Goal: Task Accomplishment & Management: Use online tool/utility

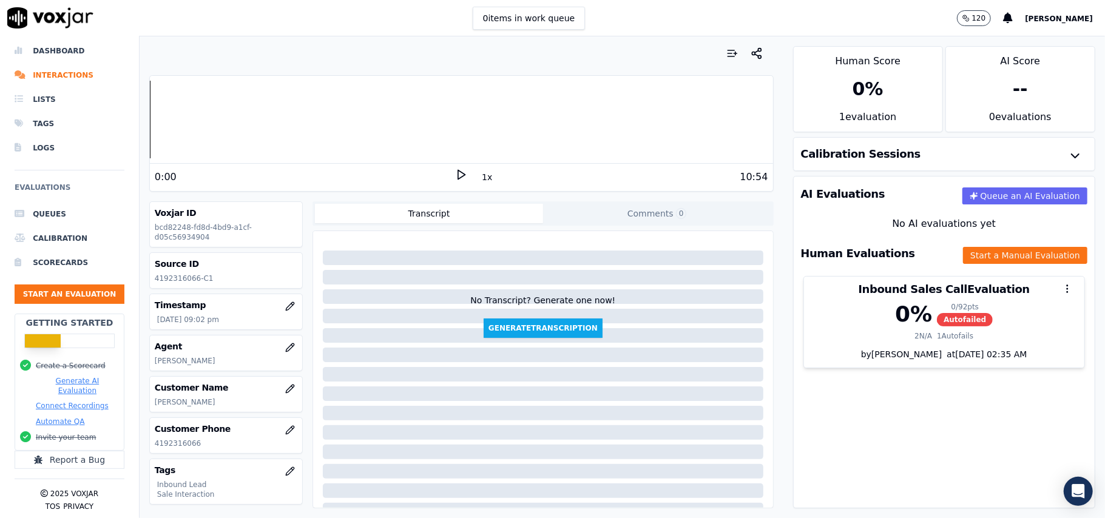
scroll to position [119, 0]
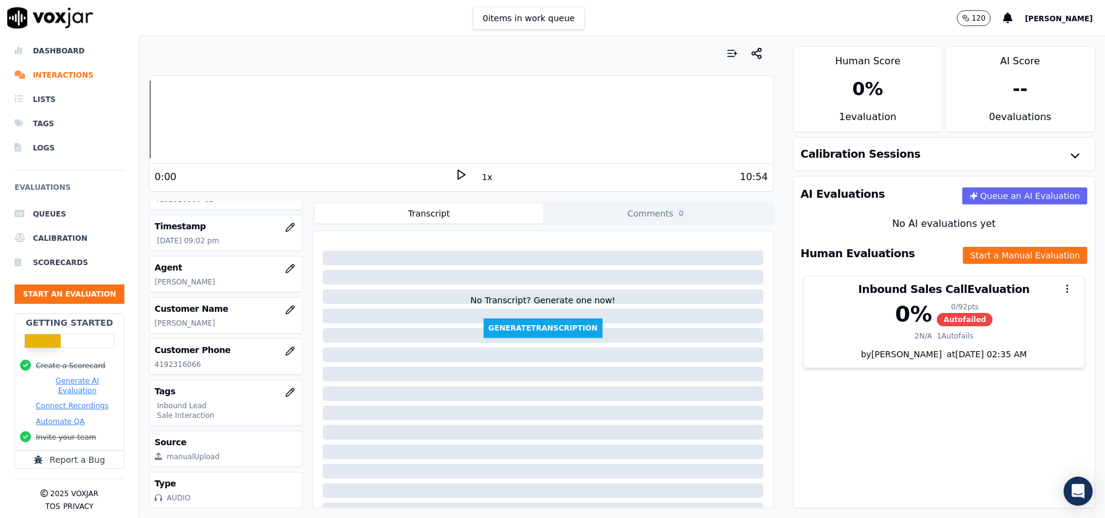
click at [866, 302] on div "Inbound Sales Call Evaluation" at bounding box center [944, 289] width 280 height 25
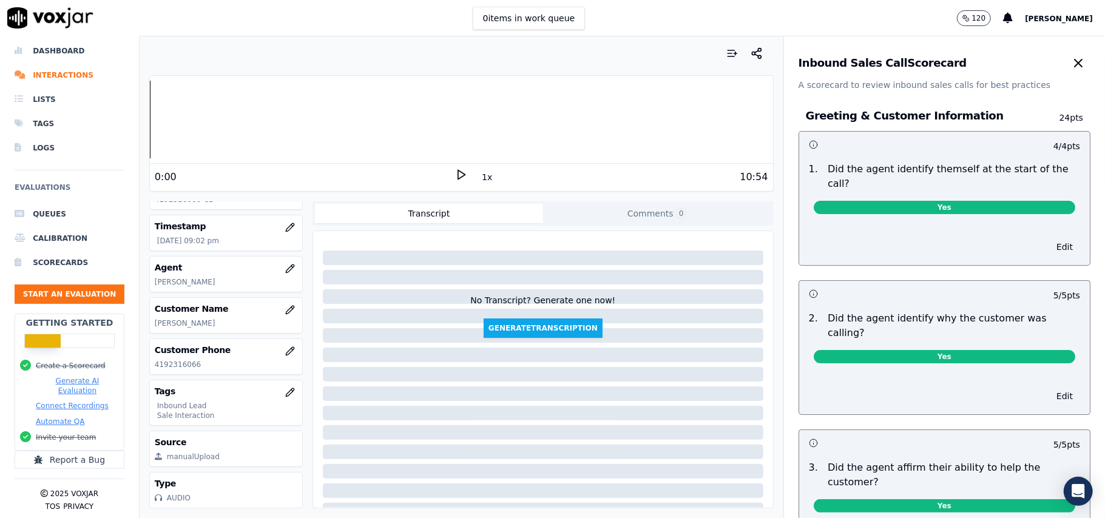
scroll to position [486, 0]
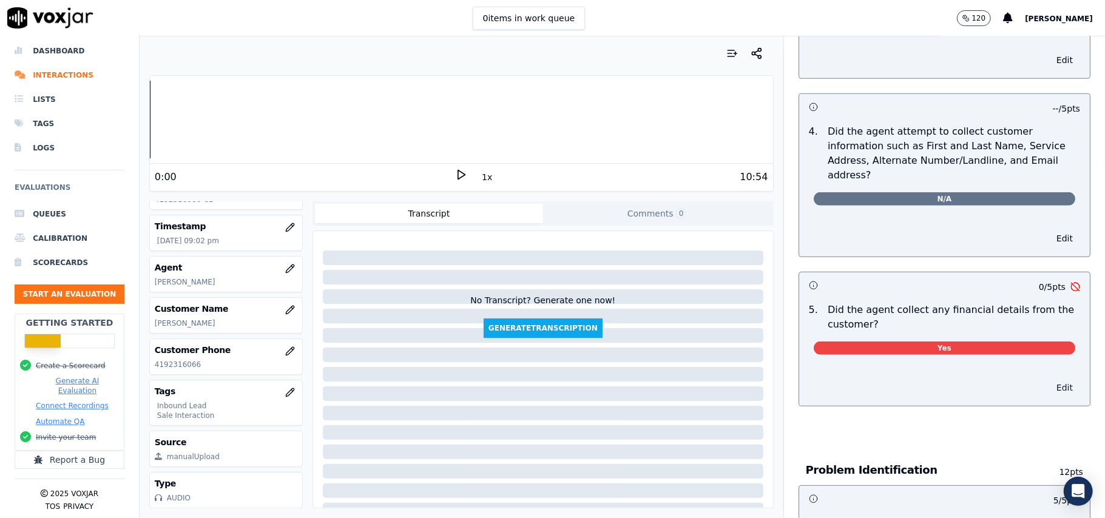
click at [1049, 379] on button "Edit" at bounding box center [1064, 387] width 31 height 17
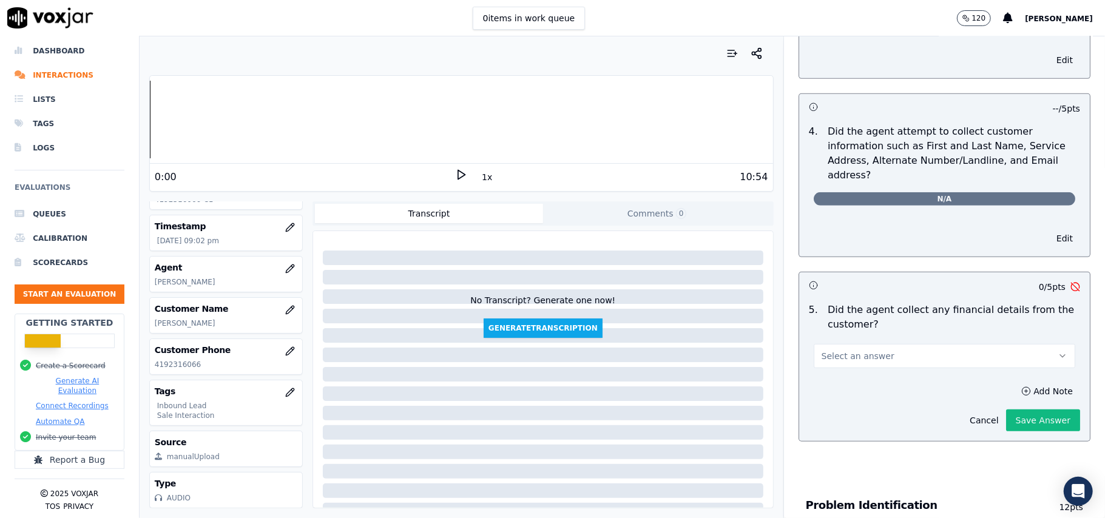
drag, startPoint x: 916, startPoint y: 297, endPoint x: 906, endPoint y: 311, distance: 17.5
click at [915, 344] on button "Select an answer" at bounding box center [945, 356] width 262 height 24
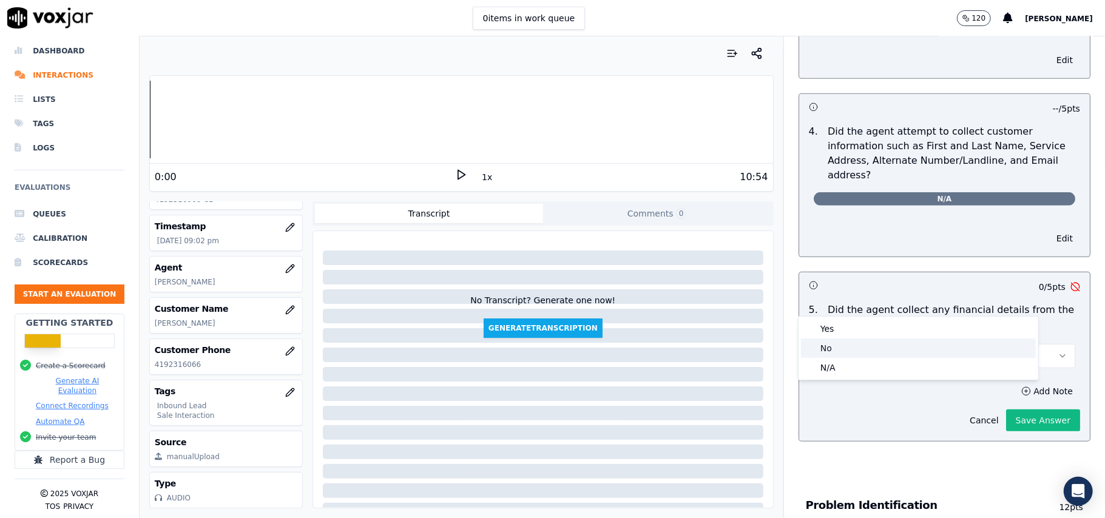
click at [851, 351] on div "No" at bounding box center [918, 348] width 235 height 19
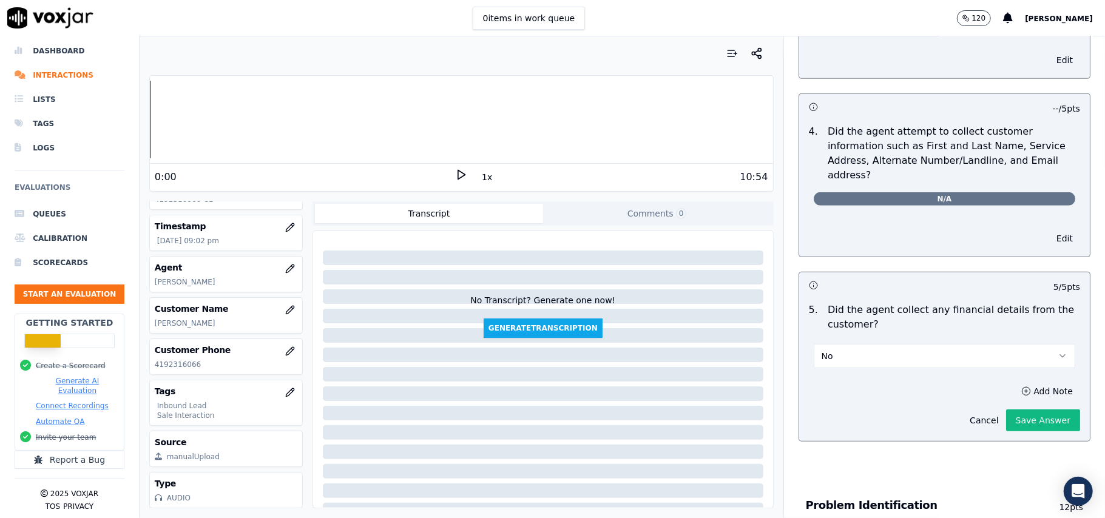
click at [1006, 410] on button "Save Answer" at bounding box center [1043, 421] width 74 height 22
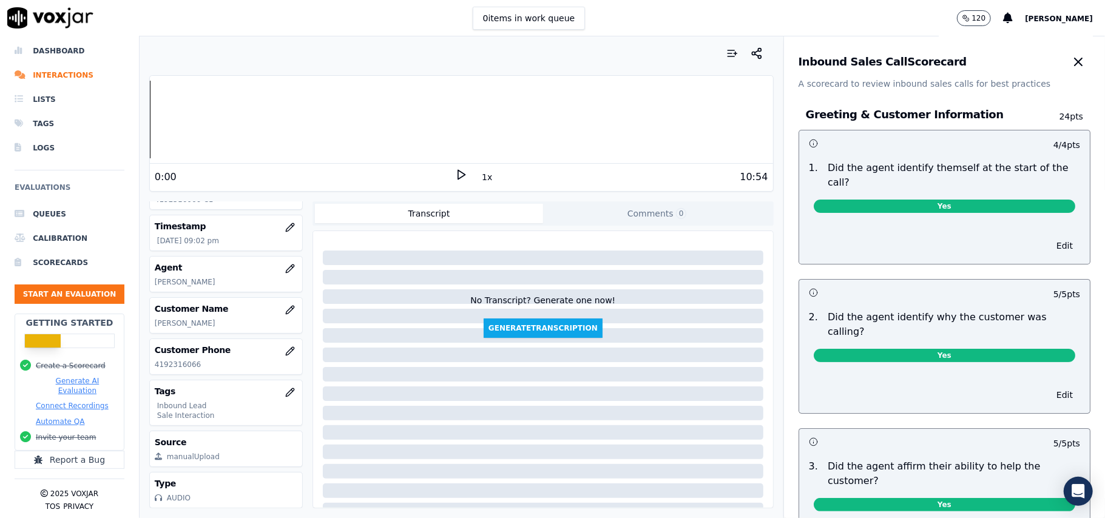
scroll to position [0, 0]
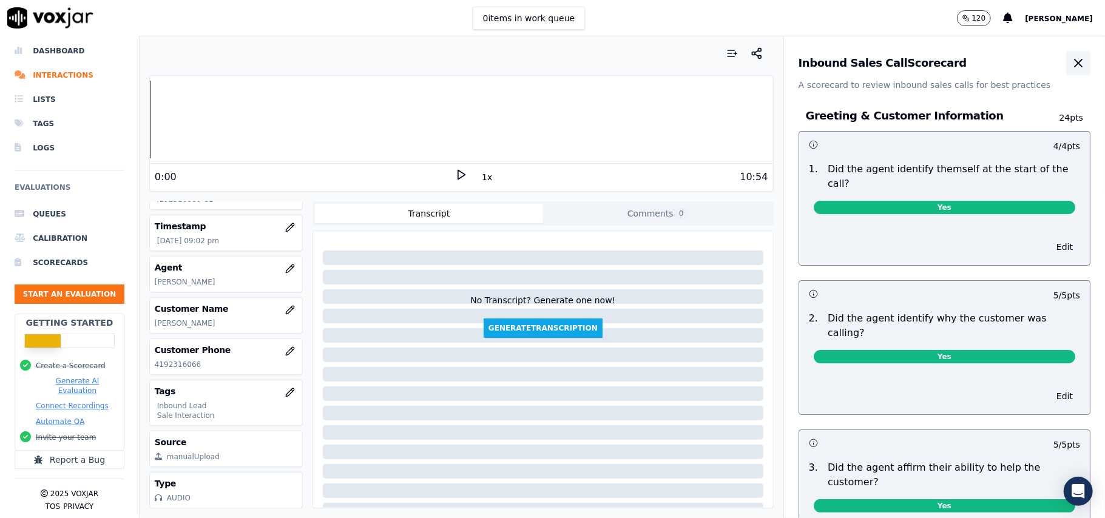
click at [1071, 69] on icon "button" at bounding box center [1078, 63] width 15 height 15
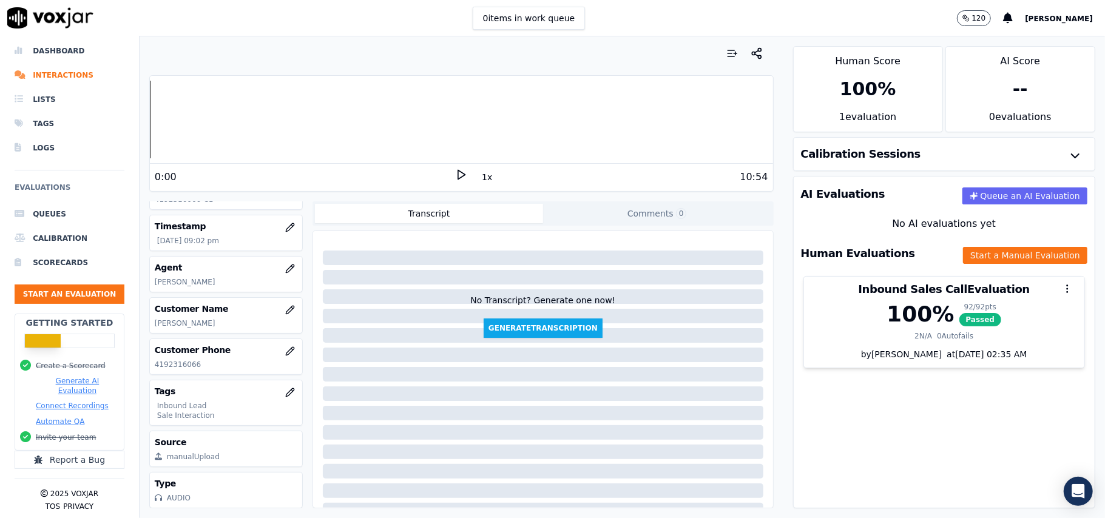
click at [172, 360] on p "4192316066" at bounding box center [226, 365] width 143 height 10
copy p "4192316066"
click at [73, 285] on button "Start an Evaluation" at bounding box center [70, 294] width 110 height 19
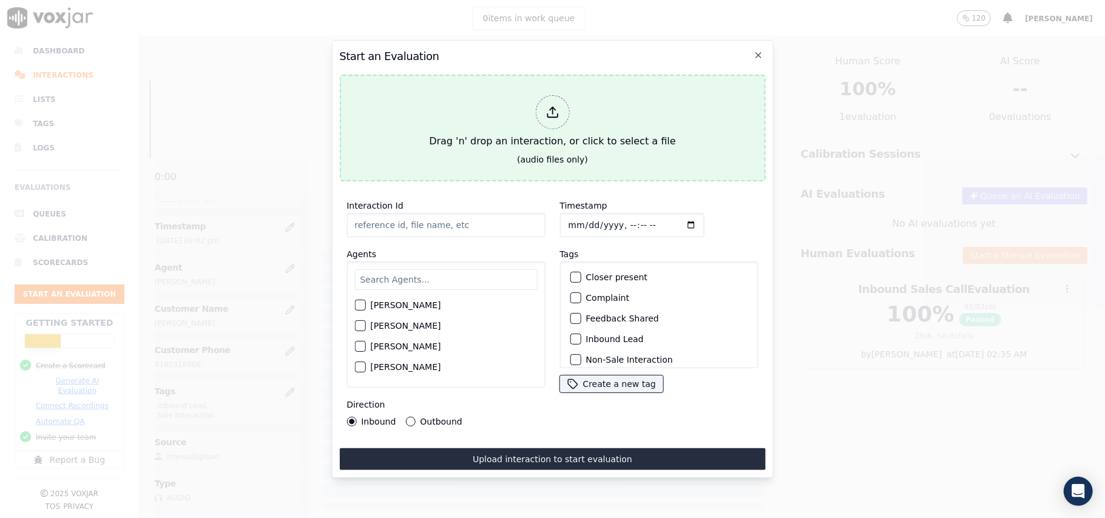
click at [549, 110] on icon at bounding box center [552, 112] width 13 height 13
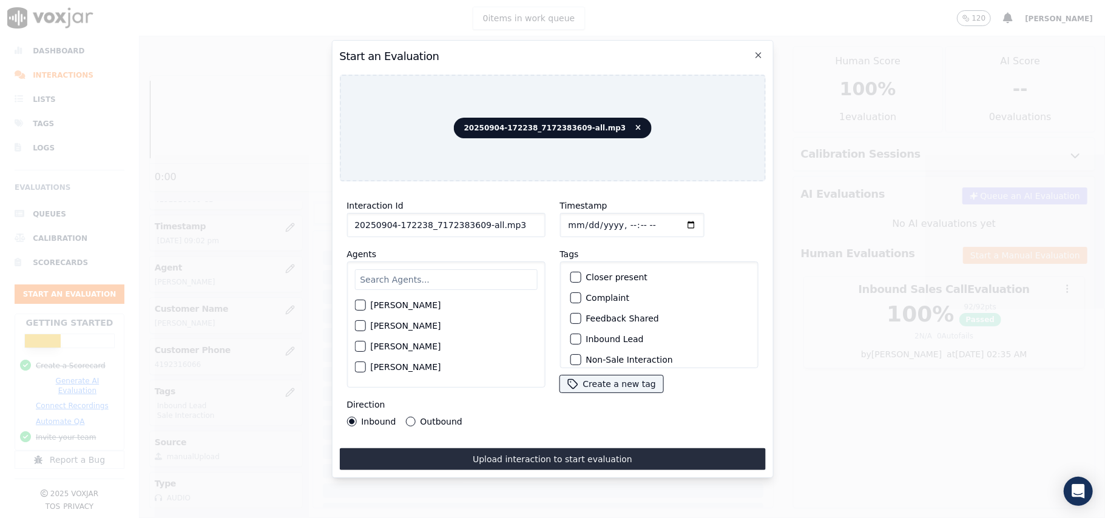
drag, startPoint x: 518, startPoint y: 222, endPoint x: 475, endPoint y: 222, distance: 43.7
click at [475, 222] on input "20250904-172238_7172383609-all.mp3" at bounding box center [446, 225] width 198 height 24
type input "20250904-172238_7172383609-C1"
click at [583, 219] on input "Timestamp" at bounding box center [632, 225] width 144 height 24
type input "2025-09-04T22:16"
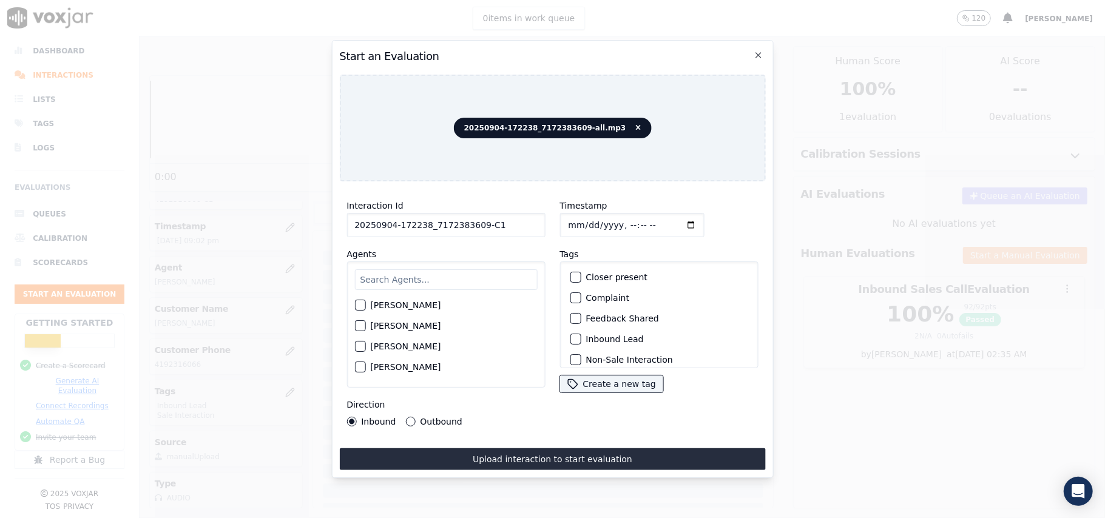
drag, startPoint x: 453, startPoint y: 274, endPoint x: 399, endPoint y: 273, distance: 54.1
click at [452, 274] on input "text" at bounding box center [445, 279] width 183 height 21
type input "jake"
click at [357, 308] on button "Jake Saha" at bounding box center [359, 308] width 11 height 11
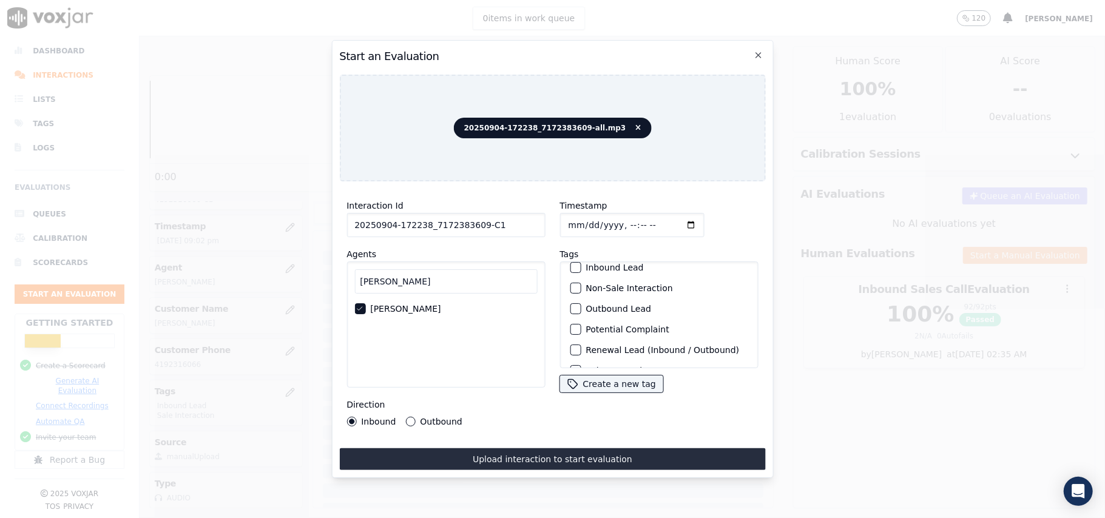
scroll to position [106, 0]
click at [571, 348] on div "button" at bounding box center [575, 352] width 8 height 8
click at [571, 286] on div "button" at bounding box center [575, 290] width 8 height 8
click at [414, 417] on div "Outbound" at bounding box center [433, 422] width 56 height 10
click at [408, 417] on button "Outbound" at bounding box center [410, 422] width 10 height 10
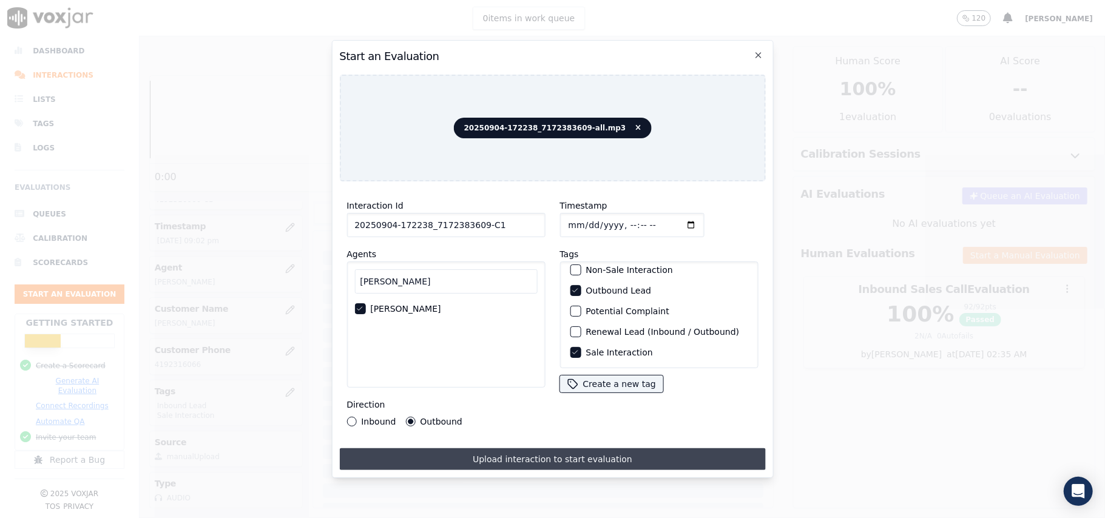
click at [482, 452] on button "Upload interaction to start evaluation" at bounding box center [552, 460] width 426 height 22
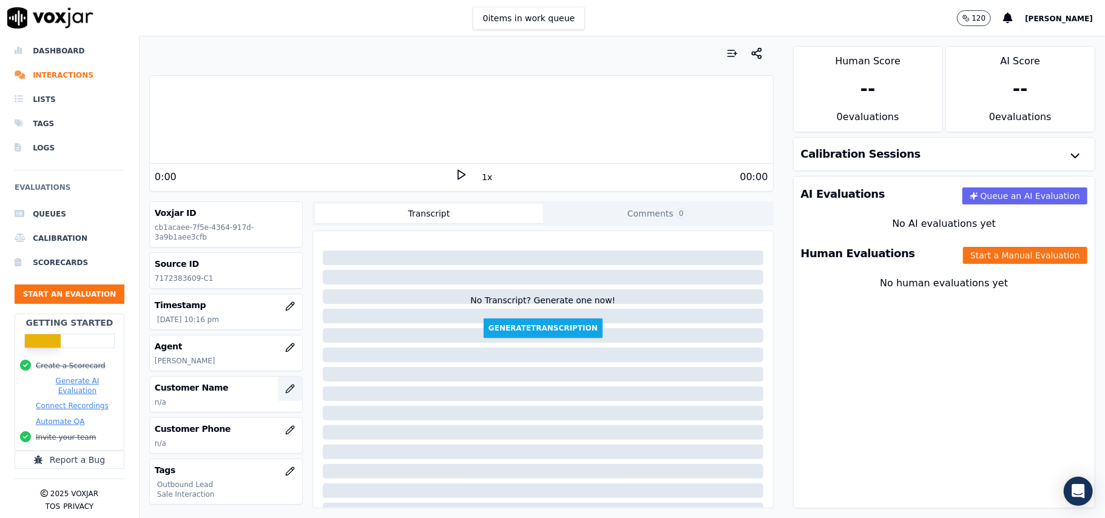
click at [285, 393] on icon "button" at bounding box center [290, 389] width 10 height 10
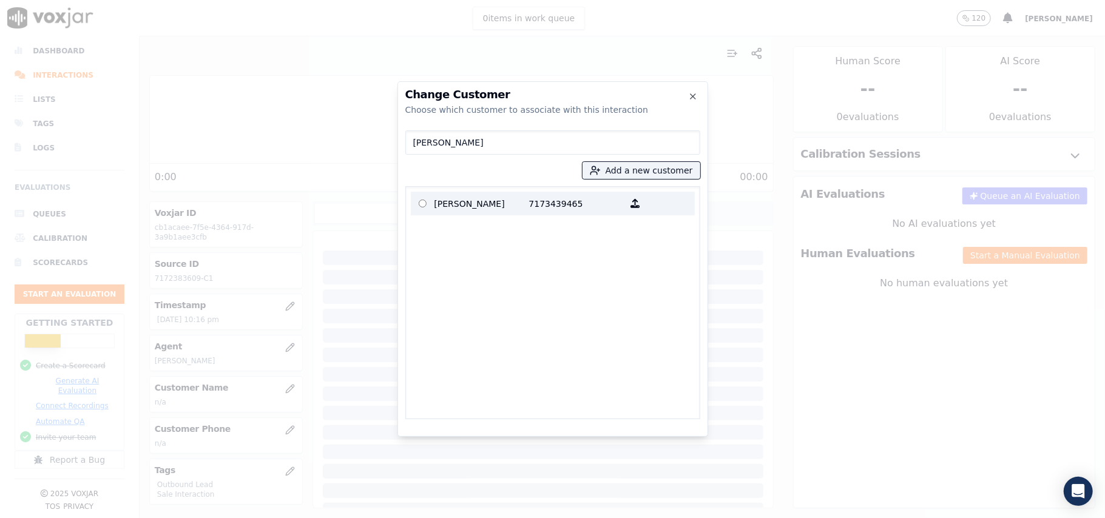
type input "WILLIAM BRESSLER"
click at [438, 200] on p "WILLIAM BRESSLER" at bounding box center [482, 203] width 95 height 19
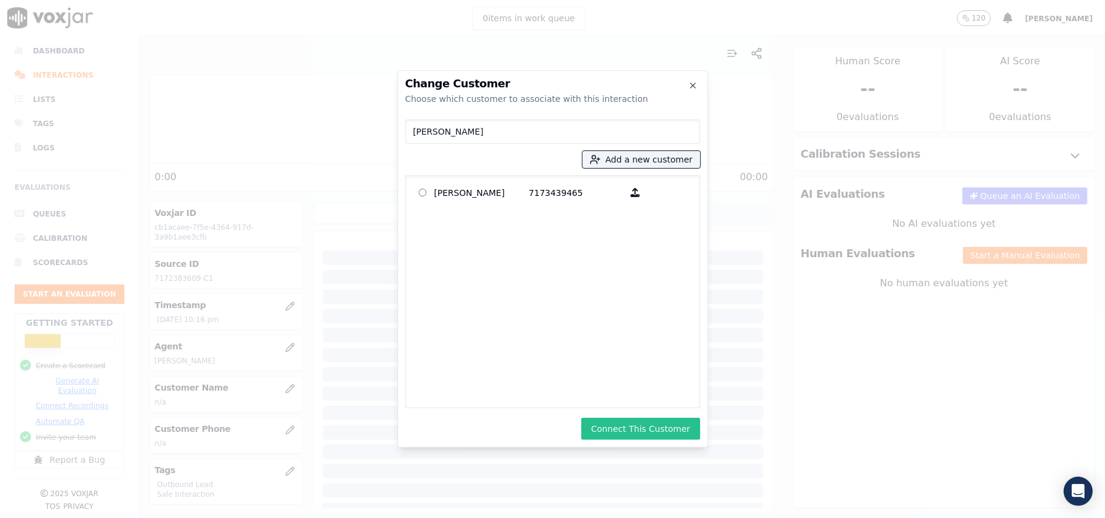
click at [626, 430] on button "Connect This Customer" at bounding box center [640, 429] width 118 height 22
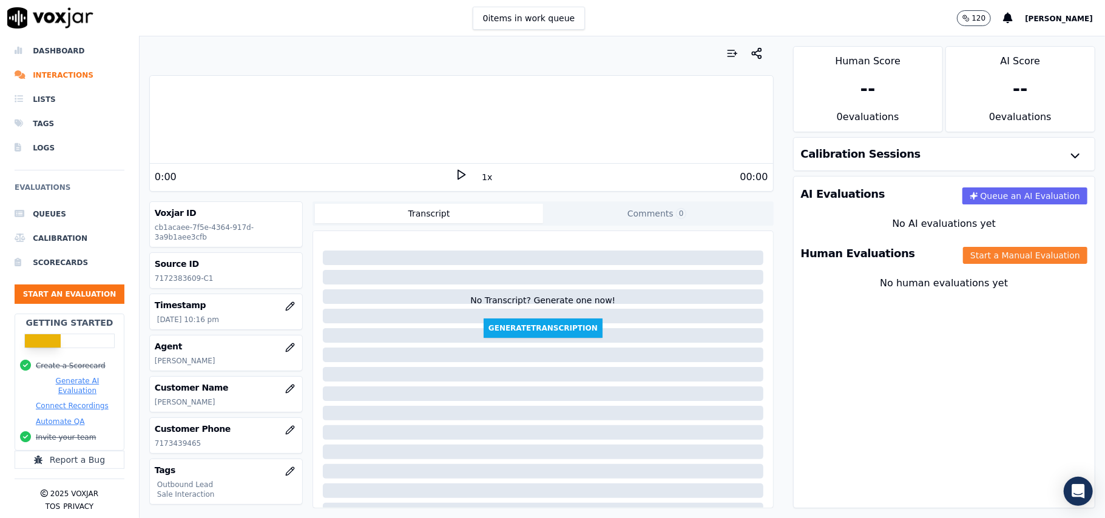
click at [982, 254] on button "Start a Manual Evaluation" at bounding box center [1025, 255] width 124 height 17
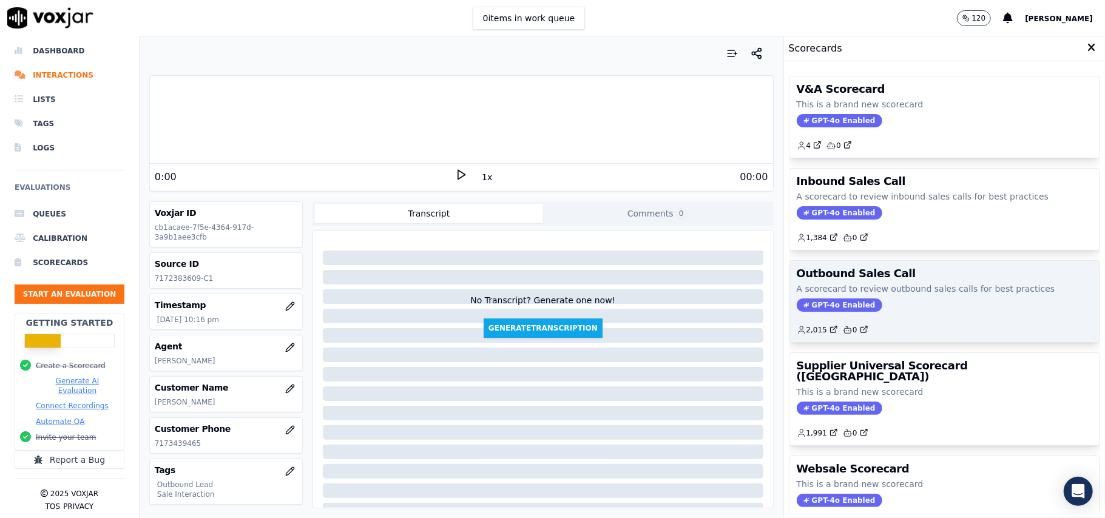
click at [819, 301] on span "GPT-4o Enabled" at bounding box center [840, 305] width 86 height 13
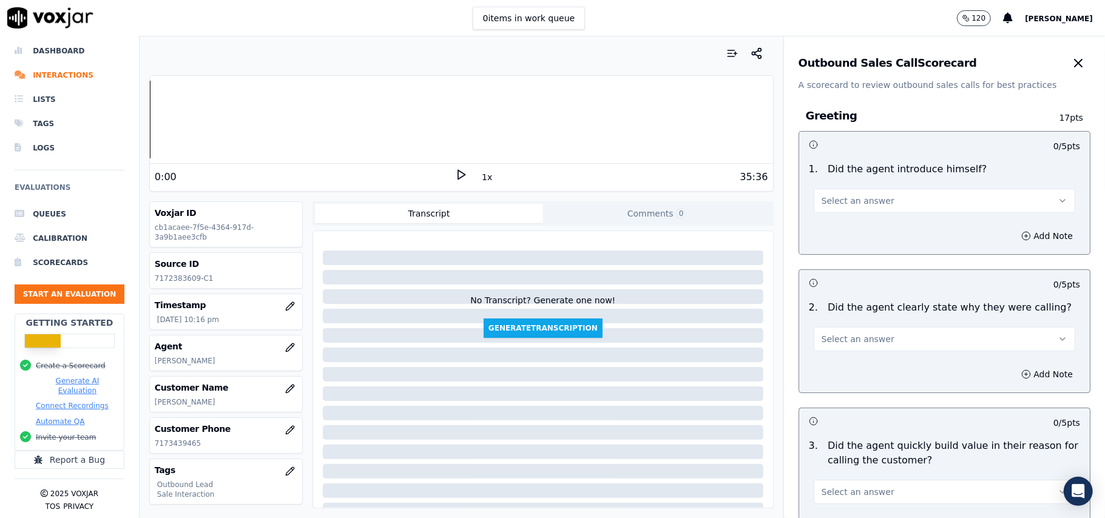
click at [811, 291] on h3 at bounding box center [877, 283] width 136 height 16
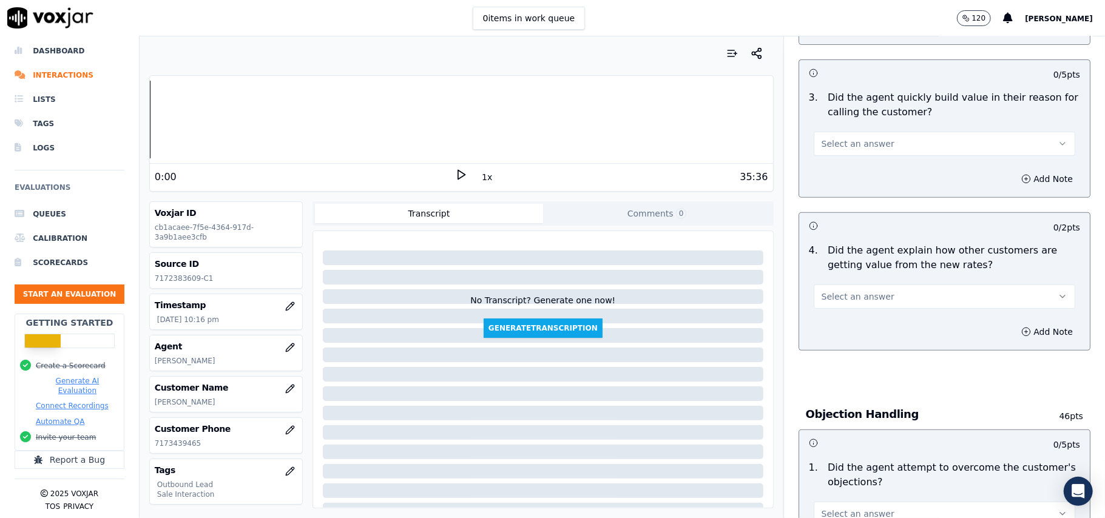
click at [889, 299] on button "Select an answer" at bounding box center [945, 297] width 262 height 24
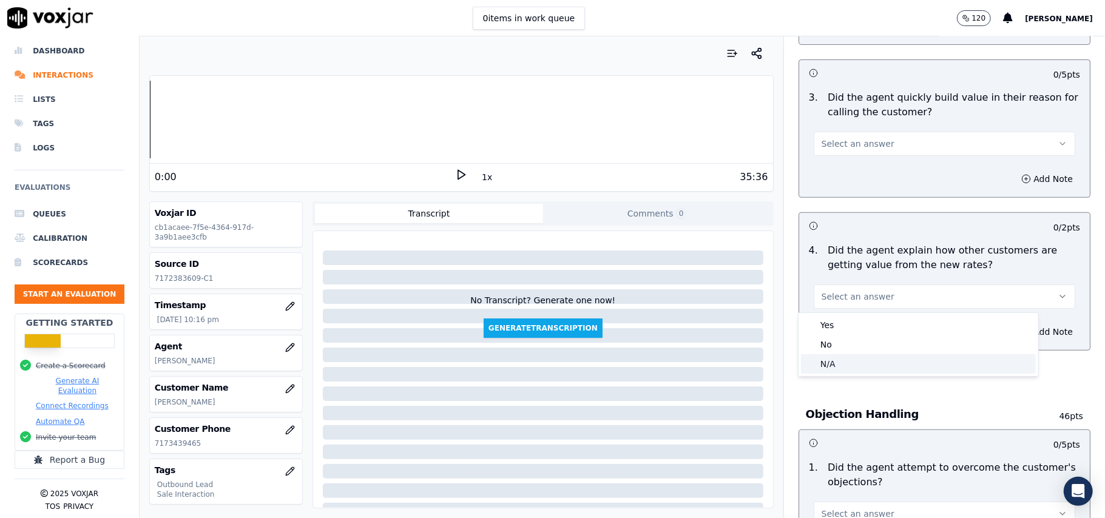
click at [829, 361] on div "N/A" at bounding box center [918, 363] width 235 height 19
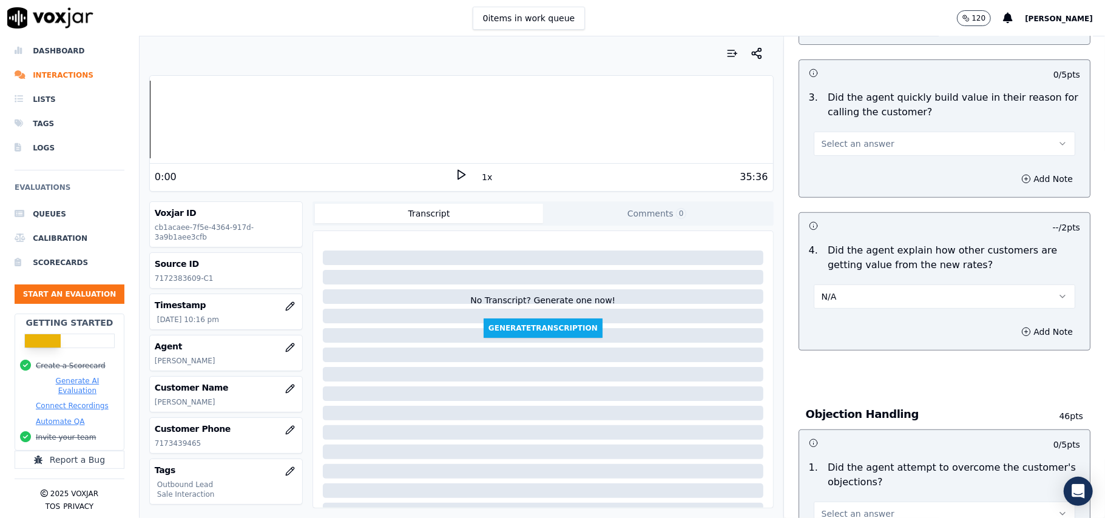
click at [513, 144] on div at bounding box center [461, 120] width 623 height 78
click at [472, 249] on div "No Transcript? Generate one now! Generate Transcription" at bounding box center [543, 287] width 450 height 102
click at [107, 139] on div "Dashboard Interactions Lists Tags Logs Evaluations Queues Calibration Scorecard…" at bounding box center [552, 277] width 1105 height 482
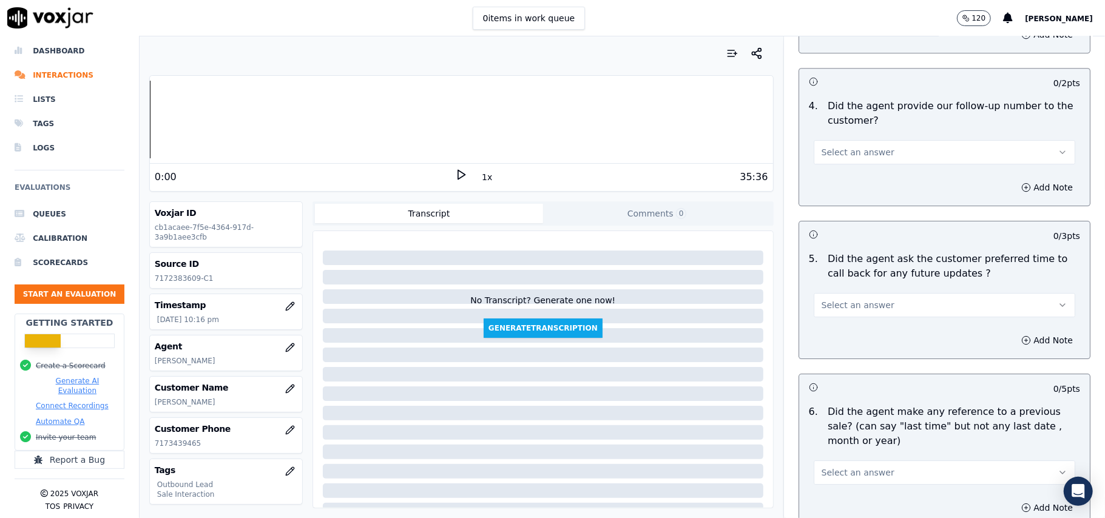
click at [874, 293] on button "Select an answer" at bounding box center [945, 305] width 262 height 24
drag, startPoint x: 838, startPoint y: 362, endPoint x: 744, endPoint y: 377, distance: 95.3
click at [838, 361] on div "N/A" at bounding box center [918, 364] width 235 height 19
click at [490, 375] on div at bounding box center [543, 374] width 441 height 15
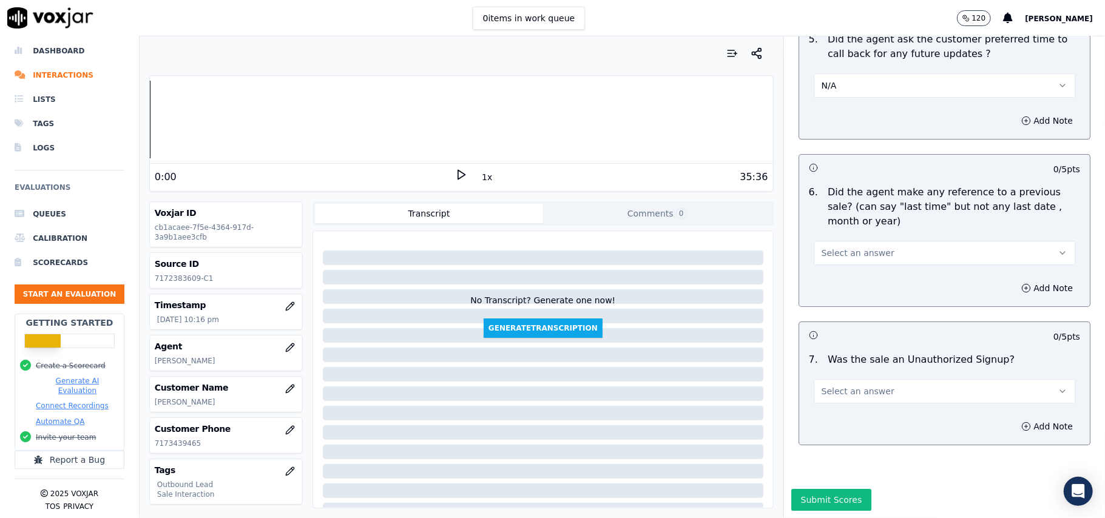
click at [879, 379] on button "Select an answer" at bounding box center [945, 391] width 262 height 24
click at [829, 402] on div "No" at bounding box center [918, 401] width 235 height 19
click at [846, 247] on span "Select an answer" at bounding box center [858, 253] width 73 height 12
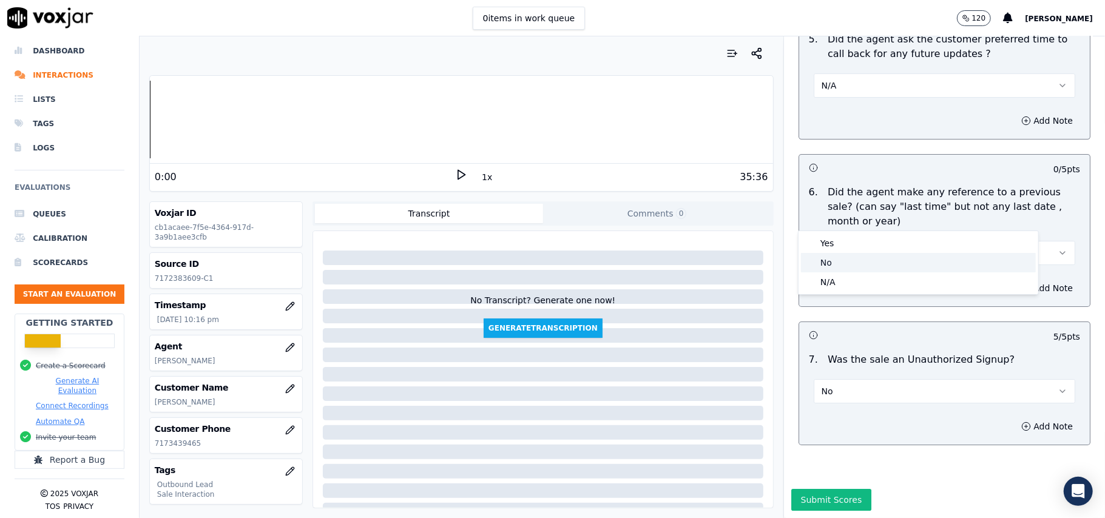
click at [838, 263] on div "No" at bounding box center [918, 262] width 235 height 19
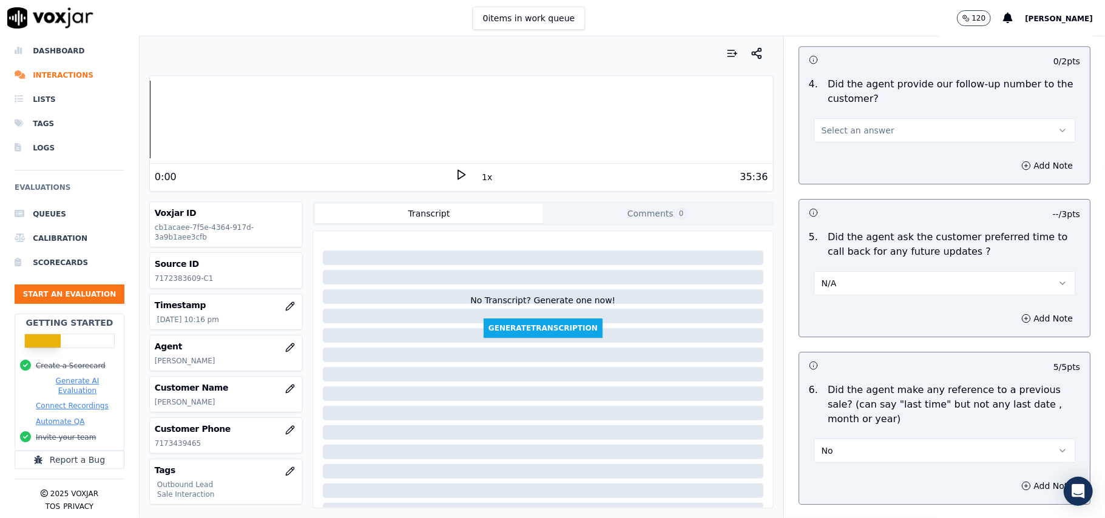
scroll to position [2703, 0]
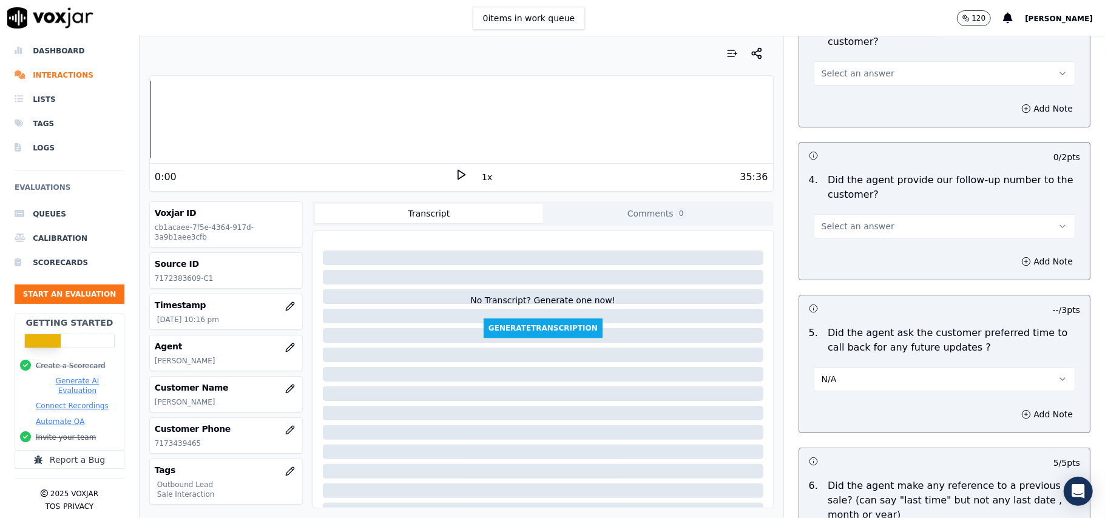
click at [829, 222] on span "Select an answer" at bounding box center [858, 226] width 73 height 12
click at [831, 250] on div "Yes" at bounding box center [918, 245] width 235 height 19
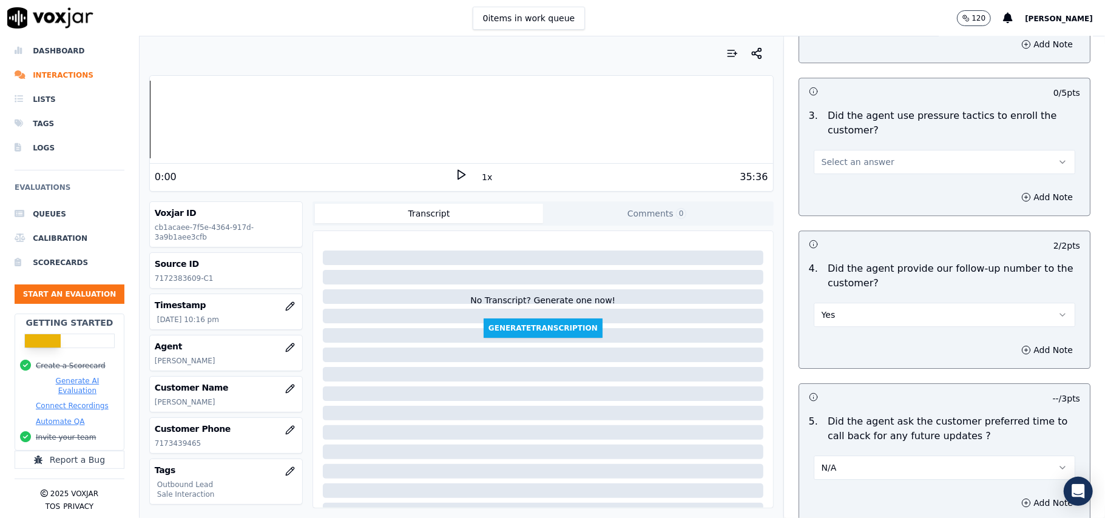
scroll to position [2461, 0]
click at [844, 316] on button "Select an answer" at bounding box center [945, 316] width 262 height 24
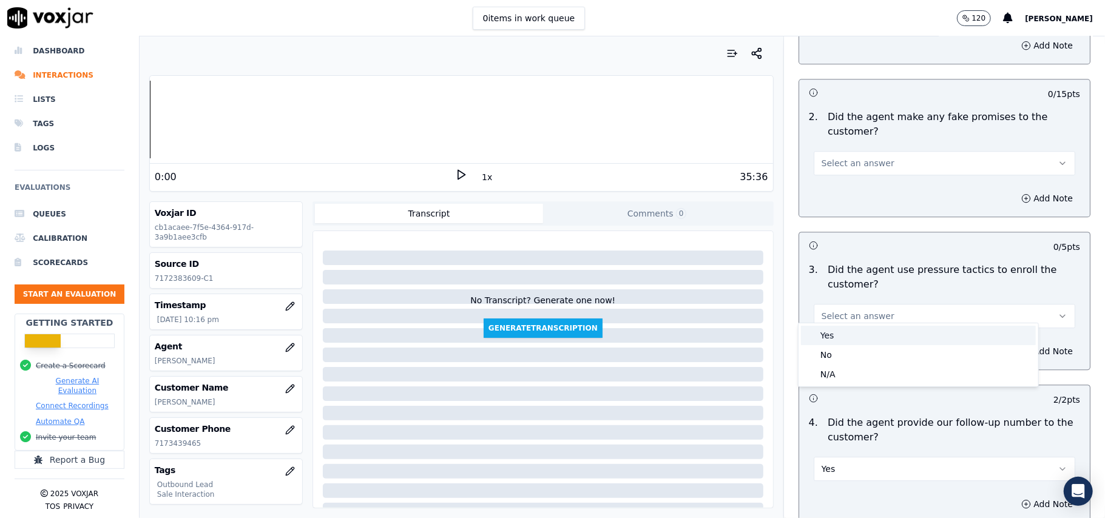
click at [845, 328] on div "Yes" at bounding box center [918, 335] width 235 height 19
click at [849, 312] on button "Yes" at bounding box center [945, 316] width 262 height 24
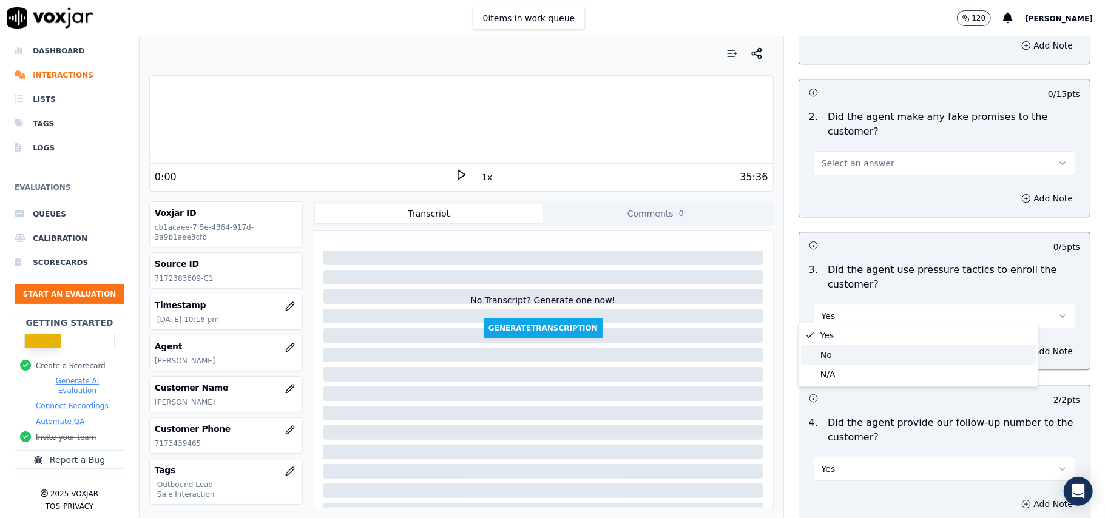
click at [844, 350] on div "No" at bounding box center [918, 354] width 235 height 19
click at [914, 156] on button "Select an answer" at bounding box center [945, 163] width 262 height 24
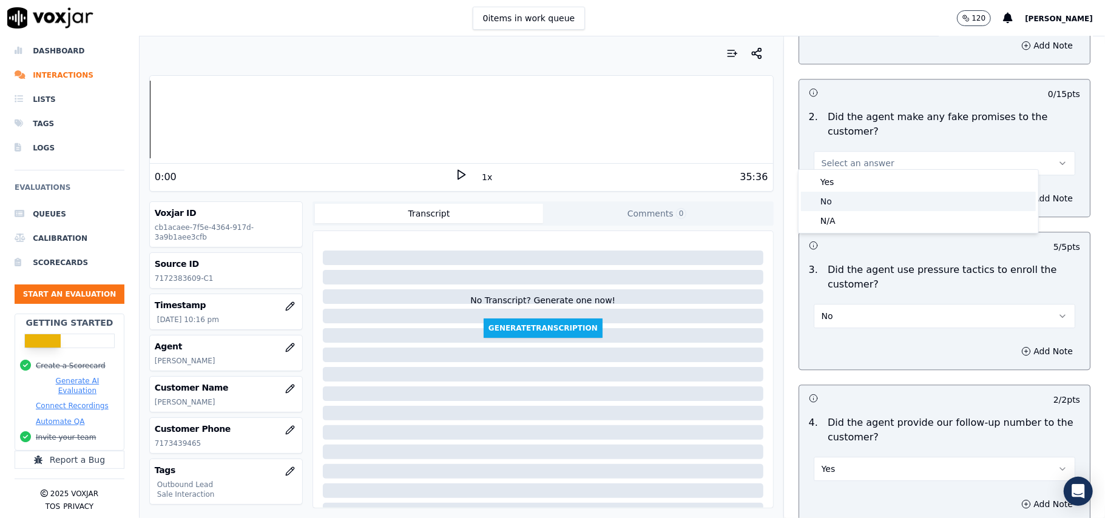
click at [892, 205] on div "No" at bounding box center [918, 201] width 235 height 19
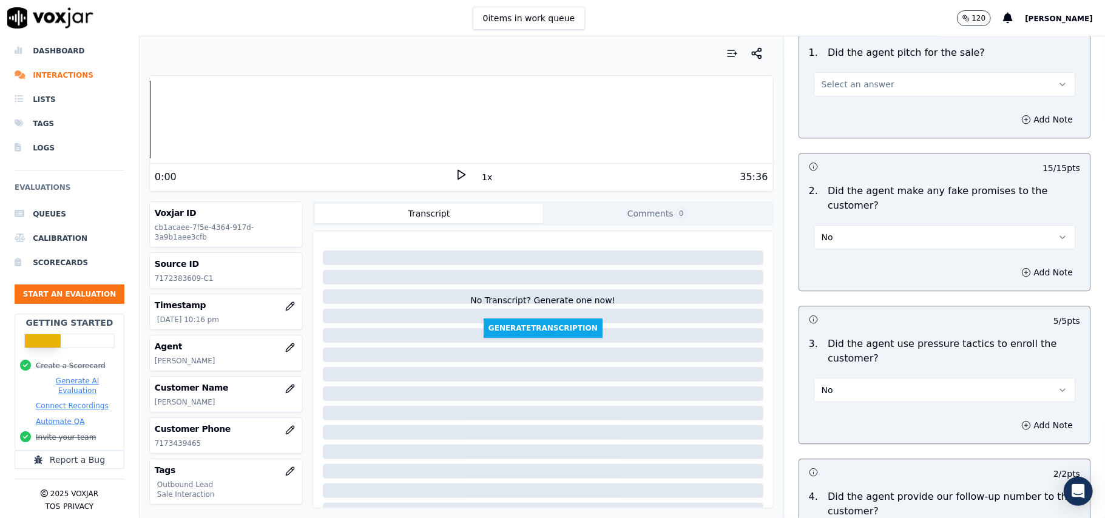
scroll to position [2299, 0]
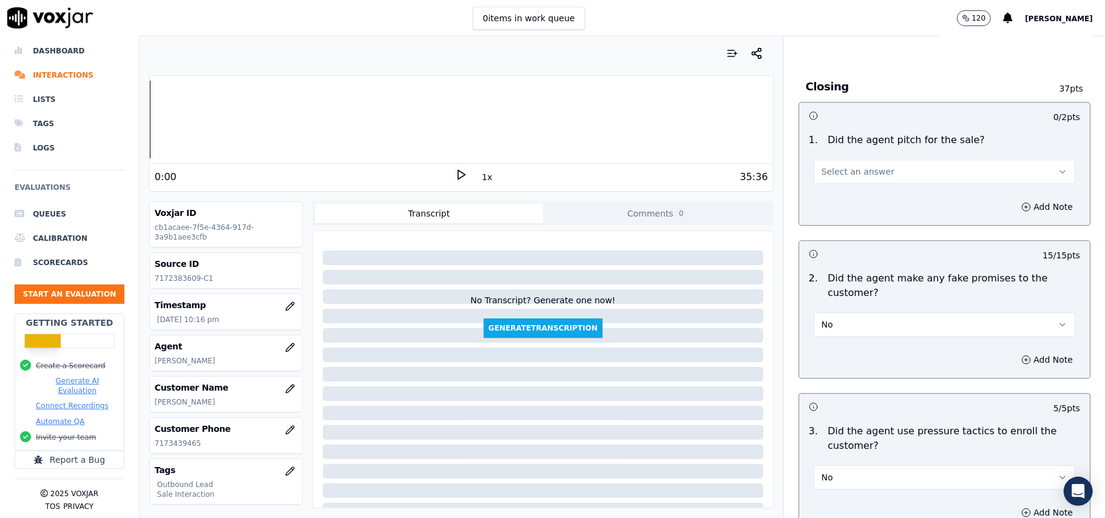
click at [870, 160] on button "Select an answer" at bounding box center [945, 172] width 262 height 24
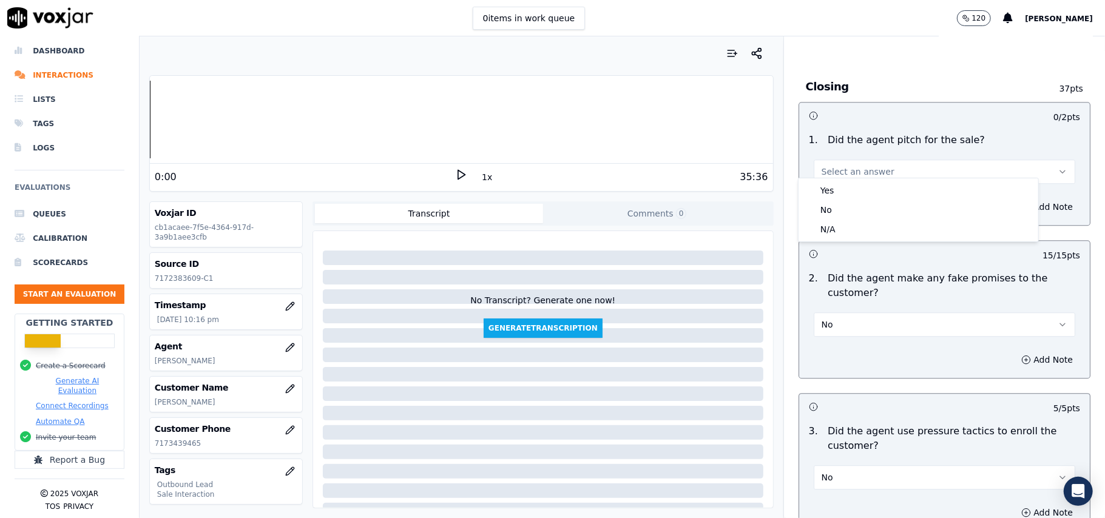
click at [863, 178] on div "Yes No N/A" at bounding box center [919, 209] width 240 height 63
click at [868, 189] on div "Yes" at bounding box center [918, 190] width 235 height 19
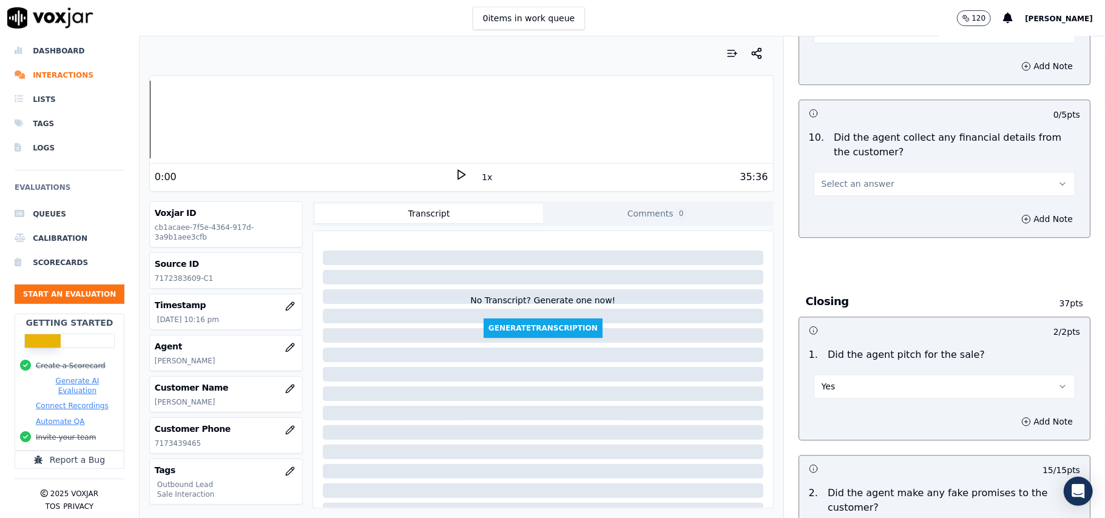
scroll to position [2056, 0]
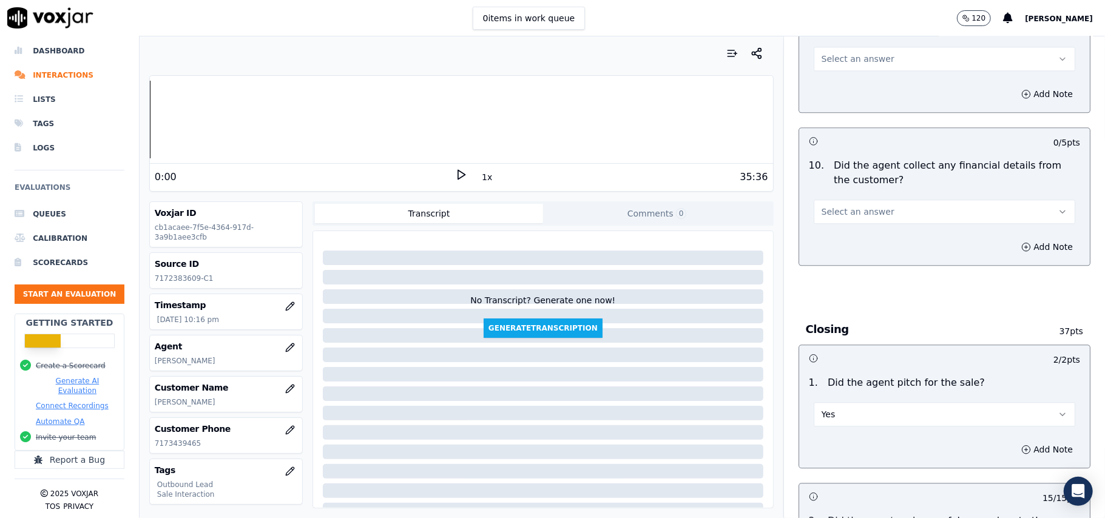
click at [861, 206] on span "Select an answer" at bounding box center [858, 212] width 73 height 12
click at [850, 241] on div "No" at bounding box center [918, 249] width 235 height 19
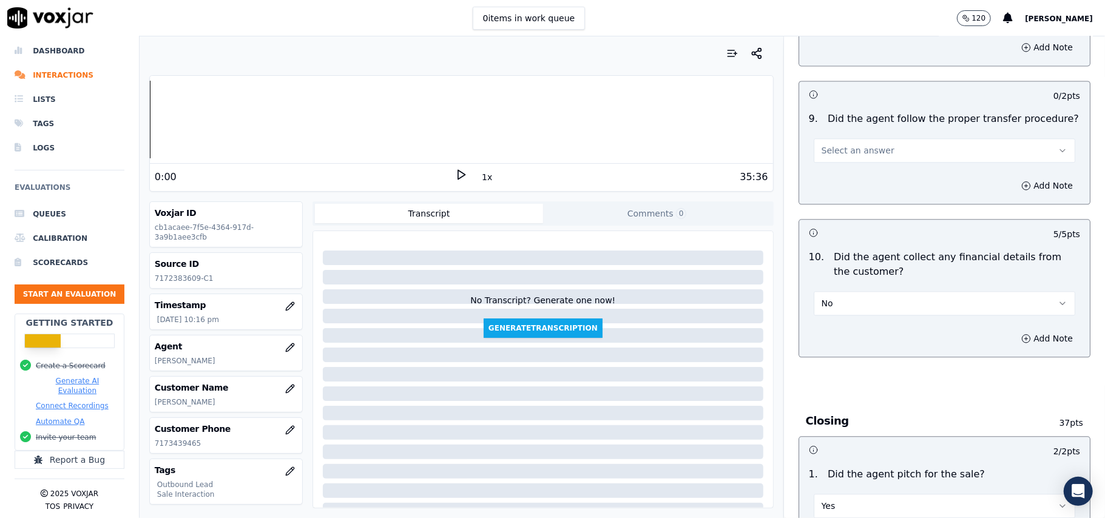
scroll to position [1814, 0]
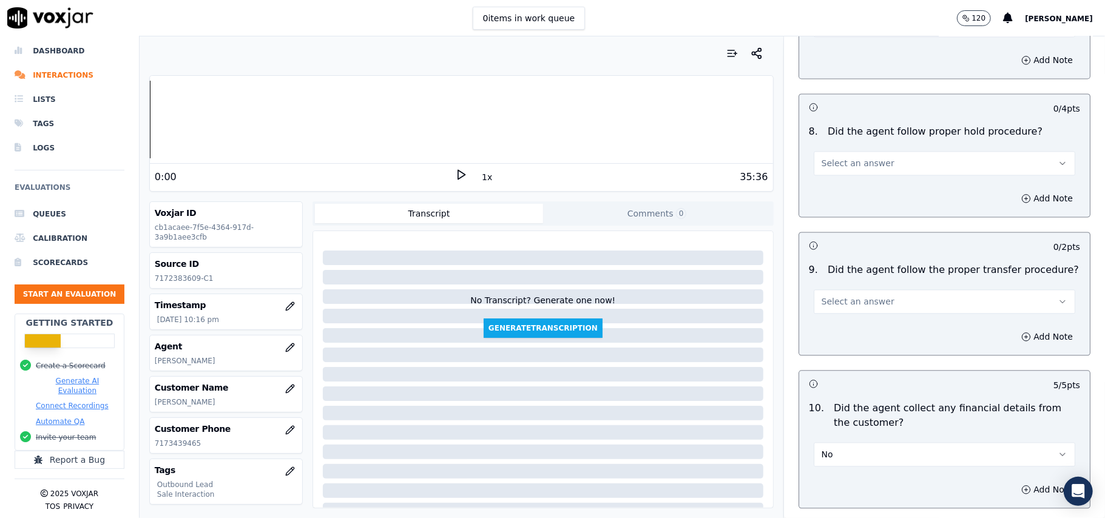
click at [843, 296] on span "Select an answer" at bounding box center [858, 302] width 73 height 12
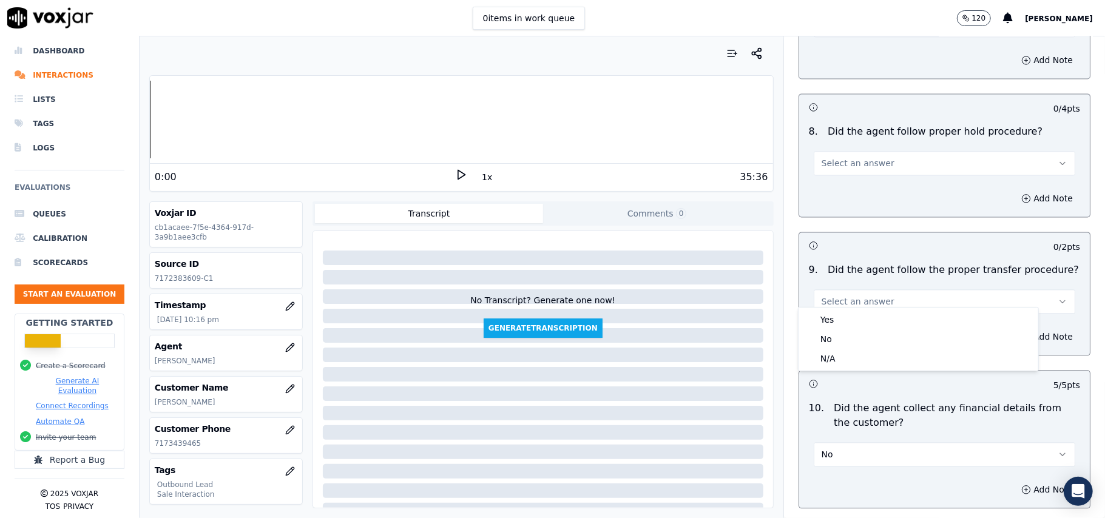
click at [843, 309] on div "Yes No N/A" at bounding box center [919, 339] width 240 height 63
click at [843, 322] on div "Yes" at bounding box center [918, 319] width 235 height 19
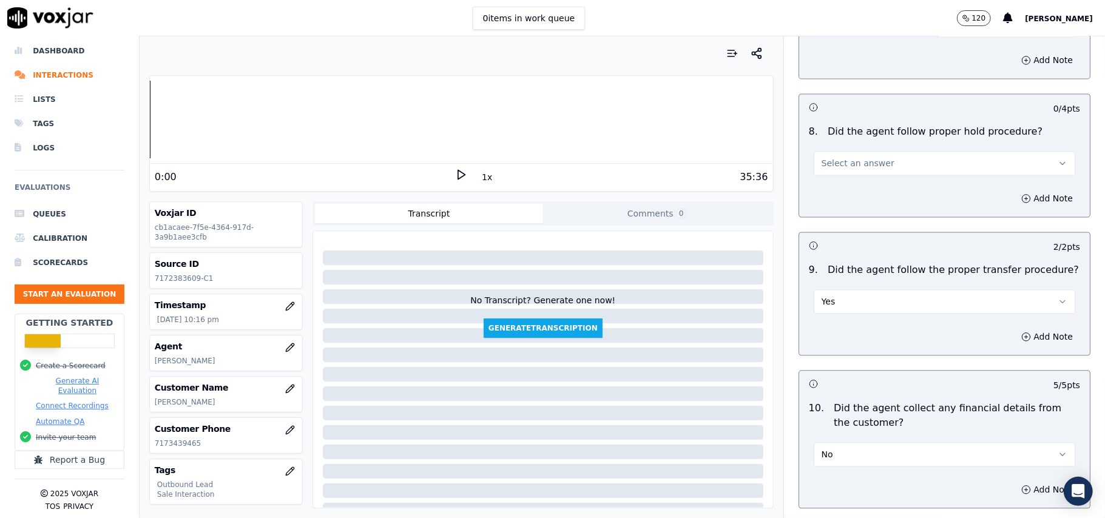
click at [872, 154] on button "Select an answer" at bounding box center [945, 163] width 262 height 24
click at [876, 191] on div "No" at bounding box center [918, 200] width 235 height 19
click at [858, 151] on button "No" at bounding box center [945, 163] width 262 height 24
click at [829, 188] on div "Yes" at bounding box center [918, 180] width 235 height 19
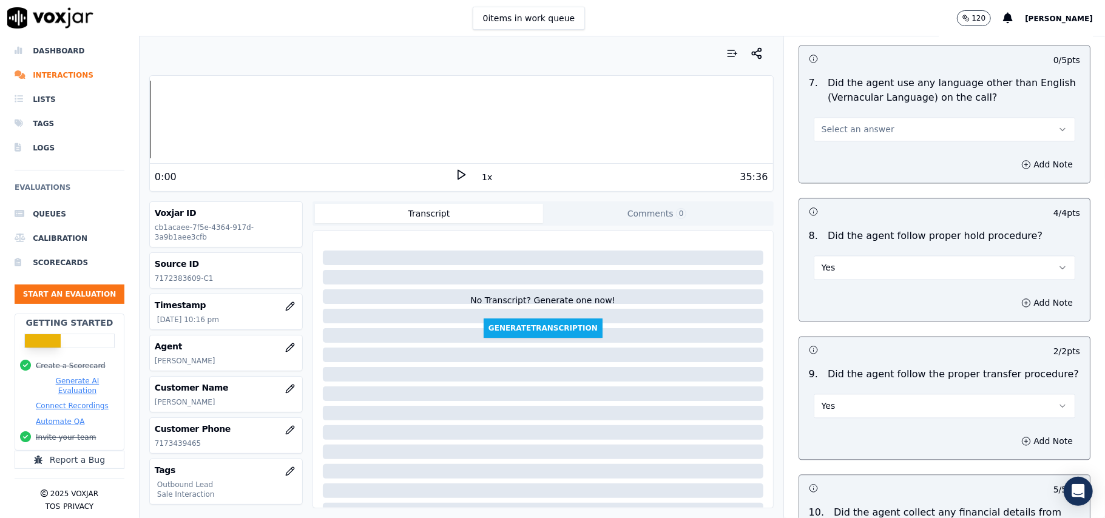
scroll to position [1652, 0]
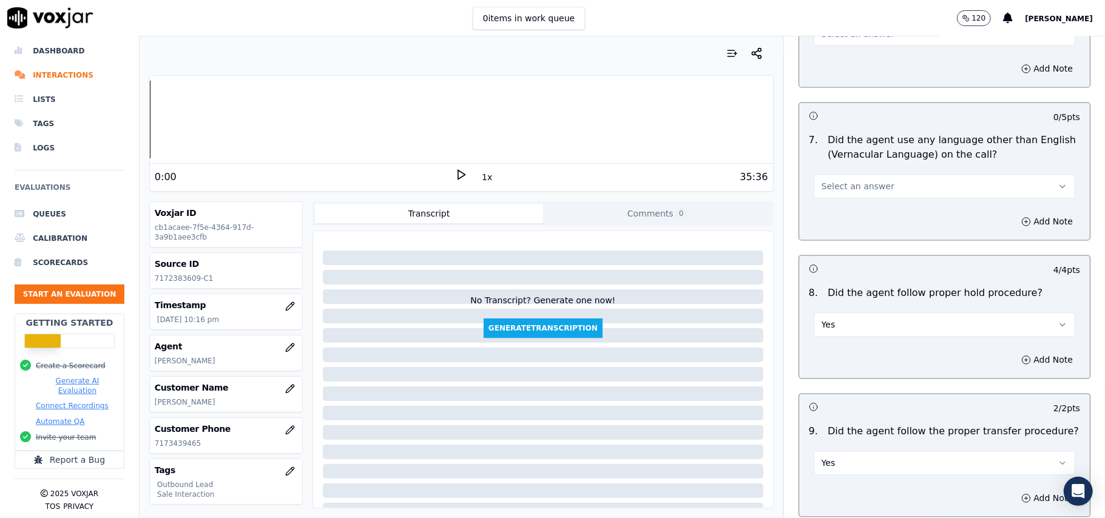
drag, startPoint x: 847, startPoint y: 166, endPoint x: 848, endPoint y: 175, distance: 9.1
click at [847, 175] on button "Select an answer" at bounding box center [945, 187] width 262 height 24
click at [844, 227] on div "No" at bounding box center [918, 223] width 235 height 19
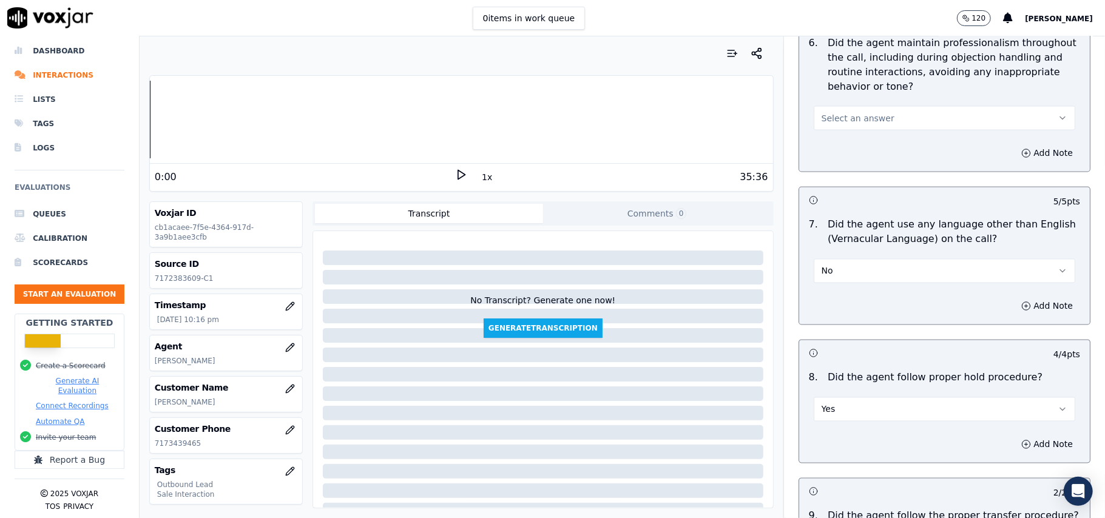
scroll to position [1490, 0]
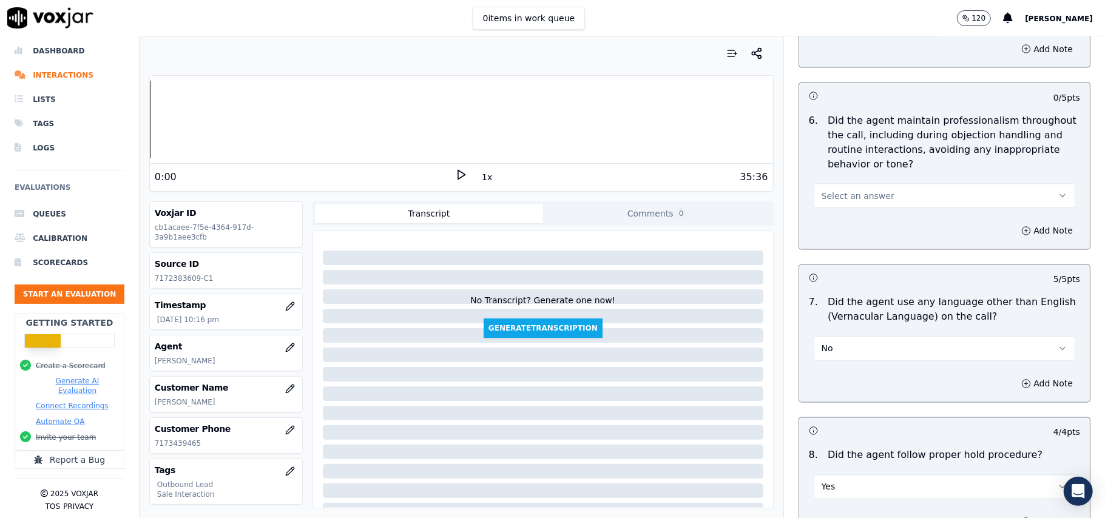
drag, startPoint x: 862, startPoint y: 178, endPoint x: 862, endPoint y: 195, distance: 17.0
click at [863, 190] on span "Select an answer" at bounding box center [858, 196] width 73 height 12
click at [859, 212] on div "Yes" at bounding box center [918, 212] width 235 height 19
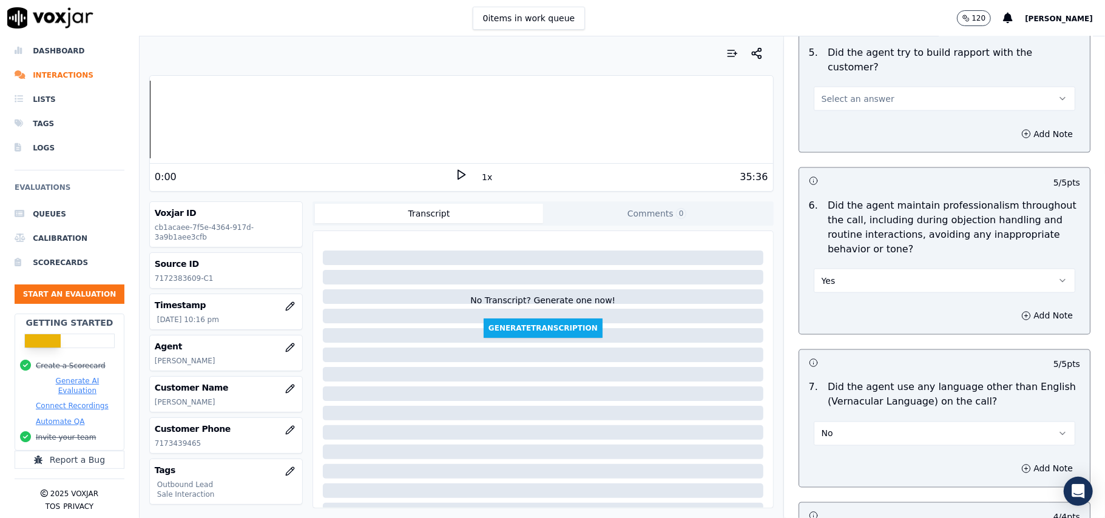
scroll to position [1328, 0]
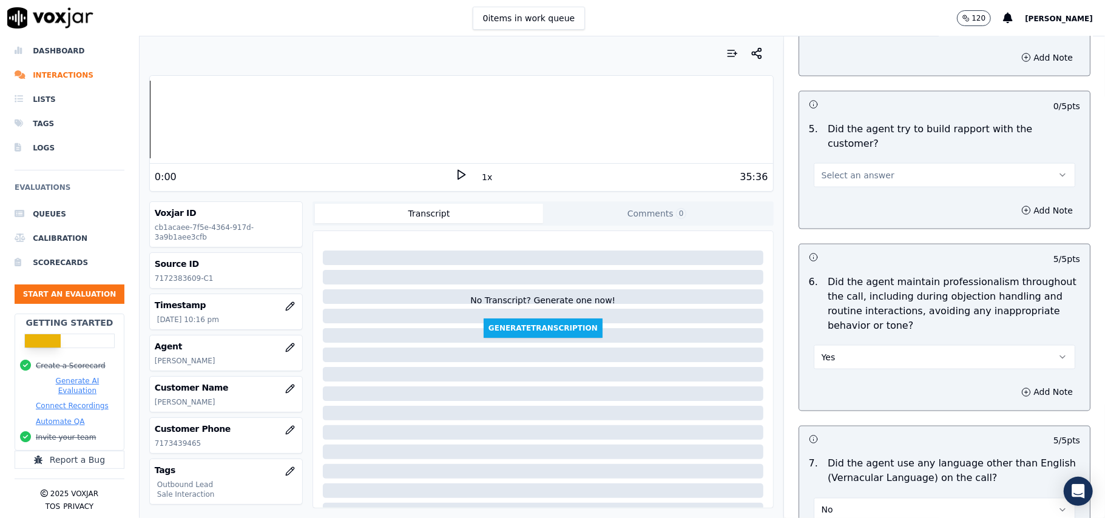
click at [863, 170] on span "Select an answer" at bounding box center [858, 175] width 73 height 12
click at [865, 195] on div "Yes" at bounding box center [918, 191] width 235 height 19
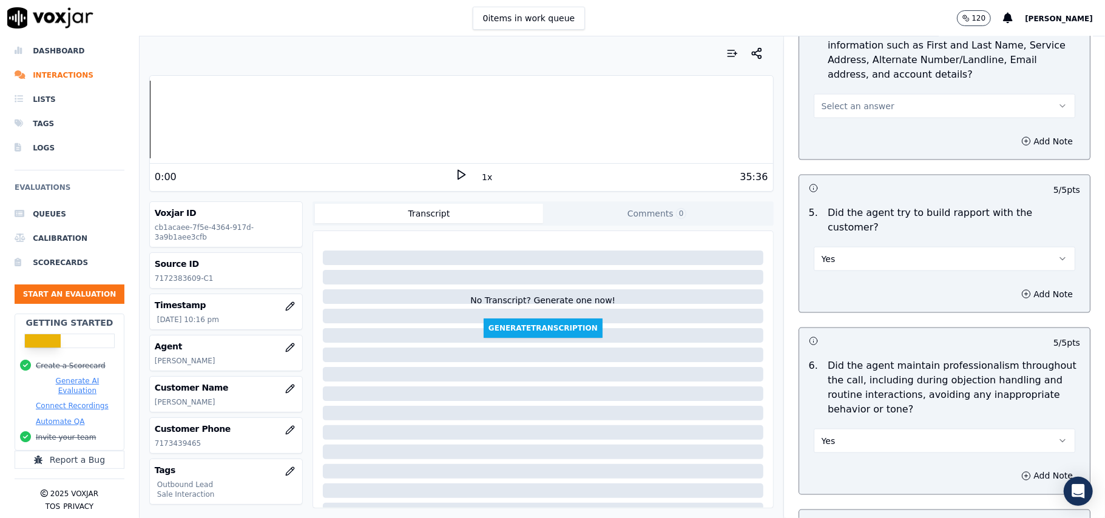
scroll to position [1166, 0]
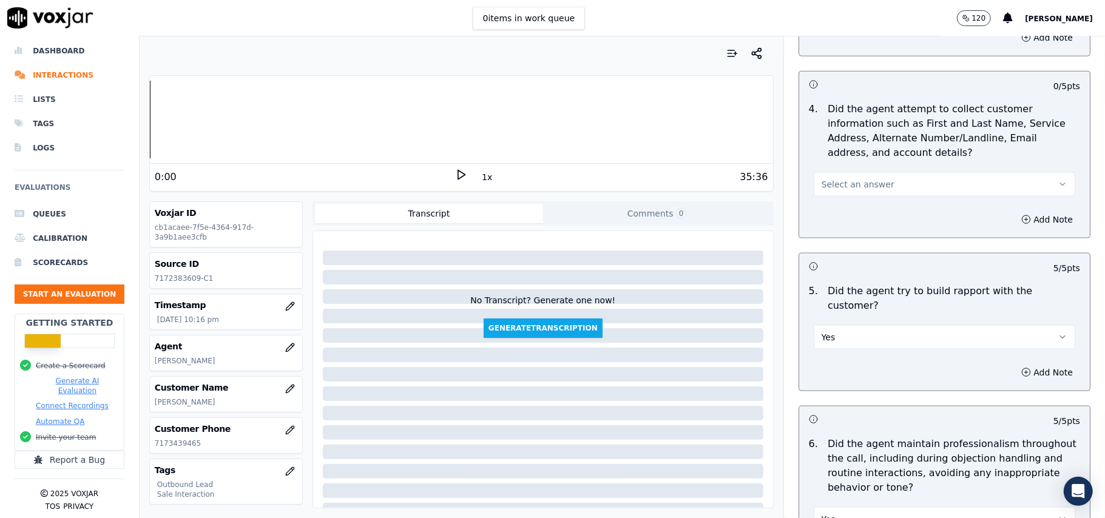
drag, startPoint x: 867, startPoint y: 178, endPoint x: 868, endPoint y: 185, distance: 6.1
click at [868, 178] on button "Select an answer" at bounding box center [945, 184] width 262 height 24
click at [866, 210] on div "Yes" at bounding box center [918, 214] width 235 height 19
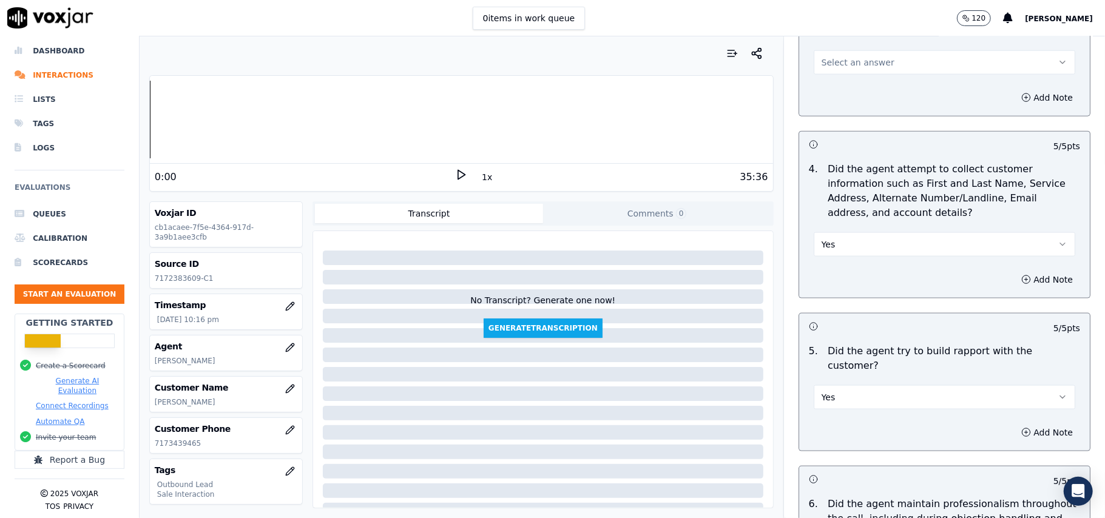
scroll to position [1004, 0]
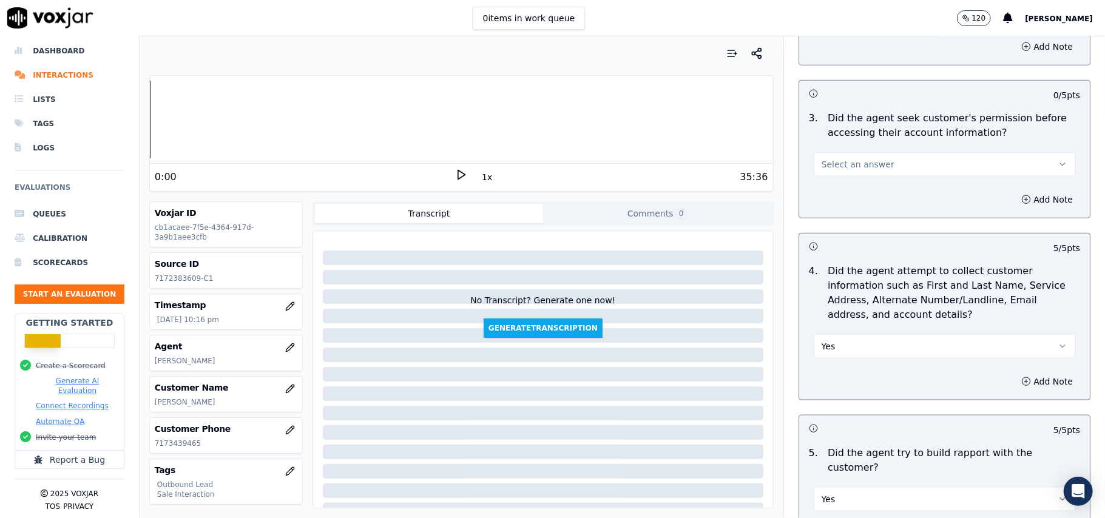
click at [858, 171] on span "Select an answer" at bounding box center [858, 164] width 73 height 12
click at [858, 192] on div "Yes" at bounding box center [918, 194] width 235 height 19
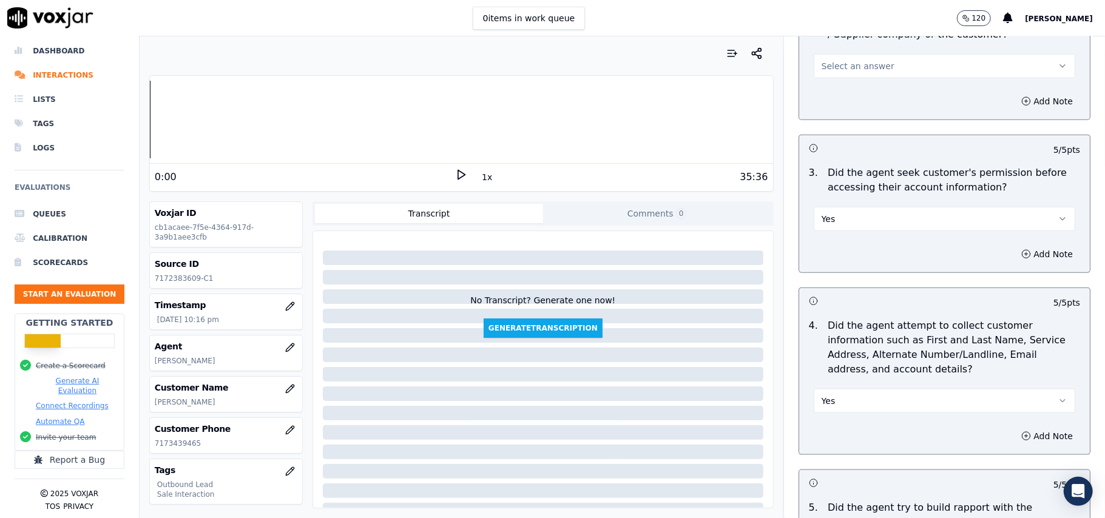
scroll to position [842, 0]
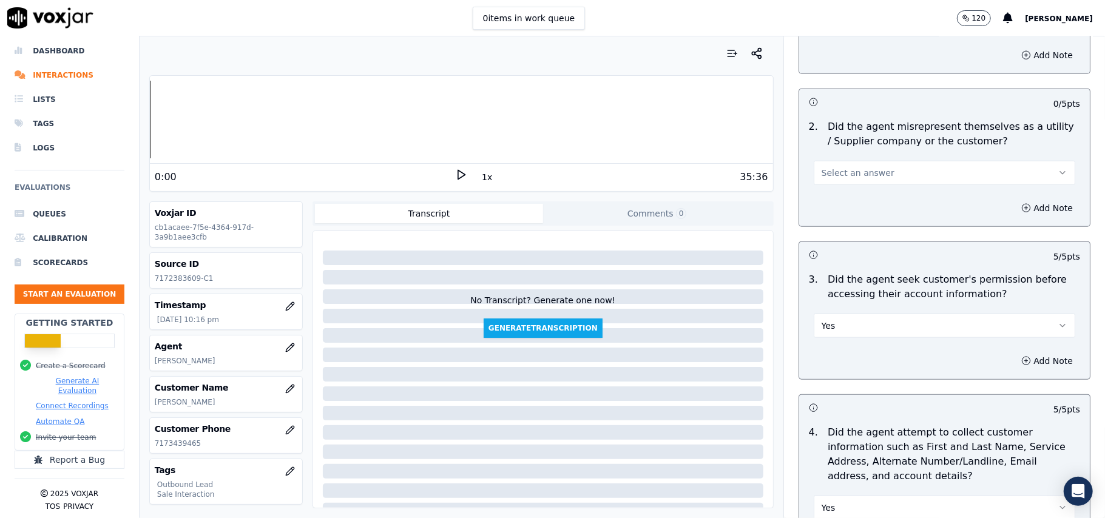
click at [861, 163] on button "Select an answer" at bounding box center [945, 173] width 262 height 24
click at [855, 214] on div "No" at bounding box center [918, 221] width 235 height 19
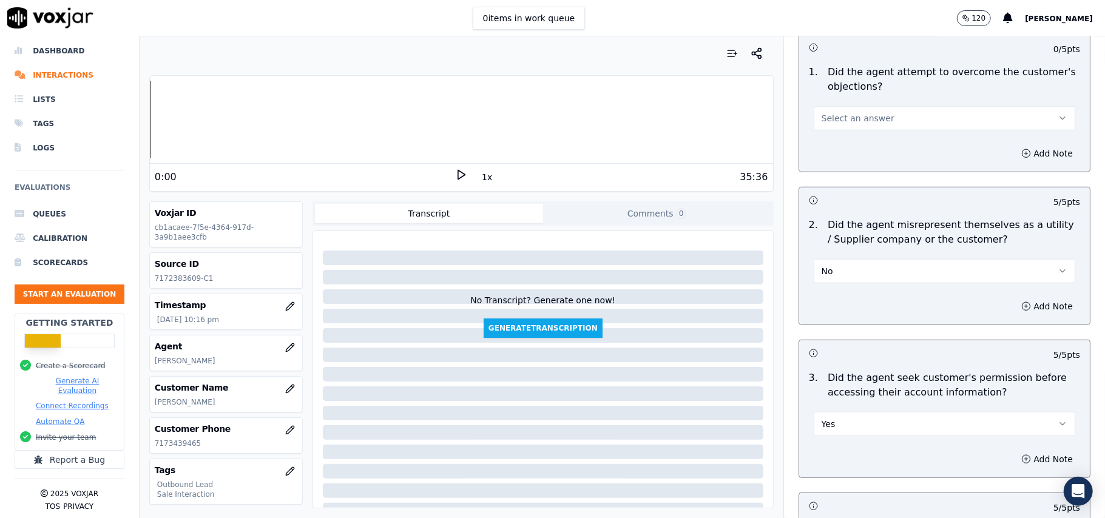
scroll to position [680, 0]
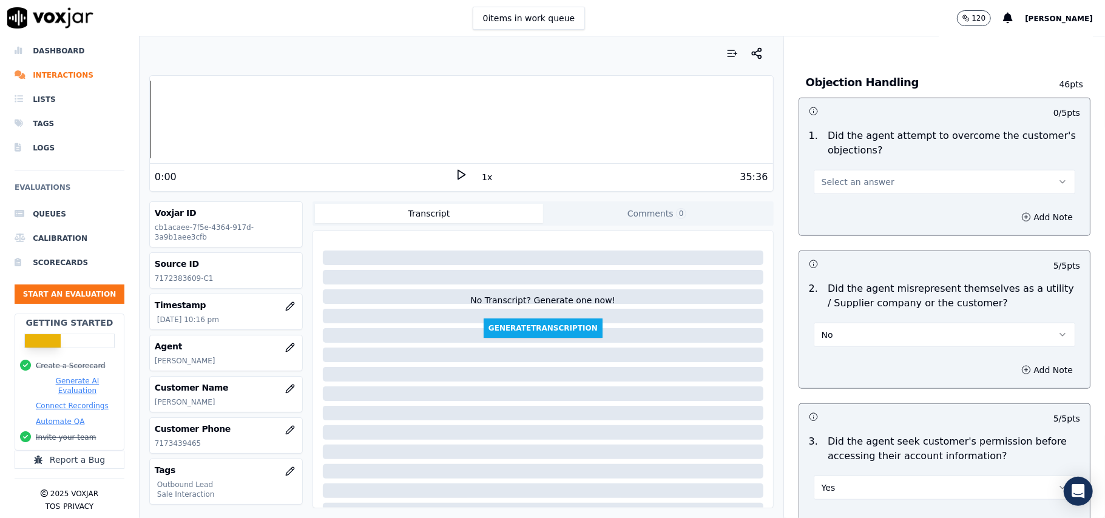
click at [857, 178] on span "Select an answer" at bounding box center [858, 182] width 73 height 12
click at [858, 204] on div "Yes" at bounding box center [918, 211] width 235 height 19
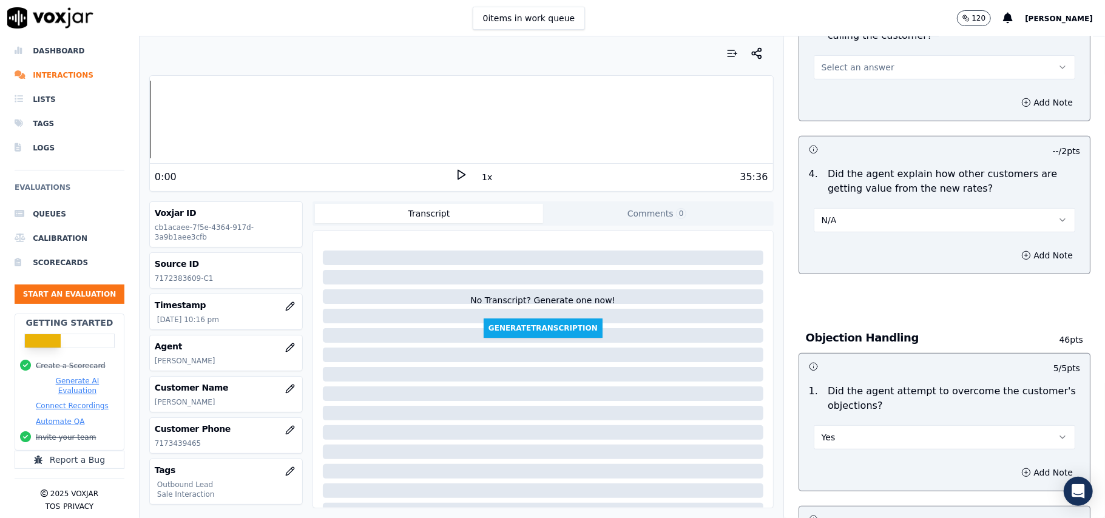
scroll to position [357, 0]
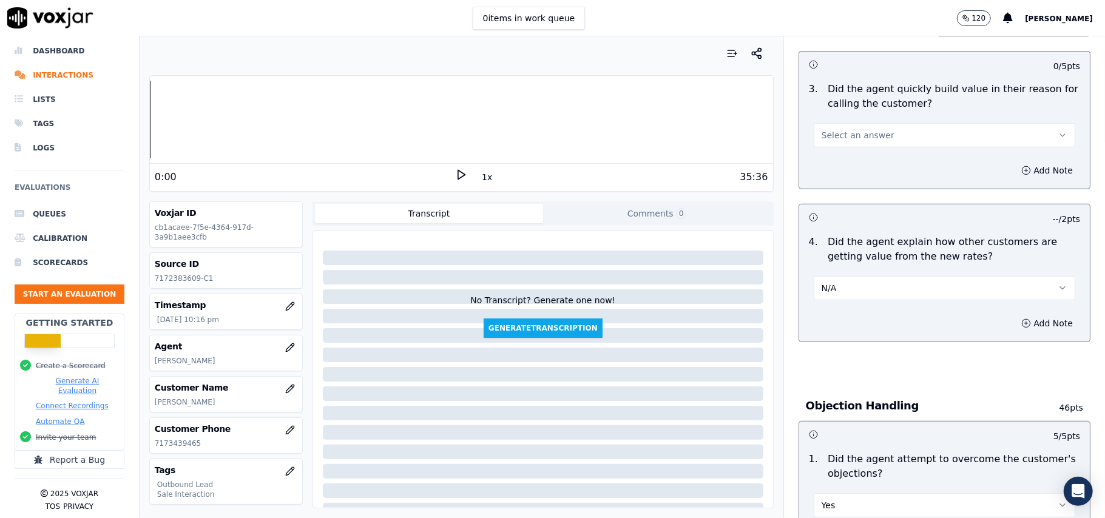
click at [880, 144] on button "Select an answer" at bounding box center [945, 135] width 262 height 24
click at [870, 175] on div "No" at bounding box center [918, 183] width 235 height 19
click at [872, 141] on button "No" at bounding box center [945, 135] width 262 height 24
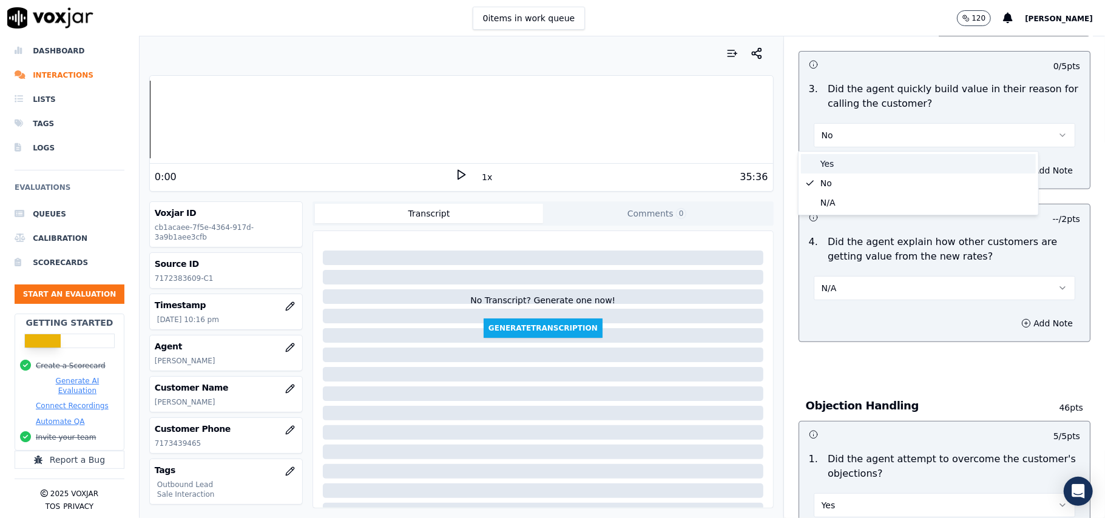
click at [855, 165] on div "Yes" at bounding box center [918, 163] width 235 height 19
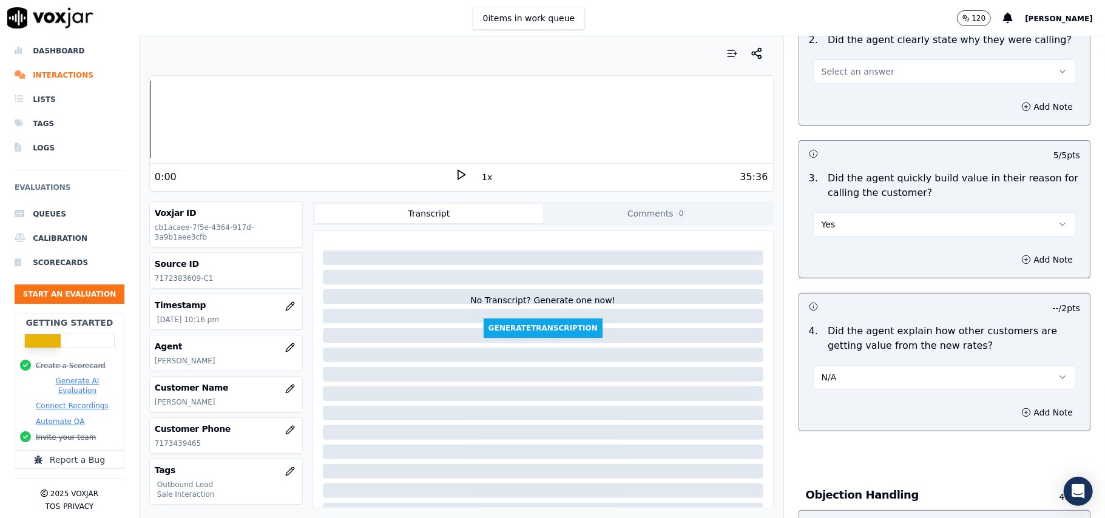
scroll to position [114, 0]
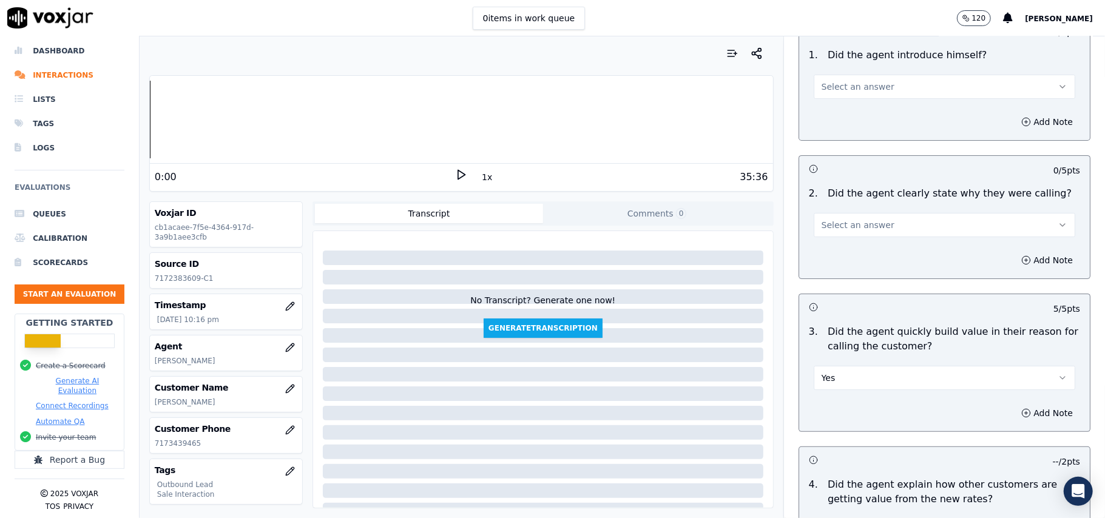
click at [844, 232] on button "Select an answer" at bounding box center [945, 225] width 262 height 24
drag, startPoint x: 844, startPoint y: 234, endPoint x: 857, endPoint y: 248, distance: 19.3
click at [844, 254] on div "Yes" at bounding box center [918, 252] width 235 height 19
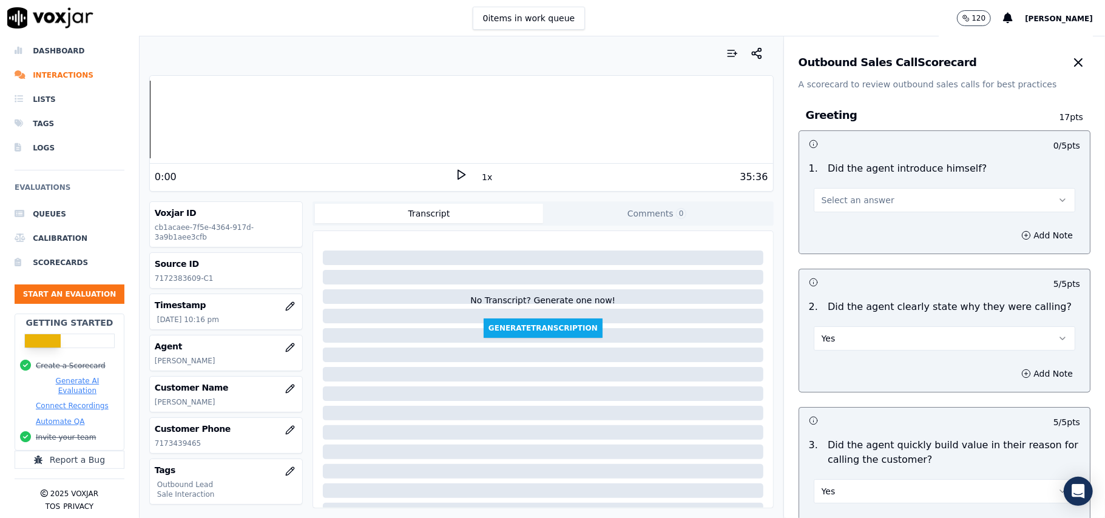
scroll to position [0, 0]
drag, startPoint x: 858, startPoint y: 188, endPoint x: 855, endPoint y: 203, distance: 14.9
click at [858, 189] on button "Select an answer" at bounding box center [945, 201] width 262 height 24
drag, startPoint x: 855, startPoint y: 203, endPoint x: 896, endPoint y: 212, distance: 41.8
click at [852, 227] on div "Yes" at bounding box center [918, 228] width 235 height 19
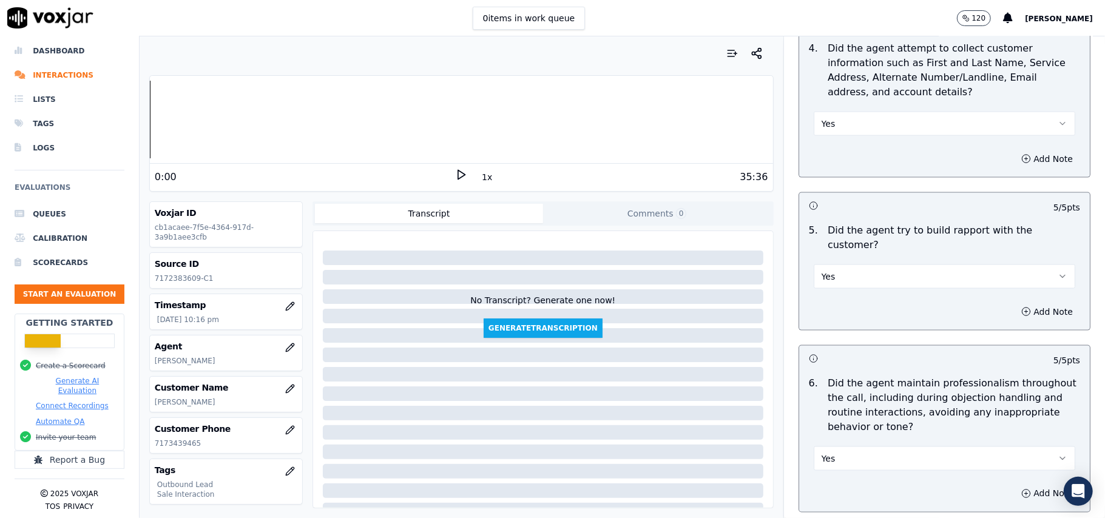
scroll to position [3028, 0]
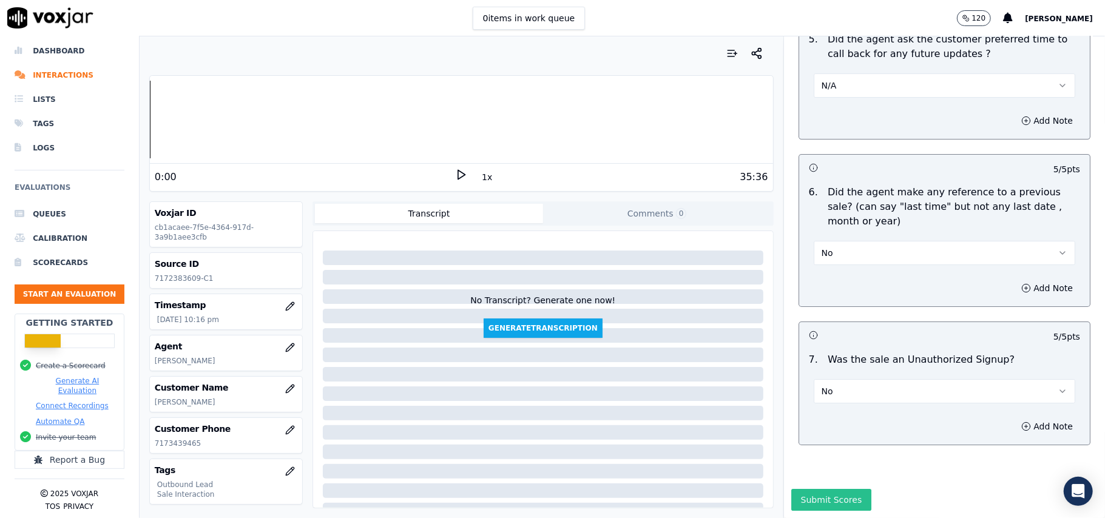
click at [802, 489] on button "Submit Scores" at bounding box center [831, 500] width 81 height 22
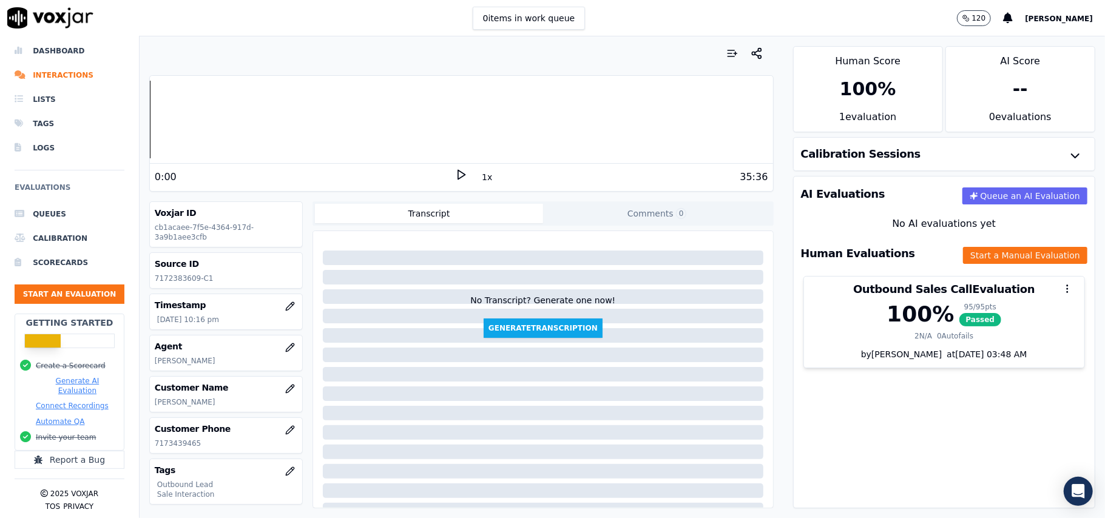
click at [63, 294] on ul "Queues Calibration Scorecards Start an Evaluation" at bounding box center [70, 258] width 110 height 112
click at [68, 285] on button "Start an Evaluation" at bounding box center [70, 294] width 110 height 19
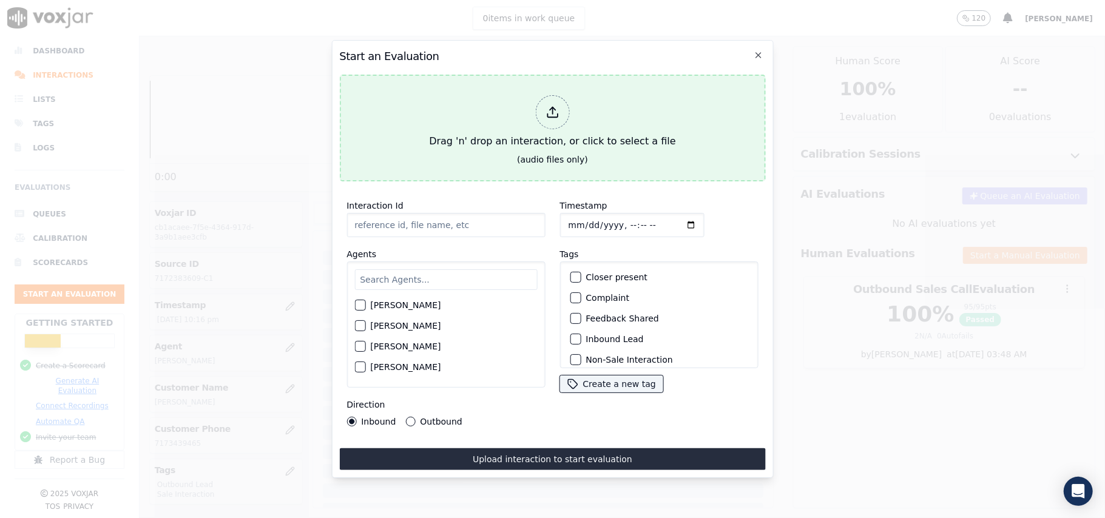
click at [544, 117] on div at bounding box center [552, 112] width 34 height 34
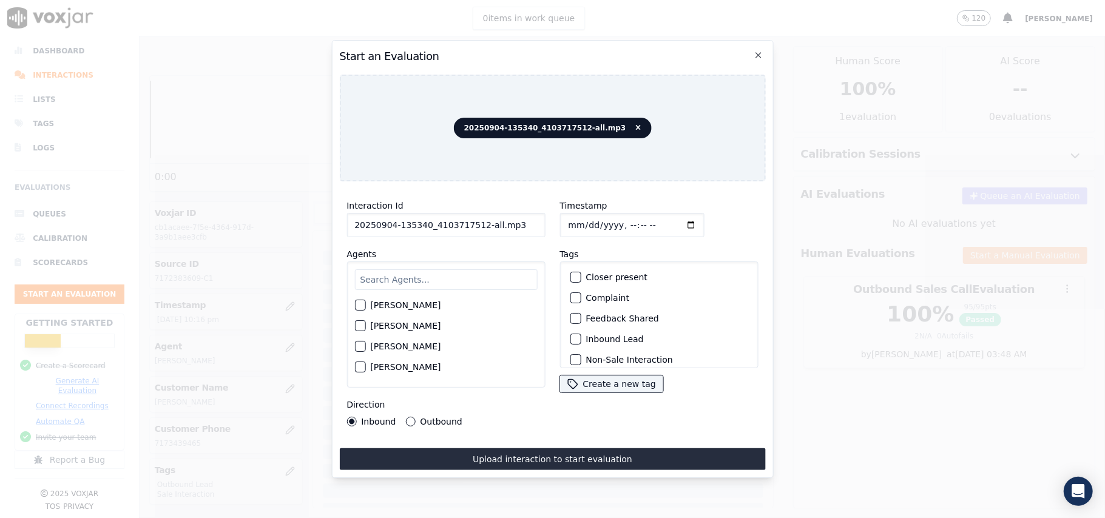
drag, startPoint x: 510, startPoint y: 228, endPoint x: 476, endPoint y: 232, distance: 34.2
click at [476, 232] on div "Interaction Id 20250904-135340_4103717512-all.mp3 Agents Harry Roy Aaron Biswas…" at bounding box center [445, 312] width 213 height 243
type input "20250904-135340_4103717512-C1"
click at [581, 220] on input "Timestamp" at bounding box center [632, 225] width 144 height 24
type input "2025-09-04T22:19"
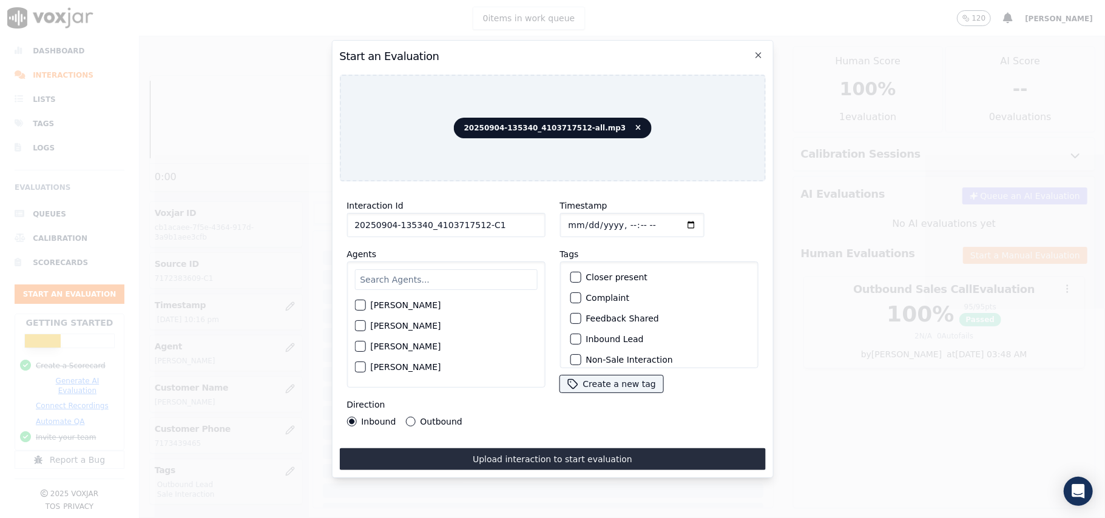
click at [503, 276] on input "text" at bounding box center [445, 279] width 183 height 21
type input "jame"
click at [381, 305] on label "James Murtuza" at bounding box center [405, 309] width 70 height 8
click at [365, 303] on button "James Murtuza" at bounding box center [359, 308] width 11 height 11
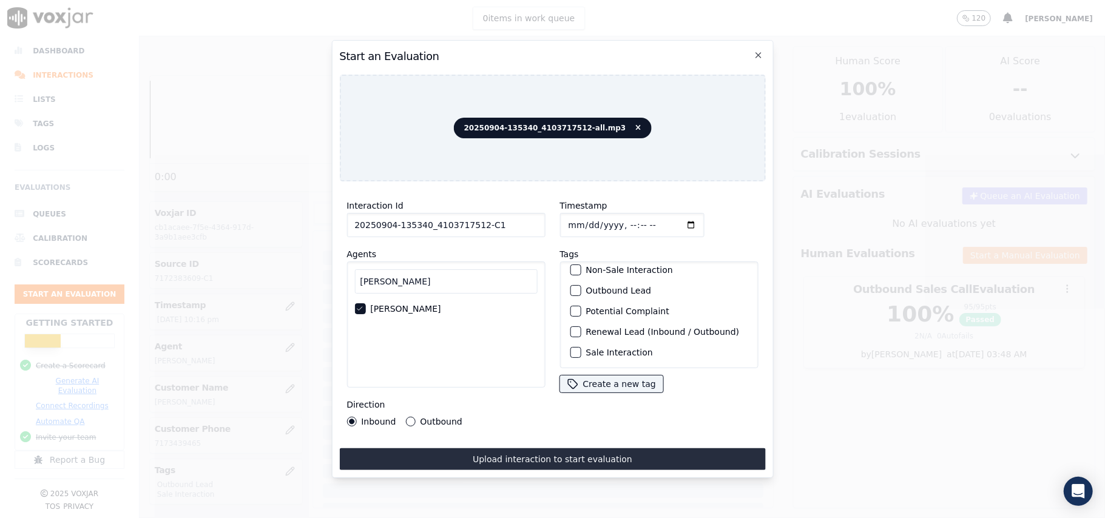
click at [573, 348] on div "button" at bounding box center [575, 352] width 8 height 8
click at [571, 286] on div "button" at bounding box center [575, 290] width 8 height 8
click at [409, 417] on button "Outbound" at bounding box center [410, 422] width 10 height 10
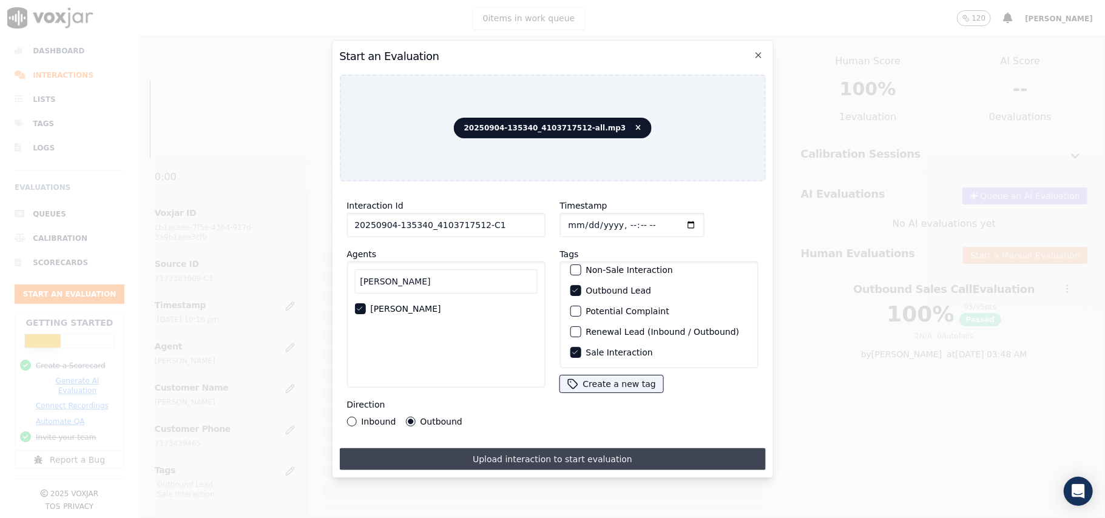
click at [493, 453] on button "Upload interaction to start evaluation" at bounding box center [552, 460] width 426 height 22
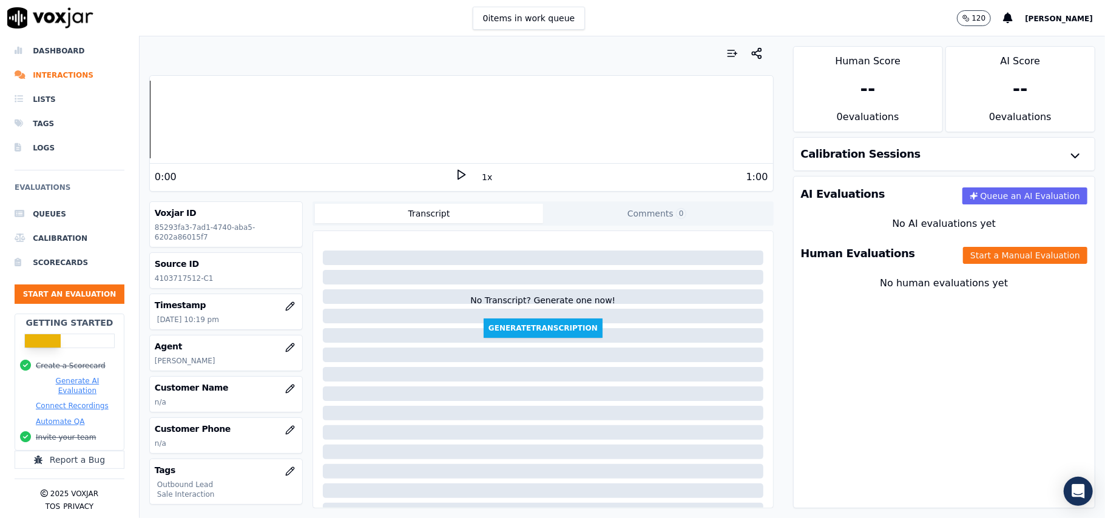
drag, startPoint x: 433, startPoint y: 371, endPoint x: 442, endPoint y: 372, distance: 8.5
click at [442, 372] on div at bounding box center [543, 374] width 441 height 15
click at [963, 256] on button "Start a Manual Evaluation" at bounding box center [1025, 255] width 124 height 17
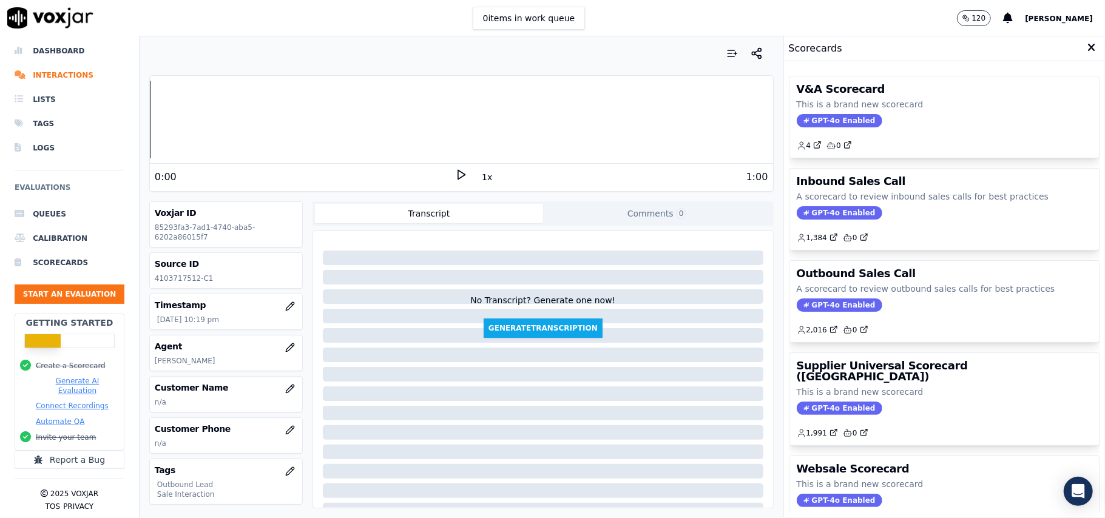
click at [802, 307] on span "GPT-4o Enabled" at bounding box center [840, 305] width 86 height 13
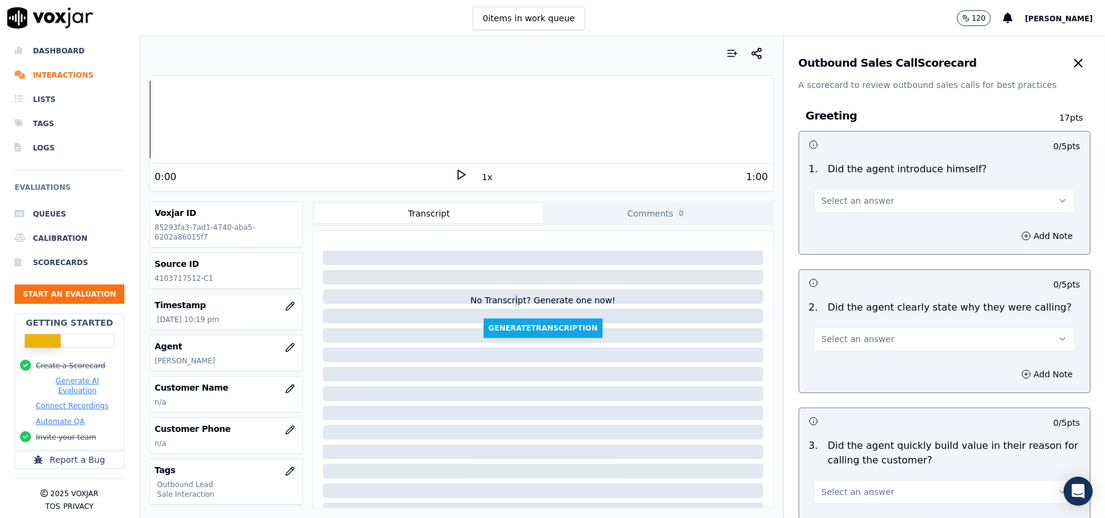
click at [504, 303] on div "No Transcript? Generate one now!" at bounding box center [542, 306] width 145 height 24
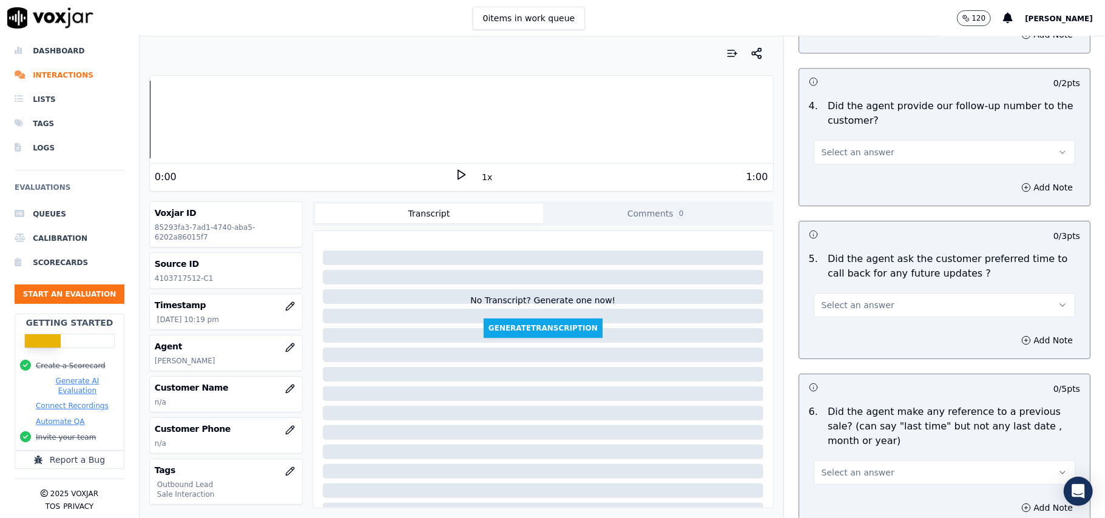
click at [862, 300] on span "Select an answer" at bounding box center [858, 305] width 73 height 12
click at [833, 365] on div "N/A" at bounding box center [918, 364] width 235 height 19
click at [389, 266] on div "No Transcript? Generate one now! Generate Transcription" at bounding box center [543, 287] width 450 height 102
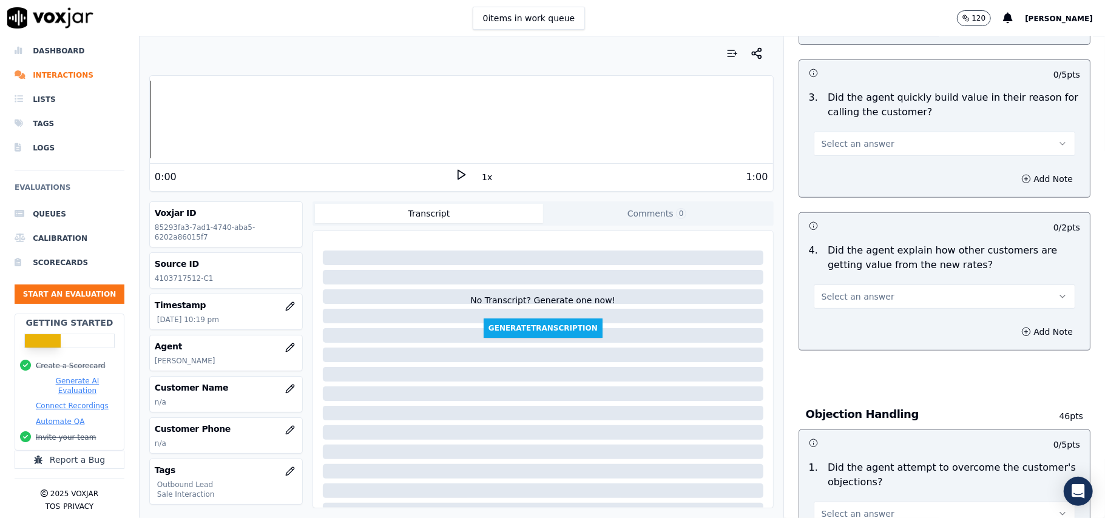
drag, startPoint x: 887, startPoint y: 302, endPoint x: 865, endPoint y: 307, distance: 23.0
click at [887, 302] on button "Select an answer" at bounding box center [945, 297] width 262 height 24
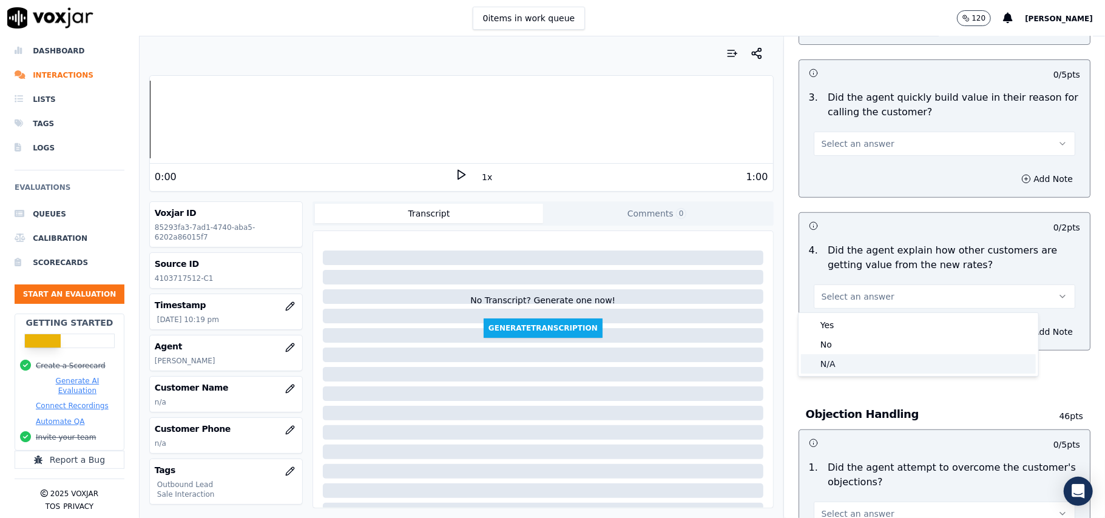
click at [824, 362] on div "N/A" at bounding box center [918, 363] width 235 height 19
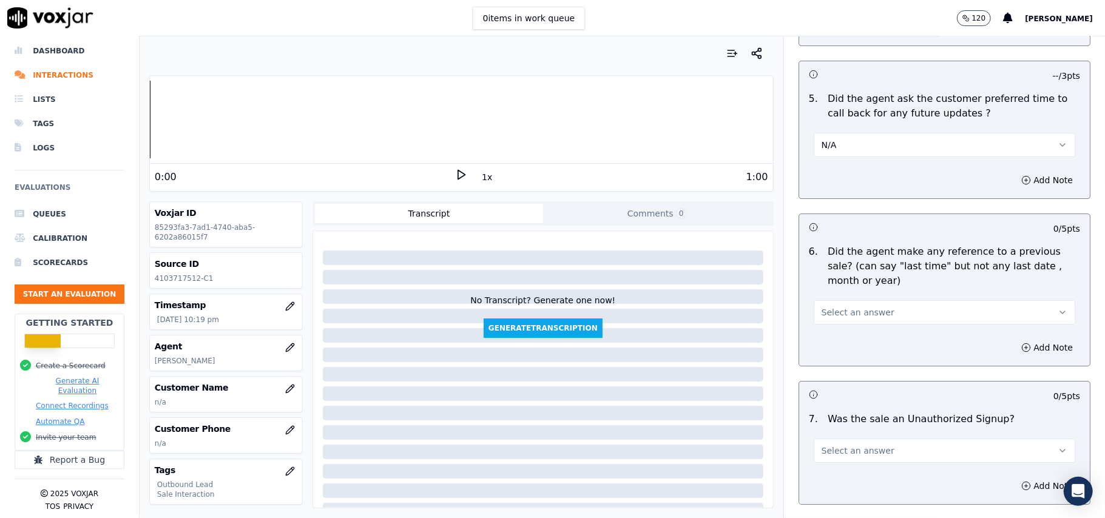
scroll to position [2992, 0]
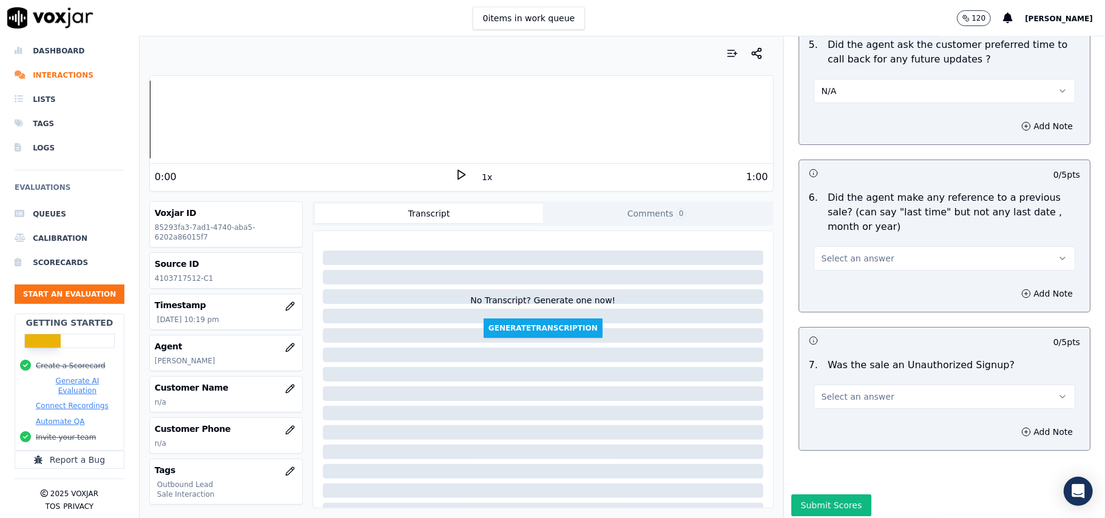
click at [880, 393] on button "Select an answer" at bounding box center [945, 397] width 262 height 24
click at [842, 438] on div "No" at bounding box center [918, 437] width 235 height 19
click at [859, 253] on span "Select an answer" at bounding box center [858, 259] width 73 height 12
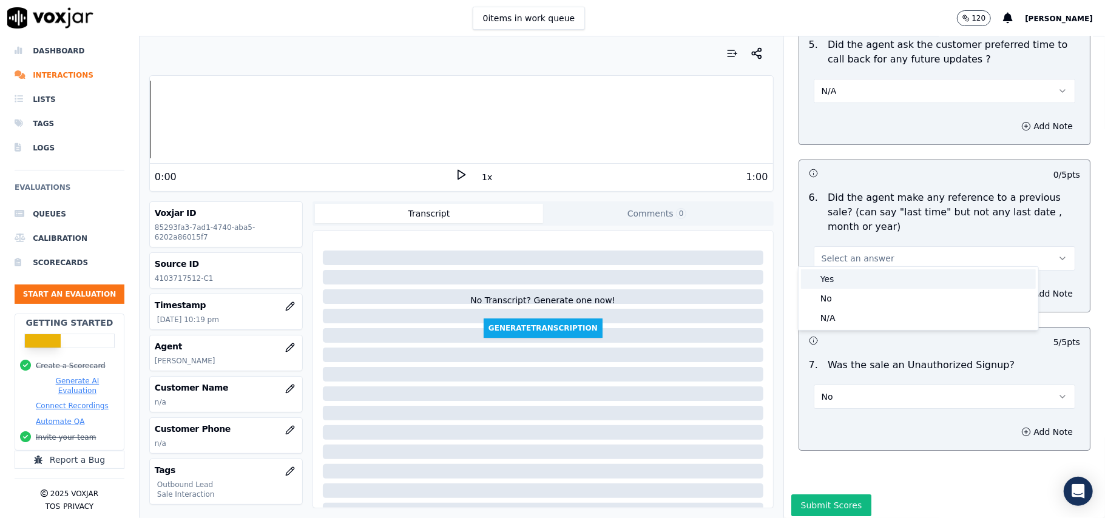
click at [845, 288] on div "Yes" at bounding box center [918, 278] width 235 height 19
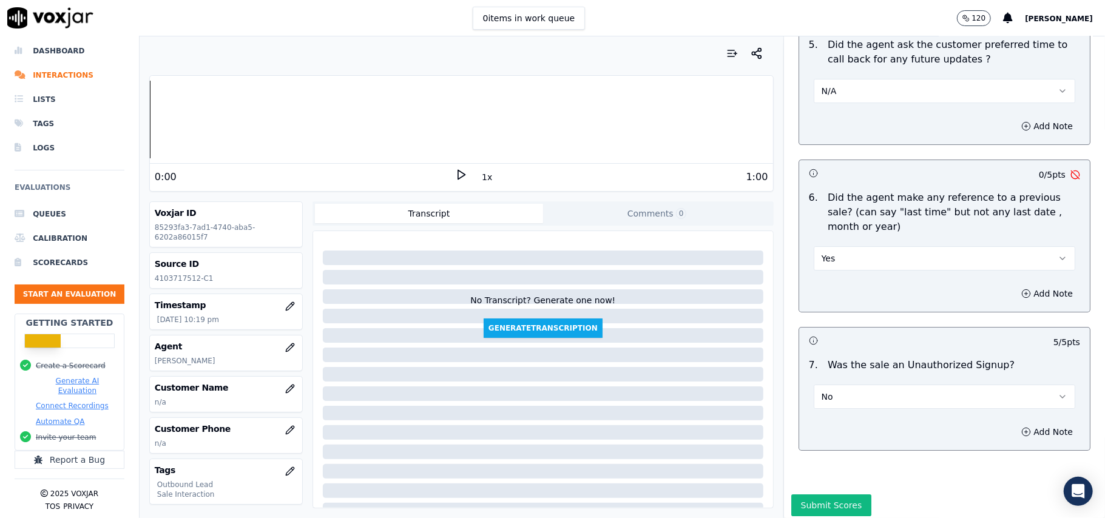
click at [859, 244] on div "Yes" at bounding box center [945, 257] width 262 height 27
click at [853, 290] on div "Add Note" at bounding box center [944, 294] width 291 height 36
click at [853, 258] on button "Yes" at bounding box center [945, 258] width 262 height 24
click at [841, 301] on div "No" at bounding box center [918, 298] width 235 height 19
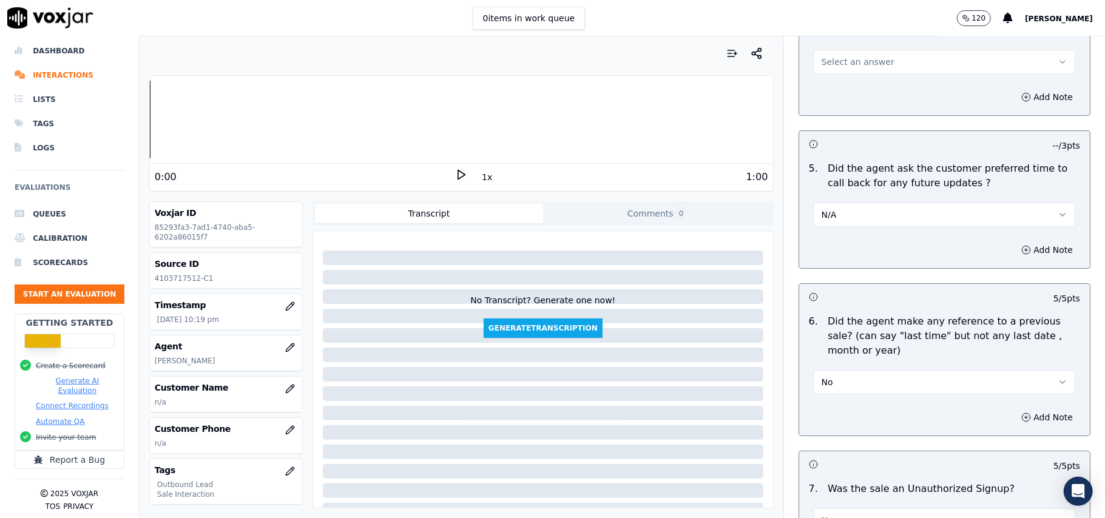
scroll to position [2749, 0]
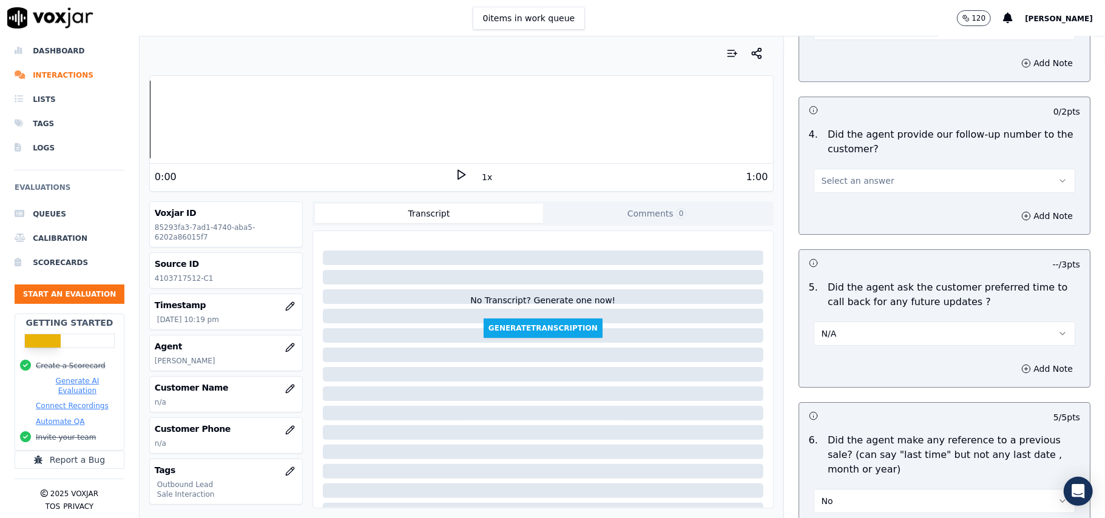
click at [852, 178] on span "Select an answer" at bounding box center [858, 181] width 73 height 12
click at [852, 198] on div "Yes" at bounding box center [918, 200] width 235 height 19
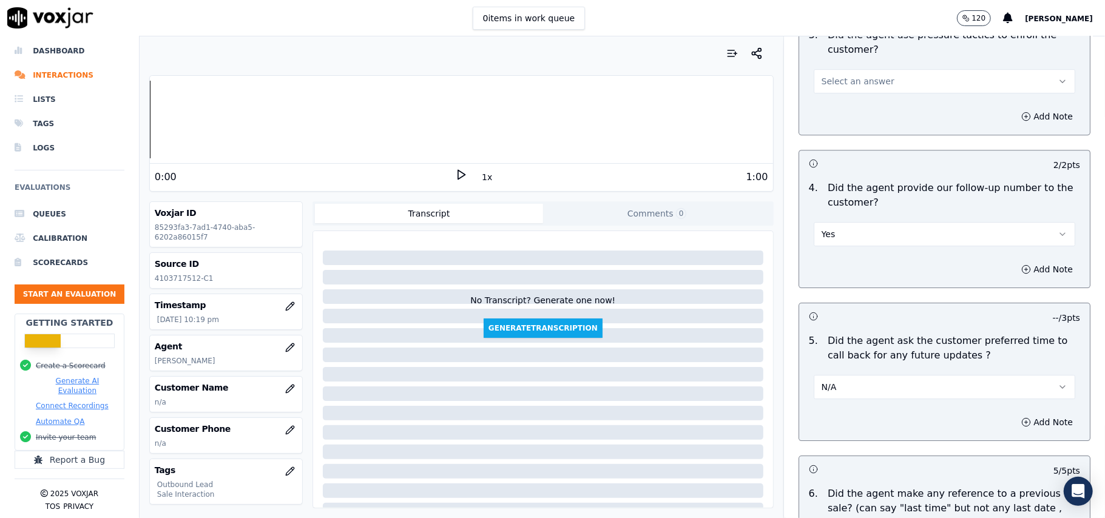
scroll to position [2668, 0]
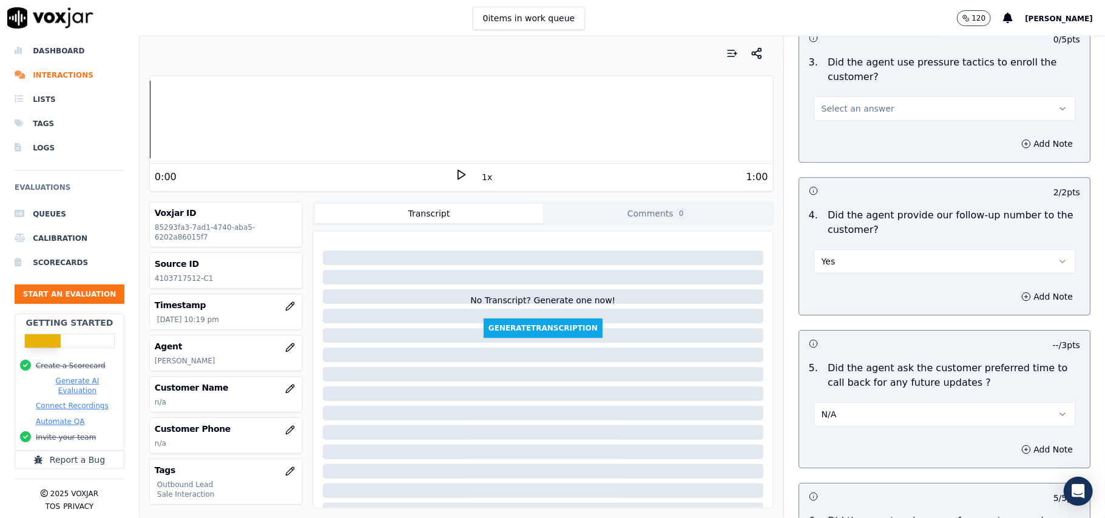
click at [839, 103] on span "Select an answer" at bounding box center [858, 109] width 73 height 12
click at [836, 129] on div "Yes" at bounding box center [918, 127] width 235 height 19
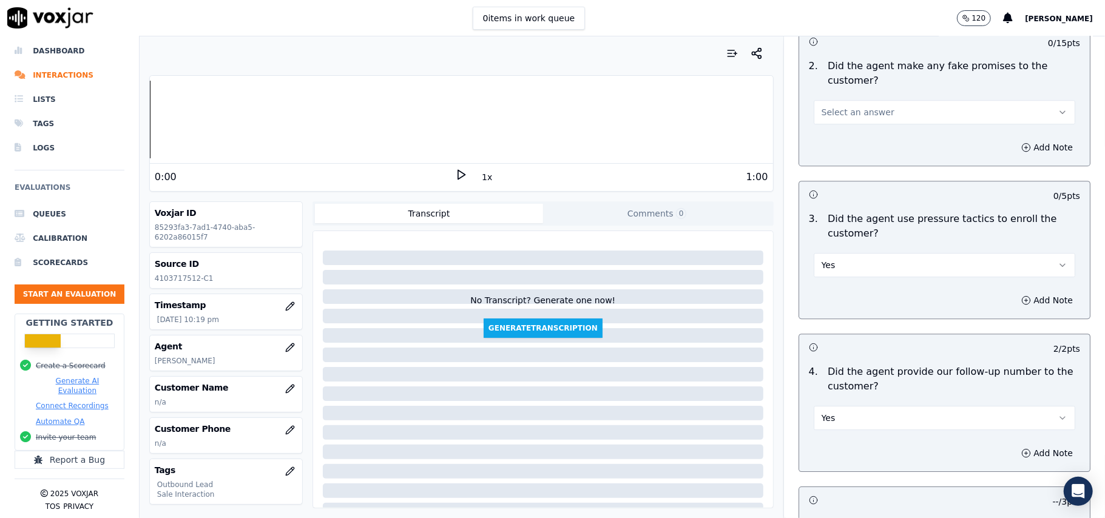
scroll to position [2506, 0]
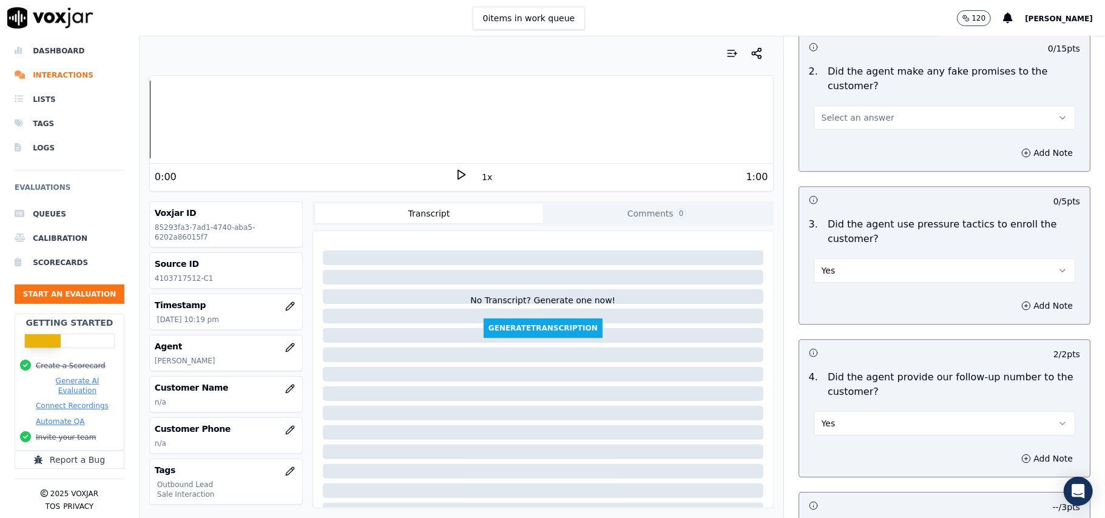
click at [838, 259] on button "Yes" at bounding box center [945, 271] width 262 height 24
click at [838, 300] on div "No" at bounding box center [918, 309] width 235 height 19
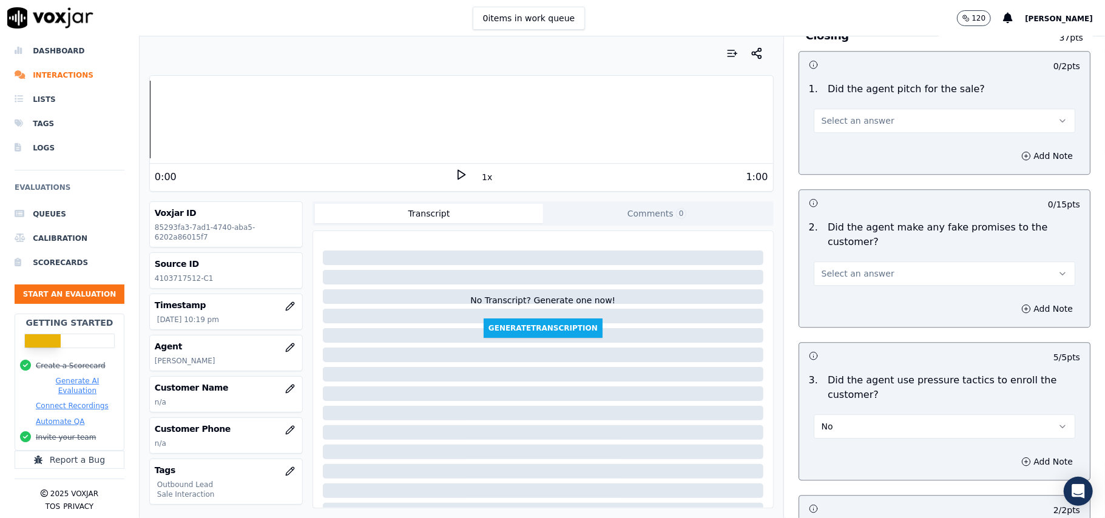
scroll to position [2344, 0]
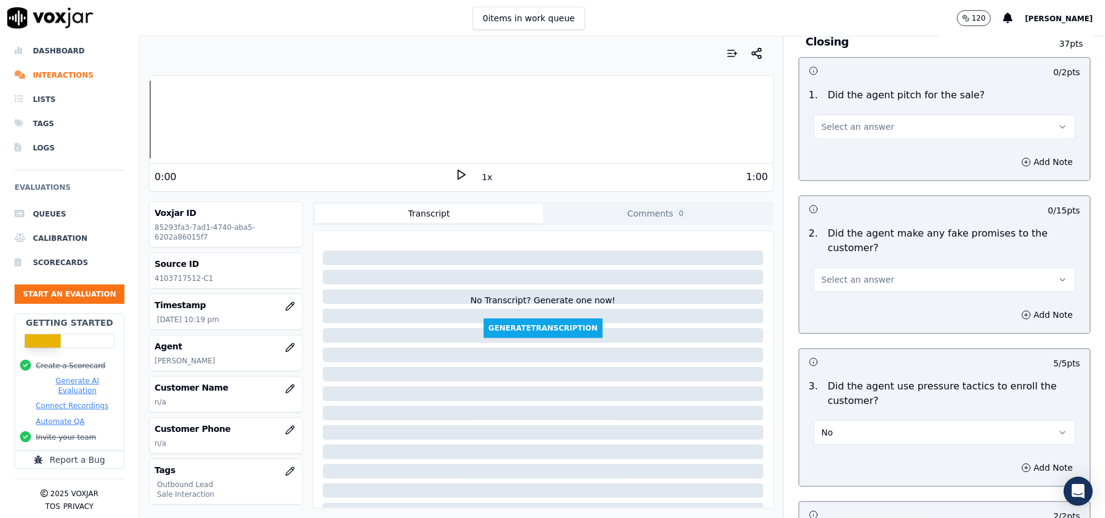
click at [856, 274] on span "Select an answer" at bounding box center [858, 280] width 73 height 12
click at [847, 316] on div "No" at bounding box center [918, 317] width 235 height 19
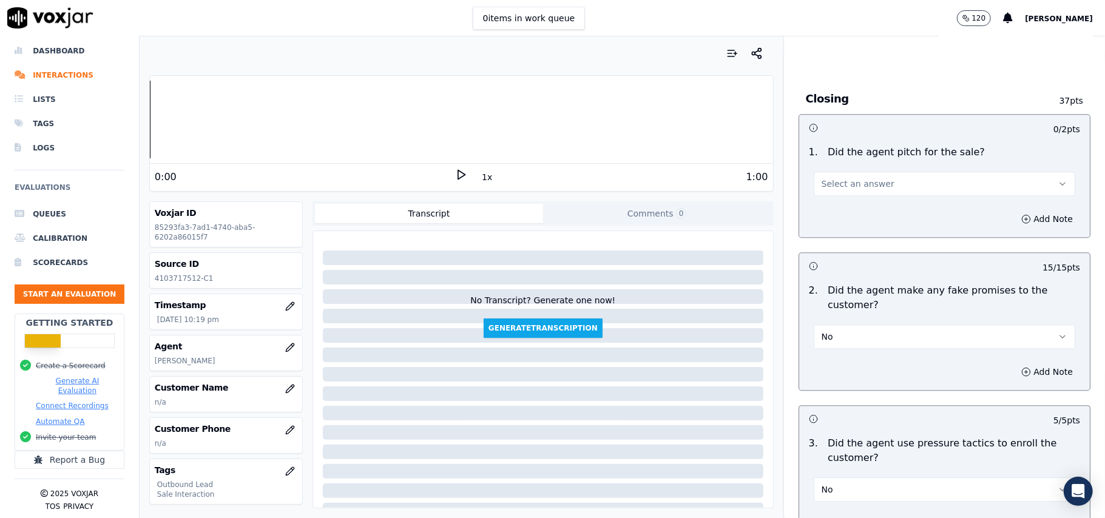
scroll to position [2183, 0]
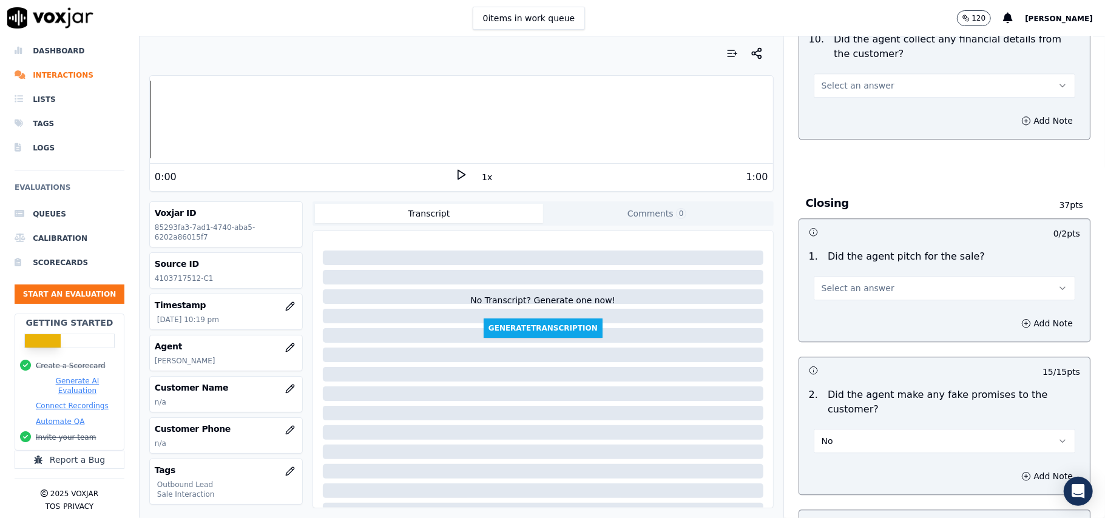
click at [849, 285] on span "Select an answer" at bounding box center [858, 288] width 73 height 12
click at [849, 305] on div "Yes" at bounding box center [918, 306] width 235 height 19
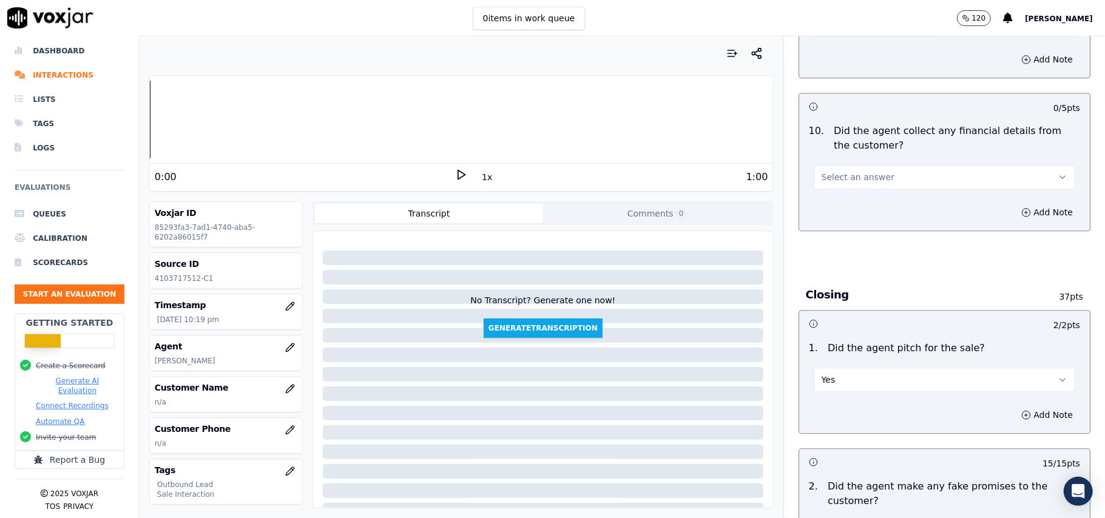
scroll to position [1940, 0]
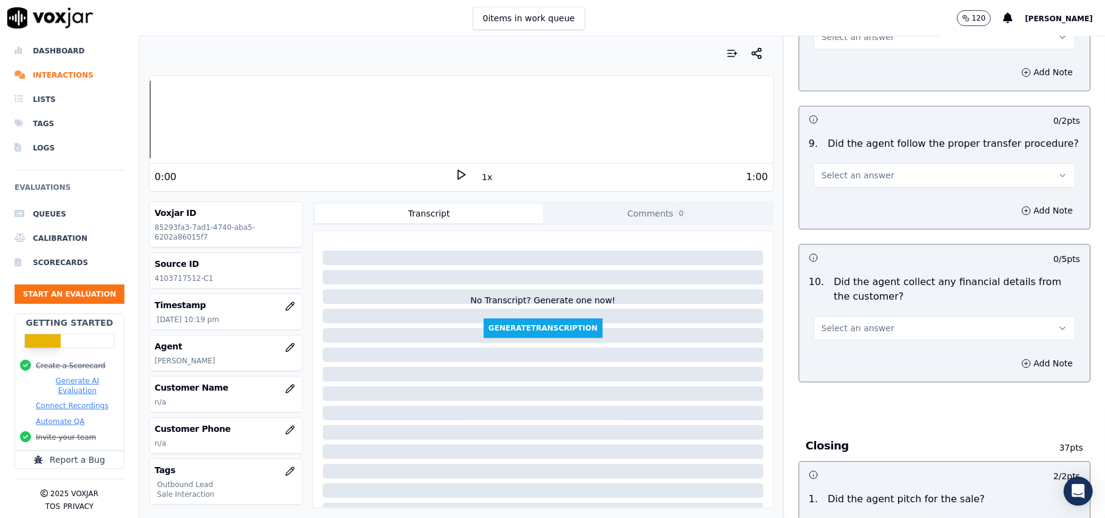
click at [850, 322] on span "Select an answer" at bounding box center [858, 328] width 73 height 12
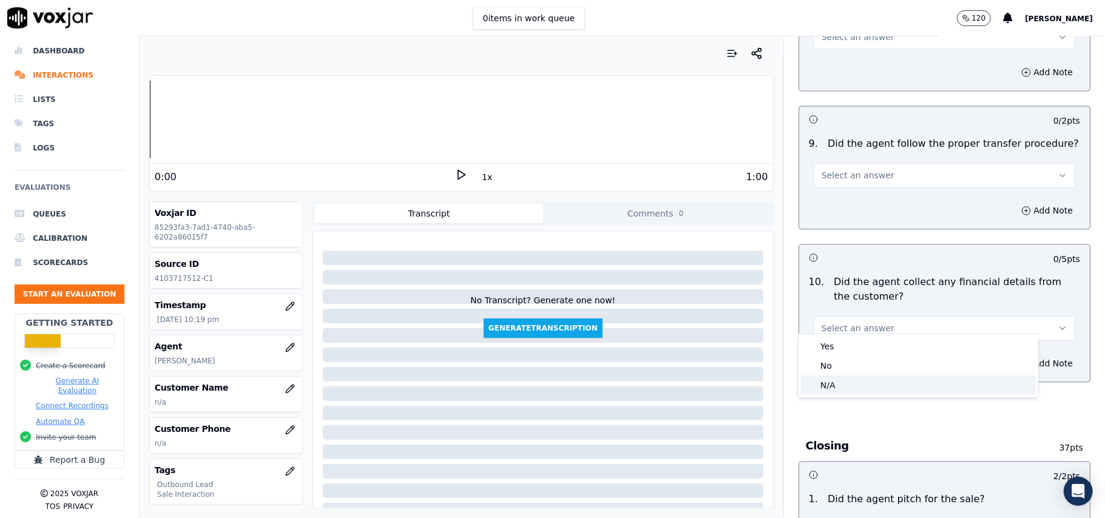
click at [838, 362] on div "No" at bounding box center [918, 365] width 235 height 19
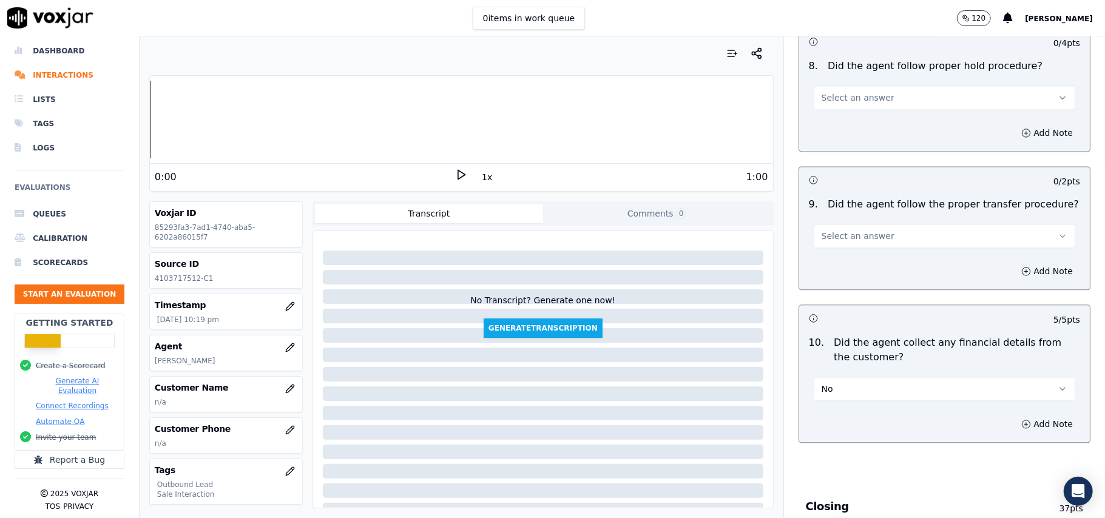
scroll to position [1778, 0]
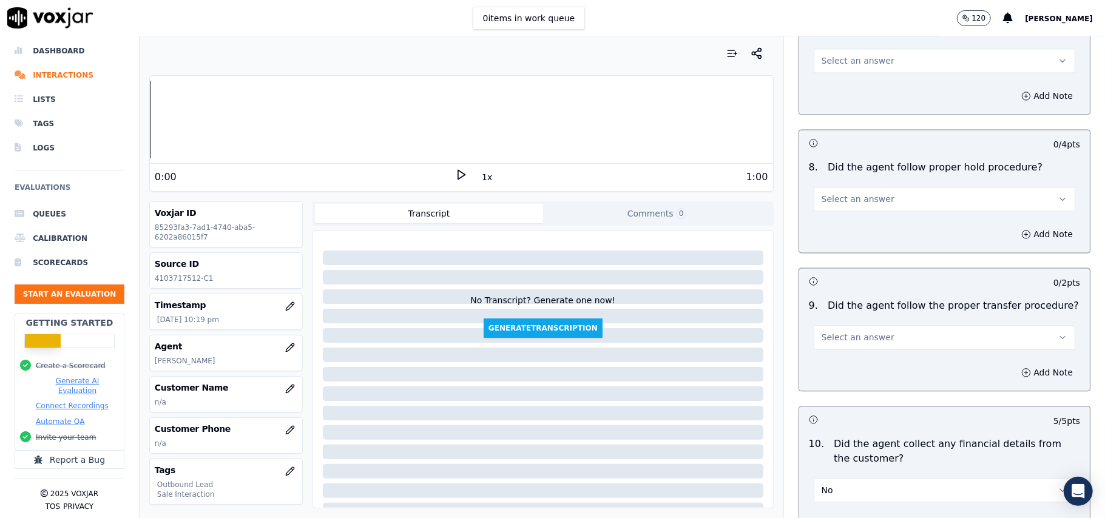
click at [880, 335] on button "Select an answer" at bounding box center [945, 337] width 262 height 24
click at [872, 360] on div "Yes" at bounding box center [918, 354] width 235 height 19
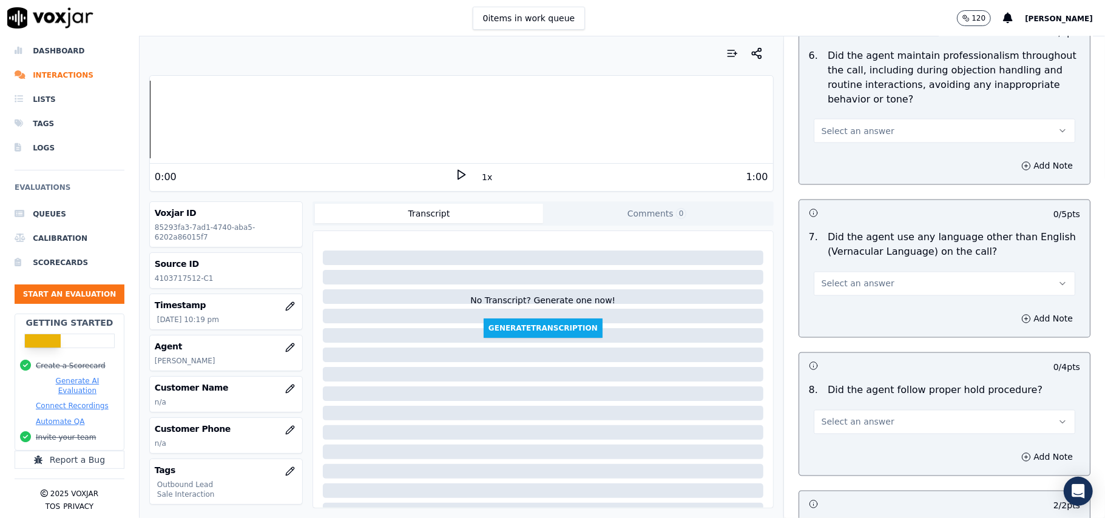
scroll to position [1535, 0]
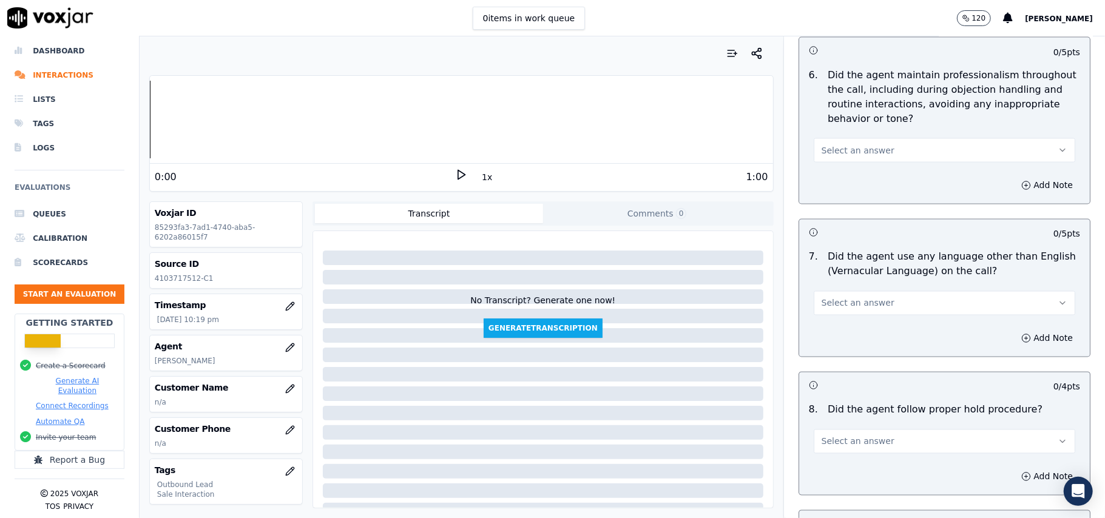
click at [845, 437] on span "Select an answer" at bounding box center [858, 442] width 73 height 12
click at [826, 467] on div "Yes" at bounding box center [918, 459] width 235 height 19
click at [860, 299] on span "Select an answer" at bounding box center [858, 303] width 73 height 12
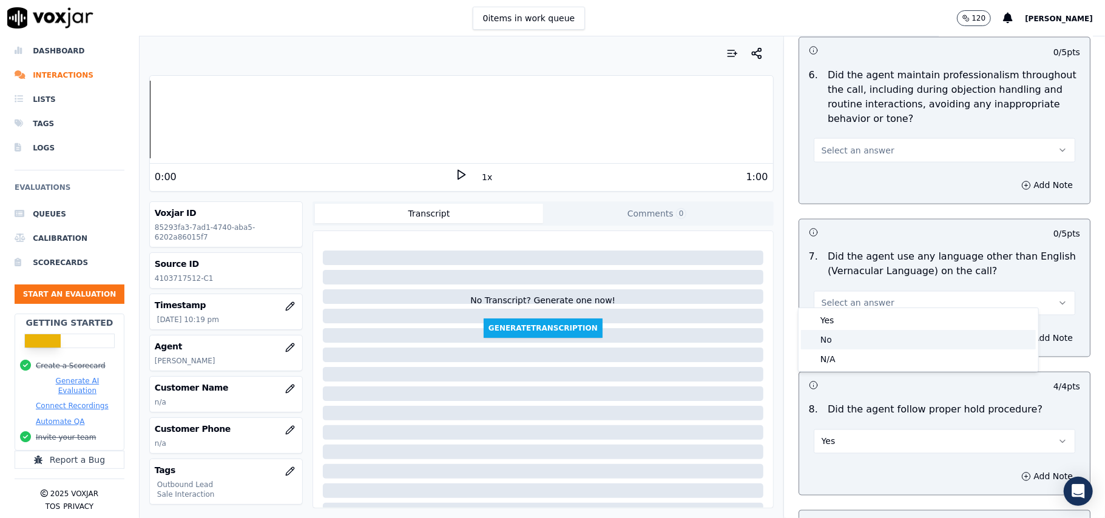
click at [852, 331] on div "No" at bounding box center [918, 339] width 235 height 19
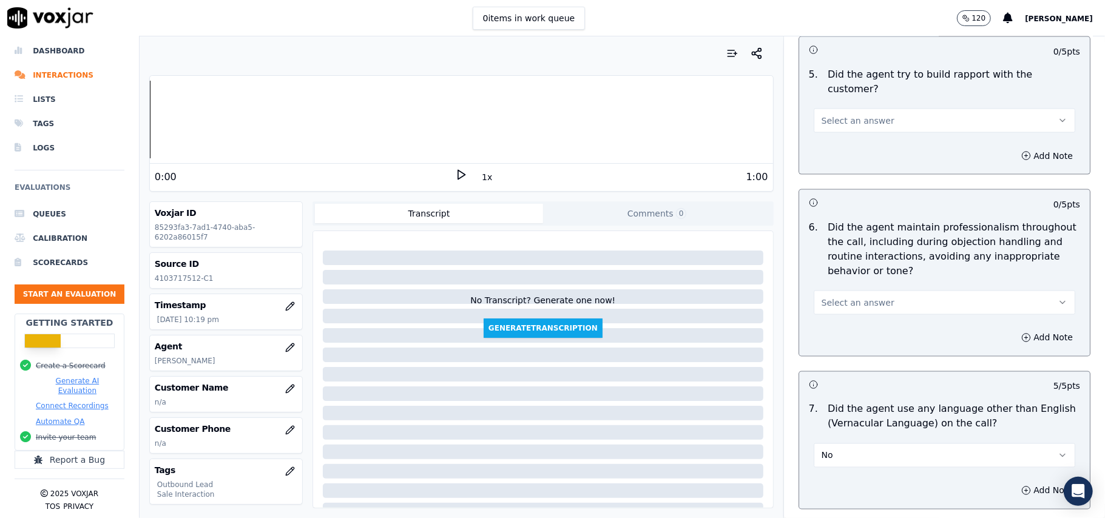
scroll to position [1292, 0]
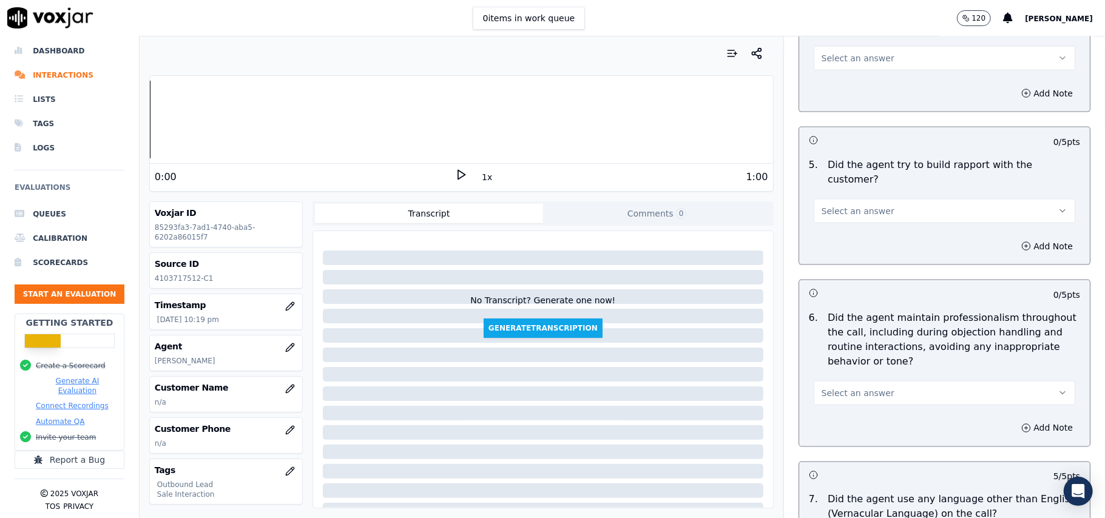
click at [860, 369] on div "Select an answer" at bounding box center [944, 387] width 281 height 36
click at [858, 387] on span "Select an answer" at bounding box center [858, 393] width 73 height 12
click at [851, 409] on div "Yes" at bounding box center [918, 409] width 235 height 19
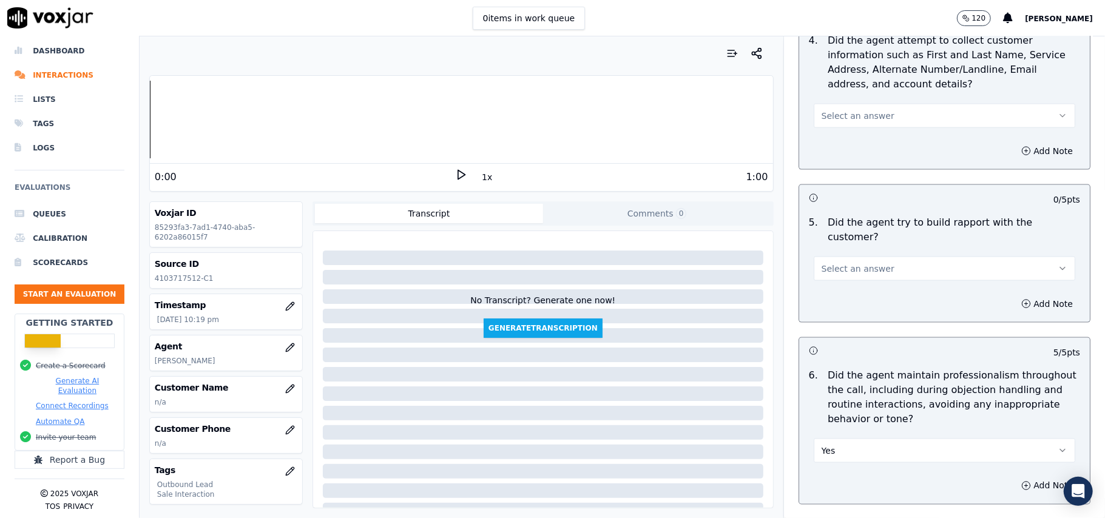
scroll to position [1212, 0]
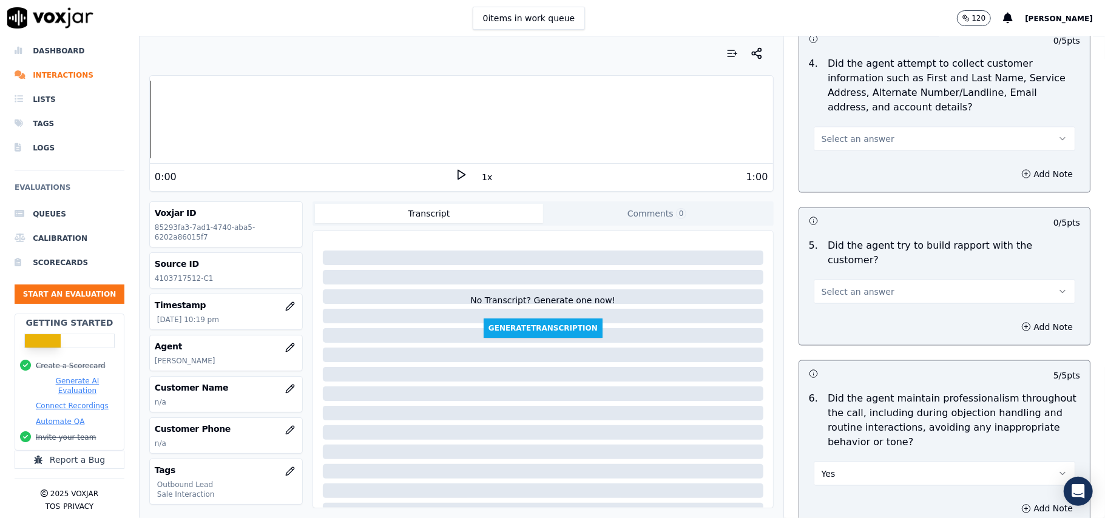
click at [876, 287] on button "Select an answer" at bounding box center [945, 292] width 262 height 24
click at [870, 306] on div "Yes" at bounding box center [918, 308] width 235 height 19
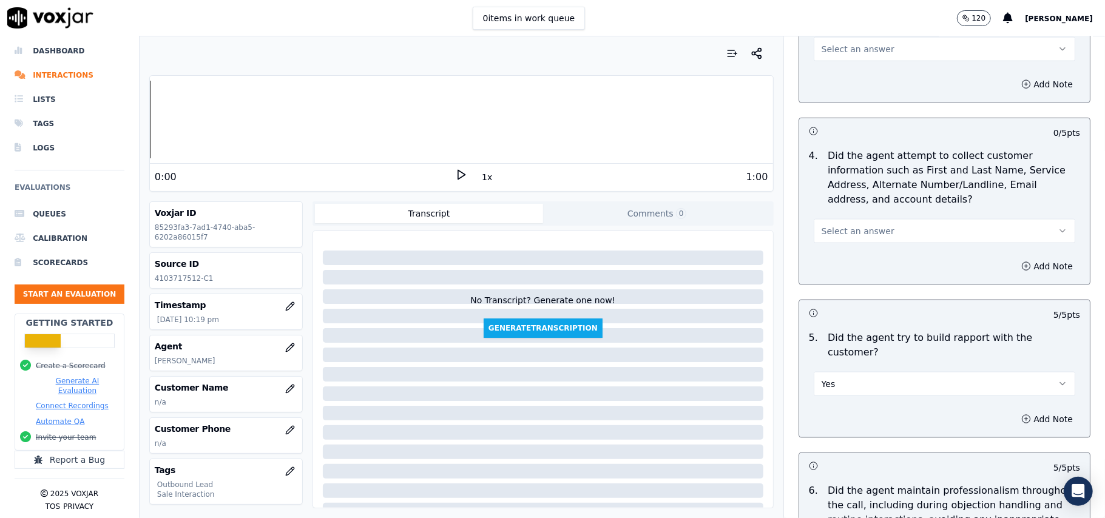
scroll to position [969, 0]
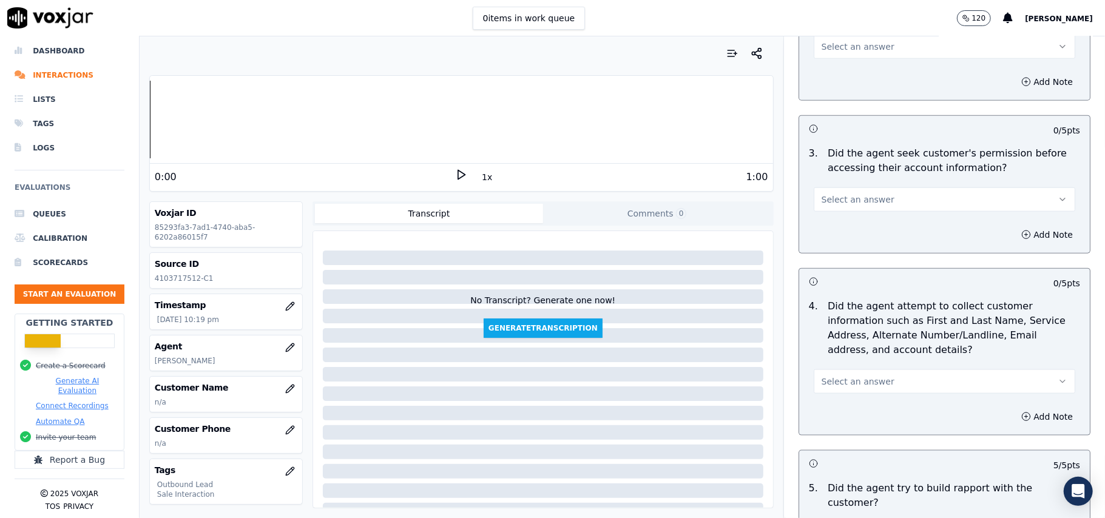
click at [847, 380] on span "Select an answer" at bounding box center [858, 382] width 73 height 12
click at [838, 448] on div "N/A" at bounding box center [918, 450] width 235 height 19
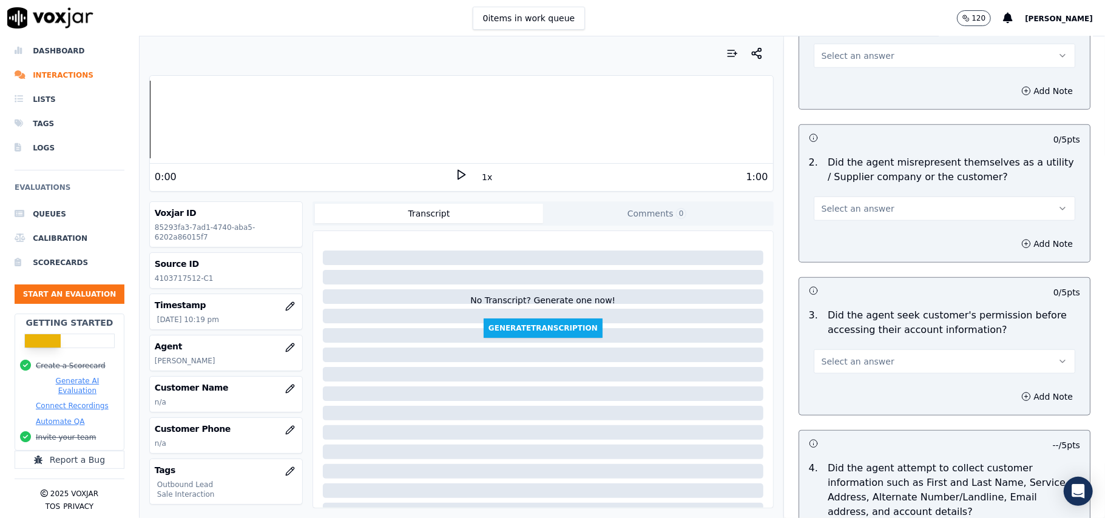
click at [886, 372] on button "Select an answer" at bounding box center [945, 362] width 262 height 24
click at [887, 396] on div "Yes" at bounding box center [918, 391] width 235 height 19
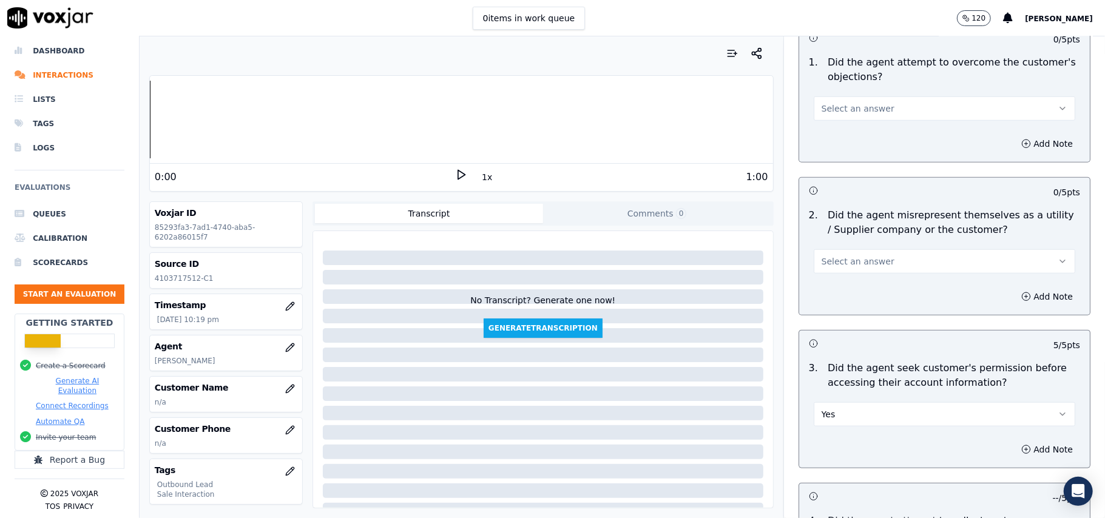
scroll to position [726, 0]
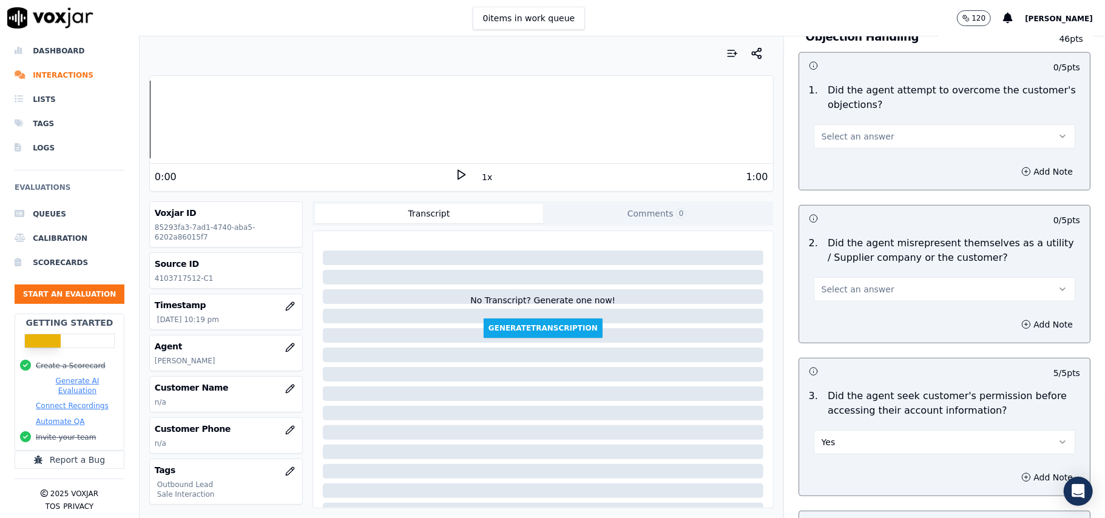
click at [887, 299] on button "Select an answer" at bounding box center [945, 289] width 262 height 24
click at [874, 339] on div "No" at bounding box center [918, 338] width 235 height 19
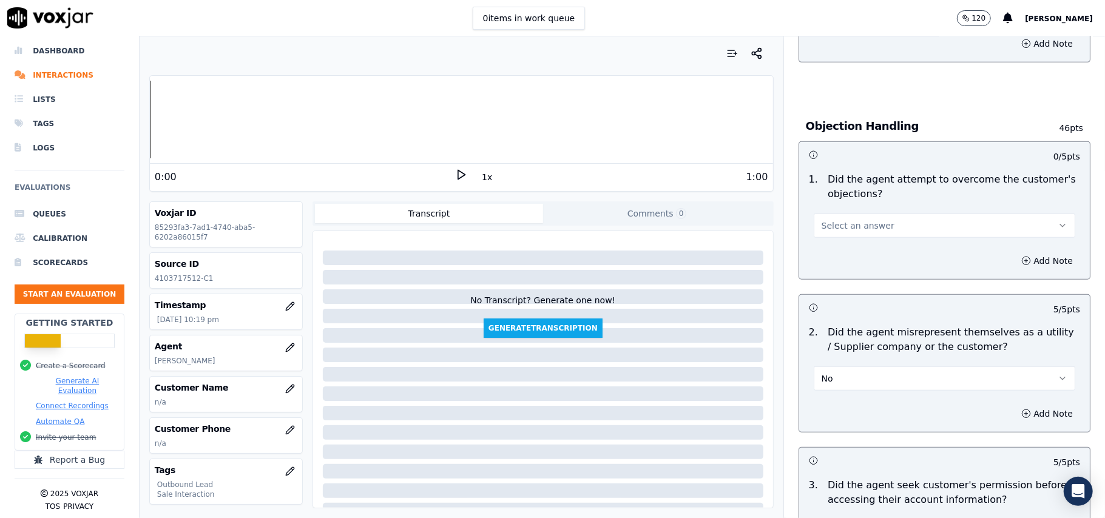
scroll to position [483, 0]
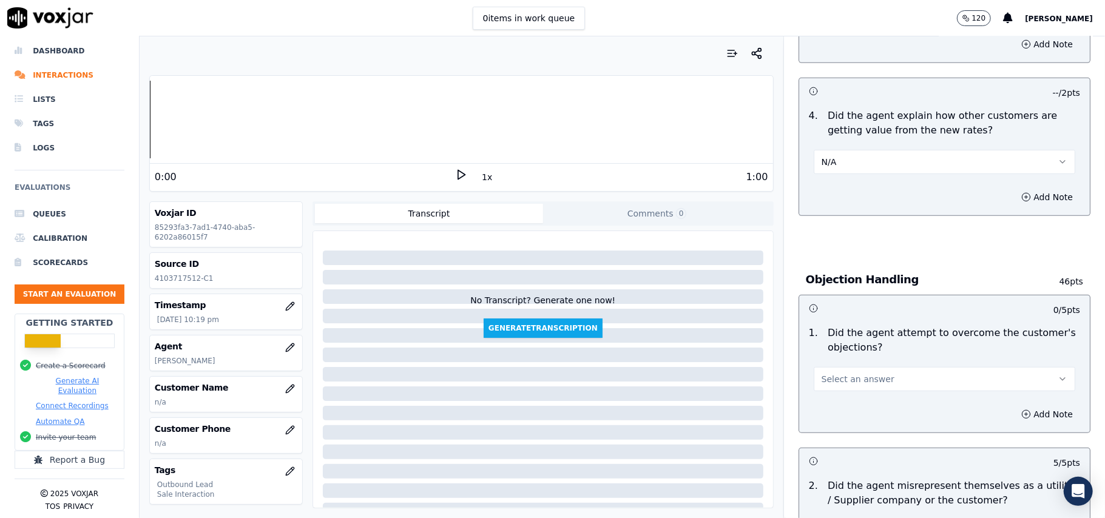
click at [875, 382] on button "Select an answer" at bounding box center [945, 379] width 262 height 24
click at [851, 405] on div "Yes" at bounding box center [918, 408] width 235 height 19
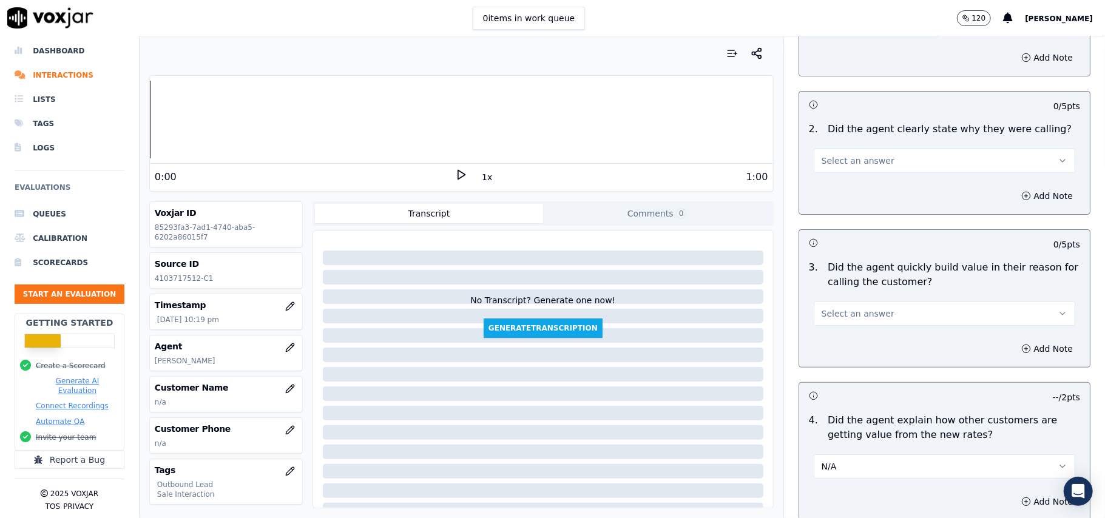
scroll to position [159, 0]
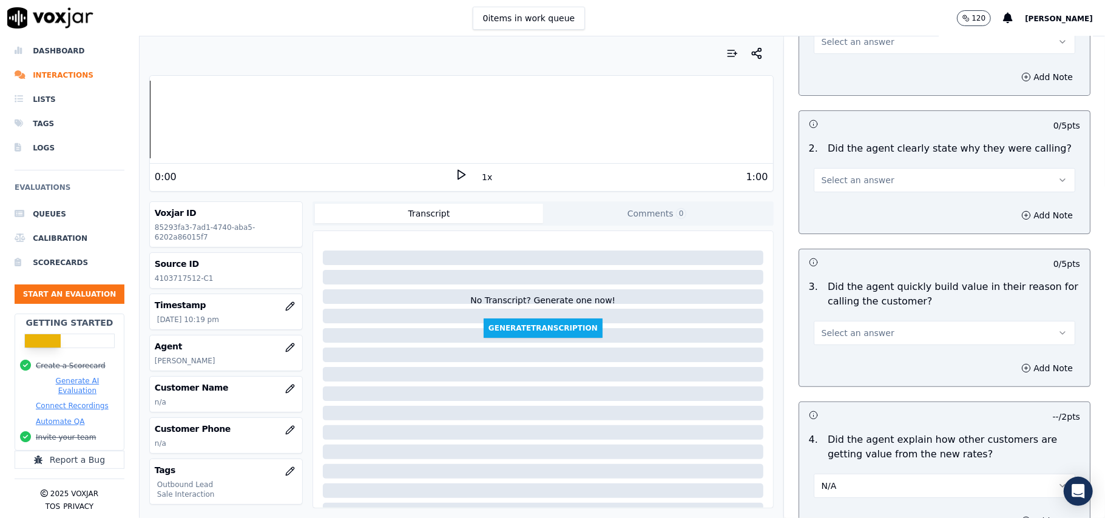
click at [872, 352] on div "Add Note" at bounding box center [944, 368] width 291 height 36
click at [870, 341] on button "Select an answer" at bounding box center [945, 333] width 262 height 24
click at [857, 367] on div "Yes" at bounding box center [918, 360] width 235 height 19
click at [865, 180] on span "Select an answer" at bounding box center [858, 180] width 73 height 12
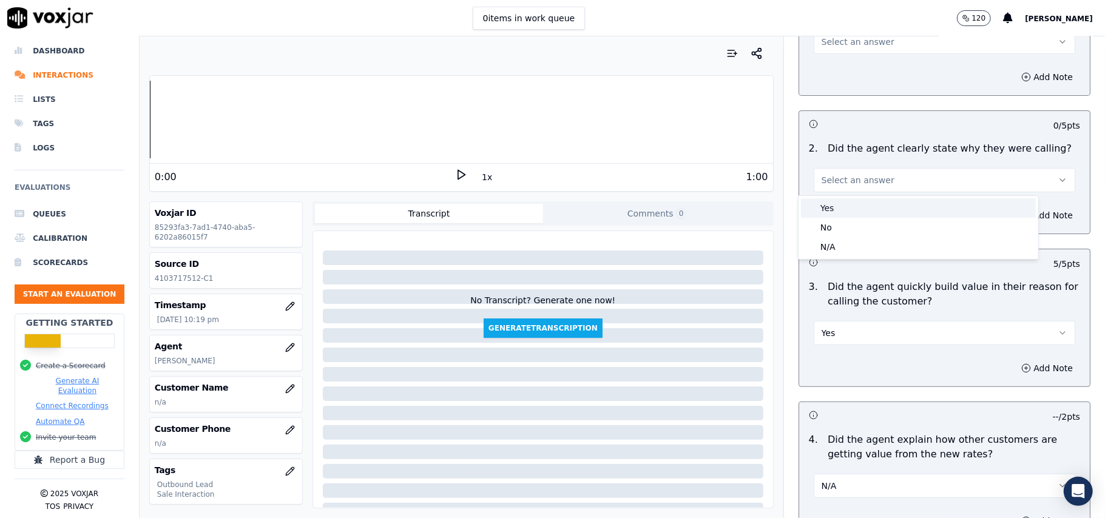
click at [840, 215] on div "Yes" at bounding box center [918, 207] width 235 height 19
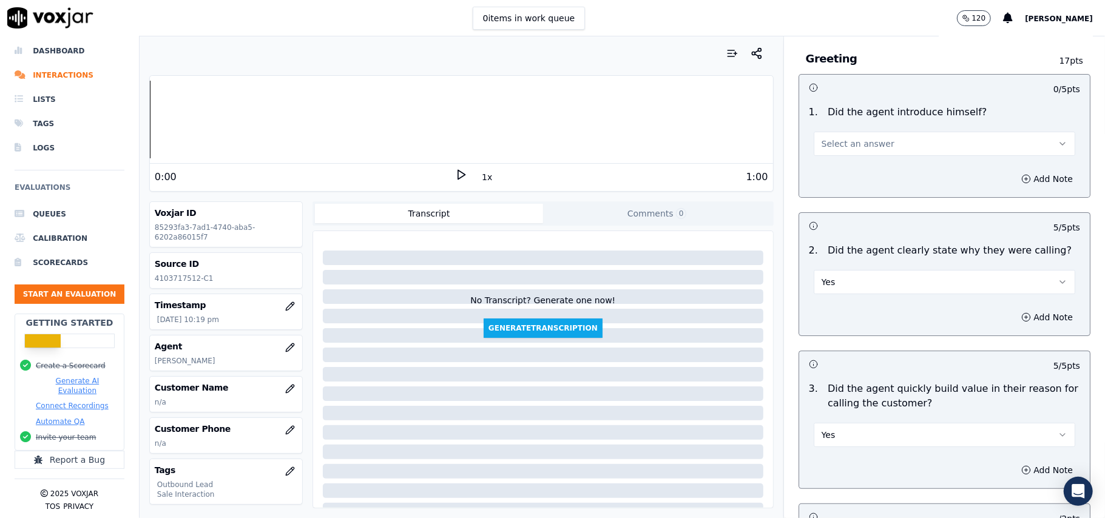
scroll to position [0, 0]
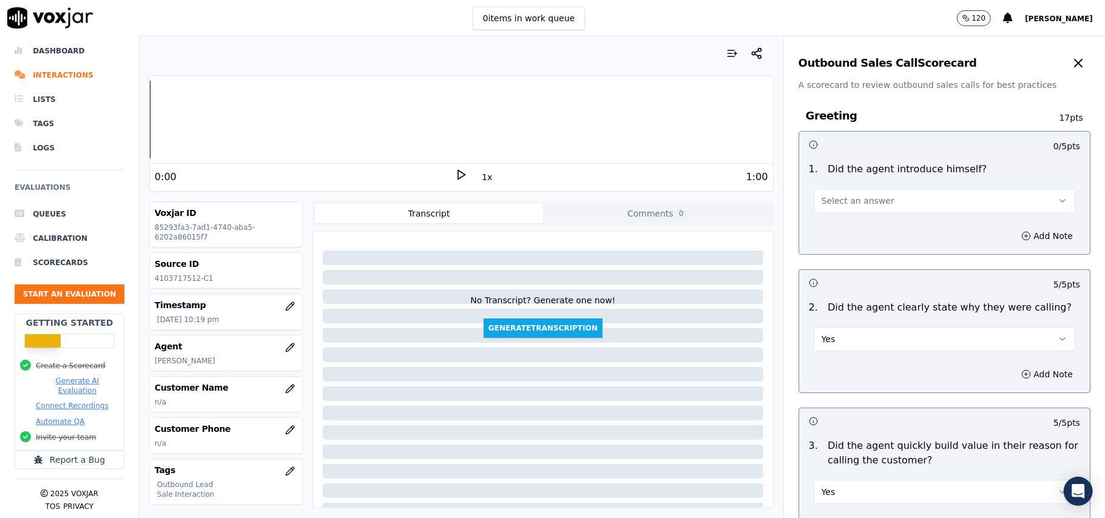
click at [849, 192] on button "Select an answer" at bounding box center [945, 201] width 262 height 24
click at [846, 227] on div "Yes" at bounding box center [918, 228] width 235 height 19
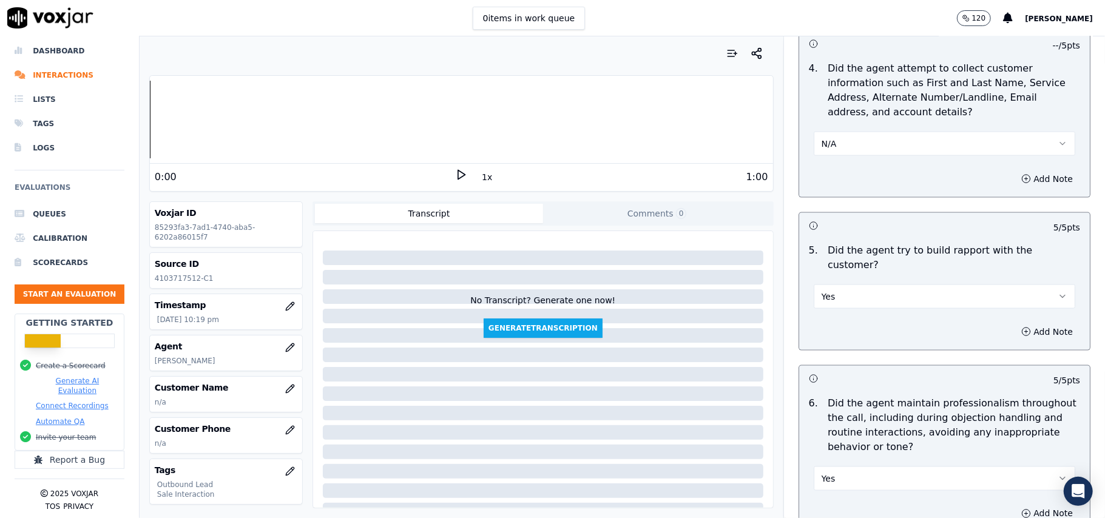
scroll to position [3028, 0]
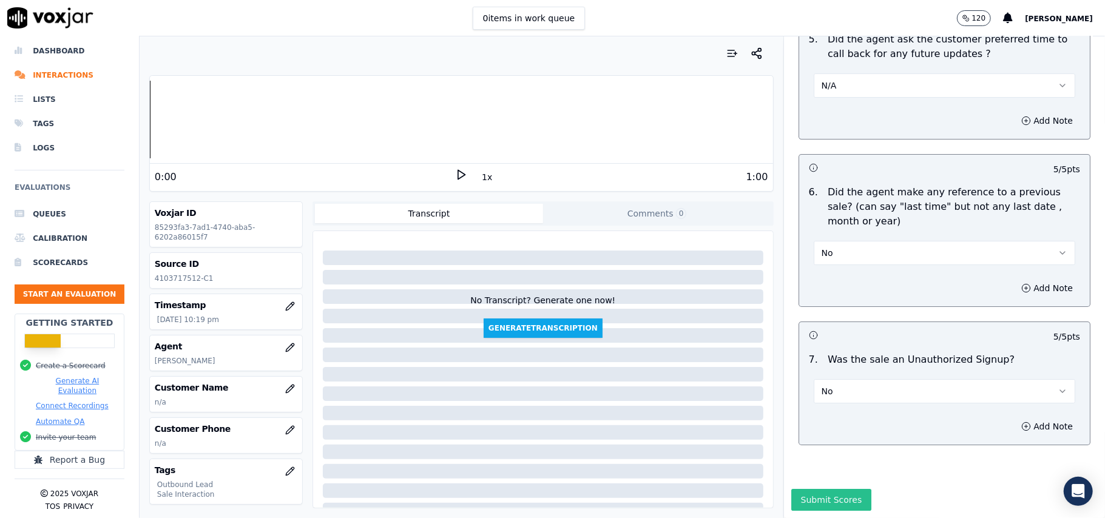
click at [807, 489] on button "Submit Scores" at bounding box center [831, 500] width 81 height 22
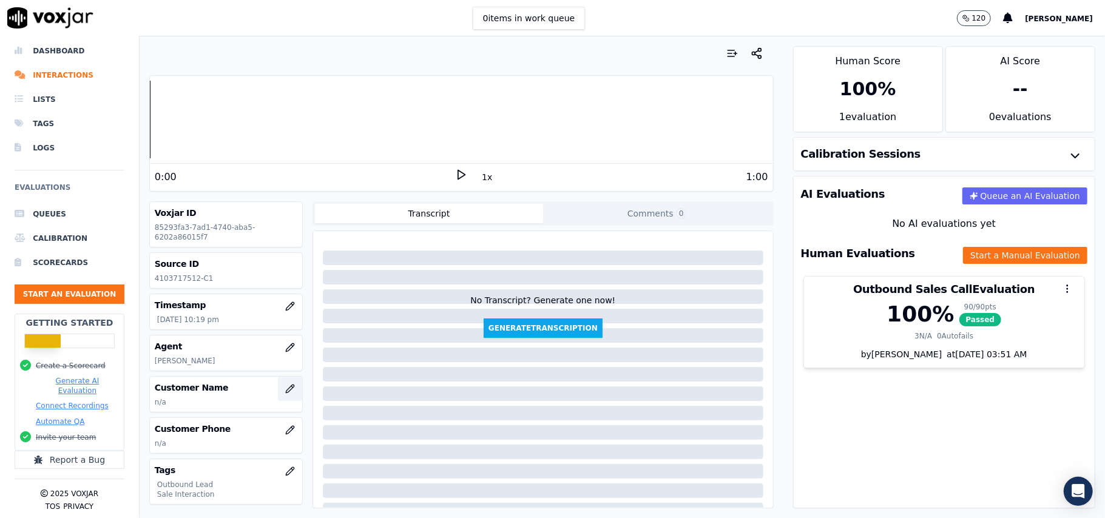
click at [278, 396] on button "button" at bounding box center [290, 389] width 24 height 24
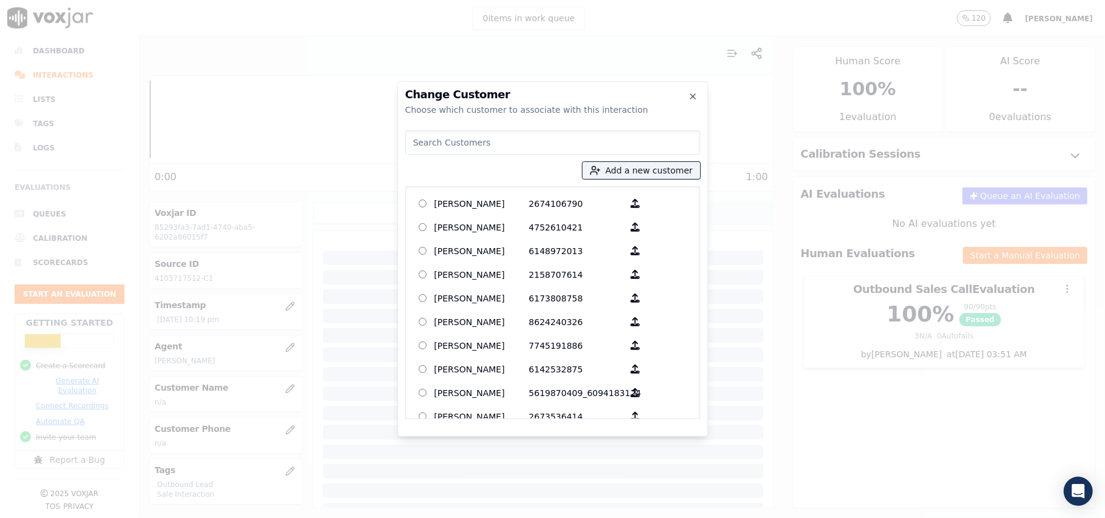
paste input "DONNA M SULT"
click at [413, 142] on input "DONNA M SULT" at bounding box center [552, 143] width 295 height 24
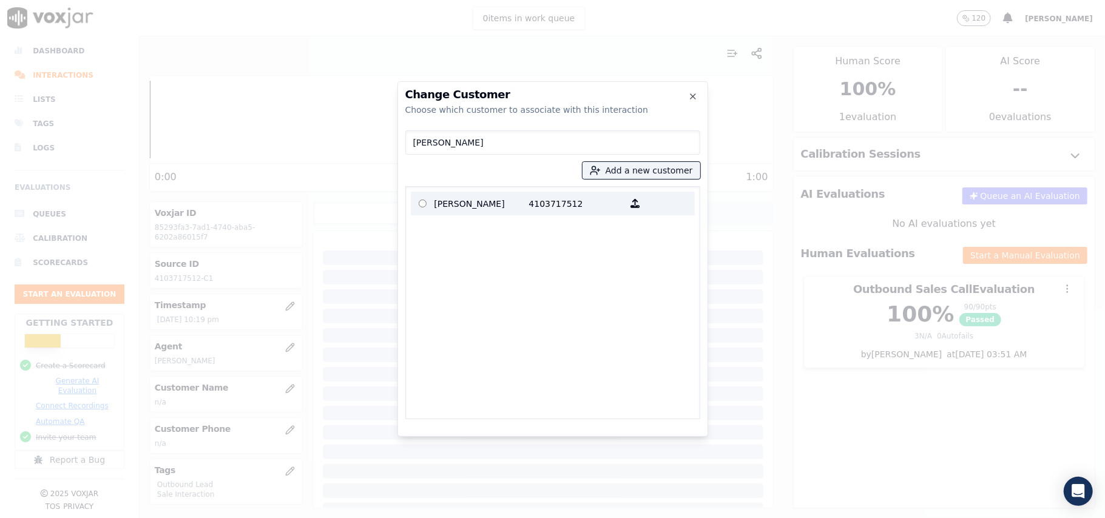
type input "DONNA M SULT"
click at [475, 208] on p "DONNA M SULT" at bounding box center [482, 203] width 95 height 19
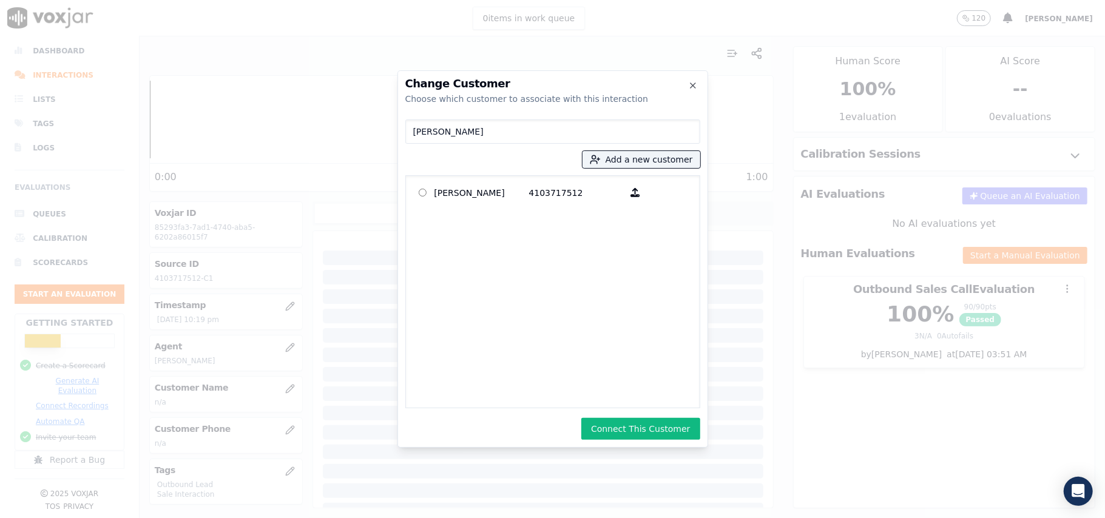
click at [649, 432] on button "Connect This Customer" at bounding box center [640, 429] width 118 height 22
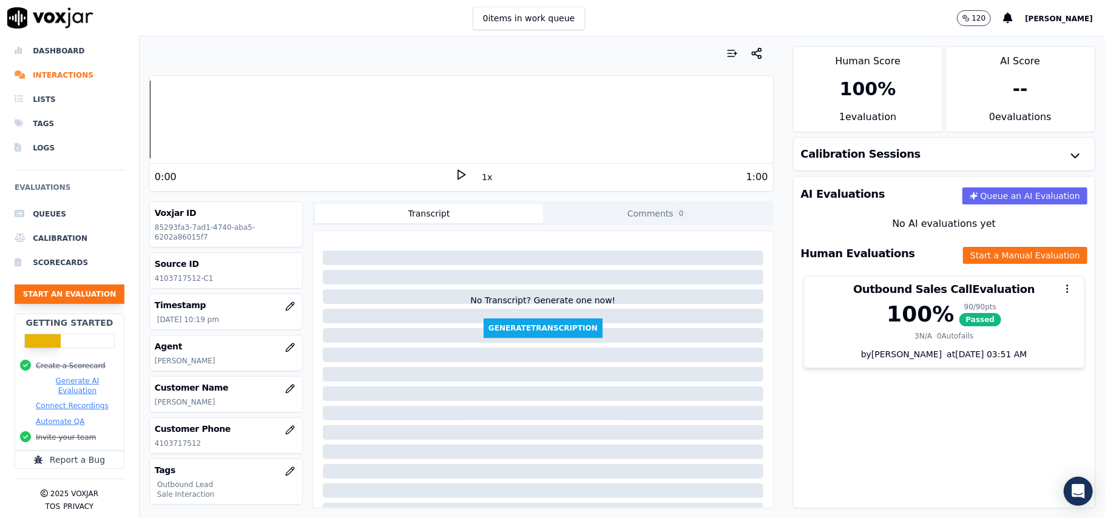
click at [57, 285] on button "Start an Evaluation" at bounding box center [70, 294] width 110 height 19
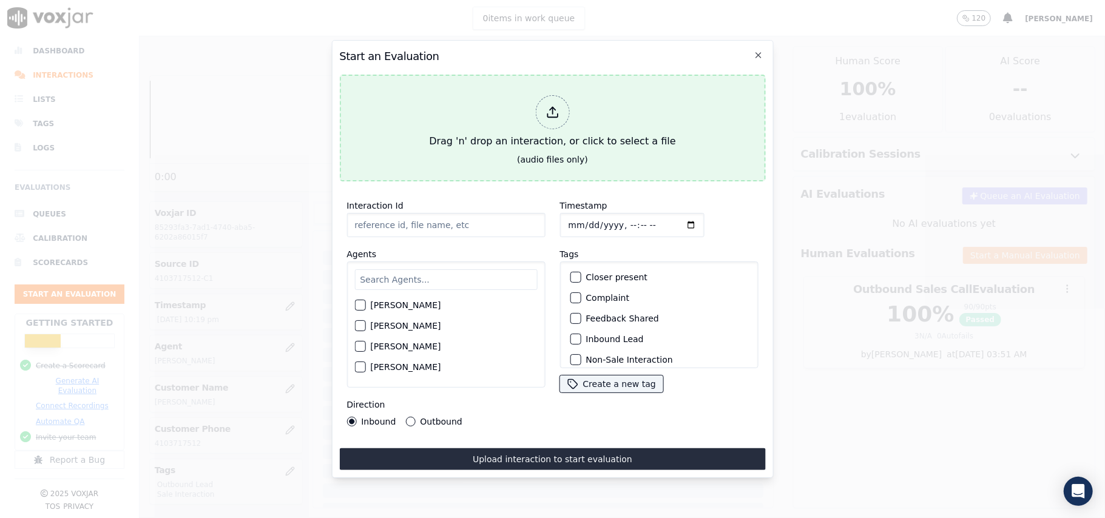
click at [561, 110] on div at bounding box center [552, 112] width 34 height 34
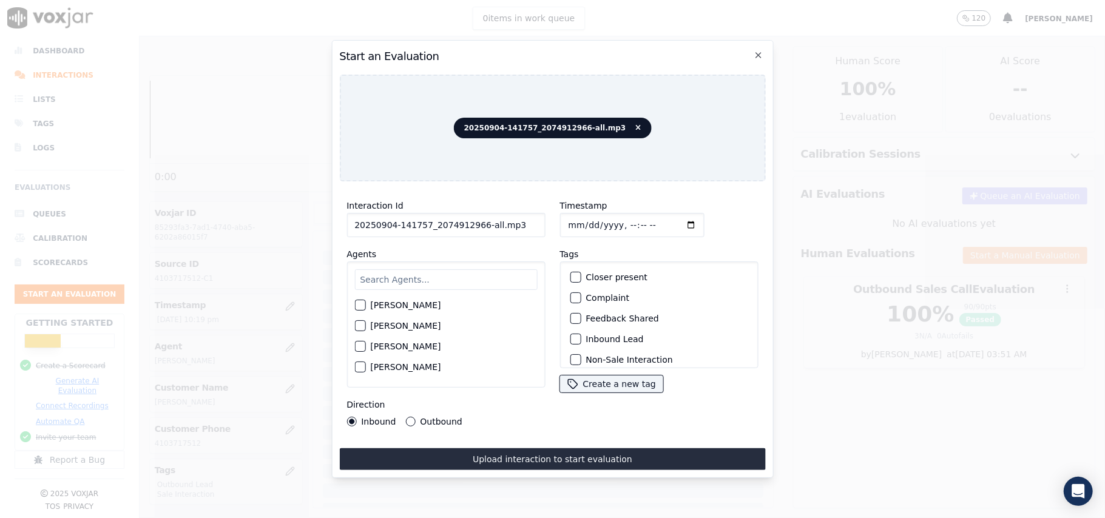
drag, startPoint x: 513, startPoint y: 219, endPoint x: 475, endPoint y: 227, distance: 39.2
click at [475, 227] on input "20250904-141757_2074912966-all.mp3" at bounding box center [446, 225] width 198 height 24
type input "20250904-141757_2074912966-C1"
click at [580, 219] on input "Timestamp" at bounding box center [632, 225] width 144 height 24
type input "2025-09-04T22:21"
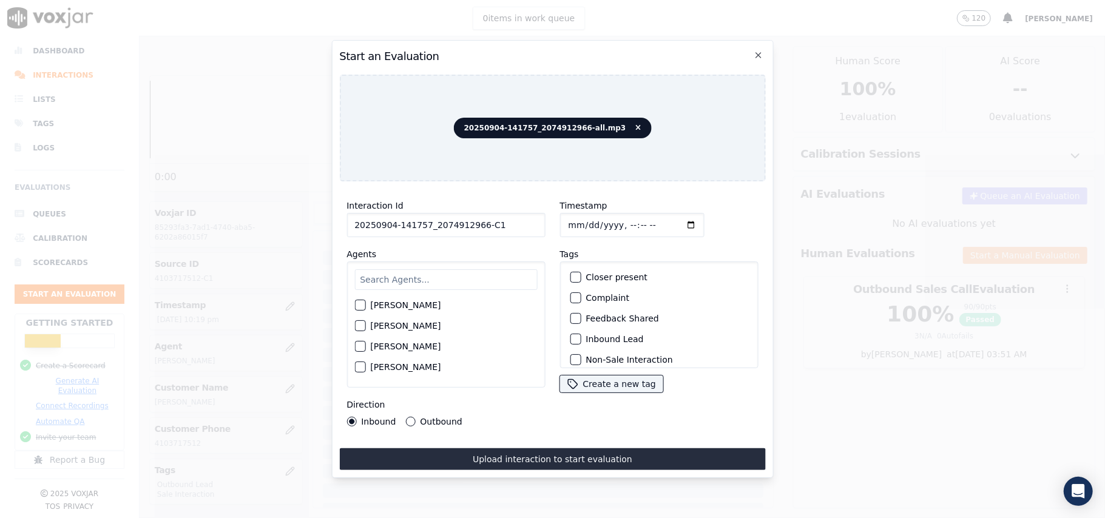
click at [414, 262] on div "Harry Roy Aaron Biswas Alex Akhtar Allen Alam Andrew Anwar Anna Das Annie Singh…" at bounding box center [446, 325] width 198 height 126
click at [389, 290] on div "Harry Roy Aaron Biswas Alex Akhtar Allen Alam Andrew Anwar Anna Das Annie Singh…" at bounding box center [446, 325] width 198 height 126
click at [389, 272] on input "text" at bounding box center [445, 279] width 183 height 21
type input "ricky"
click at [361, 305] on div "button" at bounding box center [359, 309] width 8 height 8
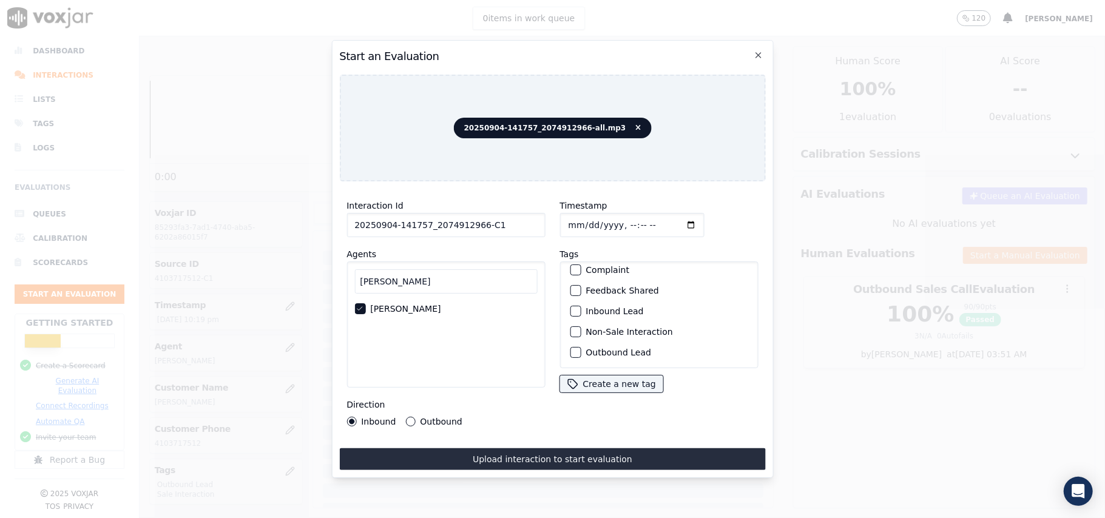
scroll to position [0, 0]
click at [571, 336] on div "button" at bounding box center [575, 339] width 8 height 8
click at [574, 347] on button "Sale Interaction" at bounding box center [575, 352] width 11 height 11
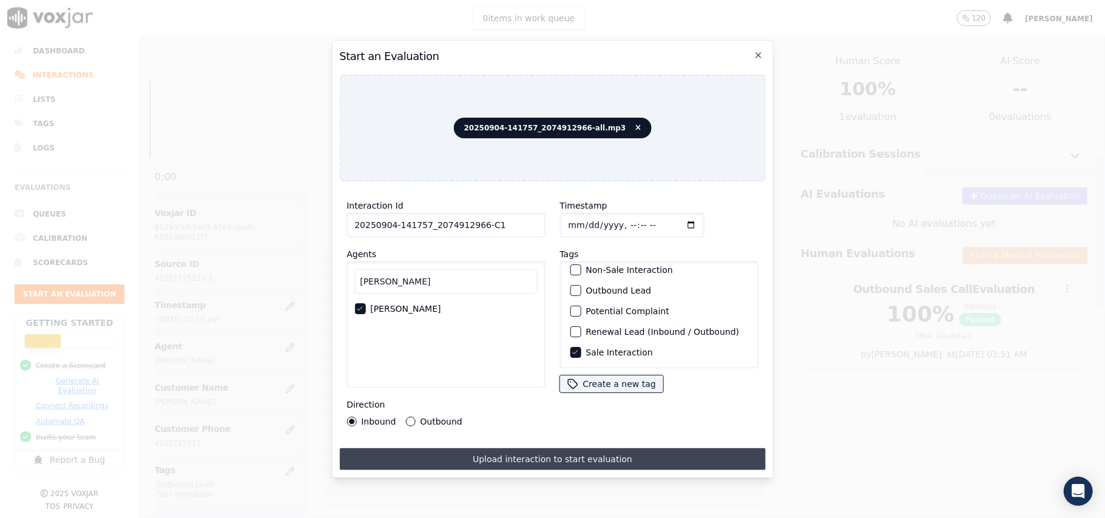
click at [433, 457] on button "Upload interaction to start evaluation" at bounding box center [552, 460] width 426 height 22
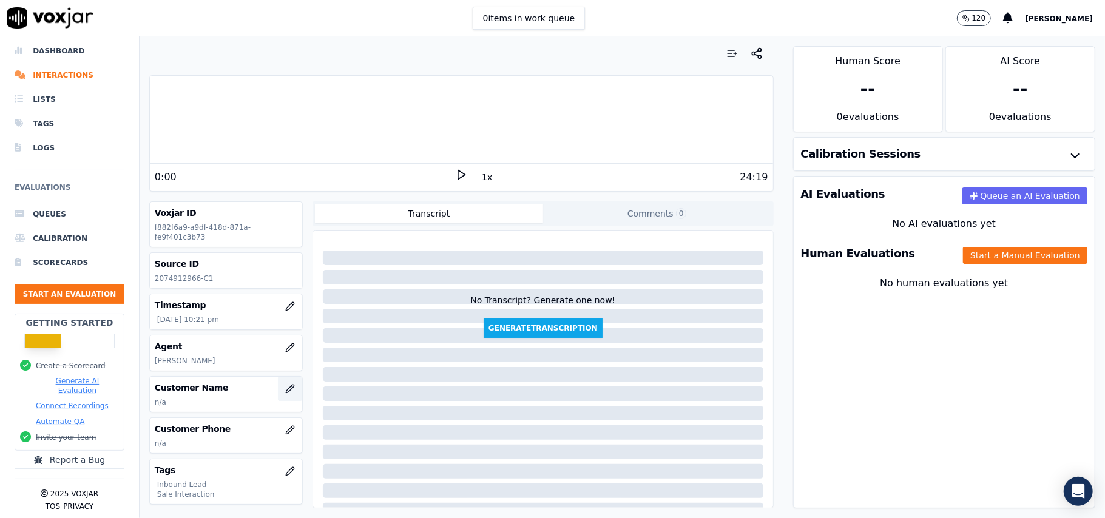
click at [285, 394] on icon "button" at bounding box center [290, 389] width 10 height 10
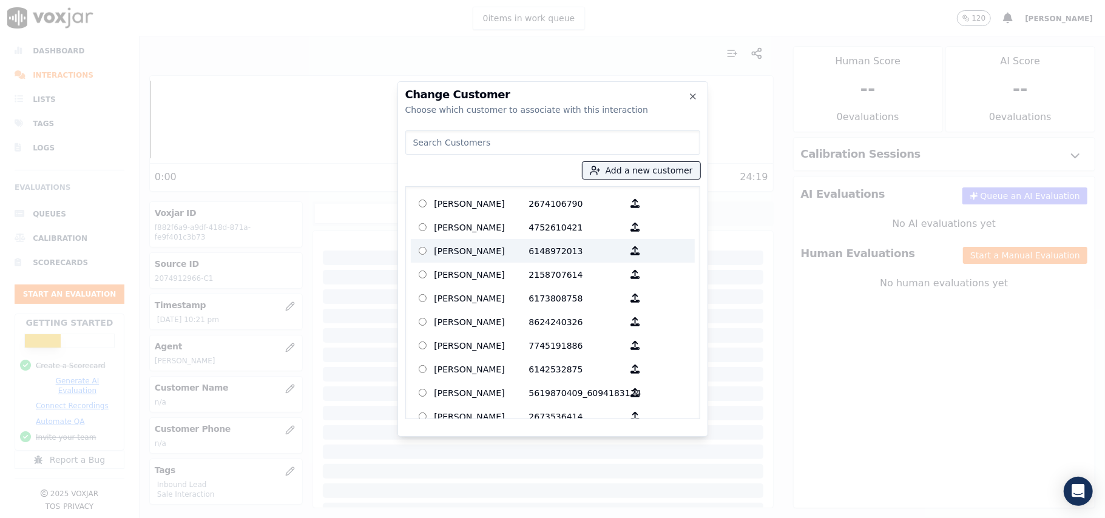
paste input "[PERSON_NAME]"
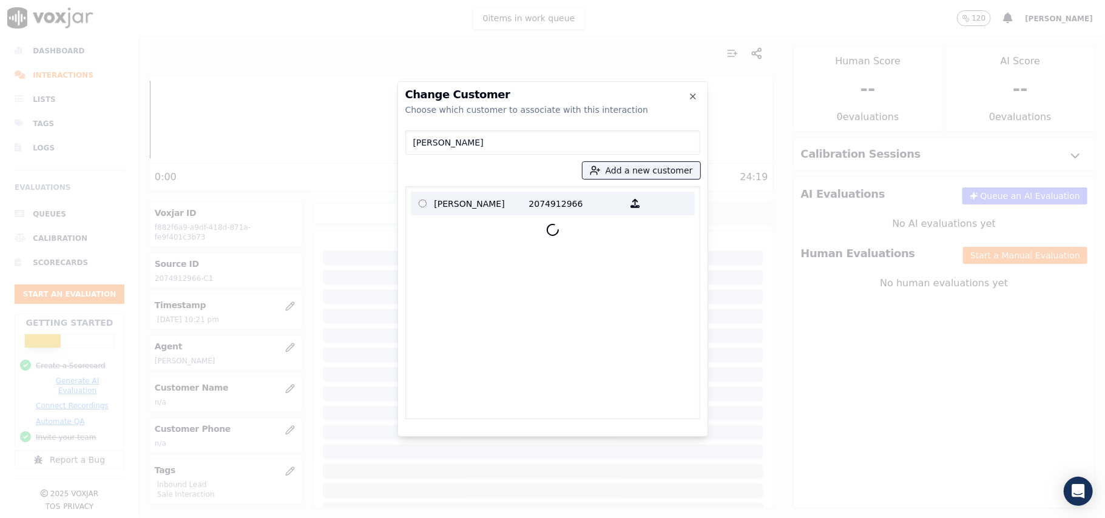
type input "[PERSON_NAME]"
click at [472, 203] on p "[PERSON_NAME]" at bounding box center [482, 203] width 95 height 19
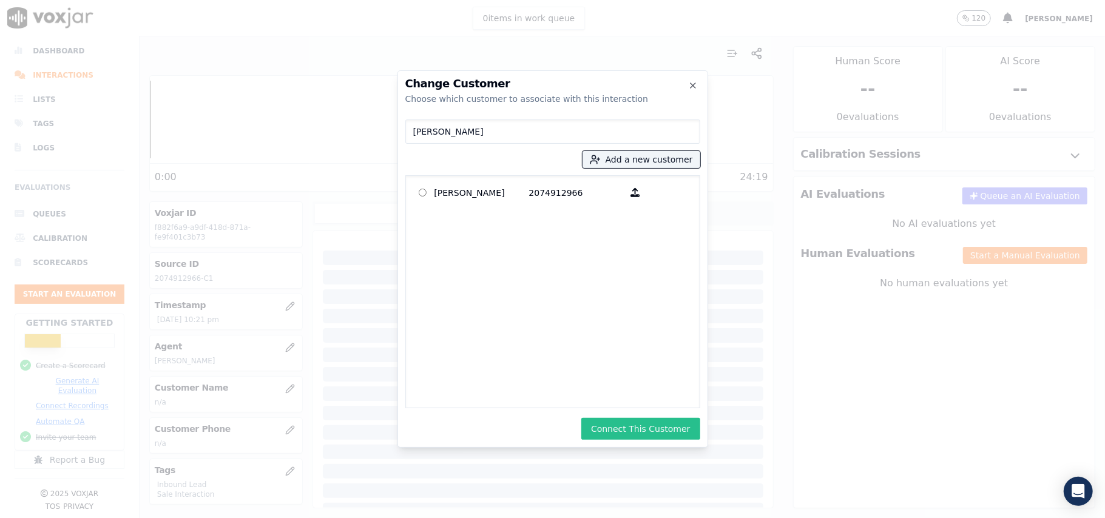
click at [626, 423] on button "Connect This Customer" at bounding box center [640, 429] width 118 height 22
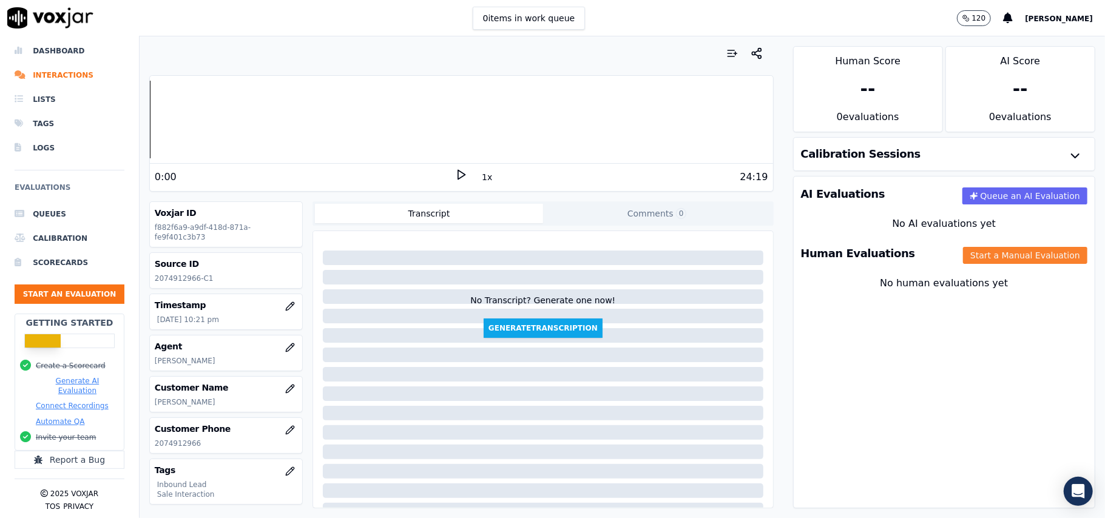
click at [1006, 263] on button "Start a Manual Evaluation" at bounding box center [1025, 255] width 124 height 17
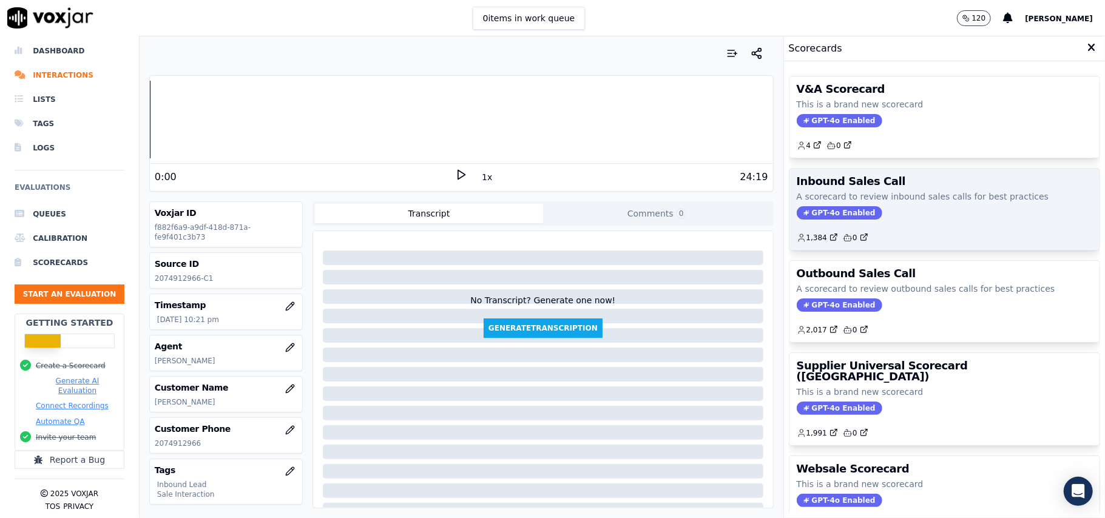
click at [838, 223] on div "Inbound Sales Call A scorecard to review inbound sales calls for best practices…" at bounding box center [945, 209] width 310 height 81
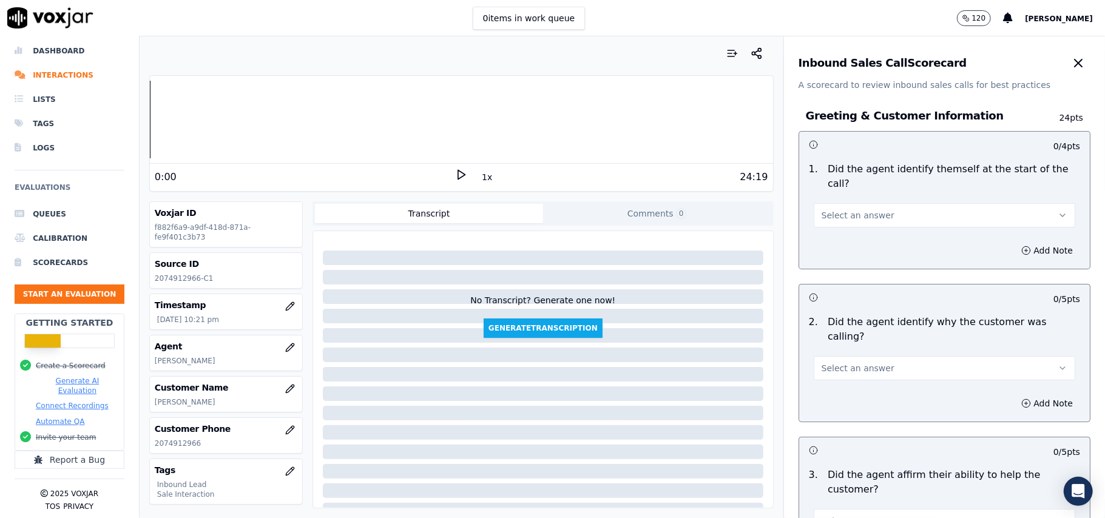
click at [681, 365] on div at bounding box center [543, 374] width 460 height 277
click at [450, 337] on div "No Transcript? Generate one now! Generate Transcription" at bounding box center [543, 287] width 450 height 102
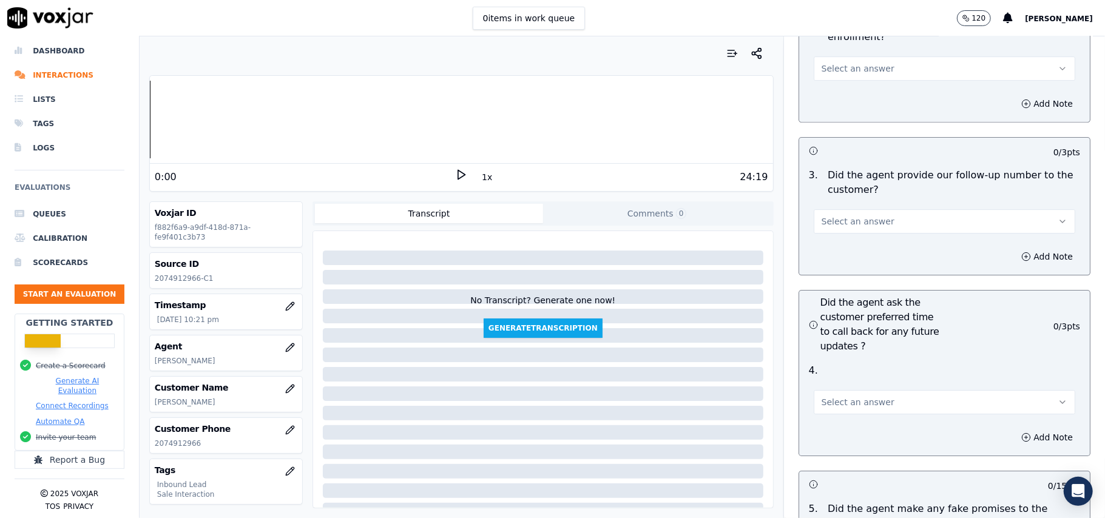
click at [841, 396] on span "Select an answer" at bounding box center [858, 402] width 73 height 12
click at [840, 392] on div "No" at bounding box center [918, 384] width 235 height 19
click at [838, 390] on button "No" at bounding box center [945, 402] width 262 height 24
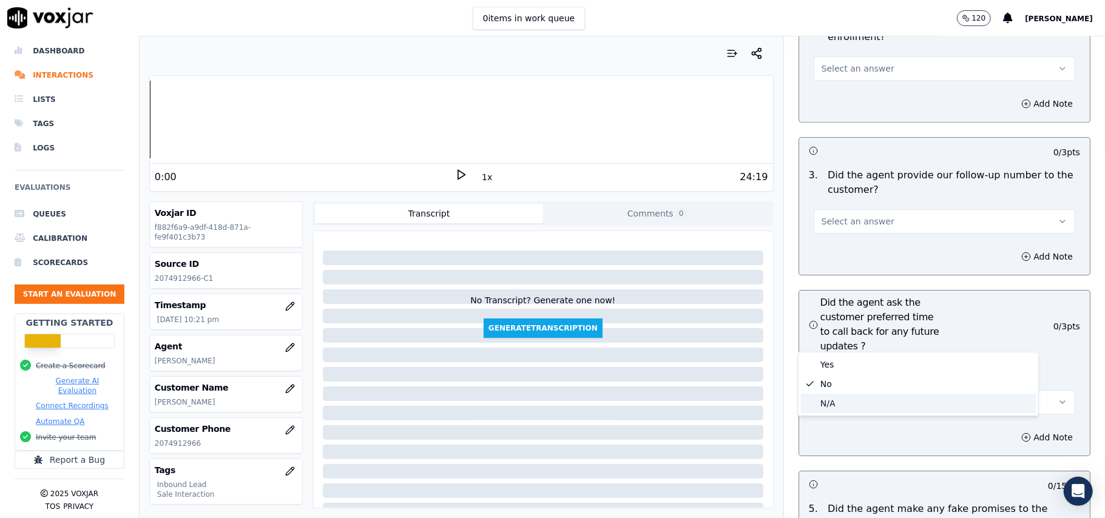
click at [835, 401] on div "N/A" at bounding box center [918, 403] width 235 height 19
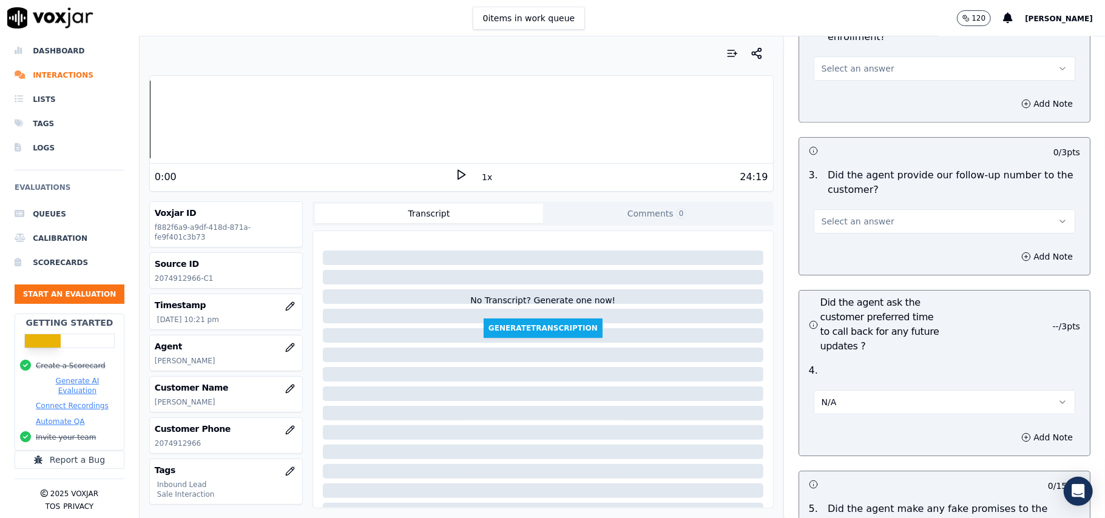
click at [395, 314] on div "No Transcript? Generate one now! Generate Transcription" at bounding box center [543, 287] width 450 height 102
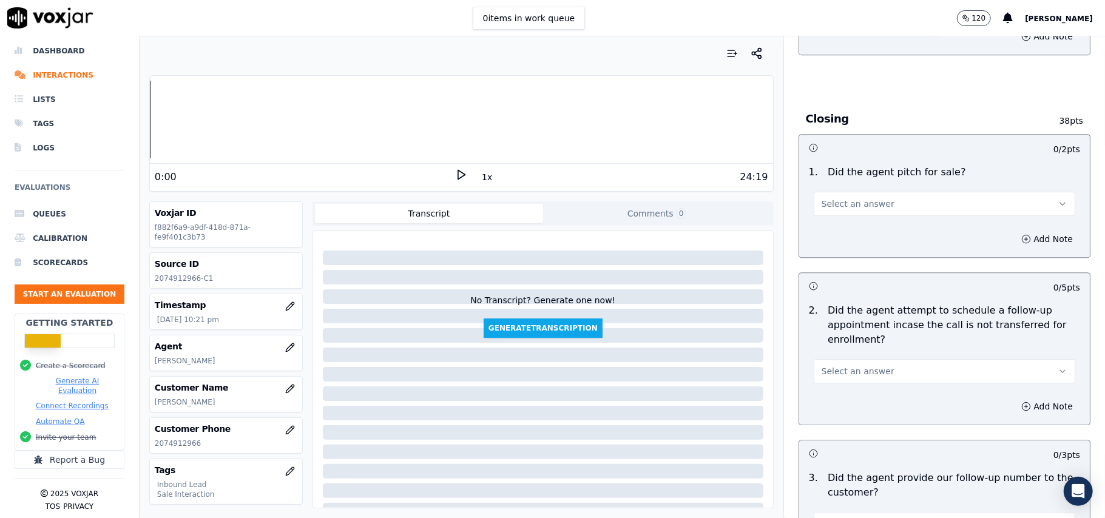
click at [822, 365] on span "Select an answer" at bounding box center [858, 371] width 73 height 12
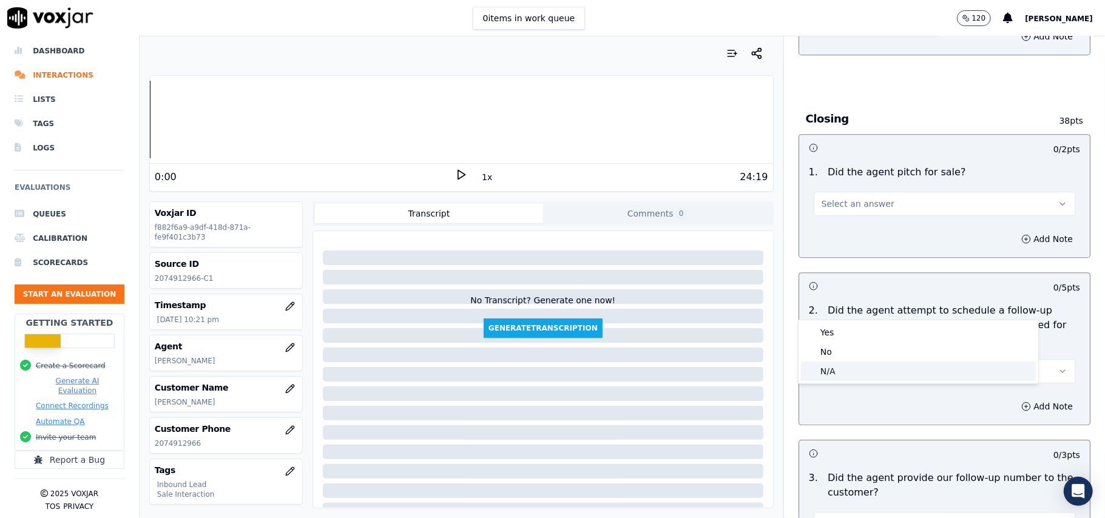
click at [846, 368] on div "N/A" at bounding box center [918, 371] width 235 height 19
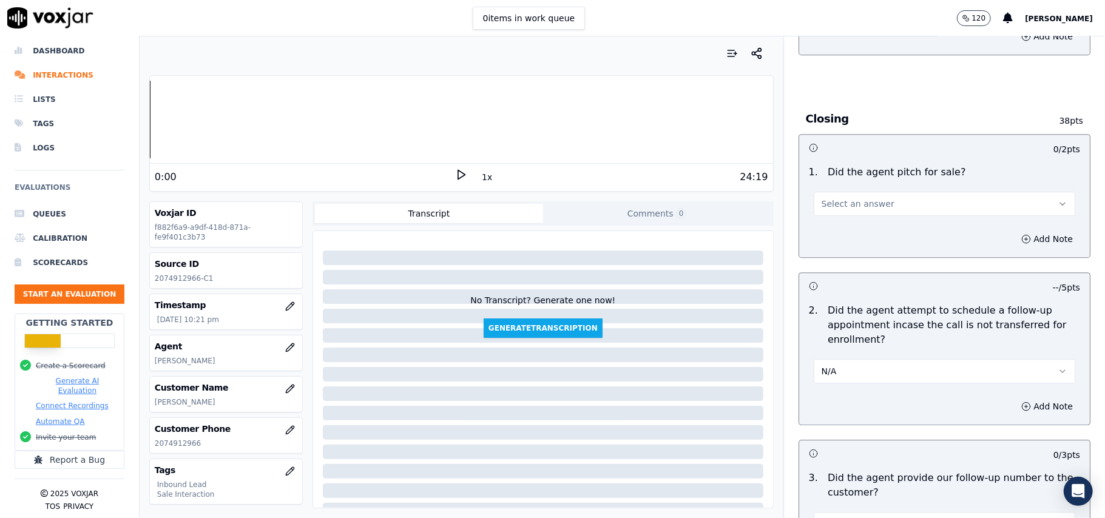
scroll to position [3397, 0]
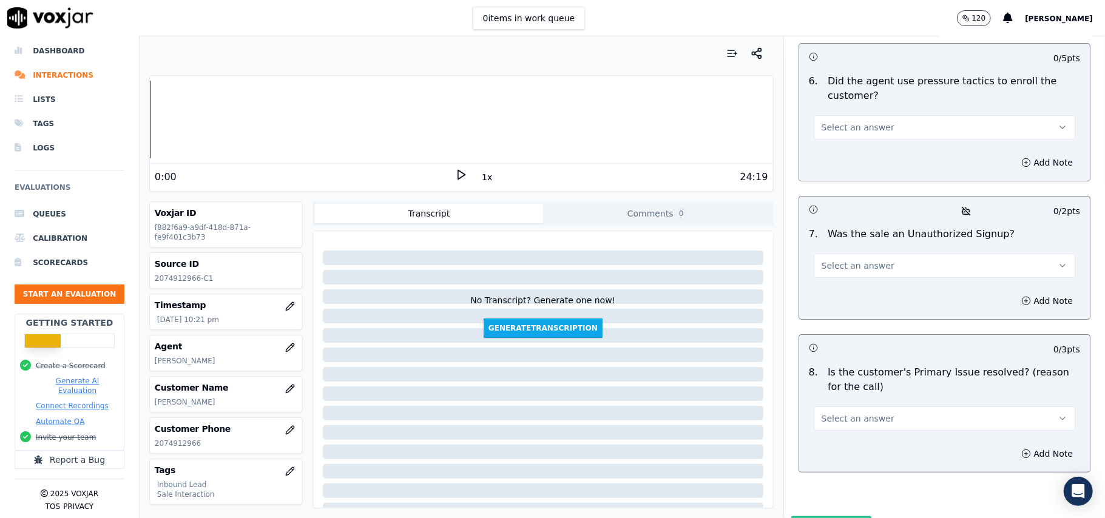
drag, startPoint x: 856, startPoint y: 354, endPoint x: 855, endPoint y: 365, distance: 10.3
click at [856, 413] on span "Select an answer" at bounding box center [858, 419] width 73 height 12
click at [833, 389] on div "Yes" at bounding box center [918, 382] width 235 height 19
click at [844, 395] on div "Yes" at bounding box center [944, 413] width 281 height 36
click at [841, 407] on button "Yes" at bounding box center [945, 419] width 262 height 24
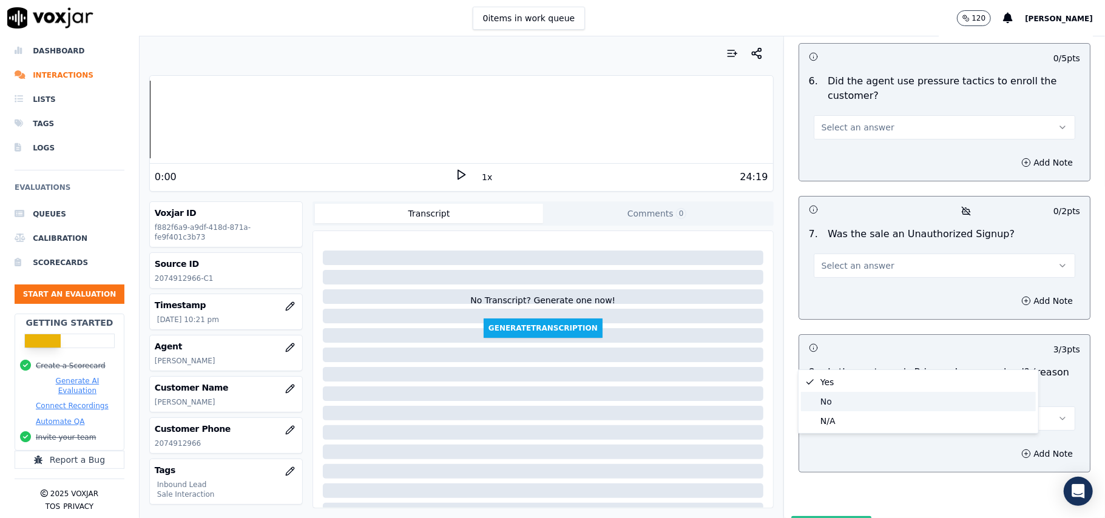
click at [841, 401] on div "No" at bounding box center [918, 401] width 235 height 19
drag, startPoint x: 849, startPoint y: 209, endPoint x: 839, endPoint y: 285, distance: 77.1
click at [838, 283] on div "Add Note" at bounding box center [944, 301] width 291 height 36
click at [843, 254] on button "Select an answer" at bounding box center [945, 266] width 262 height 24
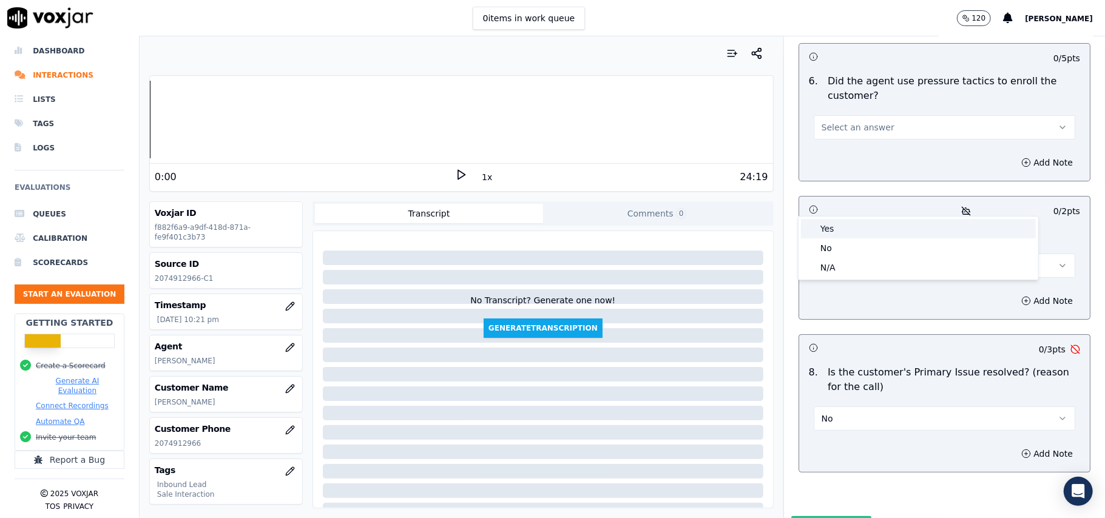
click at [858, 227] on div "Yes" at bounding box center [918, 228] width 235 height 19
click at [838, 407] on button "No" at bounding box center [945, 419] width 262 height 24
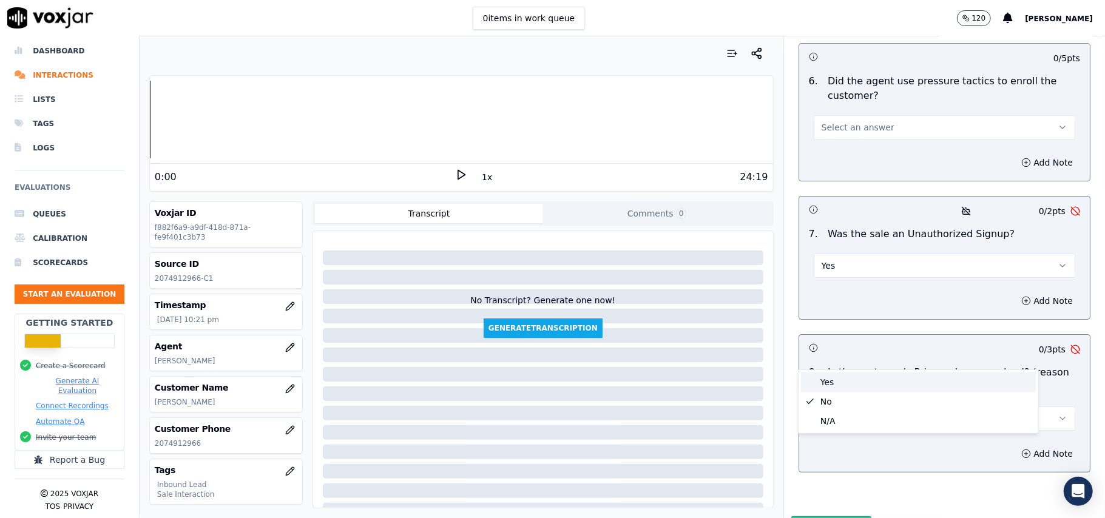
click at [817, 382] on div "Yes" at bounding box center [918, 382] width 235 height 19
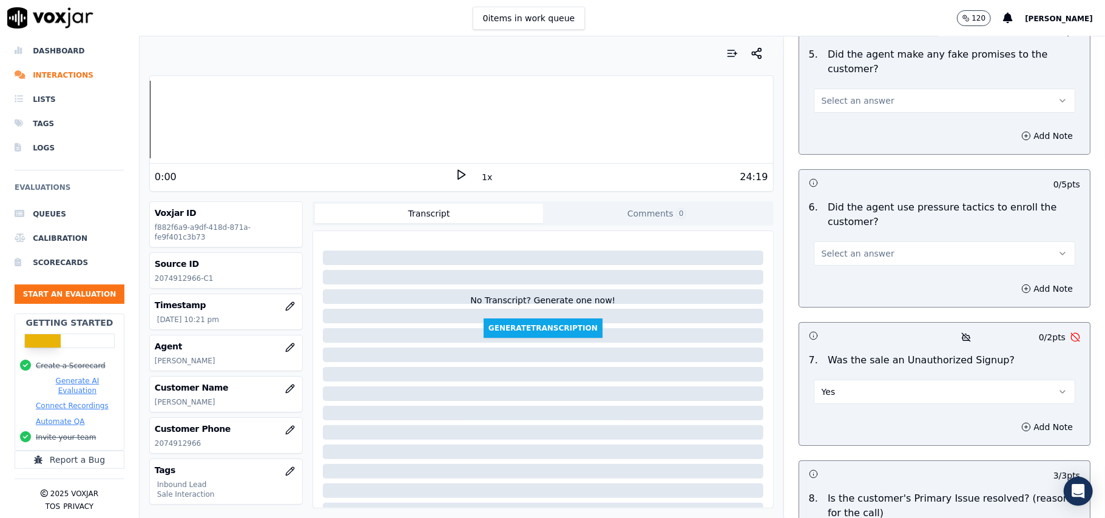
scroll to position [3235, 0]
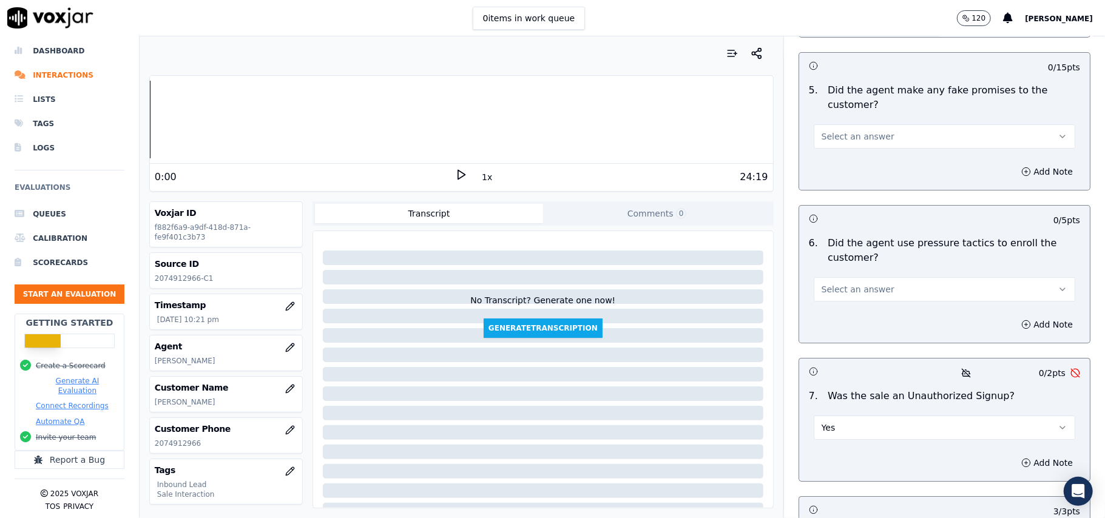
click at [831, 416] on button "Yes" at bounding box center [945, 428] width 262 height 24
click at [829, 408] on div "No" at bounding box center [918, 410] width 235 height 19
click at [834, 283] on span "Select an answer" at bounding box center [858, 289] width 73 height 12
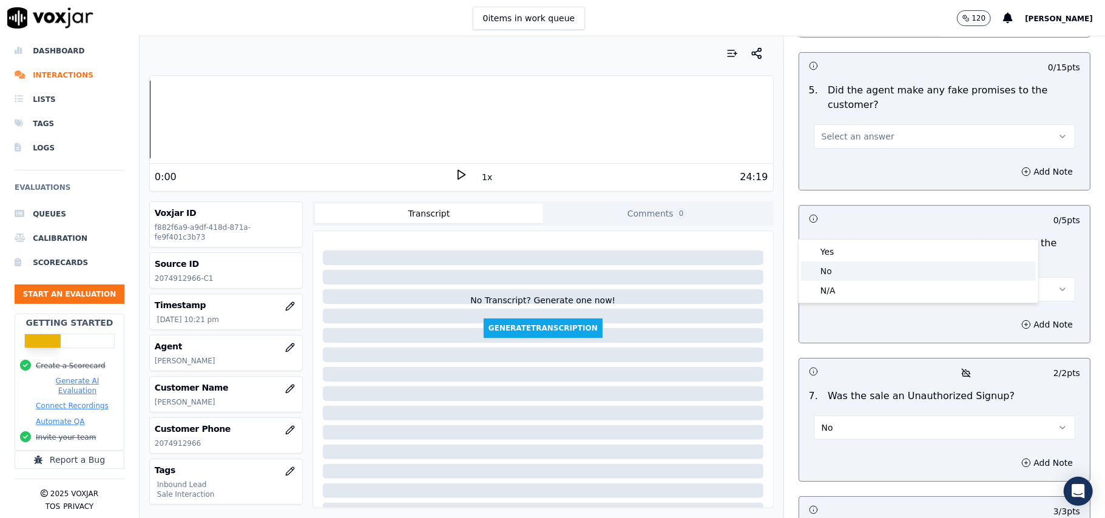
click at [834, 268] on div "No" at bounding box center [918, 271] width 235 height 19
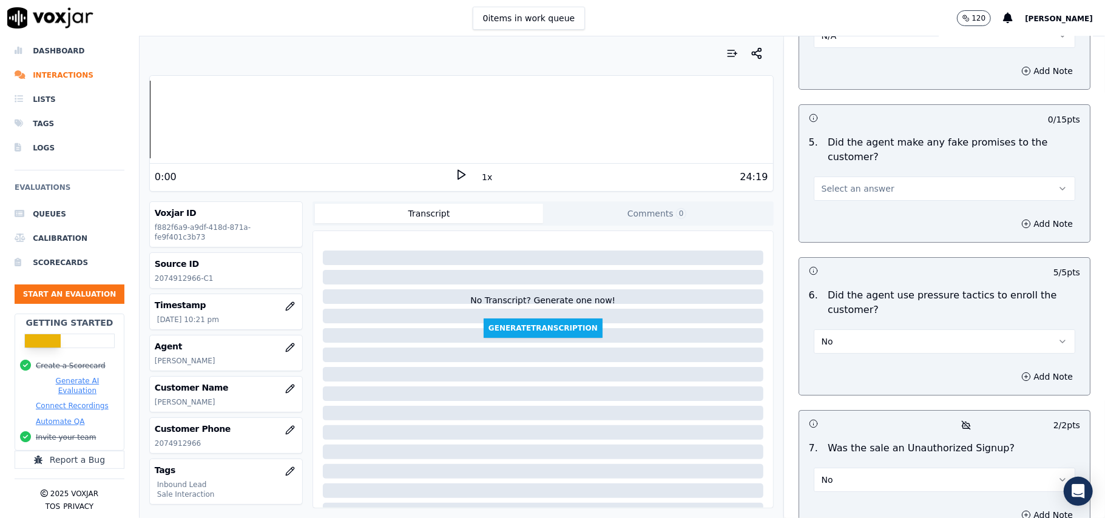
scroll to position [3074, 0]
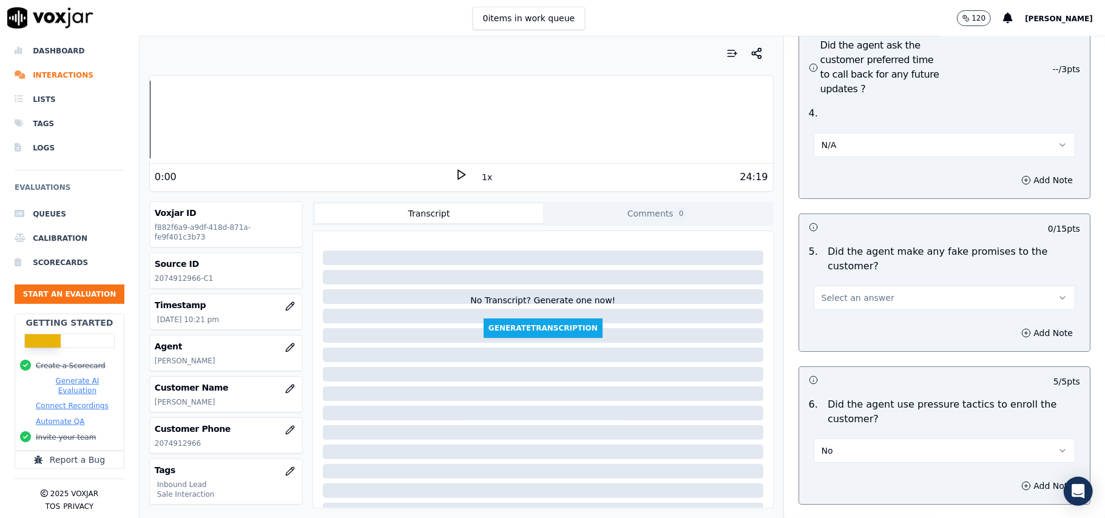
click at [886, 286] on button "Select an answer" at bounding box center [945, 298] width 262 height 24
click at [867, 278] on div "No" at bounding box center [918, 279] width 235 height 19
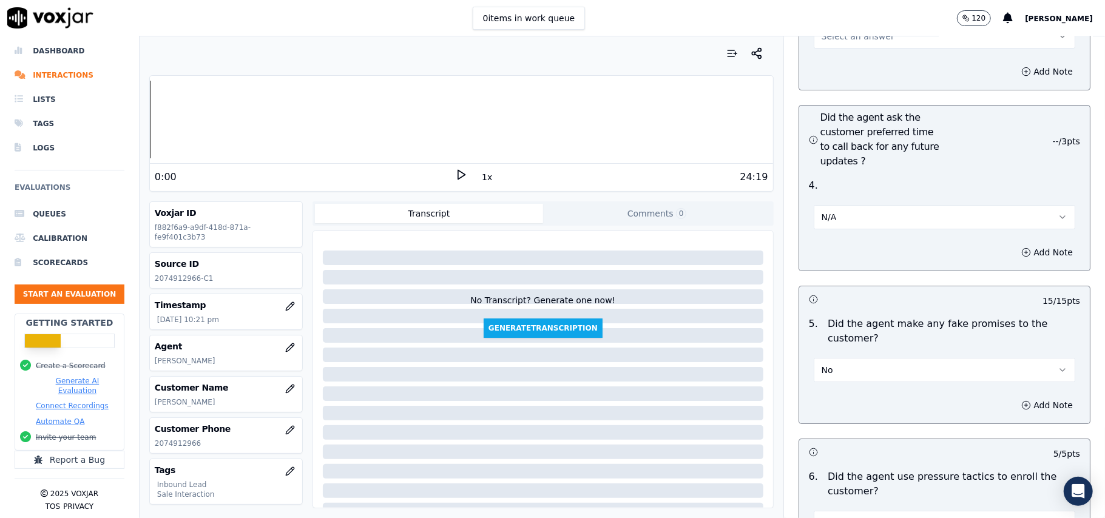
scroll to position [2912, 0]
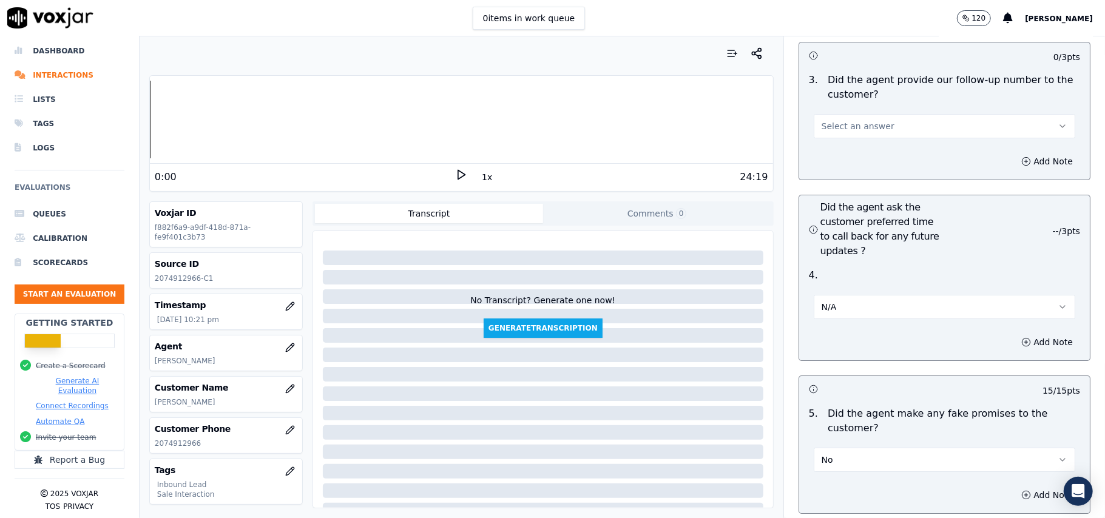
click at [870, 295] on button "N/A" at bounding box center [945, 307] width 262 height 24
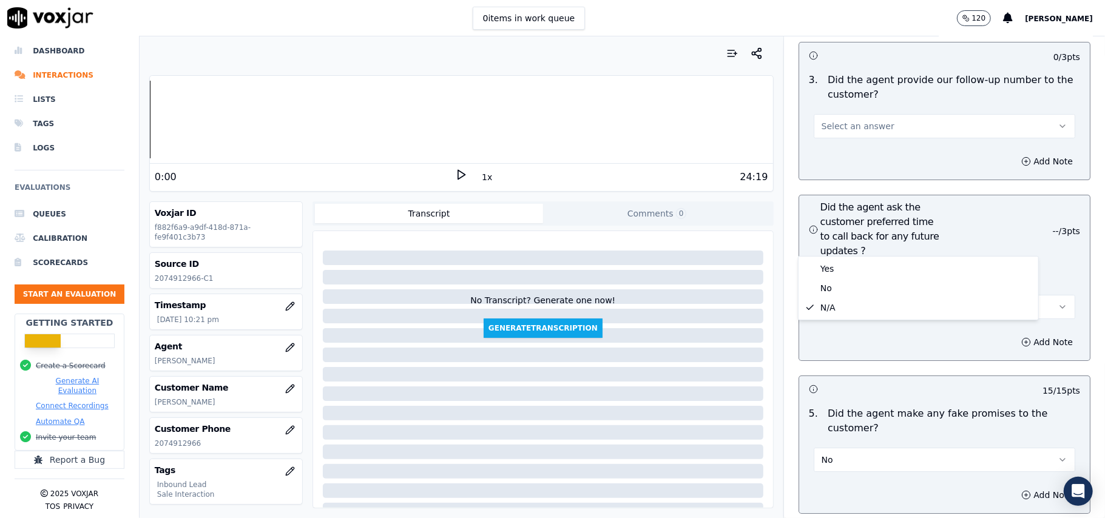
click at [898, 268] on div "4 ." at bounding box center [944, 275] width 281 height 15
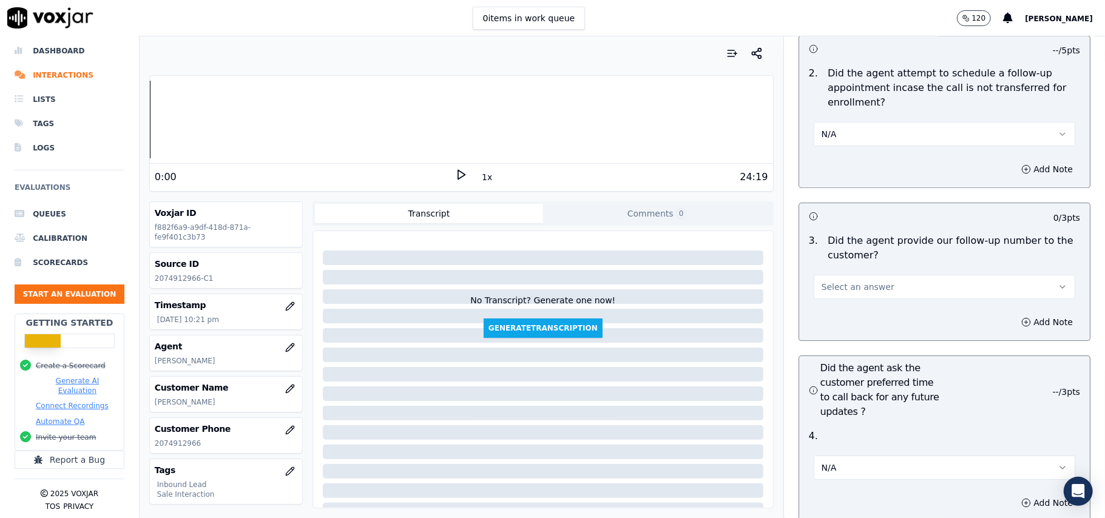
scroll to position [2750, 0]
click at [878, 276] on button "Select an answer" at bounding box center [945, 288] width 262 height 24
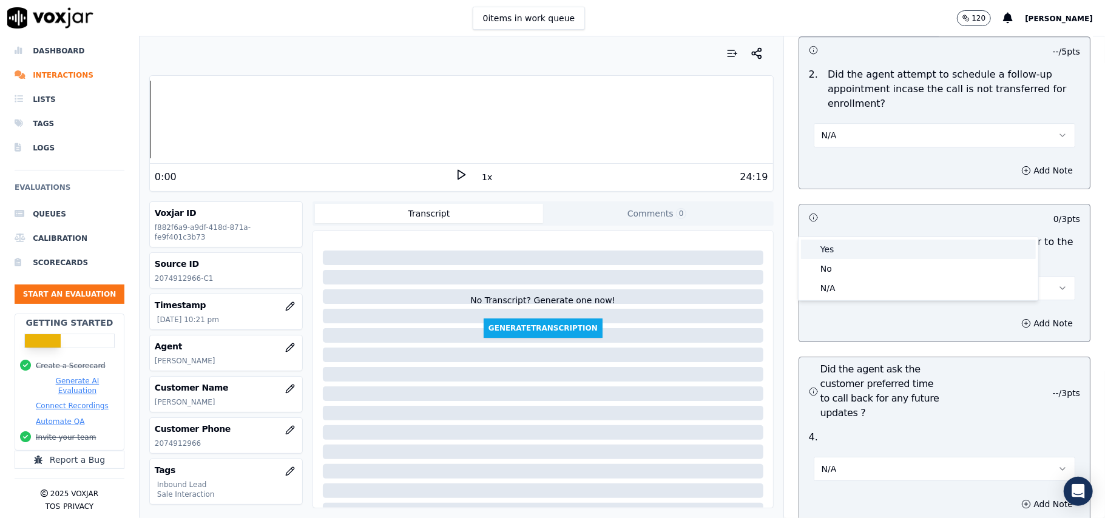
click at [859, 253] on div "Yes" at bounding box center [918, 249] width 235 height 19
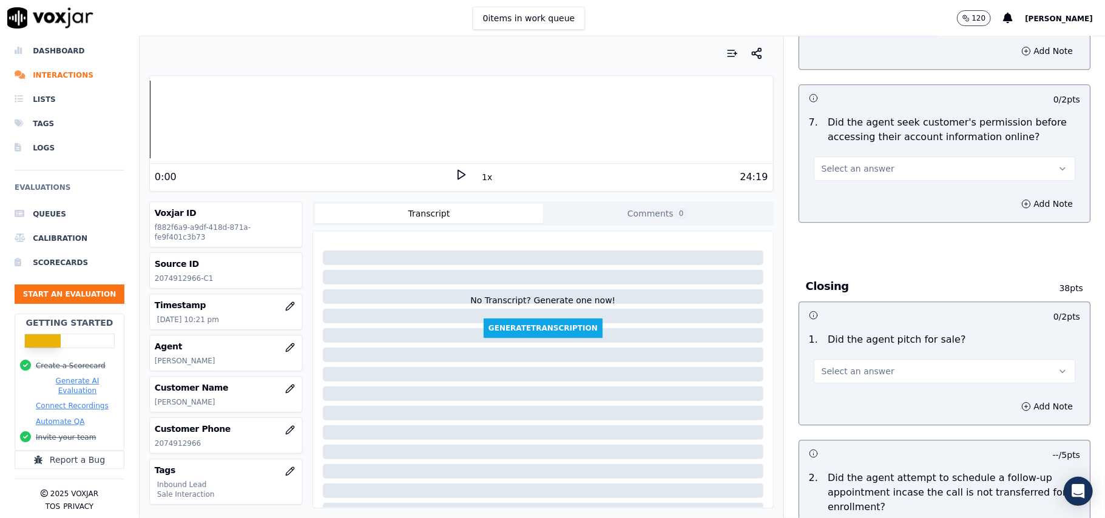
scroll to position [2345, 0]
click at [856, 366] on span "Select an answer" at bounding box center [858, 372] width 73 height 12
click at [833, 338] on div "Yes" at bounding box center [918, 333] width 235 height 19
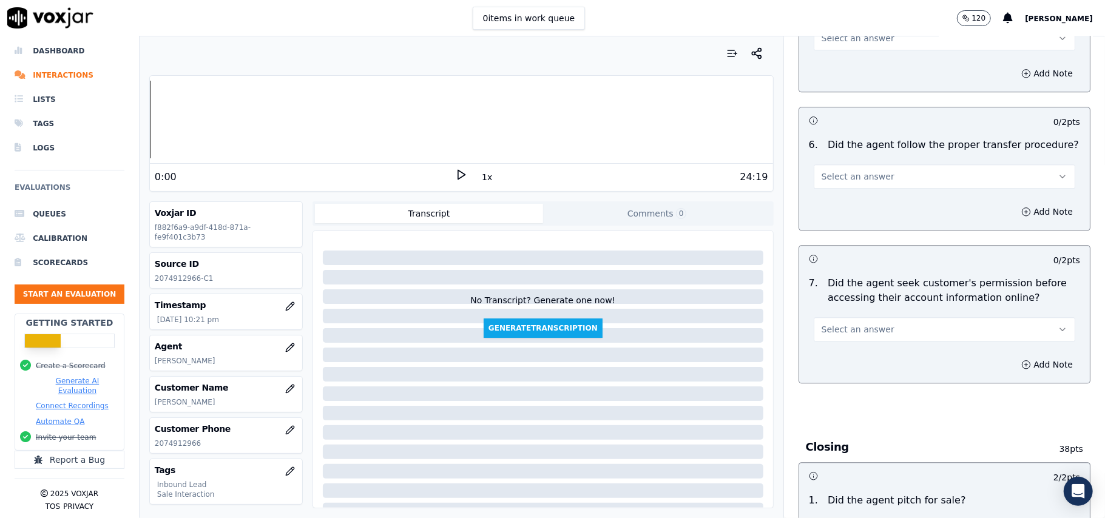
scroll to position [2183, 0]
click at [866, 319] on button "Select an answer" at bounding box center [945, 331] width 262 height 24
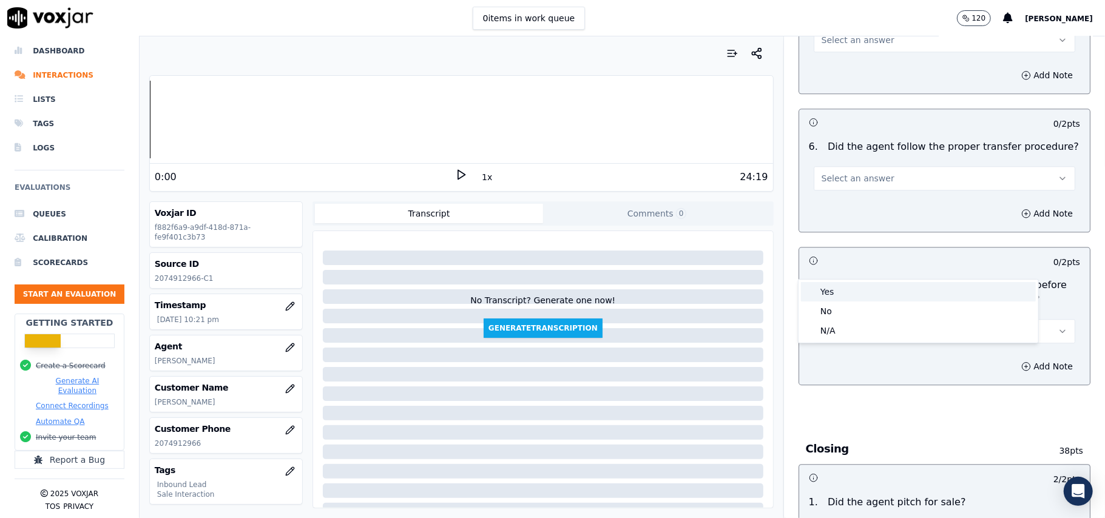
click at [852, 294] on div "Yes" at bounding box center [918, 291] width 235 height 19
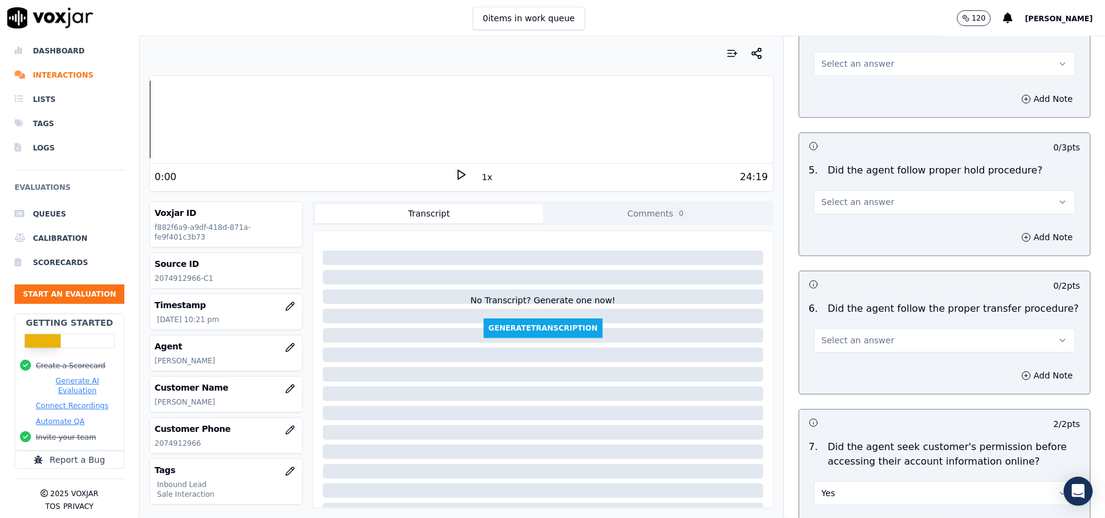
scroll to position [1941, 0]
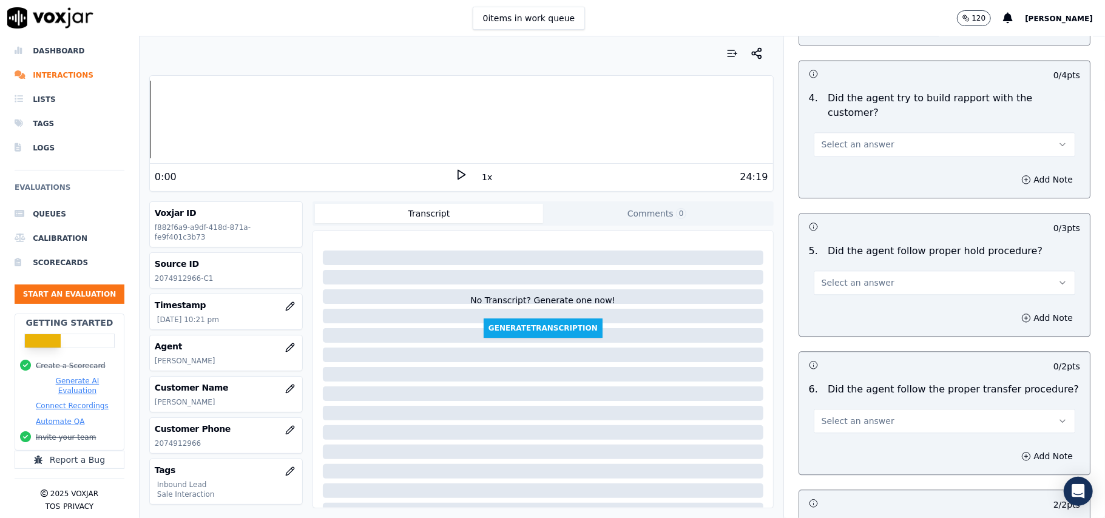
click at [829, 409] on button "Select an answer" at bounding box center [945, 421] width 262 height 24
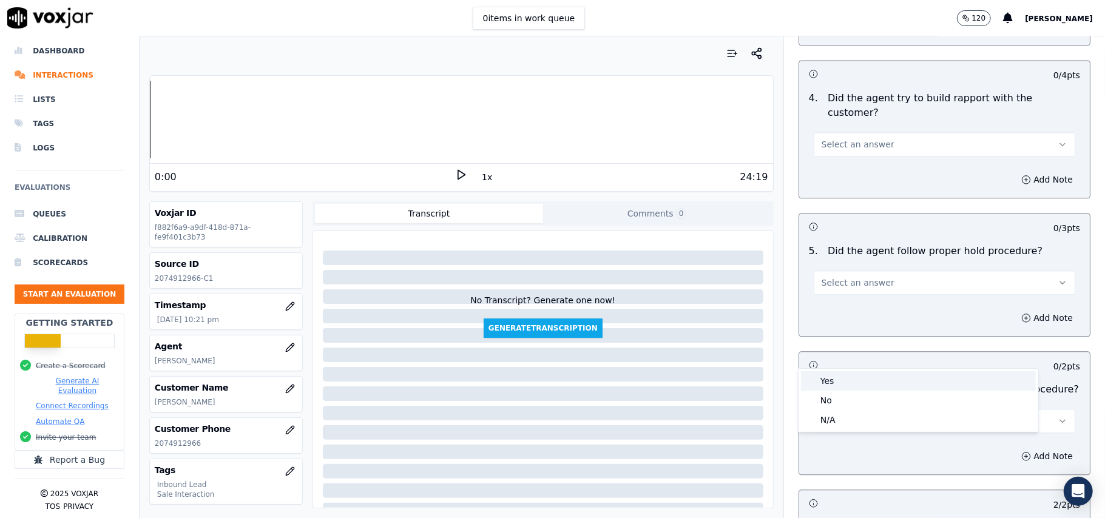
click at [829, 381] on div "Yes" at bounding box center [918, 380] width 235 height 19
click at [833, 239] on div "5 . Did the agent follow proper hold procedure? Select an answer" at bounding box center [944, 269] width 291 height 61
click at [835, 277] on span "Select an answer" at bounding box center [858, 283] width 73 height 12
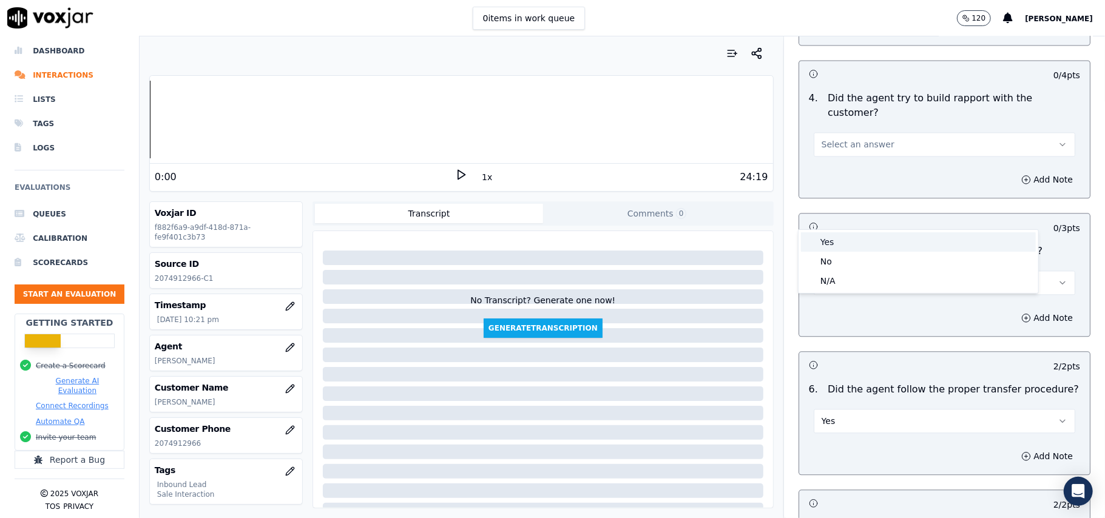
click at [834, 244] on div "Yes" at bounding box center [918, 241] width 235 height 19
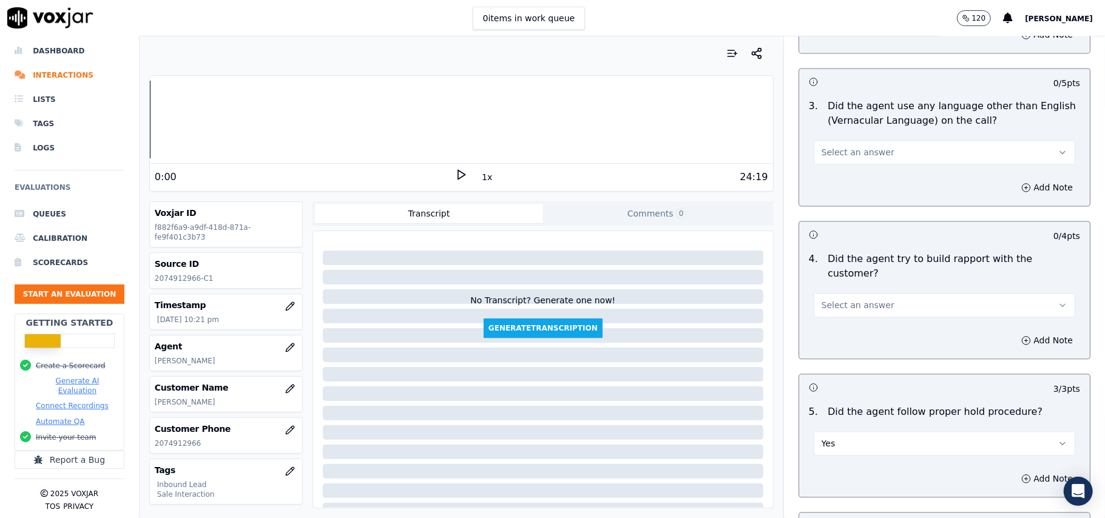
scroll to position [1778, 0]
click at [845, 300] on span "Select an answer" at bounding box center [858, 306] width 73 height 12
click at [838, 263] on div "Yes" at bounding box center [918, 265] width 235 height 19
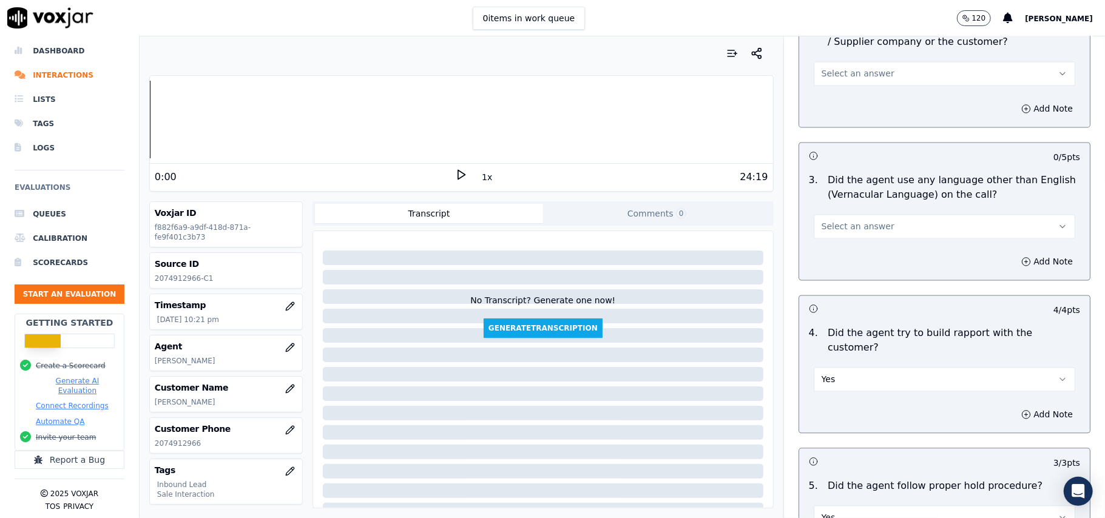
scroll to position [1617, 0]
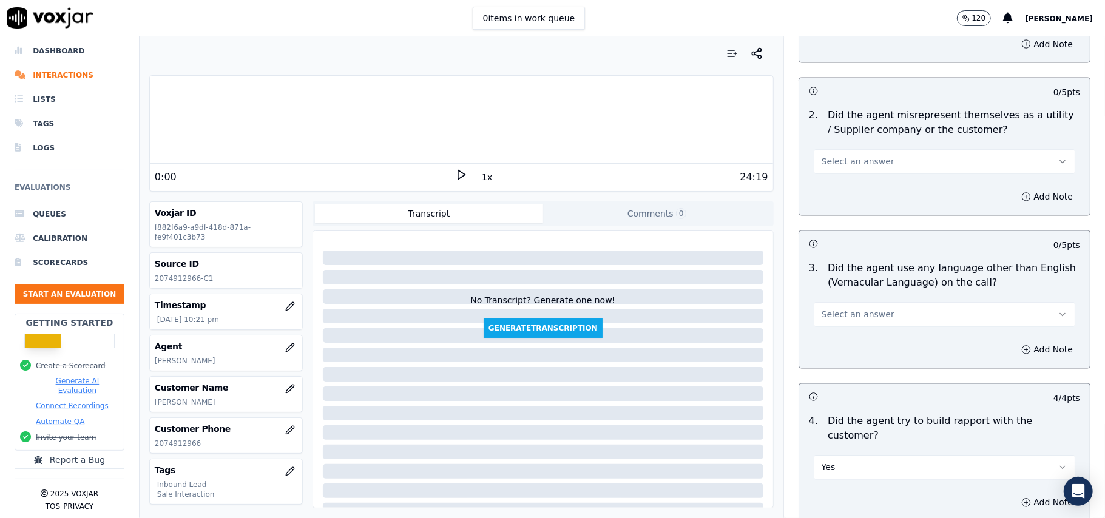
click at [866, 303] on button "Select an answer" at bounding box center [945, 315] width 262 height 24
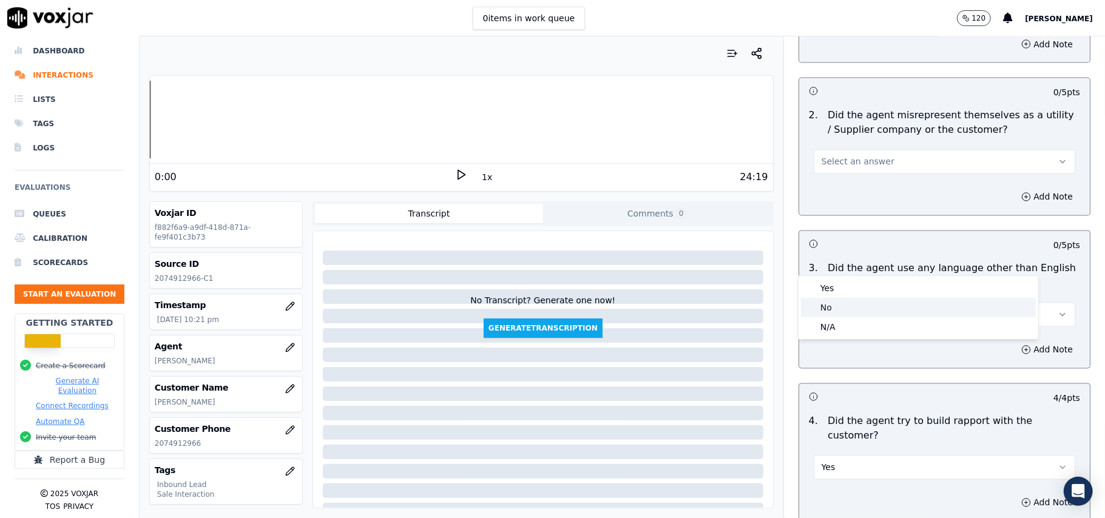
click at [832, 299] on div "No" at bounding box center [918, 307] width 235 height 19
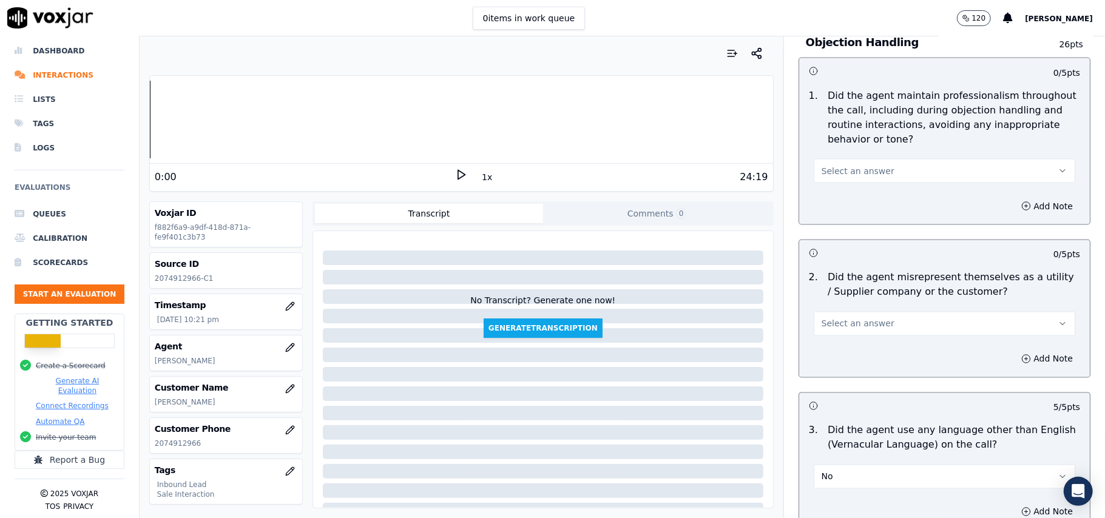
click at [856, 318] on span "Select an answer" at bounding box center [858, 324] width 73 height 12
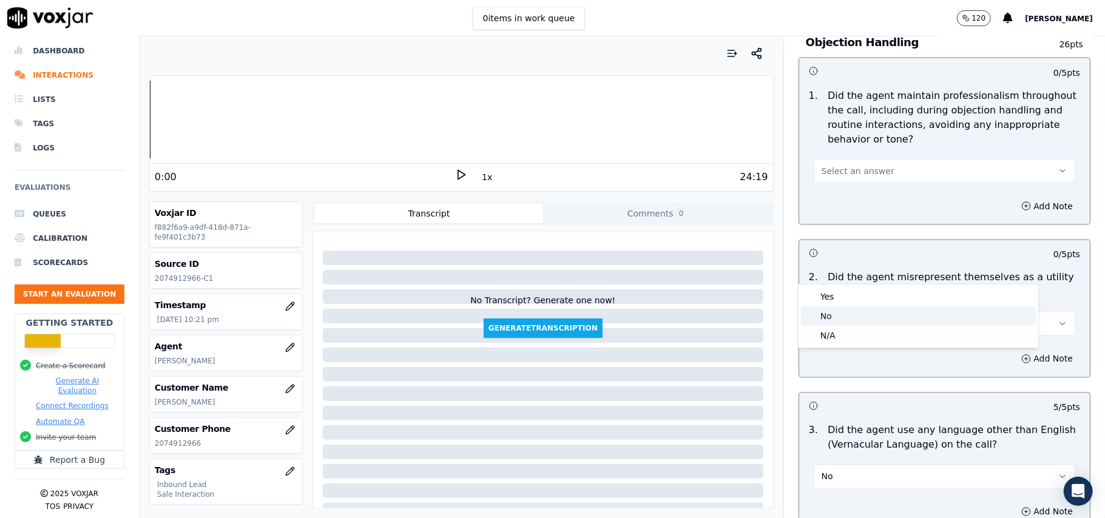
click at [849, 313] on div "No" at bounding box center [918, 316] width 235 height 19
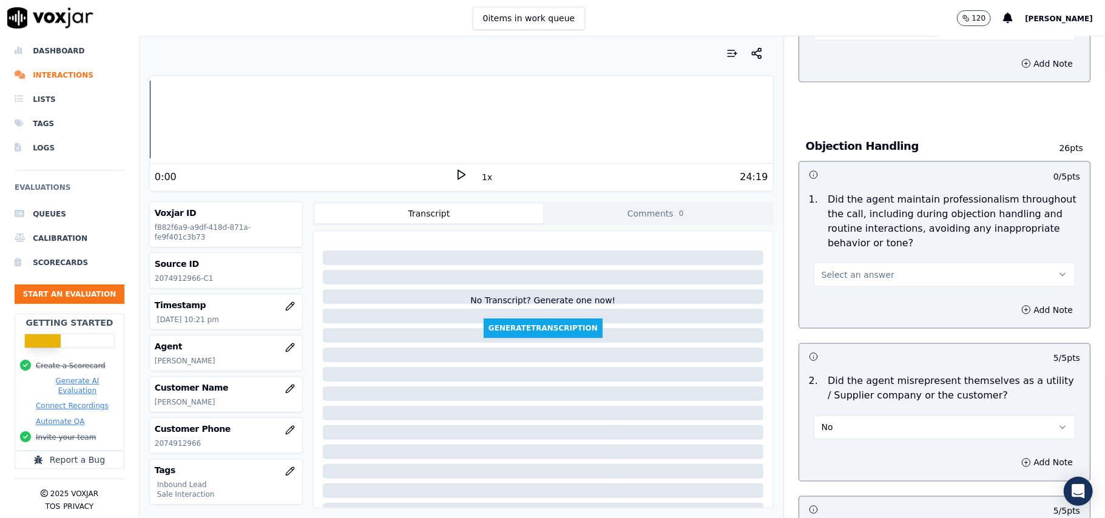
scroll to position [1293, 0]
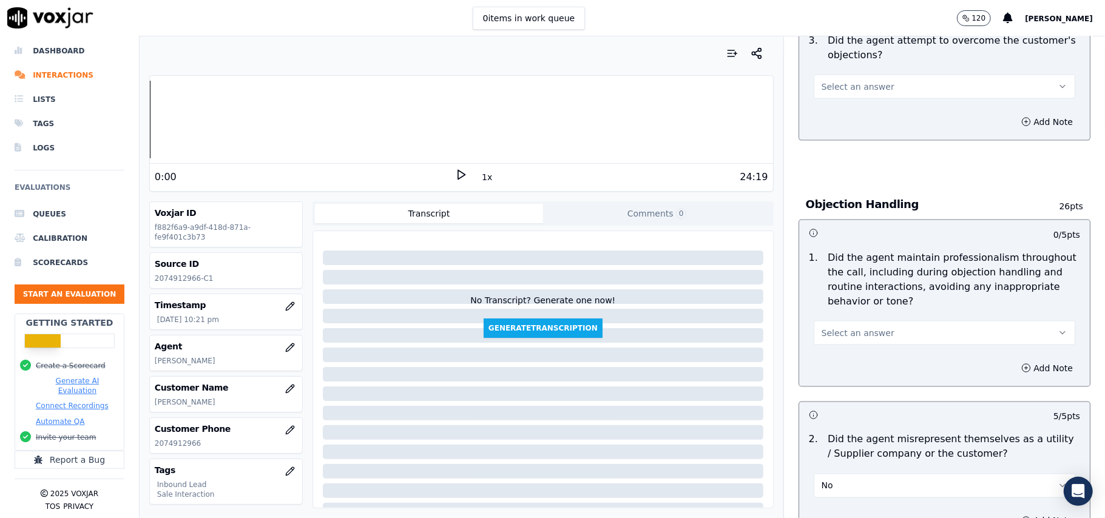
click at [841, 327] on span "Select an answer" at bounding box center [858, 333] width 73 height 12
drag, startPoint x: 841, startPoint y: 304, endPoint x: 850, endPoint y: 299, distance: 10.3
click at [841, 305] on div "Yes" at bounding box center [918, 305] width 235 height 19
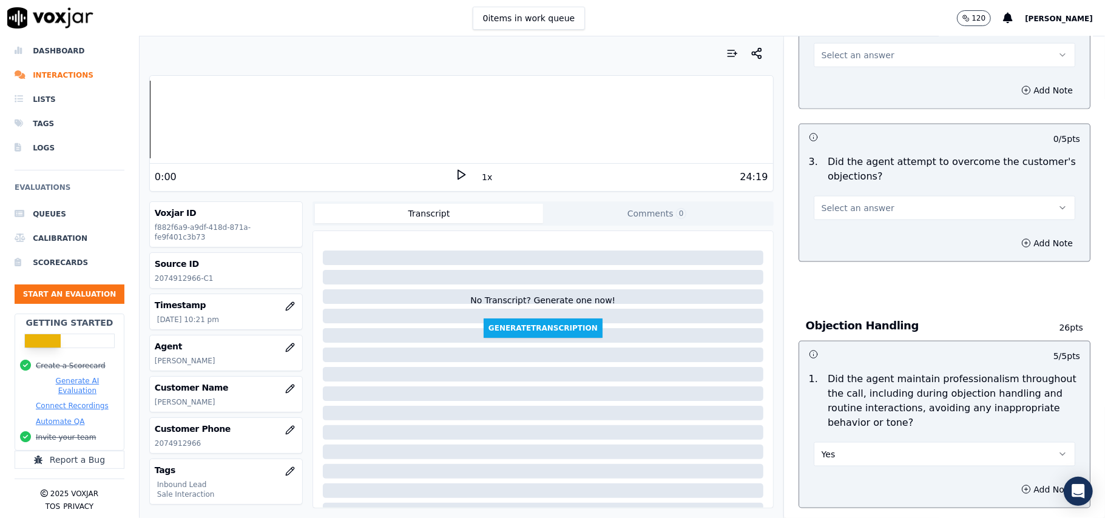
scroll to position [1050, 0]
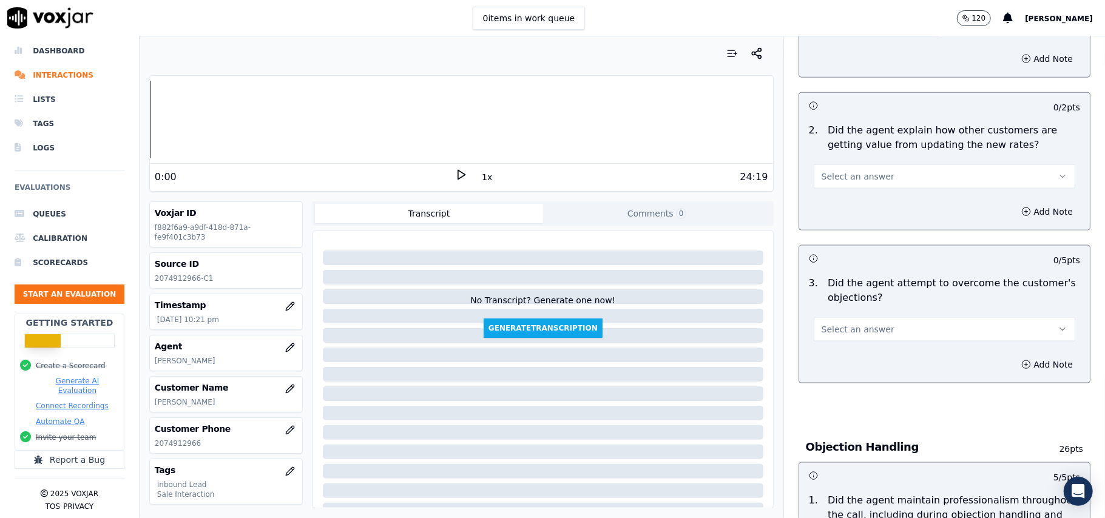
click at [840, 324] on span "Select an answer" at bounding box center [858, 330] width 73 height 12
click at [844, 294] on div "Yes" at bounding box center [918, 301] width 235 height 19
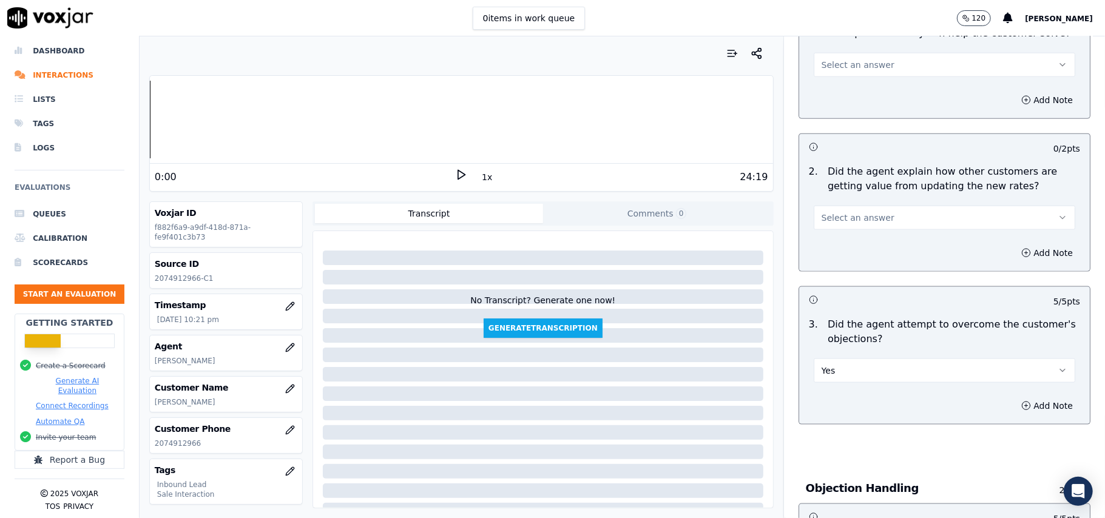
scroll to position [969, 0]
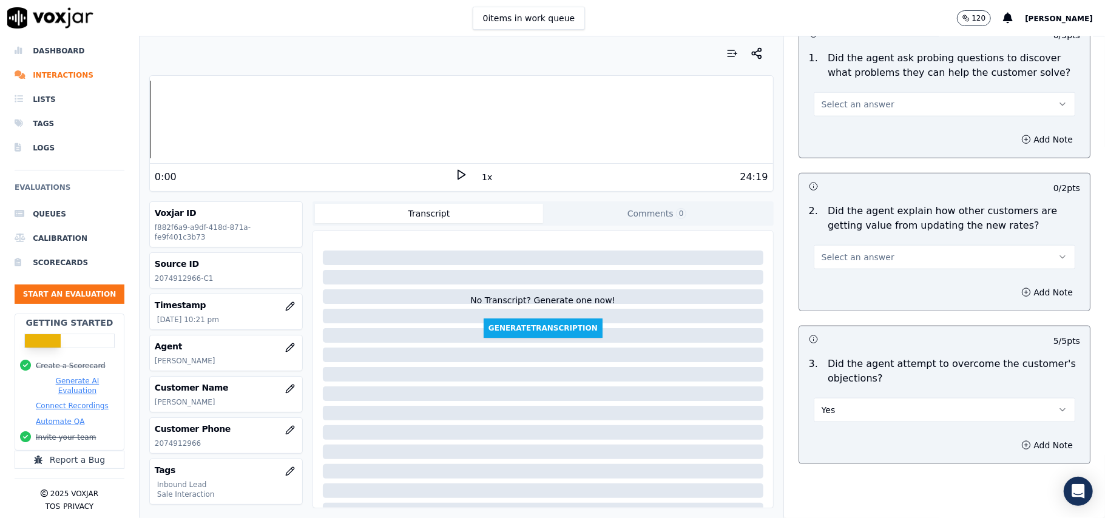
click at [872, 245] on button "Select an answer" at bounding box center [945, 257] width 262 height 24
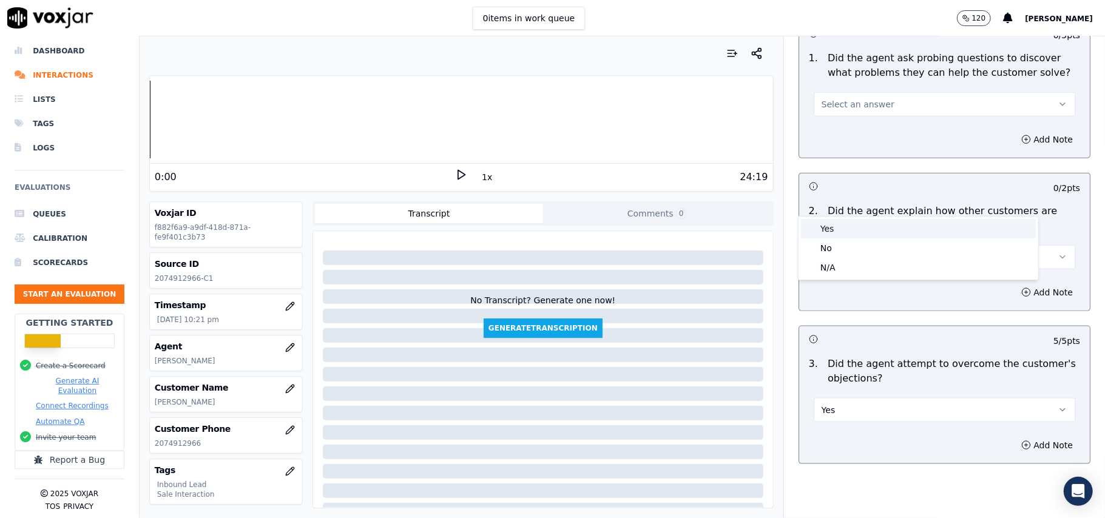
click at [862, 233] on div "Yes" at bounding box center [918, 228] width 235 height 19
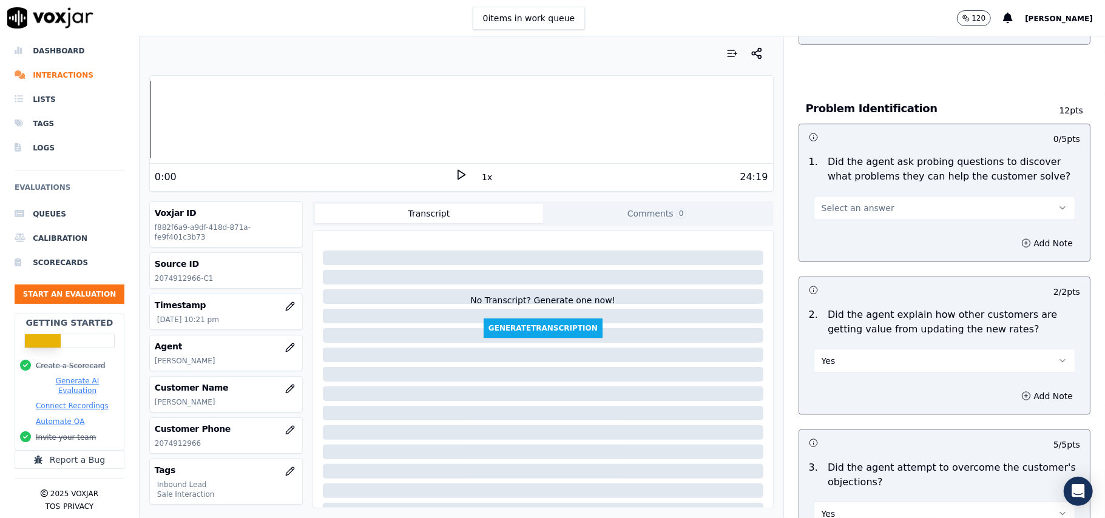
scroll to position [807, 0]
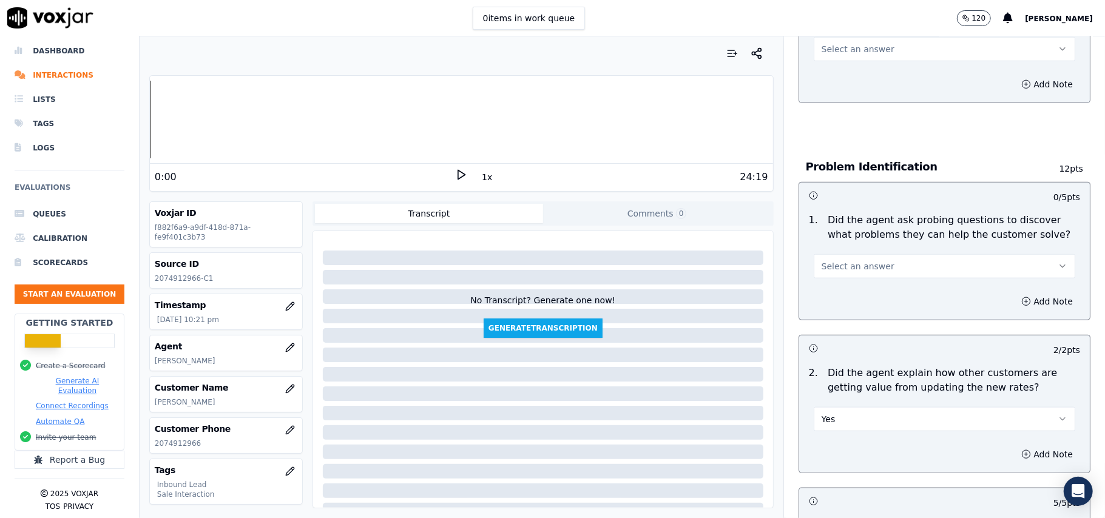
click at [857, 260] on span "Select an answer" at bounding box center [858, 266] width 73 height 12
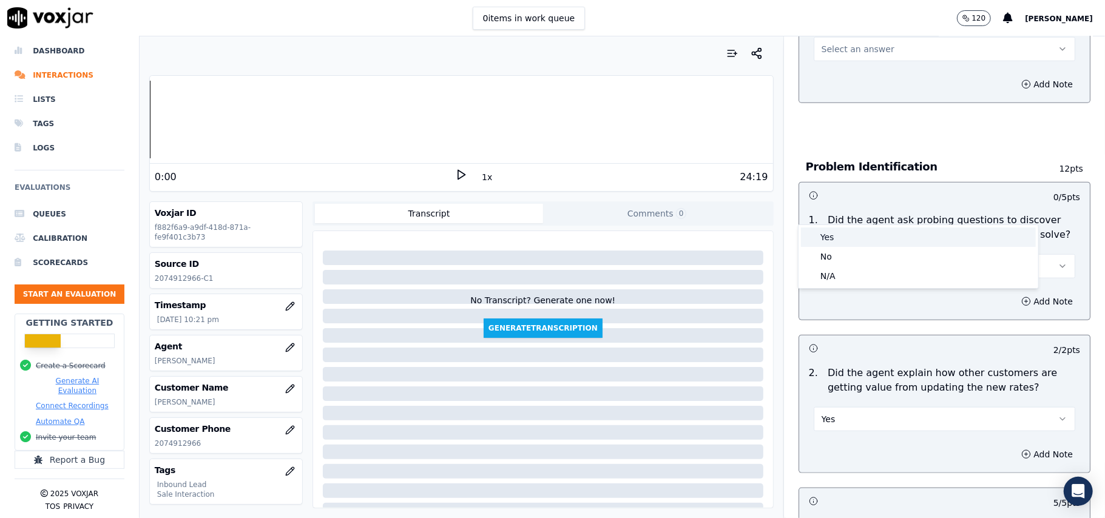
click at [853, 242] on div "Yes" at bounding box center [918, 237] width 235 height 19
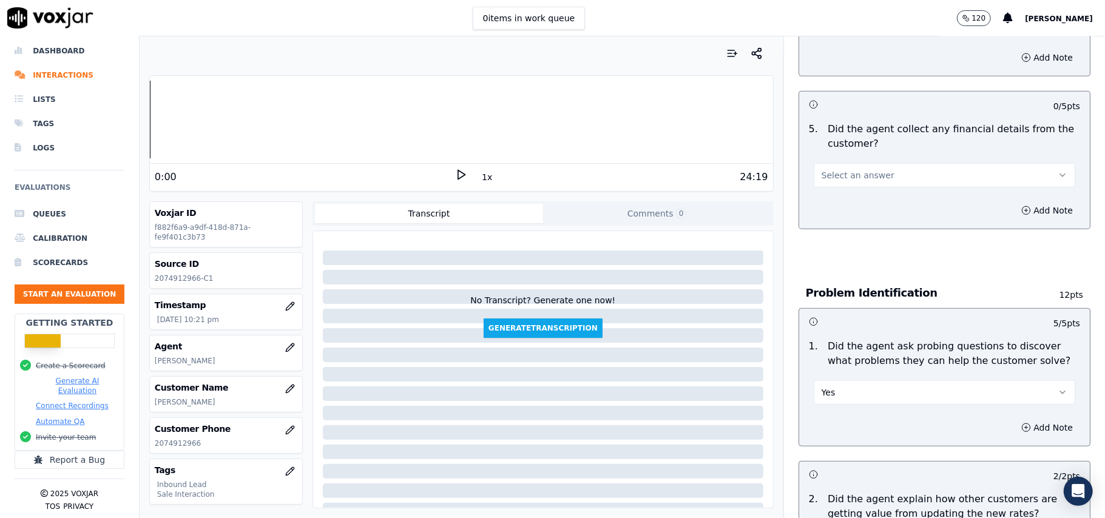
scroll to position [564, 0]
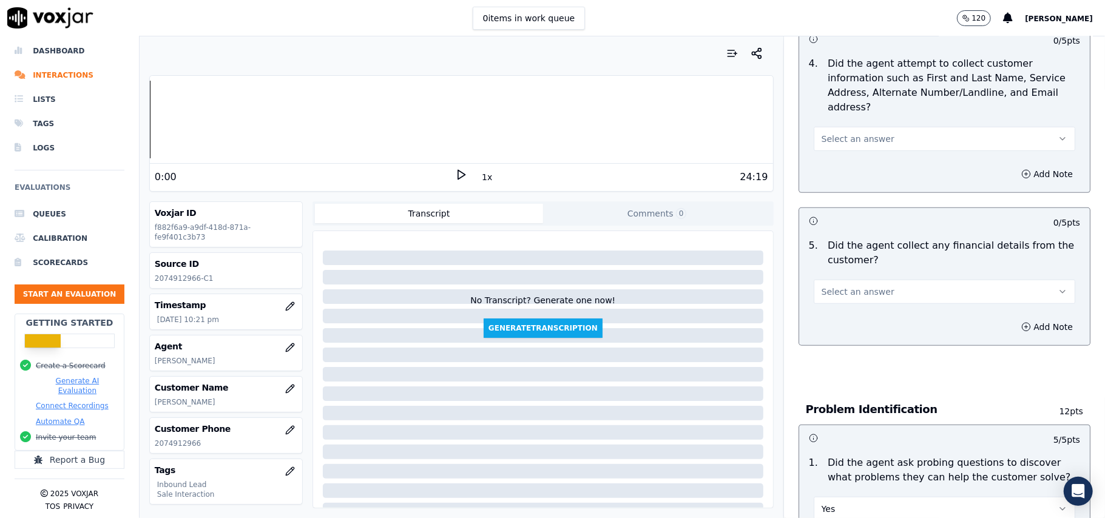
click at [850, 286] on span "Select an answer" at bounding box center [858, 292] width 73 height 12
click at [868, 280] on div "No" at bounding box center [918, 282] width 235 height 19
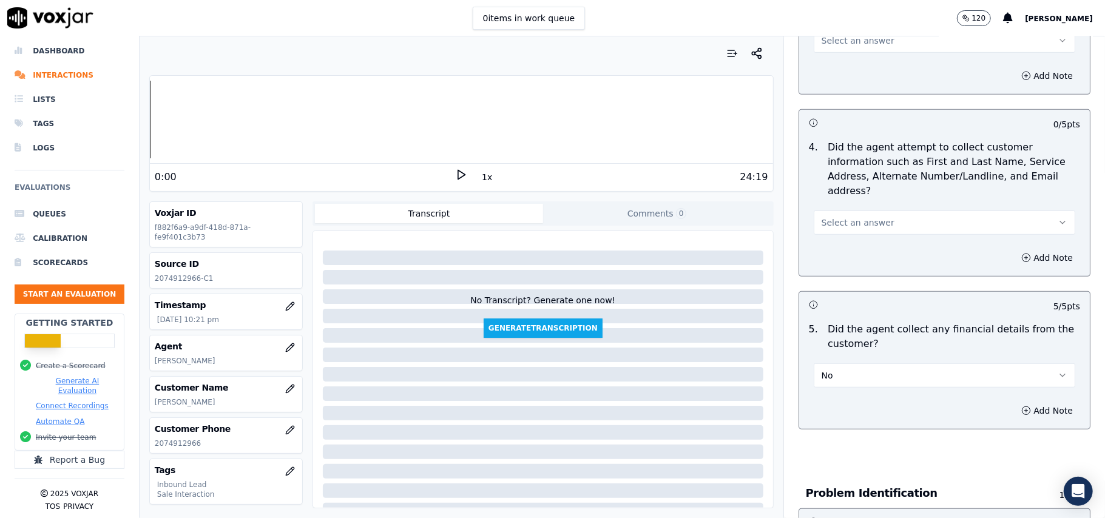
scroll to position [403, 0]
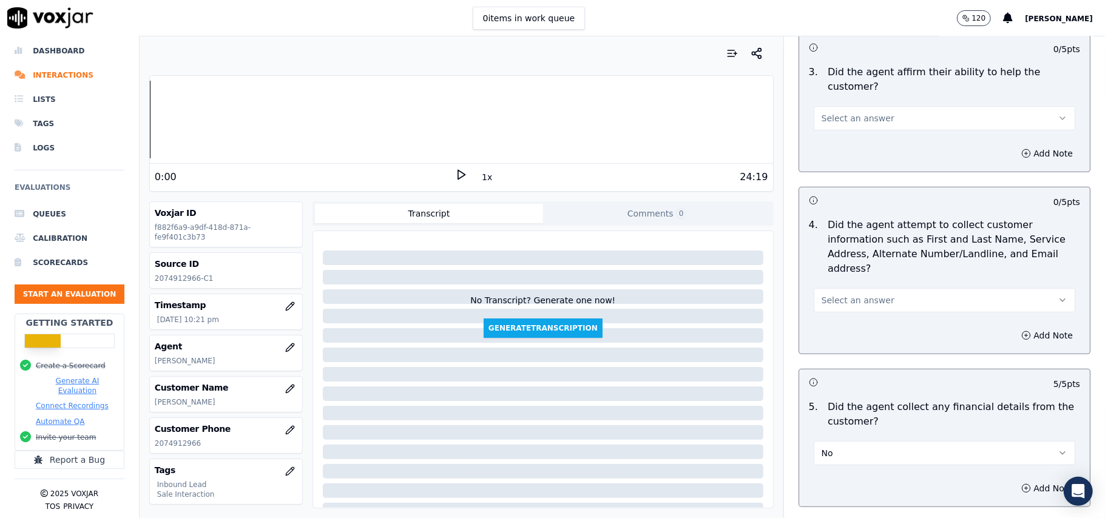
click at [870, 288] on button "Select an answer" at bounding box center [945, 300] width 262 height 24
click at [869, 280] on div "Yes" at bounding box center [918, 271] width 235 height 19
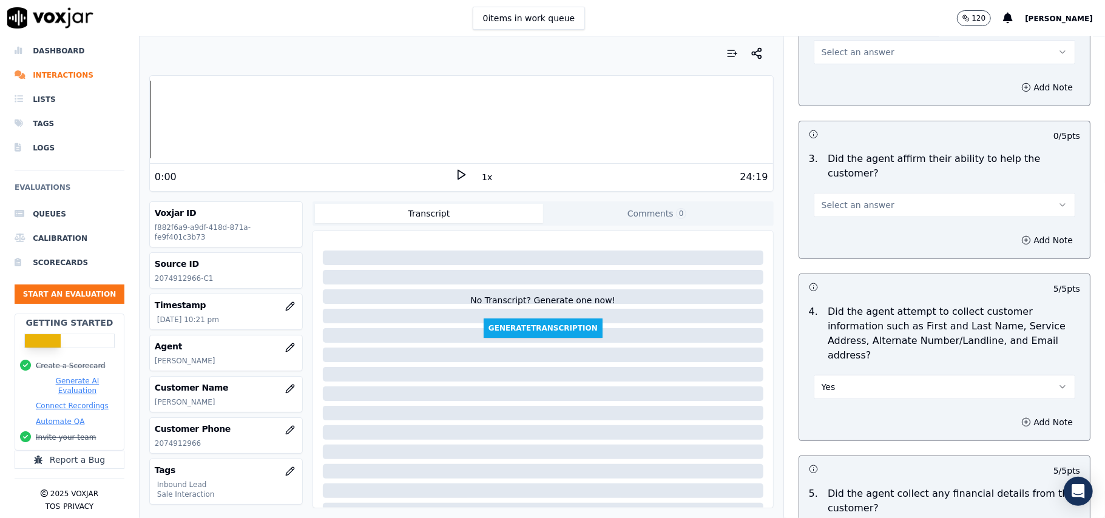
scroll to position [241, 0]
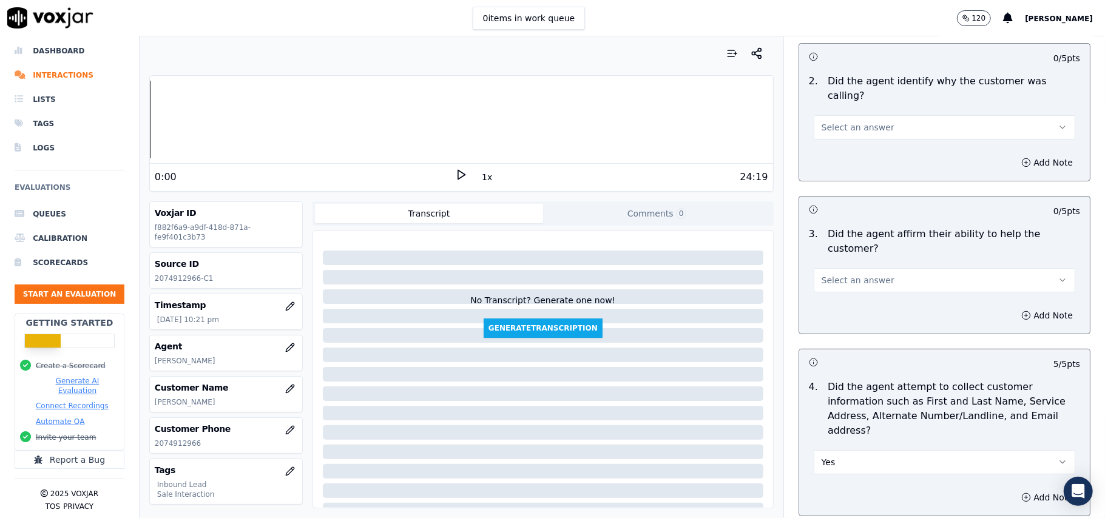
click at [855, 274] on span "Select an answer" at bounding box center [858, 280] width 73 height 12
click at [867, 267] on div "Yes" at bounding box center [918, 265] width 235 height 19
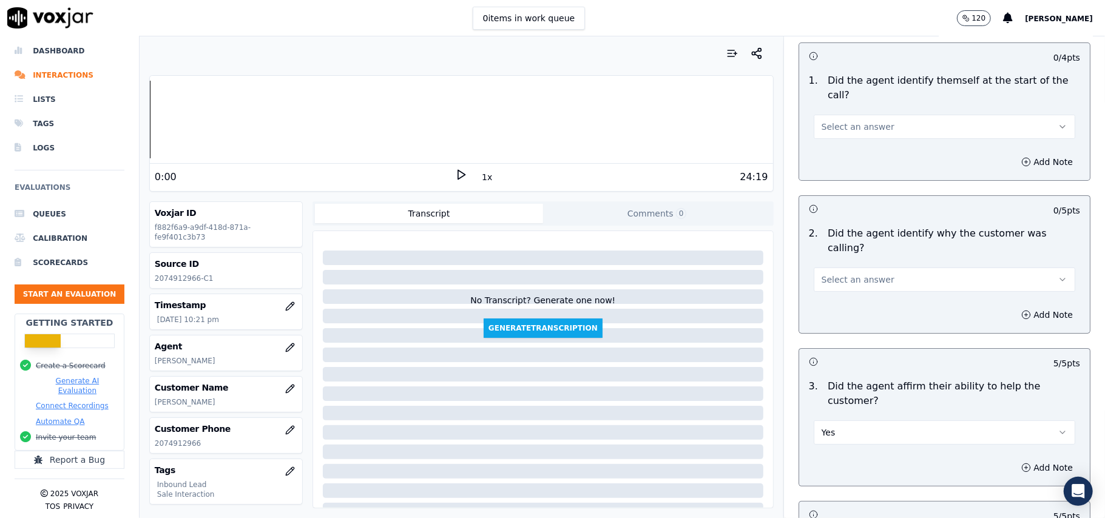
scroll to position [0, 0]
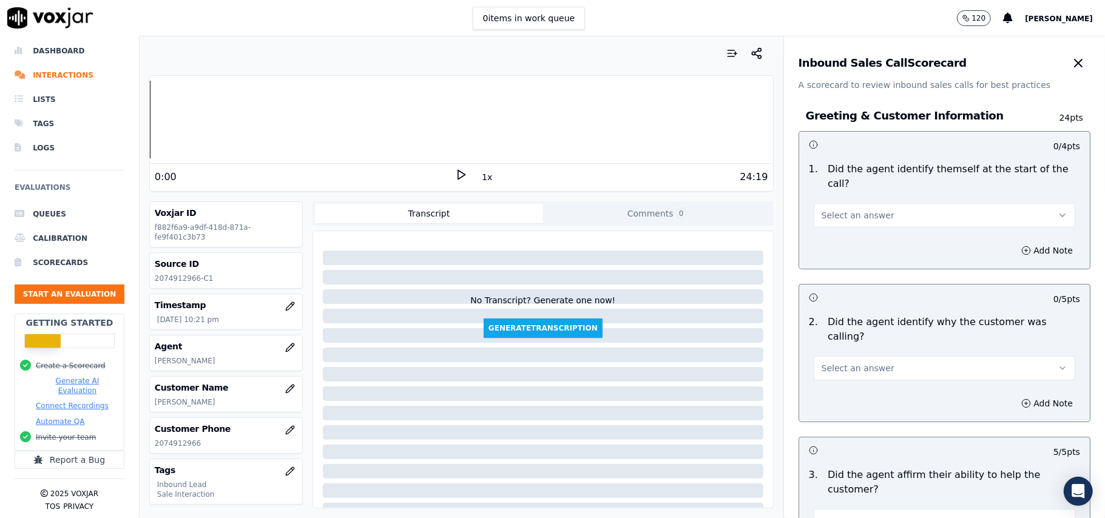
click at [833, 362] on span "Select an answer" at bounding box center [858, 368] width 73 height 12
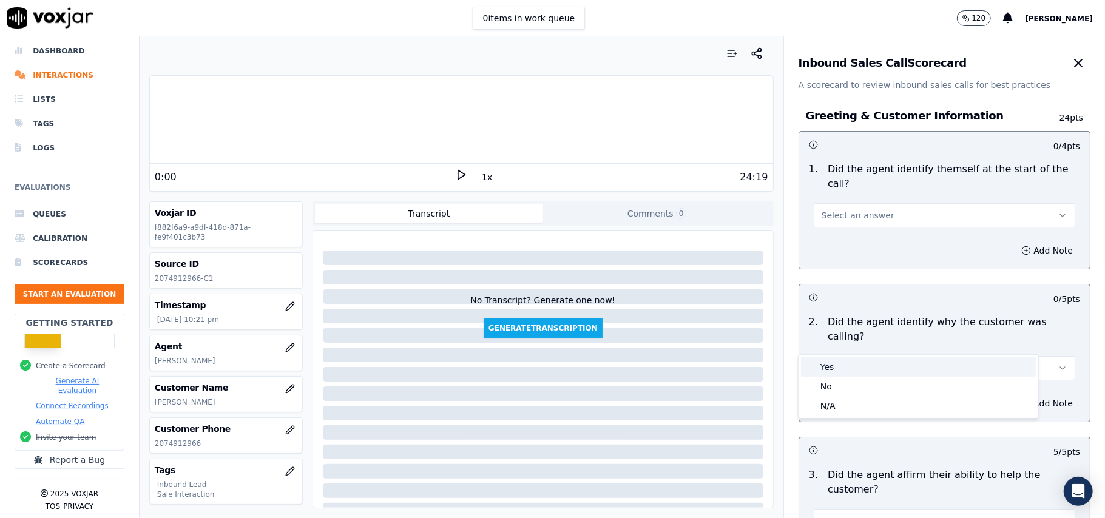
click at [833, 375] on div "Yes" at bounding box center [918, 367] width 235 height 19
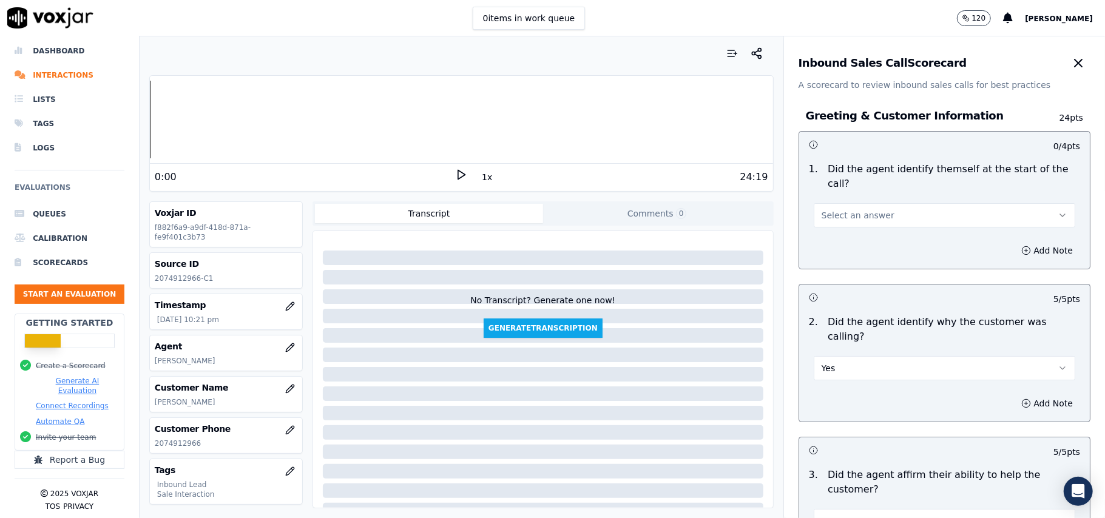
drag, startPoint x: 836, startPoint y: 192, endPoint x: 836, endPoint y: 207, distance: 14.6
click at [836, 203] on button "Select an answer" at bounding box center [945, 215] width 262 height 24
click at [846, 234] on div "Yes" at bounding box center [918, 228] width 235 height 19
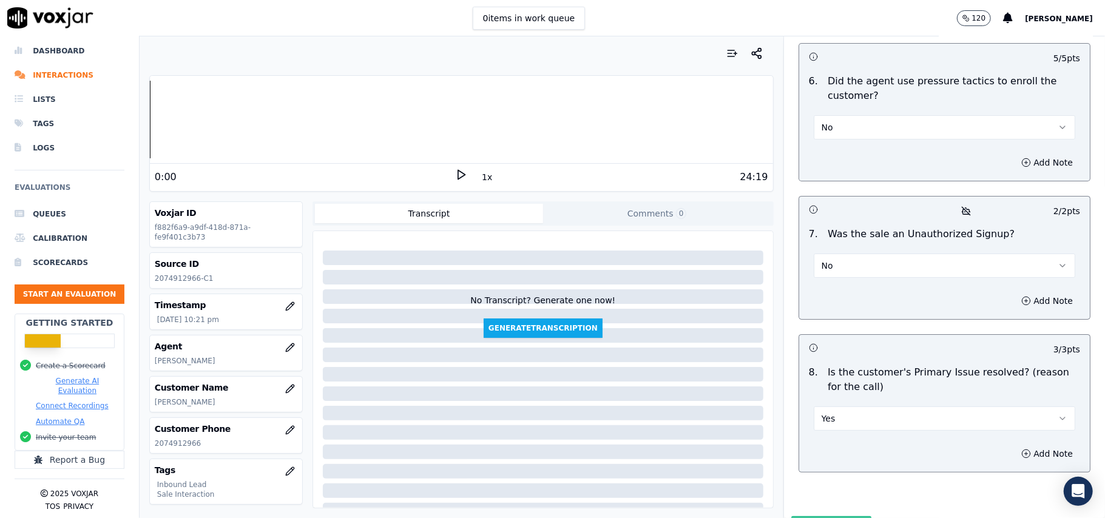
click at [807, 517] on button "Submit Scores" at bounding box center [831, 528] width 81 height 22
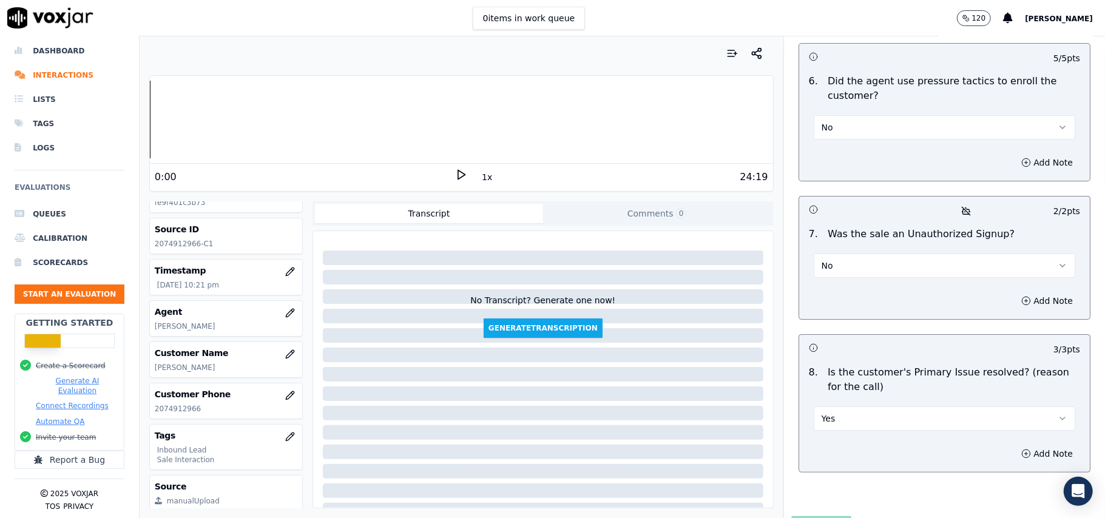
scroll to position [0, 0]
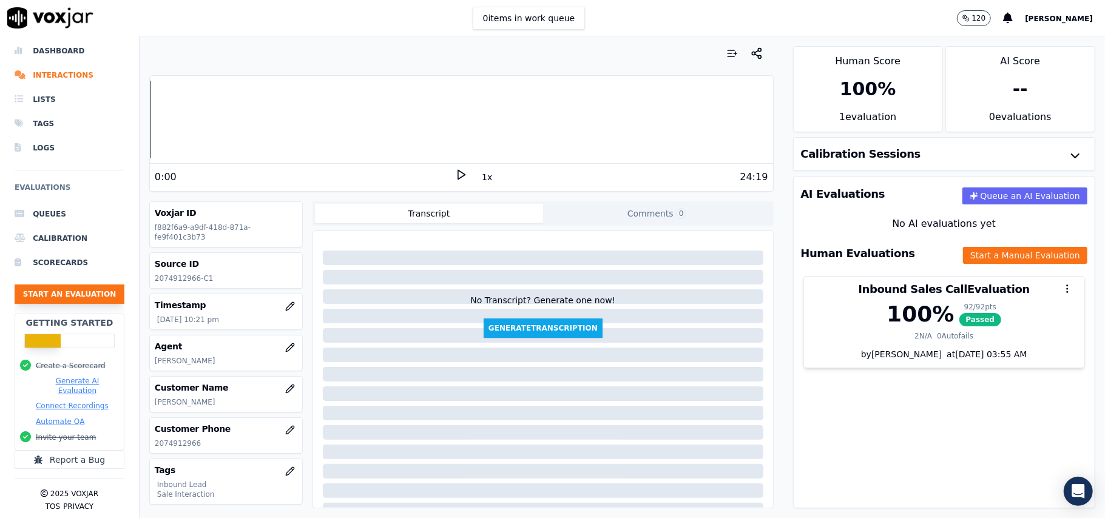
click at [33, 285] on button "Start an Evaluation" at bounding box center [70, 294] width 110 height 19
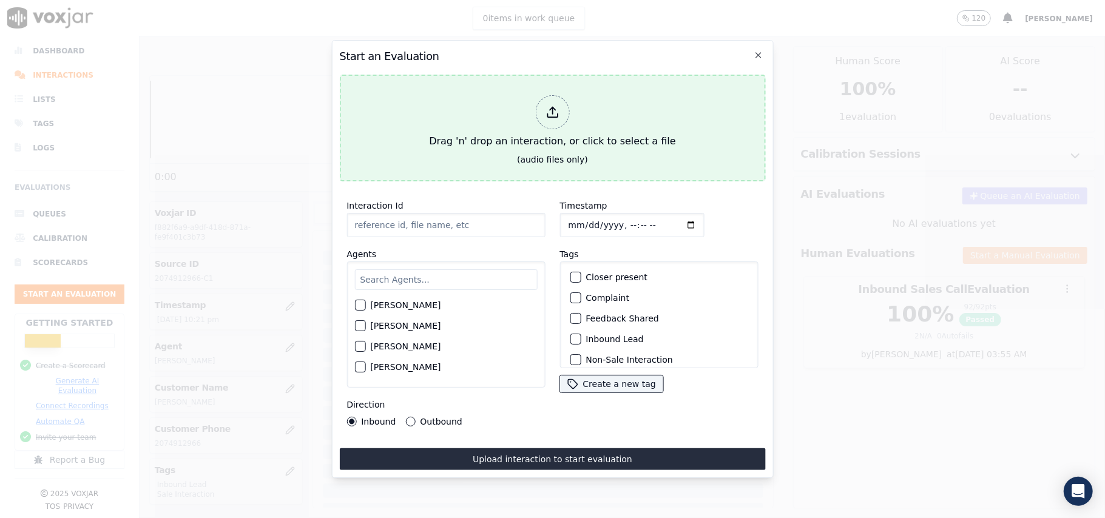
click at [555, 120] on div at bounding box center [552, 112] width 34 height 34
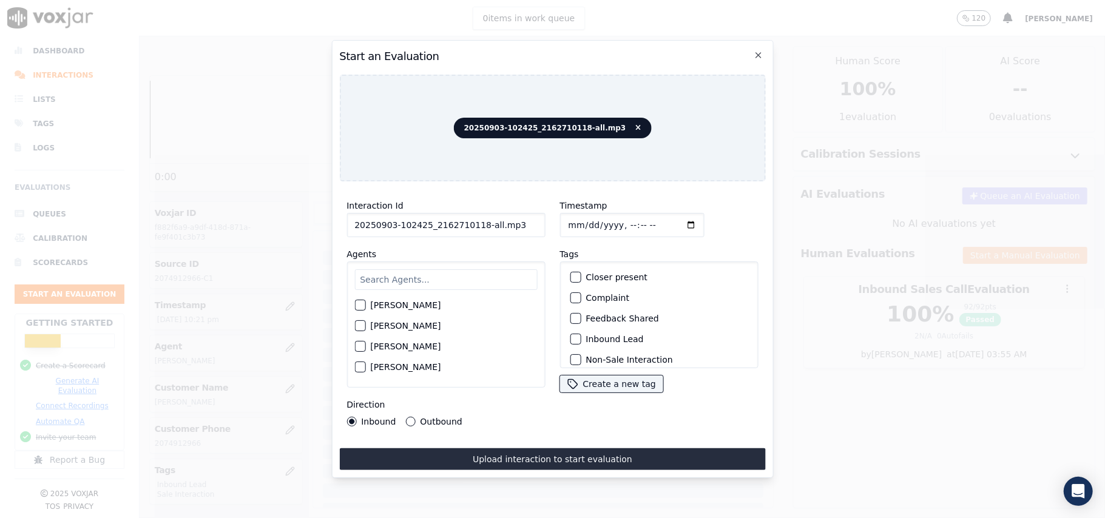
drag, startPoint x: 507, startPoint y: 219, endPoint x: 473, endPoint y: 221, distance: 34.1
click at [473, 221] on input "20250903-102425_2162710118-all.mp3" at bounding box center [446, 225] width 198 height 24
click at [524, 215] on input "20250903-102425_2162710118-all.mp3" at bounding box center [446, 225] width 198 height 24
drag, startPoint x: 498, startPoint y: 223, endPoint x: 477, endPoint y: 229, distance: 21.9
click at [477, 229] on input "20250903-102425_2162710118-all.mp3" at bounding box center [446, 225] width 198 height 24
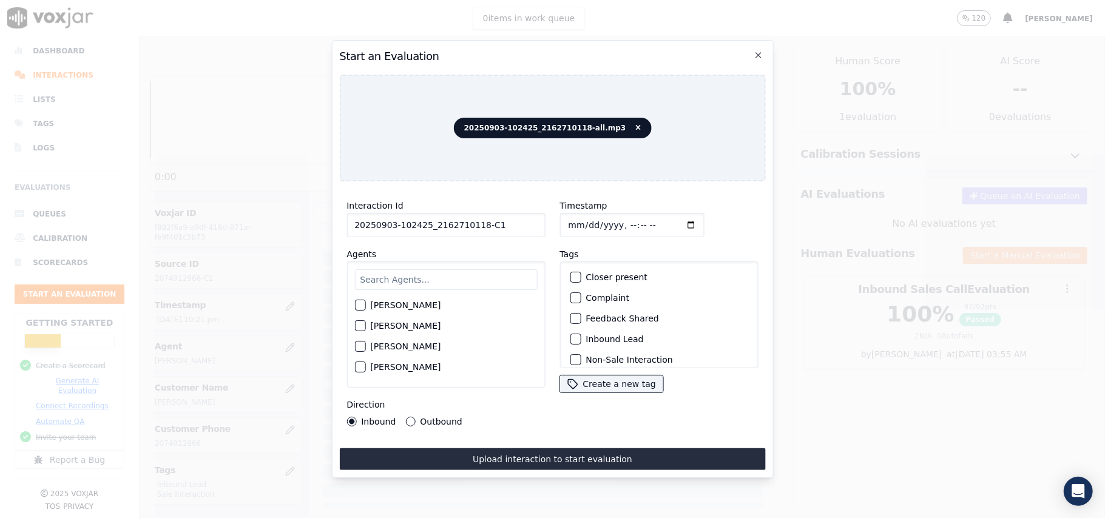
type input "20250903-102425_2162710118-C1"
click at [578, 219] on input "Timestamp" at bounding box center [632, 225] width 144 height 24
type input "2025-09-03T22:43"
click at [382, 269] on input "text" at bounding box center [445, 279] width 183 height 21
type input "marti"
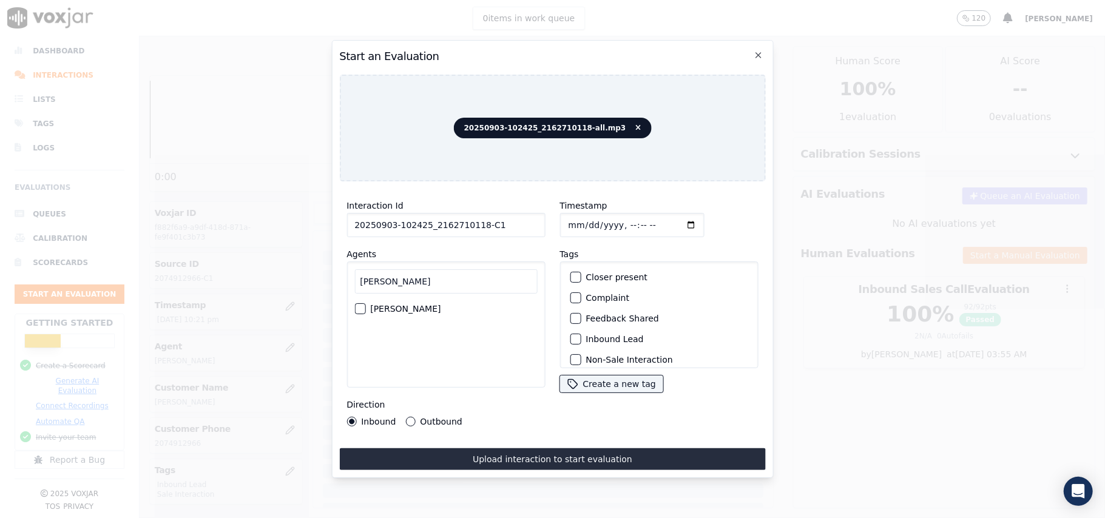
click at [370, 311] on div "Martin Das" at bounding box center [445, 309] width 183 height 21
click at [367, 304] on div "Martin Das" at bounding box center [445, 309] width 183 height 21
click at [365, 303] on button "Martin Das" at bounding box center [359, 308] width 11 height 11
click at [572, 335] on div "button" at bounding box center [575, 339] width 8 height 8
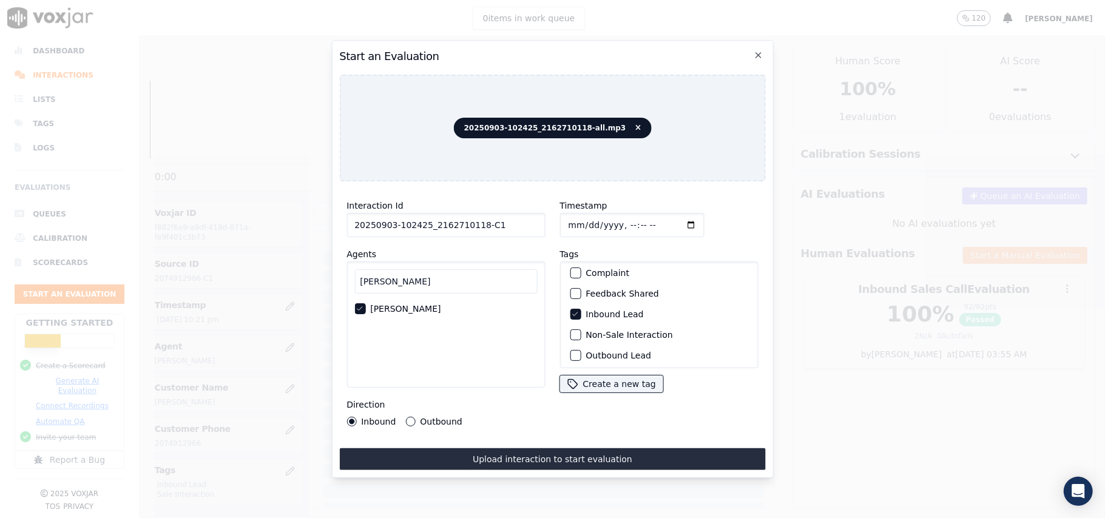
click at [571, 331] on div "button" at bounding box center [575, 335] width 8 height 8
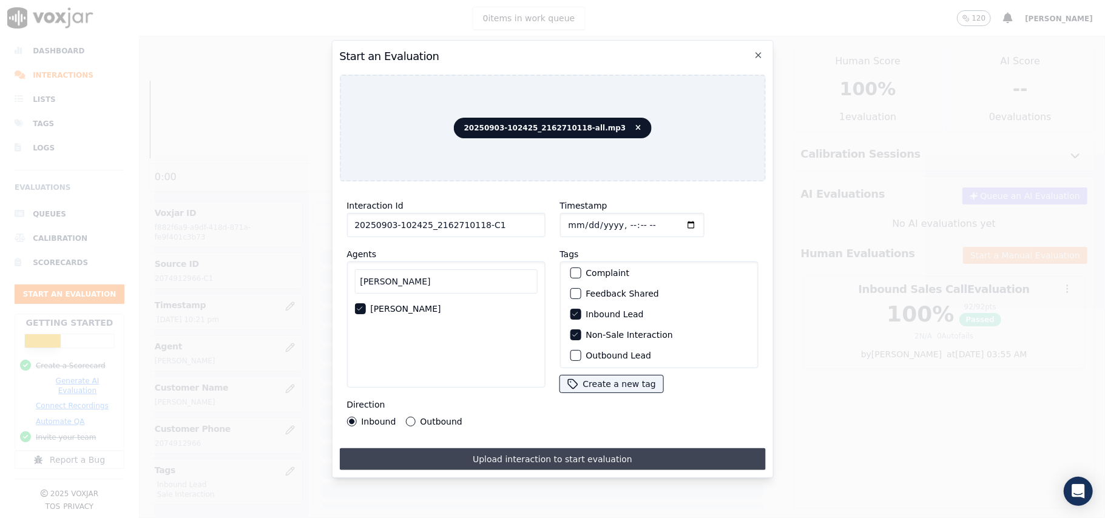
click at [423, 452] on button "Upload interaction to start evaluation" at bounding box center [552, 460] width 426 height 22
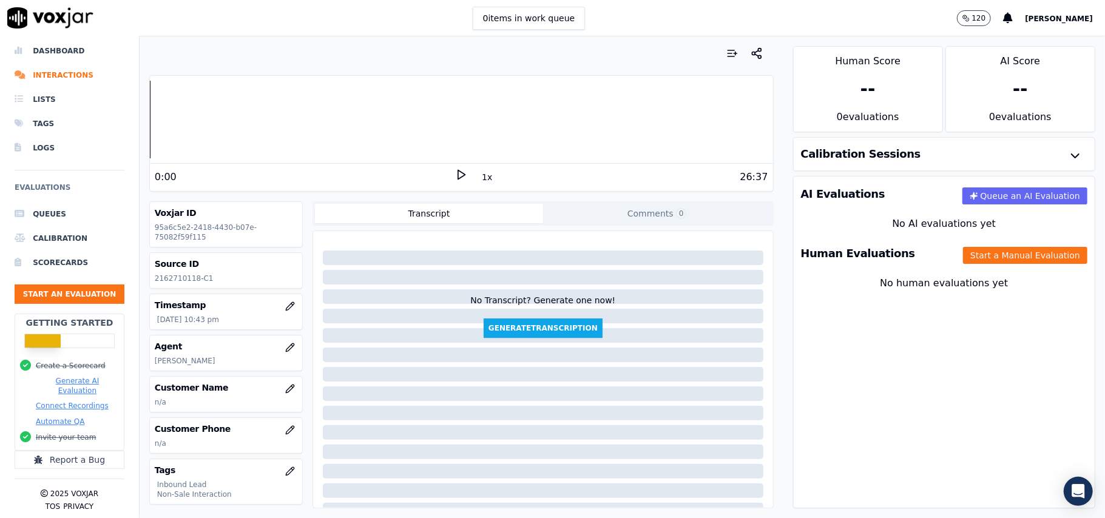
click at [180, 280] on p "2162710118-C1" at bounding box center [226, 279] width 143 height 10
copy p "2162710118"
click at [1005, 255] on button "Start a Manual Evaluation" at bounding box center [1025, 255] width 124 height 17
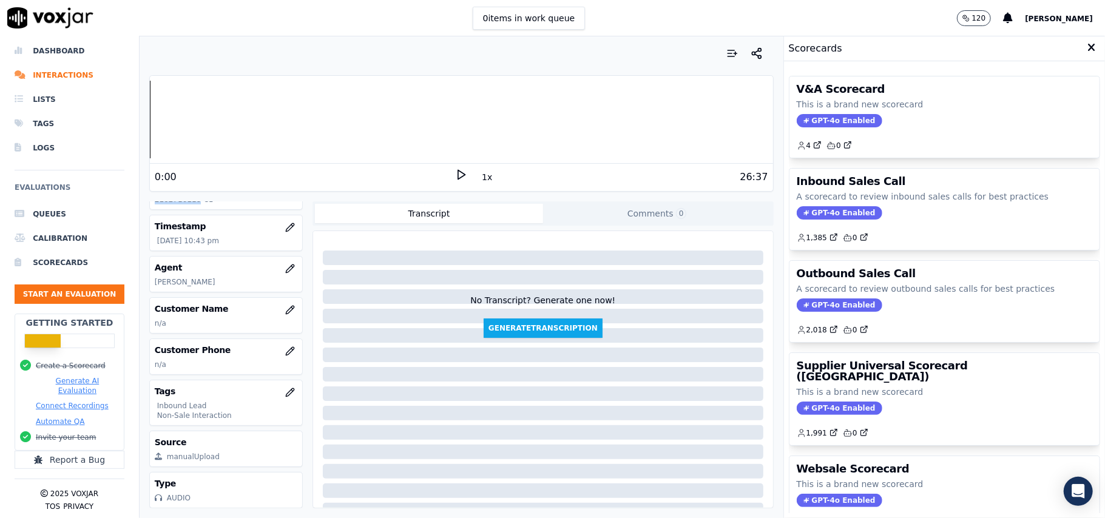
scroll to position [119, 0]
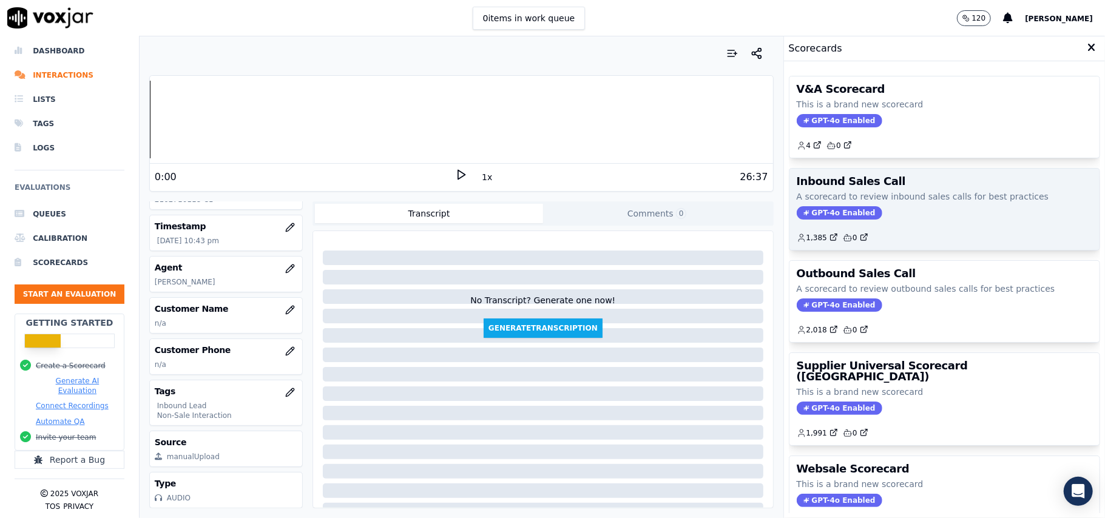
click at [827, 222] on div "Inbound Sales Call A scorecard to review inbound sales calls for best practices…" at bounding box center [945, 209] width 310 height 81
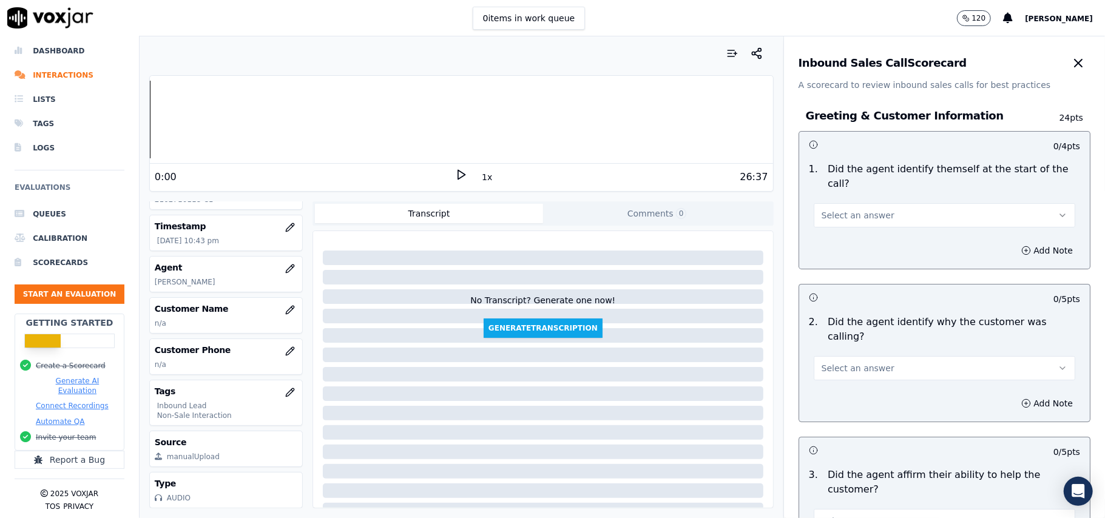
scroll to position [2142, 0]
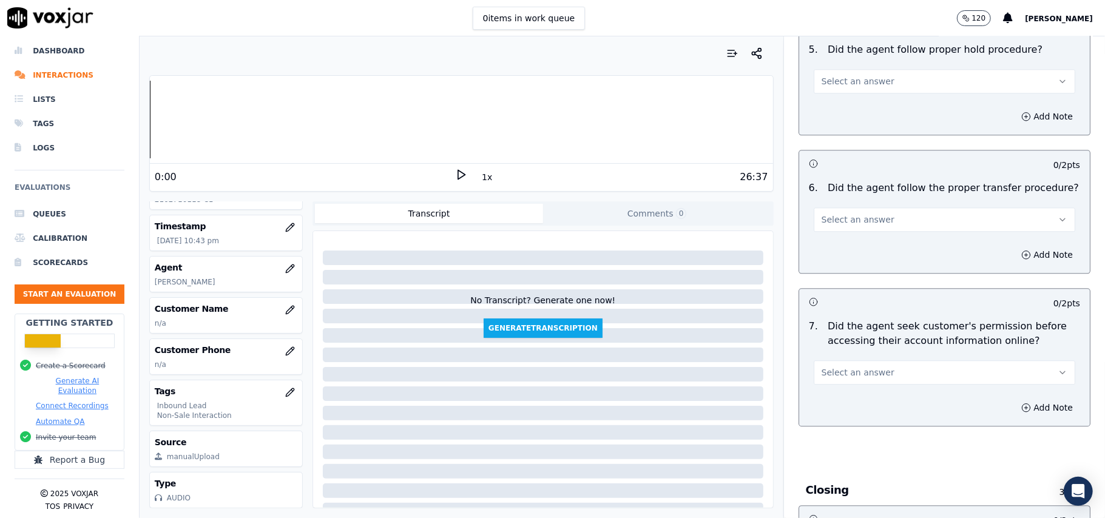
click at [880, 361] on button "Select an answer" at bounding box center [945, 373] width 262 height 24
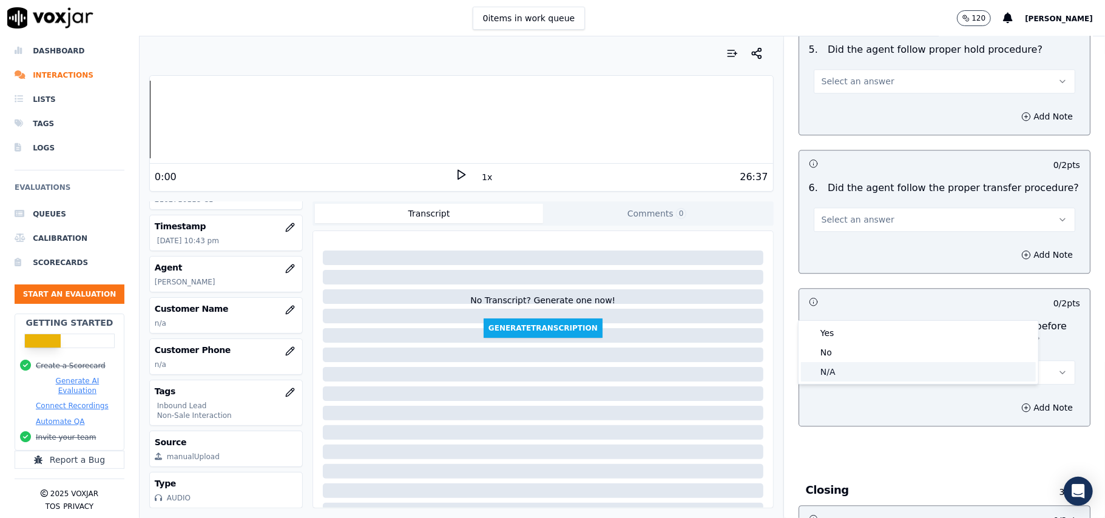
click at [821, 355] on div "No" at bounding box center [918, 352] width 235 height 19
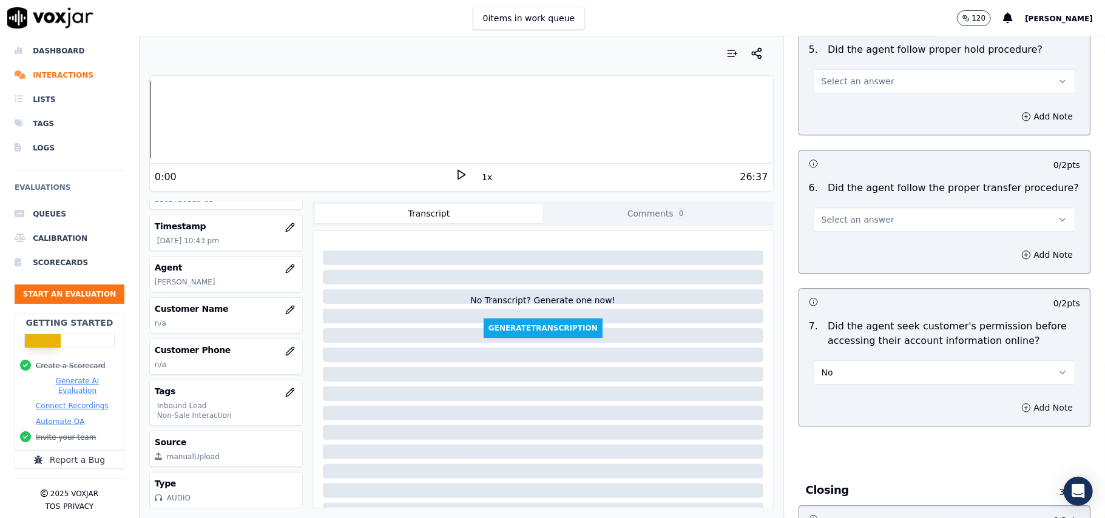
click at [1014, 399] on button "Add Note" at bounding box center [1047, 407] width 66 height 17
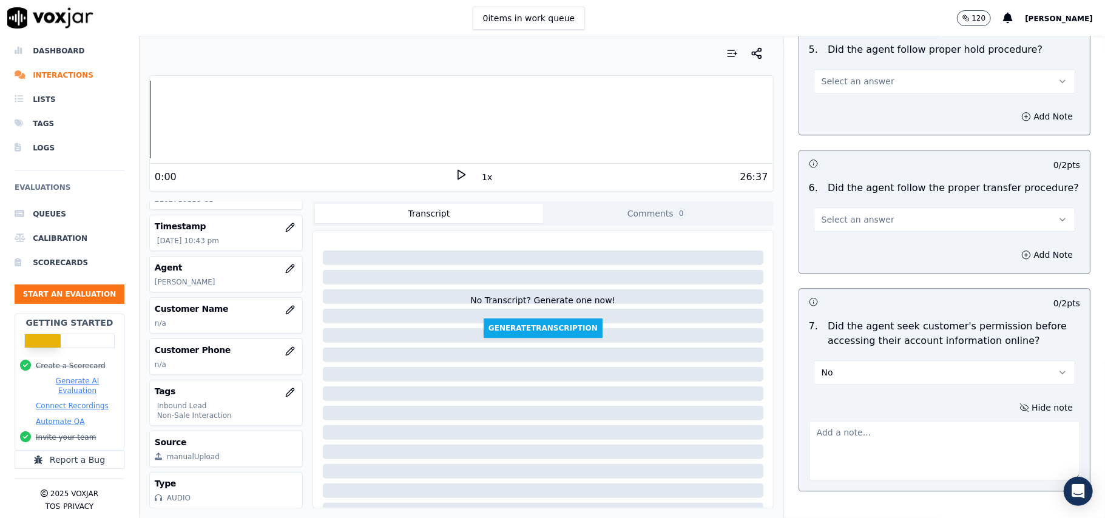
click at [841, 421] on textarea at bounding box center [944, 450] width 271 height 59
paste textarea "@13:39 – The agent did not take permission from the customer before accessing t…"
type textarea "@13:39 – The agent did not take permission from the customer before accessing t…"
click at [278, 298] on button "button" at bounding box center [290, 310] width 24 height 24
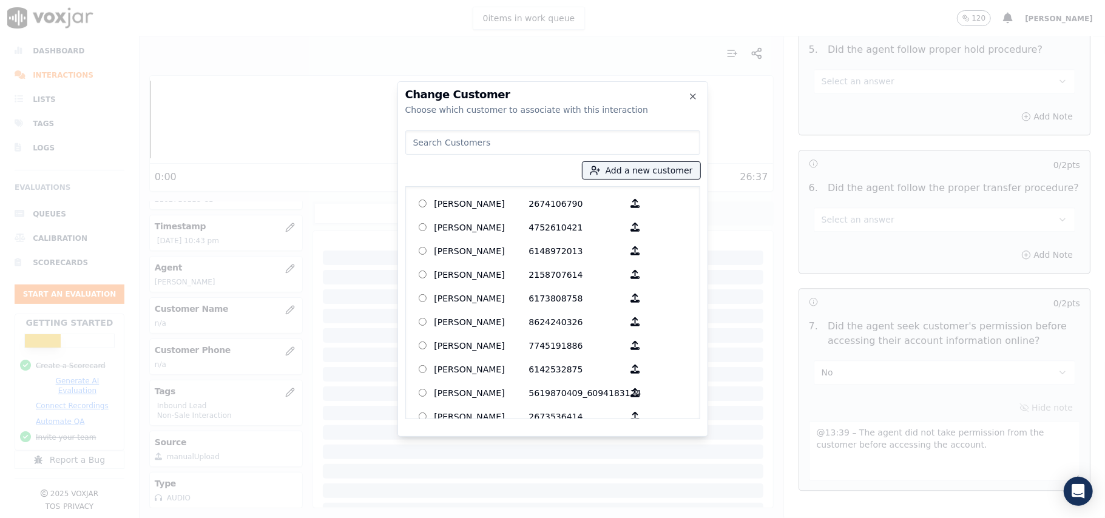
paste input "Geraldine Walters"
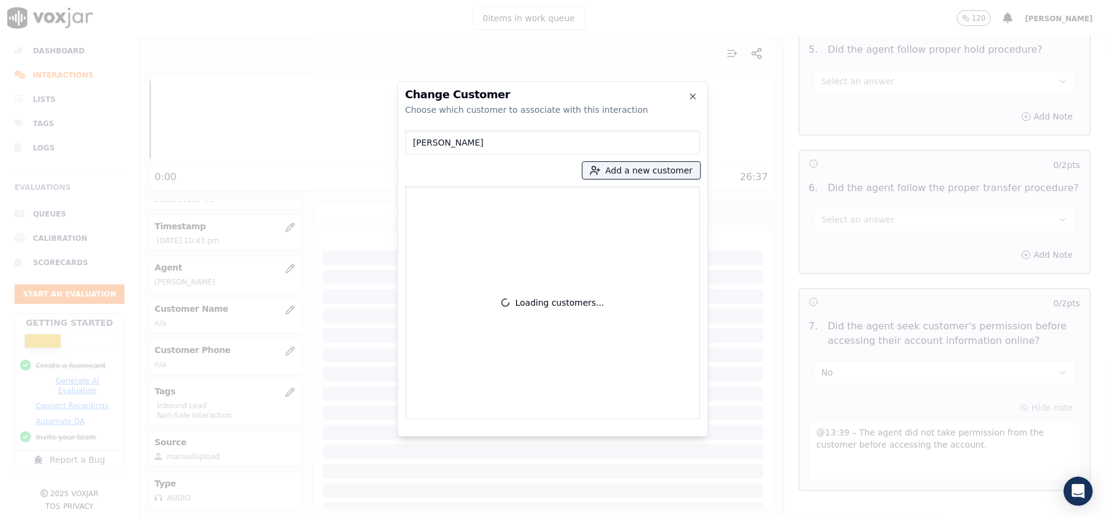
click at [418, 144] on input "Geraldine Walters" at bounding box center [552, 143] width 295 height 24
type input "Geraldine Walters"
click at [601, 171] on icon "button" at bounding box center [595, 170] width 11 height 11
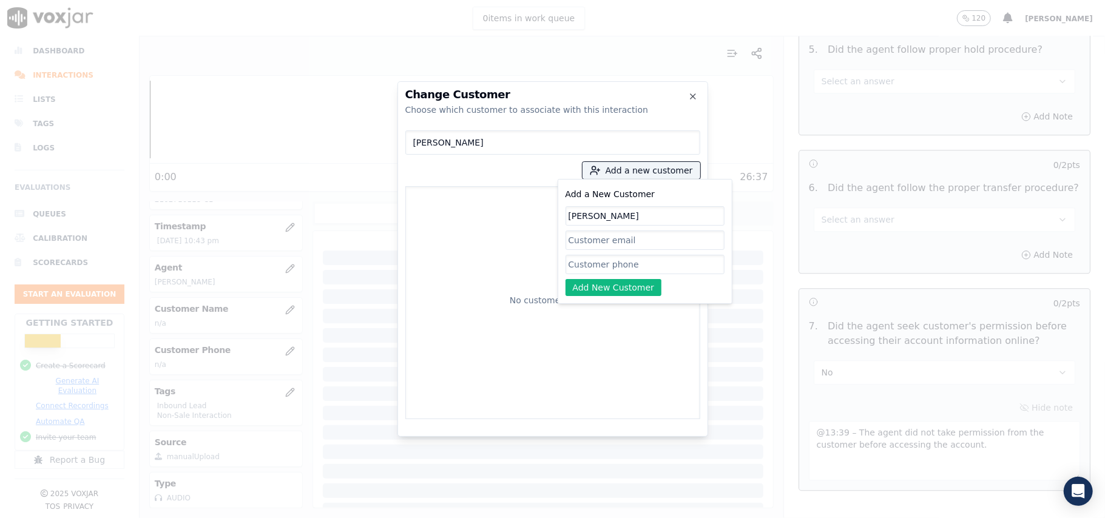
type input "Geraldine Walters"
click at [593, 266] on input "Add a New Customer" at bounding box center [645, 264] width 159 height 19
paste input "2162710118 2164965267"
click at [625, 265] on input "2162710118 2164965267" at bounding box center [645, 264] width 159 height 19
type input "2162710118_2164965267"
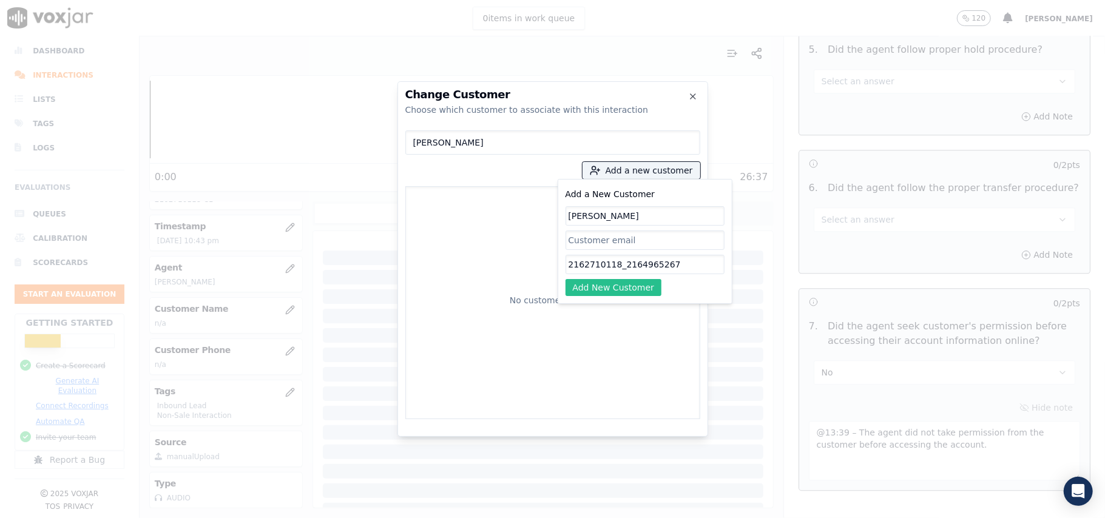
click at [640, 279] on button "Add New Customer" at bounding box center [614, 287] width 97 height 17
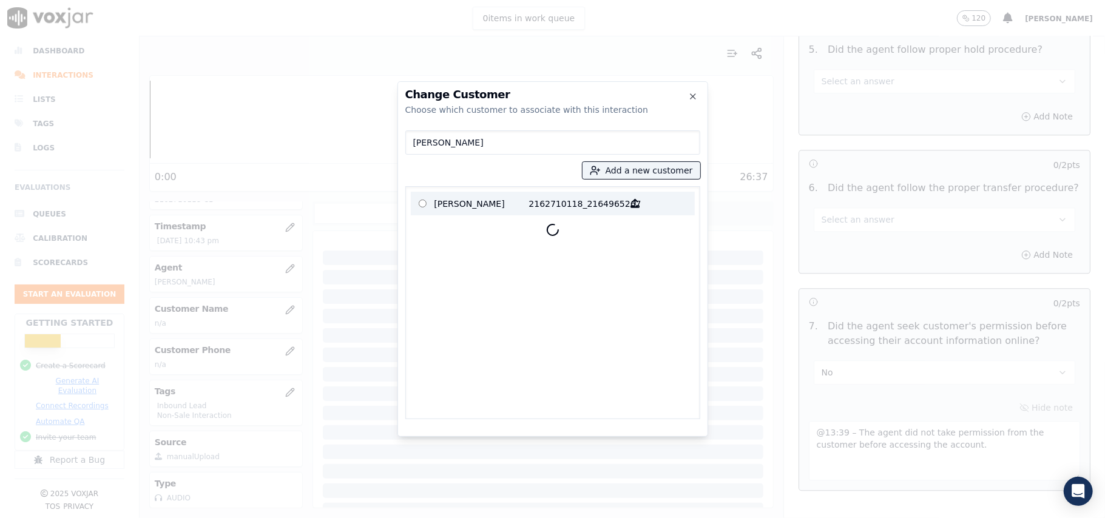
click at [458, 203] on p "Geraldine Walters" at bounding box center [482, 203] width 95 height 19
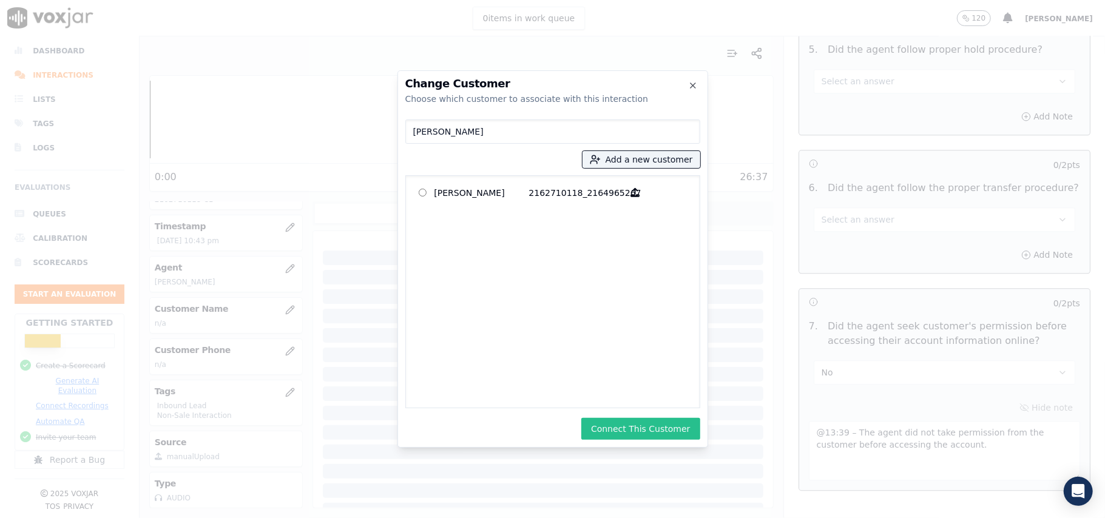
click at [630, 435] on button "Connect This Customer" at bounding box center [640, 429] width 118 height 22
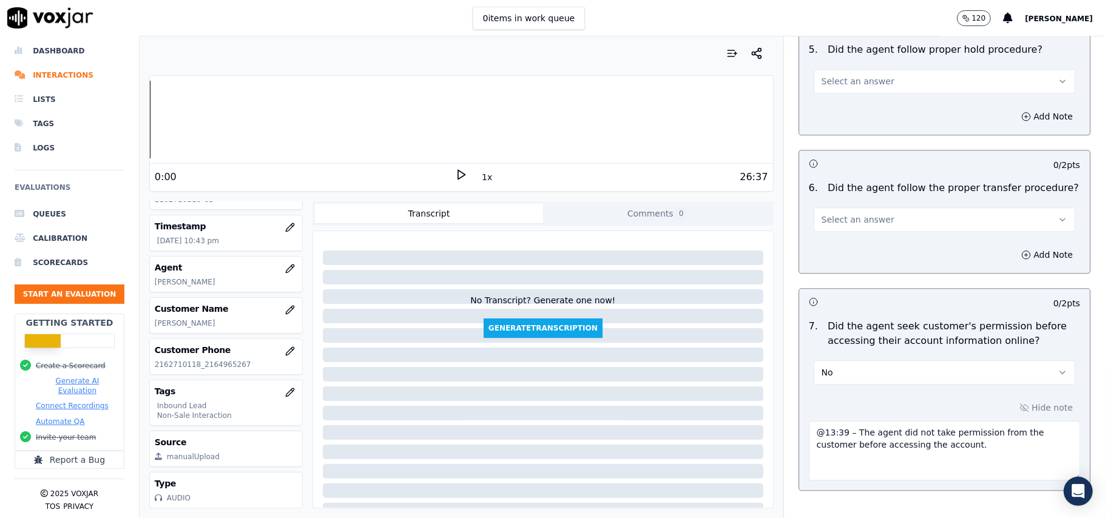
scroll to position [3462, 0]
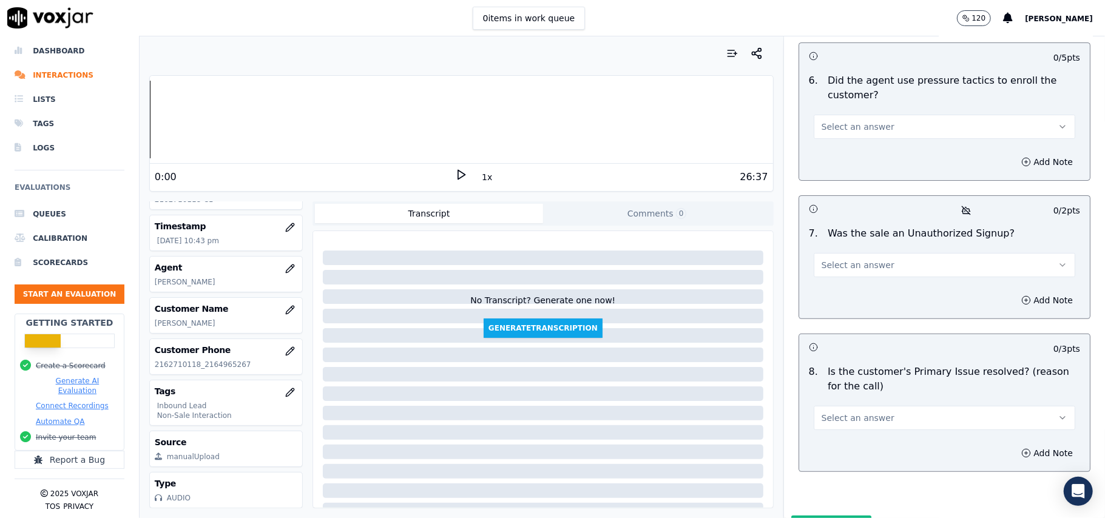
click at [858, 370] on div "8 . Is the customer's Primary Issue resolved? (reason for the call) Select an a…" at bounding box center [944, 397] width 291 height 75
click at [845, 412] on span "Select an answer" at bounding box center [858, 418] width 73 height 12
click at [826, 382] on div "Yes" at bounding box center [918, 382] width 235 height 19
click at [830, 241] on div "Select an answer" at bounding box center [944, 259] width 281 height 36
click at [829, 253] on button "Select an answer" at bounding box center [945, 265] width 262 height 24
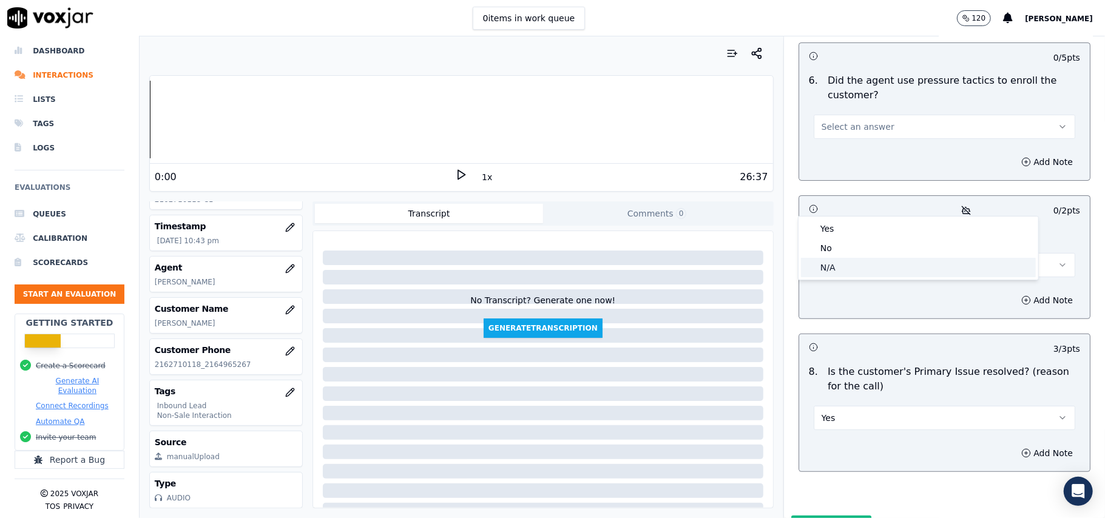
click at [817, 263] on div "N/A" at bounding box center [918, 267] width 235 height 19
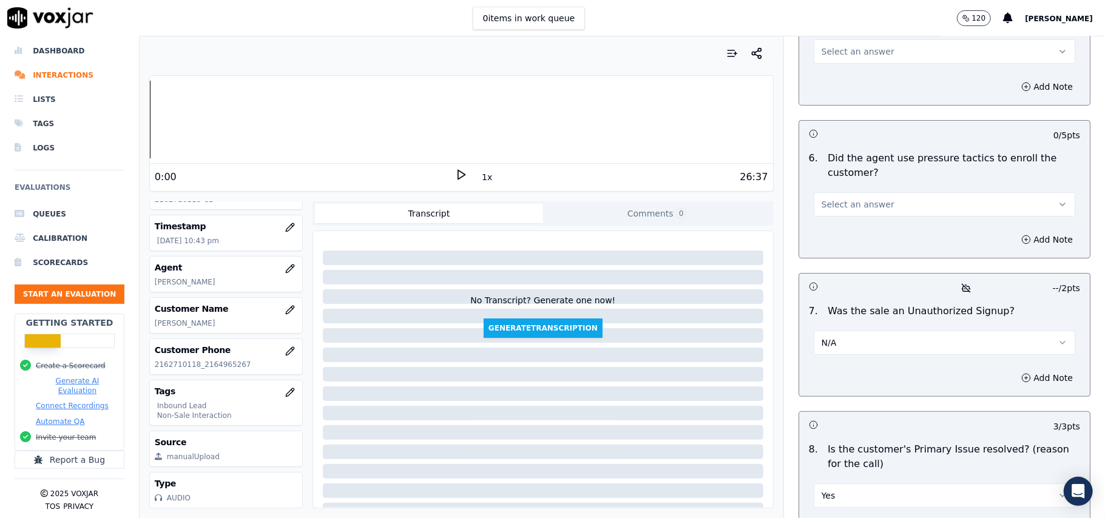
scroll to position [3300, 0]
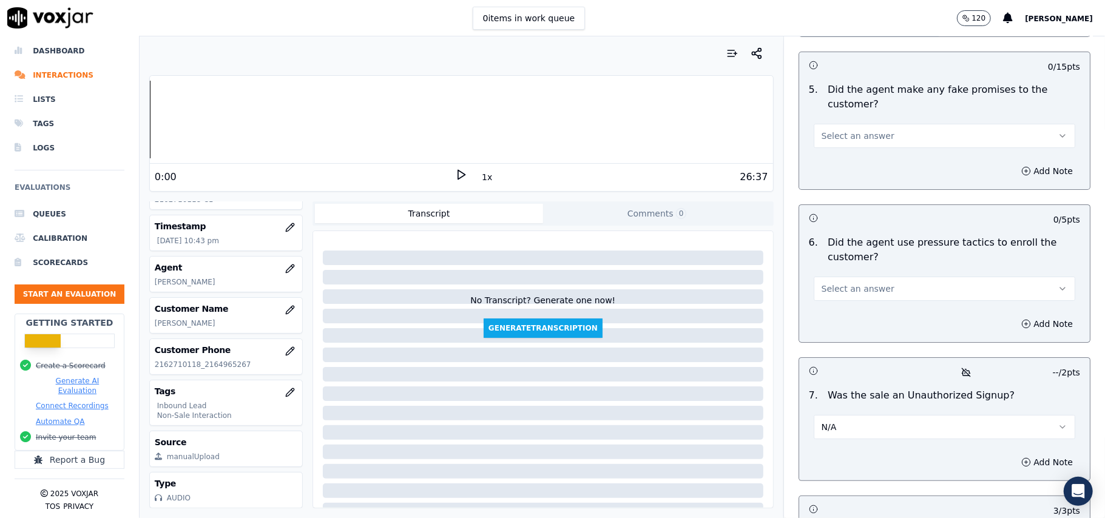
click at [836, 283] on span "Select an answer" at bounding box center [858, 289] width 73 height 12
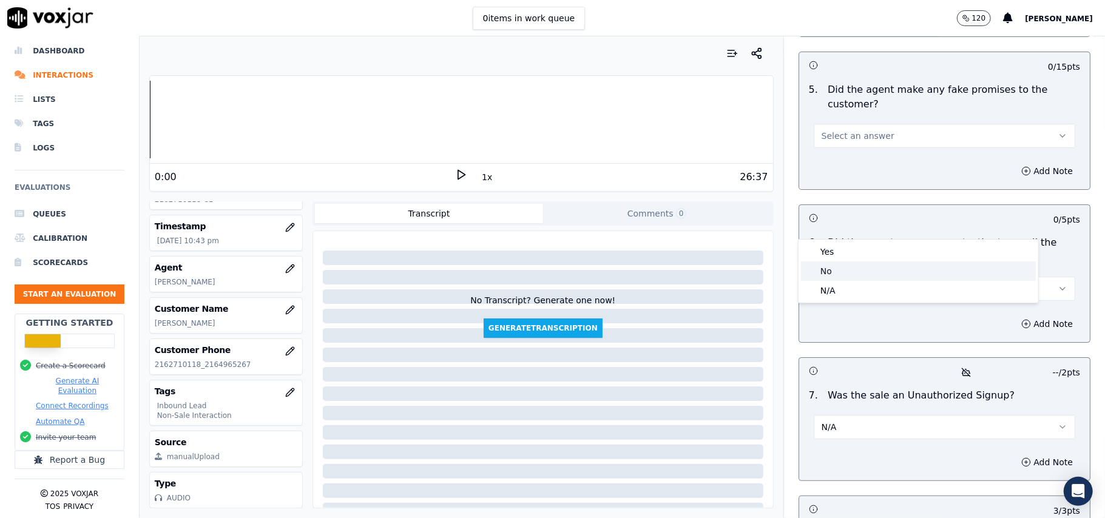
click at [832, 267] on div "No" at bounding box center [918, 271] width 235 height 19
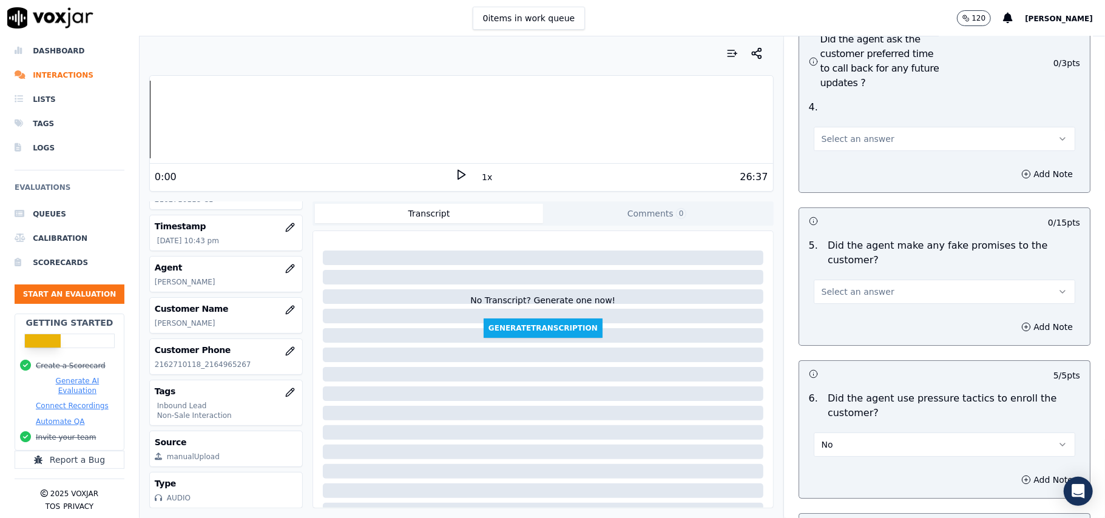
scroll to position [3057, 0]
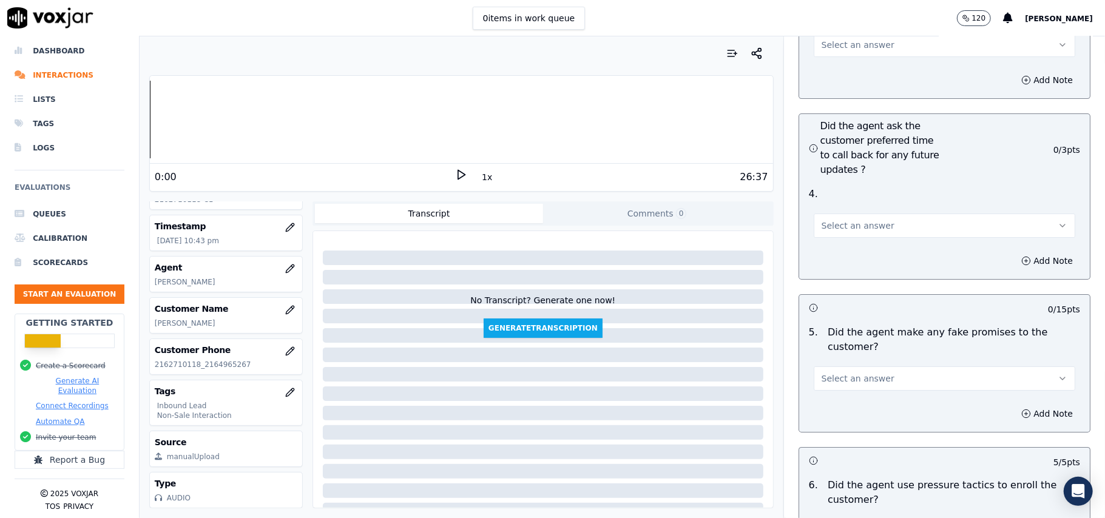
click at [865, 373] on span "Select an answer" at bounding box center [858, 379] width 73 height 12
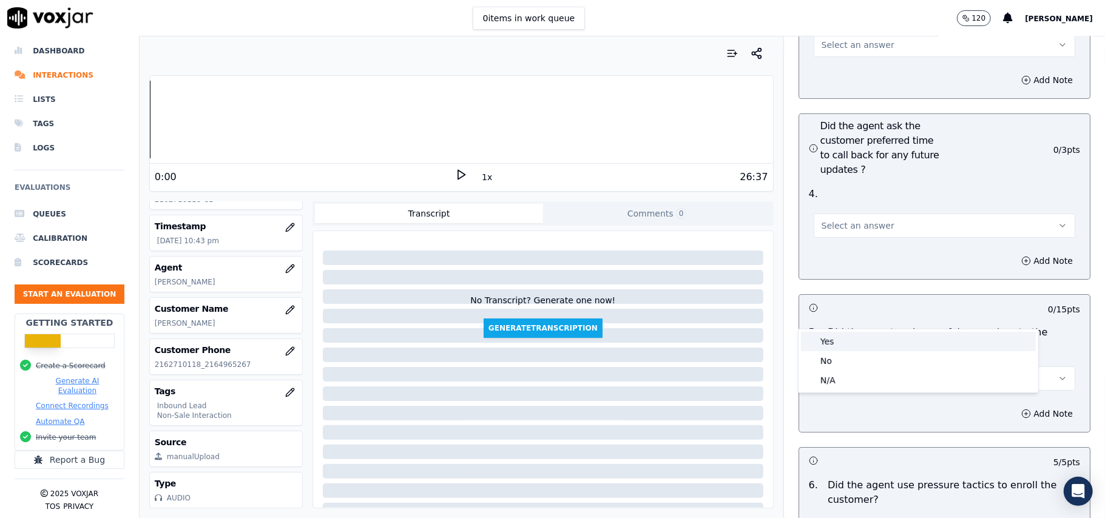
click at [857, 345] on div "Yes" at bounding box center [918, 341] width 235 height 19
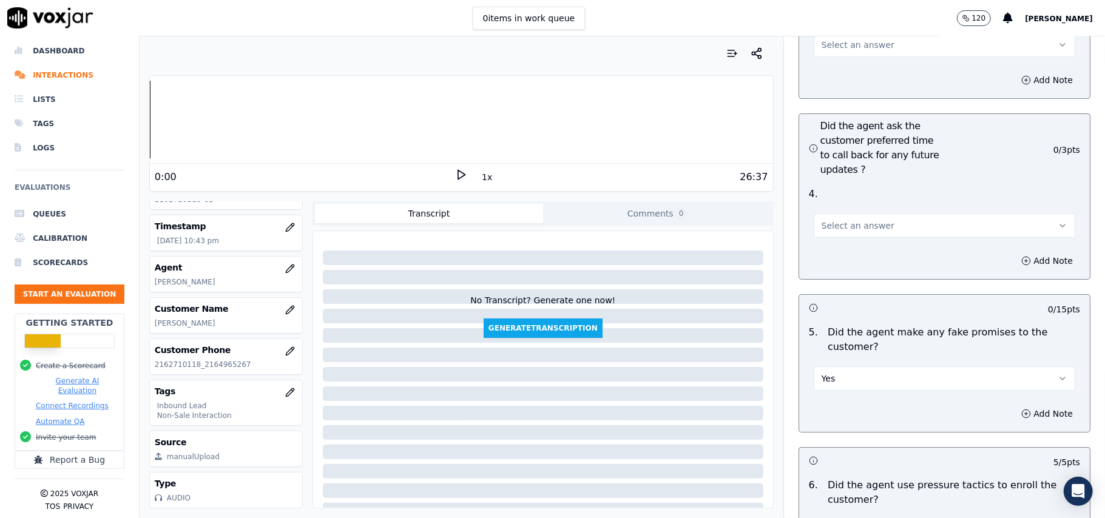
drag, startPoint x: 858, startPoint y: 302, endPoint x: 858, endPoint y: 314, distance: 12.1
click at [858, 367] on button "Yes" at bounding box center [945, 379] width 262 height 24
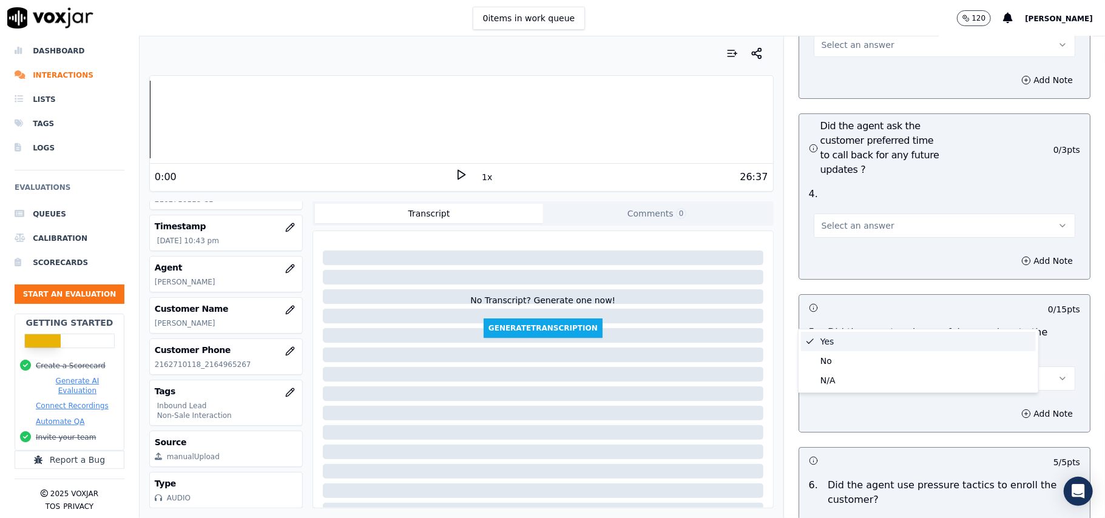
click at [844, 368] on div "No" at bounding box center [918, 360] width 235 height 19
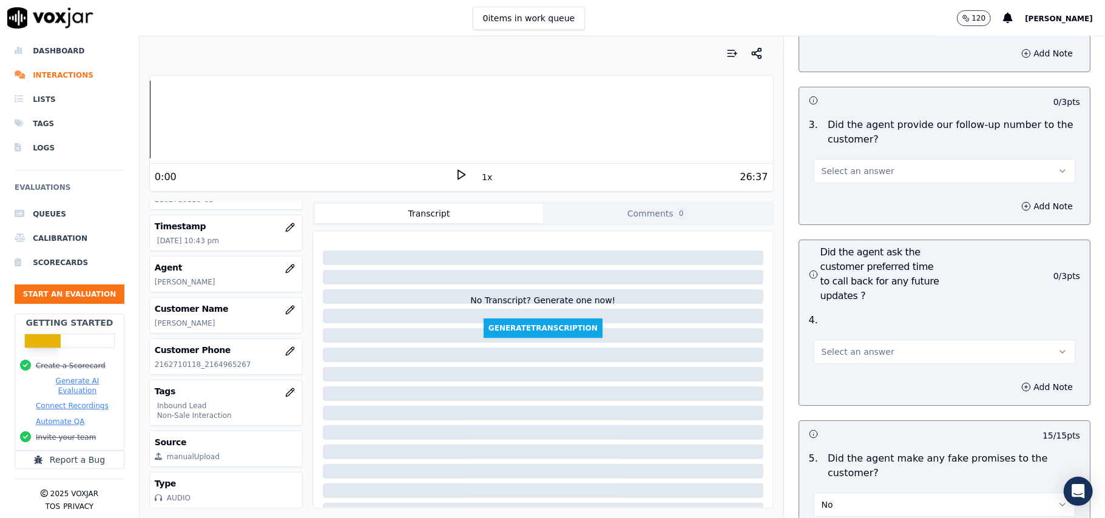
scroll to position [2815, 0]
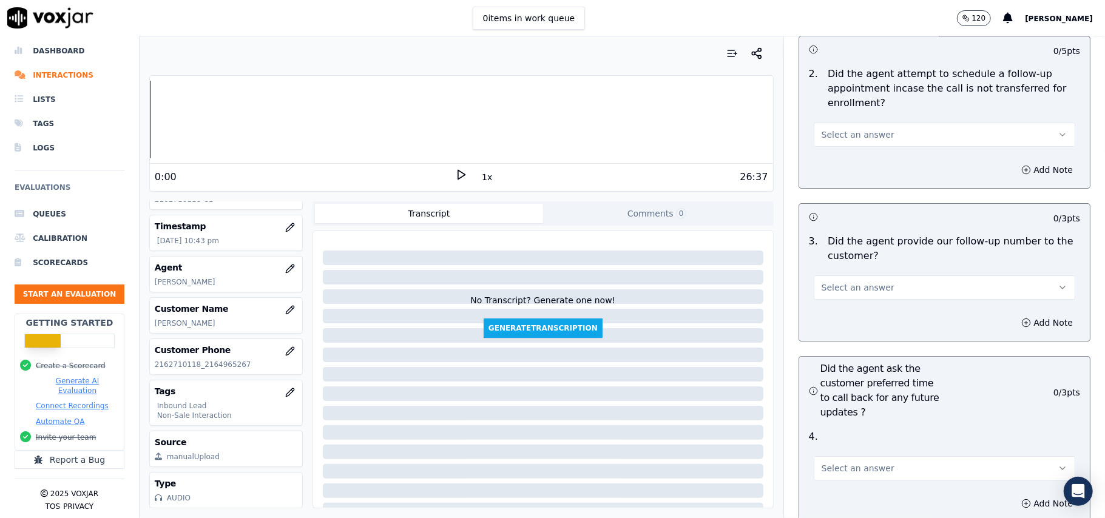
click at [853, 463] on span "Select an answer" at bounding box center [858, 469] width 73 height 12
click at [849, 428] on div "Yes" at bounding box center [918, 430] width 235 height 19
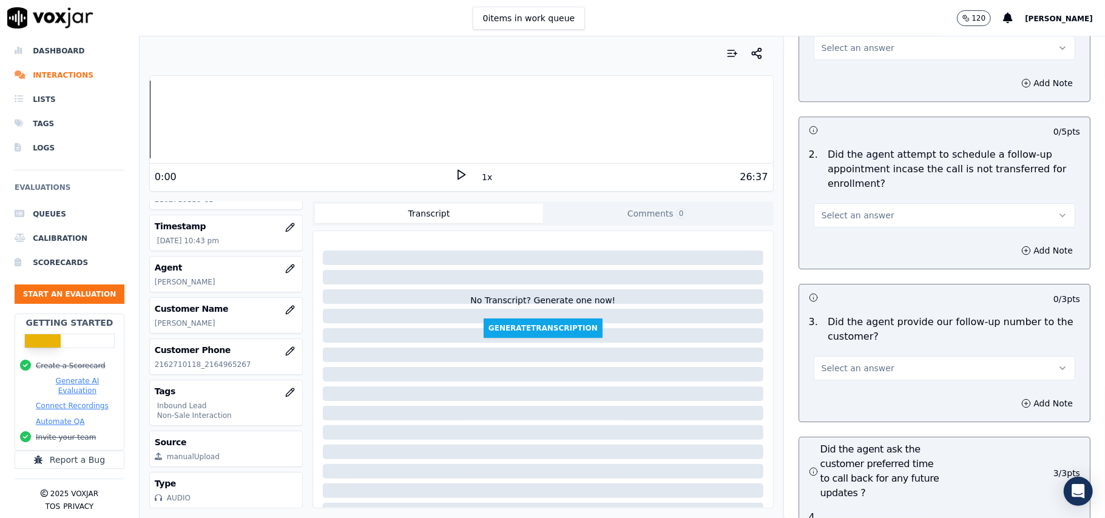
click at [862, 356] on button "Select an answer" at bounding box center [945, 368] width 262 height 24
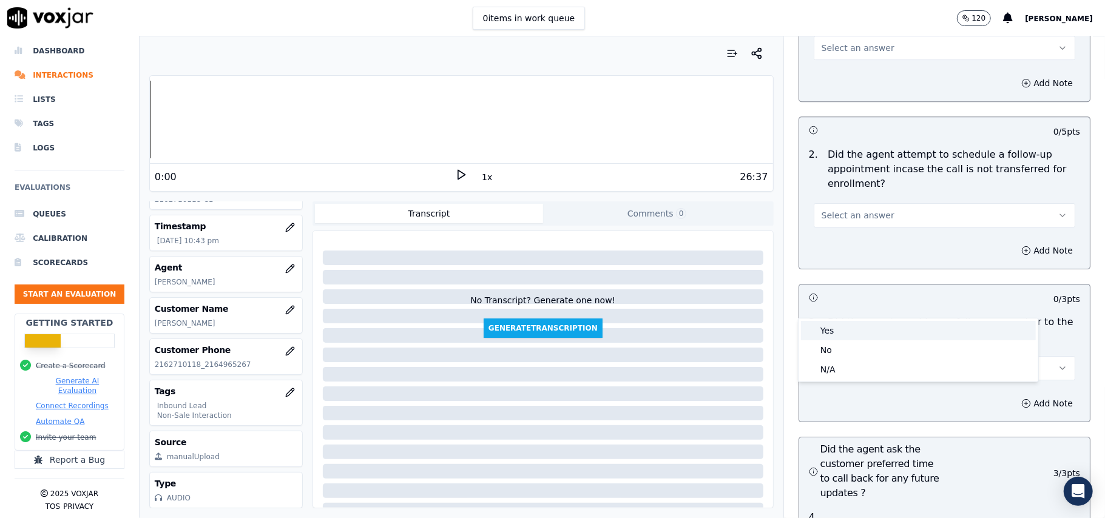
click at [858, 328] on div "Yes" at bounding box center [918, 330] width 235 height 19
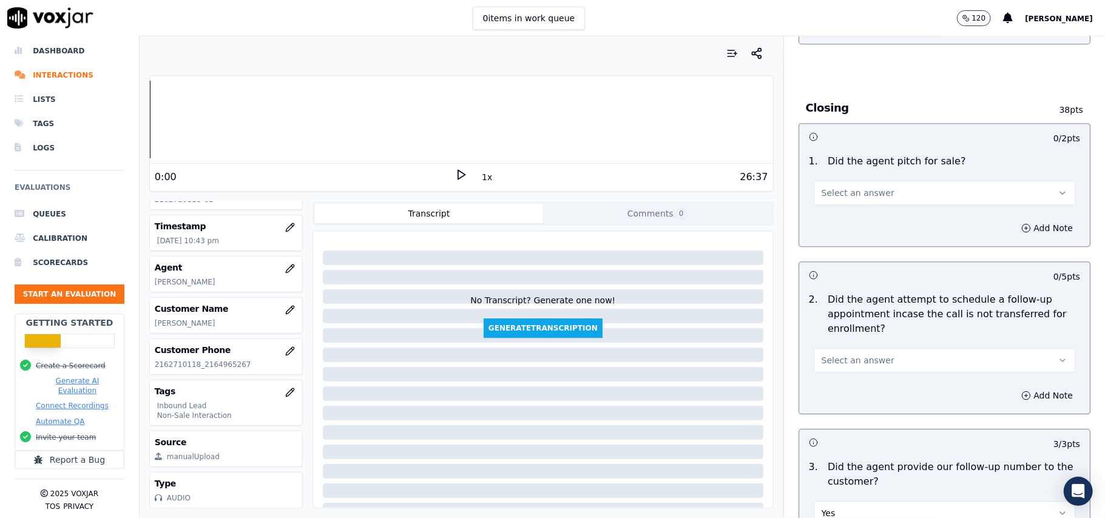
scroll to position [2491, 0]
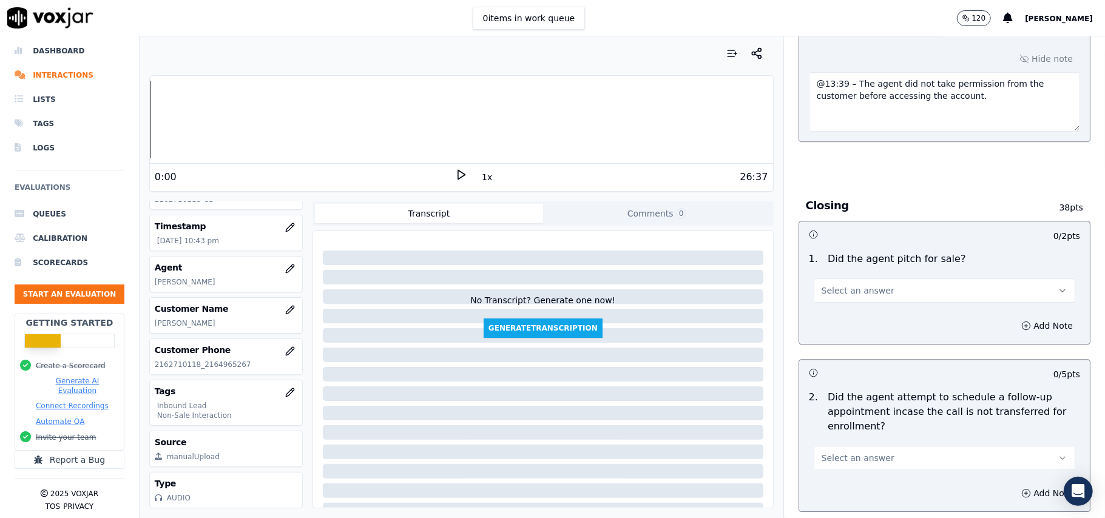
click at [839, 452] on span "Select an answer" at bounding box center [858, 458] width 73 height 12
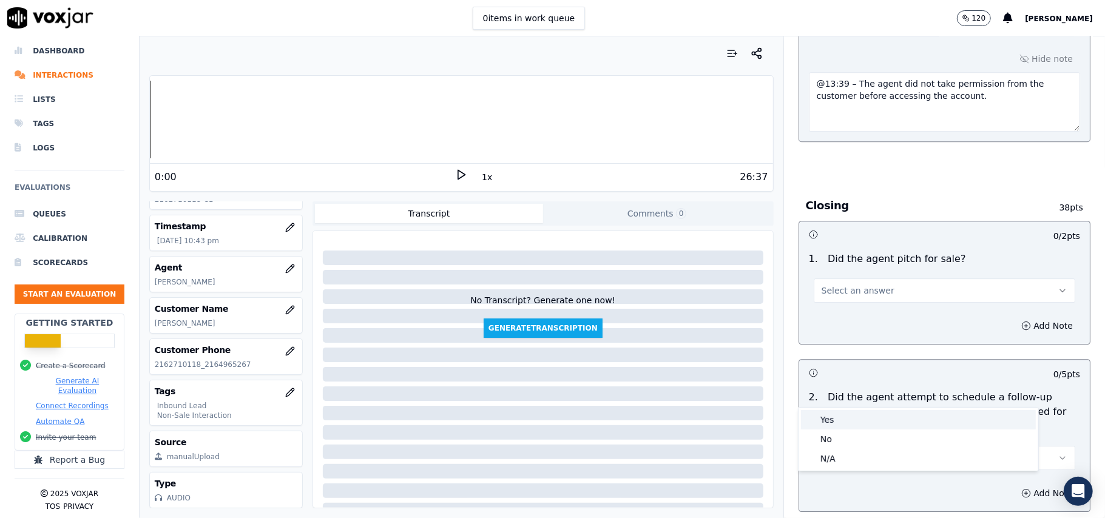
click at [841, 420] on div "Yes" at bounding box center [918, 419] width 235 height 19
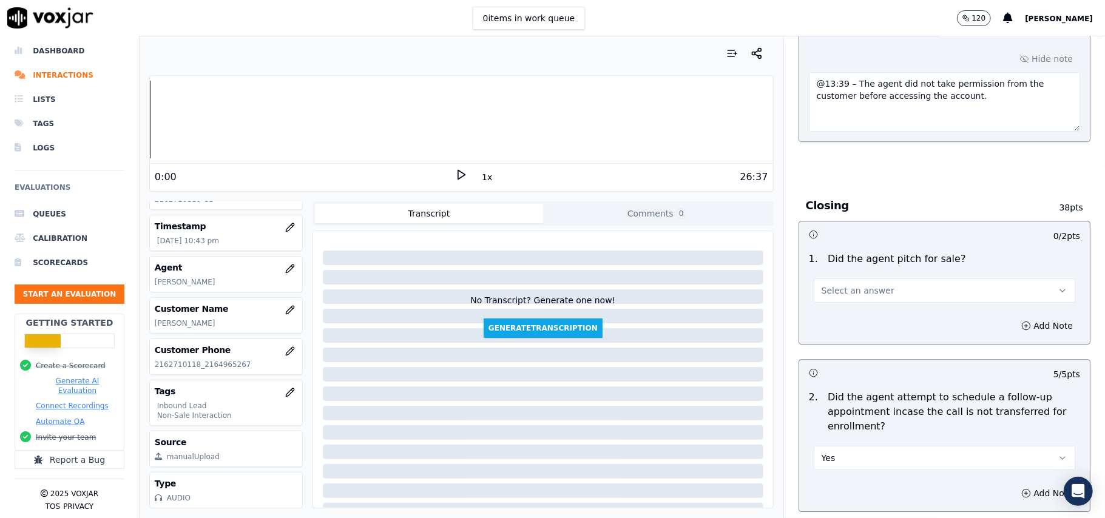
click at [872, 279] on button "Select an answer" at bounding box center [945, 291] width 262 height 24
click at [858, 256] on div "Yes" at bounding box center [918, 251] width 235 height 19
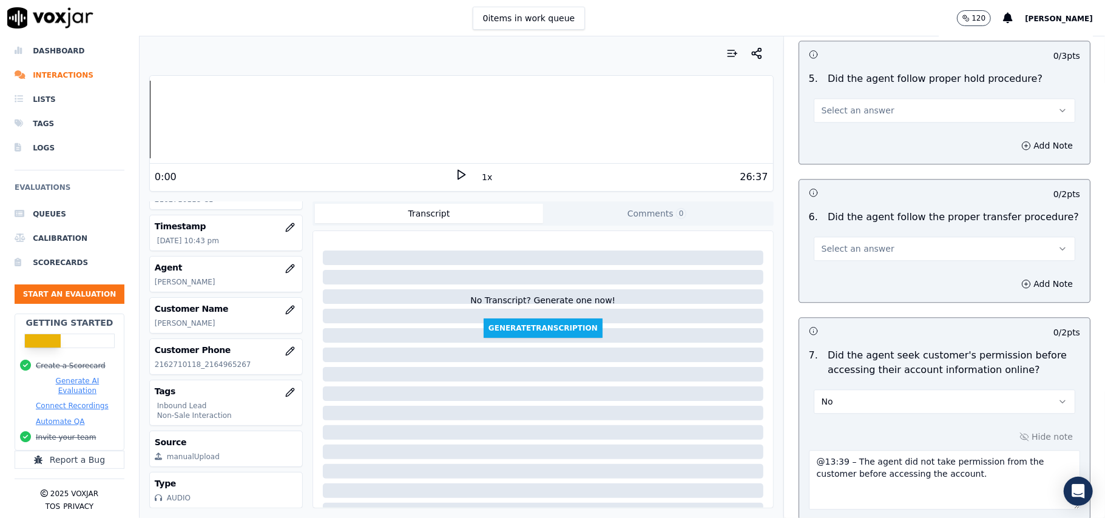
scroll to position [2086, 0]
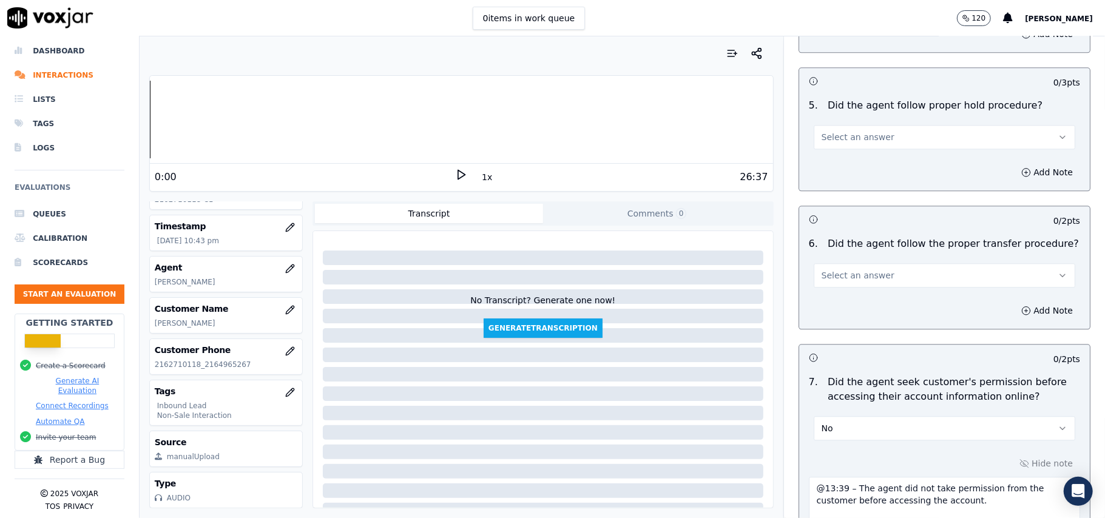
click at [858, 269] on span "Select an answer" at bounding box center [858, 275] width 73 height 12
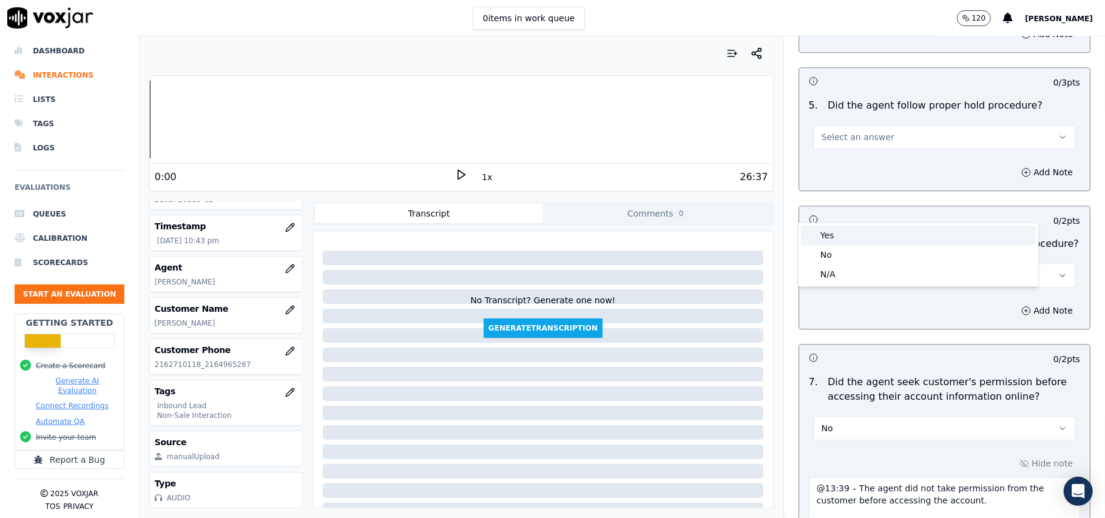
click at [849, 246] on div "No" at bounding box center [918, 254] width 235 height 19
click at [845, 263] on button "No" at bounding box center [945, 275] width 262 height 24
click at [836, 234] on div "Yes" at bounding box center [918, 235] width 235 height 19
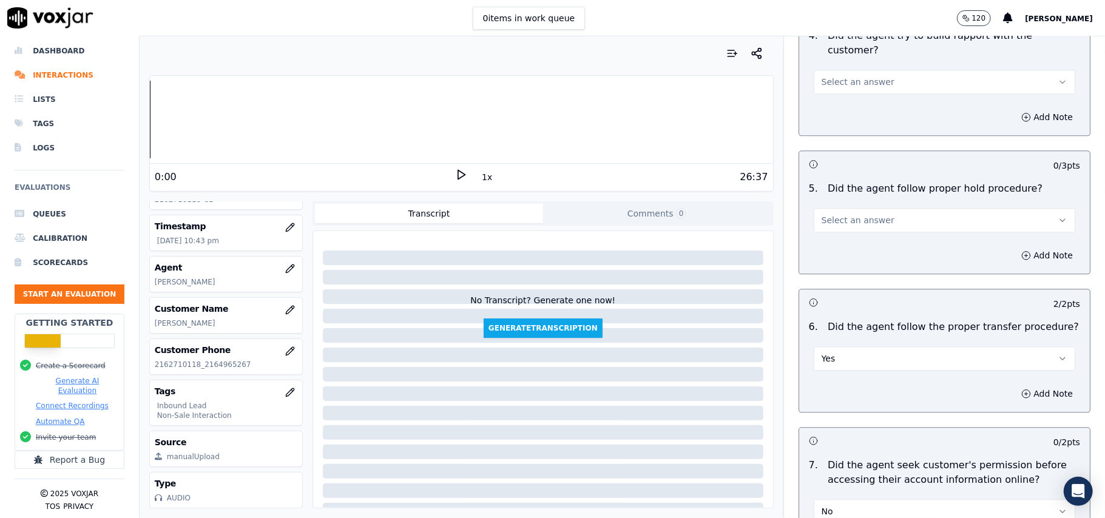
scroll to position [1924, 0]
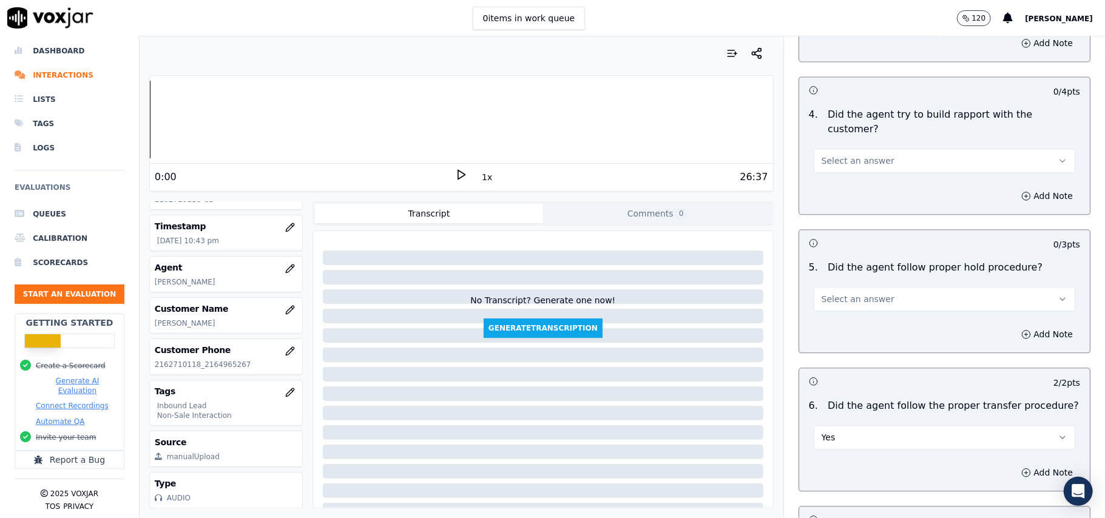
click at [862, 287] on button "Select an answer" at bounding box center [945, 299] width 262 height 24
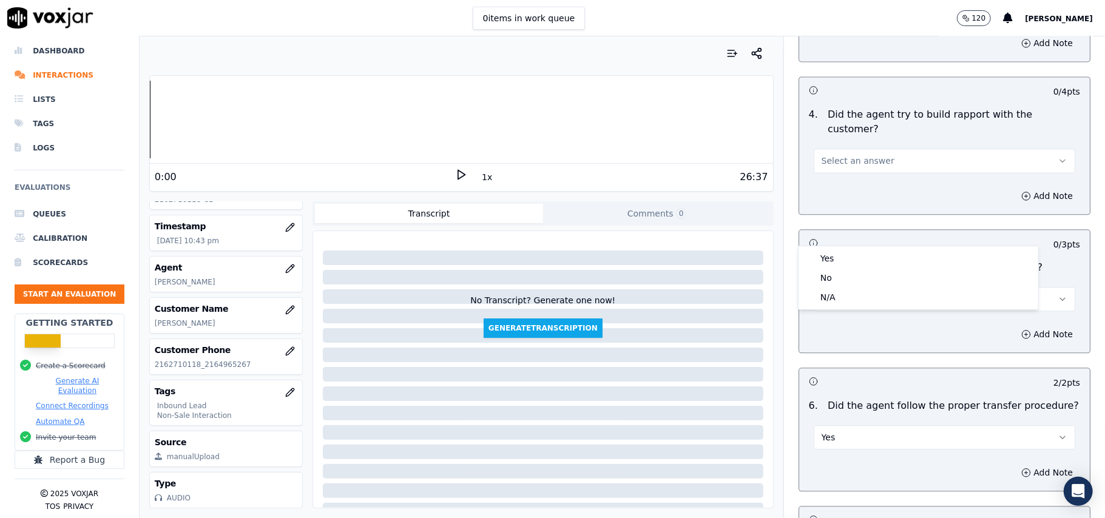
click at [859, 257] on div "Yes" at bounding box center [918, 258] width 235 height 19
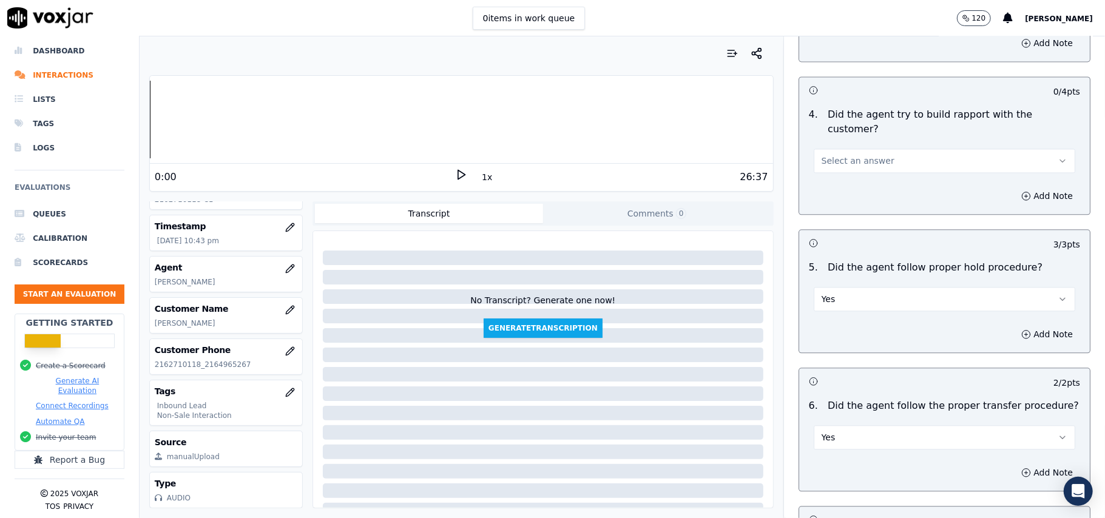
scroll to position [1681, 0]
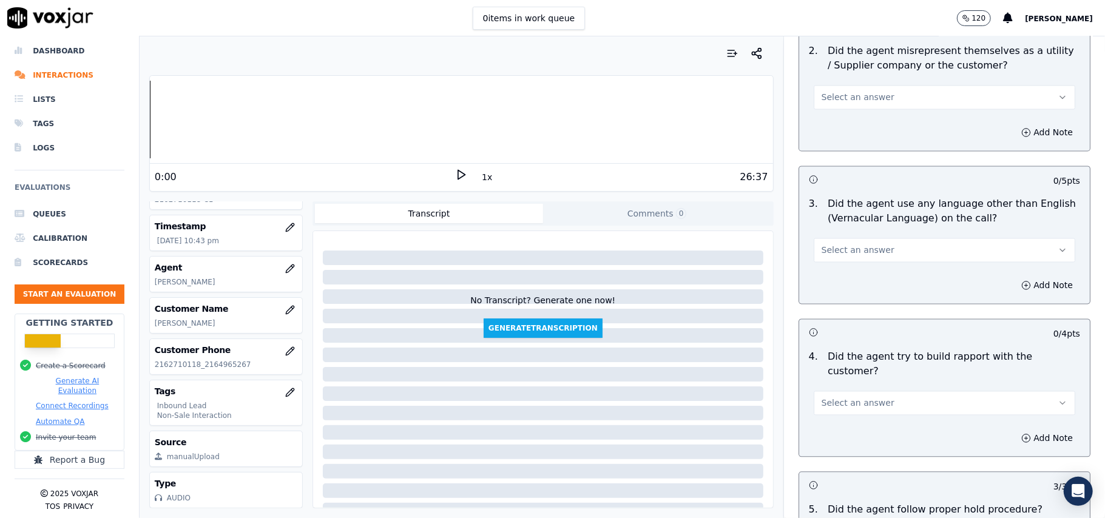
click at [855, 398] on span "Select an answer" at bounding box center [858, 404] width 73 height 12
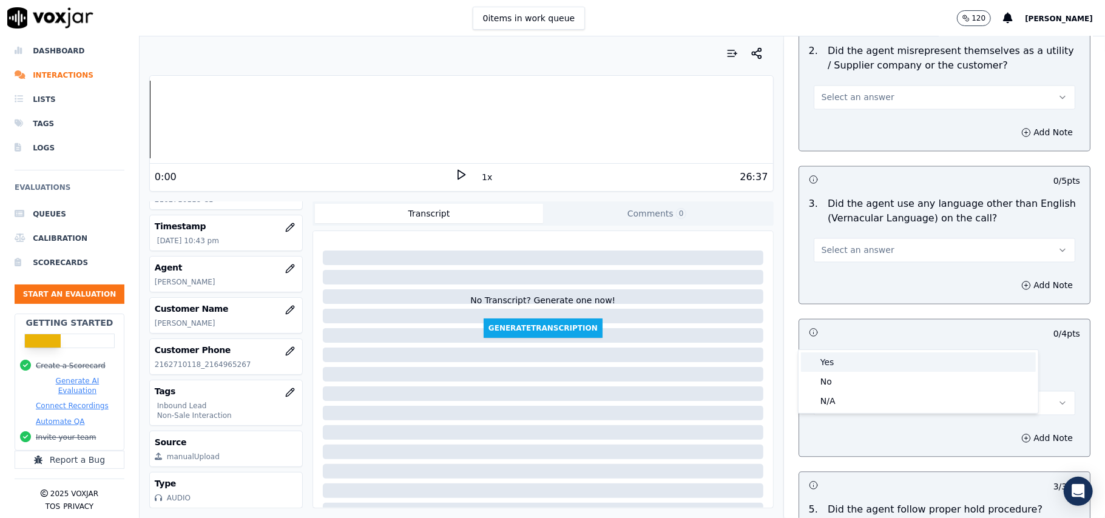
click at [855, 354] on div "Yes" at bounding box center [918, 362] width 235 height 19
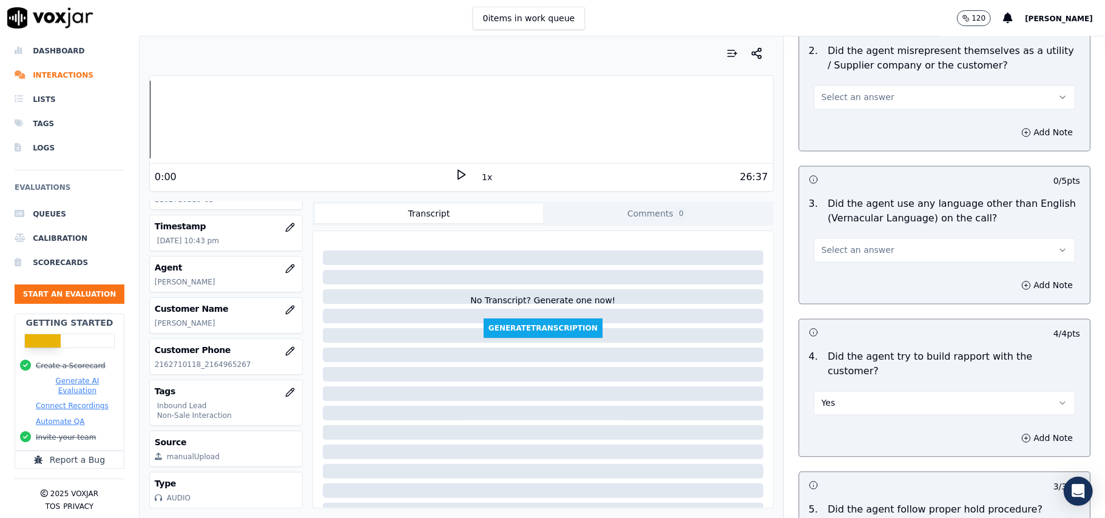
click at [874, 239] on button "Select an answer" at bounding box center [945, 251] width 262 height 24
click at [865, 229] on div "Yes" at bounding box center [918, 223] width 235 height 19
click at [864, 239] on button "Yes" at bounding box center [945, 251] width 262 height 24
click at [851, 242] on div "No" at bounding box center [918, 243] width 235 height 19
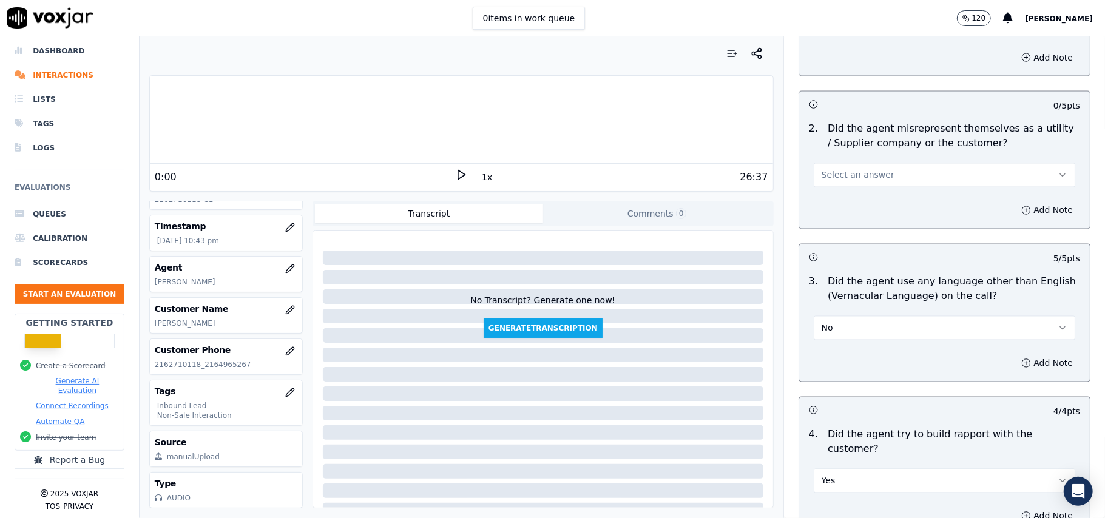
scroll to position [1520, 0]
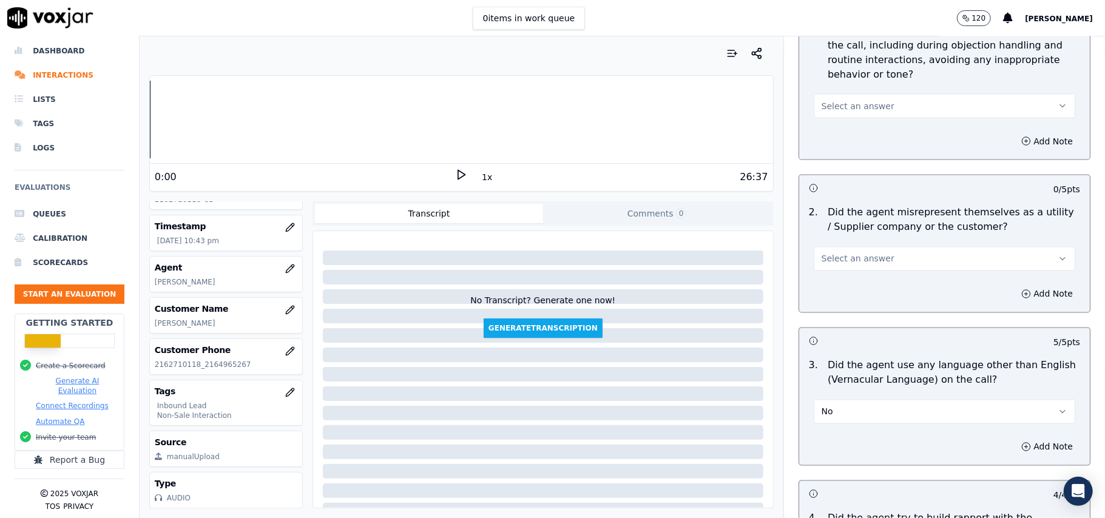
click at [855, 247] on button "Select an answer" at bounding box center [945, 259] width 262 height 24
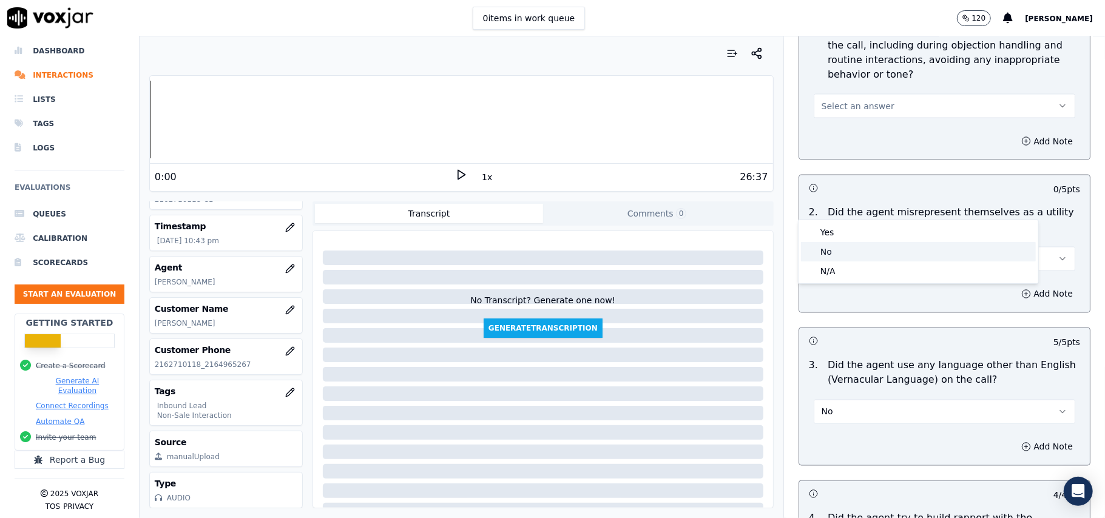
click at [849, 253] on div "No" at bounding box center [918, 251] width 235 height 19
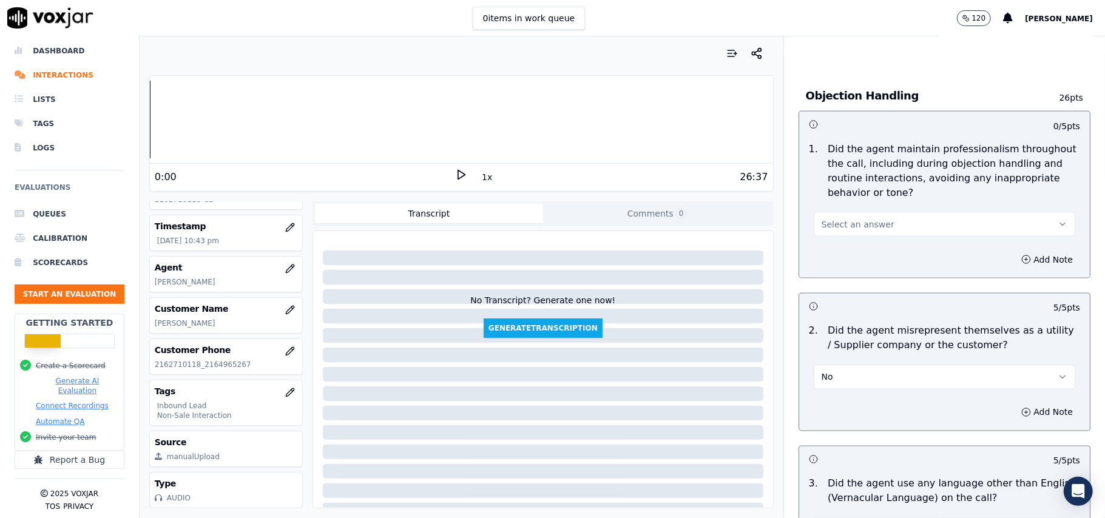
scroll to position [1277, 0]
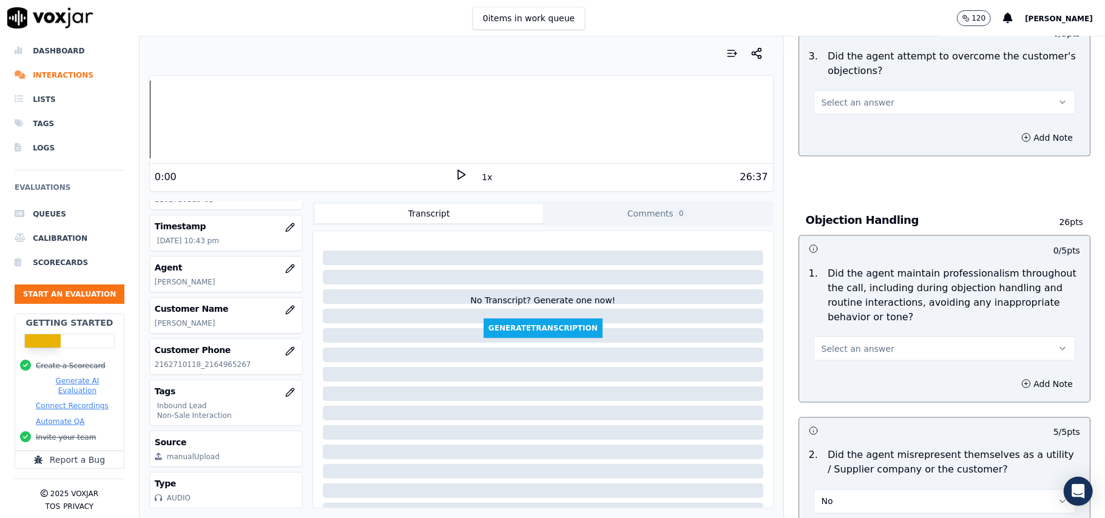
click at [847, 343] on span "Select an answer" at bounding box center [858, 349] width 73 height 12
click at [843, 316] on div "Yes" at bounding box center [918, 321] width 235 height 19
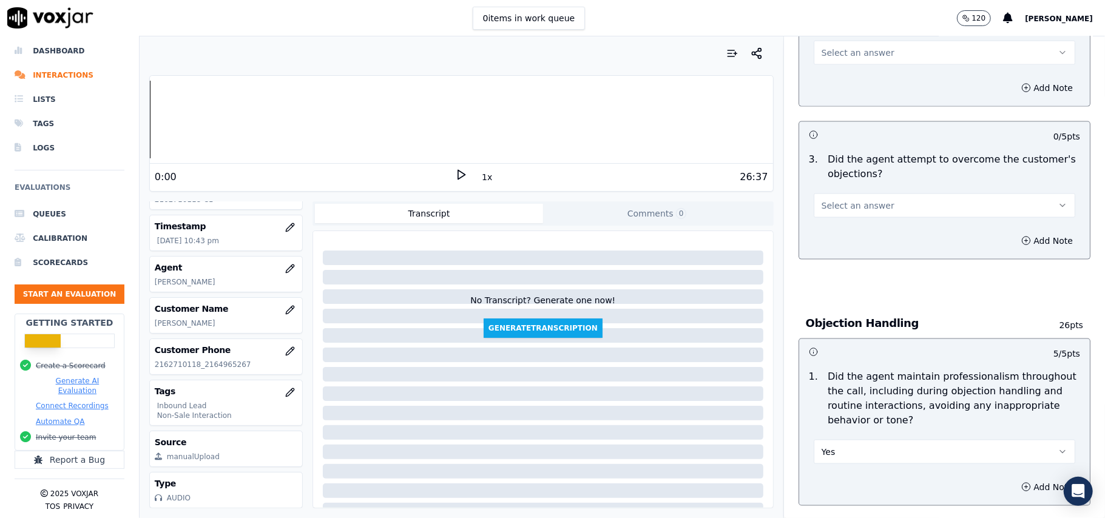
scroll to position [1115, 0]
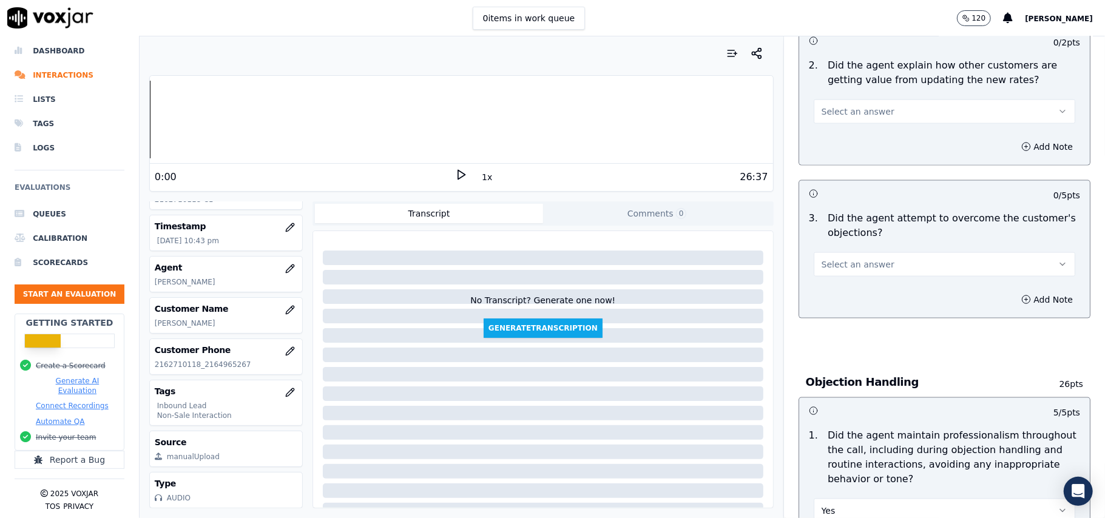
click at [843, 259] on span "Select an answer" at bounding box center [858, 265] width 73 height 12
click at [843, 231] on div "Yes" at bounding box center [918, 236] width 235 height 19
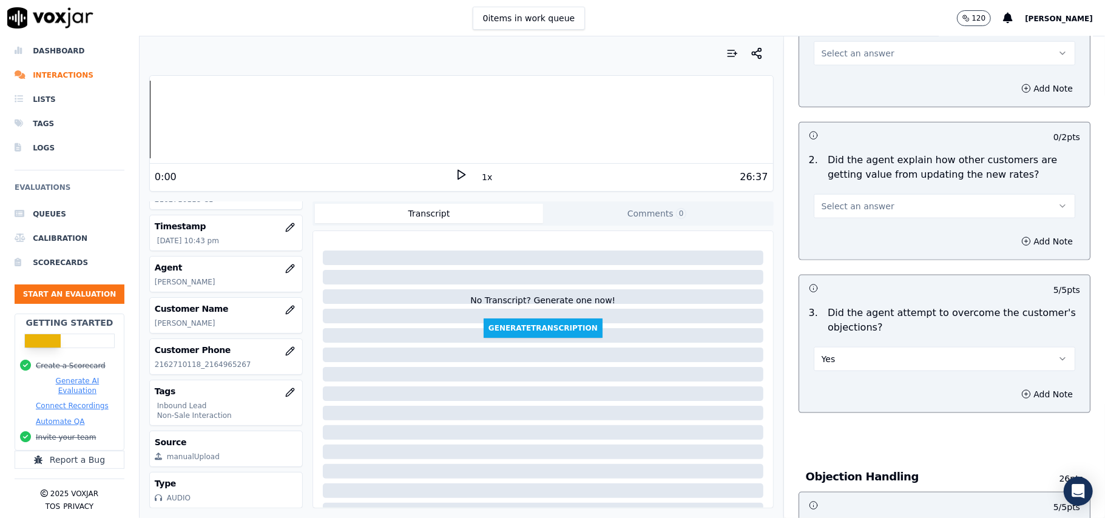
scroll to position [872, 0]
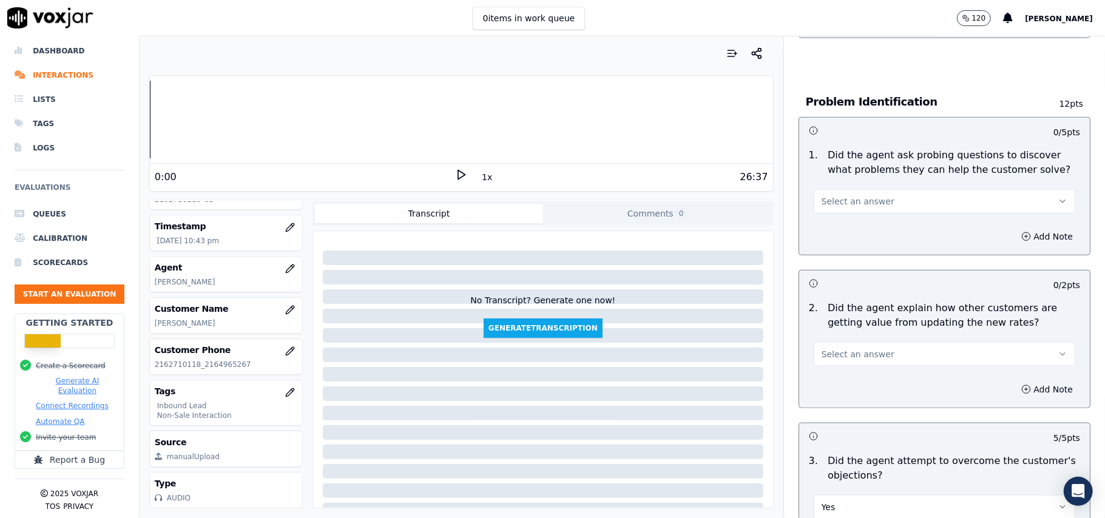
click at [850, 348] on span "Select an answer" at bounding box center [858, 354] width 73 height 12
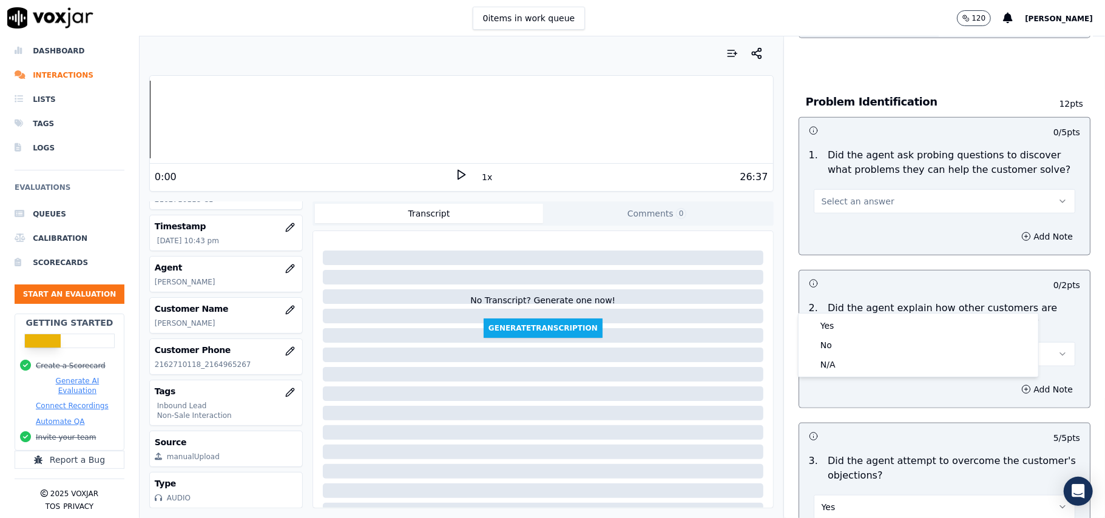
click at [845, 316] on div "Yes No N/A" at bounding box center [919, 345] width 240 height 63
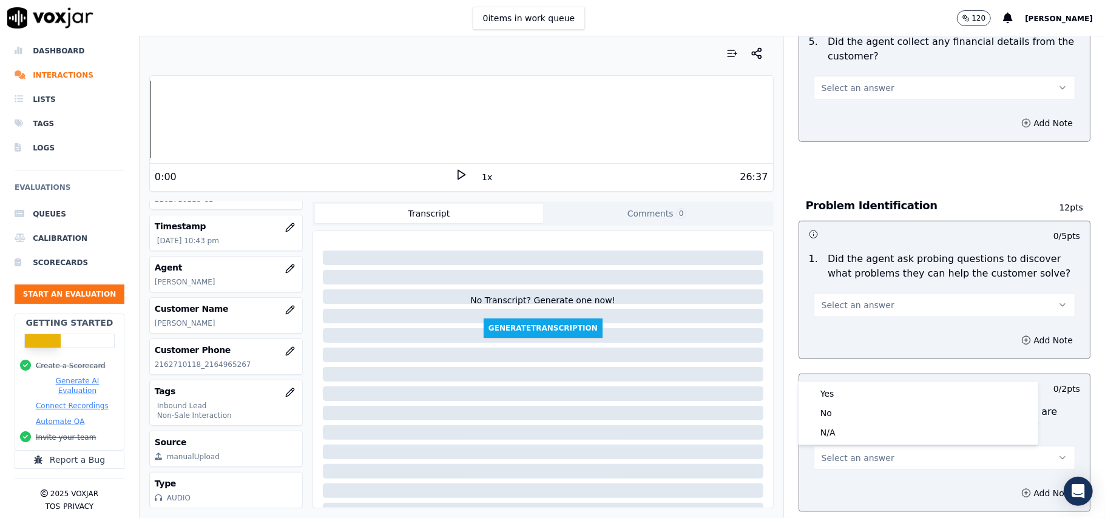
scroll to position [710, 0]
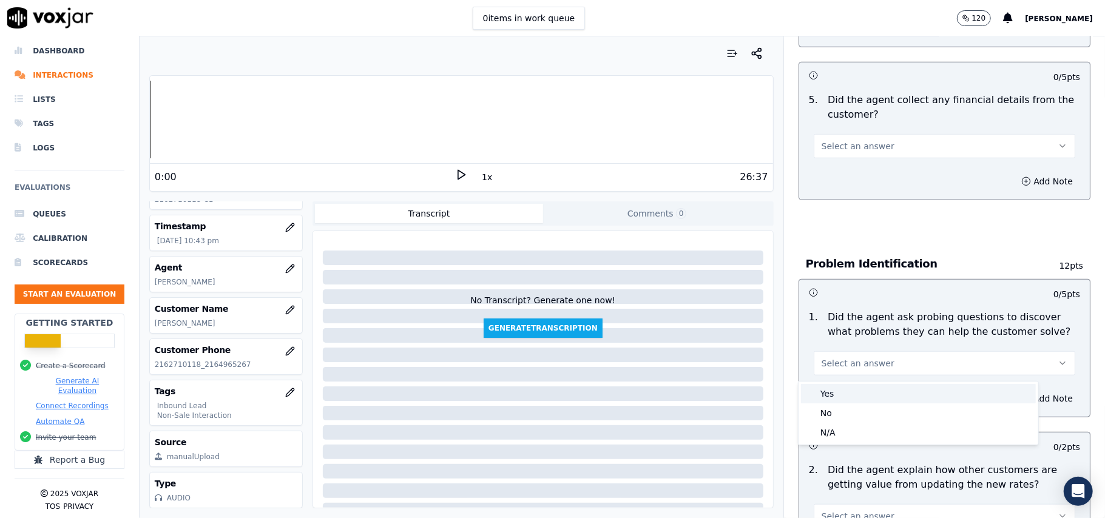
click at [812, 387] on div "Yes" at bounding box center [918, 393] width 235 height 19
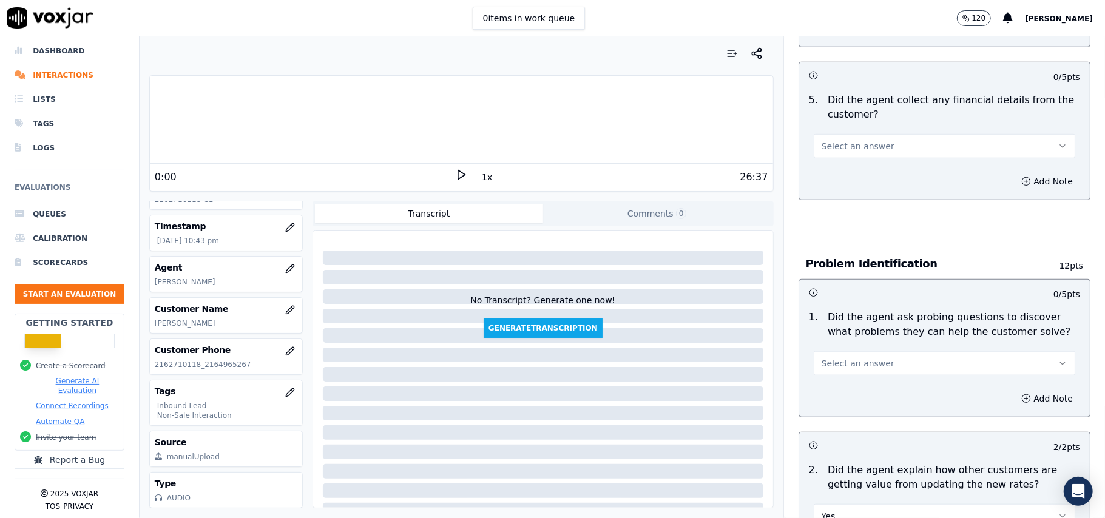
click at [851, 351] on button "Select an answer" at bounding box center [945, 363] width 262 height 24
click at [852, 333] on div "Yes" at bounding box center [918, 334] width 235 height 19
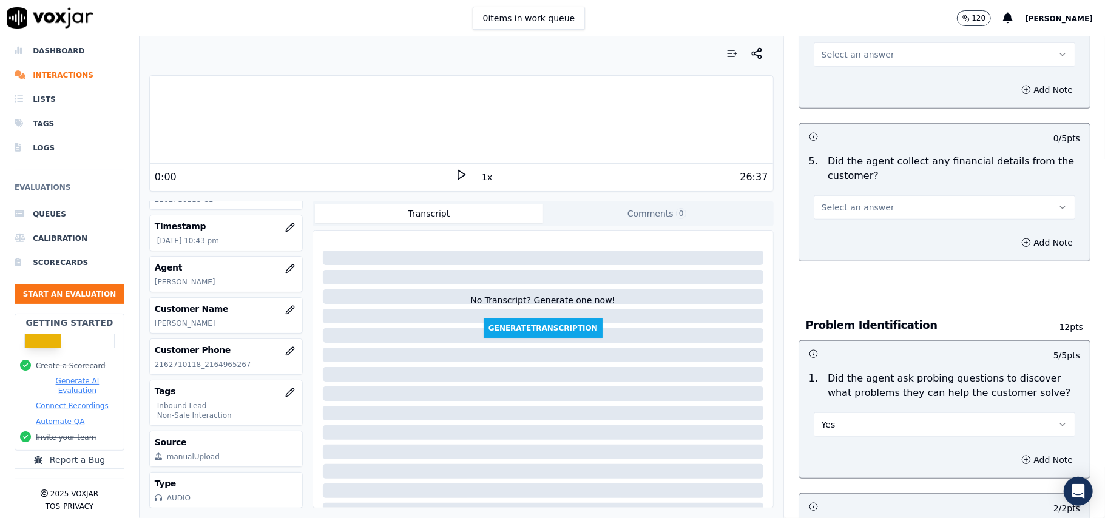
scroll to position [549, 0]
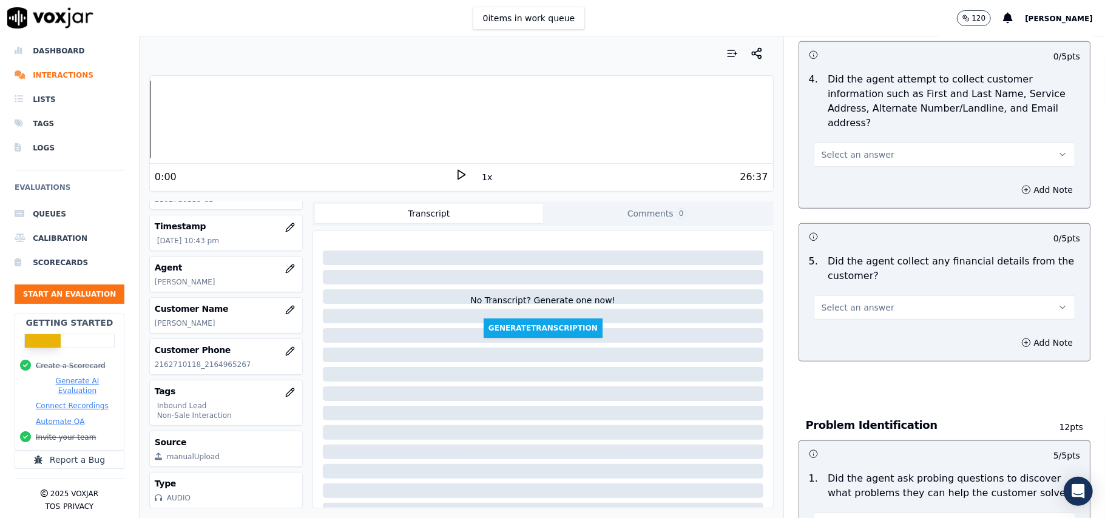
click at [832, 296] on button "Select an answer" at bounding box center [945, 308] width 262 height 24
click at [839, 302] on div "No" at bounding box center [918, 297] width 235 height 19
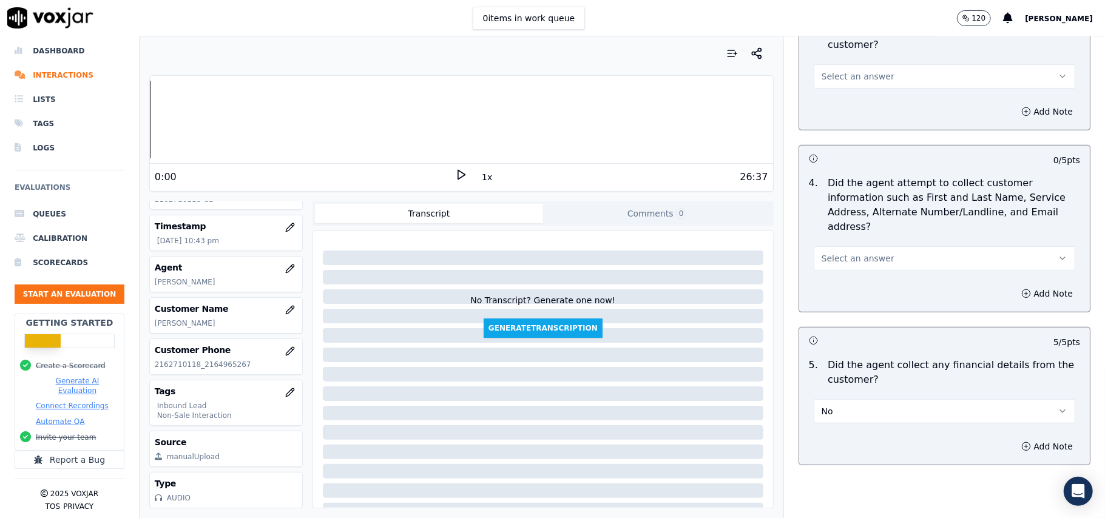
scroll to position [387, 0]
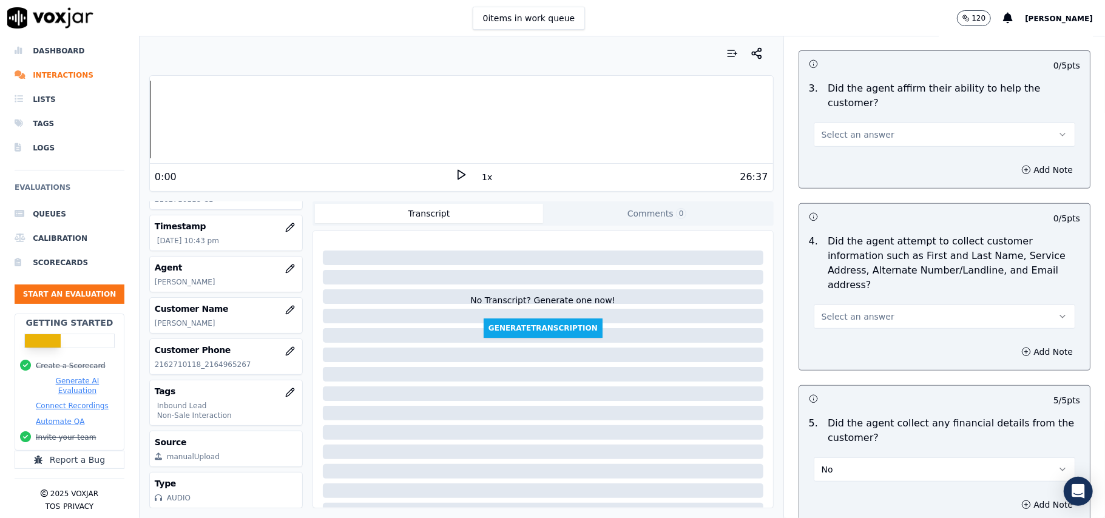
click at [838, 311] on span "Select an answer" at bounding box center [858, 317] width 73 height 12
click at [839, 283] on div "Yes" at bounding box center [918, 286] width 235 height 19
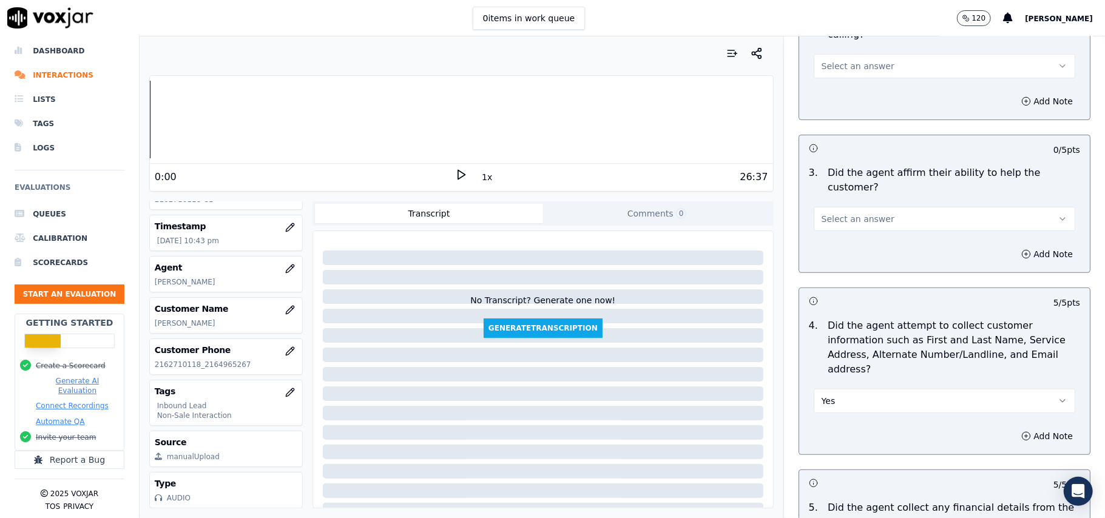
scroll to position [225, 0]
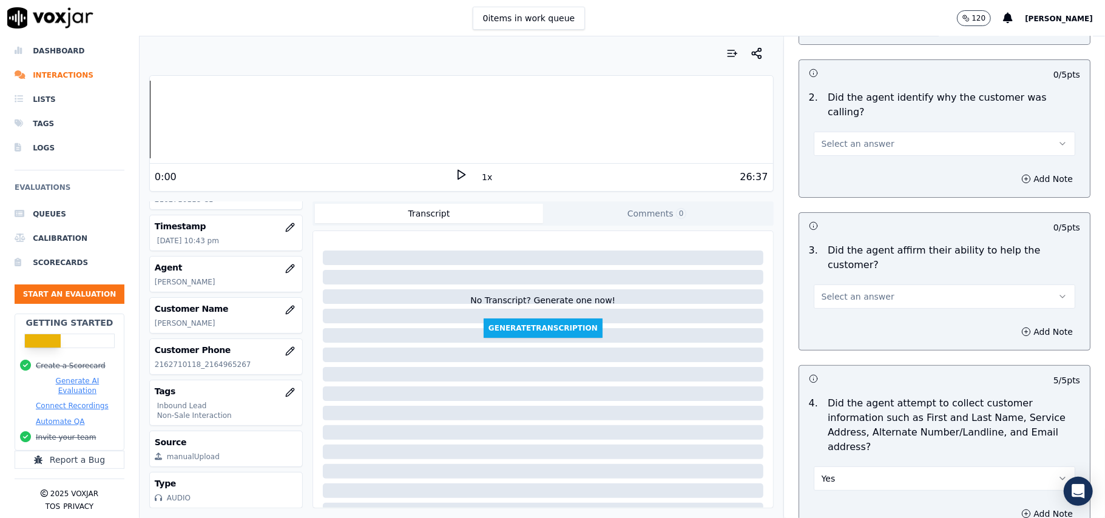
drag, startPoint x: 833, startPoint y: 244, endPoint x: 833, endPoint y: 263, distance: 18.8
click at [833, 285] on button "Select an answer" at bounding box center [945, 297] width 262 height 24
click at [835, 278] on div "Yes" at bounding box center [918, 280] width 235 height 19
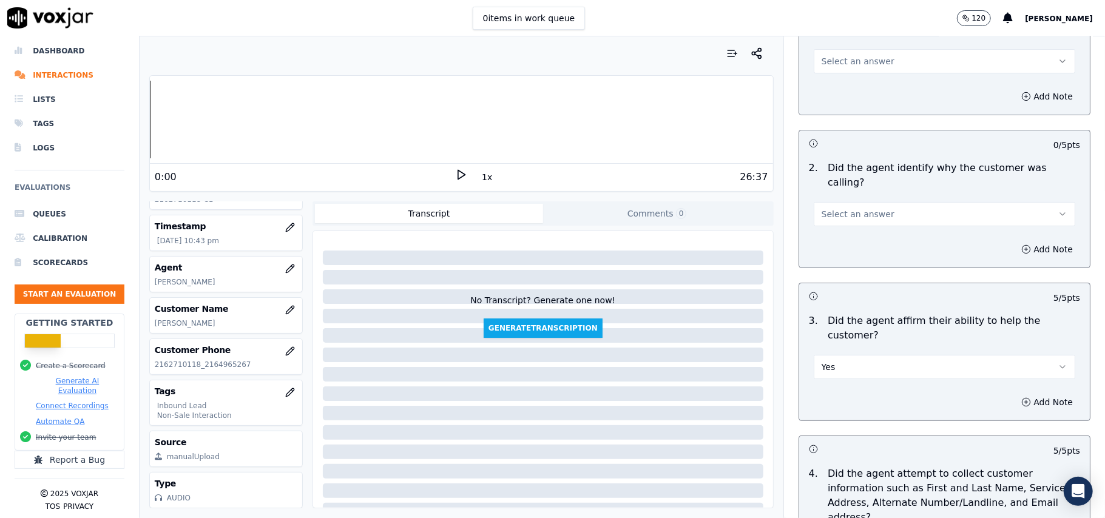
scroll to position [63, 0]
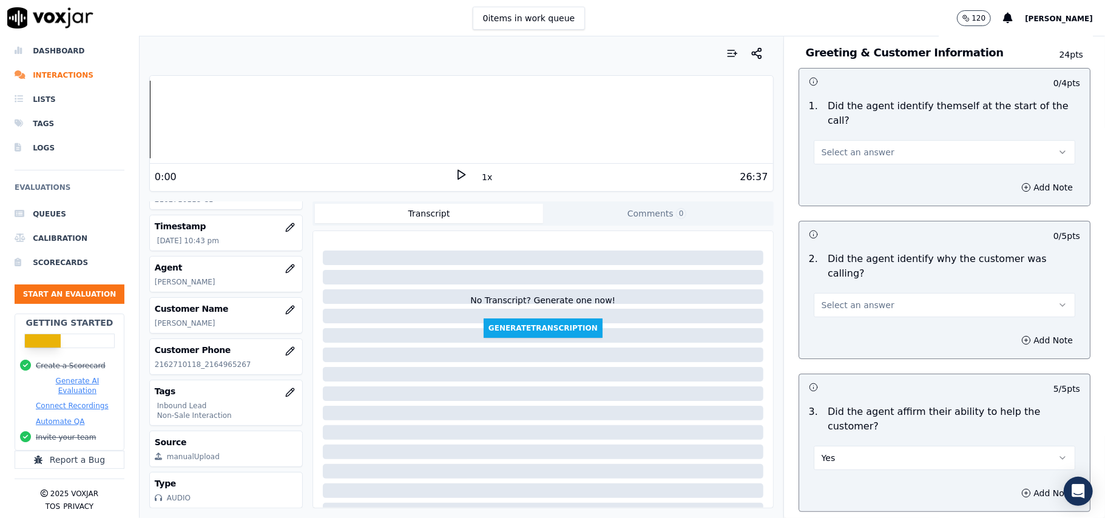
click at [836, 281] on div "Select an answer" at bounding box center [944, 299] width 281 height 36
click at [836, 299] on span "Select an answer" at bounding box center [858, 305] width 73 height 12
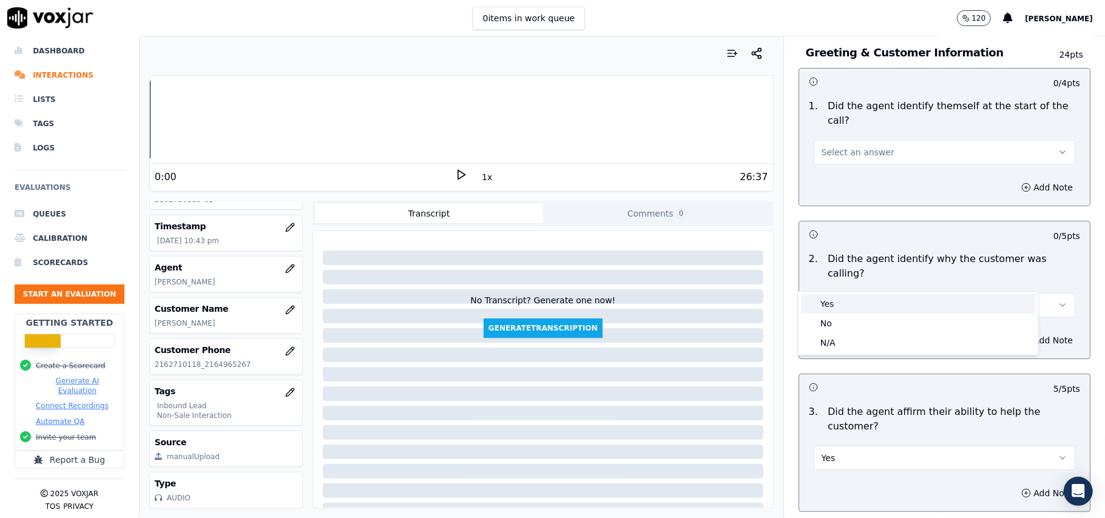
drag, startPoint x: 838, startPoint y: 299, endPoint x: 853, endPoint y: 276, distance: 27.3
click at [838, 299] on div "Yes" at bounding box center [918, 303] width 235 height 19
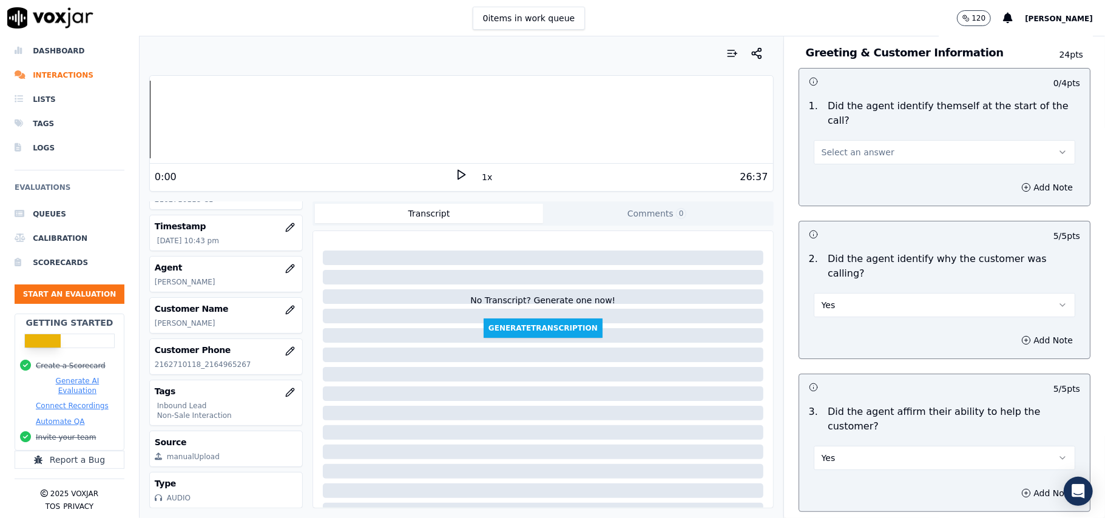
click at [844, 146] on span "Select an answer" at bounding box center [858, 152] width 73 height 12
click at [841, 170] on div "Yes" at bounding box center [918, 165] width 235 height 19
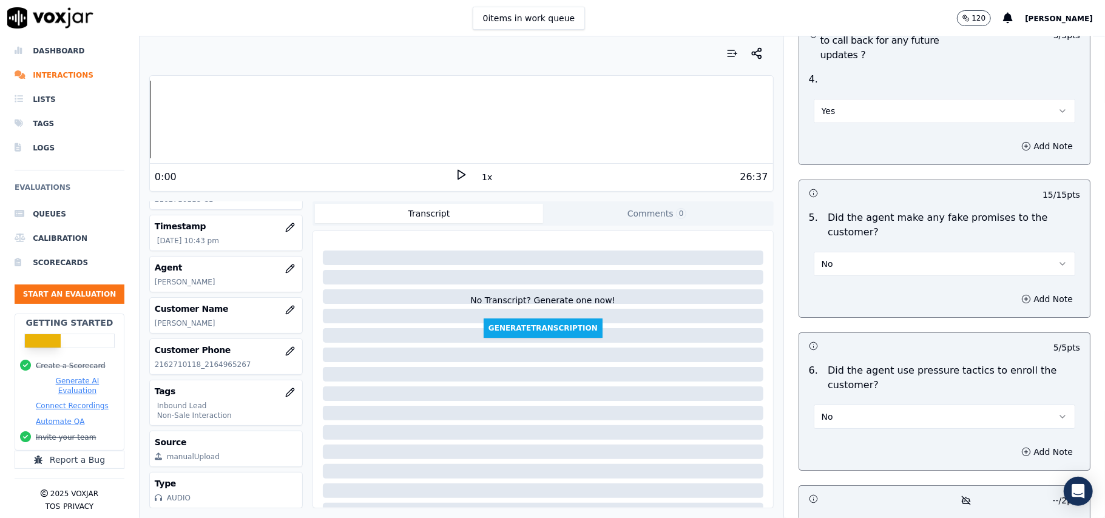
scroll to position [3462, 0]
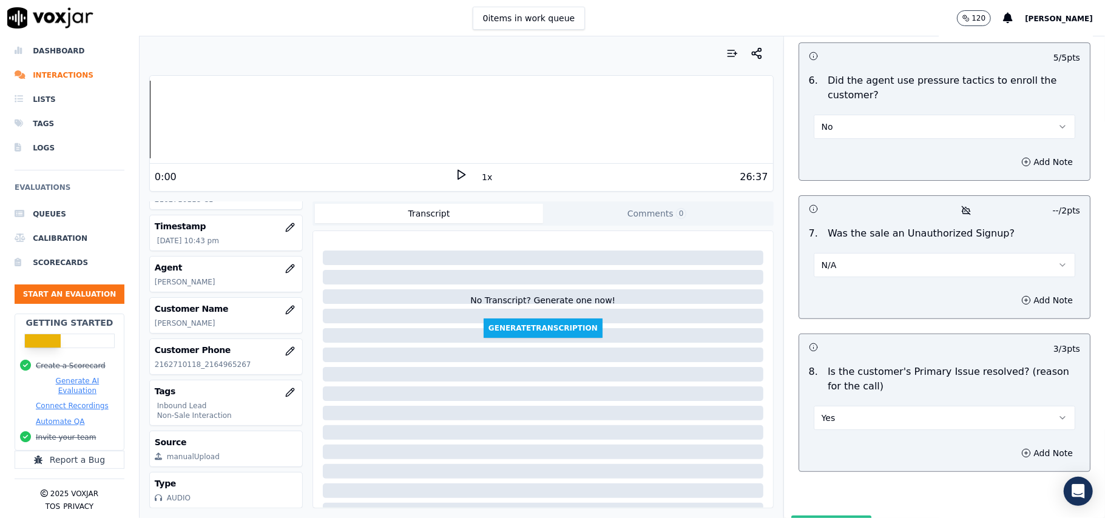
click at [813, 516] on button "Submit Scores" at bounding box center [831, 527] width 81 height 22
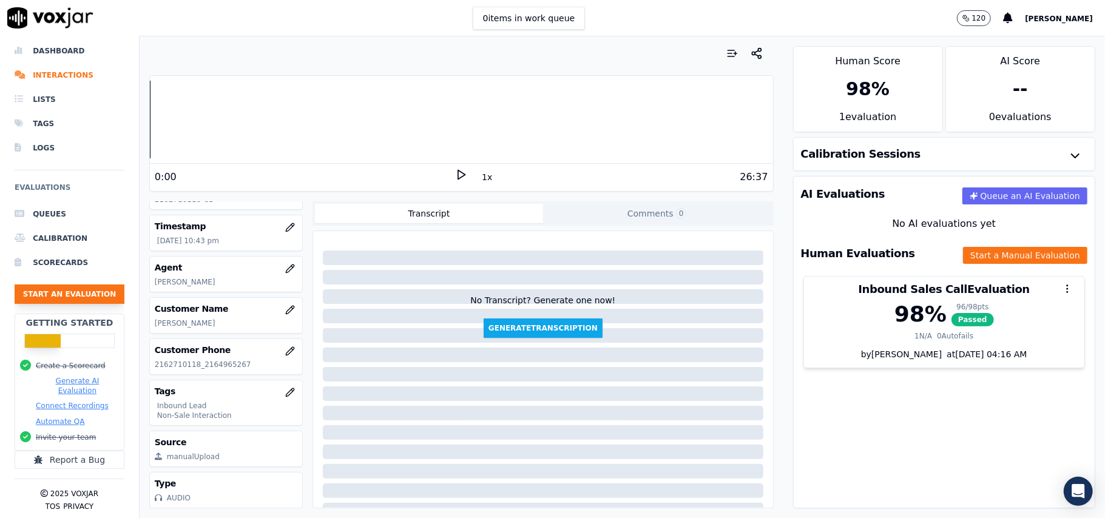
click at [90, 287] on button "Start an Evaluation" at bounding box center [70, 294] width 110 height 19
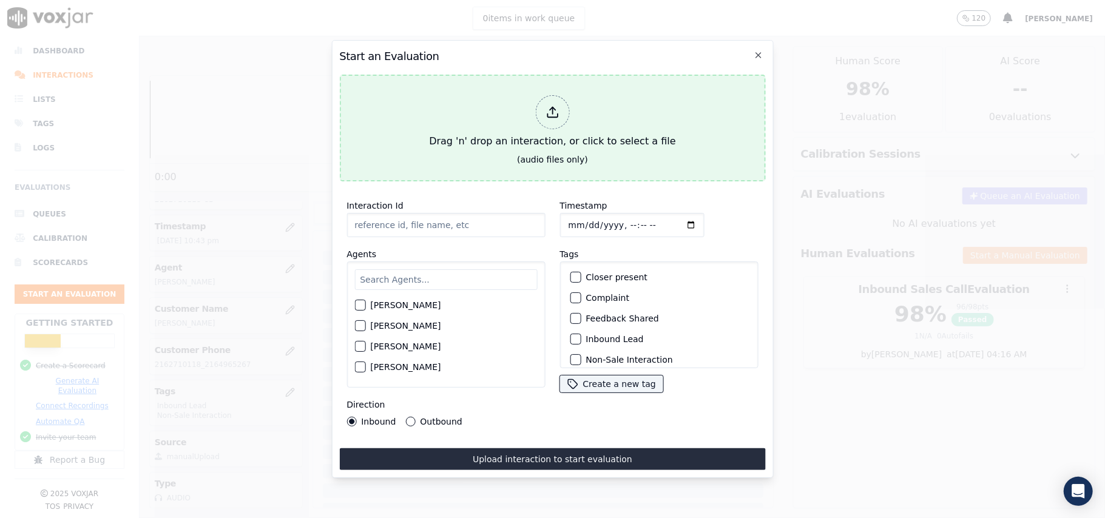
click at [566, 96] on div at bounding box center [552, 112] width 34 height 34
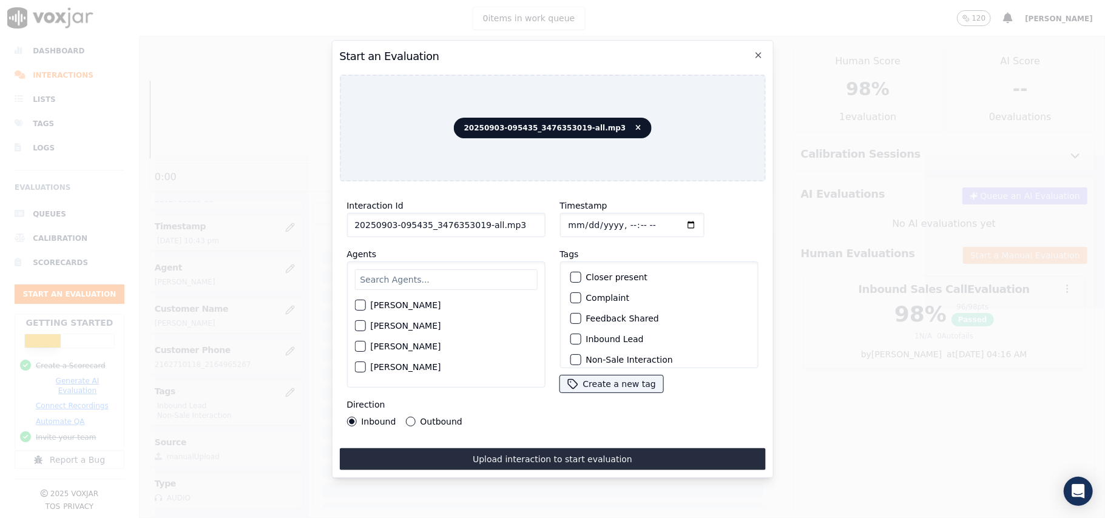
drag, startPoint x: 501, startPoint y: 217, endPoint x: 476, endPoint y: 217, distance: 24.3
click at [476, 217] on input "20250903-095435_3476353019-all.mp3" at bounding box center [446, 225] width 198 height 24
type input "20250903-095435_3476353019-C1"
click at [581, 217] on input "Timestamp" at bounding box center [632, 225] width 144 height 24
type input "2025-09-04T22:47"
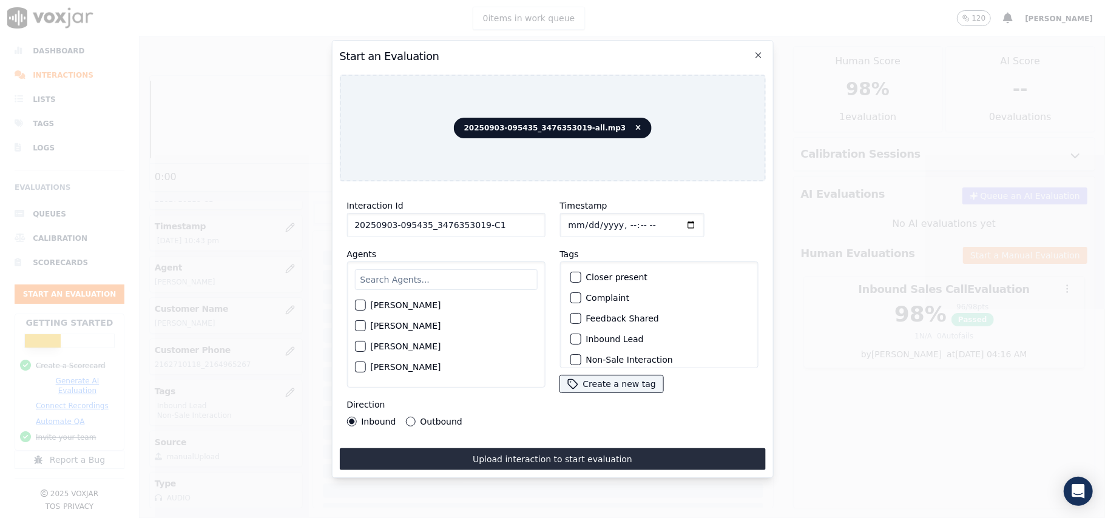
click at [577, 220] on input "Timestamp" at bounding box center [632, 225] width 144 height 24
type input "2025-09-03T22:47"
click at [437, 269] on input "text" at bounding box center [445, 279] width 183 height 21
type input "rich"
click at [363, 305] on div "button" at bounding box center [359, 309] width 8 height 8
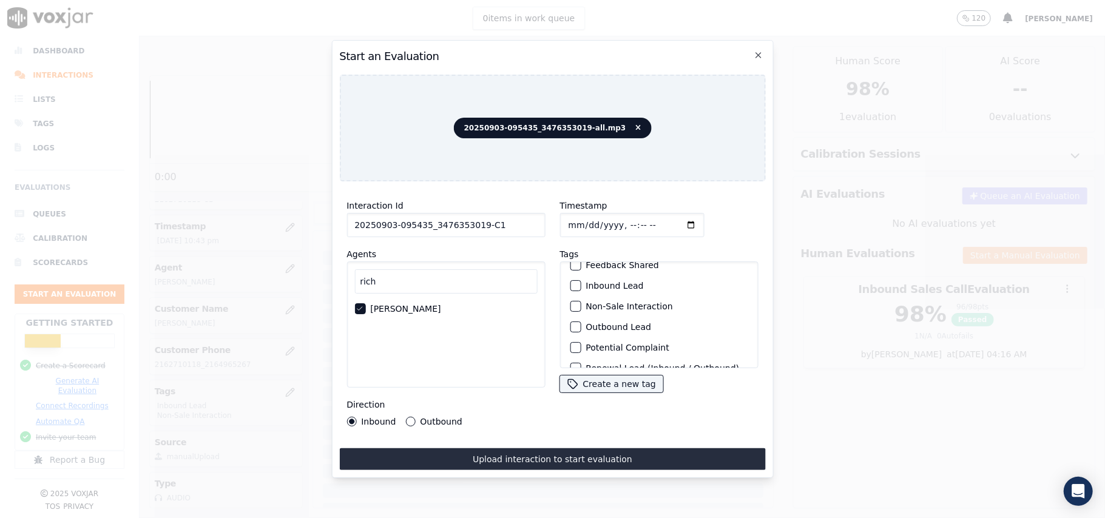
scroll to position [81, 0]
click at [572, 297] on div "button" at bounding box center [575, 300] width 8 height 8
click at [571, 335] on div "button" at bounding box center [575, 339] width 8 height 8
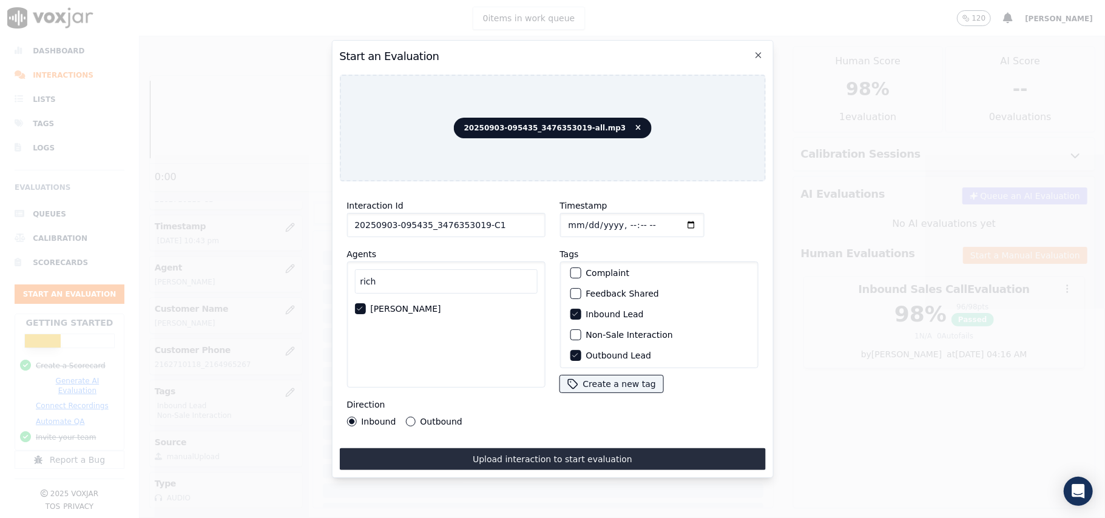
click at [565, 311] on div "Inbound Lead" at bounding box center [659, 314] width 188 height 21
click at [571, 311] on icon "button" at bounding box center [574, 314] width 7 height 7
click at [571, 331] on div "button" at bounding box center [575, 335] width 8 height 8
click at [401, 417] on div "Inbound Outbound" at bounding box center [405, 422] width 116 height 10
click at [413, 417] on button "Outbound" at bounding box center [410, 422] width 10 height 10
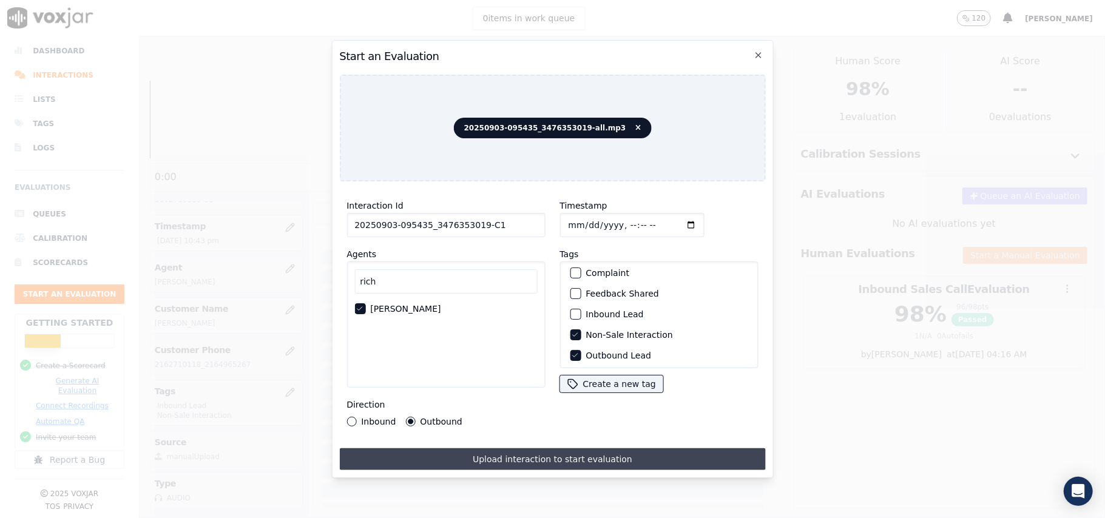
click at [473, 456] on button "Upload interaction to start evaluation" at bounding box center [552, 460] width 426 height 22
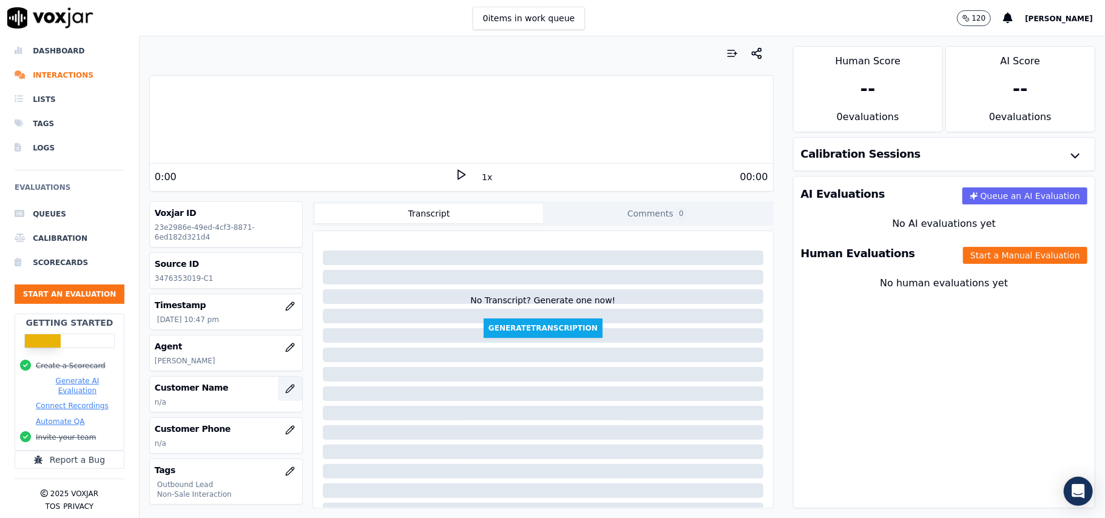
click at [285, 392] on icon "button" at bounding box center [290, 389] width 10 height 10
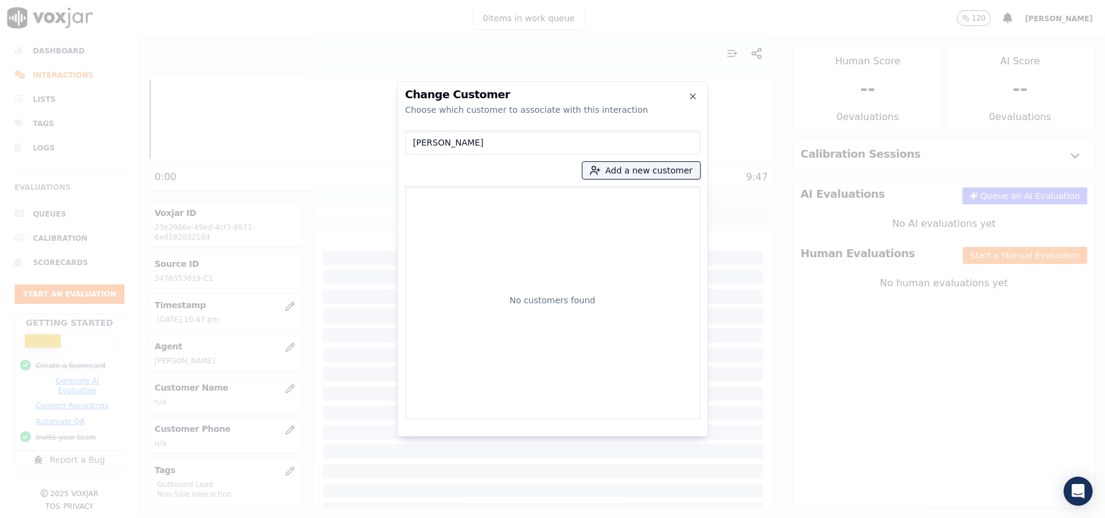
type input "ALICIA MARTIN"
click at [600, 182] on div "ALICIA MARTIN Add a new customer No customers found" at bounding box center [552, 273] width 295 height 294
click at [601, 173] on icon "button" at bounding box center [595, 170] width 11 height 11
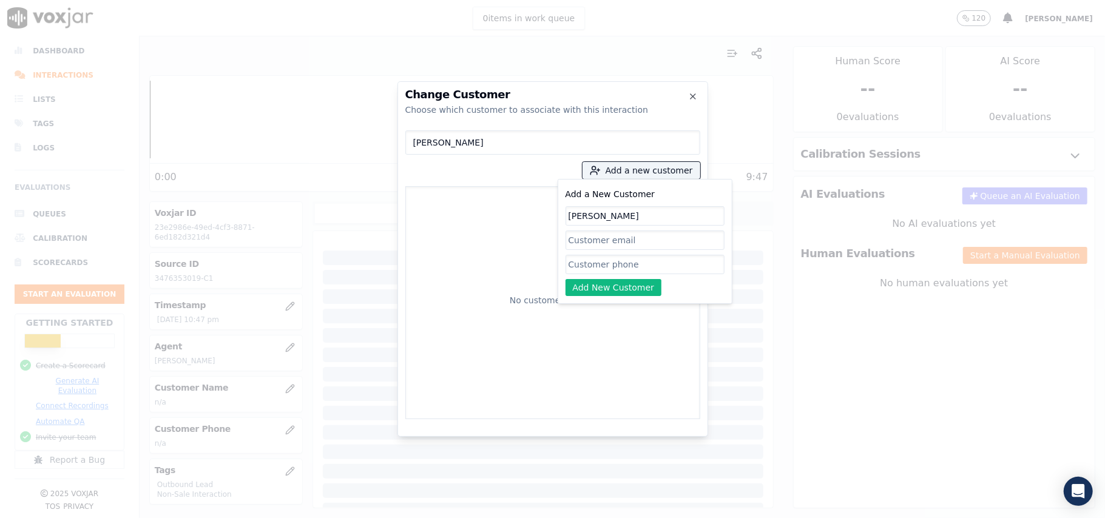
type input "ALICIA MARTIN"
click at [586, 263] on input "Add a New Customer" at bounding box center [645, 264] width 159 height 19
paste input "3476353019"
type input "3476353019"
click at [598, 287] on button "Add New Customer" at bounding box center [614, 287] width 97 height 17
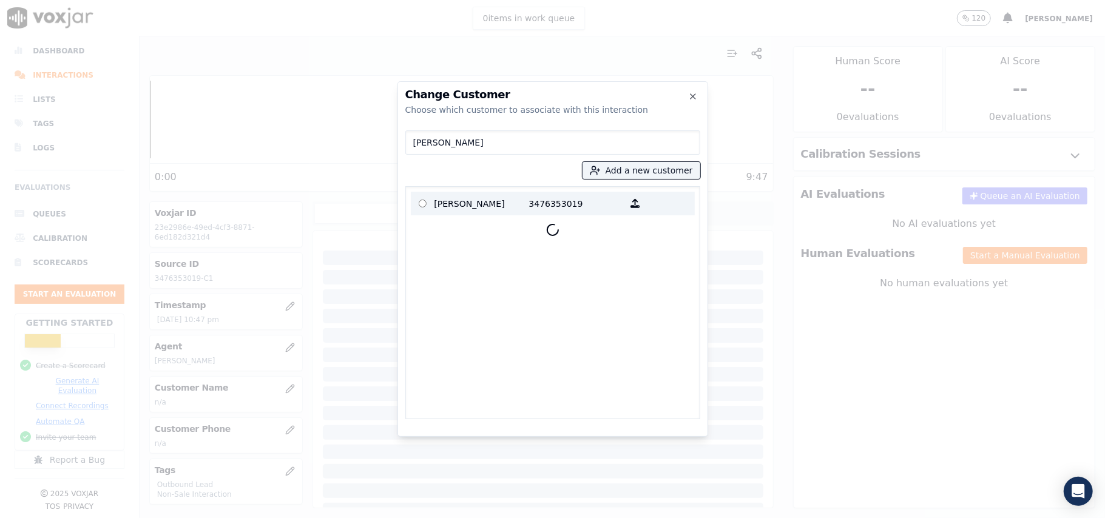
click at [512, 209] on p "ALICIA MARTIN" at bounding box center [482, 203] width 95 height 19
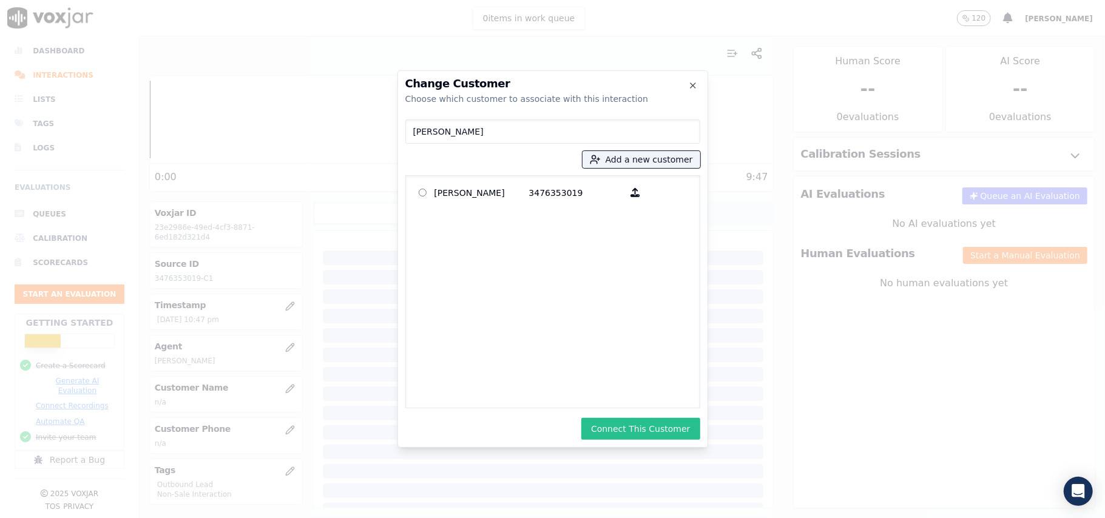
drag, startPoint x: 641, startPoint y: 423, endPoint x: 863, endPoint y: 391, distance: 224.5
click at [640, 422] on button "Connect This Customer" at bounding box center [640, 429] width 118 height 22
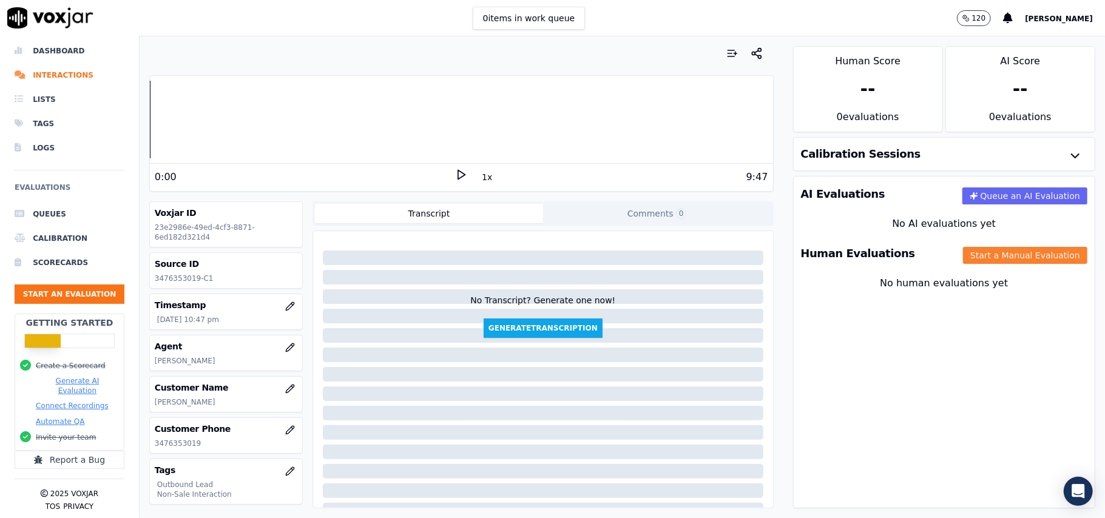
click at [963, 249] on button "Start a Manual Evaluation" at bounding box center [1025, 255] width 124 height 17
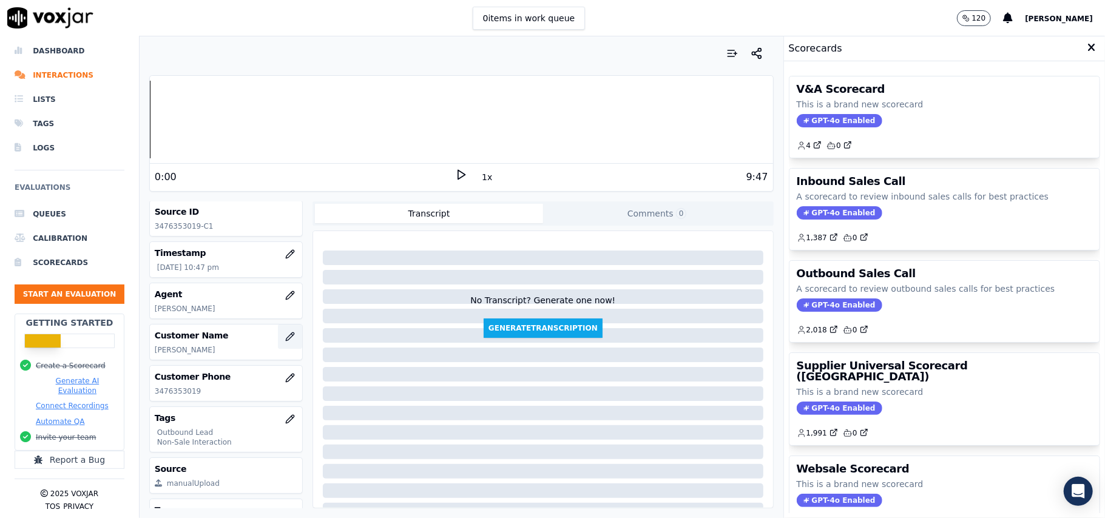
scroll to position [81, 0]
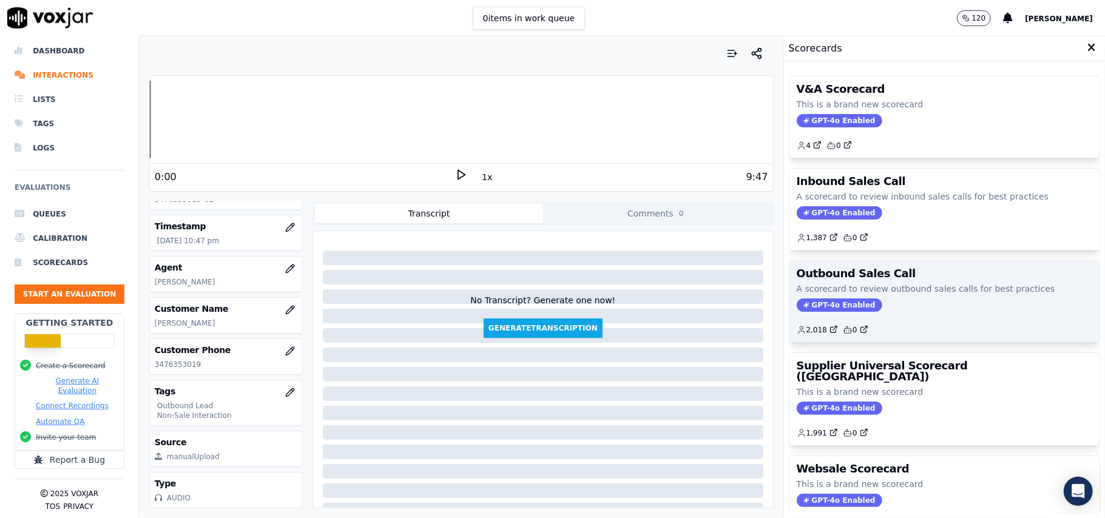
click at [819, 312] on span "GPT-4o Enabled" at bounding box center [840, 305] width 86 height 13
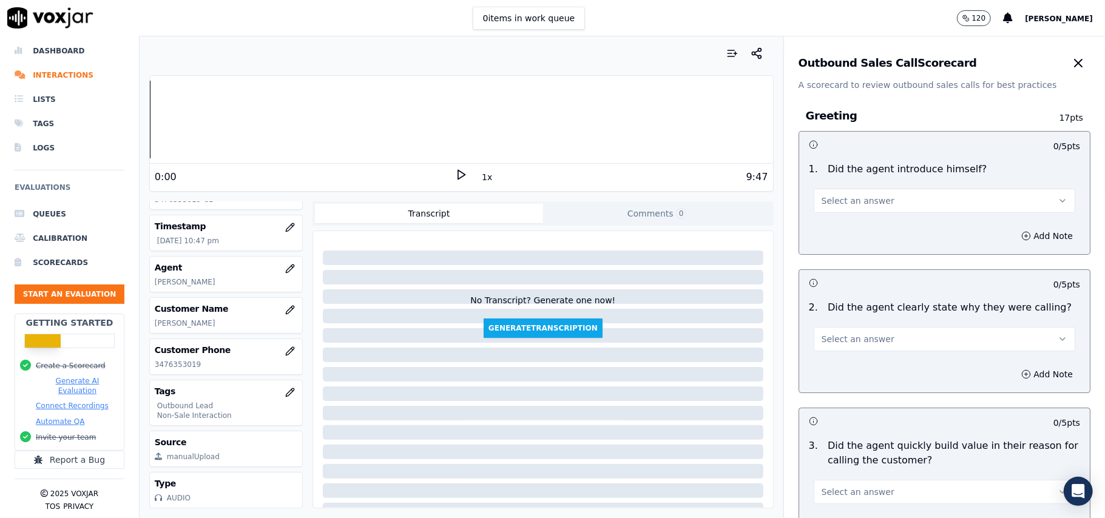
click at [843, 199] on span "Select an answer" at bounding box center [858, 201] width 73 height 12
click at [838, 232] on div "Yes" at bounding box center [918, 228] width 235 height 19
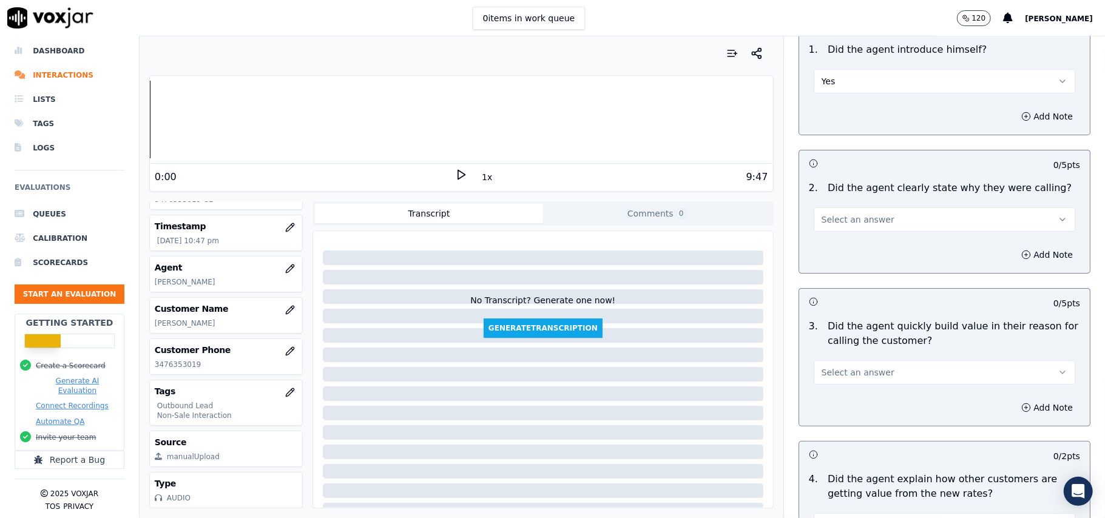
scroll to position [243, 0]
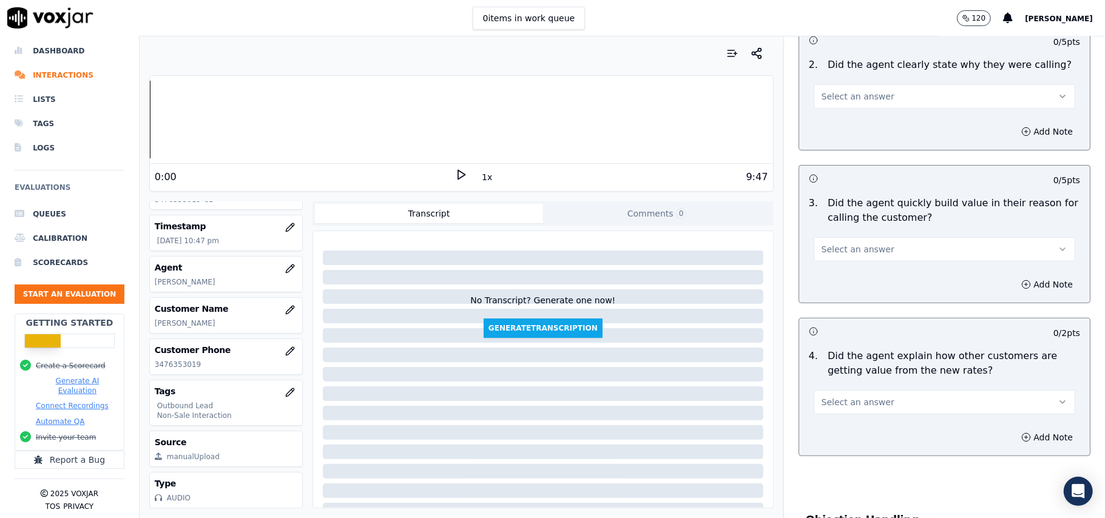
click at [828, 72] on p "Did the agent clearly state why they were calling?" at bounding box center [950, 65] width 244 height 15
click at [823, 100] on span "Select an answer" at bounding box center [858, 96] width 73 height 12
click at [823, 130] on div "Yes" at bounding box center [918, 124] width 235 height 19
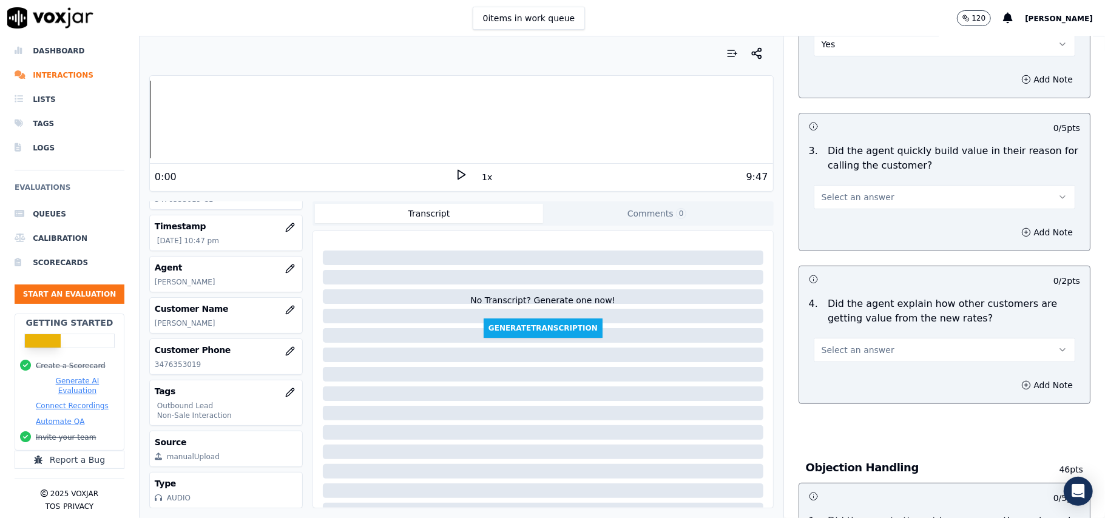
scroll to position [324, 0]
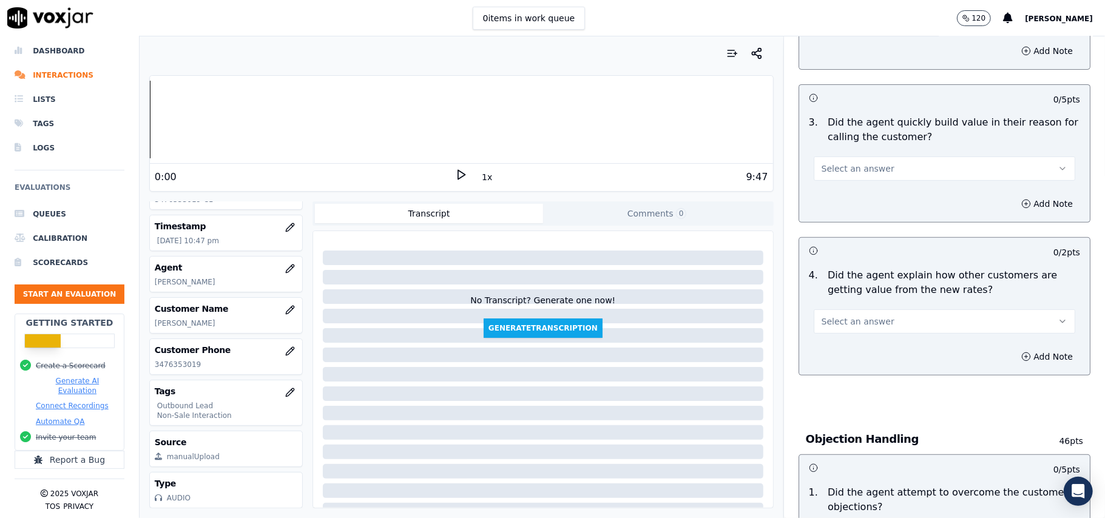
click at [844, 178] on button "Select an answer" at bounding box center [945, 169] width 262 height 24
click at [844, 193] on div "Yes" at bounding box center [918, 197] width 235 height 19
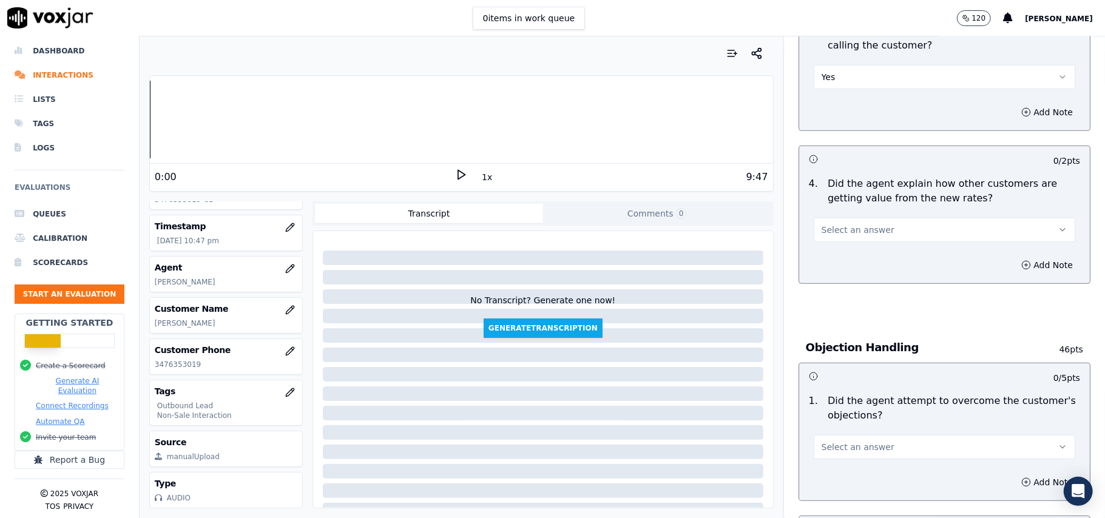
scroll to position [486, 0]
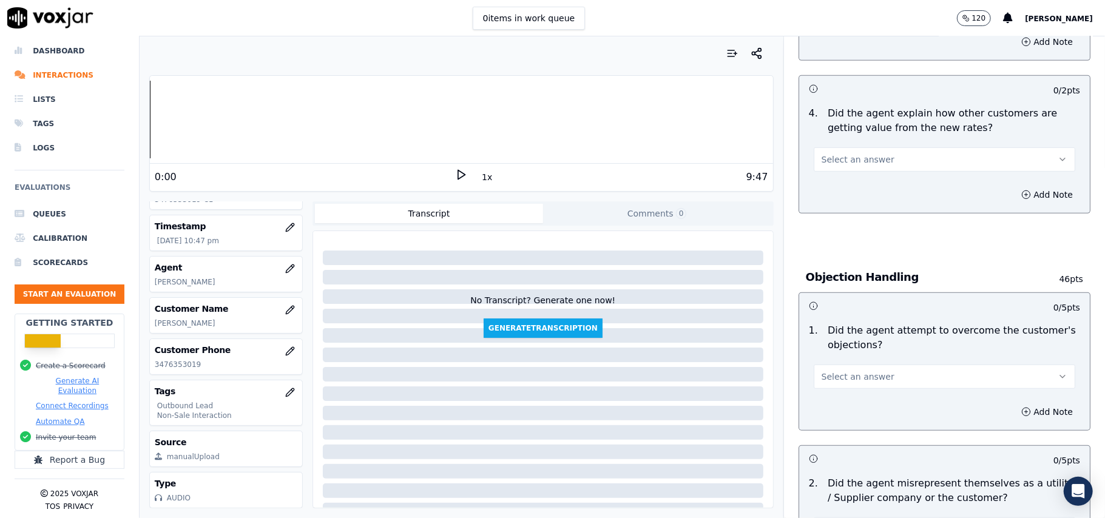
click at [870, 156] on button "Select an answer" at bounding box center [945, 159] width 262 height 24
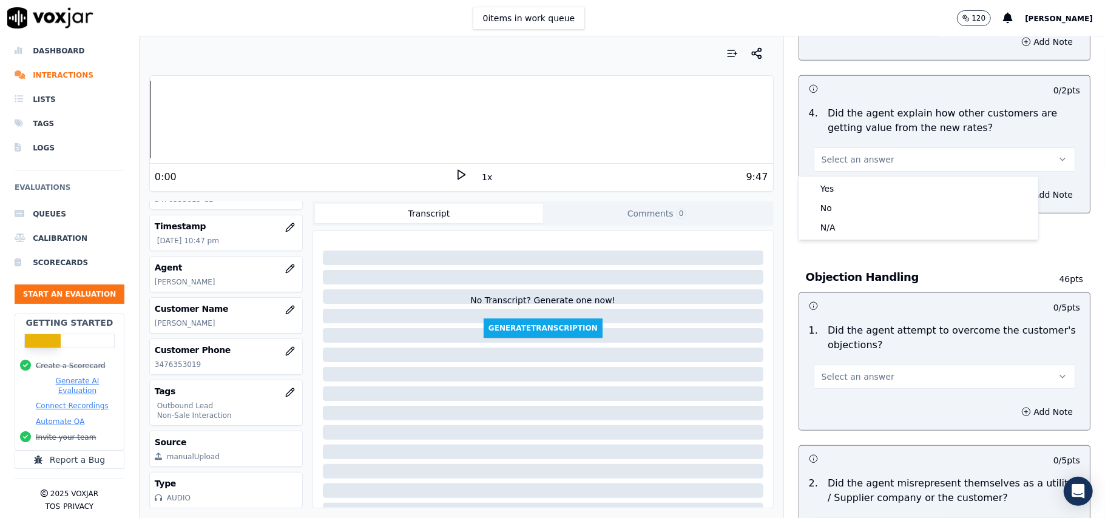
click at [867, 179] on div "Yes" at bounding box center [918, 188] width 235 height 19
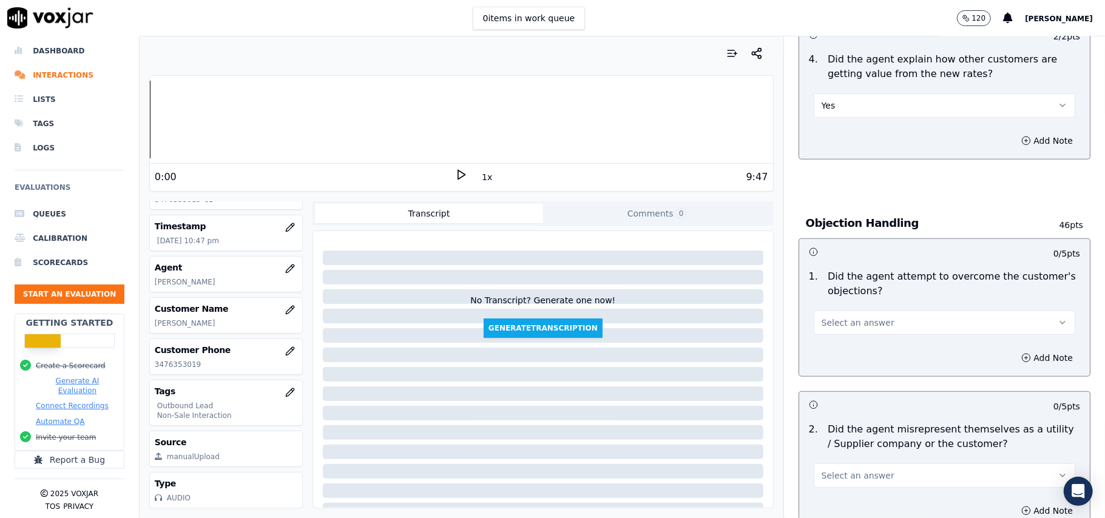
scroll to position [566, 0]
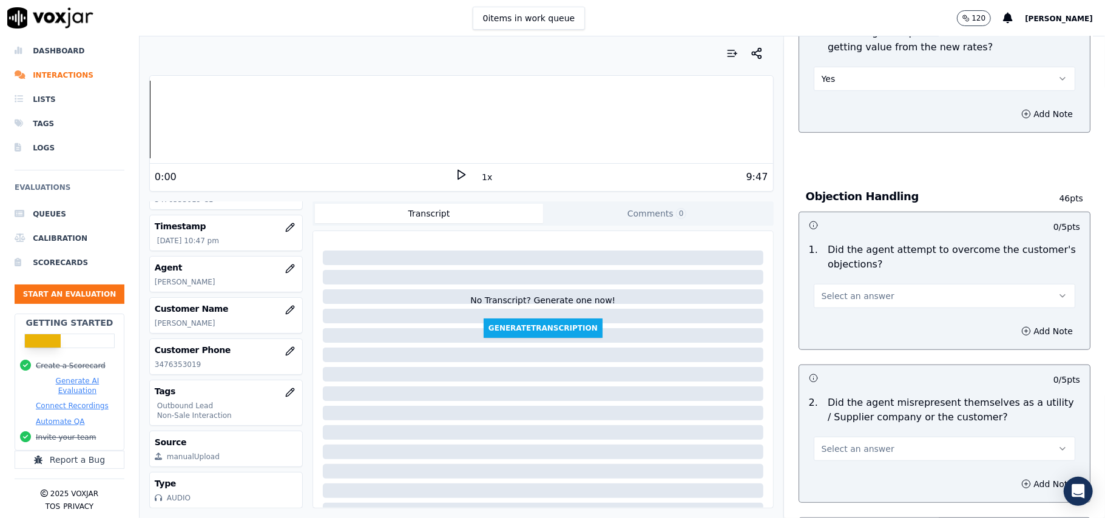
click at [846, 297] on span "Select an answer" at bounding box center [858, 296] width 73 height 12
click at [851, 331] on div "Yes" at bounding box center [918, 325] width 235 height 19
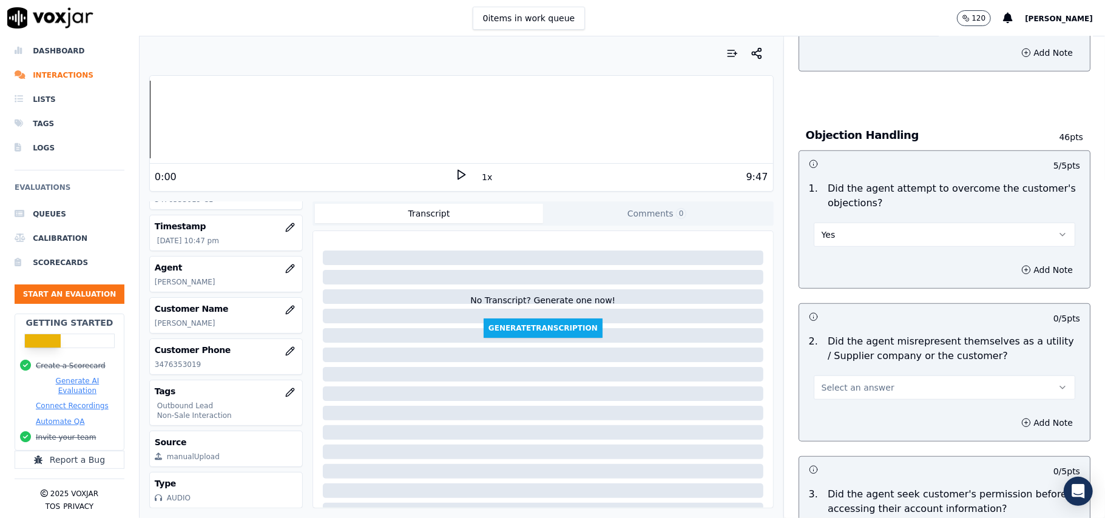
scroll to position [728, 0]
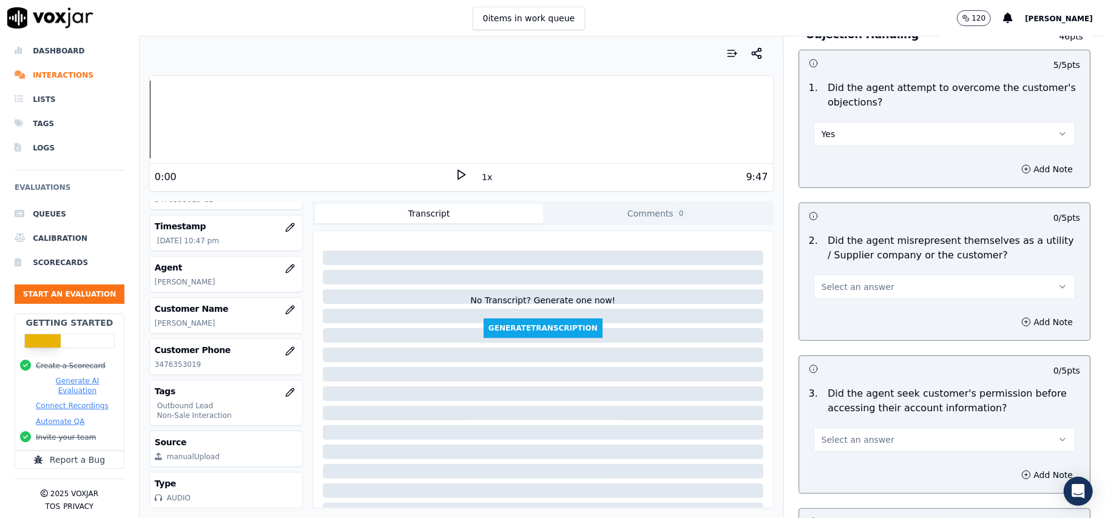
click at [876, 290] on button "Select an answer" at bounding box center [945, 287] width 262 height 24
click at [857, 335] on div "No" at bounding box center [918, 336] width 235 height 19
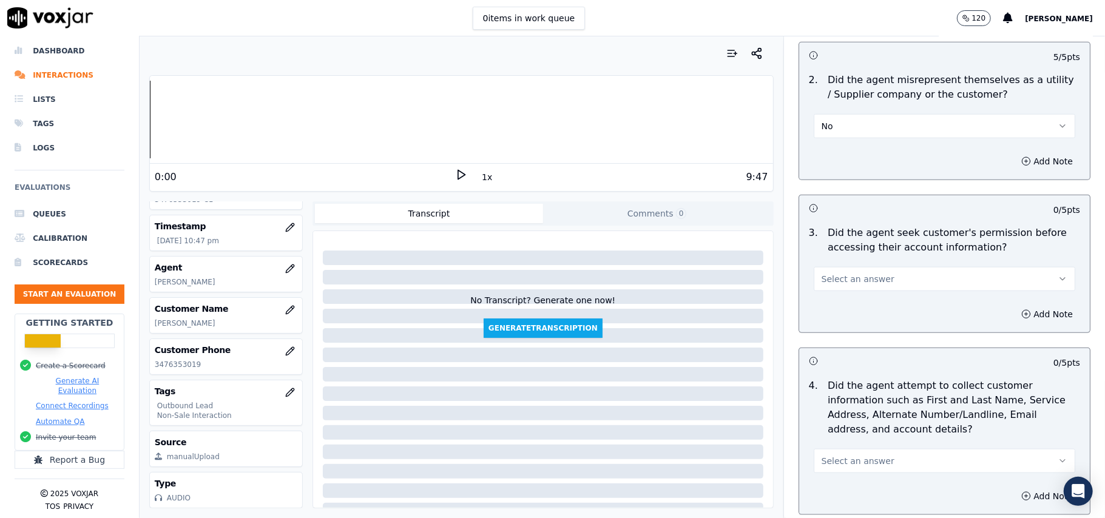
scroll to position [890, 0]
click at [887, 273] on button "Select an answer" at bounding box center [945, 278] width 262 height 24
click at [870, 307] on div "Yes" at bounding box center [918, 308] width 235 height 19
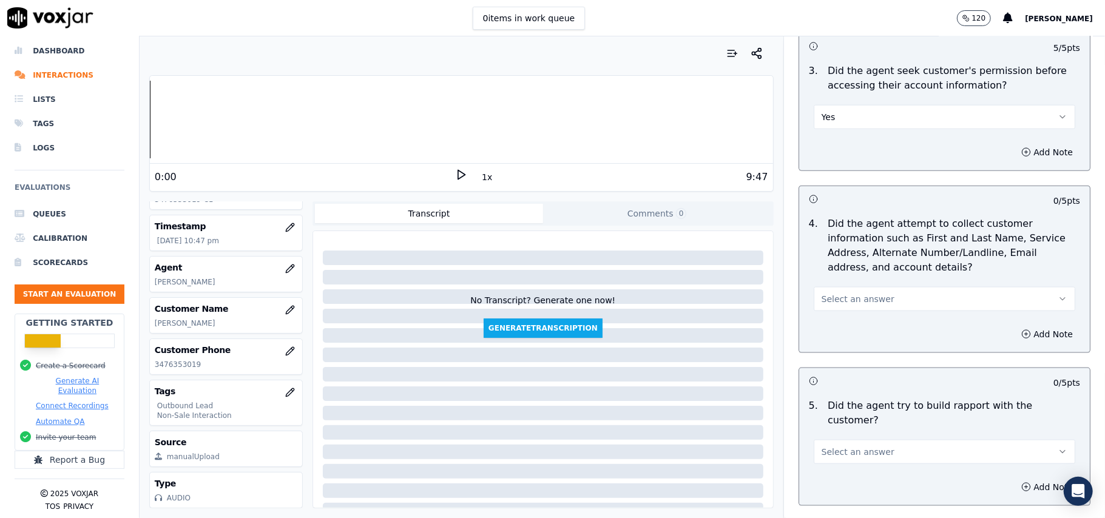
scroll to position [1052, 0]
click at [858, 302] on span "Select an answer" at bounding box center [858, 299] width 73 height 12
click at [843, 364] on div "N/A" at bounding box center [918, 367] width 235 height 19
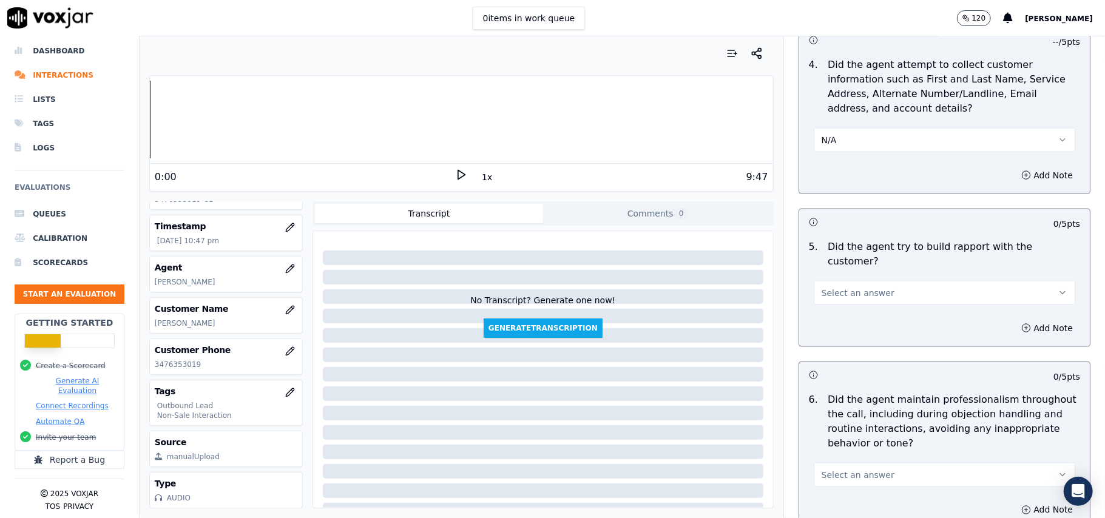
scroll to position [1214, 0]
click at [867, 138] on button "N/A" at bounding box center [945, 136] width 262 height 24
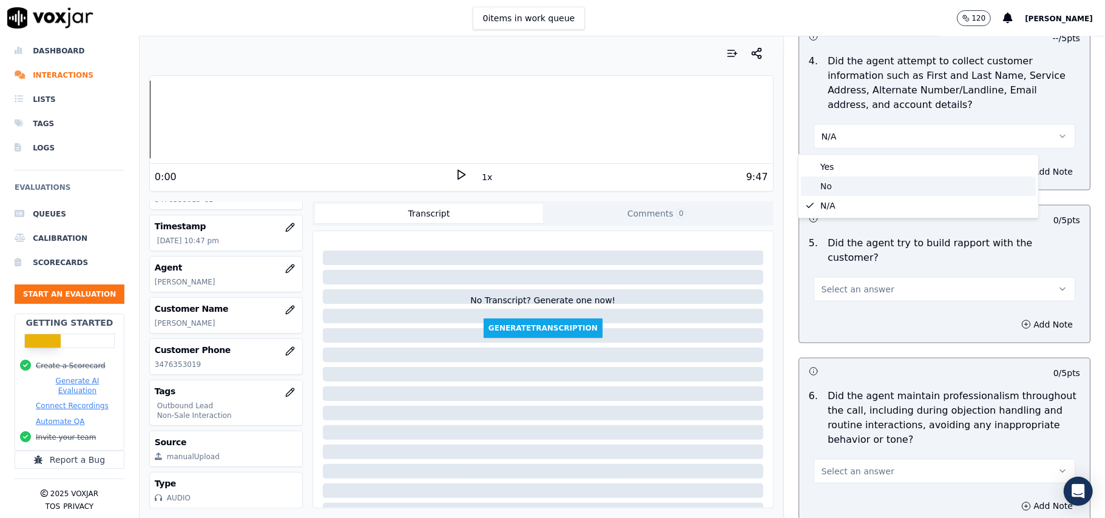
click at [850, 183] on div "No" at bounding box center [918, 186] width 235 height 19
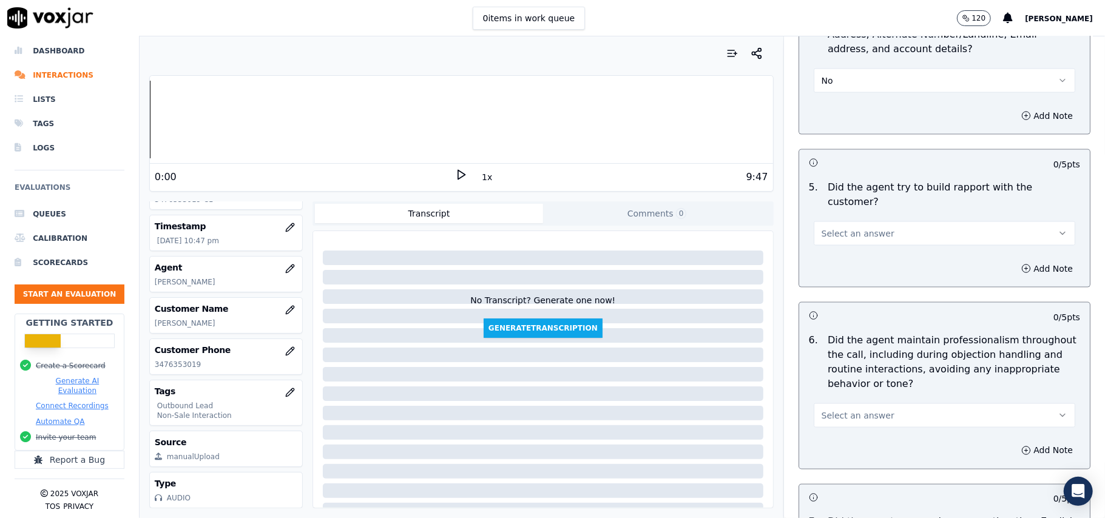
scroll to position [1295, 0]
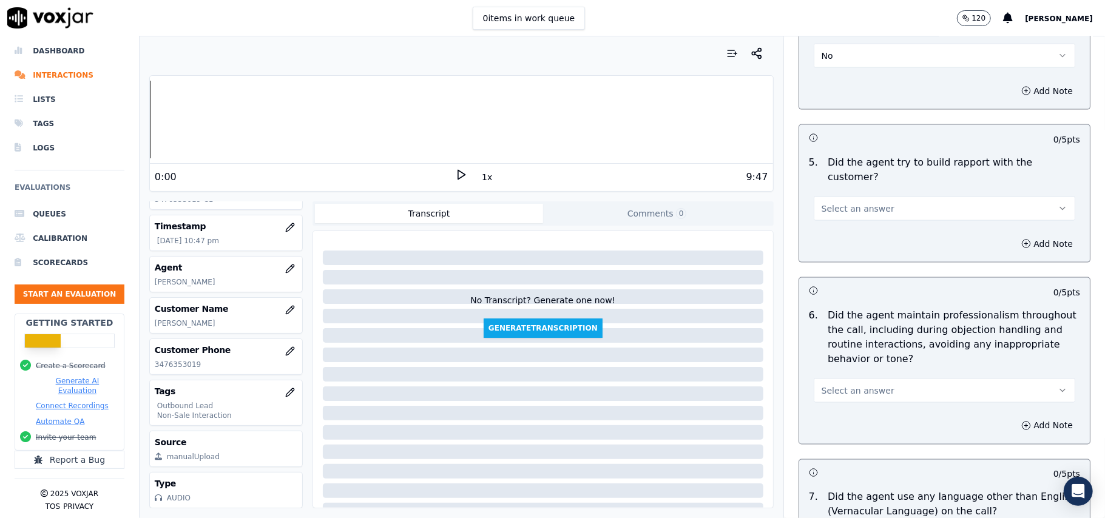
click at [863, 203] on span "Select an answer" at bounding box center [858, 209] width 73 height 12
click at [849, 235] on div "No" at bounding box center [918, 244] width 235 height 19
click at [860, 199] on button "No" at bounding box center [945, 209] width 262 height 24
click at [852, 227] on div "Yes" at bounding box center [918, 224] width 235 height 19
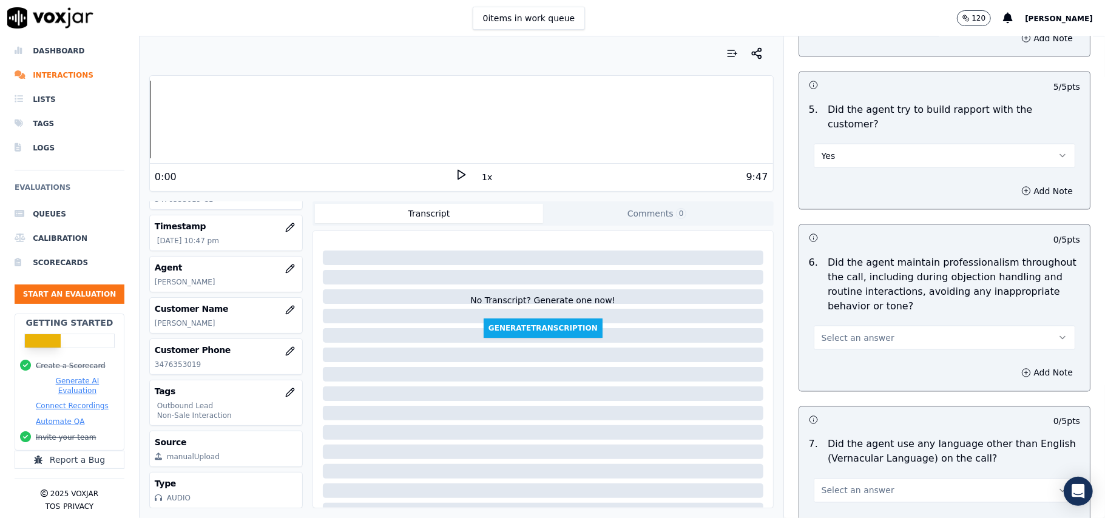
scroll to position [1375, 0]
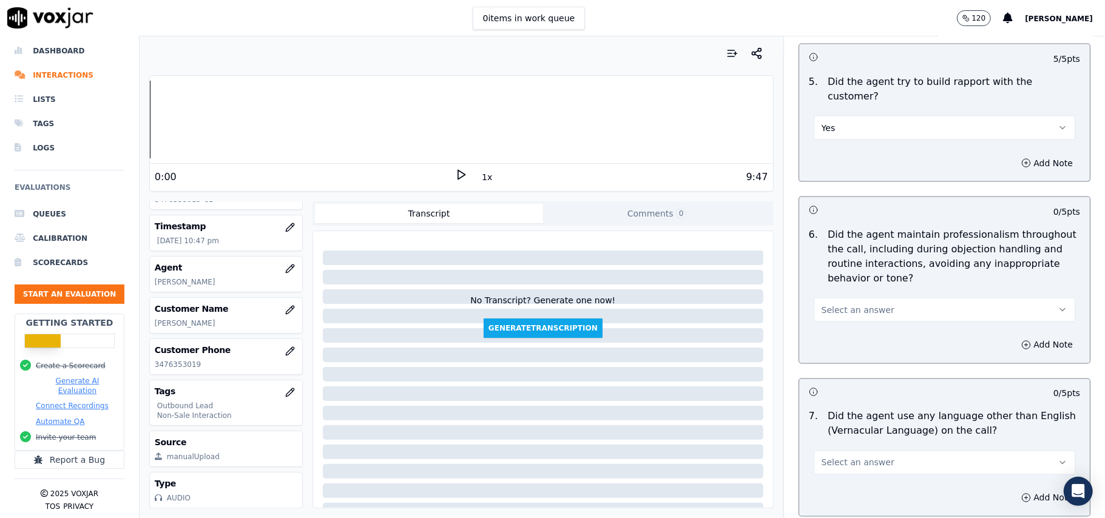
click at [836, 304] on span "Select an answer" at bounding box center [858, 310] width 73 height 12
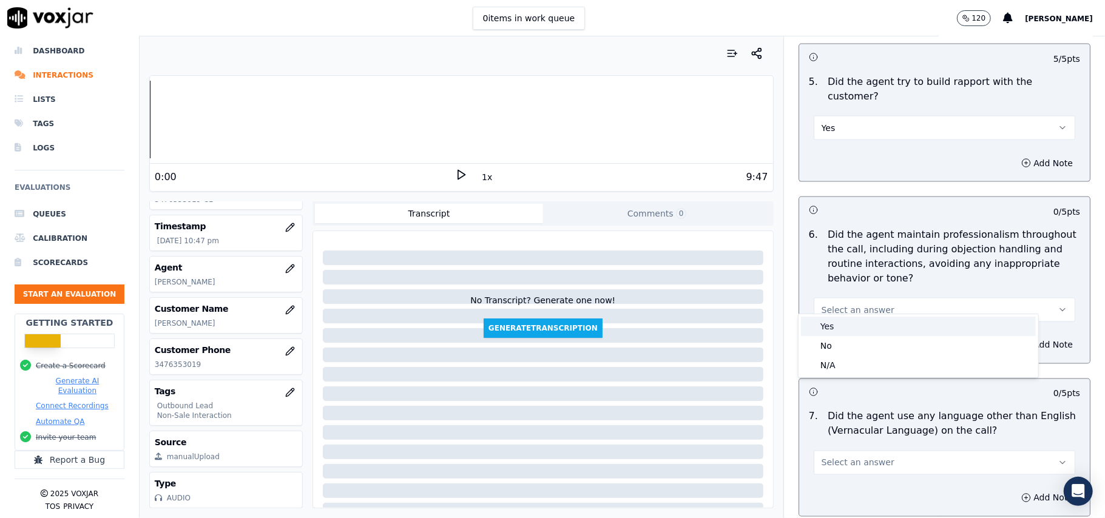
click at [835, 321] on div "Yes" at bounding box center [918, 326] width 235 height 19
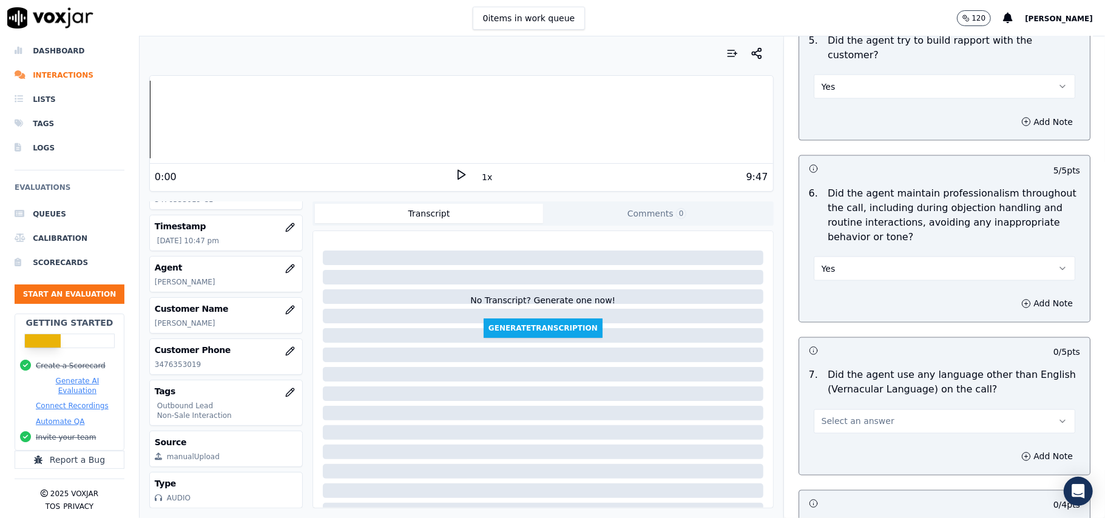
scroll to position [1457, 0]
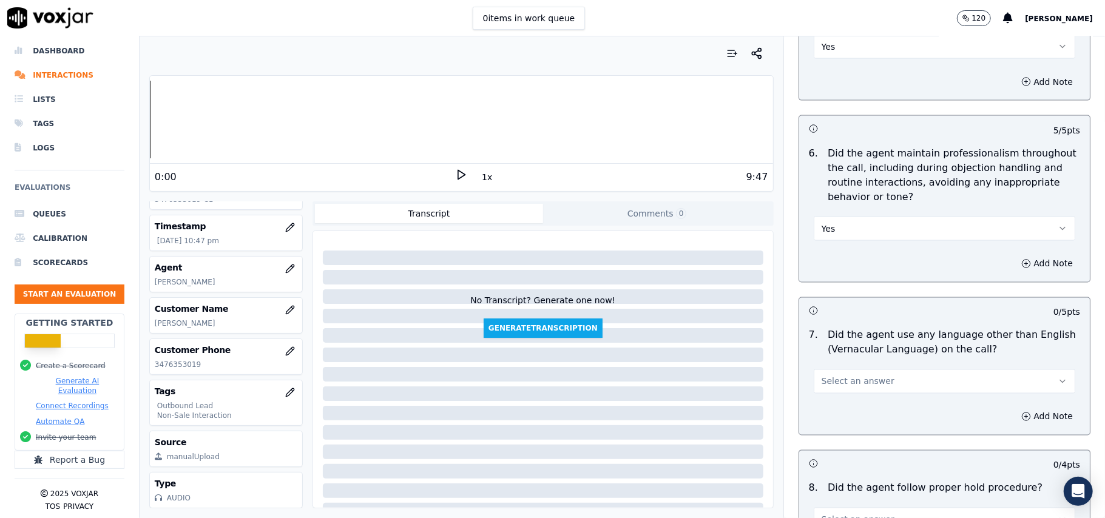
click at [844, 376] on span "Select an answer" at bounding box center [858, 382] width 73 height 12
click at [842, 418] on div "No" at bounding box center [918, 417] width 235 height 19
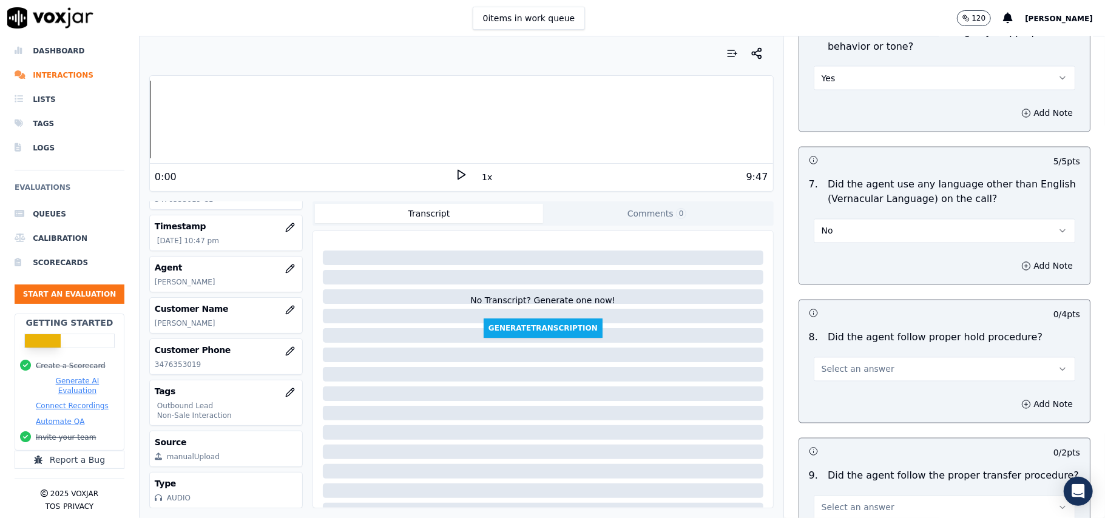
scroll to position [1618, 0]
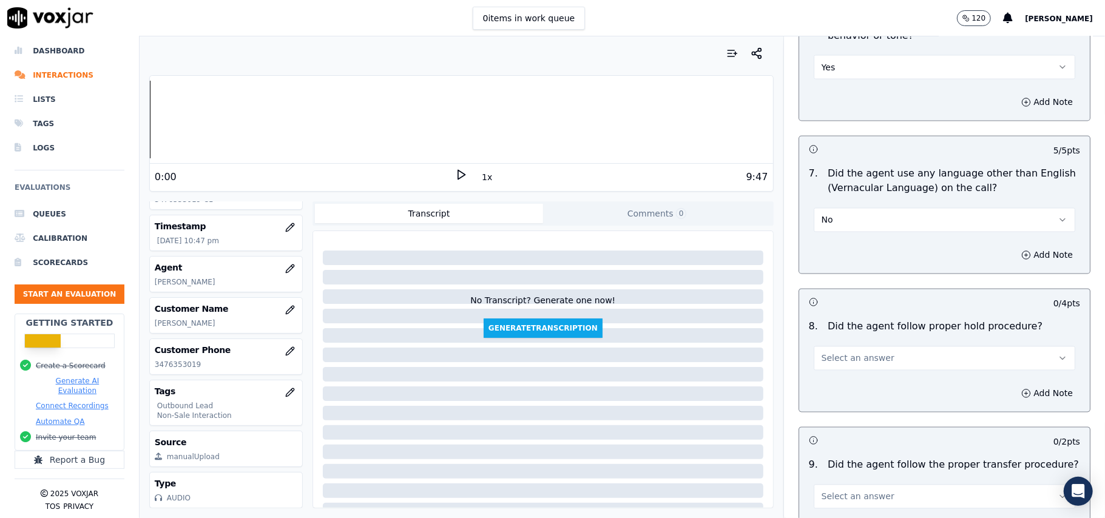
click at [867, 353] on span "Select an answer" at bounding box center [858, 359] width 73 height 12
click at [862, 378] on div "Yes" at bounding box center [918, 375] width 235 height 19
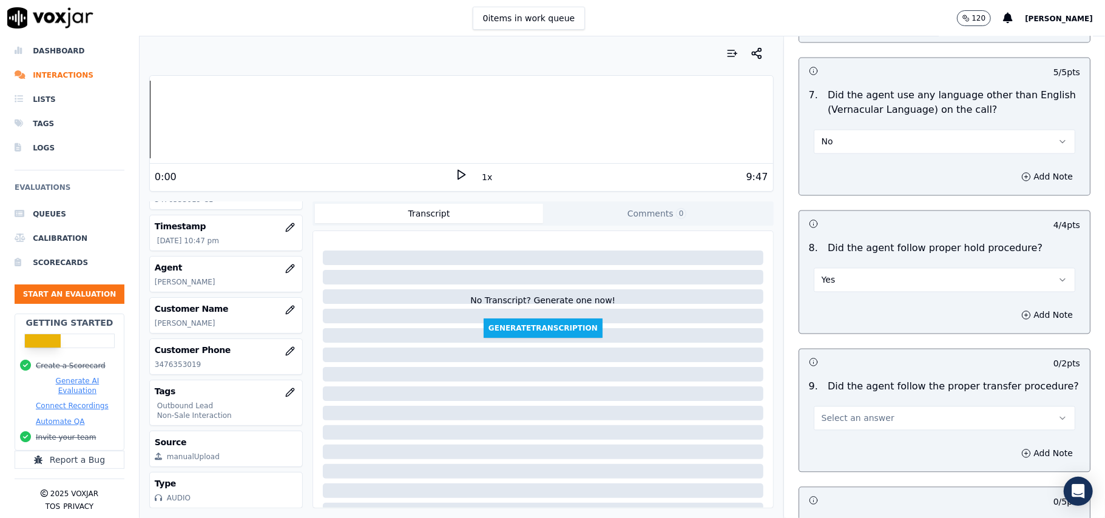
scroll to position [1780, 0]
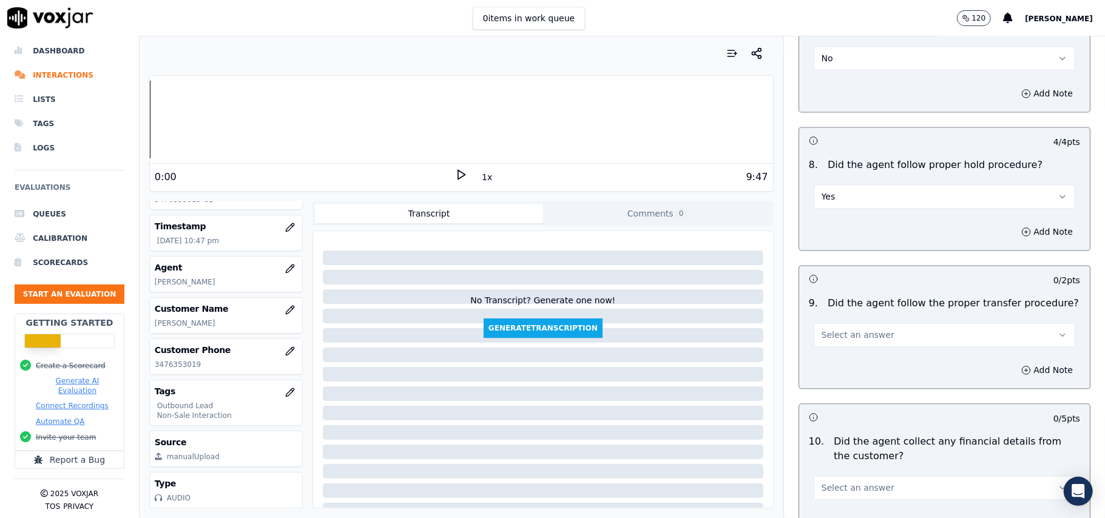
click at [846, 329] on span "Select an answer" at bounding box center [858, 335] width 73 height 12
click at [845, 350] on div "Yes" at bounding box center [918, 352] width 235 height 19
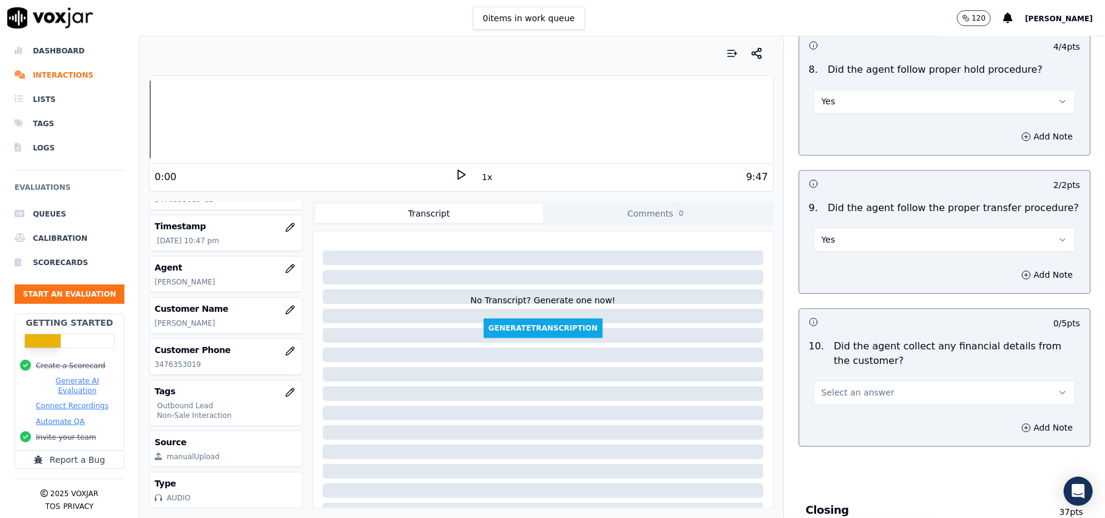
scroll to position [1942, 0]
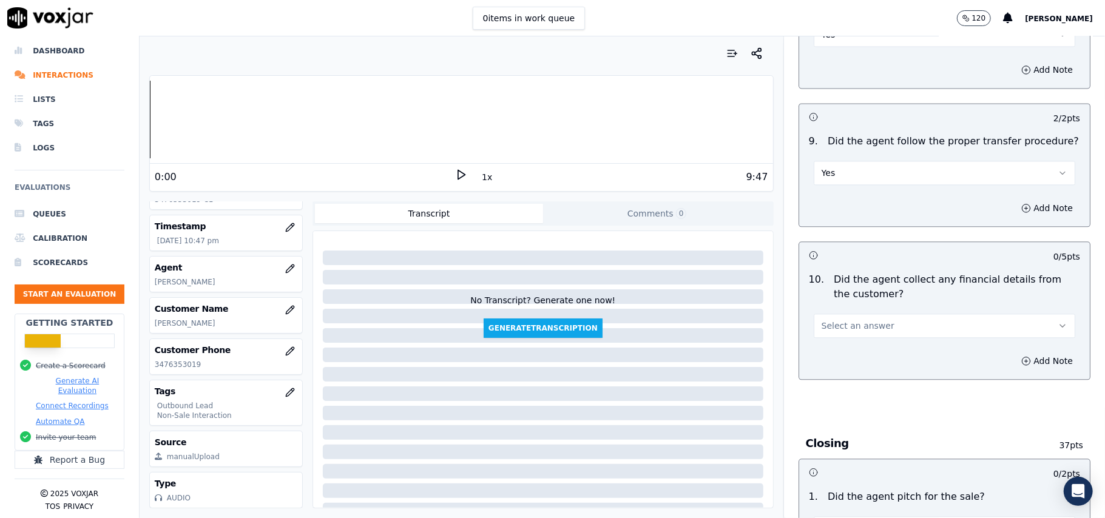
click at [872, 316] on button "Select an answer" at bounding box center [945, 326] width 262 height 24
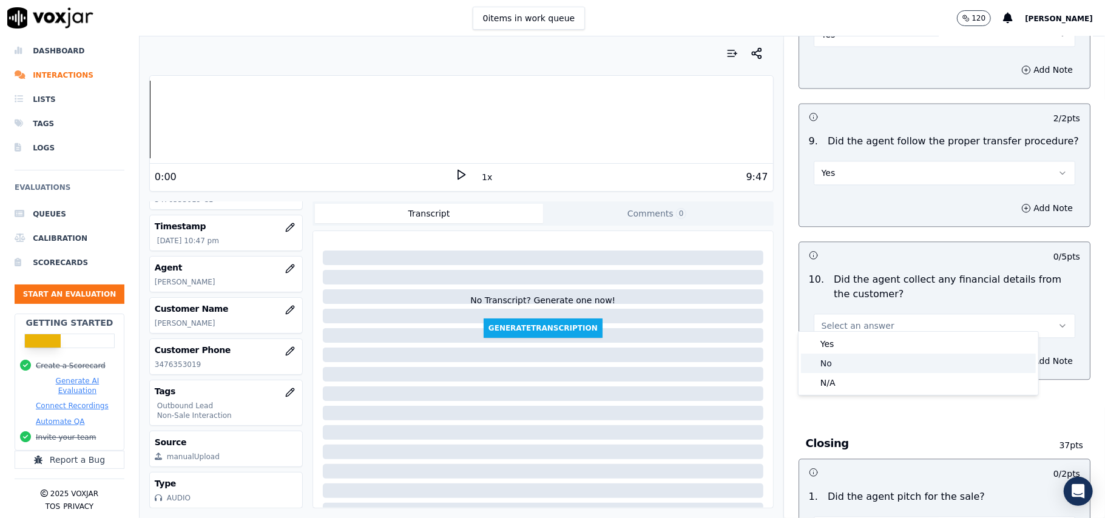
drag, startPoint x: 861, startPoint y: 361, endPoint x: 867, endPoint y: 338, distance: 23.3
click at [861, 362] on div "No" at bounding box center [918, 363] width 235 height 19
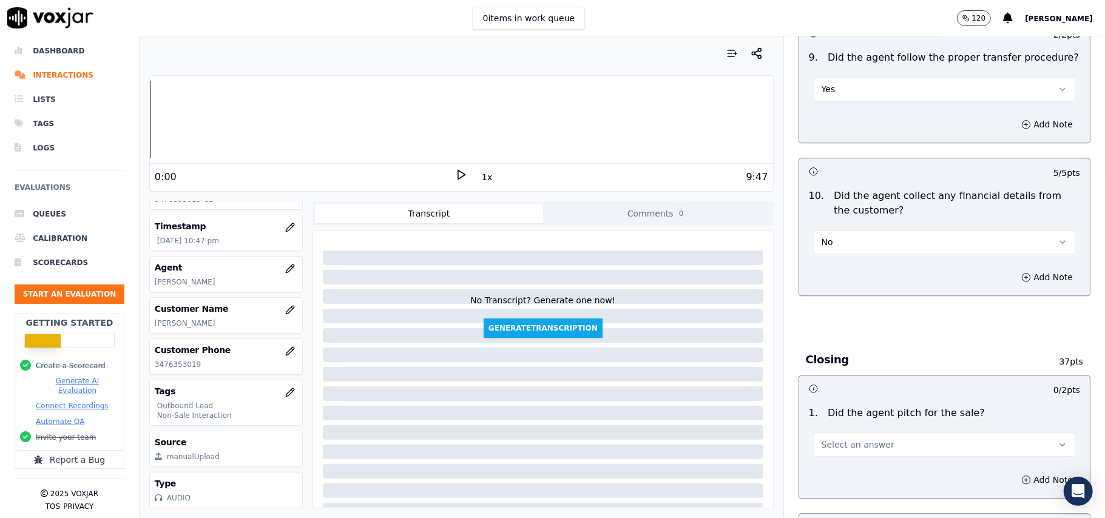
scroll to position [2104, 0]
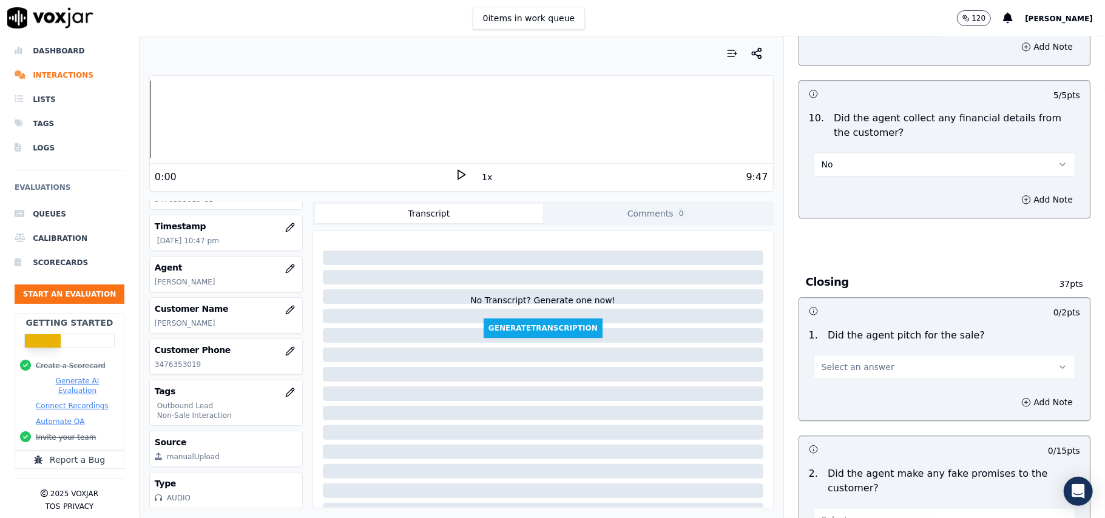
click at [856, 361] on span "Select an answer" at bounding box center [858, 367] width 73 height 12
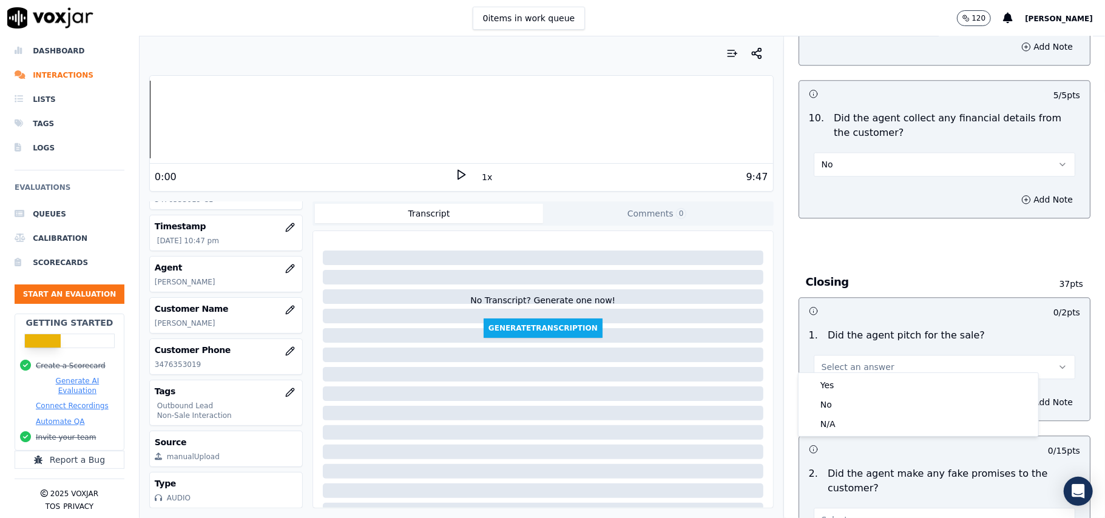
click at [853, 371] on div "1 . Did the agent pitch for the sale? Select an answer" at bounding box center [944, 354] width 291 height 61
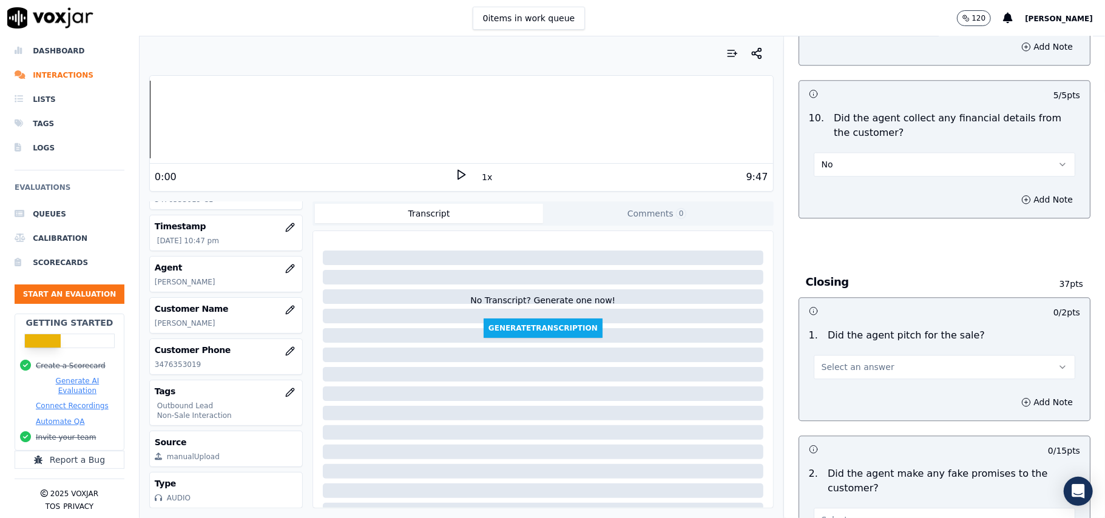
click at [852, 361] on span "Select an answer" at bounding box center [858, 367] width 73 height 12
click at [850, 384] on div "Yes" at bounding box center [918, 385] width 235 height 19
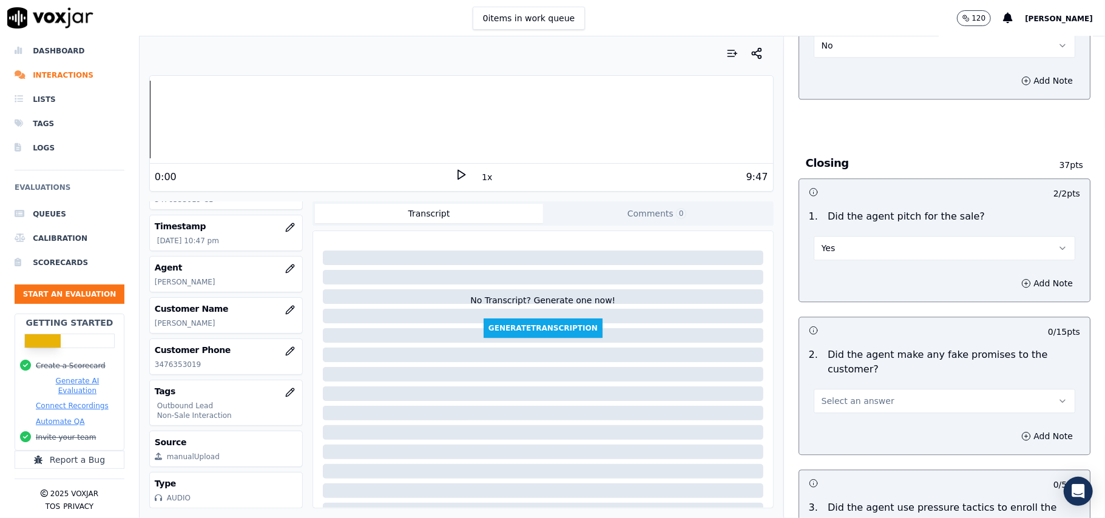
scroll to position [2347, 0]
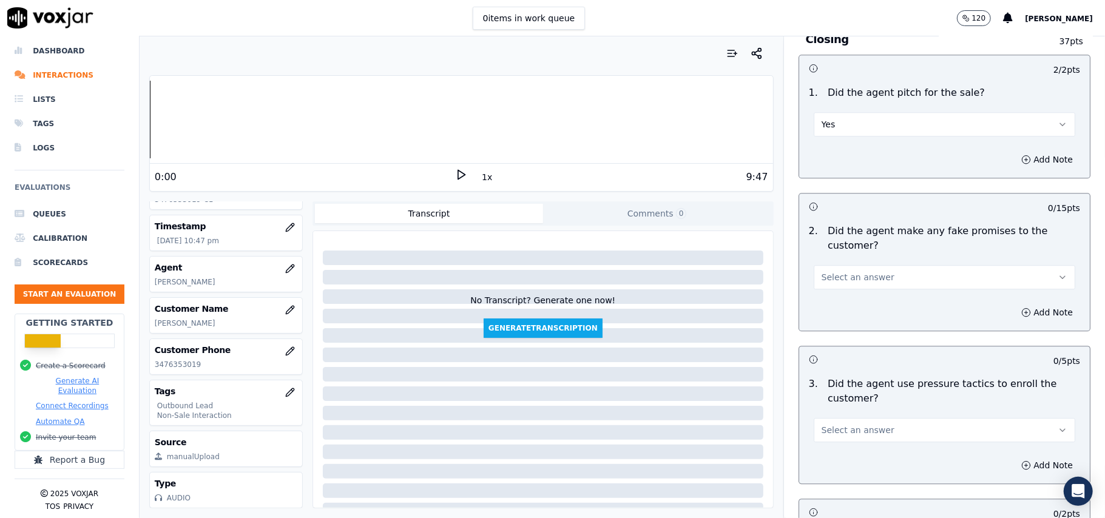
click at [858, 271] on span "Select an answer" at bounding box center [858, 277] width 73 height 12
click at [849, 314] on div "No" at bounding box center [918, 315] width 235 height 19
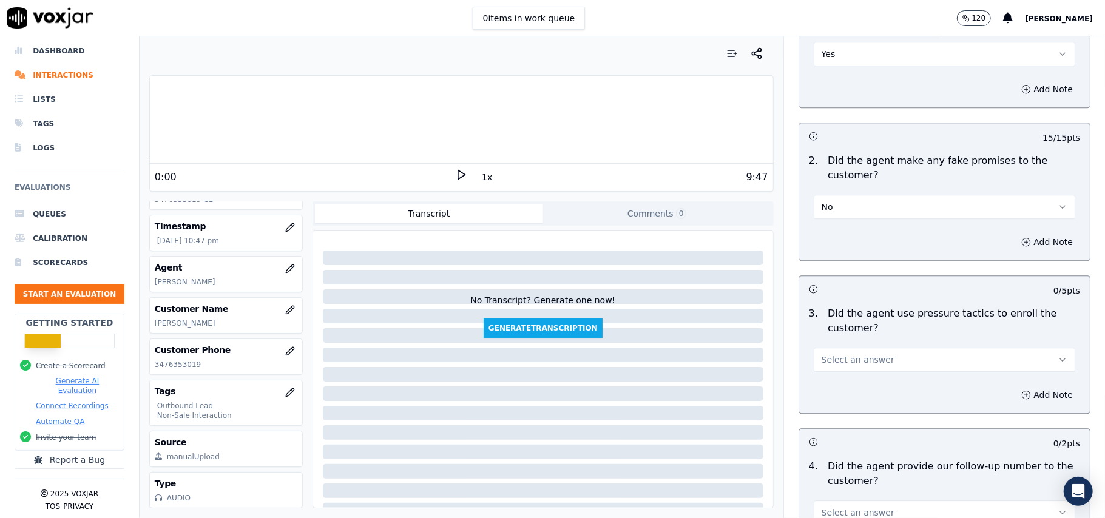
scroll to position [2509, 0]
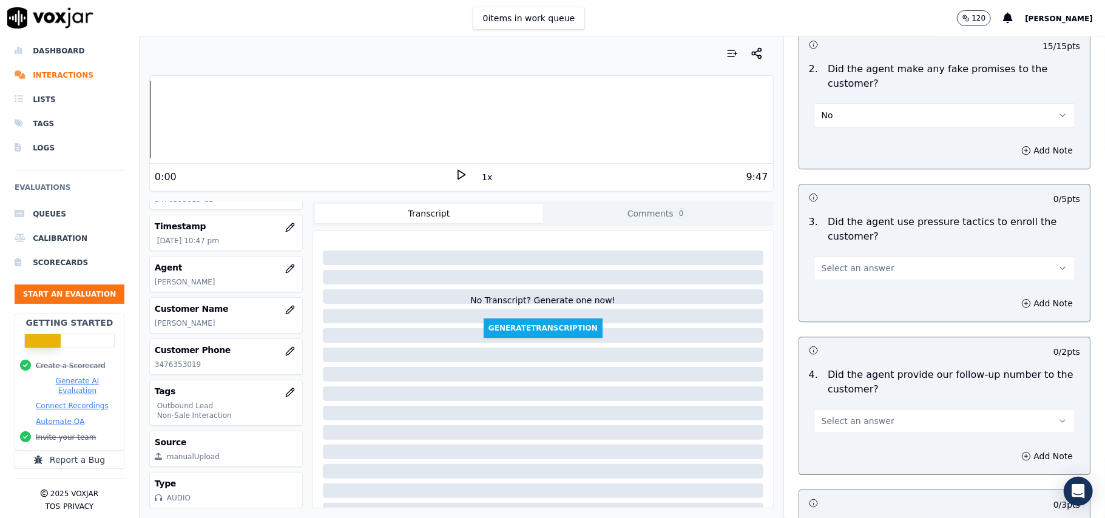
click at [863, 262] on span "Select an answer" at bounding box center [858, 268] width 73 height 12
click at [848, 308] on div "No" at bounding box center [918, 306] width 235 height 19
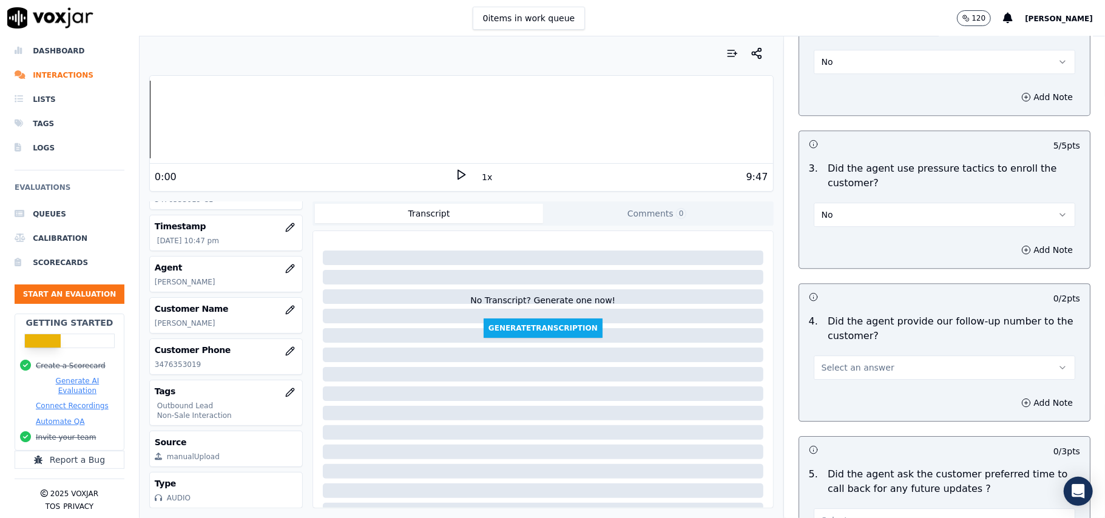
scroll to position [2589, 0]
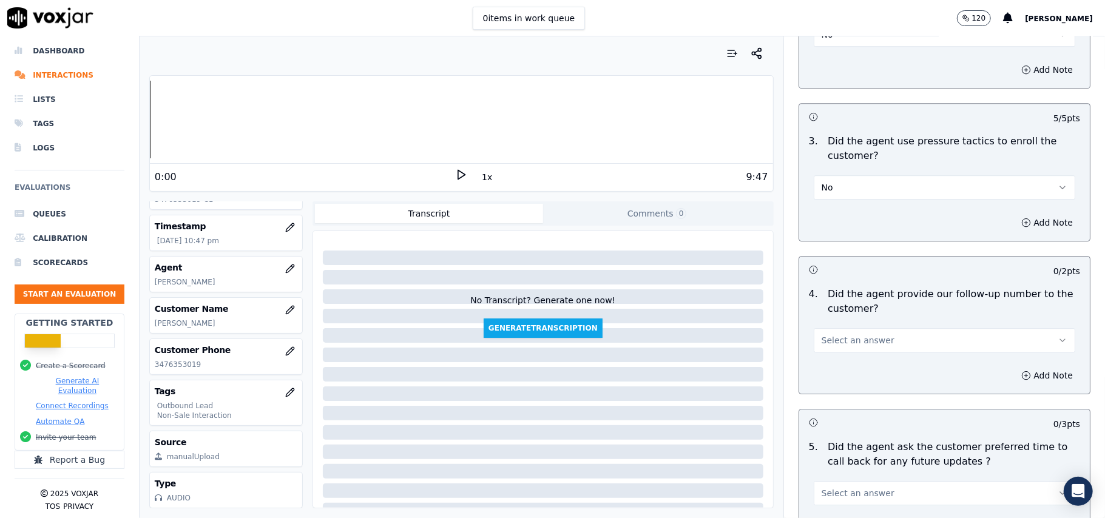
click at [828, 334] on span "Select an answer" at bounding box center [858, 340] width 73 height 12
click at [829, 355] on div "Yes" at bounding box center [918, 359] width 235 height 19
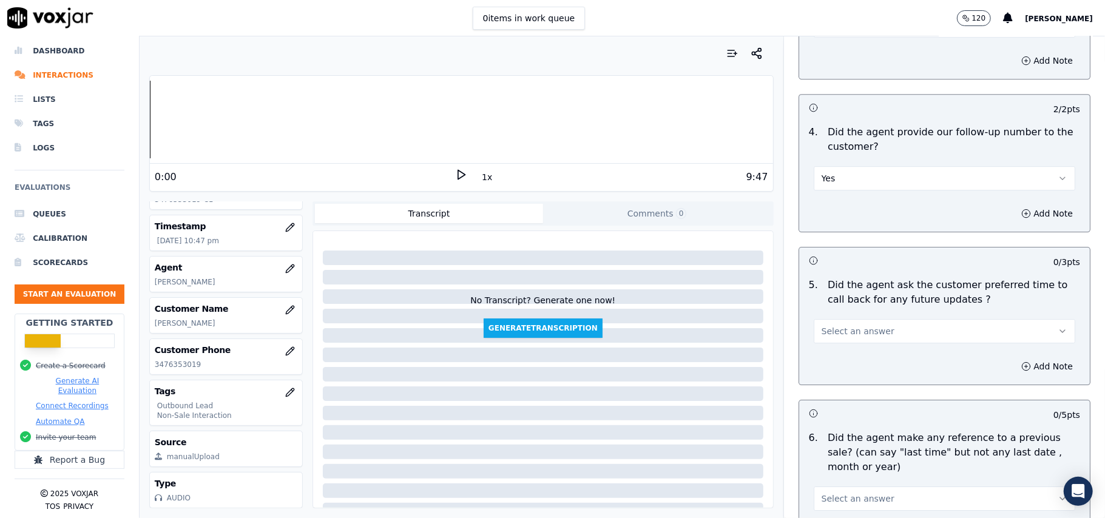
click at [872, 320] on button "Select an answer" at bounding box center [945, 331] width 262 height 24
click at [869, 356] on div "Yes" at bounding box center [918, 351] width 235 height 19
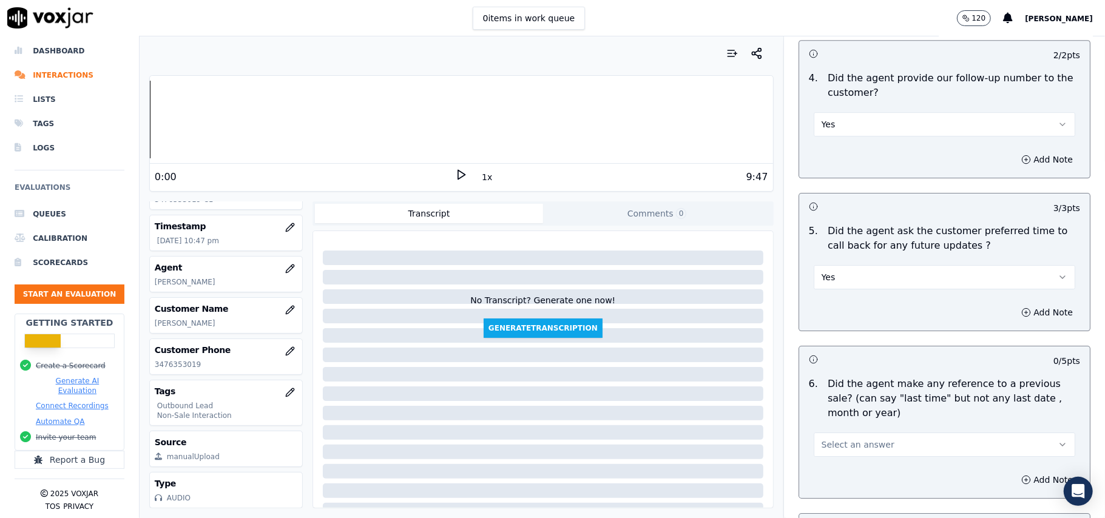
scroll to position [2913, 0]
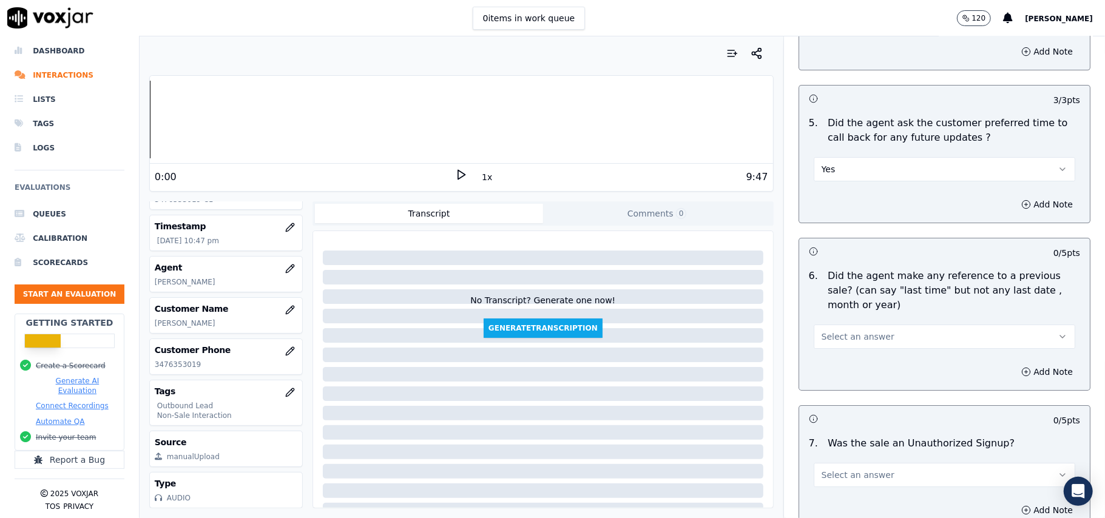
click at [855, 333] on span "Select an answer" at bounding box center [858, 337] width 73 height 12
click at [848, 376] on div "No" at bounding box center [918, 376] width 235 height 19
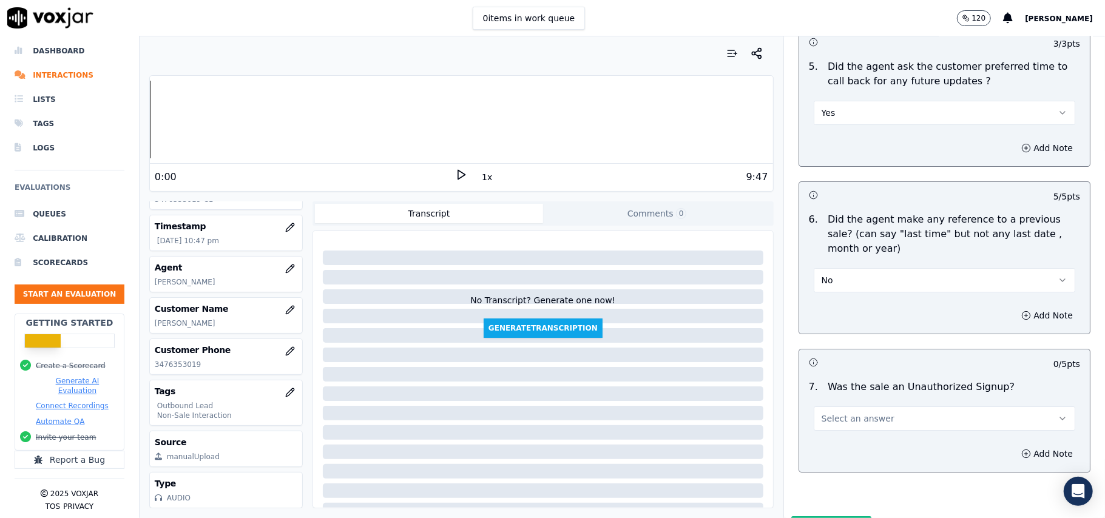
scroll to position [3028, 0]
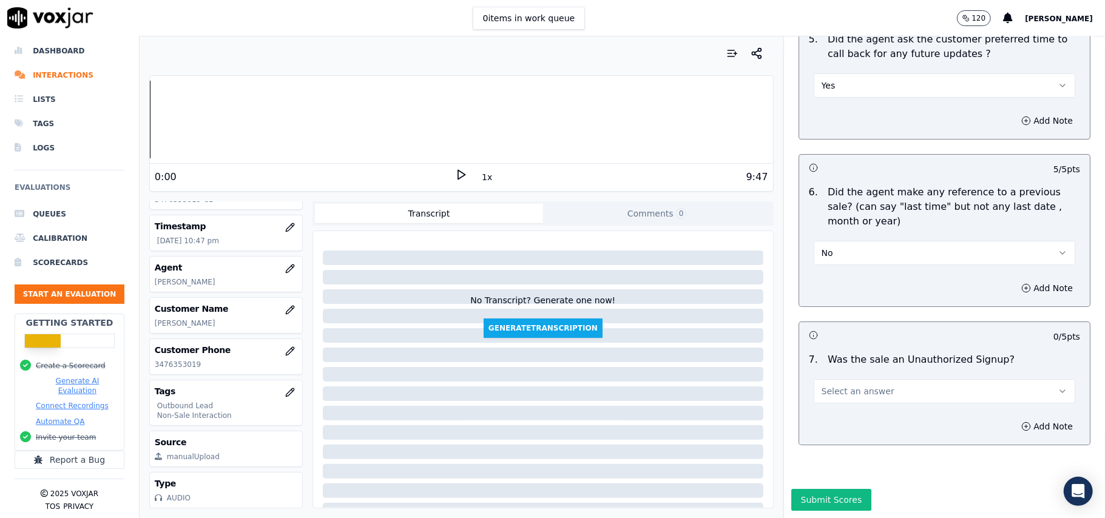
click at [830, 385] on span "Select an answer" at bounding box center [858, 391] width 73 height 12
click at [830, 422] on div "N/A" at bounding box center [918, 421] width 235 height 19
click at [804, 489] on button "Submit Scores" at bounding box center [831, 500] width 81 height 22
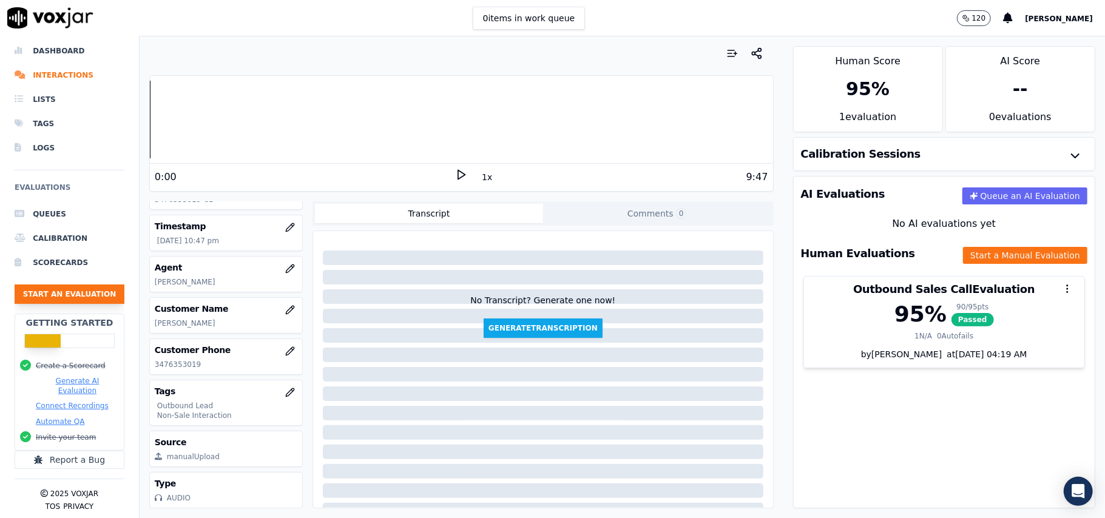
click at [75, 285] on button "Start an Evaluation" at bounding box center [70, 294] width 110 height 19
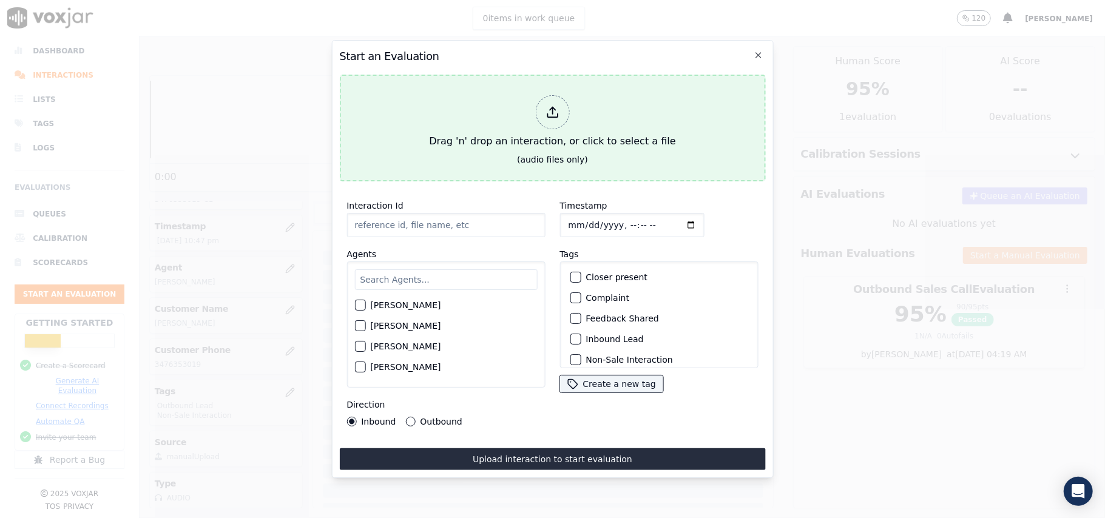
click at [547, 107] on icon at bounding box center [552, 112] width 13 height 13
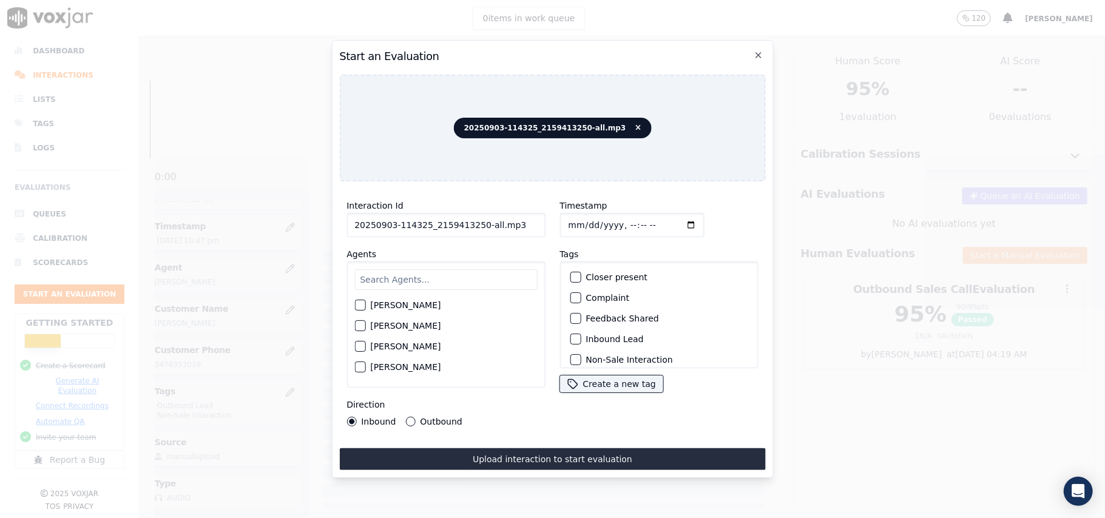
drag, startPoint x: 503, startPoint y: 216, endPoint x: 477, endPoint y: 219, distance: 25.7
click at [477, 219] on input "20250903-114325_2159413250-all.mp3" at bounding box center [446, 225] width 198 height 24
type input "20250903-114325_2159413250-C1"
click at [584, 223] on input "Timestamp" at bounding box center [632, 225] width 144 height 24
type input "2025-09-03T22:49"
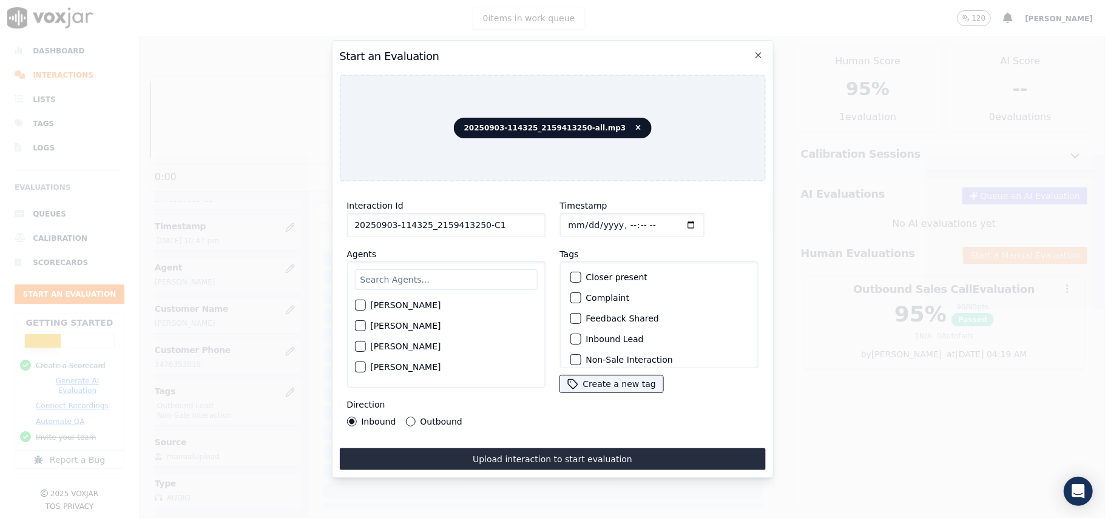
click at [479, 287] on div "Harry Roy Aaron Biswas Alex Akhtar Allen Alam Andrew Anwar Anna Das Annie Singh…" at bounding box center [446, 325] width 198 height 126
click at [385, 269] on input "text" at bounding box center [445, 279] width 183 height 21
type input "mar"
click at [356, 367] on div "button" at bounding box center [359, 367] width 8 height 8
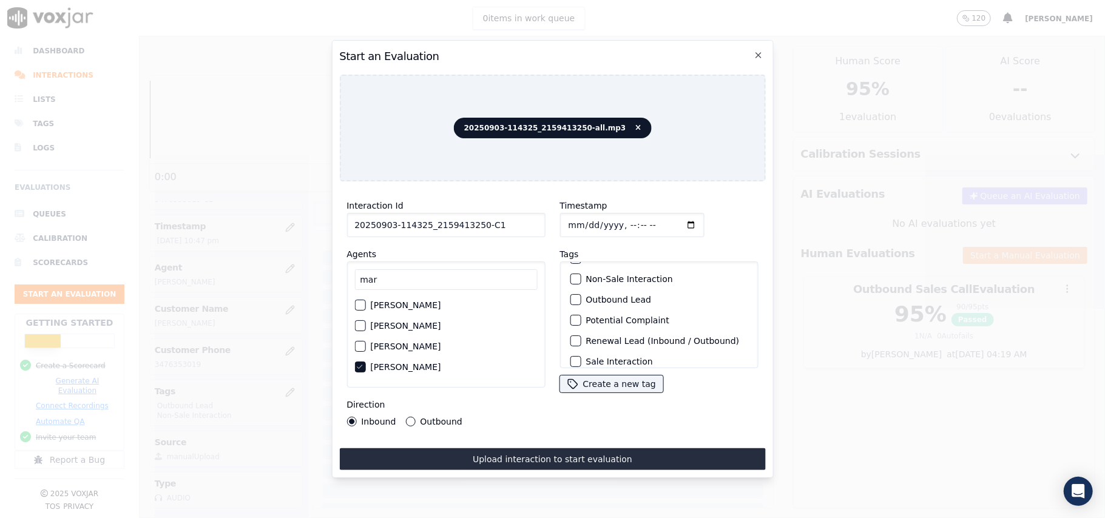
click at [573, 297] on div "button" at bounding box center [575, 300] width 8 height 8
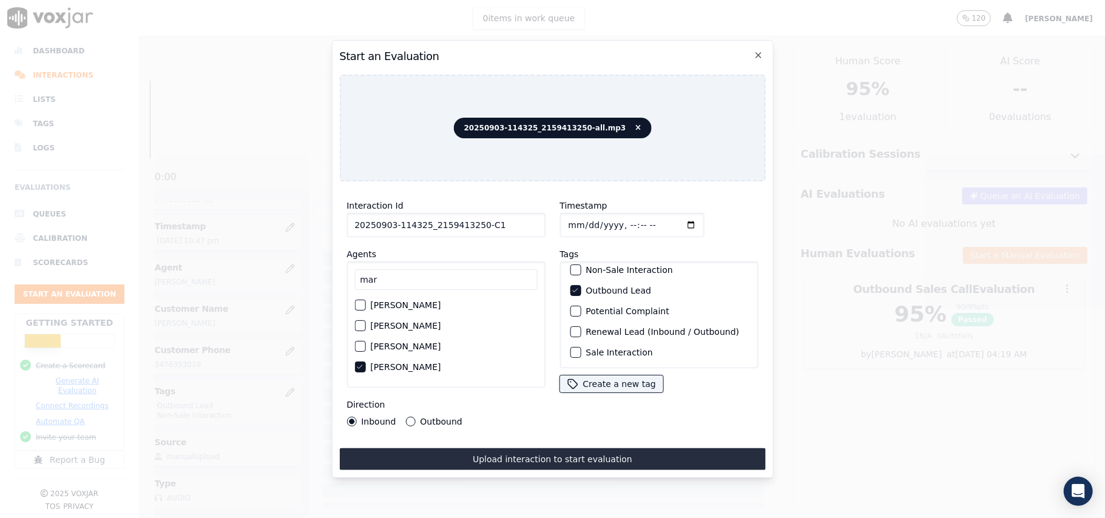
scroll to position [106, 0]
click at [574, 347] on button "Sale Interaction" at bounding box center [575, 352] width 11 height 11
click at [408, 417] on button "Outbound" at bounding box center [410, 422] width 10 height 10
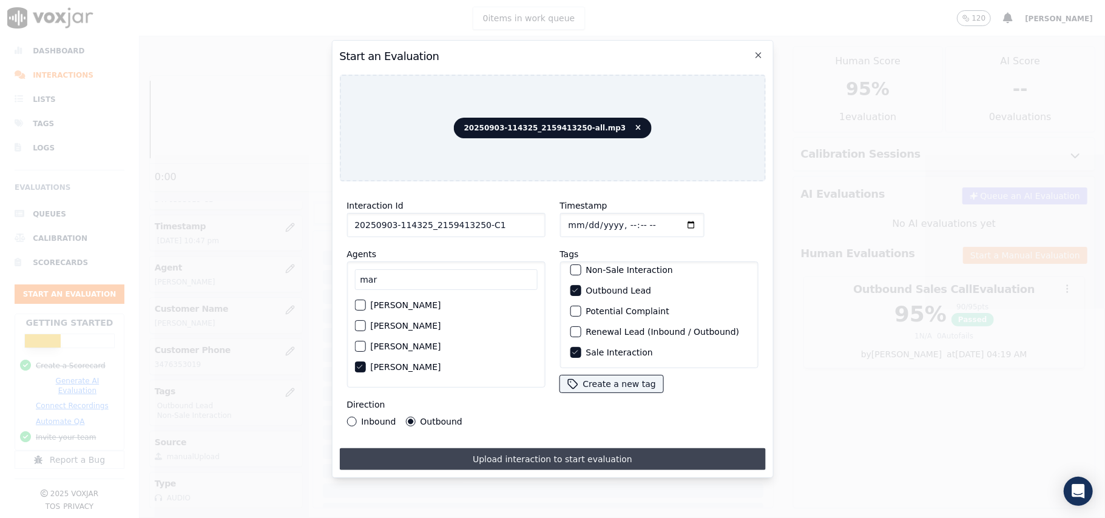
click at [444, 455] on button "Upload interaction to start evaluation" at bounding box center [552, 460] width 426 height 22
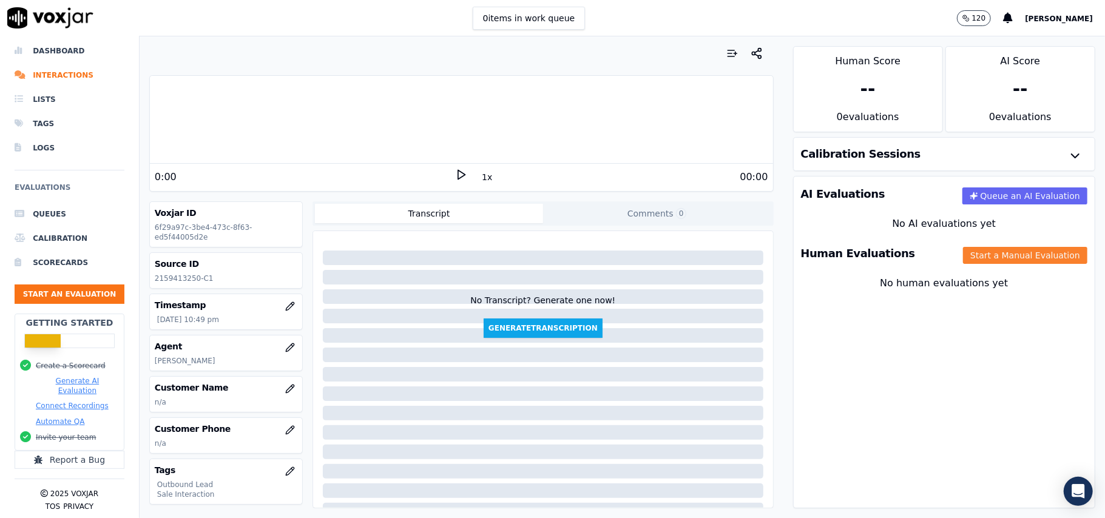
click at [963, 260] on button "Start a Manual Evaluation" at bounding box center [1025, 255] width 124 height 17
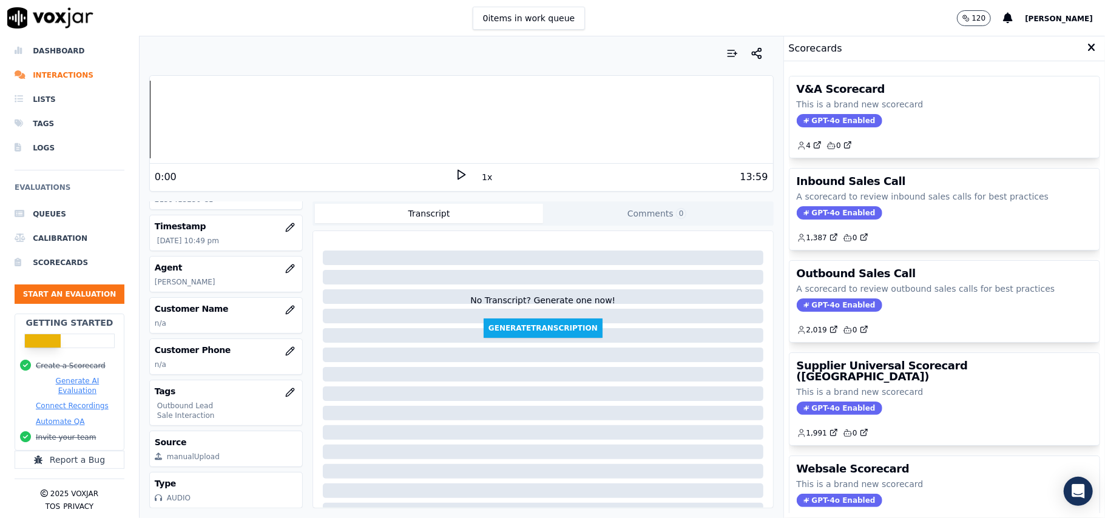
scroll to position [119, 0]
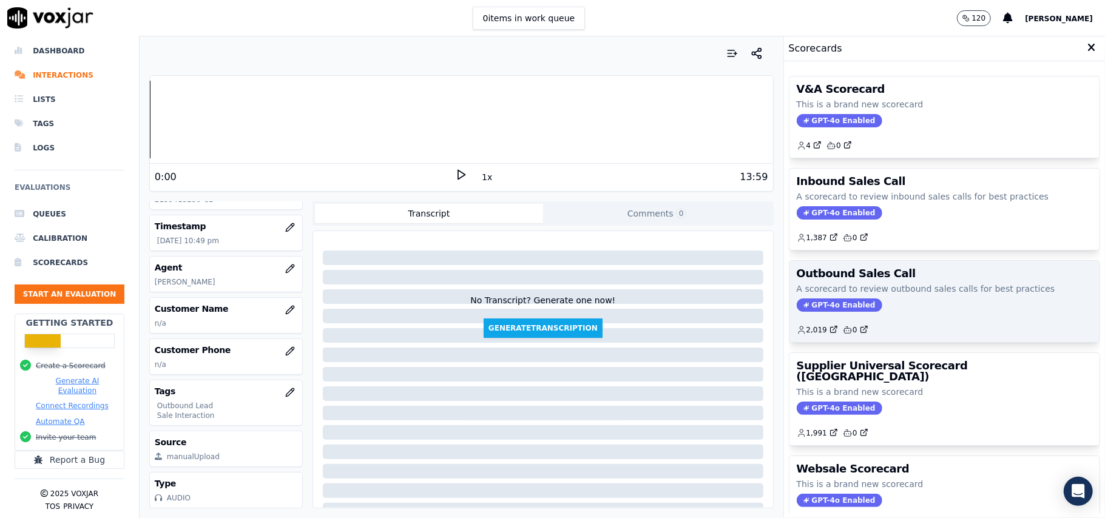
click at [805, 307] on span "GPT-4o Enabled" at bounding box center [840, 305] width 86 height 13
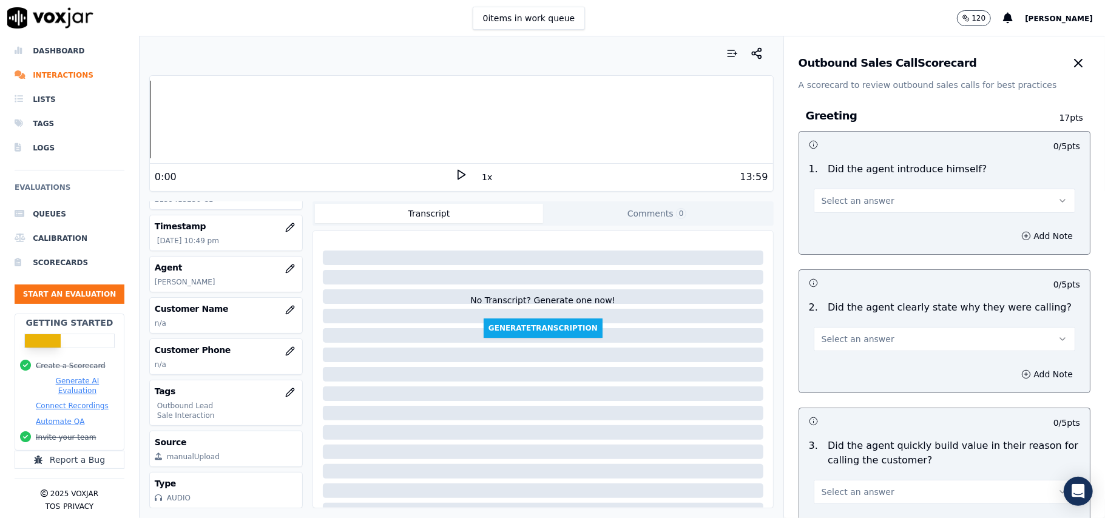
scroll to position [866, 0]
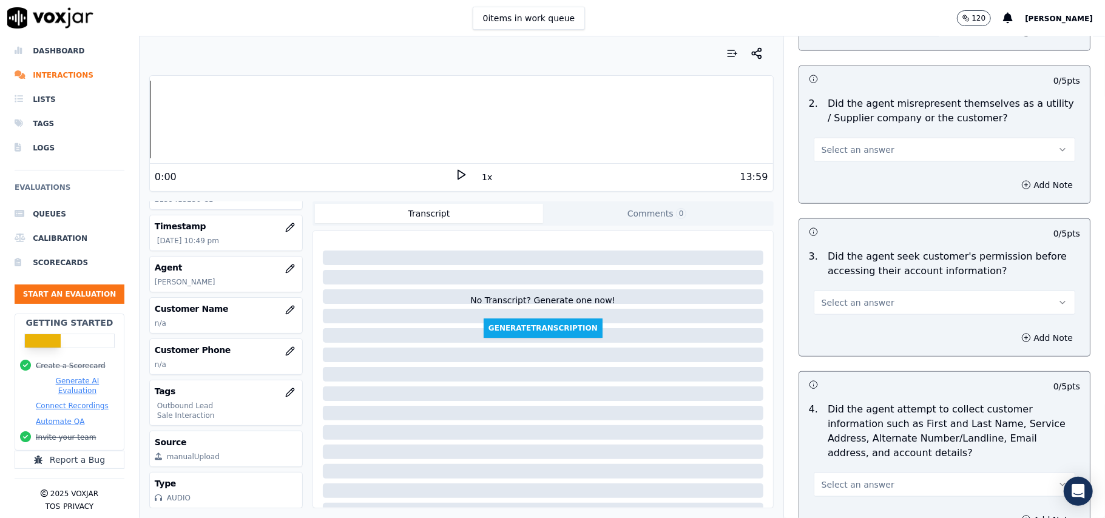
click at [869, 307] on button "Select an answer" at bounding box center [945, 303] width 262 height 24
click at [858, 346] on div "No" at bounding box center [918, 351] width 235 height 19
click at [1014, 337] on button "Add Note" at bounding box center [1047, 338] width 66 height 17
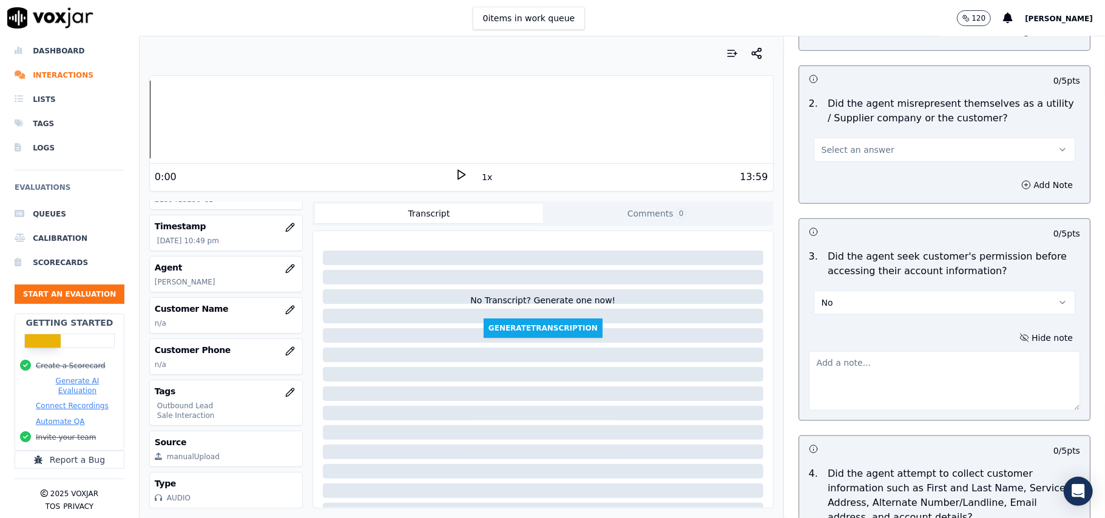
click at [855, 382] on textarea at bounding box center [944, 380] width 271 height 59
paste textarea "@03:12 - The agent did not take permission from the customer before accessing t…"
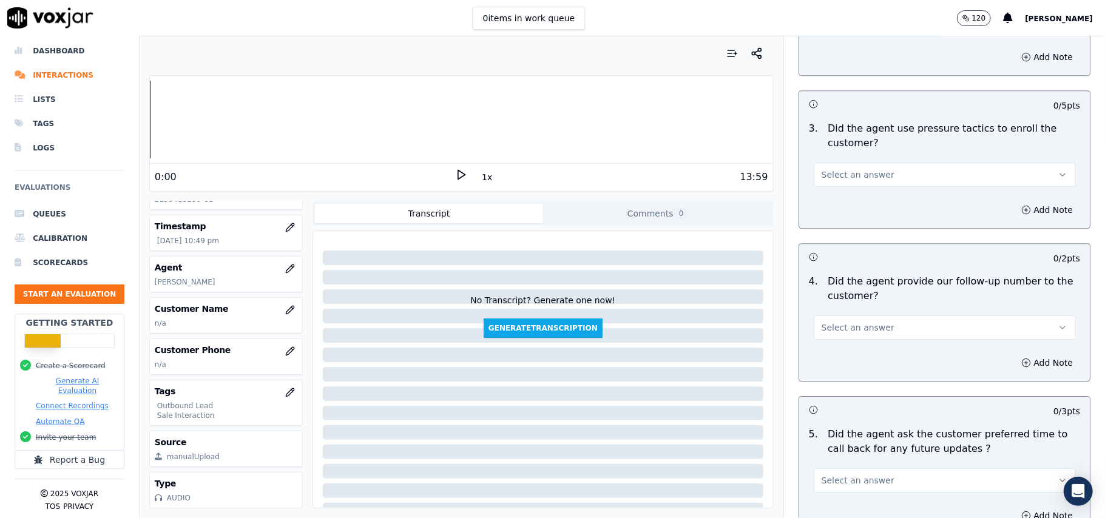
scroll to position [3092, 0]
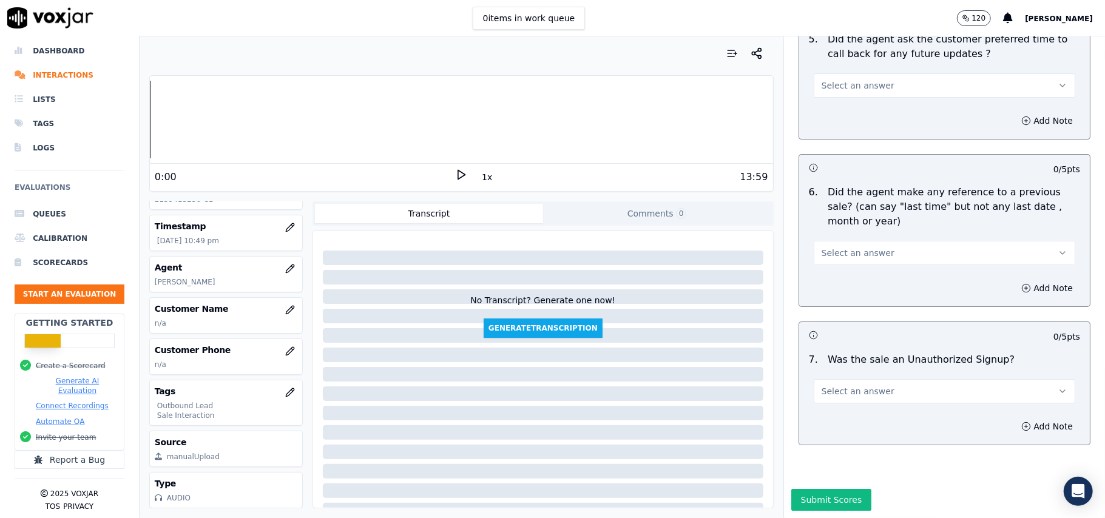
type textarea "@03:12 - The agent did not take permission from the customer before accessing t…"
click at [884, 379] on button "Select an answer" at bounding box center [945, 391] width 262 height 24
click at [833, 396] on div "No" at bounding box center [918, 401] width 235 height 19
click at [832, 247] on span "Select an answer" at bounding box center [858, 253] width 73 height 12
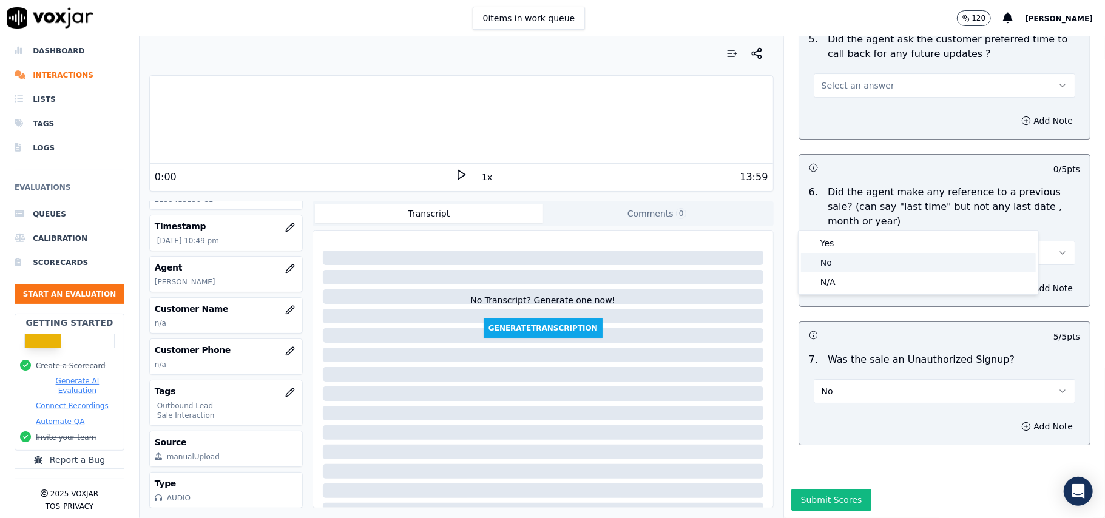
click at [833, 265] on div "No" at bounding box center [918, 262] width 235 height 19
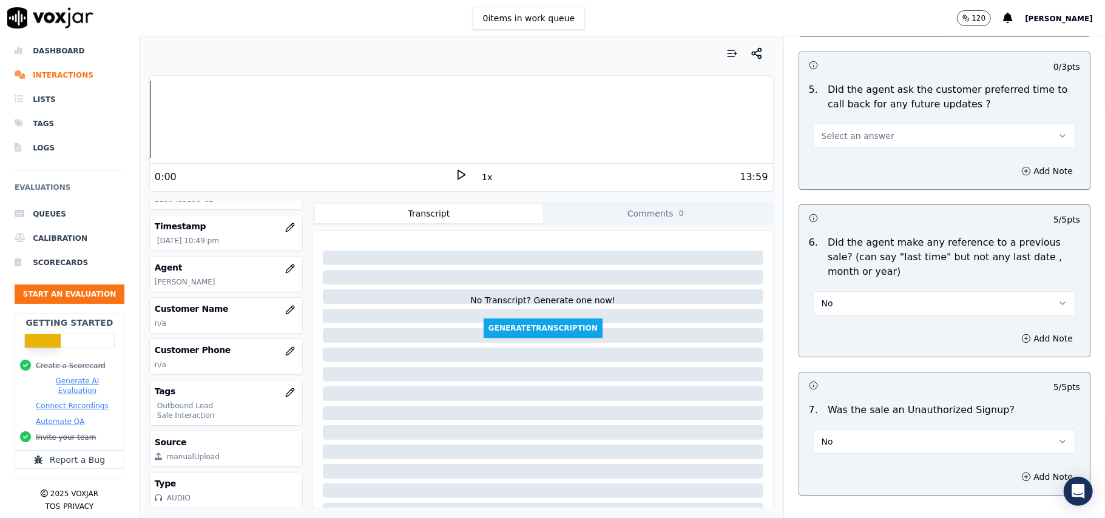
scroll to position [2930, 0]
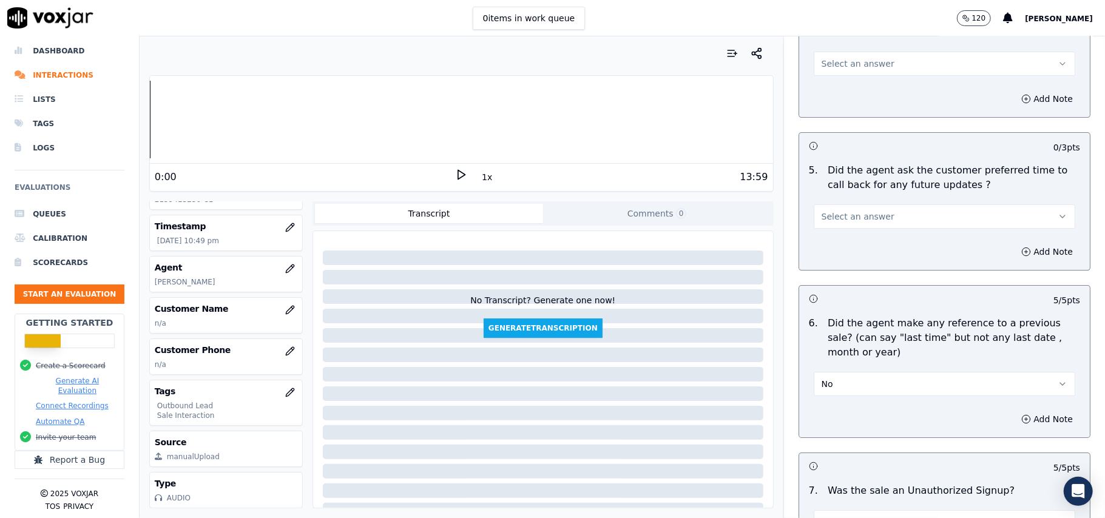
click at [852, 222] on div "5 . Did the agent ask the customer preferred time to call back for any future u…" at bounding box center [944, 195] width 291 height 75
drag, startPoint x: 852, startPoint y: 212, endPoint x: 847, endPoint y: 223, distance: 12.0
click at [852, 212] on span "Select an answer" at bounding box center [858, 217] width 73 height 12
click at [838, 245] on div "Yes" at bounding box center [918, 237] width 235 height 19
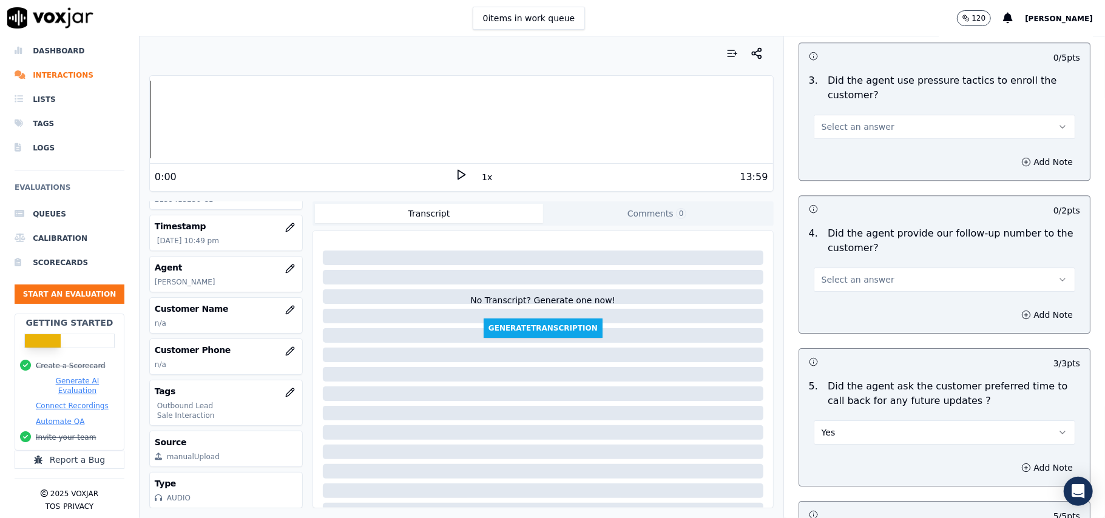
scroll to position [2688, 0]
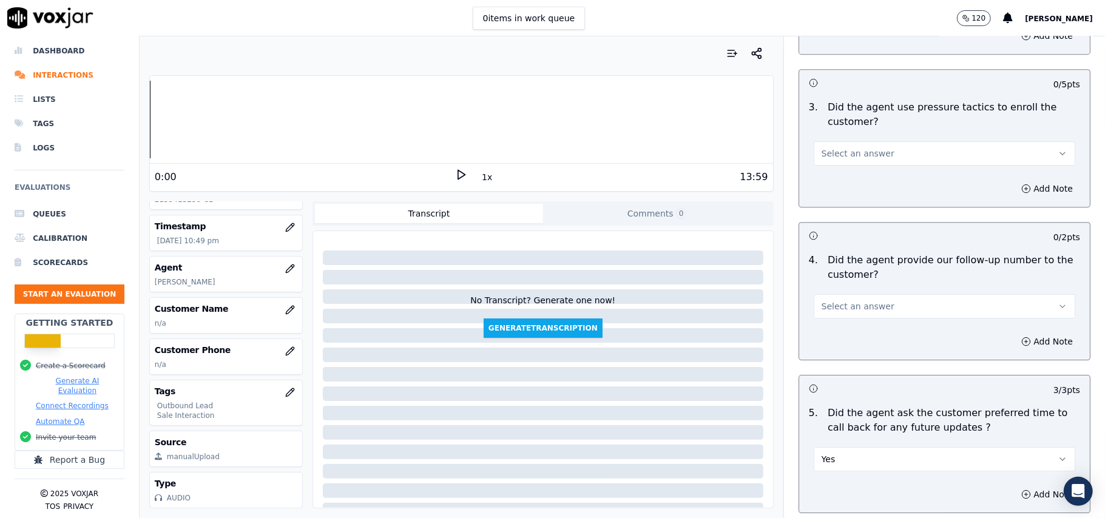
click at [845, 300] on span "Select an answer" at bounding box center [858, 306] width 73 height 12
drag, startPoint x: 828, startPoint y: 325, endPoint x: 833, endPoint y: 308, distance: 17.7
click at [829, 325] on div "Yes" at bounding box center [918, 326] width 235 height 19
click at [879, 155] on button "Select an answer" at bounding box center [945, 153] width 262 height 24
click at [848, 190] on div "No" at bounding box center [918, 192] width 235 height 19
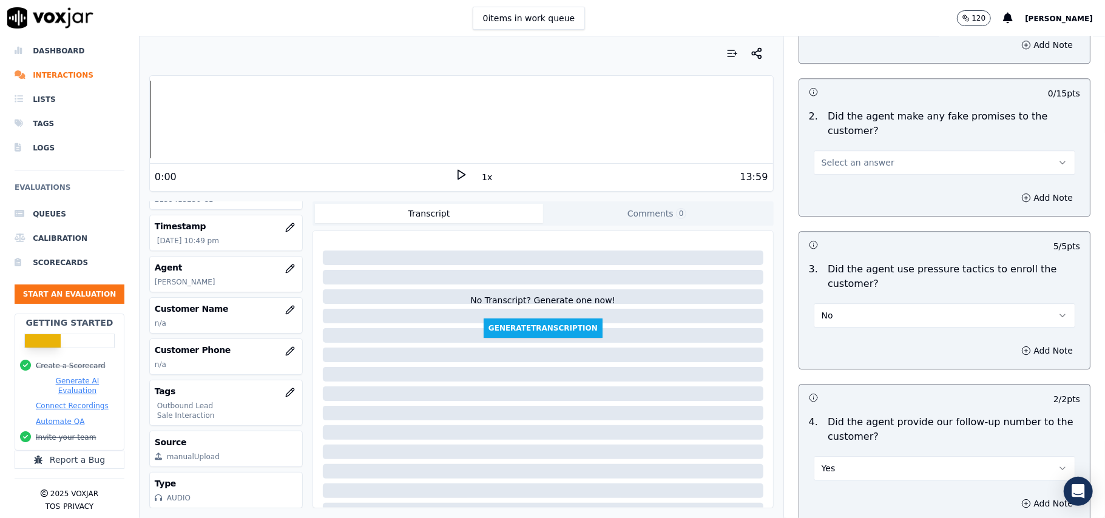
scroll to position [2445, 0]
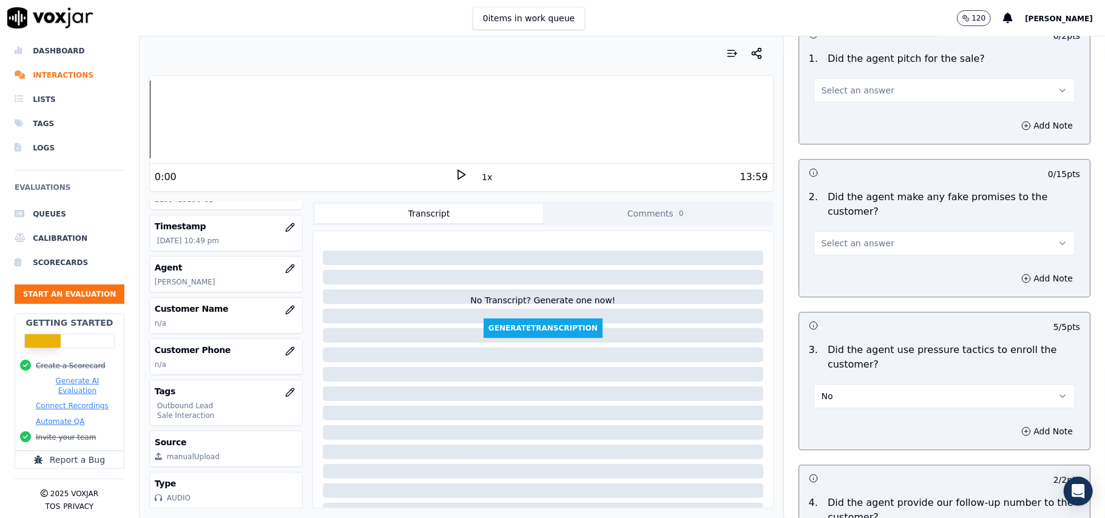
drag, startPoint x: 868, startPoint y: 231, endPoint x: 868, endPoint y: 242, distance: 10.9
click at [868, 237] on span "Select an answer" at bounding box center [858, 243] width 73 height 12
click at [864, 279] on div "No" at bounding box center [918, 282] width 235 height 19
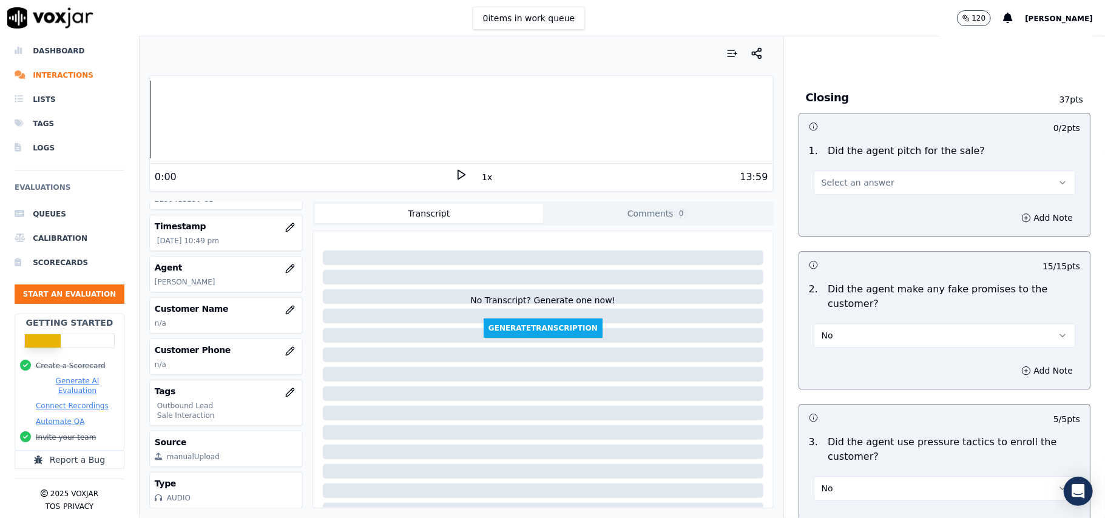
scroll to position [2283, 0]
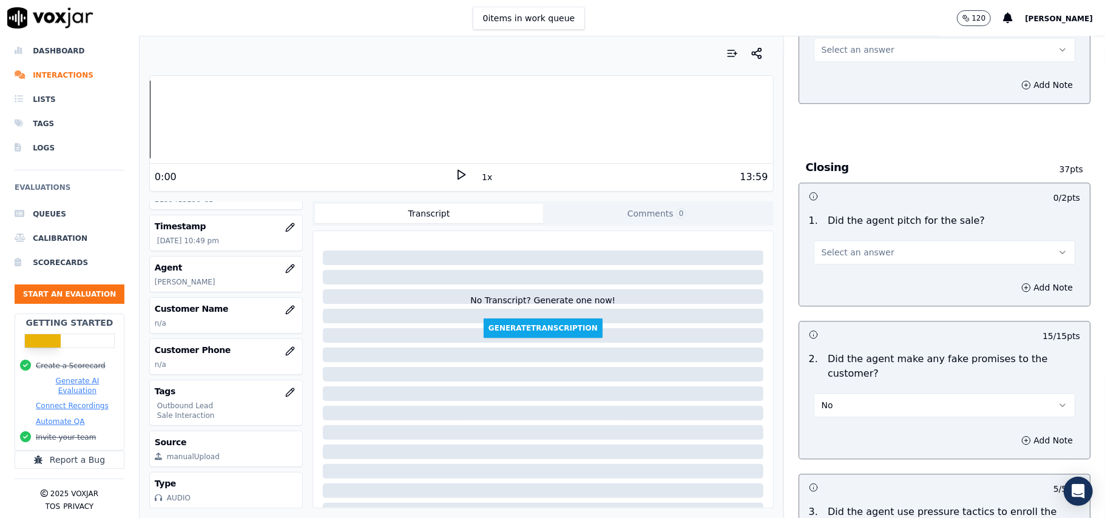
click at [874, 242] on button "Select an answer" at bounding box center [945, 252] width 262 height 24
click at [859, 266] on div "Yes" at bounding box center [918, 271] width 235 height 19
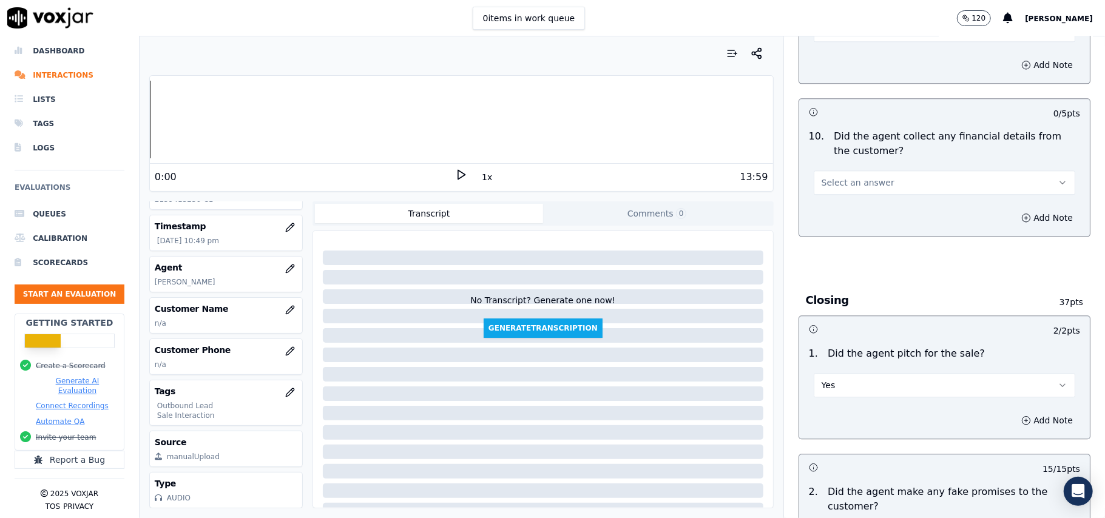
scroll to position [2040, 0]
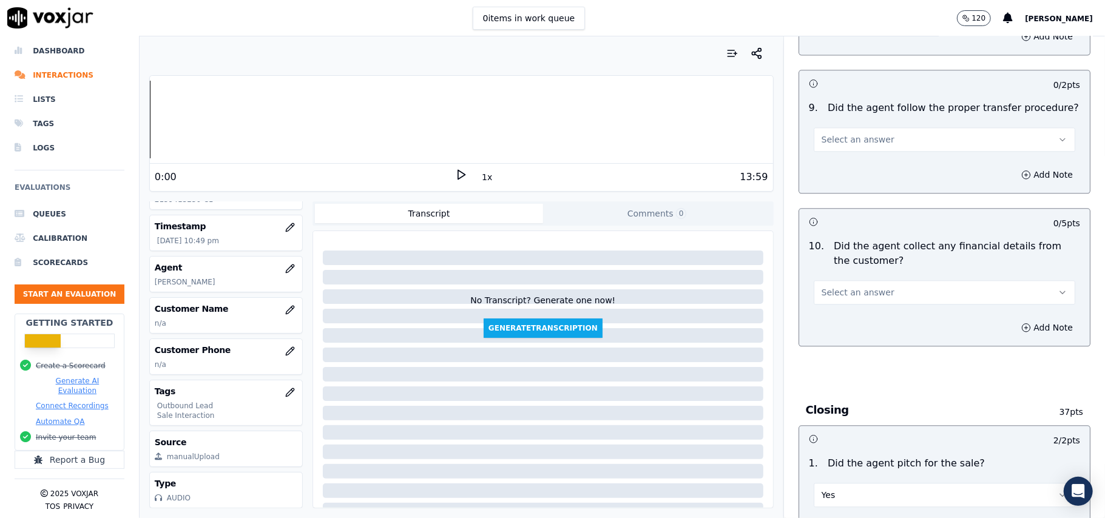
click at [855, 286] on span "Select an answer" at bounding box center [858, 292] width 73 height 12
click at [846, 330] on div "No" at bounding box center [918, 330] width 235 height 19
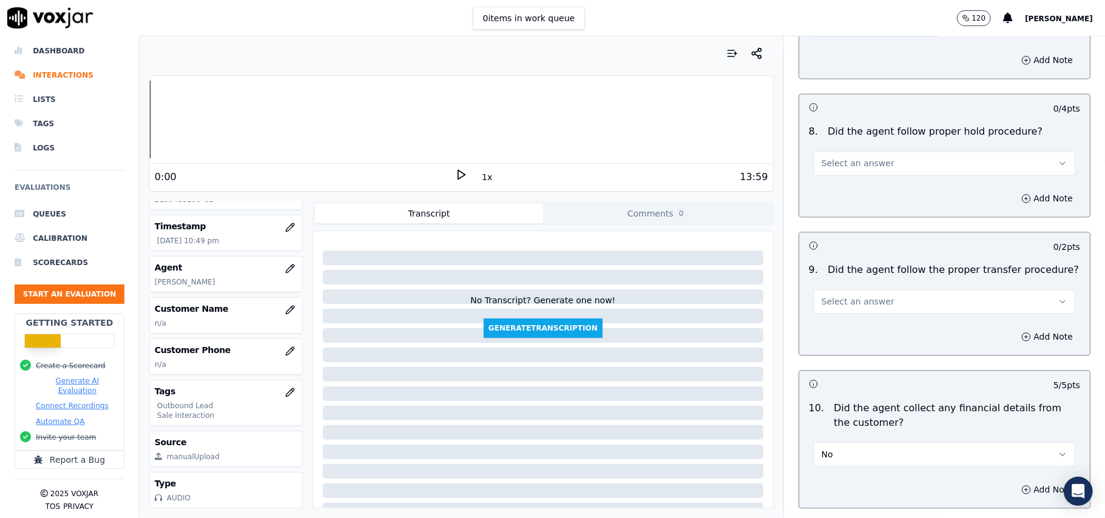
click at [858, 296] on span "Select an answer" at bounding box center [858, 302] width 73 height 12
click at [858, 323] on div "Yes" at bounding box center [918, 319] width 235 height 19
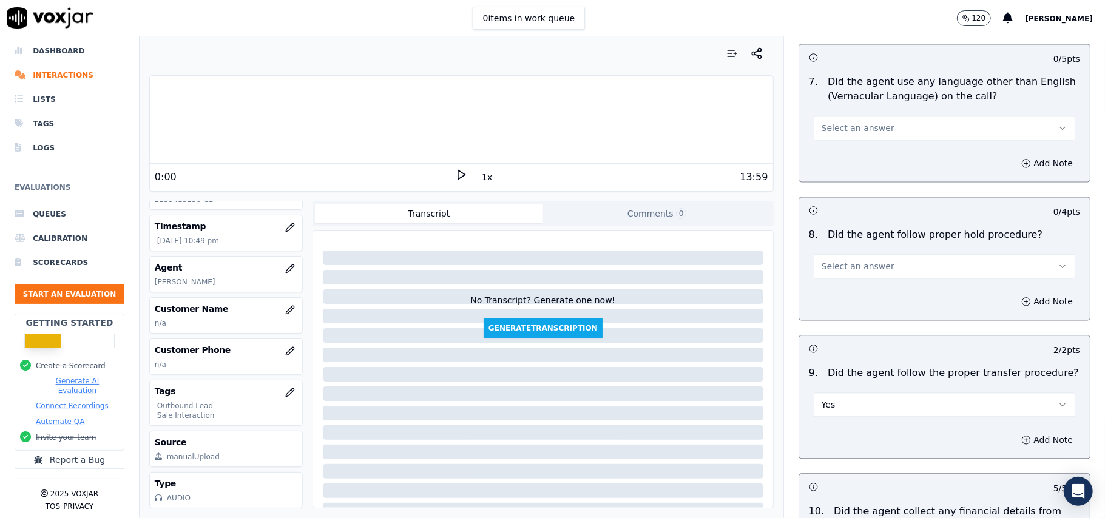
scroll to position [1717, 0]
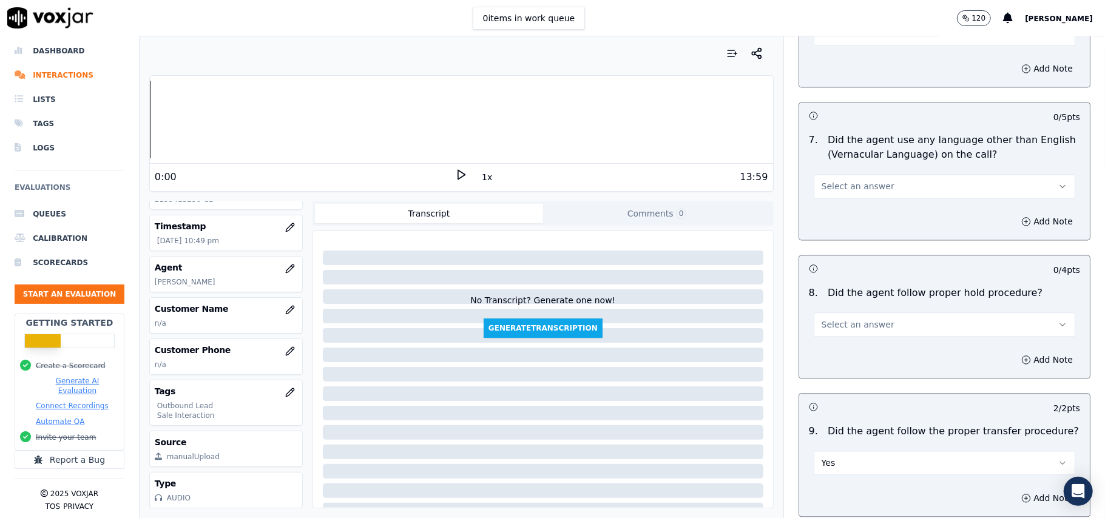
click at [839, 319] on span "Select an answer" at bounding box center [858, 325] width 73 height 12
click at [840, 343] on div "Yes" at bounding box center [918, 342] width 235 height 19
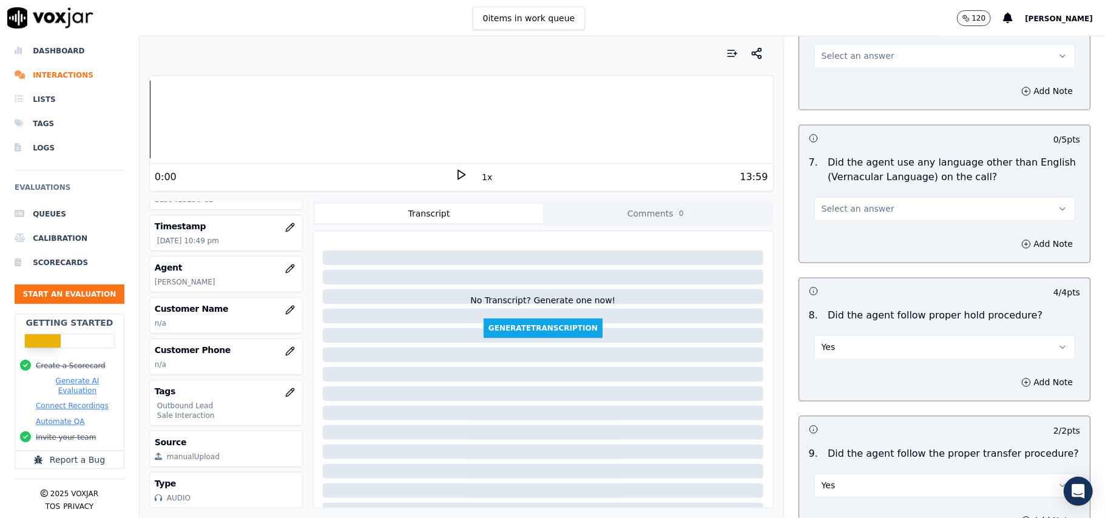
scroll to position [1635, 0]
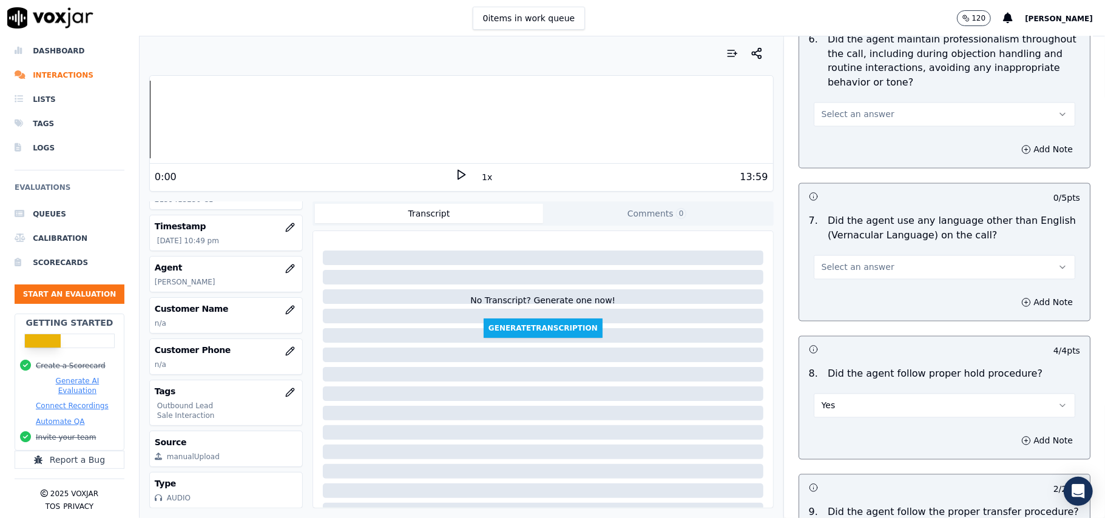
click at [844, 262] on span "Select an answer" at bounding box center [858, 268] width 73 height 12
click at [831, 299] on div "No" at bounding box center [918, 303] width 235 height 19
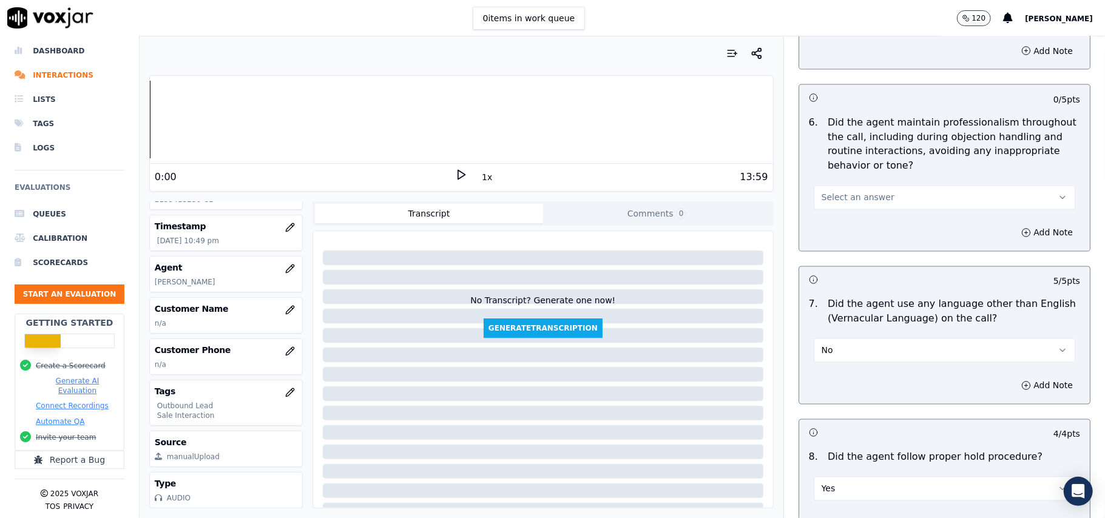
scroll to position [1474, 0]
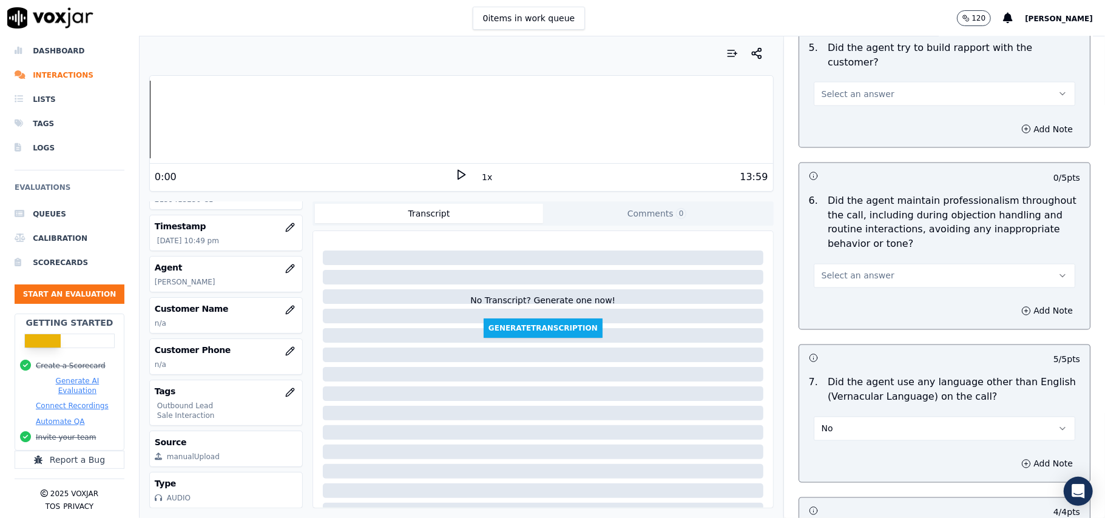
click at [859, 270] on span "Select an answer" at bounding box center [858, 276] width 73 height 12
click at [858, 295] on div "Yes" at bounding box center [918, 292] width 235 height 19
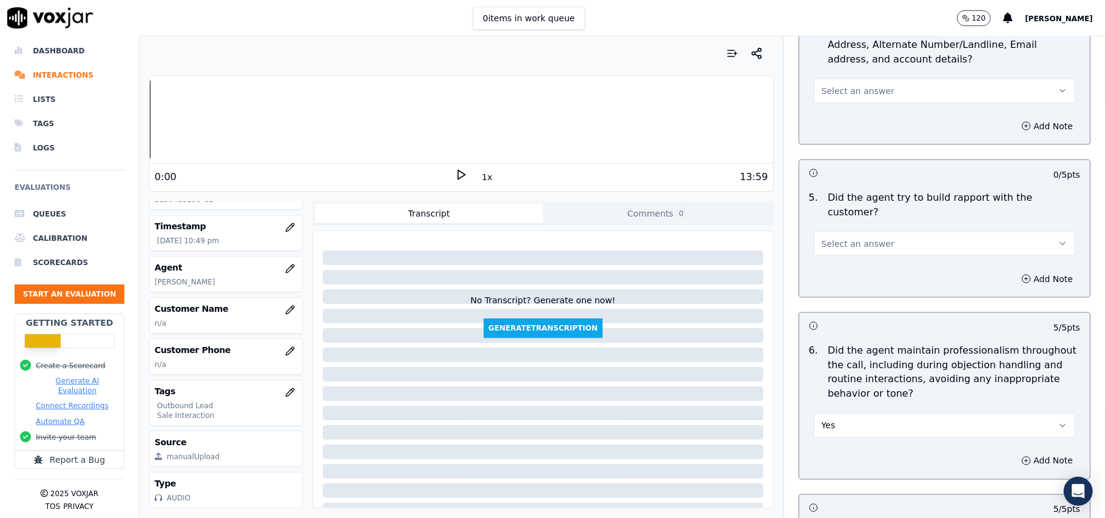
scroll to position [1312, 0]
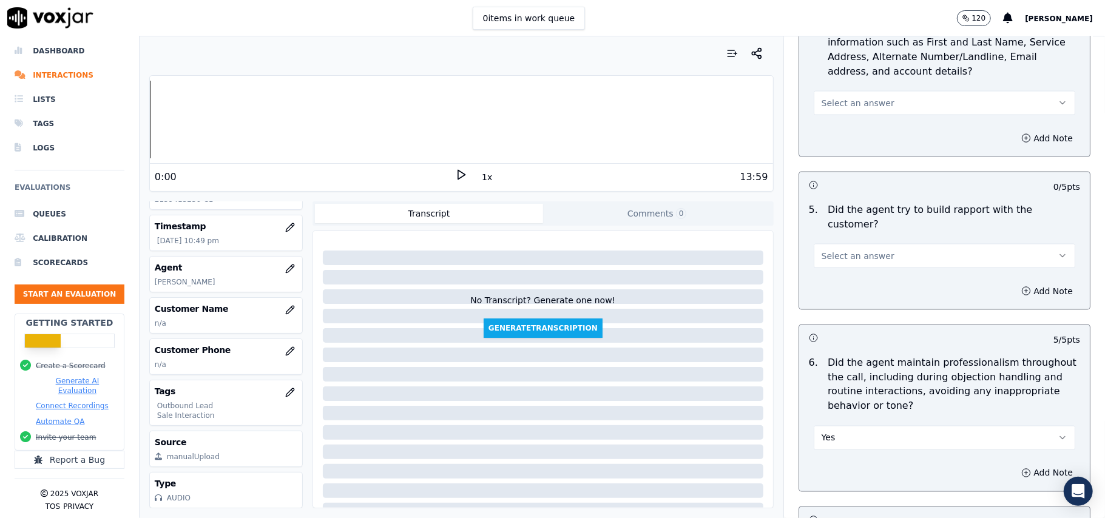
click at [870, 273] on div "Add Note" at bounding box center [944, 291] width 291 height 36
click at [870, 253] on button "Select an answer" at bounding box center [945, 256] width 262 height 24
click at [845, 275] on div "Yes" at bounding box center [918, 272] width 235 height 19
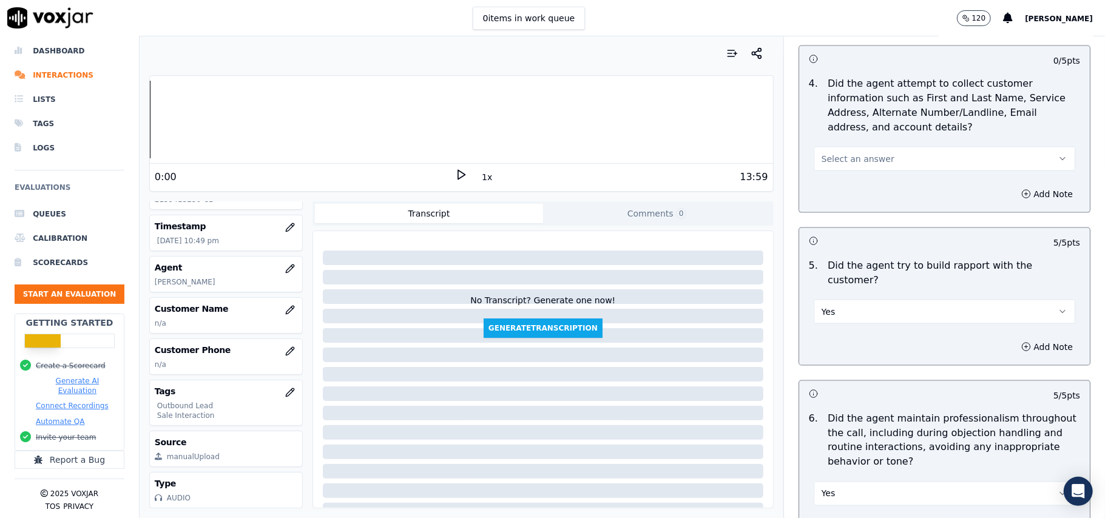
scroll to position [1231, 0]
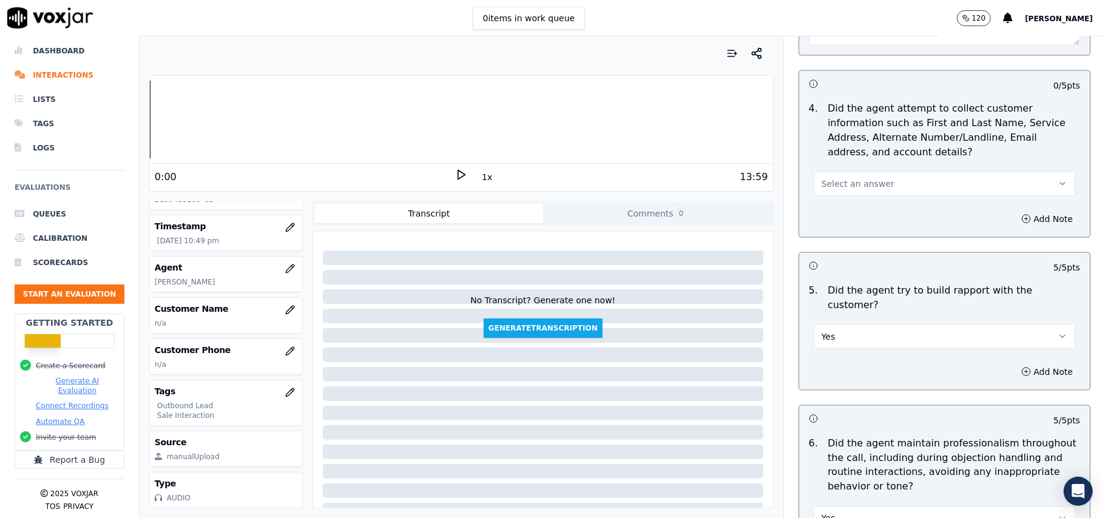
click at [850, 185] on span "Select an answer" at bounding box center [858, 184] width 73 height 12
click at [827, 243] on div "No" at bounding box center [918, 234] width 235 height 19
click at [834, 181] on button "No" at bounding box center [945, 184] width 262 height 24
click at [824, 239] on div "No" at bounding box center [918, 234] width 235 height 19
click at [823, 185] on button "No" at bounding box center [945, 184] width 262 height 24
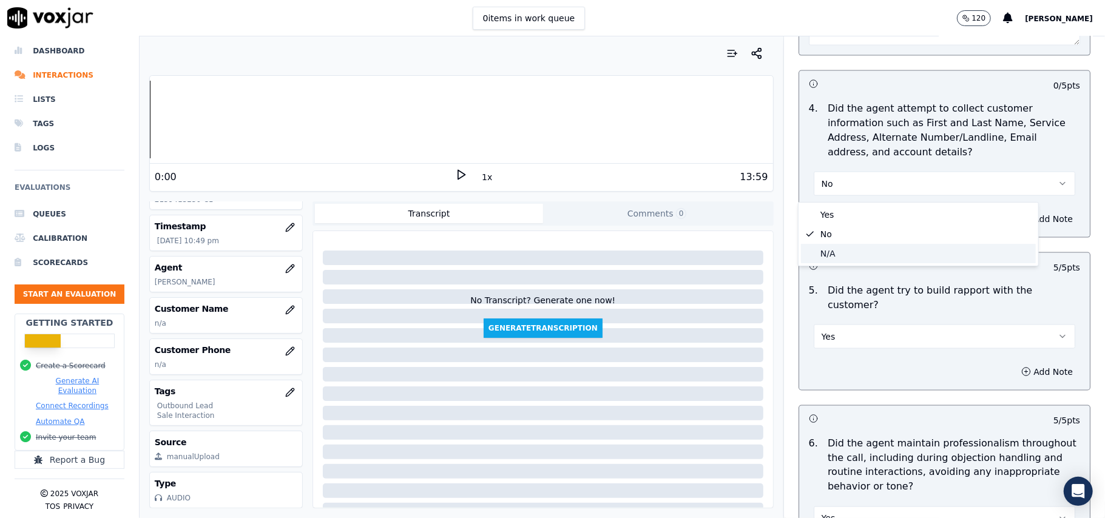
click at [816, 256] on div "N/A" at bounding box center [918, 253] width 235 height 19
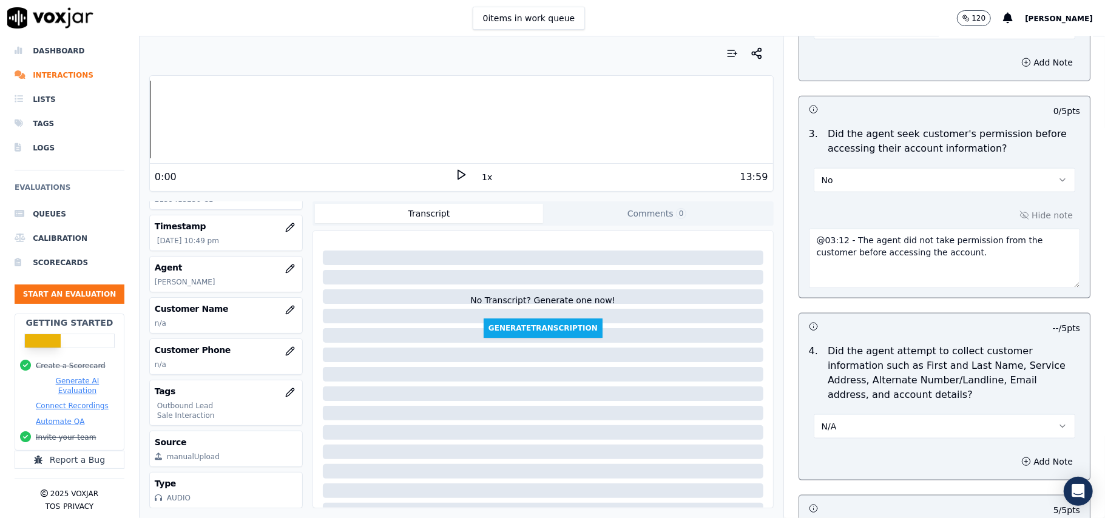
scroll to position [745, 0]
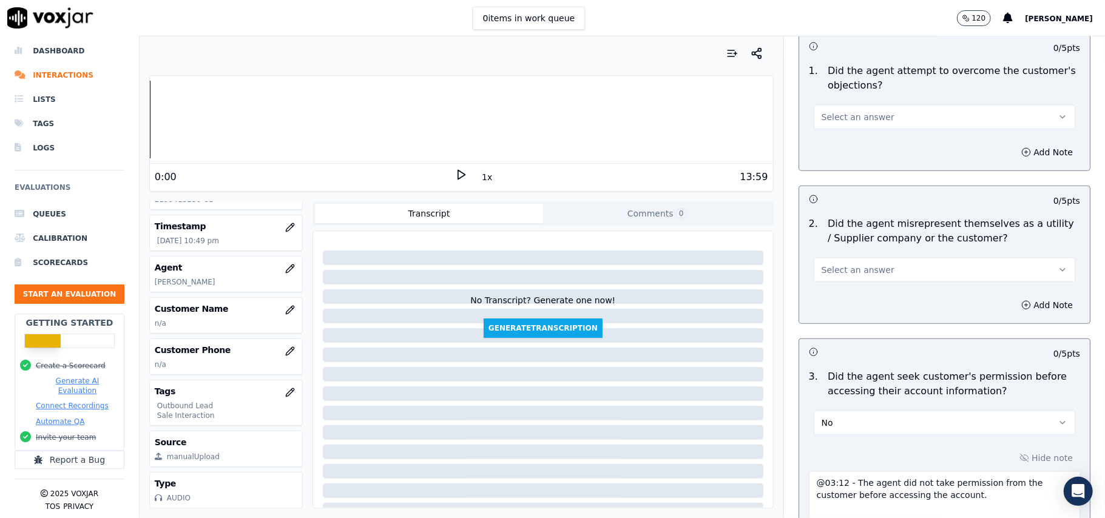
click at [844, 280] on button "Select an answer" at bounding box center [945, 270] width 262 height 24
click at [825, 319] on div "No" at bounding box center [918, 319] width 235 height 19
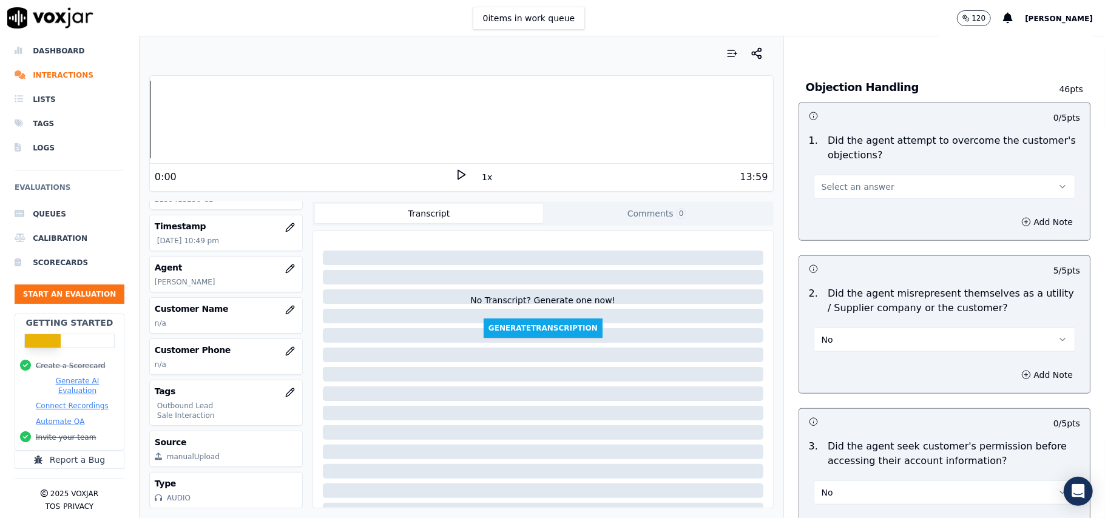
scroll to position [583, 0]
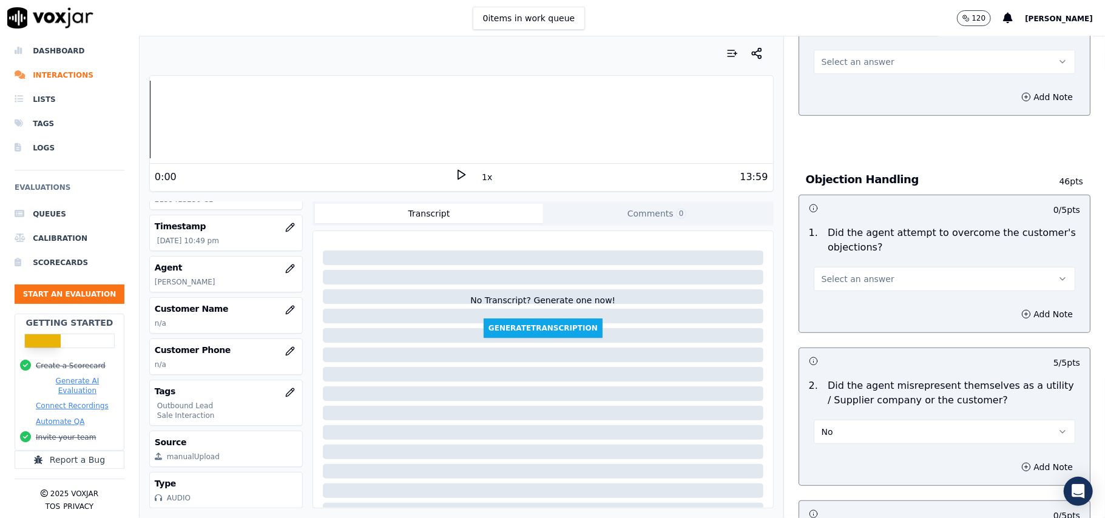
click at [835, 278] on span "Select an answer" at bounding box center [858, 279] width 73 height 12
click at [834, 306] on div "Yes" at bounding box center [918, 308] width 235 height 19
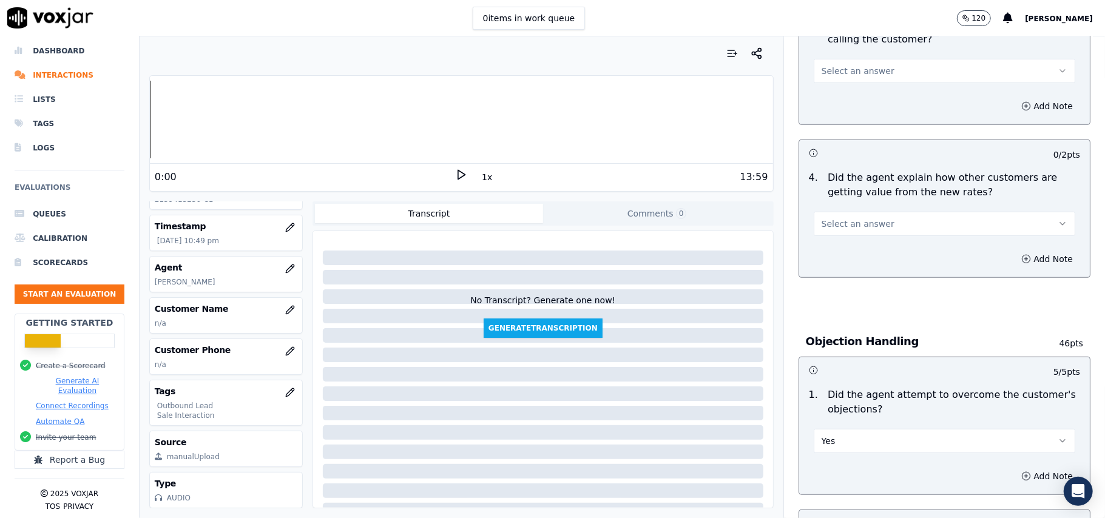
click at [835, 221] on span "Select an answer" at bounding box center [858, 224] width 73 height 12
click at [836, 254] on div "Yes" at bounding box center [918, 252] width 235 height 19
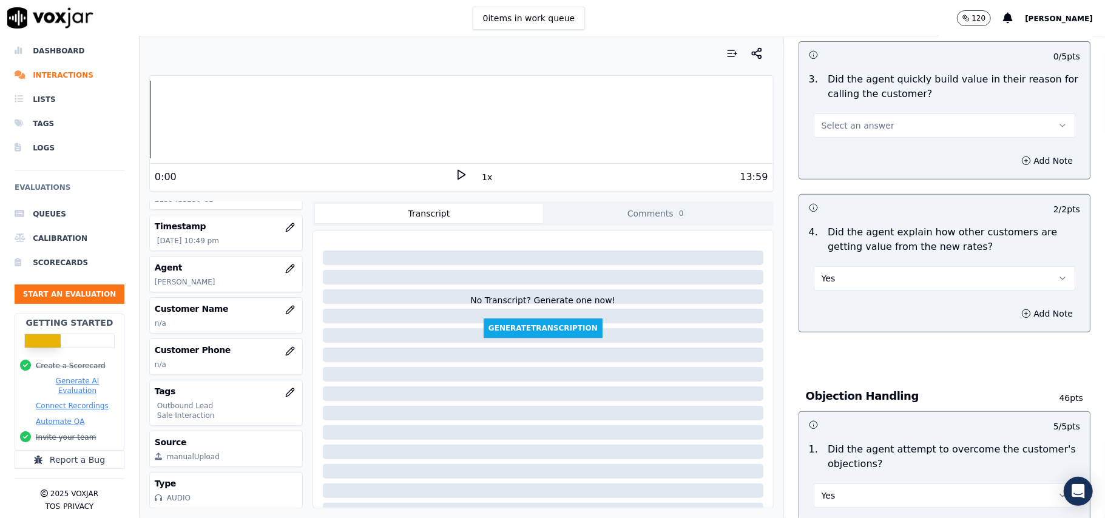
scroll to position [341, 0]
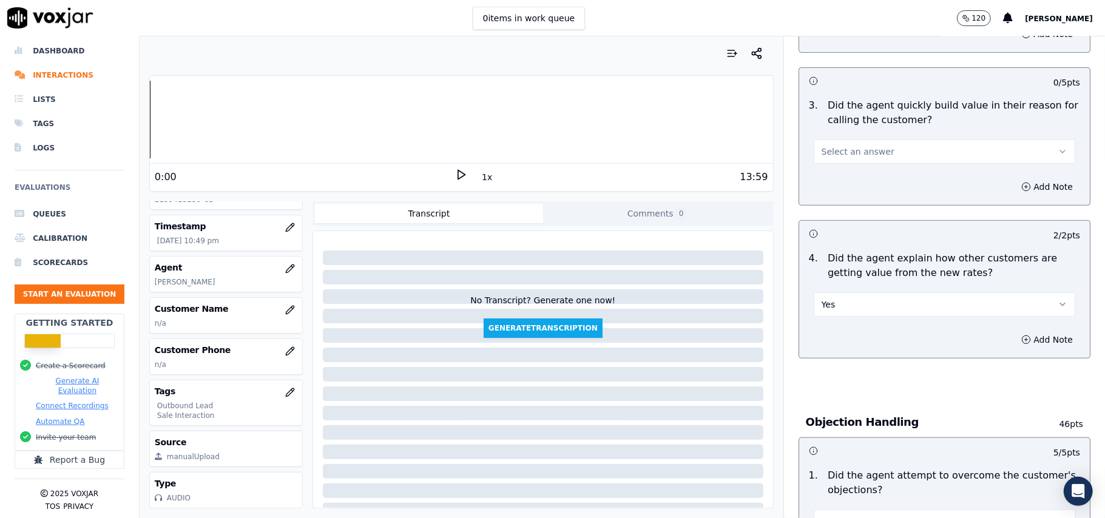
click at [846, 158] on span "Select an answer" at bounding box center [858, 152] width 73 height 12
click at [840, 178] on div "Yes" at bounding box center [918, 180] width 235 height 19
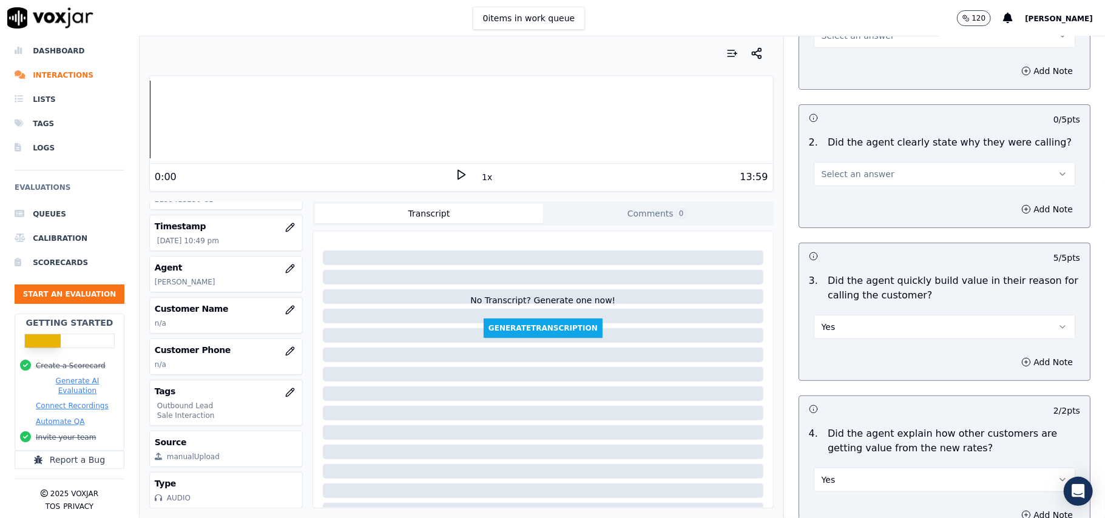
scroll to position [98, 0]
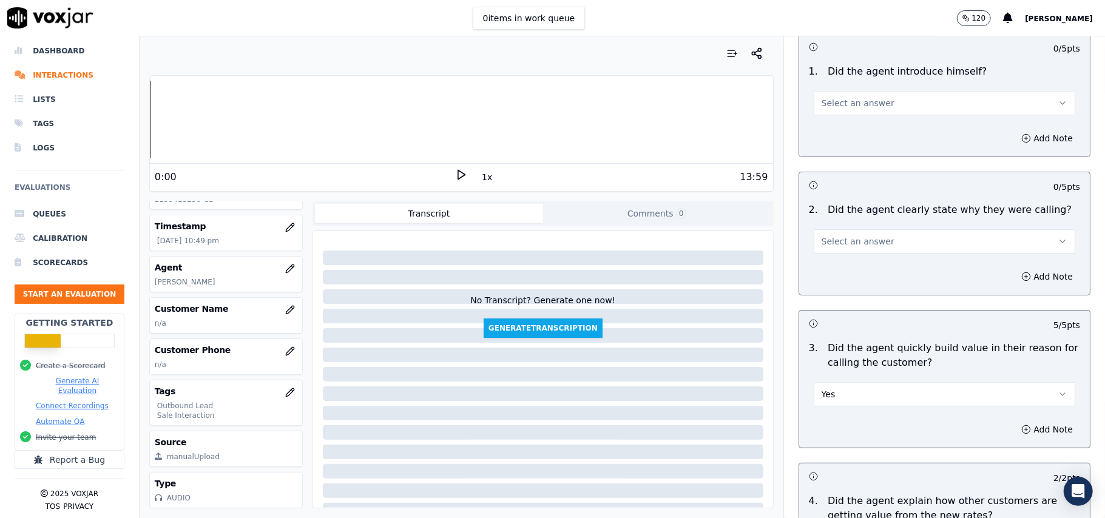
click at [851, 239] on span "Select an answer" at bounding box center [858, 242] width 73 height 12
click at [843, 275] on div "Yes" at bounding box center [918, 269] width 235 height 19
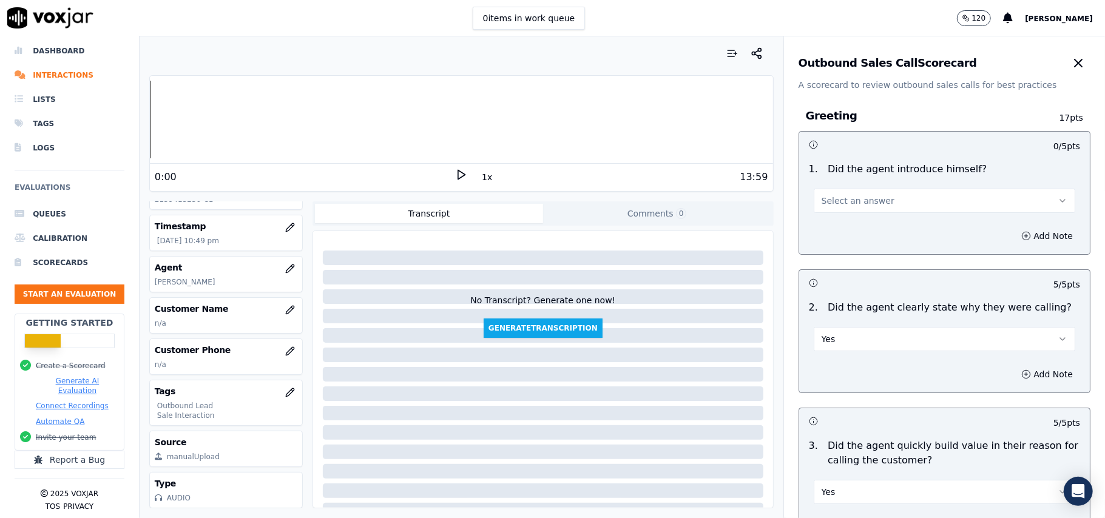
click at [848, 200] on span "Select an answer" at bounding box center [858, 201] width 73 height 12
click at [842, 231] on div "Yes" at bounding box center [918, 228] width 235 height 19
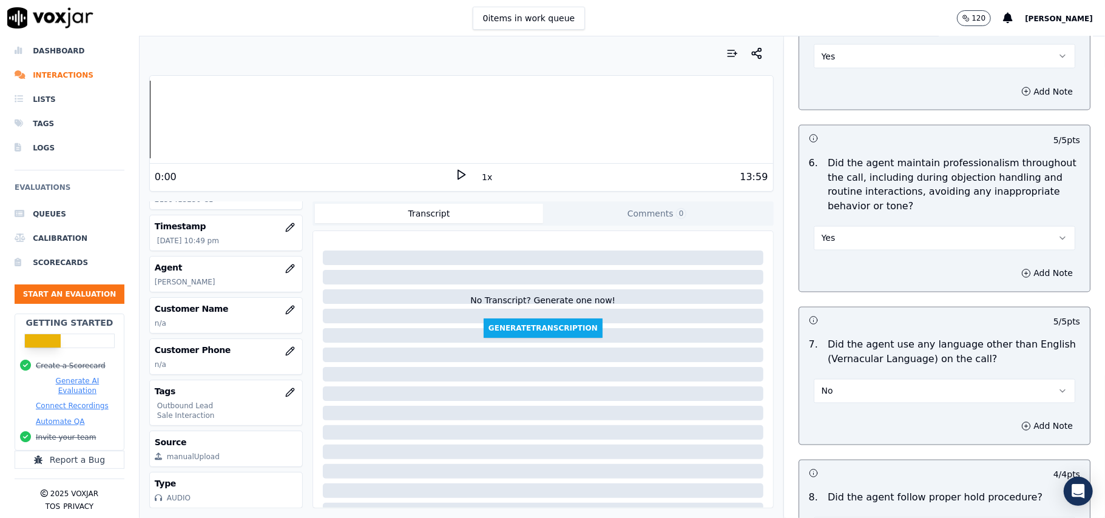
scroll to position [3092, 0]
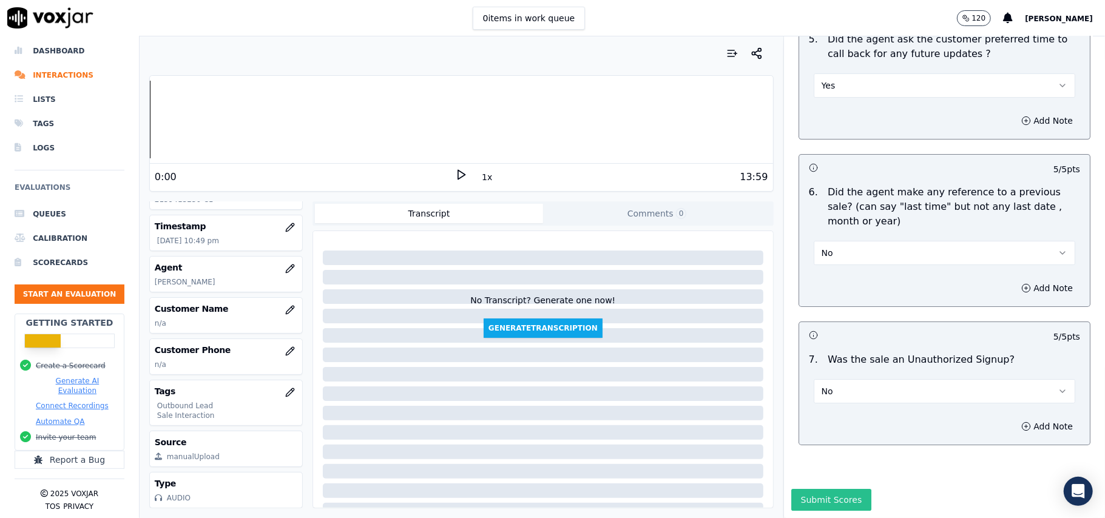
click at [828, 489] on button "Submit Scores" at bounding box center [831, 500] width 81 height 22
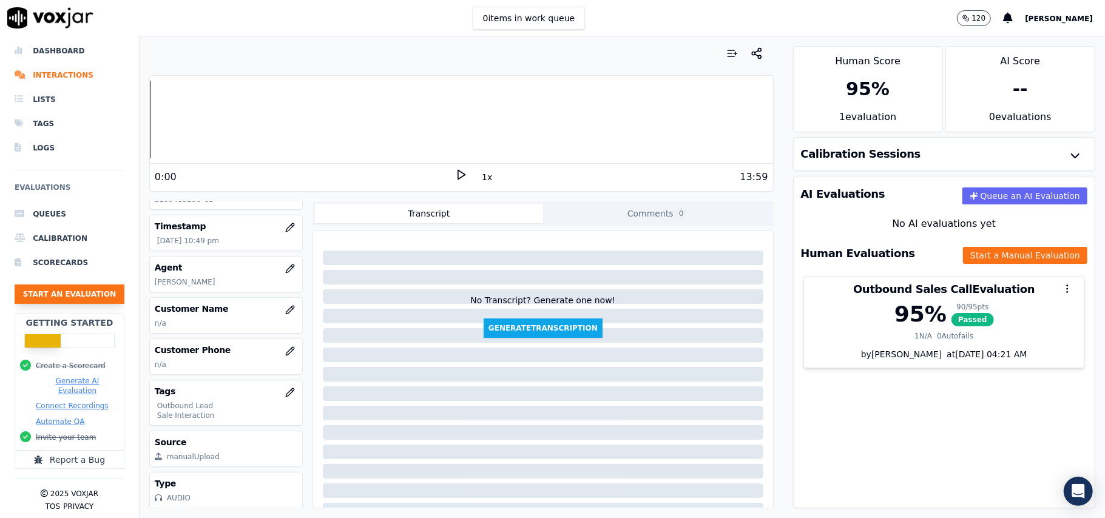
click at [76, 285] on button "Start an Evaluation" at bounding box center [70, 294] width 110 height 19
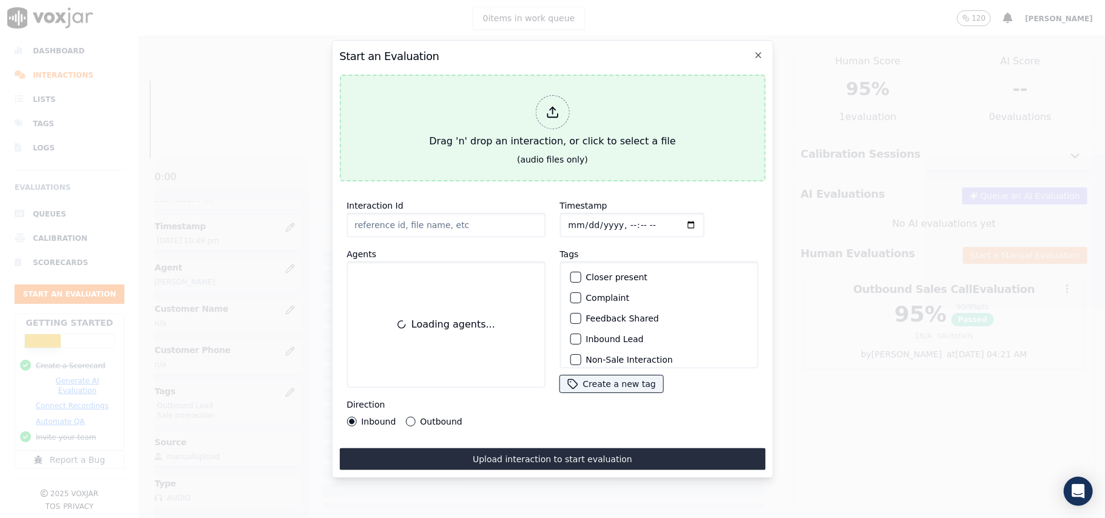
click at [534, 103] on div "Drag 'n' drop an interaction, or click to select a file" at bounding box center [552, 121] width 256 height 63
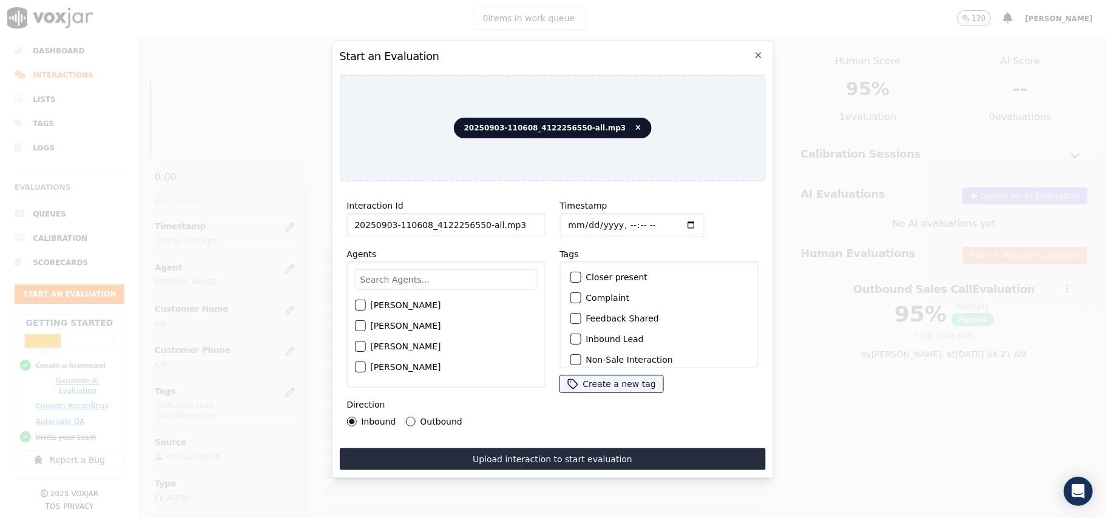
drag, startPoint x: 508, startPoint y: 217, endPoint x: 477, endPoint y: 223, distance: 31.7
click at [477, 223] on input "20250903-110608_4122256550-all.mp3" at bounding box center [446, 225] width 198 height 24
click at [476, 219] on input "20250903-110608_4122256550-1" at bounding box center [446, 225] width 198 height 24
click at [498, 228] on input "20250903-110608_4122256550-C1" at bounding box center [446, 225] width 198 height 24
type input "20250903-110608_4122256550-C1"
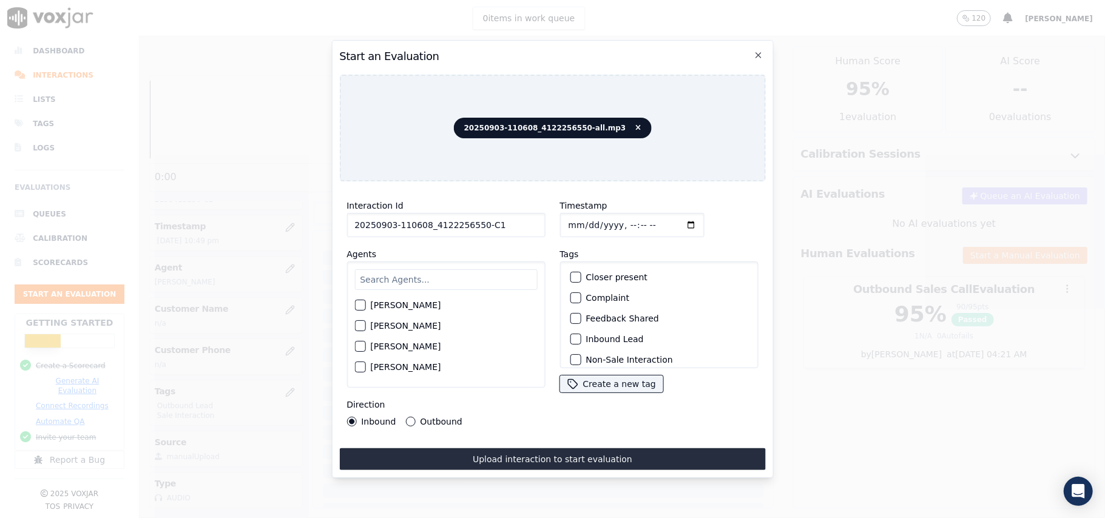
click at [581, 219] on input "Timestamp" at bounding box center [632, 225] width 144 height 24
type input "2025-09-03T22:52"
click at [473, 284] on input "text" at bounding box center [445, 279] width 183 height 21
type input "Annie"
click at [457, 220] on input "20250903-110608_4122256550-C1" at bounding box center [446, 225] width 198 height 24
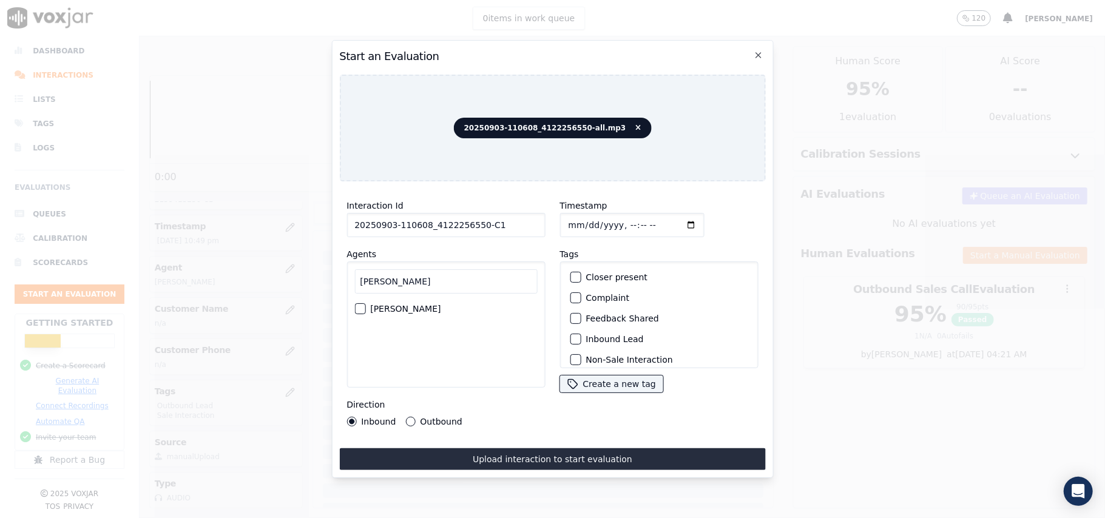
click at [404, 299] on div "Annie Singh" at bounding box center [445, 309] width 183 height 21
click at [363, 305] on div "button" at bounding box center [359, 309] width 8 height 8
click at [572, 296] on div "button" at bounding box center [575, 300] width 8 height 8
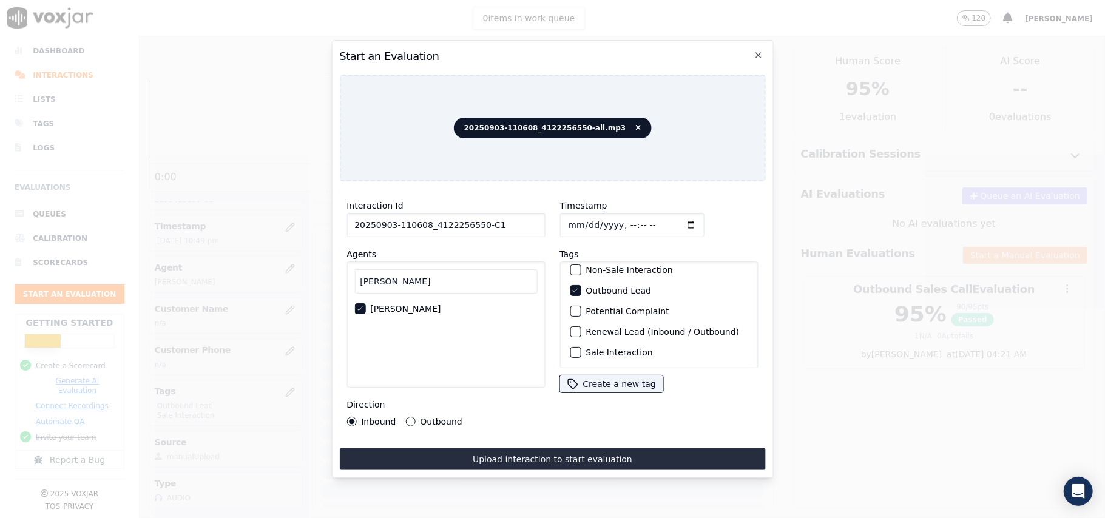
click at [571, 348] on div "button" at bounding box center [575, 352] width 8 height 8
click at [413, 417] on button "Outbound" at bounding box center [410, 422] width 10 height 10
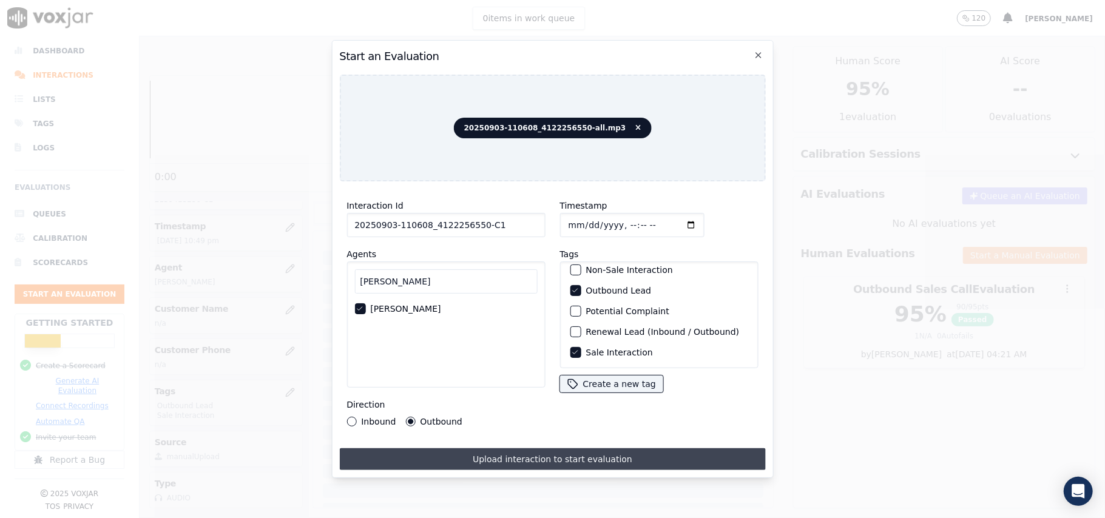
click at [520, 452] on button "Upload interaction to start evaluation" at bounding box center [552, 460] width 426 height 22
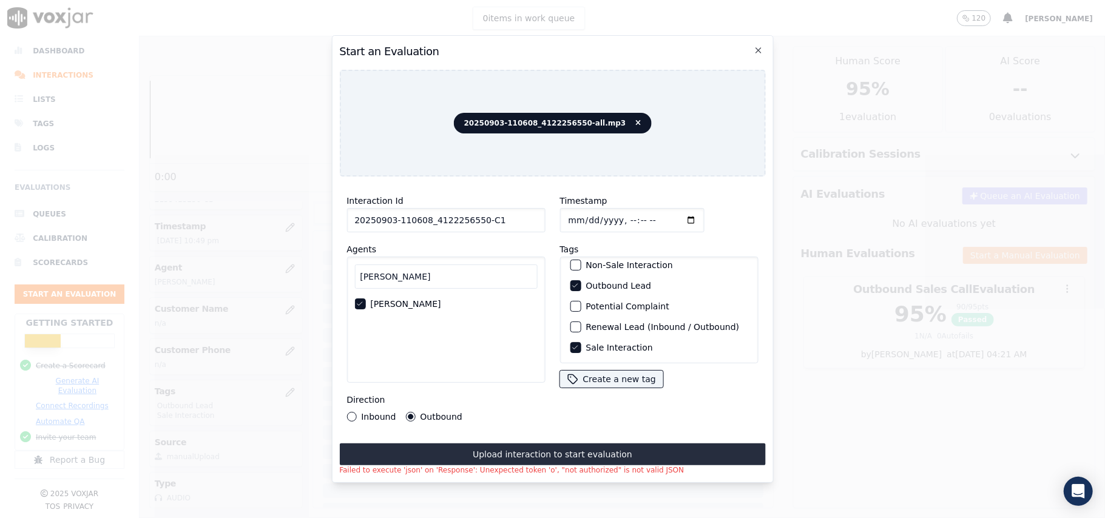
click at [487, 216] on input "20250903-110608_4122256550-C1" at bounding box center [446, 220] width 198 height 24
click at [354, 212] on input "20250903-110608_4122256550-C1" at bounding box center [446, 220] width 198 height 24
click at [396, 307] on div "Annie Singh" at bounding box center [445, 304] width 183 height 21
click at [455, 336] on div "Annie Annie Singh" at bounding box center [446, 320] width 198 height 126
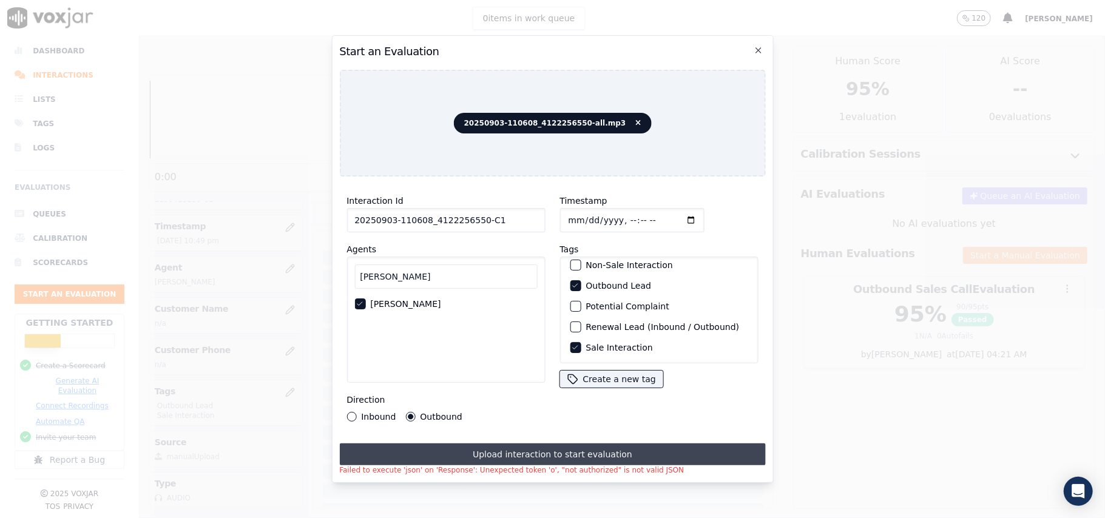
click at [527, 455] on button "Upload interaction to start evaluation" at bounding box center [552, 455] width 426 height 22
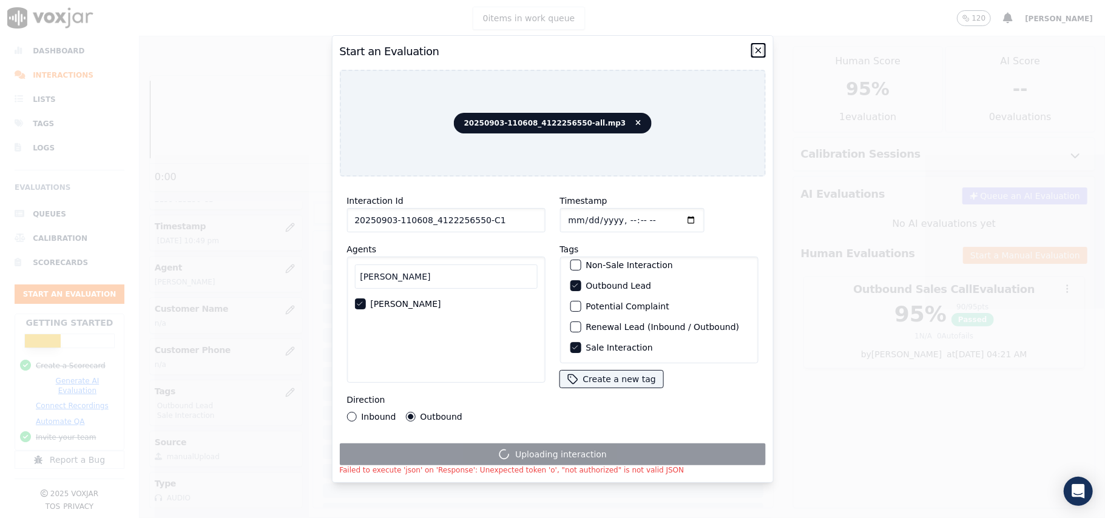
click at [759, 46] on icon "button" at bounding box center [759, 51] width 10 height 10
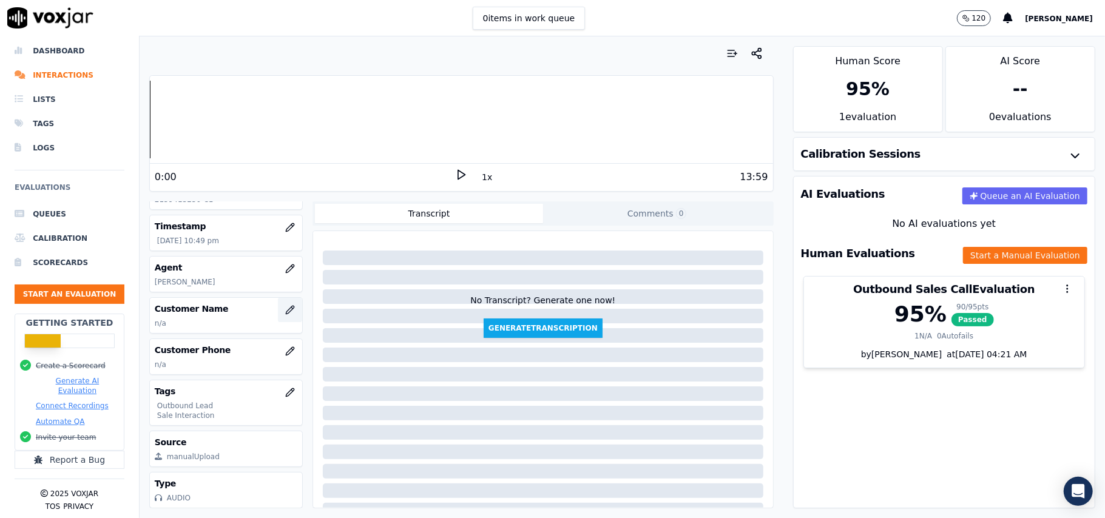
click at [286, 306] on icon "button" at bounding box center [290, 310] width 8 height 8
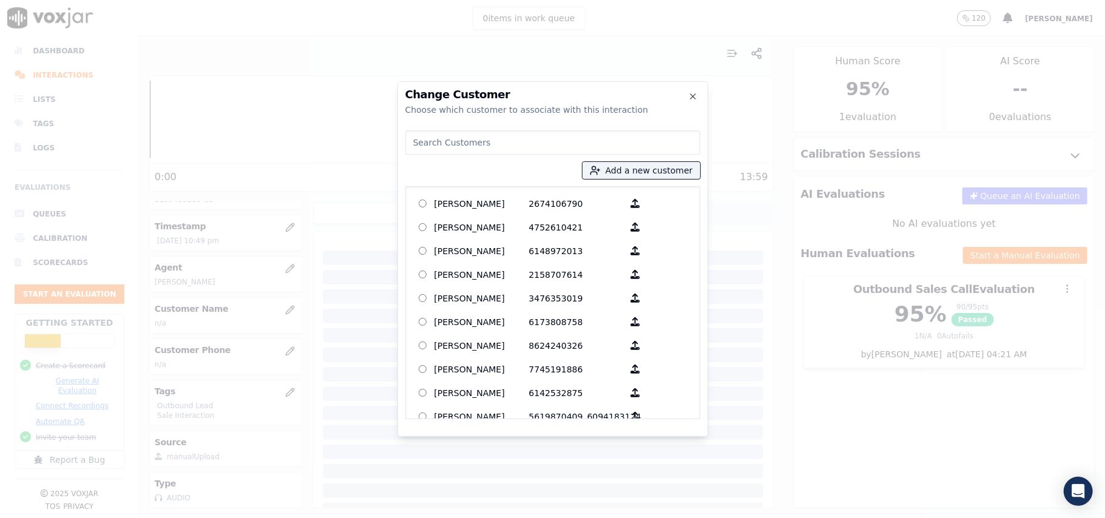
paste input "NATHANIEL GILLIAM"
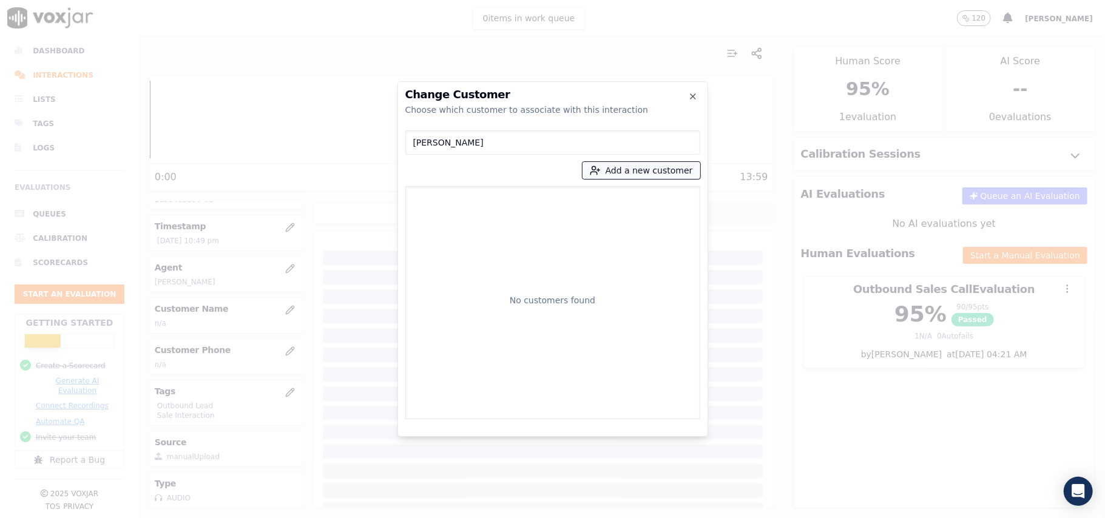
type input "NATHANIEL GILLIAM"
click at [601, 172] on icon "button" at bounding box center [595, 170] width 11 height 11
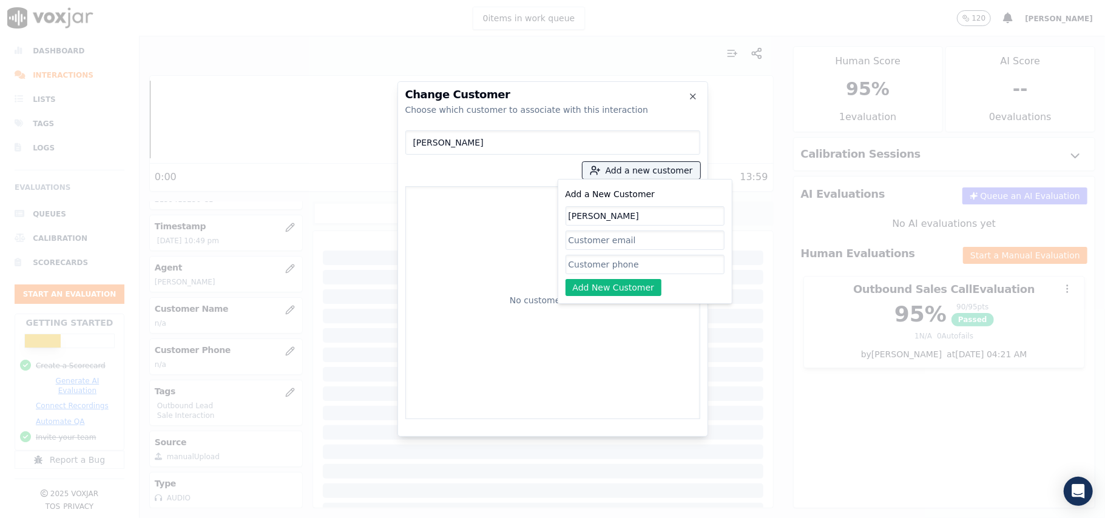
type input "NATHANIEL GILLIAM"
click at [598, 261] on input "Add a New Customer" at bounding box center [645, 264] width 159 height 19
paste input "2159413250"
type input "2159413250"
click at [597, 282] on button "Add New Customer" at bounding box center [614, 287] width 97 height 17
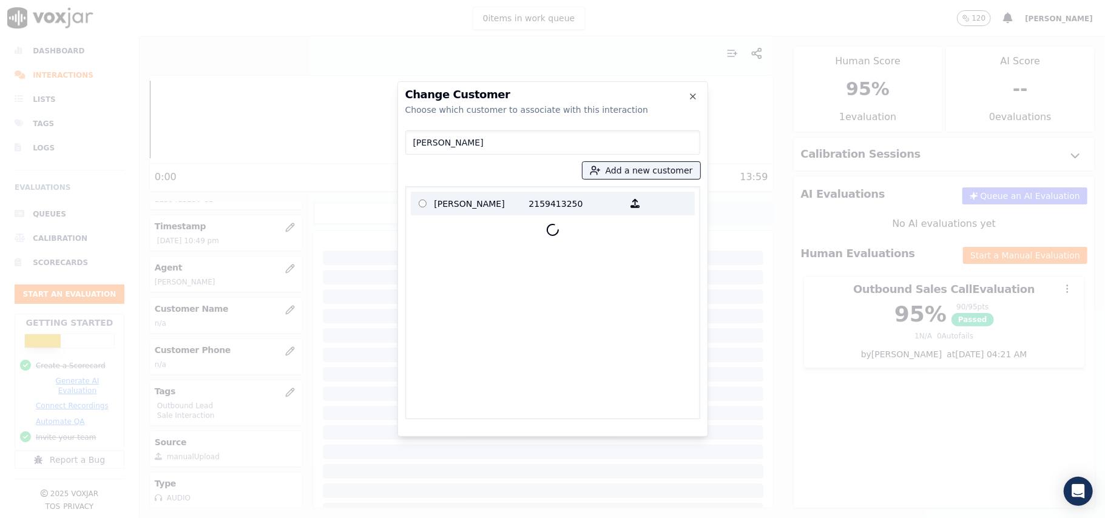
click at [476, 205] on p "NATHANIEL GILLIAM" at bounding box center [482, 203] width 95 height 19
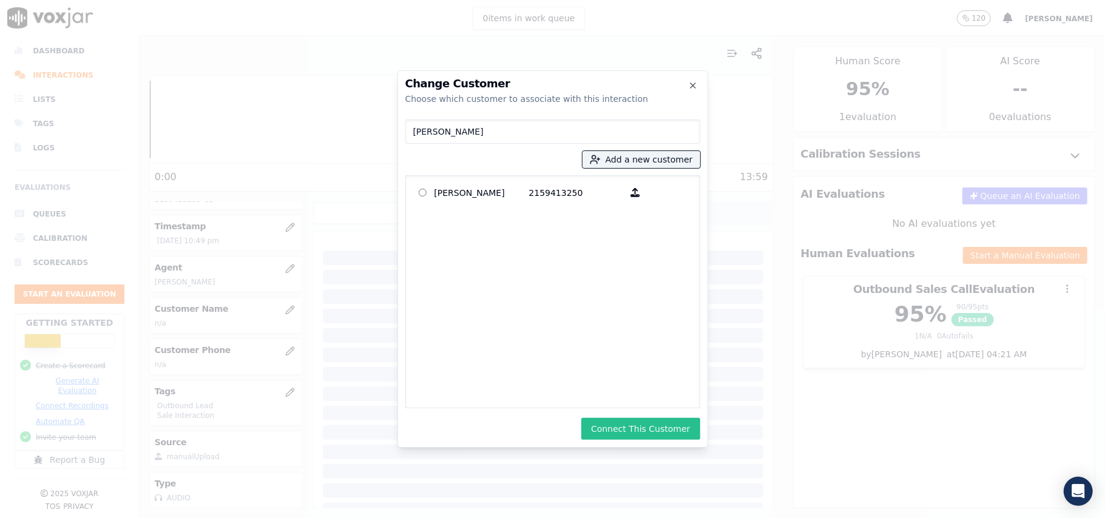
click at [623, 430] on button "Connect This Customer" at bounding box center [640, 429] width 118 height 22
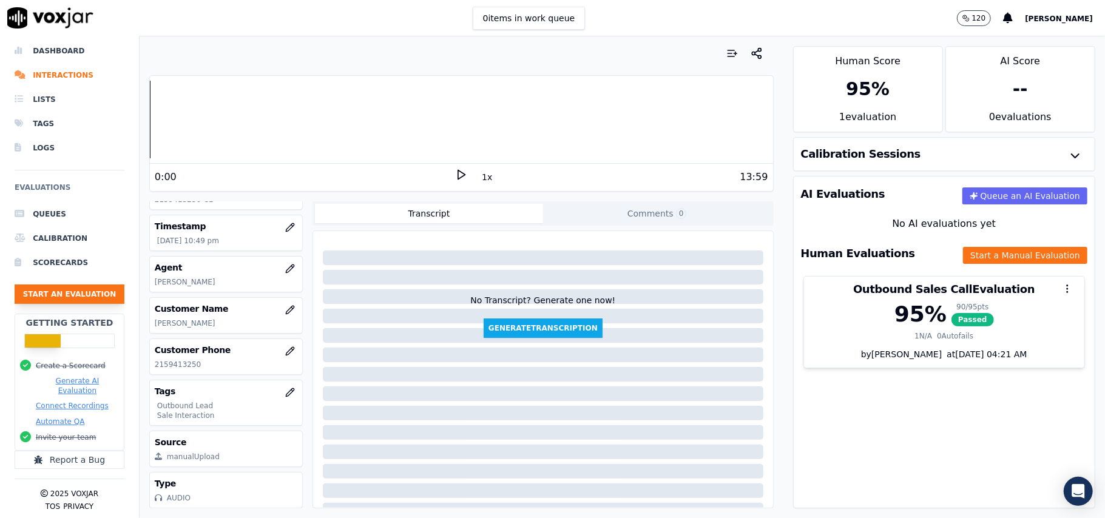
click at [72, 285] on button "Start an Evaluation" at bounding box center [70, 294] width 110 height 19
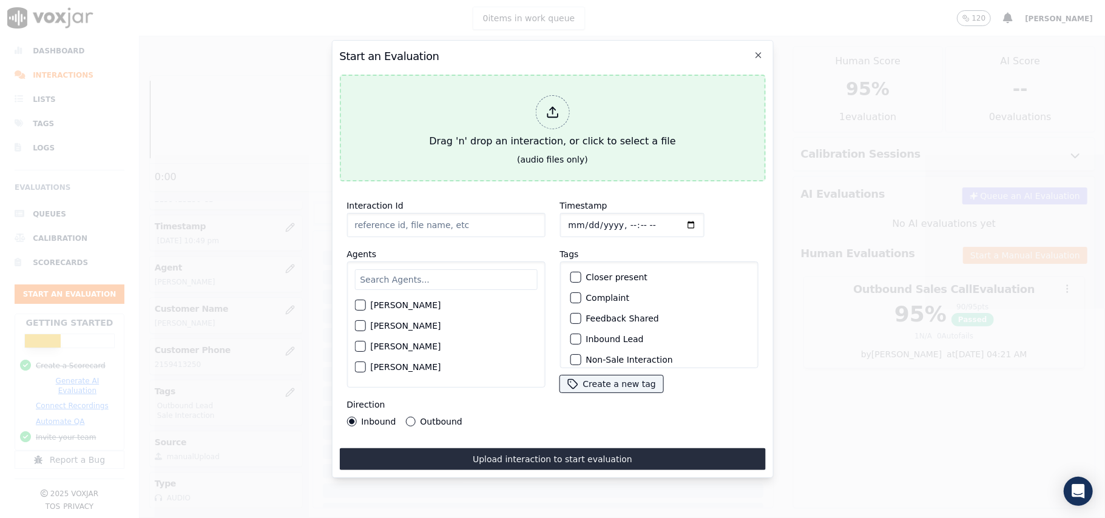
click at [547, 107] on icon at bounding box center [552, 112] width 13 height 13
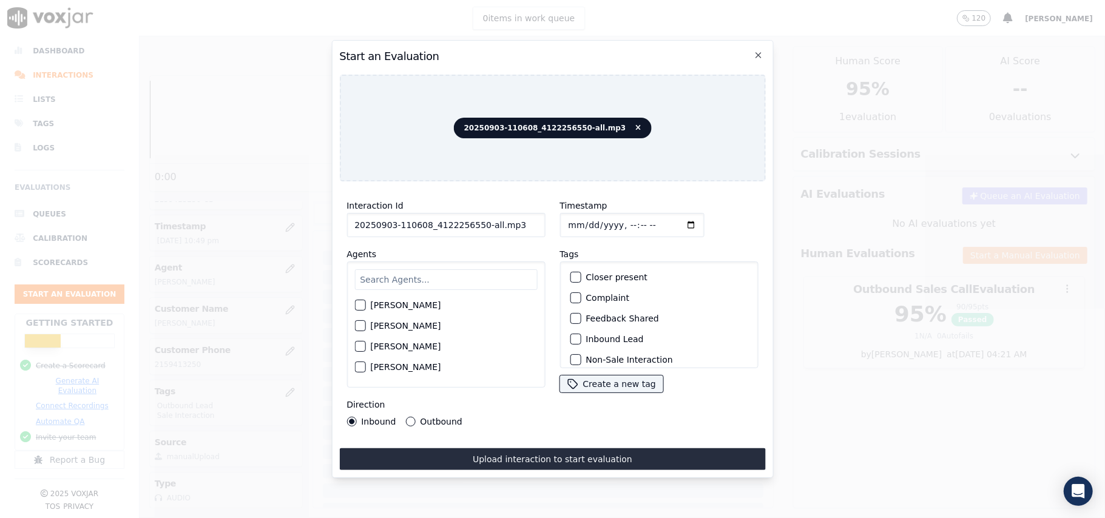
drag, startPoint x: 513, startPoint y: 226, endPoint x: 476, endPoint y: 226, distance: 36.4
click at [476, 226] on input "20250903-110608_4122256550-all.mp3" at bounding box center [446, 225] width 198 height 24
type input "20250903-110608_4122256550-C1"
click at [580, 216] on input "Timestamp" at bounding box center [632, 225] width 144 height 24
type input "2025-09-04T22:55"
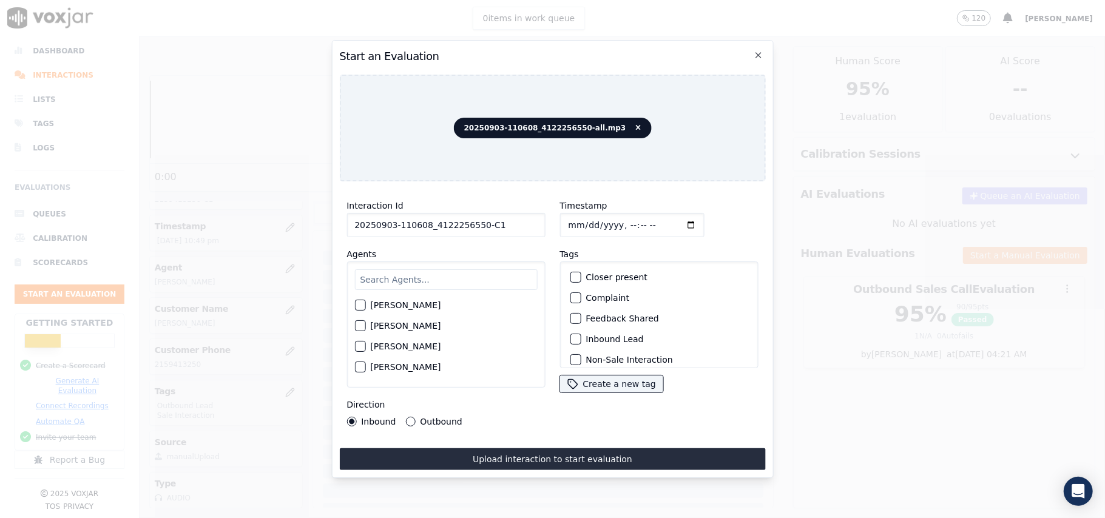
click at [581, 219] on input "Timestamp" at bounding box center [632, 225] width 144 height 24
type input "2025-09-03T22:55"
click at [435, 277] on input "text" at bounding box center [445, 279] width 183 height 21
type input "anni"
click at [381, 305] on label "Annie Singh" at bounding box center [405, 309] width 70 height 8
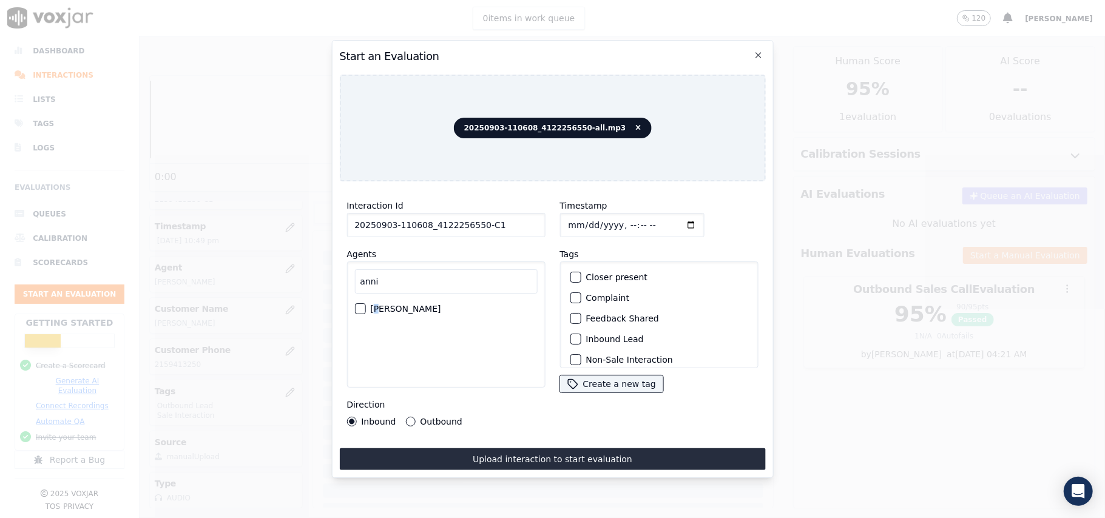
drag, startPoint x: 362, startPoint y: 307, endPoint x: 348, endPoint y: 301, distance: 14.4
click at [362, 307] on div "button" at bounding box center [359, 309] width 8 height 8
click at [586, 296] on label "Outbound Lead" at bounding box center [619, 300] width 66 height 8
click at [581, 295] on button "Outbound Lead" at bounding box center [575, 299] width 11 height 11
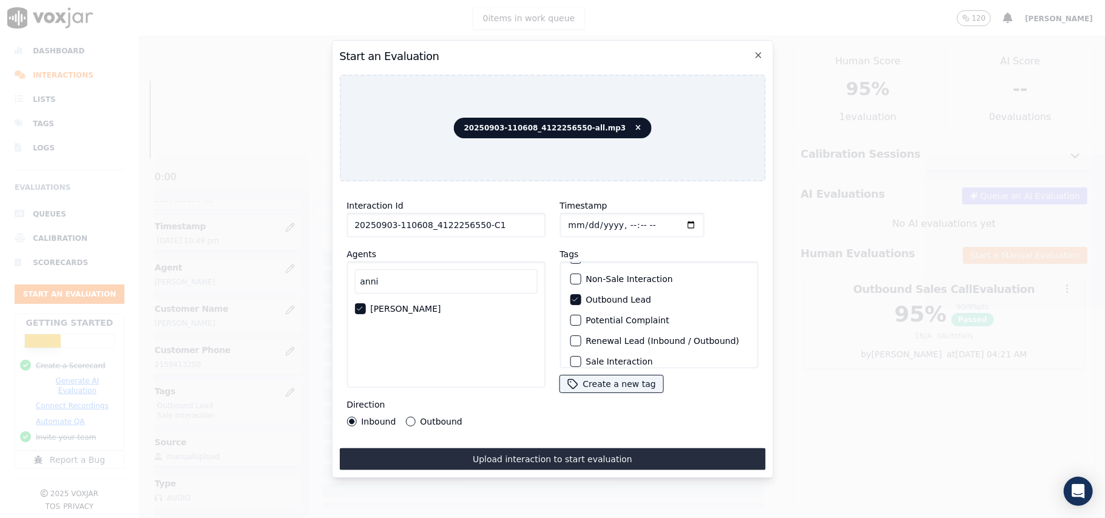
click at [571, 275] on div "button" at bounding box center [575, 279] width 8 height 8
click at [571, 276] on icon "button" at bounding box center [574, 279] width 7 height 7
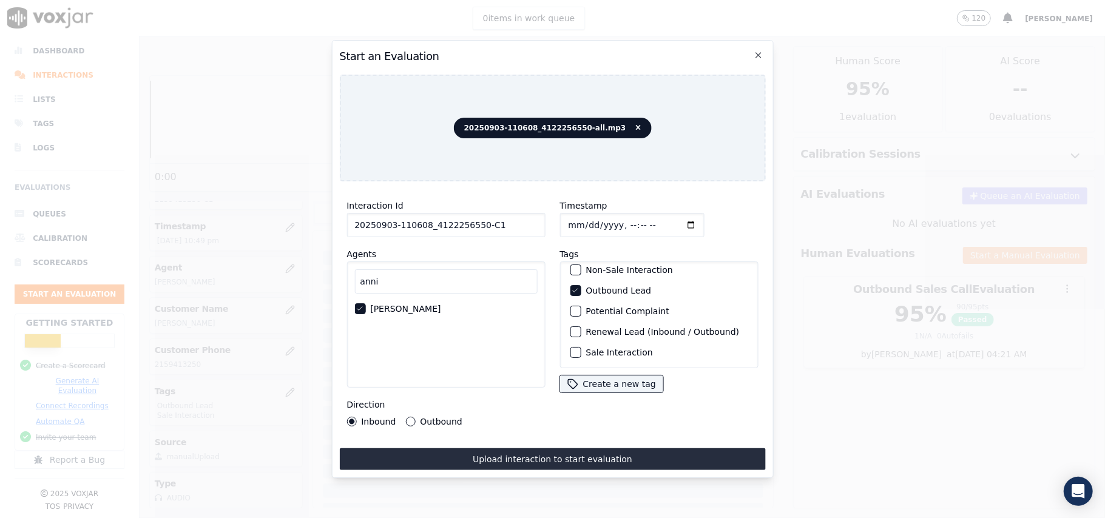
scroll to position [106, 0]
click at [577, 342] on div "Sale Interaction" at bounding box center [659, 352] width 188 height 21
click at [571, 348] on div "button" at bounding box center [575, 352] width 8 height 8
click at [399, 417] on div "Inbound Outbound" at bounding box center [405, 422] width 116 height 10
click at [410, 417] on button "Outbound" at bounding box center [410, 422] width 10 height 10
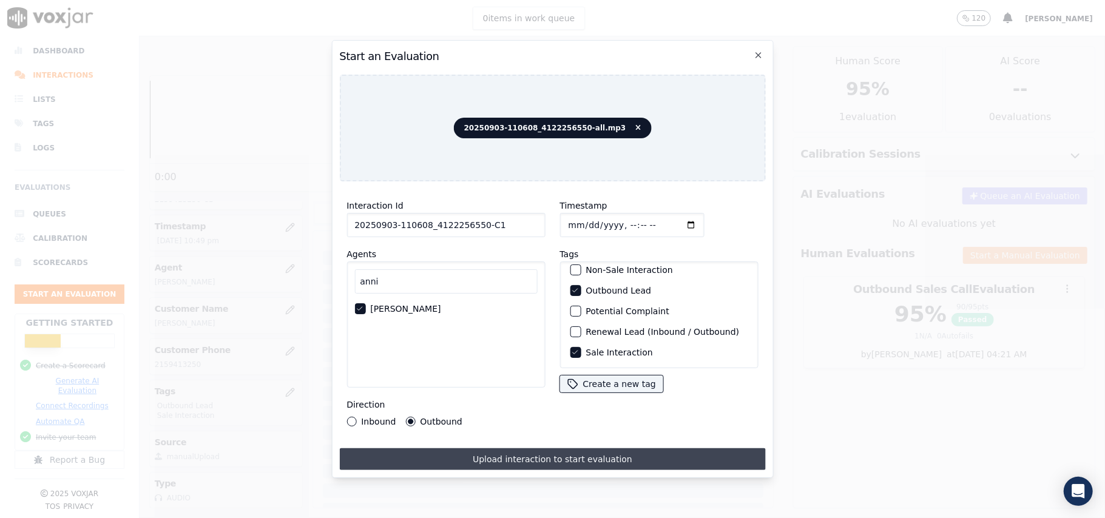
click at [448, 449] on button "Upload interaction to start evaluation" at bounding box center [552, 460] width 426 height 22
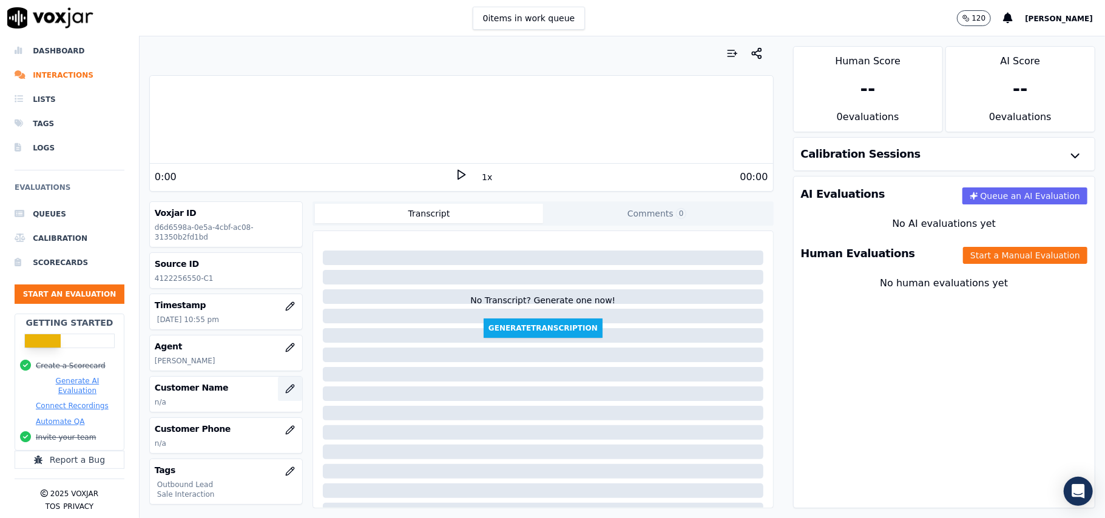
click at [285, 389] on icon "button" at bounding box center [290, 389] width 10 height 10
click at [285, 392] on icon "button" at bounding box center [290, 389] width 10 height 10
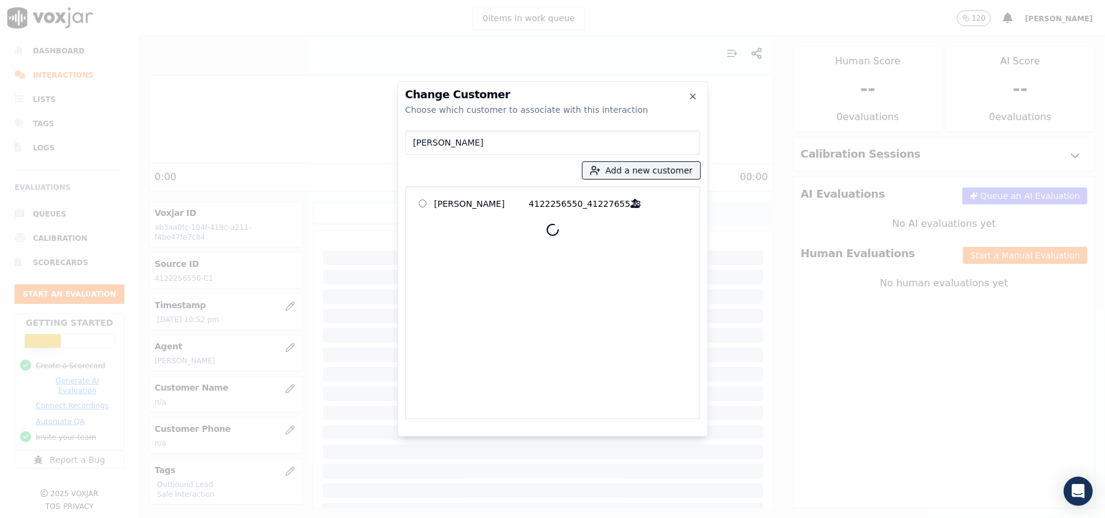
click at [410, 144] on input "JOYCE HABOVICK" at bounding box center [552, 143] width 295 height 24
type input "JOYCE HABOVICK"
click at [467, 207] on p "JOYCE HABOVICK" at bounding box center [482, 203] width 95 height 19
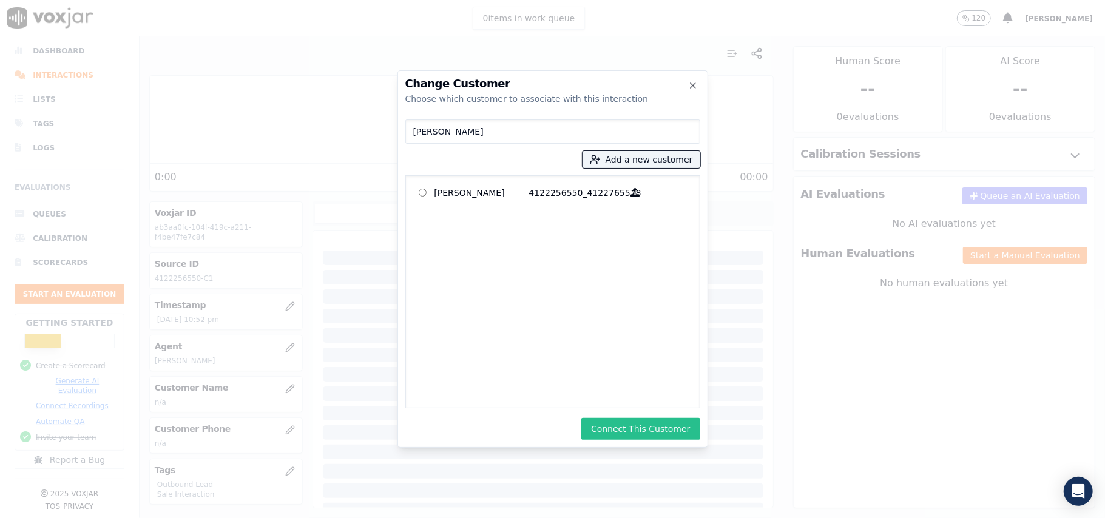
click at [648, 422] on button "Connect This Customer" at bounding box center [640, 429] width 118 height 22
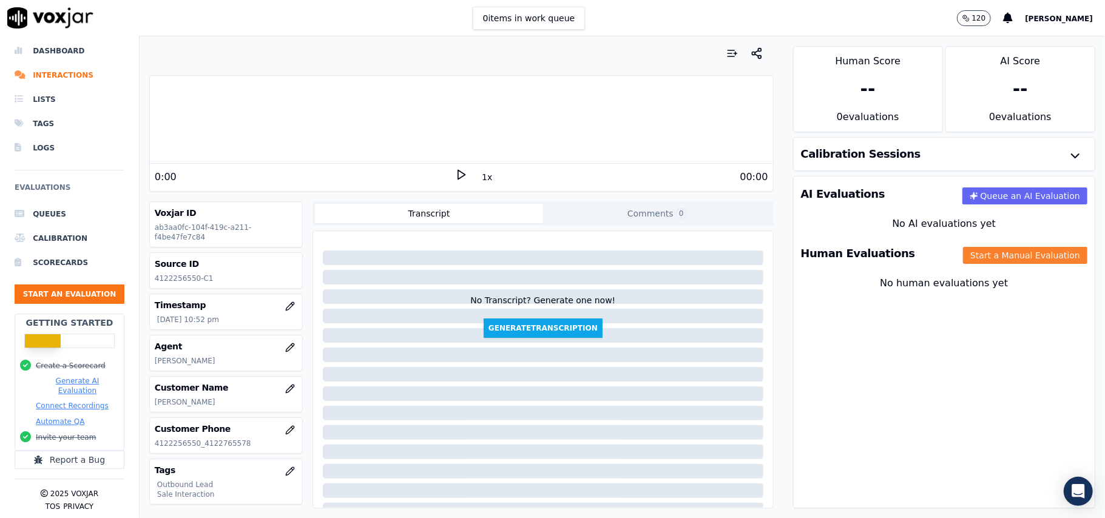
click at [963, 254] on button "Start a Manual Evaluation" at bounding box center [1025, 255] width 124 height 17
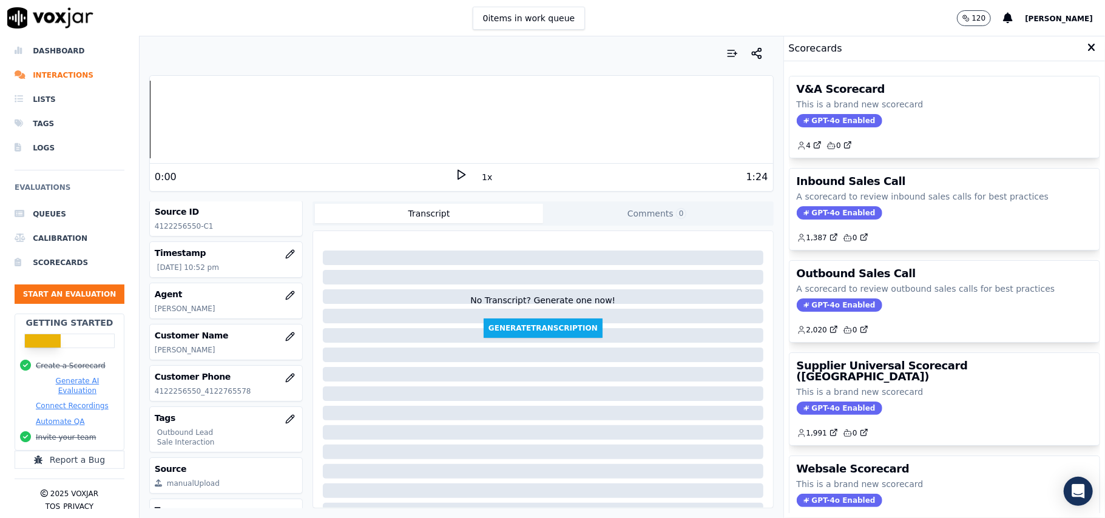
scroll to position [81, 0]
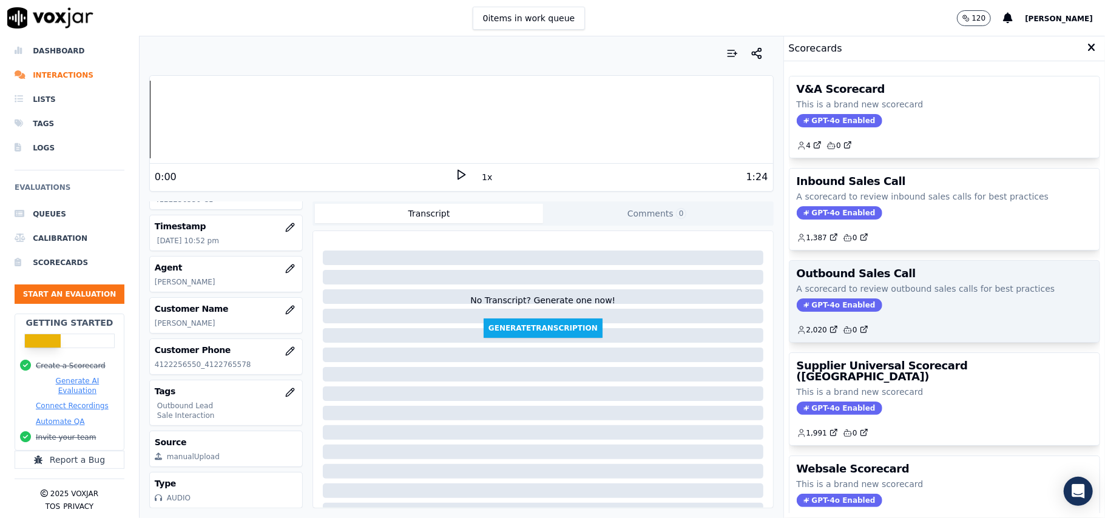
click at [813, 305] on span "GPT-4o Enabled" at bounding box center [840, 305] width 86 height 13
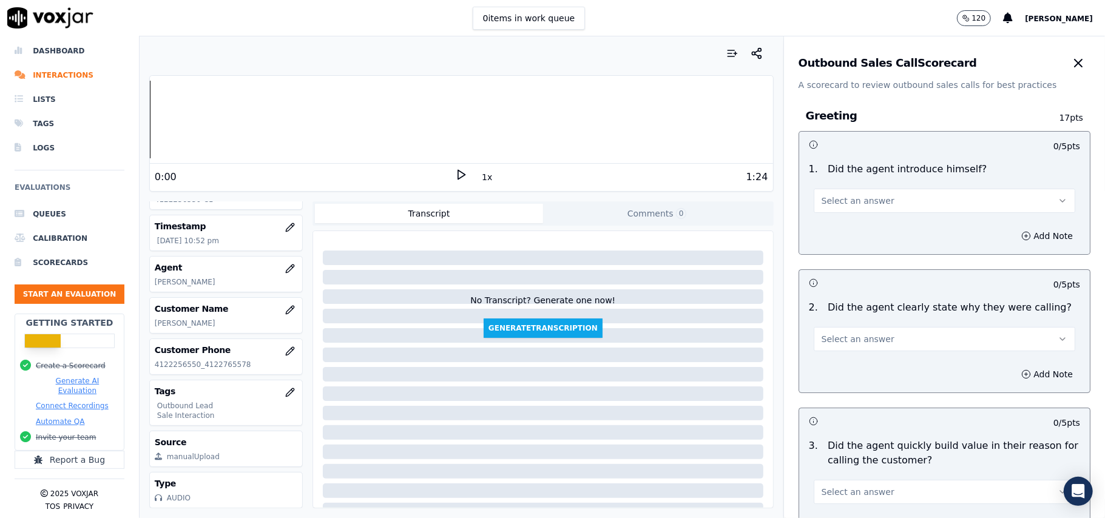
click at [840, 198] on span "Select an answer" at bounding box center [858, 201] width 73 height 12
click at [833, 220] on div "Yes" at bounding box center [918, 228] width 235 height 19
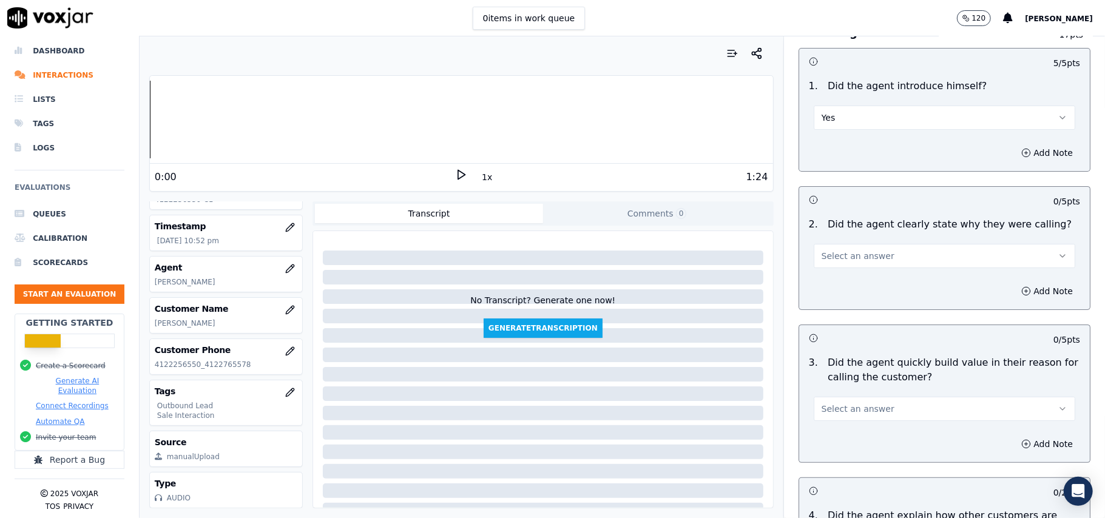
scroll to position [161, 0]
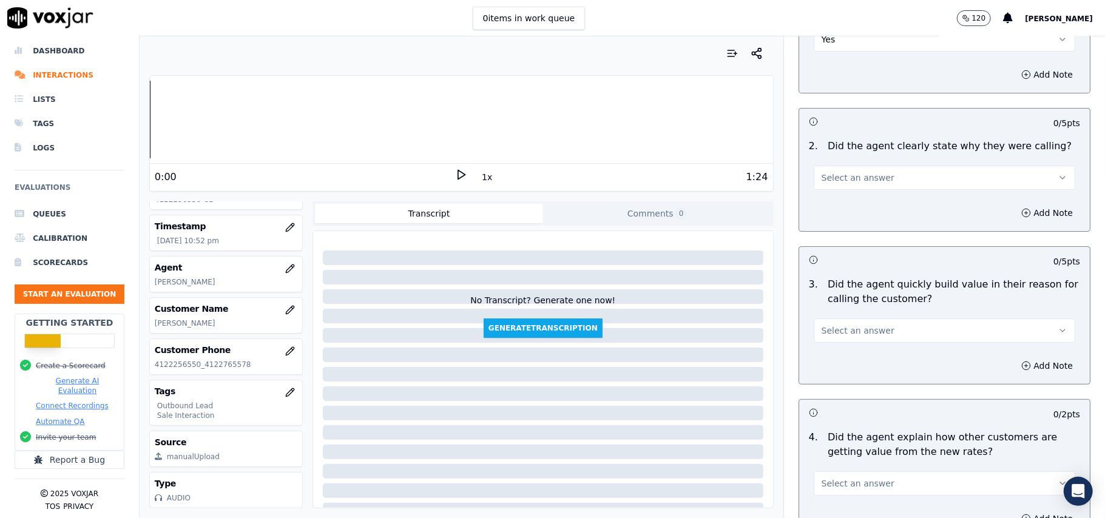
click at [865, 187] on button "Select an answer" at bounding box center [945, 178] width 262 height 24
click at [850, 203] on div "Yes" at bounding box center [918, 205] width 235 height 19
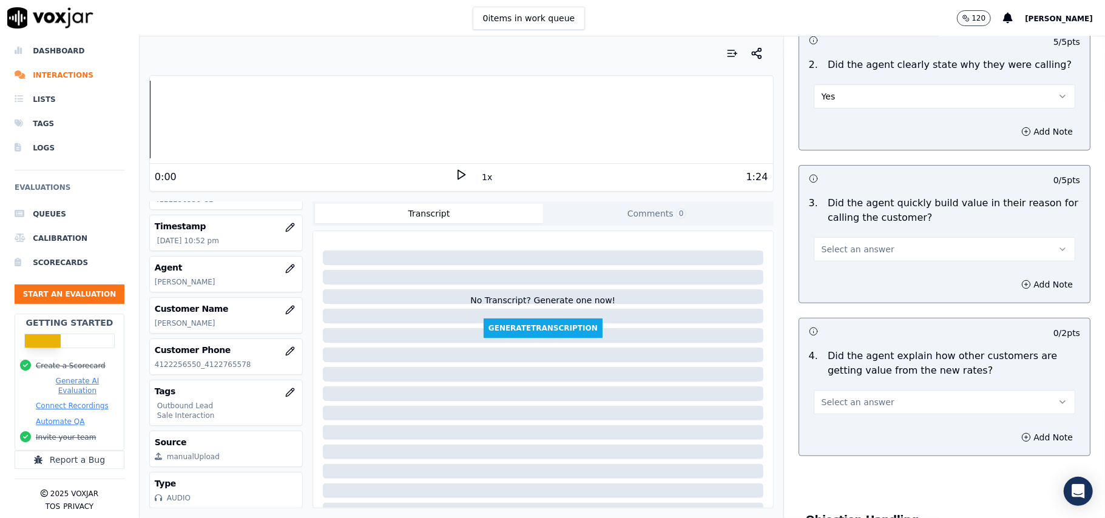
click at [853, 253] on span "Select an answer" at bounding box center [858, 249] width 73 height 12
click at [853, 277] on div "Yes" at bounding box center [918, 277] width 235 height 19
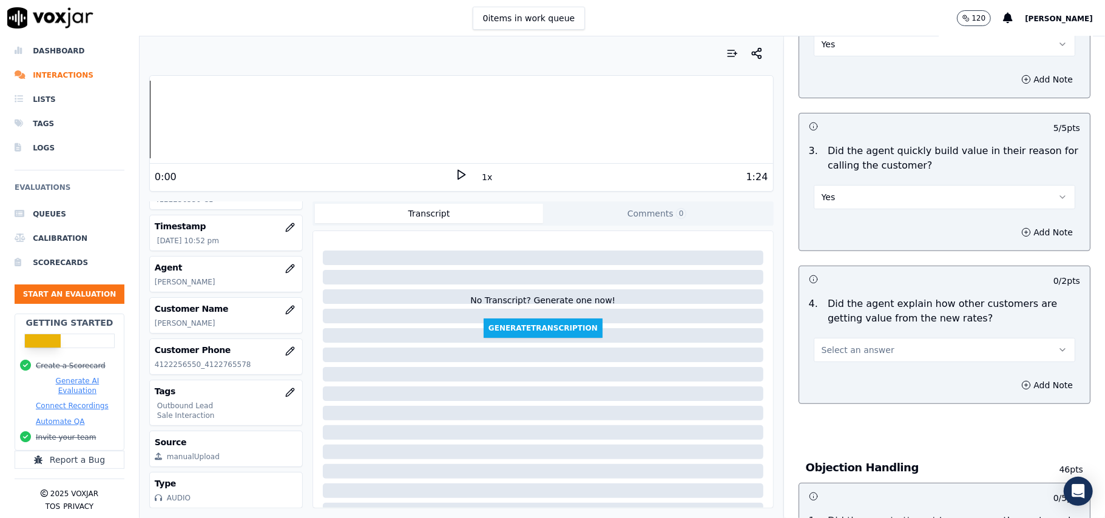
scroll to position [324, 0]
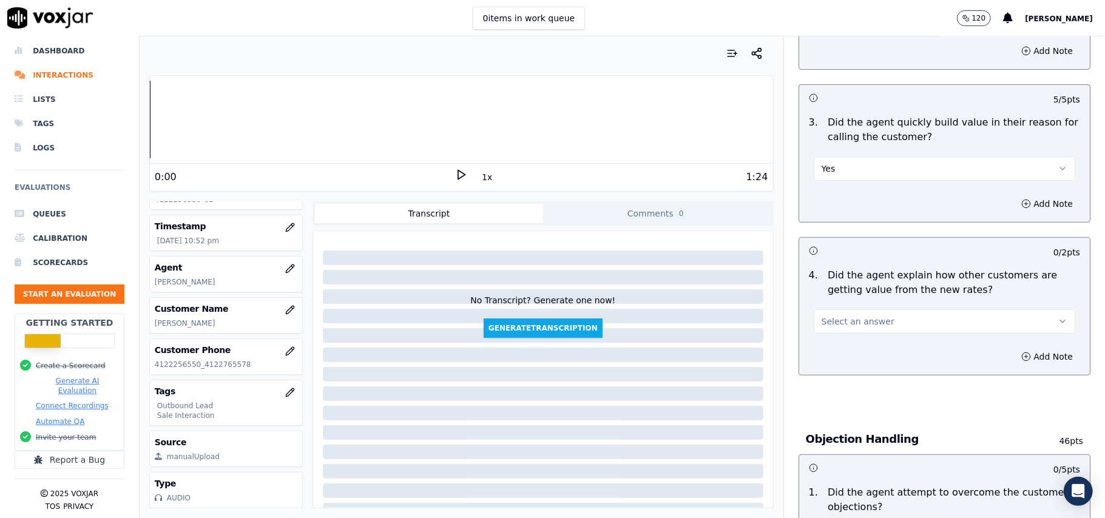
click at [877, 323] on button "Select an answer" at bounding box center [945, 322] width 262 height 24
click at [855, 350] on div "Yes" at bounding box center [918, 350] width 235 height 19
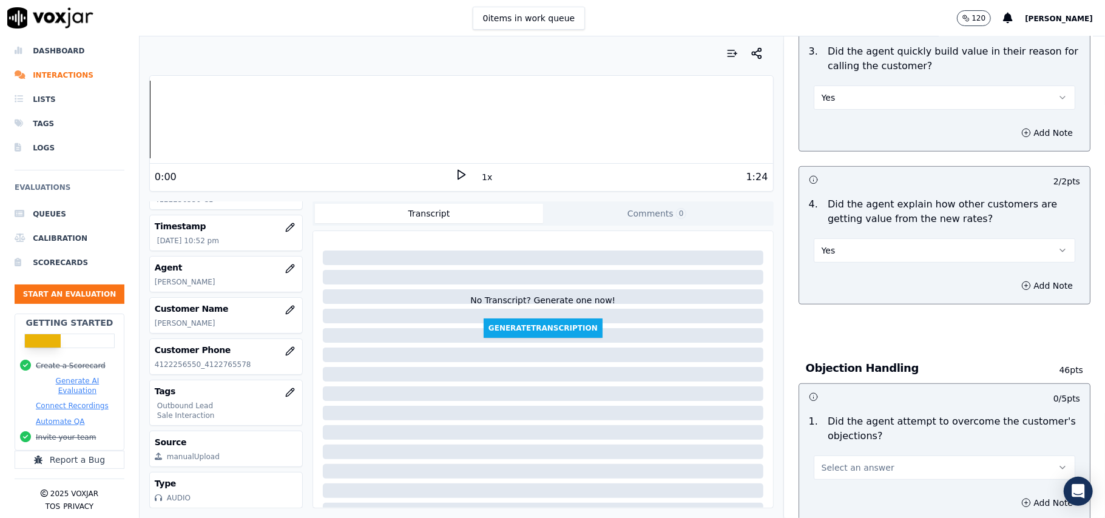
scroll to position [486, 0]
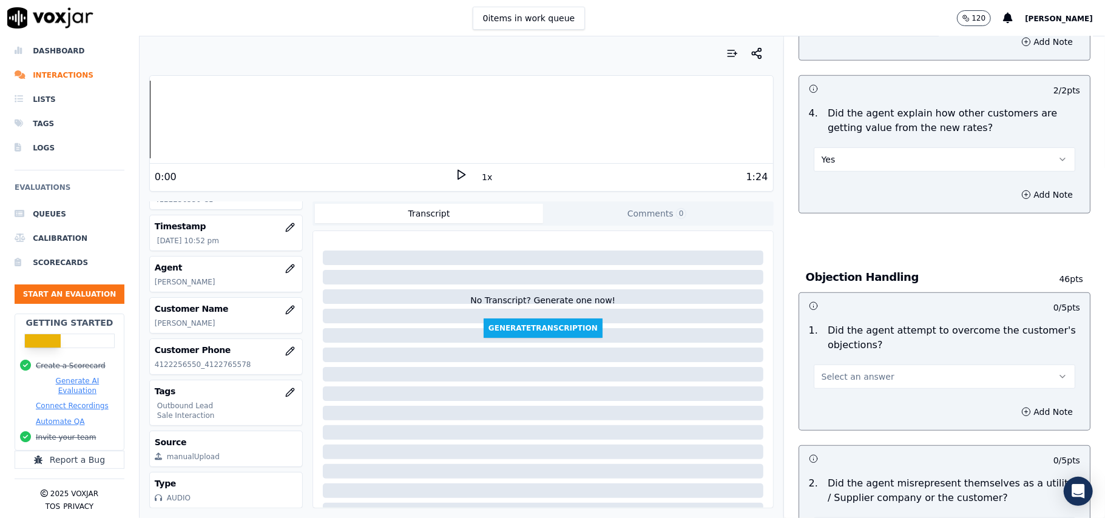
click at [855, 378] on span "Select an answer" at bounding box center [858, 377] width 73 height 12
click at [870, 408] on div "Yes" at bounding box center [918, 405] width 235 height 19
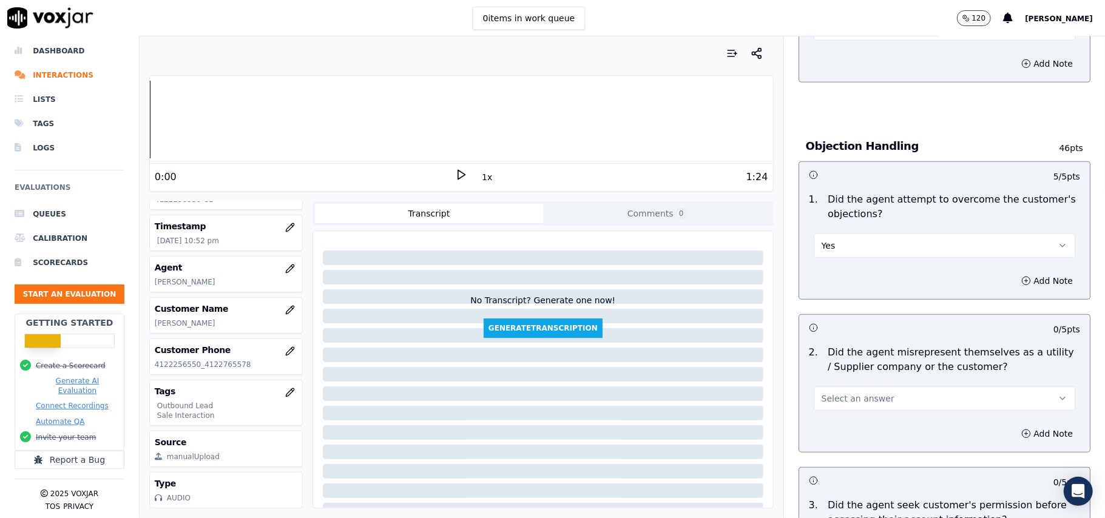
scroll to position [728, 0]
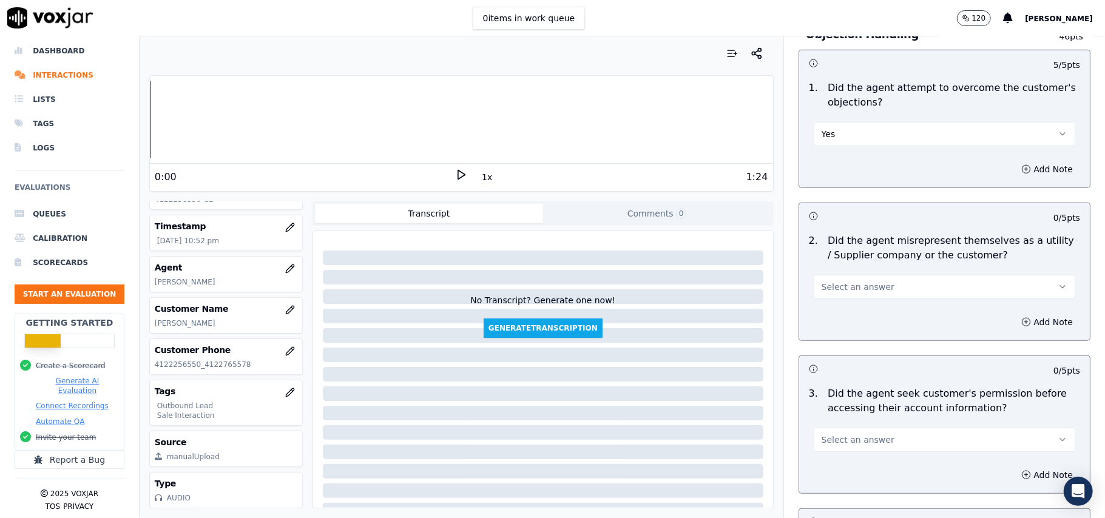
click at [880, 287] on button "Select an answer" at bounding box center [945, 287] width 262 height 24
click at [869, 337] on div "No" at bounding box center [918, 336] width 235 height 19
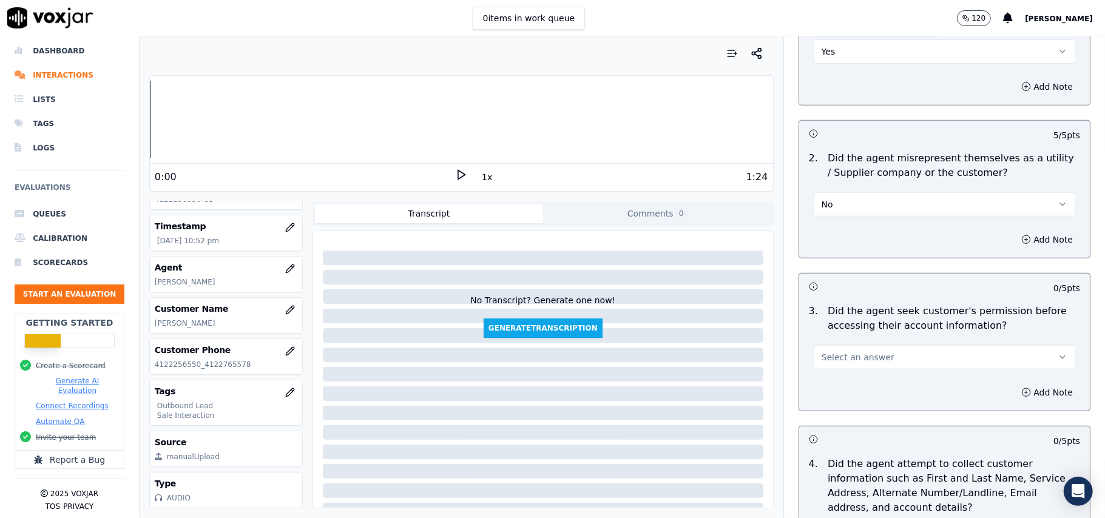
scroll to position [971, 0]
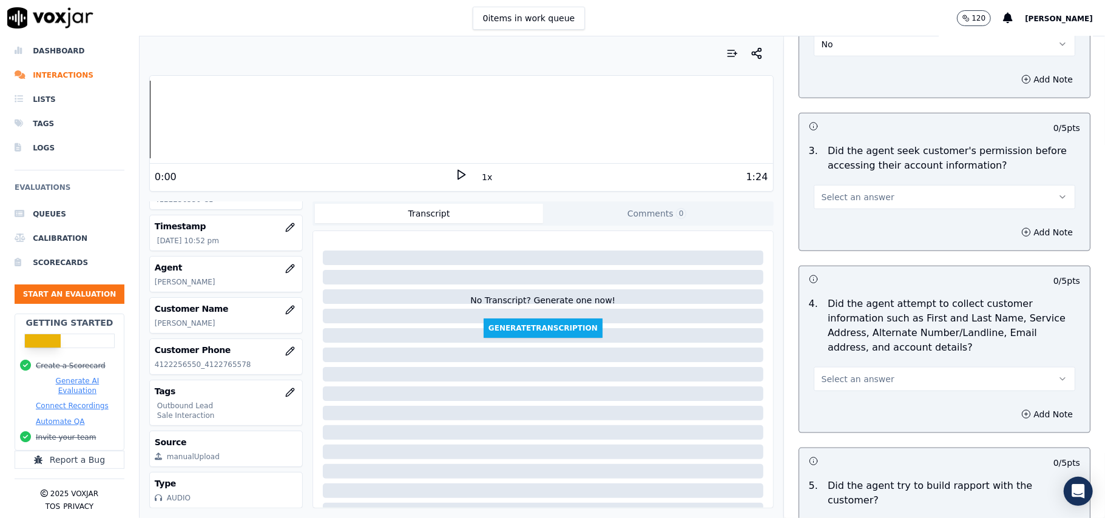
click at [853, 192] on button "Select an answer" at bounding box center [945, 197] width 262 height 24
click at [853, 222] on div "Yes" at bounding box center [918, 227] width 235 height 19
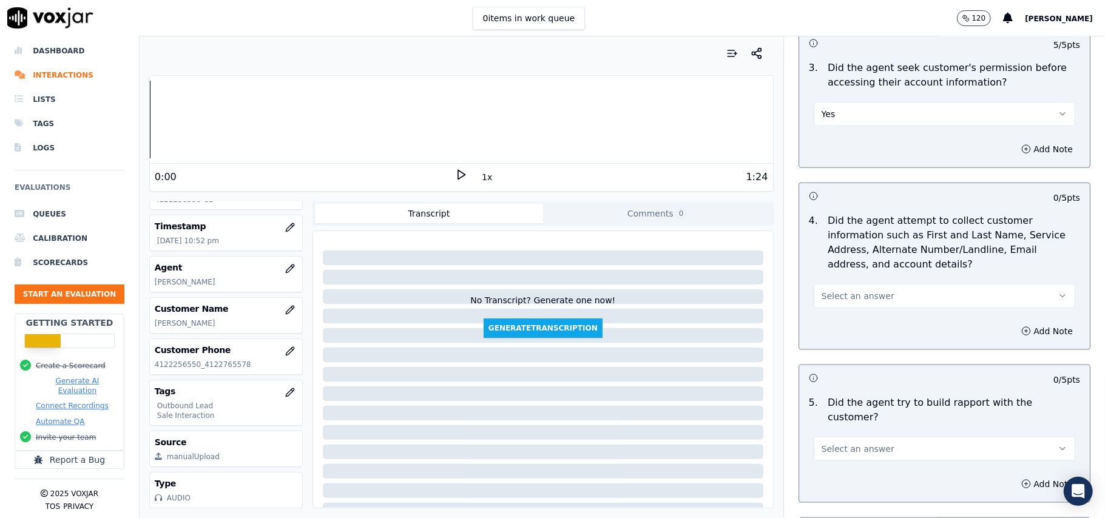
scroll to position [1133, 0]
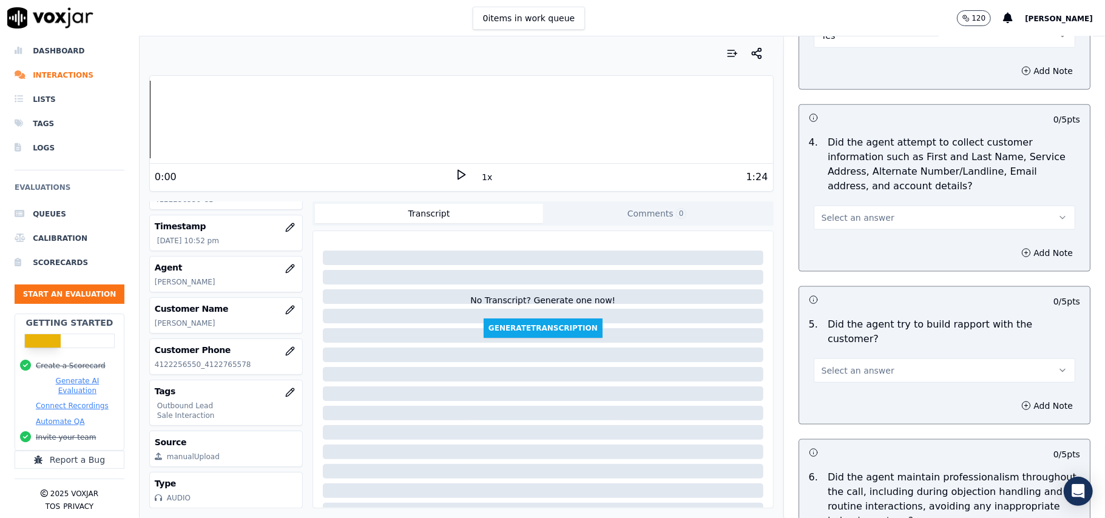
click at [850, 214] on button "Select an answer" at bounding box center [945, 218] width 262 height 24
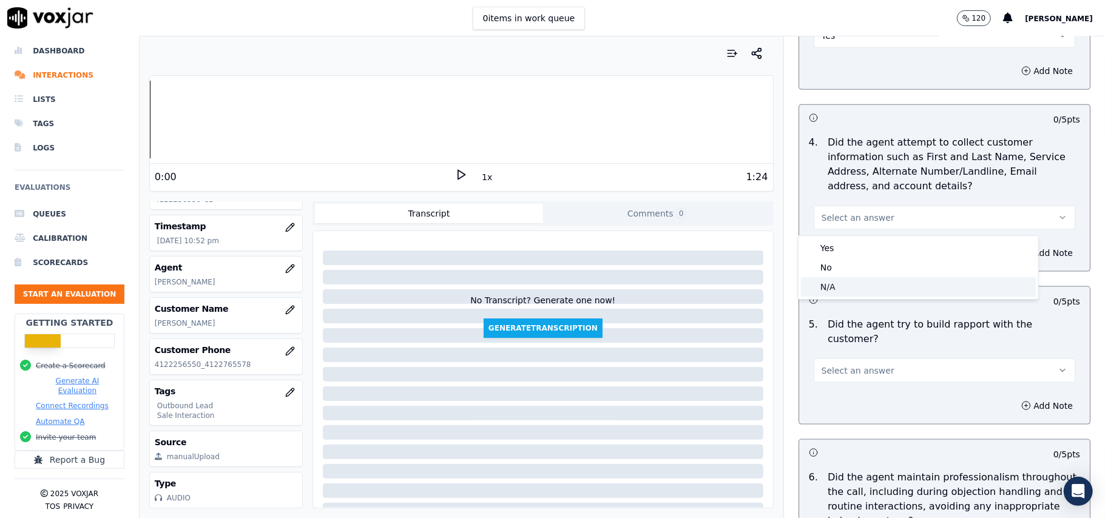
drag, startPoint x: 845, startPoint y: 291, endPoint x: 855, endPoint y: 289, distance: 10.6
click at [845, 292] on div "N/A" at bounding box center [918, 286] width 235 height 19
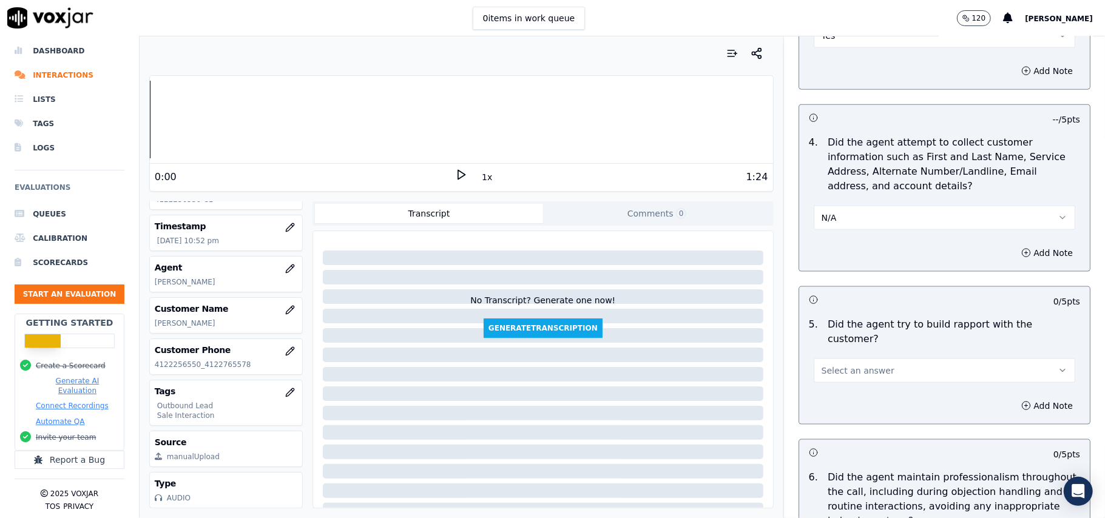
scroll to position [1214, 0]
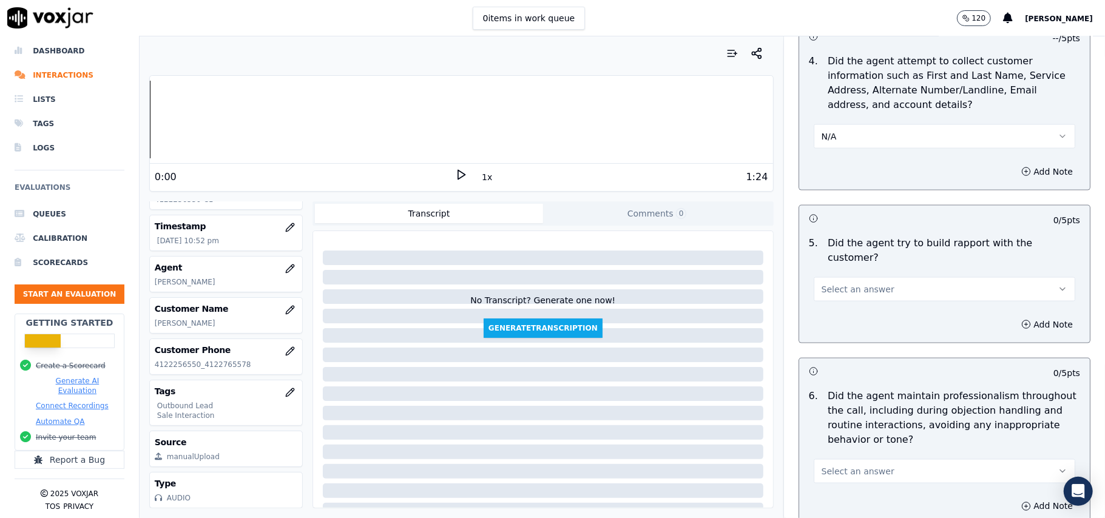
click at [834, 284] on button "Select an answer" at bounding box center [945, 289] width 262 height 24
click at [830, 310] on div "Yes" at bounding box center [918, 305] width 235 height 19
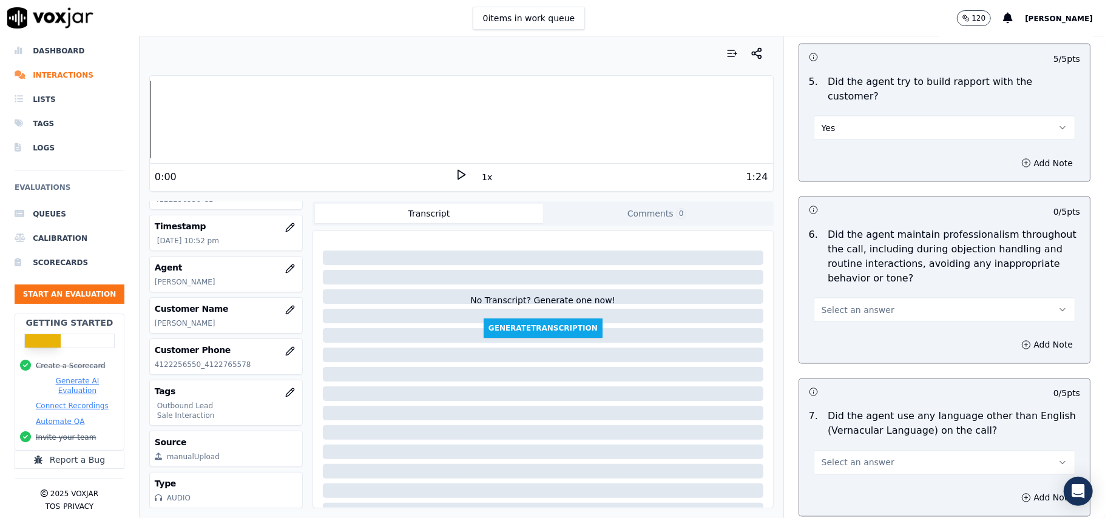
click at [860, 298] on button "Select an answer" at bounding box center [945, 310] width 262 height 24
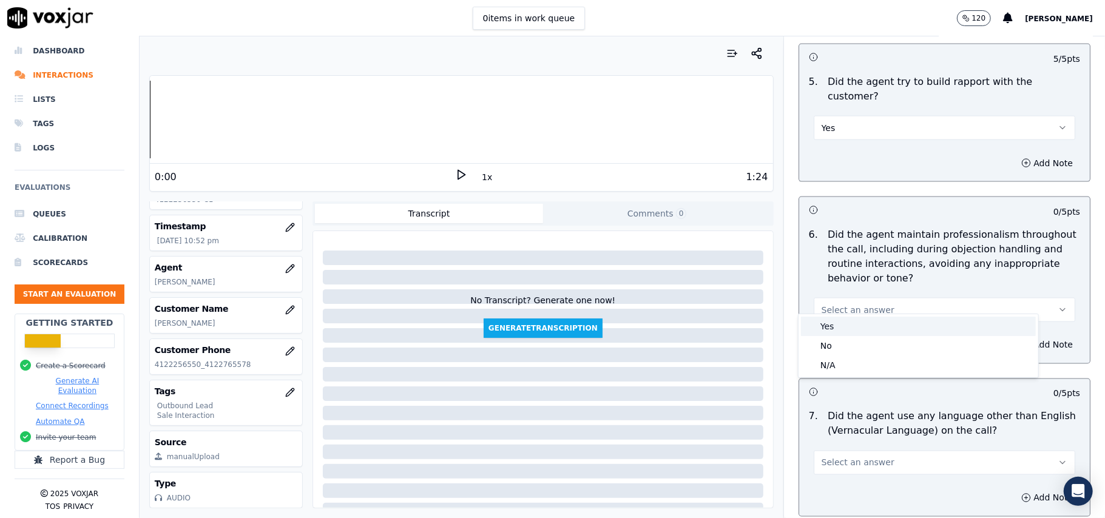
click at [856, 326] on div "Yes" at bounding box center [918, 326] width 235 height 19
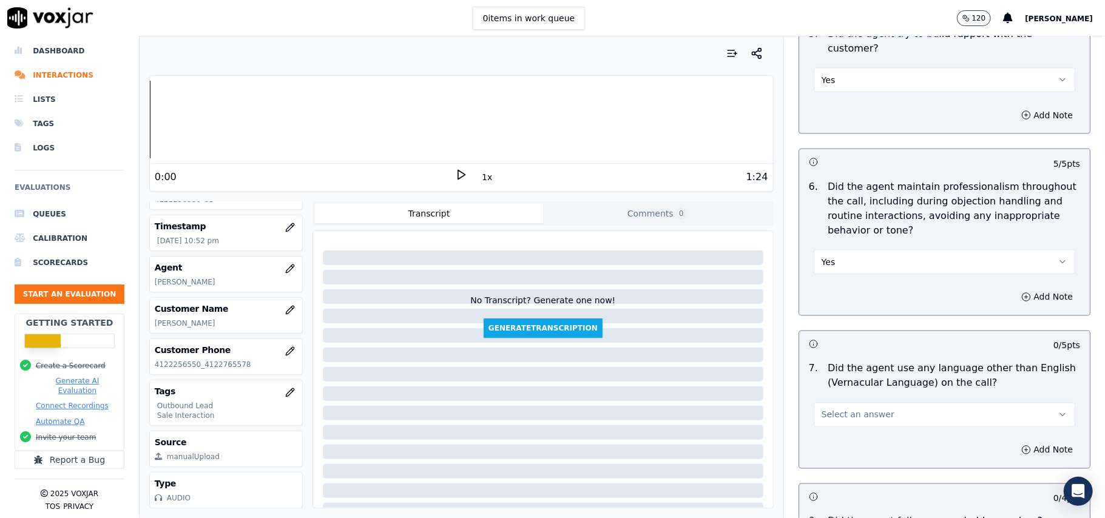
scroll to position [1537, 0]
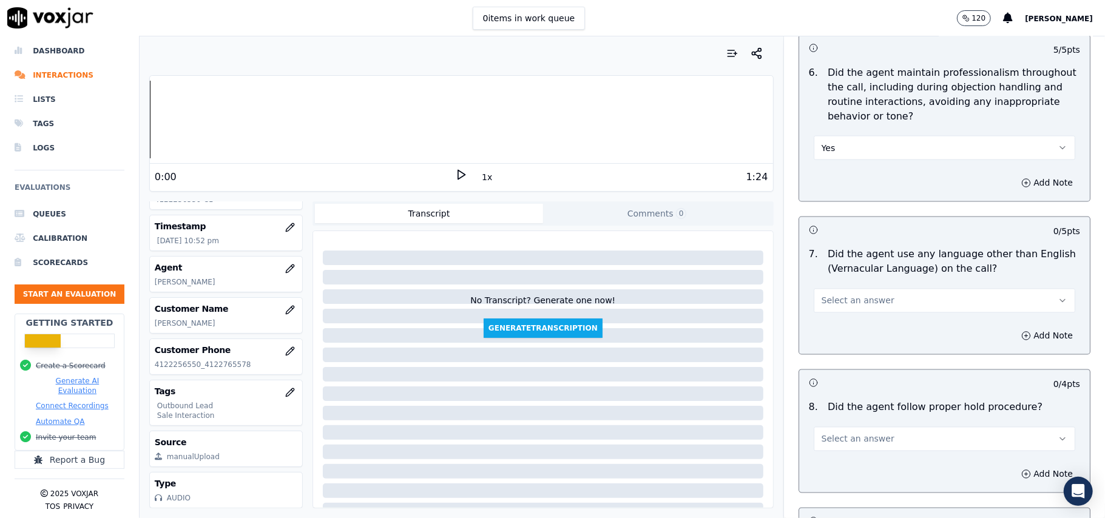
click at [873, 289] on button "Select an answer" at bounding box center [945, 301] width 262 height 24
click at [857, 322] on div "Yes" at bounding box center [918, 317] width 235 height 19
click at [877, 289] on button "Yes" at bounding box center [945, 301] width 262 height 24
click at [865, 328] on div "No" at bounding box center [918, 337] width 235 height 19
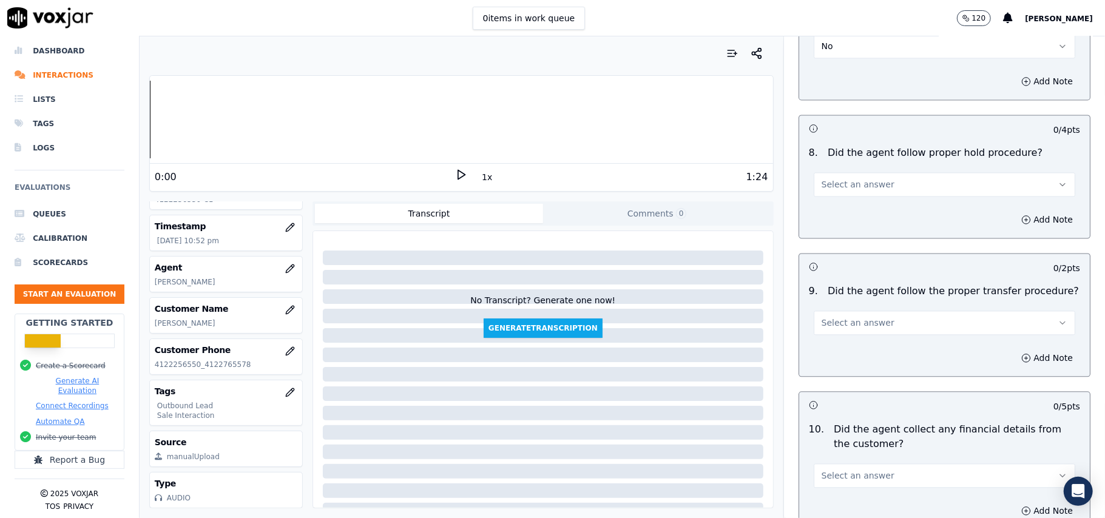
scroll to position [1700, 0]
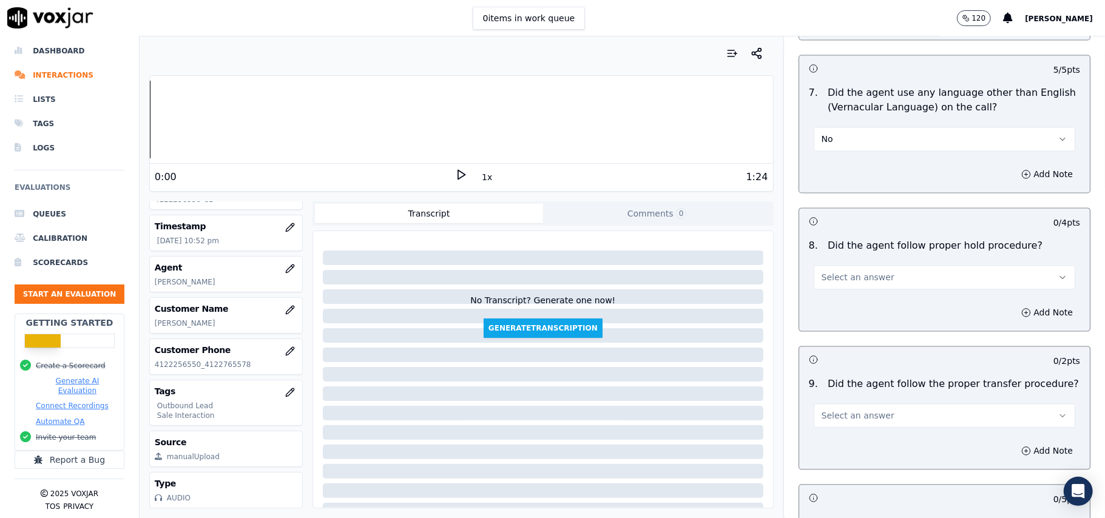
click at [855, 253] on div "Select an answer" at bounding box center [944, 271] width 281 height 36
click at [844, 277] on button "Select an answer" at bounding box center [945, 277] width 262 height 24
click at [845, 292] on div "Yes" at bounding box center [918, 294] width 235 height 19
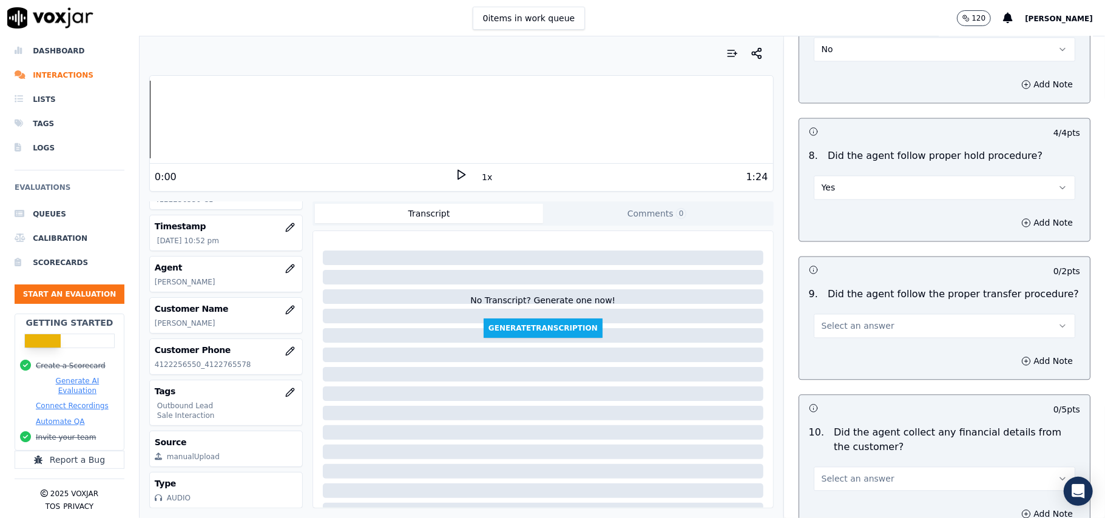
scroll to position [1861, 0]
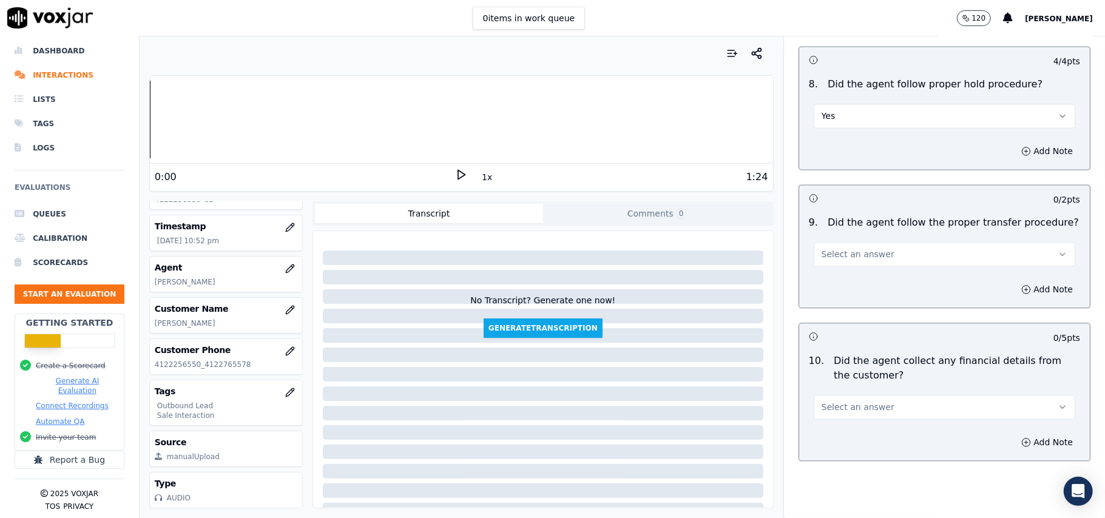
click at [857, 249] on span "Select an answer" at bounding box center [858, 254] width 73 height 12
click at [850, 271] on div "Yes" at bounding box center [918, 271] width 235 height 19
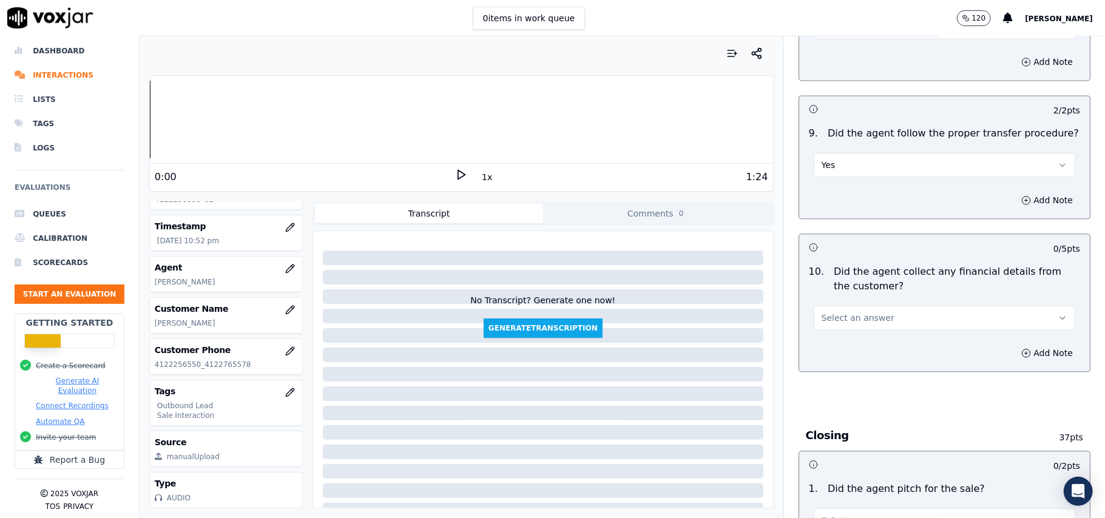
scroll to position [2023, 0]
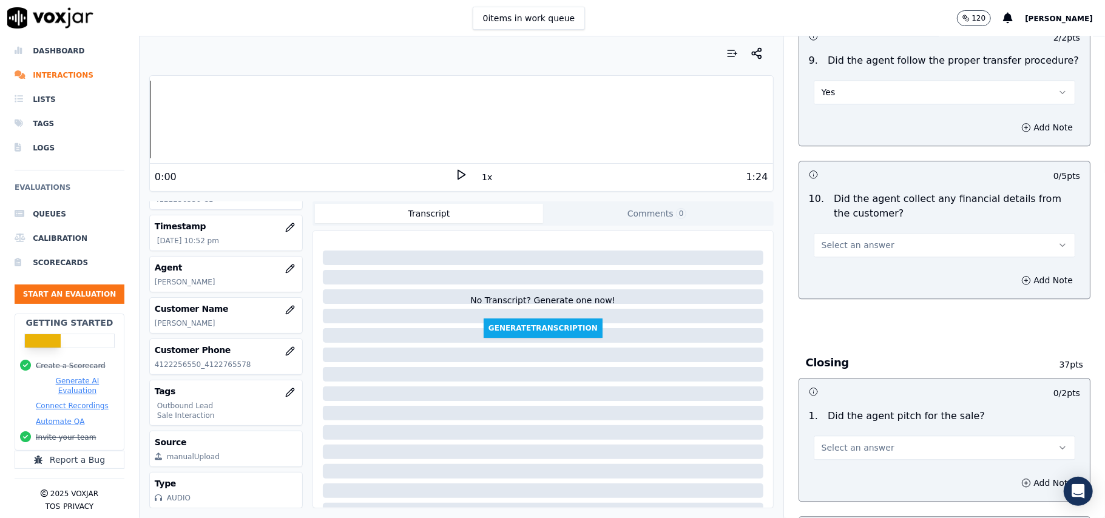
click at [872, 236] on button "Select an answer" at bounding box center [945, 245] width 262 height 24
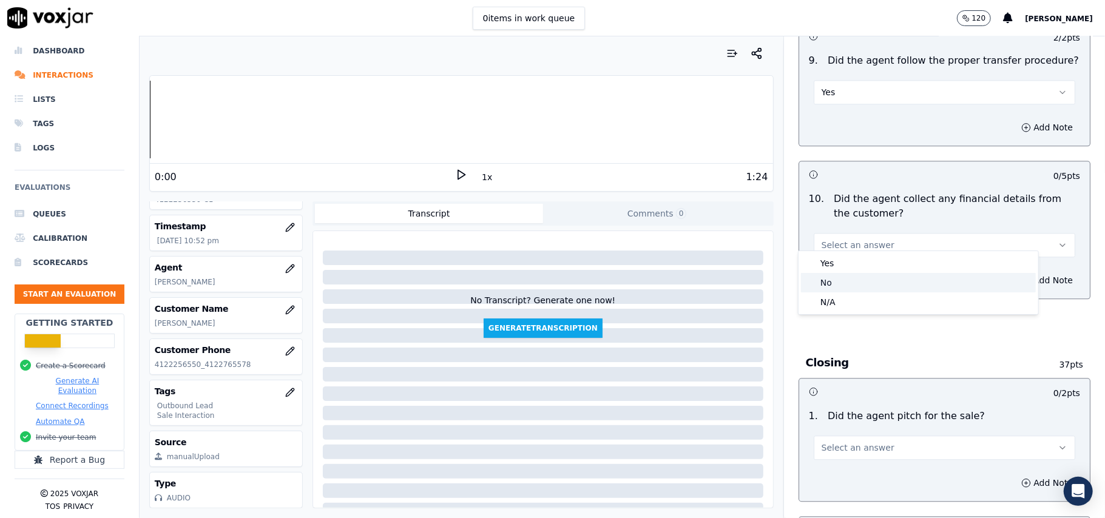
click at [853, 285] on div "No" at bounding box center [918, 282] width 235 height 19
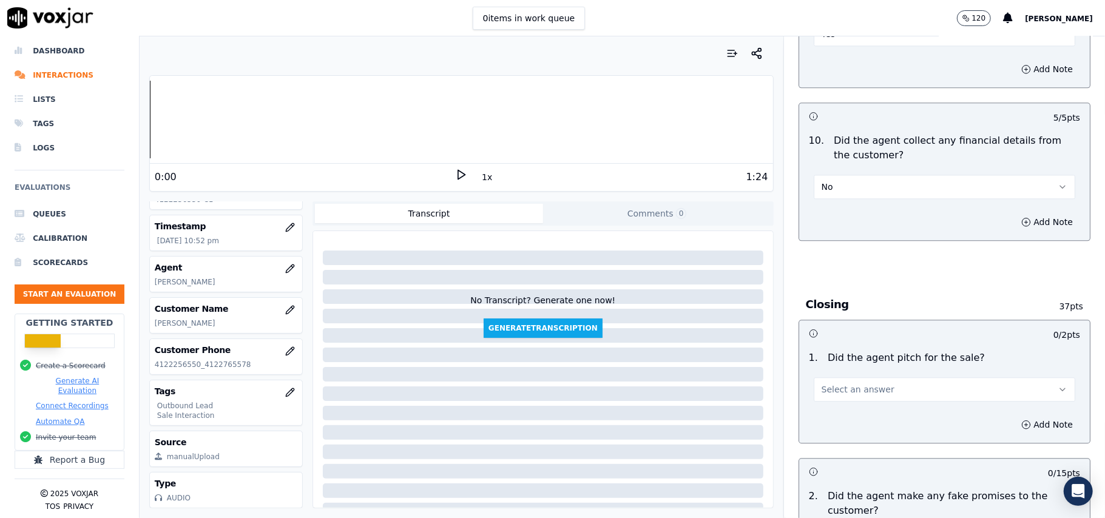
scroll to position [2104, 0]
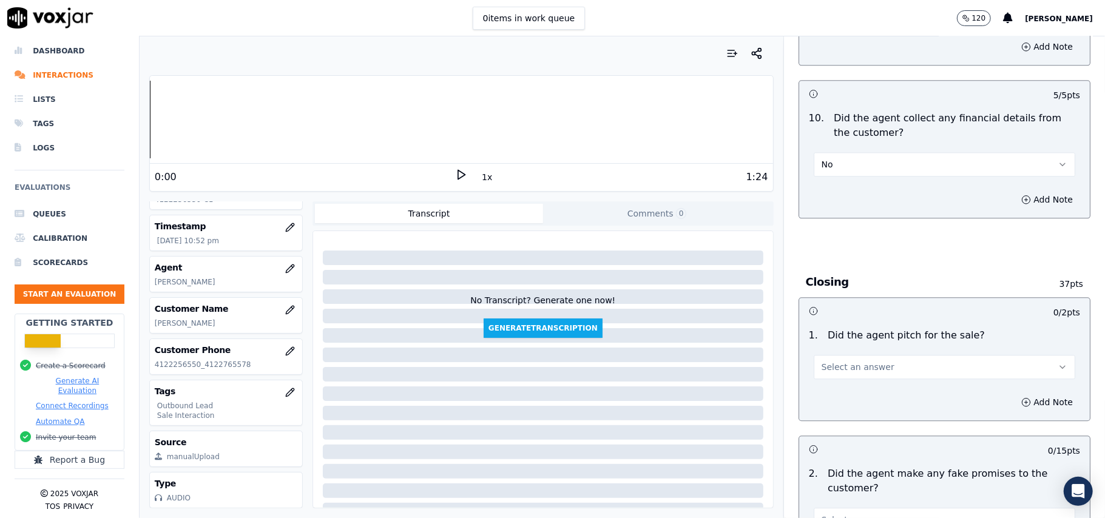
click at [853, 343] on div "Select an answer" at bounding box center [944, 361] width 281 height 36
click at [848, 361] on span "Select an answer" at bounding box center [858, 367] width 73 height 12
drag, startPoint x: 847, startPoint y: 362, endPoint x: 870, endPoint y: 365, distance: 23.3
click at [840, 387] on div "Yes" at bounding box center [918, 385] width 235 height 19
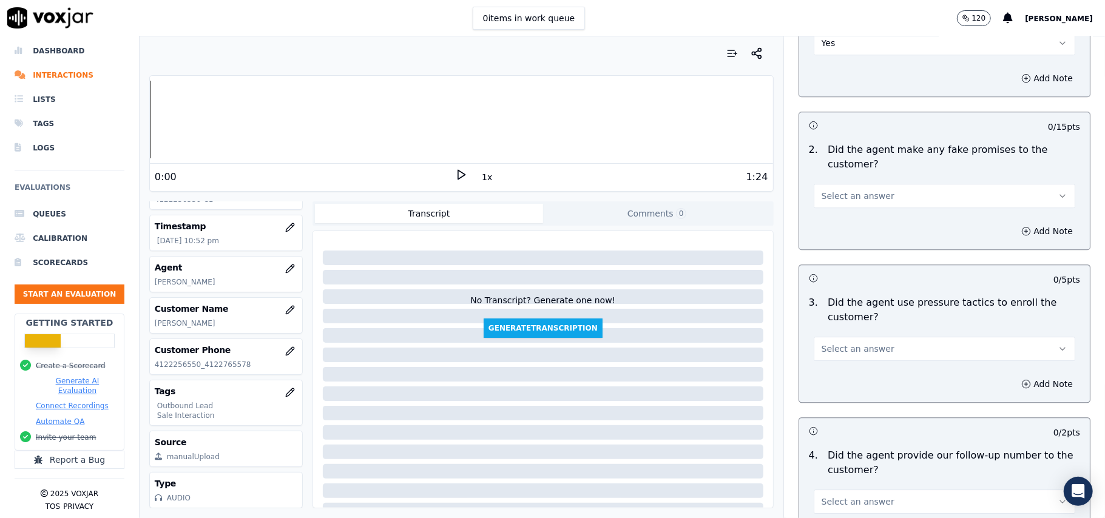
click at [829, 190] on span "Select an answer" at bounding box center [858, 196] width 73 height 12
click at [829, 212] on div "Yes" at bounding box center [918, 215] width 235 height 19
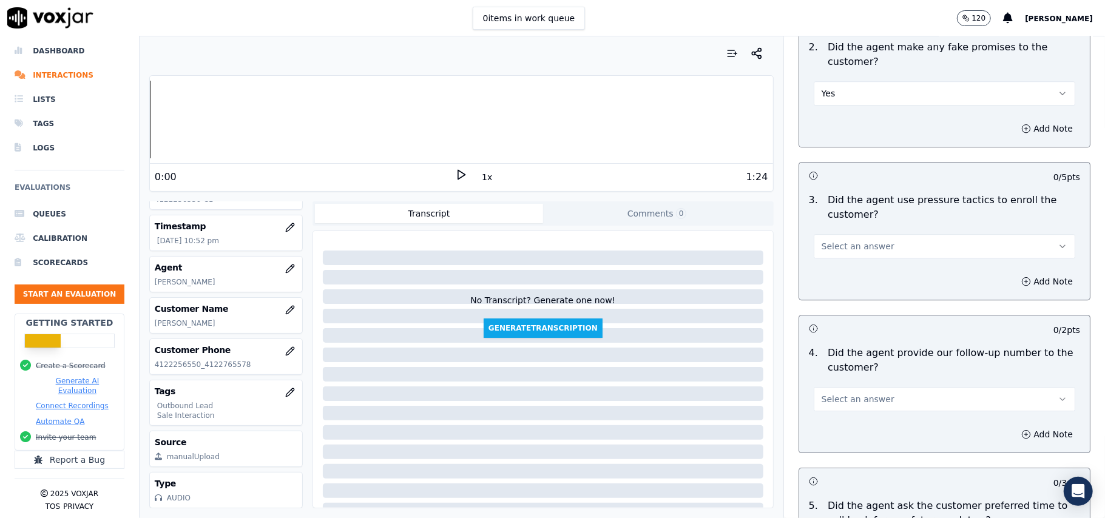
scroll to position [2509, 0]
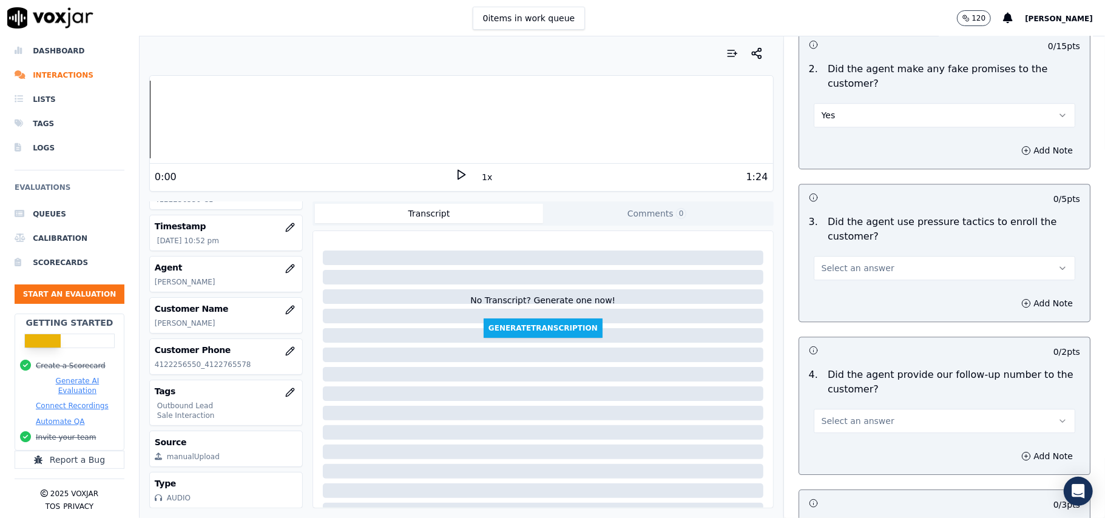
click at [833, 105] on button "Yes" at bounding box center [945, 115] width 262 height 24
click at [842, 161] on div "No" at bounding box center [918, 153] width 235 height 19
click at [876, 262] on button "Select an answer" at bounding box center [945, 268] width 262 height 24
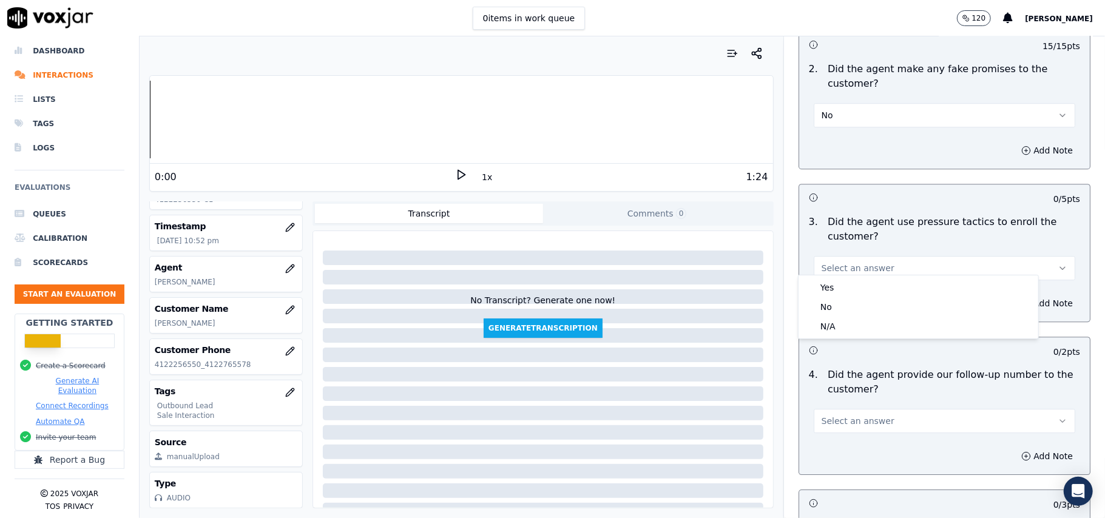
click at [856, 262] on span "Select an answer" at bounding box center [858, 268] width 73 height 12
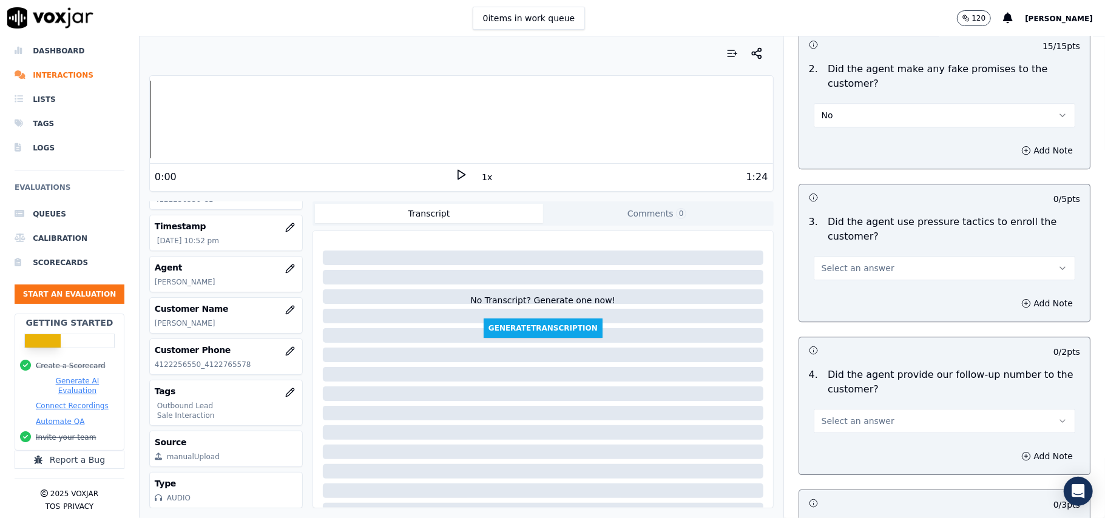
click at [855, 256] on button "Select an answer" at bounding box center [945, 268] width 262 height 24
click at [850, 305] on div "No" at bounding box center [918, 306] width 235 height 19
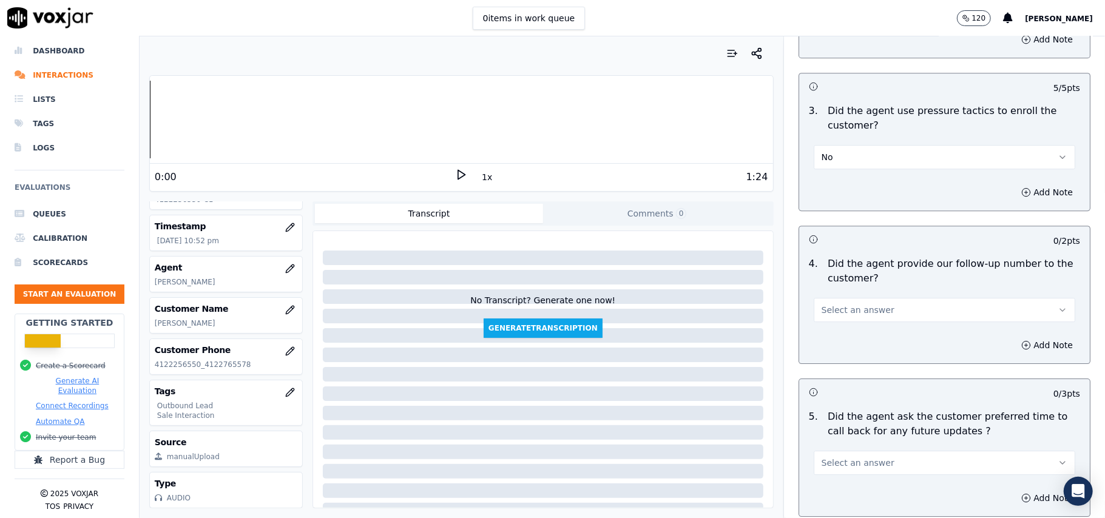
scroll to position [2751, 0]
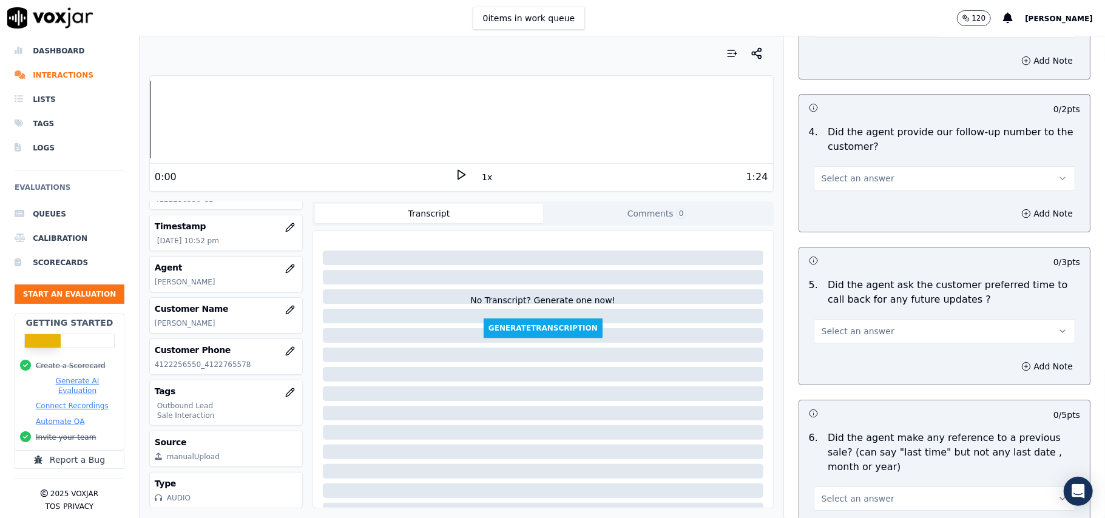
click at [838, 154] on div "Select an answer" at bounding box center [944, 172] width 281 height 36
click at [841, 178] on button "Select an answer" at bounding box center [945, 178] width 262 height 24
click at [835, 215] on div "No" at bounding box center [918, 217] width 235 height 19
click at [835, 177] on button "No" at bounding box center [945, 178] width 262 height 24
click at [834, 195] on div "Yes" at bounding box center [918, 198] width 235 height 19
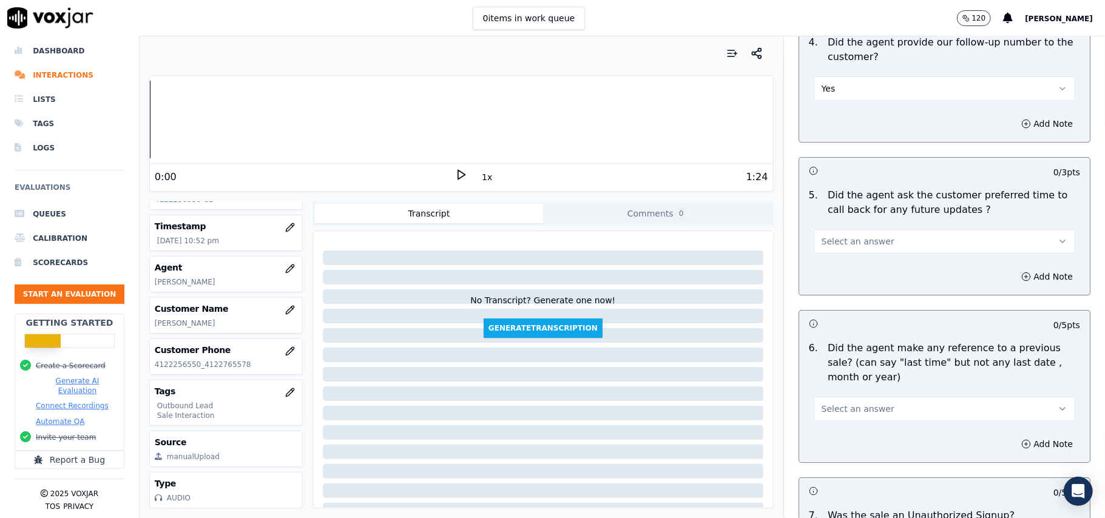
scroll to position [2994, 0]
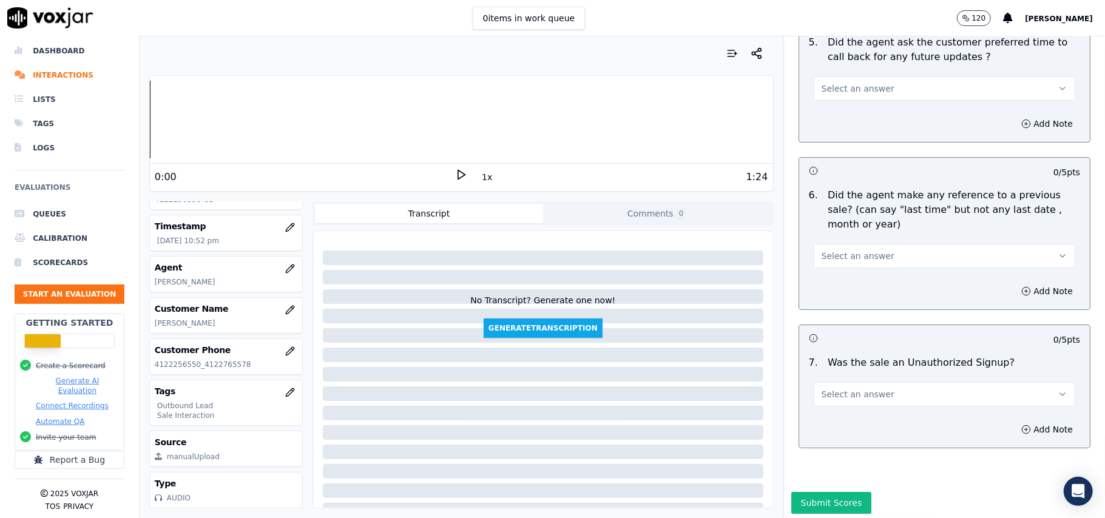
click at [851, 83] on span "Select an answer" at bounding box center [858, 89] width 73 height 12
click at [851, 104] on div "Yes" at bounding box center [918, 108] width 235 height 19
click at [869, 244] on button "Select an answer" at bounding box center [945, 256] width 262 height 24
click at [853, 279] on div "Yes" at bounding box center [918, 276] width 235 height 19
click at [853, 253] on button "Yes" at bounding box center [945, 256] width 262 height 24
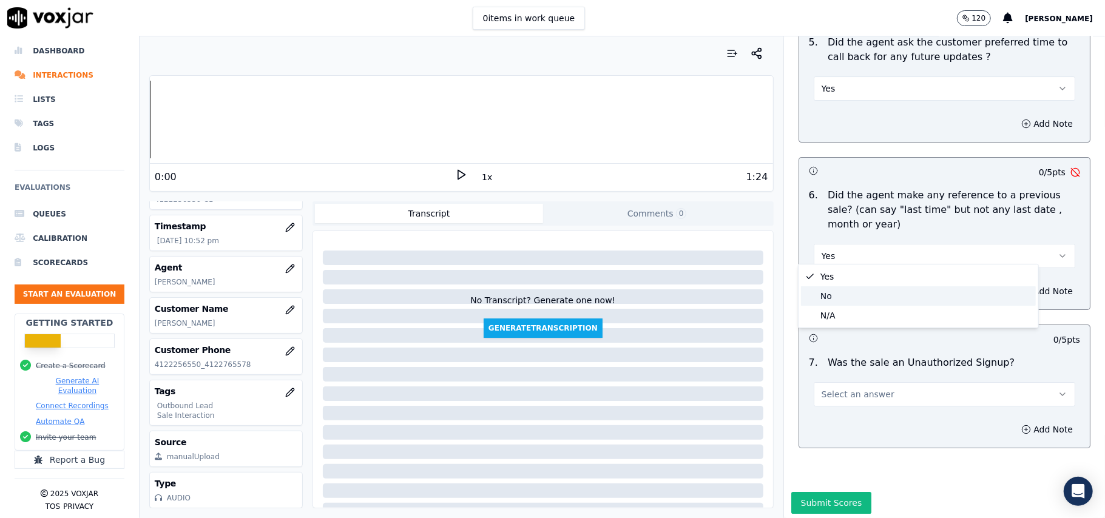
click at [850, 295] on div "No" at bounding box center [918, 295] width 235 height 19
drag, startPoint x: 872, startPoint y: 384, endPoint x: 872, endPoint y: 396, distance: 12.8
click at [872, 384] on button "Select an answer" at bounding box center [945, 394] width 262 height 24
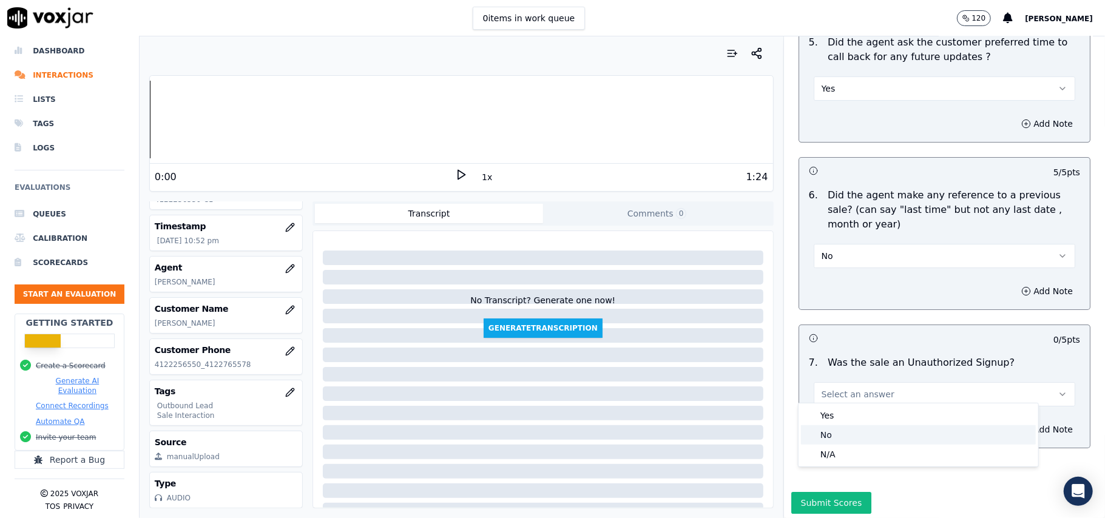
drag, startPoint x: 844, startPoint y: 442, endPoint x: 844, endPoint y: 431, distance: 11.5
click at [844, 442] on div "No" at bounding box center [918, 434] width 235 height 19
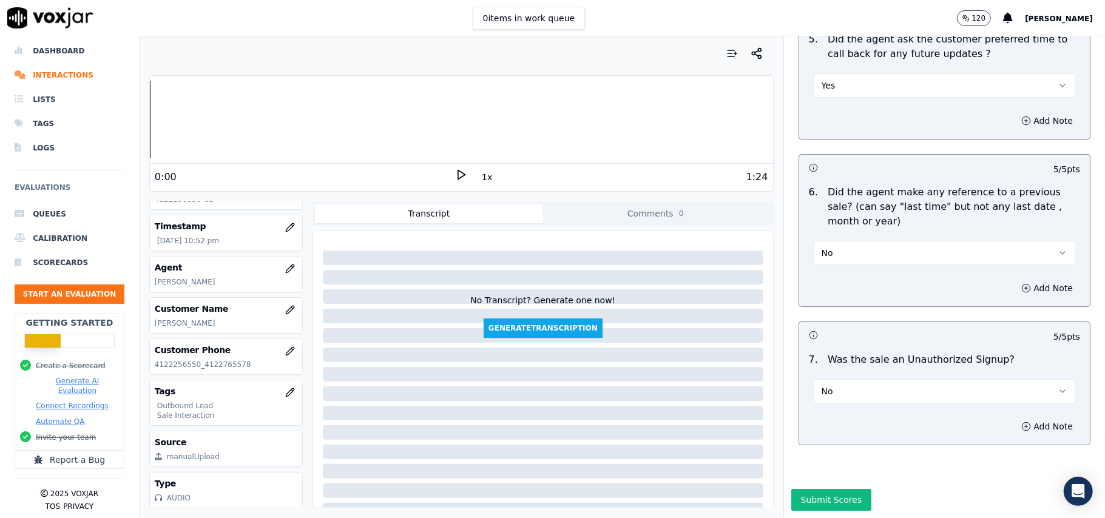
scroll to position [3028, 0]
click at [816, 489] on button "Submit Scores" at bounding box center [831, 500] width 81 height 22
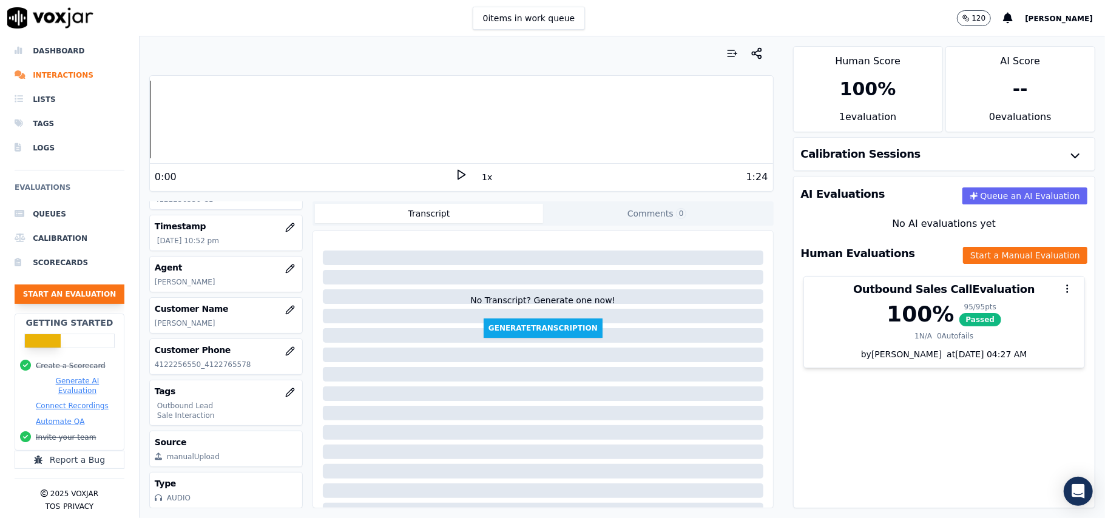
click at [56, 285] on button "Start an Evaluation" at bounding box center [70, 294] width 110 height 19
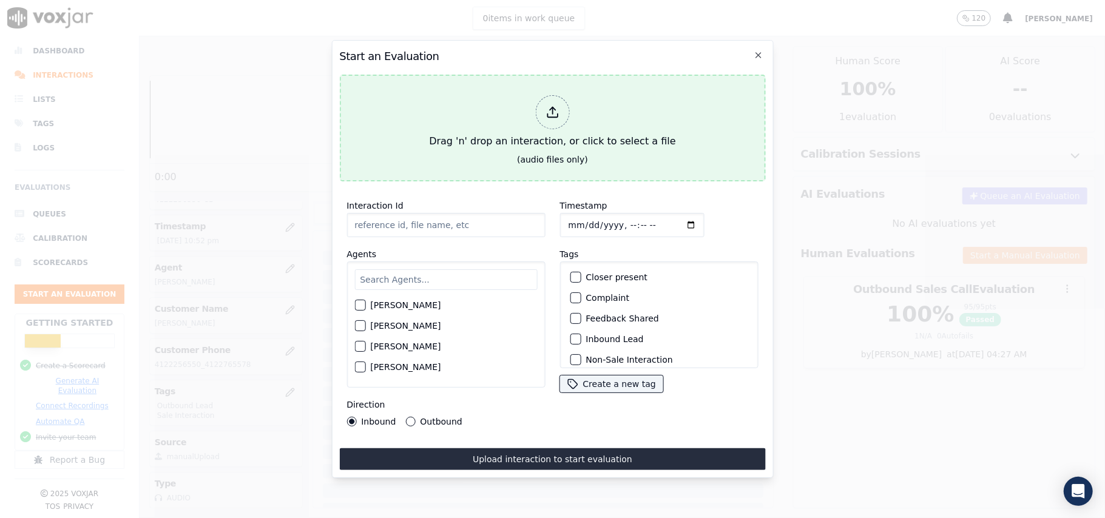
click at [557, 115] on div at bounding box center [552, 112] width 34 height 34
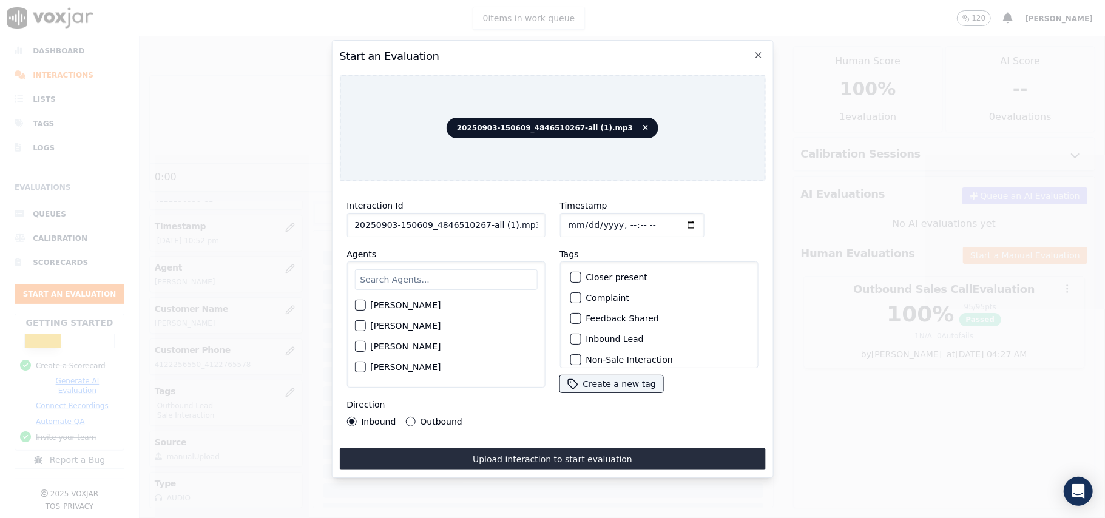
drag, startPoint x: 537, startPoint y: 217, endPoint x: 476, endPoint y: 214, distance: 61.4
click at [476, 214] on input "20250903-150609_4846510267-all (1).mp3" at bounding box center [446, 225] width 198 height 24
type input "20250903-150609_4846510267-C1"
click at [583, 219] on input "Timestamp" at bounding box center [632, 225] width 144 height 24
type input "2025-09-03T22:57"
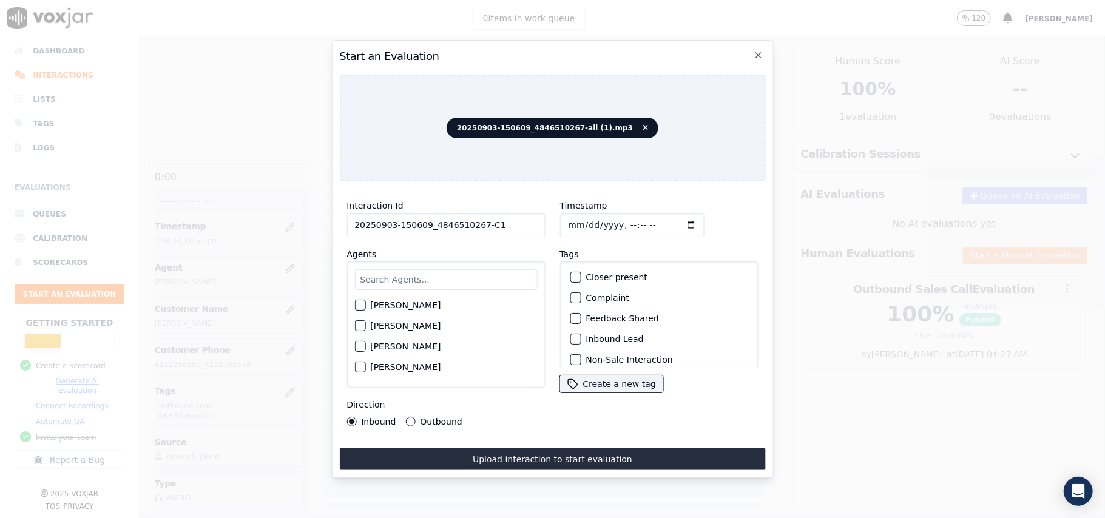
click at [447, 280] on input "text" at bounding box center [445, 279] width 183 height 21
type input "rich"
click at [407, 306] on label "Richard Kumar" at bounding box center [405, 309] width 70 height 8
click at [365, 306] on button "Richard Kumar" at bounding box center [359, 308] width 11 height 11
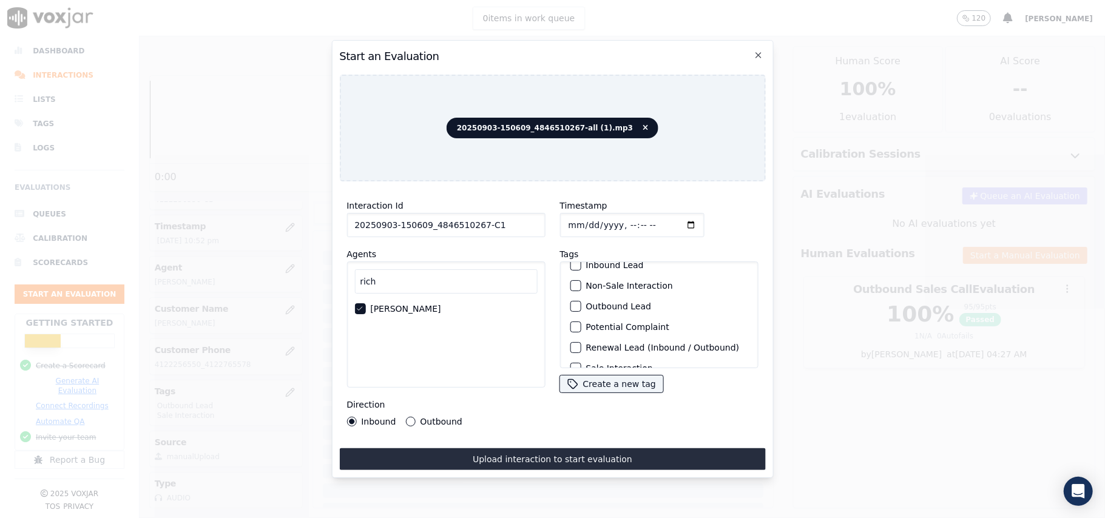
scroll to position [81, 0]
click at [577, 296] on div "Outbound Lead" at bounding box center [659, 300] width 188 height 21
click at [571, 297] on div "button" at bounding box center [575, 300] width 8 height 8
click at [571, 348] on div "button" at bounding box center [575, 352] width 8 height 8
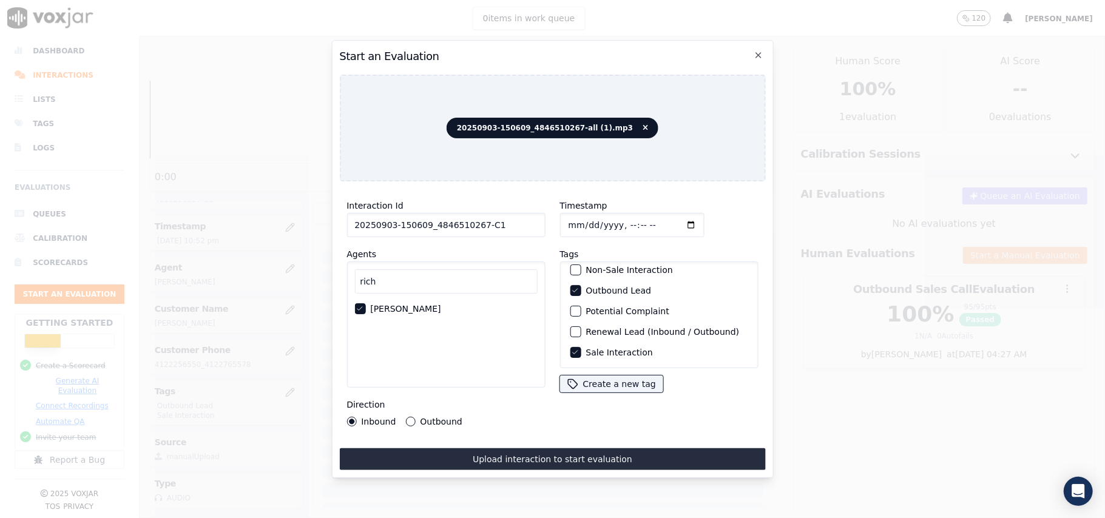
click at [410, 417] on button "Outbound" at bounding box center [410, 422] width 10 height 10
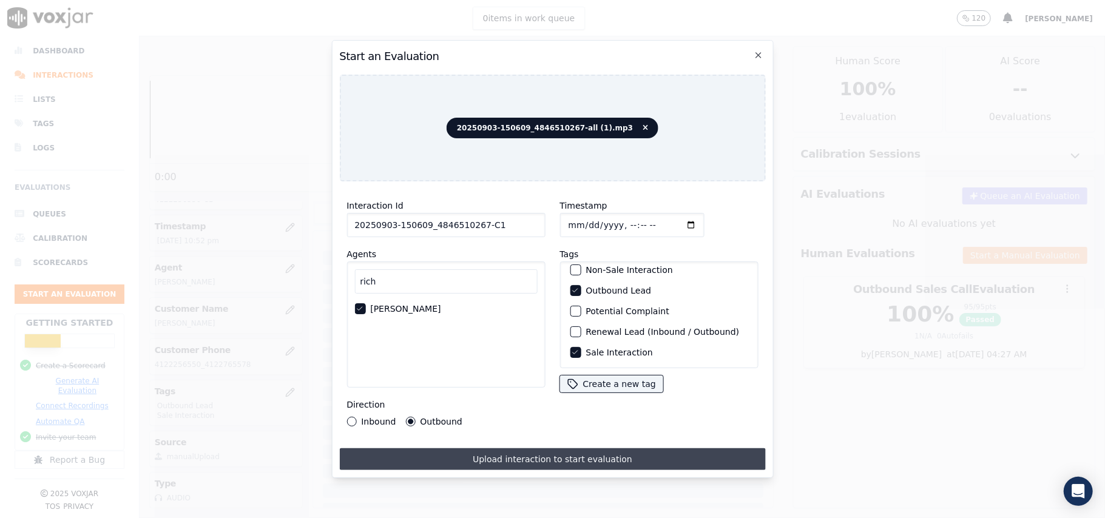
click at [503, 455] on button "Upload interaction to start evaluation" at bounding box center [552, 460] width 426 height 22
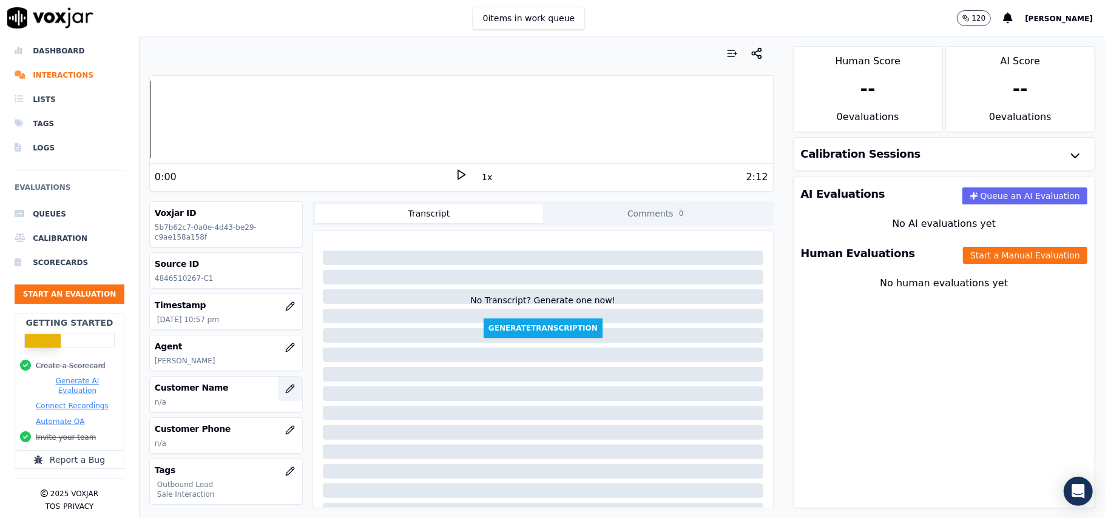
click at [278, 396] on button "button" at bounding box center [290, 389] width 24 height 24
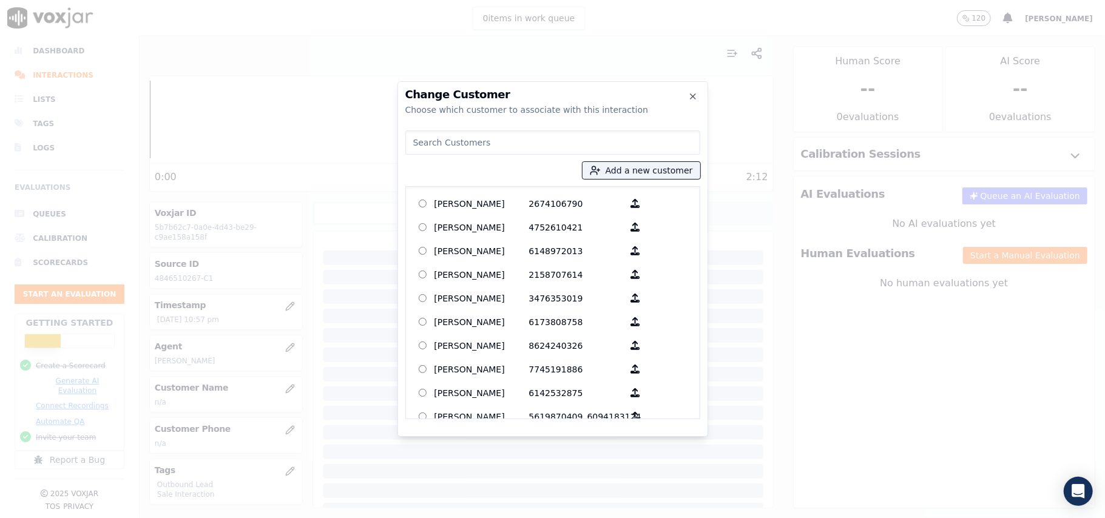
paste input "CLOCHETTE EDWARDS"
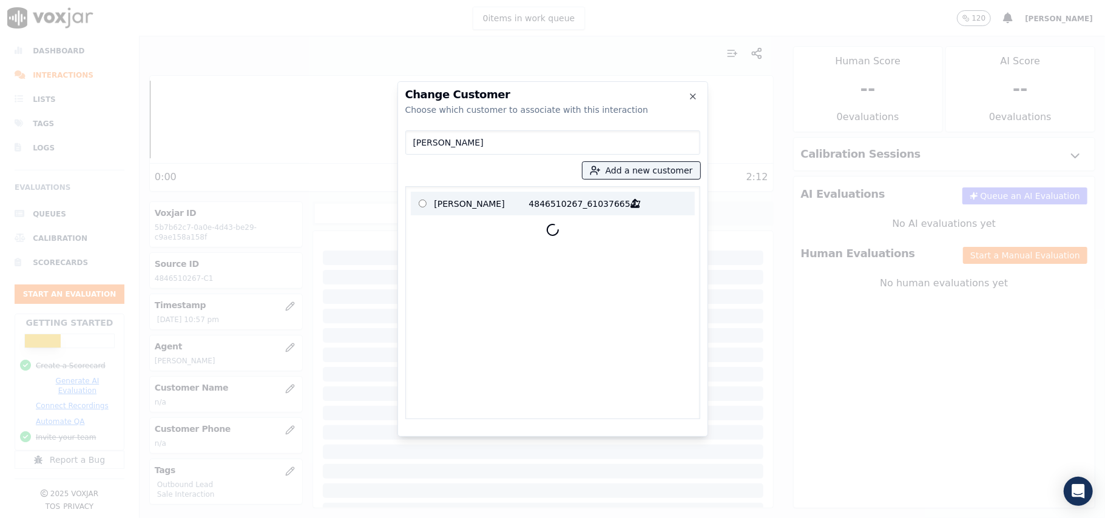
type input "CLOCHETTE EDWARDS"
click at [460, 203] on p "CLOCHETTE EDWARDS" at bounding box center [482, 203] width 95 height 19
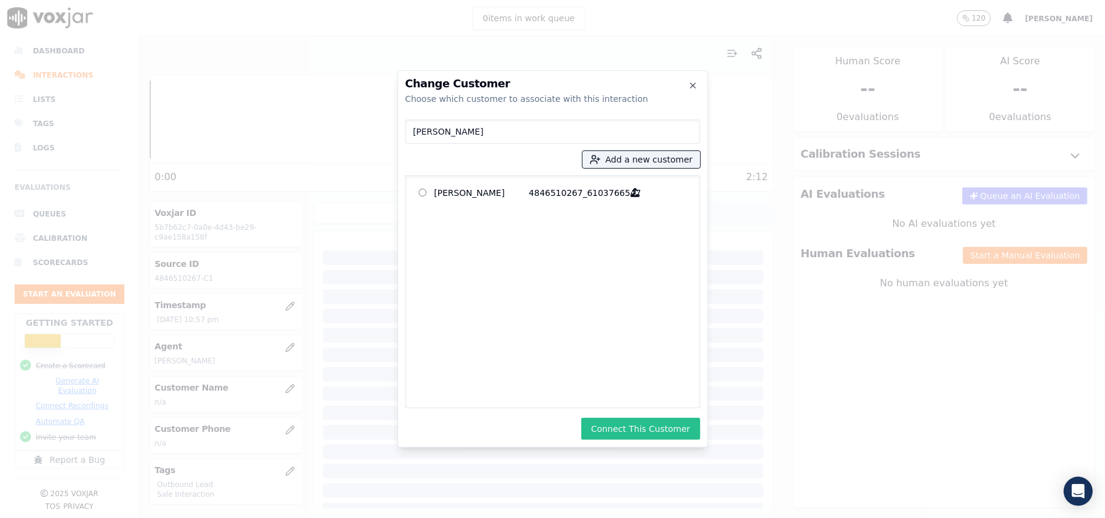
click at [640, 435] on button "Connect This Customer" at bounding box center [640, 429] width 118 height 22
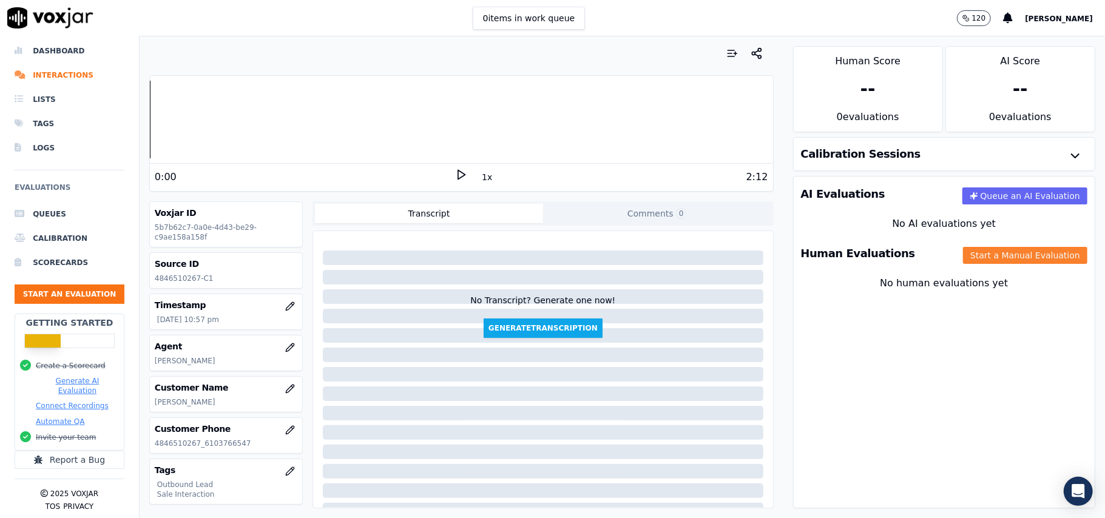
click at [982, 258] on button "Start a Manual Evaluation" at bounding box center [1025, 255] width 124 height 17
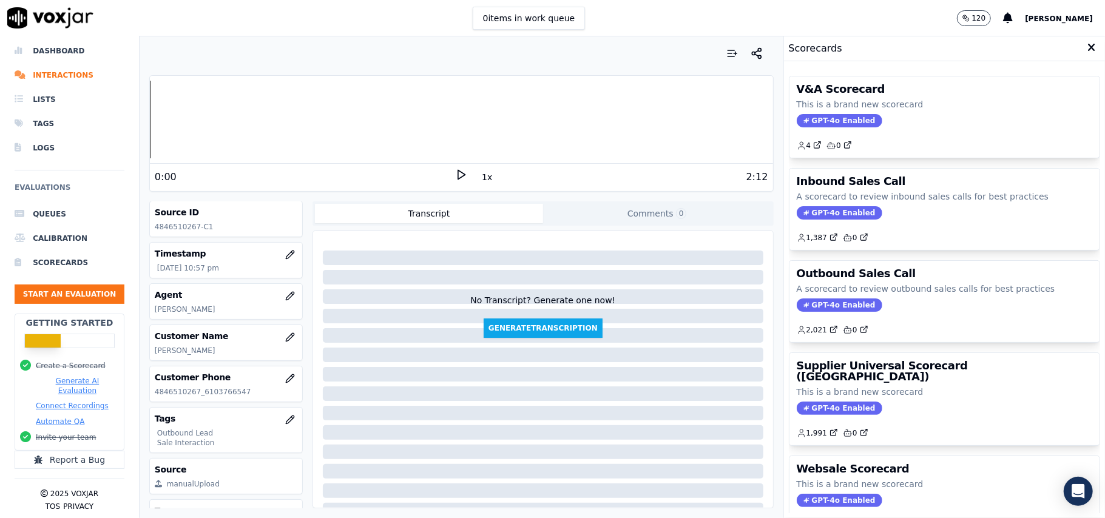
scroll to position [119, 0]
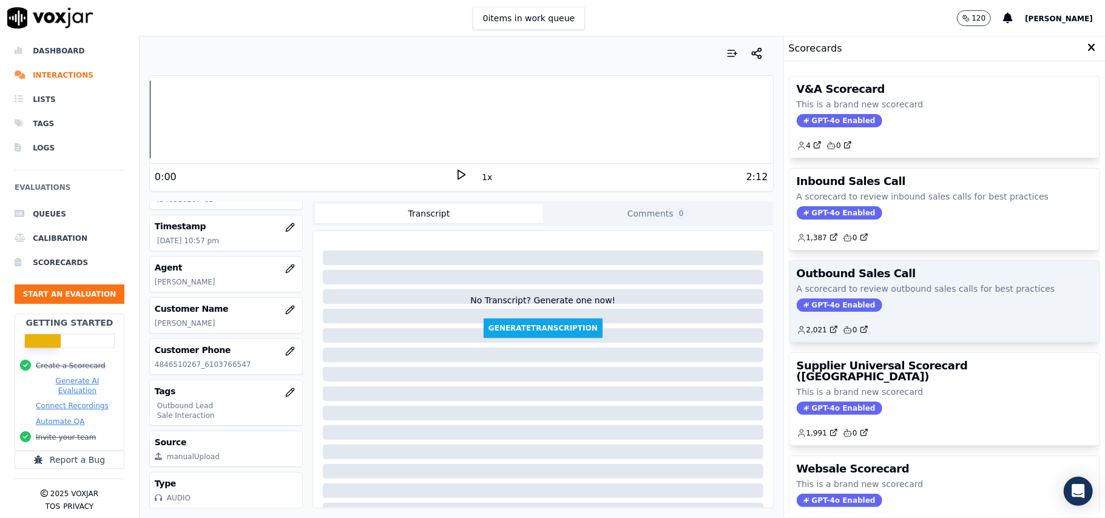
click at [819, 309] on span "GPT-4o Enabled" at bounding box center [840, 305] width 86 height 13
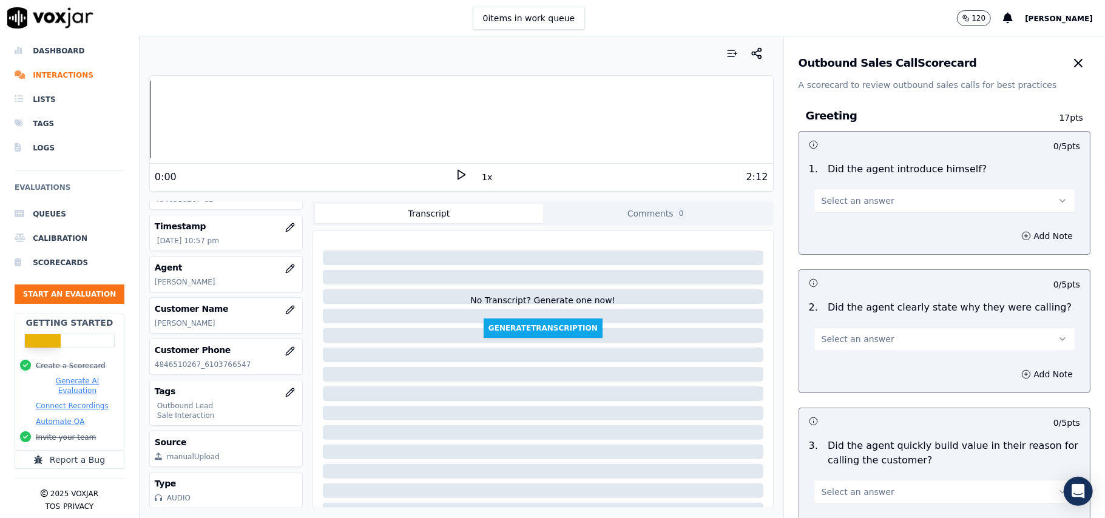
click at [827, 208] on button "Select an answer" at bounding box center [945, 201] width 262 height 24
click at [829, 231] on div "Yes" at bounding box center [918, 228] width 235 height 19
drag, startPoint x: 859, startPoint y: 336, endPoint x: 853, endPoint y: 350, distance: 15.5
click at [859, 337] on span "Select an answer" at bounding box center [858, 339] width 73 height 12
click at [841, 370] on div "Yes" at bounding box center [918, 367] width 235 height 19
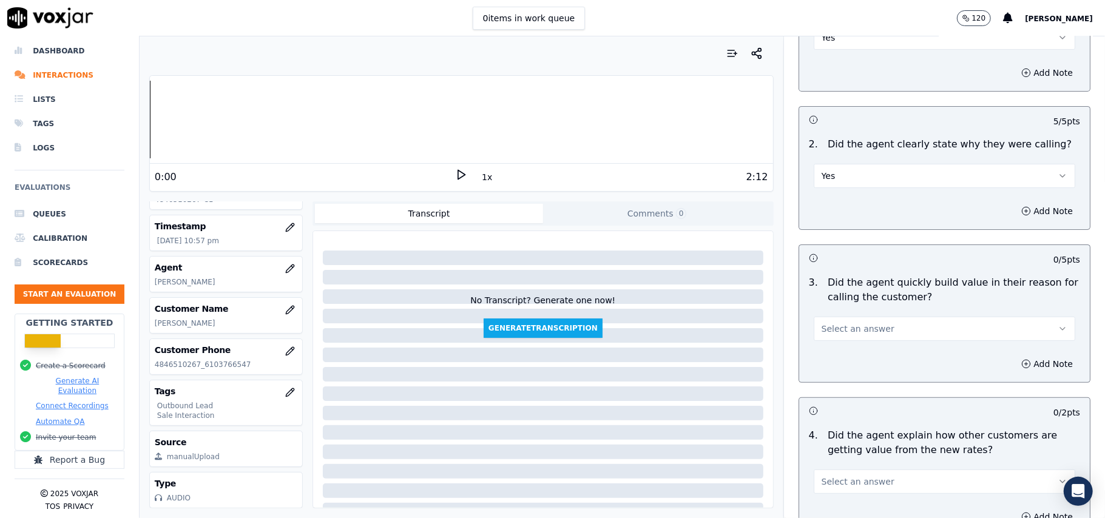
scroll to position [161, 0]
click at [844, 341] on button "Select an answer" at bounding box center [945, 331] width 262 height 24
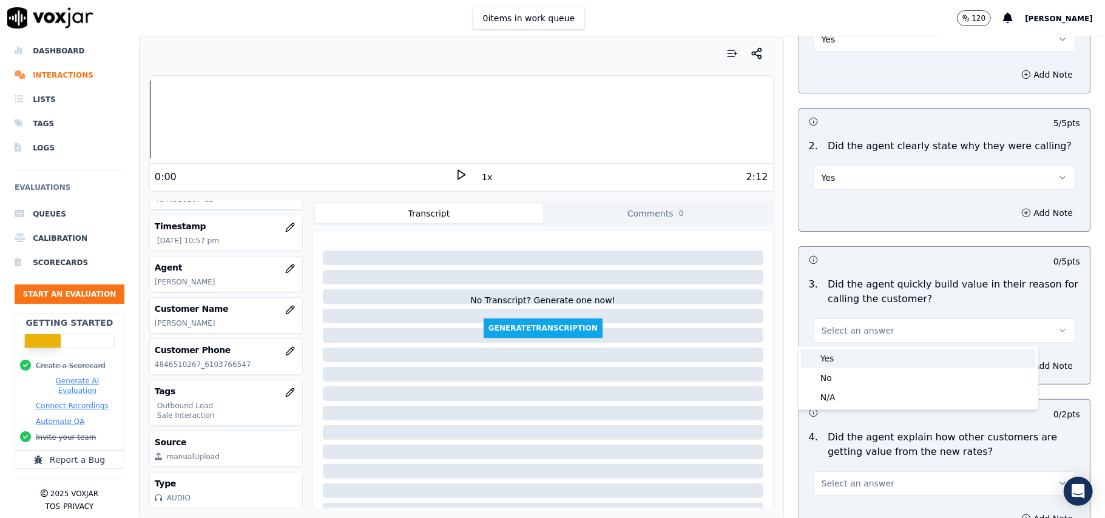
click at [840, 361] on div "Yes" at bounding box center [918, 358] width 235 height 19
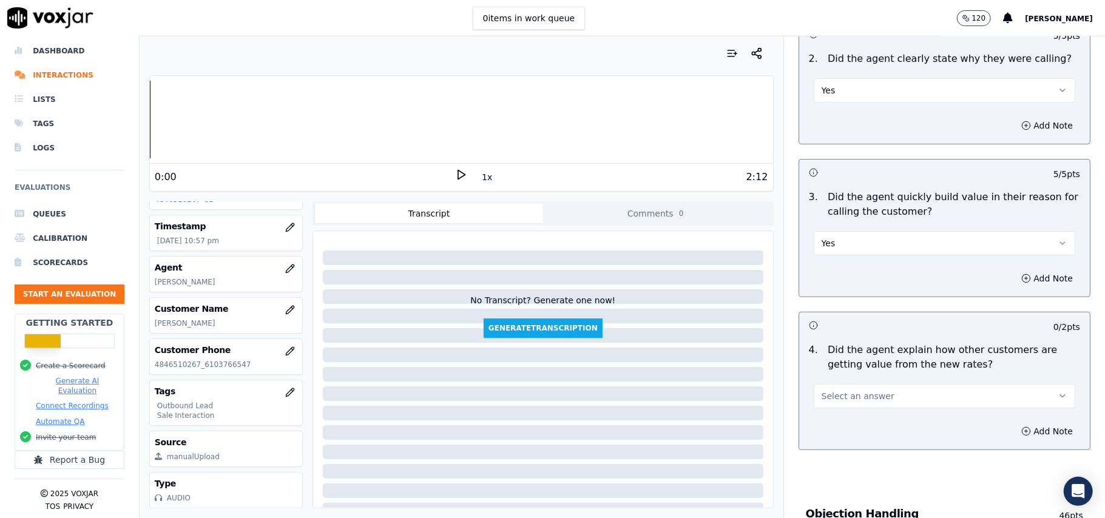
scroll to position [324, 0]
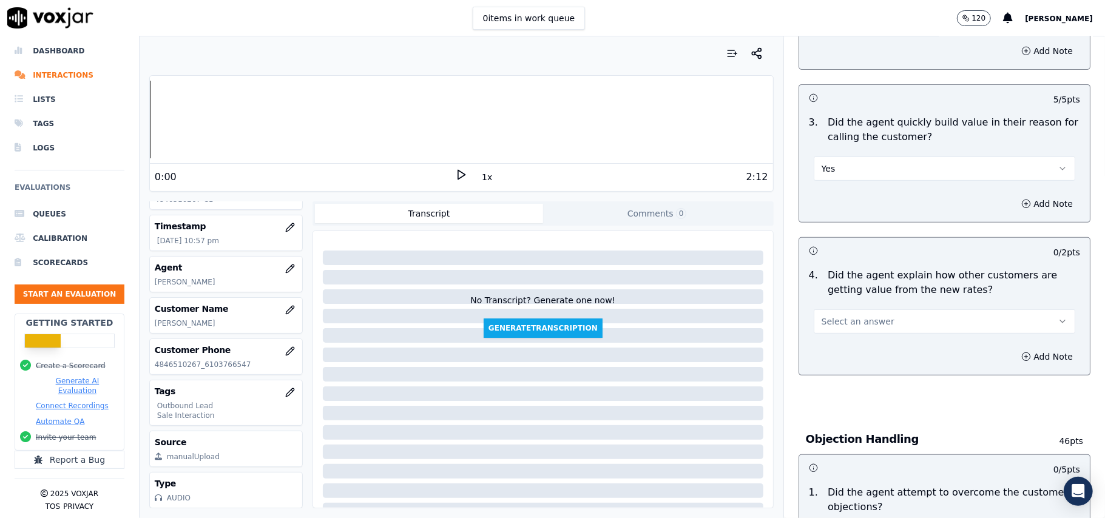
click at [856, 323] on span "Select an answer" at bounding box center [858, 322] width 73 height 12
click at [855, 336] on div "4 . Did the agent explain how other customers are getting value from the new ra…" at bounding box center [944, 300] width 291 height 75
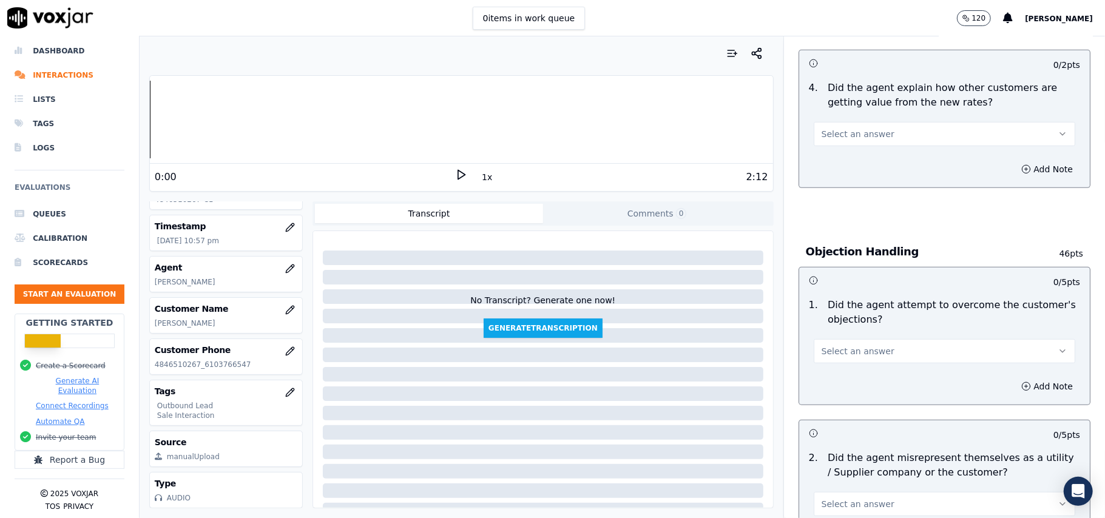
scroll to position [486, 0]
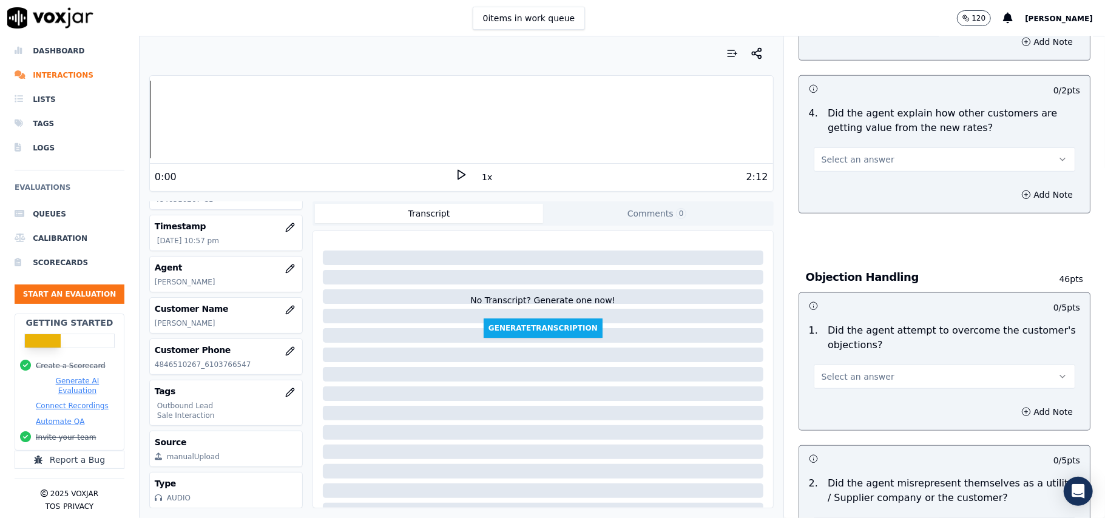
click at [843, 171] on button "Select an answer" at bounding box center [945, 159] width 262 height 24
click at [838, 185] on div "Yes" at bounding box center [918, 188] width 235 height 19
click at [868, 373] on span "Select an answer" at bounding box center [858, 377] width 73 height 12
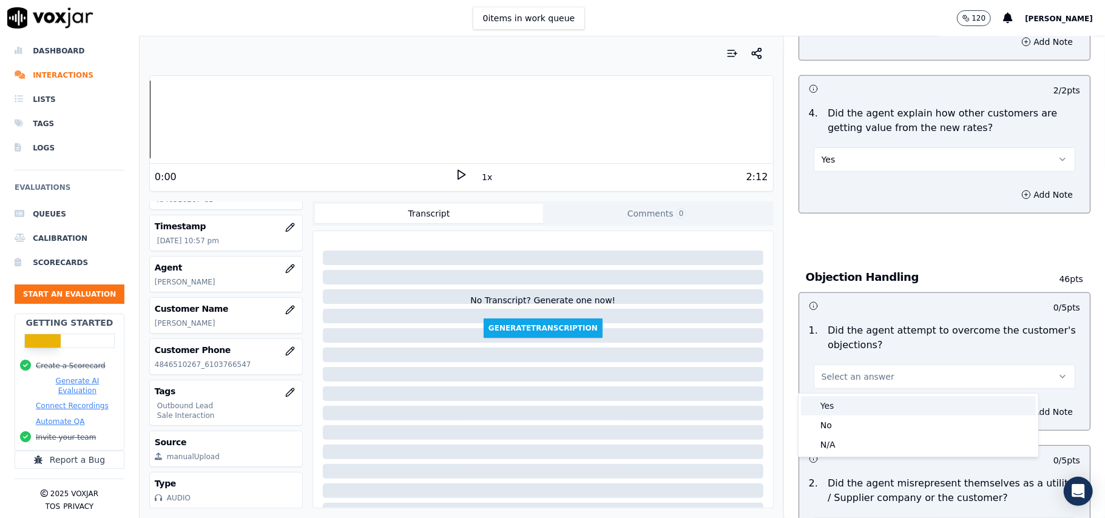
click at [863, 410] on div "Yes" at bounding box center [918, 405] width 235 height 19
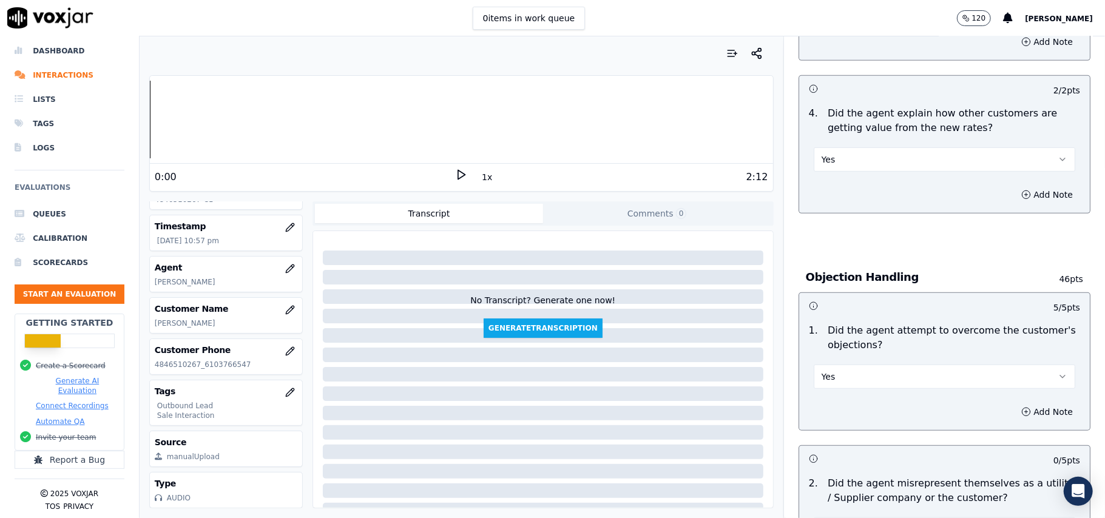
scroll to position [647, 0]
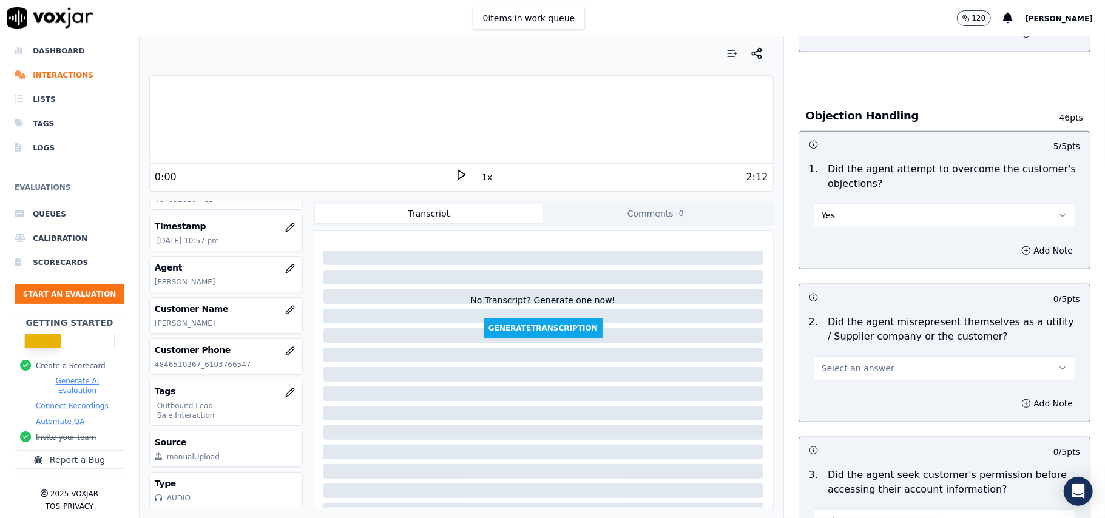
click at [862, 379] on button "Select an answer" at bounding box center [945, 368] width 262 height 24
click at [850, 416] on div "No" at bounding box center [918, 416] width 235 height 19
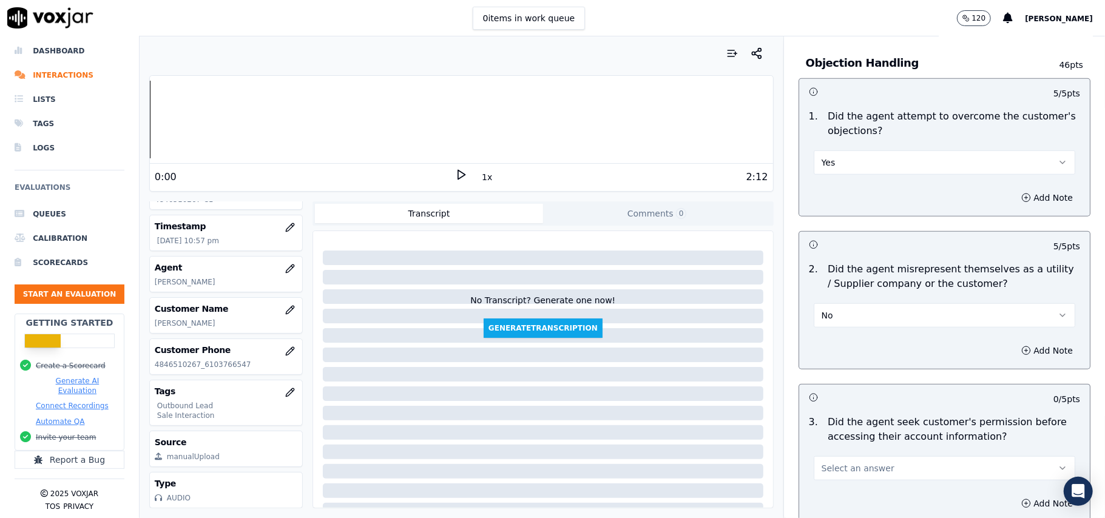
scroll to position [809, 0]
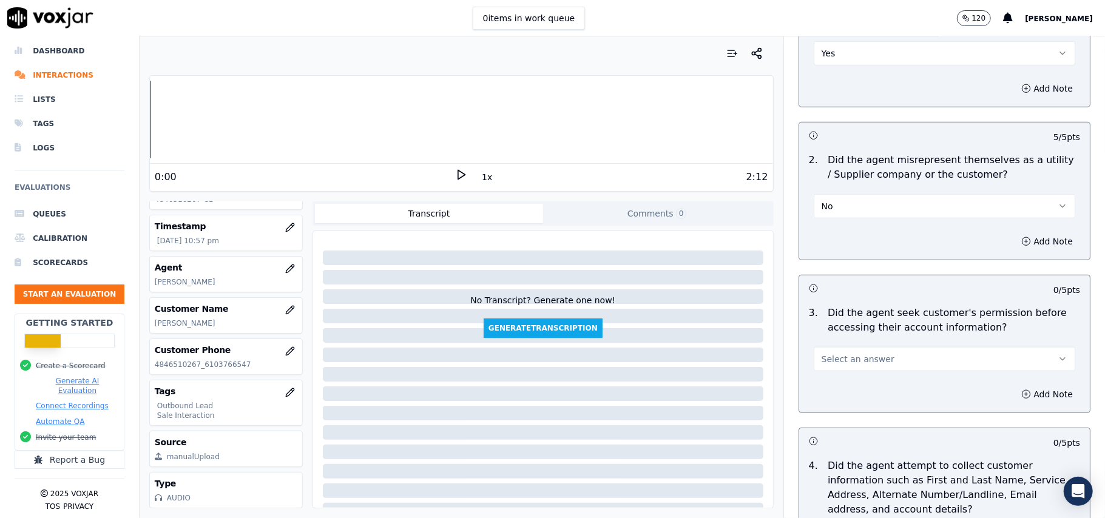
click at [868, 369] on button "Select an answer" at bounding box center [945, 359] width 262 height 24
click at [859, 387] on div "Yes" at bounding box center [918, 388] width 235 height 19
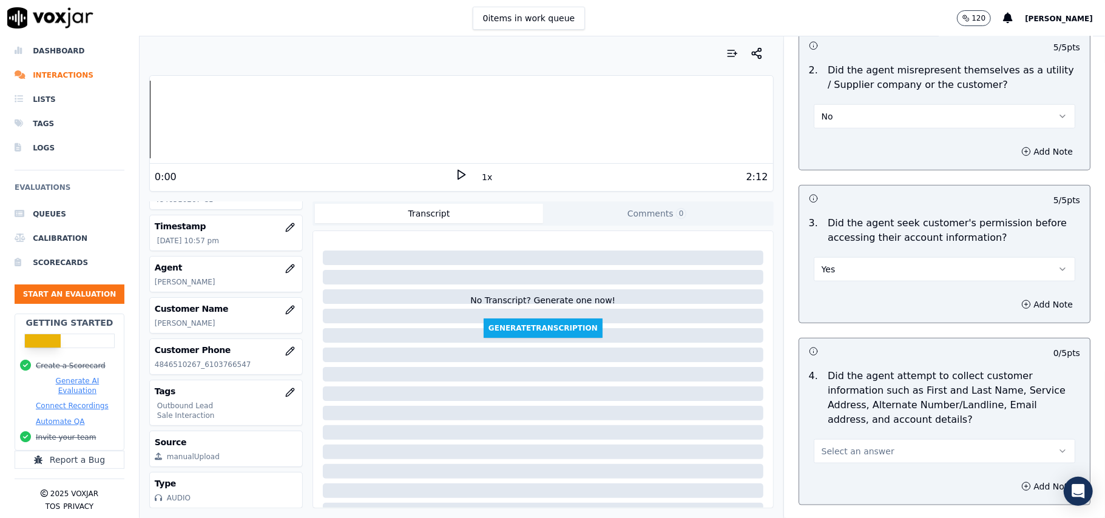
scroll to position [1052, 0]
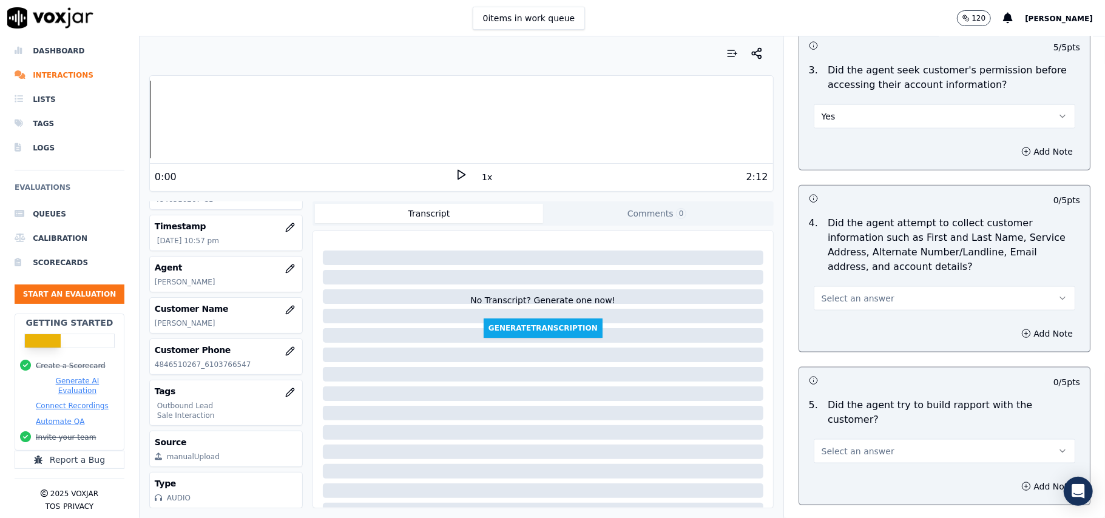
click at [851, 285] on div "Select an answer" at bounding box center [944, 292] width 281 height 36
click at [850, 305] on span "Select an answer" at bounding box center [858, 299] width 73 height 12
click at [845, 364] on div "N/A" at bounding box center [918, 367] width 235 height 19
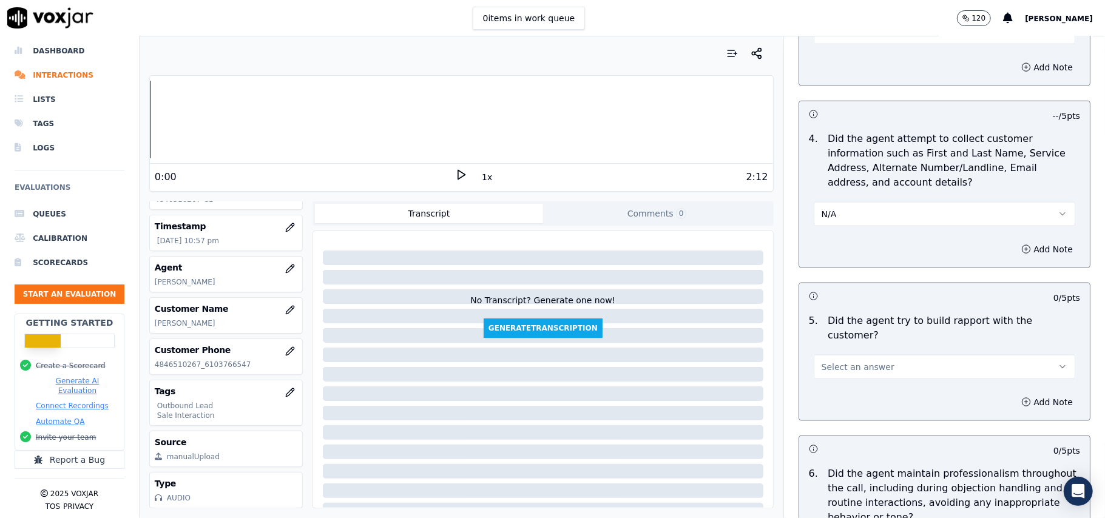
scroll to position [1214, 0]
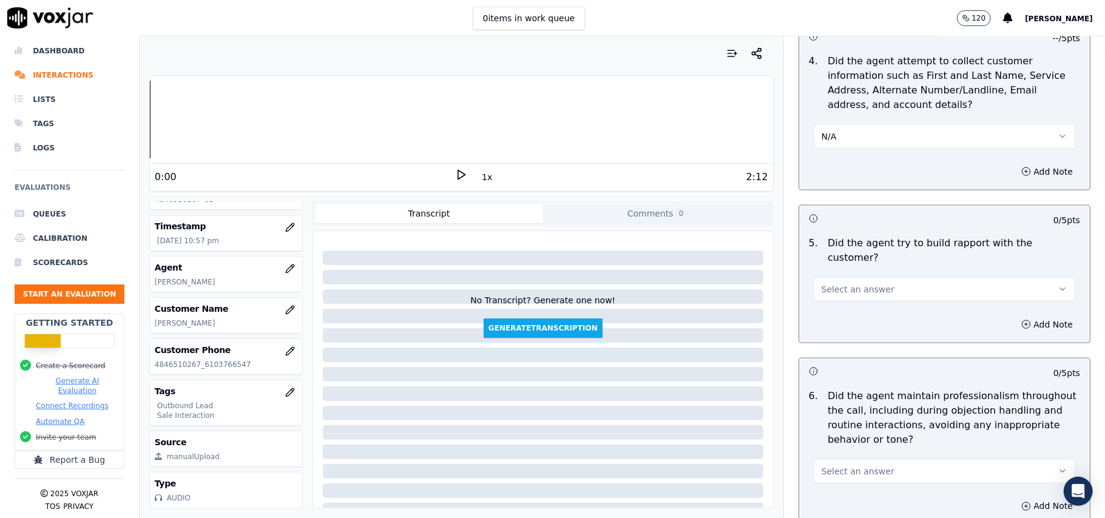
click at [860, 275] on div "Select an answer" at bounding box center [945, 288] width 262 height 27
click at [860, 283] on span "Select an answer" at bounding box center [858, 289] width 73 height 12
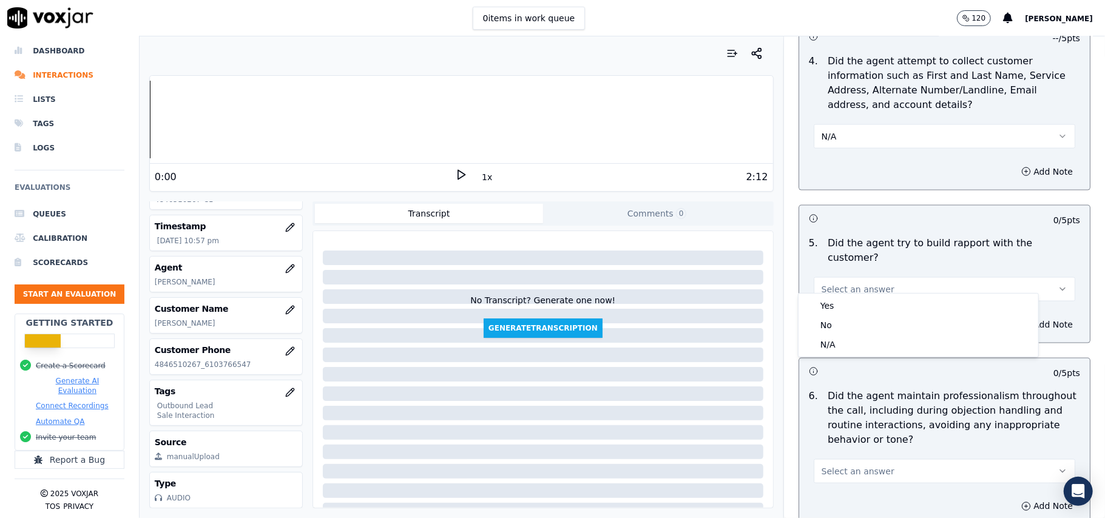
click at [860, 294] on div "Yes No N/A" at bounding box center [919, 325] width 240 height 63
click at [859, 303] on div "Yes" at bounding box center [918, 305] width 235 height 19
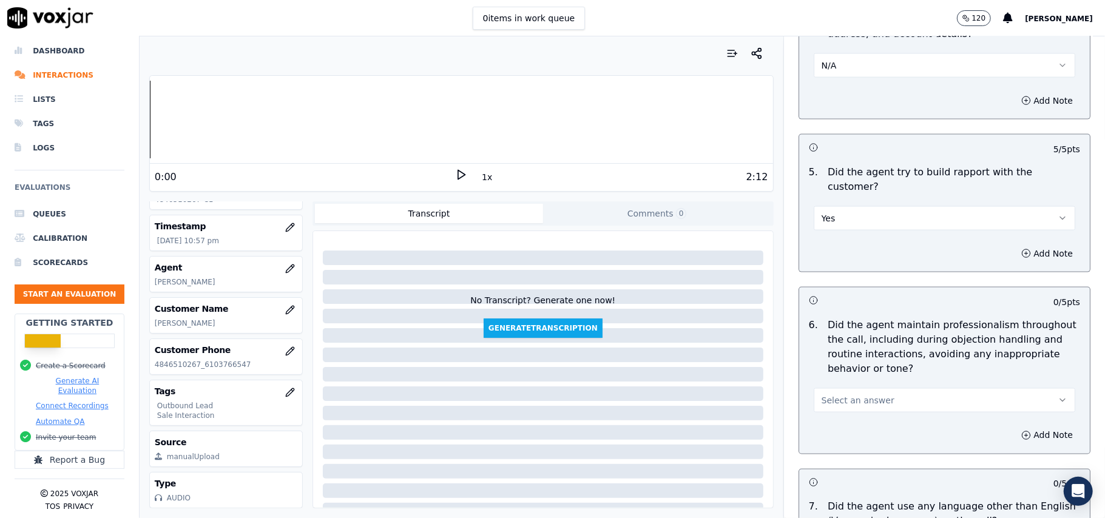
scroll to position [1375, 0]
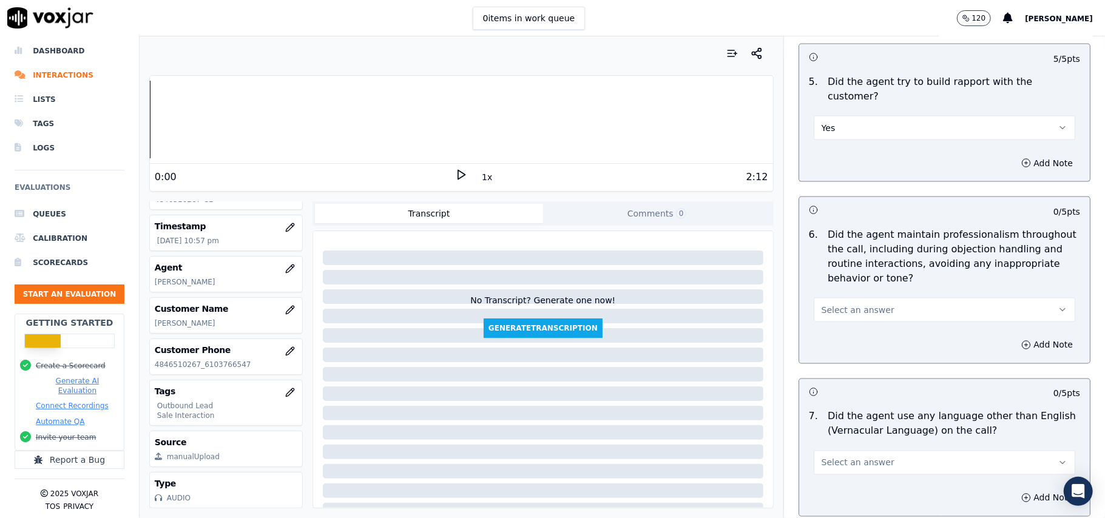
click at [870, 296] on div "Select an answer" at bounding box center [945, 309] width 262 height 27
click at [868, 304] on span "Select an answer" at bounding box center [858, 310] width 73 height 12
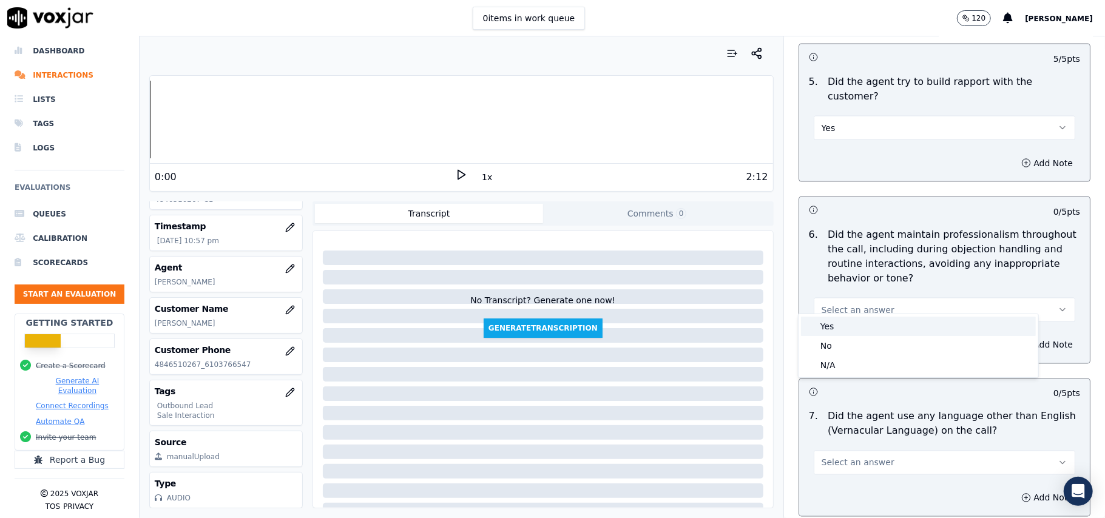
click at [856, 325] on div "Yes" at bounding box center [918, 326] width 235 height 19
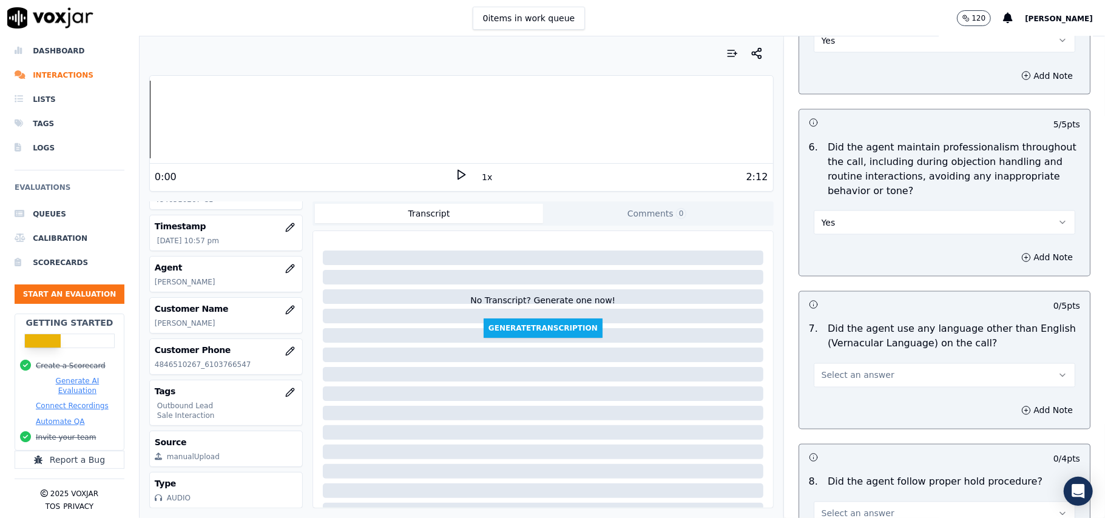
scroll to position [1537, 0]
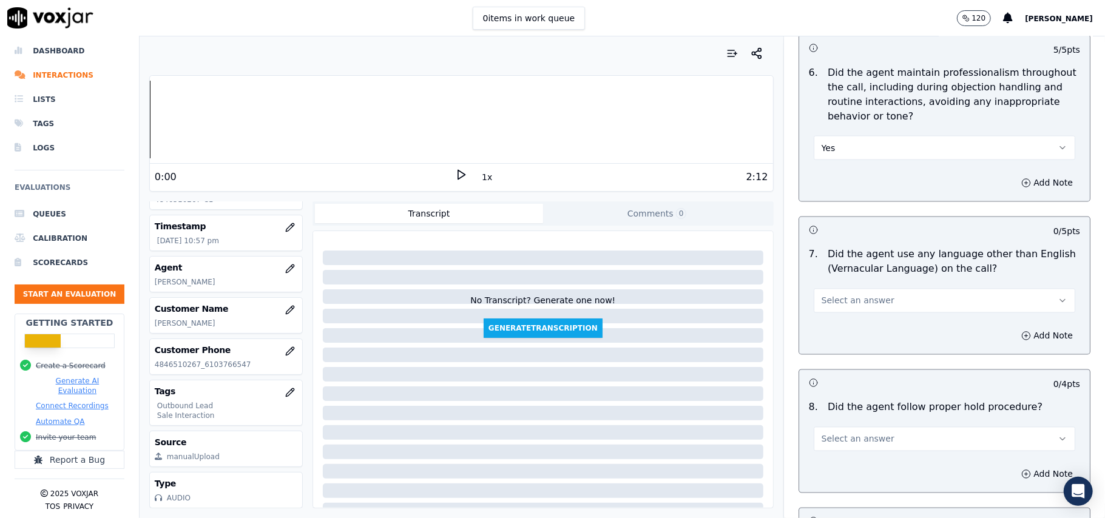
drag, startPoint x: 863, startPoint y: 288, endPoint x: 862, endPoint y: 299, distance: 11.6
click at [863, 295] on span "Select an answer" at bounding box center [858, 301] width 73 height 12
click at [841, 335] on div "No" at bounding box center [918, 337] width 235 height 19
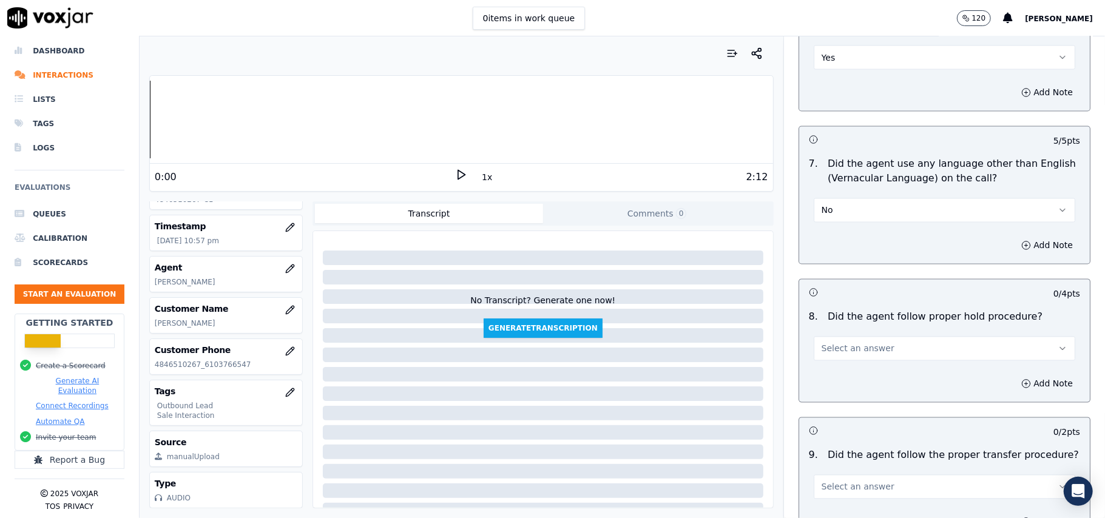
scroll to position [1780, 0]
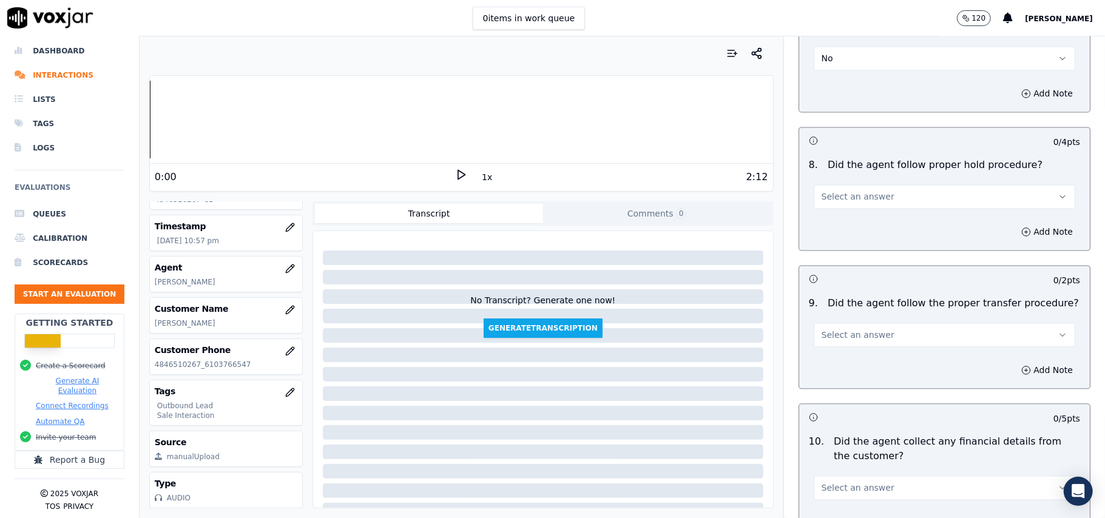
click at [880, 198] on button "Select an answer" at bounding box center [945, 197] width 262 height 24
click at [855, 214] on div "Yes" at bounding box center [918, 214] width 235 height 19
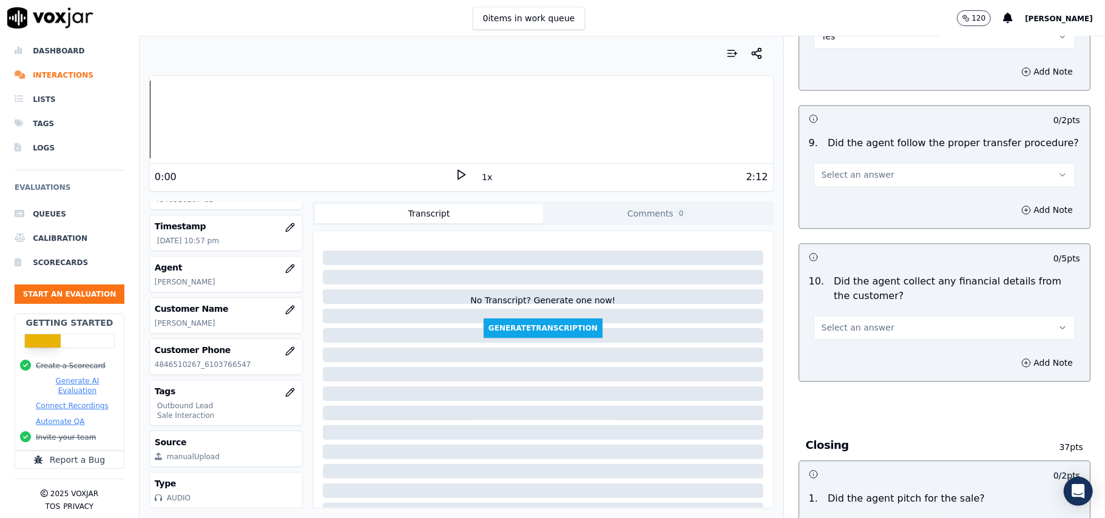
scroll to position [1942, 0]
click at [856, 167] on span "Select an answer" at bounding box center [858, 173] width 73 height 12
click at [863, 186] on div "Yes" at bounding box center [918, 190] width 235 height 19
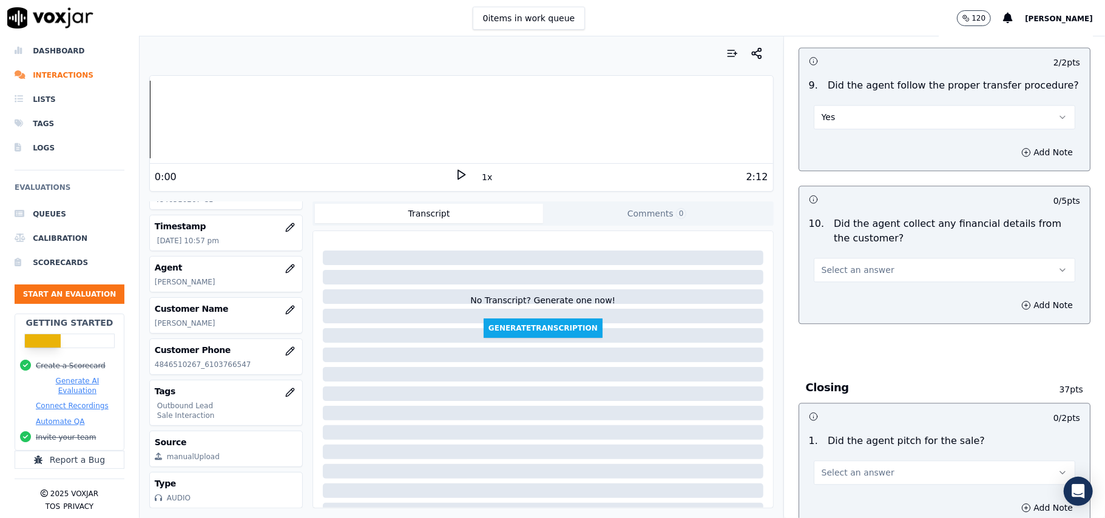
scroll to position [2023, 0]
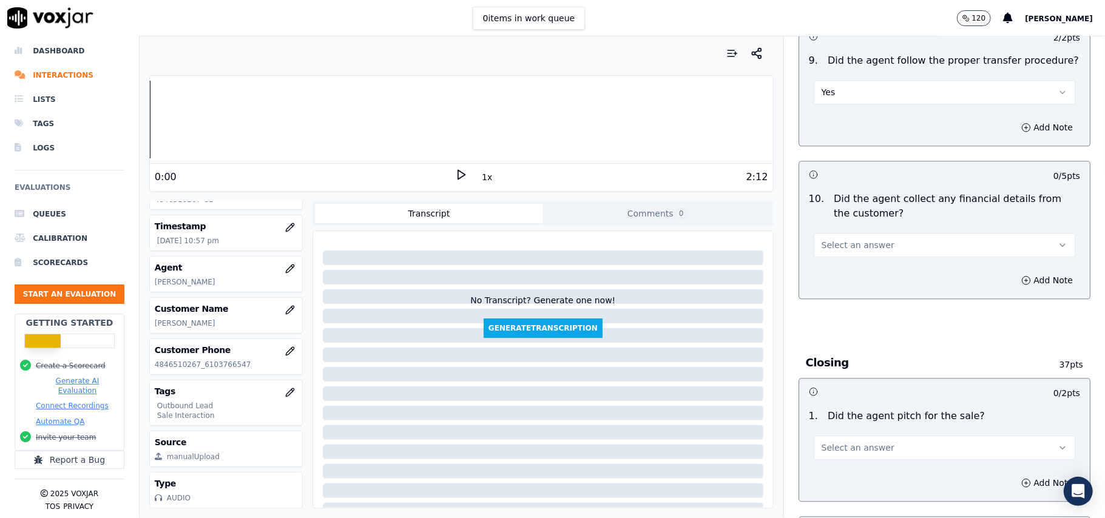
click at [836, 244] on button "Select an answer" at bounding box center [945, 245] width 262 height 24
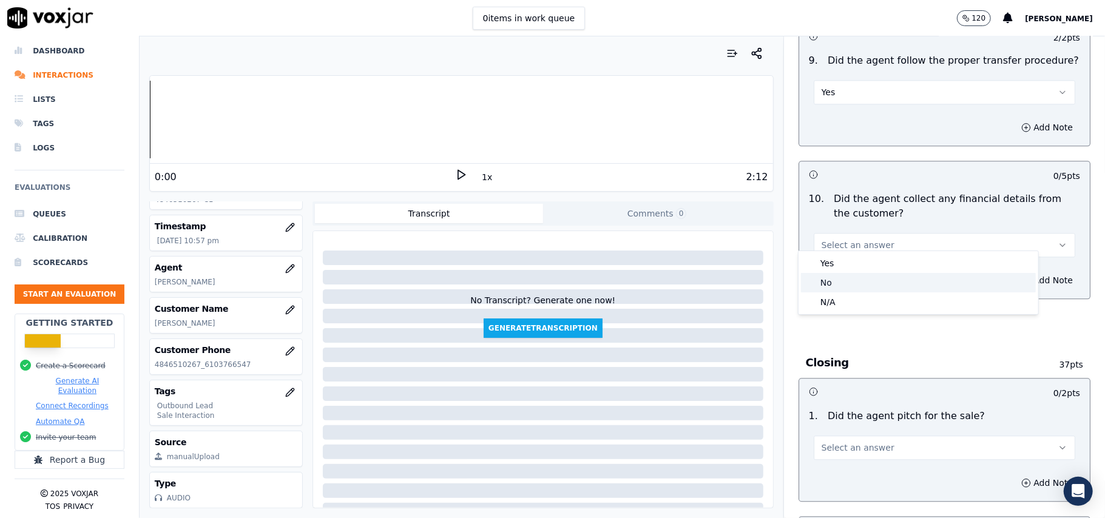
drag, startPoint x: 838, startPoint y: 282, endPoint x: 898, endPoint y: 250, distance: 68.7
click at [839, 282] on div "No" at bounding box center [918, 282] width 235 height 19
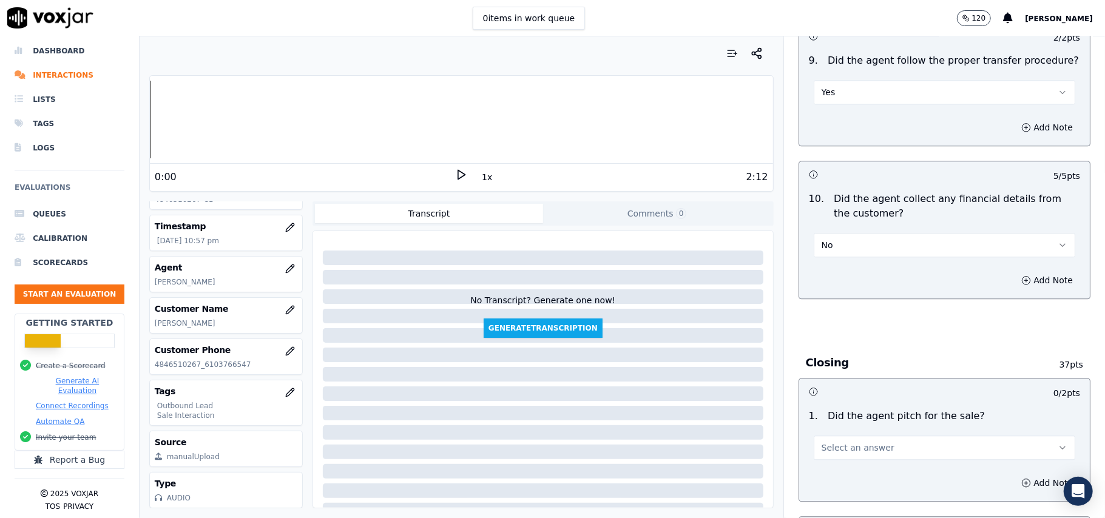
scroll to position [2185, 0]
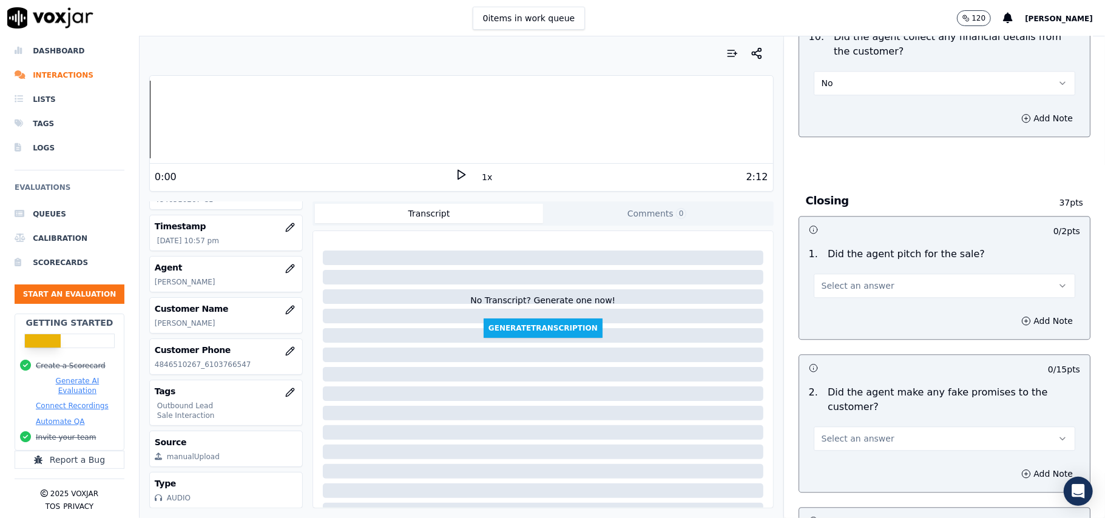
click at [829, 274] on button "Select an answer" at bounding box center [945, 286] width 262 height 24
click at [831, 306] on div "Yes" at bounding box center [918, 304] width 235 height 19
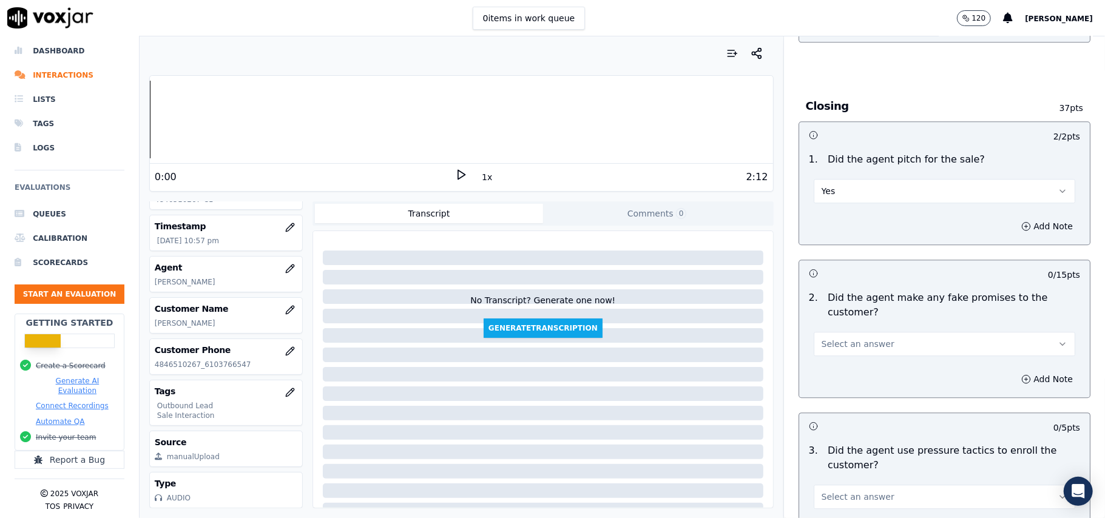
scroll to position [2347, 0]
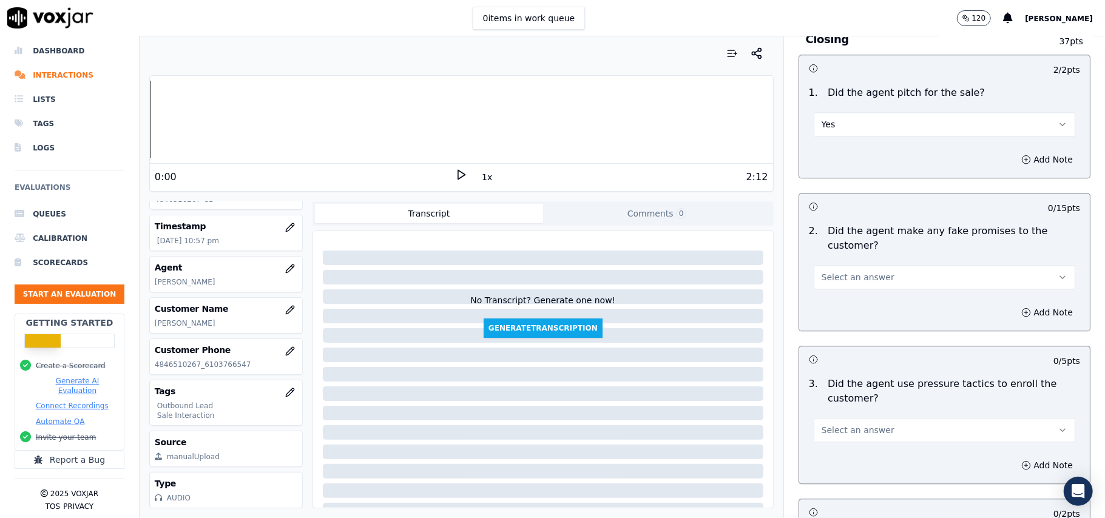
click at [839, 272] on span "Select an answer" at bounding box center [858, 277] width 73 height 12
click at [842, 312] on div "No" at bounding box center [918, 315] width 235 height 19
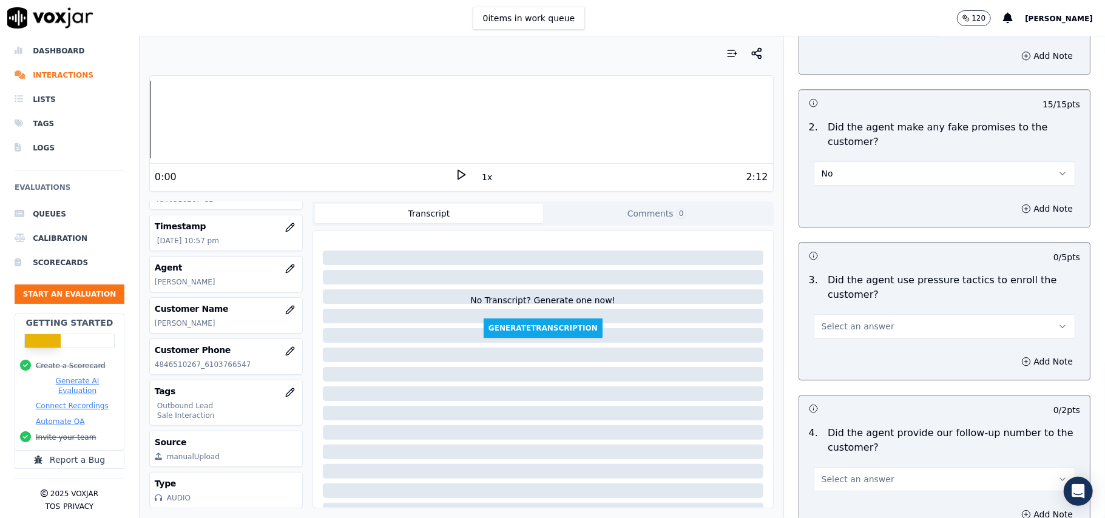
scroll to position [2509, 0]
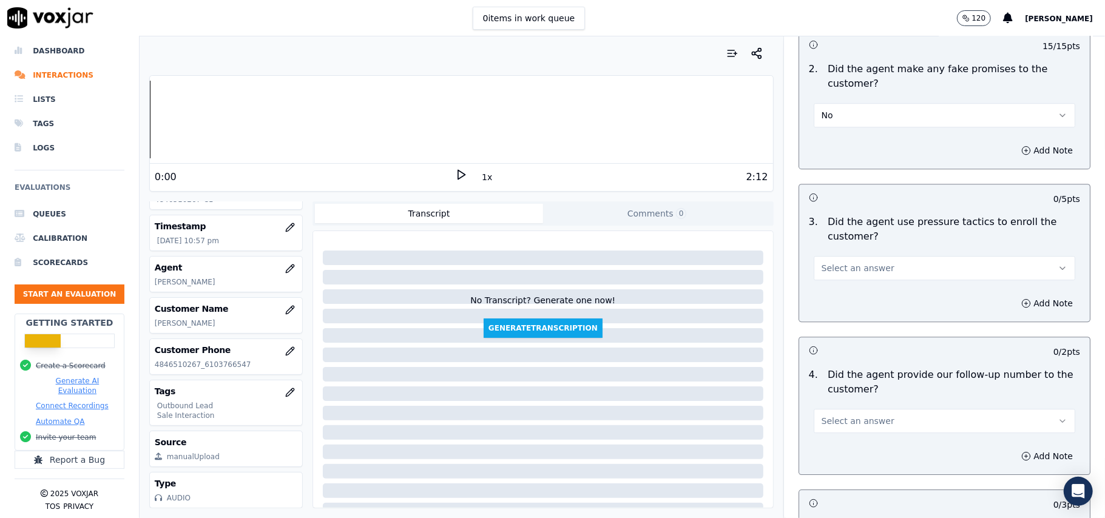
drag, startPoint x: 906, startPoint y: 248, endPoint x: 897, endPoint y: 268, distance: 22.6
click at [906, 256] on button "Select an answer" at bounding box center [945, 268] width 262 height 24
click at [847, 308] on div "No" at bounding box center [918, 306] width 235 height 19
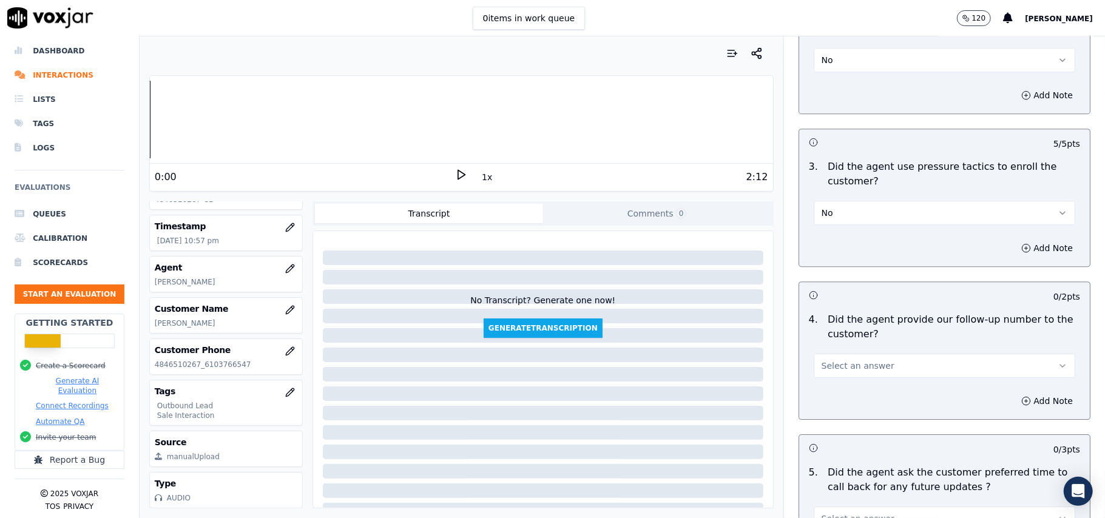
scroll to position [2589, 0]
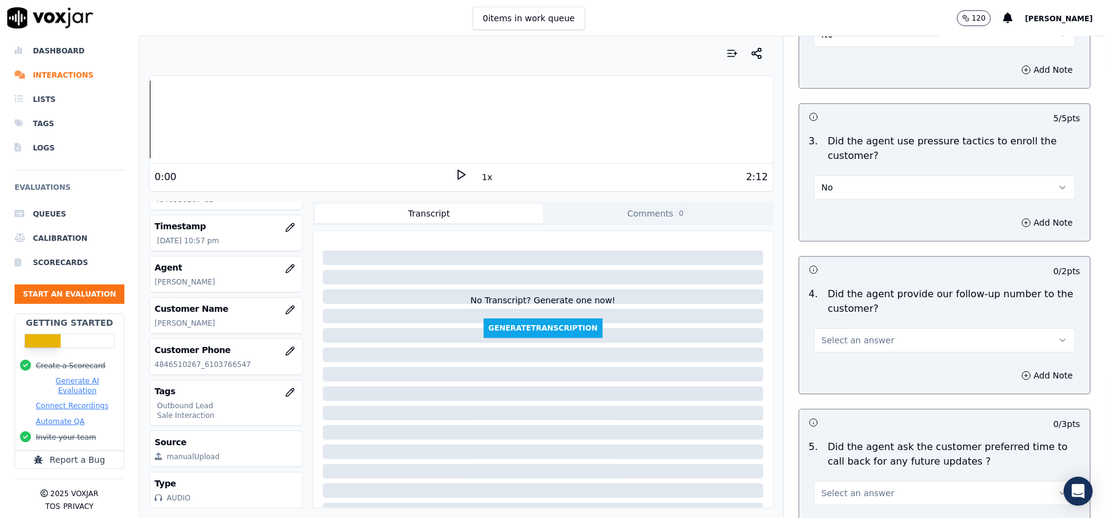
click at [873, 328] on button "Select an answer" at bounding box center [945, 340] width 262 height 24
click at [857, 353] on div "Yes" at bounding box center [918, 359] width 235 height 19
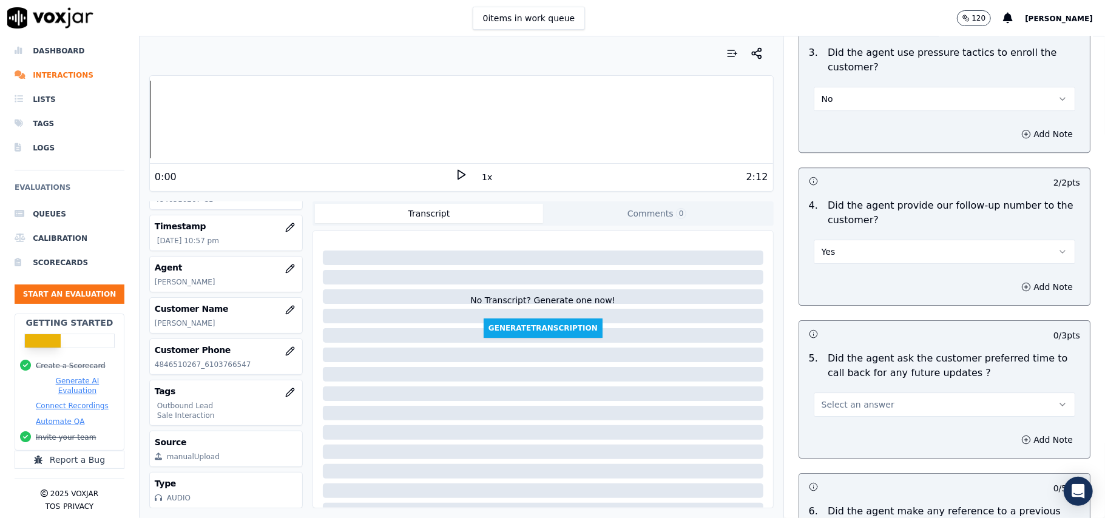
scroll to position [2751, 0]
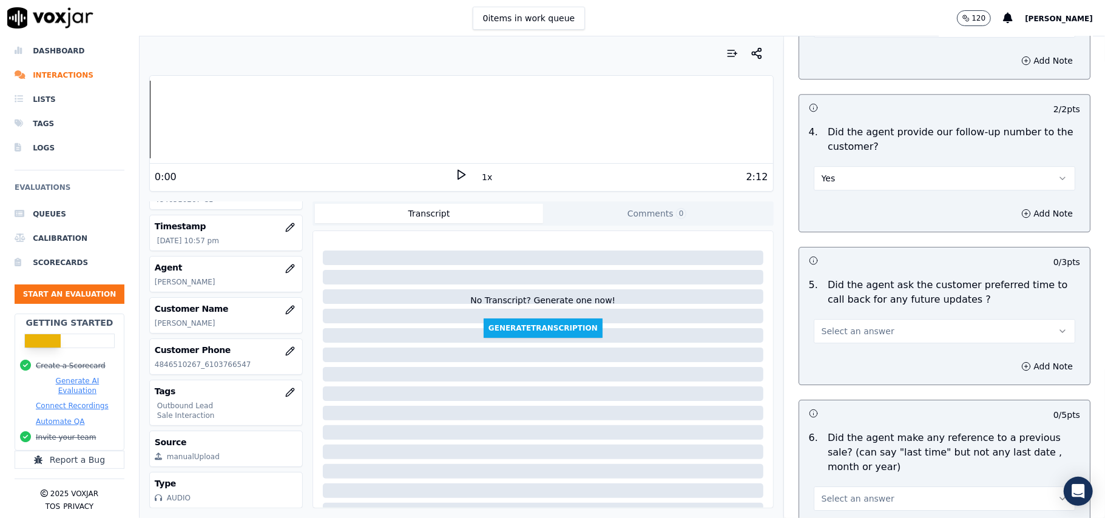
click at [853, 325] on span "Select an answer" at bounding box center [858, 331] width 73 height 12
click at [858, 345] on div "Yes" at bounding box center [918, 351] width 235 height 19
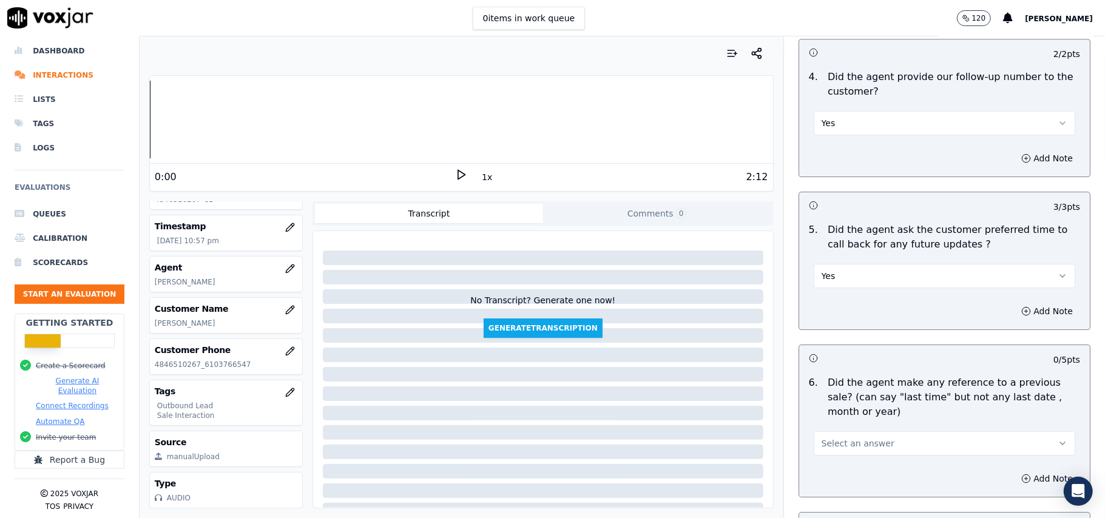
scroll to position [2913, 0]
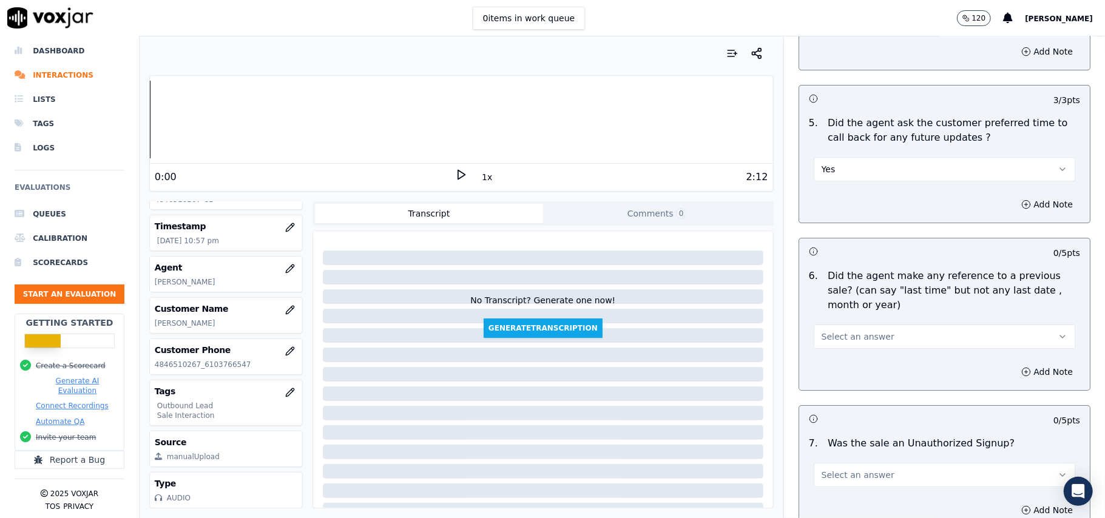
click at [853, 331] on span "Select an answer" at bounding box center [858, 337] width 73 height 12
click at [847, 363] on div "Yes" at bounding box center [918, 357] width 235 height 19
click at [852, 325] on button "Yes" at bounding box center [945, 337] width 262 height 24
click at [846, 370] on div "No" at bounding box center [918, 376] width 235 height 19
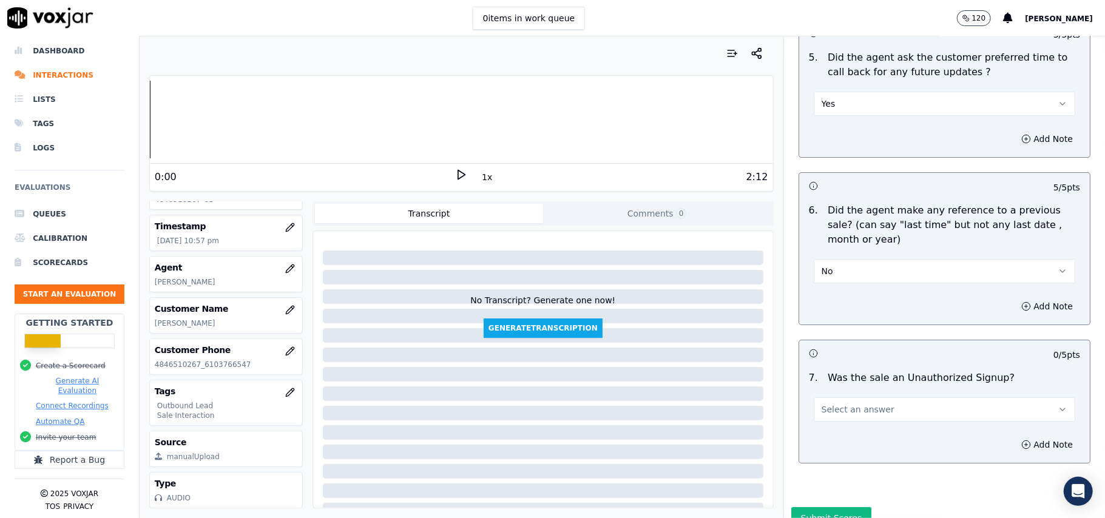
scroll to position [3028, 0]
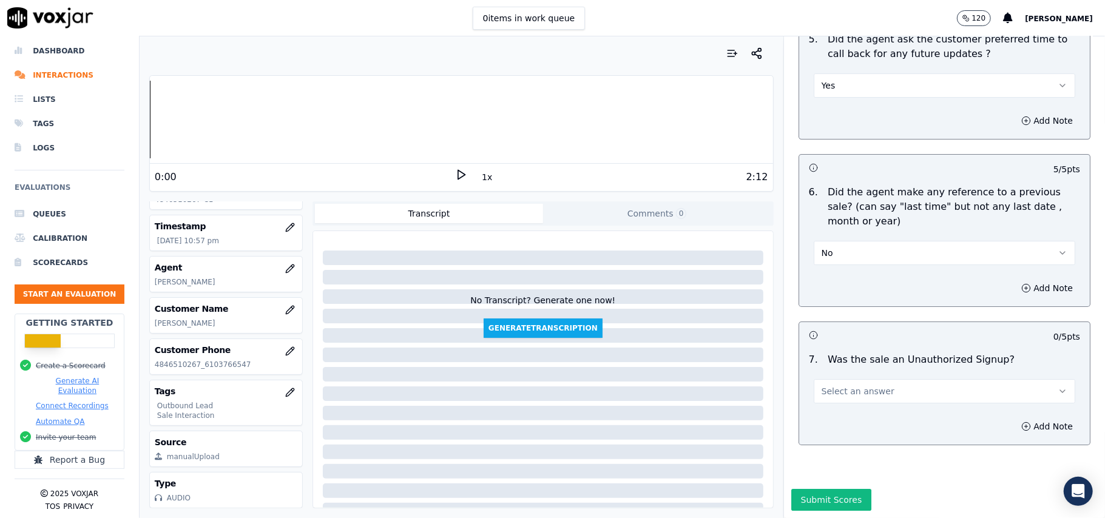
click at [846, 385] on span "Select an answer" at bounding box center [858, 391] width 73 height 12
click at [834, 395] on div "No" at bounding box center [918, 401] width 235 height 19
click at [808, 489] on button "Submit Scores" at bounding box center [831, 500] width 81 height 22
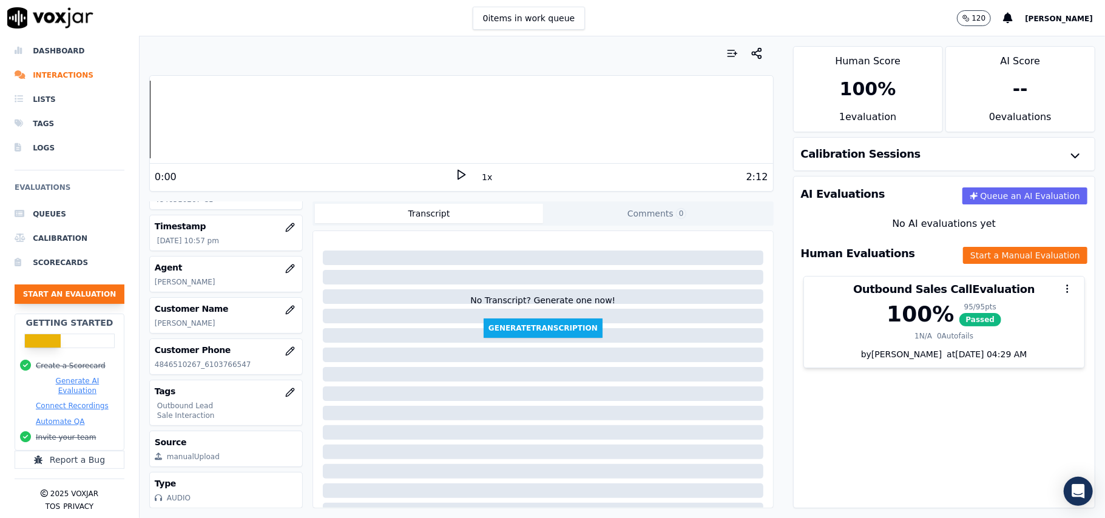
click at [59, 285] on button "Start an Evaluation" at bounding box center [70, 294] width 110 height 19
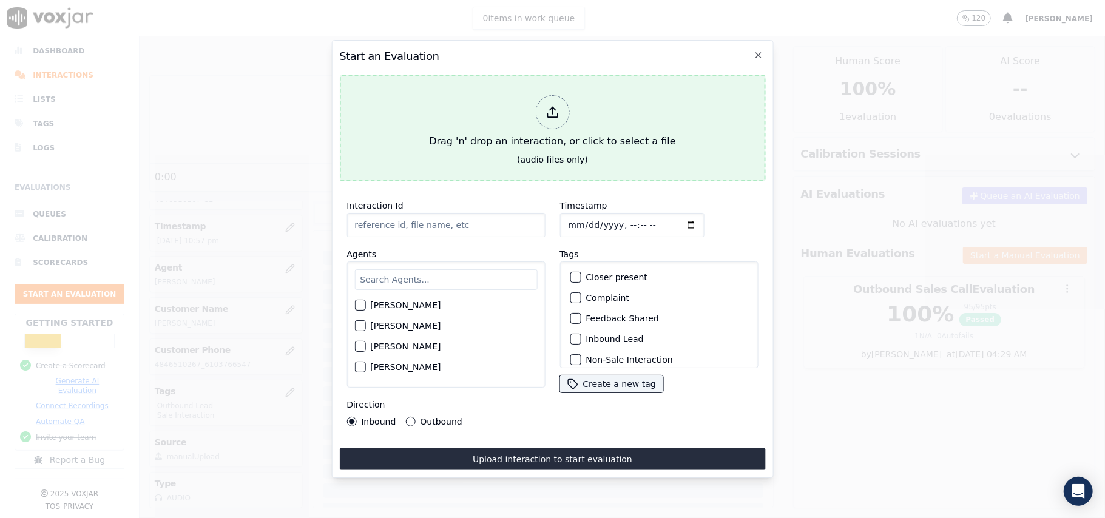
click at [544, 112] on div at bounding box center [552, 112] width 34 height 34
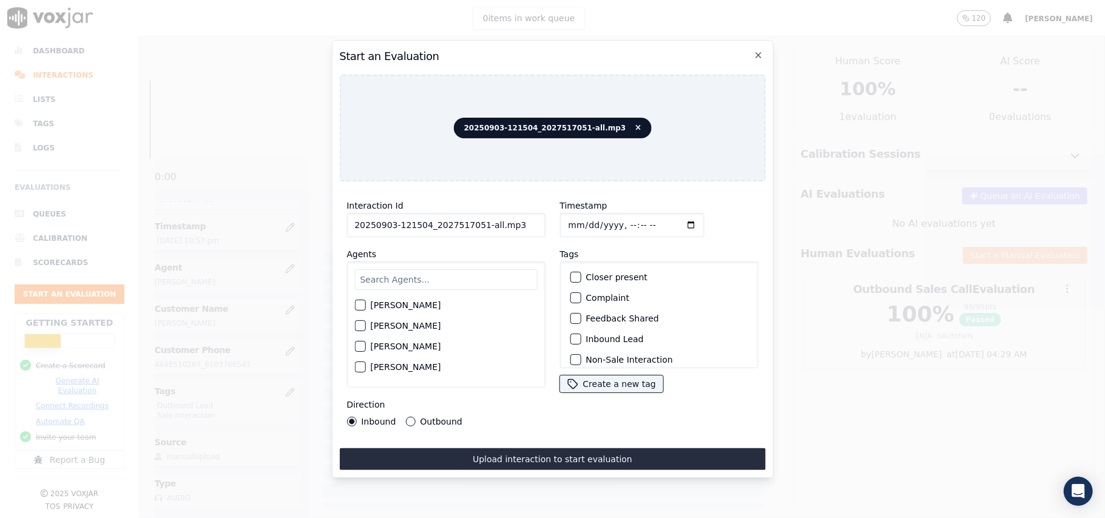
drag, startPoint x: 520, startPoint y: 219, endPoint x: 476, endPoint y: 222, distance: 43.9
click at [476, 222] on input "20250903-121504_2027517051-all.mp3" at bounding box center [446, 225] width 198 height 24
type input "20250903-121504_2027517051-C1"
click at [583, 222] on input "Timestamp" at bounding box center [632, 225] width 144 height 24
type input "2025-09-03T22:59"
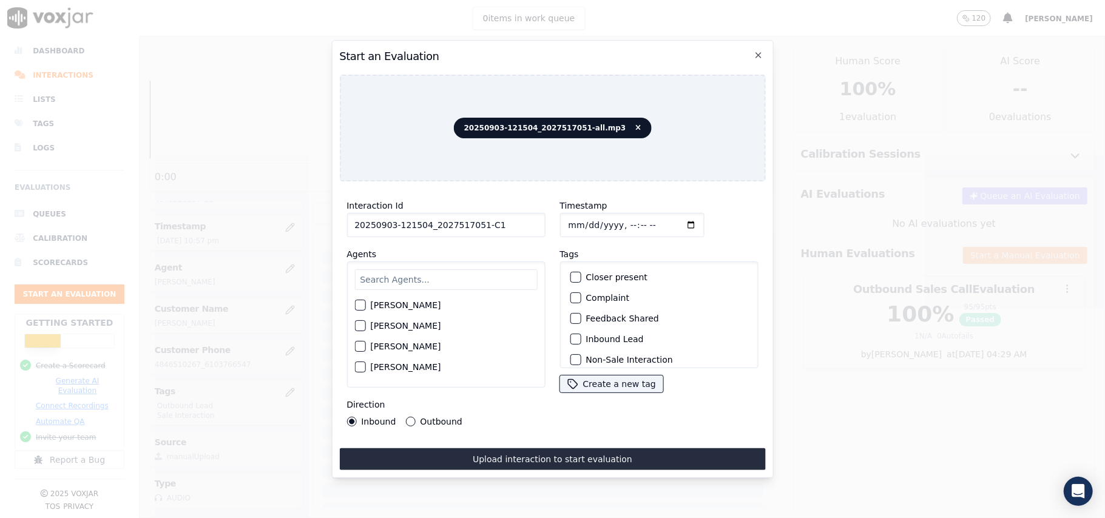
click at [455, 285] on input "text" at bounding box center [445, 279] width 183 height 21
type input "rich"
click at [396, 305] on label "Richard Kumar" at bounding box center [405, 309] width 70 height 8
click at [365, 303] on button "Richard Kumar" at bounding box center [359, 308] width 11 height 11
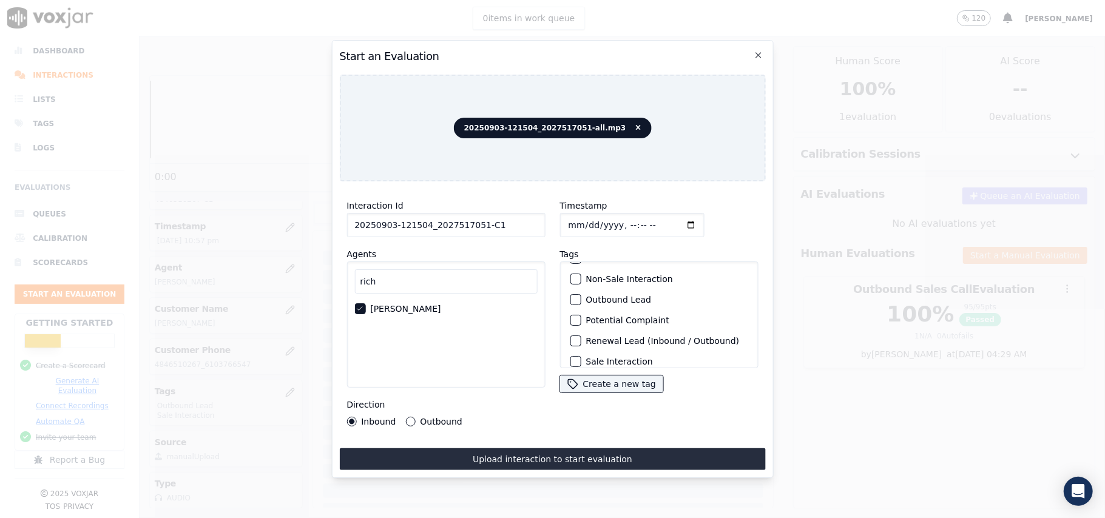
click at [567, 302] on div "Outbound Lead" at bounding box center [659, 300] width 188 height 21
click at [571, 296] on div "button" at bounding box center [575, 300] width 8 height 8
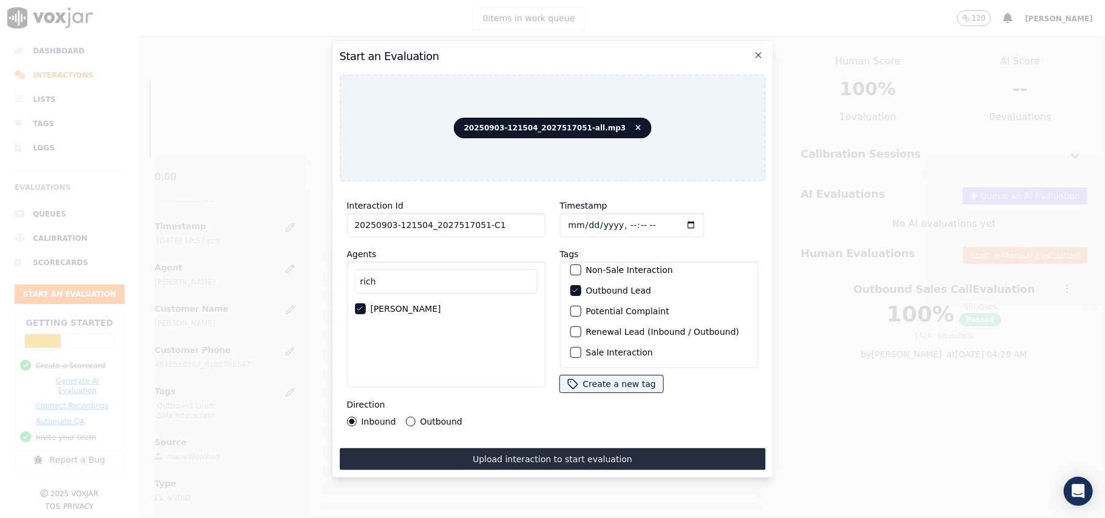
scroll to position [106, 0]
click at [574, 347] on button "Sale Interaction" at bounding box center [575, 352] width 11 height 11
drag, startPoint x: 398, startPoint y: 410, endPoint x: 399, endPoint y: 416, distance: 6.2
click at [398, 413] on div "Direction Inbound Outbound" at bounding box center [446, 412] width 198 height 29
click at [405, 417] on button "Outbound" at bounding box center [410, 422] width 10 height 10
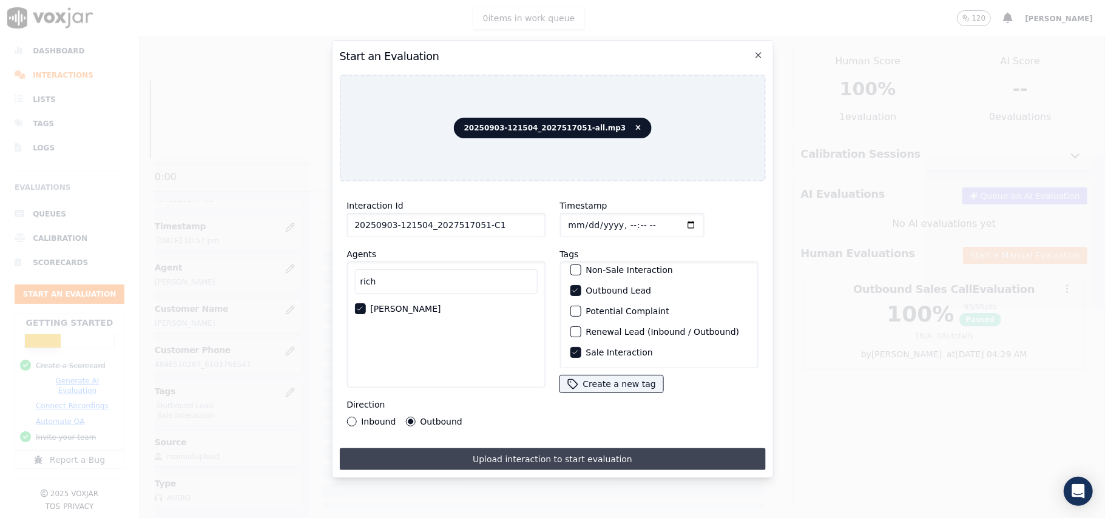
click at [455, 452] on button "Upload interaction to start evaluation" at bounding box center [552, 460] width 426 height 22
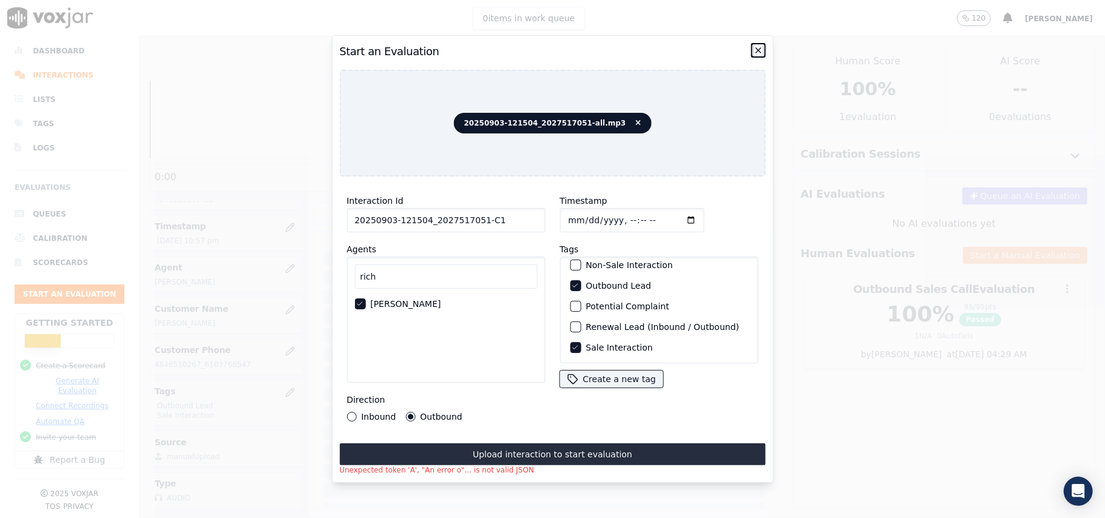
click at [756, 46] on icon "button" at bounding box center [759, 51] width 10 height 10
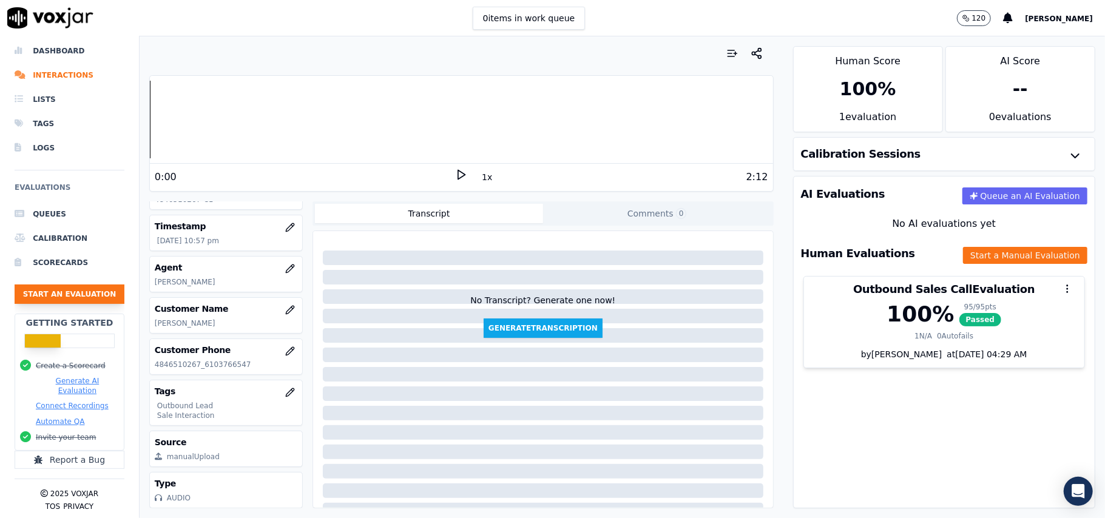
click at [83, 289] on button "Start an Evaluation" at bounding box center [70, 294] width 110 height 19
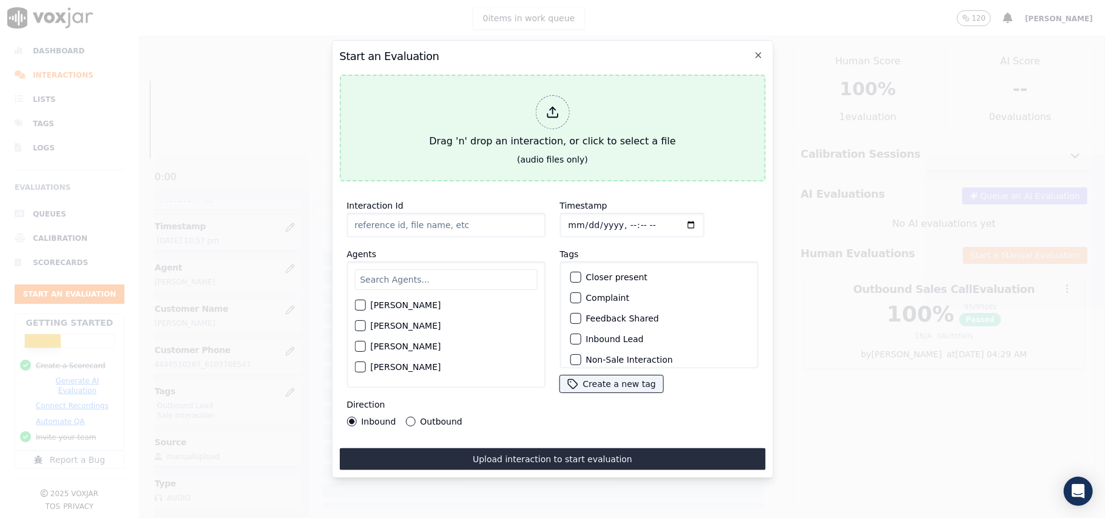
click at [564, 104] on div at bounding box center [552, 112] width 34 height 34
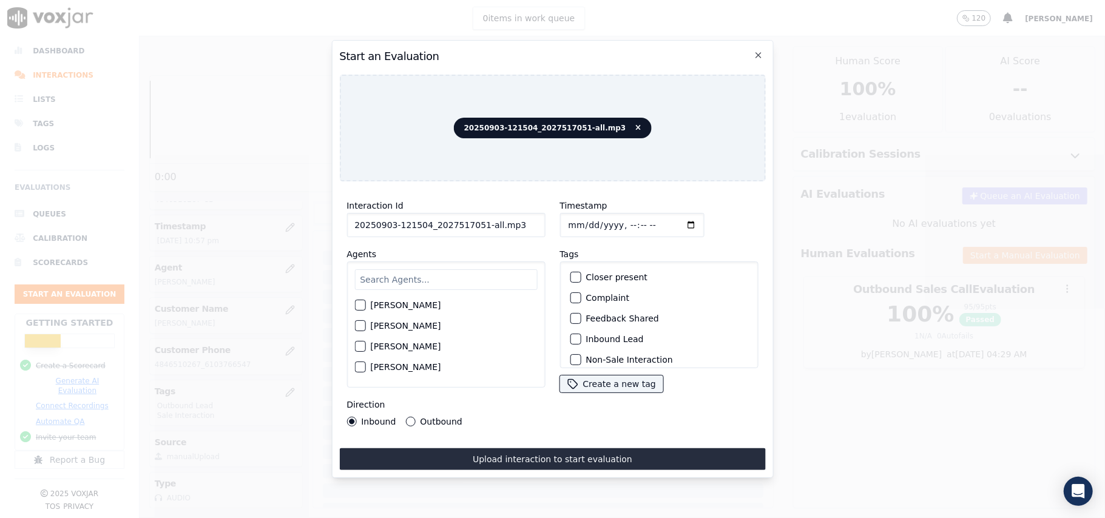
drag, startPoint x: 510, startPoint y: 220, endPoint x: 475, endPoint y: 217, distance: 35.3
click at [475, 217] on input "20250903-121504_2027517051-all.mp3" at bounding box center [446, 225] width 198 height 24
type input "20250903-121504_2027517051-C1"
click at [577, 222] on input "Timestamp" at bounding box center [632, 225] width 144 height 24
type input "2025-09-03T23:06"
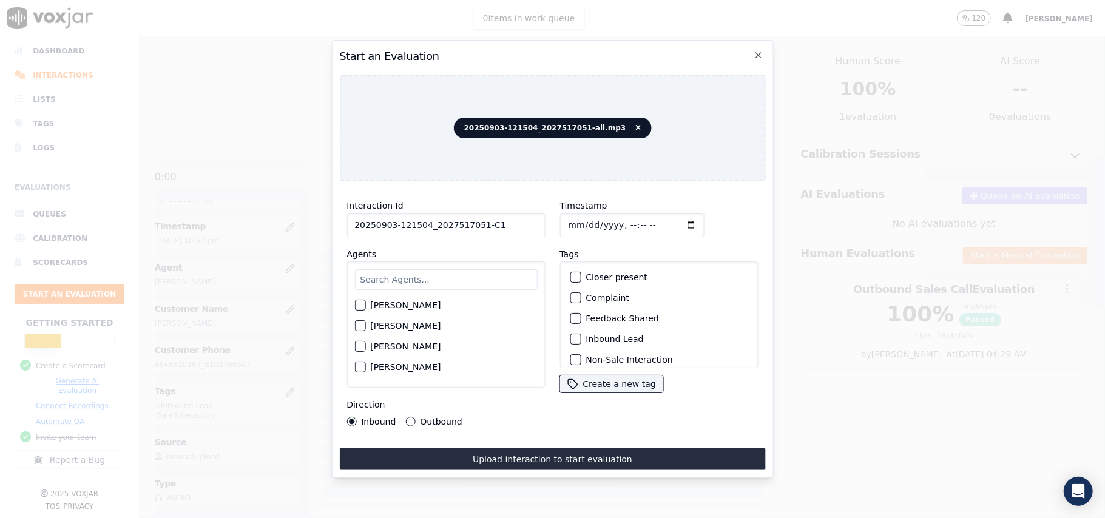
click at [482, 272] on input "text" at bounding box center [445, 279] width 183 height 21
type input "richard"
click at [397, 310] on div "Richard Kumar" at bounding box center [445, 309] width 183 height 21
click at [396, 307] on label "Richard Kumar" at bounding box center [405, 309] width 70 height 8
click at [365, 307] on button "Richard Kumar" at bounding box center [359, 308] width 11 height 11
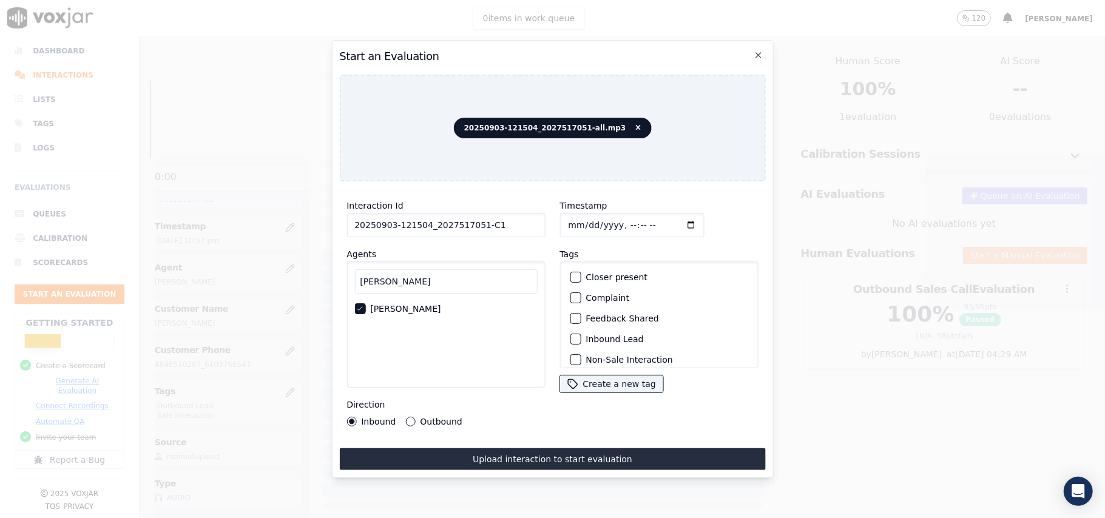
click at [573, 335] on div "button" at bounding box center [575, 339] width 8 height 8
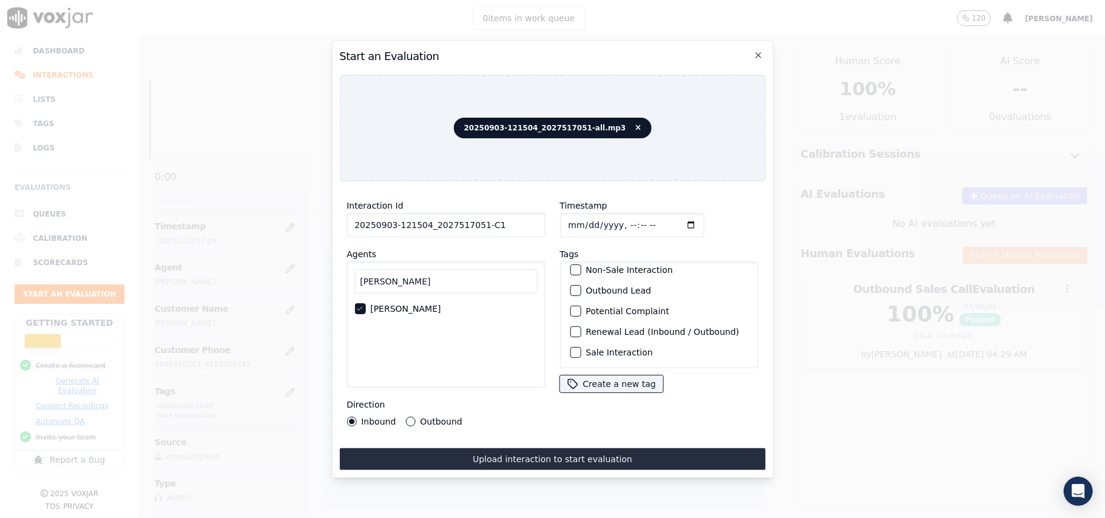
click at [571, 348] on div "button" at bounding box center [575, 352] width 8 height 8
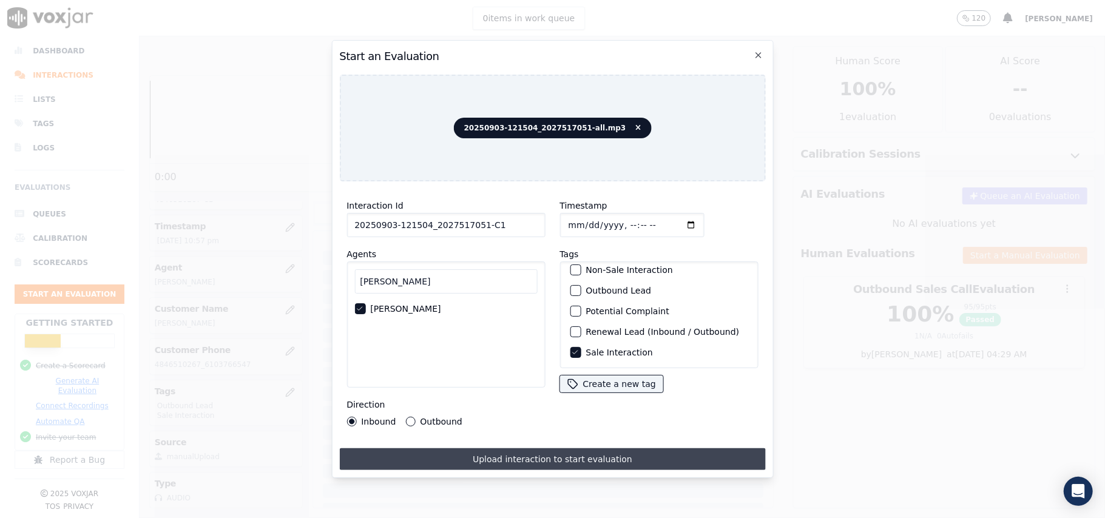
click at [438, 450] on button "Upload interaction to start evaluation" at bounding box center [552, 460] width 426 height 22
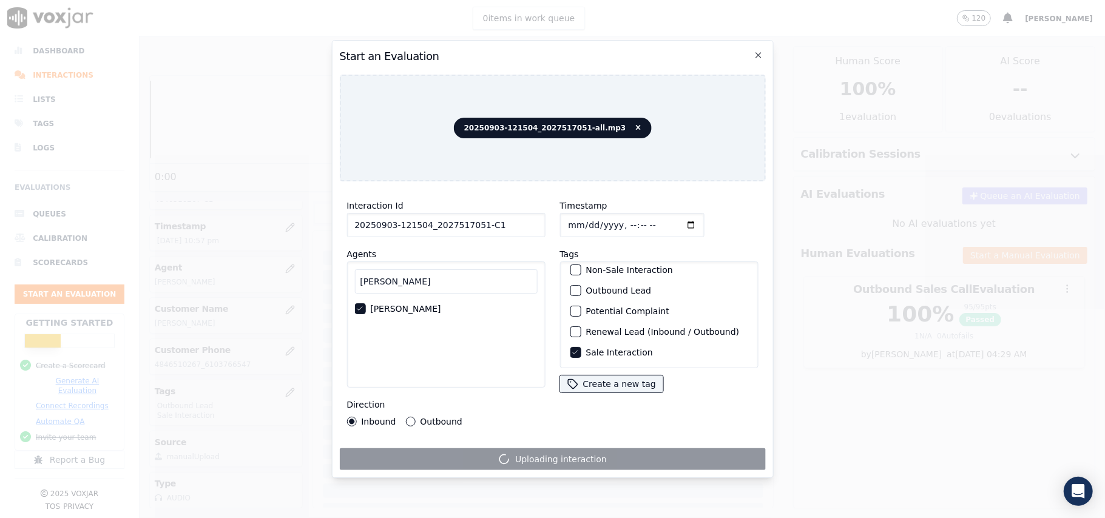
click at [406, 417] on button "Outbound" at bounding box center [410, 422] width 10 height 10
click at [574, 309] on button "Inbound Lead" at bounding box center [575, 314] width 11 height 11
click at [570, 285] on button "Outbound Lead" at bounding box center [575, 290] width 11 height 11
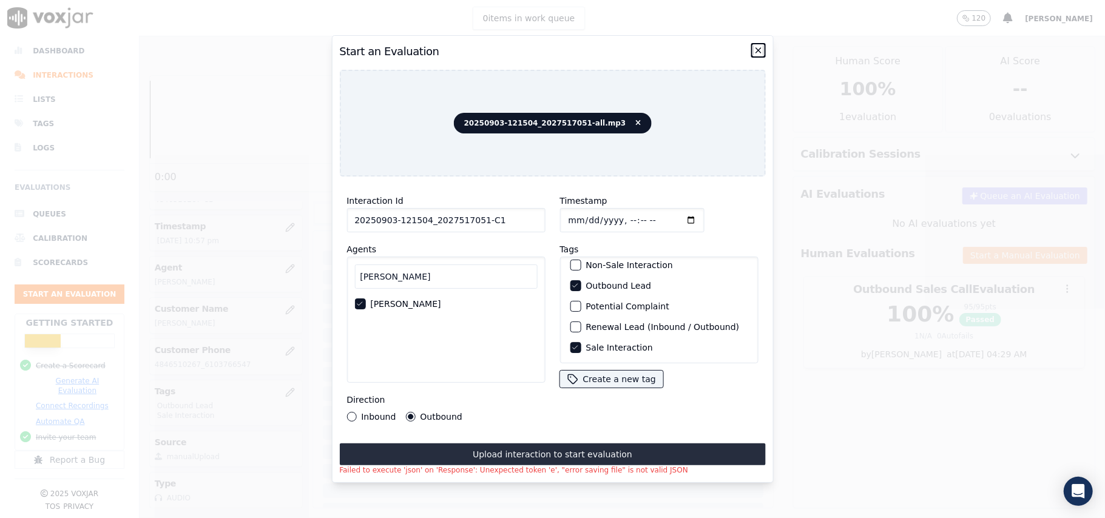
click at [756, 46] on icon "button" at bounding box center [759, 51] width 10 height 10
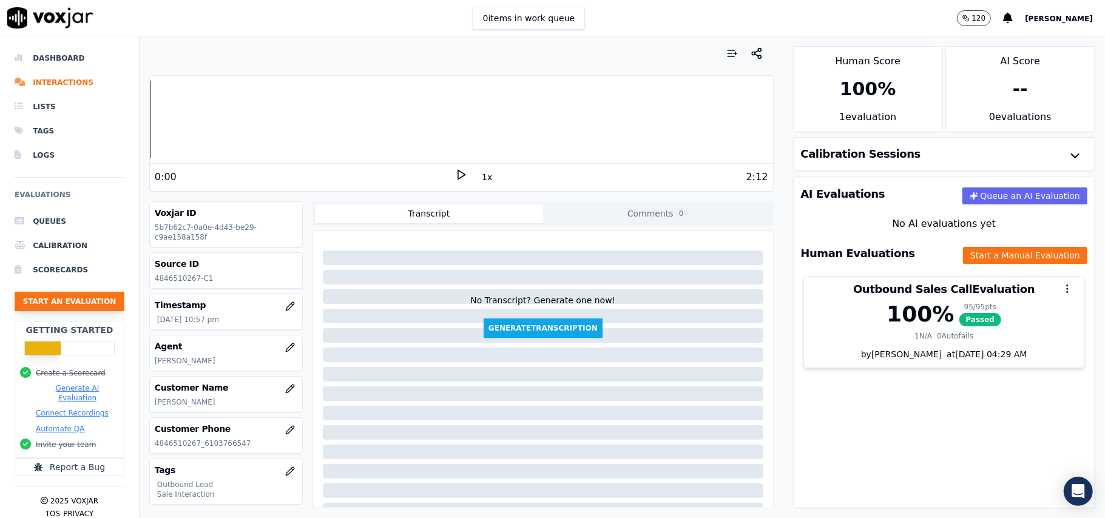
click at [61, 295] on button "Start an Evaluation" at bounding box center [70, 301] width 110 height 19
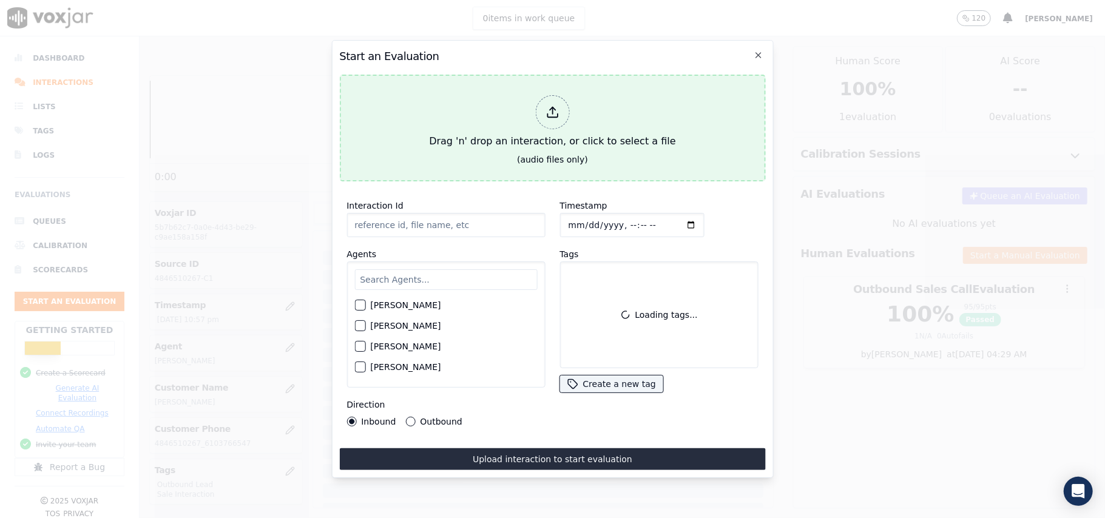
click at [549, 106] on icon at bounding box center [552, 112] width 13 height 13
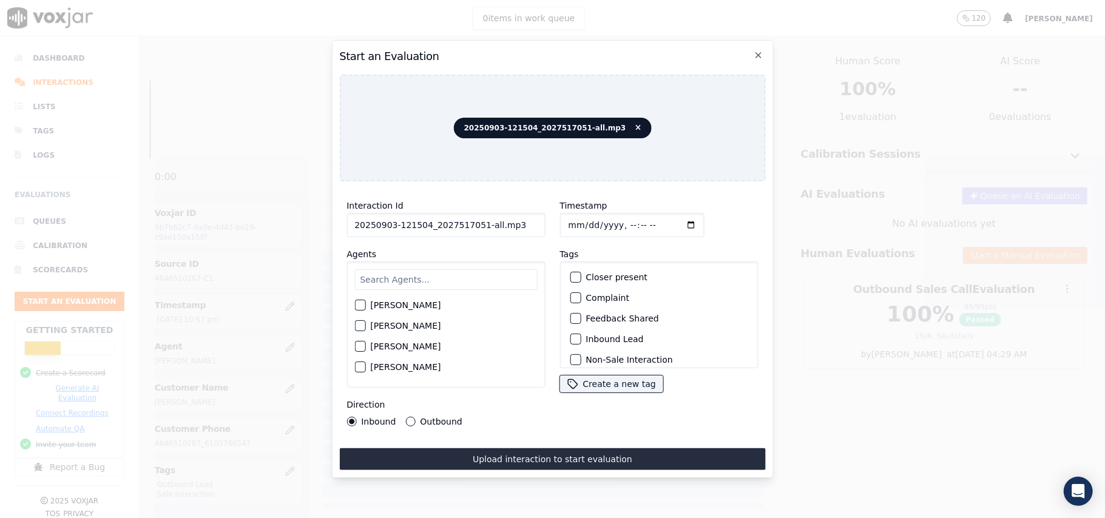
drag, startPoint x: 515, startPoint y: 219, endPoint x: 476, endPoint y: 220, distance: 38.9
click at [476, 220] on input "20250903-121504_2027517051-all.mp3" at bounding box center [446, 225] width 198 height 24
type input "20250903-121504_2027517051-C1"
click at [583, 219] on input "Timestamp" at bounding box center [632, 225] width 144 height 24
type input "2025-09-03T23:18"
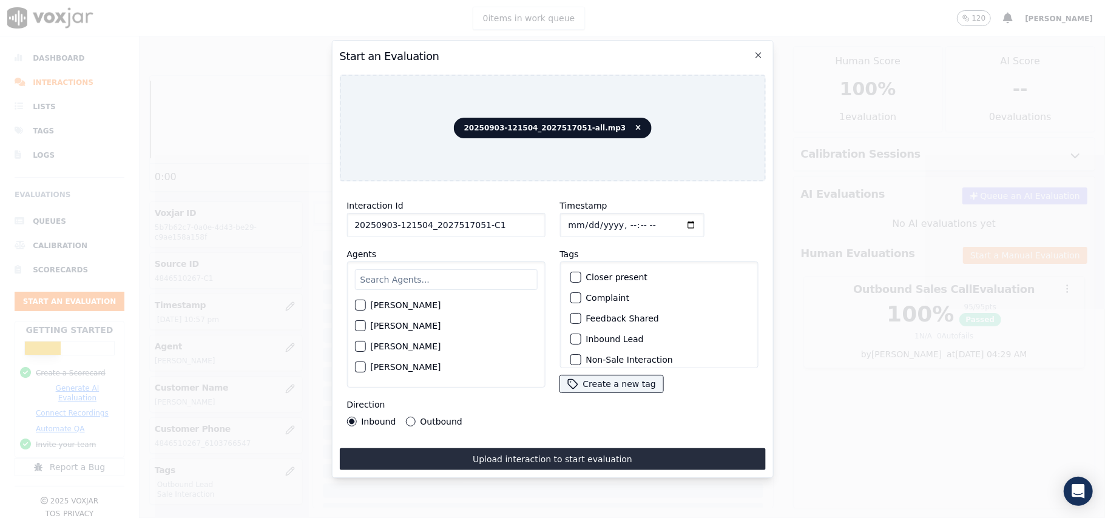
click at [479, 277] on input "text" at bounding box center [445, 279] width 183 height 21
type input "rich"
click at [399, 305] on label "Richard Kumar" at bounding box center [405, 309] width 70 height 8
click at [365, 303] on button "Richard Kumar" at bounding box center [359, 308] width 11 height 11
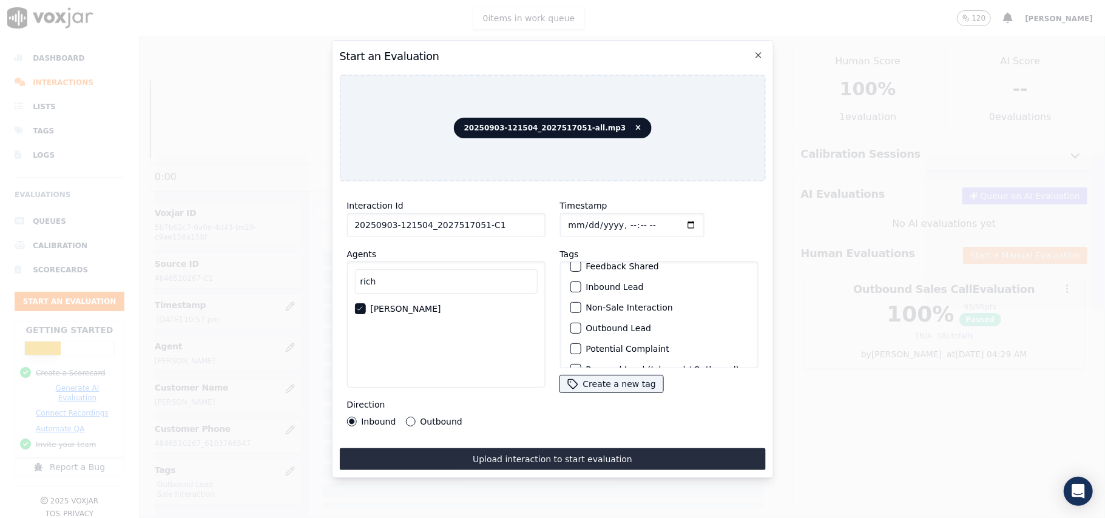
scroll to position [81, 0]
click at [571, 296] on div "button" at bounding box center [575, 300] width 8 height 8
click at [573, 348] on div "button" at bounding box center [575, 352] width 8 height 8
click at [409, 418] on button "Outbound" at bounding box center [410, 422] width 10 height 10
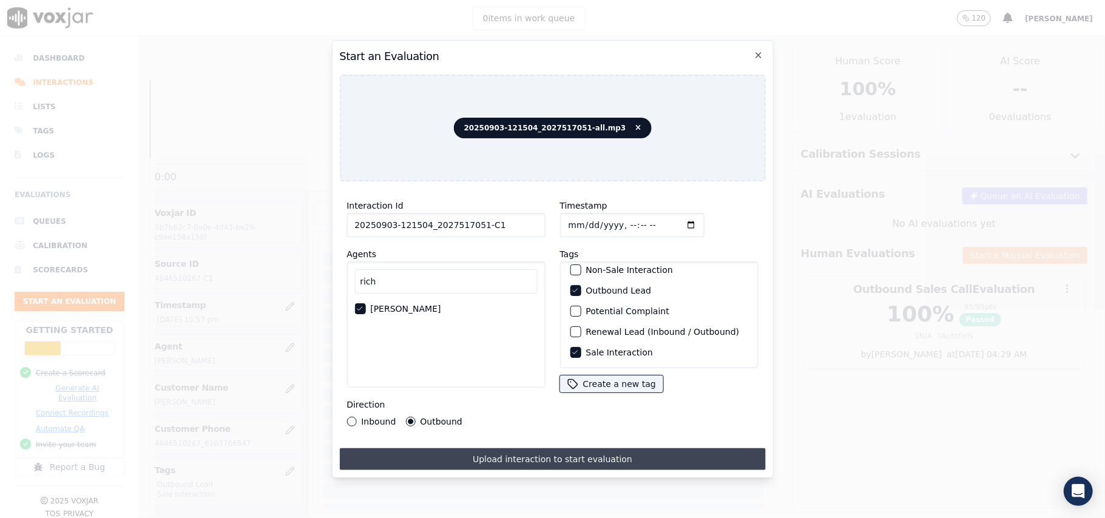
click at [464, 449] on button "Upload interaction to start evaluation" at bounding box center [552, 460] width 426 height 22
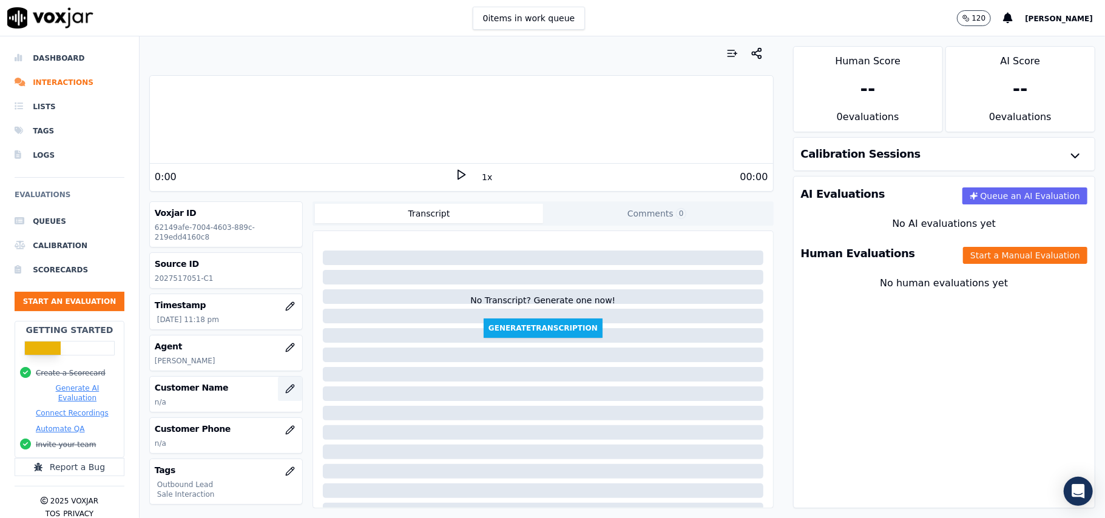
click at [285, 393] on icon "button" at bounding box center [290, 389] width 10 height 10
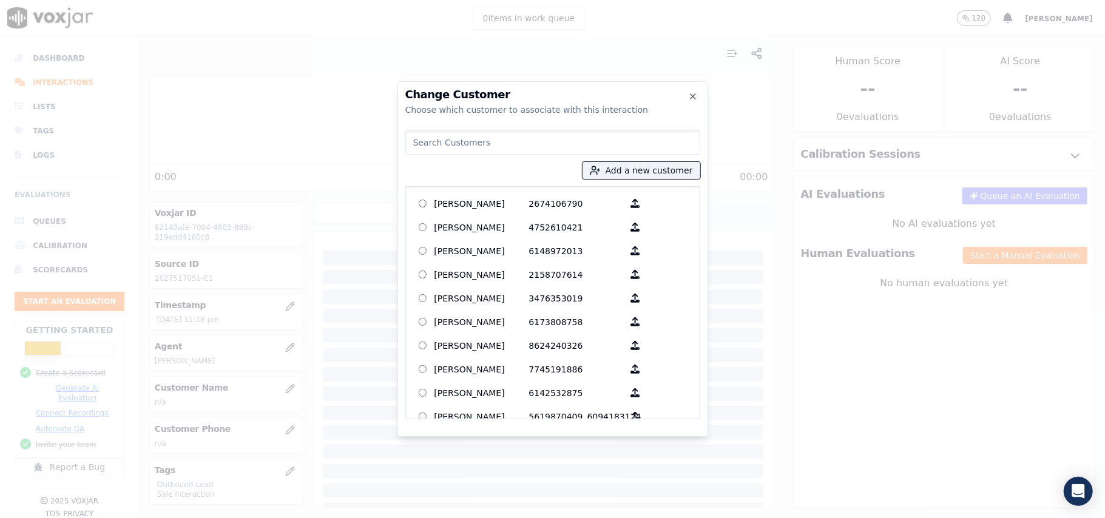
paste input "MICHAEL JACKSON"
click at [414, 143] on input "MICHAEL JACKSON" at bounding box center [552, 143] width 295 height 24
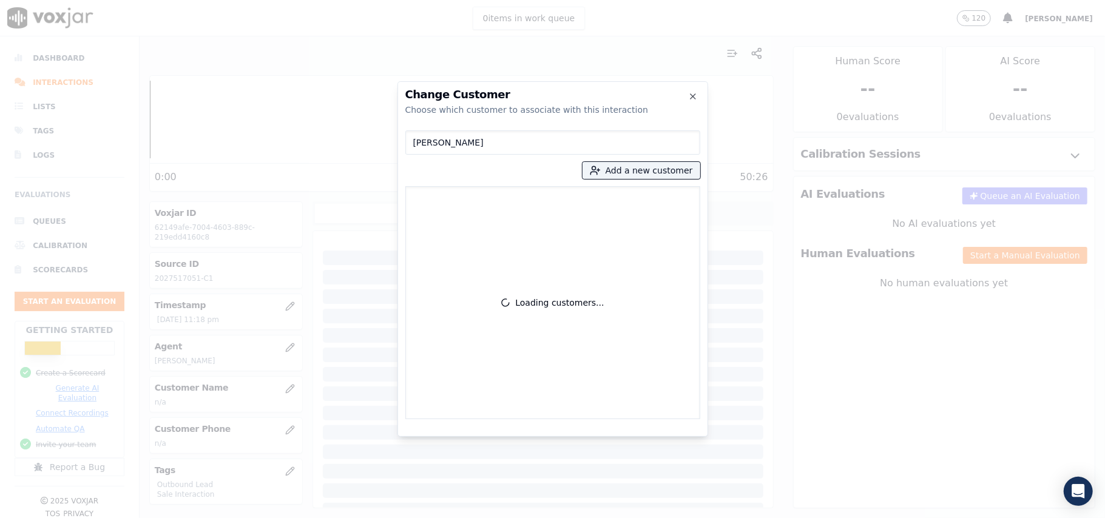
click at [418, 140] on input "MICHAEL JACKSON" at bounding box center [552, 143] width 295 height 24
type input "MICHAEL JACKSON"
click at [499, 209] on p "MICHAEL JACKSON" at bounding box center [482, 203] width 95 height 19
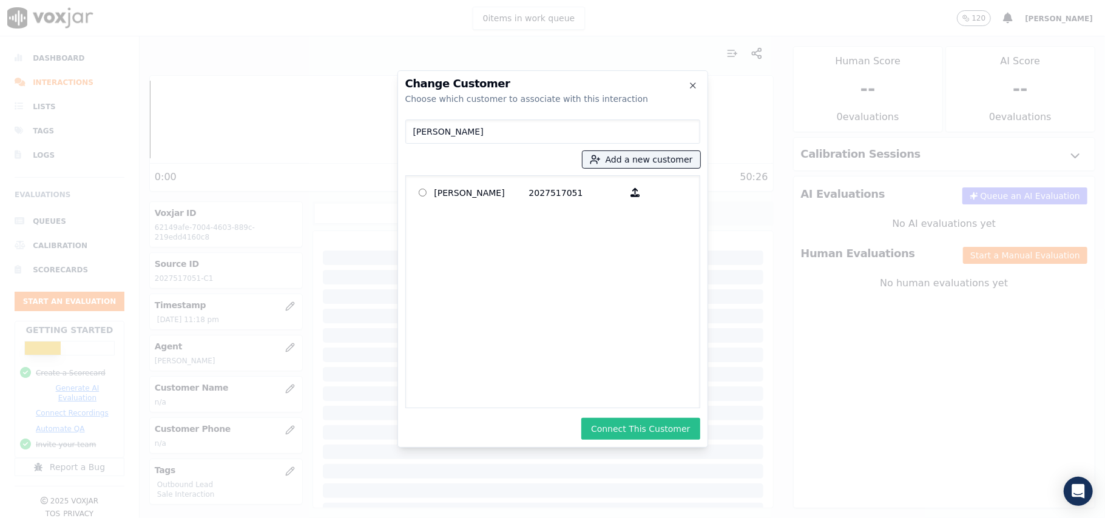
click at [618, 428] on button "Connect This Customer" at bounding box center [640, 429] width 118 height 22
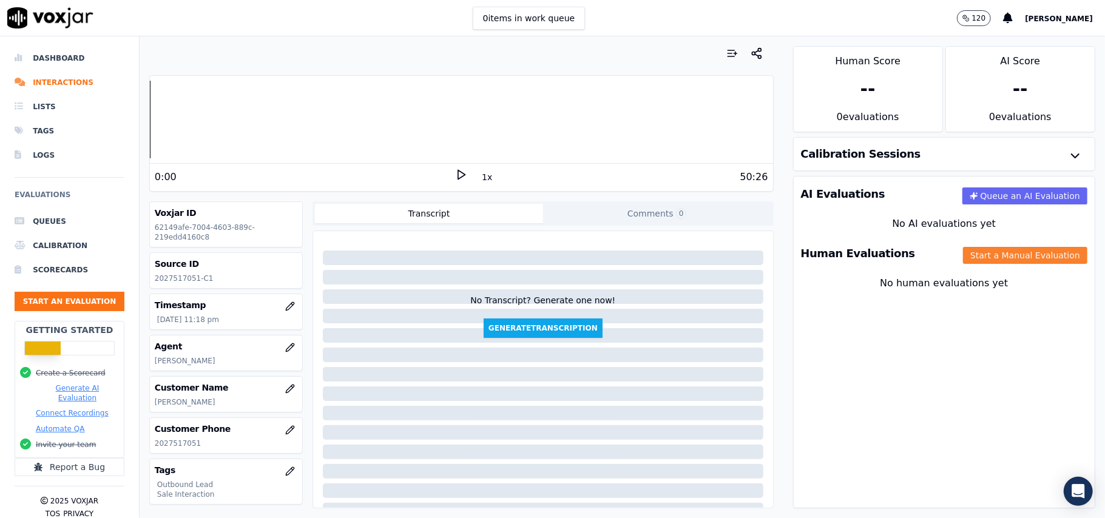
click at [969, 251] on button "Start a Manual Evaluation" at bounding box center [1025, 255] width 124 height 17
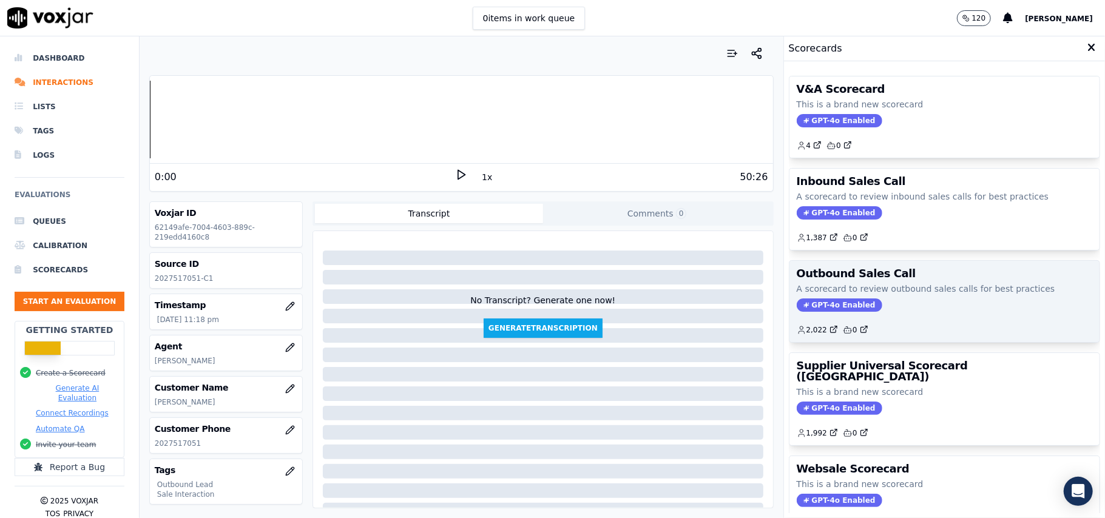
click at [822, 307] on span "GPT-4o Enabled" at bounding box center [840, 305] width 86 height 13
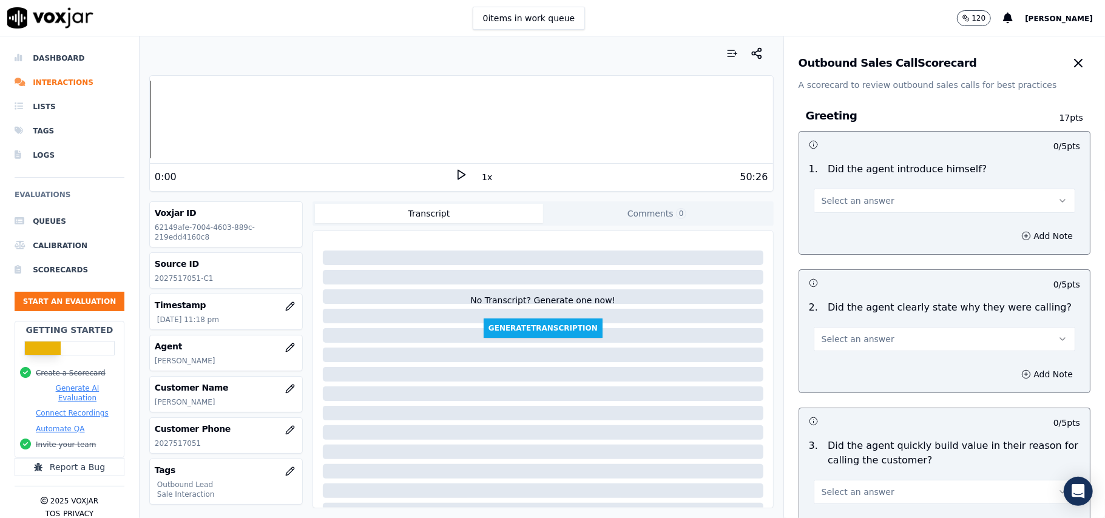
scroll to position [866, 0]
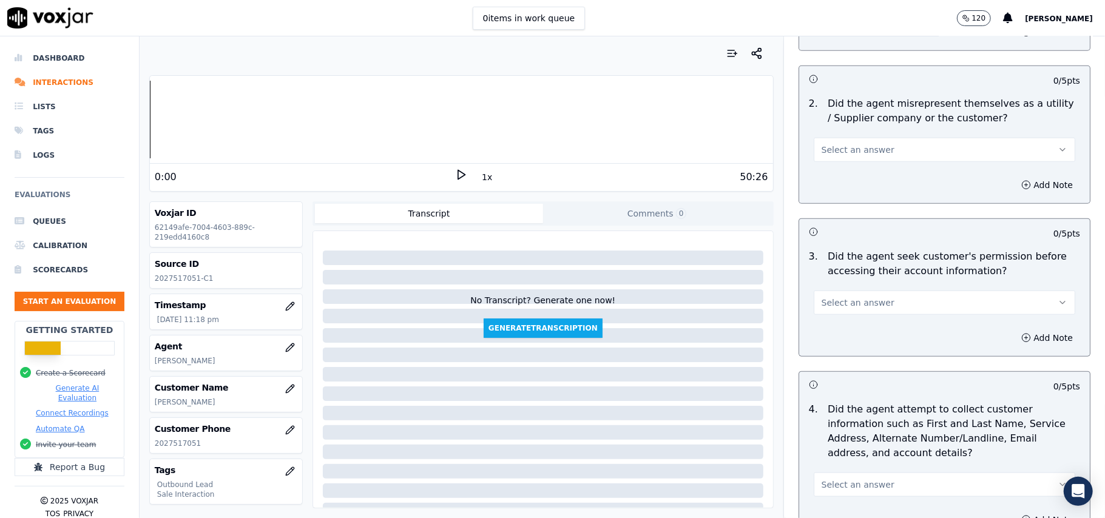
click at [875, 304] on button "Select an answer" at bounding box center [945, 303] width 262 height 24
drag, startPoint x: 826, startPoint y: 358, endPoint x: 853, endPoint y: 357, distance: 26.7
click at [827, 358] on div "No" at bounding box center [918, 351] width 235 height 19
click at [1022, 343] on icon "button" at bounding box center [1027, 338] width 10 height 10
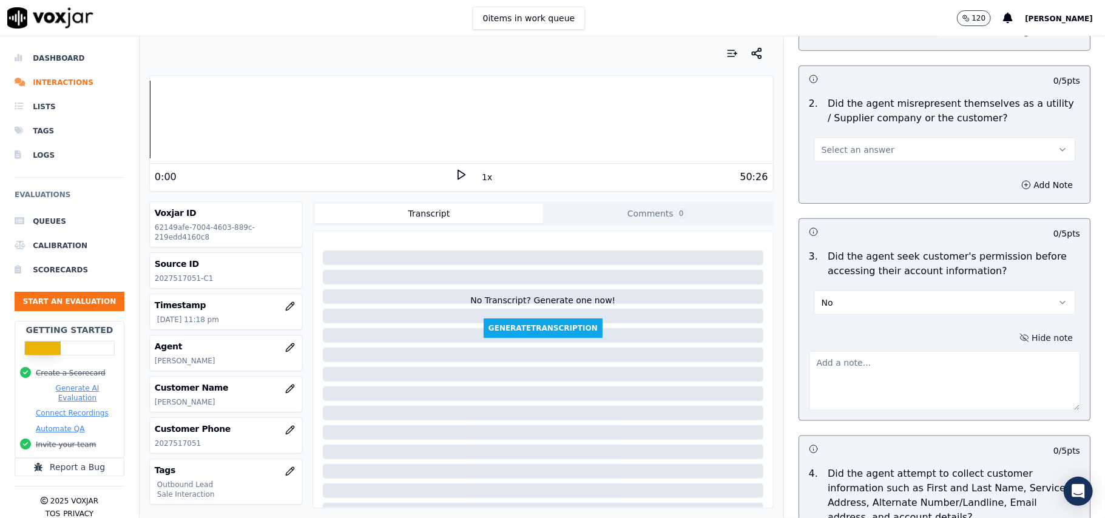
click at [860, 375] on textarea at bounding box center [944, 380] width 271 height 59
paste textarea "@09:36 - The agent did not take permission from the customer before accessing t…"
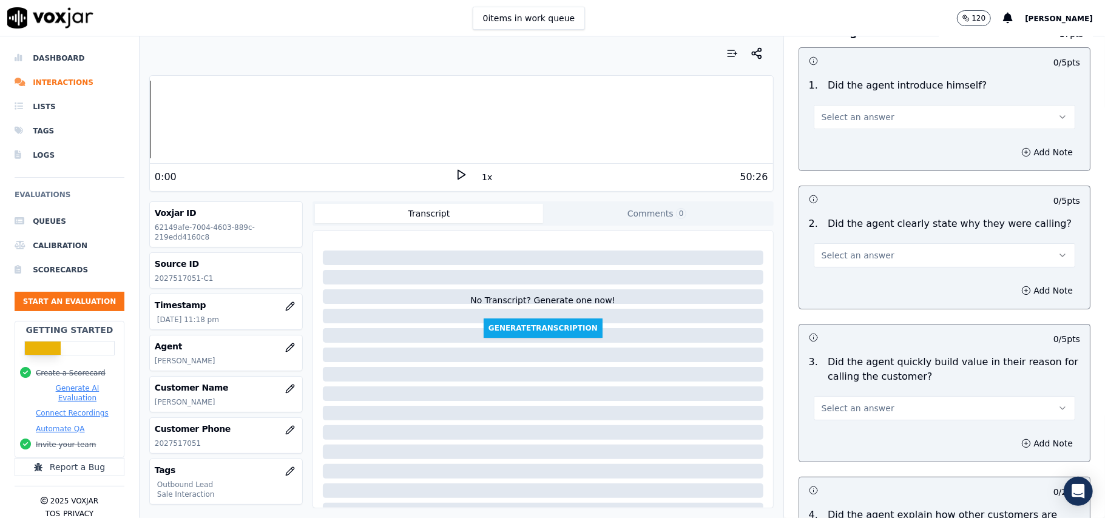
scroll to position [0, 0]
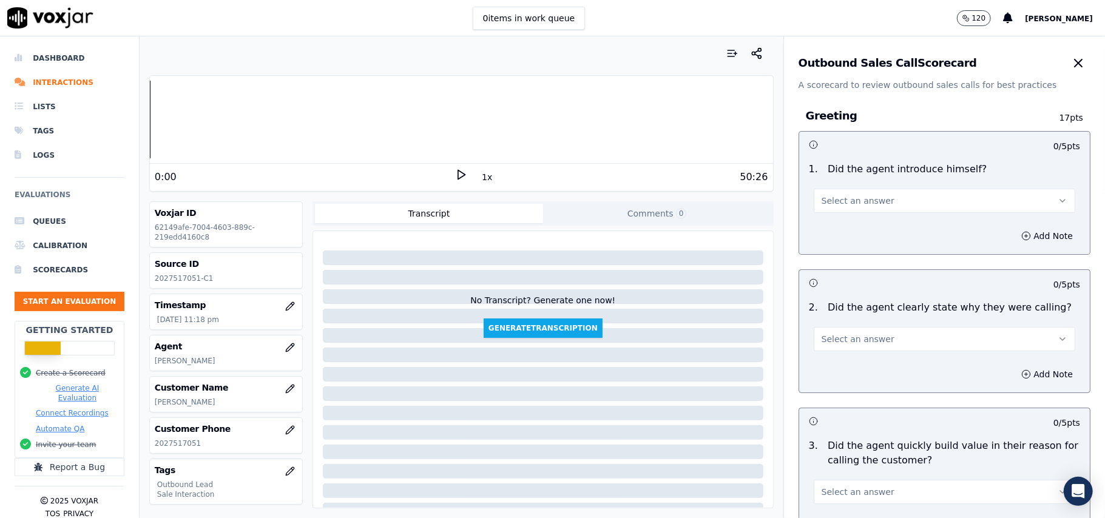
type textarea "@09:36 - The agent did not take permission from the customer before accessing t…"
click at [893, 208] on button "Select an answer" at bounding box center [945, 201] width 262 height 24
click at [873, 227] on div "Yes" at bounding box center [918, 228] width 235 height 19
click at [836, 343] on span "Select an answer" at bounding box center [858, 339] width 73 height 12
click at [827, 367] on div "Yes" at bounding box center [918, 367] width 235 height 19
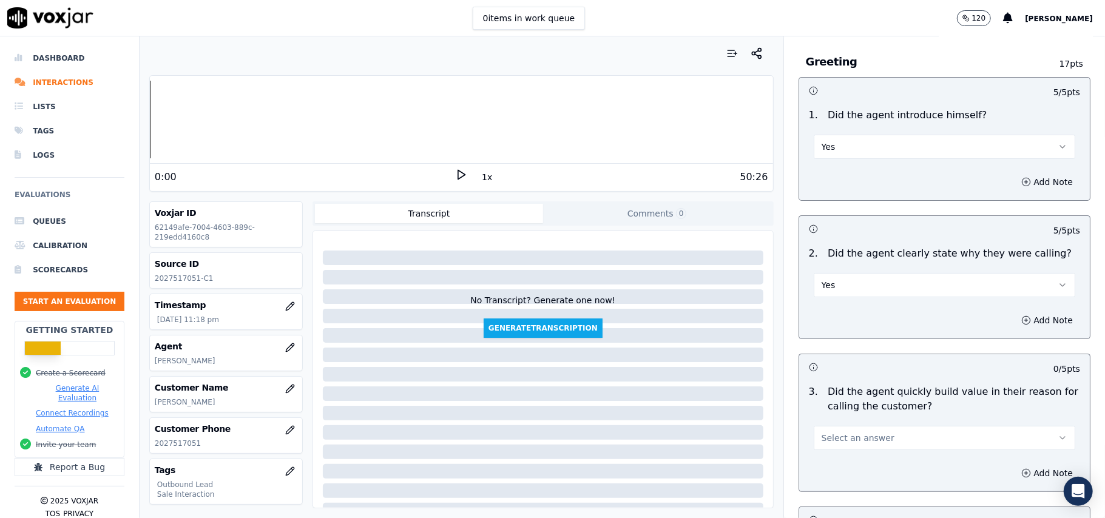
scroll to position [81, 0]
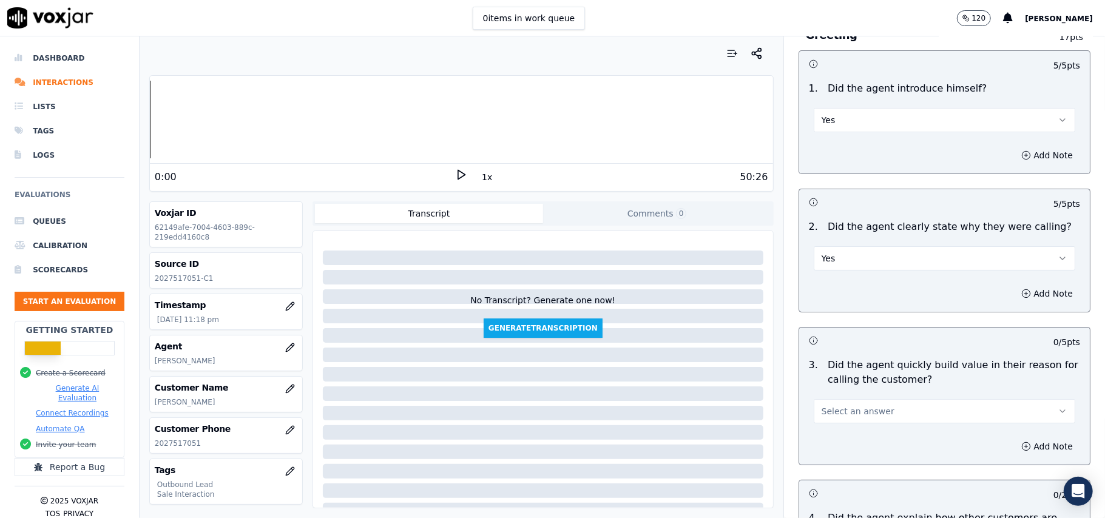
click at [835, 412] on span "Select an answer" at bounding box center [858, 411] width 73 height 12
click at [832, 432] on div "Yes" at bounding box center [918, 439] width 235 height 19
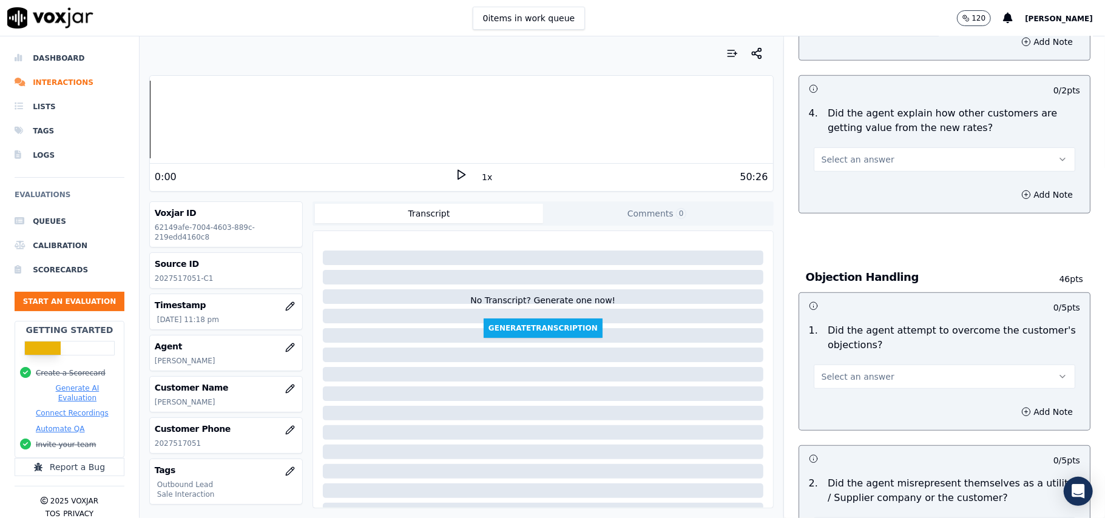
click at [863, 152] on button "Select an answer" at bounding box center [945, 159] width 262 height 24
click at [870, 189] on div "Yes" at bounding box center [918, 188] width 235 height 19
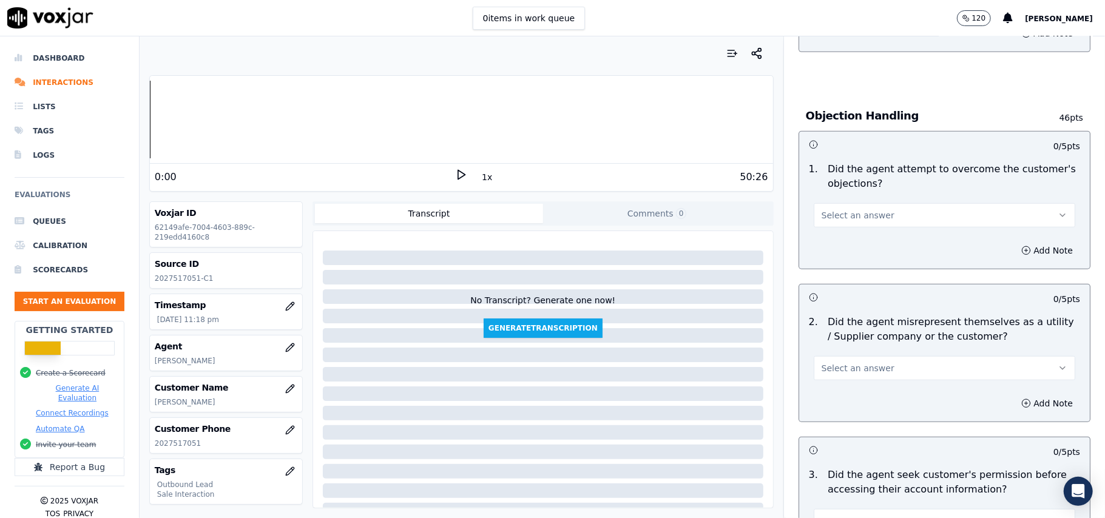
click at [862, 225] on button "Select an answer" at bounding box center [945, 215] width 262 height 24
click at [858, 262] on div "No" at bounding box center [918, 263] width 235 height 19
click at [858, 216] on button "No" at bounding box center [945, 215] width 262 height 24
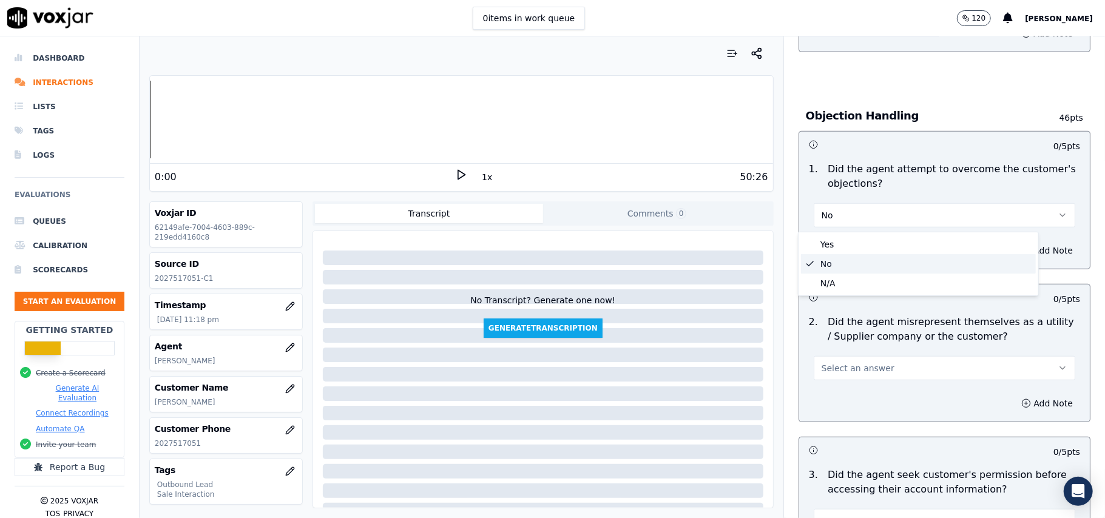
click at [853, 234] on div "Yes No N/A" at bounding box center [919, 263] width 240 height 63
click at [850, 242] on div "Yes" at bounding box center [918, 244] width 235 height 19
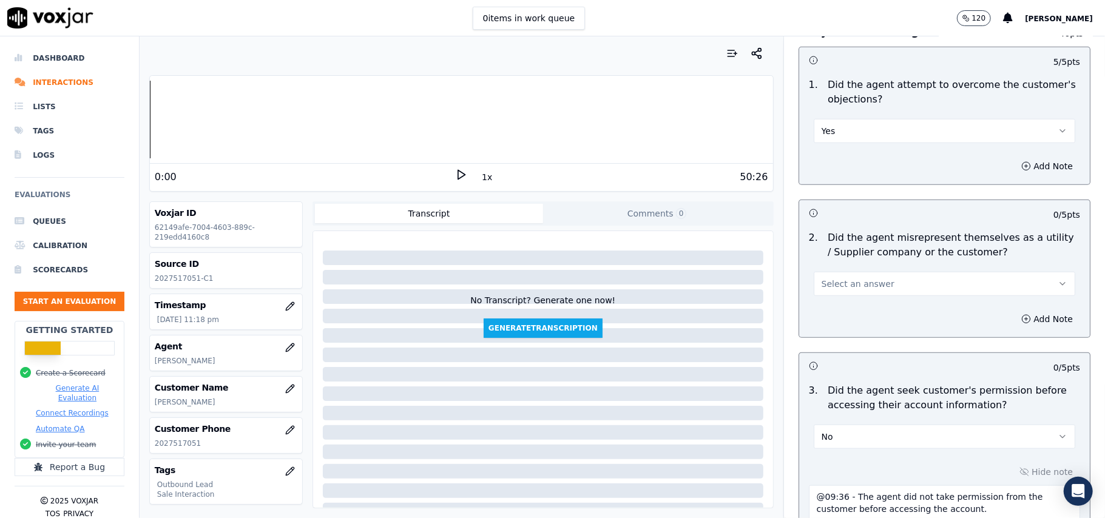
scroll to position [809, 0]
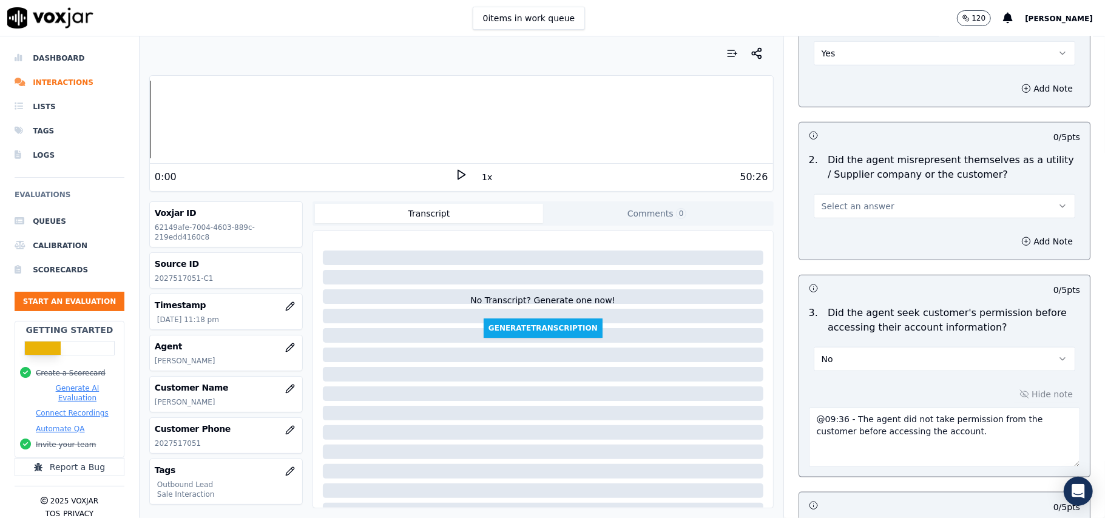
click at [879, 206] on button "Select an answer" at bounding box center [945, 206] width 262 height 24
click at [862, 249] on div "No" at bounding box center [918, 255] width 235 height 19
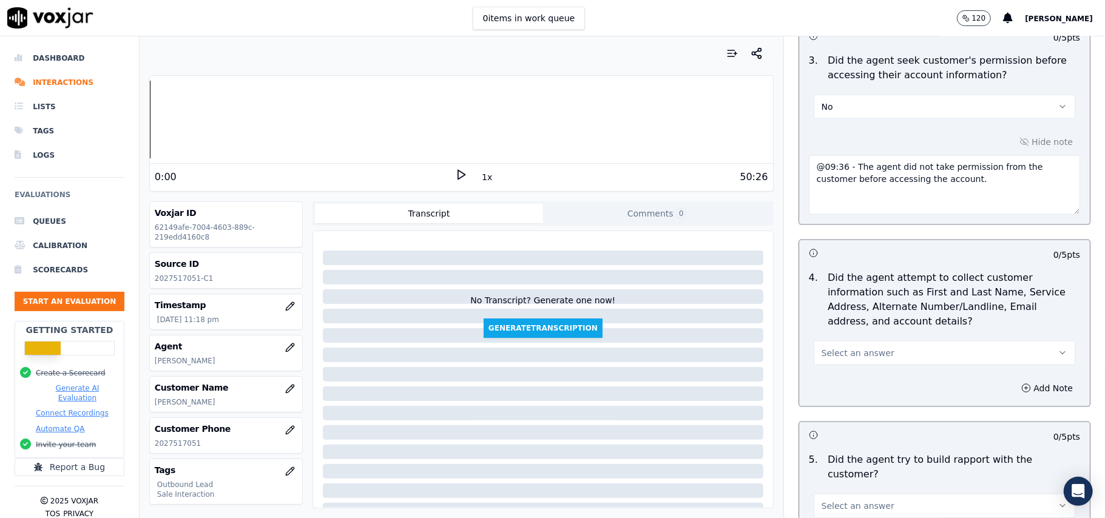
scroll to position [1133, 0]
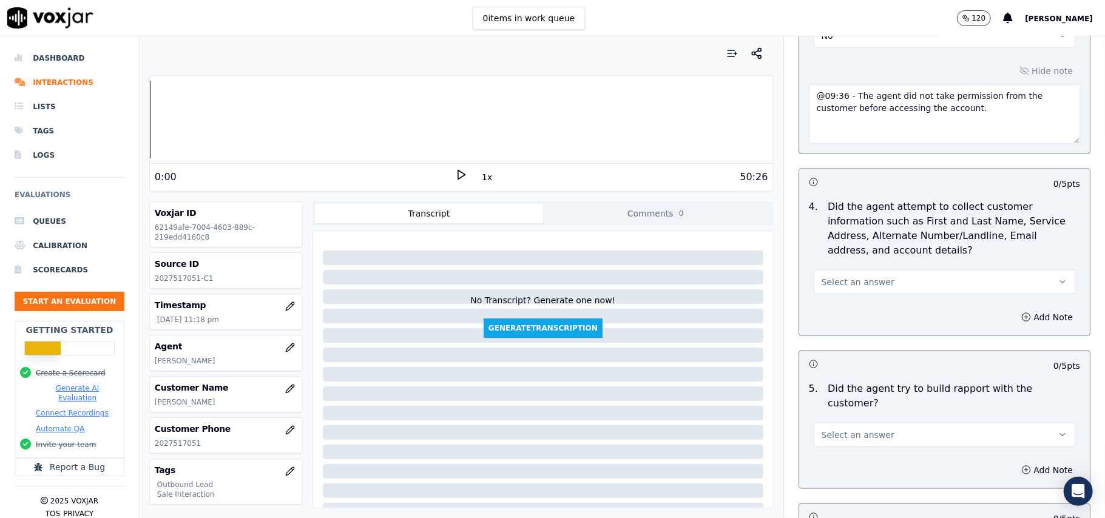
click at [829, 279] on span "Select an answer" at bounding box center [858, 282] width 73 height 12
click at [829, 351] on div "N/A" at bounding box center [918, 351] width 235 height 19
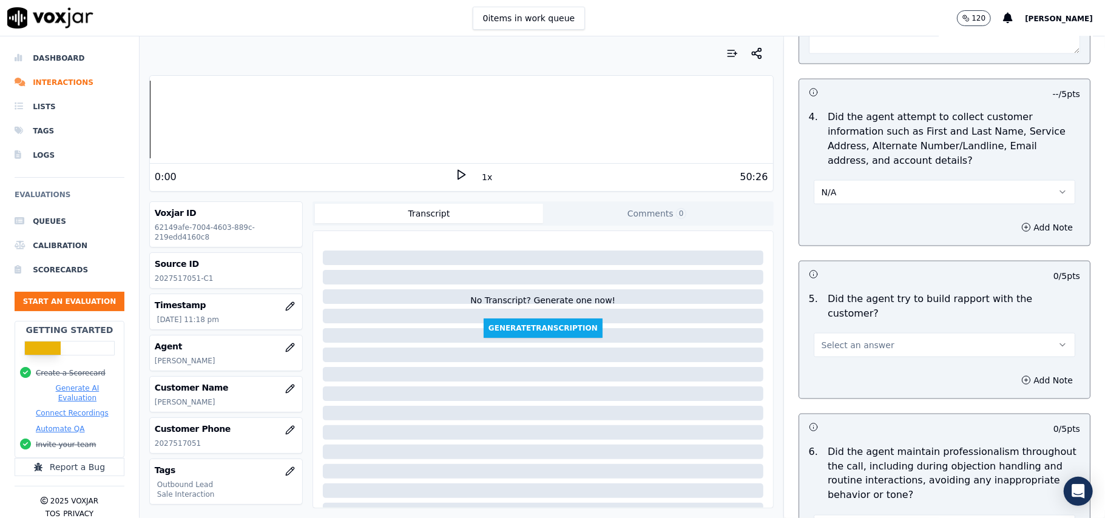
scroll to position [1295, 0]
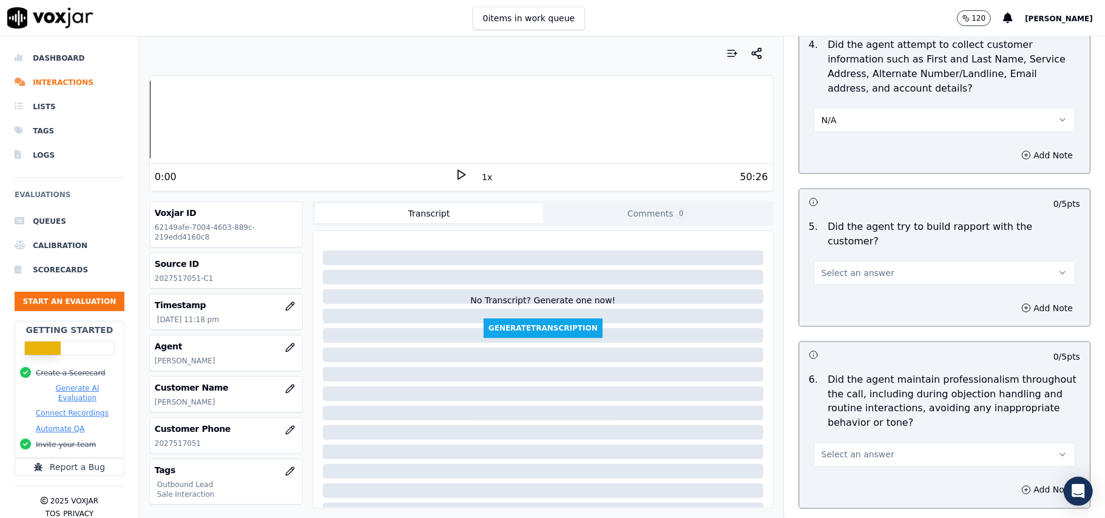
click at [846, 267] on span "Select an answer" at bounding box center [858, 273] width 73 height 12
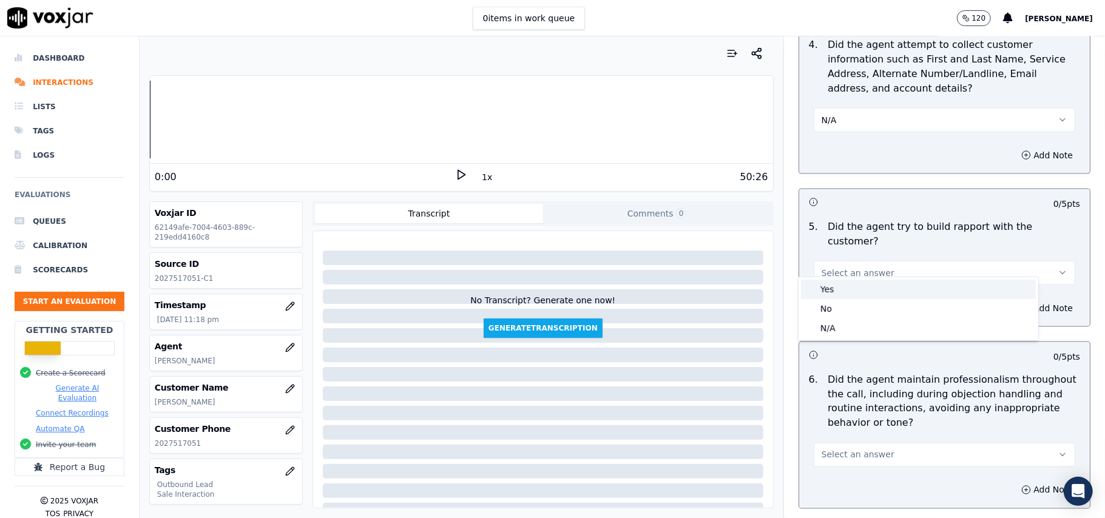
click at [846, 285] on div "Yes" at bounding box center [918, 289] width 235 height 19
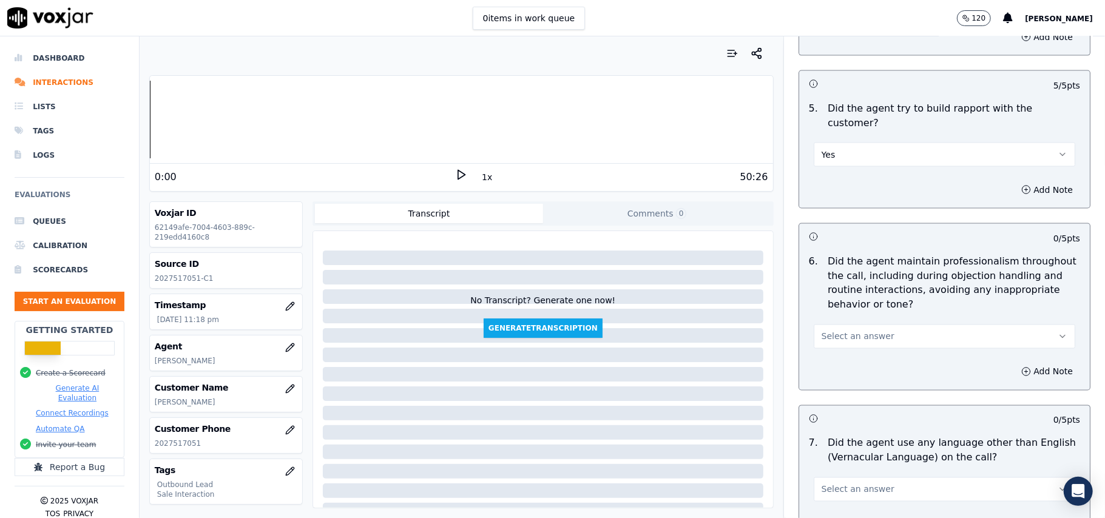
scroll to position [1537, 0]
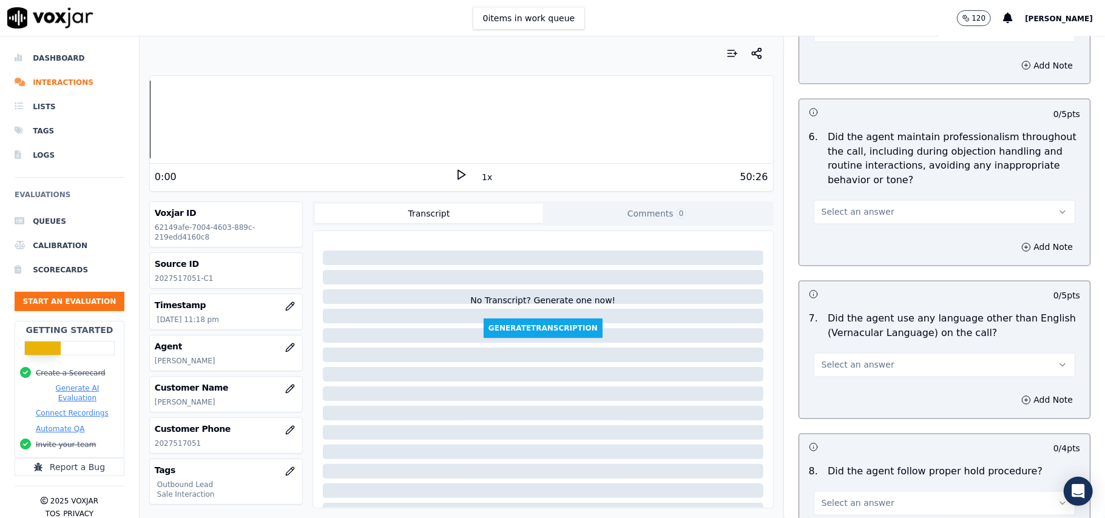
click at [852, 206] on span "Select an answer" at bounding box center [858, 212] width 73 height 12
click at [855, 220] on div "Yes" at bounding box center [918, 229] width 235 height 19
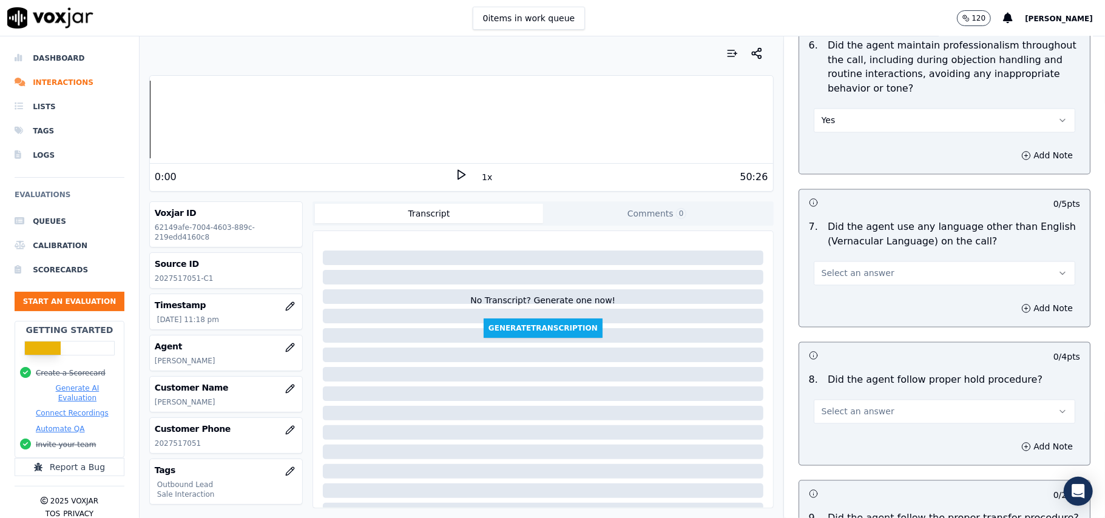
scroll to position [1700, 0]
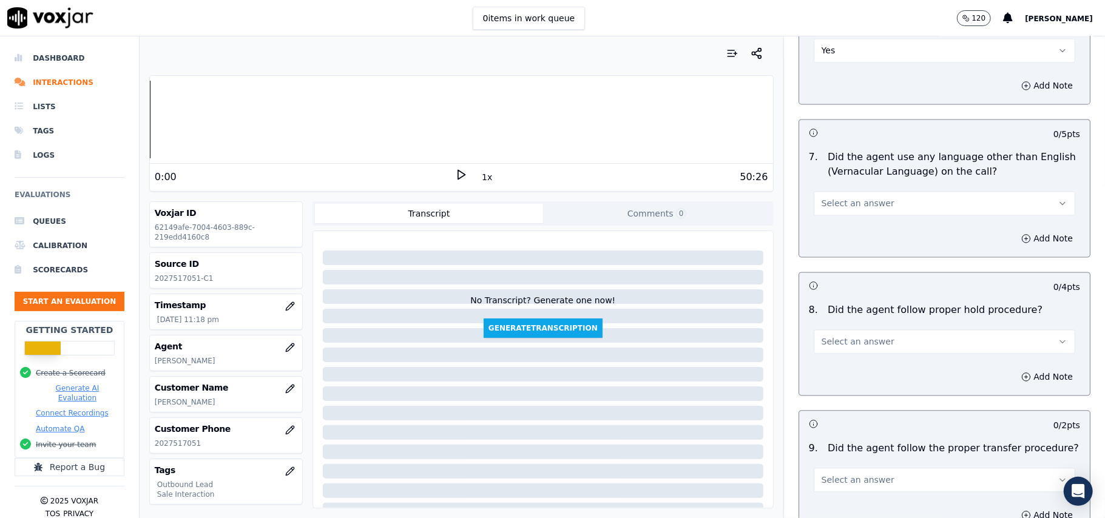
click at [862, 197] on span "Select an answer" at bounding box center [858, 203] width 73 height 12
click at [853, 239] on div "No" at bounding box center [918, 240] width 235 height 19
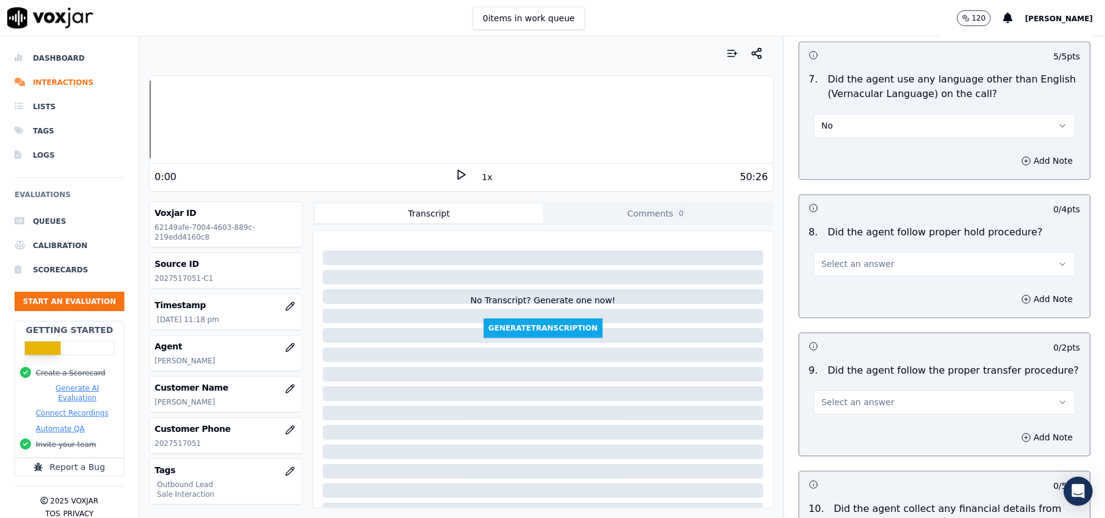
scroll to position [1942, 0]
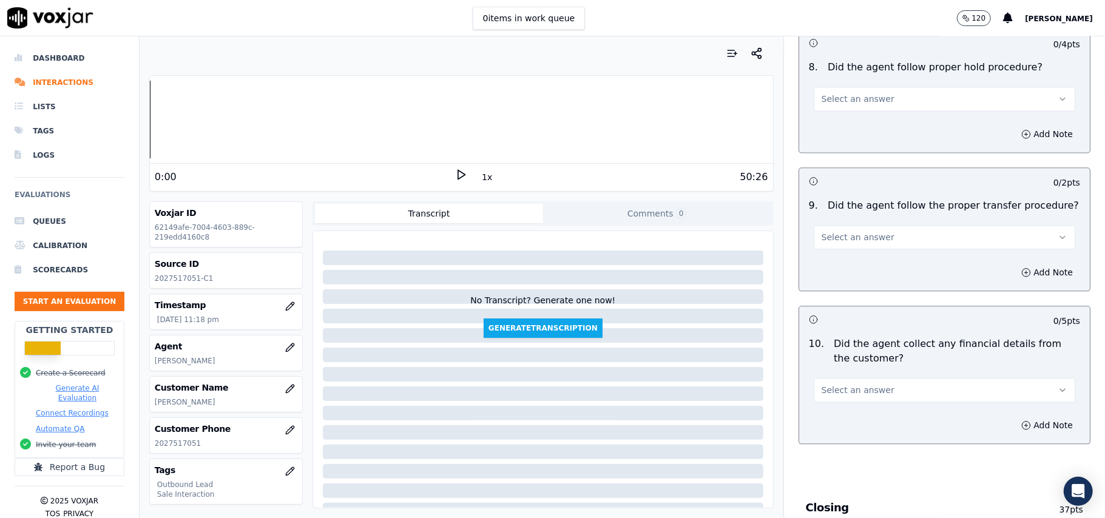
click at [863, 87] on button "Select an answer" at bounding box center [945, 99] width 262 height 24
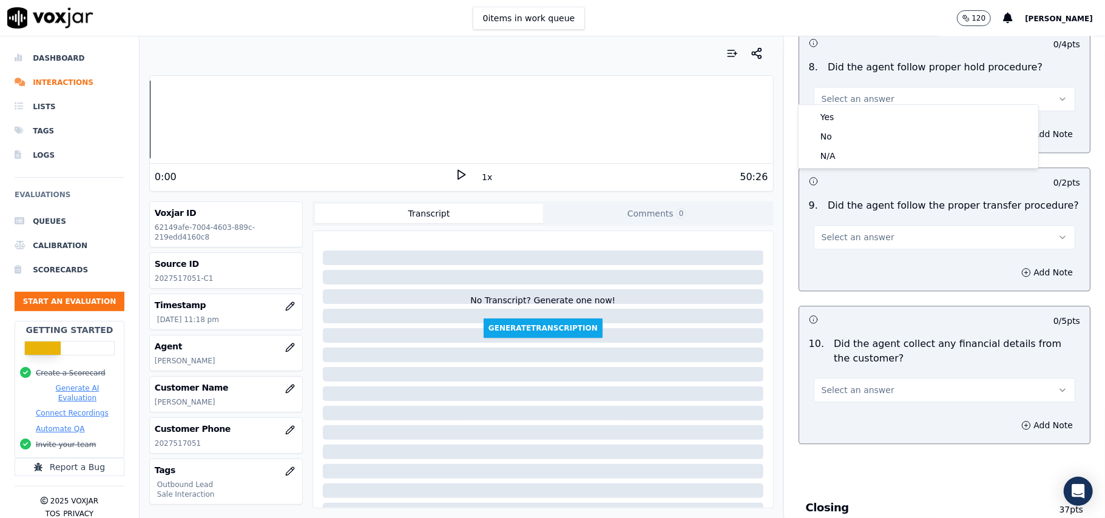
click at [849, 101] on button "Select an answer" at bounding box center [945, 99] width 262 height 24
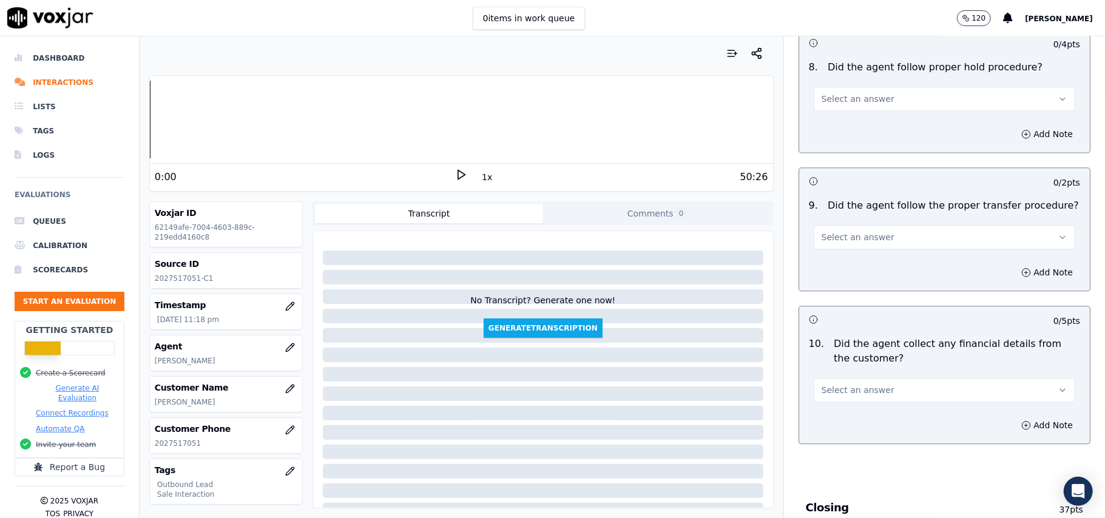
drag, startPoint x: 849, startPoint y: 90, endPoint x: 850, endPoint y: 100, distance: 10.4
click at [850, 93] on span "Select an answer" at bounding box center [858, 99] width 73 height 12
click at [840, 120] on div "Yes" at bounding box center [918, 116] width 235 height 19
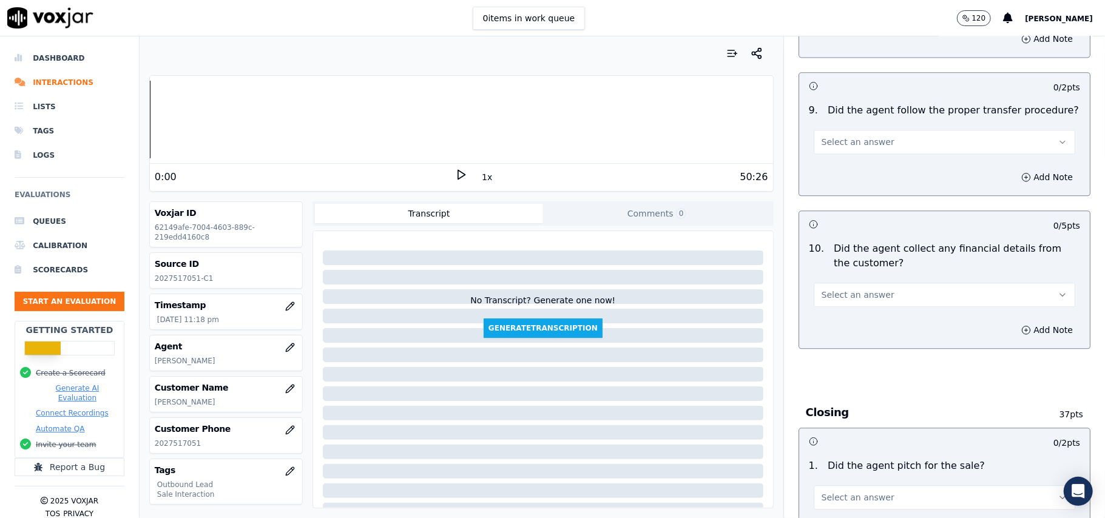
scroll to position [2104, 0]
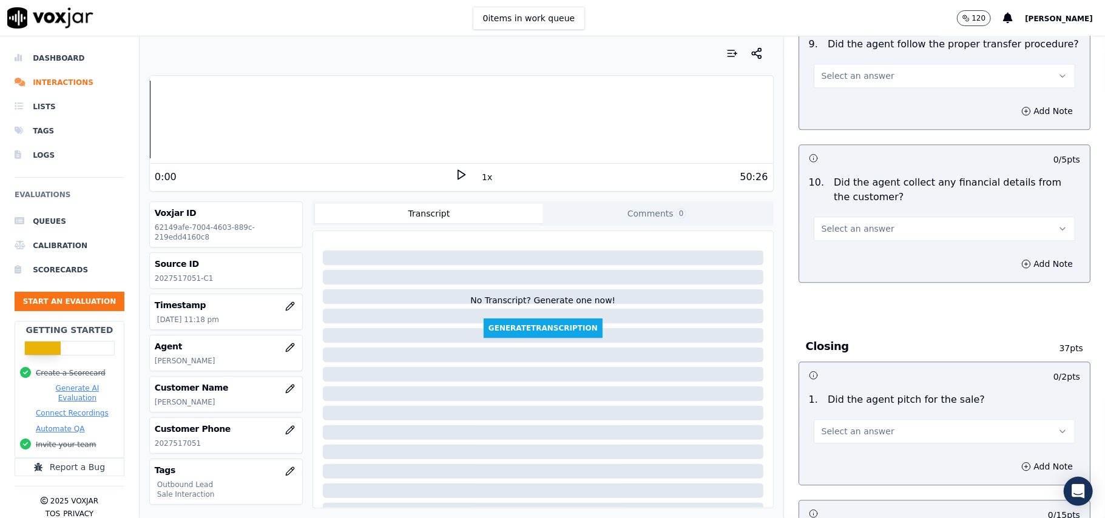
click at [853, 70] on span "Select an answer" at bounding box center [858, 76] width 73 height 12
click at [850, 100] on div "Yes" at bounding box center [918, 93] width 235 height 19
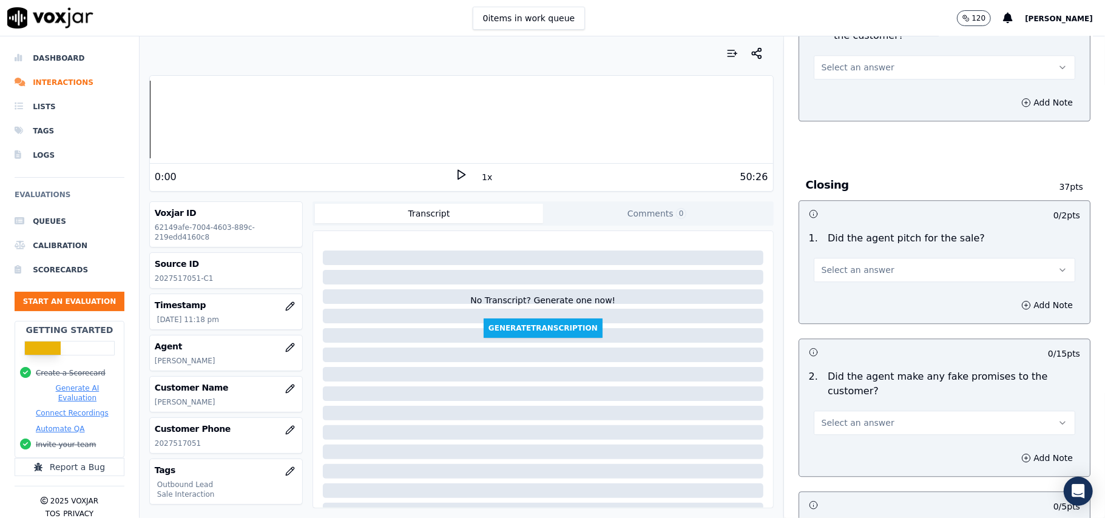
scroll to position [2266, 0]
click at [861, 61] on span "Select an answer" at bounding box center [858, 67] width 73 height 12
click at [863, 85] on div "Yes" at bounding box center [918, 85] width 235 height 19
click at [875, 260] on button "Select an answer" at bounding box center [945, 269] width 262 height 24
click at [853, 288] on div "Yes" at bounding box center [918, 288] width 235 height 19
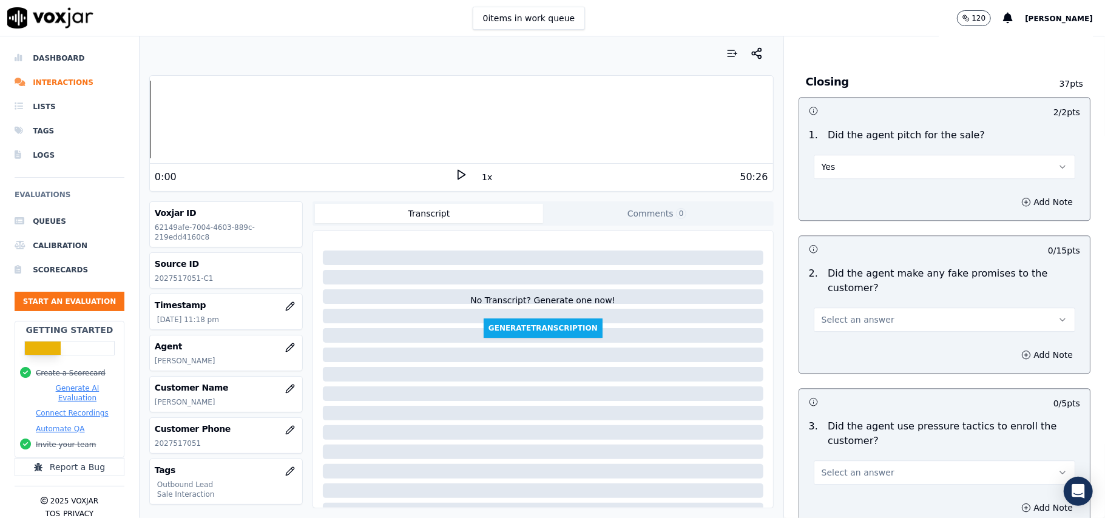
scroll to position [2428, 0]
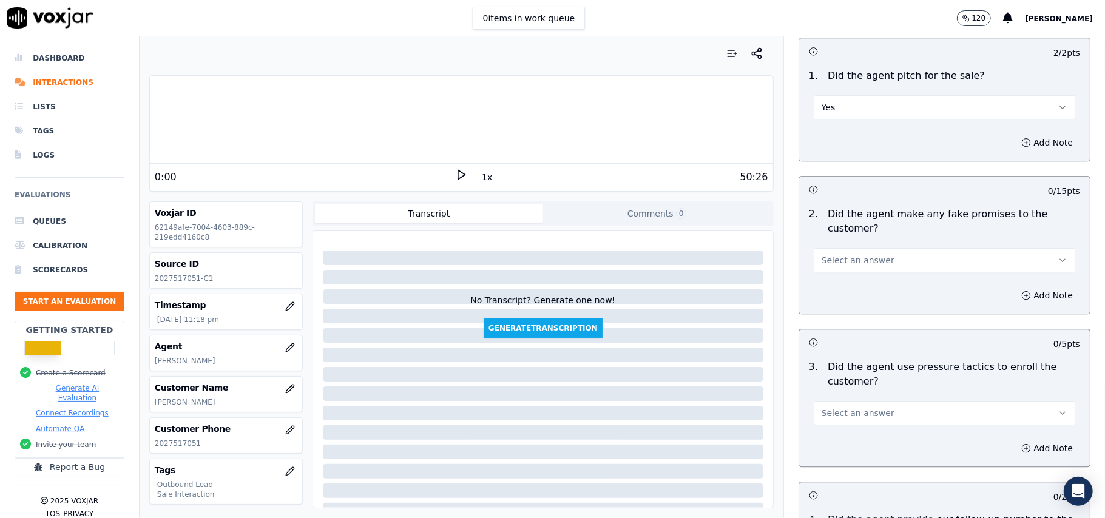
click at [867, 254] on span "Select an answer" at bounding box center [858, 260] width 73 height 12
click at [846, 297] on div "No" at bounding box center [918, 299] width 235 height 19
click at [858, 401] on button "Select an answer" at bounding box center [945, 413] width 262 height 24
click at [825, 459] on div "No" at bounding box center [918, 452] width 235 height 19
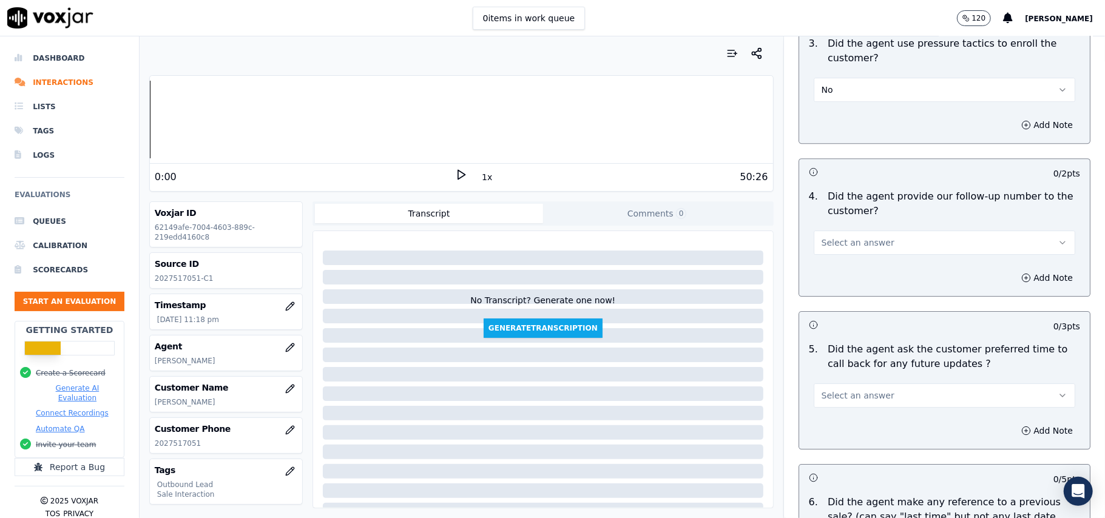
click at [844, 237] on span "Select an answer" at bounding box center [858, 243] width 73 height 12
click at [846, 253] on div "Yes" at bounding box center [918, 262] width 235 height 19
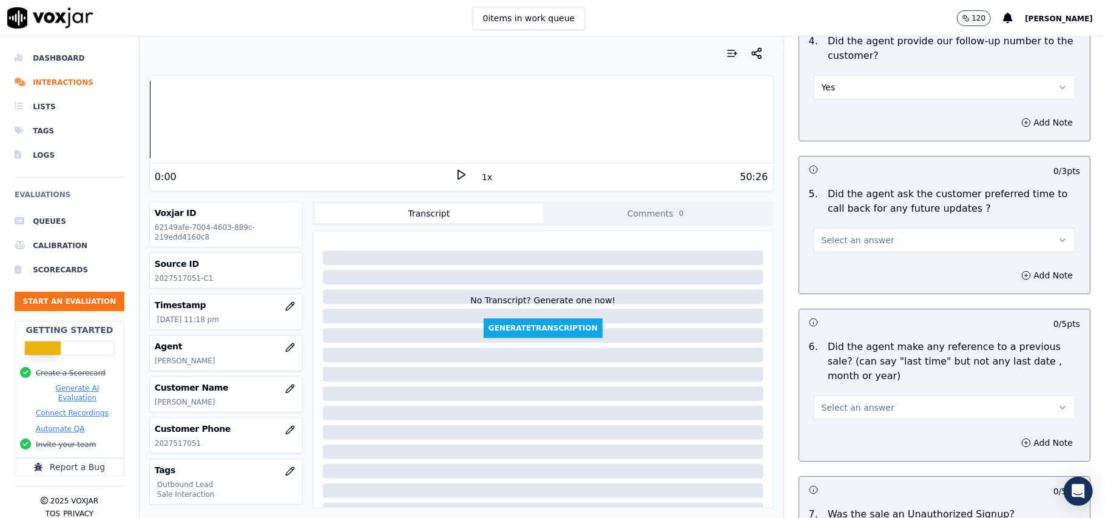
scroll to position [2913, 0]
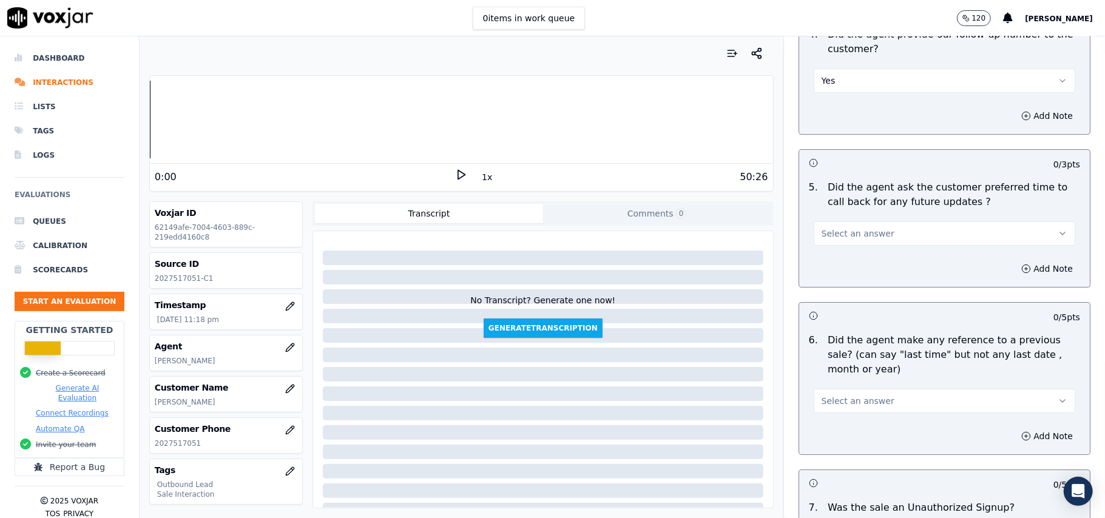
click at [850, 228] on span "Select an answer" at bounding box center [858, 234] width 73 height 12
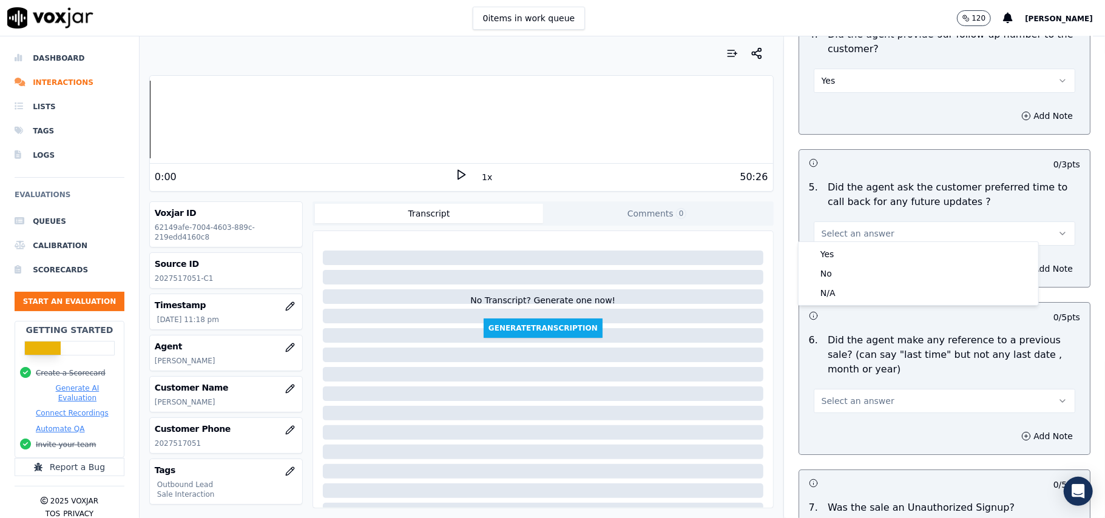
click at [850, 239] on button "Select an answer" at bounding box center [945, 234] width 262 height 24
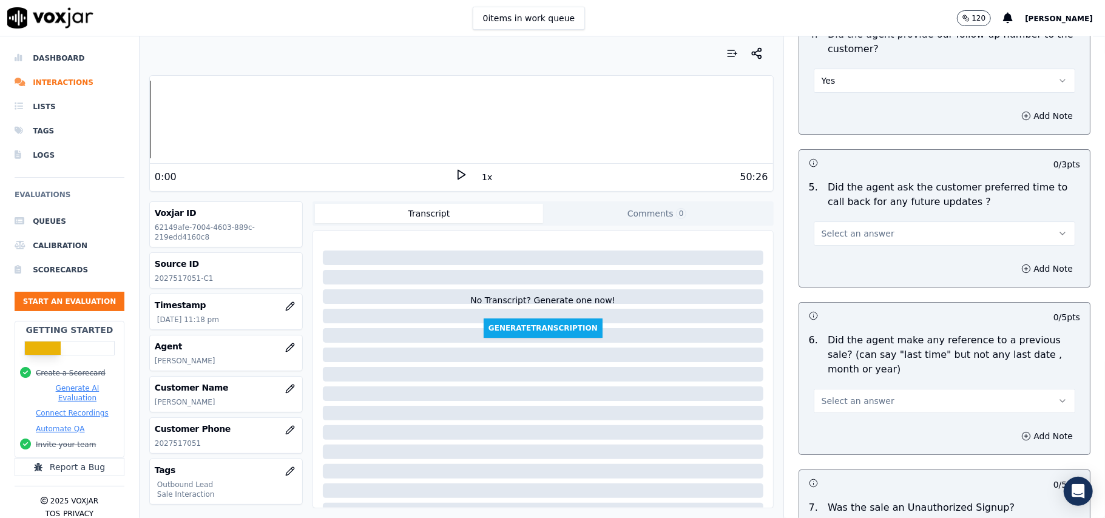
click at [862, 229] on span "Select an answer" at bounding box center [858, 234] width 73 height 12
click at [850, 263] on div "Yes No N/A" at bounding box center [919, 273] width 240 height 63
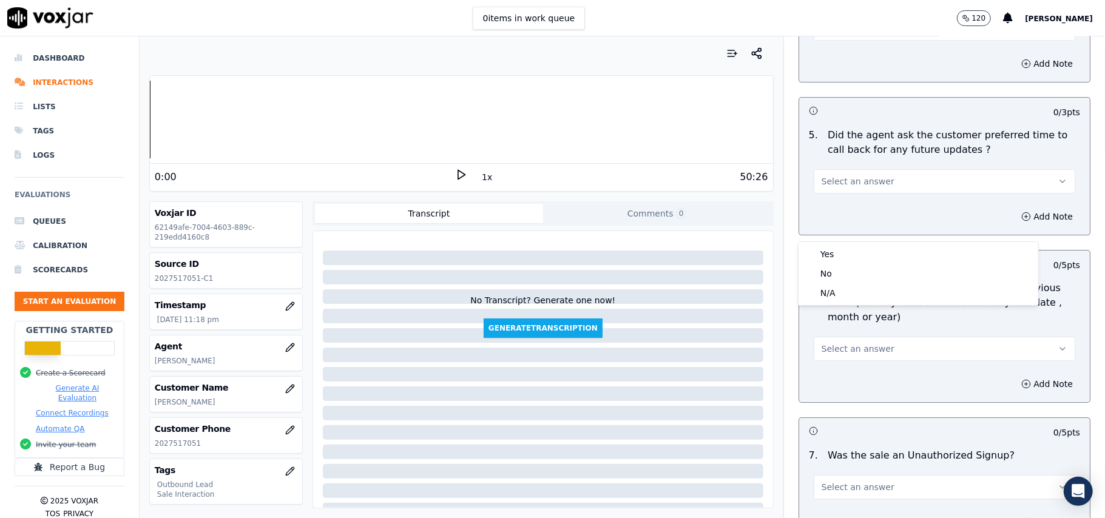
scroll to position [2994, 0]
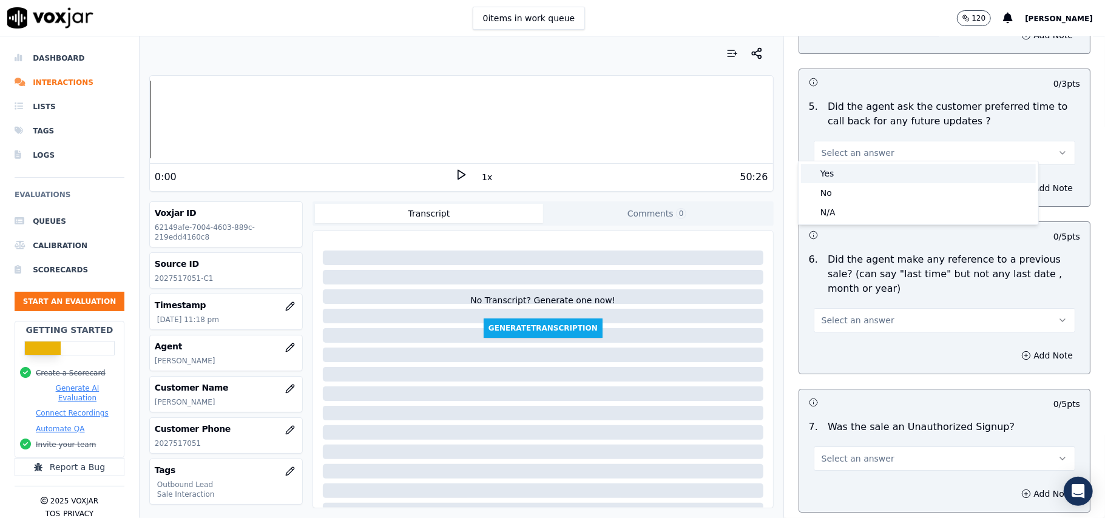
click at [845, 173] on div "Yes" at bounding box center [918, 173] width 235 height 19
click at [846, 308] on button "Select an answer" at bounding box center [945, 320] width 262 height 24
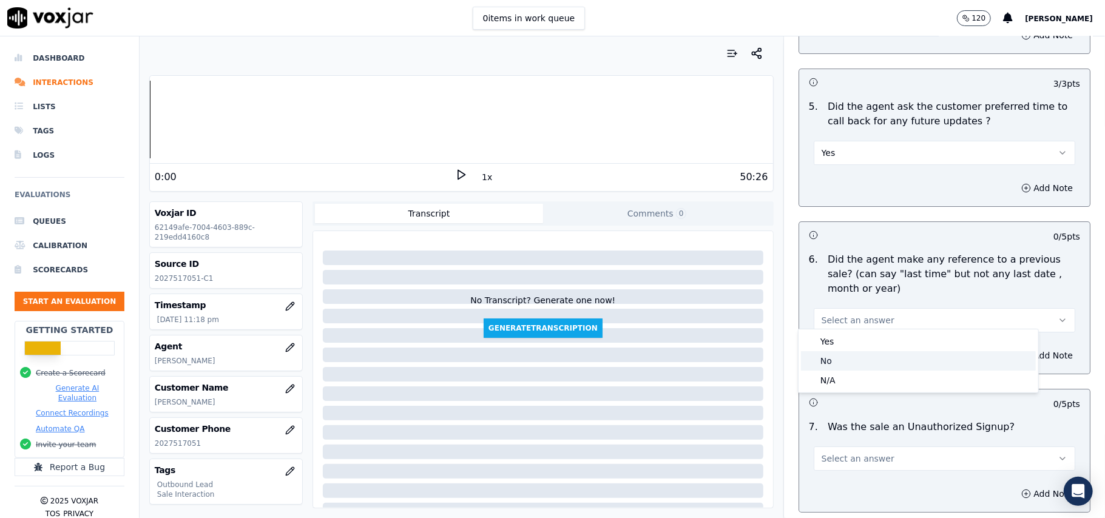
click at [841, 365] on div "No" at bounding box center [918, 360] width 235 height 19
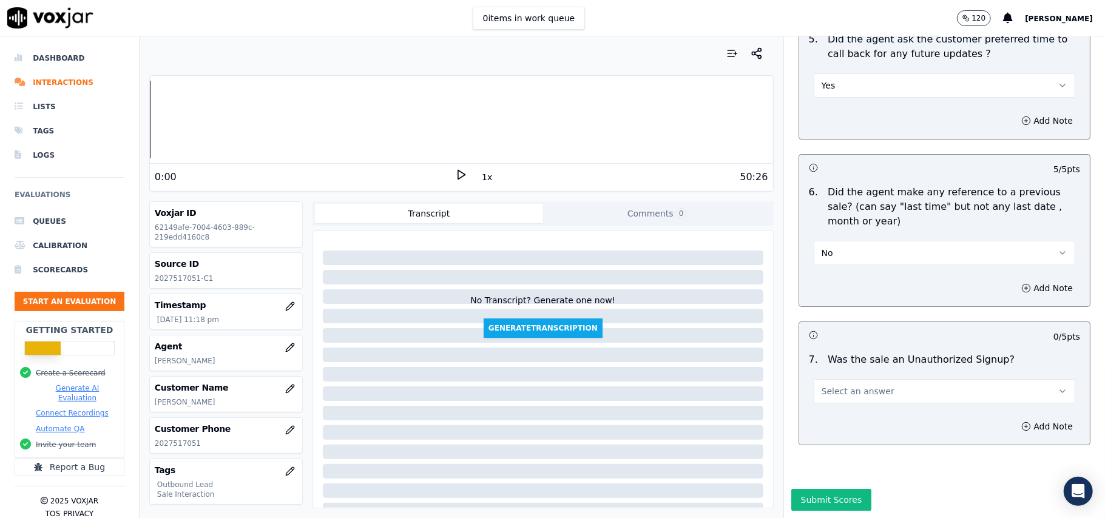
scroll to position [3092, 0]
click at [848, 379] on button "Select an answer" at bounding box center [945, 391] width 262 height 24
click at [847, 394] on div "No" at bounding box center [918, 401] width 235 height 19
click at [812, 489] on button "Submit Scores" at bounding box center [831, 500] width 81 height 22
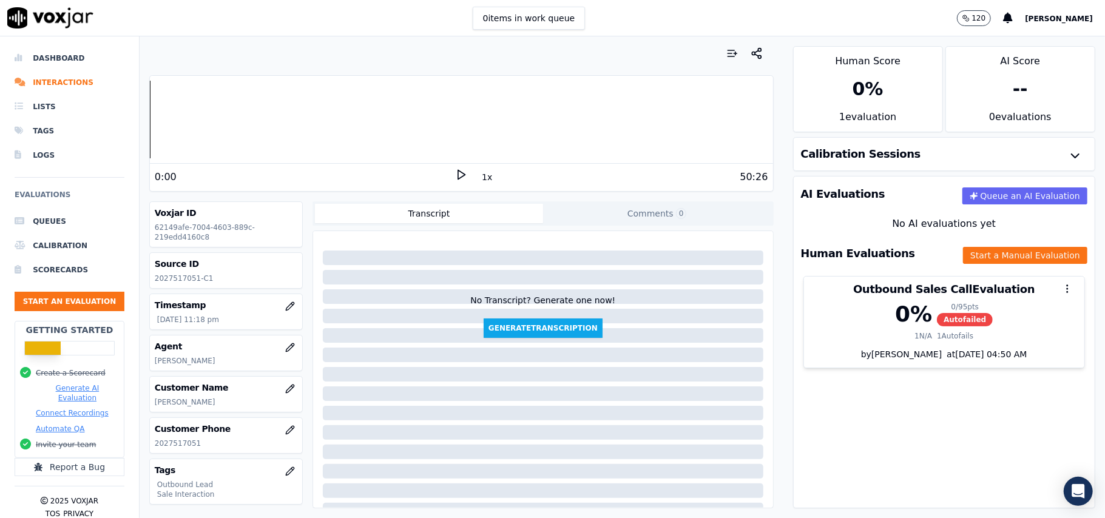
click at [49, 316] on ul "Queues Calibration Scorecards Start an Evaluation" at bounding box center [70, 265] width 110 height 112
click at [49, 307] on button "Start an Evaluation" at bounding box center [70, 301] width 110 height 19
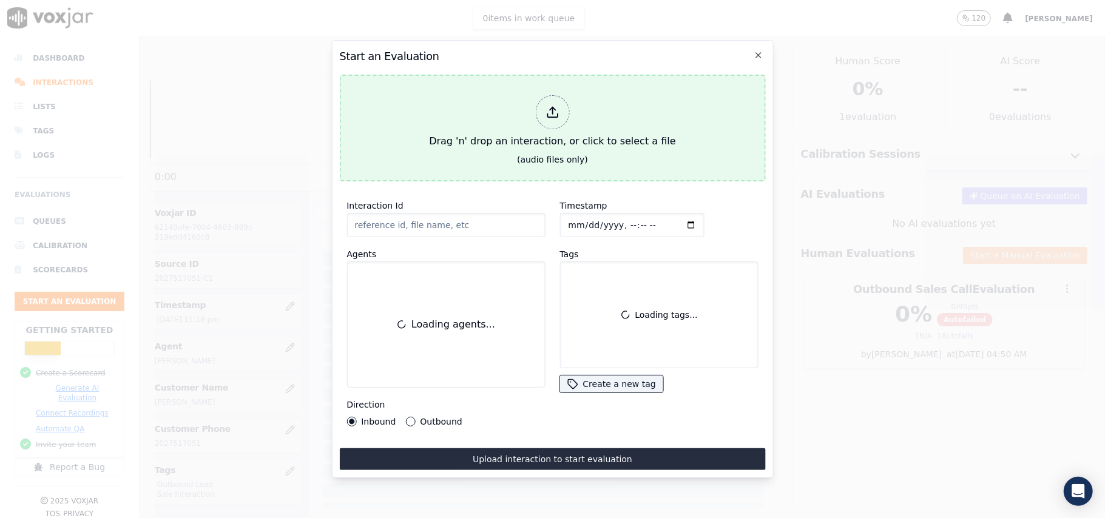
click at [561, 107] on div at bounding box center [552, 112] width 34 height 34
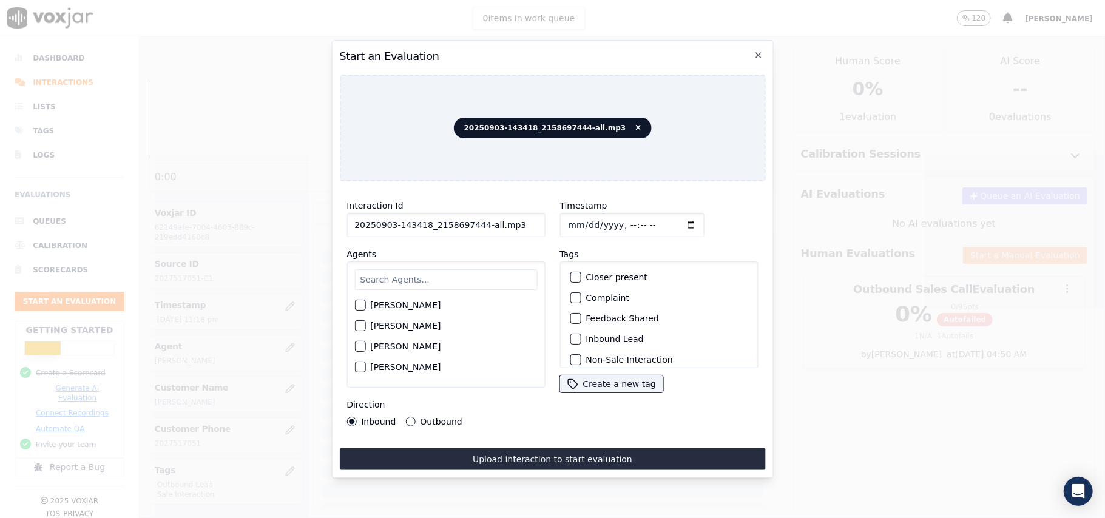
drag, startPoint x: 495, startPoint y: 220, endPoint x: 476, endPoint y: 222, distance: 19.0
click at [476, 222] on input "20250903-143418_2158697444-all.mp3" at bounding box center [446, 225] width 198 height 24
type input "20250903-143418_2158697444-C1"
click at [581, 220] on input "Timestamp" at bounding box center [632, 225] width 144 height 24
type input "2025-09-03T23:20"
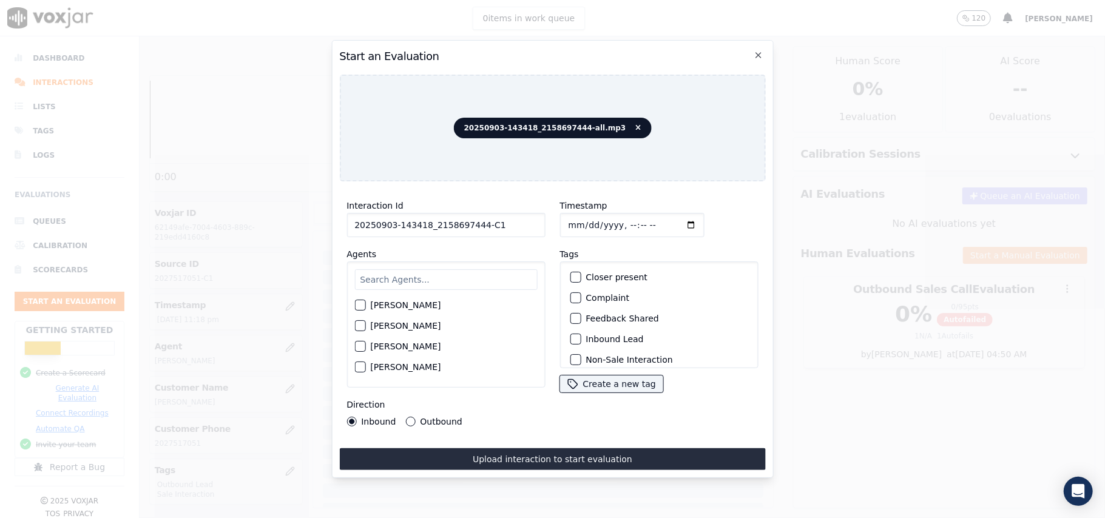
click at [491, 269] on input "text" at bounding box center [445, 279] width 183 height 21
type input "marcu"
click at [367, 302] on div "Marcus Kunwar" at bounding box center [445, 309] width 183 height 21
click at [364, 305] on div "button" at bounding box center [359, 309] width 8 height 8
click at [573, 335] on div "button" at bounding box center [575, 339] width 8 height 8
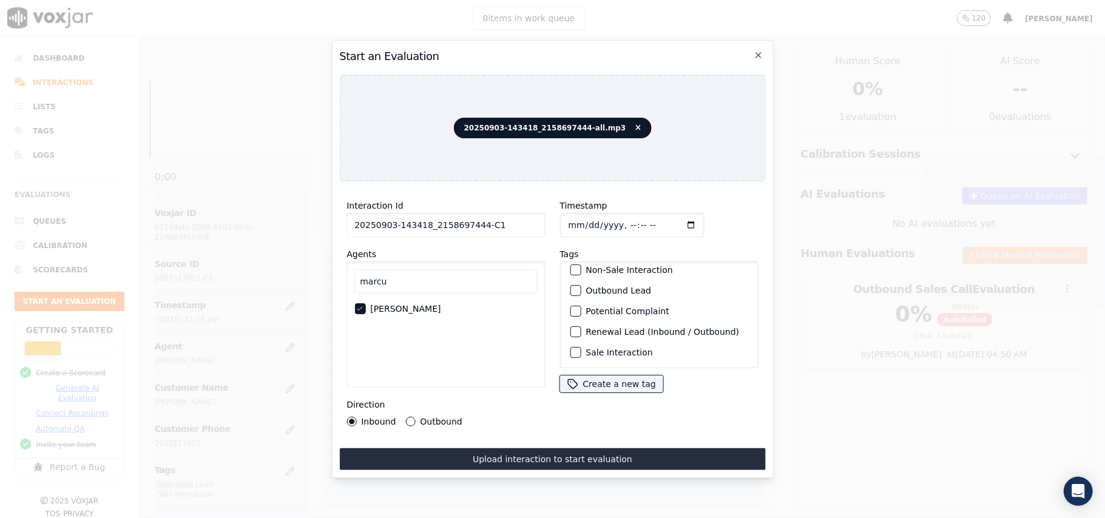
scroll to position [106, 0]
click at [571, 348] on div "button" at bounding box center [575, 352] width 8 height 8
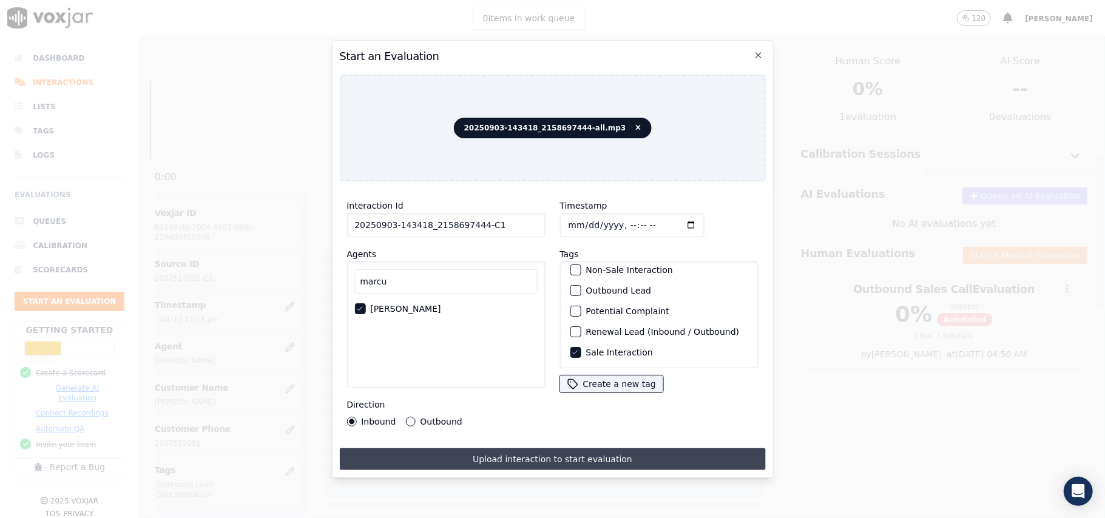
click at [414, 449] on button "Upload interaction to start evaluation" at bounding box center [552, 460] width 426 height 22
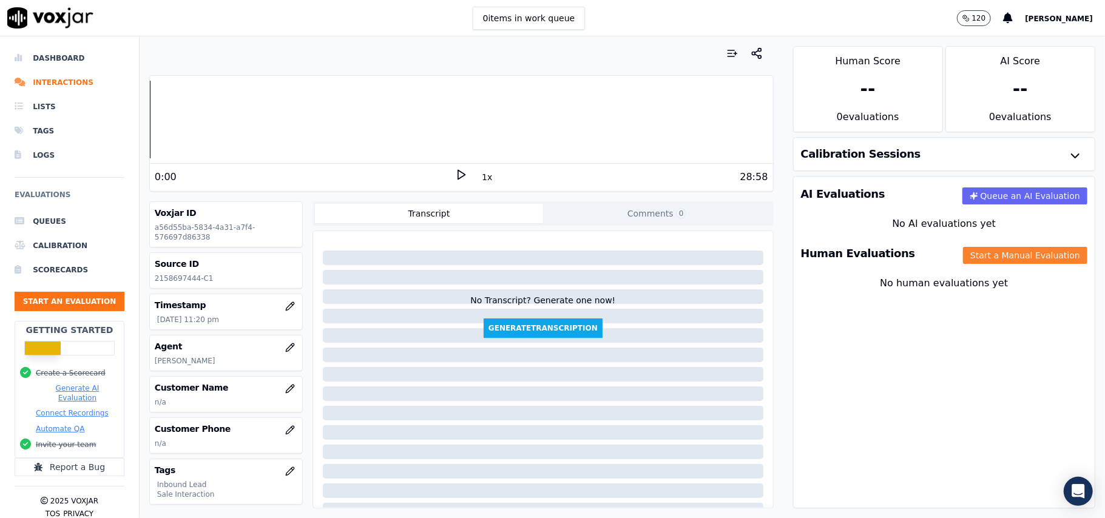
click at [983, 251] on button "Start a Manual Evaluation" at bounding box center [1025, 255] width 124 height 17
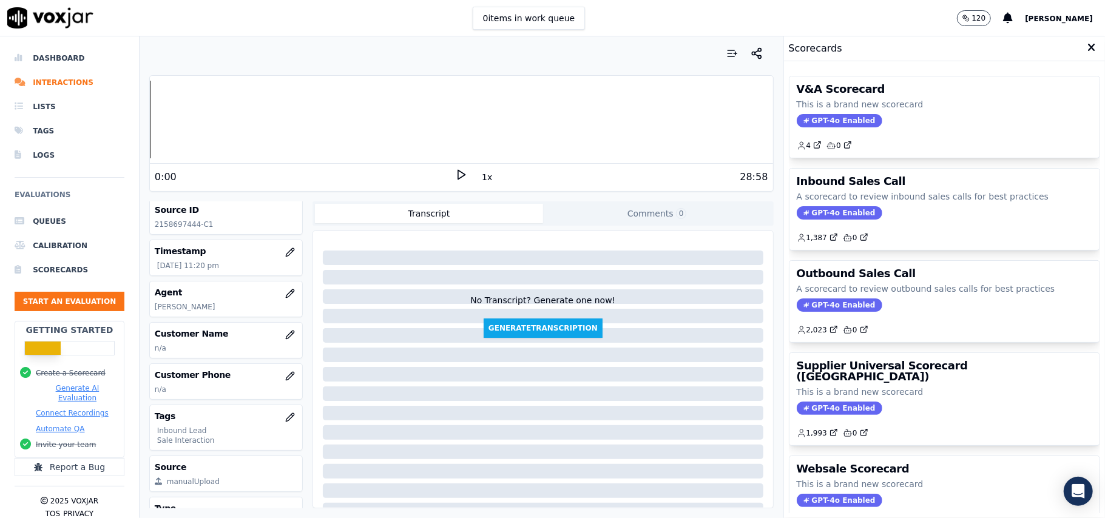
scroll to position [119, 0]
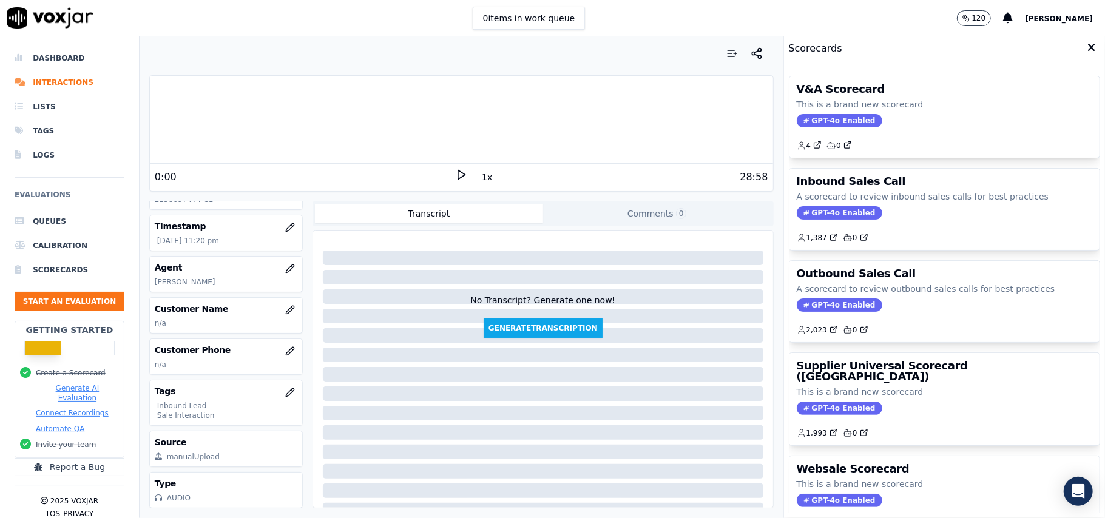
click at [821, 203] on p "A scorecard to review inbound sales calls for best practices" at bounding box center [945, 197] width 296 height 12
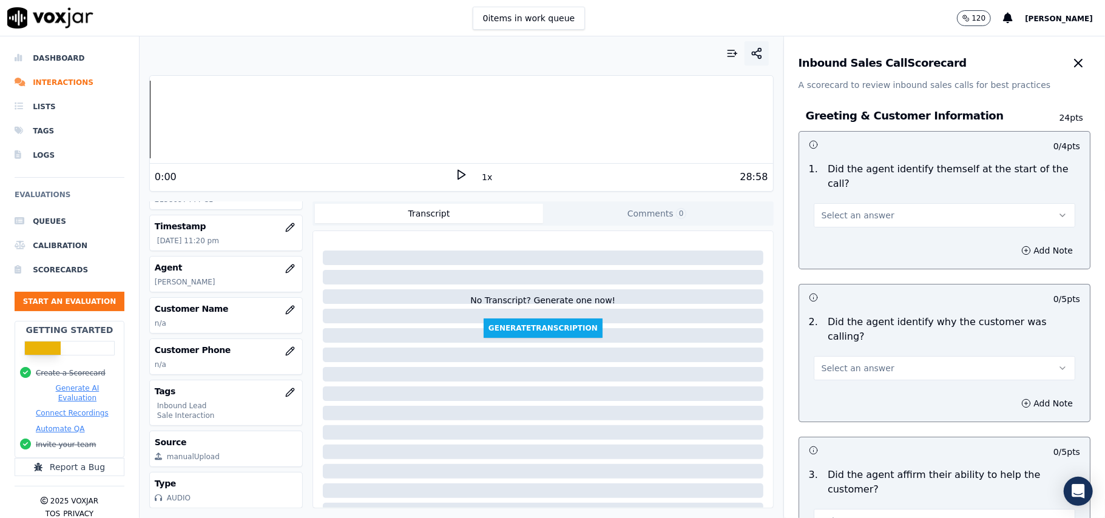
scroll to position [1236, 0]
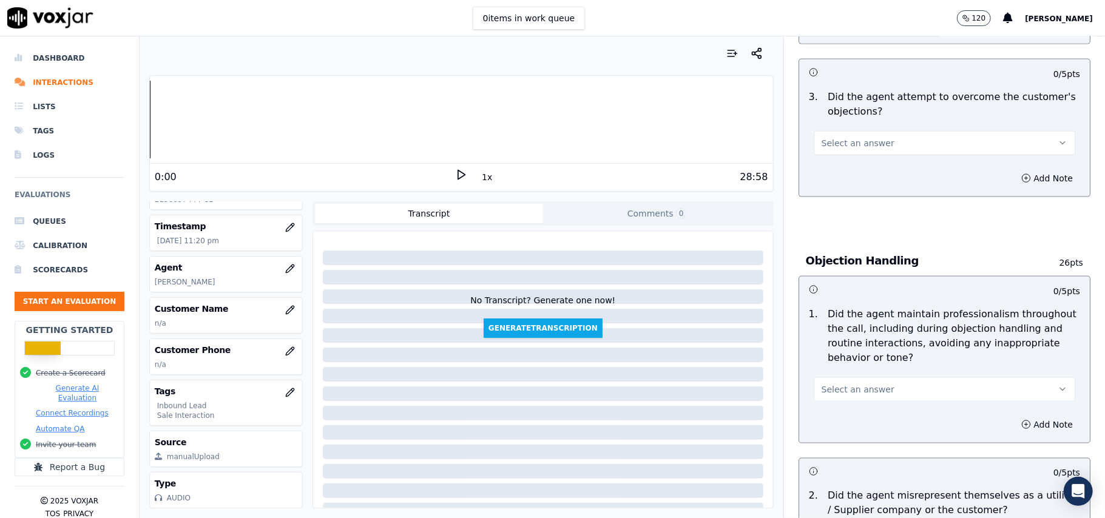
click at [880, 378] on button "Select an answer" at bounding box center [945, 390] width 262 height 24
click at [833, 385] on div "No" at bounding box center [918, 381] width 235 height 19
click at [1022, 420] on icon "button" at bounding box center [1027, 425] width 10 height 10
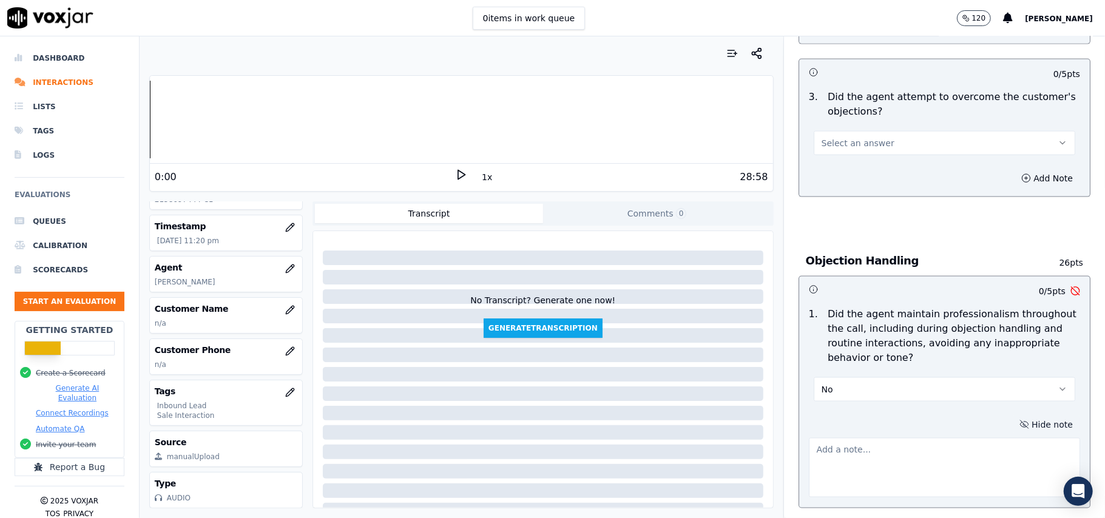
click at [886, 438] on textarea at bounding box center [944, 467] width 271 height 59
paste textarea "@24:50 - When the customer hung up the line, the agent was found using profanit…"
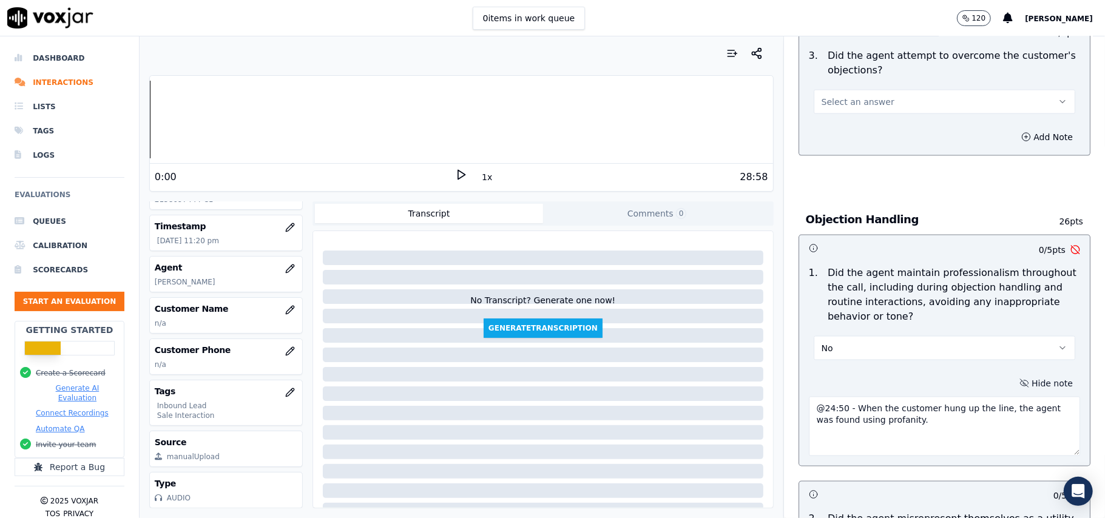
scroll to position [1317, 0]
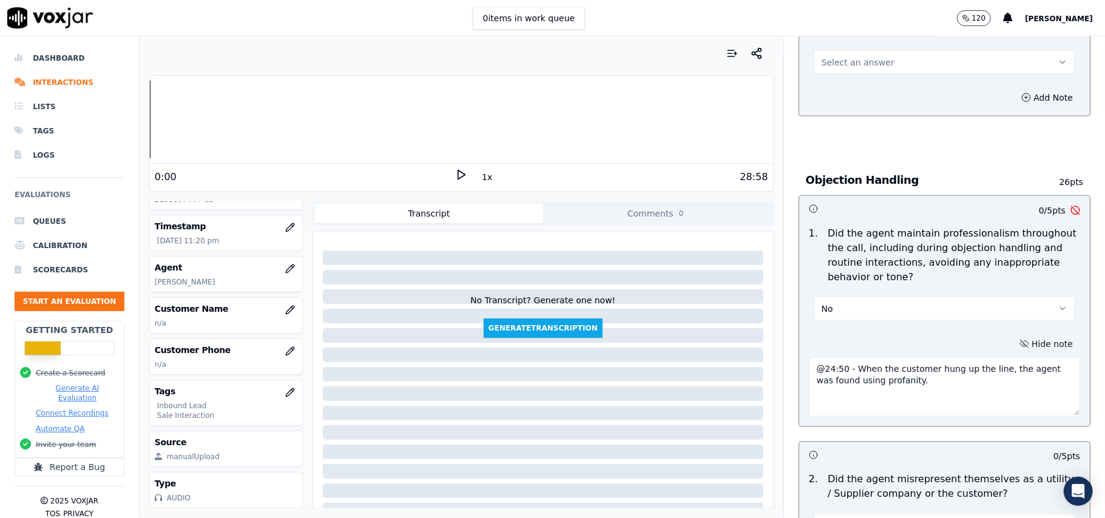
type textarea "@24:50 - When the customer hung up the line, the agent was found using profanit…"
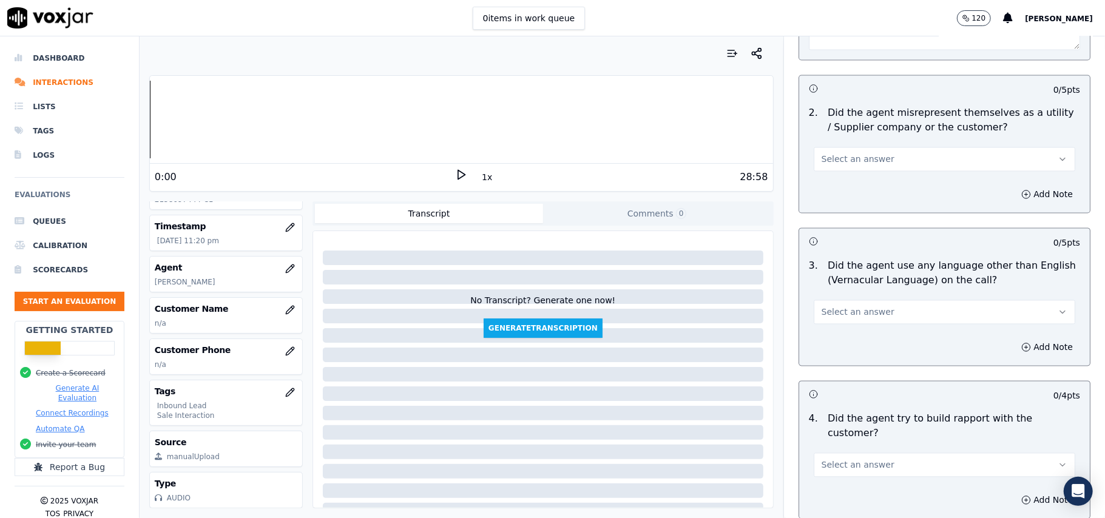
scroll to position [1732, 0]
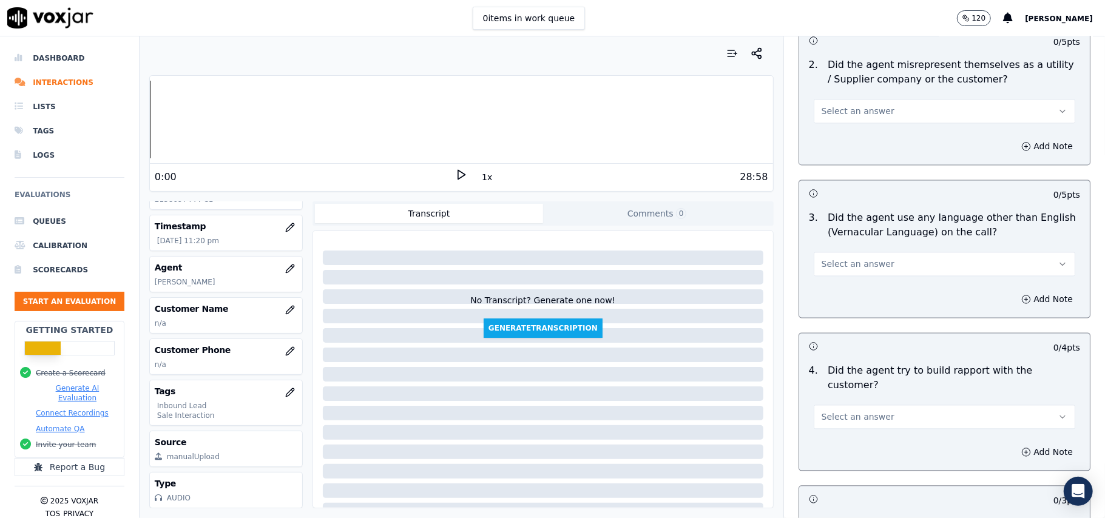
click at [833, 258] on span "Select an answer" at bounding box center [858, 264] width 73 height 12
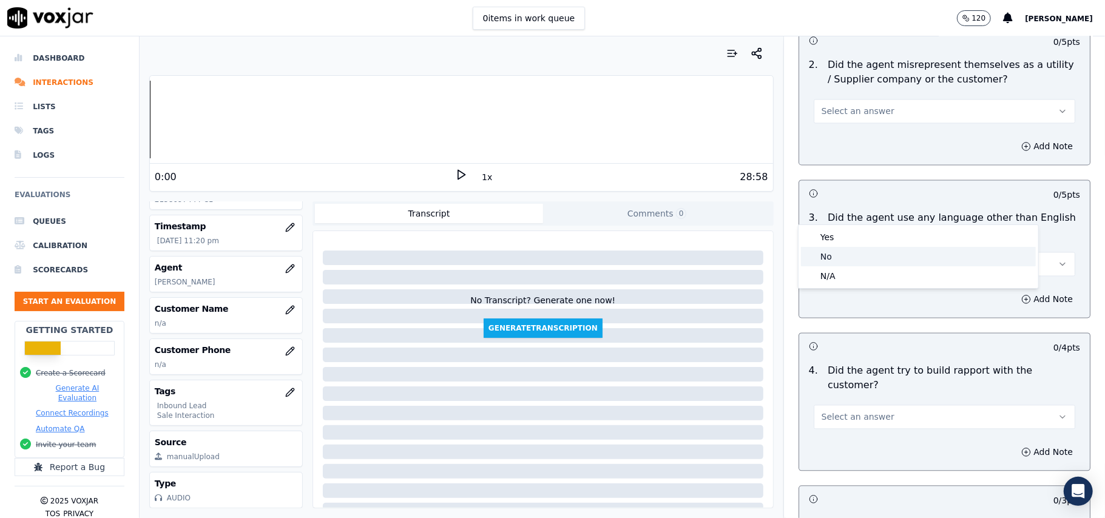
click at [824, 256] on div "No" at bounding box center [918, 256] width 235 height 19
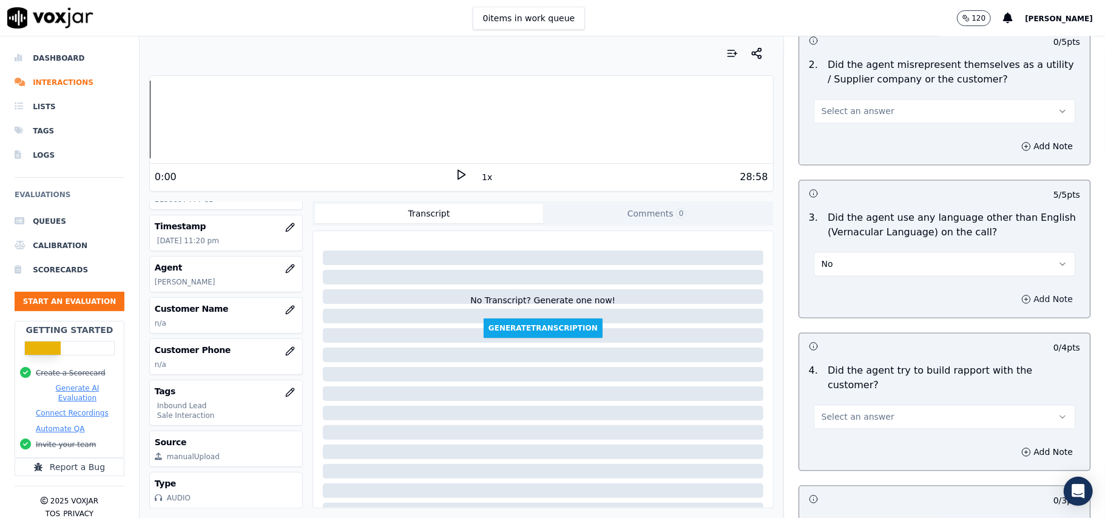
click at [1014, 291] on button "Add Note" at bounding box center [1047, 299] width 66 height 17
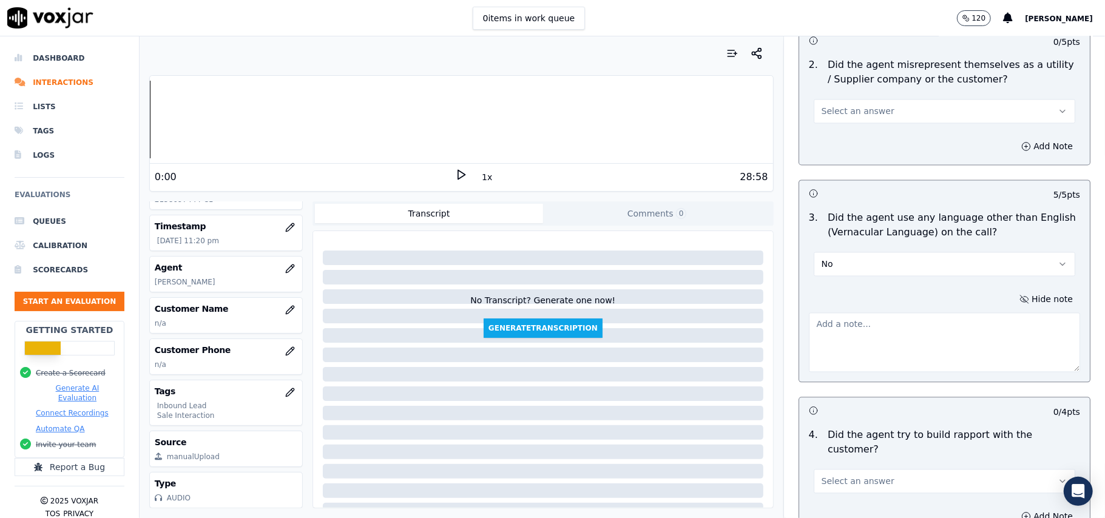
drag, startPoint x: 869, startPoint y: 206, endPoint x: 862, endPoint y: 217, distance: 13.1
click at [868, 252] on button "No" at bounding box center [945, 264] width 262 height 24
click at [834, 239] on div "Yes" at bounding box center [918, 237] width 235 height 19
click at [842, 313] on textarea at bounding box center [944, 342] width 271 height 59
paste textarea "@24:50 - When the customer hung up the line, the agent was found using profanit…"
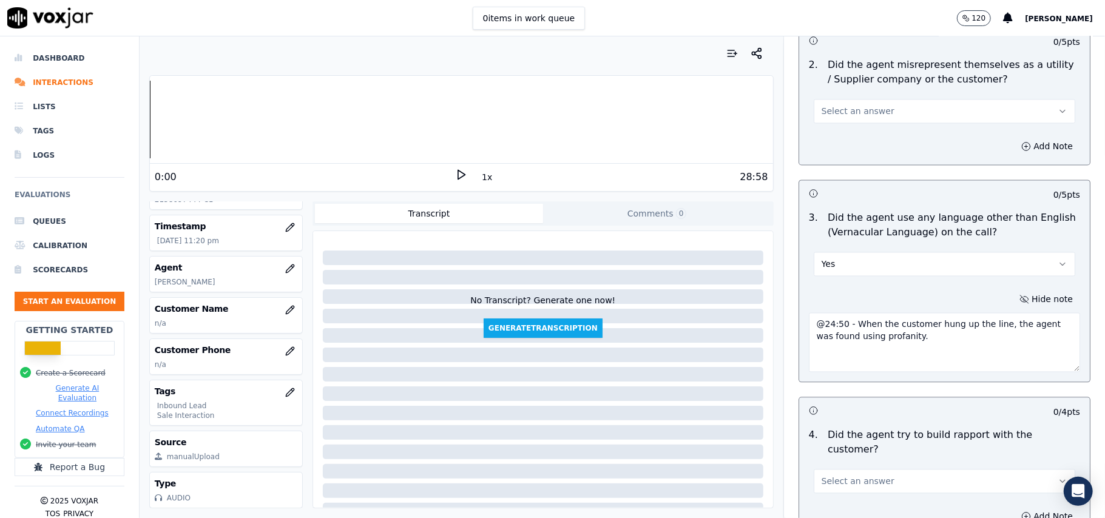
scroll to position [3527, 0]
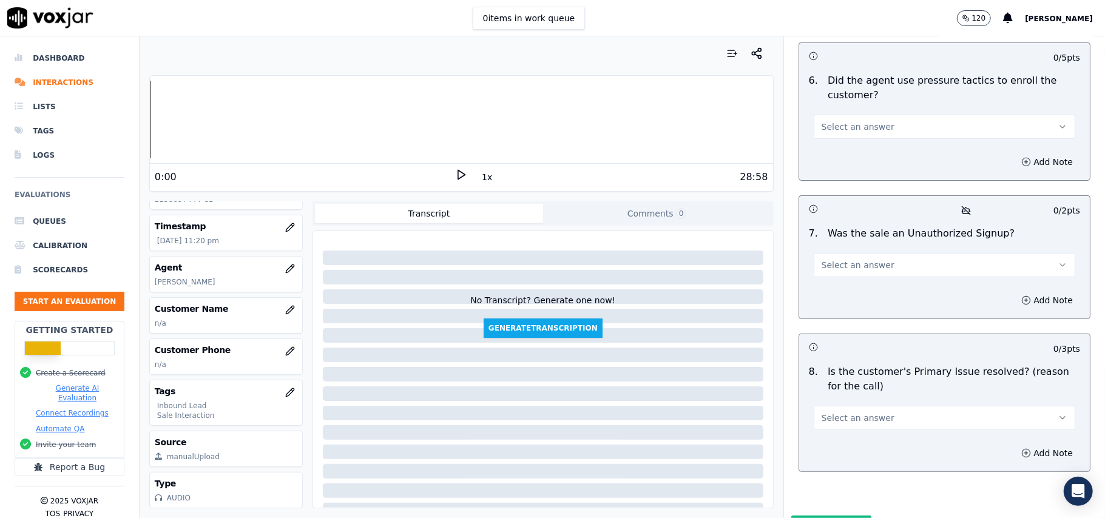
type textarea "@24:50 - When the customer hung up the line, the agent was found using profanit…"
click at [911, 406] on button "Select an answer" at bounding box center [945, 418] width 262 height 24
click at [834, 379] on div "Yes" at bounding box center [918, 382] width 235 height 19
click at [855, 259] on span "Select an answer" at bounding box center [858, 265] width 73 height 12
click at [834, 250] on div "No" at bounding box center [918, 248] width 235 height 19
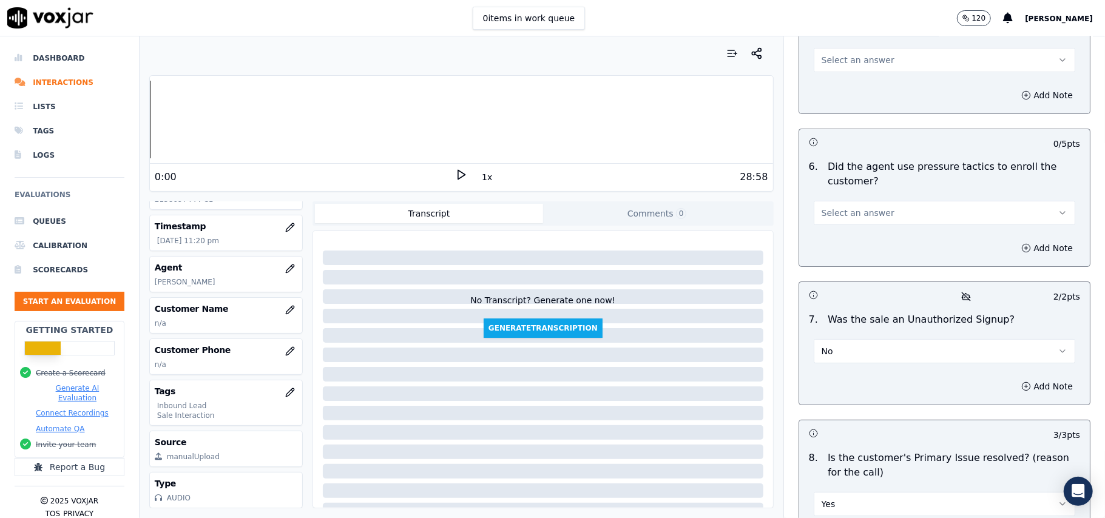
scroll to position [3365, 0]
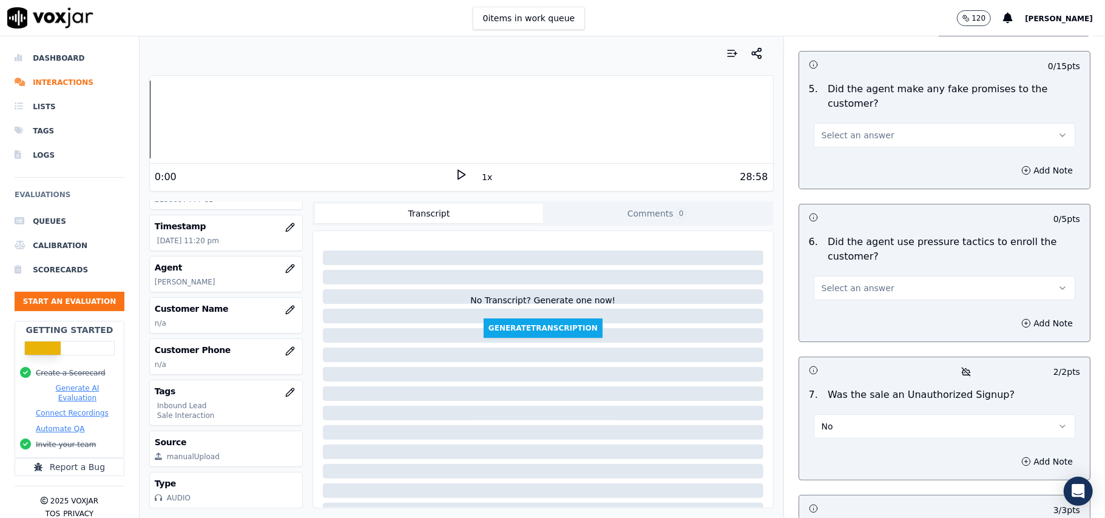
click at [855, 276] on button "Select an answer" at bounding box center [945, 288] width 262 height 24
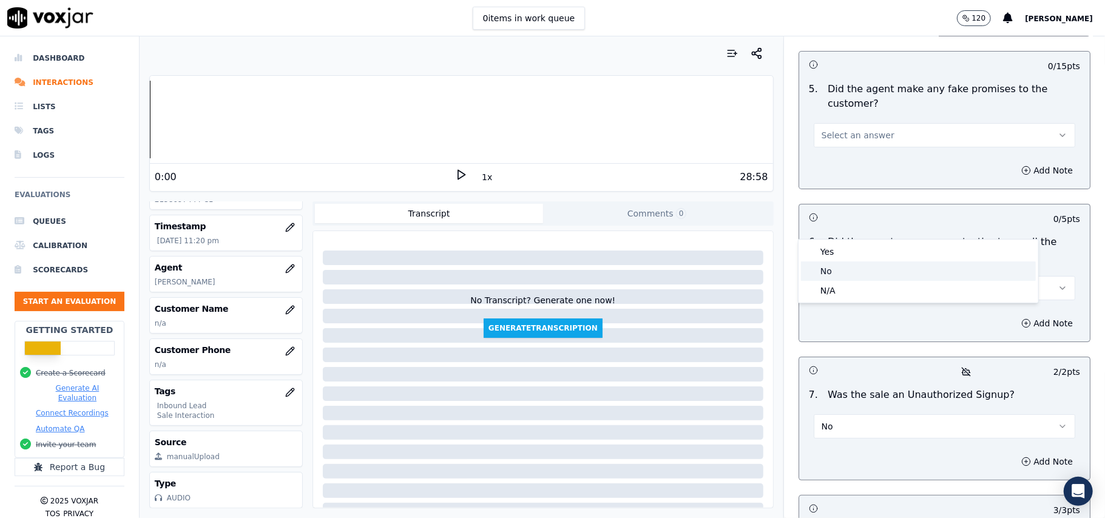
click at [836, 274] on div "No" at bounding box center [918, 271] width 235 height 19
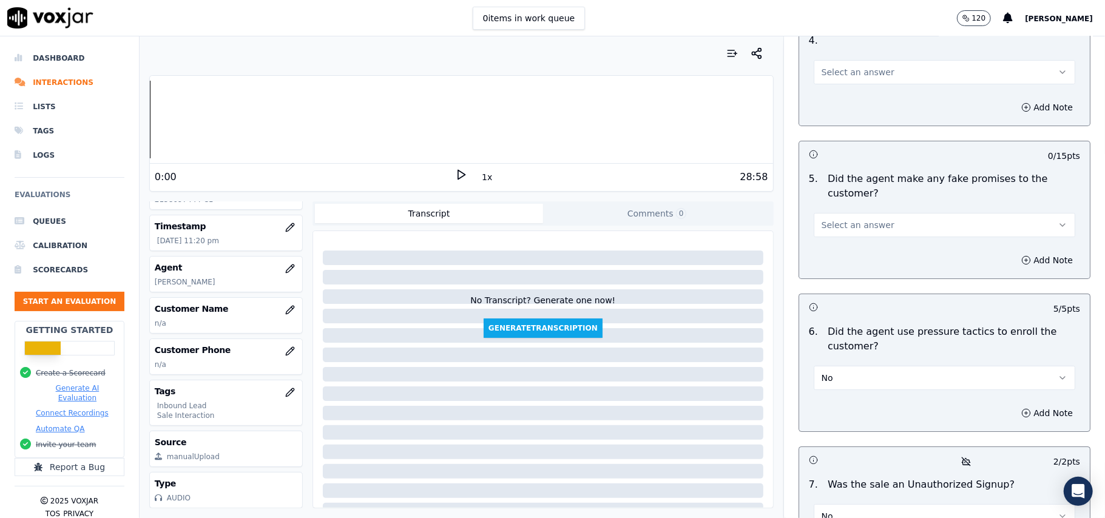
scroll to position [3203, 0]
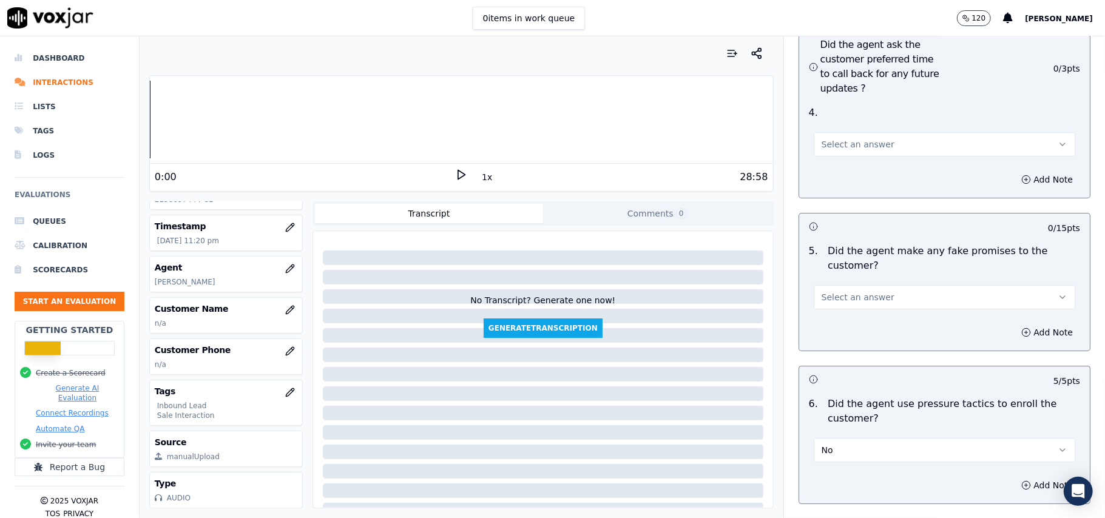
click at [867, 291] on span "Select an answer" at bounding box center [858, 297] width 73 height 12
click at [841, 277] on div "No" at bounding box center [918, 279] width 235 height 19
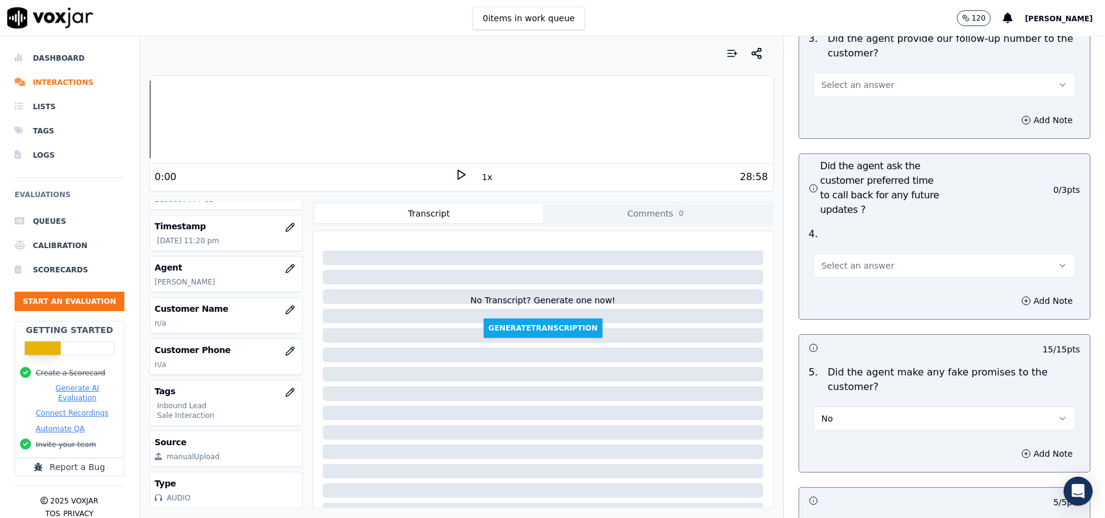
scroll to position [2960, 0]
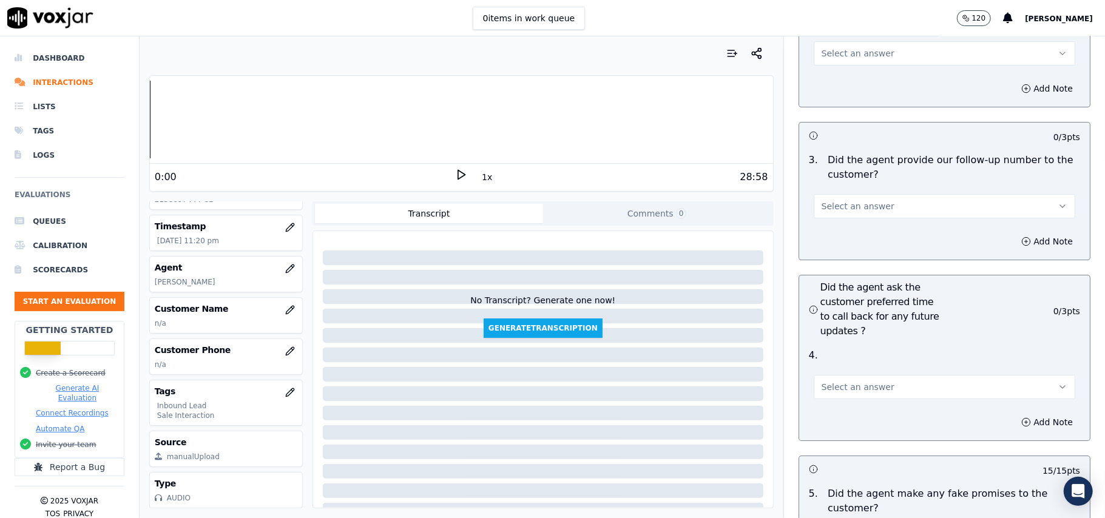
click at [838, 375] on button "Select an answer" at bounding box center [945, 387] width 262 height 24
click at [838, 345] on div "Yes" at bounding box center [918, 350] width 235 height 19
click at [858, 200] on span "Select an answer" at bounding box center [858, 206] width 73 height 12
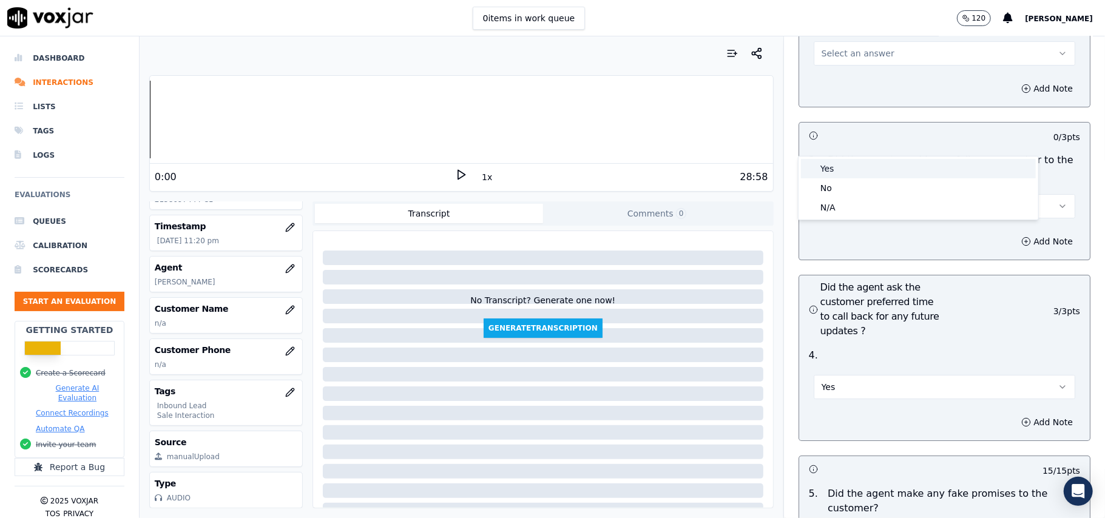
click at [858, 171] on div "Yes" at bounding box center [918, 168] width 235 height 19
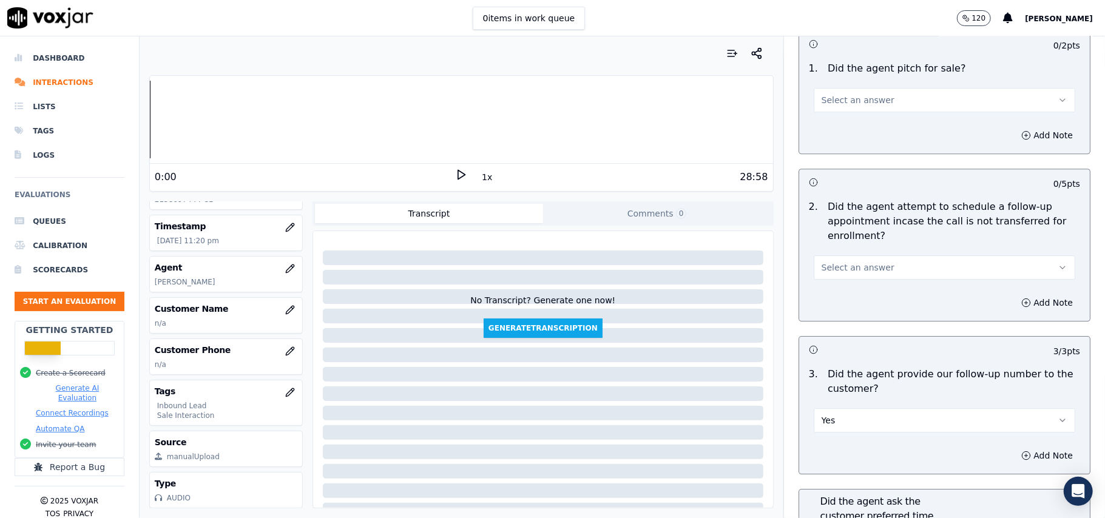
scroll to position [2717, 0]
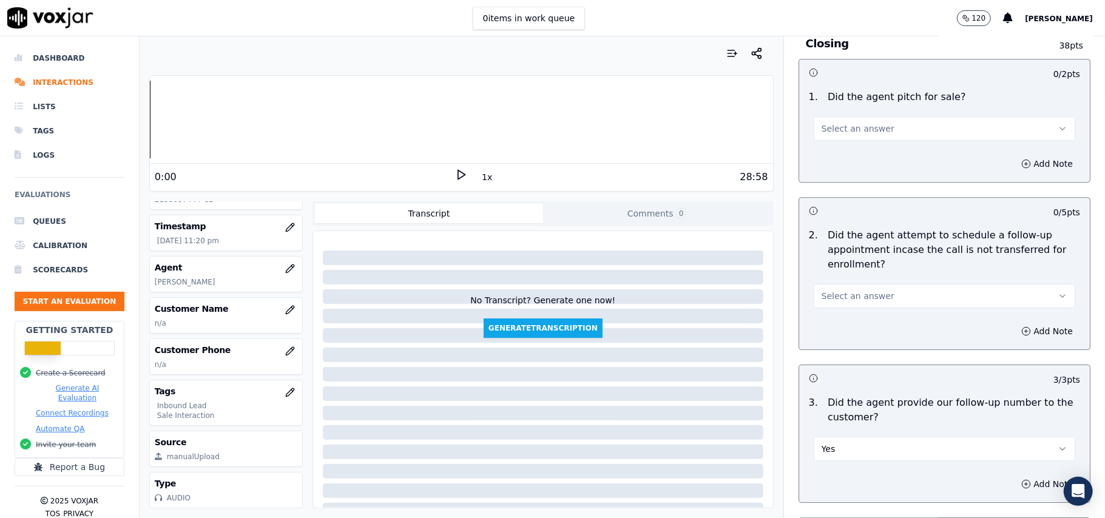
click at [846, 284] on button "Select an answer" at bounding box center [945, 296] width 262 height 24
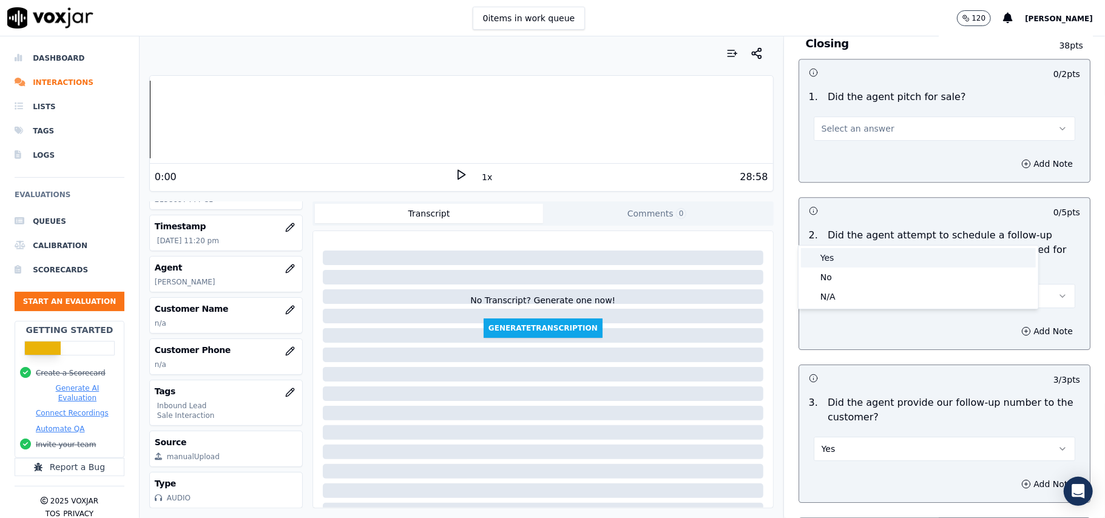
click at [840, 257] on div "Yes" at bounding box center [918, 257] width 235 height 19
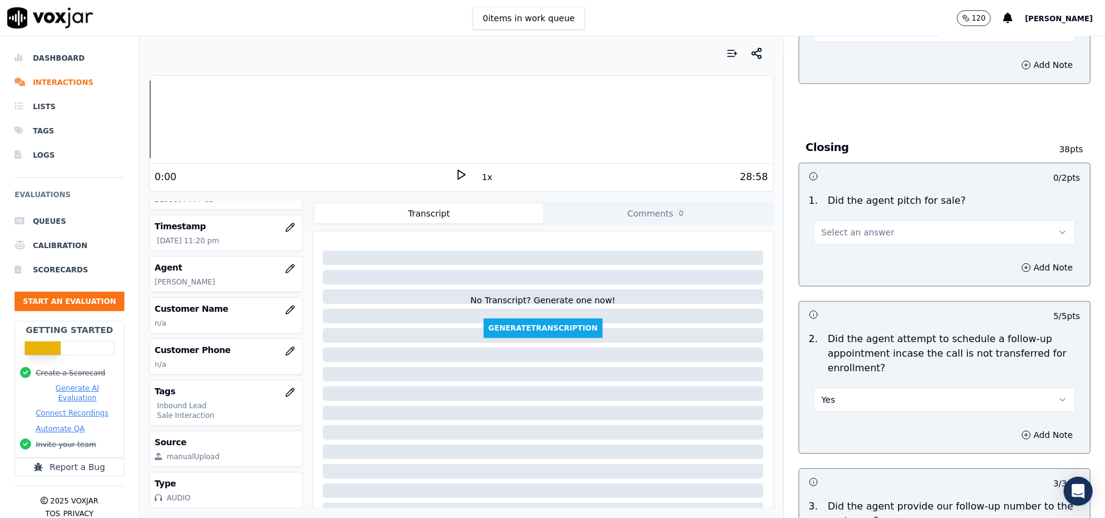
scroll to position [2555, 0]
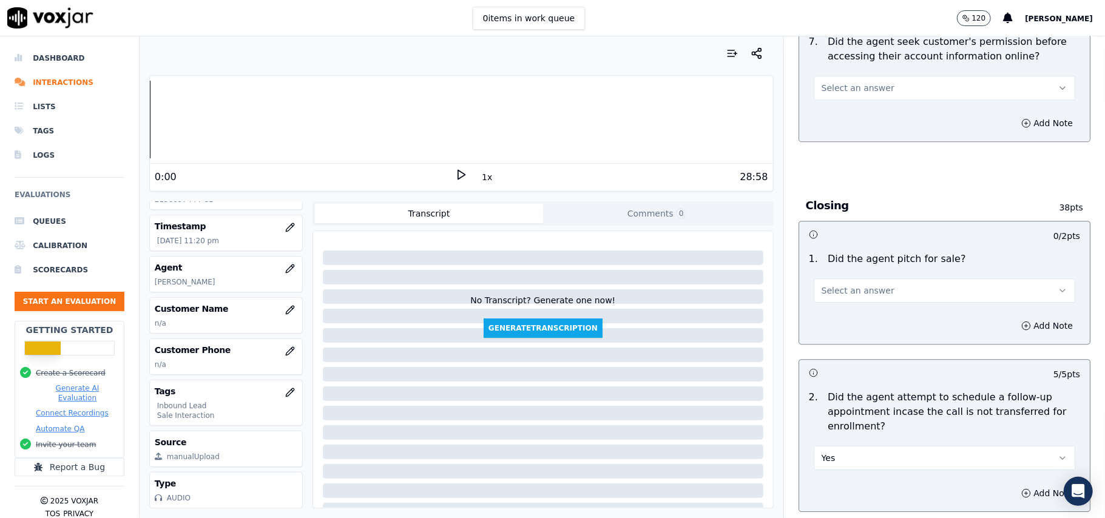
click at [858, 285] on span "Select an answer" at bounding box center [858, 291] width 73 height 12
click at [849, 244] on div "Yes" at bounding box center [918, 251] width 235 height 19
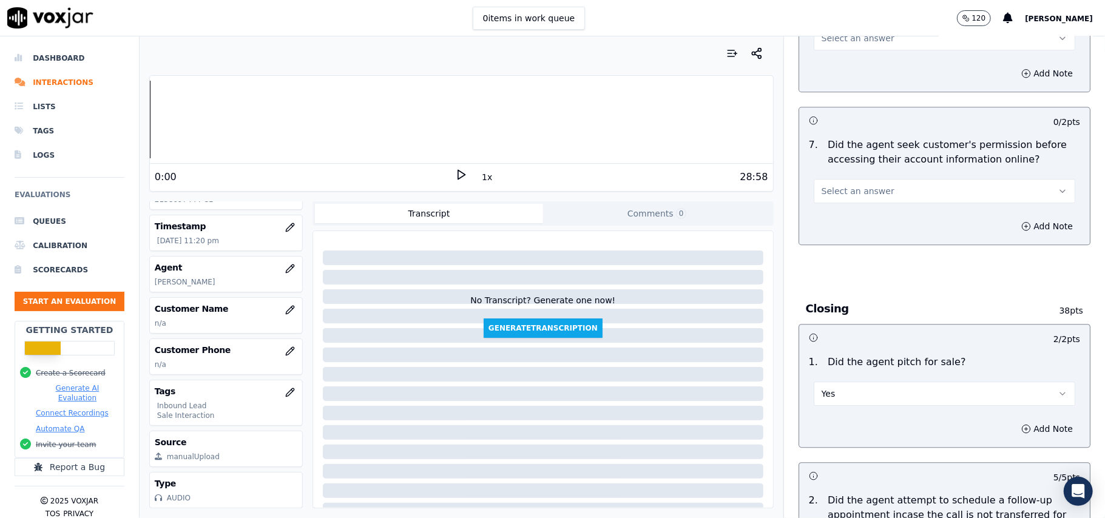
scroll to position [2394, 0]
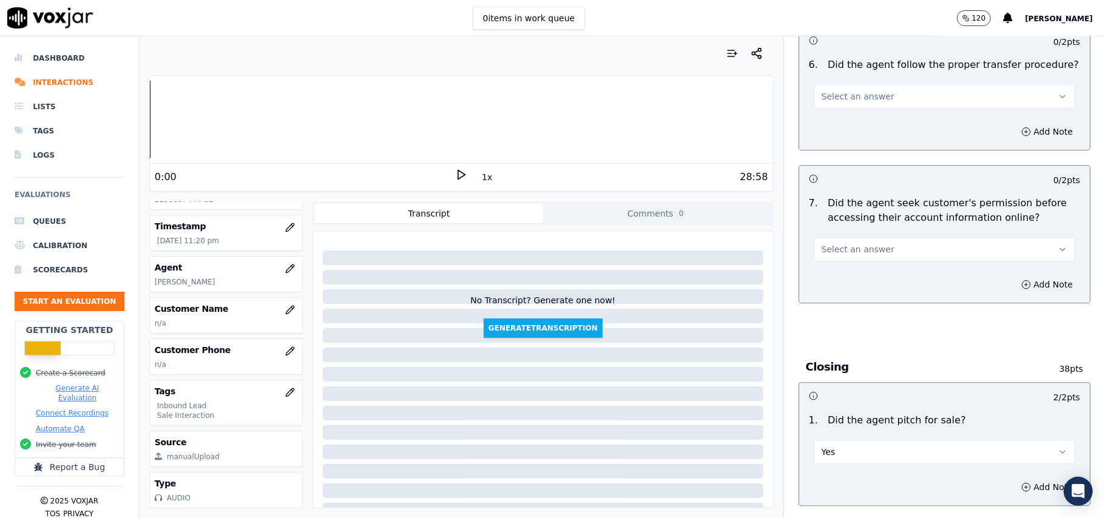
click at [858, 237] on button "Select an answer" at bounding box center [945, 249] width 262 height 24
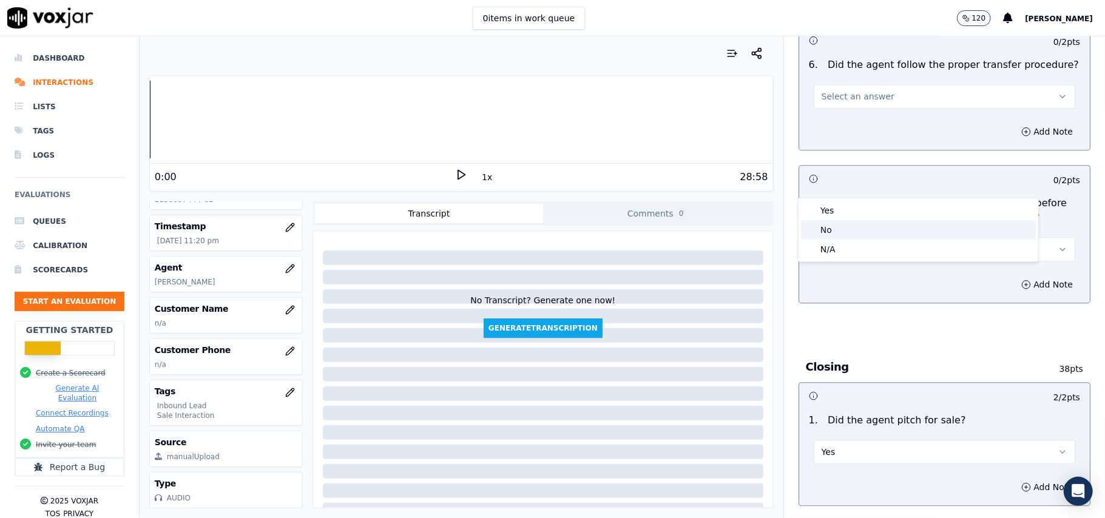
click at [853, 216] on div "Yes" at bounding box center [918, 210] width 235 height 19
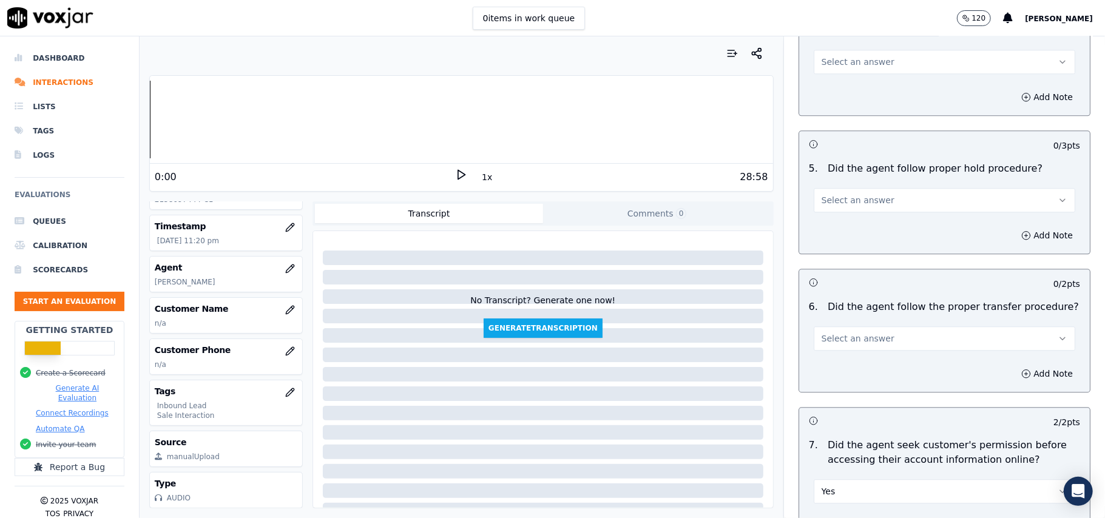
scroll to position [2151, 0]
click at [850, 333] on span "Select an answer" at bounding box center [858, 339] width 73 height 12
drag, startPoint x: 839, startPoint y: 302, endPoint x: 840, endPoint y: 268, distance: 34.0
click at [840, 302] on div "Yes" at bounding box center [918, 300] width 235 height 19
click at [850, 189] on button "Select an answer" at bounding box center [945, 201] width 262 height 24
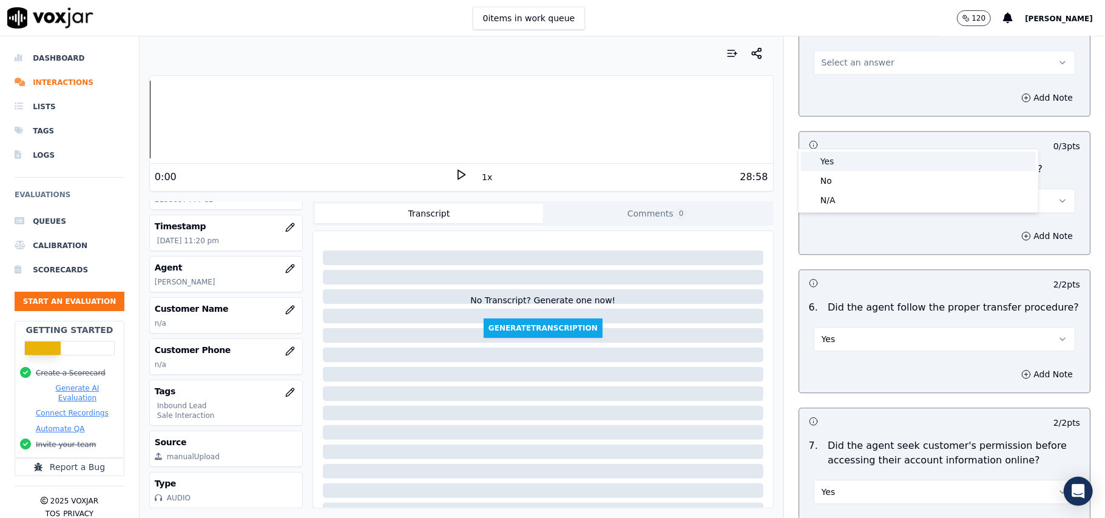
click at [852, 157] on div "Yes" at bounding box center [918, 161] width 235 height 19
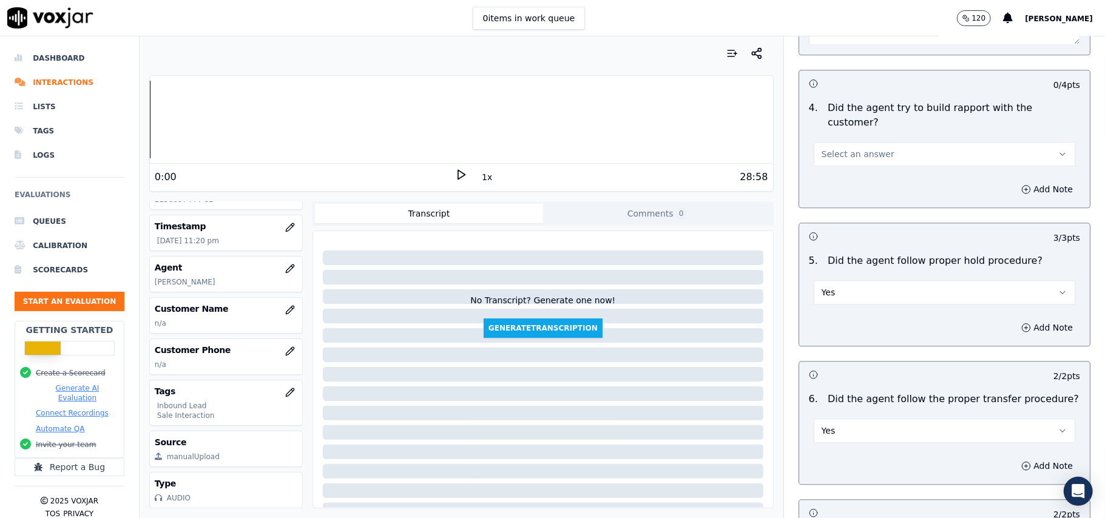
scroll to position [1989, 0]
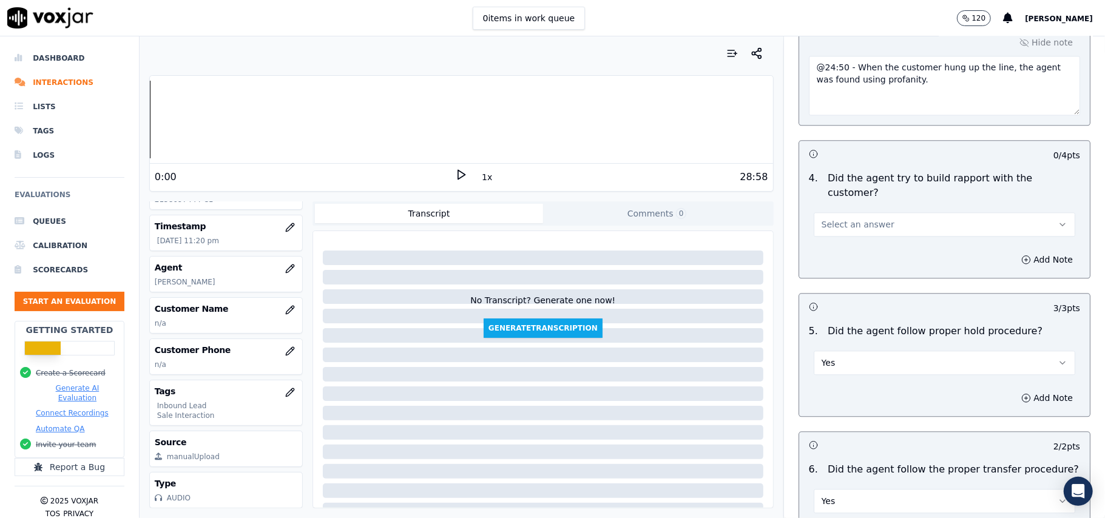
click at [853, 219] on span "Select an answer" at bounding box center [858, 225] width 73 height 12
click at [850, 180] on div "Yes" at bounding box center [918, 184] width 235 height 19
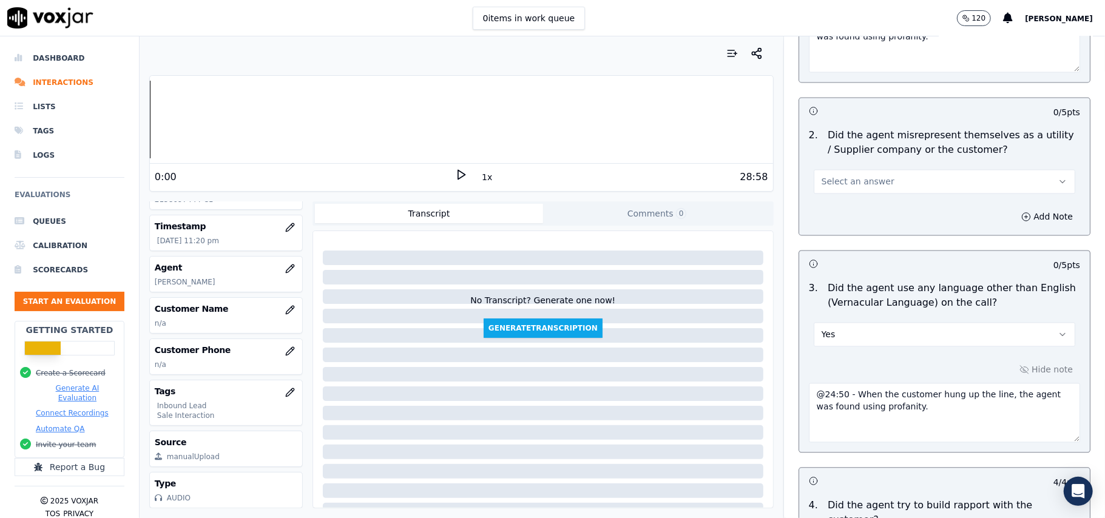
scroll to position [1584, 0]
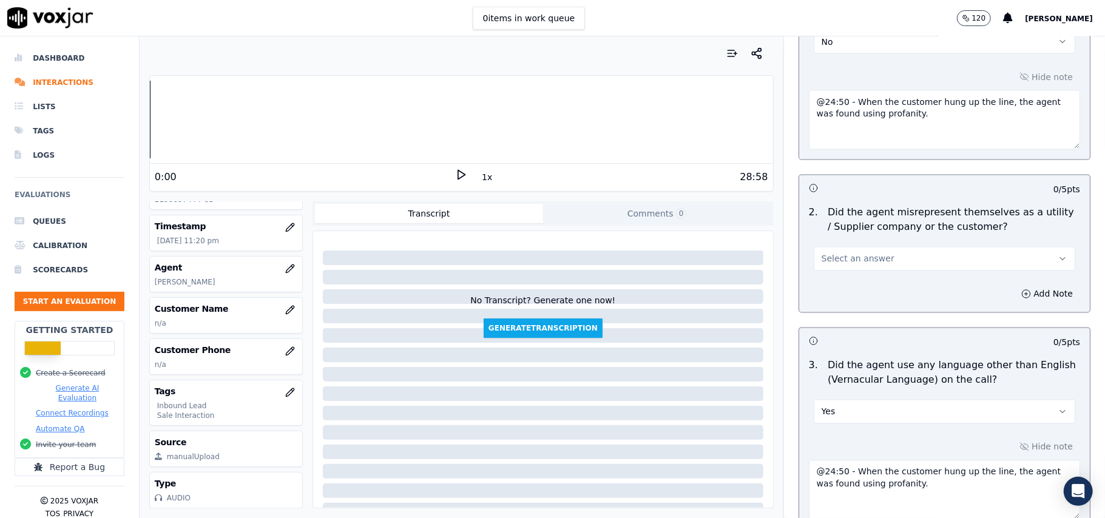
click at [844, 247] on button "Select an answer" at bounding box center [945, 259] width 262 height 24
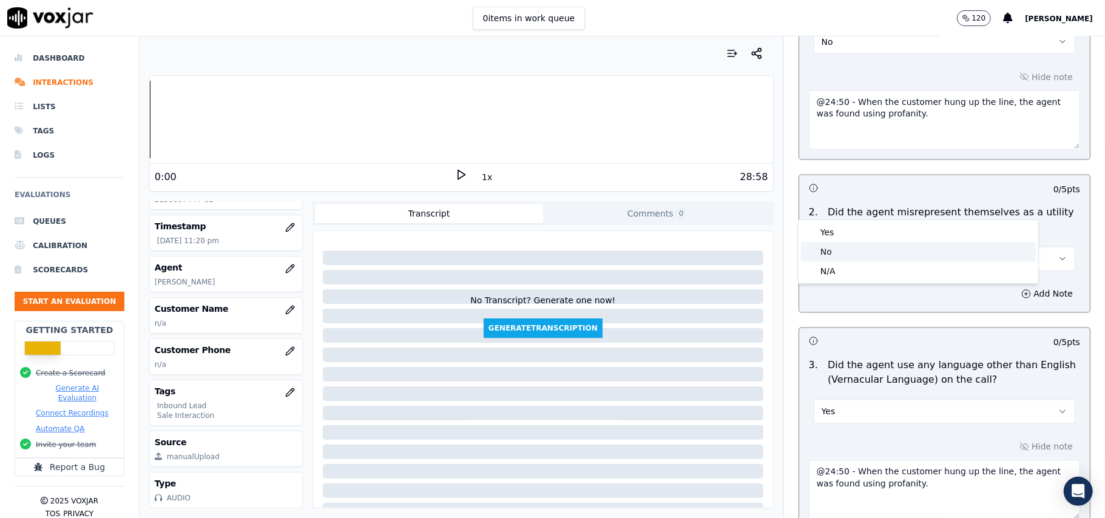
click at [824, 250] on div "No" at bounding box center [918, 251] width 235 height 19
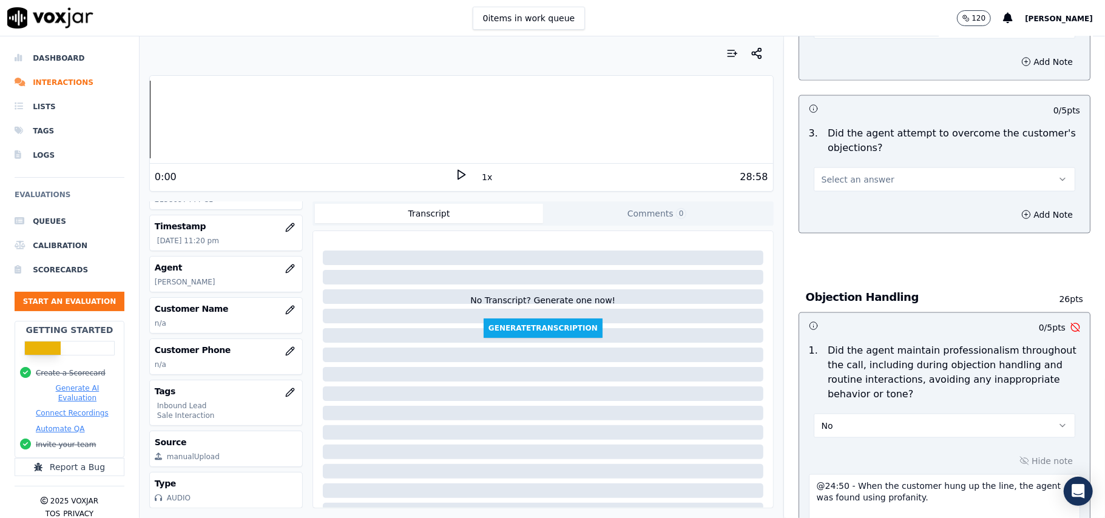
scroll to position [1099, 0]
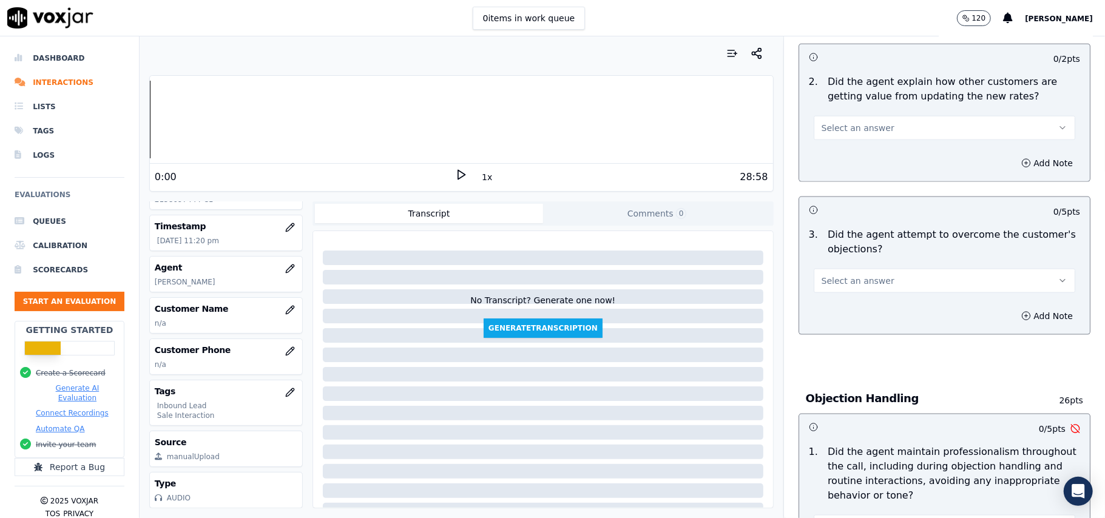
click at [839, 239] on div "3 . Did the agent attempt to overcome the customer's objections? Select an answ…" at bounding box center [944, 260] width 291 height 75
click at [841, 275] on span "Select an answer" at bounding box center [858, 281] width 73 height 12
click at [836, 245] on div "Yes" at bounding box center [918, 252] width 235 height 19
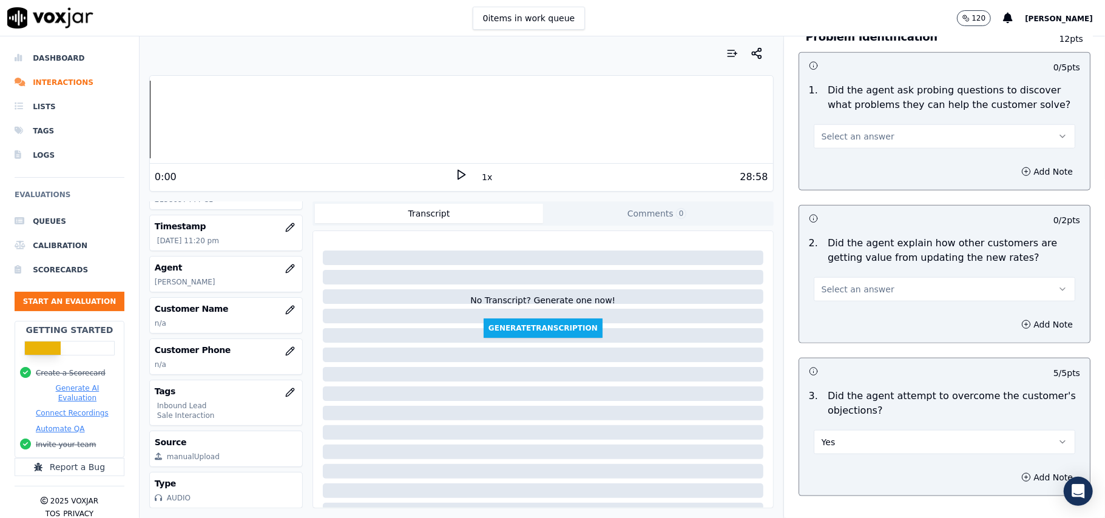
click at [846, 283] on span "Select an answer" at bounding box center [858, 289] width 73 height 12
click at [845, 255] on div "Yes" at bounding box center [918, 261] width 235 height 19
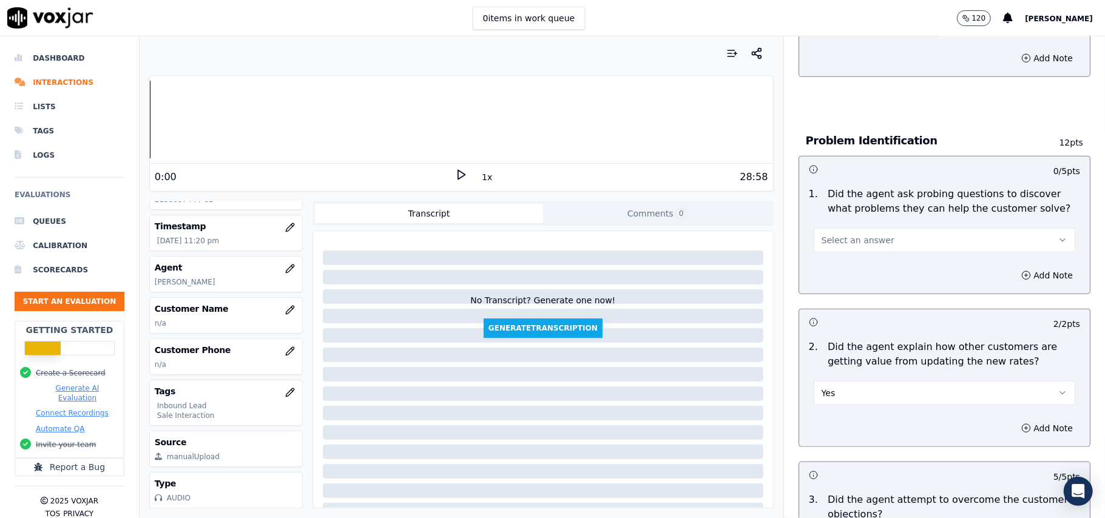
scroll to position [775, 0]
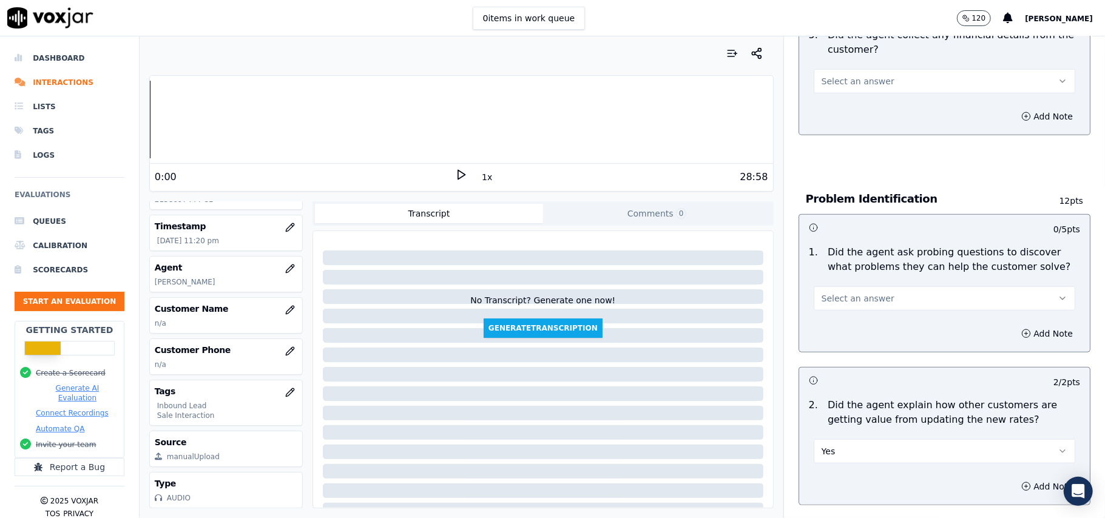
click at [849, 293] on span "Select an answer" at bounding box center [858, 299] width 73 height 12
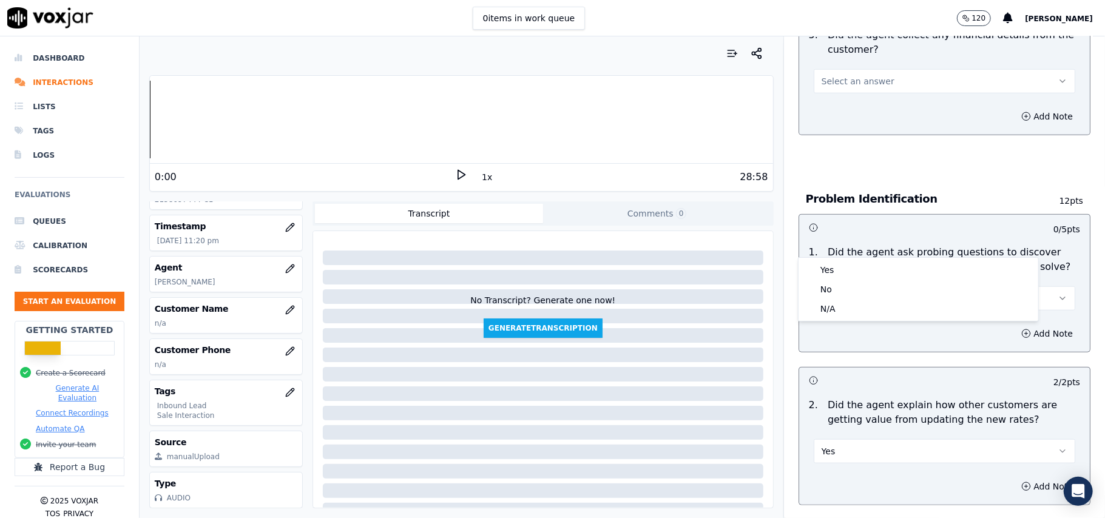
click at [845, 271] on div "Yes" at bounding box center [918, 269] width 235 height 19
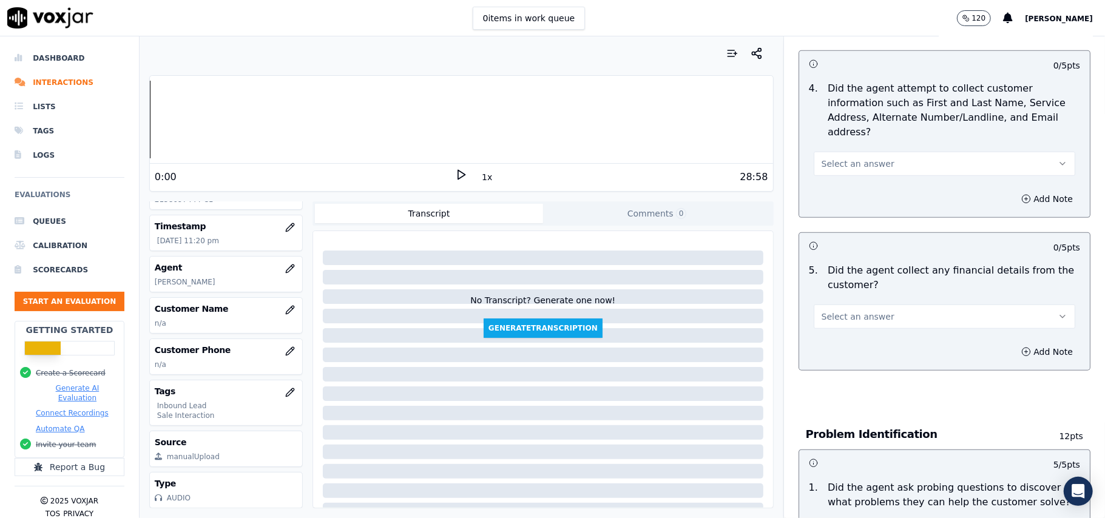
scroll to position [532, 0]
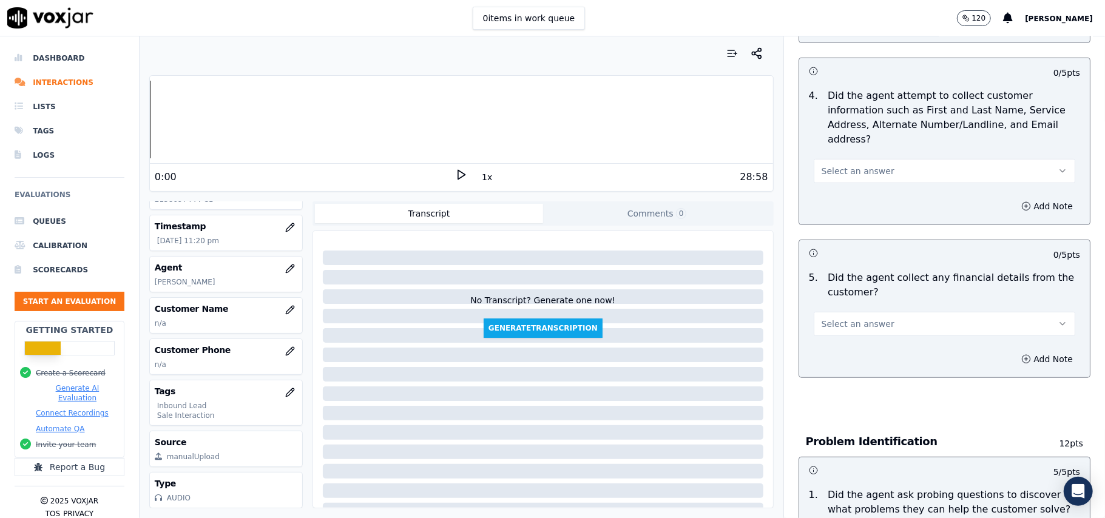
click at [836, 318] on span "Select an answer" at bounding box center [858, 324] width 73 height 12
click at [827, 318] on div "No" at bounding box center [918, 314] width 235 height 19
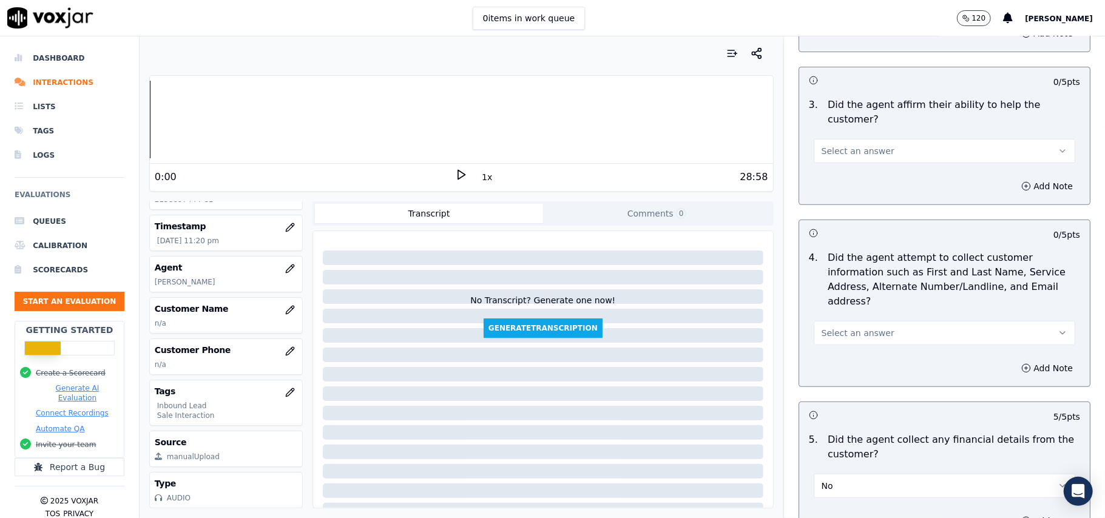
click at [827, 321] on button "Select an answer" at bounding box center [945, 333] width 262 height 24
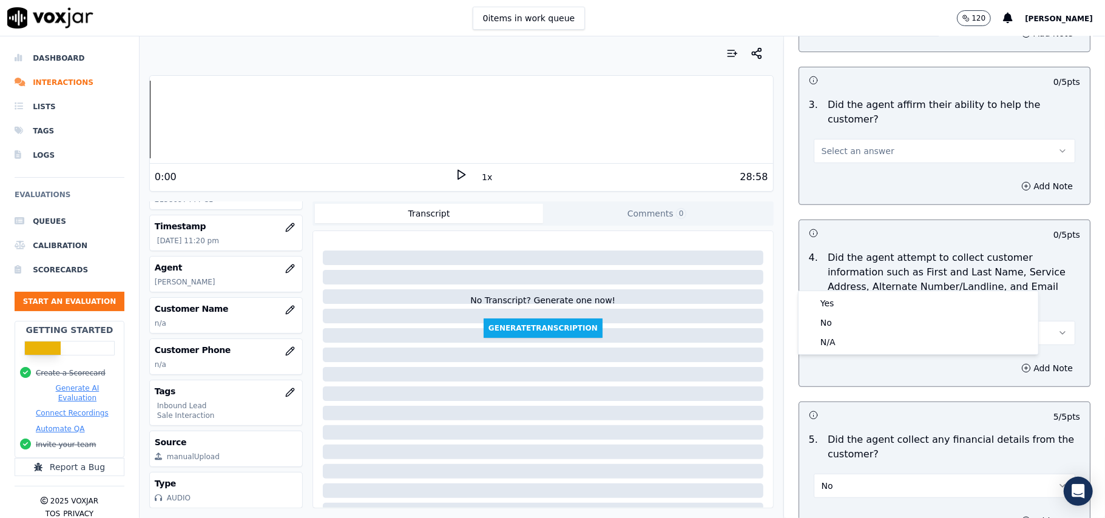
click at [812, 352] on div "N/A" at bounding box center [918, 342] width 235 height 19
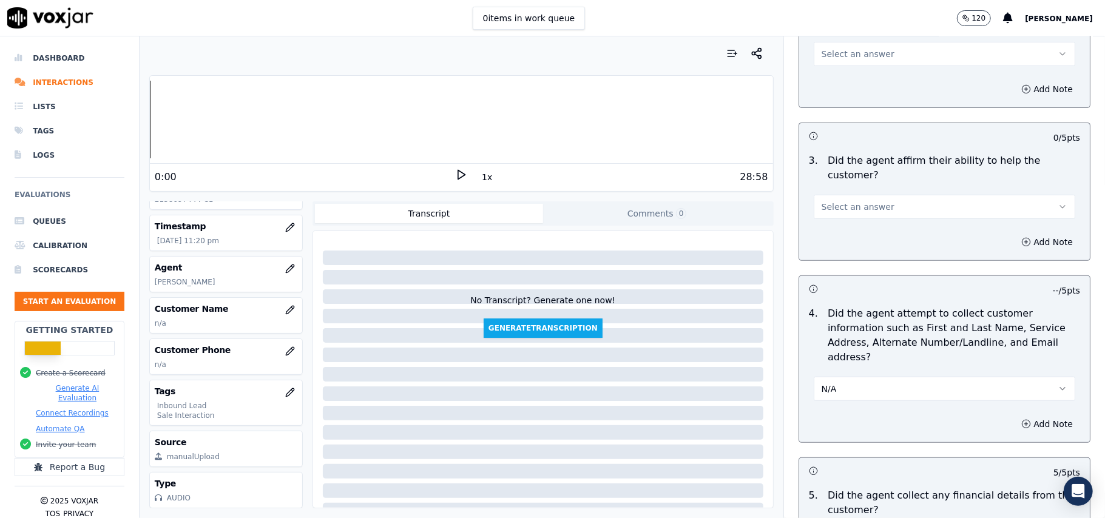
scroll to position [290, 0]
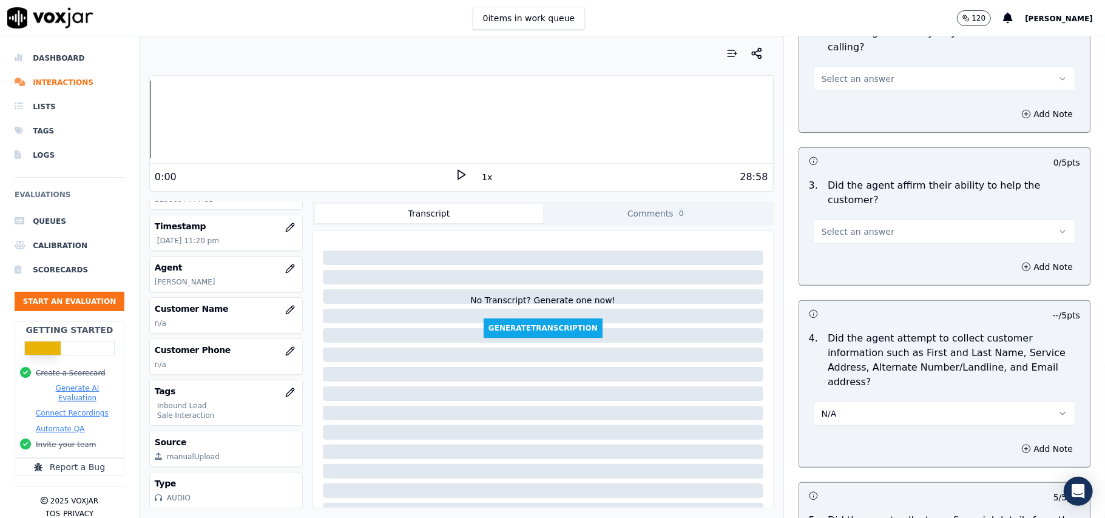
click at [814, 402] on button "N/A" at bounding box center [945, 414] width 262 height 24
click at [826, 376] on div "Yes" at bounding box center [918, 384] width 235 height 19
click at [838, 208] on div "Select an answer" at bounding box center [944, 226] width 281 height 36
click at [832, 226] on span "Select an answer" at bounding box center [858, 232] width 73 height 12
click at [826, 222] on div "Yes" at bounding box center [918, 216] width 235 height 19
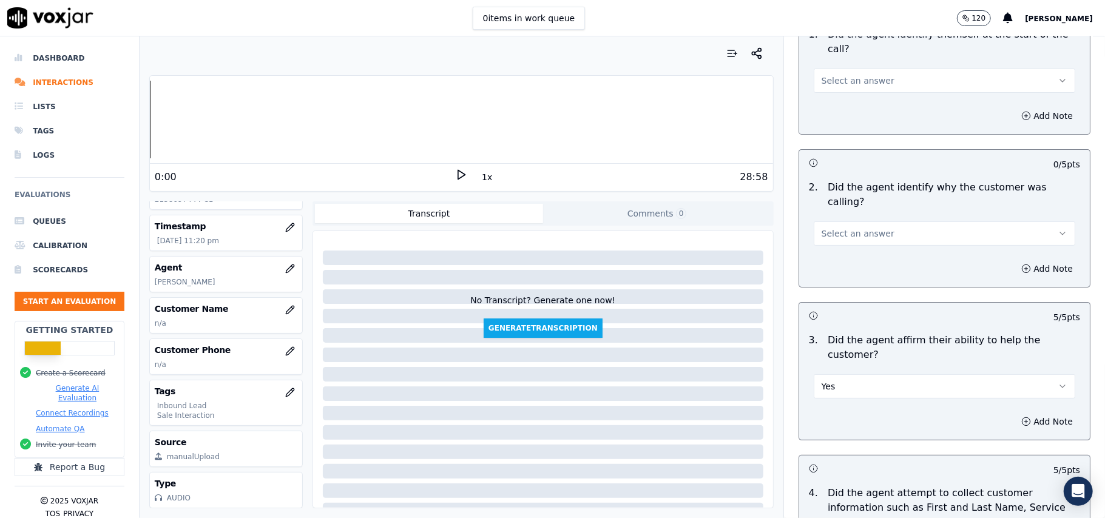
scroll to position [47, 0]
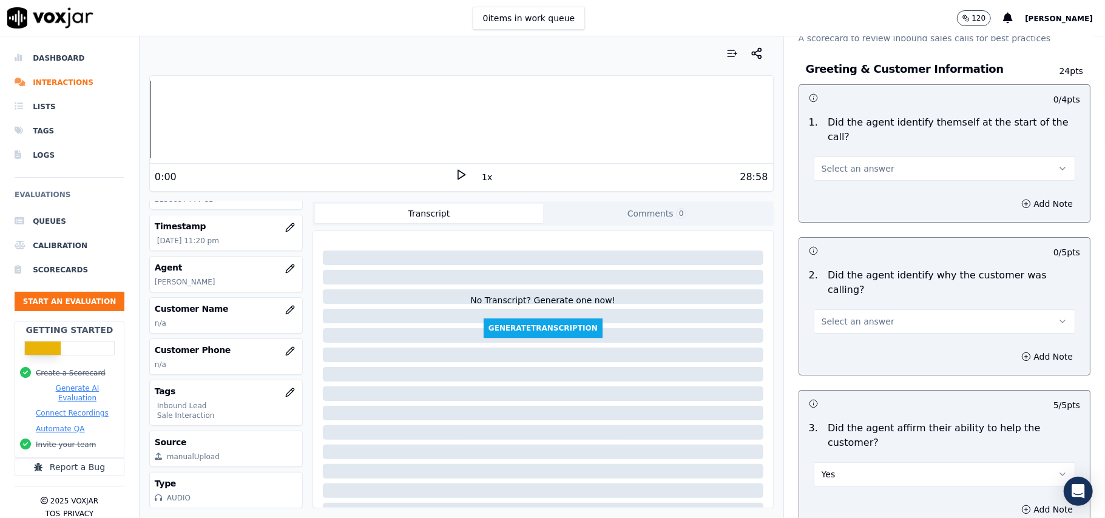
click at [827, 316] on span "Select an answer" at bounding box center [858, 322] width 73 height 12
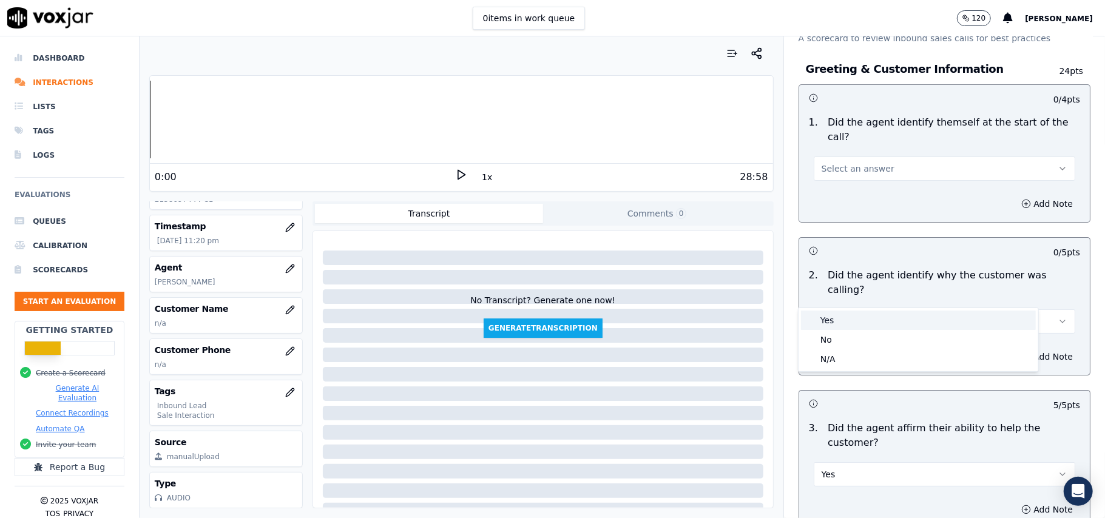
click at [830, 314] on div "Yes" at bounding box center [918, 320] width 235 height 19
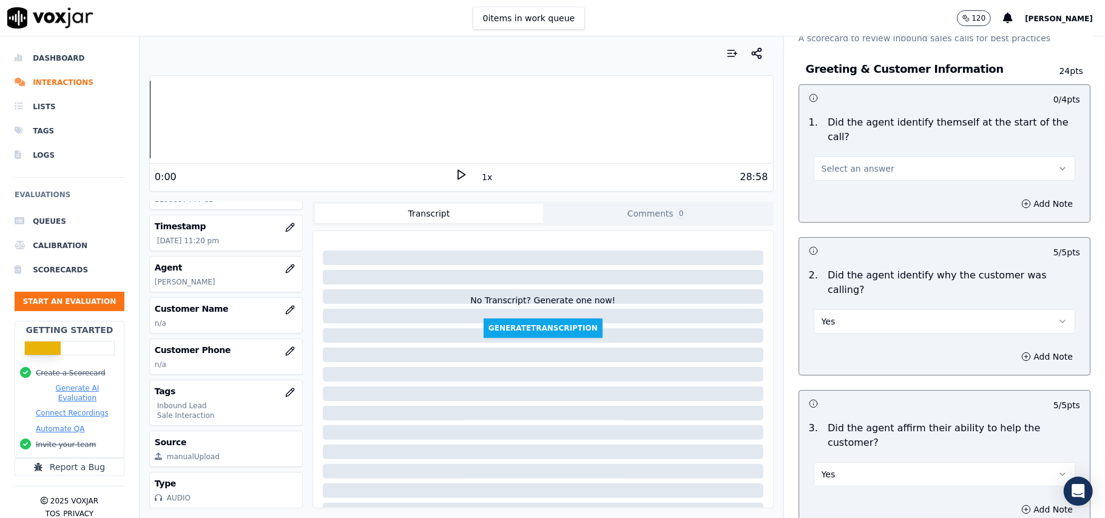
click at [836, 154] on div "Select an answer" at bounding box center [945, 167] width 262 height 27
click at [840, 163] on span "Select an answer" at bounding box center [858, 169] width 73 height 12
click at [835, 190] on div "Yes" at bounding box center [918, 181] width 235 height 19
click at [280, 298] on button "button" at bounding box center [290, 310] width 24 height 24
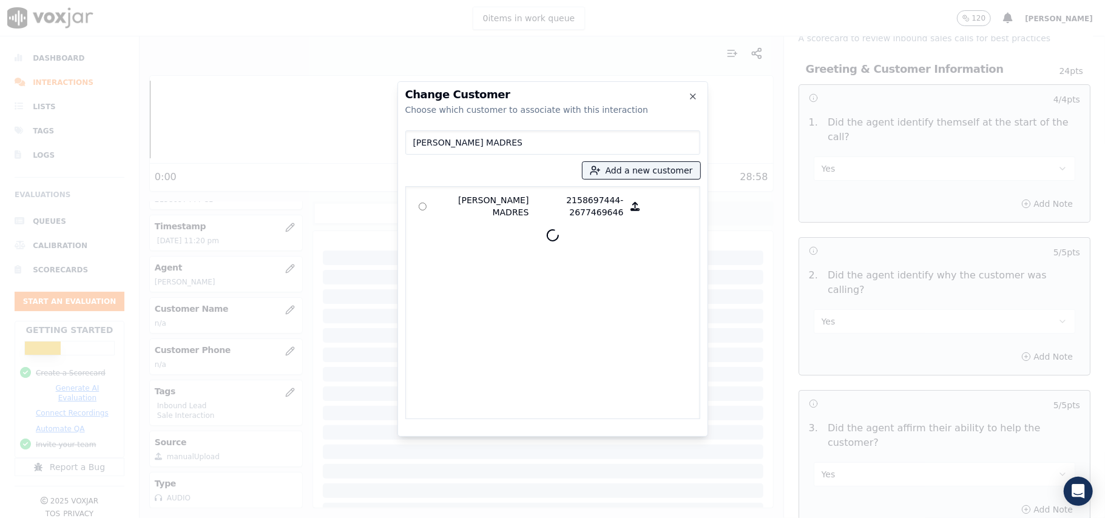
type input "LINA MADRES"
click at [460, 215] on p "LINA MADRES" at bounding box center [482, 206] width 95 height 24
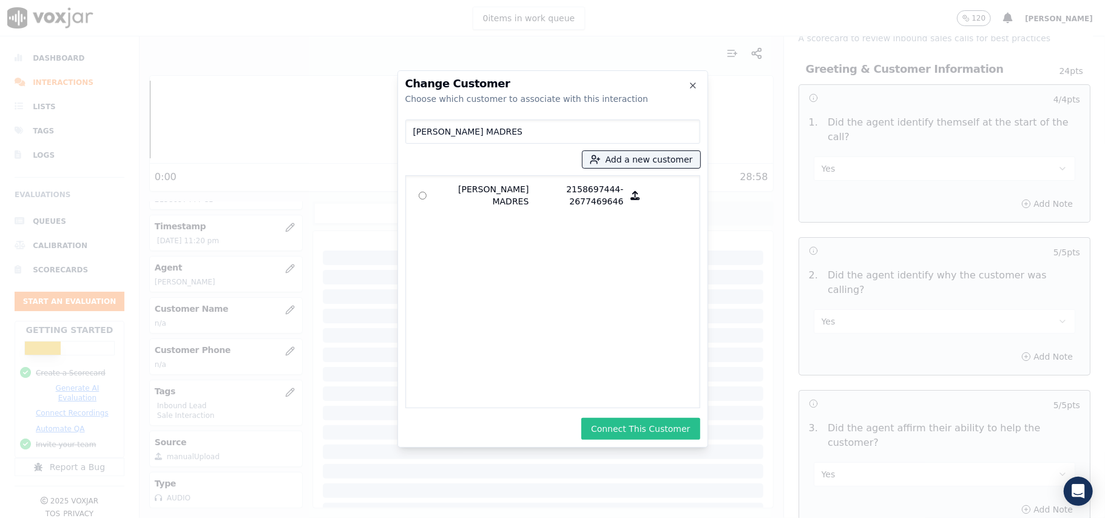
click at [629, 428] on button "Connect This Customer" at bounding box center [640, 429] width 118 height 22
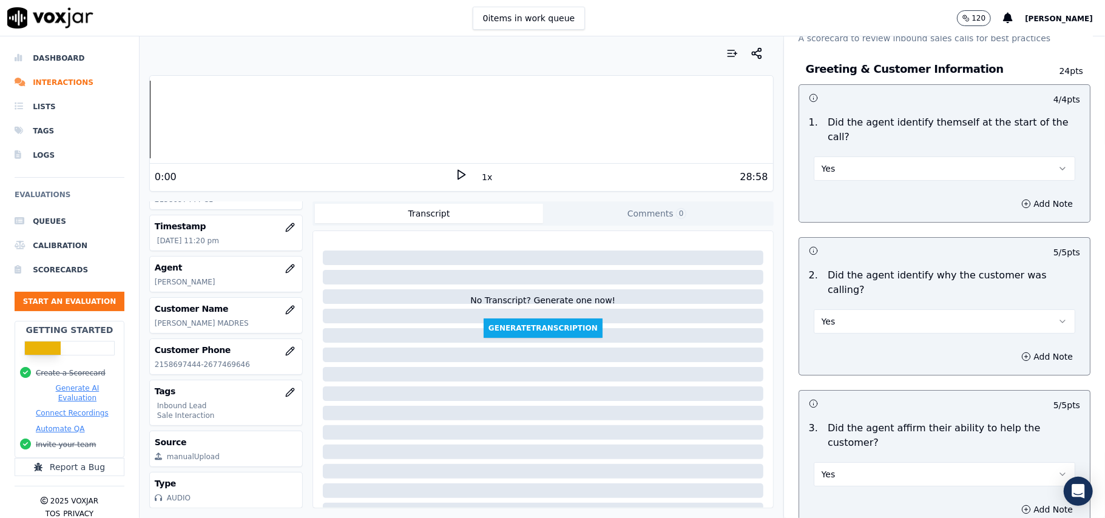
scroll to position [3527, 0]
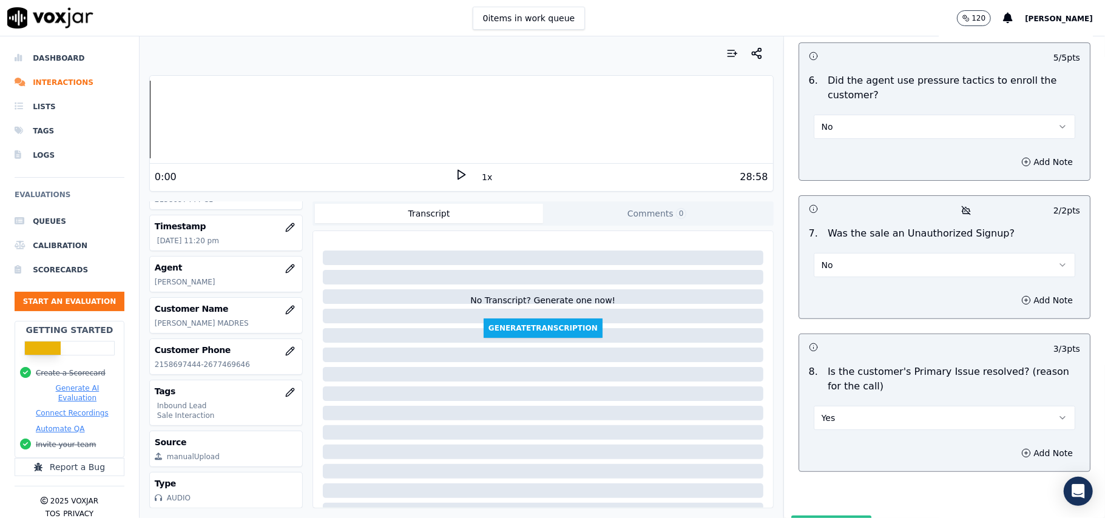
click at [821, 516] on button "Submit Scores" at bounding box center [831, 527] width 81 height 22
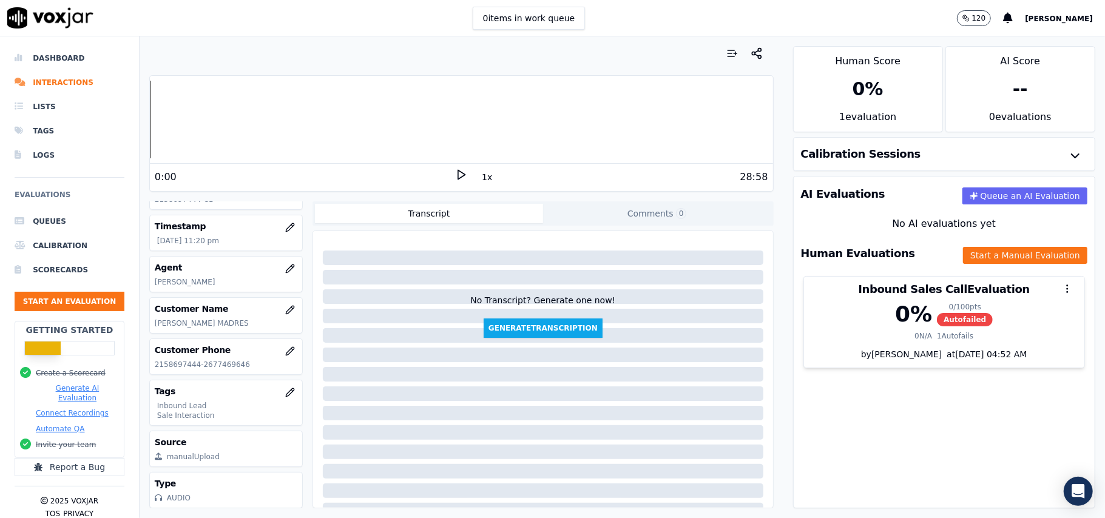
click at [836, 413] on div "AI Evaluations Queue an AI Evaluation No AI evaluations yet Human Evaluations S…" at bounding box center [944, 342] width 302 height 333
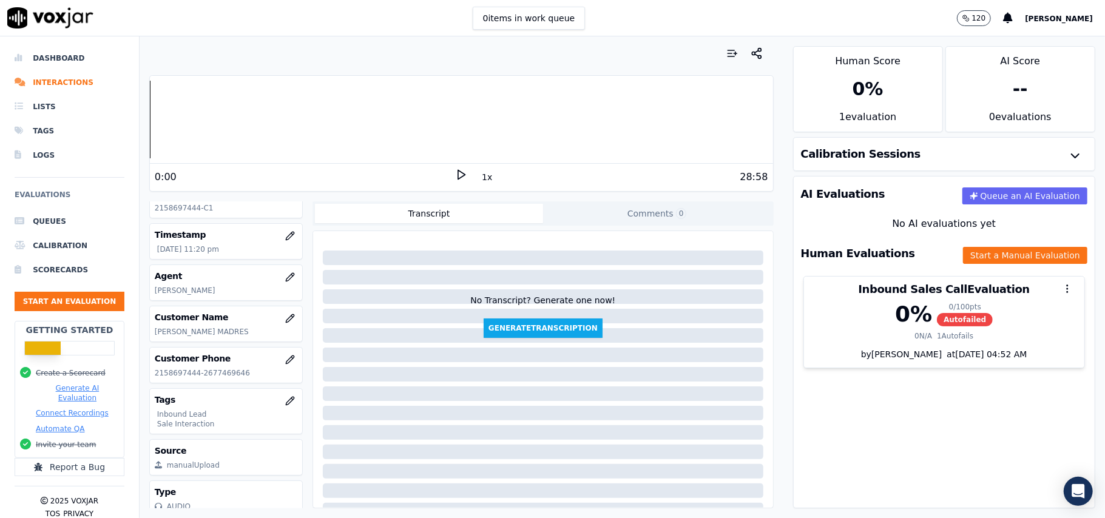
scroll to position [0, 0]
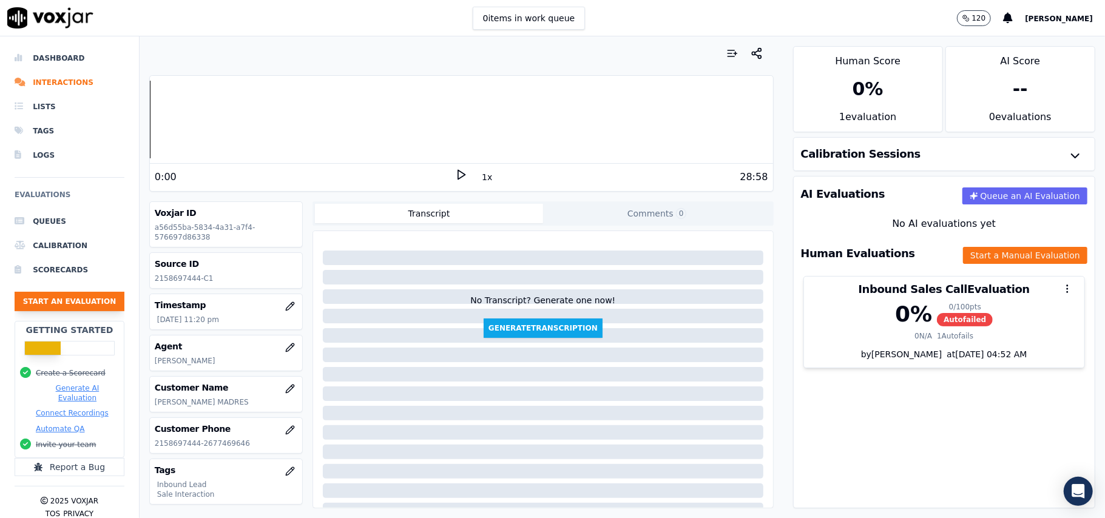
click at [74, 302] on button "Start an Evaluation" at bounding box center [70, 301] width 110 height 19
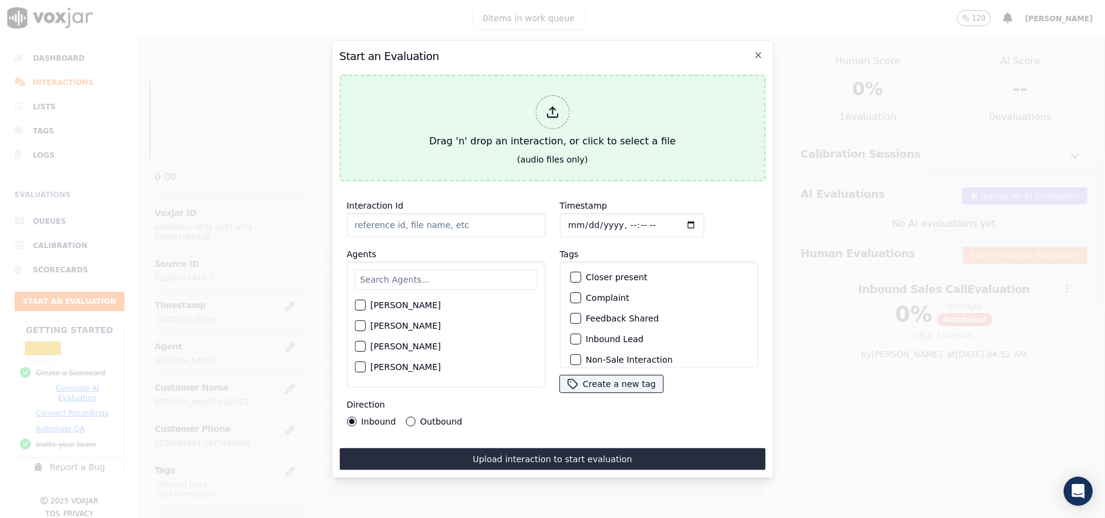
click at [547, 113] on div at bounding box center [552, 112] width 34 height 34
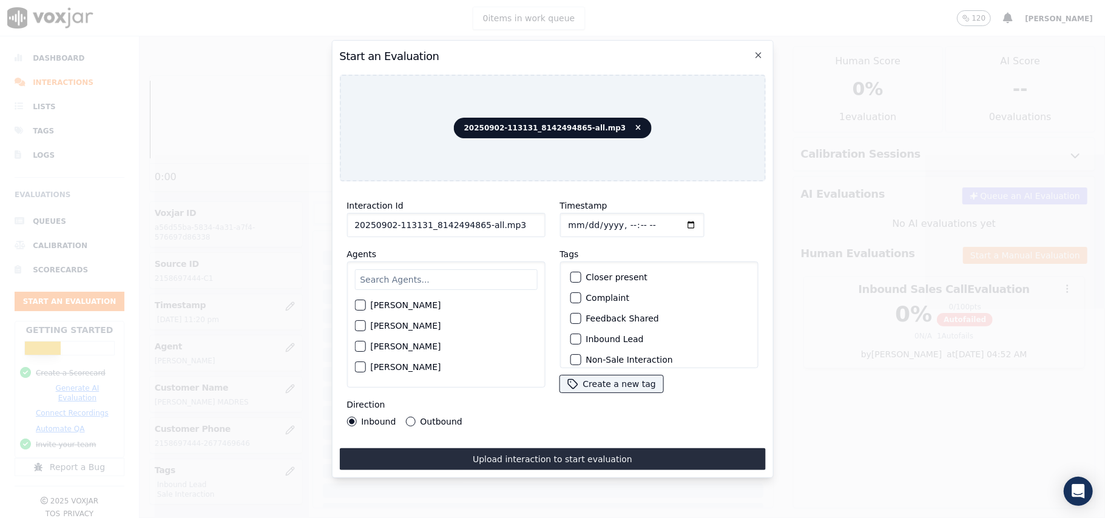
drag, startPoint x: 506, startPoint y: 223, endPoint x: 476, endPoint y: 222, distance: 29.8
click at [476, 223] on input "20250902-113131_8142494865-all.mp3" at bounding box center [446, 225] width 198 height 24
type input "20250902-113131_8142494865-C1"
click at [583, 215] on input "Timestamp" at bounding box center [632, 225] width 144 height 24
type input "2025-09-02T23:23"
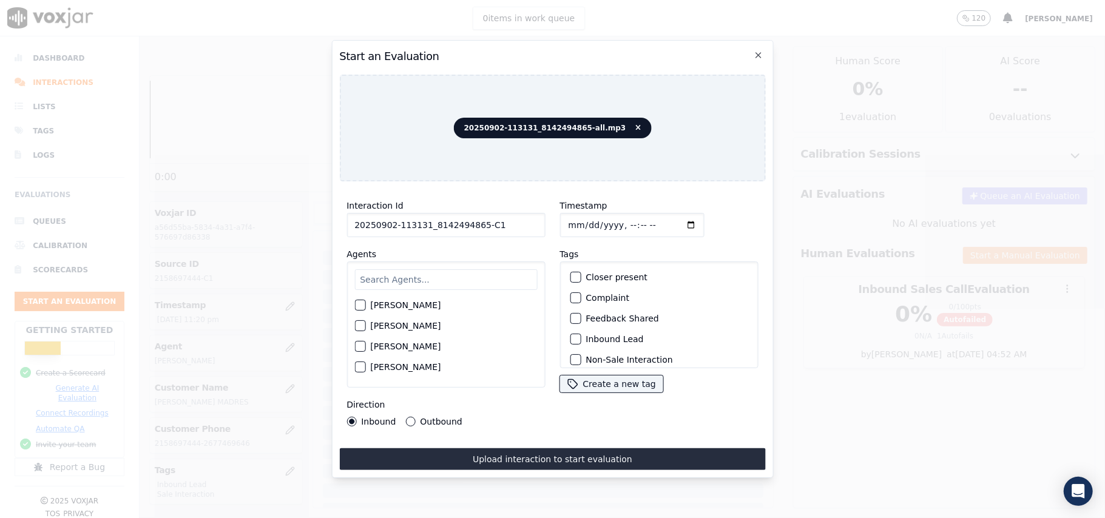
click at [504, 269] on input "text" at bounding box center [445, 279] width 183 height 21
type input "kel"
click at [379, 307] on label "Kelvin Chowdhury" at bounding box center [405, 309] width 70 height 8
click at [365, 307] on button "Kelvin Chowdhury" at bounding box center [359, 308] width 11 height 11
click at [574, 334] on button "Inbound Lead" at bounding box center [575, 339] width 11 height 11
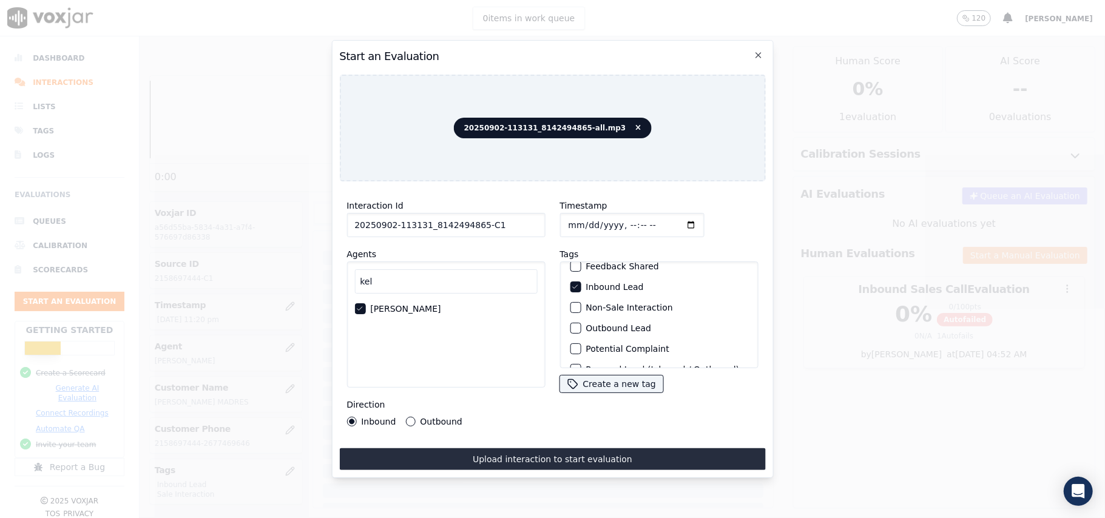
scroll to position [25, 0]
click at [571, 333] on div "button" at bounding box center [575, 335] width 8 height 8
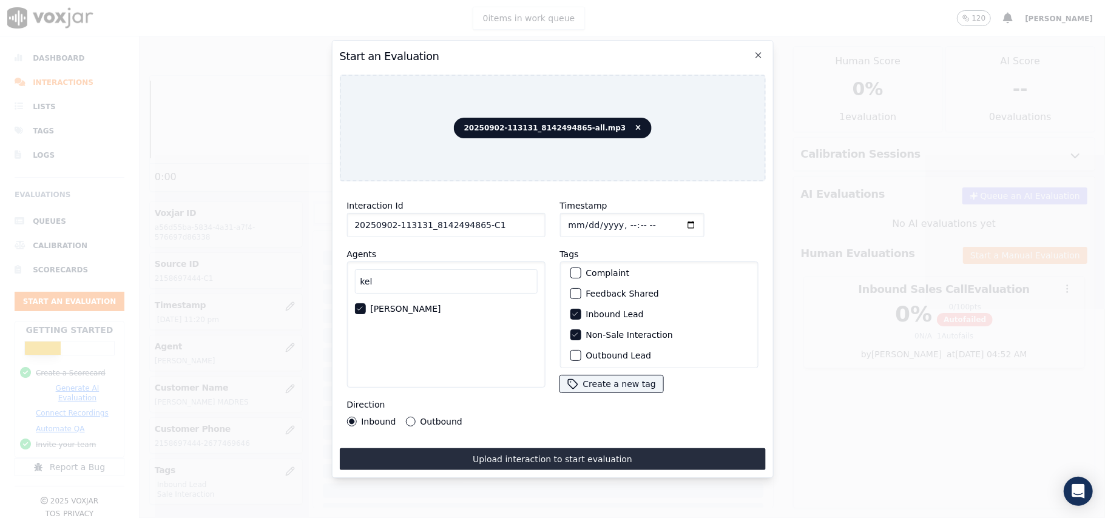
click at [454, 459] on button "Upload interaction to start evaluation" at bounding box center [552, 460] width 426 height 22
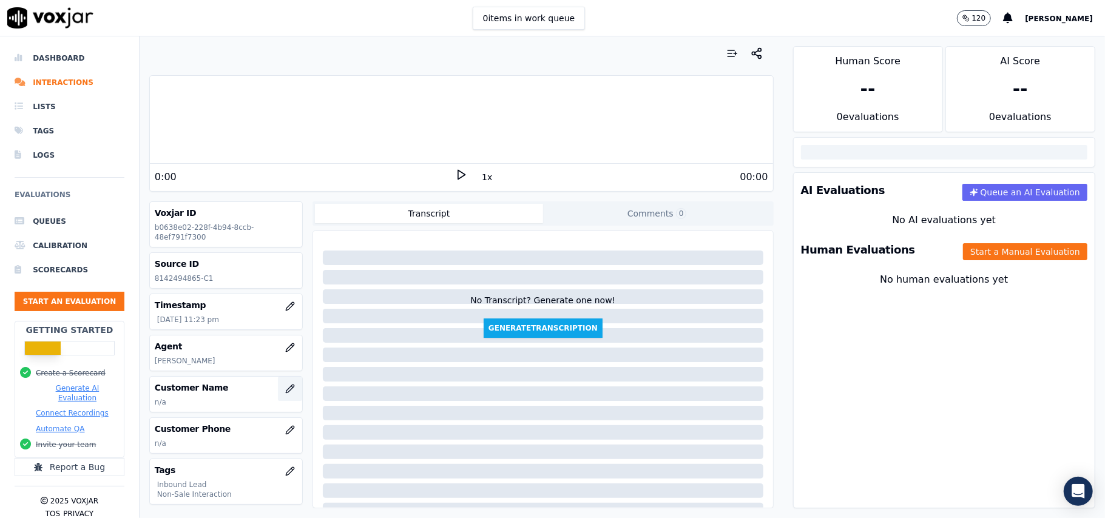
click at [278, 394] on button "button" at bounding box center [290, 389] width 24 height 24
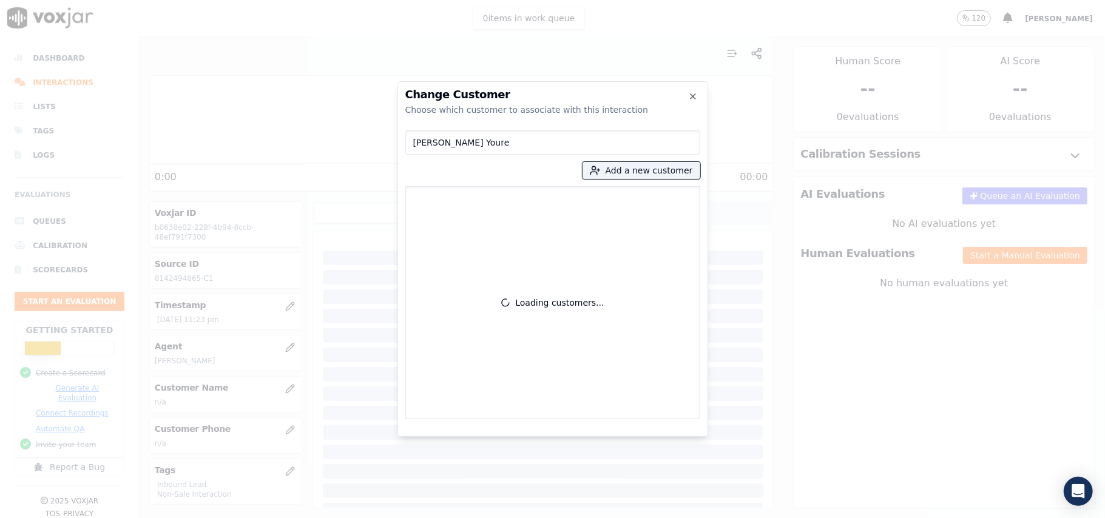
click at [414, 142] on input "Backey Youre" at bounding box center [552, 143] width 295 height 24
type input "Backey Youre"
click at [611, 168] on button "Add a new customer" at bounding box center [642, 170] width 118 height 17
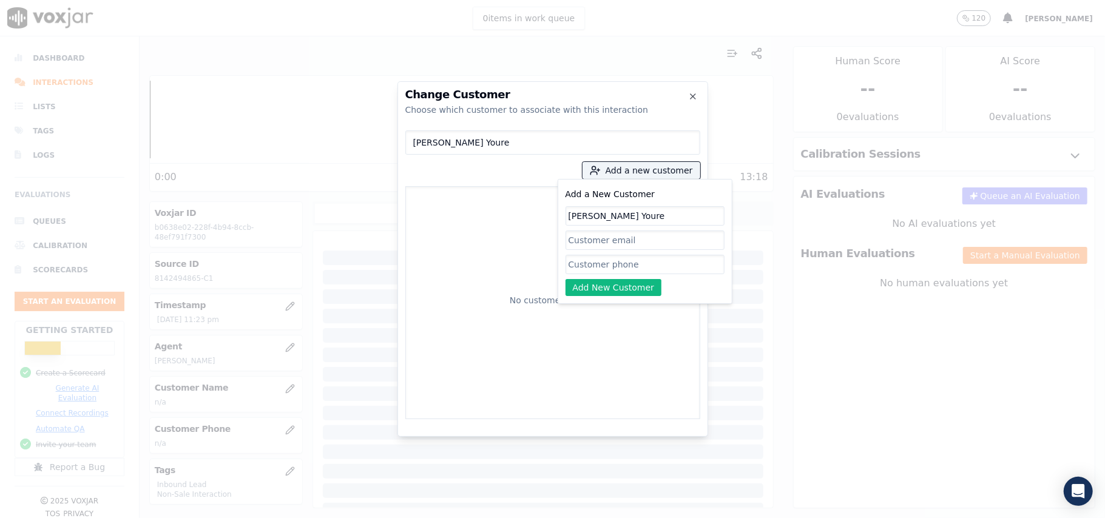
type input "Backey Youre"
click at [583, 270] on input "Add a New Customer" at bounding box center [645, 264] width 159 height 19
paste input "8142494865"
type input "8142494865"
click at [602, 294] on button "Add New Customer" at bounding box center [614, 287] width 97 height 17
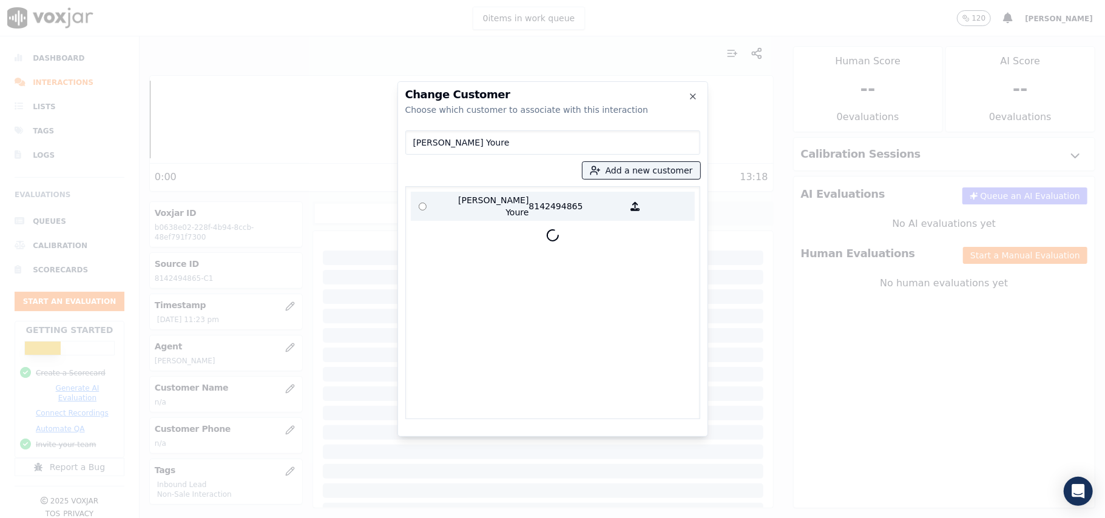
click at [464, 212] on p "Backey Youre" at bounding box center [482, 206] width 95 height 24
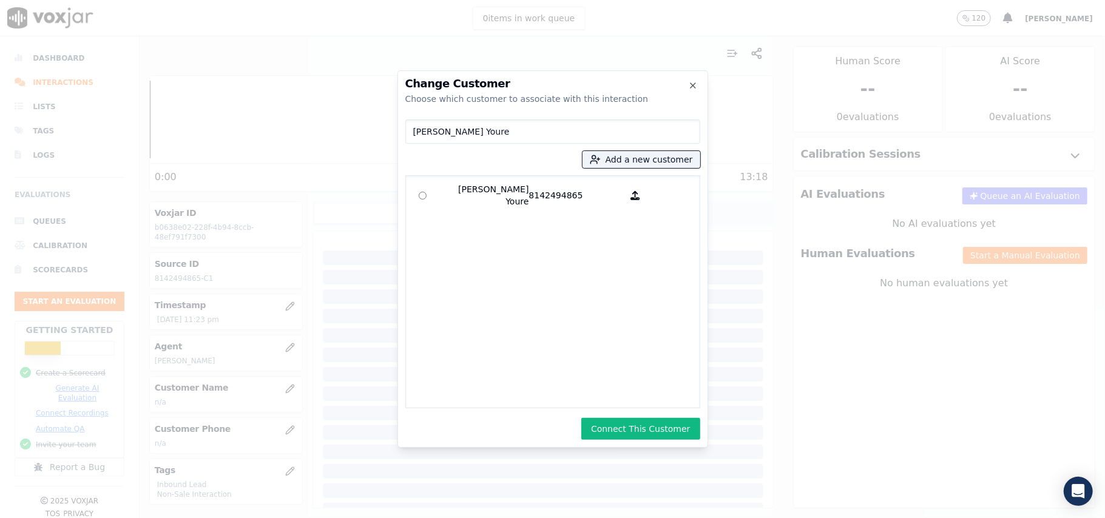
drag, startPoint x: 632, startPoint y: 426, endPoint x: 579, endPoint y: 413, distance: 54.5
click at [632, 425] on button "Connect This Customer" at bounding box center [640, 429] width 118 height 22
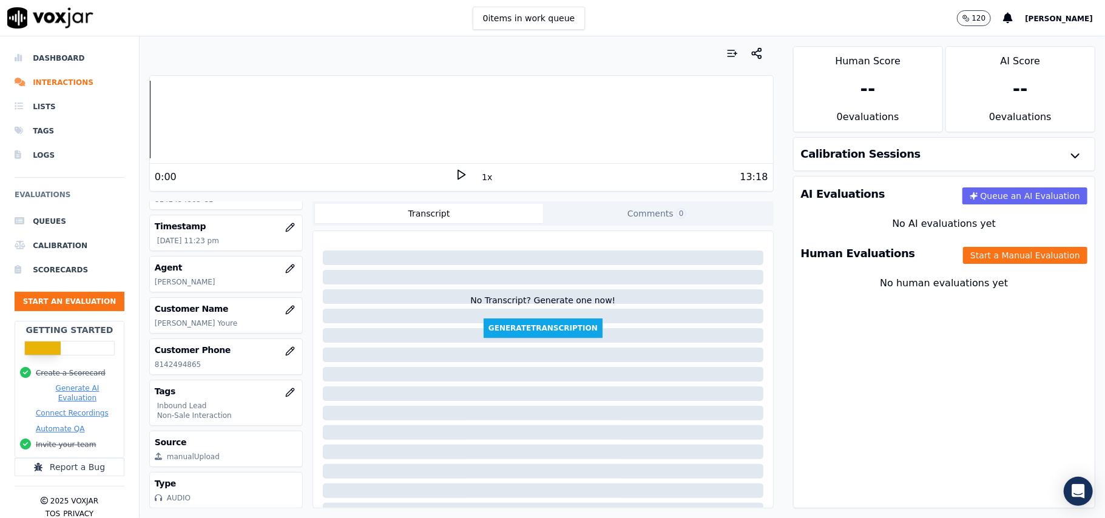
scroll to position [119, 0]
click at [977, 257] on button "Start a Manual Evaluation" at bounding box center [1025, 255] width 124 height 17
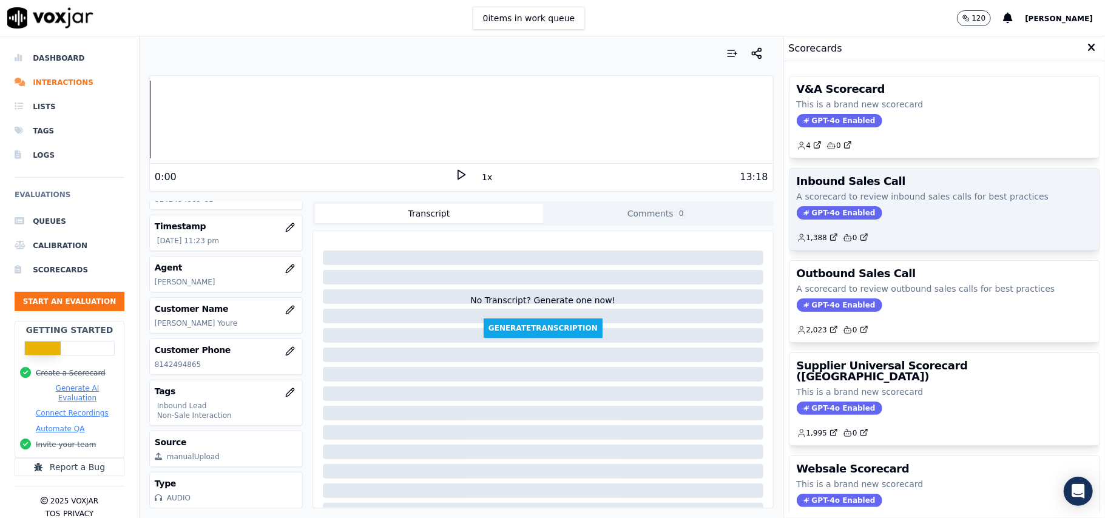
click at [841, 212] on span "GPT-4o Enabled" at bounding box center [840, 212] width 86 height 13
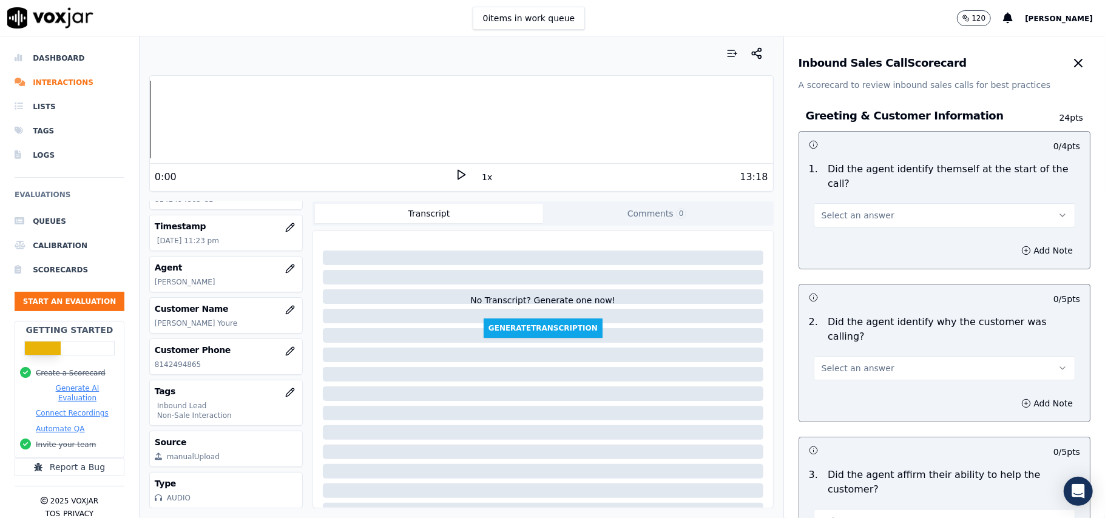
click at [824, 209] on span "Select an answer" at bounding box center [858, 215] width 73 height 12
click at [824, 222] on div "Yes" at bounding box center [918, 228] width 235 height 19
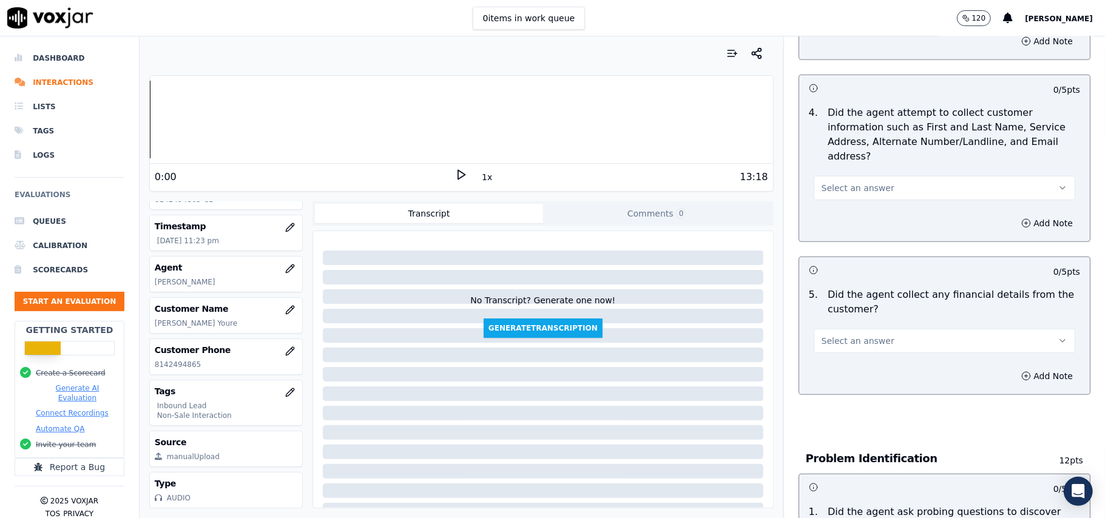
scroll to position [3397, 0]
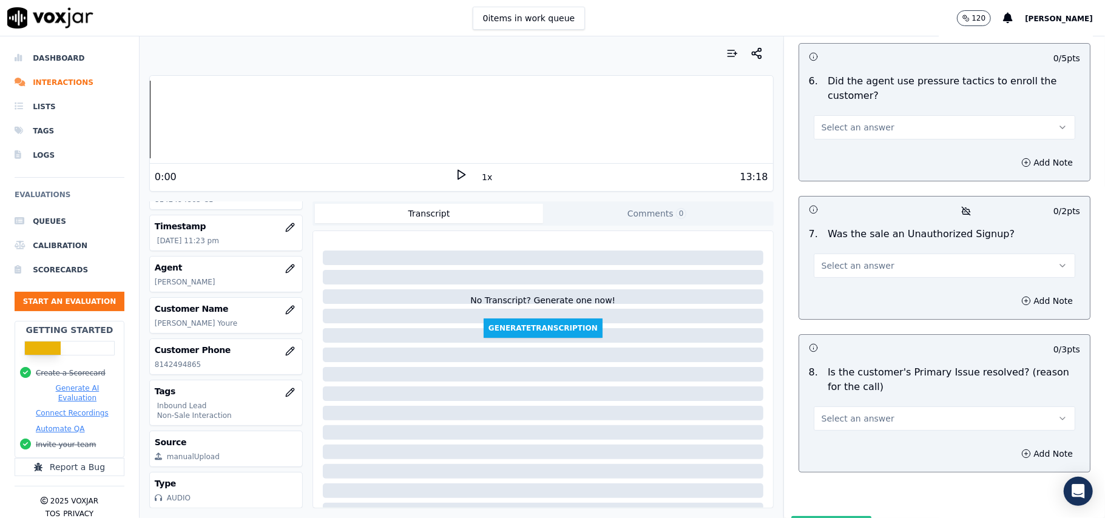
click at [918, 407] on button "Select an answer" at bounding box center [945, 419] width 262 height 24
click at [865, 399] on div "No" at bounding box center [918, 401] width 235 height 19
click at [836, 407] on button "No" at bounding box center [945, 419] width 262 height 24
click at [826, 381] on div "Yes" at bounding box center [918, 382] width 235 height 19
click at [856, 260] on span "Select an answer" at bounding box center [858, 266] width 73 height 12
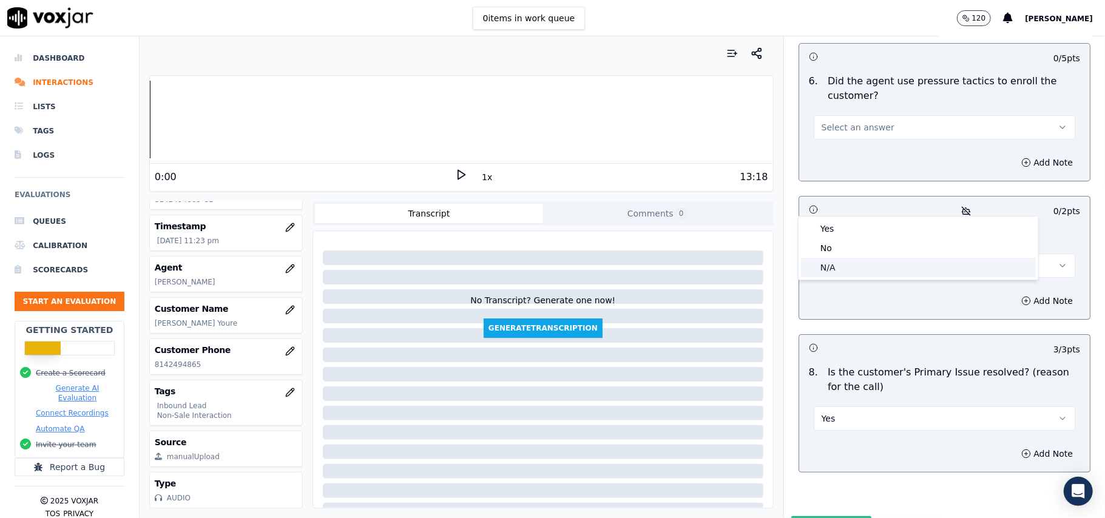
click at [840, 263] on div "N/A" at bounding box center [918, 267] width 235 height 19
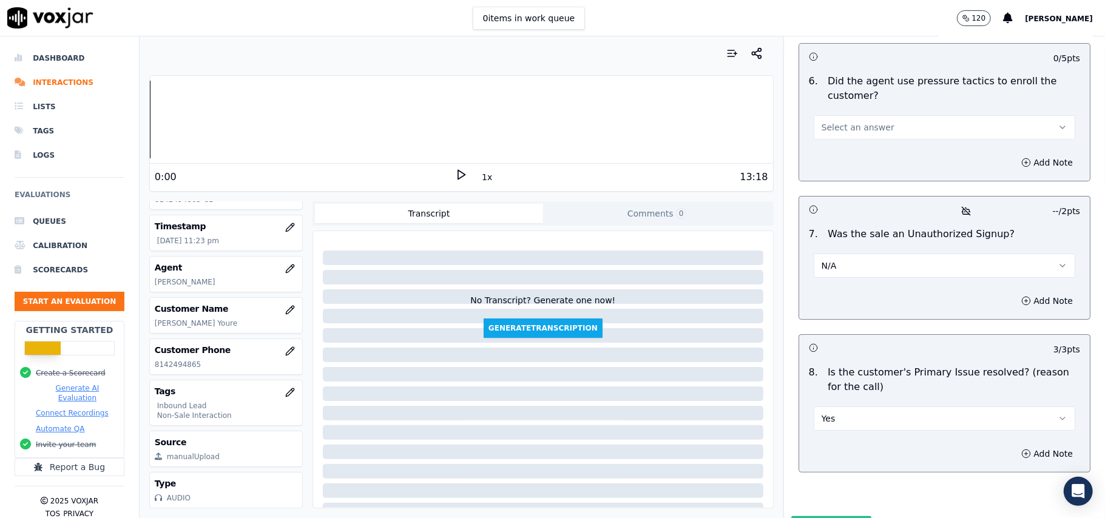
scroll to position [3154, 0]
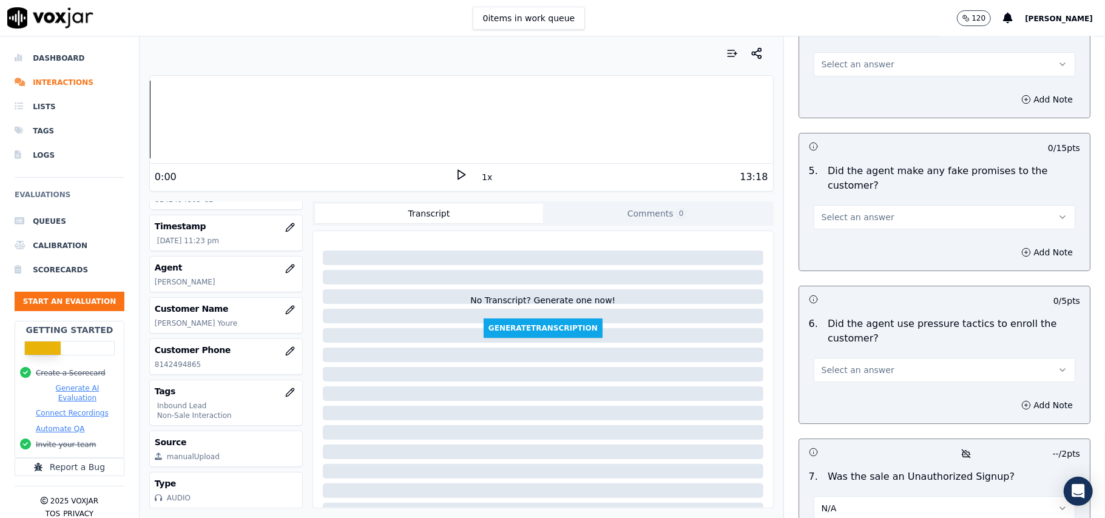
click at [848, 364] on span "Select an answer" at bounding box center [858, 370] width 73 height 12
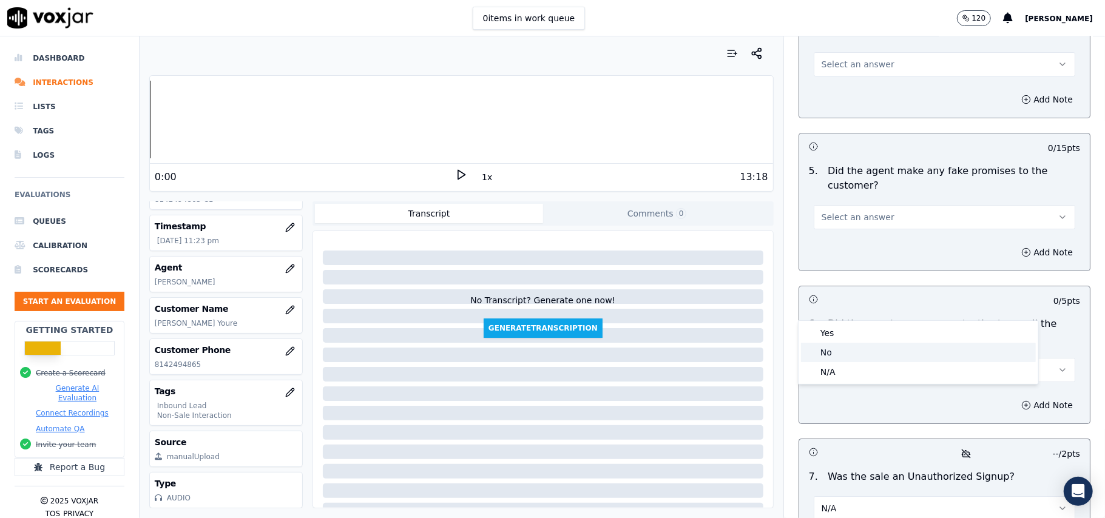
click at [848, 344] on div "No" at bounding box center [918, 352] width 235 height 19
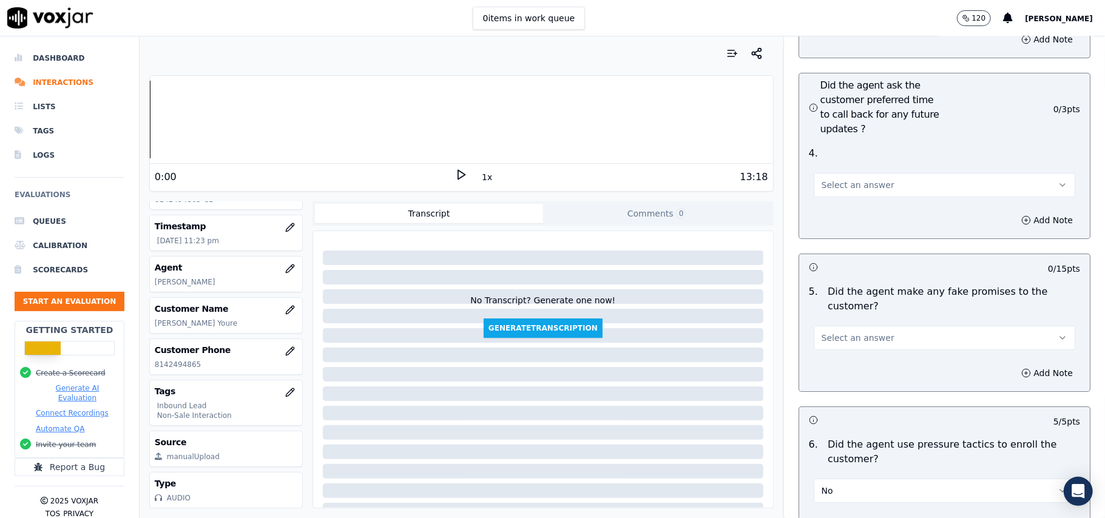
scroll to position [2912, 0]
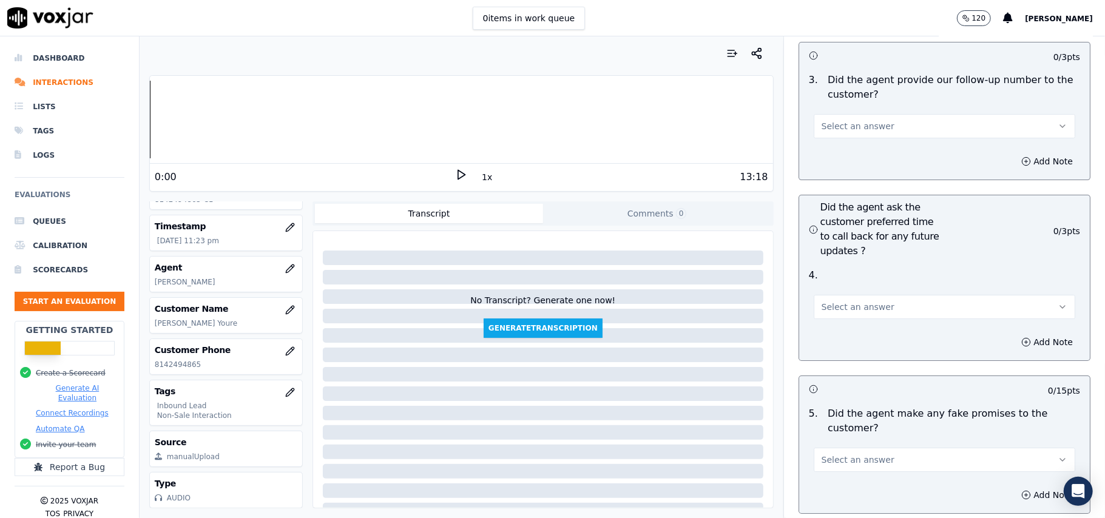
click at [844, 454] on span "Select an answer" at bounding box center [858, 460] width 73 height 12
click at [841, 435] on div "No" at bounding box center [918, 441] width 235 height 19
click at [865, 295] on button "Select an answer" at bounding box center [945, 307] width 262 height 24
click at [853, 274] on div "Yes" at bounding box center [918, 268] width 235 height 19
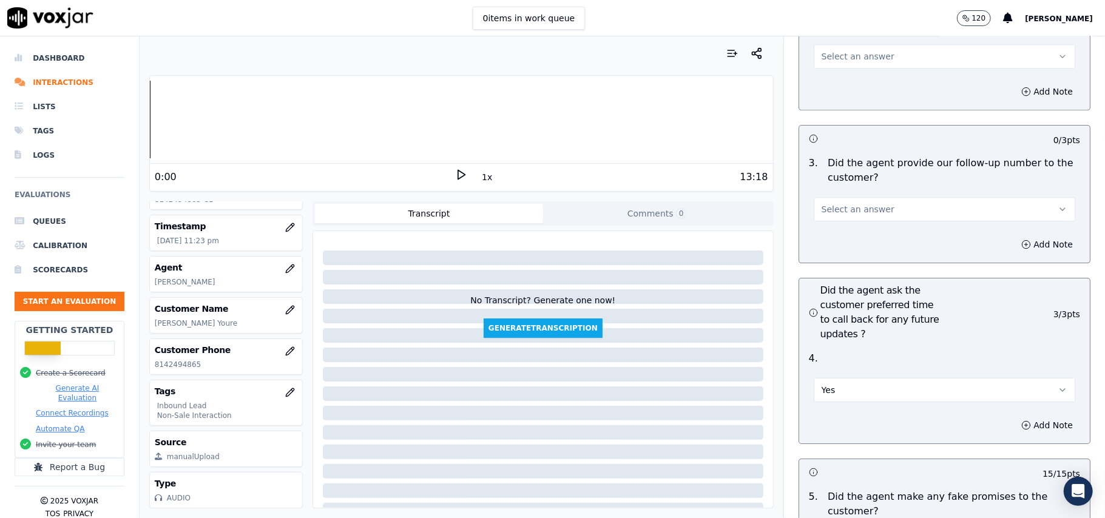
scroll to position [2750, 0]
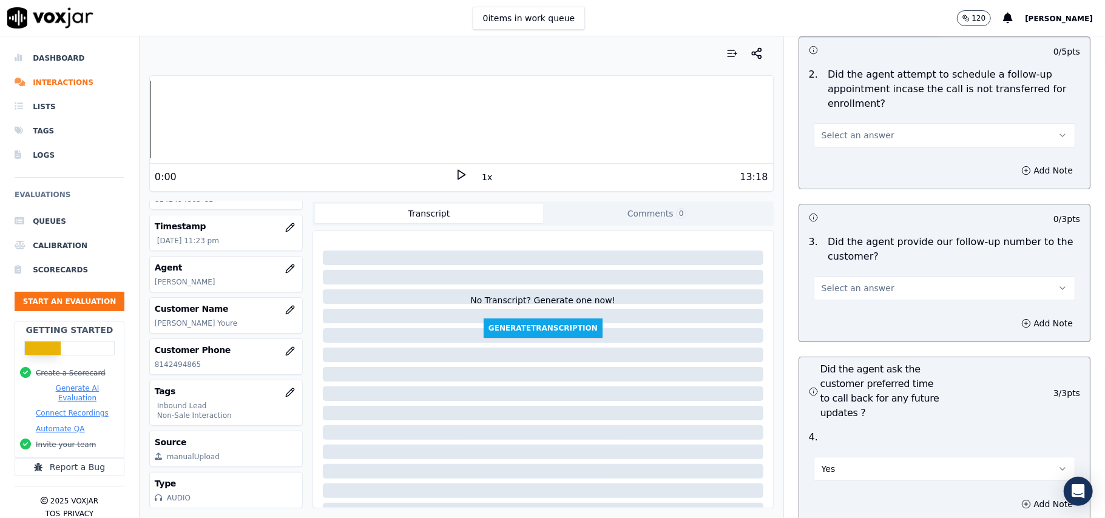
click at [868, 282] on span "Select an answer" at bounding box center [858, 288] width 73 height 12
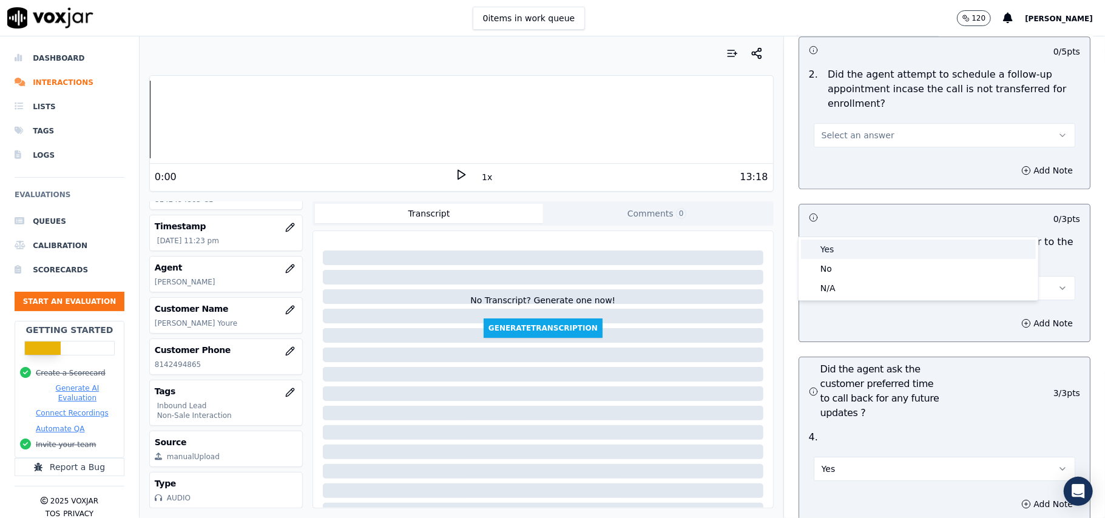
click at [846, 258] on div "Yes" at bounding box center [918, 249] width 235 height 19
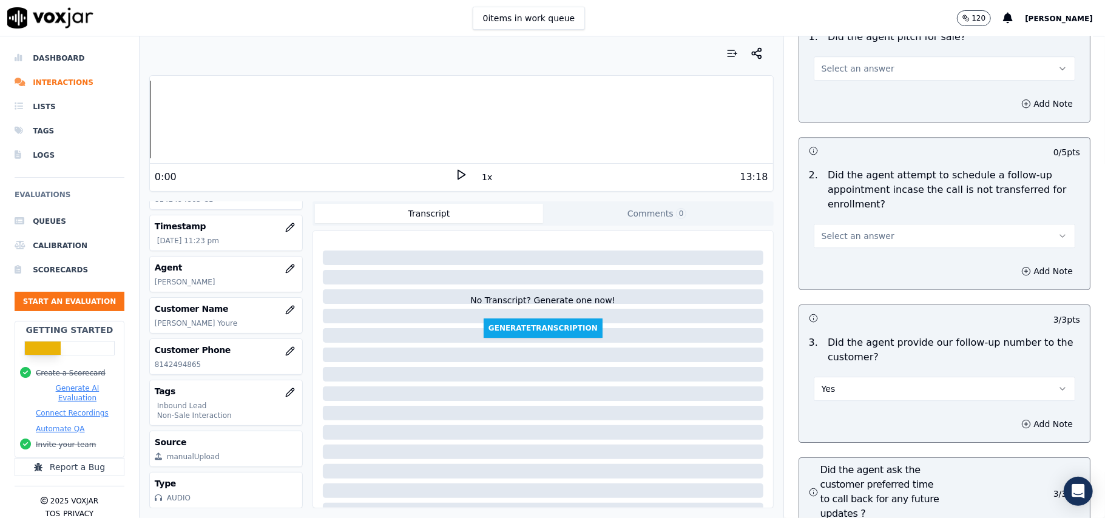
scroll to position [2507, 0]
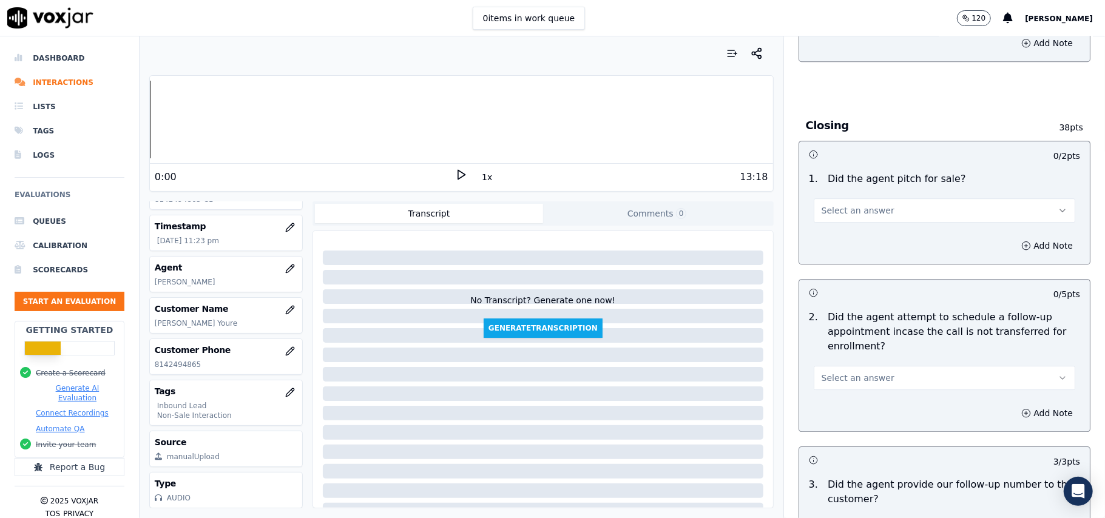
click at [847, 366] on button "Select an answer" at bounding box center [945, 378] width 262 height 24
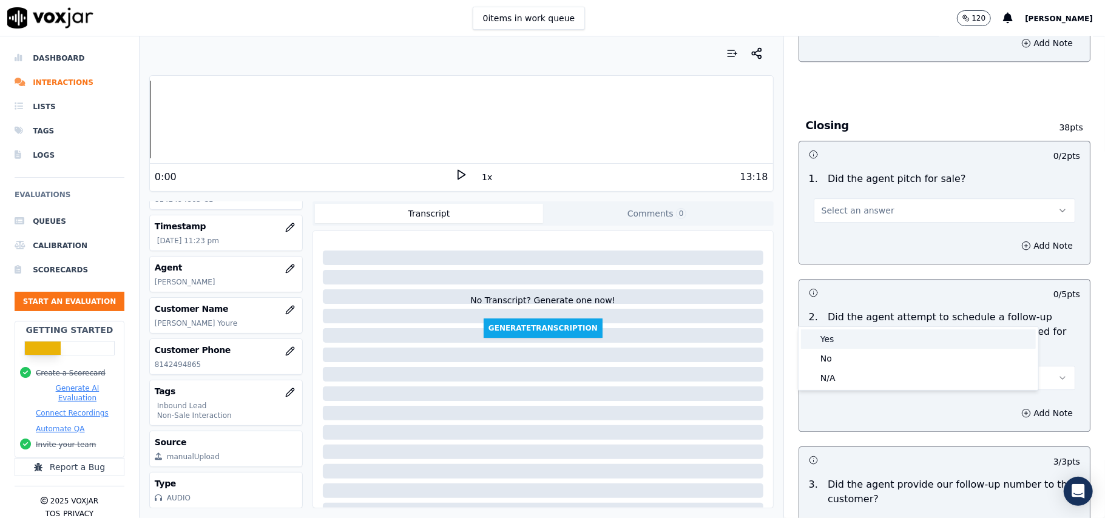
click at [843, 345] on div "Yes" at bounding box center [918, 339] width 235 height 19
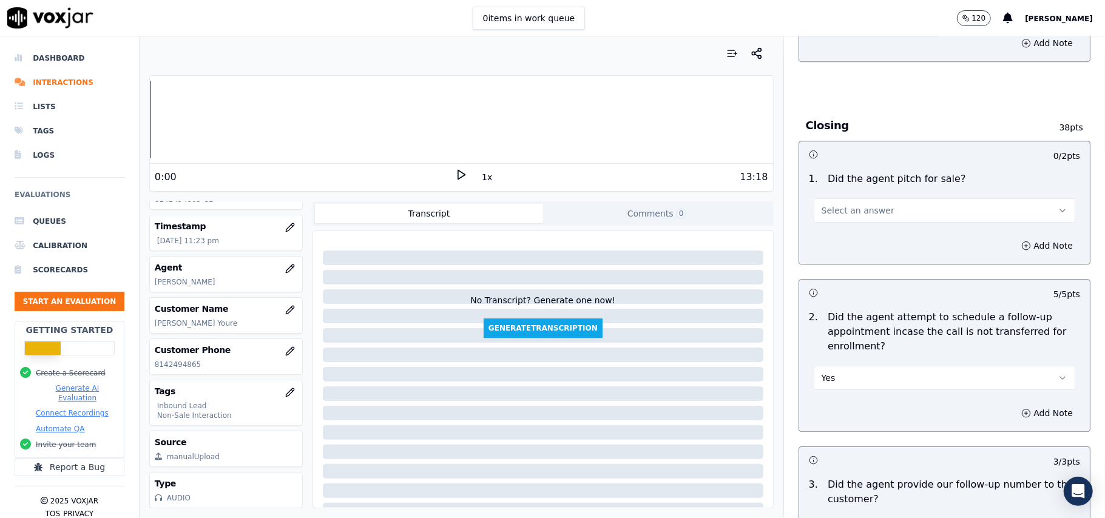
click at [858, 205] on span "Select an answer" at bounding box center [858, 211] width 73 height 12
click at [855, 168] on div "Yes" at bounding box center [918, 170] width 235 height 19
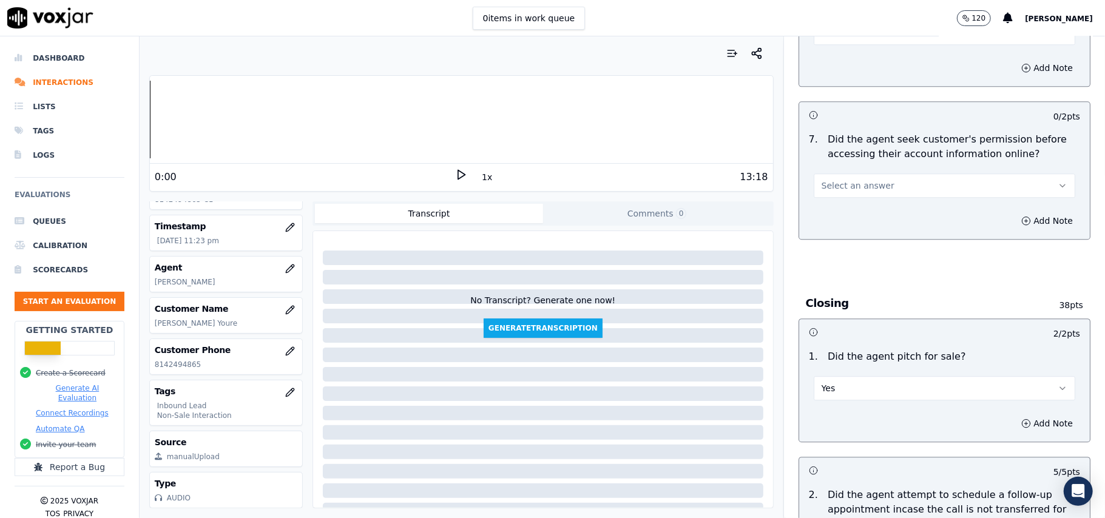
scroll to position [2183, 0]
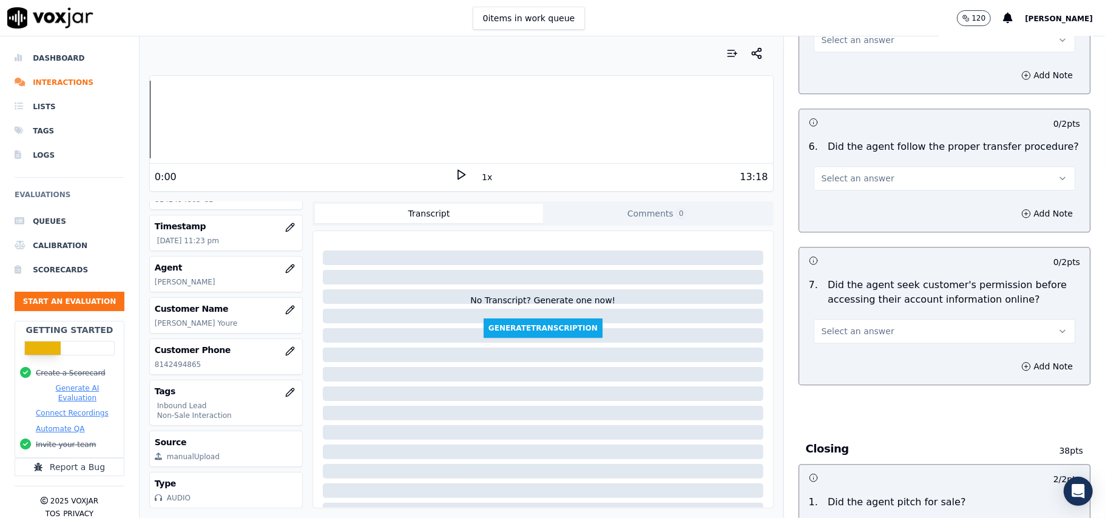
click at [868, 325] on span "Select an answer" at bounding box center [858, 331] width 73 height 12
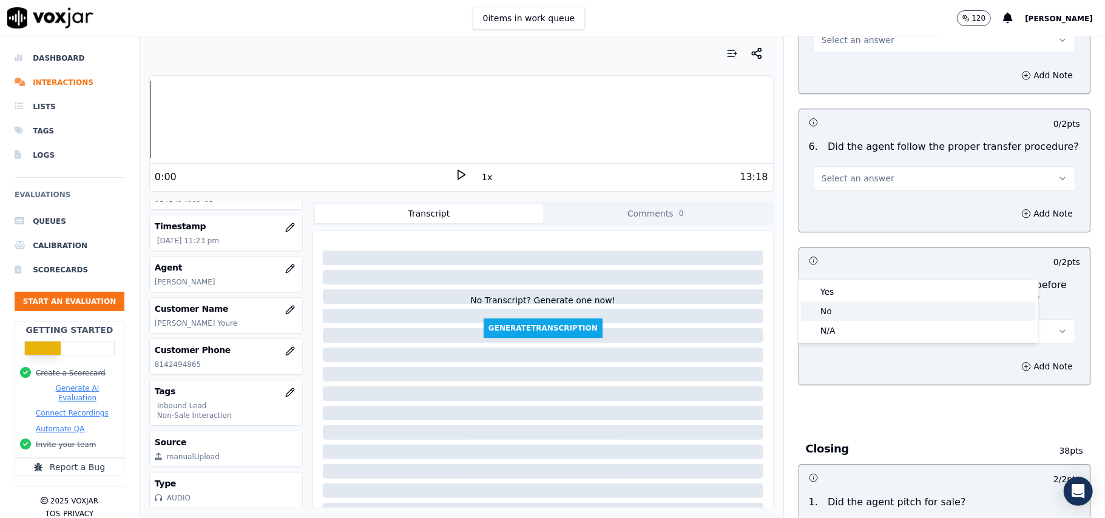
click at [858, 309] on div "No" at bounding box center [918, 311] width 235 height 19
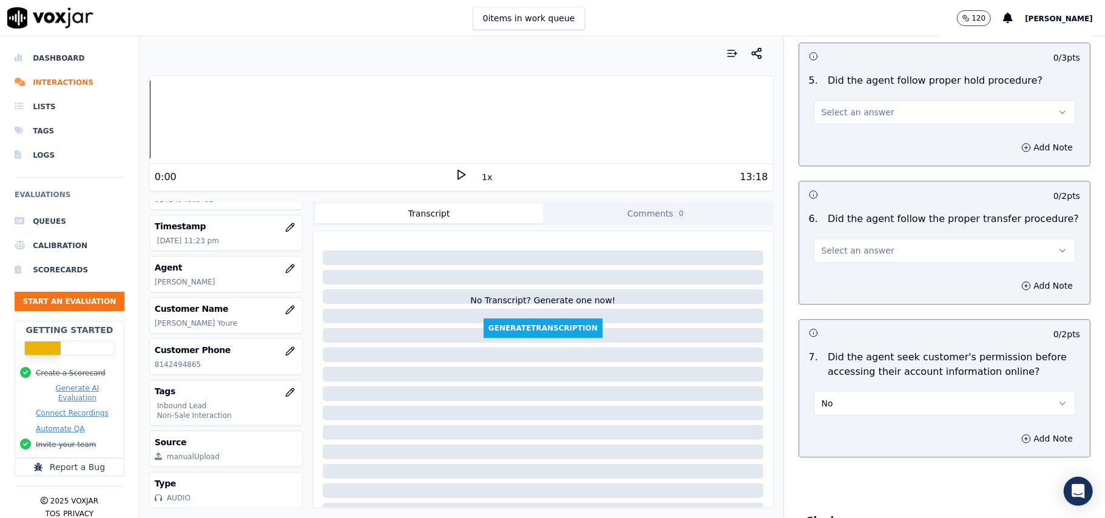
scroll to position [2021, 0]
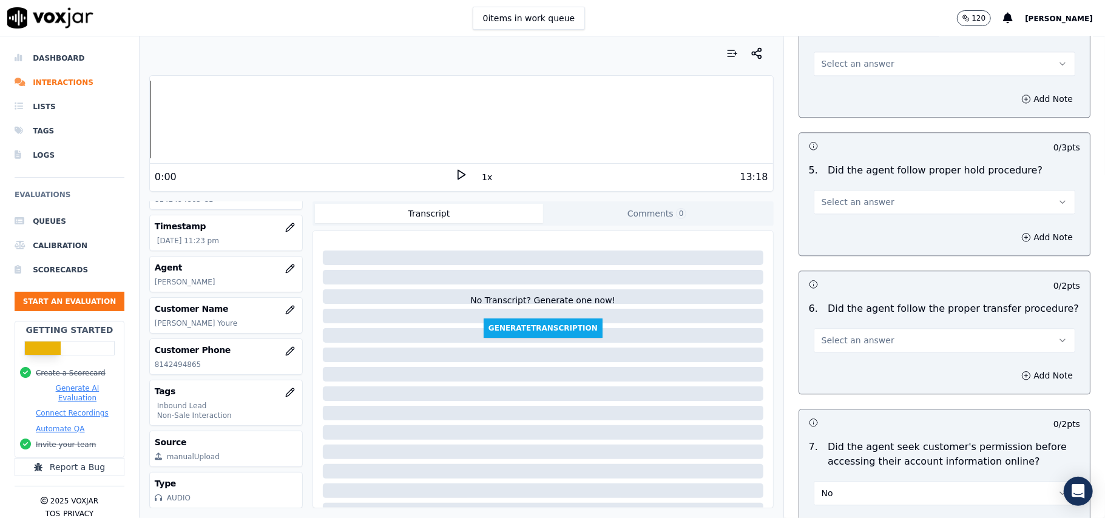
click at [865, 481] on button "No" at bounding box center [945, 493] width 262 height 24
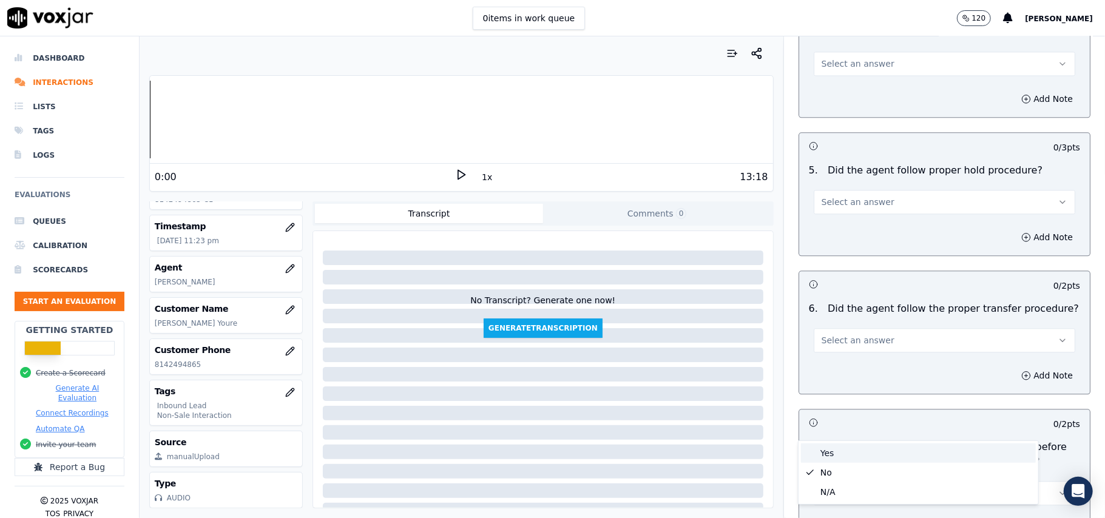
click at [825, 459] on div "Yes" at bounding box center [918, 453] width 235 height 19
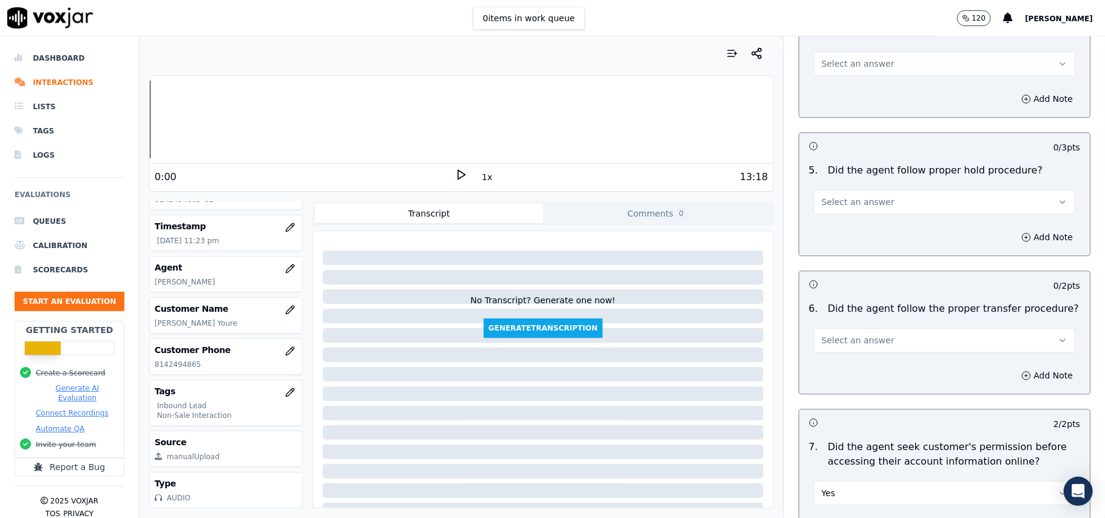
click at [833, 334] on span "Select an answer" at bounding box center [858, 340] width 73 height 12
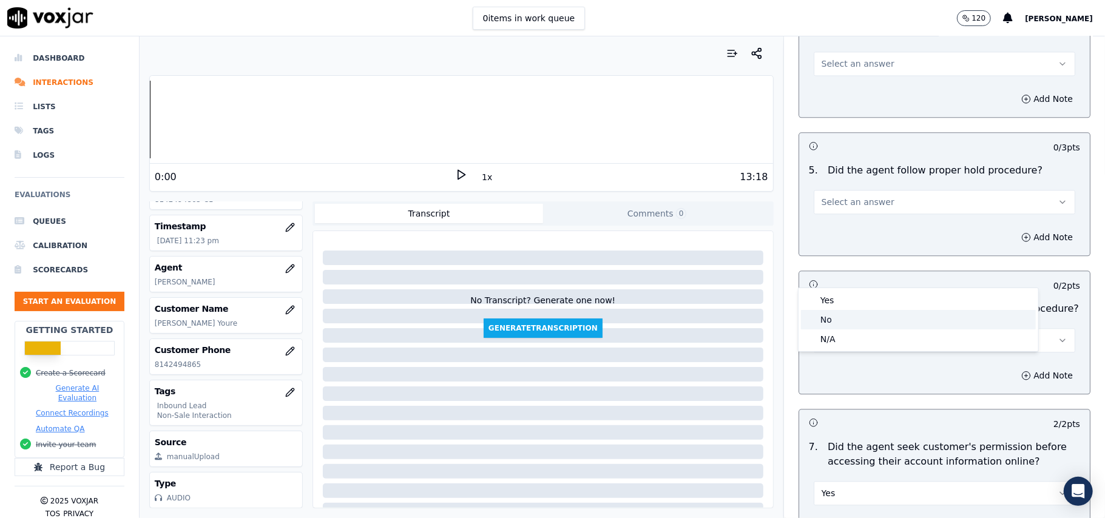
click at [833, 311] on div "No" at bounding box center [918, 319] width 235 height 19
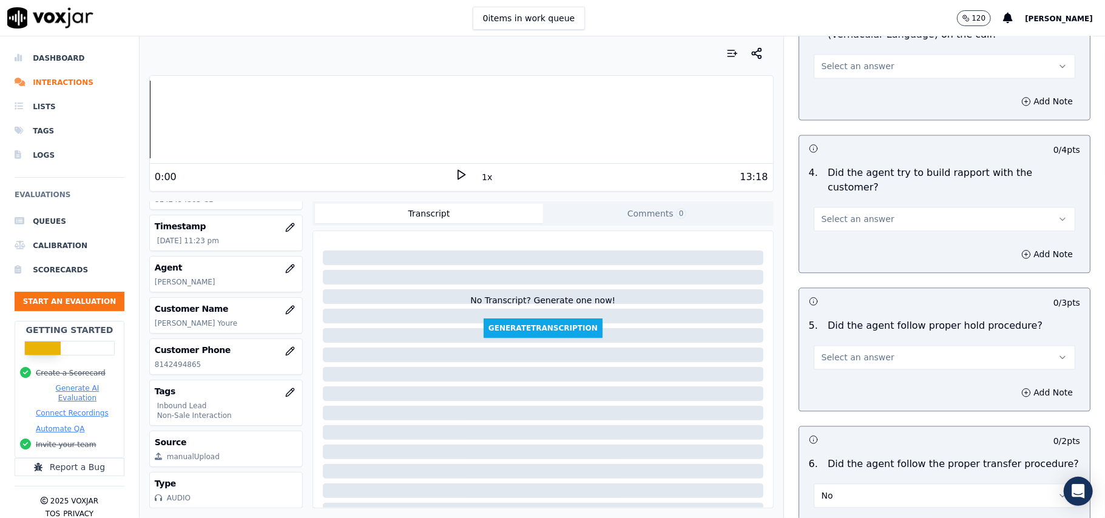
scroll to position [1860, 0]
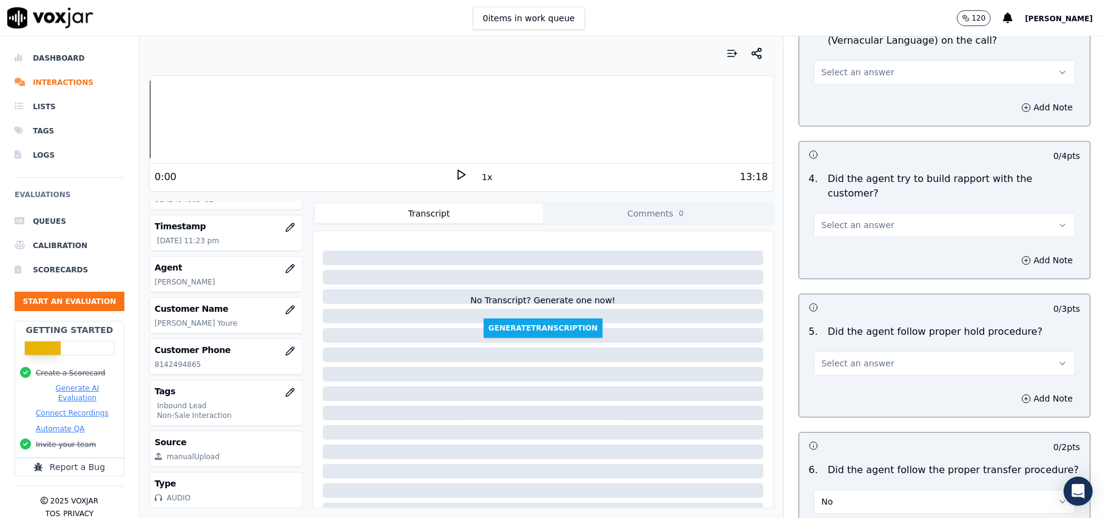
click at [870, 490] on button "No" at bounding box center [945, 502] width 262 height 24
drag, startPoint x: 826, startPoint y: 462, endPoint x: 833, endPoint y: 430, distance: 32.4
click at [829, 461] on div "Yes" at bounding box center [918, 461] width 235 height 19
drag, startPoint x: 839, startPoint y: 296, endPoint x: 839, endPoint y: 305, distance: 8.5
click at [839, 358] on span "Select an answer" at bounding box center [858, 364] width 73 height 12
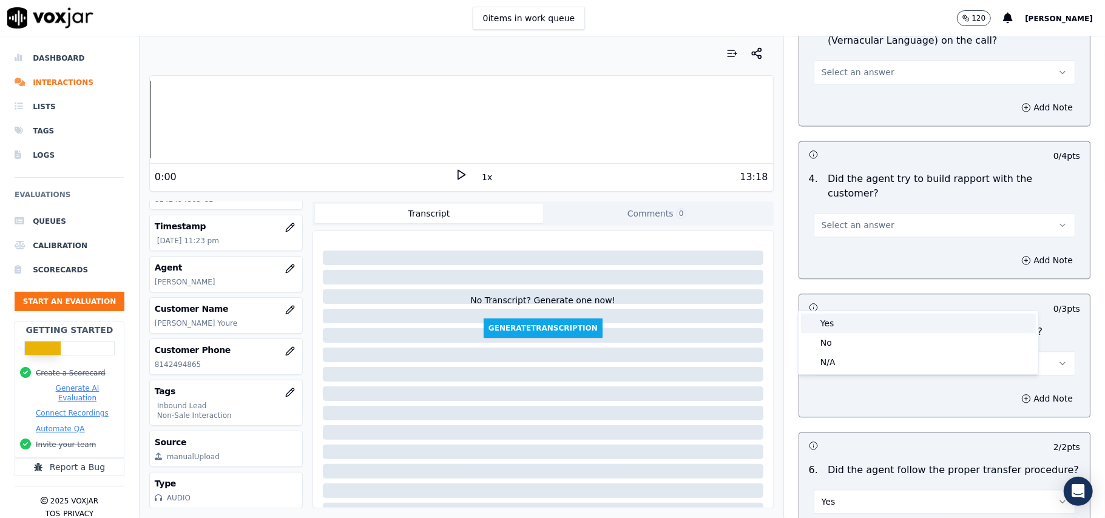
click at [839, 328] on div "Yes" at bounding box center [918, 323] width 235 height 19
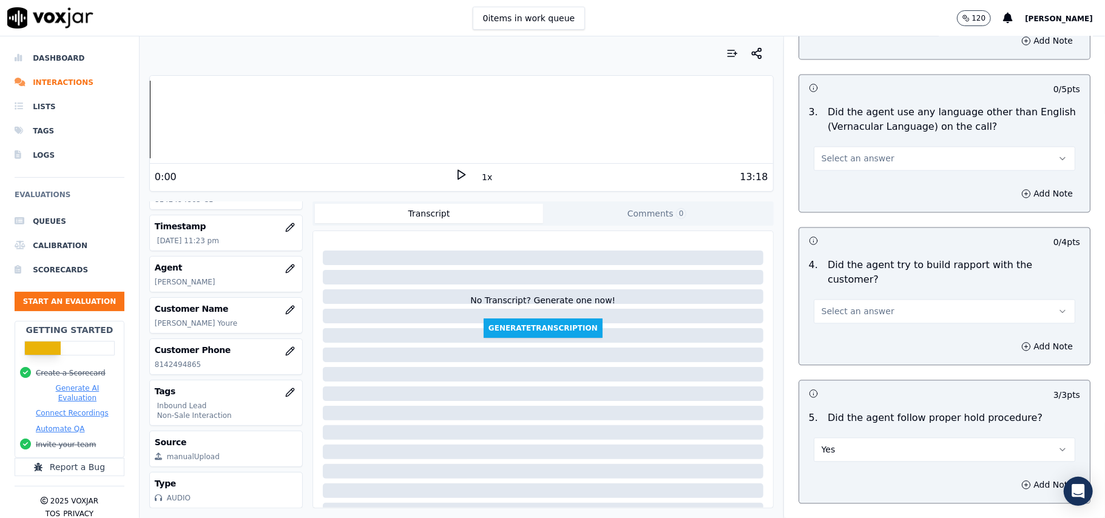
scroll to position [1698, 0]
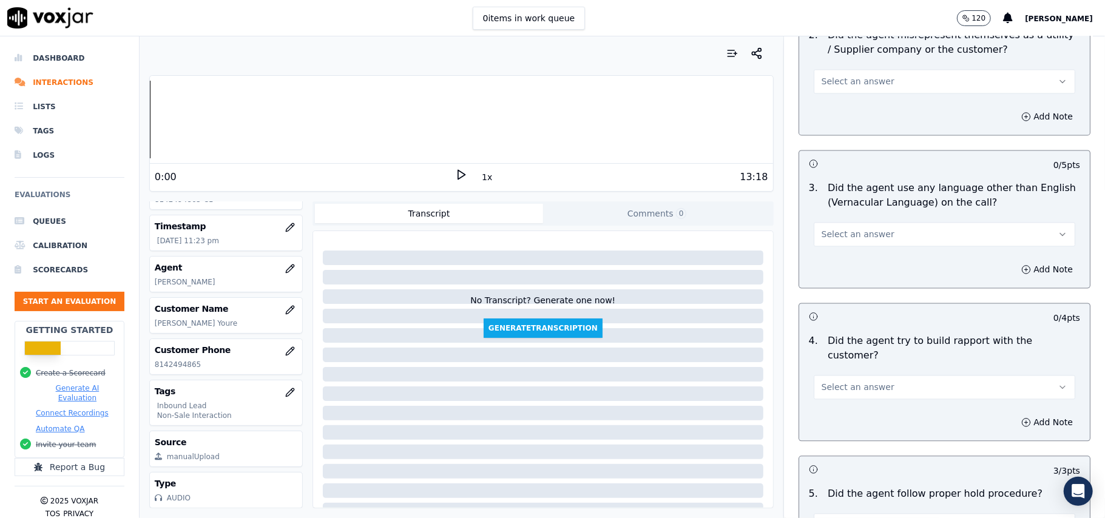
click at [860, 381] on span "Select an answer" at bounding box center [858, 387] width 73 height 12
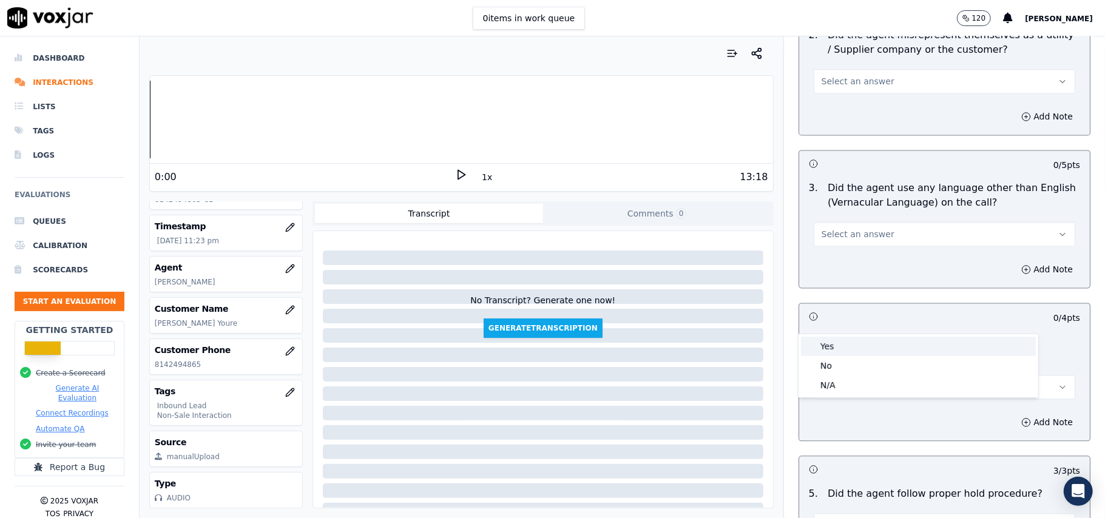
click at [857, 339] on div "Yes" at bounding box center [918, 346] width 235 height 19
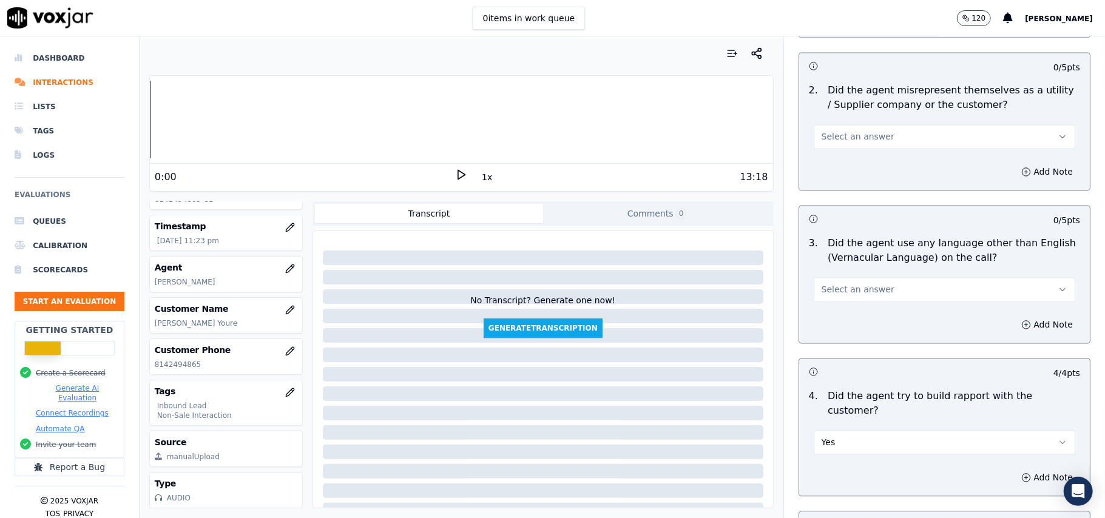
scroll to position [1617, 0]
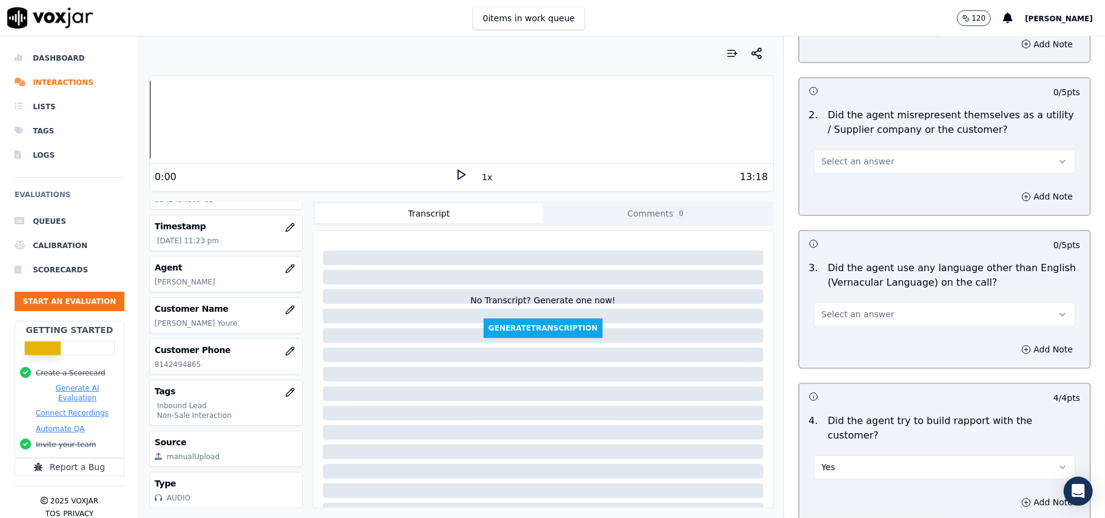
click at [874, 303] on button "Select an answer" at bounding box center [945, 315] width 262 height 24
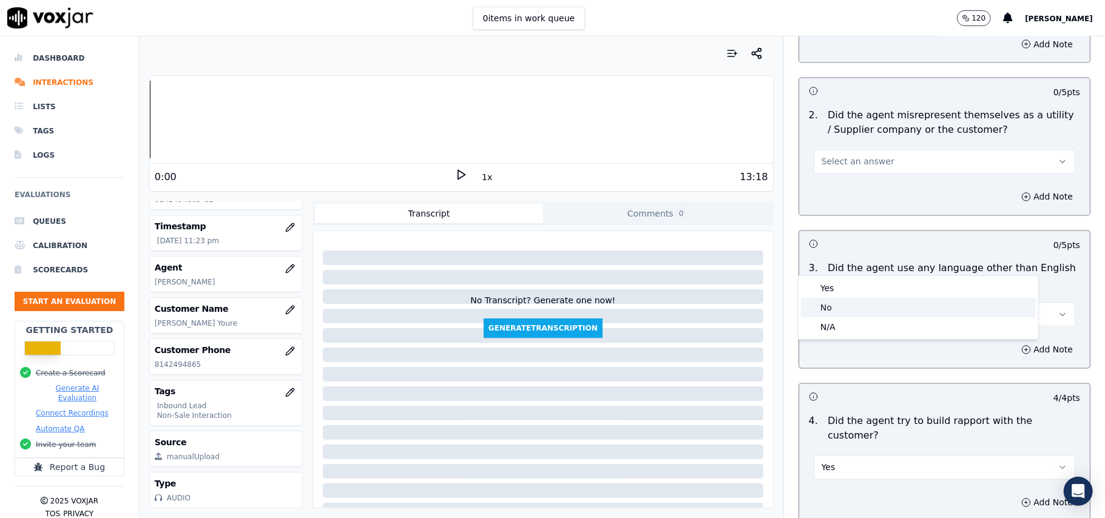
click at [865, 305] on div "No" at bounding box center [918, 307] width 235 height 19
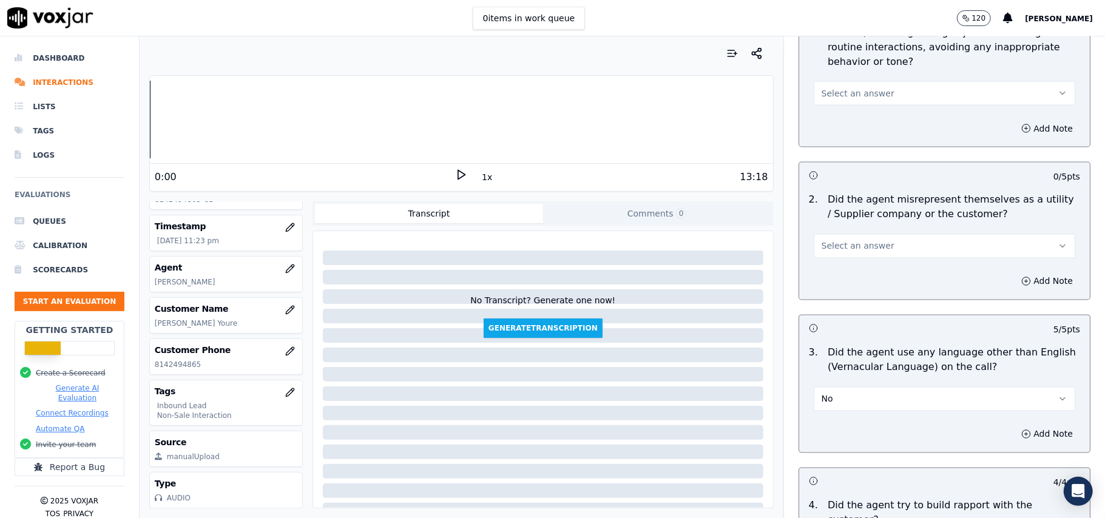
scroll to position [1455, 0]
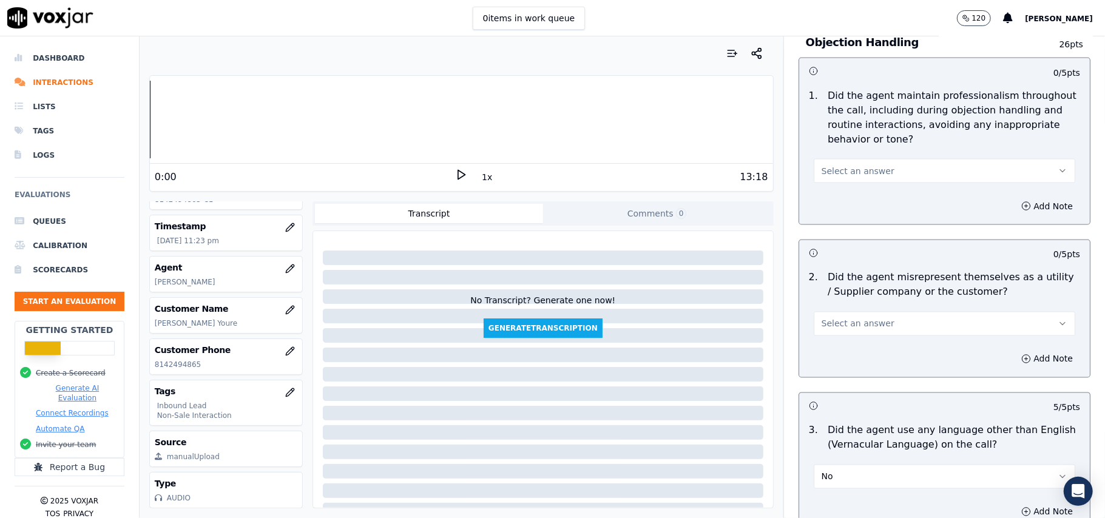
click at [863, 312] on button "Select an answer" at bounding box center [945, 324] width 262 height 24
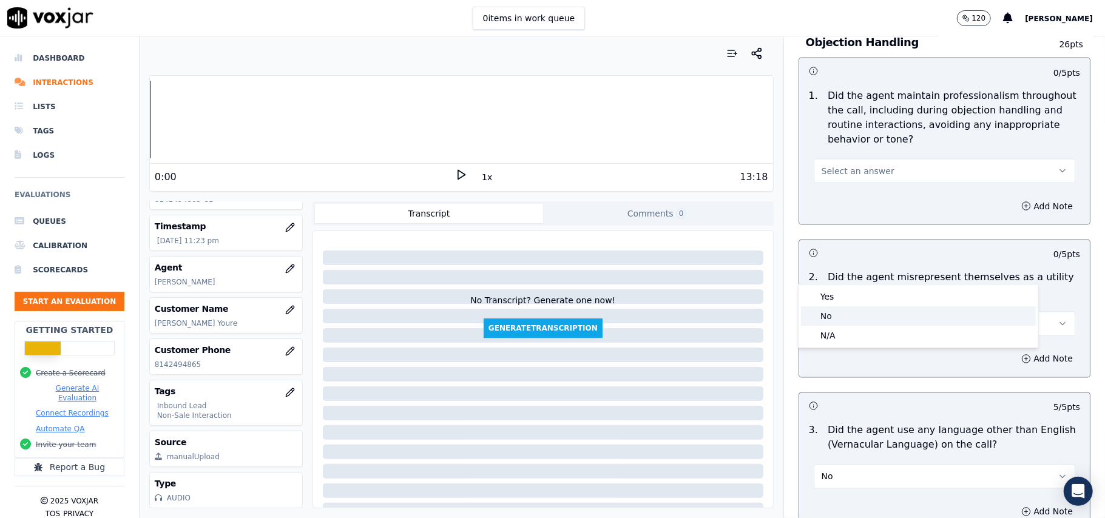
click at [850, 316] on div "No" at bounding box center [918, 316] width 235 height 19
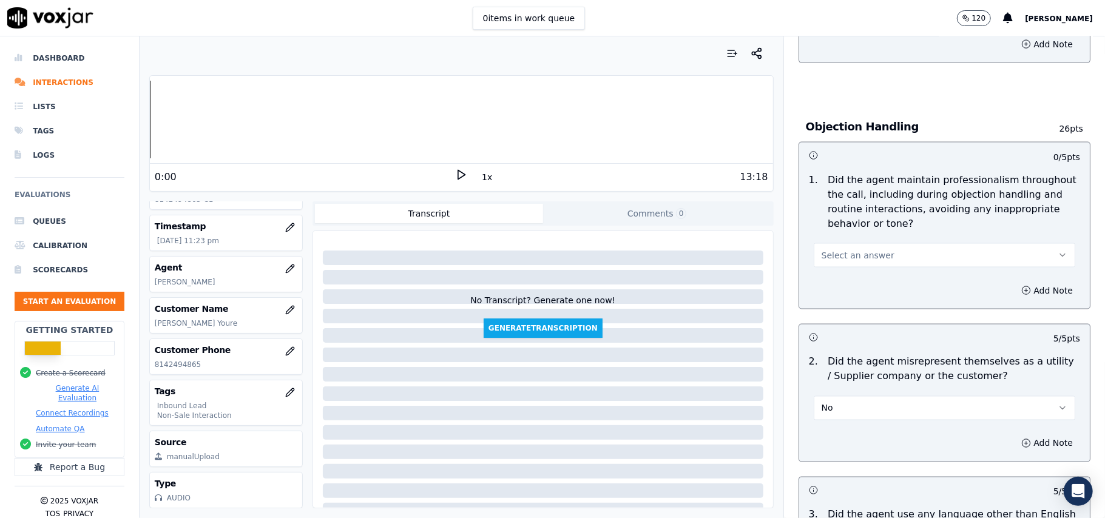
scroll to position [1293, 0]
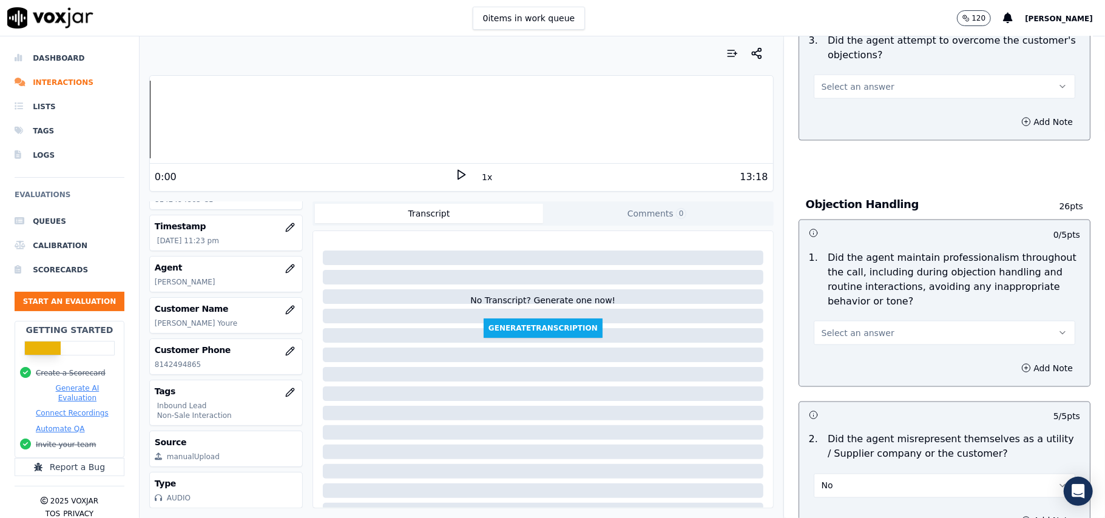
drag, startPoint x: 858, startPoint y: 278, endPoint x: 855, endPoint y: 290, distance: 11.9
click at [858, 327] on span "Select an answer" at bounding box center [858, 333] width 73 height 12
click at [849, 299] on div "Yes" at bounding box center [918, 305] width 235 height 19
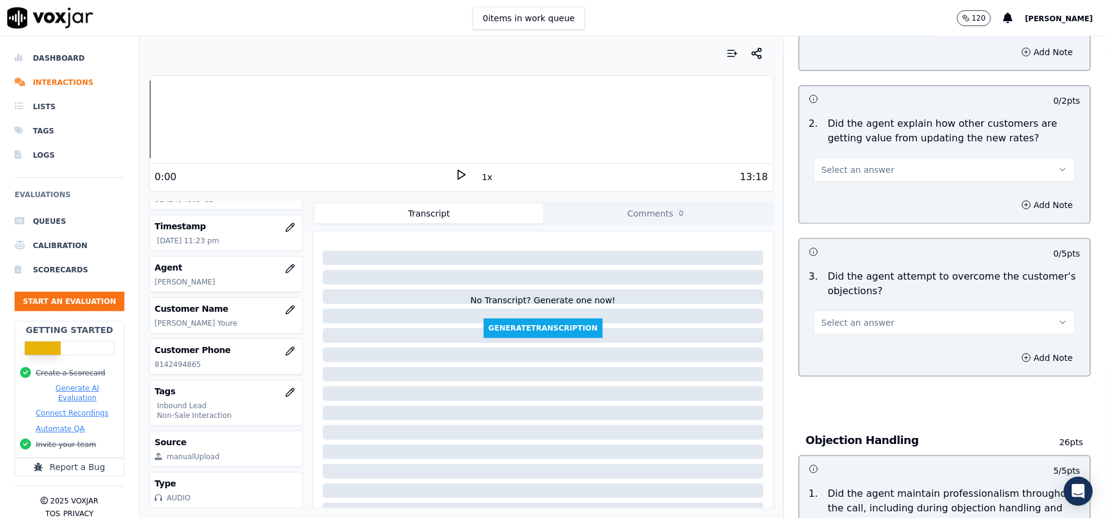
scroll to position [1050, 0]
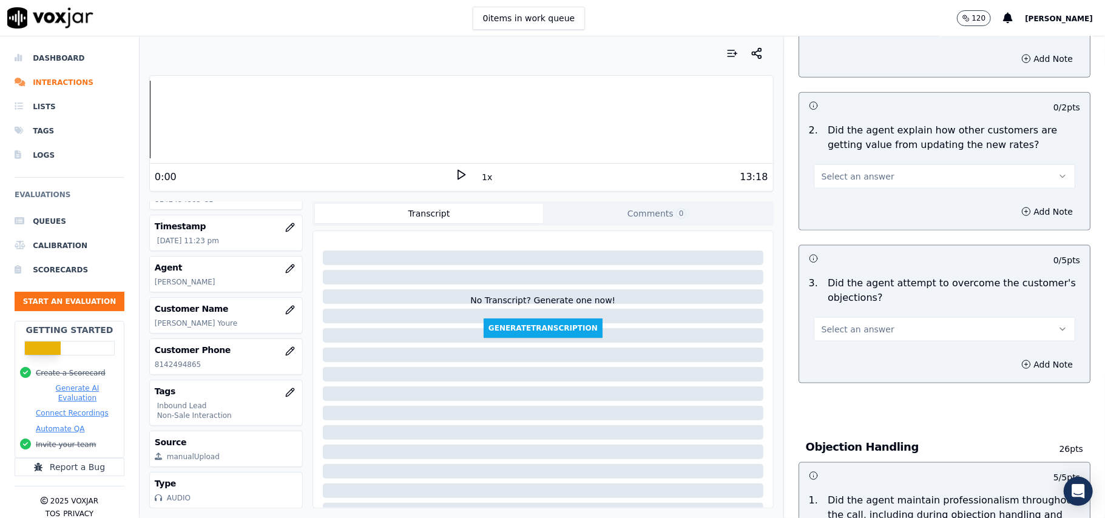
click at [843, 324] on span "Select an answer" at bounding box center [858, 330] width 73 height 12
click at [836, 303] on div "Yes" at bounding box center [918, 301] width 235 height 19
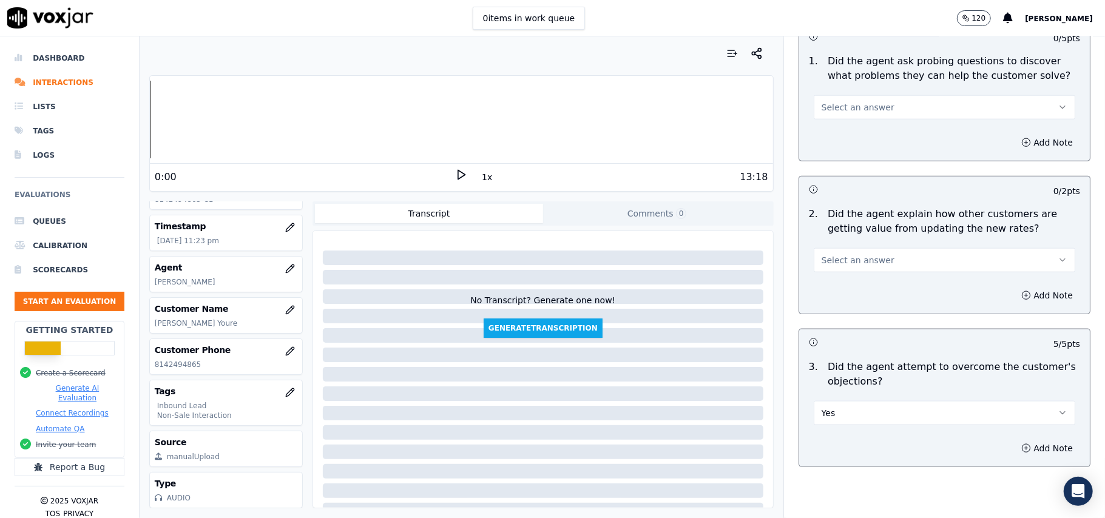
scroll to position [889, 0]
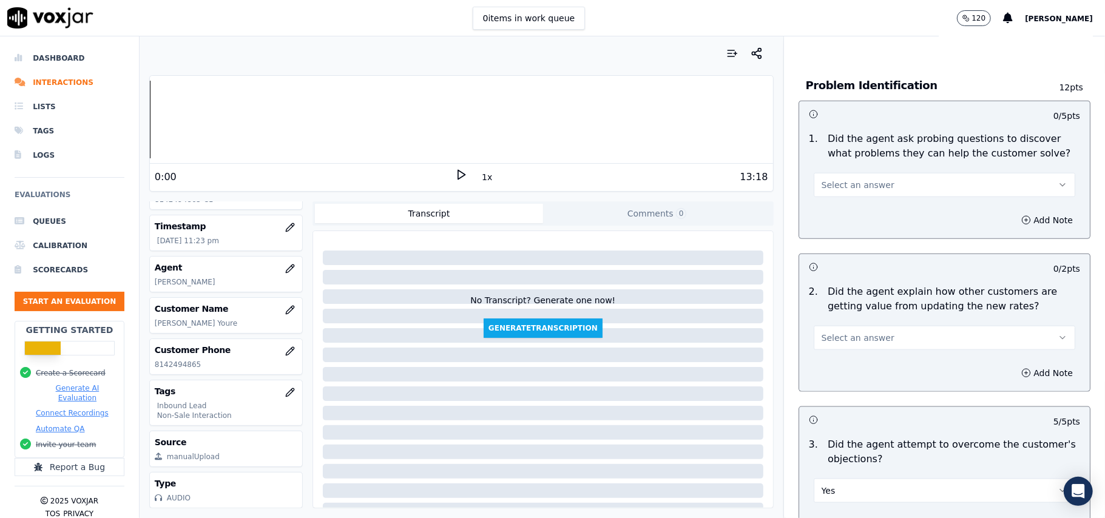
click at [849, 326] on button "Select an answer" at bounding box center [945, 338] width 262 height 24
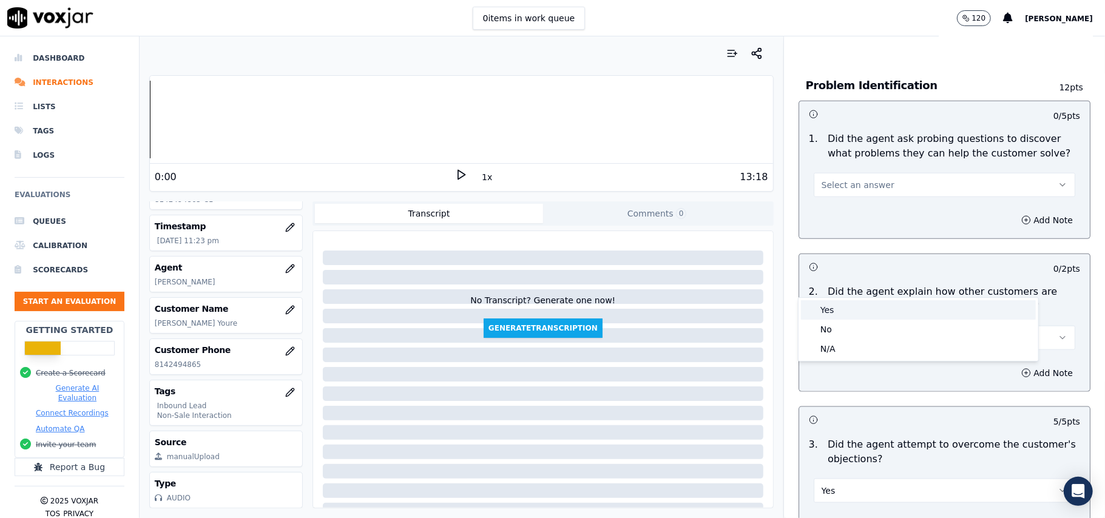
drag, startPoint x: 839, startPoint y: 311, endPoint x: 855, endPoint y: 300, distance: 19.5
click at [840, 311] on div "Yes" at bounding box center [918, 309] width 235 height 19
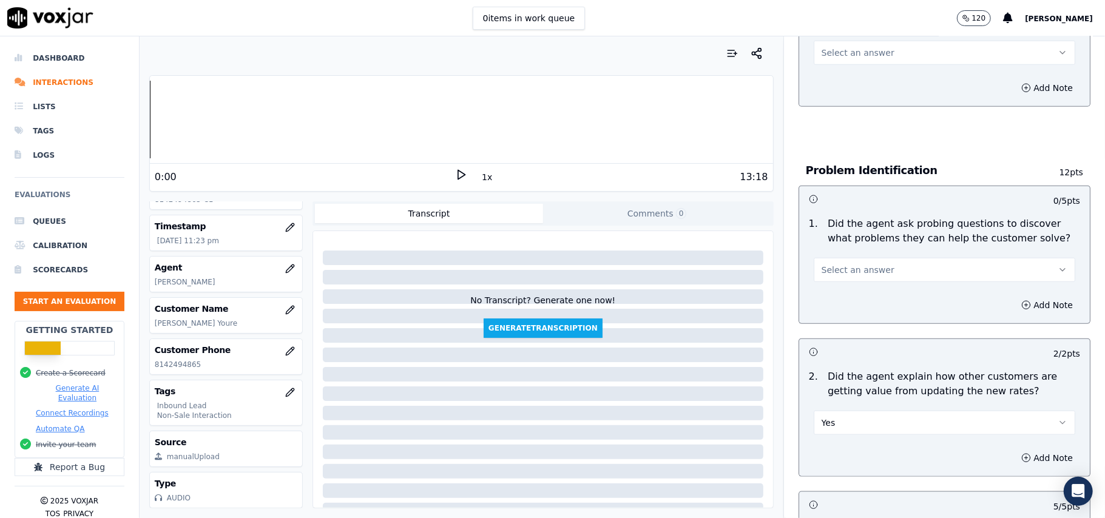
scroll to position [727, 0]
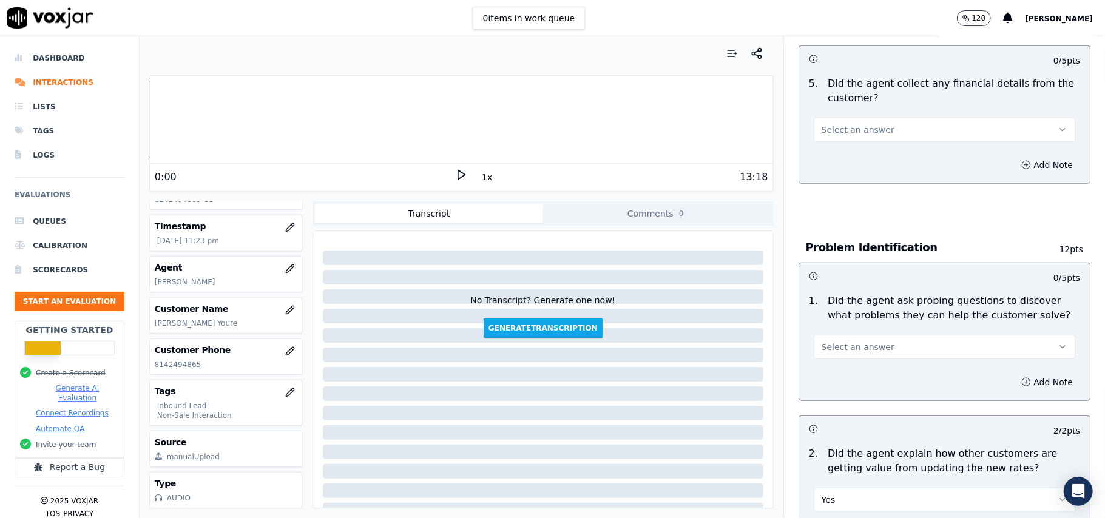
click at [831, 341] on span "Select an answer" at bounding box center [858, 347] width 73 height 12
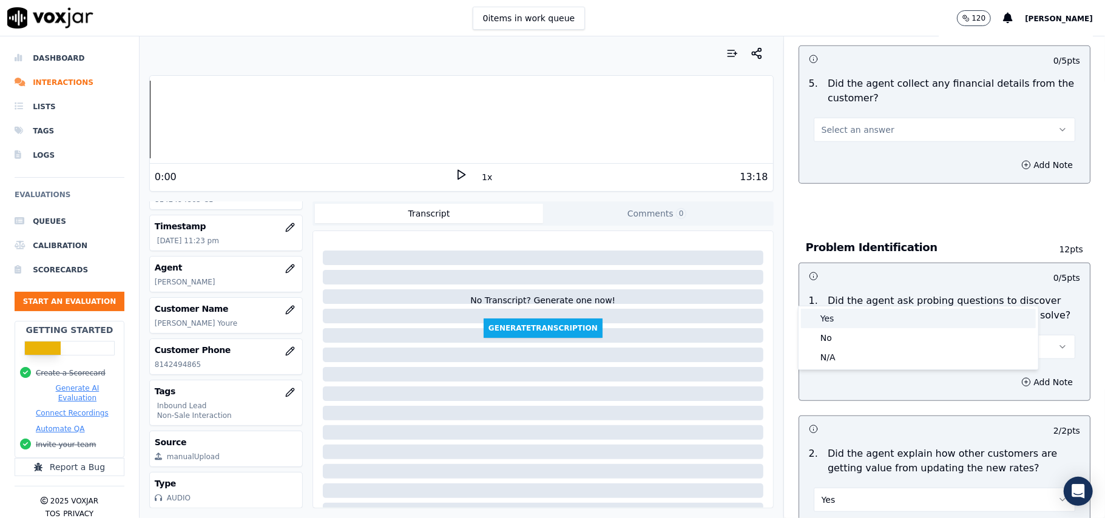
click at [831, 314] on div "Yes" at bounding box center [918, 318] width 235 height 19
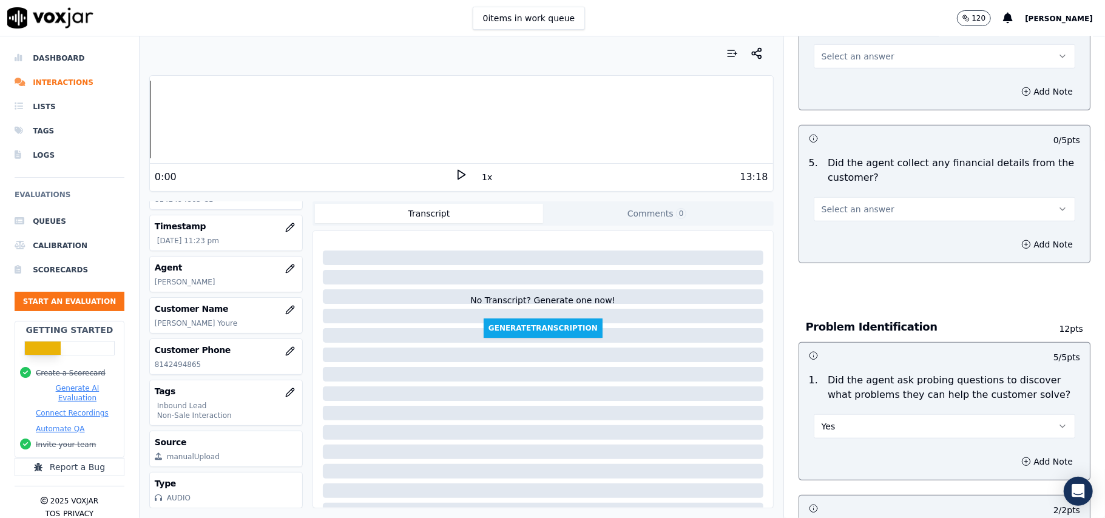
scroll to position [564, 0]
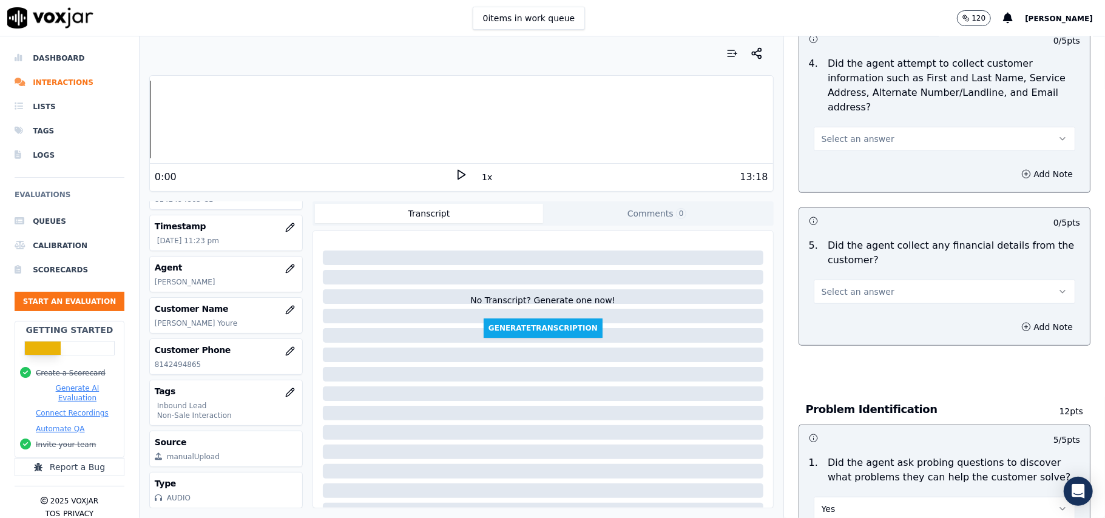
click at [848, 286] on span "Select an answer" at bounding box center [858, 292] width 73 height 12
click at [843, 271] on div "Yes" at bounding box center [918, 262] width 235 height 19
click at [843, 280] on button "Yes" at bounding box center [945, 292] width 262 height 24
click at [838, 278] on div "No" at bounding box center [918, 282] width 235 height 19
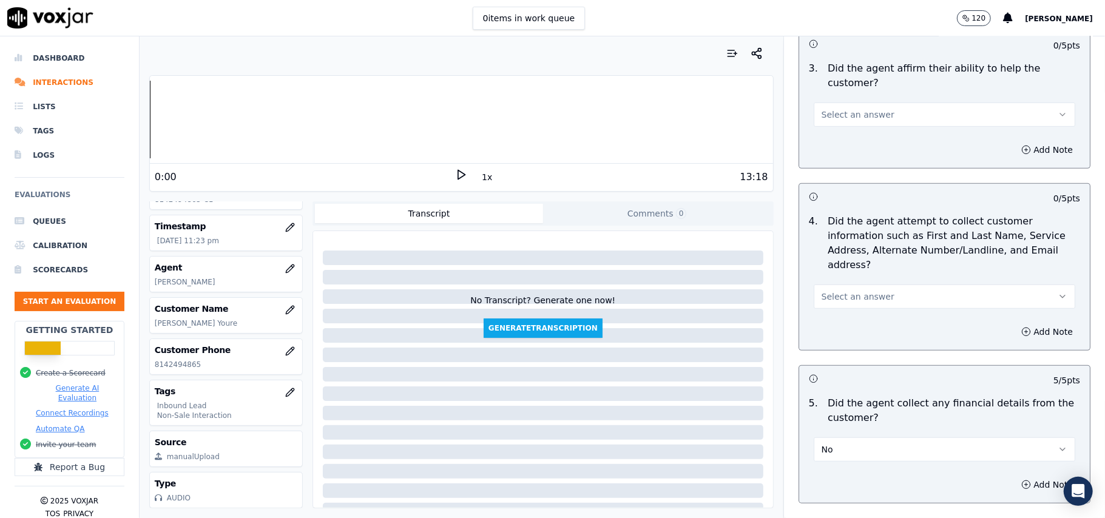
scroll to position [403, 0]
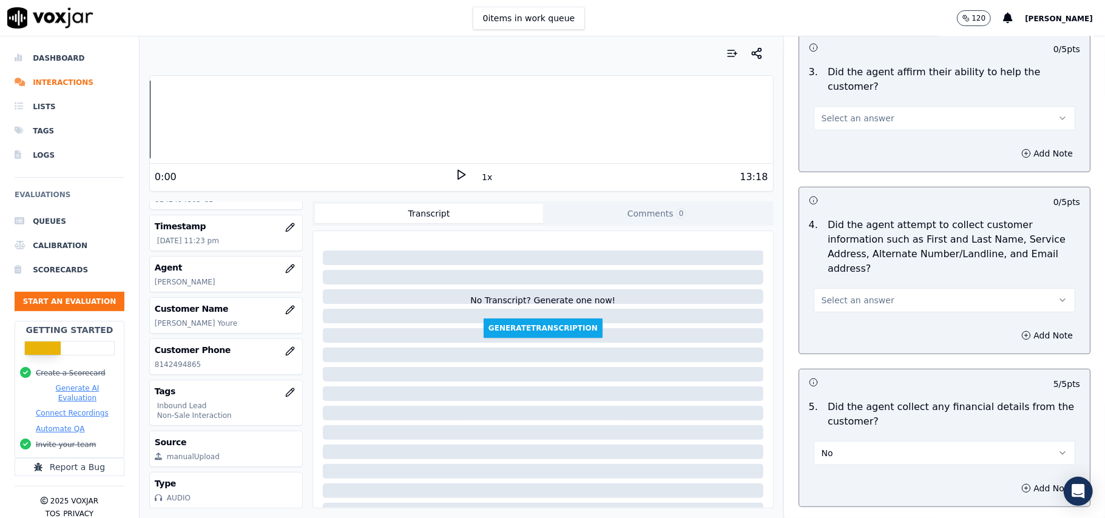
drag, startPoint x: 855, startPoint y: 234, endPoint x: 853, endPoint y: 248, distance: 13.6
click at [855, 288] on button "Select an answer" at bounding box center [945, 300] width 262 height 24
click at [832, 309] on div "N/A" at bounding box center [918, 309] width 235 height 19
click at [814, 288] on button "N/A" at bounding box center [945, 300] width 262 height 24
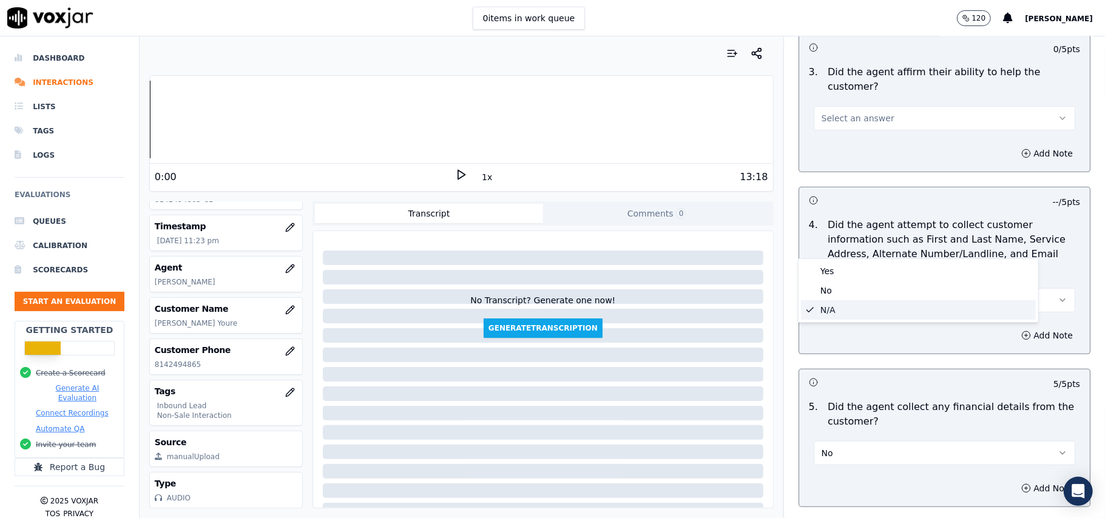
click at [814, 263] on div "Yes No N/A" at bounding box center [919, 290] width 240 height 63
click at [814, 263] on div "Yes" at bounding box center [918, 271] width 235 height 19
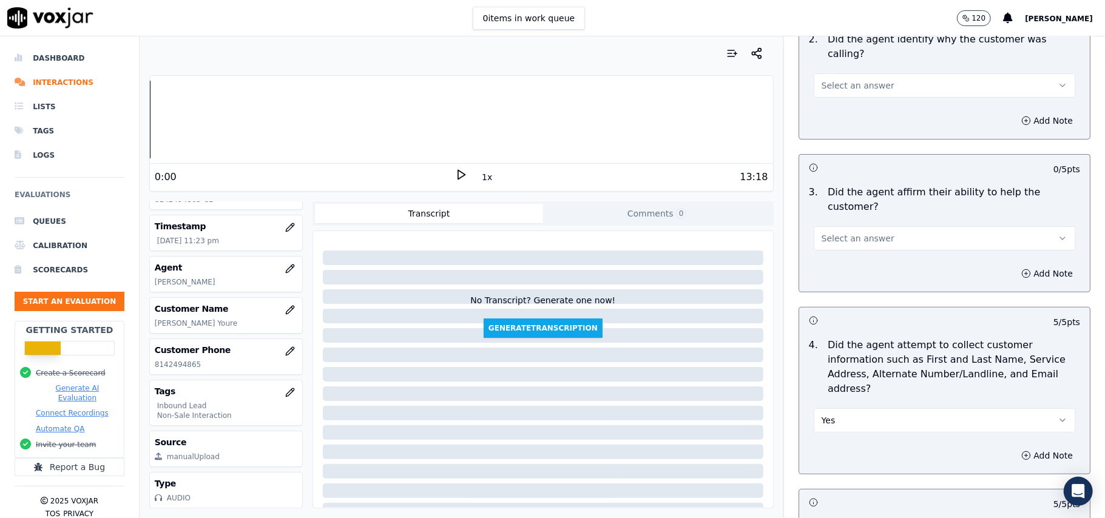
scroll to position [160, 0]
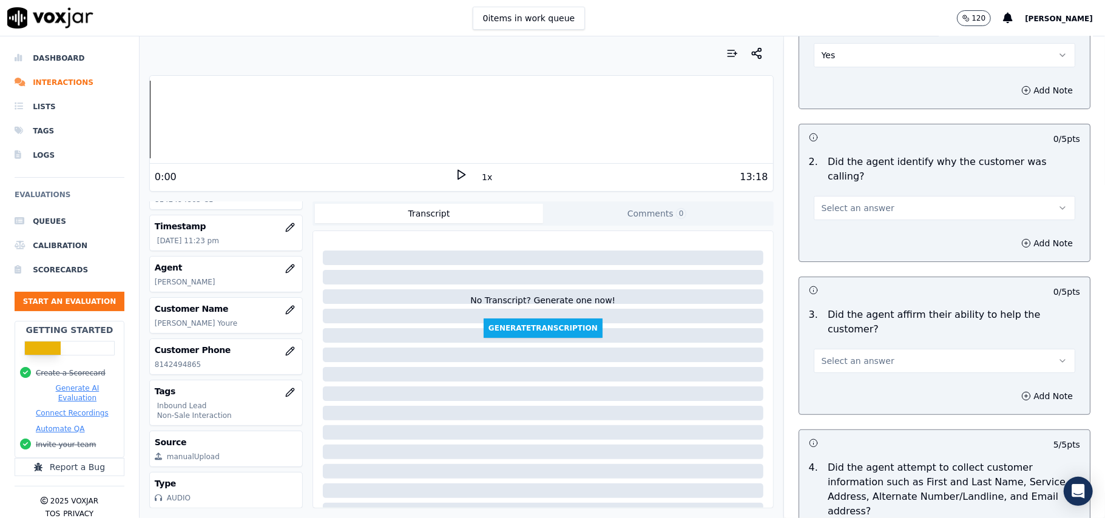
click at [834, 349] on button "Select an answer" at bounding box center [945, 361] width 262 height 24
click at [831, 335] on div "Yes No N/A" at bounding box center [919, 365] width 240 height 63
click at [814, 340] on div "Yes" at bounding box center [918, 345] width 235 height 19
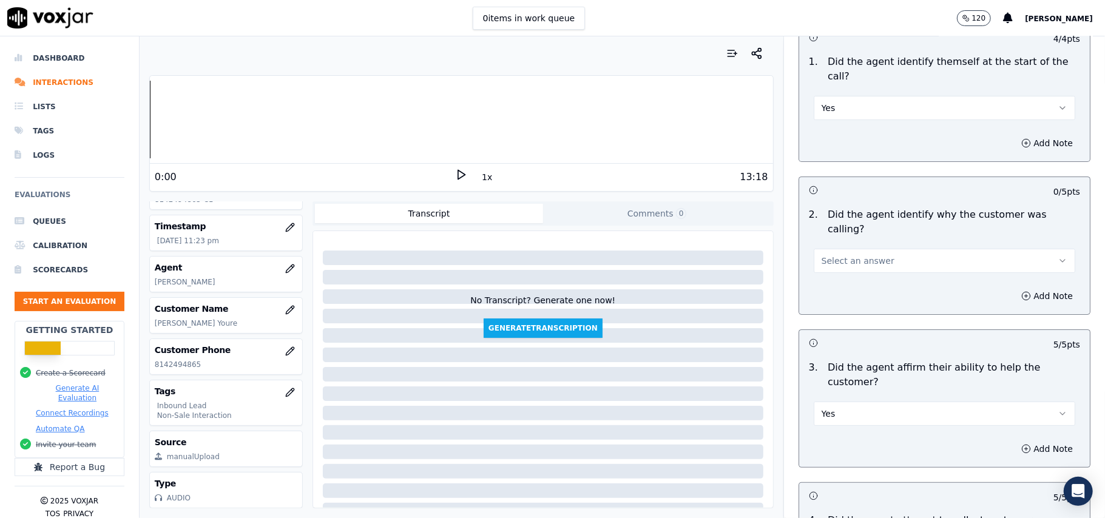
scroll to position [79, 0]
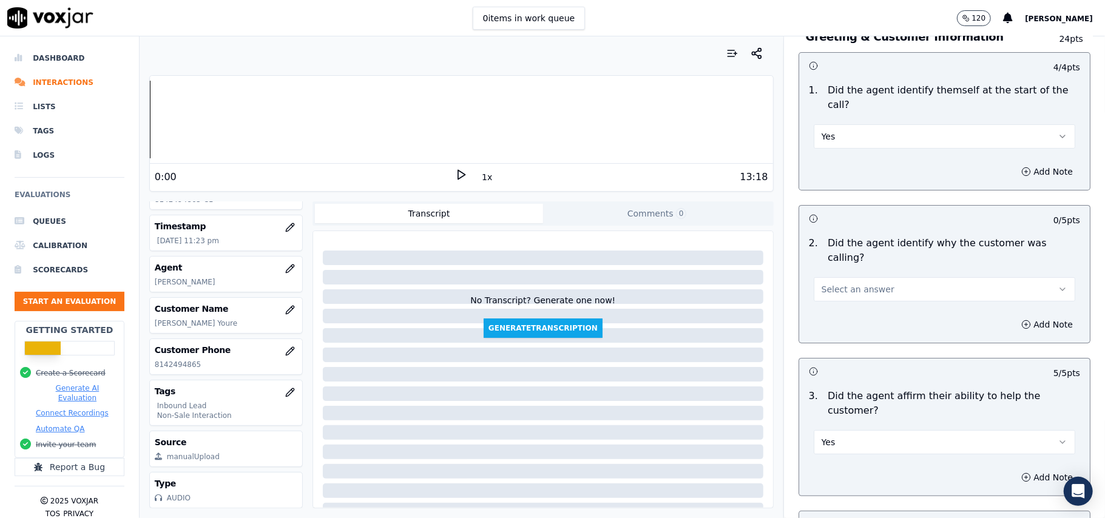
click at [833, 283] on span "Select an answer" at bounding box center [858, 289] width 73 height 12
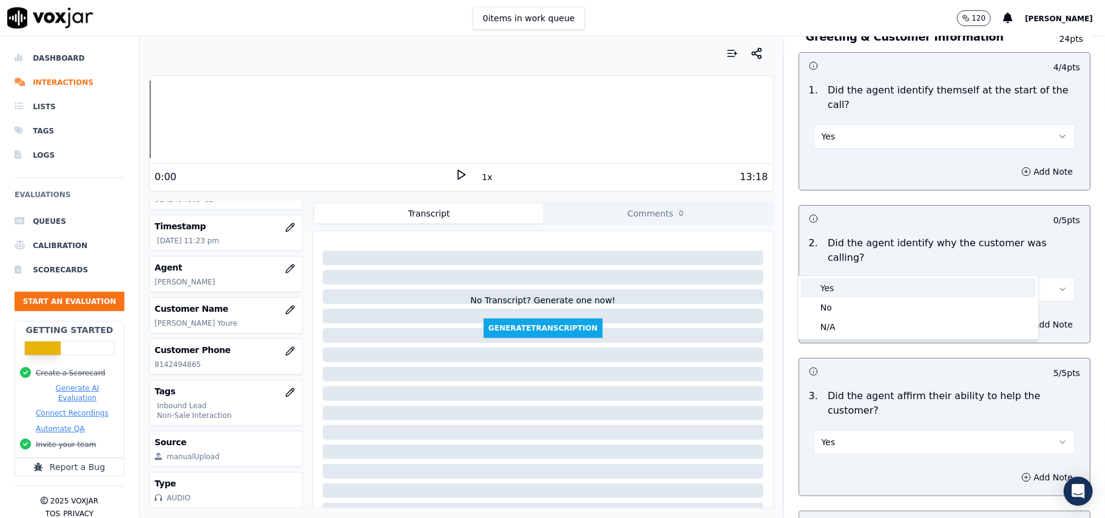
click at [829, 285] on div "Yes" at bounding box center [918, 288] width 235 height 19
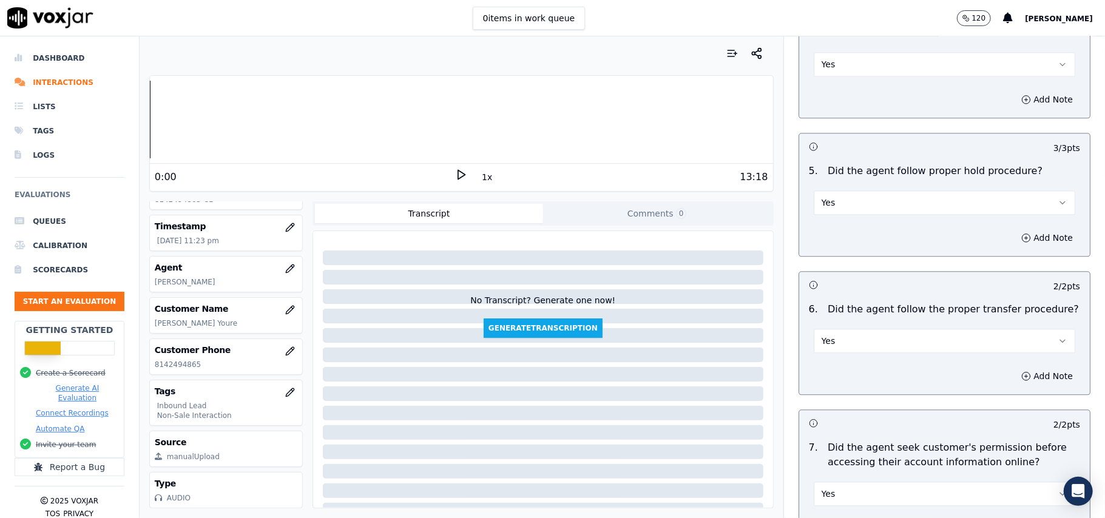
scroll to position [3397, 0]
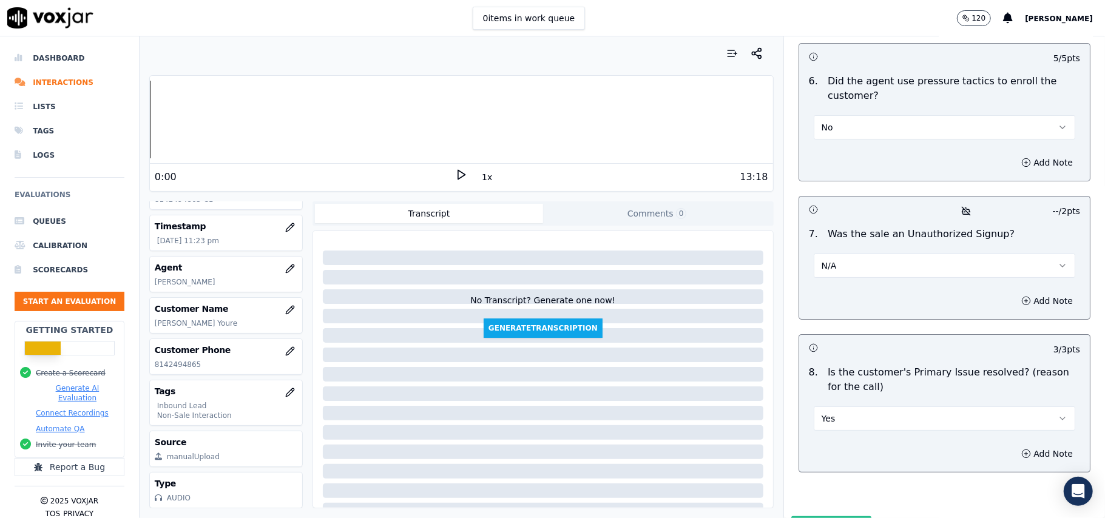
click at [804, 517] on button "Submit Scores" at bounding box center [831, 528] width 81 height 22
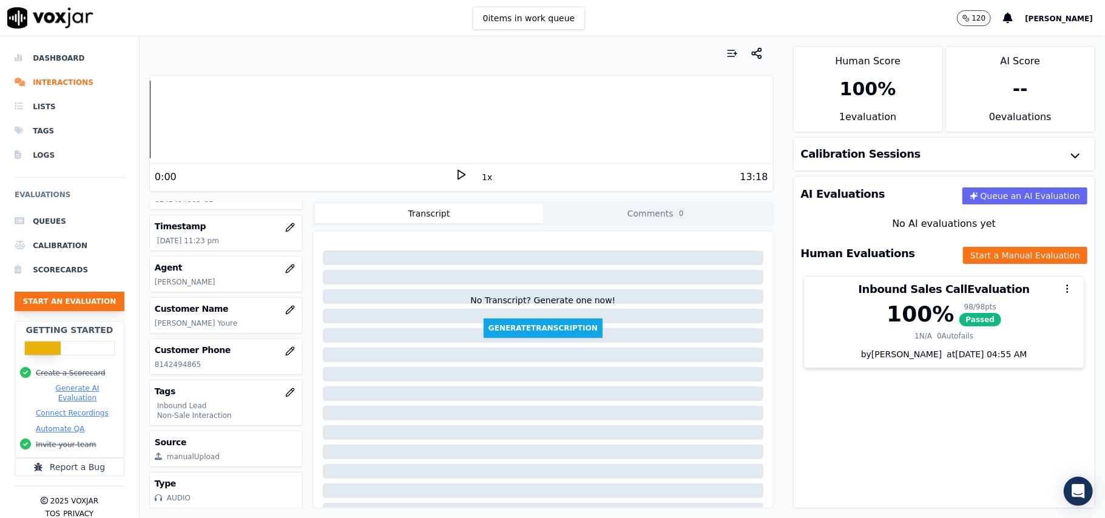
click at [85, 303] on button "Start an Evaluation" at bounding box center [70, 301] width 110 height 19
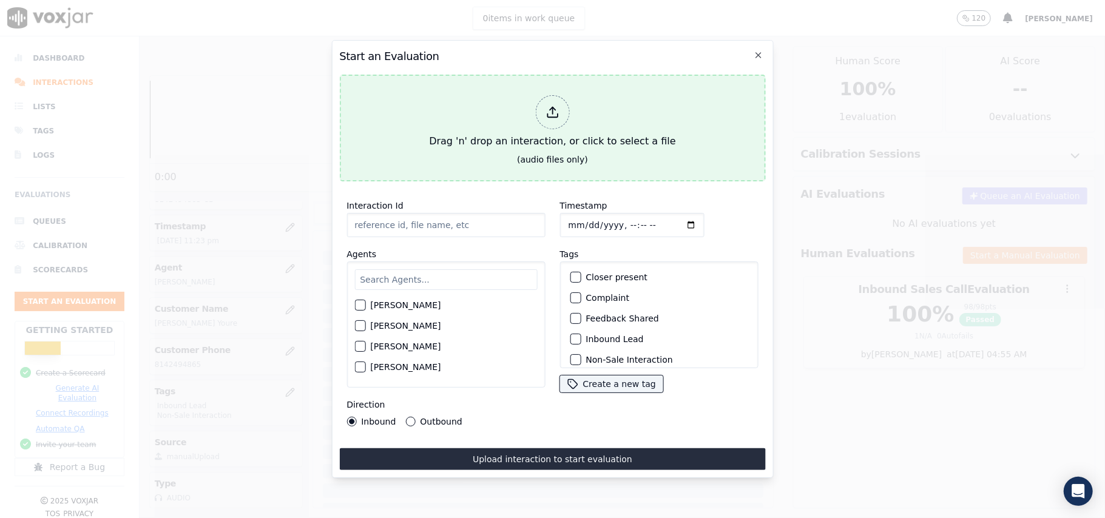
click at [551, 106] on icon at bounding box center [552, 112] width 13 height 13
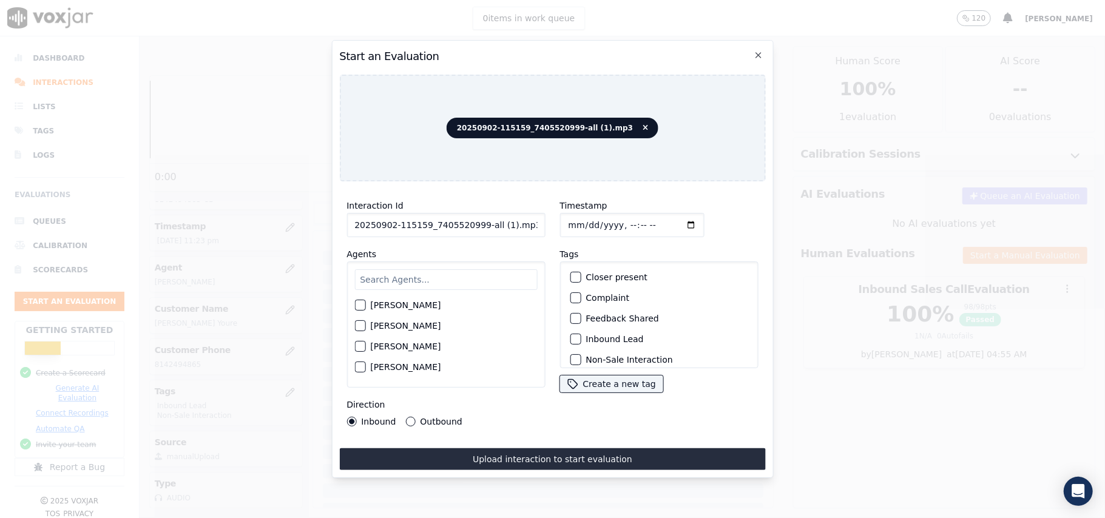
drag, startPoint x: 511, startPoint y: 220, endPoint x: 476, endPoint y: 222, distance: 34.6
click at [476, 222] on input "20250902-115159_7405520999-all (1).mp3" at bounding box center [446, 225] width 198 height 24
type input "20250902-115159_7405520999-C1"
click at [586, 215] on input "Timestamp" at bounding box center [632, 225] width 144 height 24
click at [583, 219] on input "Timestamp" at bounding box center [632, 225] width 144 height 24
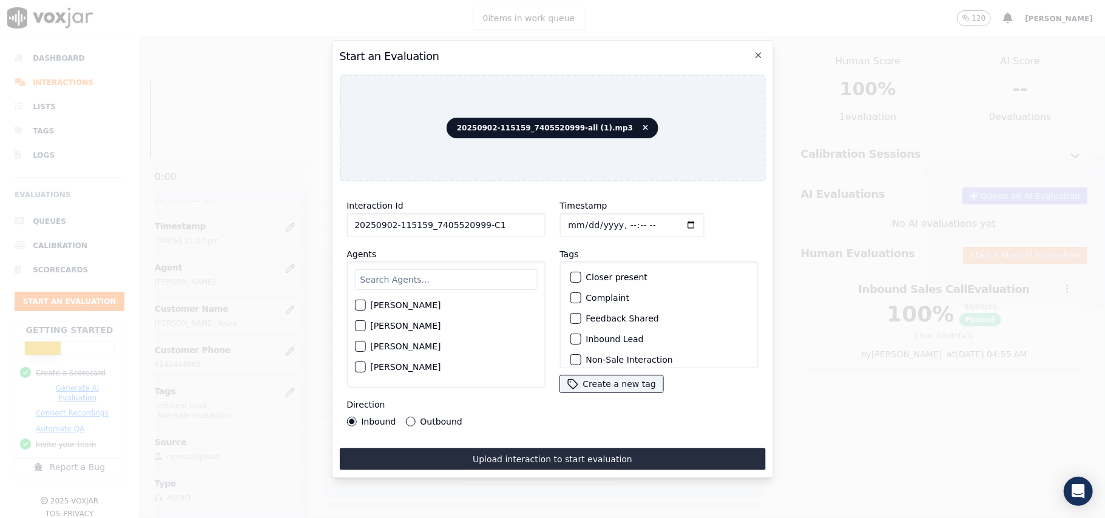
type input "2025-09-03T23:25"
type input "20250902-115159_7405520999-C1"
click at [581, 217] on input "Timestamp" at bounding box center [632, 225] width 144 height 24
type input "2025-09-02T23:25"
click at [478, 274] on input "text" at bounding box center [445, 279] width 183 height 21
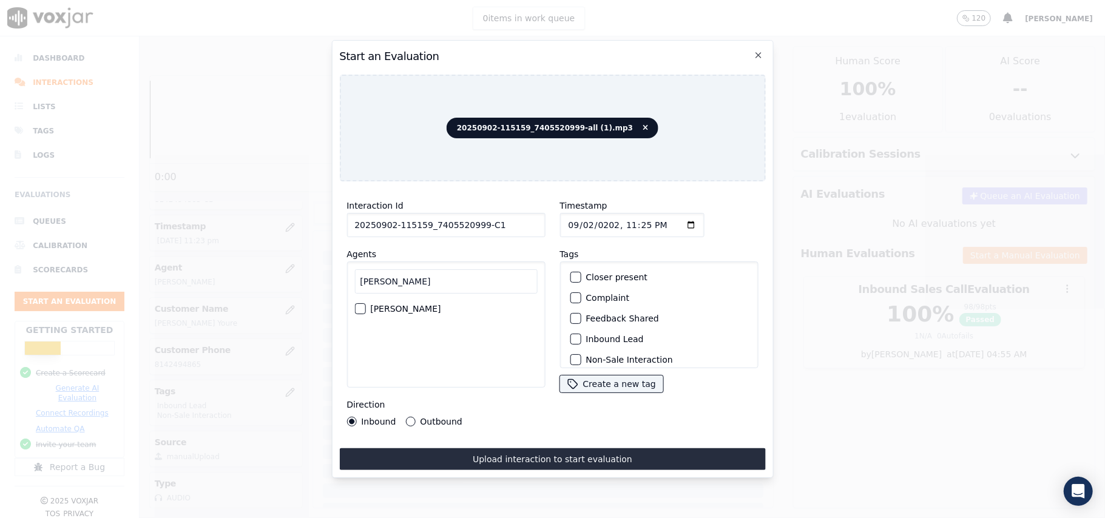
type input "george"
click at [371, 305] on label "George Aich" at bounding box center [405, 309] width 70 height 8
click at [365, 303] on button "George Aich" at bounding box center [359, 308] width 11 height 11
click at [571, 299] on div "button" at bounding box center [575, 300] width 8 height 8
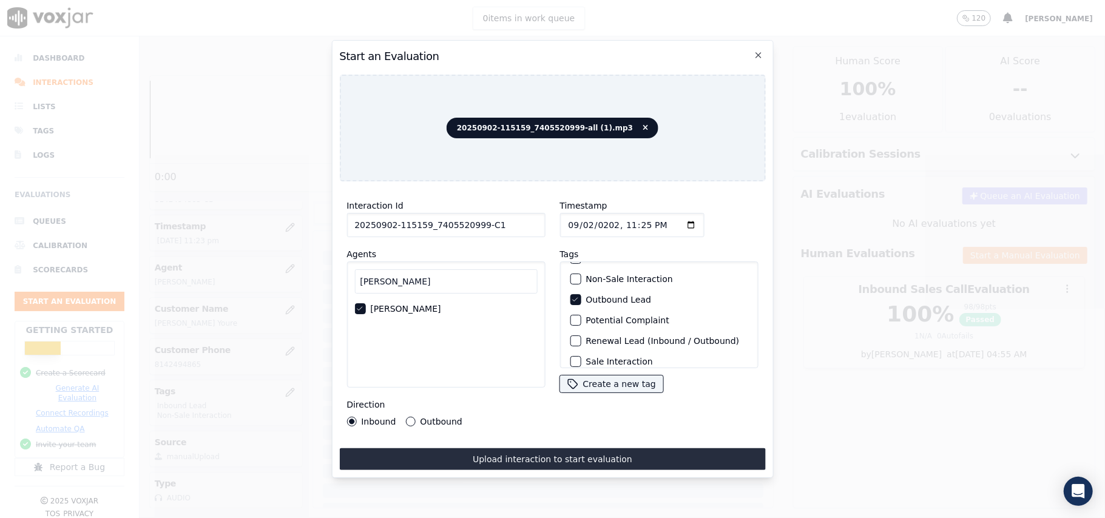
click at [571, 277] on div "button" at bounding box center [575, 279] width 8 height 8
click at [405, 417] on button "Outbound" at bounding box center [410, 422] width 10 height 10
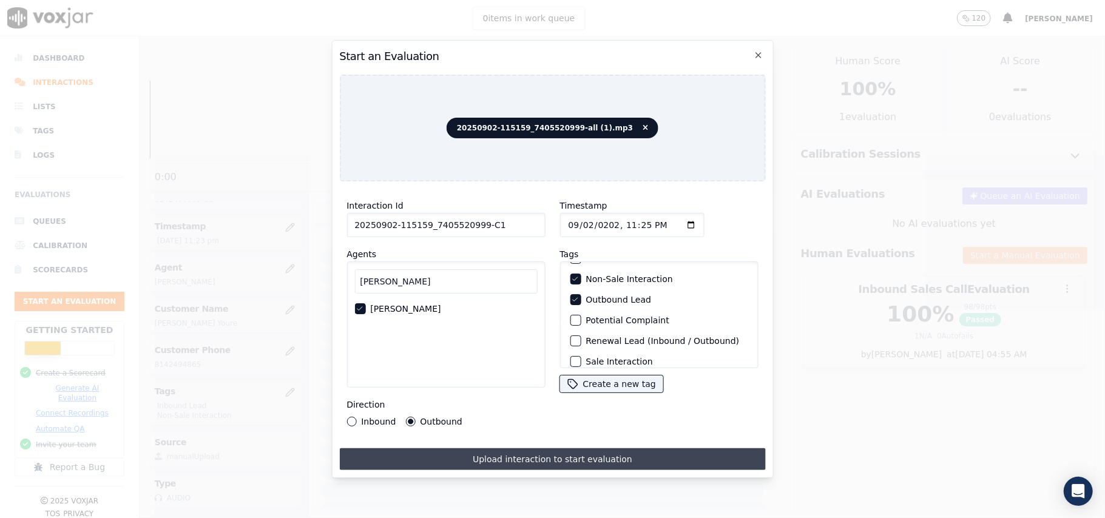
click at [464, 450] on button "Upload interaction to start evaluation" at bounding box center [552, 460] width 426 height 22
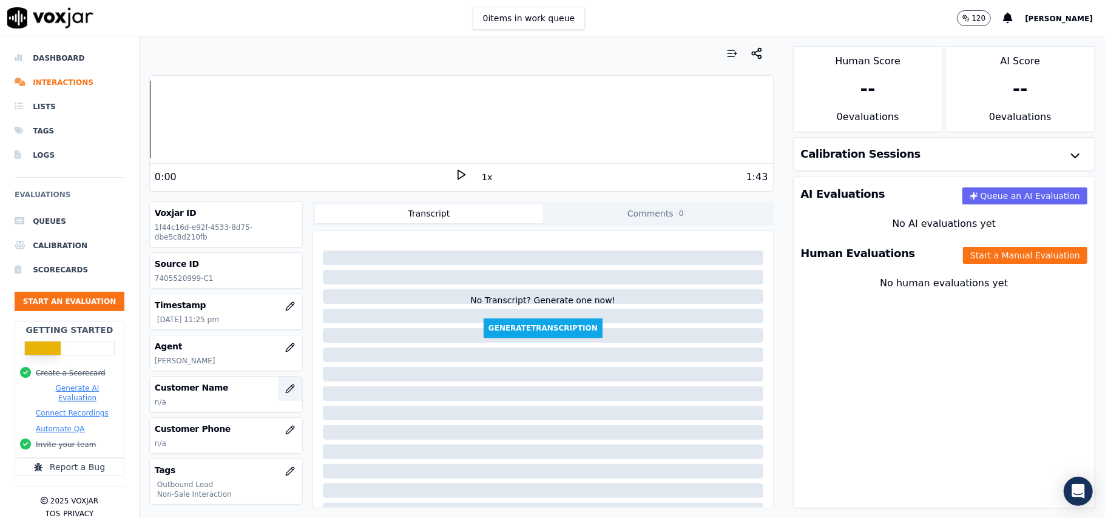
click at [285, 392] on icon "button" at bounding box center [290, 389] width 10 height 10
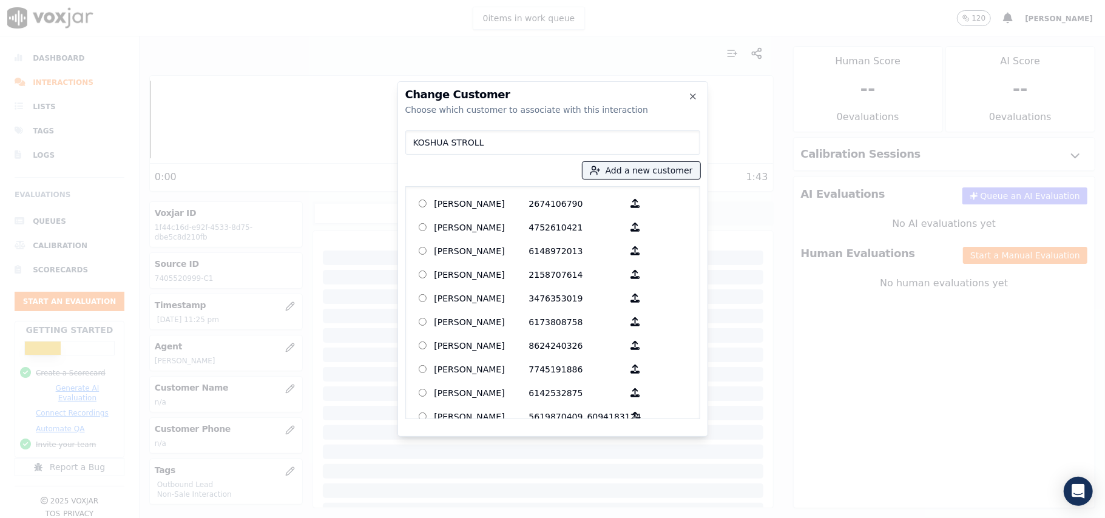
click at [416, 144] on input "KOSHUA STROLL" at bounding box center [552, 143] width 295 height 24
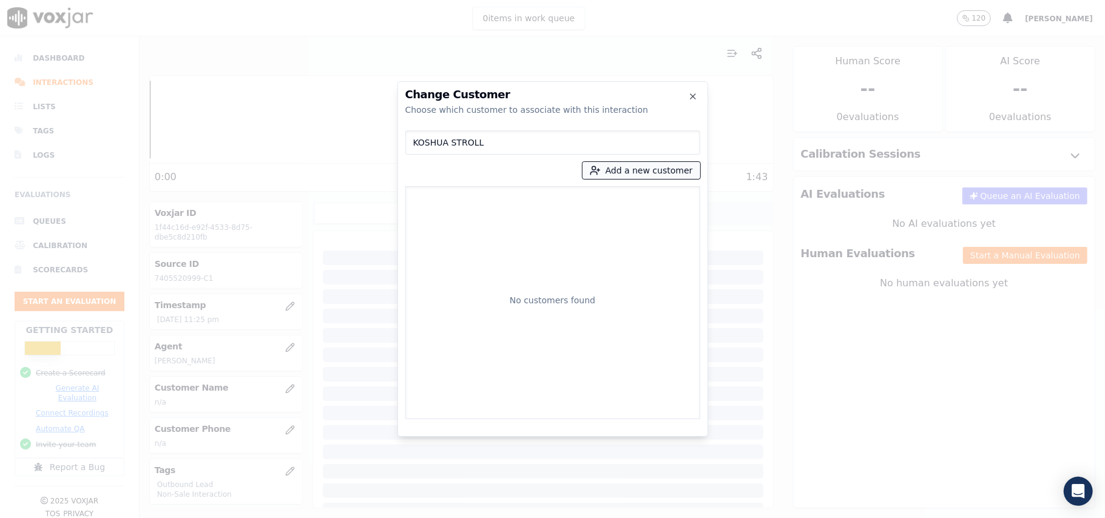
type input "KOSHUA STROLL"
click at [615, 165] on button "Add a new customer" at bounding box center [642, 170] width 118 height 17
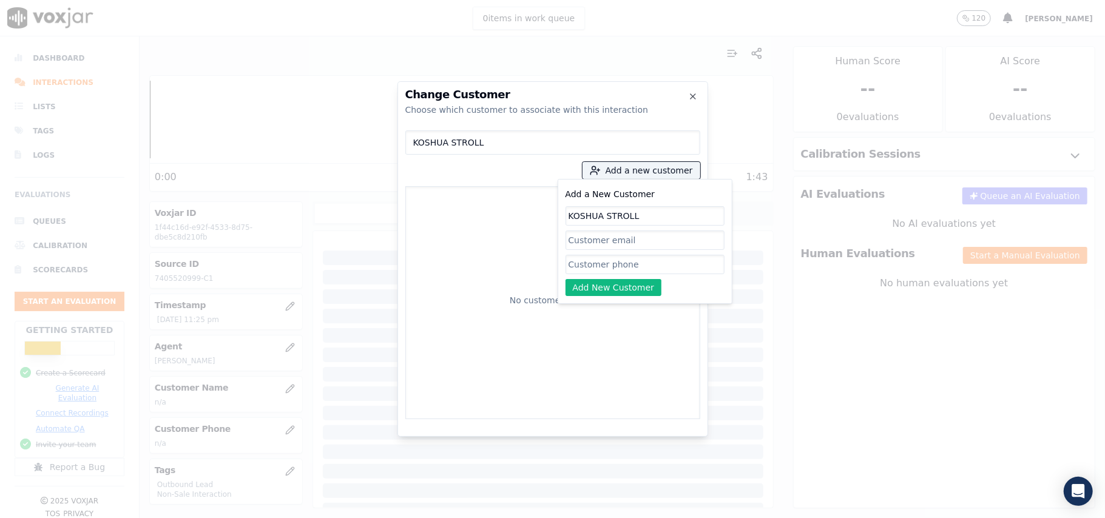
type input "KOSHUA STROLL"
click at [598, 273] on input "Add a New Customer" at bounding box center [645, 264] width 159 height 19
paste input "7405520999"
type input "7405520999"
click at [588, 285] on button "Add New Customer" at bounding box center [614, 287] width 97 height 17
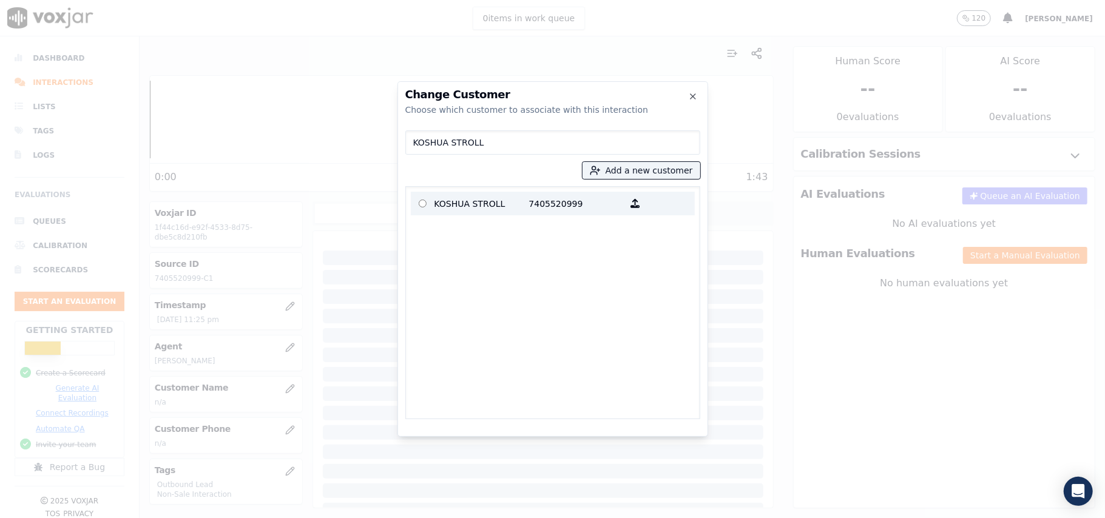
click at [457, 212] on label "KOSHUA STROLL 7405520999" at bounding box center [553, 204] width 284 height 24
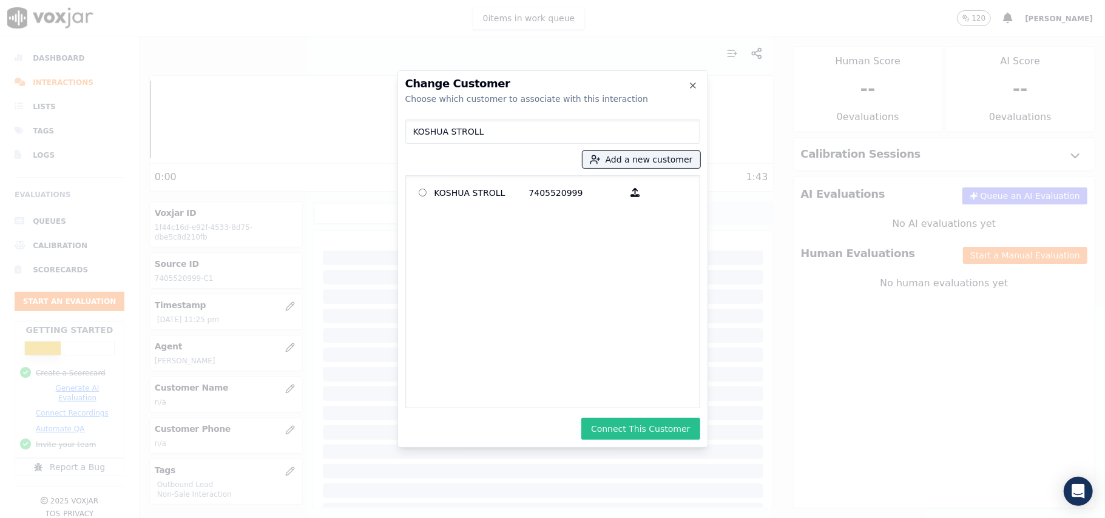
click at [627, 428] on button "Connect This Customer" at bounding box center [640, 429] width 118 height 22
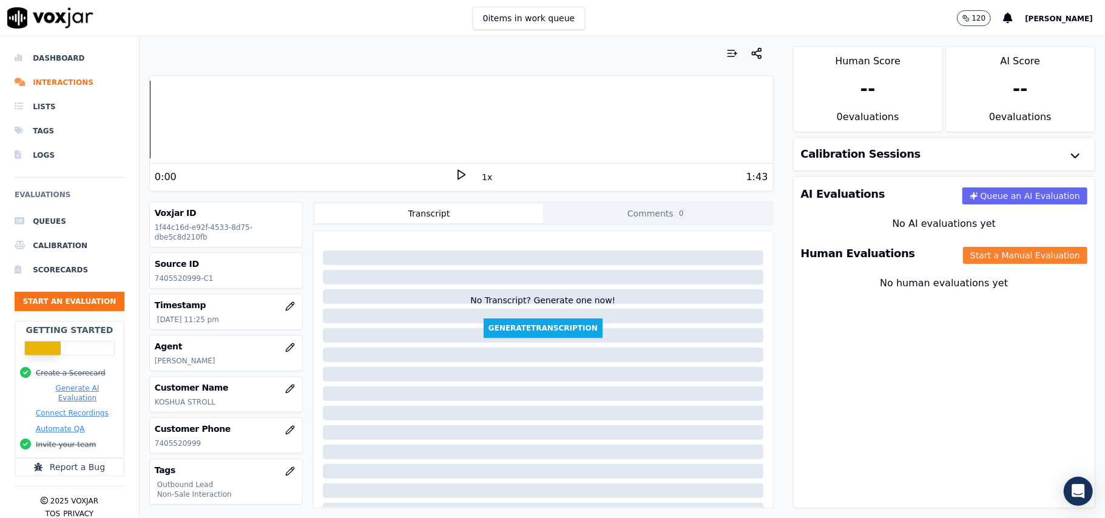
click at [963, 260] on button "Start a Manual Evaluation" at bounding box center [1025, 255] width 124 height 17
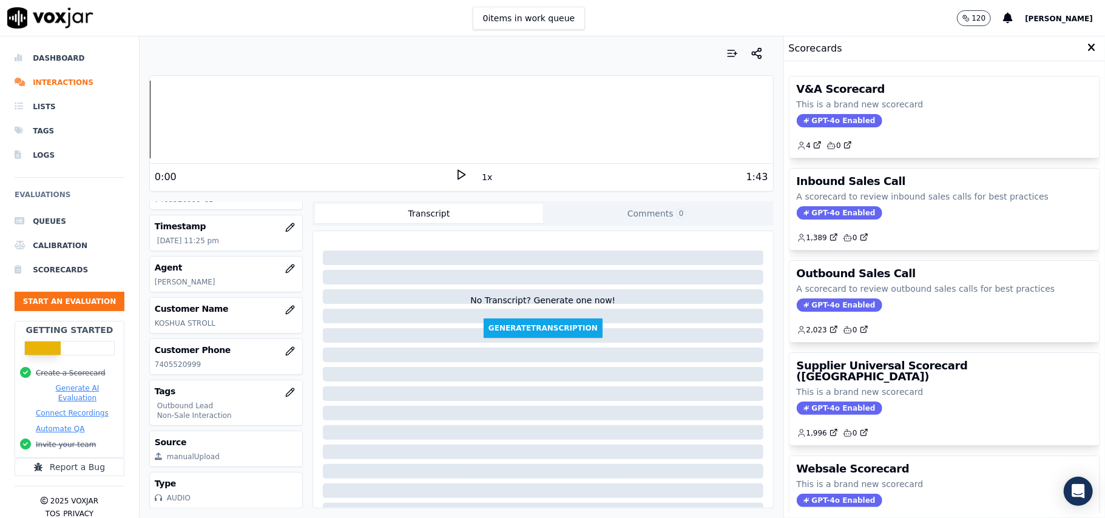
scroll to position [119, 0]
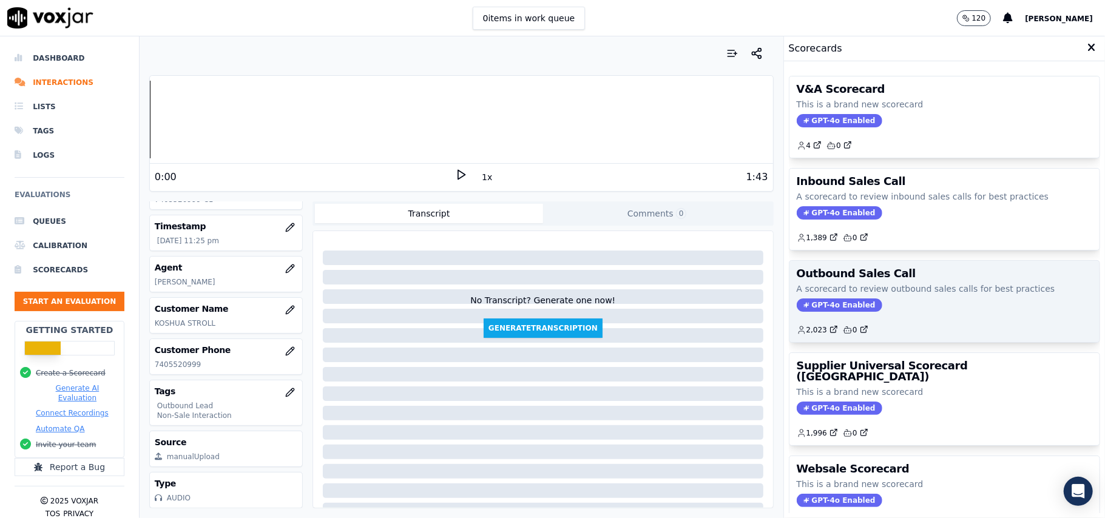
click at [815, 310] on span "GPT-4o Enabled" at bounding box center [840, 305] width 86 height 13
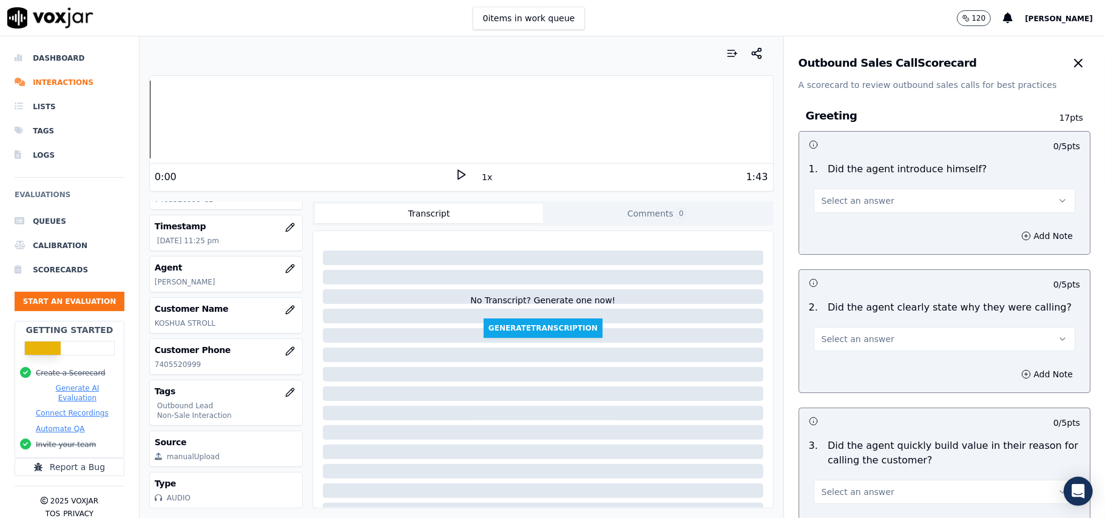
click at [842, 200] on span "Select an answer" at bounding box center [858, 201] width 73 height 12
click at [840, 229] on div "Yes" at bounding box center [918, 228] width 235 height 19
click at [856, 342] on span "Select an answer" at bounding box center [858, 339] width 73 height 12
click at [846, 363] on div "Yes" at bounding box center [918, 367] width 235 height 19
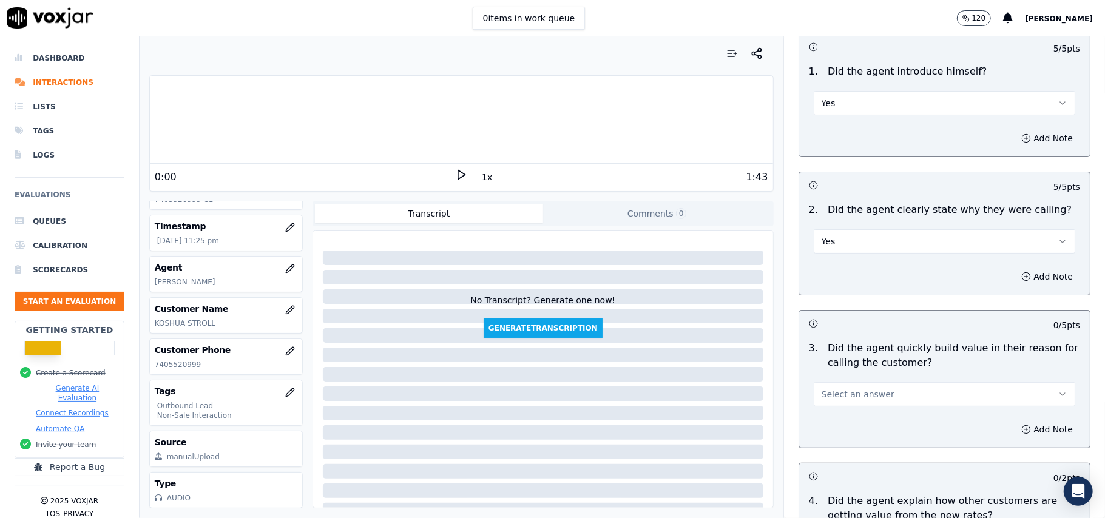
scroll to position [243, 0]
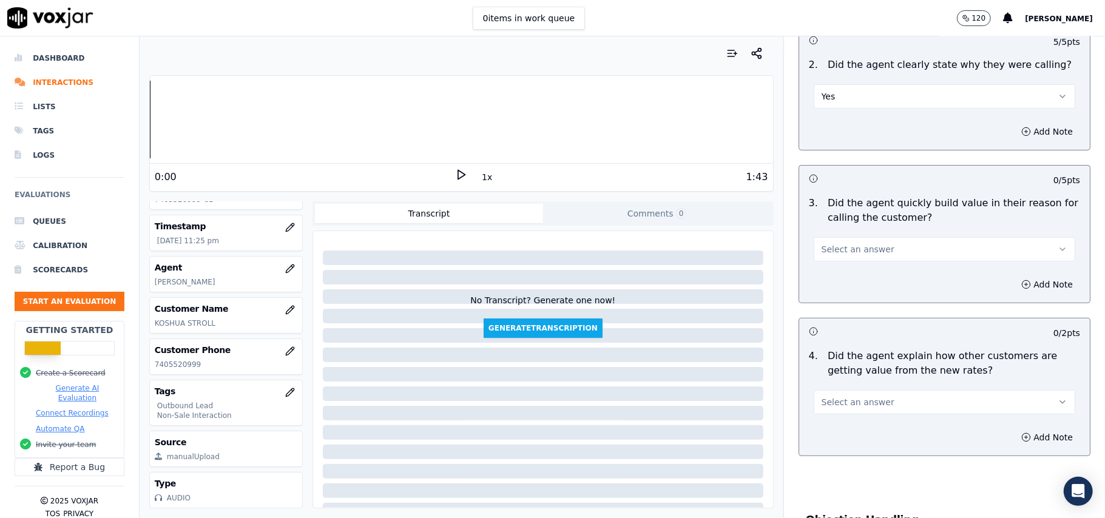
click at [828, 262] on button "Select an answer" at bounding box center [945, 249] width 262 height 24
click at [829, 284] on div "Yes" at bounding box center [918, 277] width 235 height 19
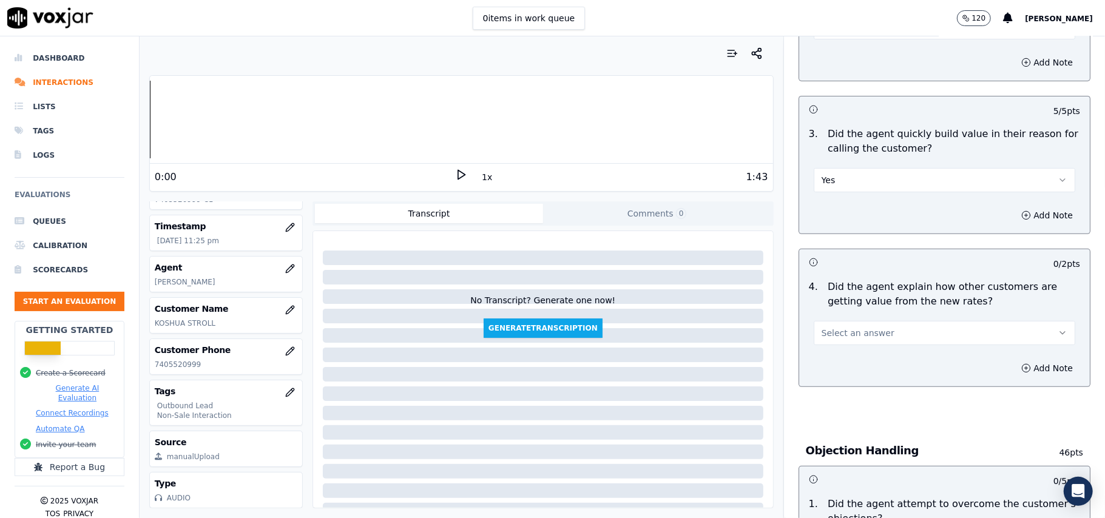
scroll to position [404, 0]
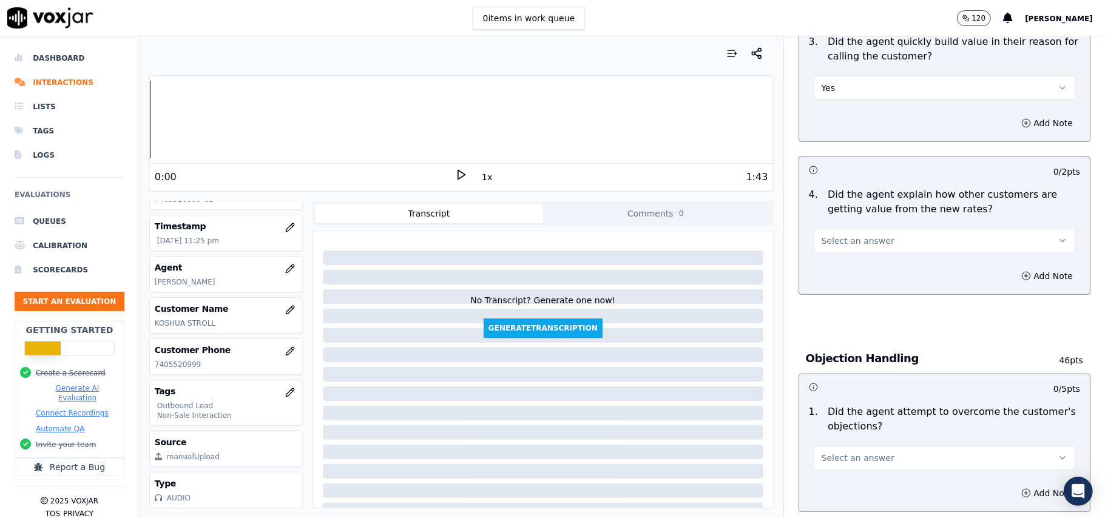
click at [857, 243] on span "Select an answer" at bounding box center [858, 241] width 73 height 12
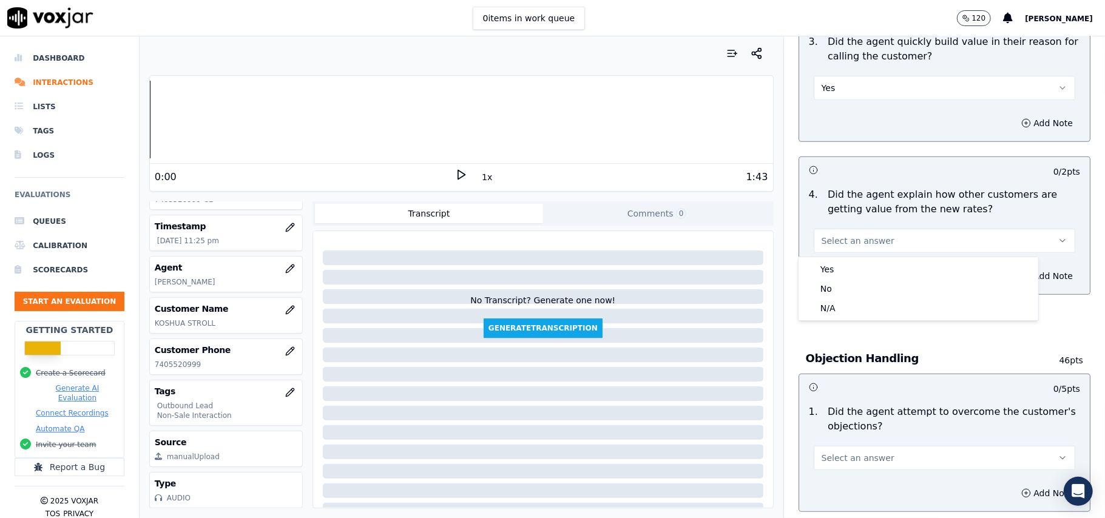
click at [857, 259] on div "Yes No N/A" at bounding box center [919, 288] width 240 height 63
click at [889, 274] on div "Yes" at bounding box center [918, 269] width 235 height 19
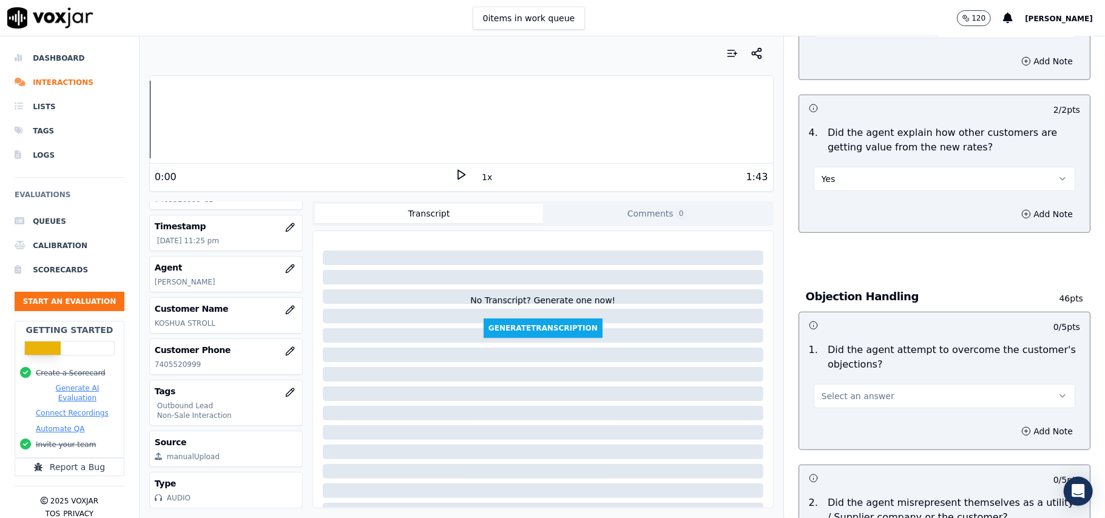
scroll to position [566, 0]
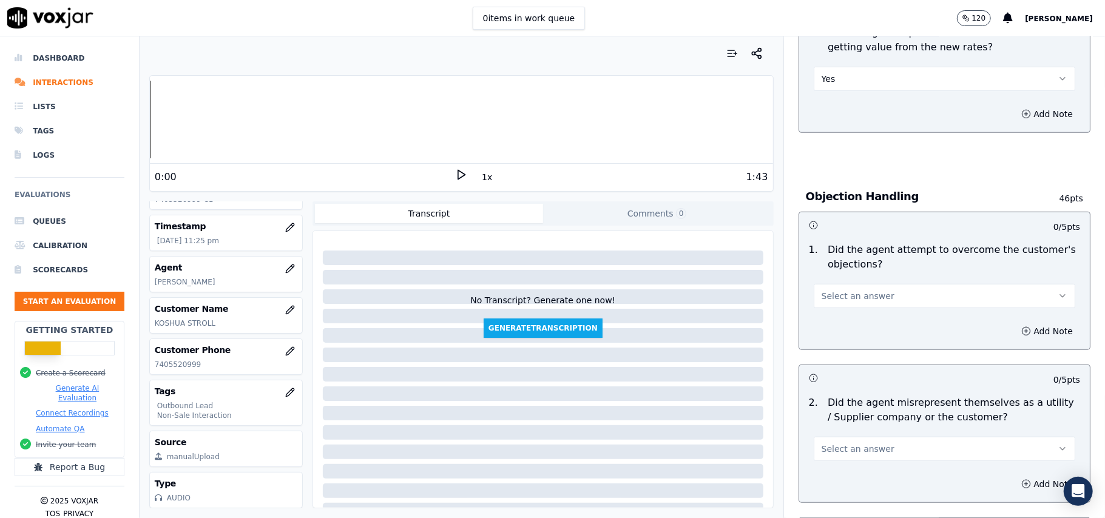
click at [874, 278] on div "Select an answer" at bounding box center [944, 290] width 281 height 36
click at [872, 293] on button "Select an answer" at bounding box center [945, 296] width 262 height 24
click at [839, 344] on div "No" at bounding box center [918, 344] width 235 height 19
click at [936, 286] on button "No" at bounding box center [945, 296] width 262 height 24
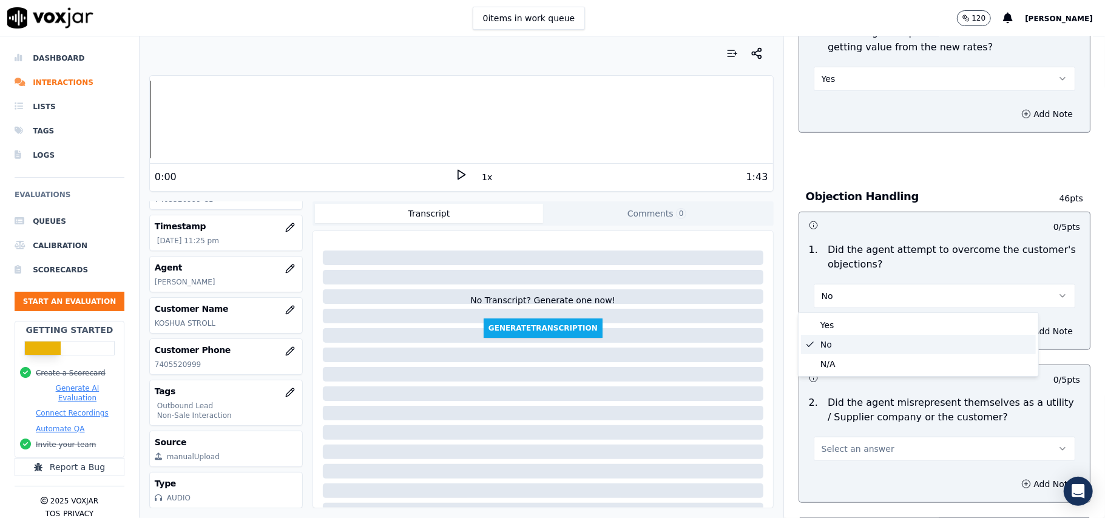
click at [856, 341] on div "No" at bounding box center [918, 344] width 235 height 19
click at [853, 305] on button "No" at bounding box center [945, 296] width 262 height 24
click at [843, 322] on div "Yes" at bounding box center [918, 325] width 235 height 19
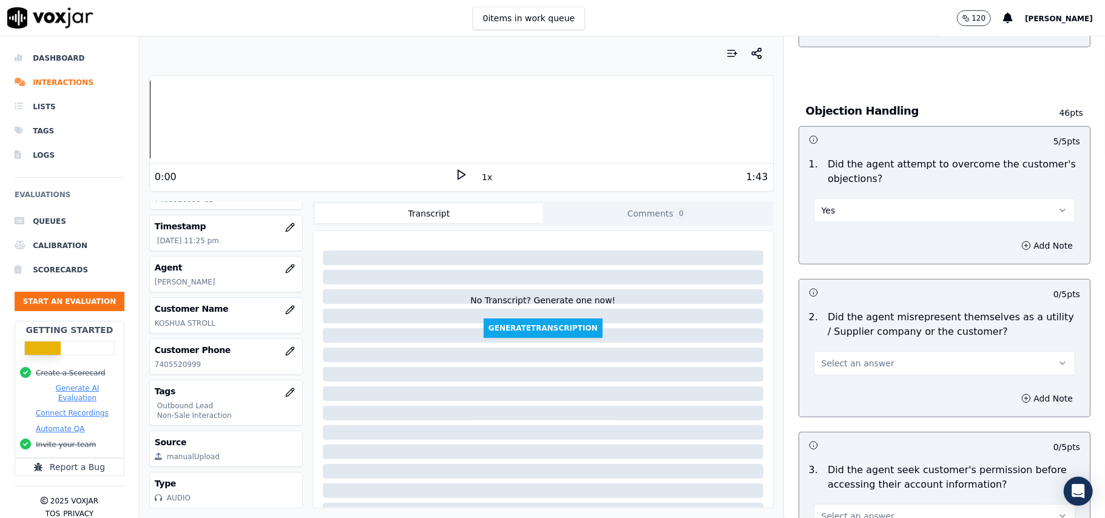
scroll to position [728, 0]
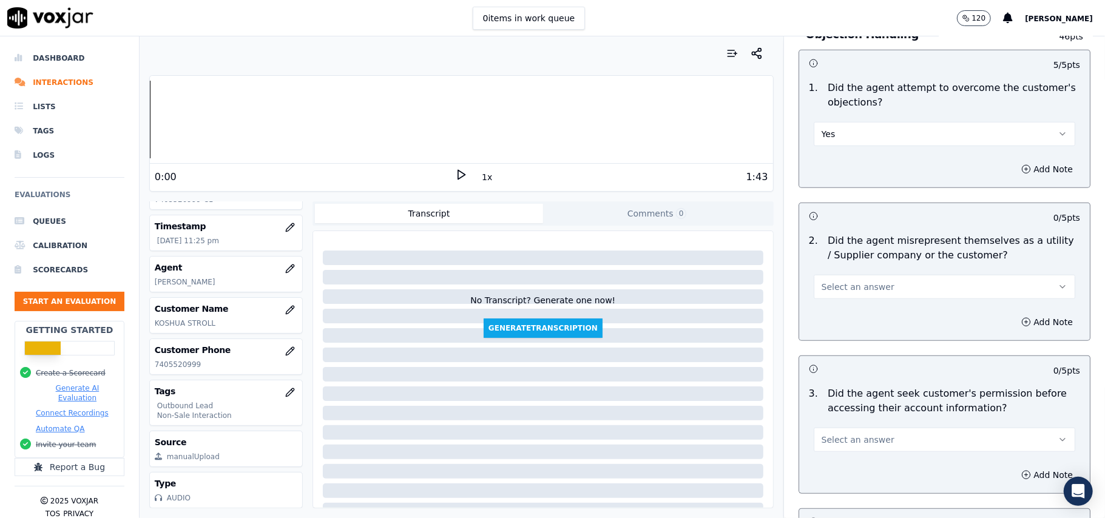
click at [831, 292] on span "Select an answer" at bounding box center [858, 287] width 73 height 12
click at [824, 335] on div "No" at bounding box center [918, 336] width 235 height 19
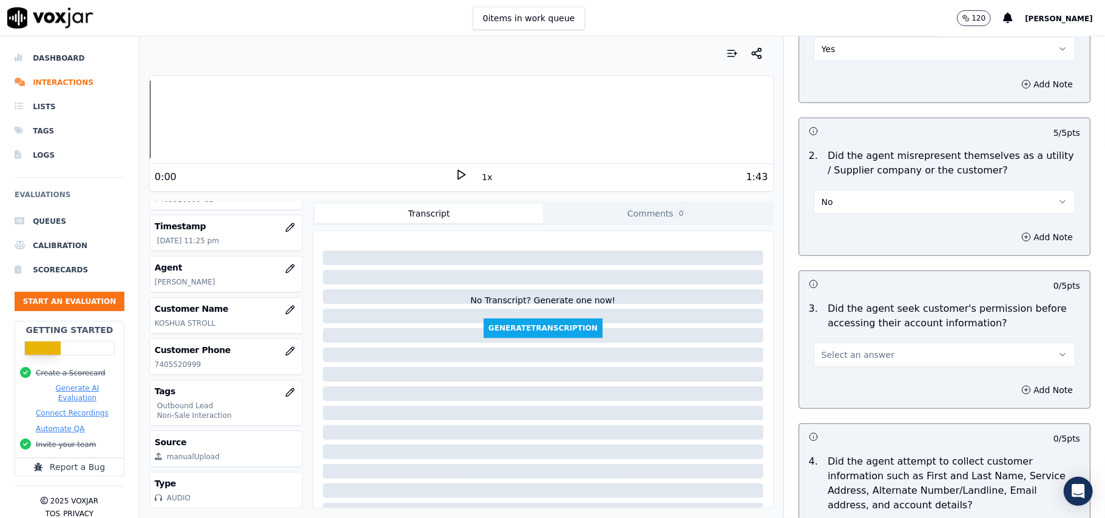
scroll to position [890, 0]
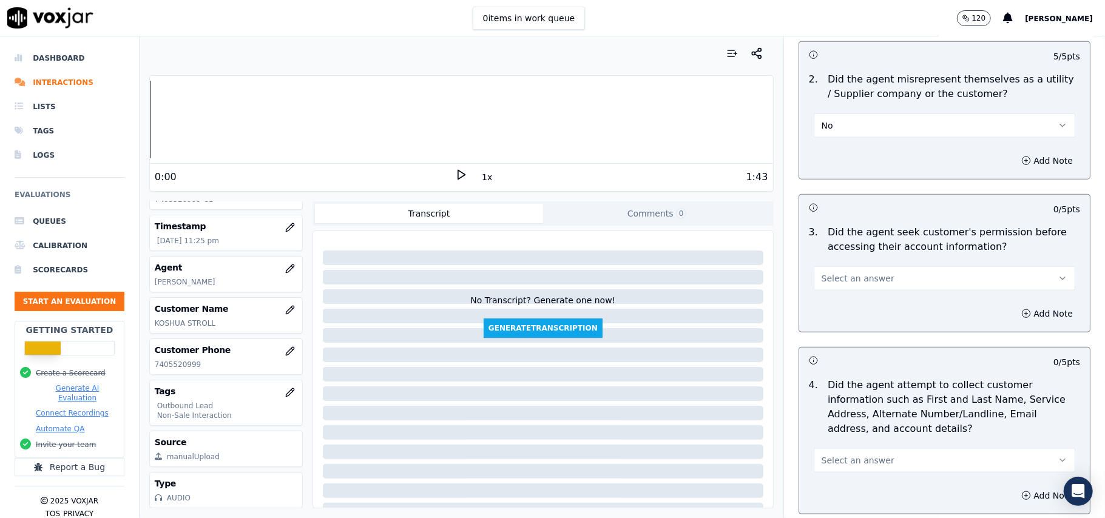
click at [824, 273] on button "Select an answer" at bounding box center [945, 278] width 262 height 24
click at [830, 318] on div "No" at bounding box center [918, 327] width 235 height 19
click at [846, 284] on button "No" at bounding box center [945, 278] width 262 height 24
click at [831, 303] on div "Yes" at bounding box center [918, 308] width 235 height 19
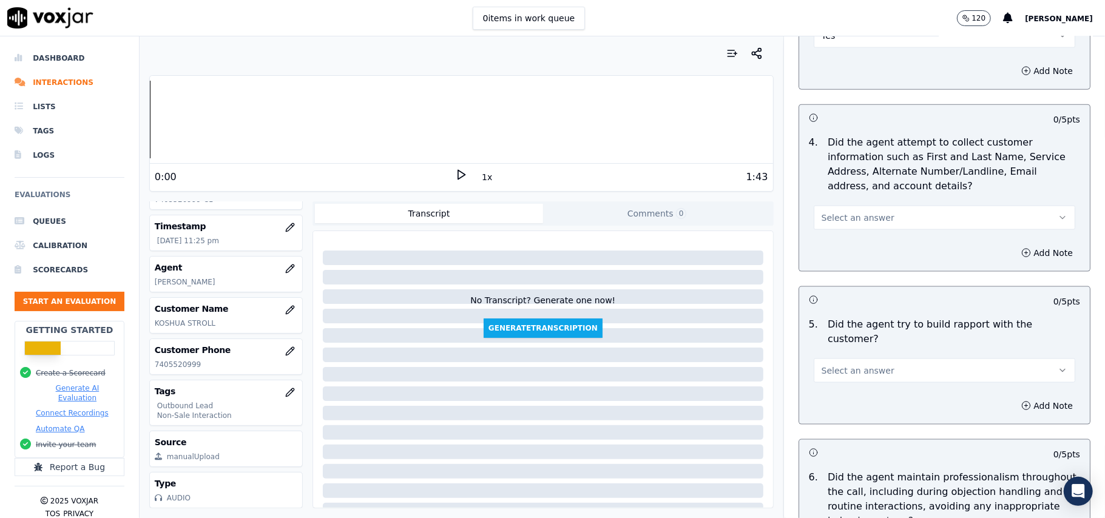
click at [844, 222] on span "Select an answer" at bounding box center [858, 218] width 73 height 12
click at [839, 245] on div "Yes" at bounding box center [918, 248] width 235 height 19
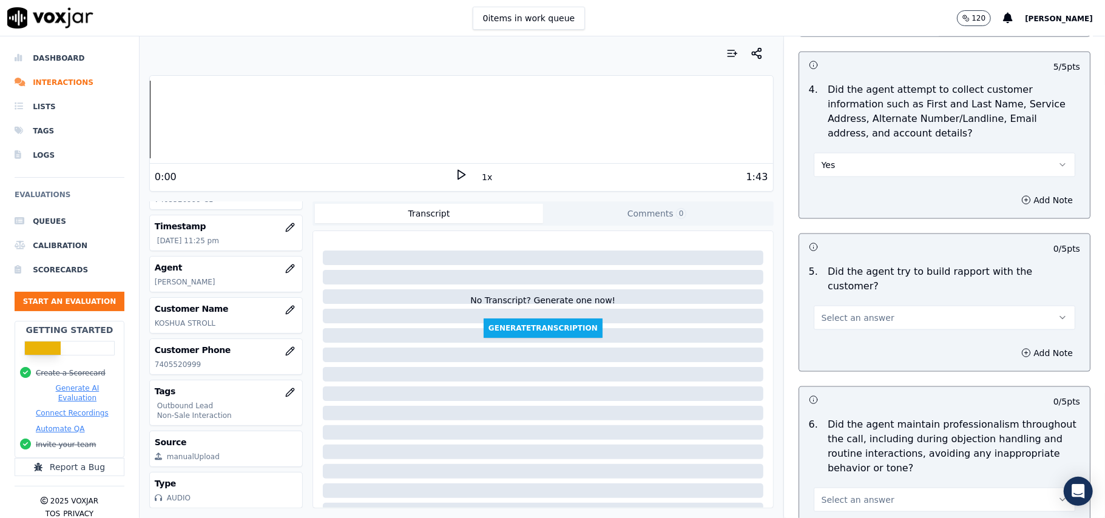
scroll to position [1214, 0]
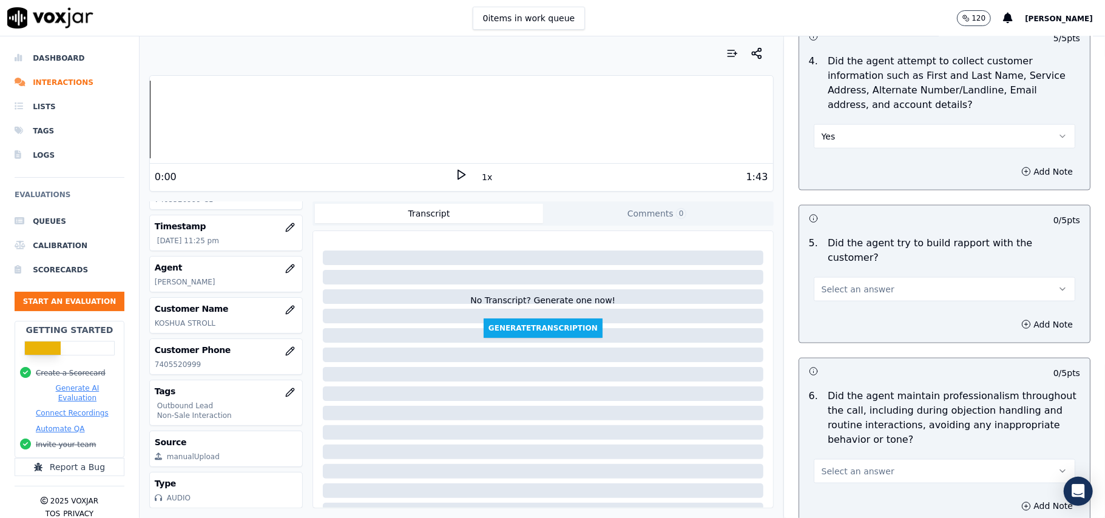
click at [870, 142] on button "Yes" at bounding box center [945, 136] width 262 height 24
click at [844, 200] on div "N/A" at bounding box center [918, 205] width 235 height 19
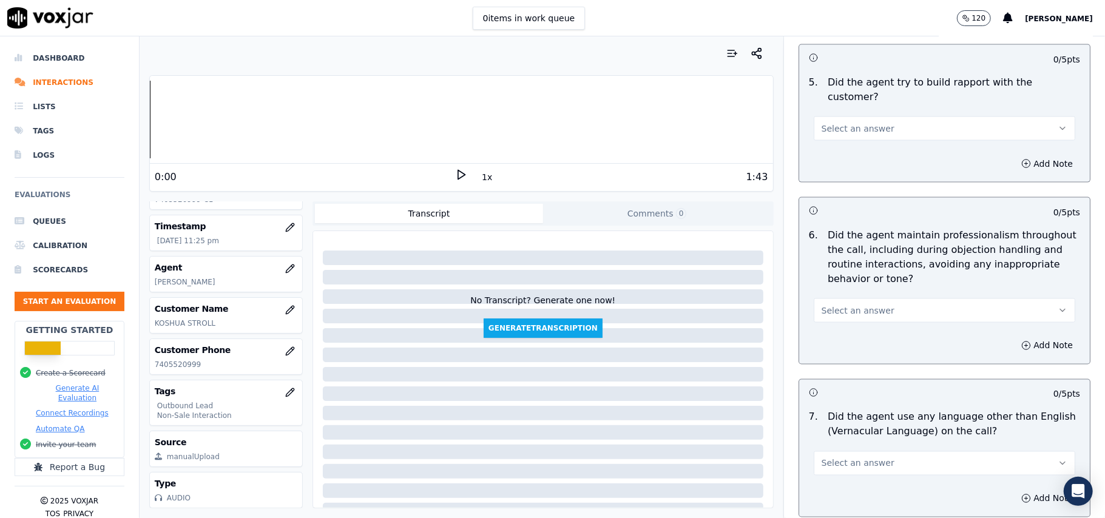
scroll to position [1375, 0]
click at [873, 116] on button "Select an answer" at bounding box center [945, 128] width 262 height 24
click at [833, 135] on div "Yes" at bounding box center [918, 143] width 235 height 19
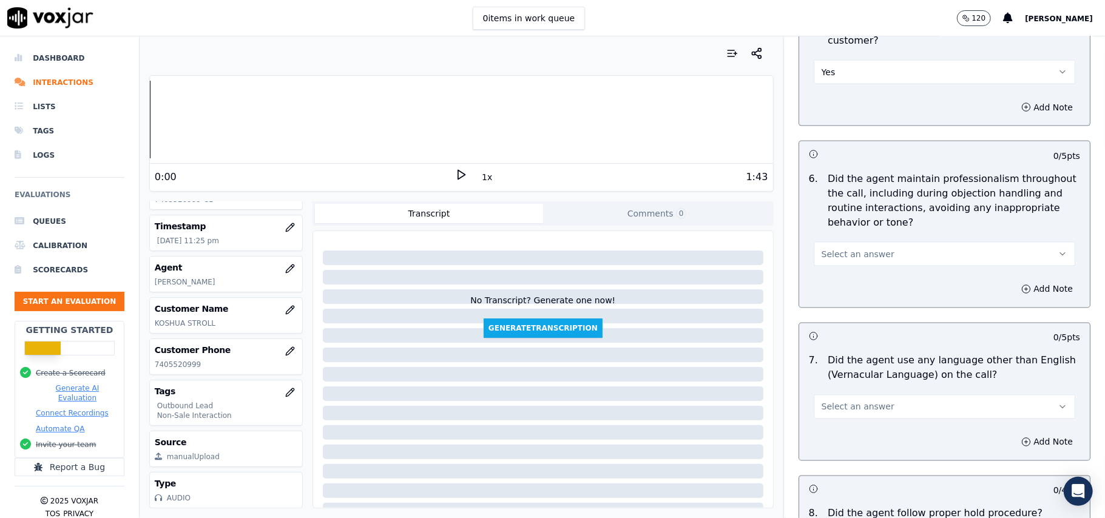
scroll to position [1537, 0]
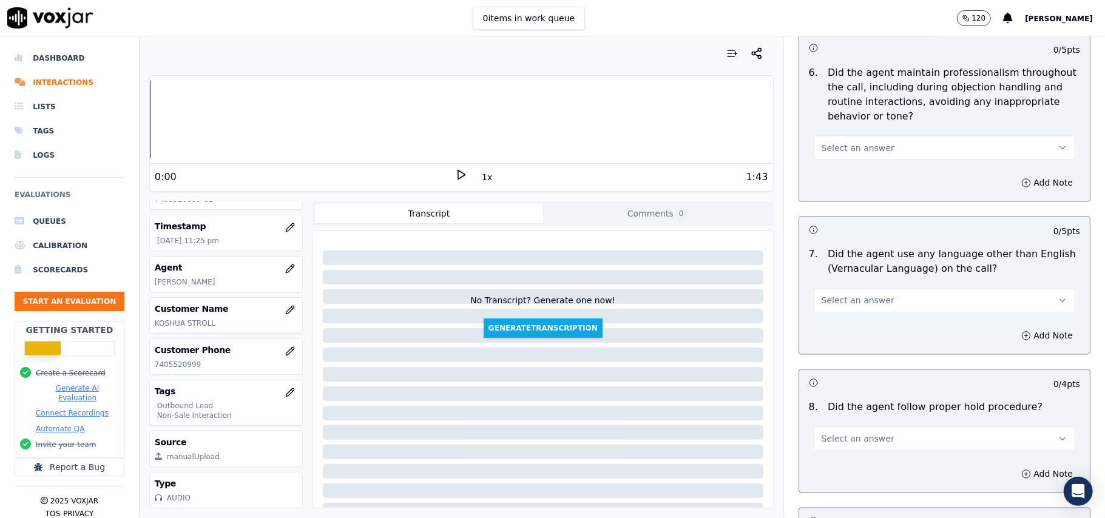
click at [858, 142] on span "Select an answer" at bounding box center [858, 148] width 73 height 12
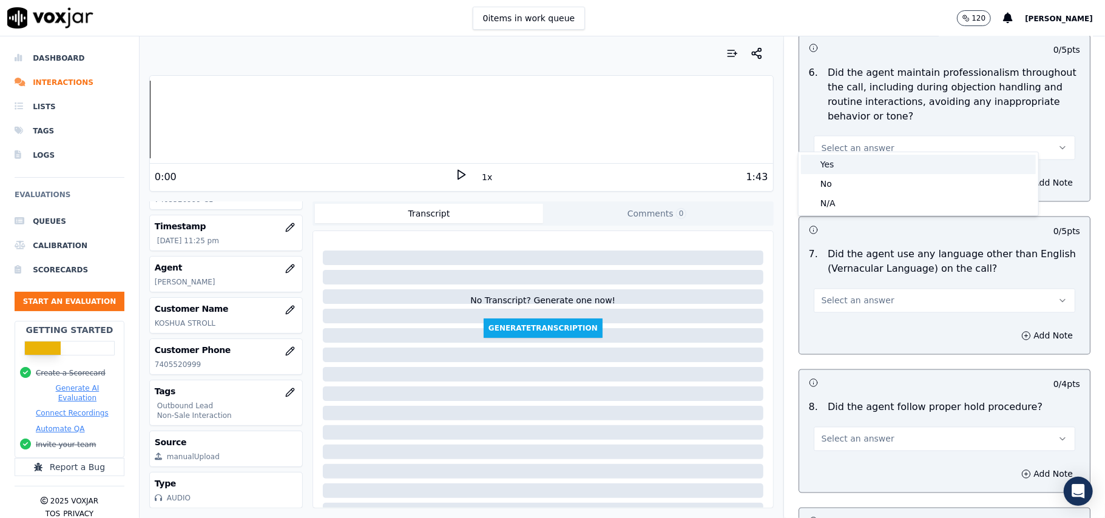
click at [842, 164] on div "Yes" at bounding box center [918, 164] width 235 height 19
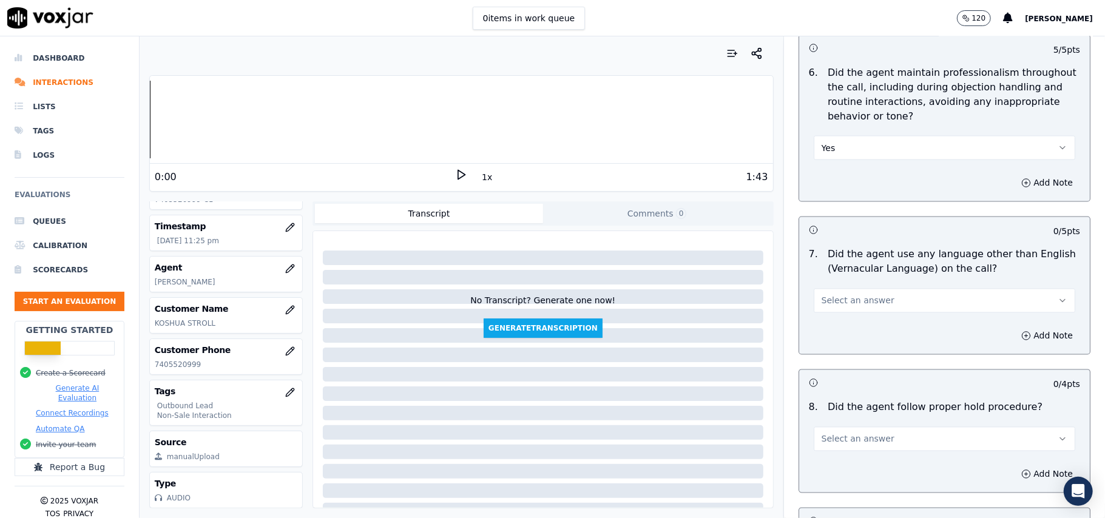
scroll to position [1618, 0]
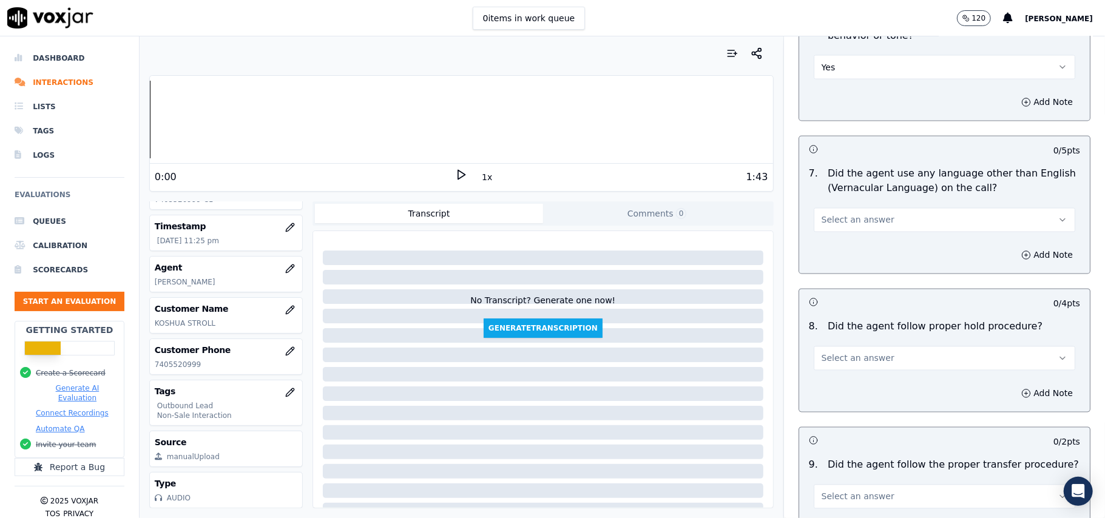
click at [887, 209] on button "Select an answer" at bounding box center [945, 220] width 262 height 24
click at [824, 249] on div "No" at bounding box center [918, 256] width 235 height 19
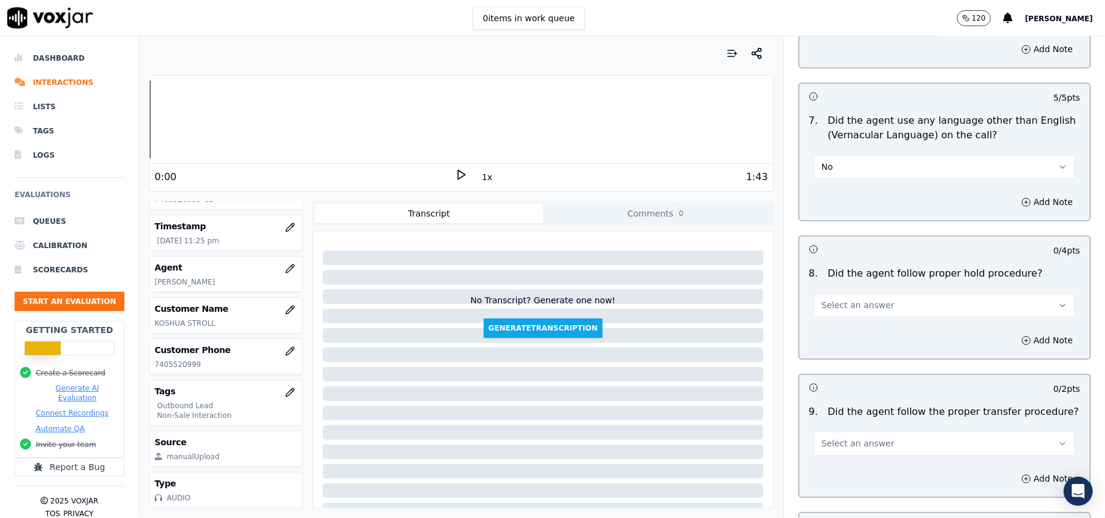
scroll to position [1700, 0]
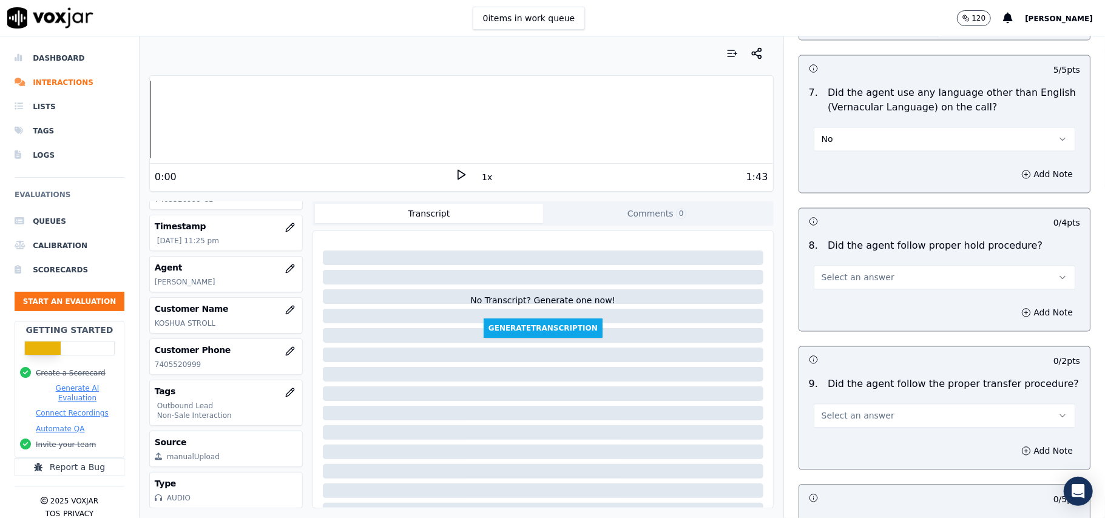
click at [859, 265] on button "Select an answer" at bounding box center [945, 277] width 262 height 24
click at [844, 288] on div "Yes" at bounding box center [918, 294] width 235 height 19
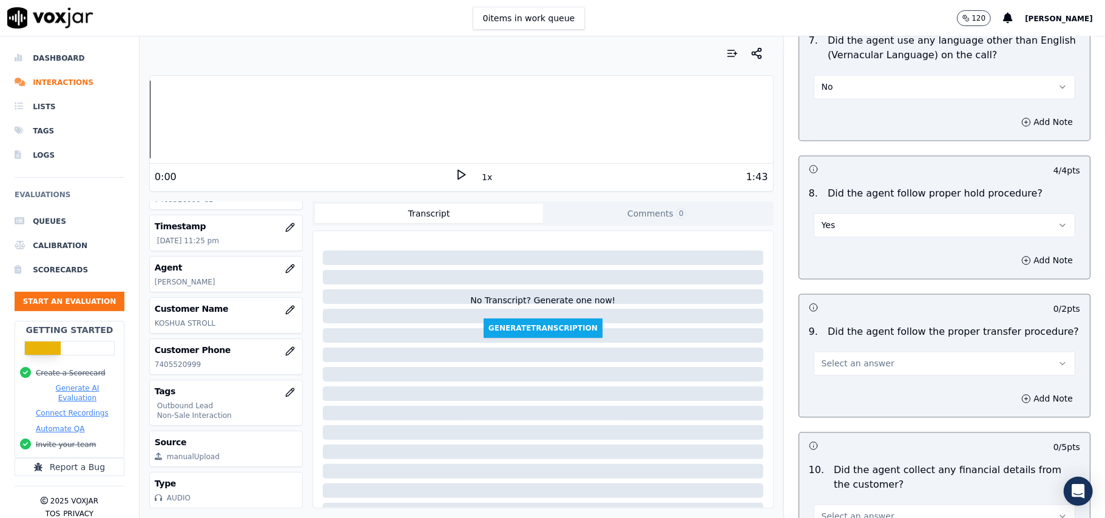
scroll to position [1780, 0]
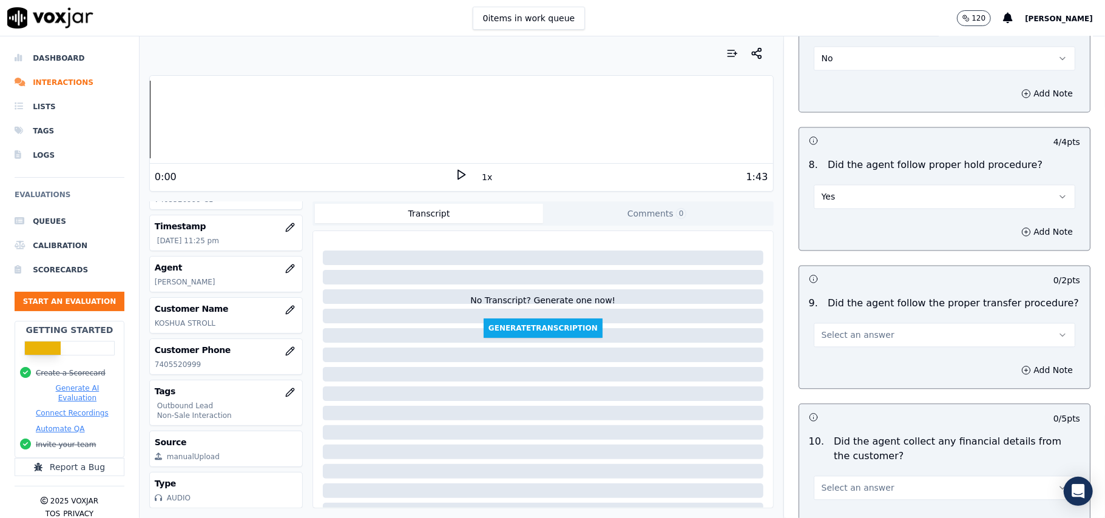
click at [848, 329] on span "Select an answer" at bounding box center [858, 335] width 73 height 12
click at [843, 356] on div "Yes" at bounding box center [918, 352] width 235 height 19
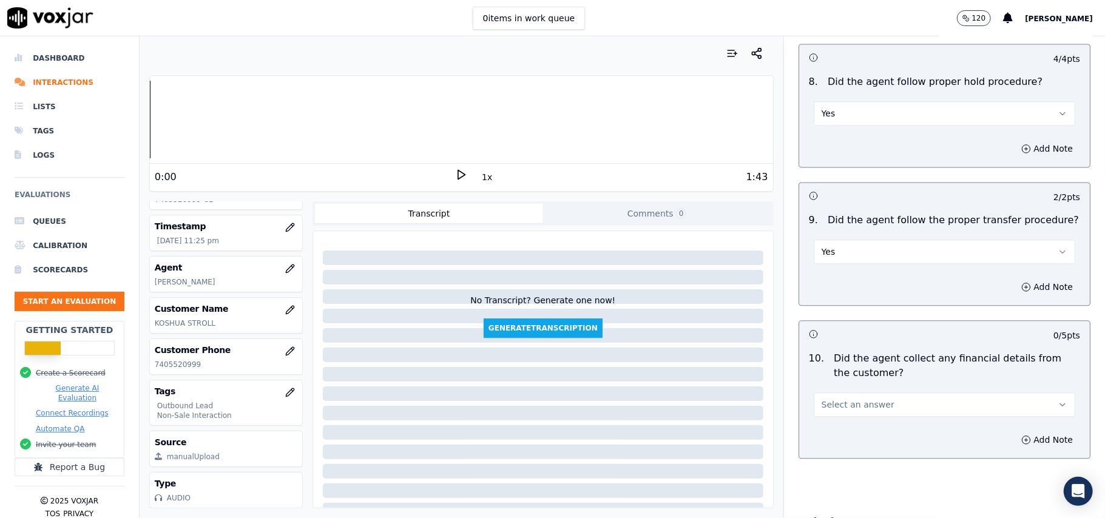
scroll to position [1942, 0]
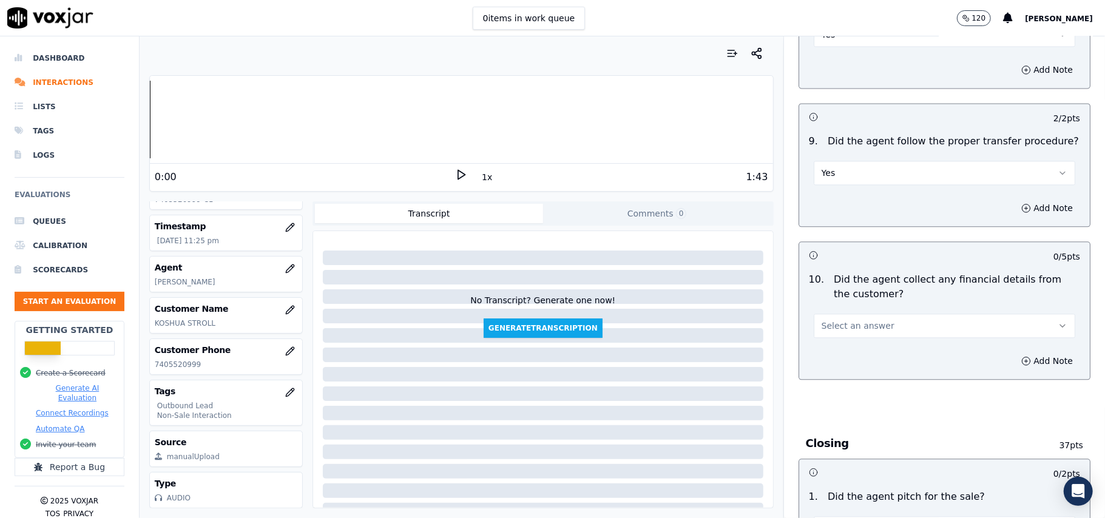
click at [864, 302] on div "Select an answer" at bounding box center [944, 320] width 281 height 36
click at [844, 320] on span "Select an answer" at bounding box center [858, 326] width 73 height 12
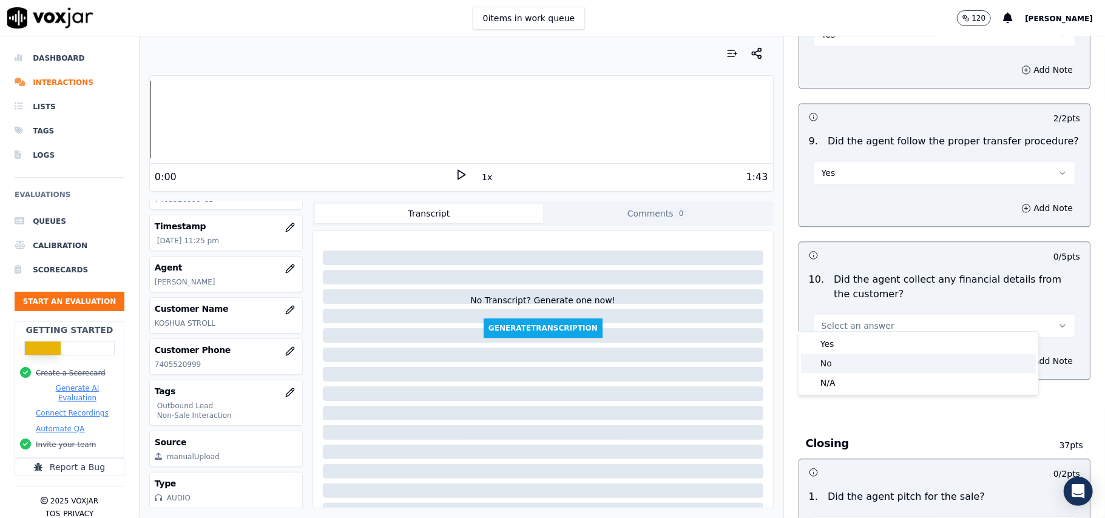
click at [846, 361] on div "No" at bounding box center [918, 363] width 235 height 19
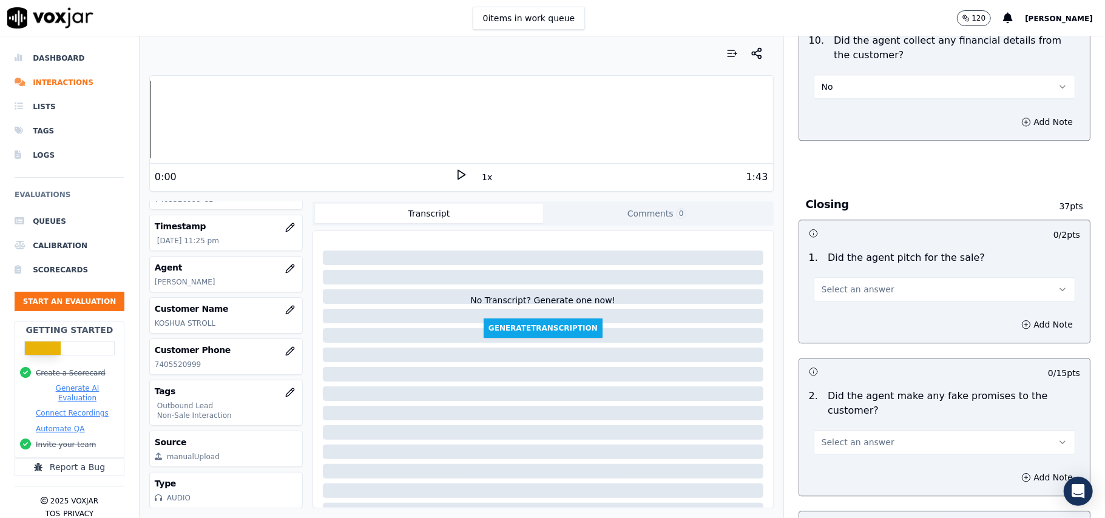
scroll to position [2185, 0]
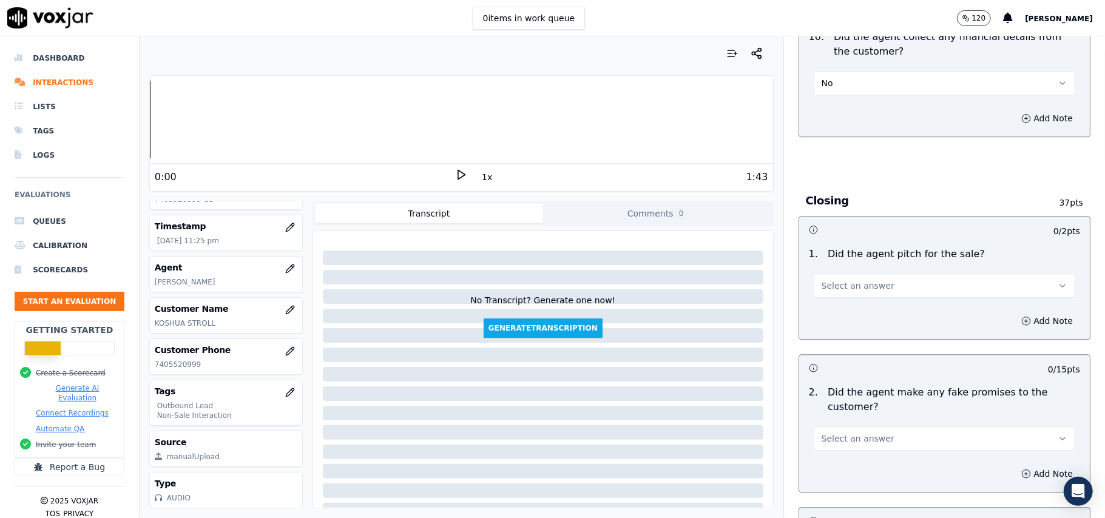
click at [838, 284] on button "Select an answer" at bounding box center [945, 286] width 262 height 24
click at [838, 297] on div "Yes" at bounding box center [918, 304] width 235 height 19
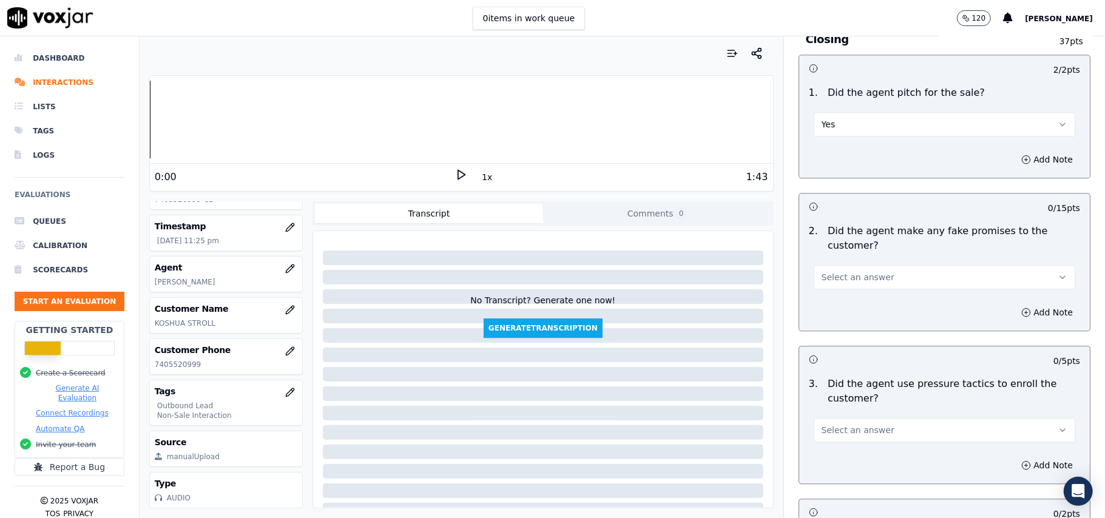
click at [838, 271] on span "Select an answer" at bounding box center [858, 277] width 73 height 12
click at [829, 320] on div "No" at bounding box center [918, 315] width 235 height 19
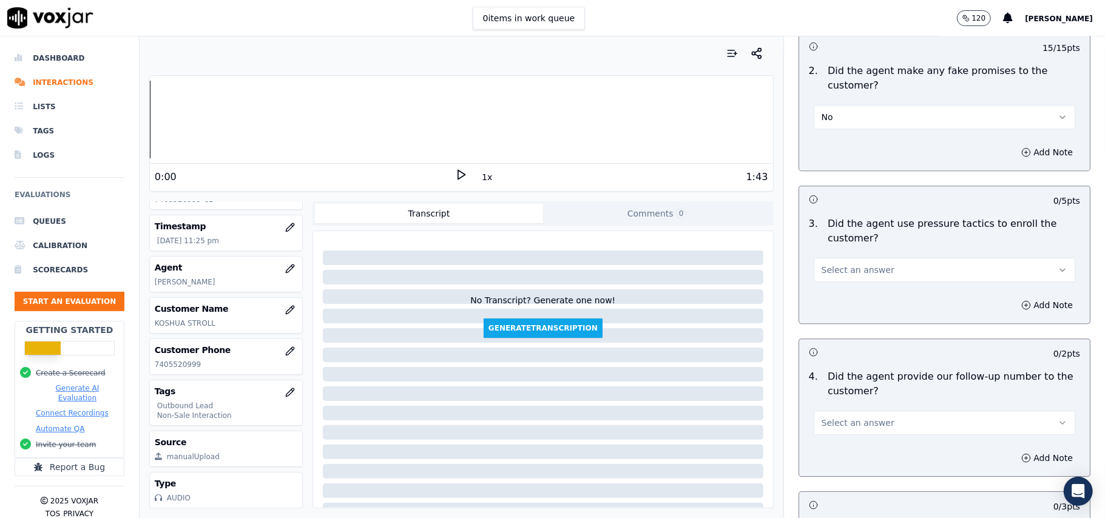
scroll to position [2509, 0]
click at [853, 262] on span "Select an answer" at bounding box center [858, 268] width 73 height 12
click at [842, 299] on div "No" at bounding box center [918, 306] width 235 height 19
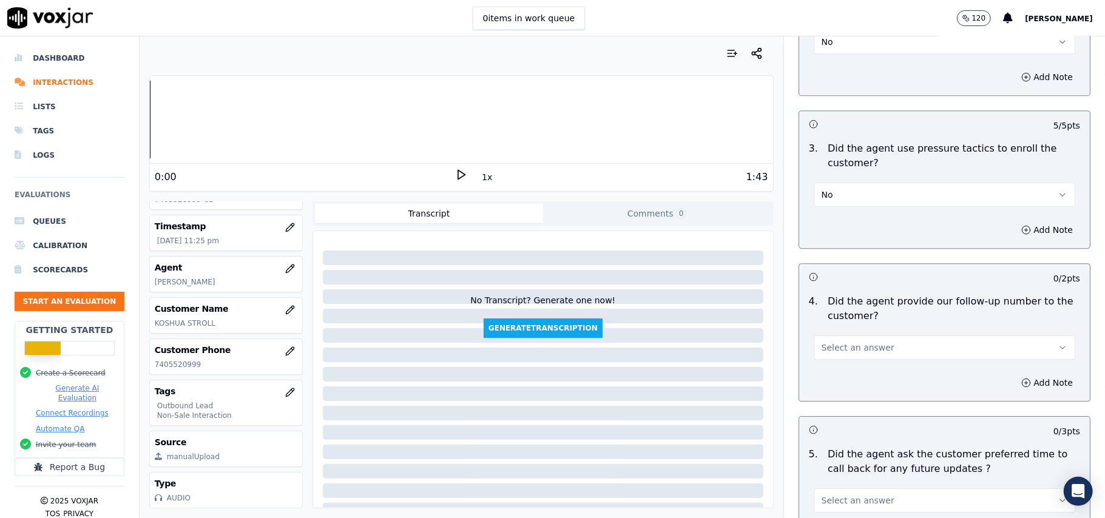
scroll to position [2671, 0]
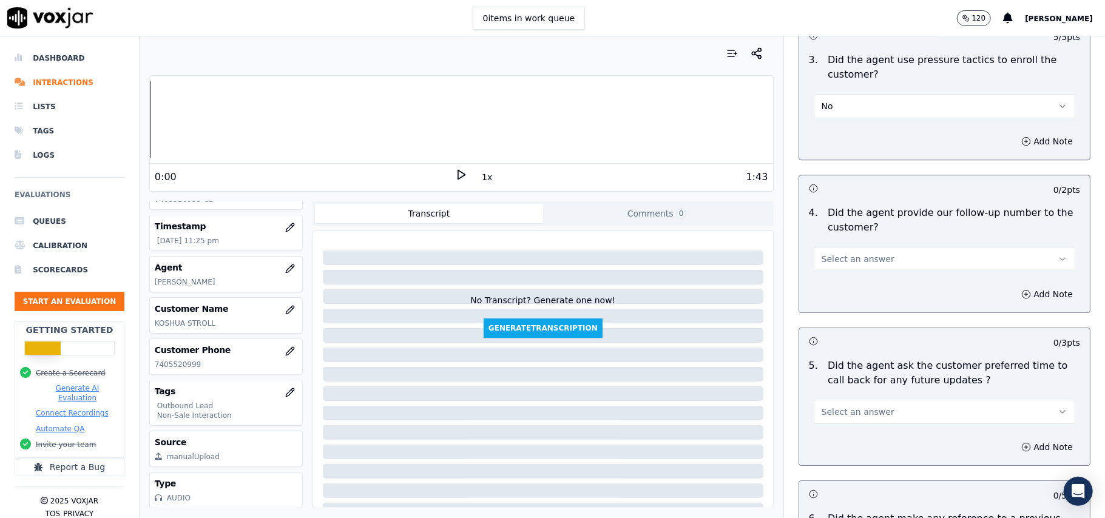
click at [880, 247] on button "Select an answer" at bounding box center [945, 259] width 262 height 24
click at [861, 280] on div "Yes" at bounding box center [918, 278] width 235 height 19
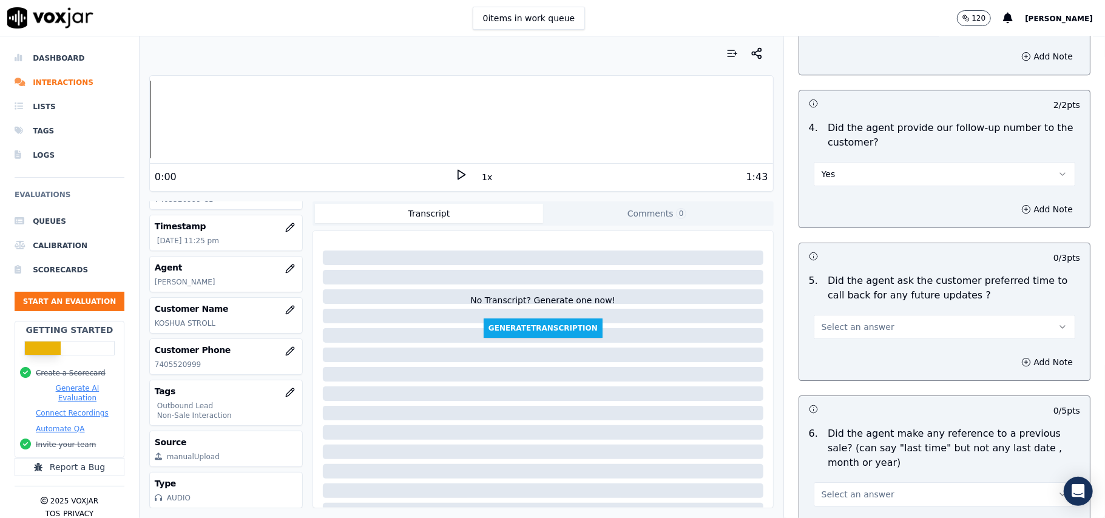
scroll to position [2832, 0]
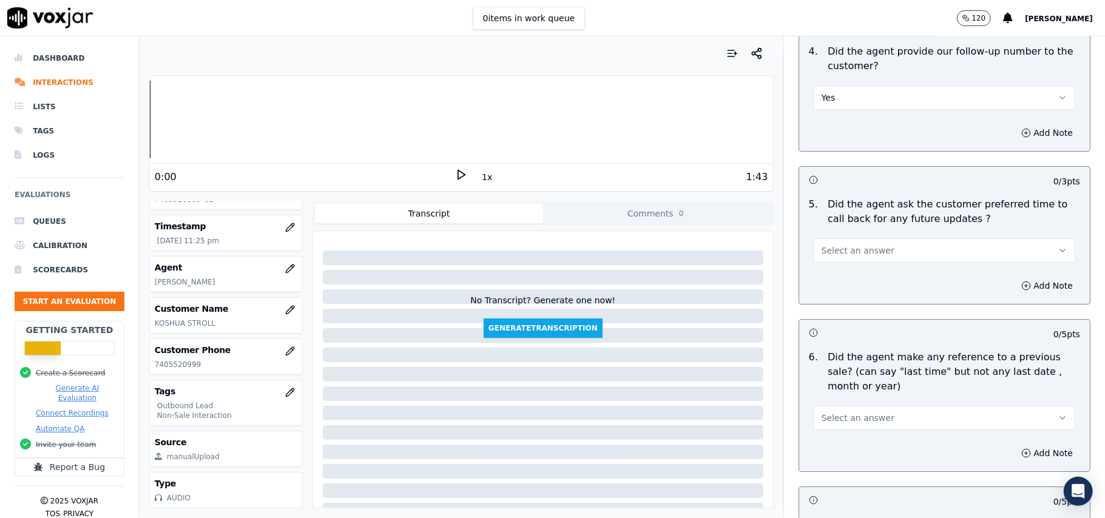
click at [859, 236] on div "Select an answer" at bounding box center [945, 249] width 262 height 27
click at [852, 248] on span "Select an answer" at bounding box center [858, 251] width 73 height 12
click at [836, 280] on div "No" at bounding box center [918, 289] width 235 height 19
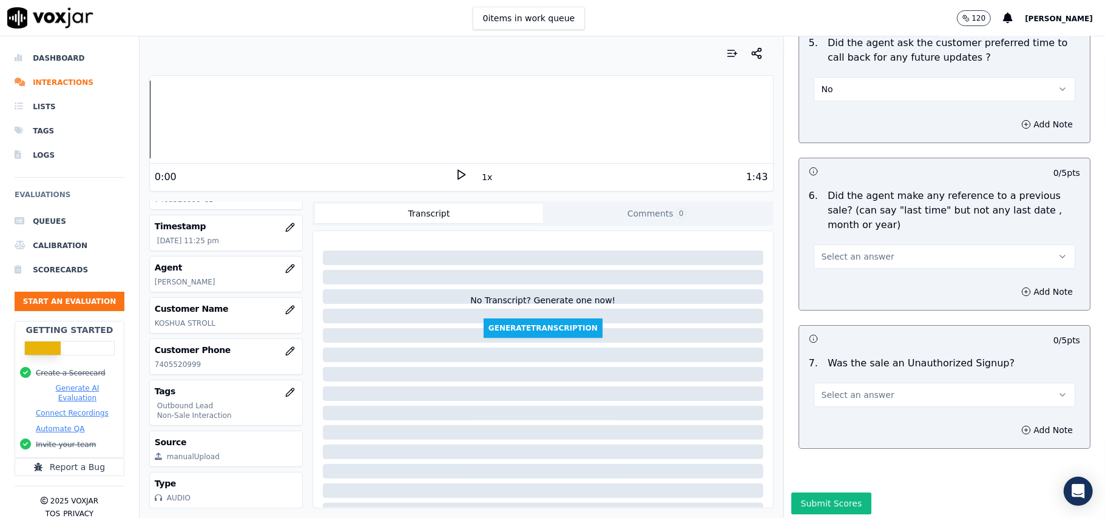
scroll to position [2994, 0]
click at [835, 250] on span "Select an answer" at bounding box center [858, 256] width 73 height 12
click at [826, 302] on div "No" at bounding box center [918, 295] width 235 height 19
click at [842, 393] on span "Select an answer" at bounding box center [858, 394] width 73 height 12
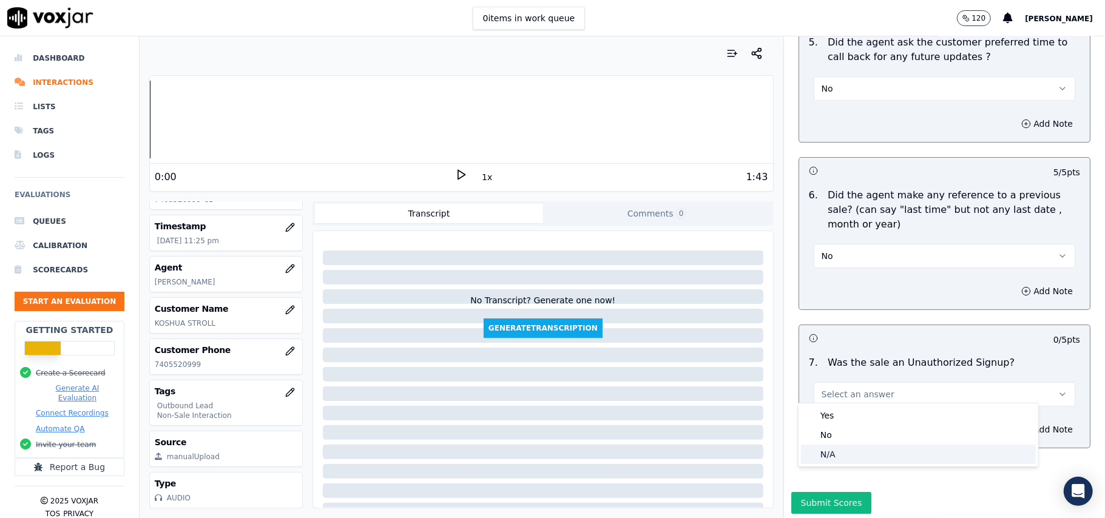
click at [838, 452] on div "N/A" at bounding box center [918, 454] width 235 height 19
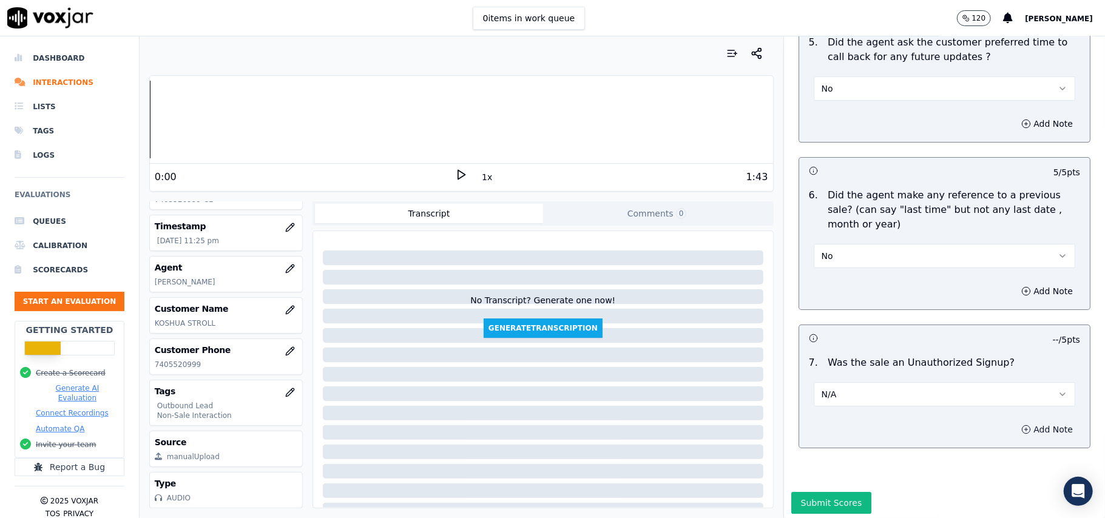
click at [1014, 421] on button "Add Note" at bounding box center [1047, 429] width 66 height 17
click at [869, 445] on textarea at bounding box center [944, 472] width 271 height 59
paste textarea ""Call ID: 160222 Agent again called up the customer and this time transferred t…"
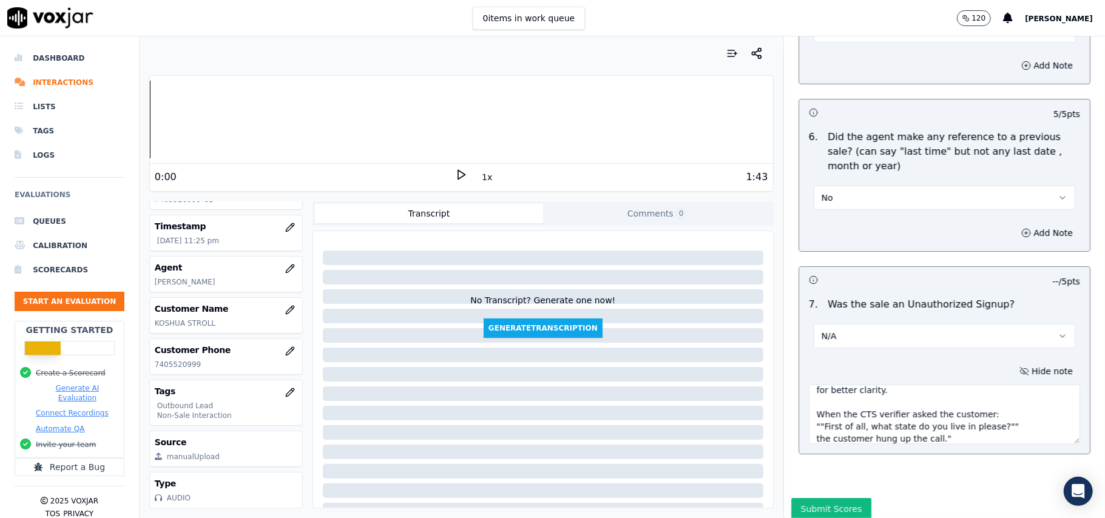
scroll to position [3092, 0]
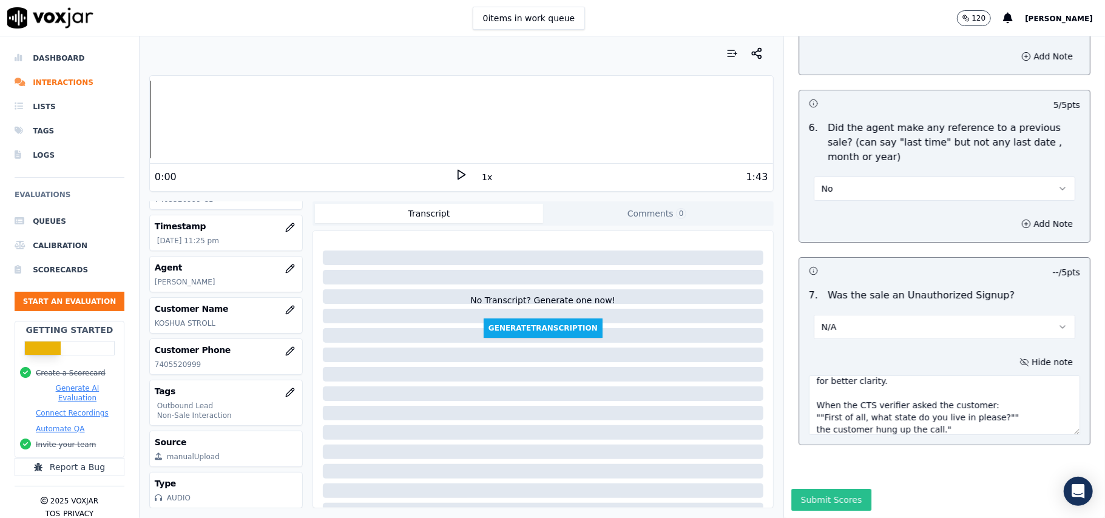
type textarea ""Call ID: 160222 Agent again called up the customer and this time transferred t…"
click at [824, 489] on button "Submit Scores" at bounding box center [831, 500] width 81 height 22
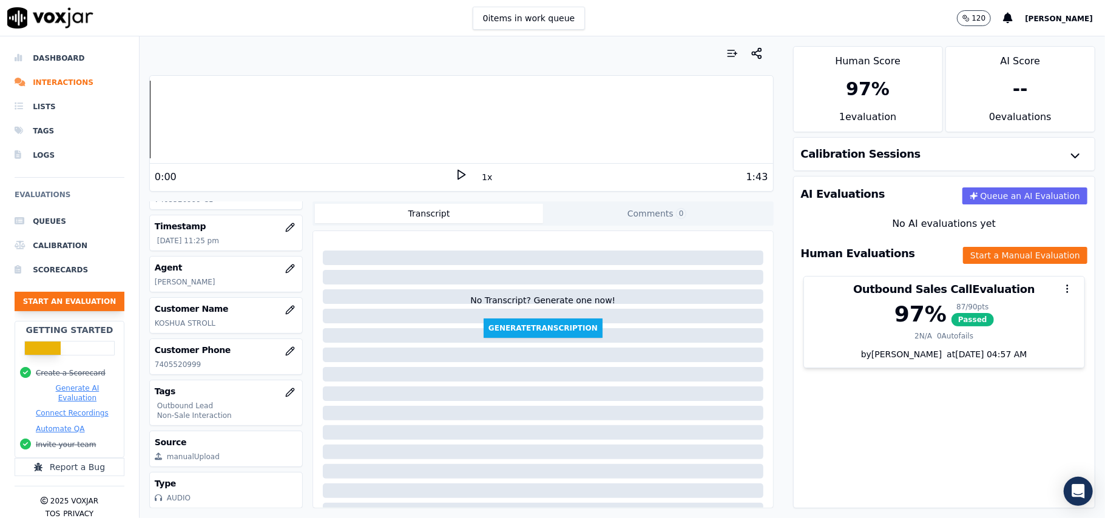
click at [71, 301] on button "Start an Evaluation" at bounding box center [70, 301] width 110 height 19
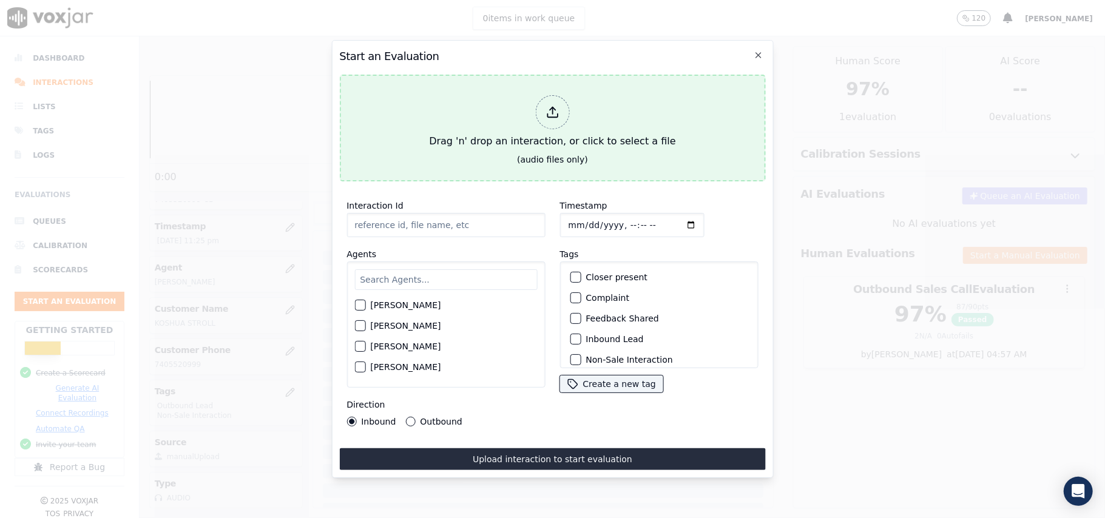
click at [543, 108] on div at bounding box center [552, 112] width 34 height 34
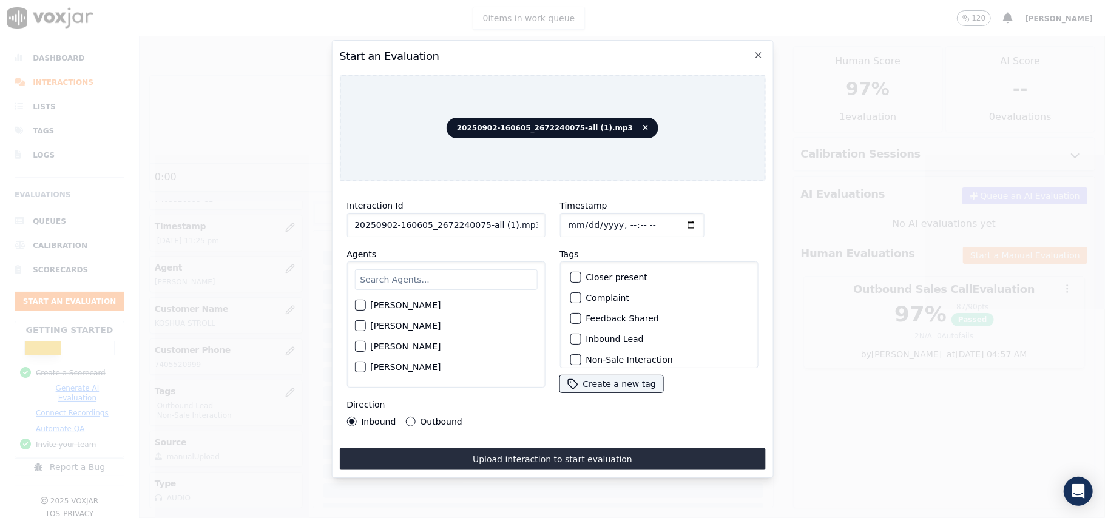
drag, startPoint x: 520, startPoint y: 219, endPoint x: 476, endPoint y: 228, distance: 44.0
click at [476, 228] on input "20250902-160605_2672240075-all (1).mp3" at bounding box center [446, 225] width 198 height 24
type input "20250902-160605_2672240075-C1"
click at [584, 215] on input "Timestamp" at bounding box center [632, 225] width 144 height 24
type input "2025-09-02T23:28"
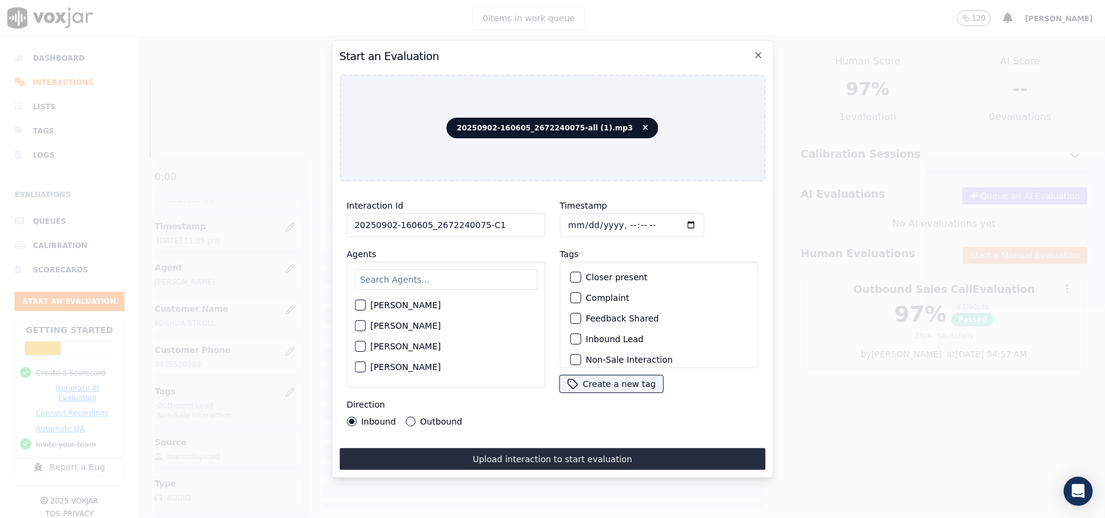
click at [436, 275] on input "text" at bounding box center [445, 279] width 183 height 21
type input "ethan"
click at [379, 305] on label "Ethan Mukherjee" at bounding box center [405, 309] width 70 height 8
click at [365, 303] on button "Ethan Mukherjee" at bounding box center [359, 308] width 11 height 11
click at [571, 335] on div "button" at bounding box center [575, 339] width 8 height 8
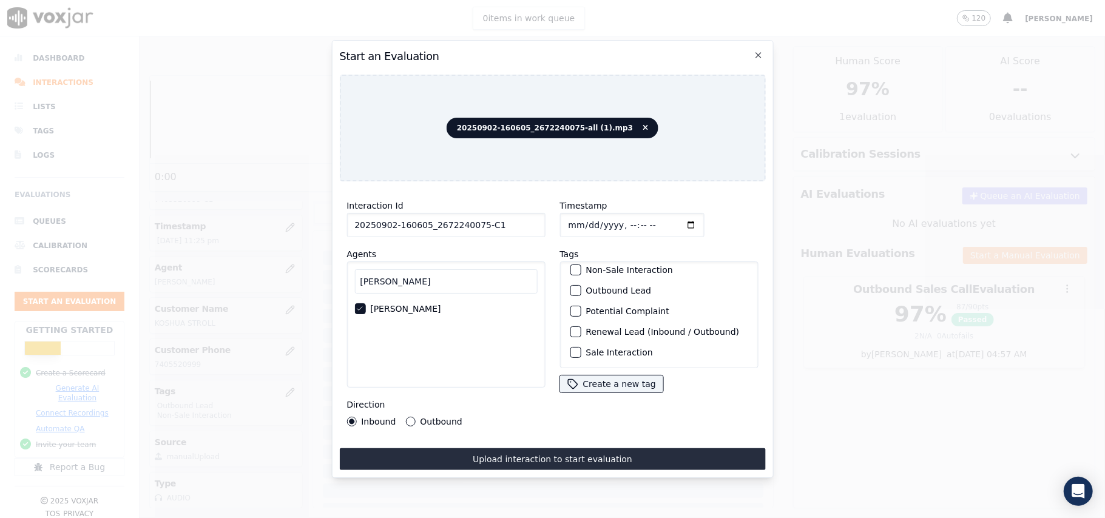
scroll to position [25, 0]
click at [575, 331] on button "Non-Sale Interaction" at bounding box center [575, 335] width 11 height 11
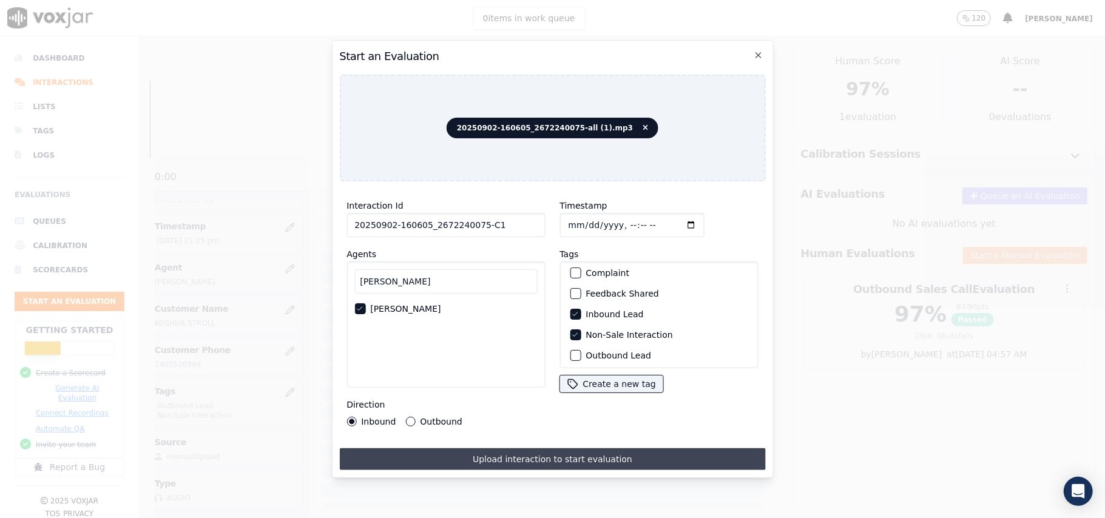
click at [510, 449] on button "Upload interaction to start evaluation" at bounding box center [552, 460] width 426 height 22
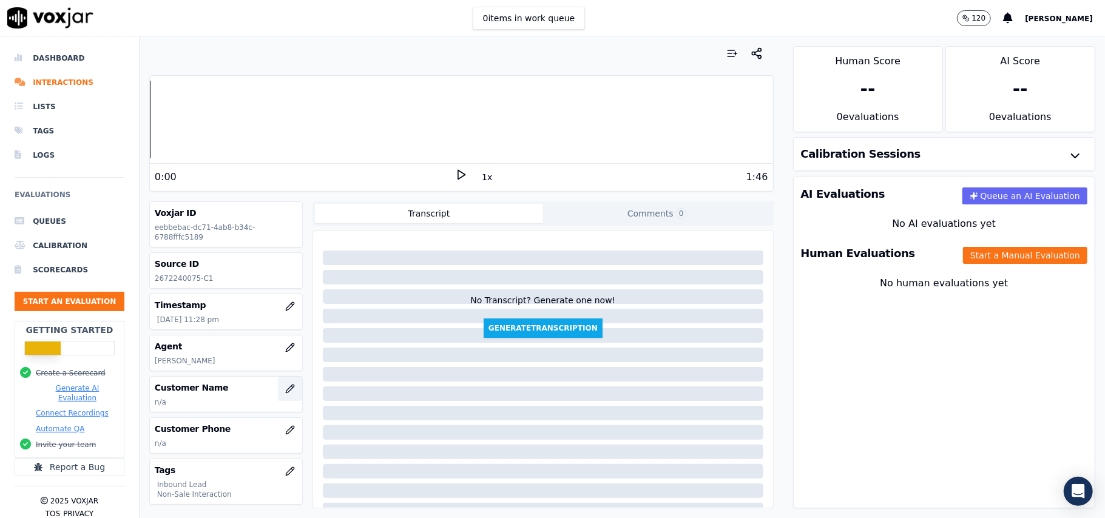
click at [285, 388] on icon "button" at bounding box center [290, 389] width 10 height 10
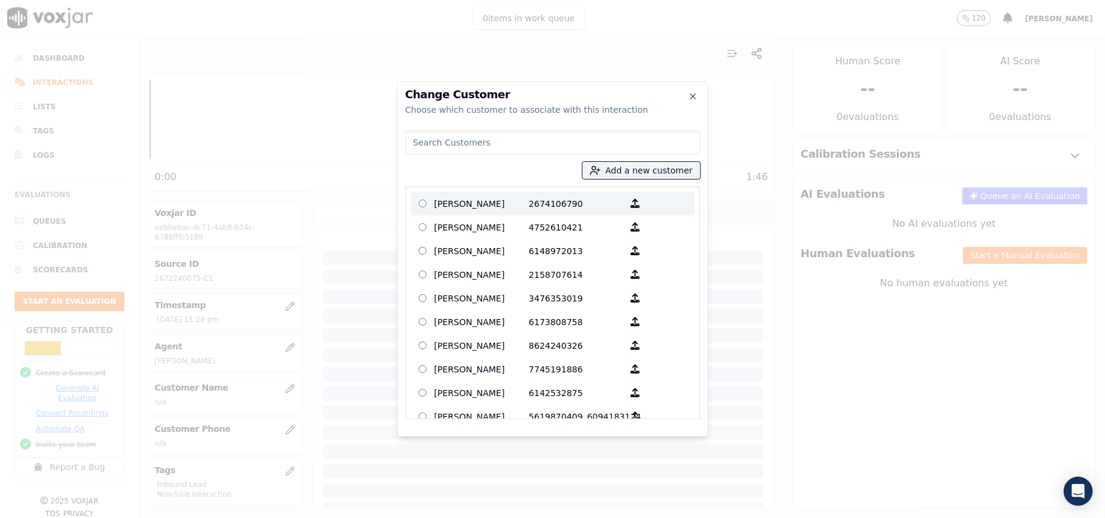
paste input "ADRIENNE SMITH"
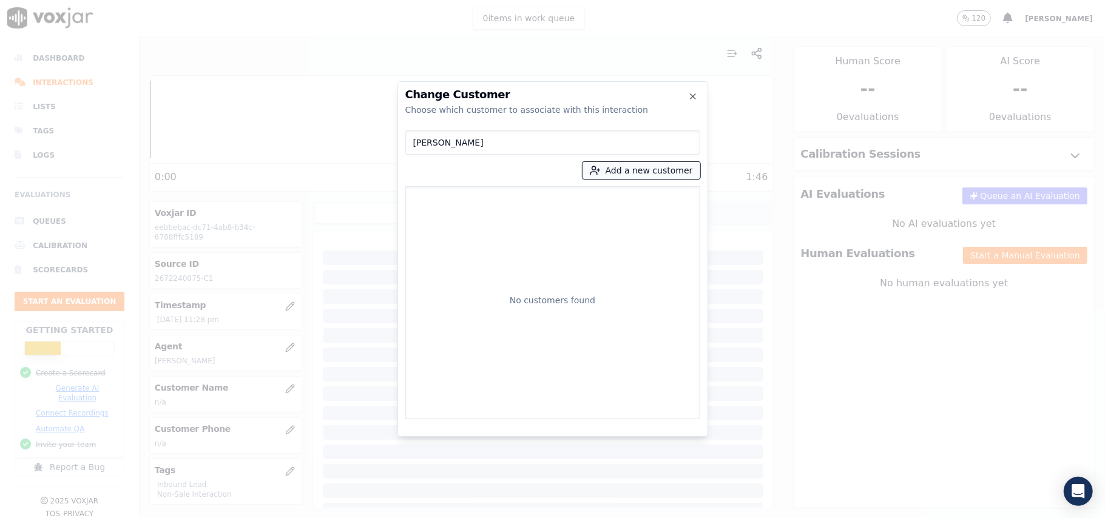
type input "ADRIENNE SMITH"
click at [601, 175] on icon "button" at bounding box center [595, 170] width 11 height 11
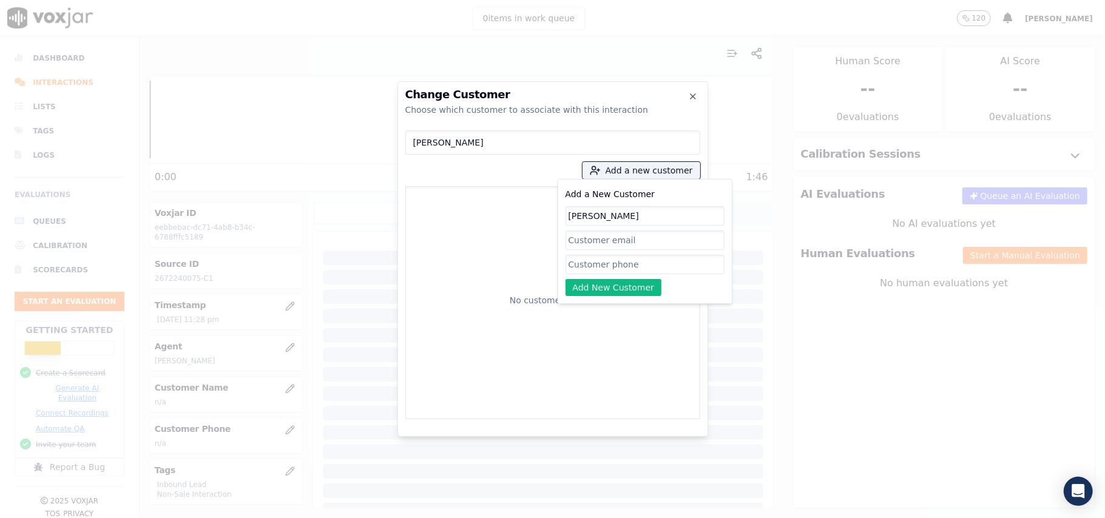
type input "ADRIENNE SMITH"
click at [580, 268] on input "Add a New Customer" at bounding box center [645, 264] width 159 height 19
paste input "2672240075"
type input "2672240075"
click at [586, 283] on button "Add New Customer" at bounding box center [614, 287] width 97 height 17
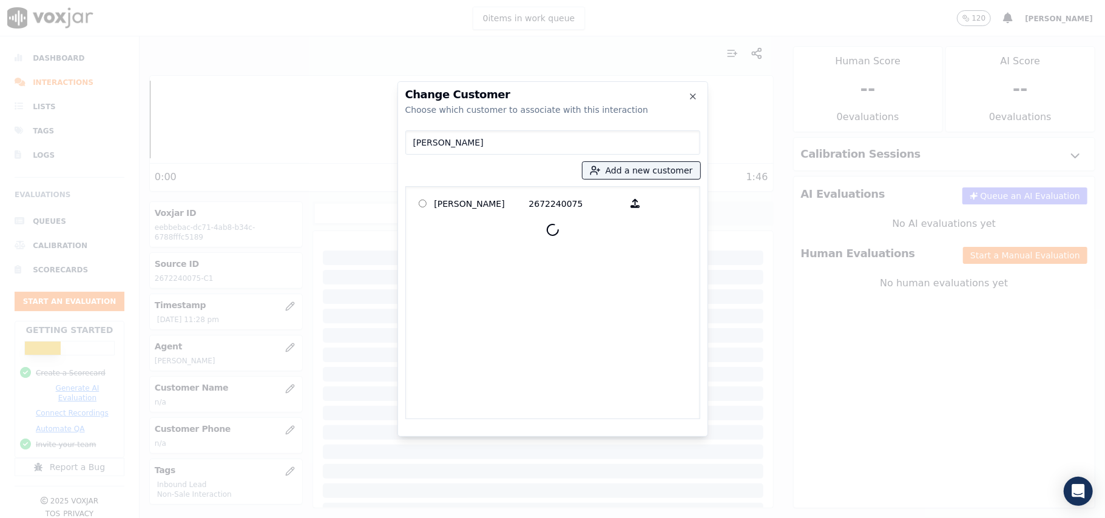
click at [469, 206] on p "ADRIENNE SMITH" at bounding box center [482, 203] width 95 height 19
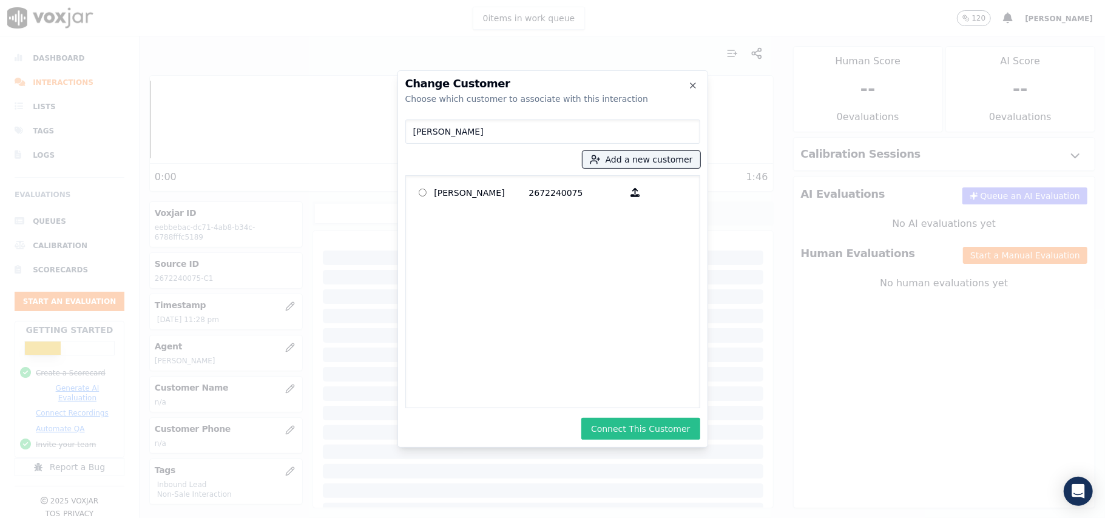
click at [656, 423] on button "Connect This Customer" at bounding box center [640, 429] width 118 height 22
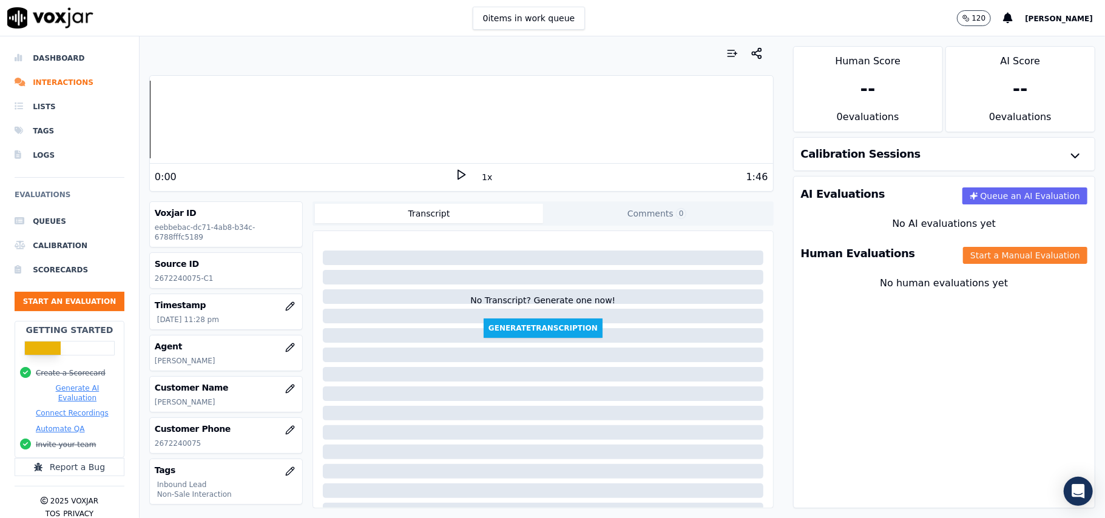
click at [963, 260] on button "Start a Manual Evaluation" at bounding box center [1025, 255] width 124 height 17
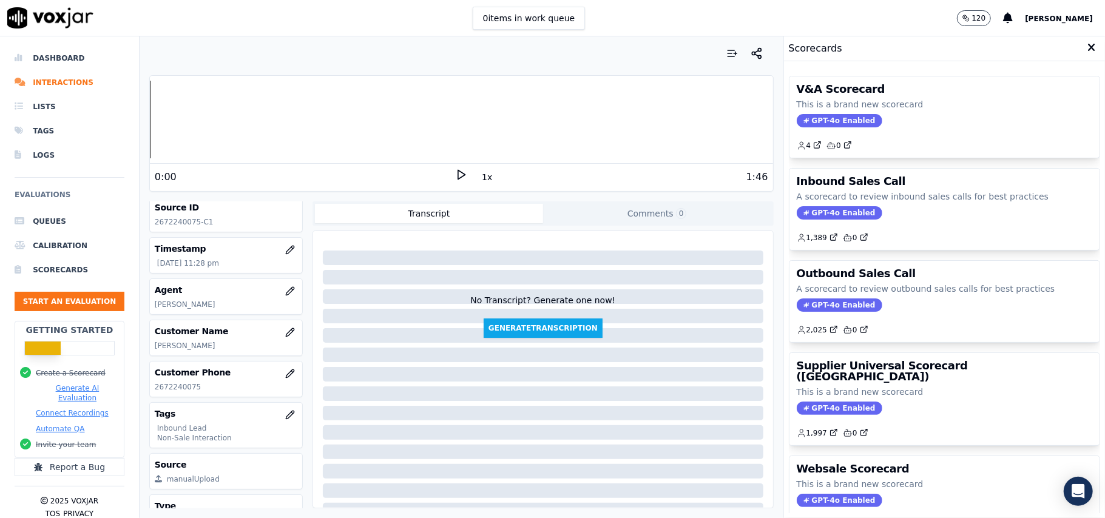
scroll to position [81, 0]
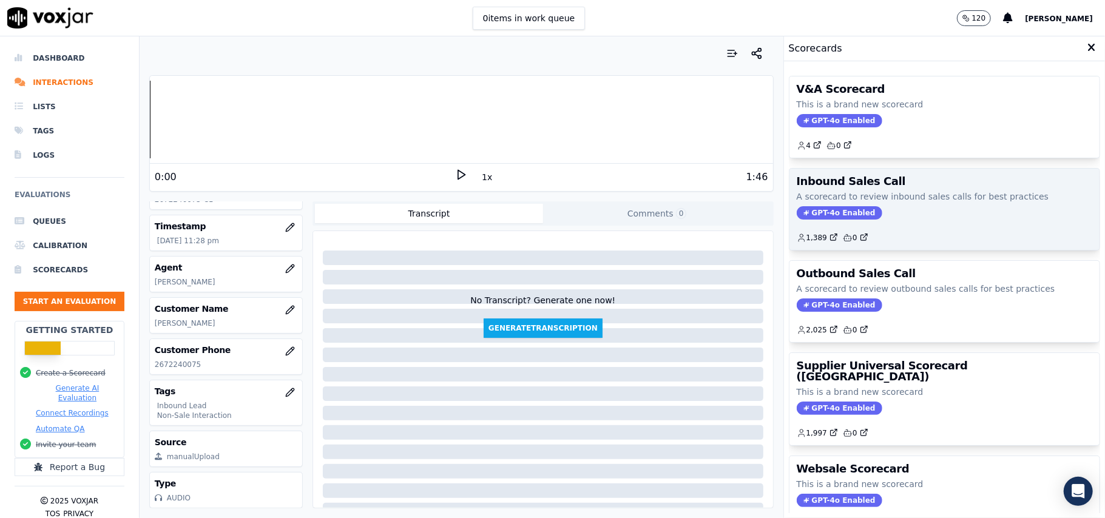
click at [806, 214] on span "GPT-4o Enabled" at bounding box center [840, 212] width 86 height 13
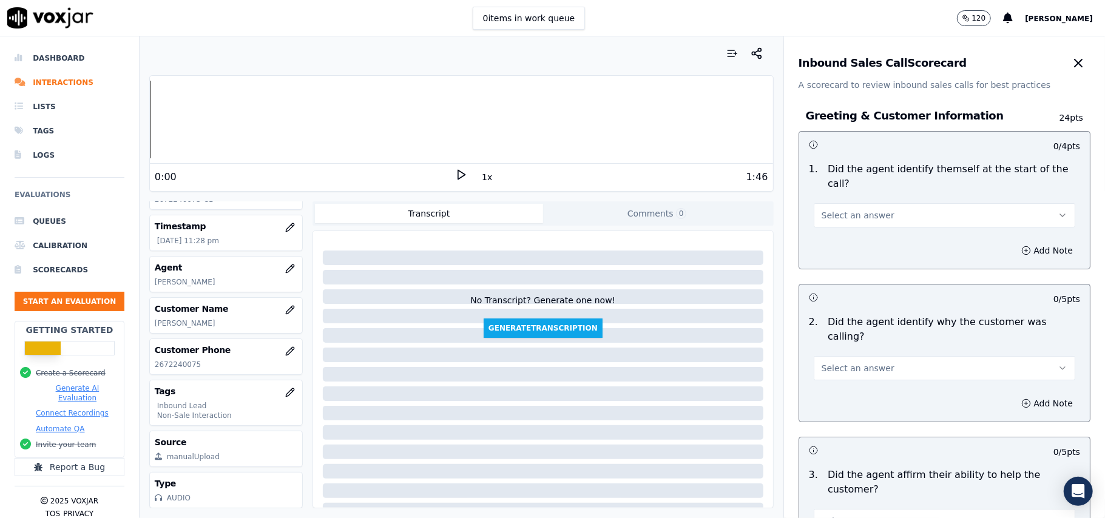
click at [856, 191] on div "Select an answer" at bounding box center [944, 209] width 281 height 36
click at [862, 211] on button "Select an answer" at bounding box center [945, 215] width 262 height 24
click at [853, 233] on div "Yes" at bounding box center [918, 228] width 235 height 19
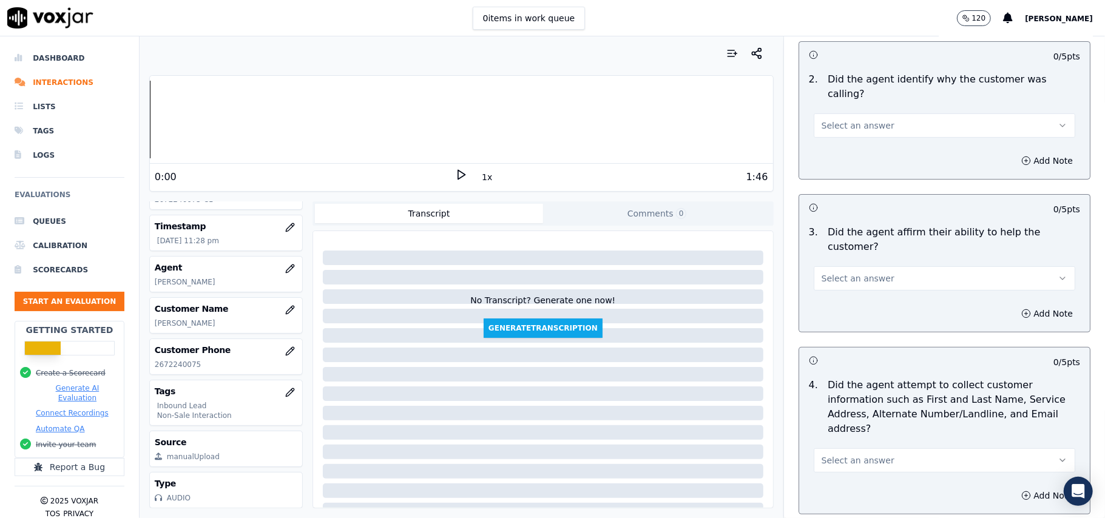
scroll to position [3397, 0]
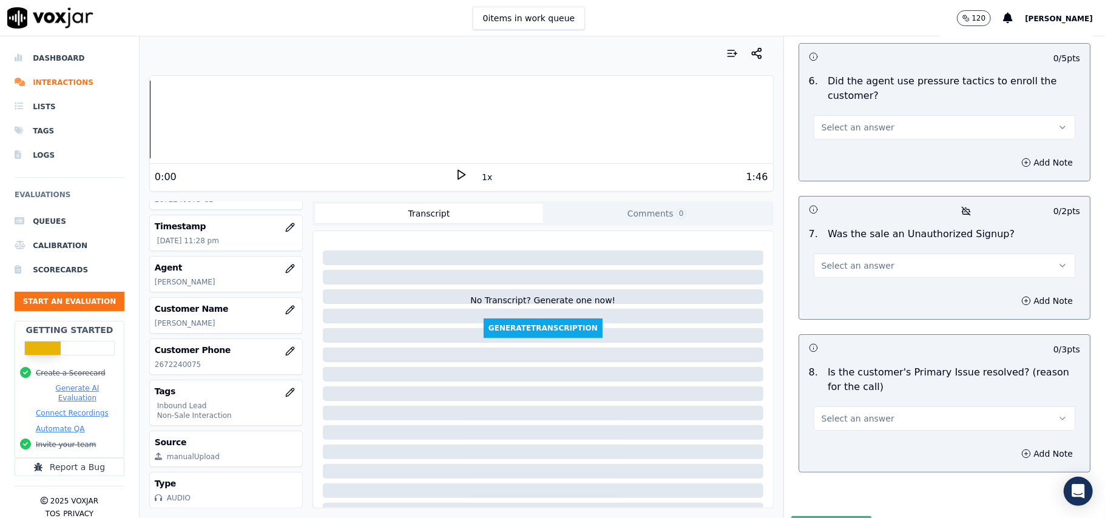
click at [859, 413] on span "Select an answer" at bounding box center [858, 419] width 73 height 12
drag, startPoint x: 852, startPoint y: 379, endPoint x: 853, endPoint y: 284, distance: 94.7
click at [852, 378] on div "Yes" at bounding box center [918, 382] width 235 height 19
click at [857, 251] on div "Select an answer" at bounding box center [945, 264] width 262 height 27
click at [853, 260] on span "Select an answer" at bounding box center [858, 266] width 73 height 12
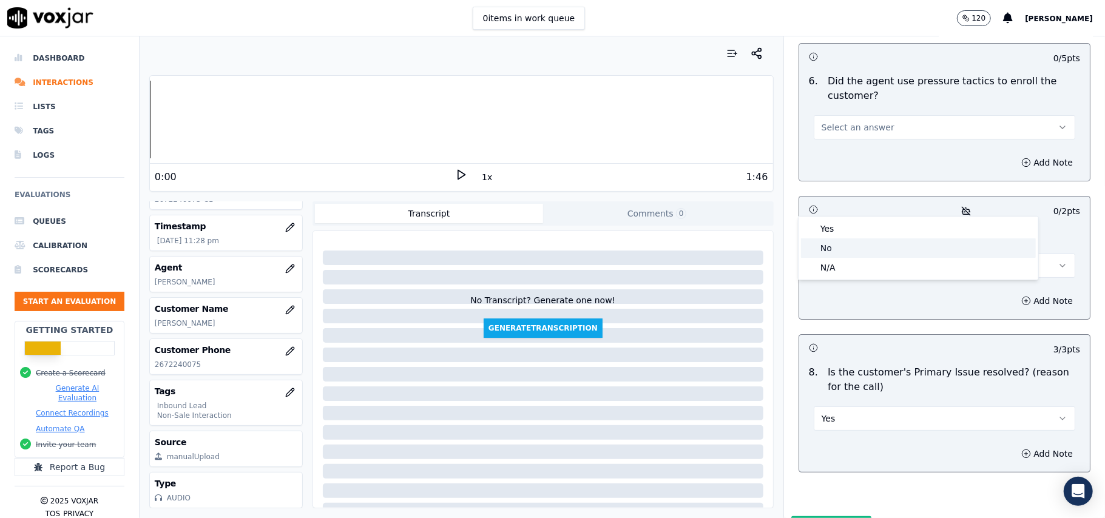
click at [846, 250] on div "No" at bounding box center [918, 248] width 235 height 19
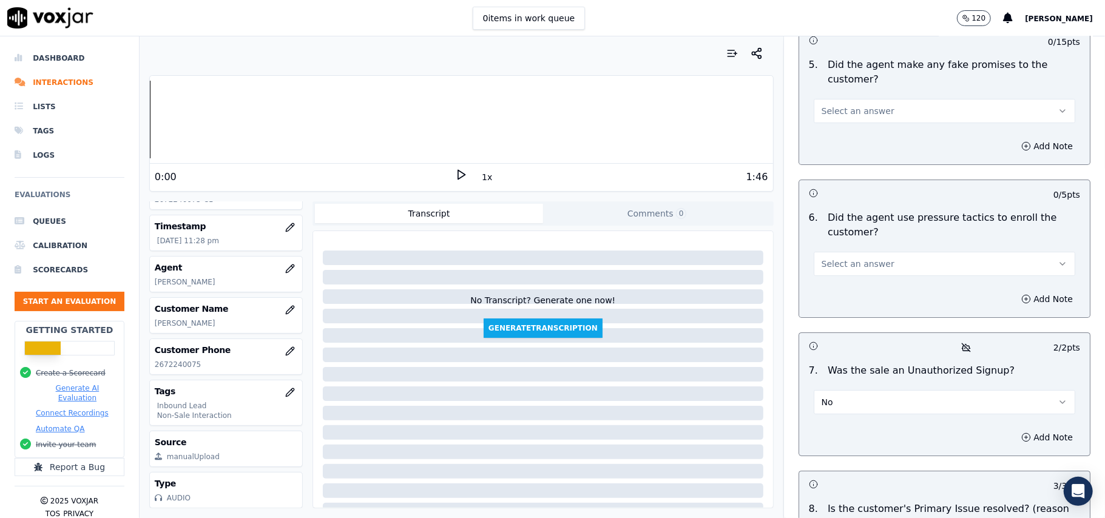
scroll to position [3235, 0]
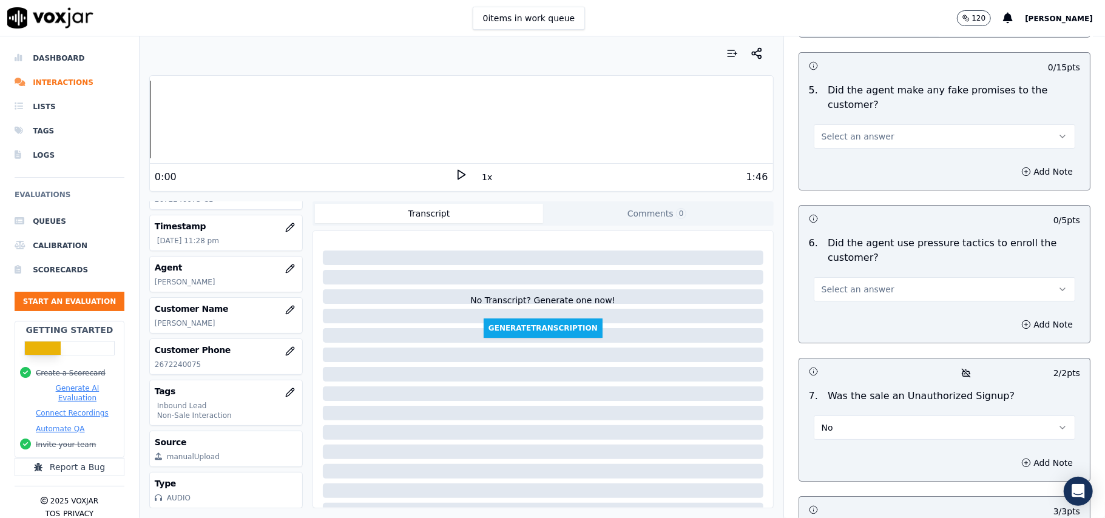
click at [840, 416] on button "No" at bounding box center [945, 428] width 262 height 24
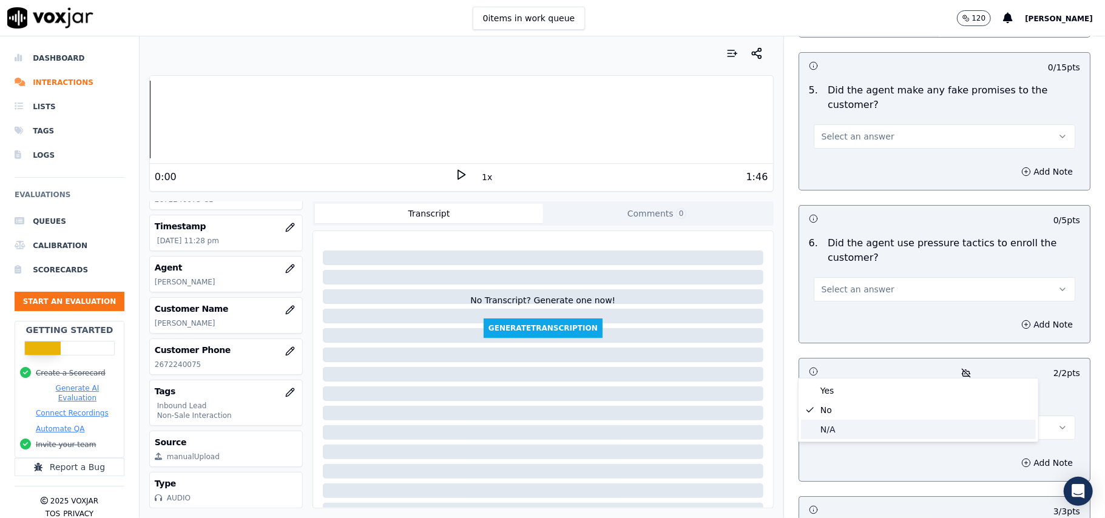
click at [833, 421] on div "N/A" at bounding box center [918, 429] width 235 height 19
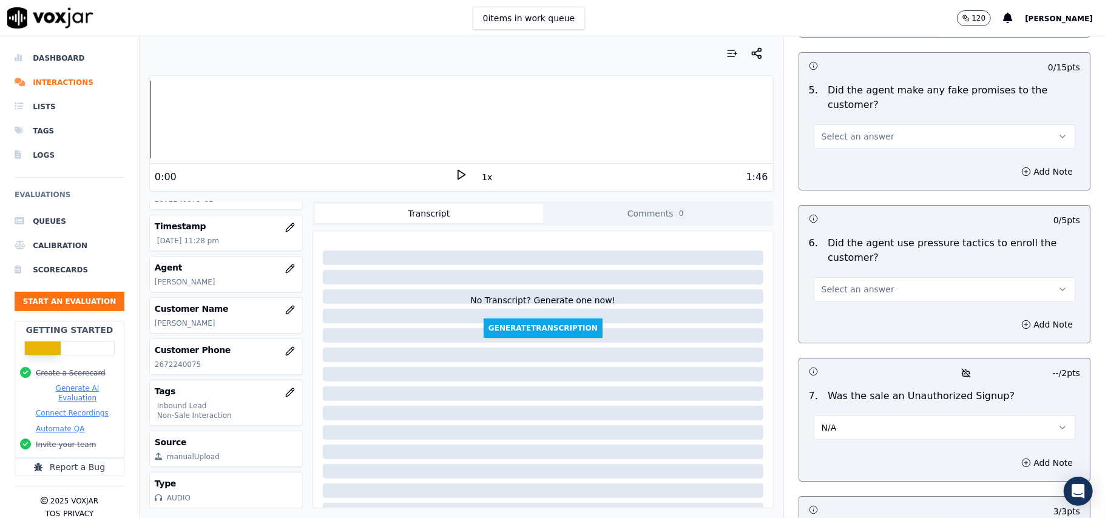
click at [833, 283] on span "Select an answer" at bounding box center [858, 289] width 73 height 12
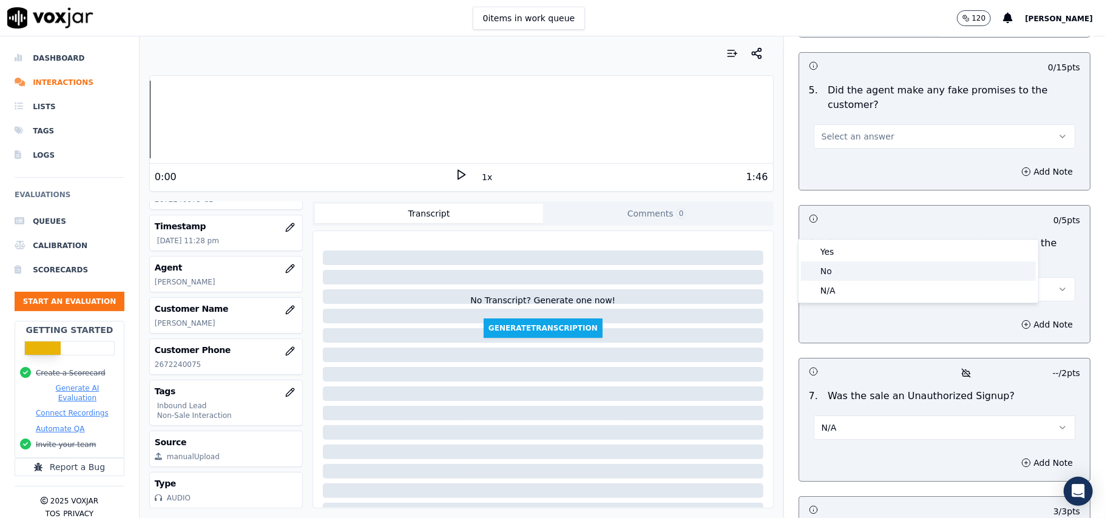
click at [828, 263] on div "No" at bounding box center [918, 271] width 235 height 19
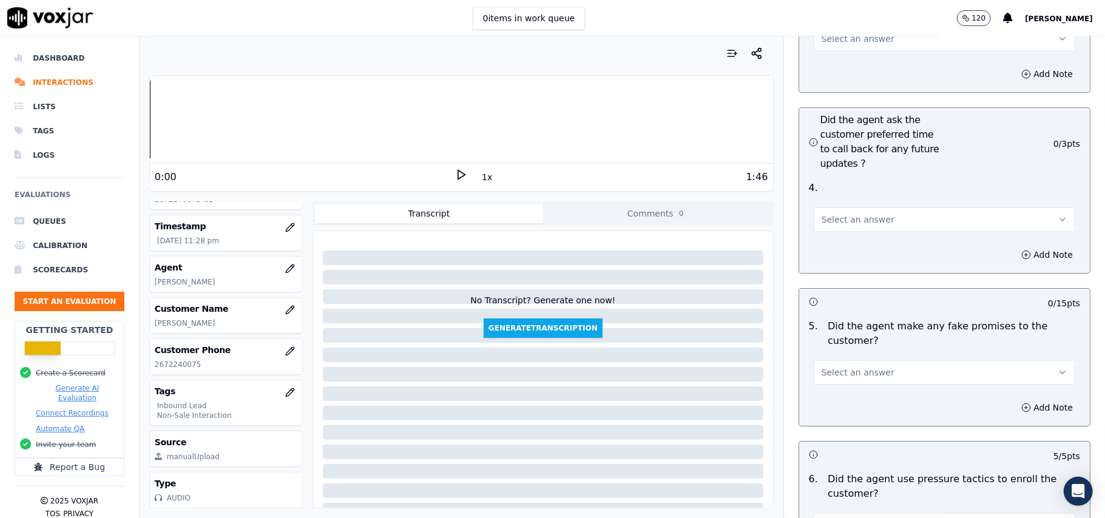
scroll to position [2912, 0]
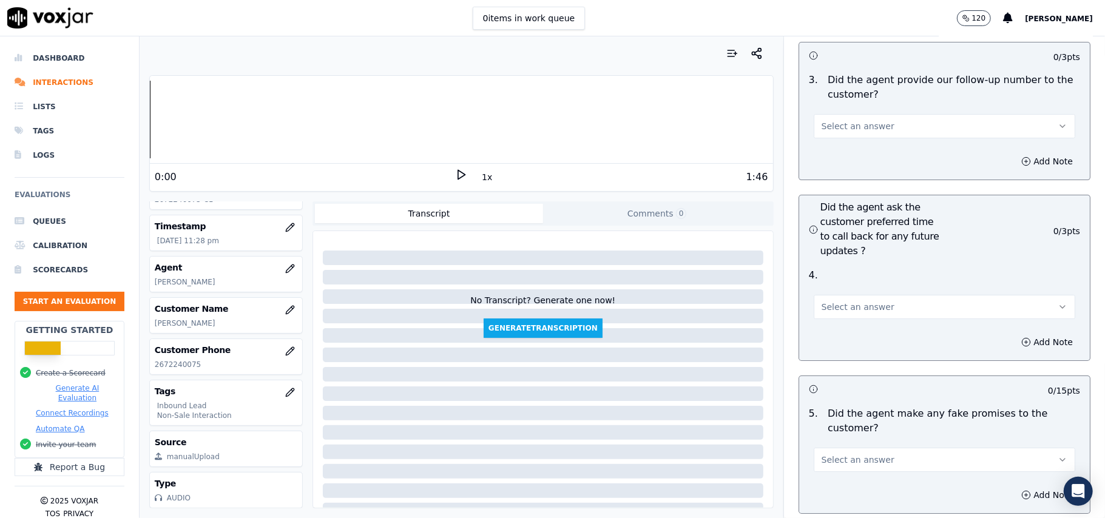
click at [849, 454] on span "Select an answer" at bounding box center [858, 460] width 73 height 12
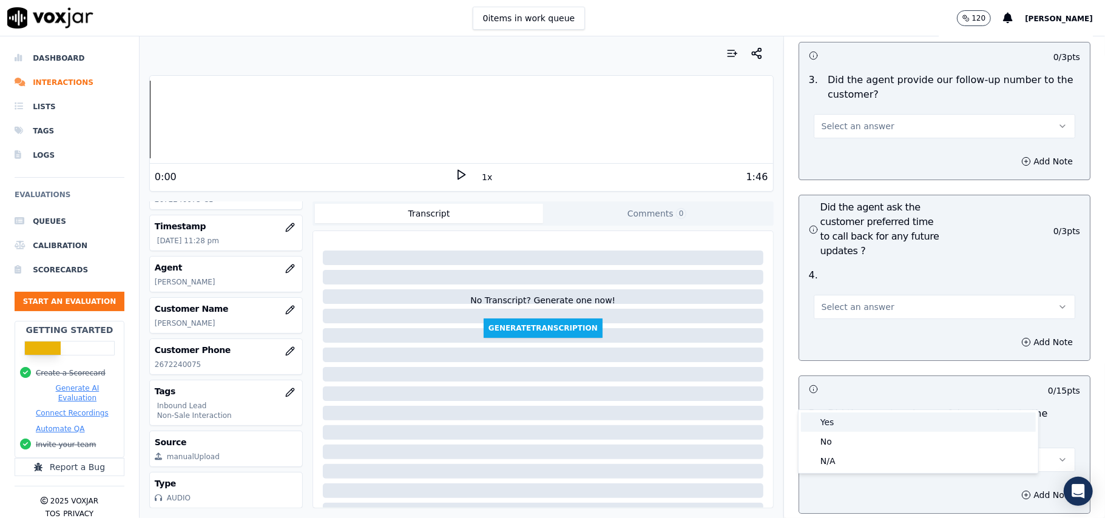
click at [846, 429] on div "Yes" at bounding box center [918, 422] width 235 height 19
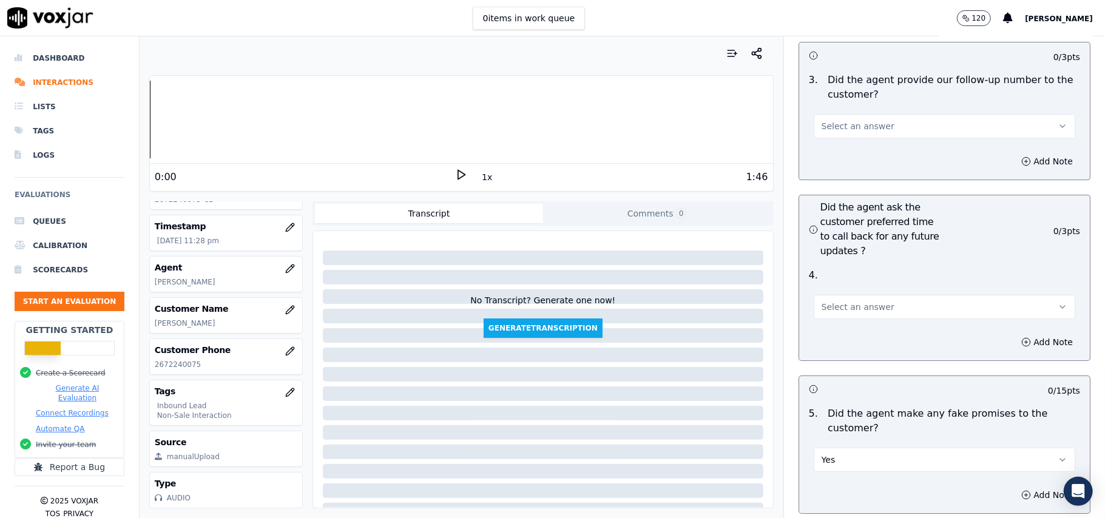
click at [846, 448] on button "Yes" at bounding box center [945, 460] width 262 height 24
click at [839, 438] on div "No" at bounding box center [918, 441] width 235 height 19
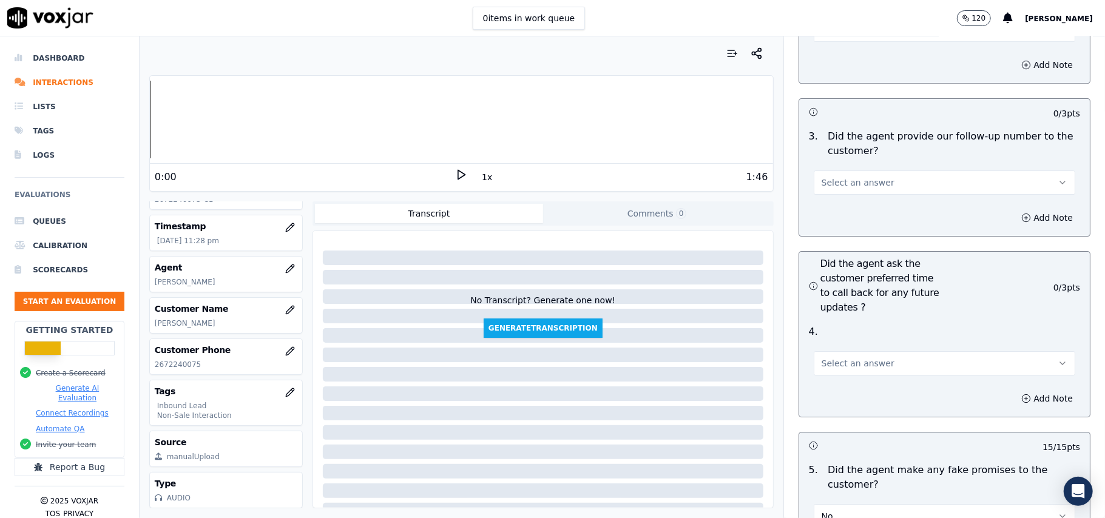
scroll to position [2831, 0]
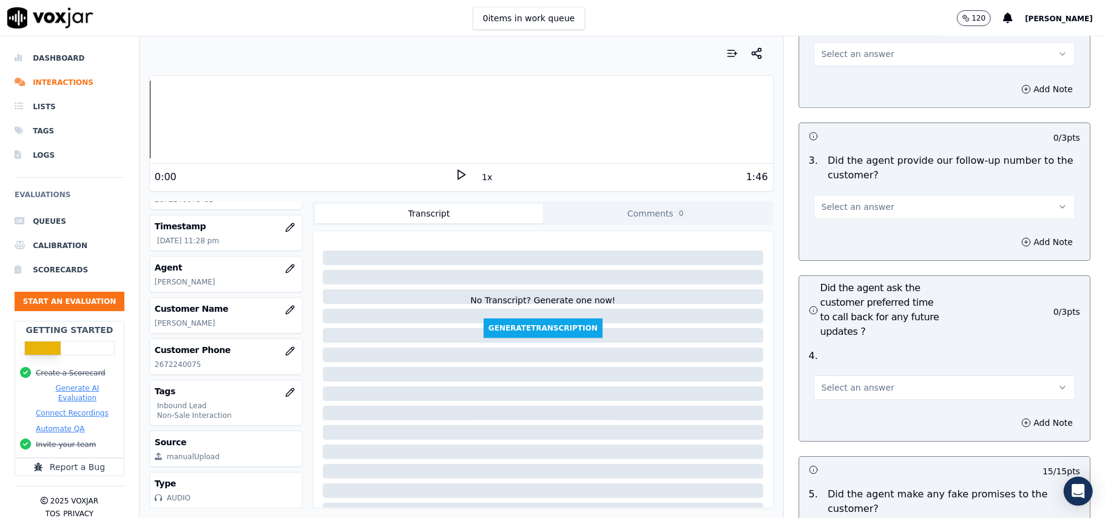
click at [855, 382] on span "Select an answer" at bounding box center [858, 388] width 73 height 12
click at [848, 345] on div "Yes" at bounding box center [918, 350] width 235 height 19
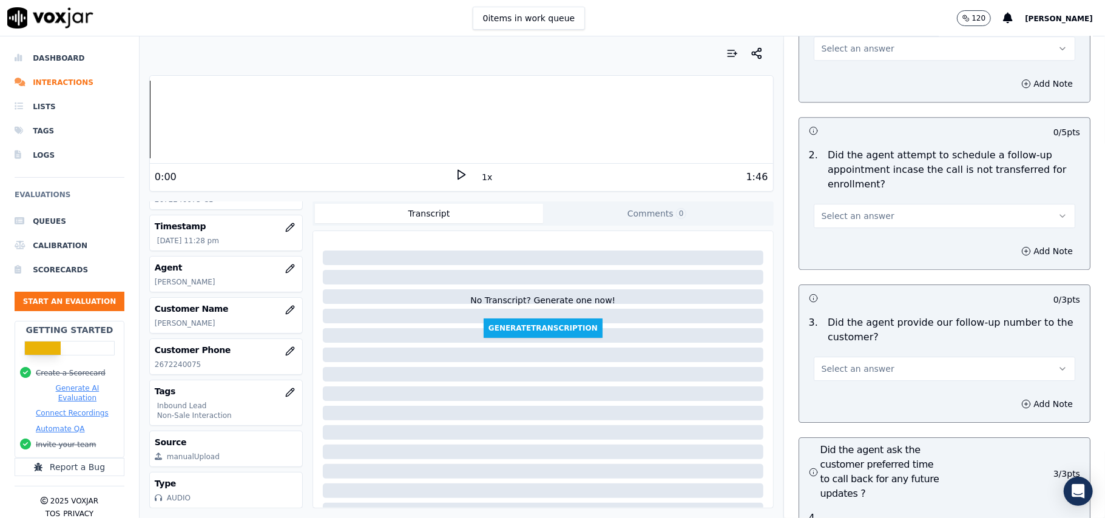
click at [853, 363] on span "Select an answer" at bounding box center [858, 369] width 73 height 12
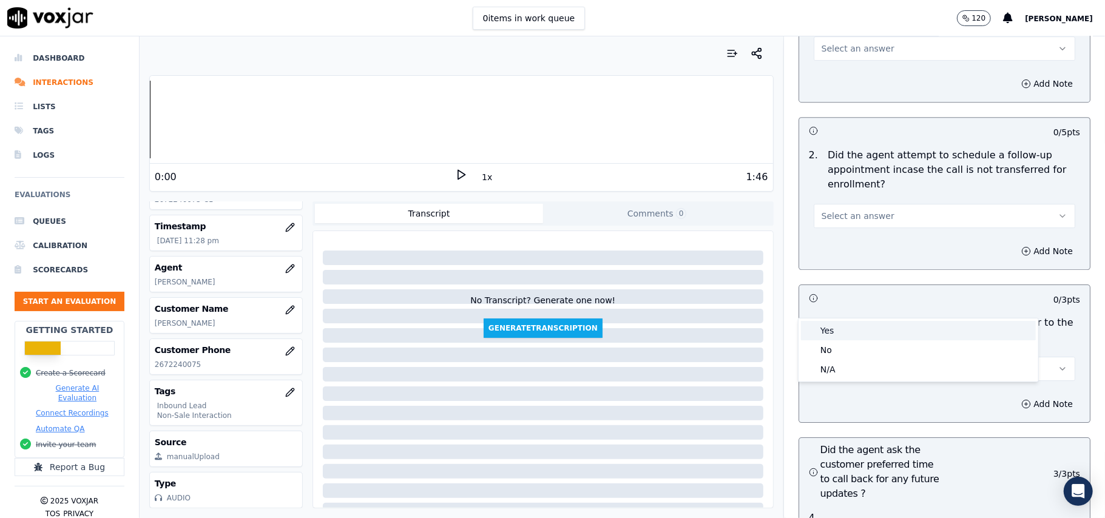
click at [849, 328] on div "Yes" at bounding box center [918, 330] width 235 height 19
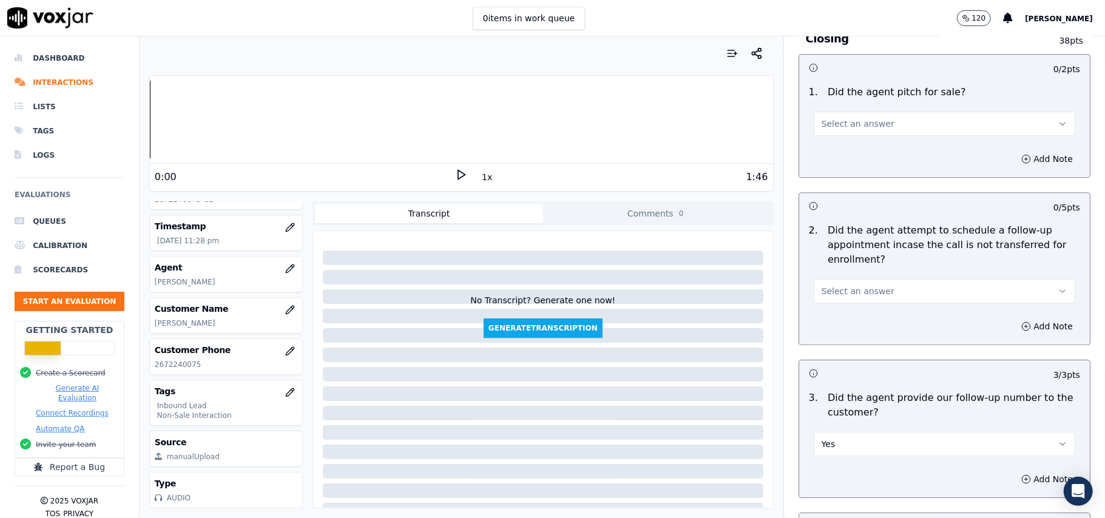
scroll to position [2507, 0]
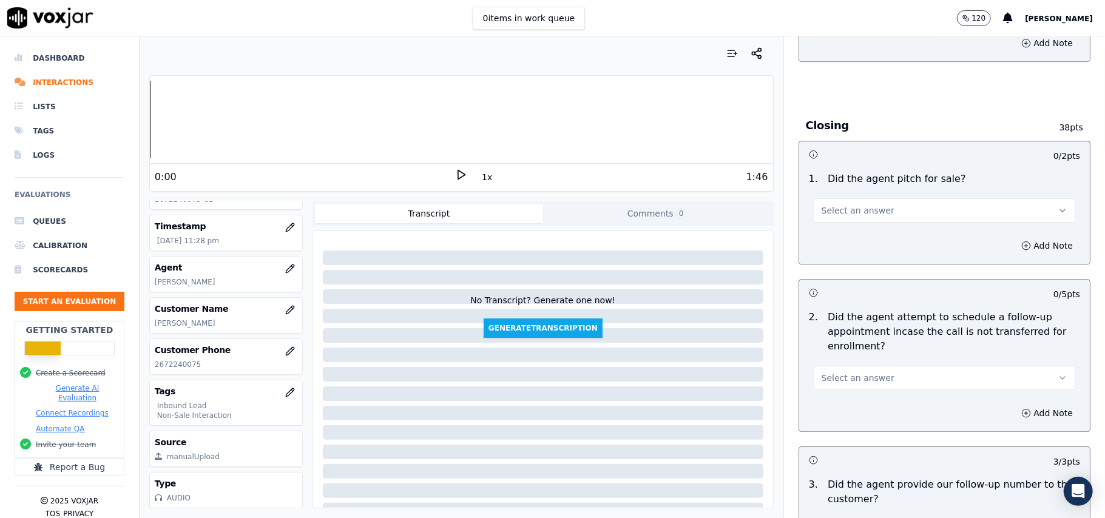
click at [849, 372] on span "Select an answer" at bounding box center [858, 378] width 73 height 12
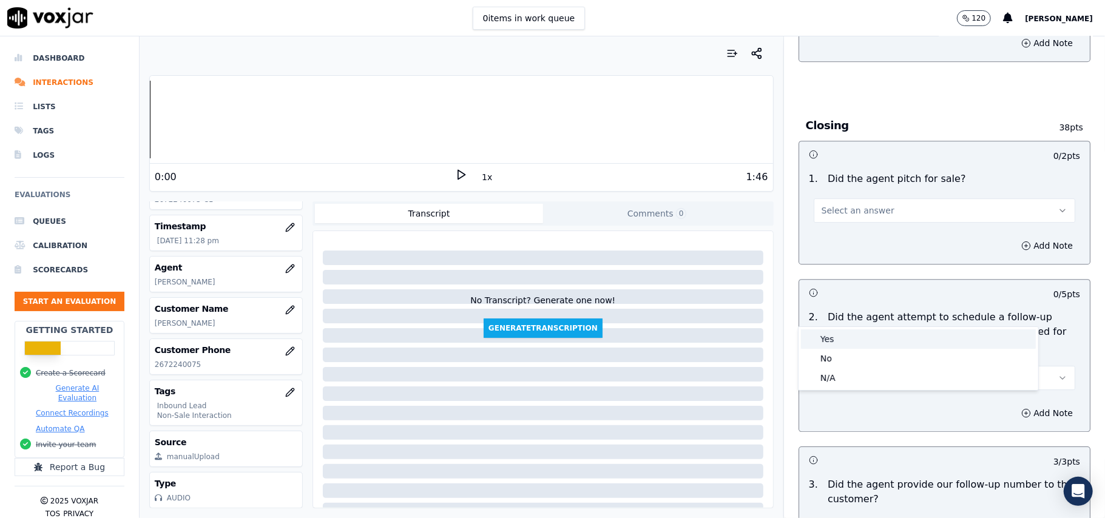
click at [836, 336] on div "Yes" at bounding box center [918, 339] width 235 height 19
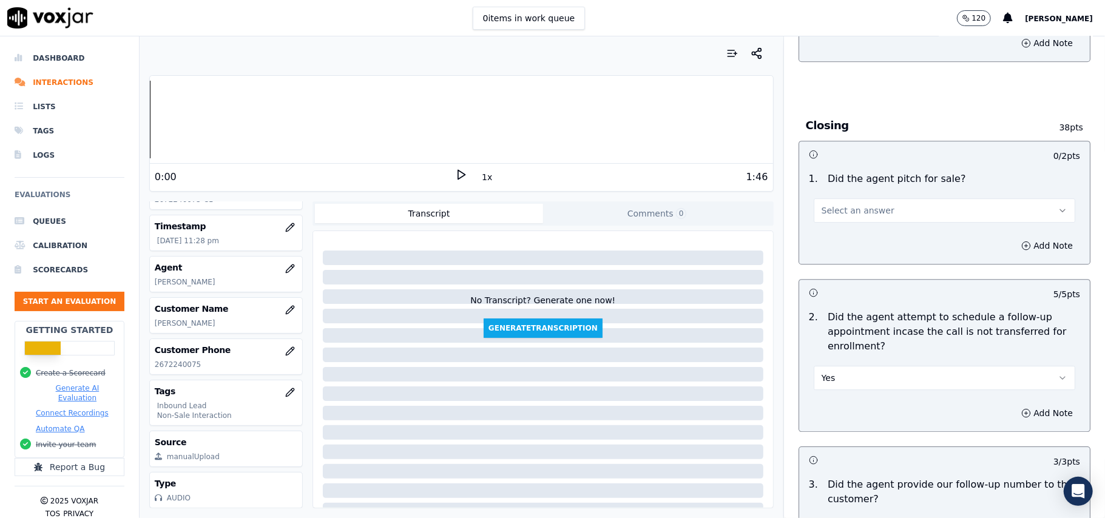
scroll to position [2264, 0]
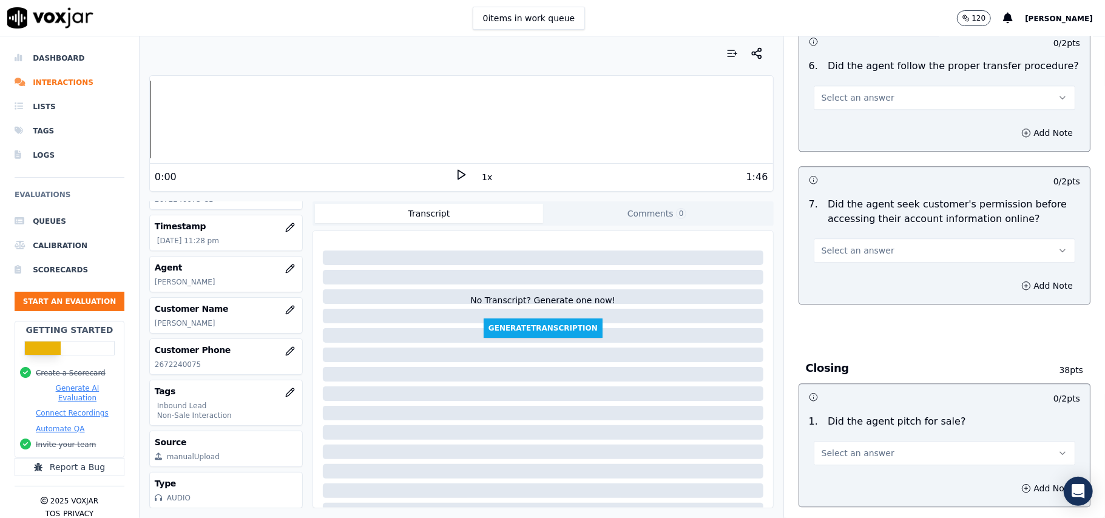
click at [834, 447] on span "Select an answer" at bounding box center [858, 453] width 73 height 12
click at [834, 416] on div "Yes" at bounding box center [918, 413] width 235 height 19
click at [848, 245] on span "Select an answer" at bounding box center [858, 251] width 73 height 12
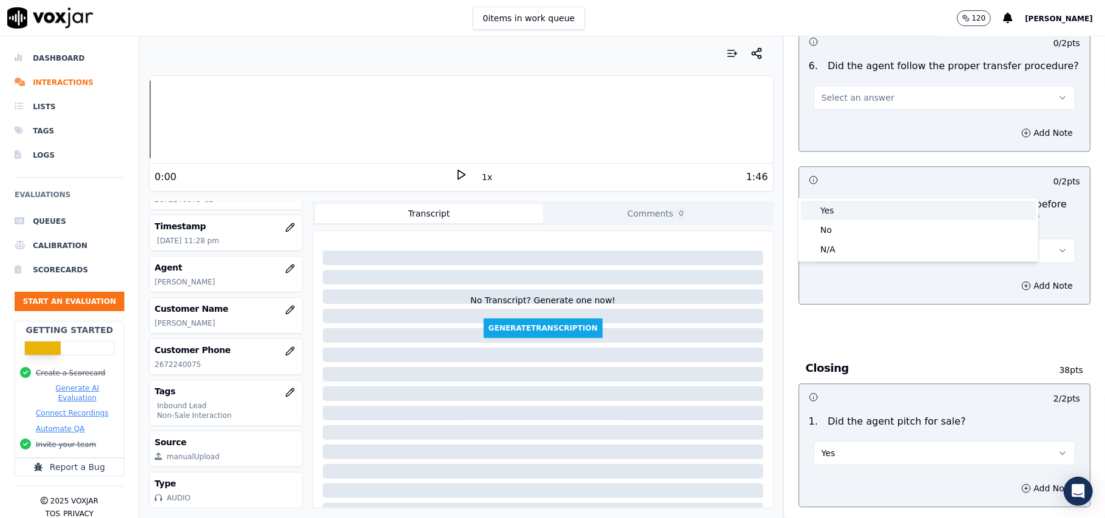
click at [841, 206] on div "Yes" at bounding box center [918, 210] width 235 height 19
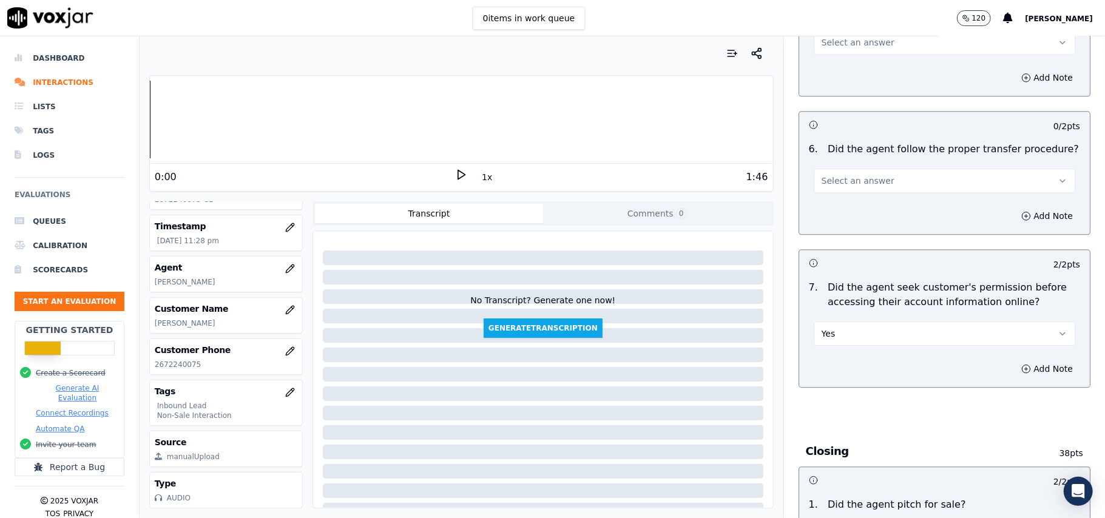
scroll to position [2103, 0]
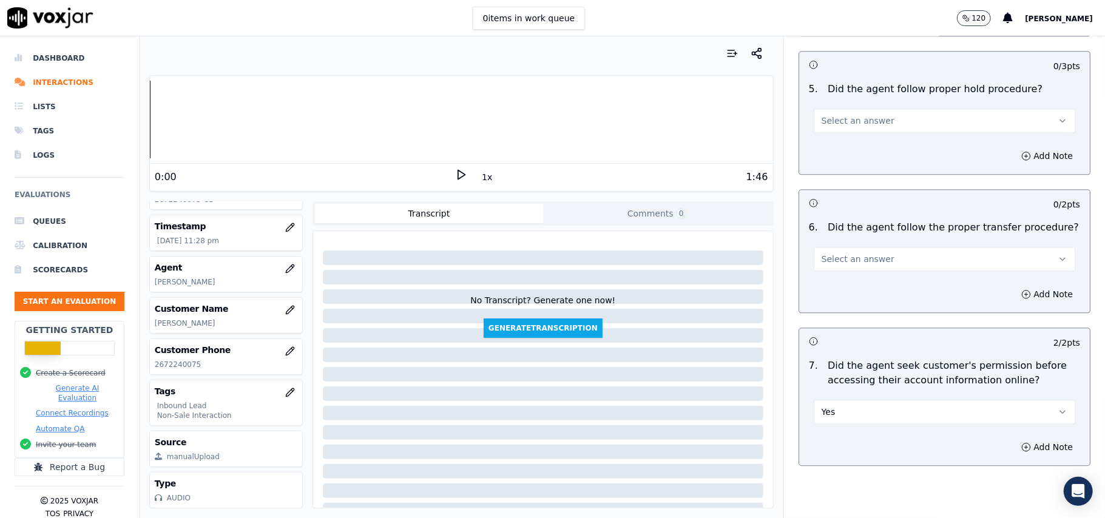
click at [836, 247] on button "Select an answer" at bounding box center [945, 259] width 262 height 24
click at [833, 217] on div "Yes" at bounding box center [918, 218] width 235 height 19
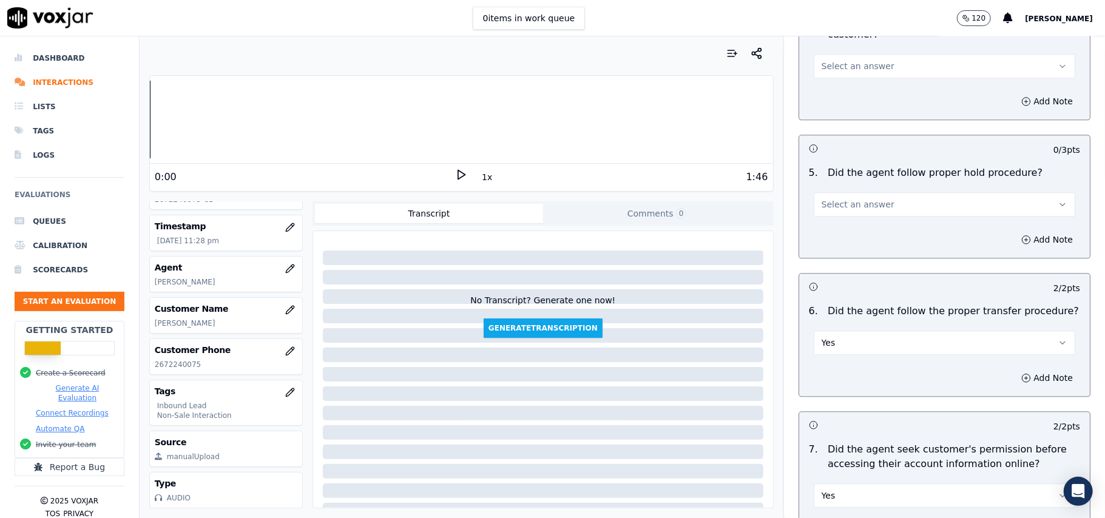
scroll to position [1941, 0]
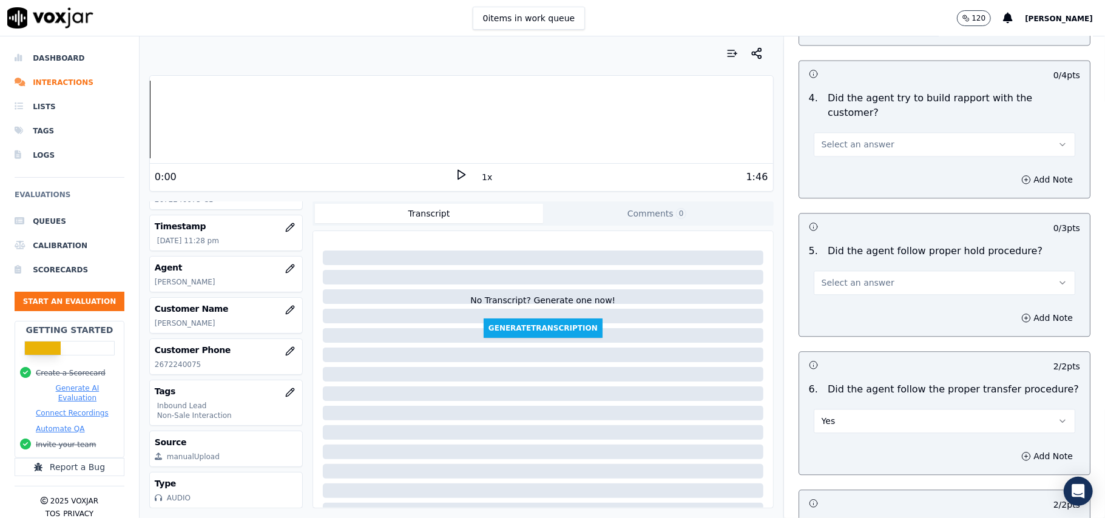
click at [850, 277] on span "Select an answer" at bounding box center [858, 283] width 73 height 12
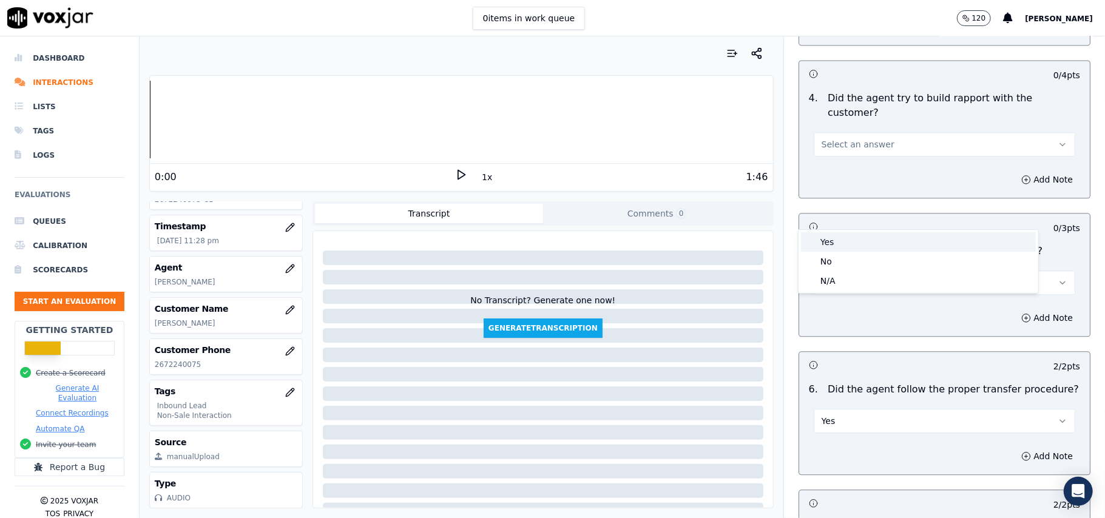
drag, startPoint x: 850, startPoint y: 225, endPoint x: 850, endPoint y: 236, distance: 11.5
click at [850, 236] on div "Yes" at bounding box center [918, 241] width 235 height 19
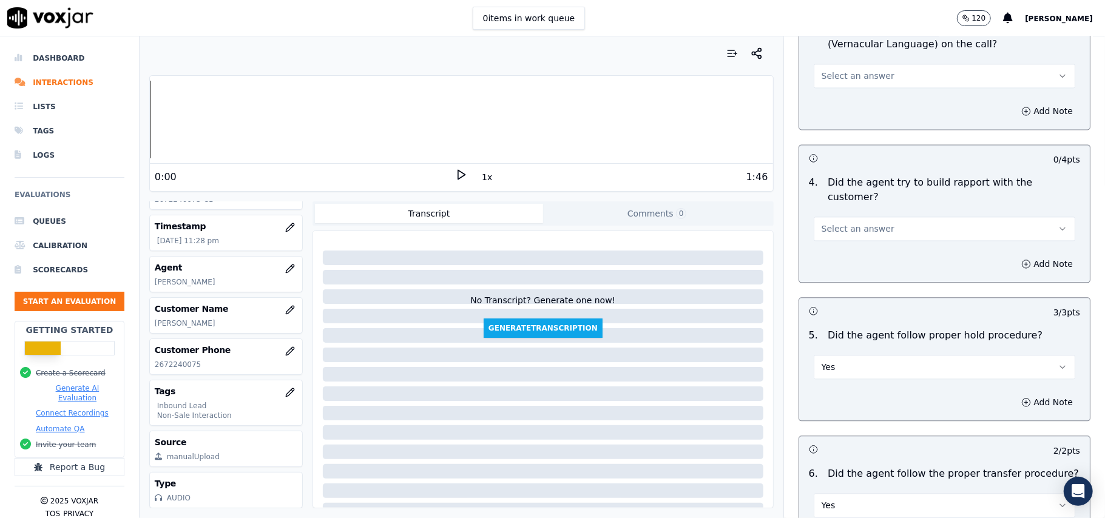
scroll to position [1778, 0]
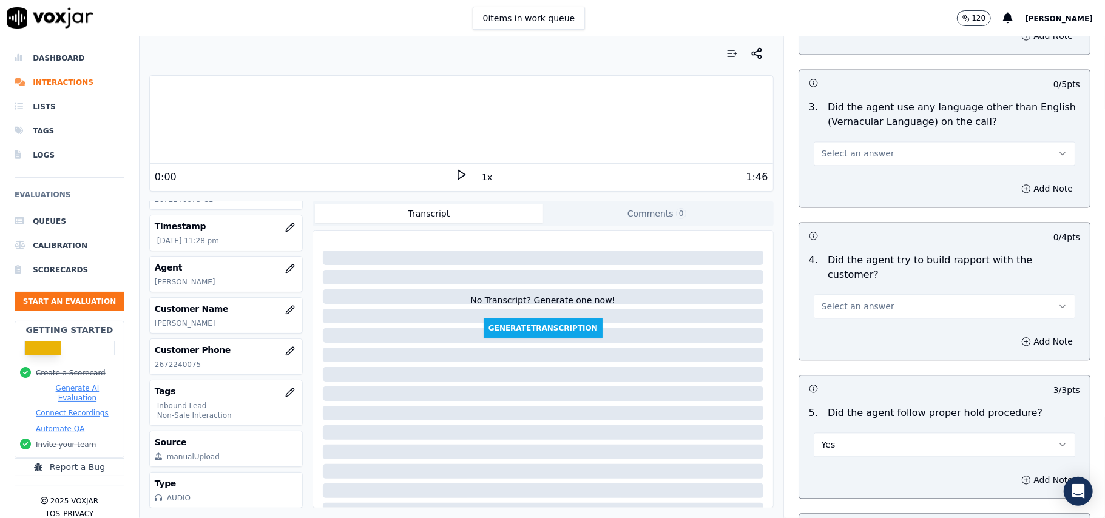
click at [842, 300] on span "Select an answer" at bounding box center [858, 306] width 73 height 12
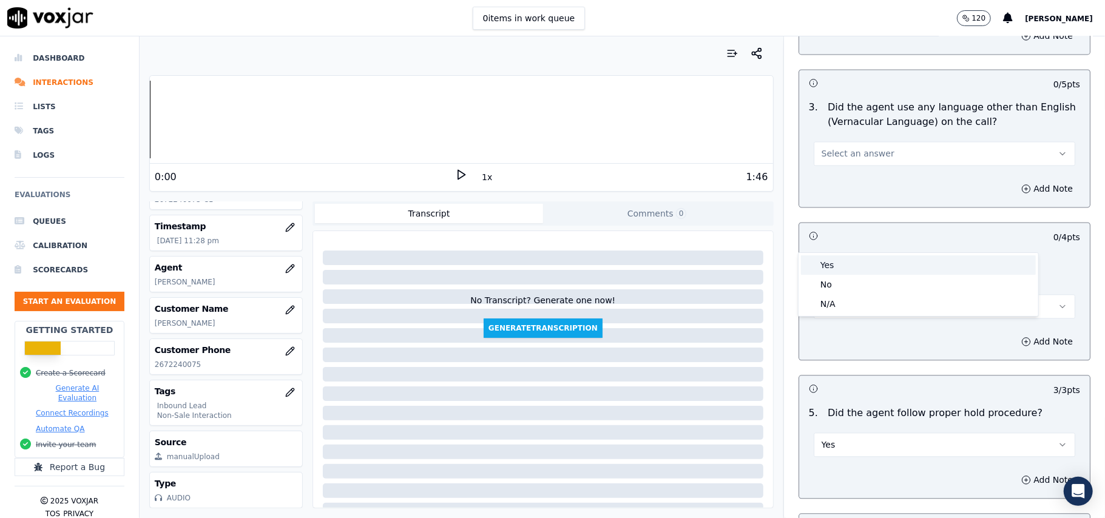
drag, startPoint x: 843, startPoint y: 246, endPoint x: 853, endPoint y: 263, distance: 19.4
click at [850, 265] on div "Yes" at bounding box center [918, 265] width 235 height 19
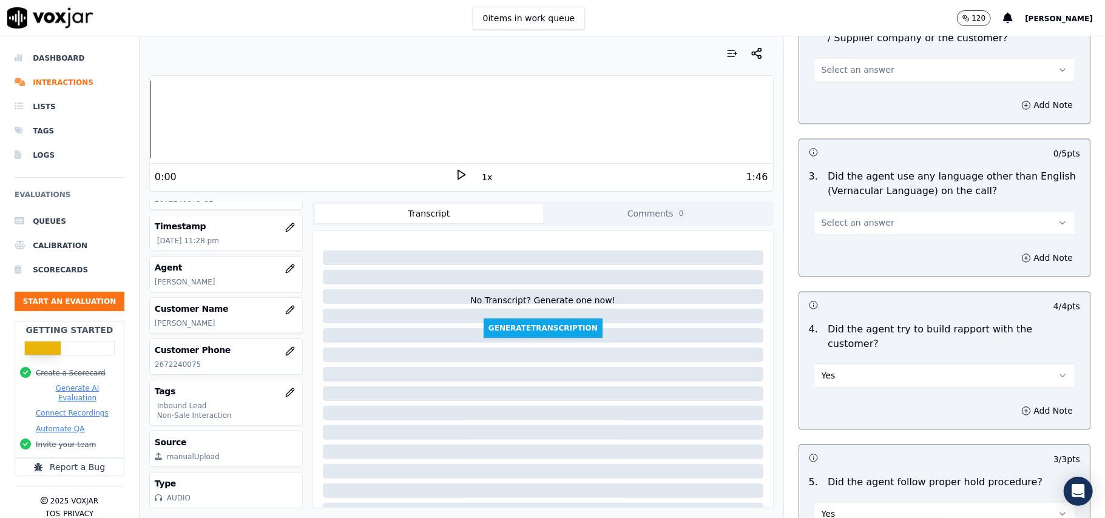
scroll to position [1617, 0]
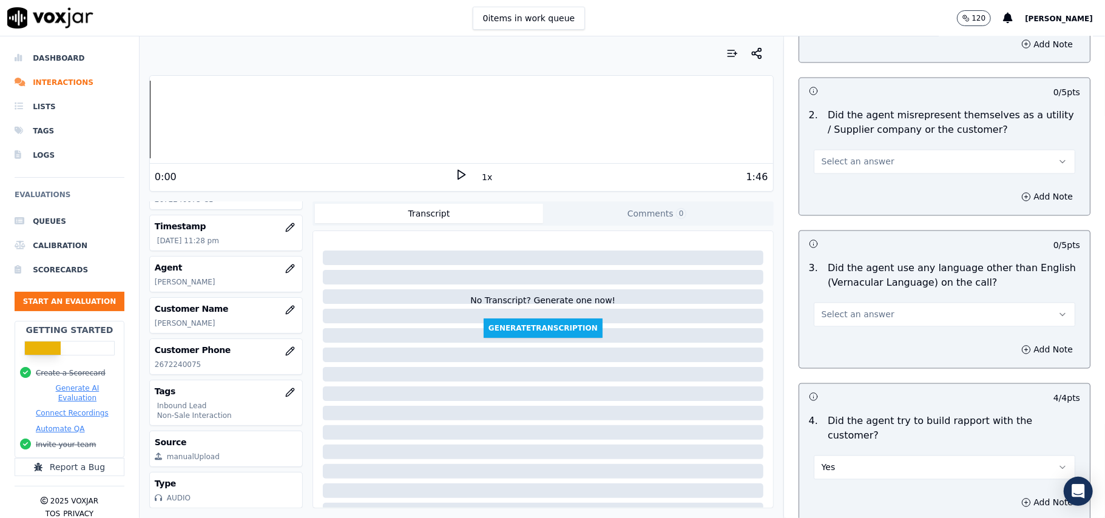
click at [842, 309] on span "Select an answer" at bounding box center [858, 315] width 73 height 12
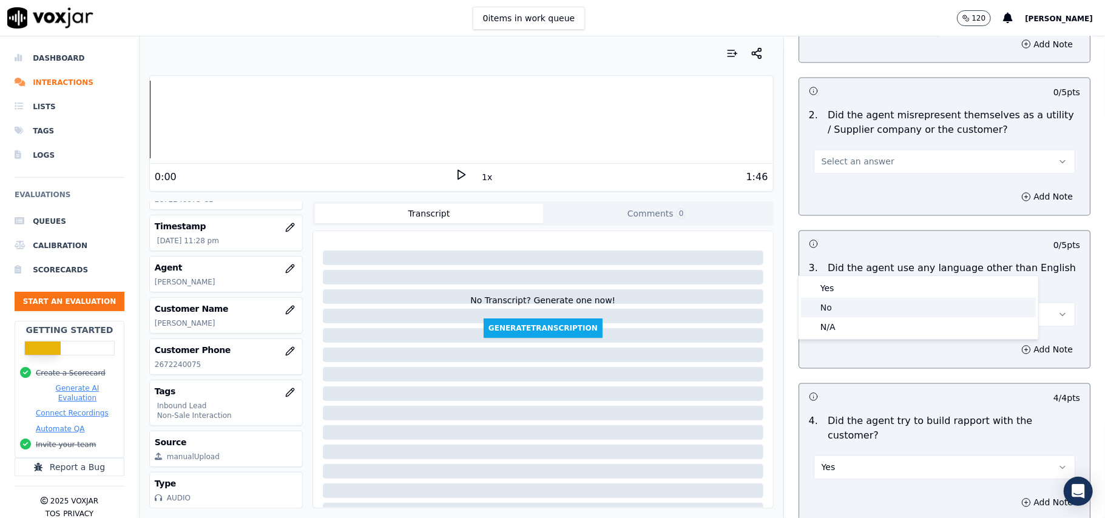
click at [841, 312] on div "No" at bounding box center [918, 307] width 235 height 19
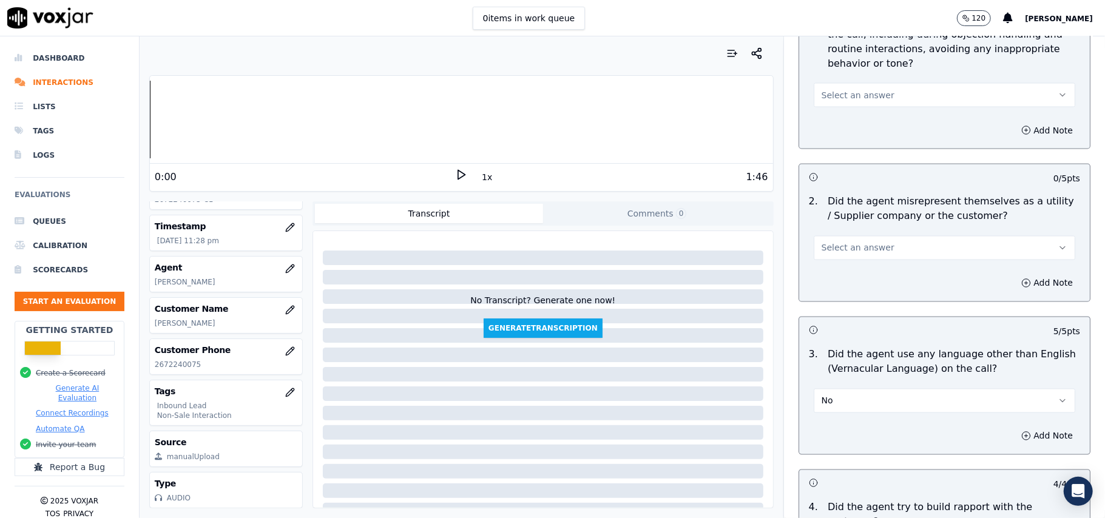
scroll to position [1455, 0]
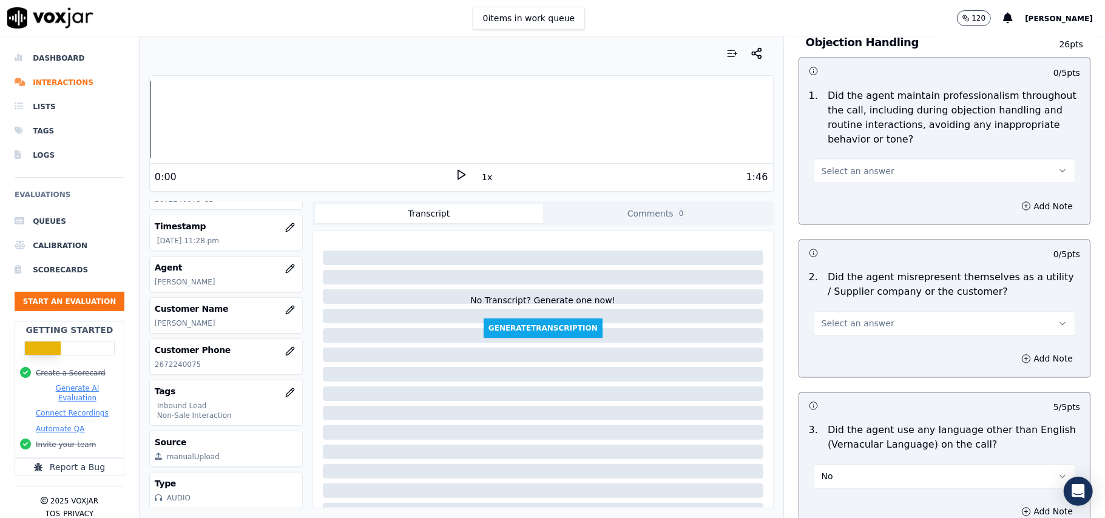
click at [853, 312] on button "Select an answer" at bounding box center [945, 324] width 262 height 24
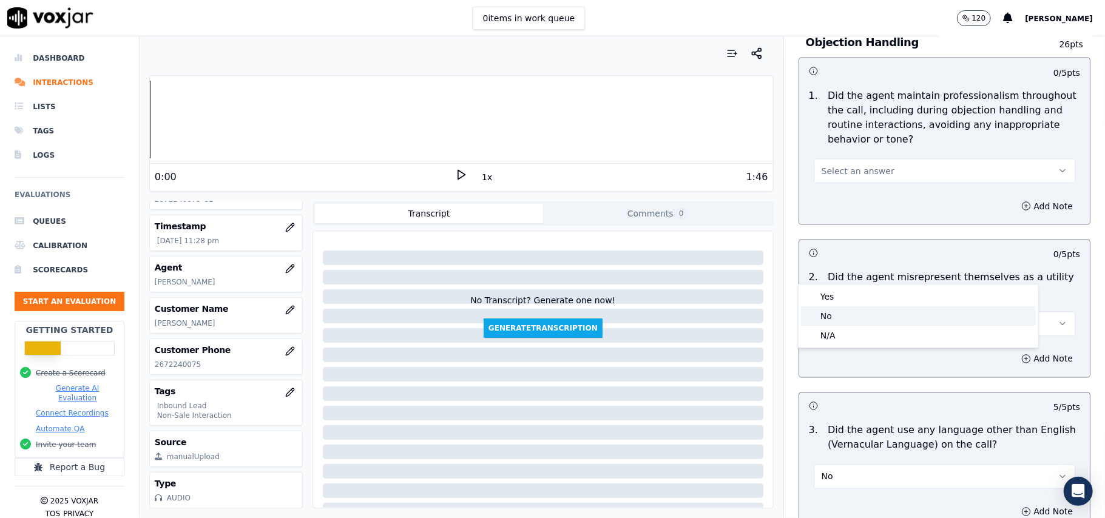
click at [863, 314] on div "No" at bounding box center [918, 316] width 235 height 19
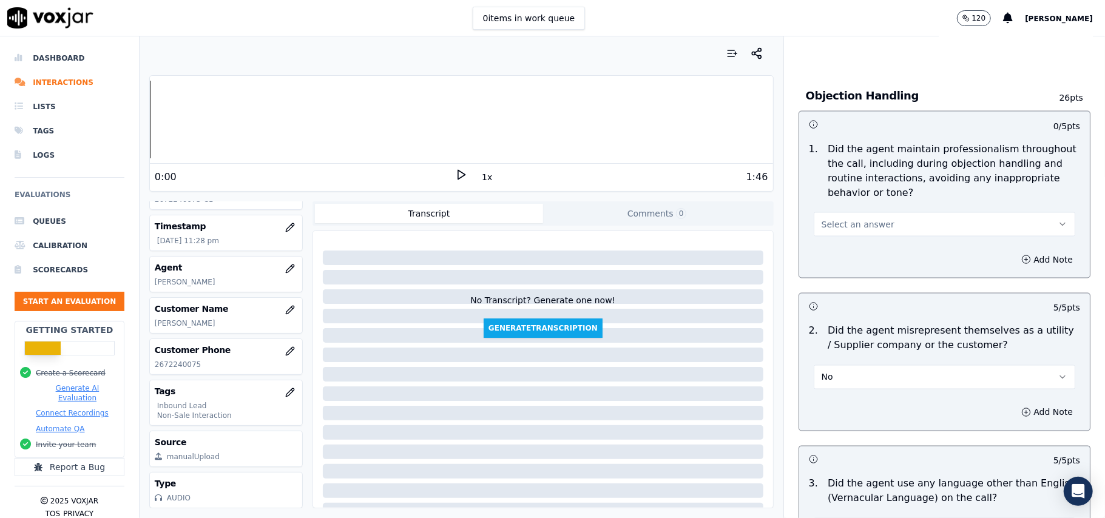
scroll to position [1374, 0]
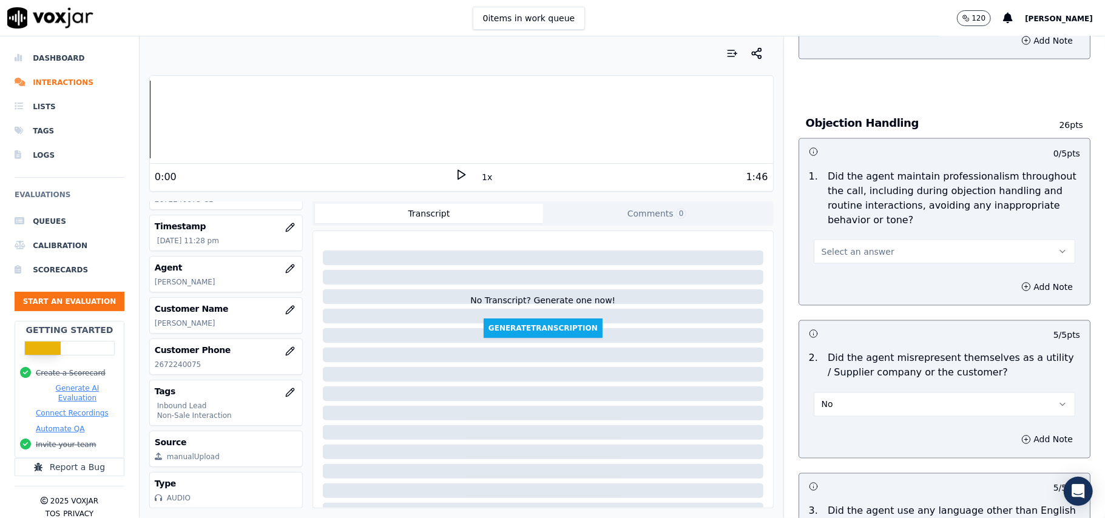
click at [855, 246] on span "Select an answer" at bounding box center [858, 252] width 73 height 12
click at [855, 220] on div "Yes" at bounding box center [918, 224] width 235 height 19
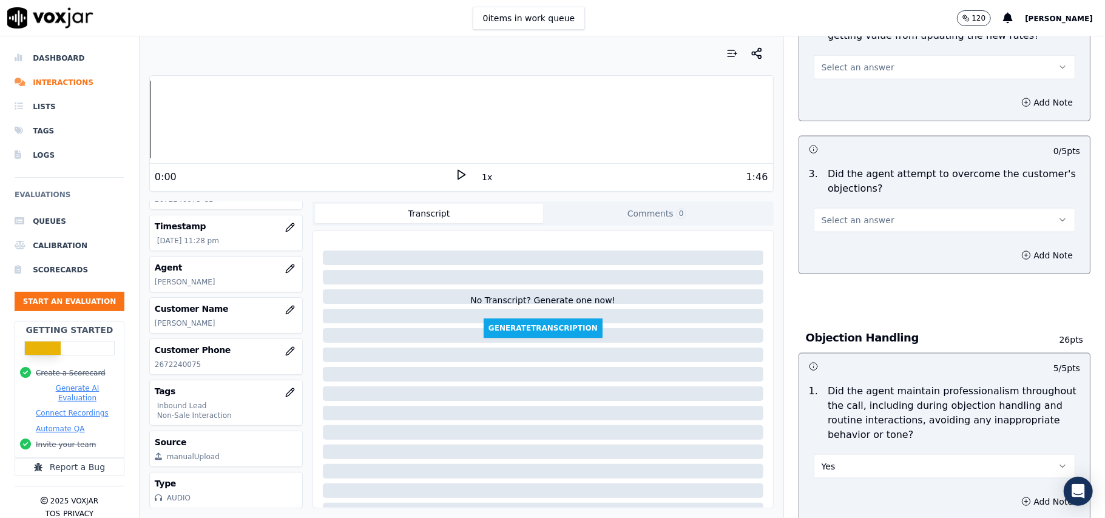
scroll to position [1131, 0]
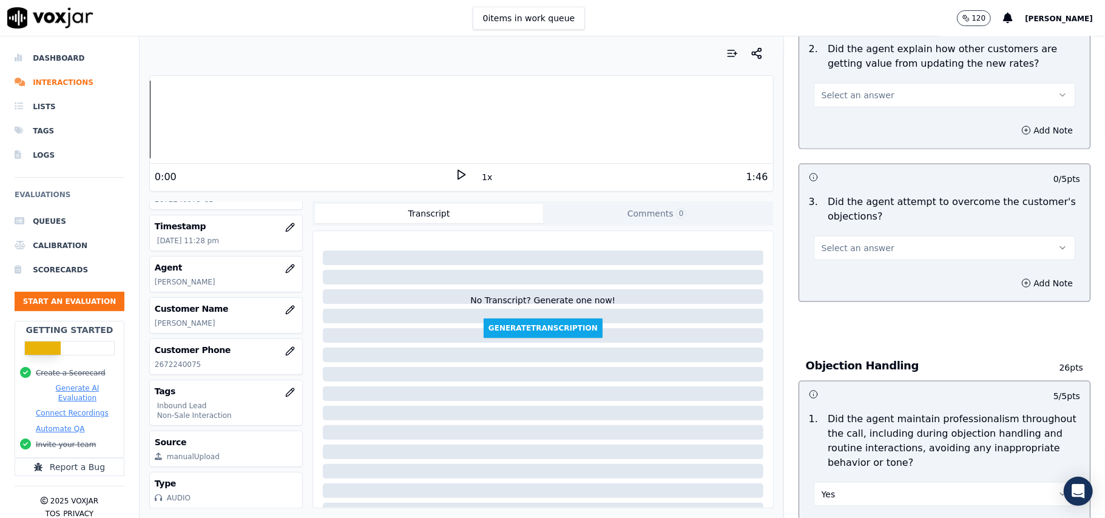
click at [862, 242] on span "Select an answer" at bounding box center [858, 248] width 73 height 12
click at [834, 219] on div "Yes" at bounding box center [918, 220] width 235 height 19
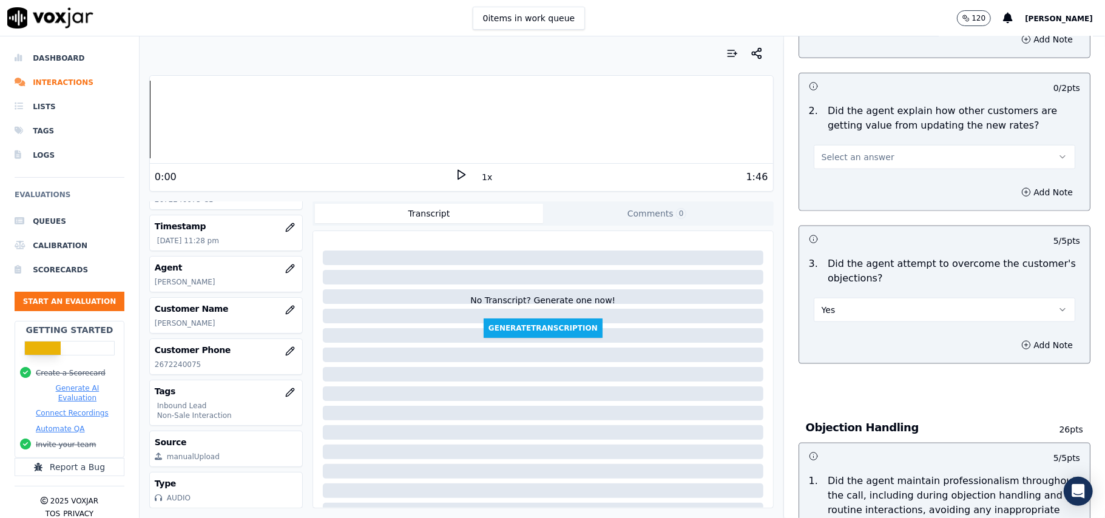
scroll to position [969, 0]
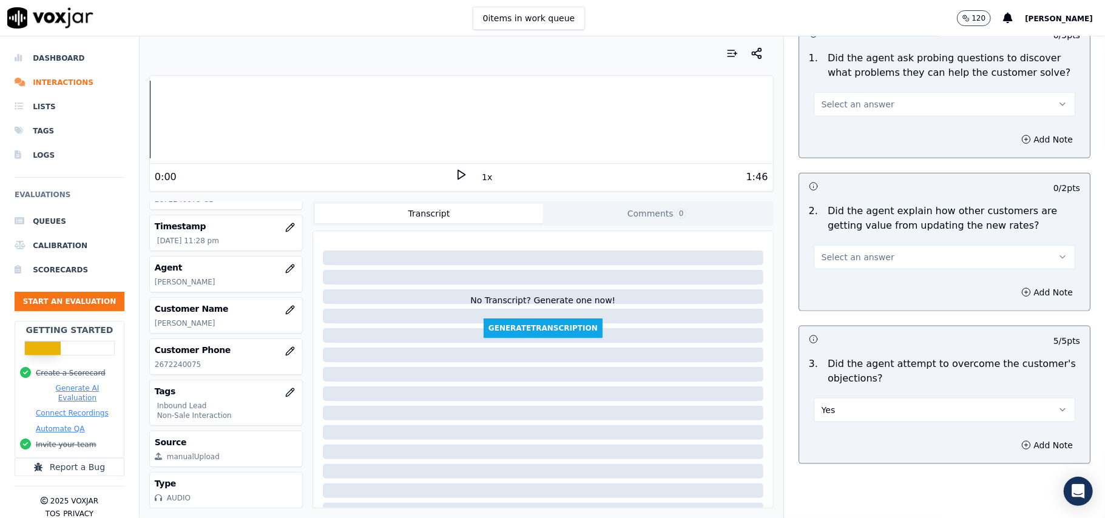
click at [870, 245] on button "Select an answer" at bounding box center [945, 257] width 262 height 24
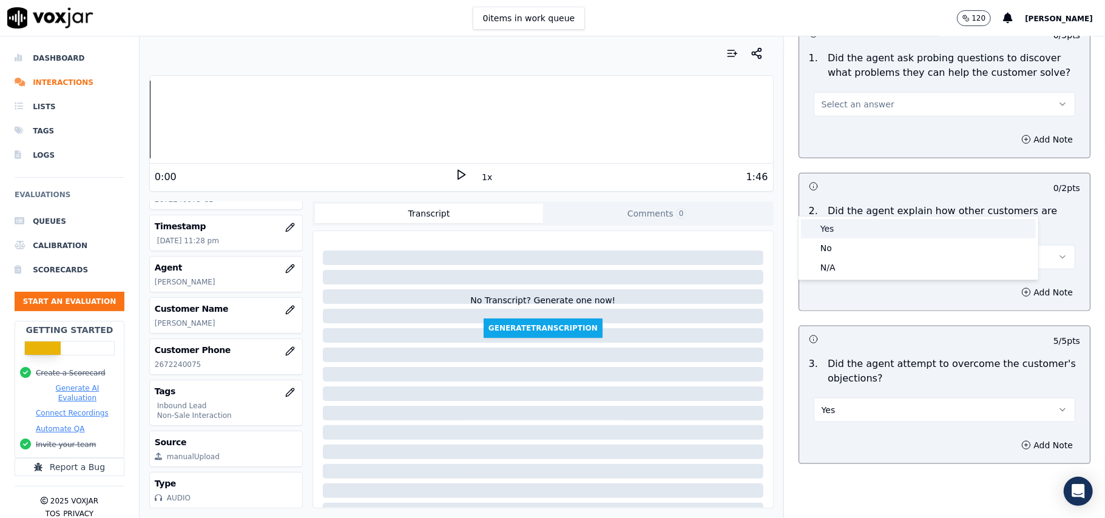
click at [863, 223] on div "Yes" at bounding box center [918, 228] width 235 height 19
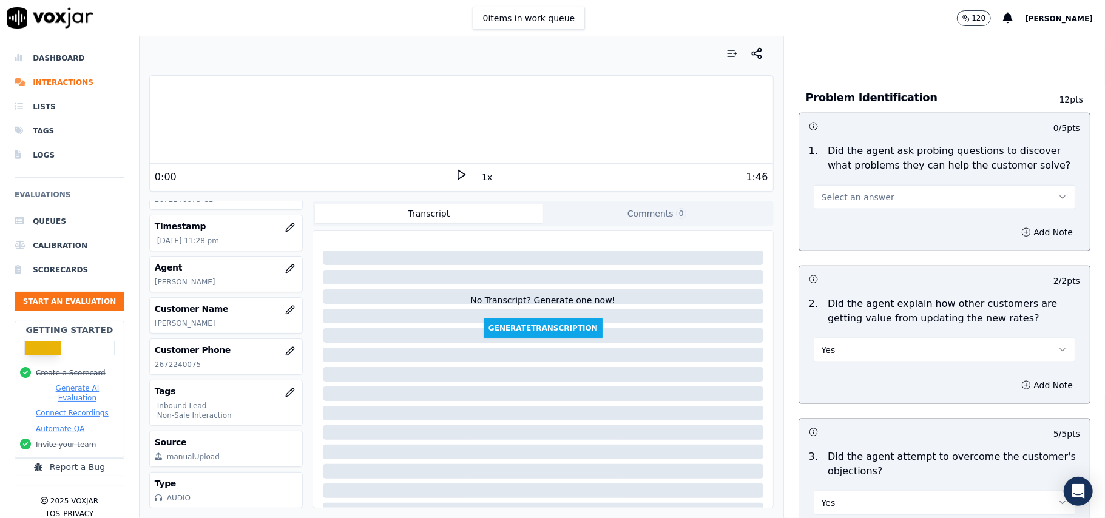
scroll to position [807, 0]
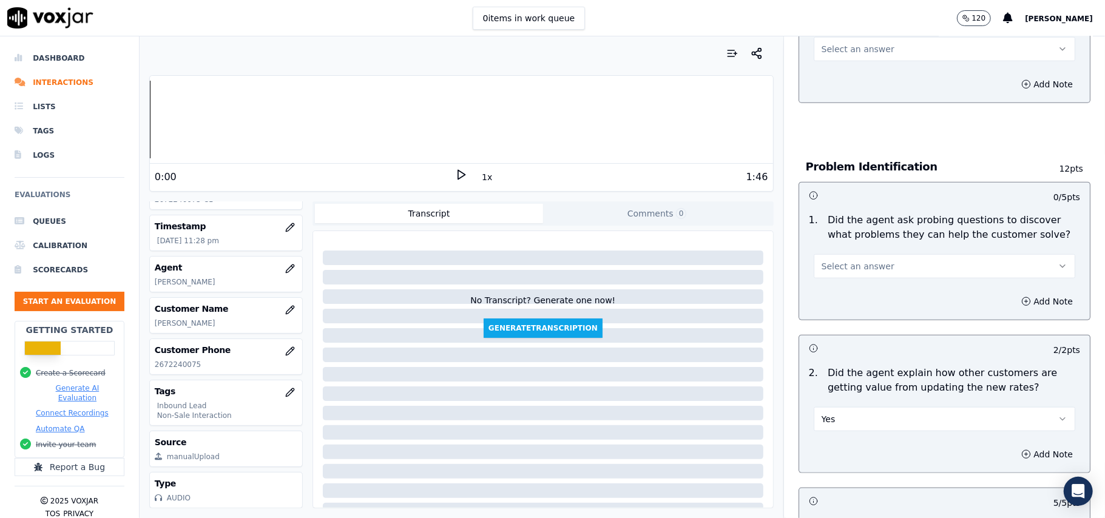
click at [847, 260] on span "Select an answer" at bounding box center [858, 266] width 73 height 12
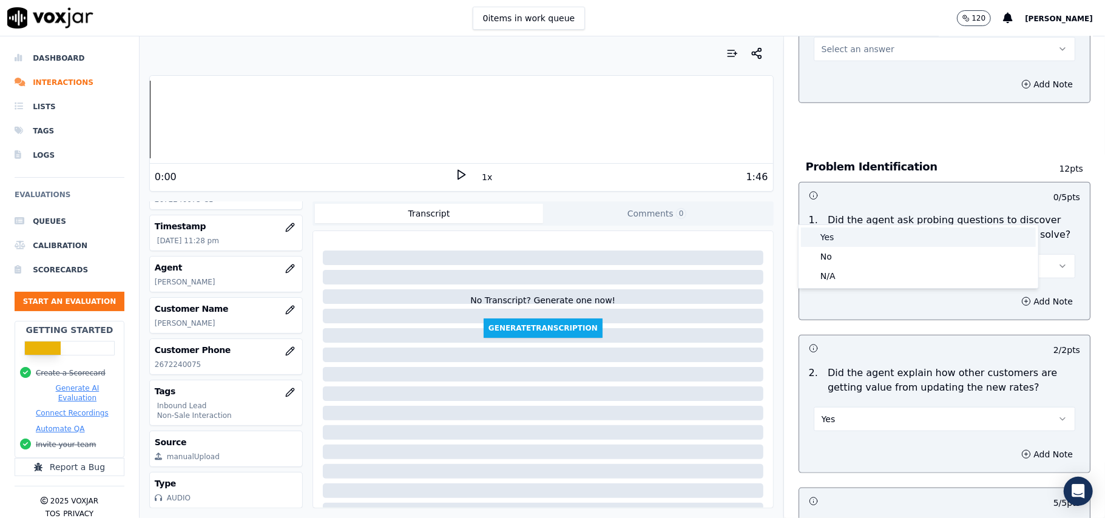
click at [849, 236] on div "Yes" at bounding box center [918, 237] width 235 height 19
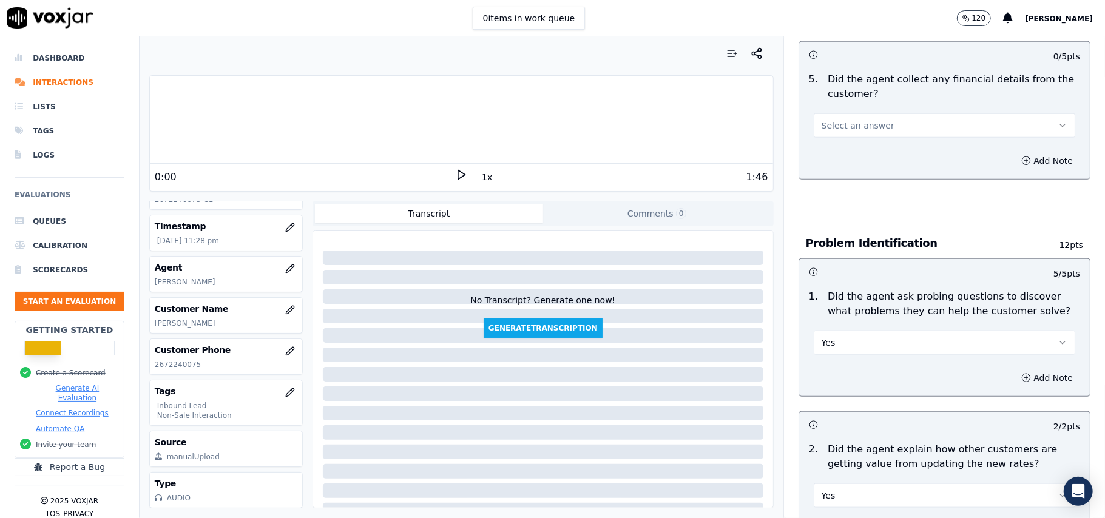
scroll to position [646, 0]
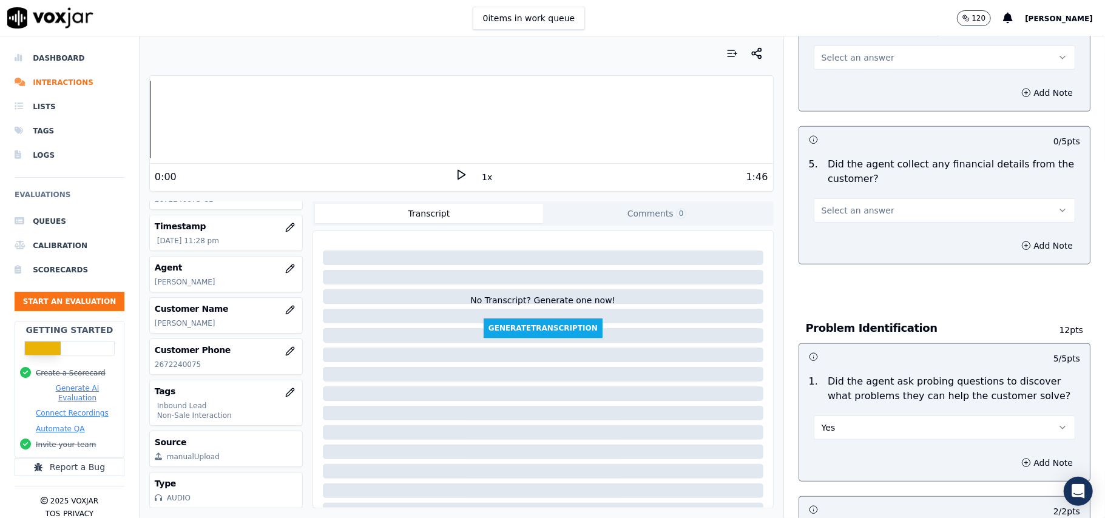
click at [841, 205] on span "Select an answer" at bounding box center [858, 211] width 73 height 12
click at [840, 190] on div "Yes" at bounding box center [918, 181] width 235 height 19
click at [853, 198] on button "Yes" at bounding box center [945, 210] width 262 height 24
click at [841, 191] on div "No" at bounding box center [918, 200] width 235 height 19
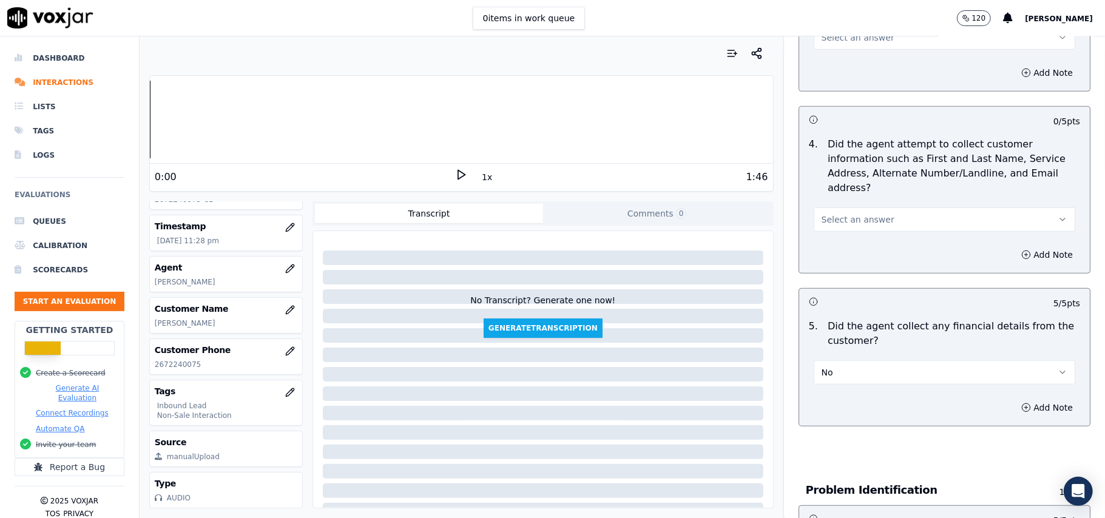
scroll to position [403, 0]
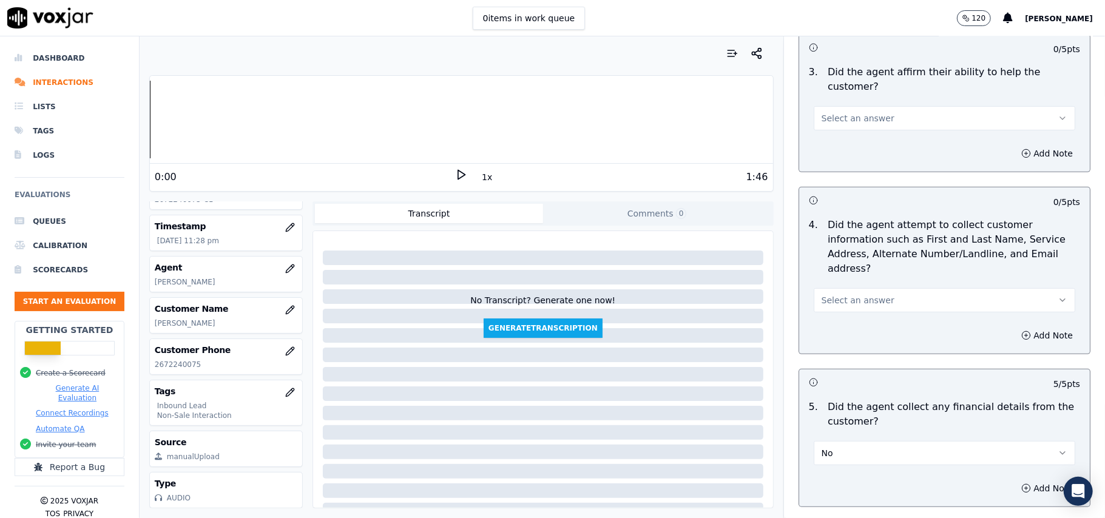
click at [853, 294] on span "Select an answer" at bounding box center [858, 300] width 73 height 12
click at [830, 273] on div "Yes" at bounding box center [918, 271] width 235 height 19
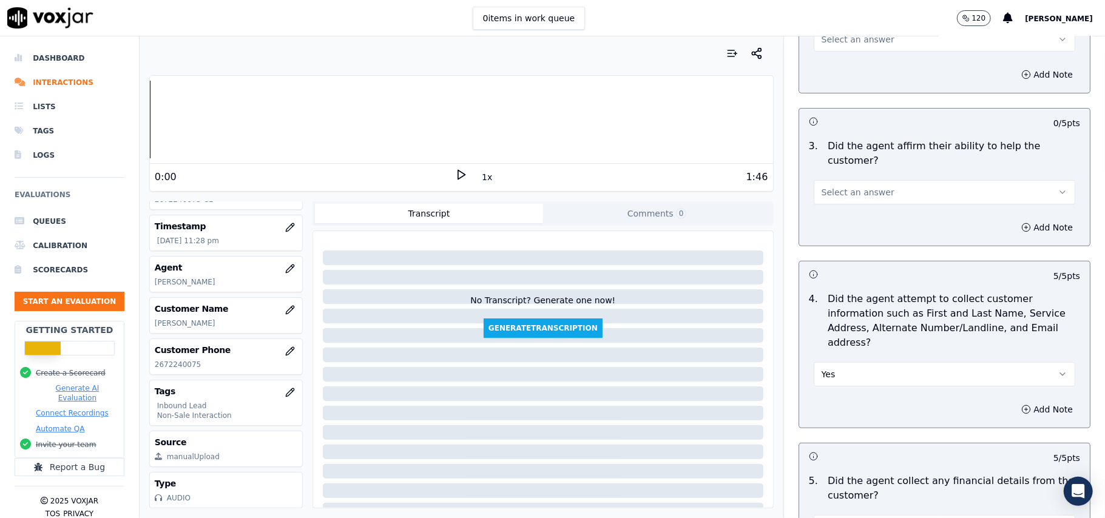
scroll to position [241, 0]
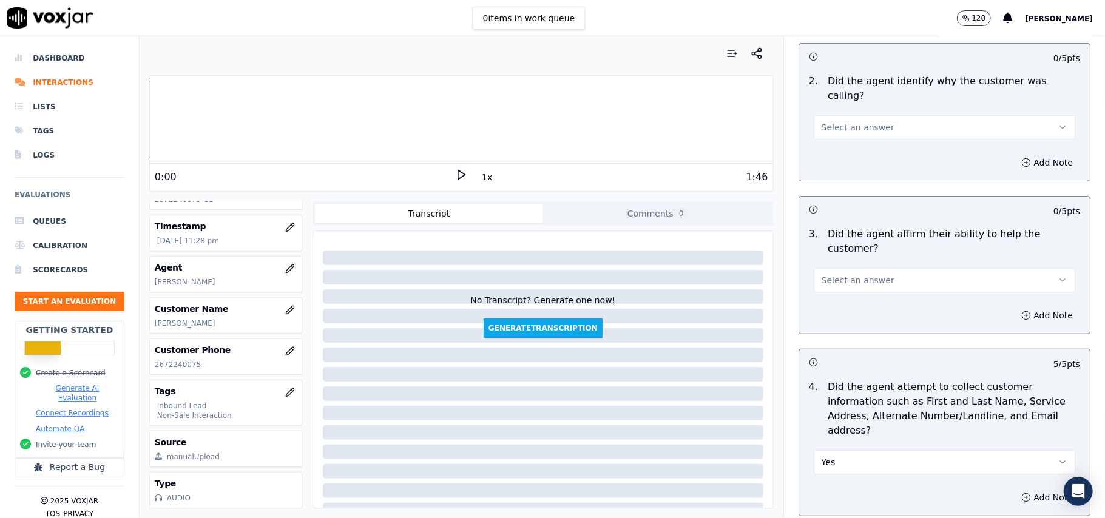
click at [858, 268] on button "Select an answer" at bounding box center [945, 280] width 262 height 24
click at [838, 269] on div "Yes" at bounding box center [918, 265] width 235 height 19
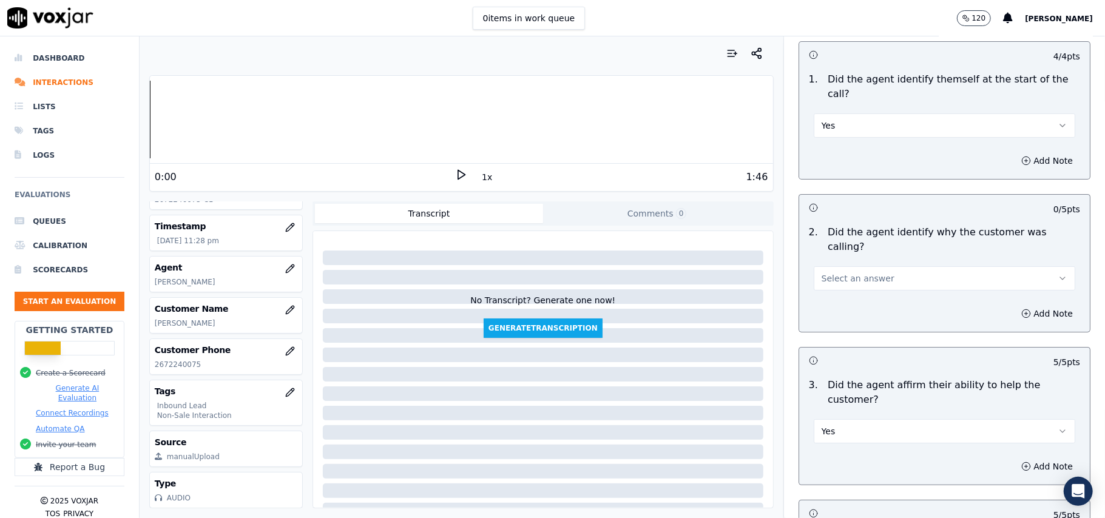
scroll to position [79, 0]
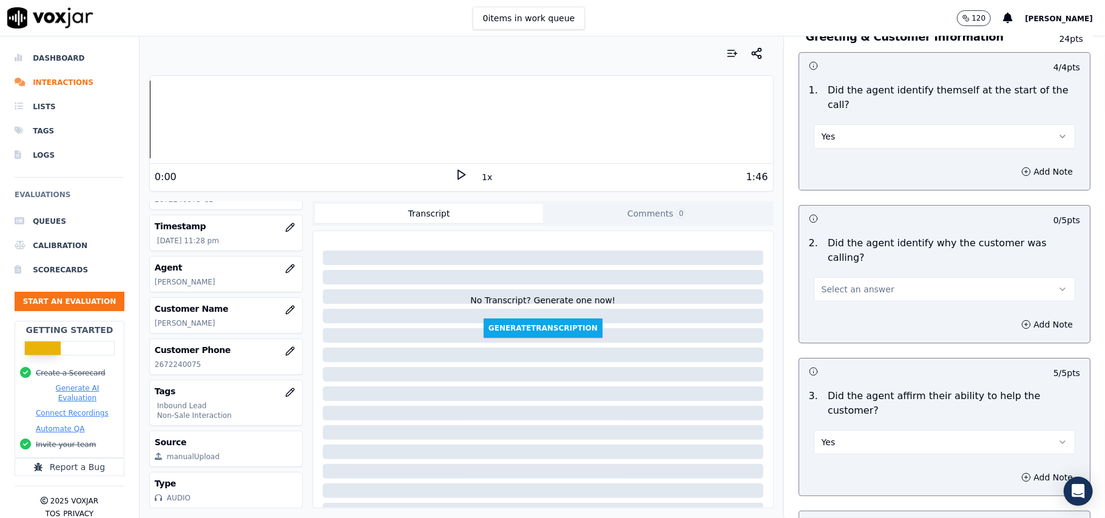
click at [848, 283] on span "Select an answer" at bounding box center [858, 289] width 73 height 12
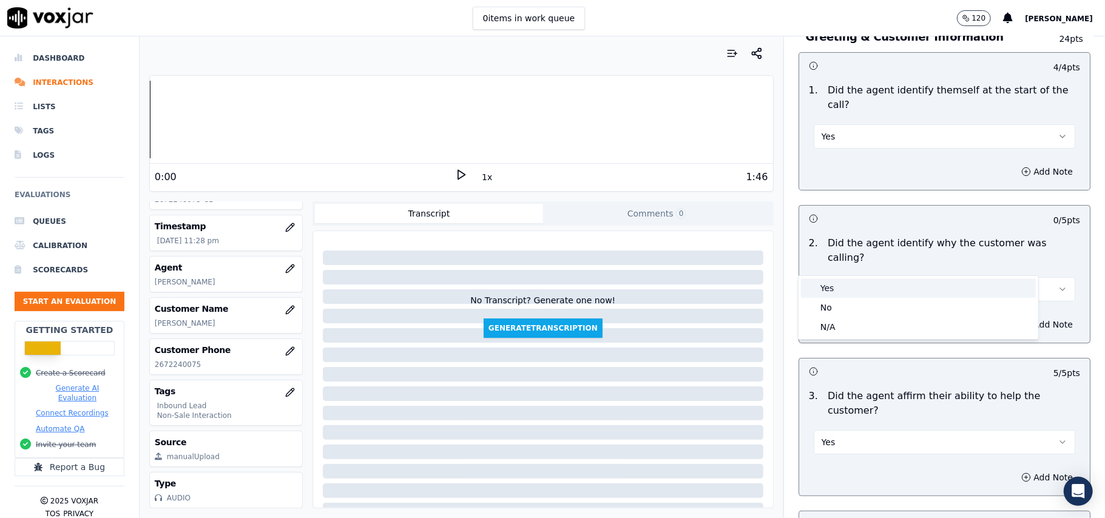
click at [833, 285] on div "Yes" at bounding box center [918, 288] width 235 height 19
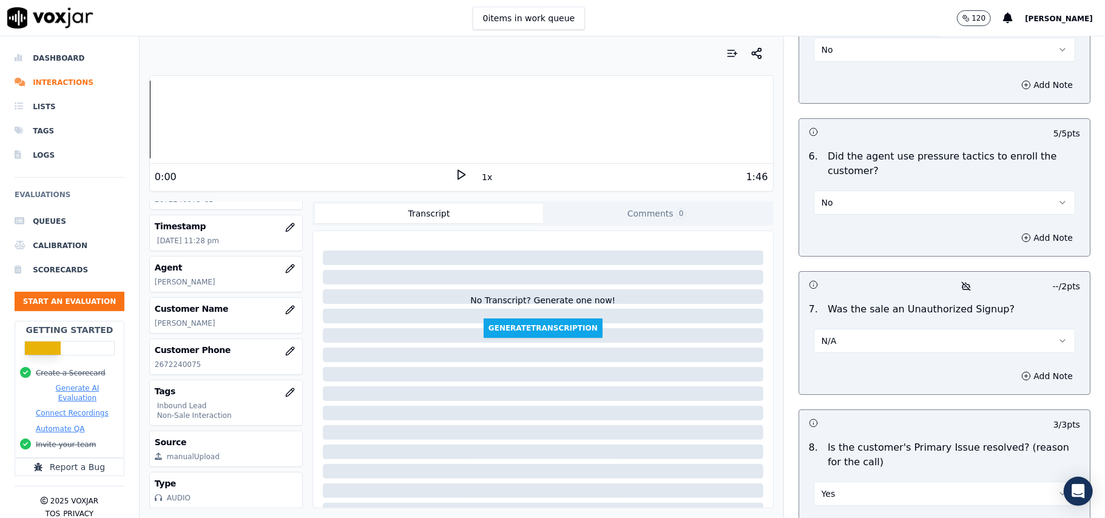
scroll to position [3397, 0]
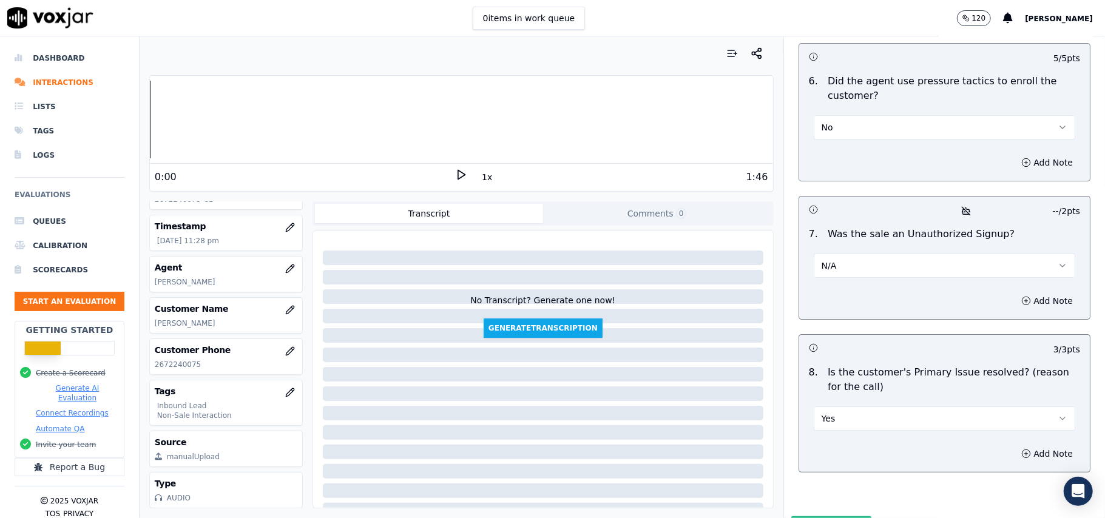
click at [817, 517] on button "Submit Scores" at bounding box center [831, 528] width 81 height 22
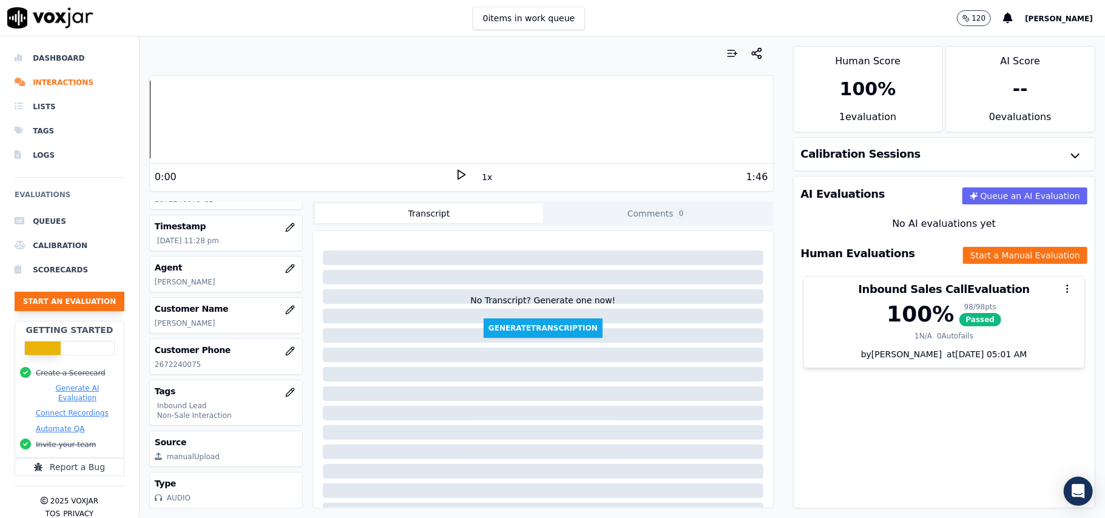
click at [78, 296] on button "Start an Evaluation" at bounding box center [70, 301] width 110 height 19
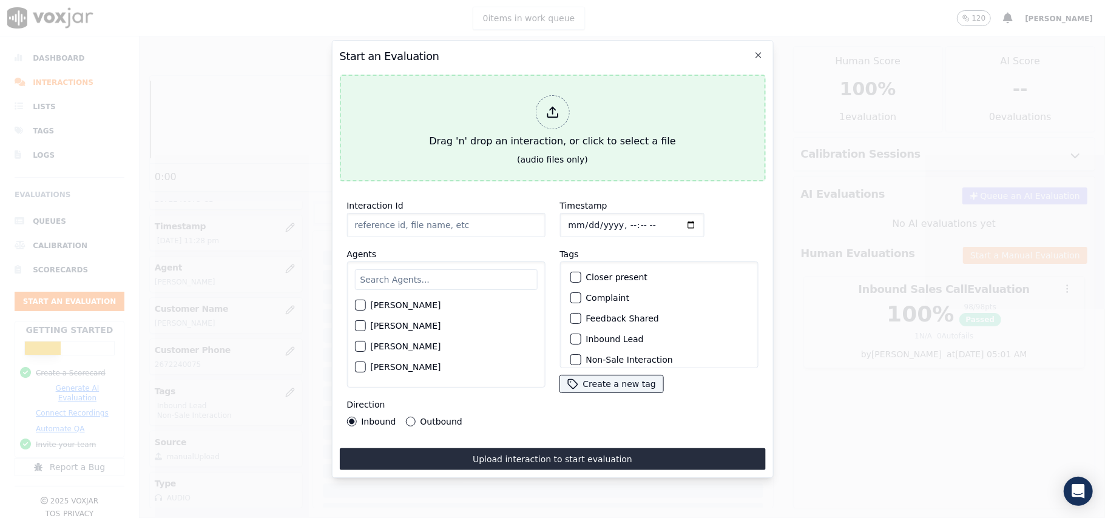
click at [556, 114] on icon at bounding box center [552, 116] width 10 height 4
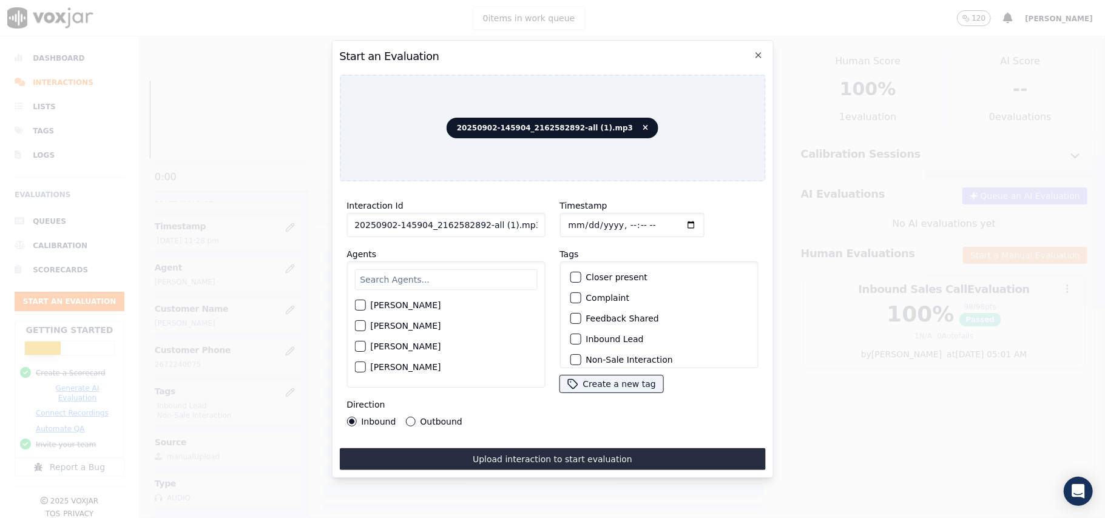
drag, startPoint x: 523, startPoint y: 221, endPoint x: 475, endPoint y: 223, distance: 48.0
click at [475, 223] on input "20250902-145904_2162582892-all (1).mp3" at bounding box center [446, 225] width 198 height 24
click at [476, 219] on input "20250902-145904_2162582892-1" at bounding box center [446, 225] width 198 height 24
type input "20250902-145904_2162582892-C1"
click at [585, 216] on input "Timestamp" at bounding box center [632, 225] width 144 height 24
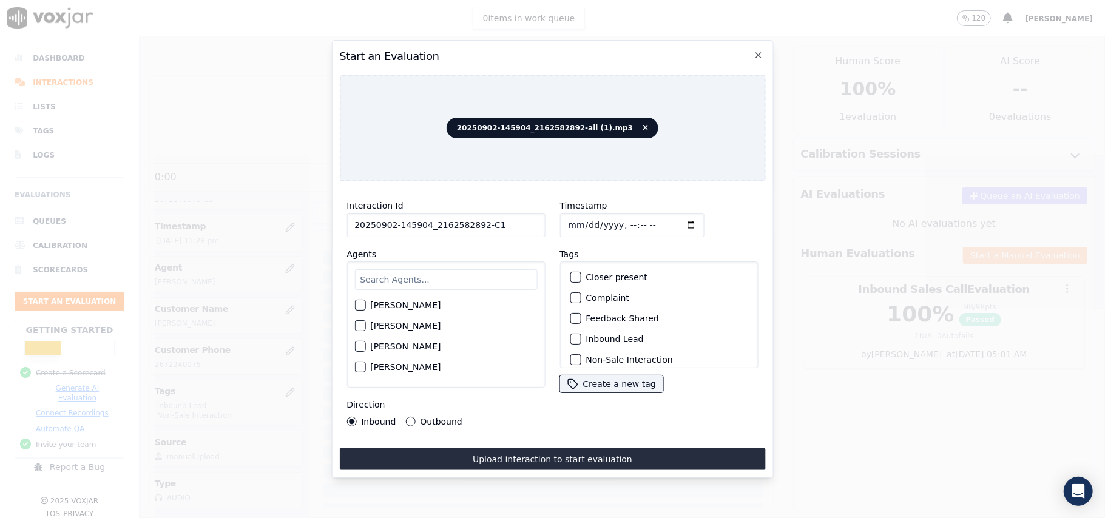
type input "2025-09-02T23:31"
click at [448, 282] on input "text" at bounding box center [445, 279] width 183 height 21
drag, startPoint x: 370, startPoint y: 280, endPoint x: 454, endPoint y: 285, distance: 83.9
click at [370, 280] on input "caarol" at bounding box center [445, 281] width 183 height 24
type input "carol"
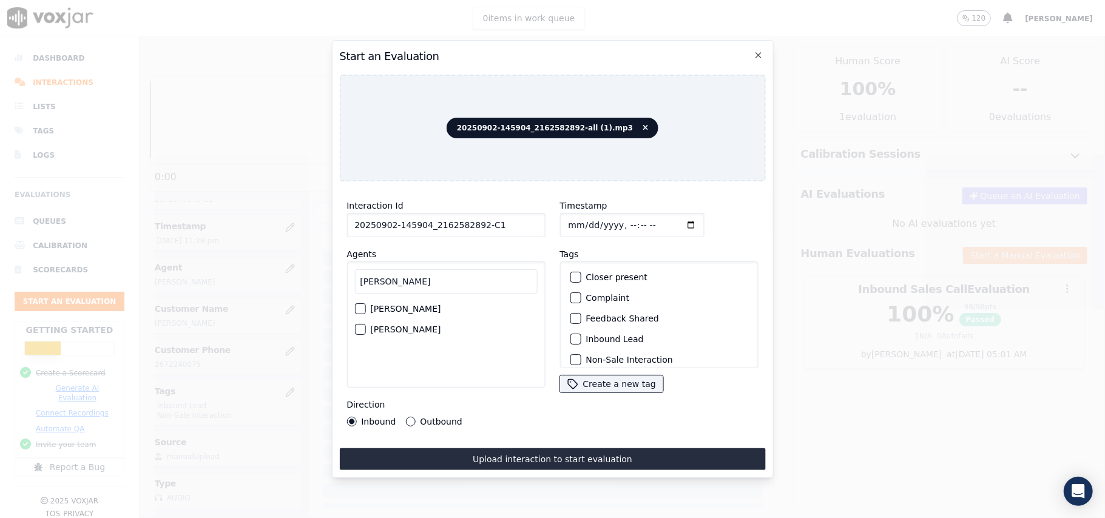
click at [406, 325] on label "Carol Khatun" at bounding box center [405, 329] width 70 height 8
click at [365, 324] on button "Carol Khatun" at bounding box center [359, 329] width 11 height 11
click at [571, 277] on div "button" at bounding box center [575, 279] width 8 height 8
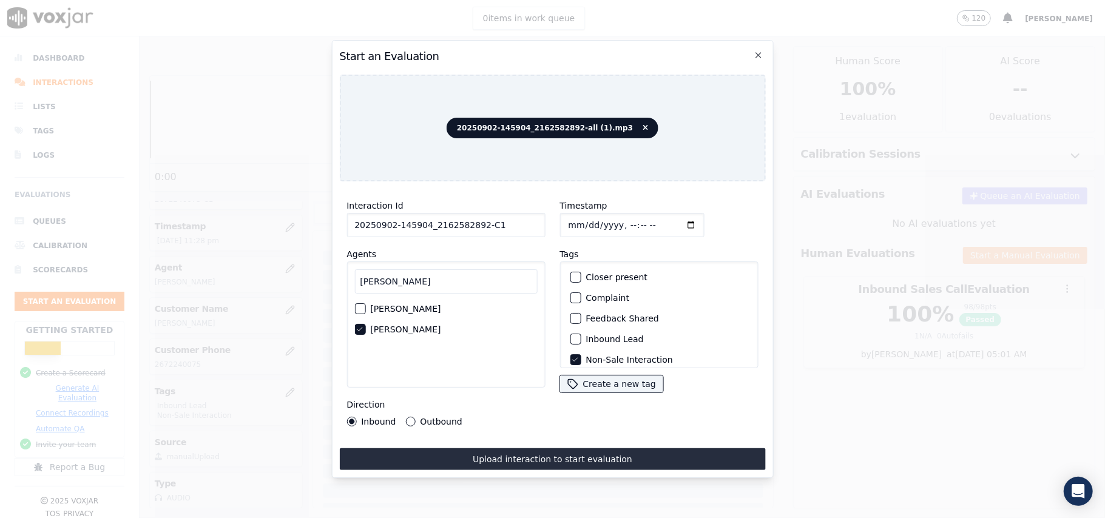
click at [571, 336] on div "button" at bounding box center [575, 339] width 8 height 8
click at [571, 296] on div "button" at bounding box center [575, 300] width 8 height 8
click at [574, 259] on button "Inbound Lead" at bounding box center [575, 258] width 11 height 11
click at [414, 409] on div "Direction Inbound Outbound" at bounding box center [446, 412] width 198 height 29
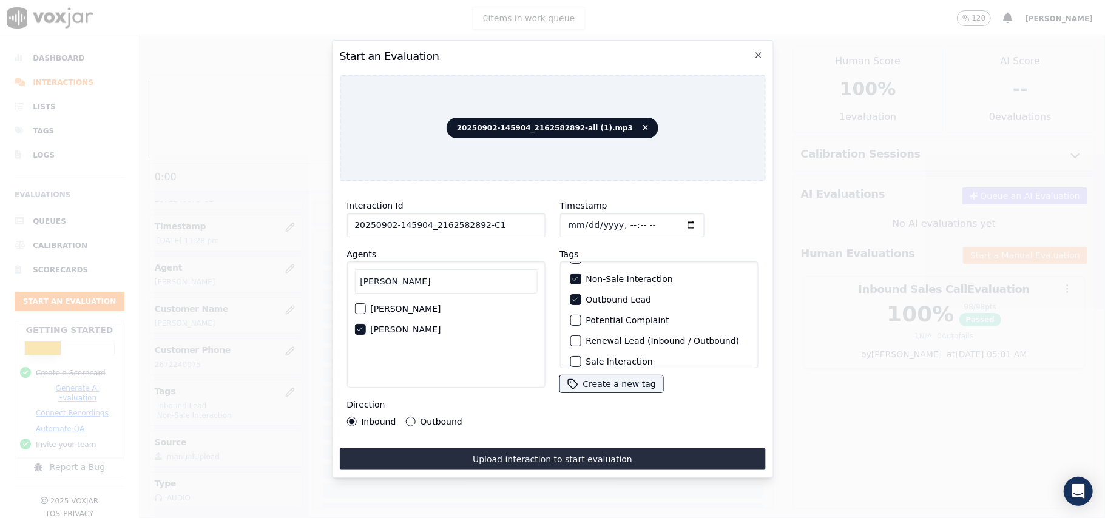
click at [408, 417] on button "Outbound" at bounding box center [410, 422] width 10 height 10
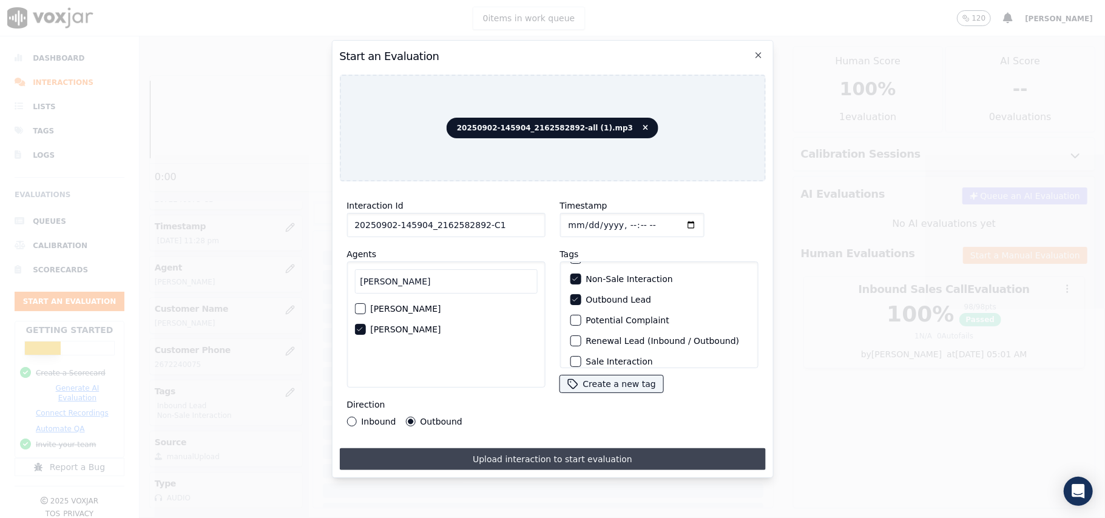
click at [487, 455] on button "Upload interaction to start evaluation" at bounding box center [552, 460] width 426 height 22
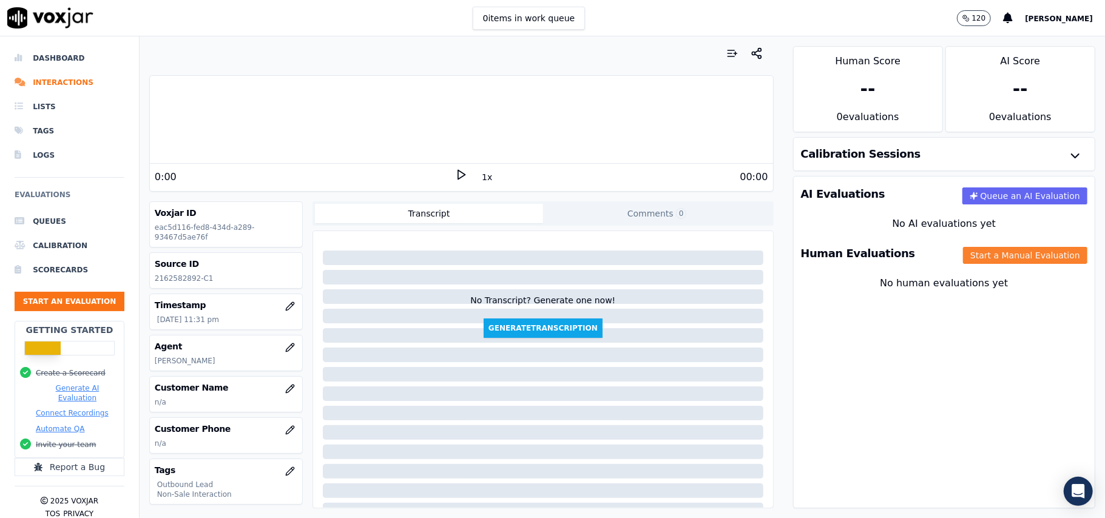
click at [967, 249] on button "Start a Manual Evaluation" at bounding box center [1025, 255] width 124 height 17
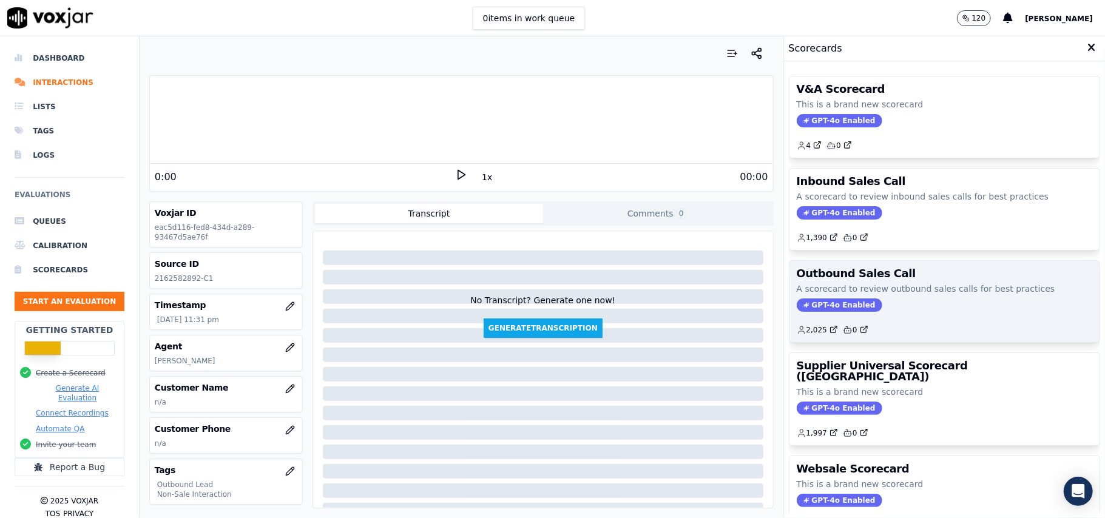
click at [810, 311] on span "GPT-4o Enabled" at bounding box center [840, 305] width 86 height 13
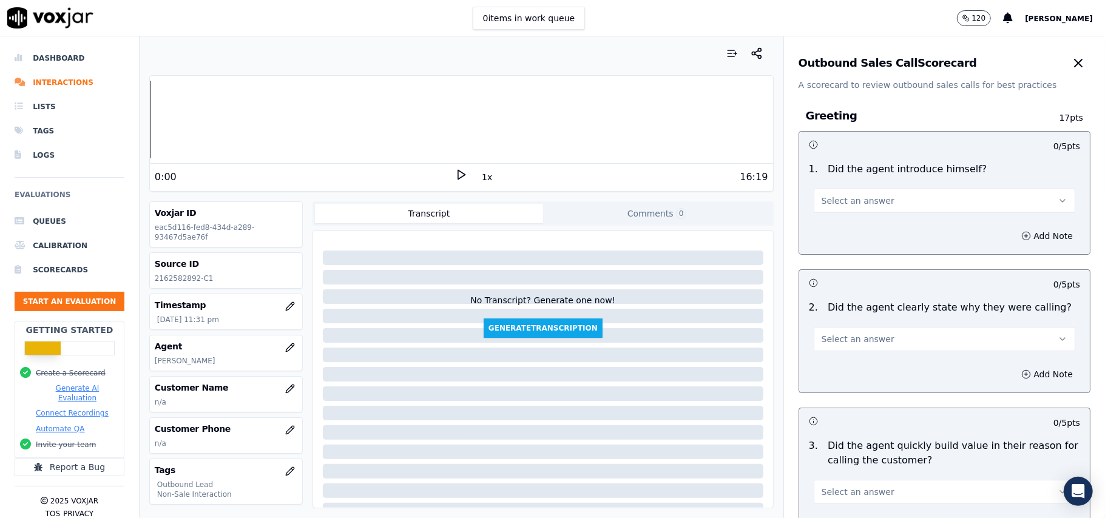
scroll to position [866, 0]
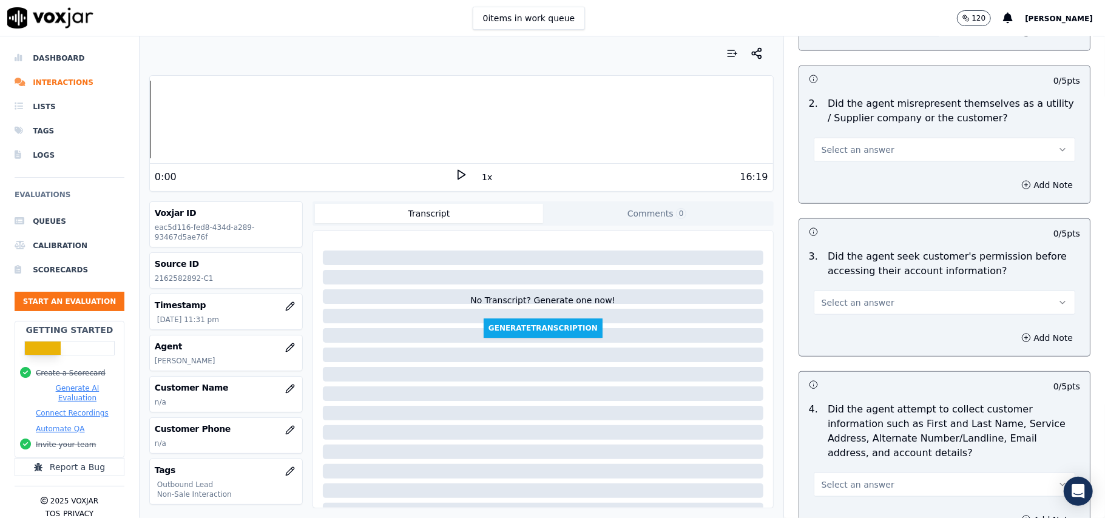
click at [852, 289] on div "Select an answer" at bounding box center [944, 297] width 281 height 36
click at [850, 309] on span "Select an answer" at bounding box center [858, 303] width 73 height 12
click at [835, 345] on div "No" at bounding box center [918, 351] width 235 height 19
click at [1017, 336] on button "Add Note" at bounding box center [1047, 338] width 66 height 17
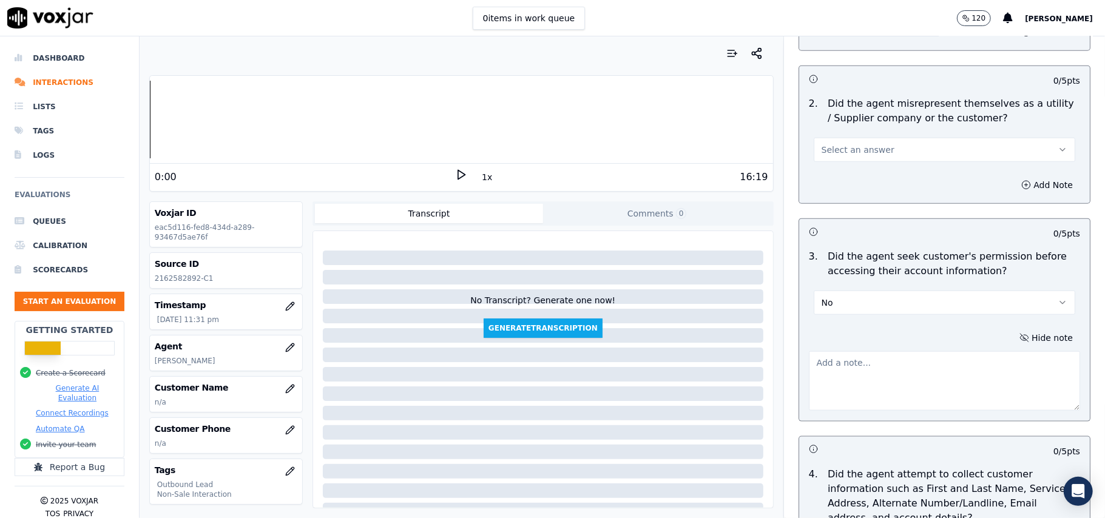
click at [853, 370] on textarea at bounding box center [944, 380] width 271 height 59
paste textarea "@5:01 – The agent did not take permission from the customer before accessing th…"
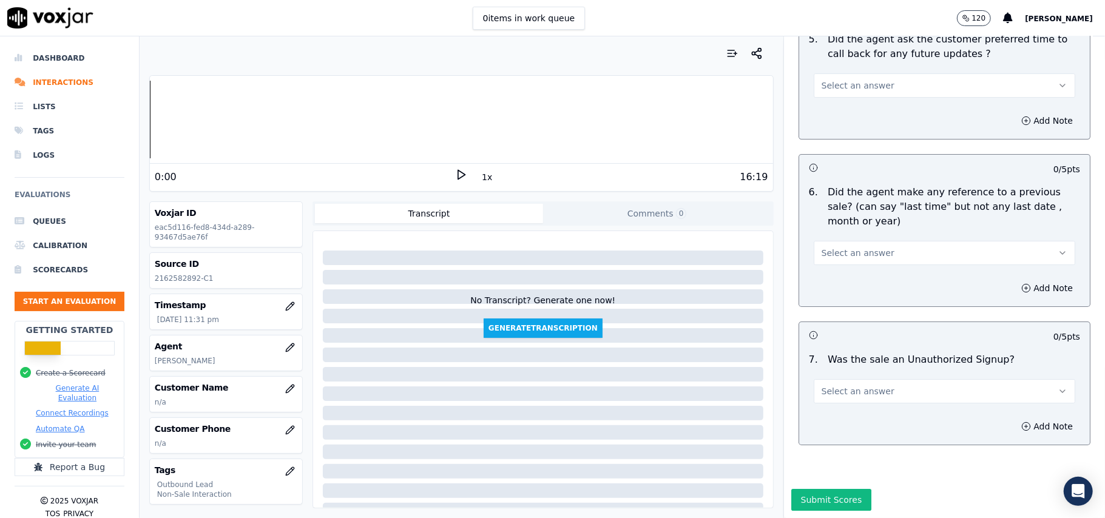
type textarea "@5:01 – The agent did not take permission from the customer before accessing th…"
click at [881, 379] on button "Select an answer" at bounding box center [945, 391] width 262 height 24
click at [846, 403] on div "No" at bounding box center [918, 401] width 235 height 19
click at [841, 379] on button "No" at bounding box center [945, 391] width 262 height 24
click at [847, 416] on div "N/A" at bounding box center [918, 421] width 235 height 19
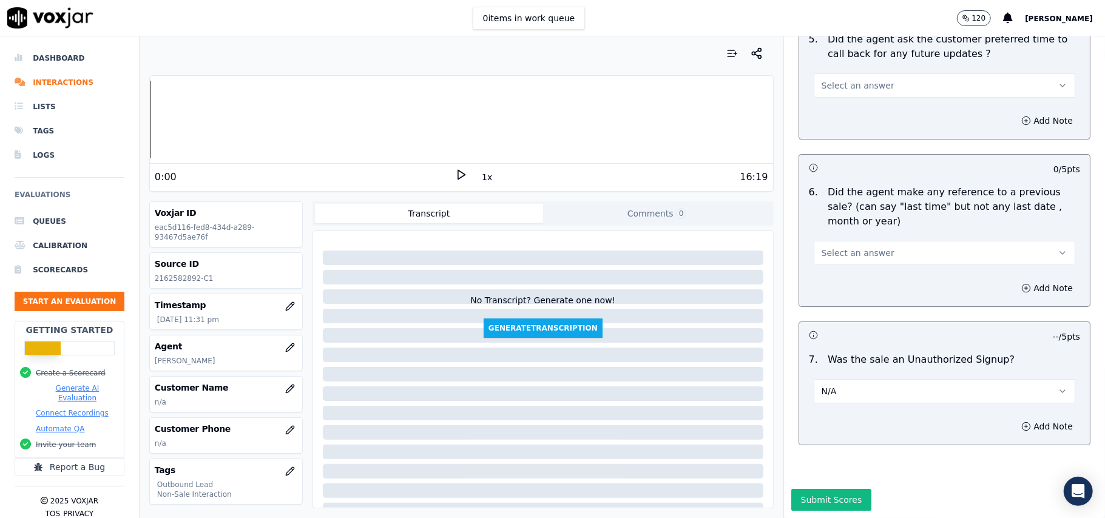
click at [850, 241] on button "Select an answer" at bounding box center [945, 253] width 262 height 24
click at [844, 256] on div "No" at bounding box center [918, 262] width 235 height 19
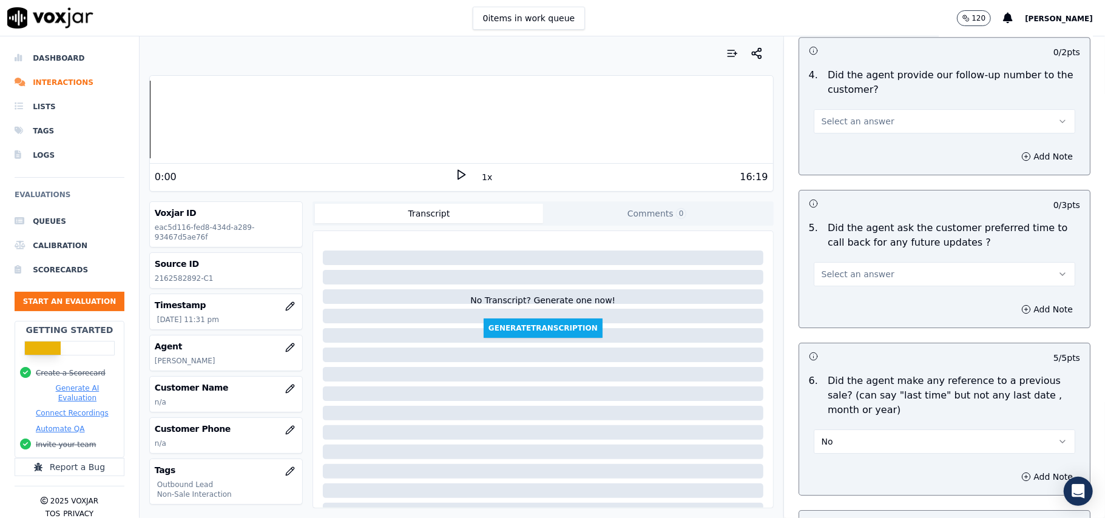
scroll to position [2849, 0]
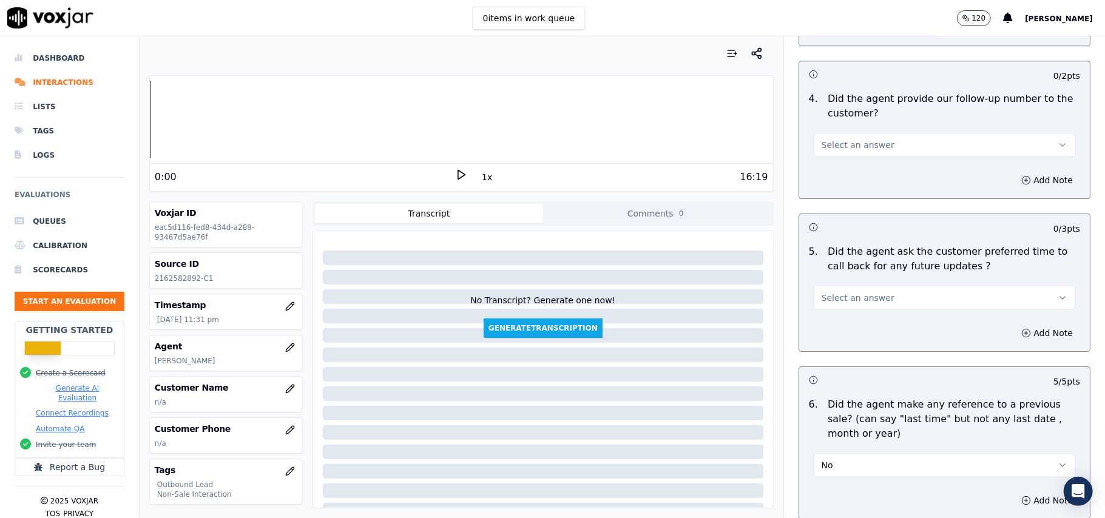
click at [874, 304] on div "5 . Did the agent ask the customer preferred time to call back for any future u…" at bounding box center [944, 277] width 291 height 75
click at [866, 293] on span "Select an answer" at bounding box center [858, 298] width 73 height 12
click at [859, 311] on div "Yes" at bounding box center [918, 318] width 235 height 19
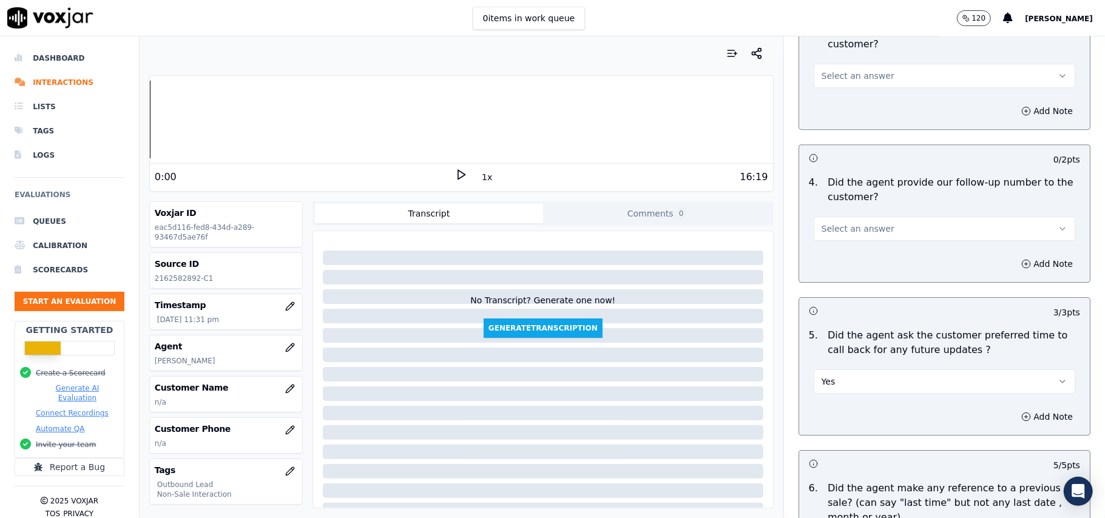
scroll to position [2688, 0]
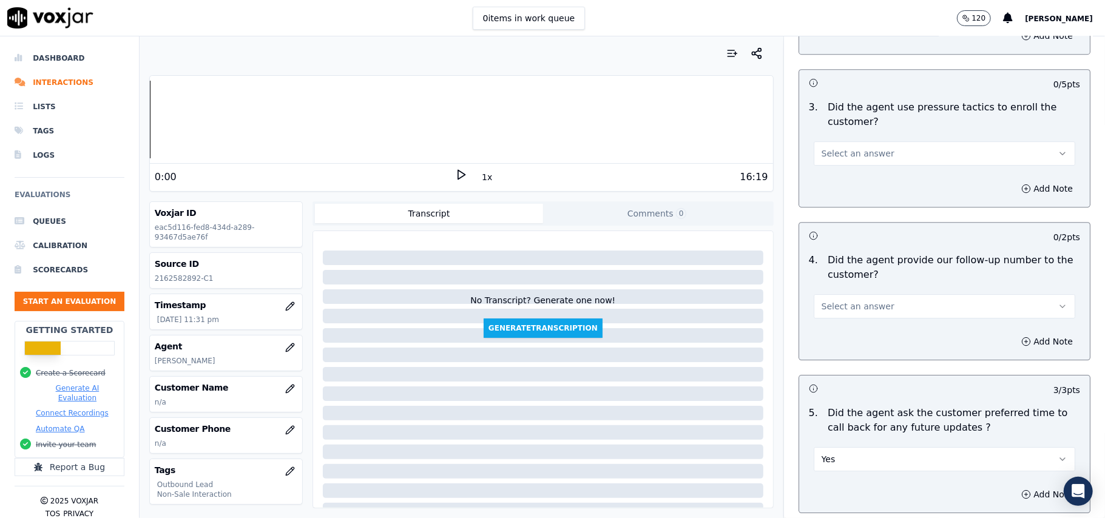
click at [857, 303] on span "Select an answer" at bounding box center [858, 306] width 73 height 12
click at [858, 324] on div "Yes" at bounding box center [918, 326] width 235 height 19
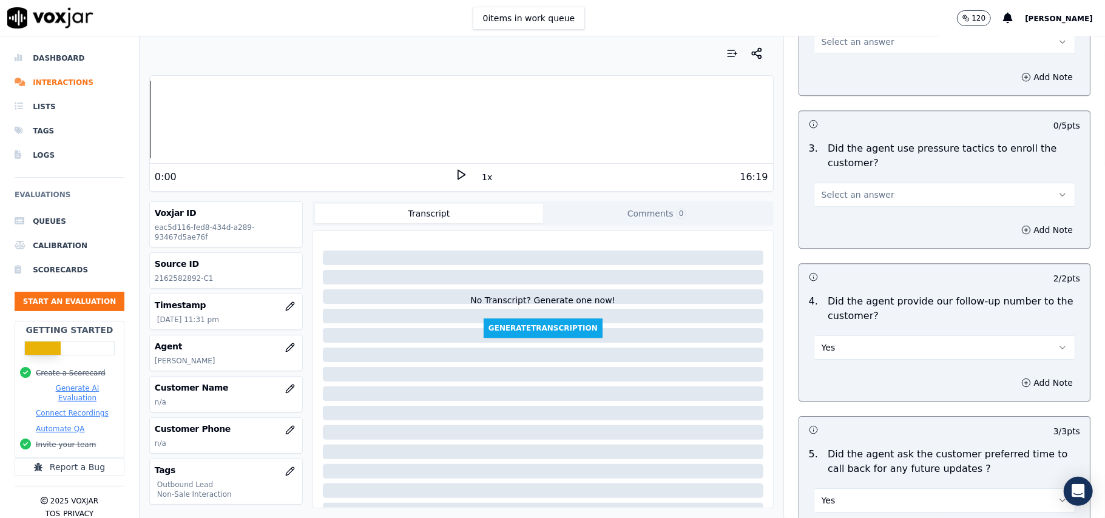
scroll to position [2606, 0]
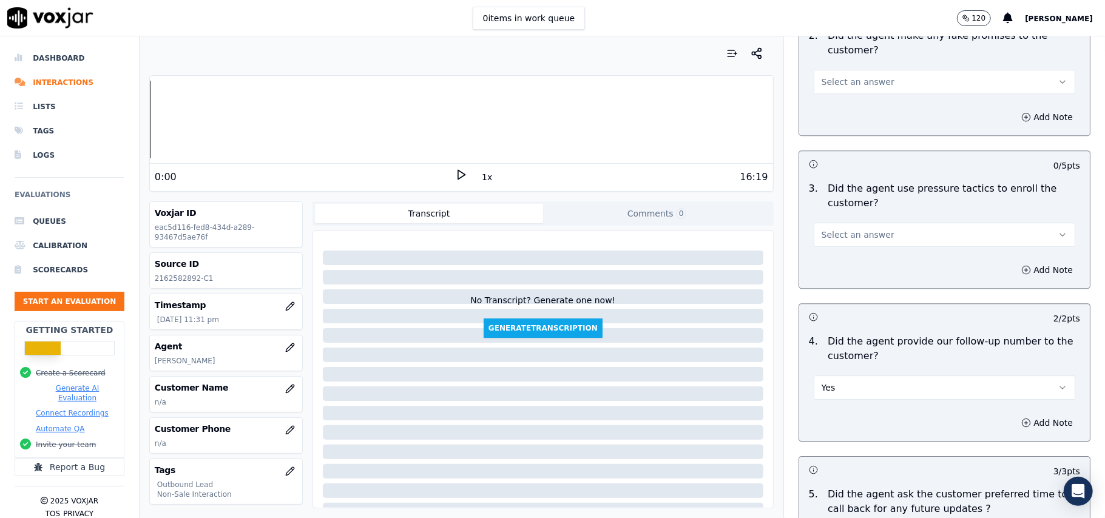
click at [861, 220] on div "Select an answer" at bounding box center [945, 233] width 262 height 27
click at [862, 231] on span "Select an answer" at bounding box center [858, 235] width 73 height 12
click at [838, 273] on div "No" at bounding box center [918, 273] width 235 height 19
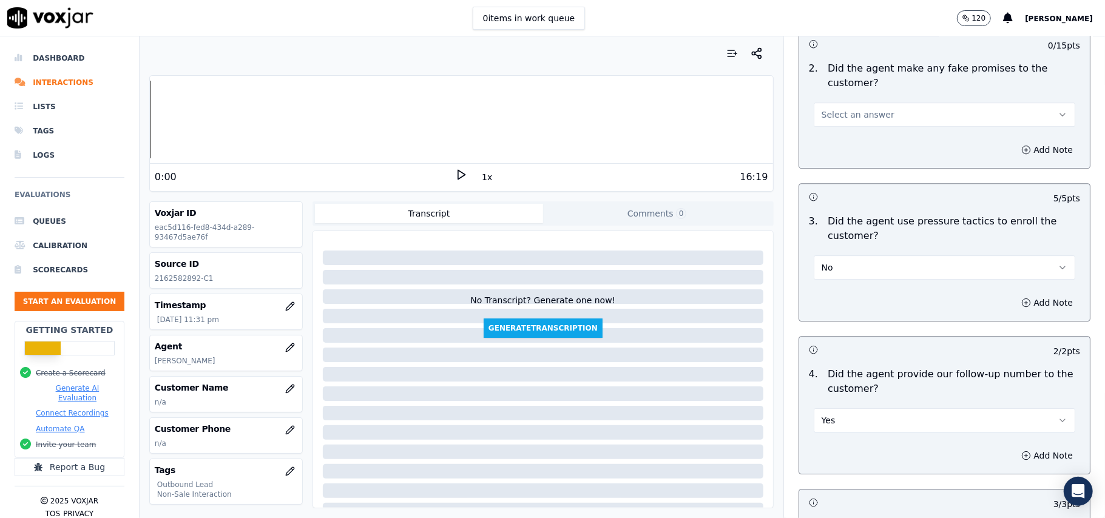
scroll to position [2526, 0]
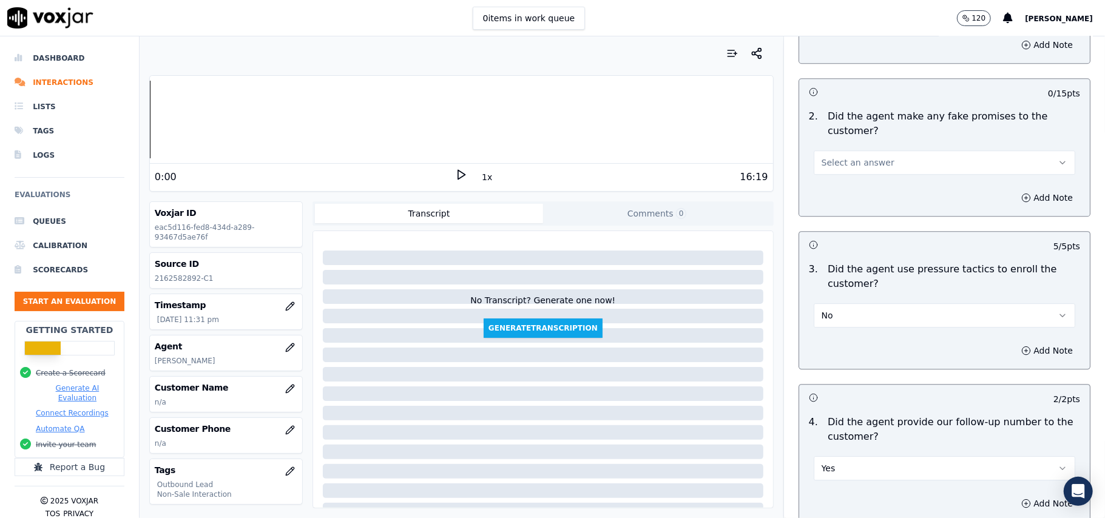
click at [847, 148] on div "Select an answer" at bounding box center [945, 161] width 262 height 27
click at [847, 157] on span "Select an answer" at bounding box center [858, 163] width 73 height 12
click at [850, 193] on div "No" at bounding box center [918, 201] width 235 height 19
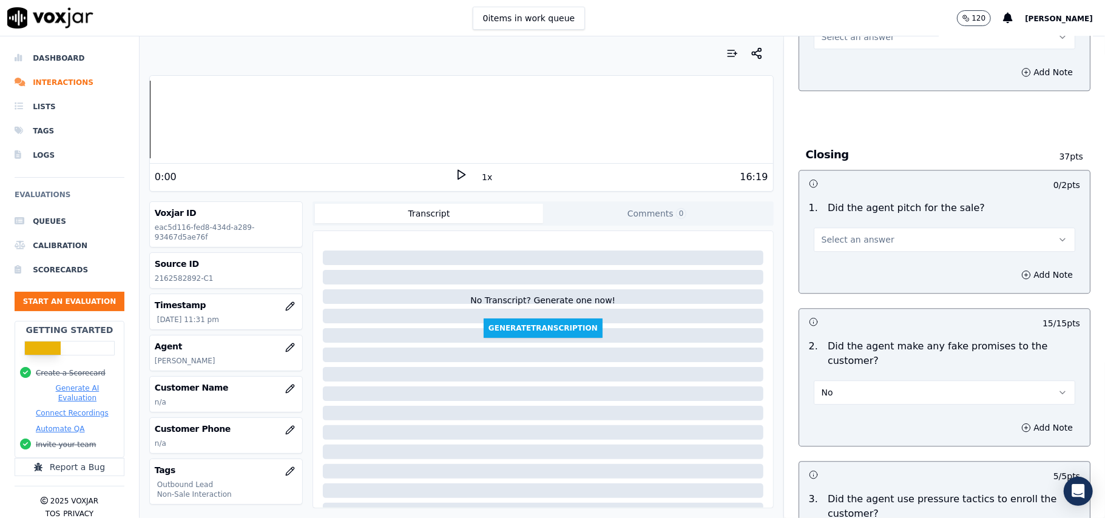
scroll to position [2283, 0]
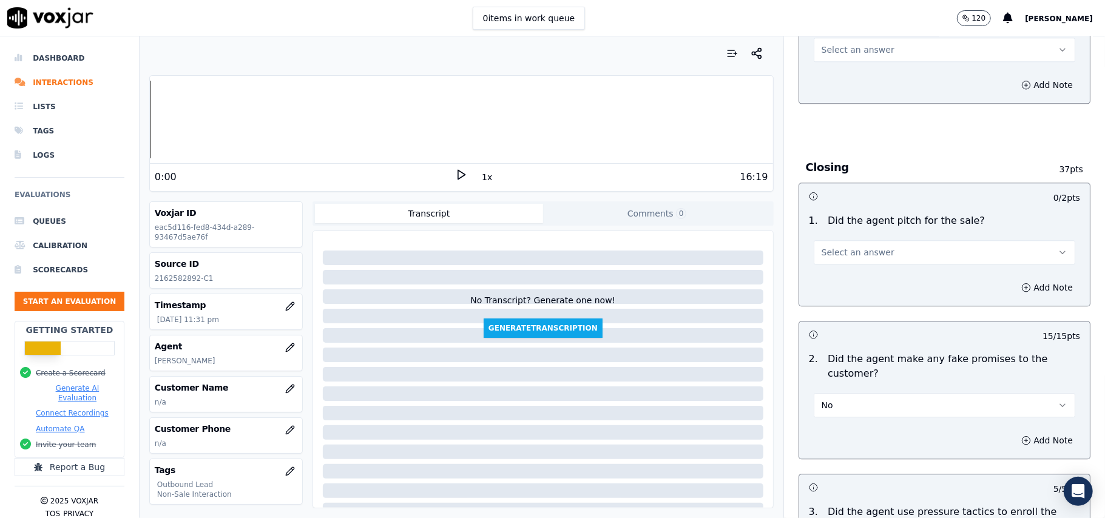
click at [864, 246] on span "Select an answer" at bounding box center [858, 252] width 73 height 12
click at [863, 265] on div "Yes" at bounding box center [918, 271] width 235 height 19
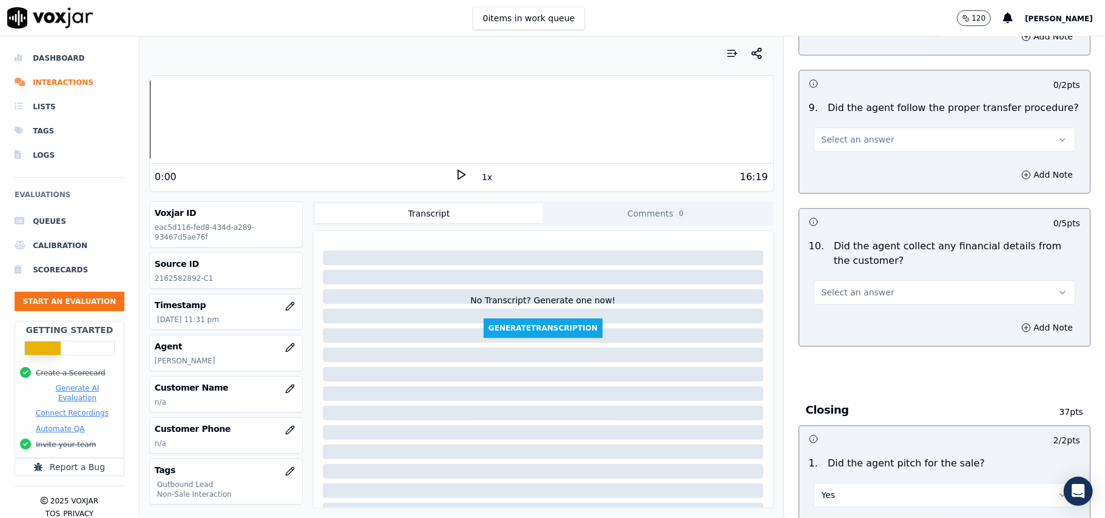
click at [855, 286] on span "Select an answer" at bounding box center [858, 292] width 73 height 12
click at [856, 328] on div "No" at bounding box center [918, 330] width 235 height 19
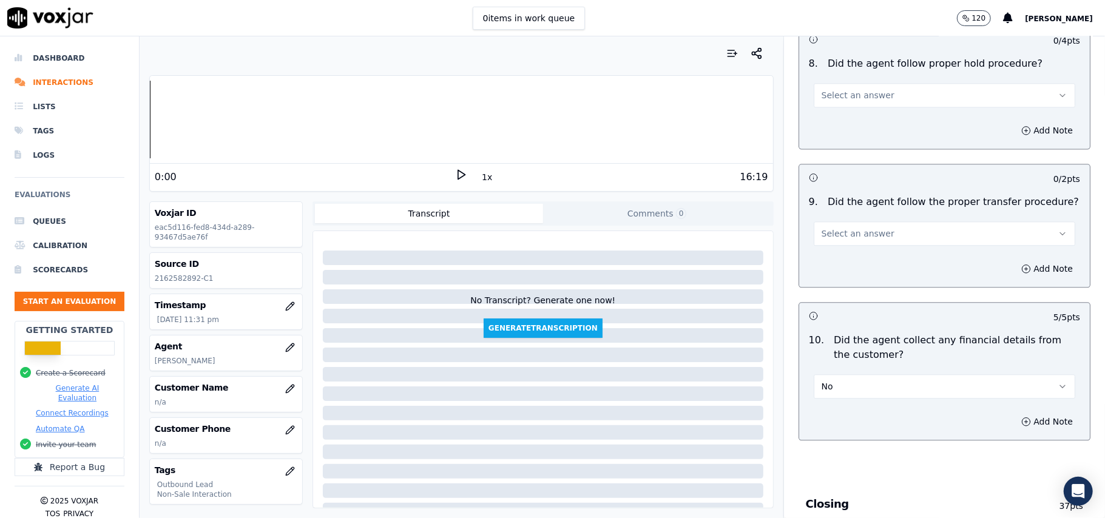
scroll to position [1878, 0]
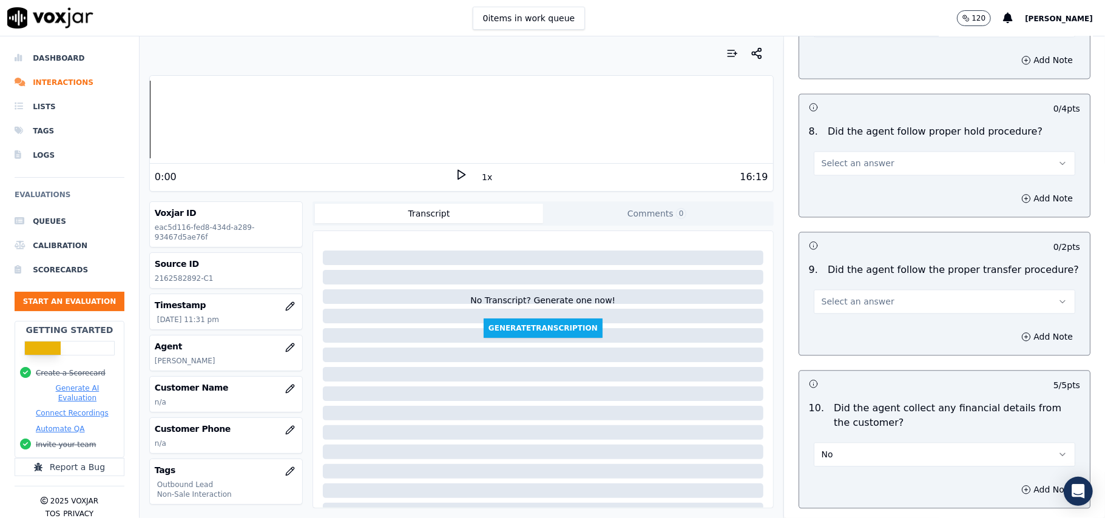
click at [863, 296] on span "Select an answer" at bounding box center [858, 302] width 73 height 12
click at [862, 312] on div "Yes" at bounding box center [918, 319] width 235 height 19
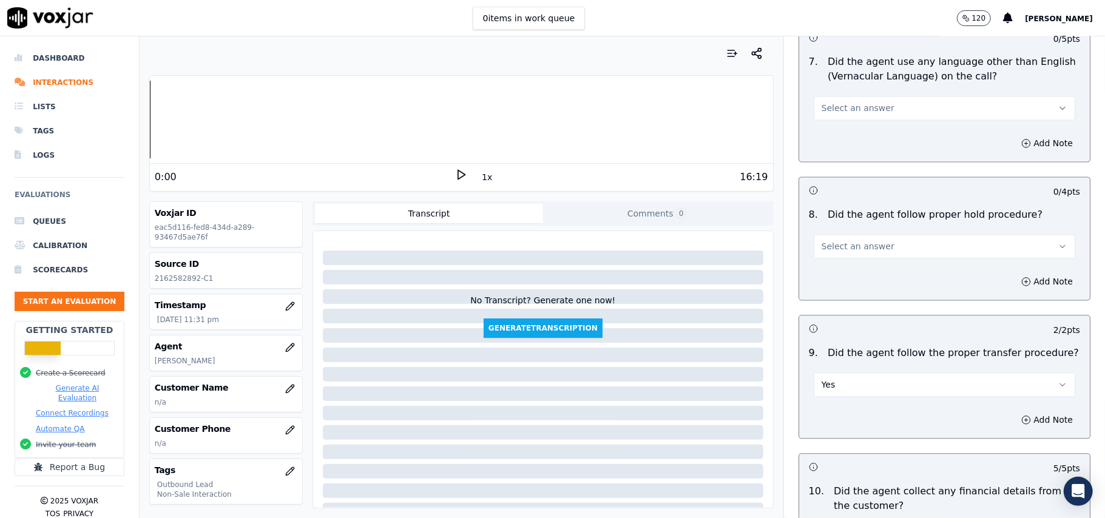
scroll to position [1717, 0]
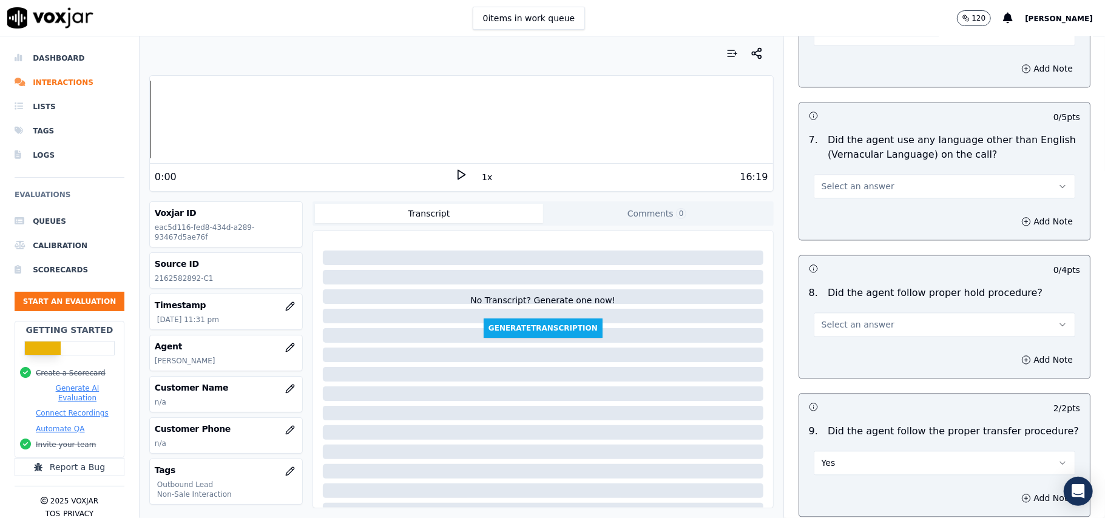
click at [856, 319] on span "Select an answer" at bounding box center [858, 325] width 73 height 12
click at [861, 334] on div "Yes" at bounding box center [918, 342] width 235 height 19
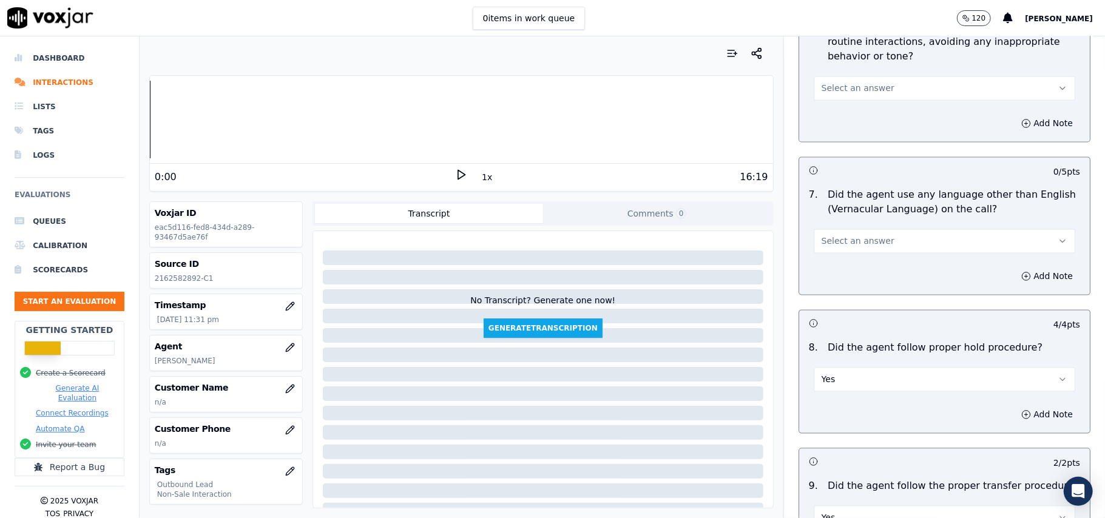
scroll to position [1635, 0]
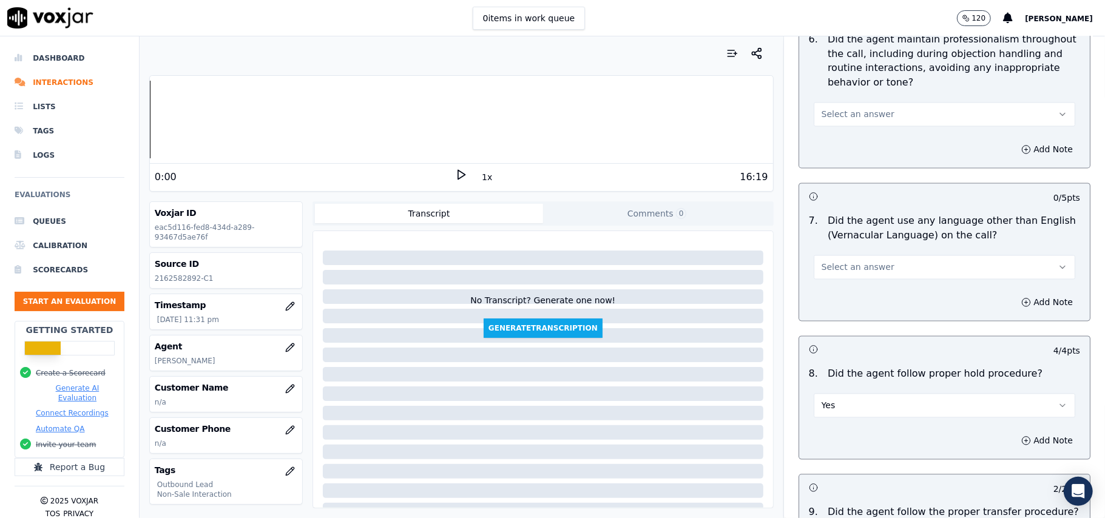
click at [858, 262] on span "Select an answer" at bounding box center [858, 268] width 73 height 12
click at [863, 304] on div "No" at bounding box center [918, 303] width 235 height 19
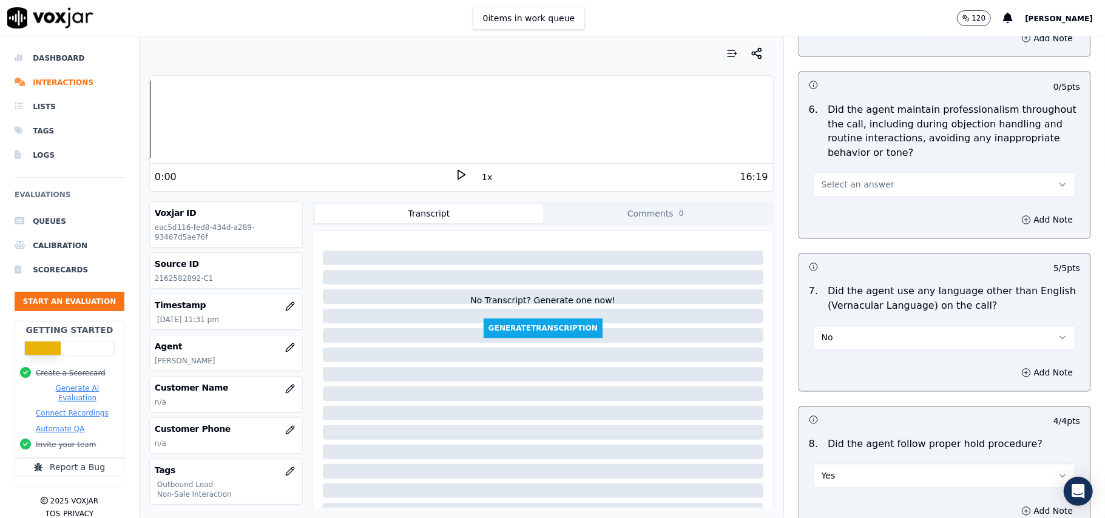
scroll to position [1474, 0]
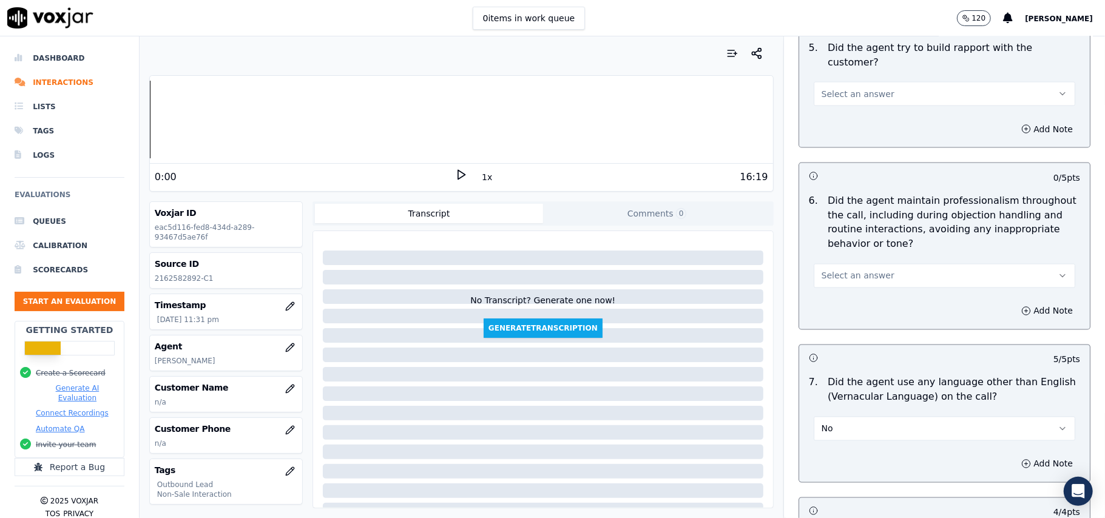
click at [864, 270] on span "Select an answer" at bounding box center [858, 276] width 73 height 12
click at [864, 292] on div "Yes" at bounding box center [918, 292] width 235 height 19
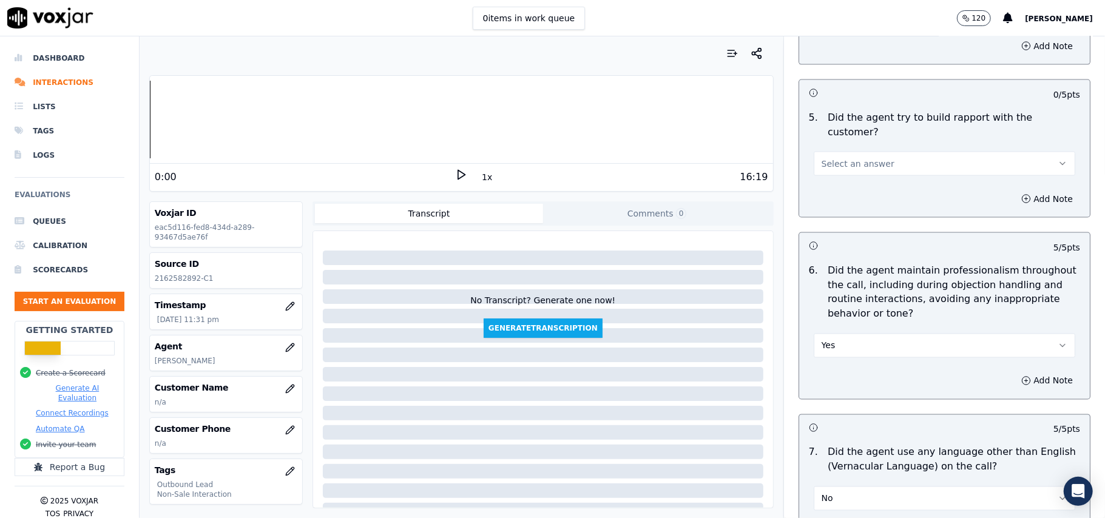
scroll to position [1312, 0]
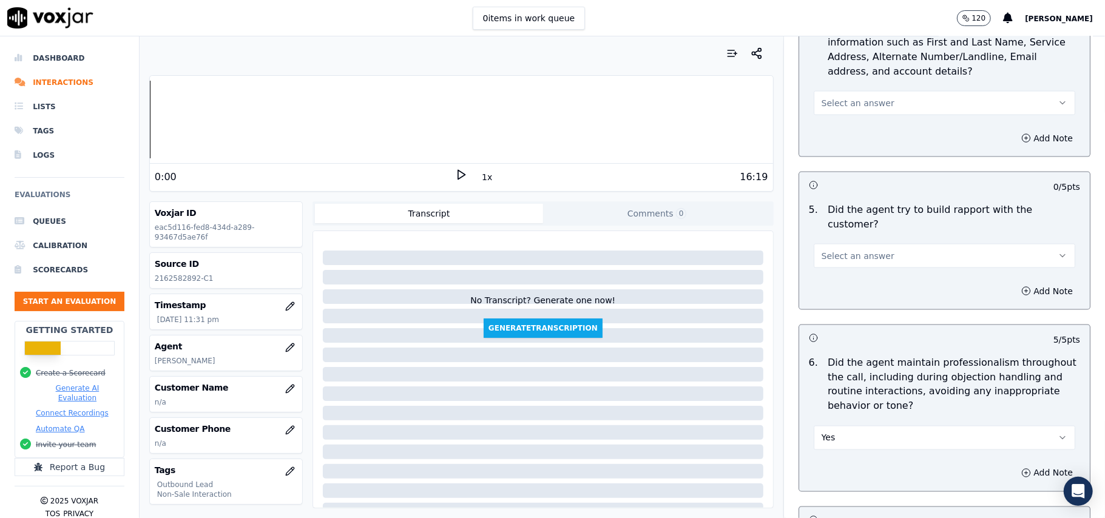
click at [853, 250] on span "Select an answer" at bounding box center [858, 256] width 73 height 12
click at [856, 266] on div "Yes" at bounding box center [918, 272] width 235 height 19
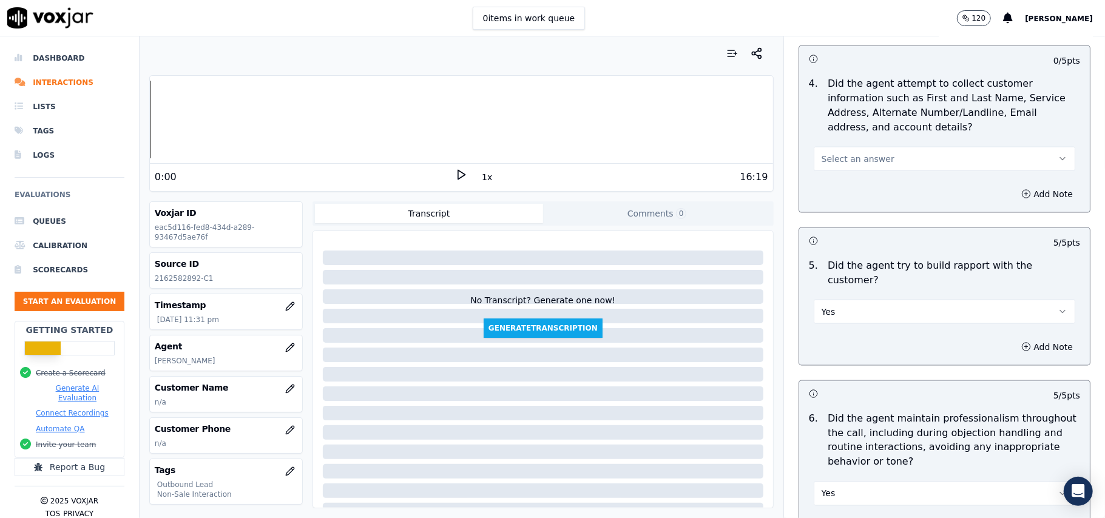
scroll to position [1231, 0]
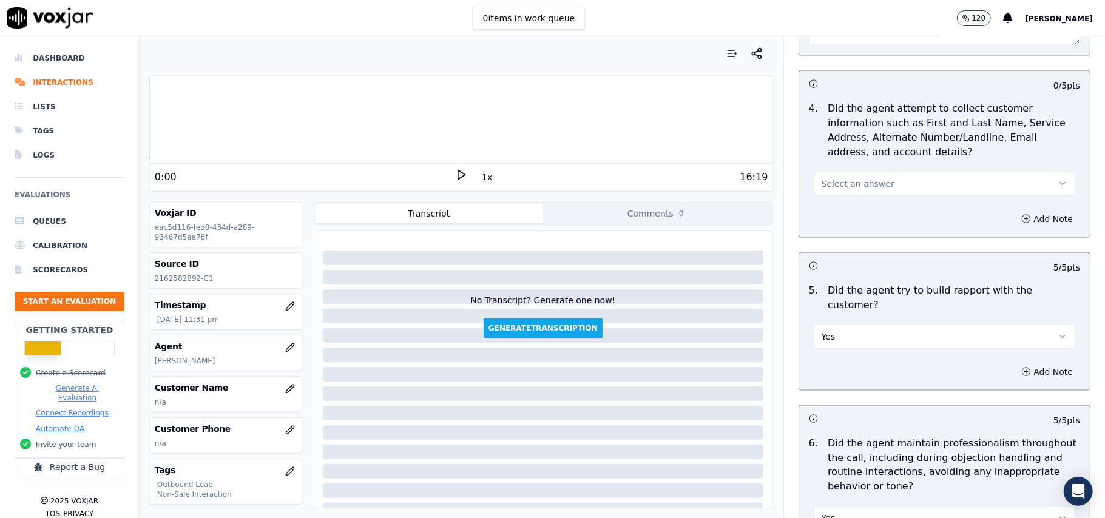
click at [863, 195] on button "Select an answer" at bounding box center [945, 184] width 262 height 24
click at [850, 244] on div "N/A" at bounding box center [918, 253] width 235 height 19
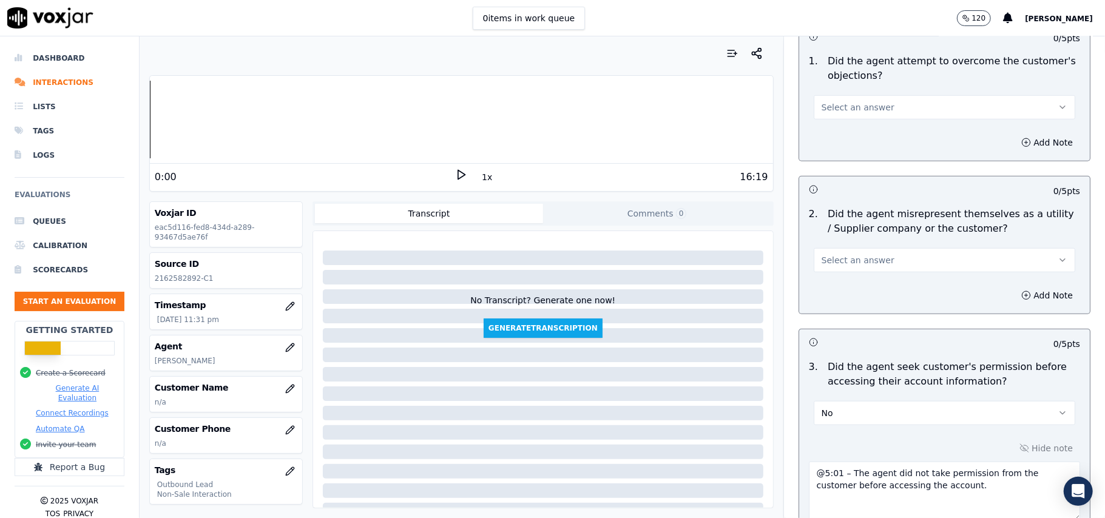
scroll to position [745, 0]
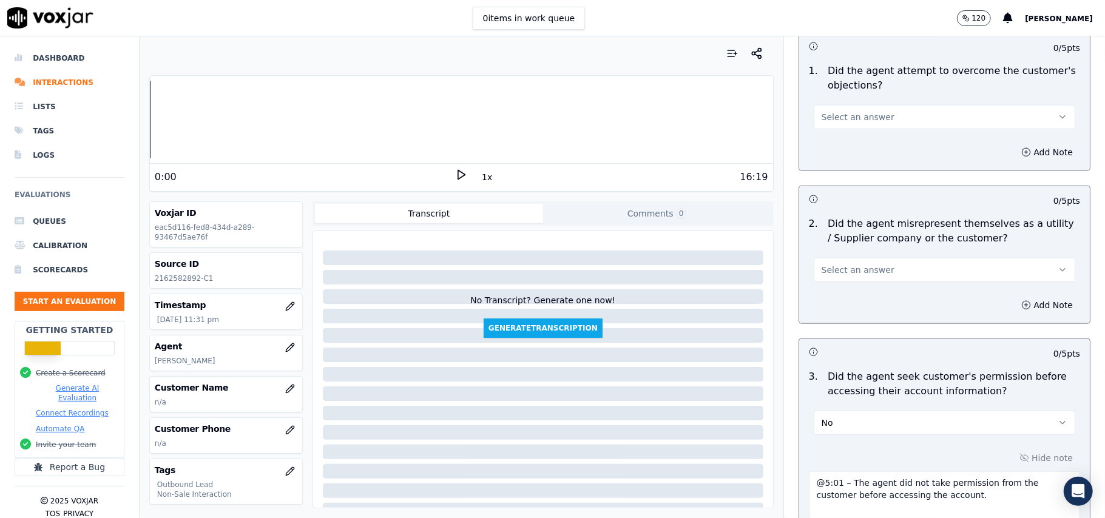
click at [860, 273] on span "Select an answer" at bounding box center [858, 270] width 73 height 12
click at [852, 311] on div "No" at bounding box center [918, 319] width 235 height 19
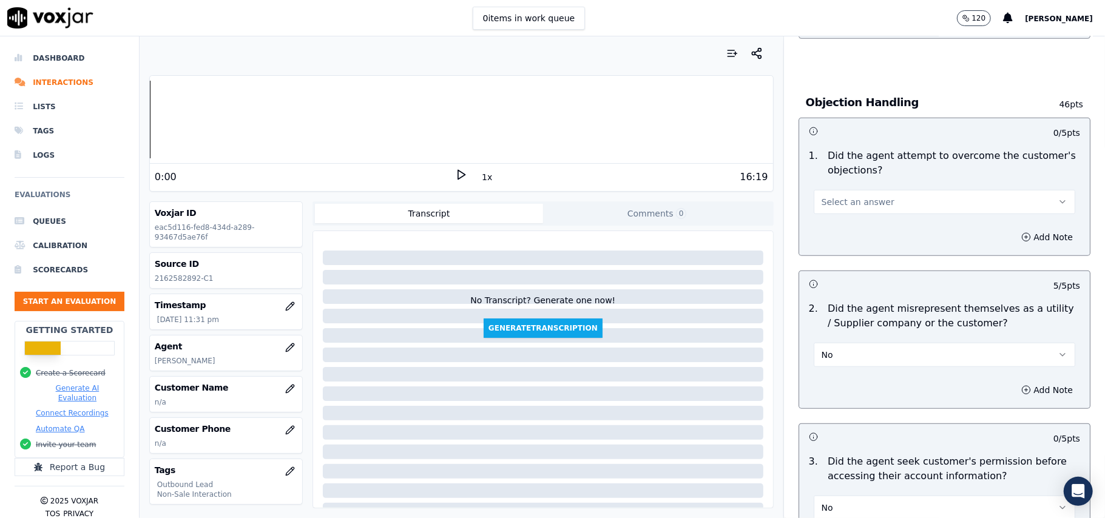
scroll to position [503, 0]
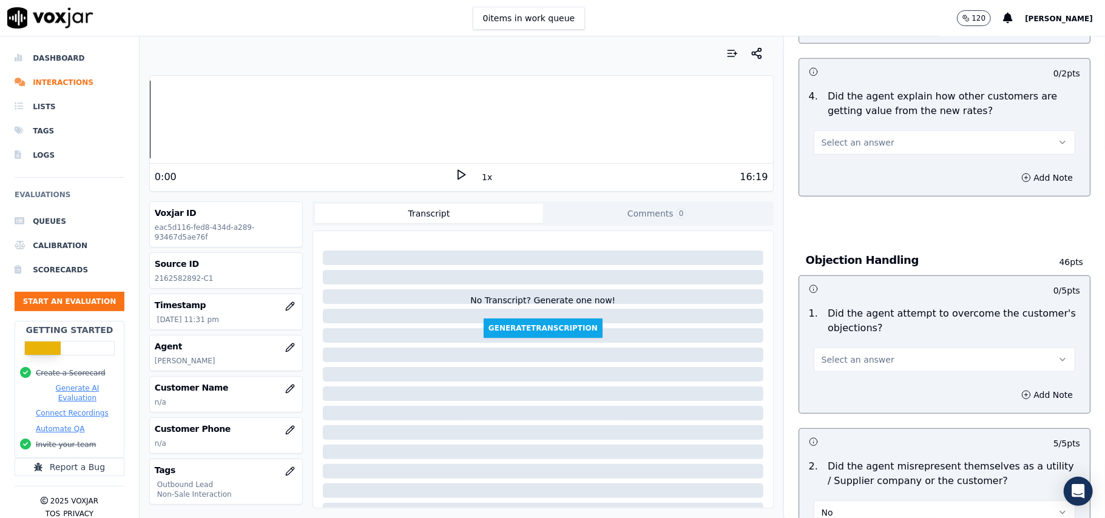
click at [876, 367] on button "Select an answer" at bounding box center [945, 360] width 262 height 24
click at [861, 387] on div "Yes" at bounding box center [918, 388] width 235 height 19
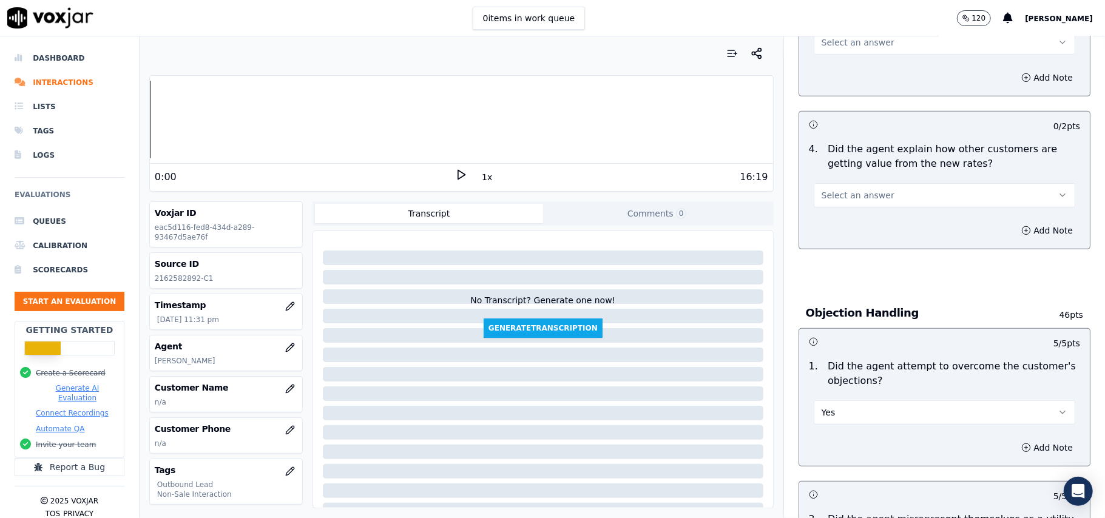
scroll to position [421, 0]
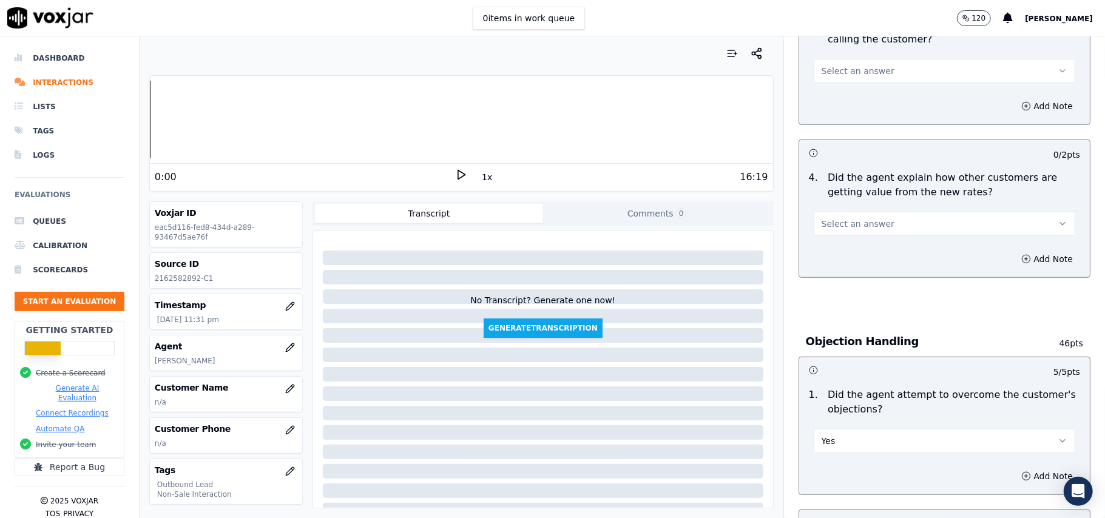
click at [844, 226] on span "Select an answer" at bounding box center [858, 224] width 73 height 12
click at [850, 259] on div "Yes" at bounding box center [918, 252] width 235 height 19
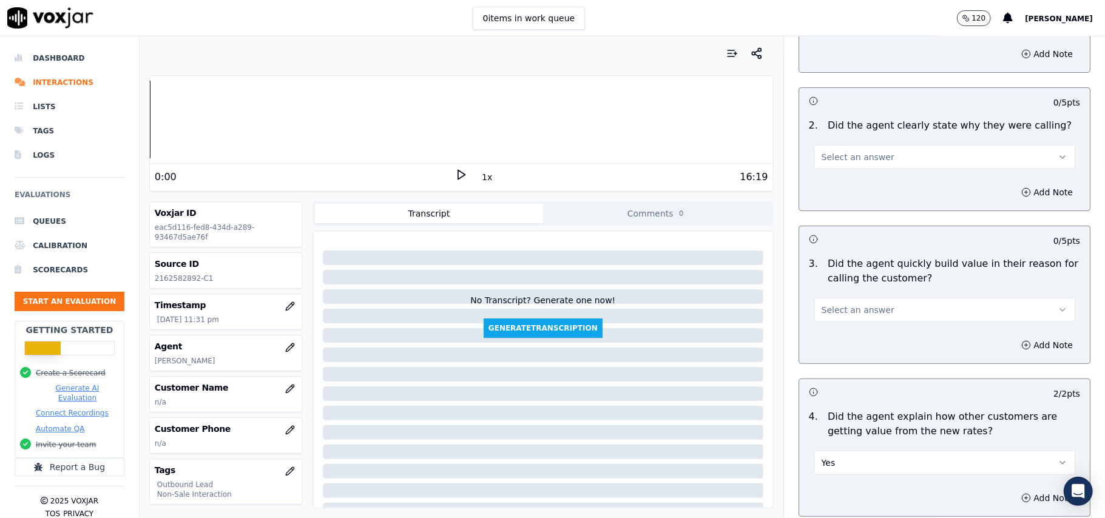
scroll to position [260, 0]
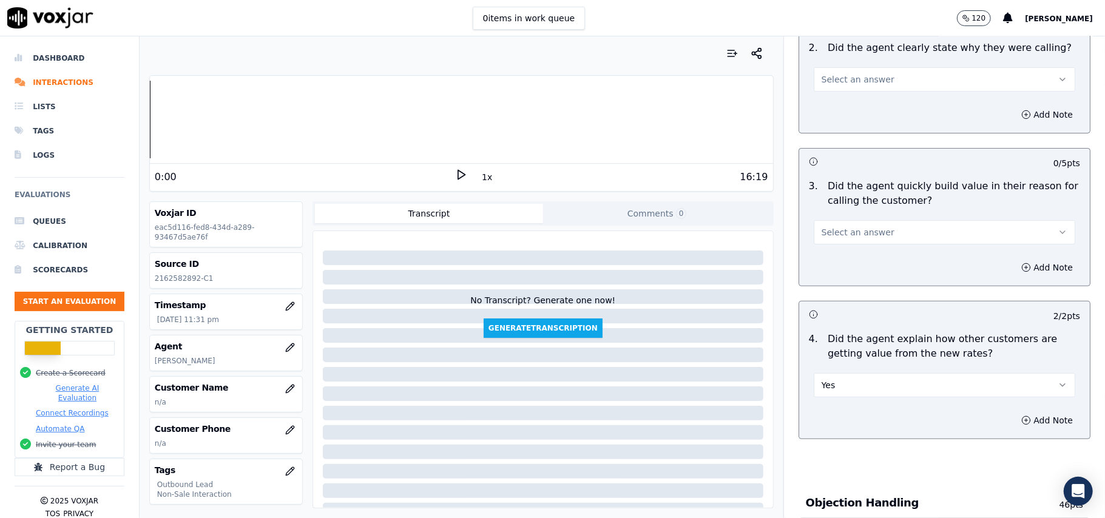
click at [841, 234] on span "Select an answer" at bounding box center [858, 232] width 73 height 12
click at [834, 265] on div "Yes" at bounding box center [918, 260] width 235 height 19
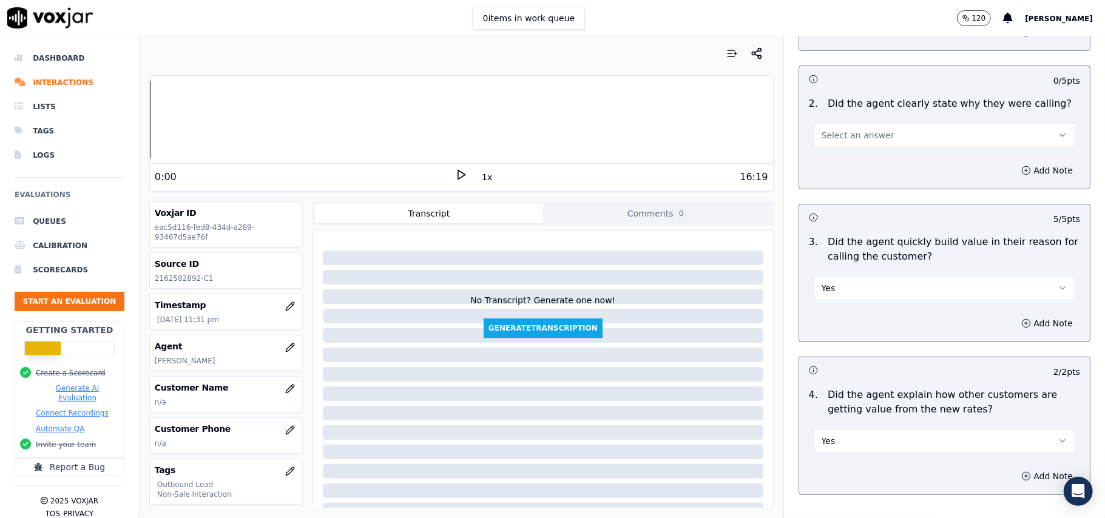
scroll to position [178, 0]
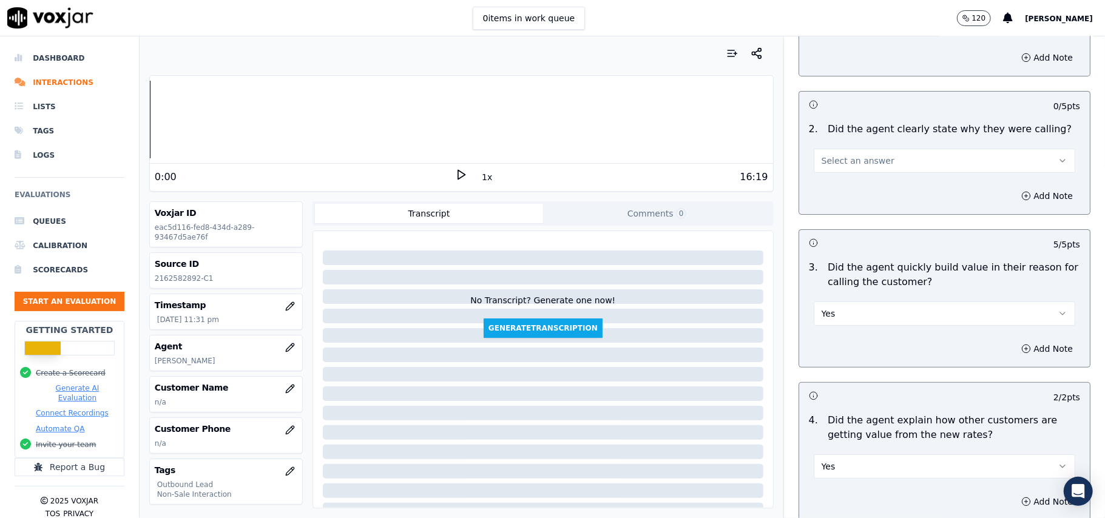
click at [851, 152] on button "Select an answer" at bounding box center [945, 161] width 262 height 24
click at [850, 187] on div "Yes" at bounding box center [918, 188] width 235 height 19
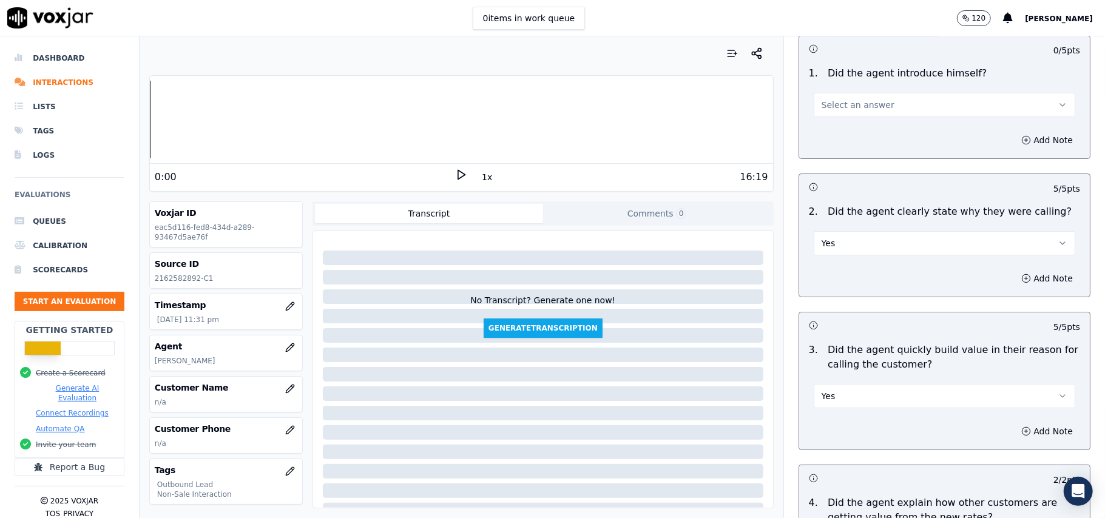
scroll to position [0, 0]
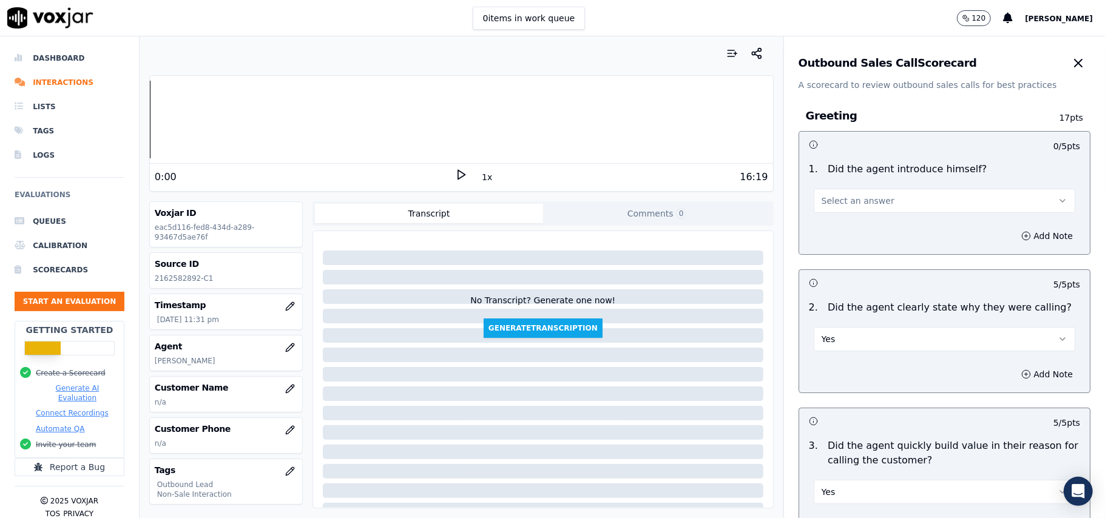
click at [859, 190] on button "Select an answer" at bounding box center [945, 201] width 262 height 24
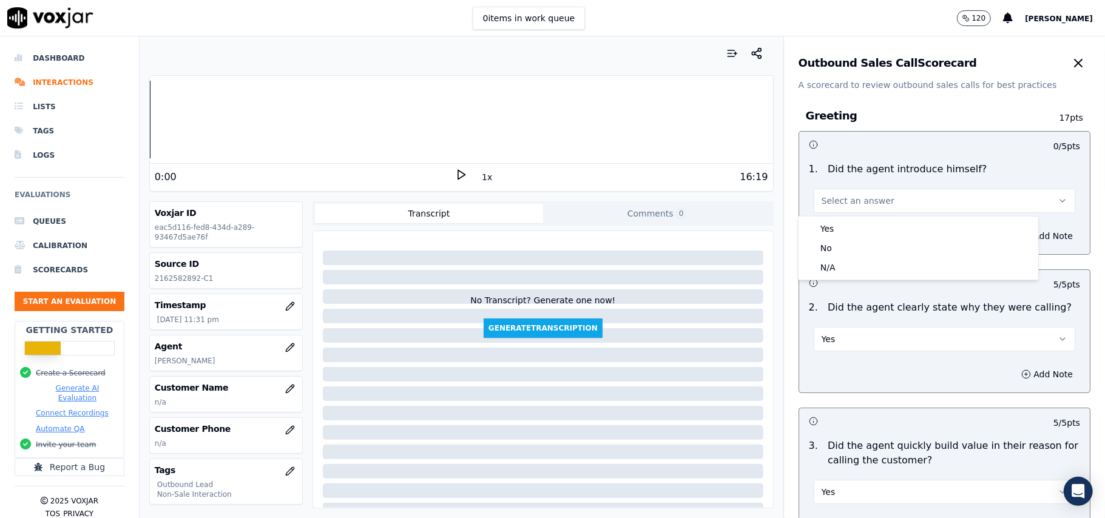
click at [851, 216] on div "Yes No N/A" at bounding box center [918, 248] width 241 height 64
click at [850, 226] on div "Yes" at bounding box center [918, 228] width 235 height 19
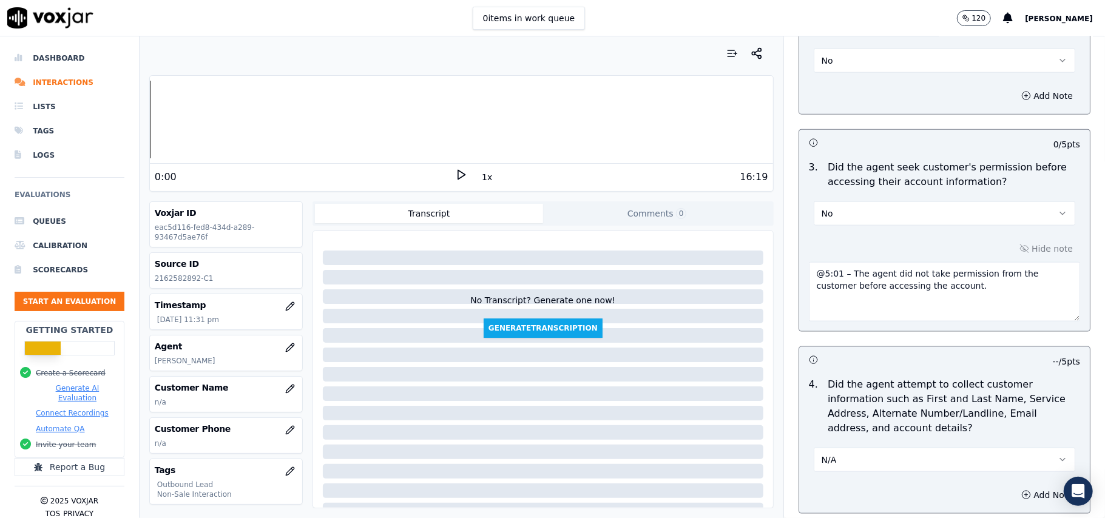
scroll to position [3092, 0]
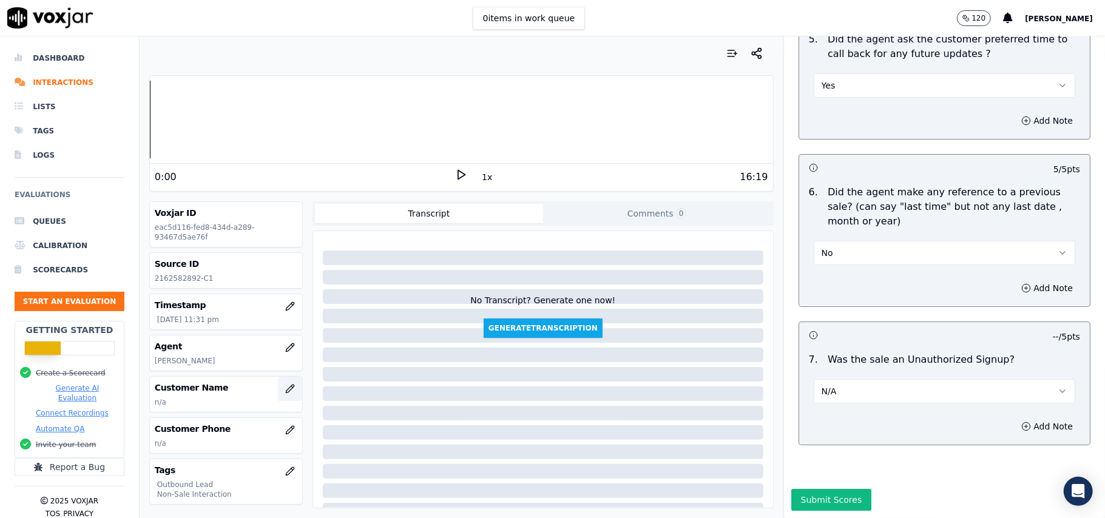
click at [285, 389] on icon "button" at bounding box center [290, 389] width 10 height 10
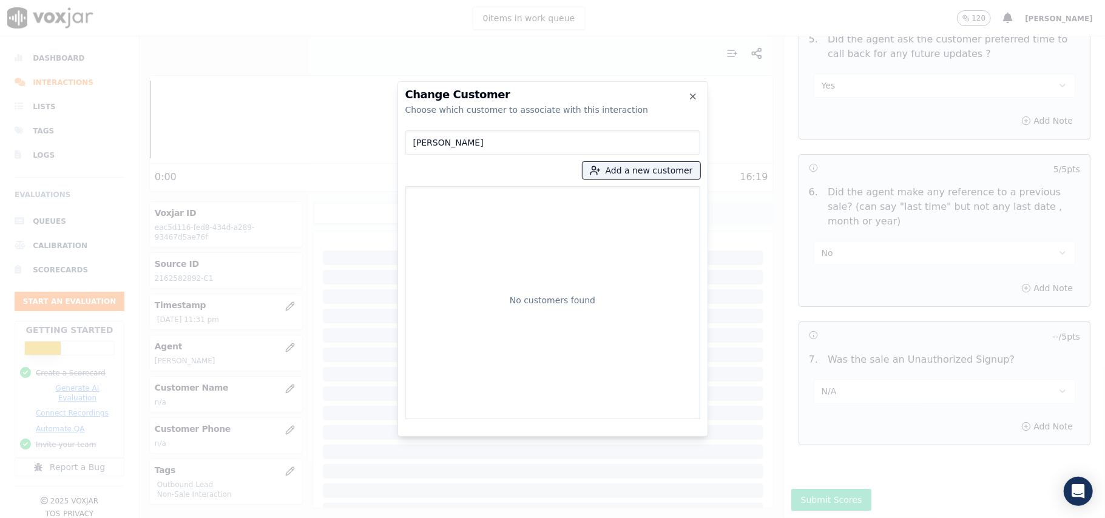
click at [413, 146] on input "LYDIA PEREZ" at bounding box center [552, 143] width 295 height 24
type input "LYDIA PEREZ"
click at [602, 178] on button "Add a new customer" at bounding box center [642, 170] width 118 height 17
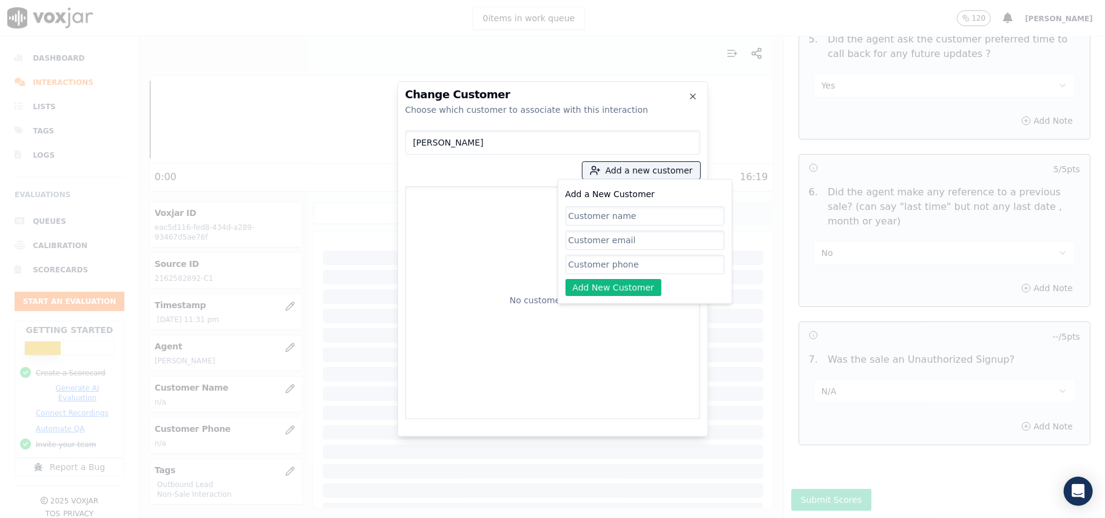
click at [597, 220] on input "Add a New Customer" at bounding box center [645, 215] width 159 height 19
paste input "LYDIA PEREZ"
click at [571, 215] on input "LYDIA PEREZ" at bounding box center [645, 215] width 159 height 19
type input "LYDIA PEREZ"
click at [579, 267] on input "Add a New Customer" at bounding box center [645, 264] width 159 height 19
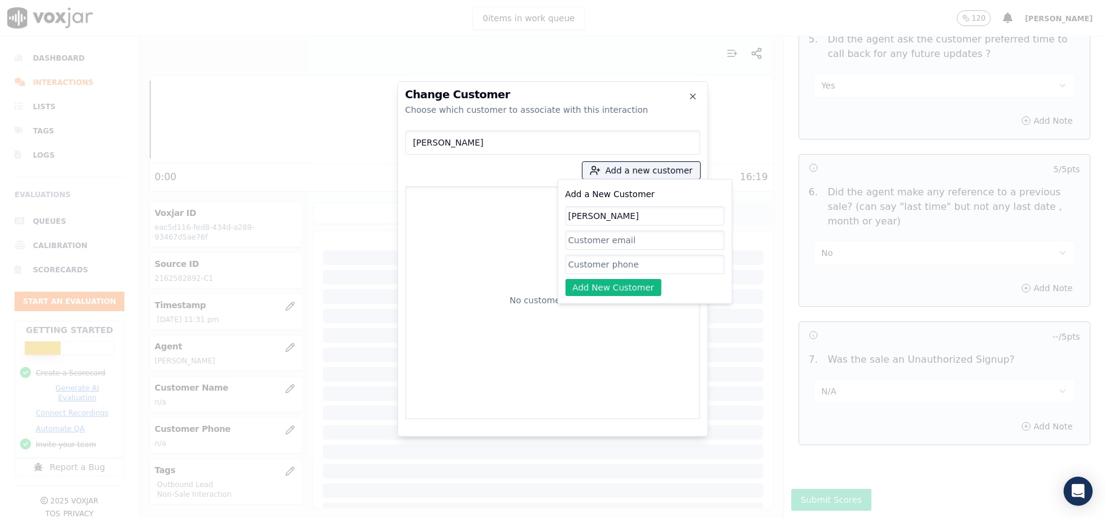
paste input "2162582892"
type input "2162582892"
click at [580, 282] on button "Add New Customer" at bounding box center [614, 287] width 97 height 17
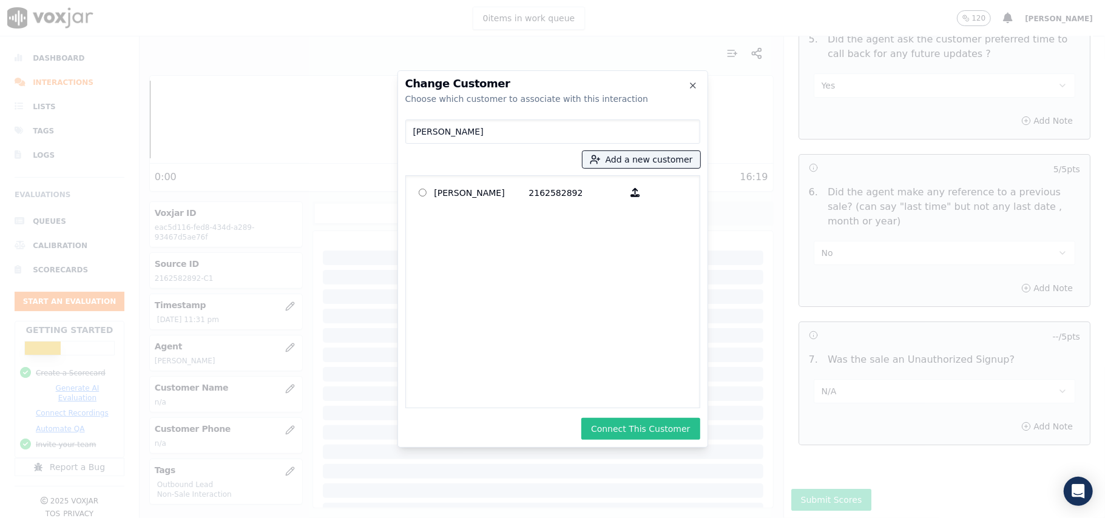
click at [666, 426] on button "Connect This Customer" at bounding box center [640, 429] width 118 height 22
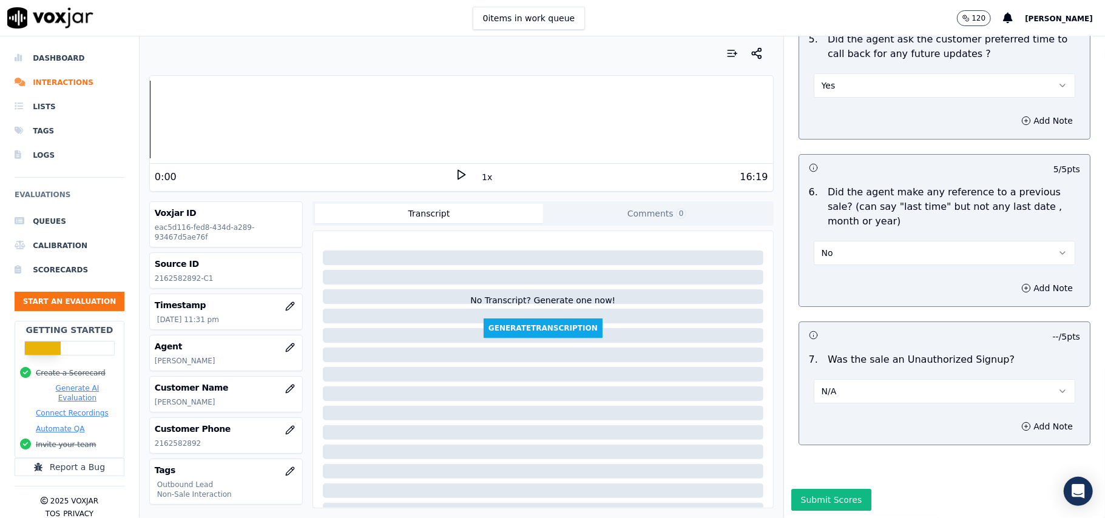
click at [799, 489] on button "Submit Scores" at bounding box center [831, 500] width 81 height 22
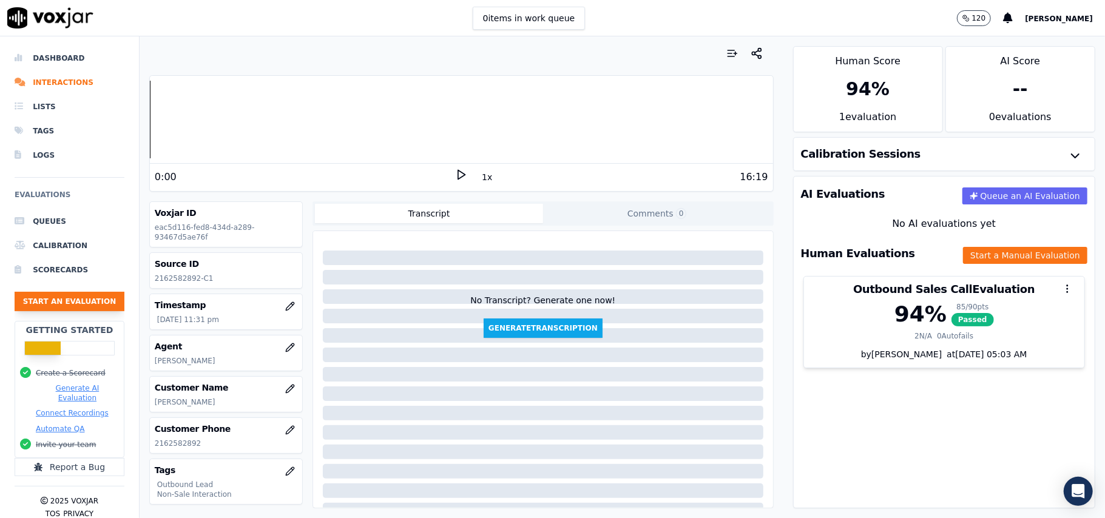
click at [84, 295] on button "Start an Evaluation" at bounding box center [70, 301] width 110 height 19
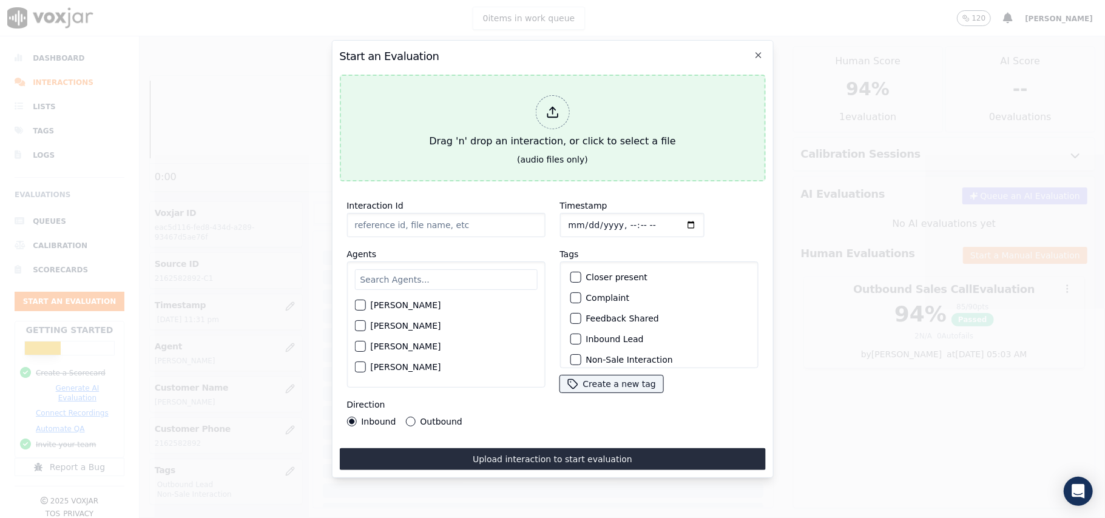
click at [537, 112] on div at bounding box center [552, 112] width 34 height 34
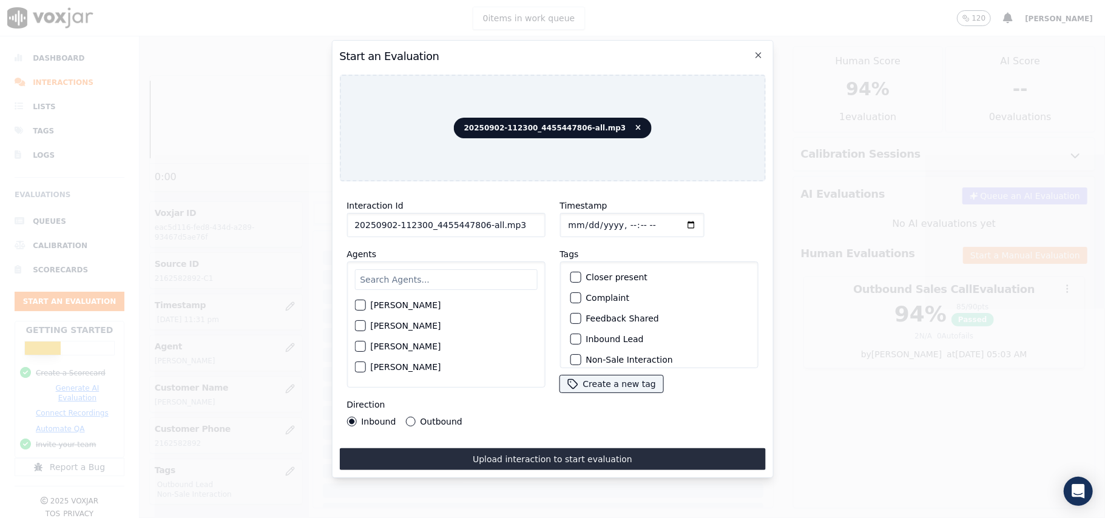
drag, startPoint x: 510, startPoint y: 224, endPoint x: 475, endPoint y: 226, distance: 35.3
click at [475, 226] on input "20250902-112300_4455447806-all.mp3" at bounding box center [446, 225] width 198 height 24
type input "20250902-112300_4455447806-C1"
click at [578, 217] on input "Timestamp" at bounding box center [632, 225] width 144 height 24
type input "2025-09-02T23:33"
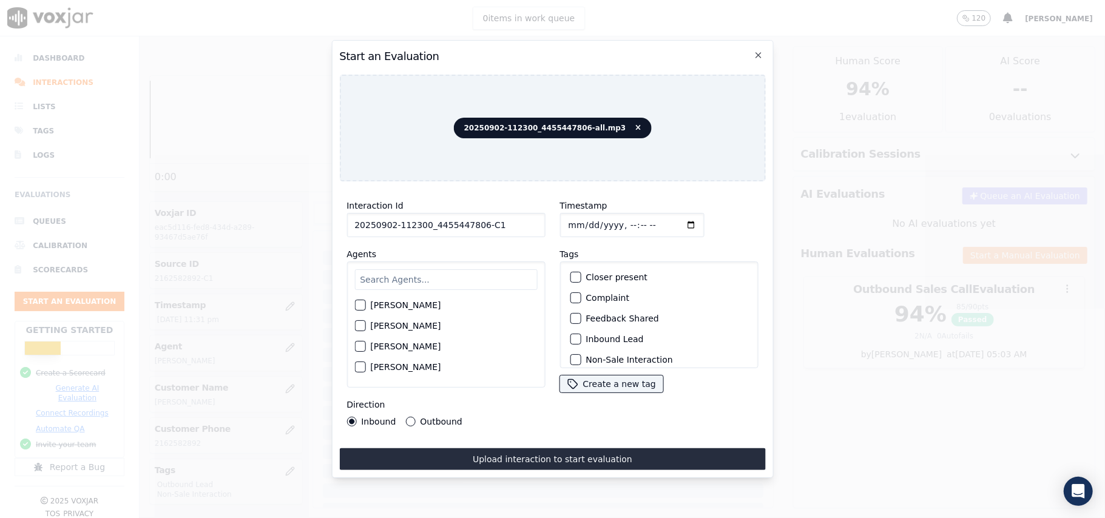
click at [401, 269] on input "text" at bounding box center [445, 279] width 183 height 21
type input "geor"
click at [369, 306] on div "George Aich" at bounding box center [445, 309] width 183 height 21
click at [368, 306] on div "George Aich" at bounding box center [445, 309] width 183 height 21
click at [360, 305] on div "button" at bounding box center [359, 309] width 8 height 8
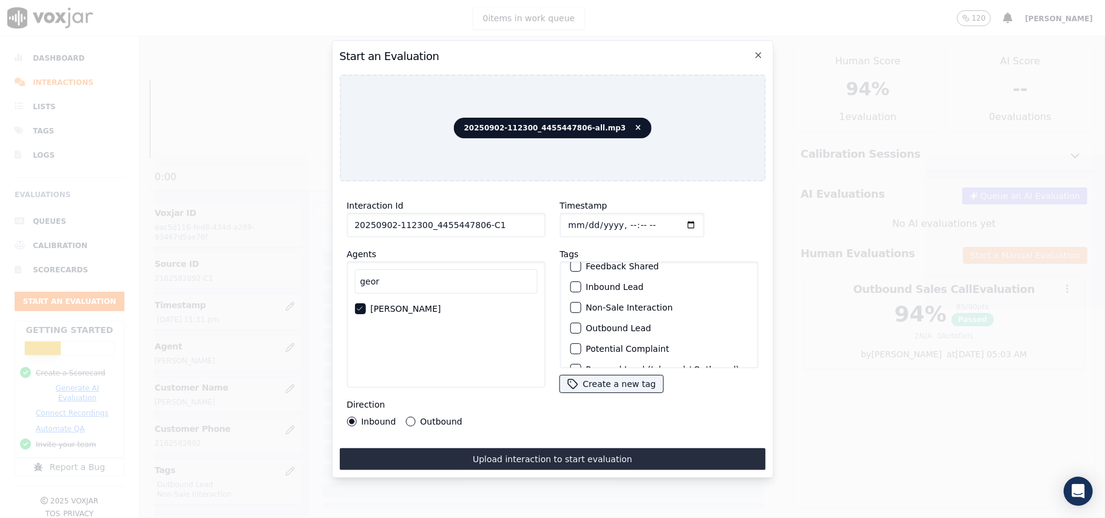
scroll to position [81, 0]
click at [574, 294] on button "Outbound Lead" at bounding box center [575, 299] width 11 height 11
click at [574, 330] on button "Non-Sale Interaction" at bounding box center [575, 335] width 11 height 11
click at [412, 419] on button "Outbound" at bounding box center [410, 422] width 10 height 10
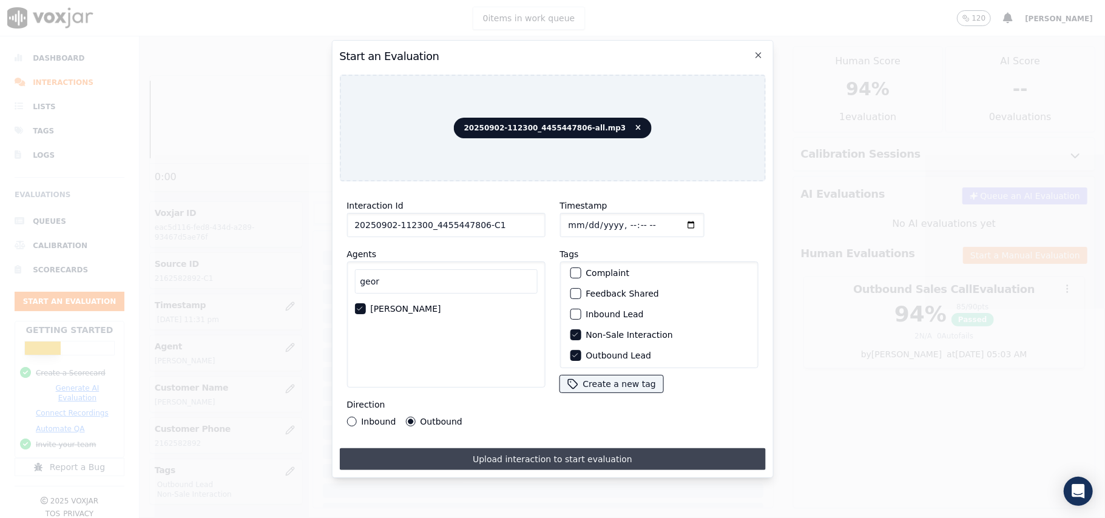
click at [498, 449] on button "Upload interaction to start evaluation" at bounding box center [552, 460] width 426 height 22
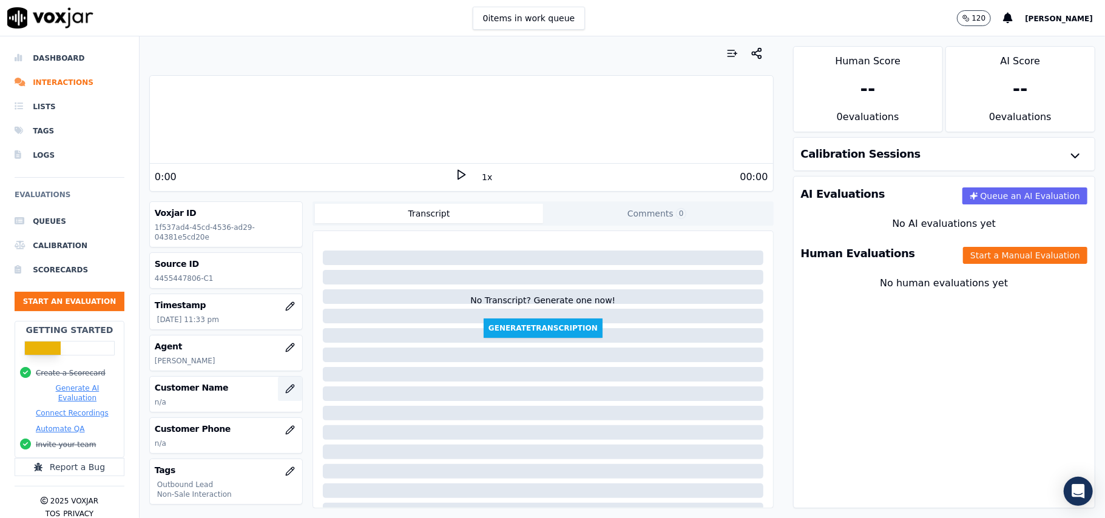
click at [285, 387] on icon "button" at bounding box center [290, 389] width 10 height 10
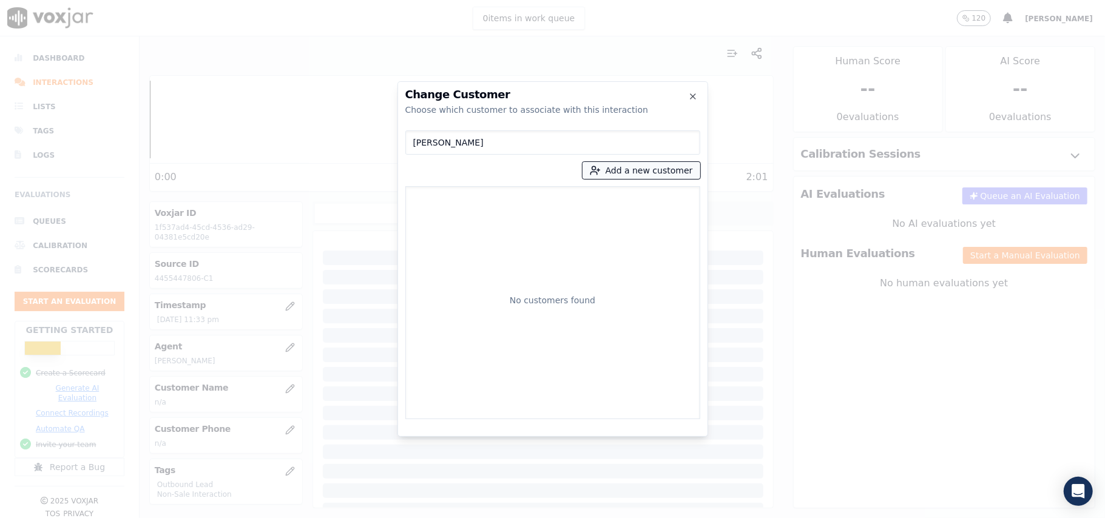
type input "Michael Taylor"
click at [639, 164] on button "Add a new customer" at bounding box center [642, 170] width 118 height 17
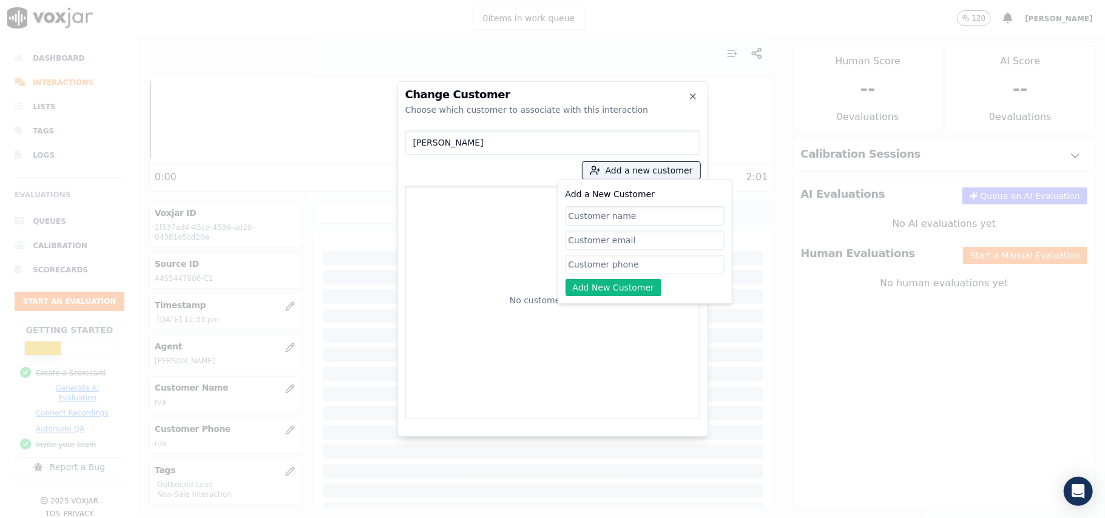
type input "v"
type input "Michael Taylor"
click at [579, 266] on input "Add a New Customer" at bounding box center [645, 264] width 159 height 19
paste input "4455447806"
type input "4455447806"
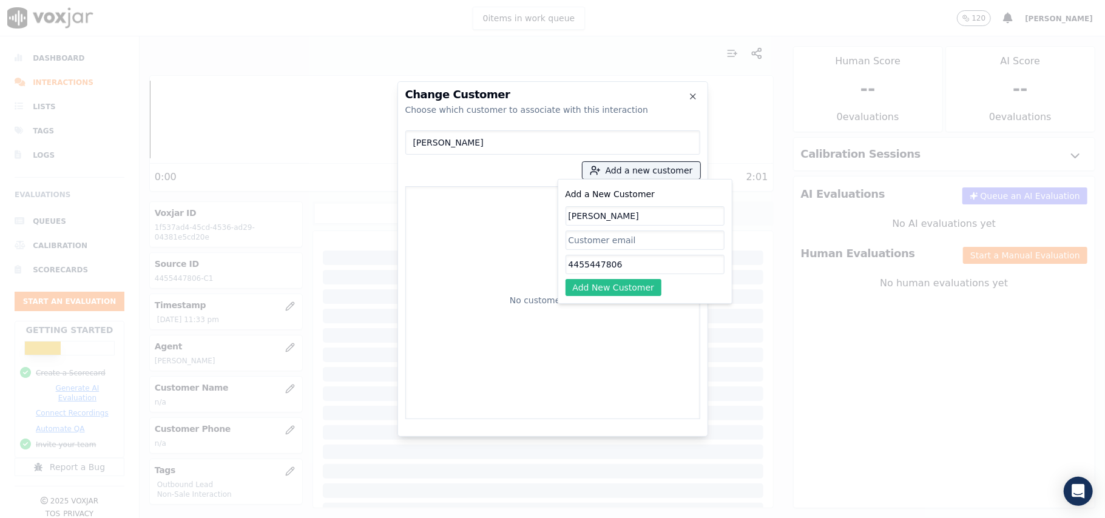
click at [581, 279] on button "Add New Customer" at bounding box center [614, 287] width 97 height 17
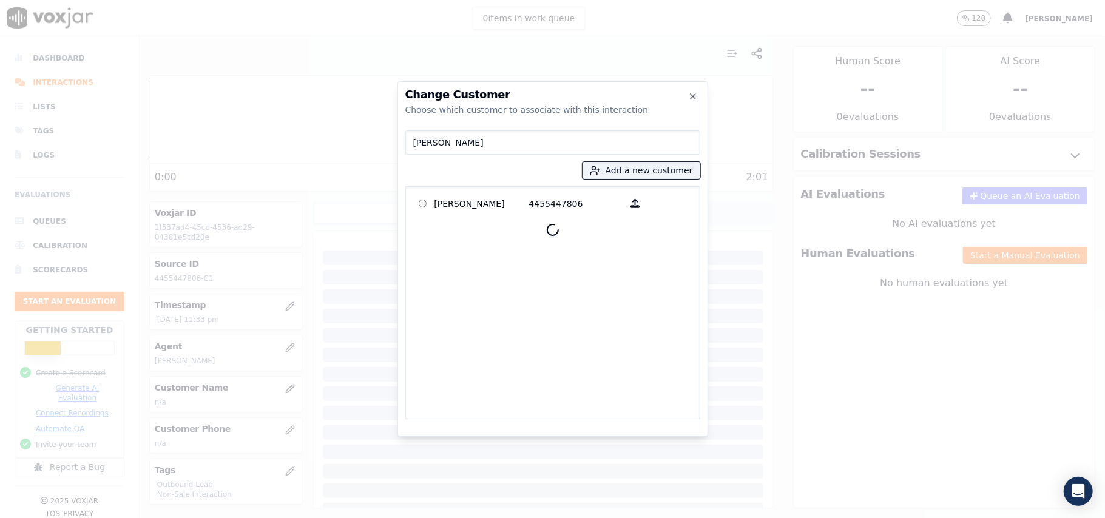
click at [445, 215] on div at bounding box center [553, 229] width 284 height 29
click at [444, 199] on p "Michael Taylor" at bounding box center [482, 203] width 95 height 19
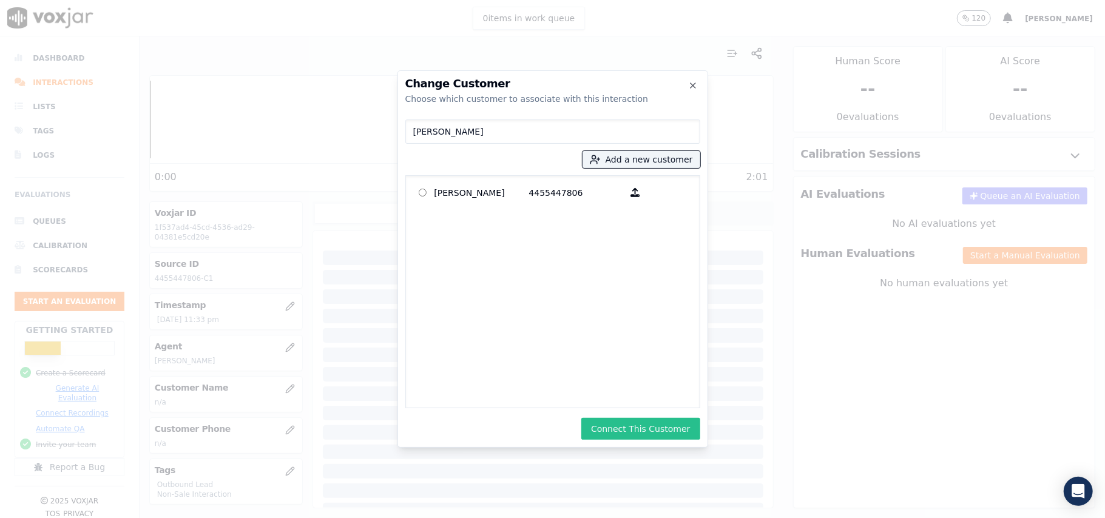
click at [634, 429] on button "Connect This Customer" at bounding box center [640, 429] width 118 height 22
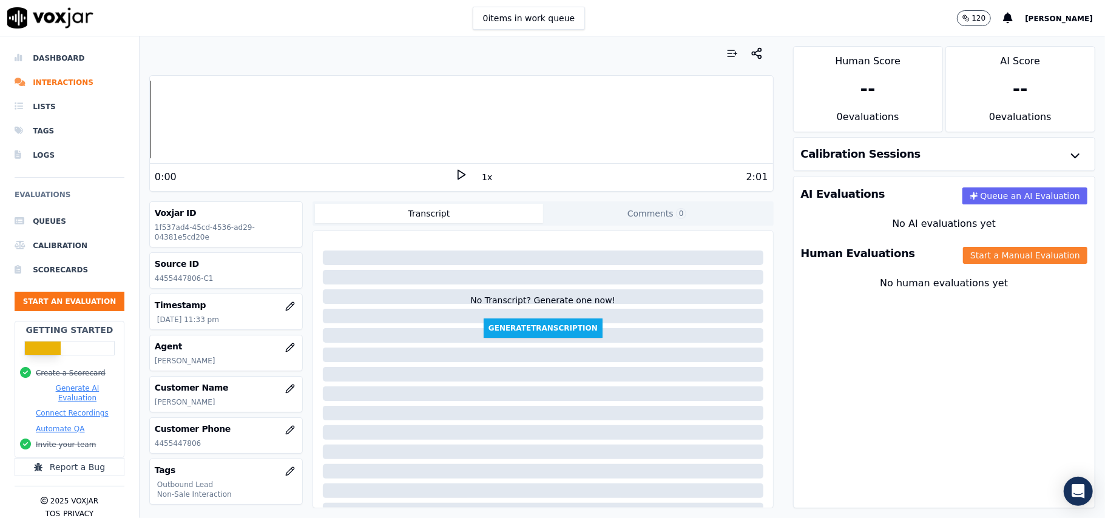
click at [1002, 256] on button "Start a Manual Evaluation" at bounding box center [1025, 255] width 124 height 17
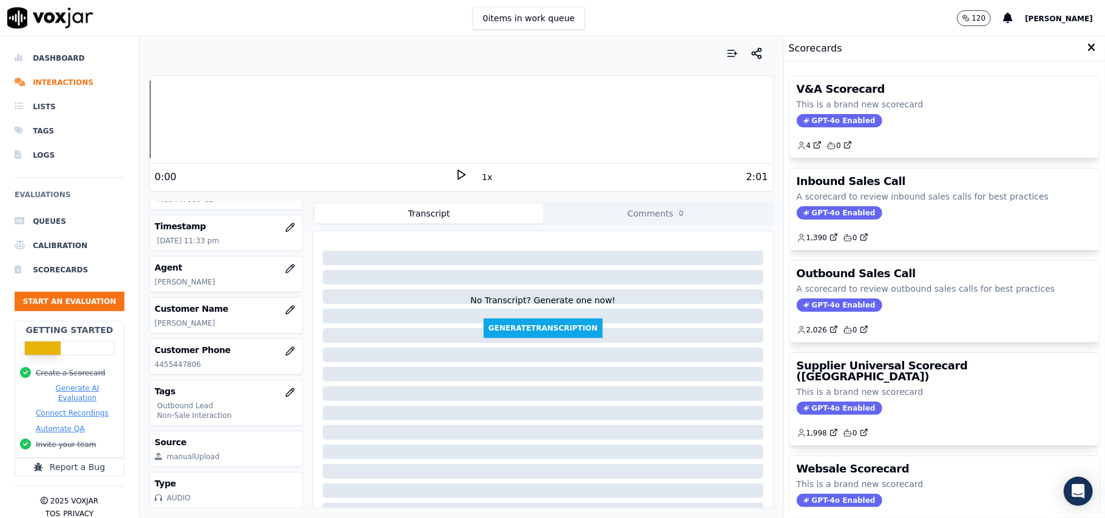
scroll to position [119, 0]
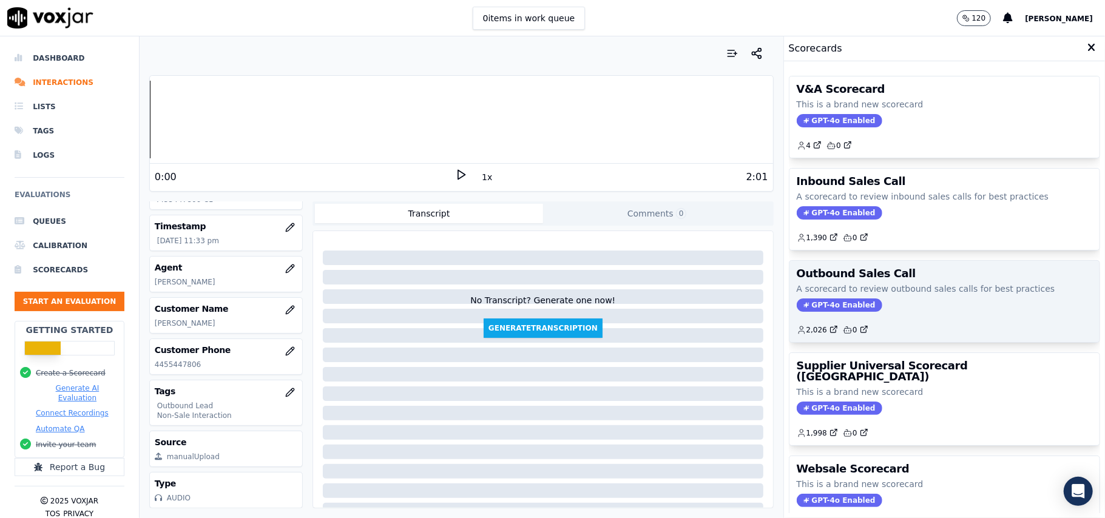
click at [818, 301] on span "GPT-4o Enabled" at bounding box center [840, 305] width 86 height 13
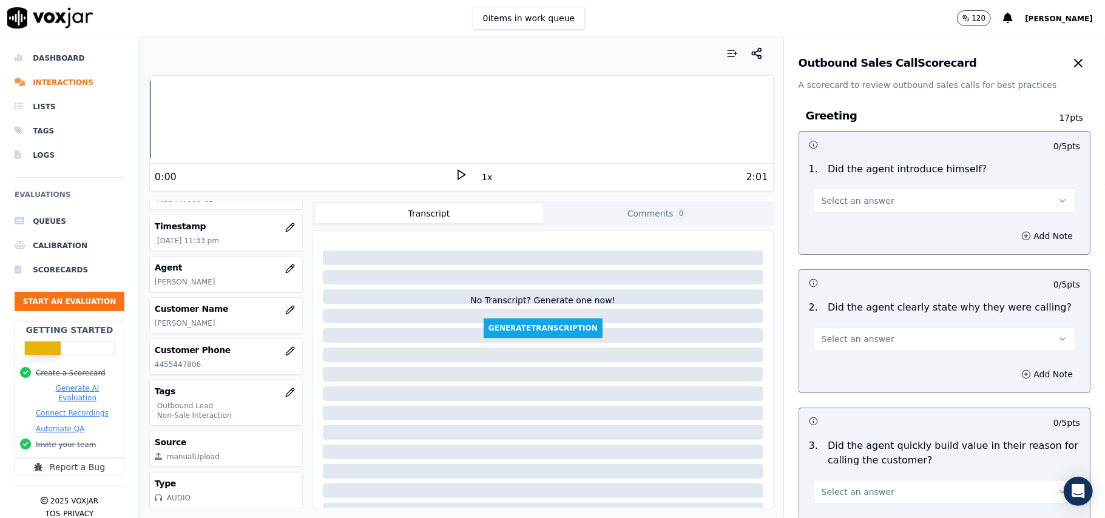
click at [835, 205] on span "Select an answer" at bounding box center [858, 201] width 73 height 12
click at [834, 225] on div "Yes" at bounding box center [918, 228] width 235 height 19
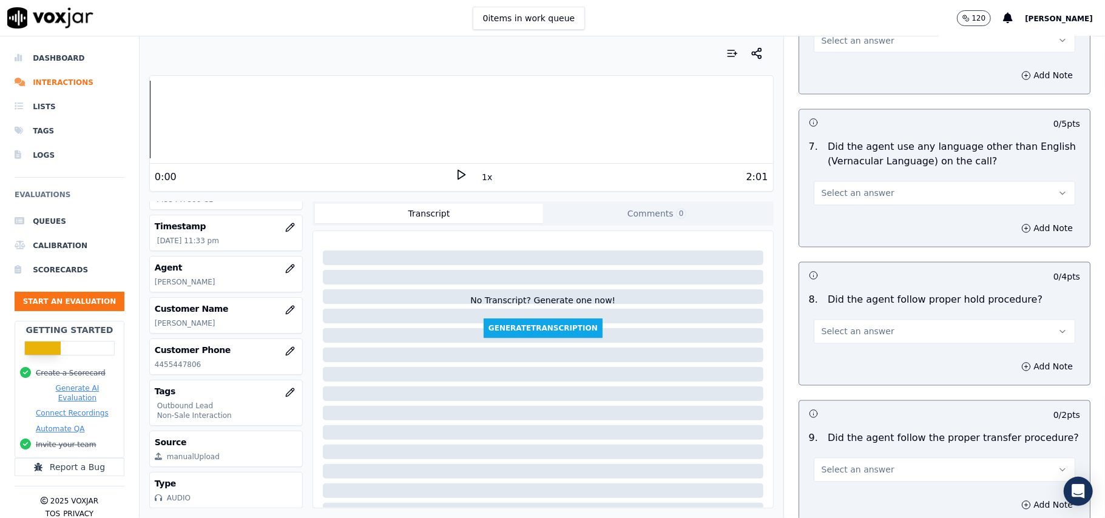
scroll to position [3028, 0]
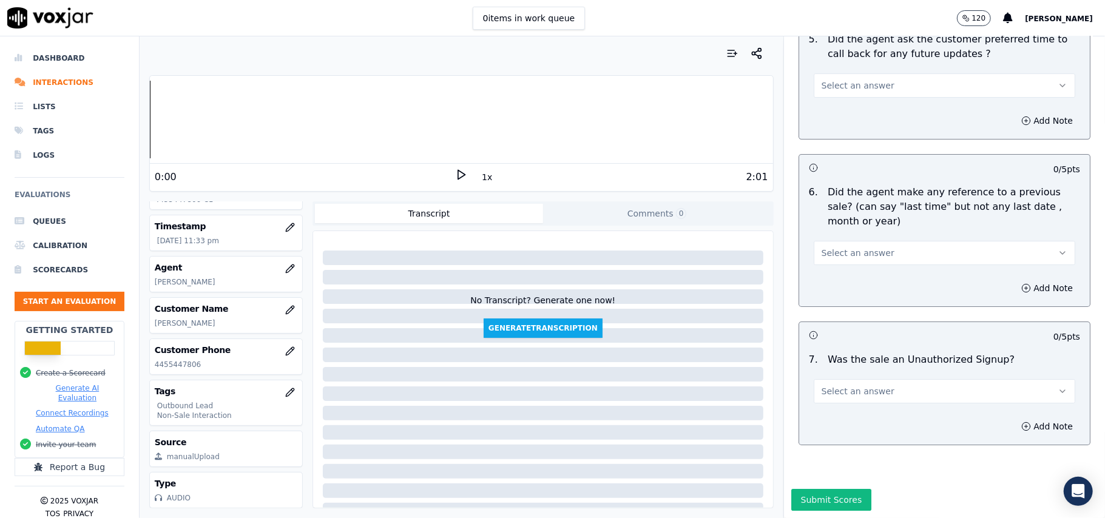
click at [890, 379] on button "Select an answer" at bounding box center [945, 391] width 262 height 24
click at [852, 398] on div "No" at bounding box center [918, 401] width 235 height 19
click at [875, 379] on button "No" at bounding box center [945, 391] width 262 height 24
click at [853, 418] on div "N/A" at bounding box center [918, 421] width 235 height 19
click at [850, 241] on button "Select an answer" at bounding box center [945, 253] width 262 height 24
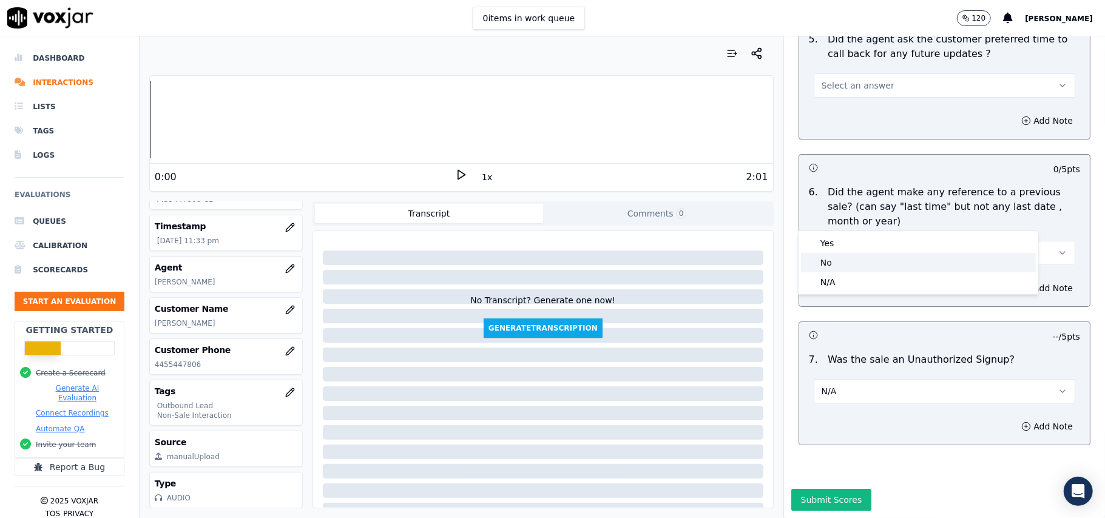
click at [836, 266] on div "No" at bounding box center [918, 262] width 235 height 19
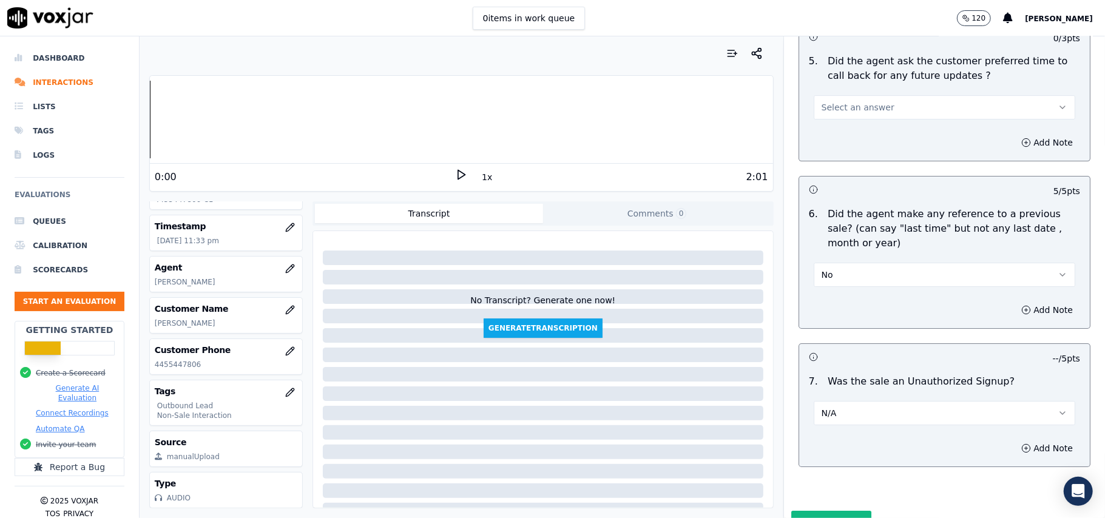
scroll to position [2866, 0]
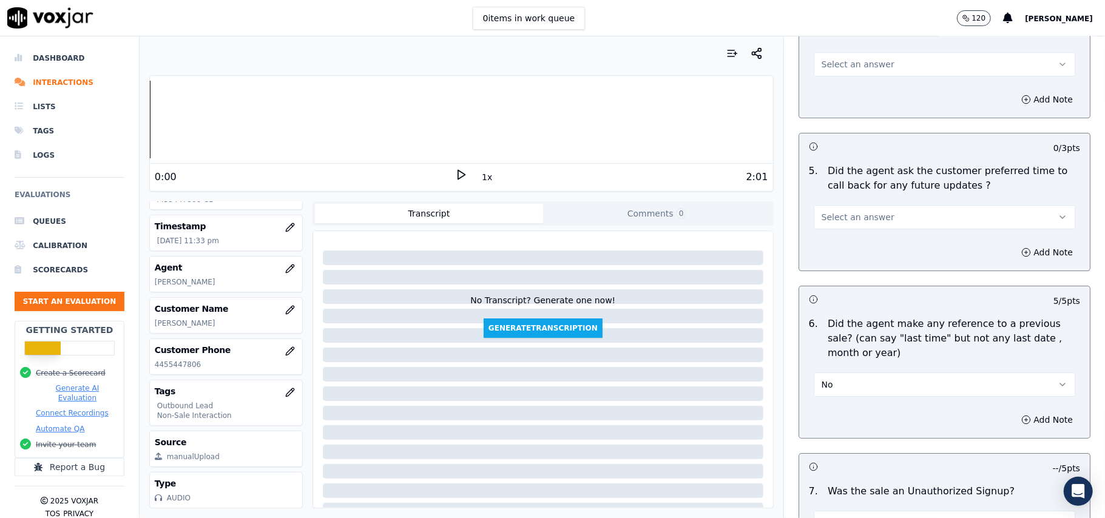
click at [876, 212] on button "Select an answer" at bounding box center [945, 217] width 262 height 24
click at [866, 246] on div "Yes" at bounding box center [918, 237] width 235 height 19
click at [863, 216] on button "Yes" at bounding box center [945, 217] width 262 height 24
click at [850, 259] on div "No" at bounding box center [918, 256] width 235 height 19
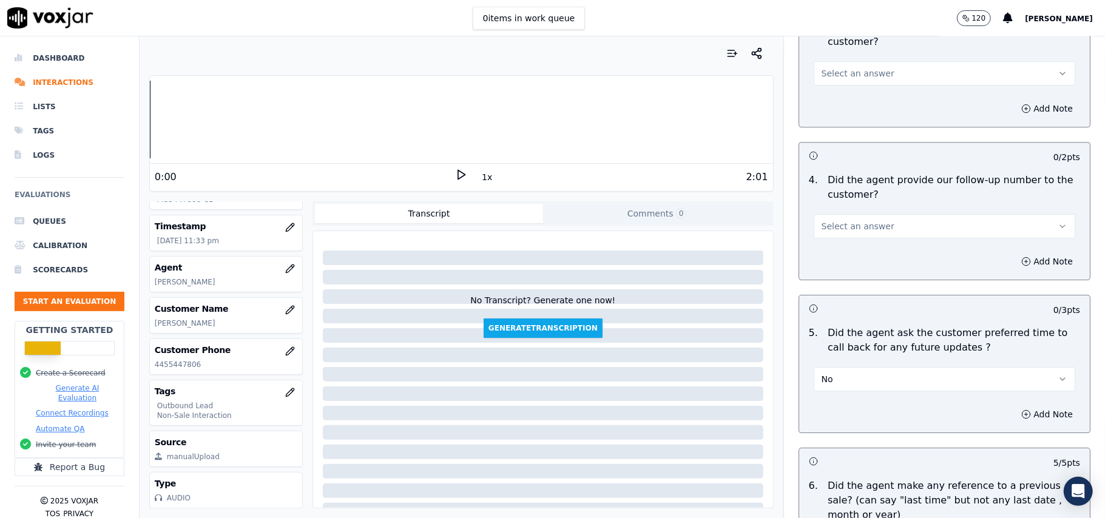
click at [858, 223] on span "Select an answer" at bounding box center [858, 226] width 73 height 12
click at [857, 240] on div "Yes" at bounding box center [918, 245] width 235 height 19
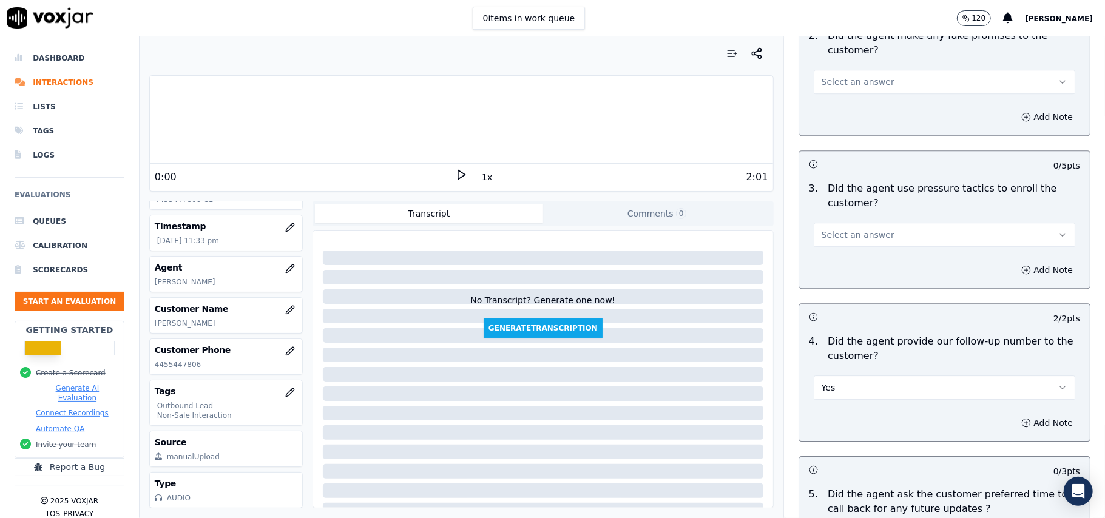
click at [859, 232] on span "Select an answer" at bounding box center [858, 235] width 73 height 12
click at [855, 264] on div "No" at bounding box center [918, 273] width 235 height 19
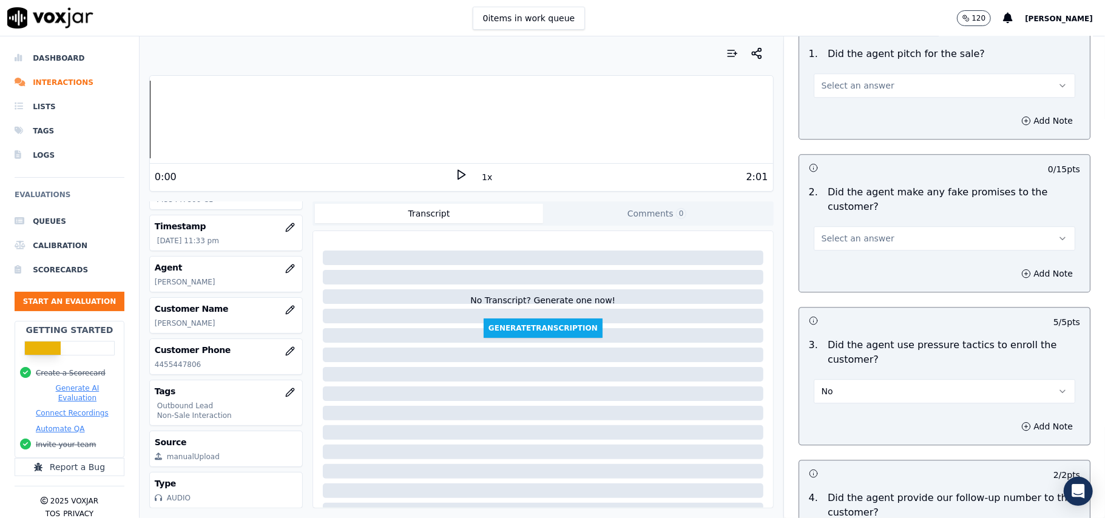
scroll to position [2380, 0]
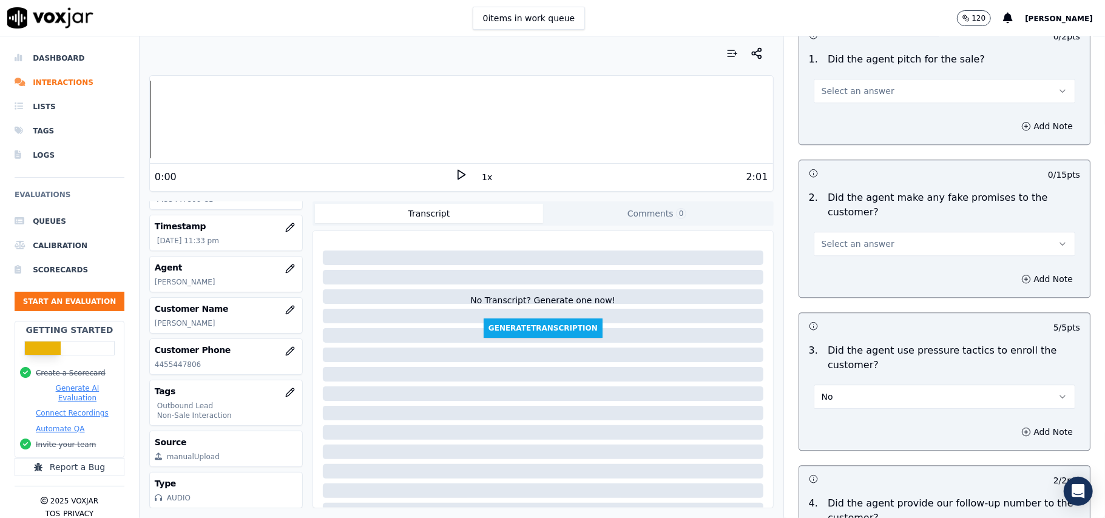
click at [859, 238] on span "Select an answer" at bounding box center [858, 244] width 73 height 12
click at [851, 277] on div "No" at bounding box center [918, 282] width 235 height 19
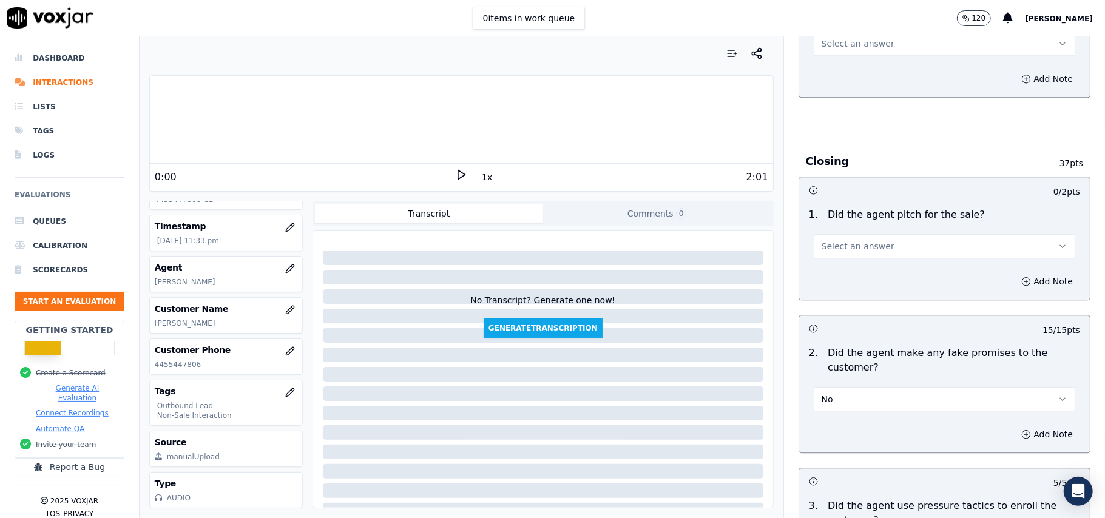
scroll to position [2218, 0]
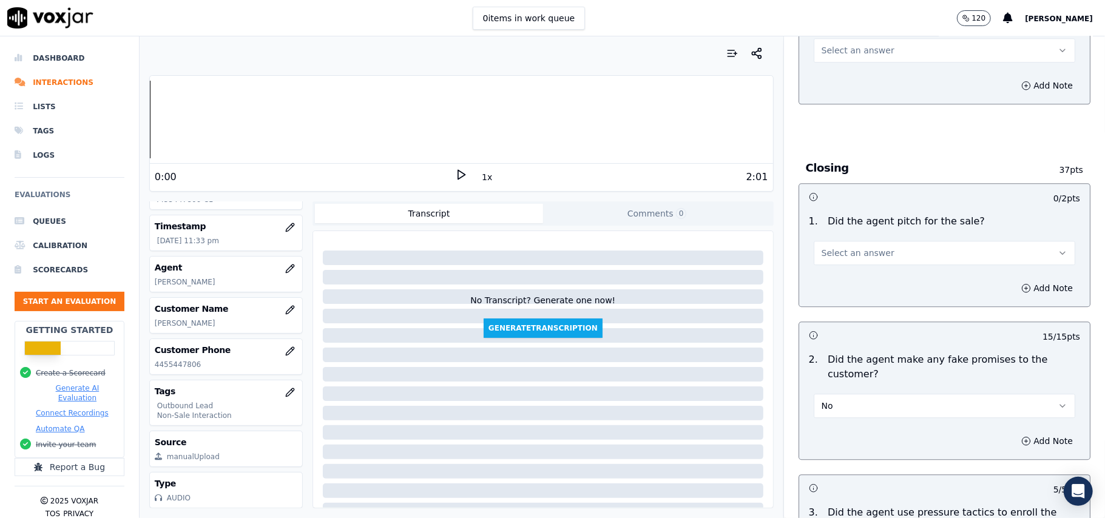
click at [857, 247] on span "Select an answer" at bounding box center [858, 253] width 73 height 12
click at [846, 269] on div "Yes" at bounding box center [918, 271] width 235 height 19
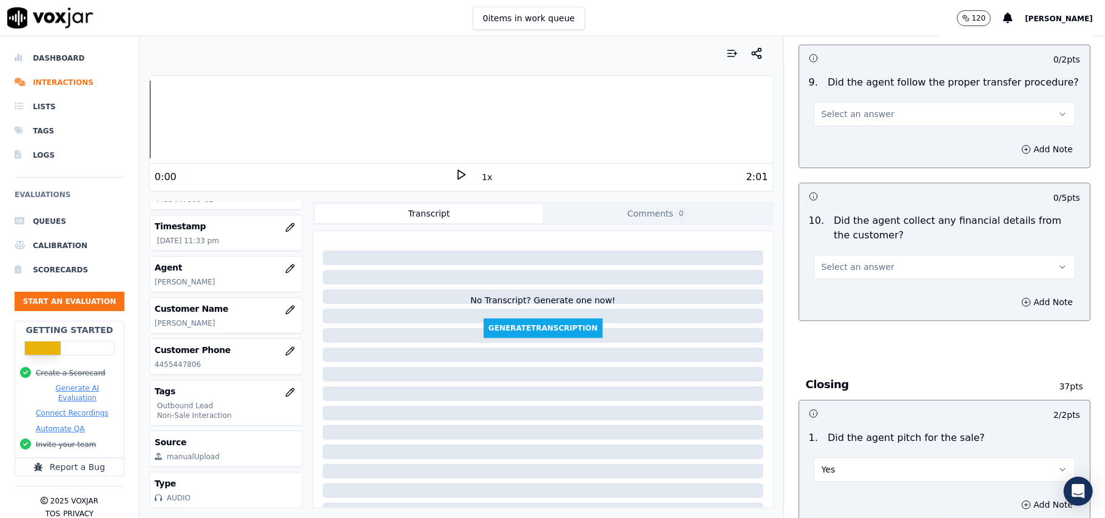
scroll to position [1975, 0]
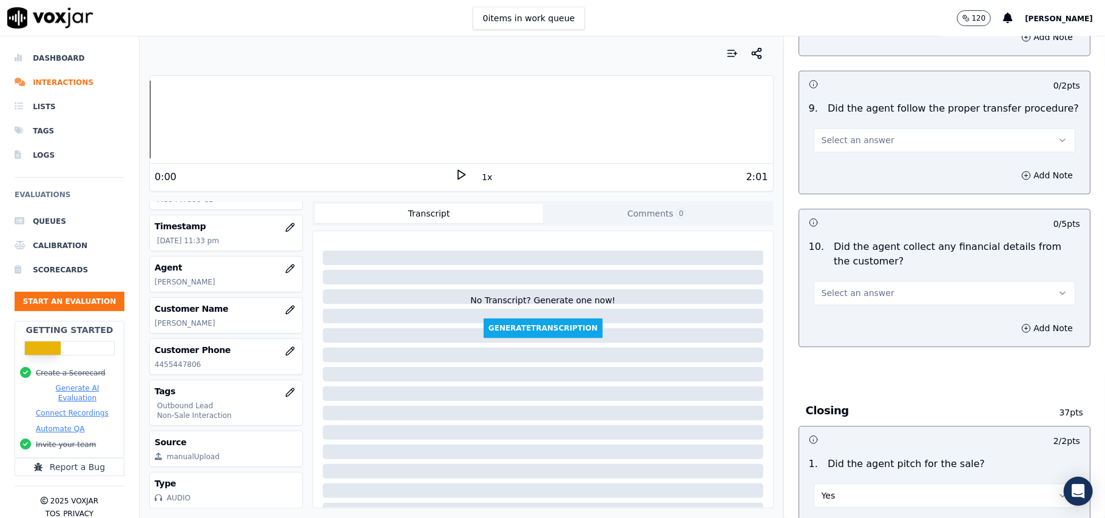
click at [846, 287] on span "Select an answer" at bounding box center [858, 293] width 73 height 12
click at [839, 328] on div "No" at bounding box center [918, 330] width 235 height 19
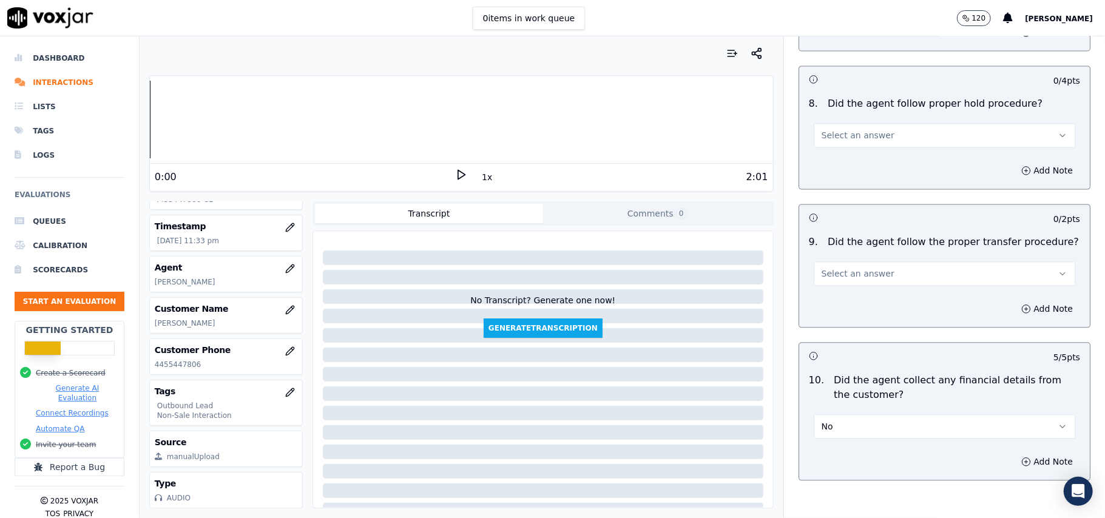
scroll to position [1814, 0]
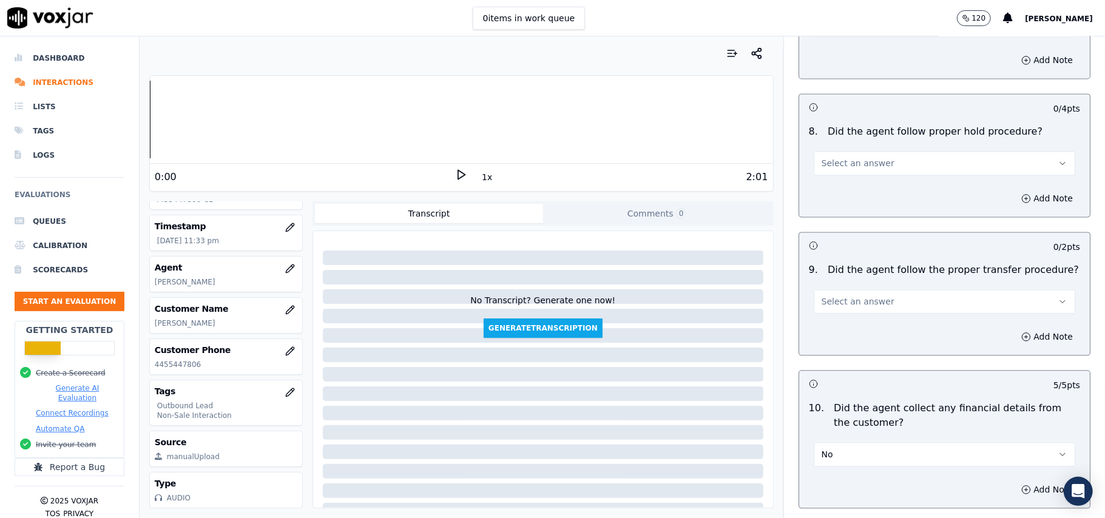
click at [851, 296] on span "Select an answer" at bounding box center [858, 302] width 73 height 12
click at [845, 314] on div "Yes" at bounding box center [918, 319] width 235 height 19
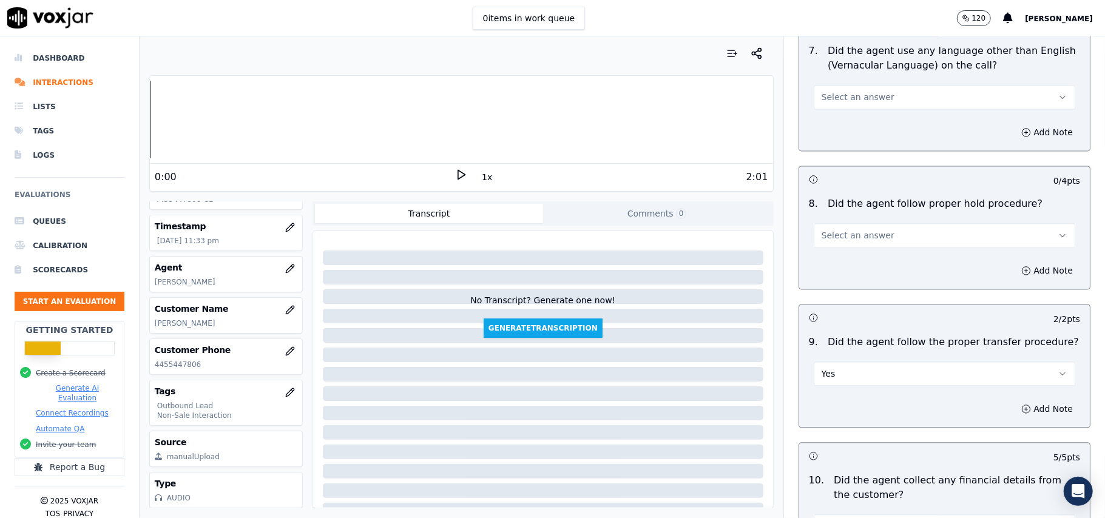
scroll to position [1652, 0]
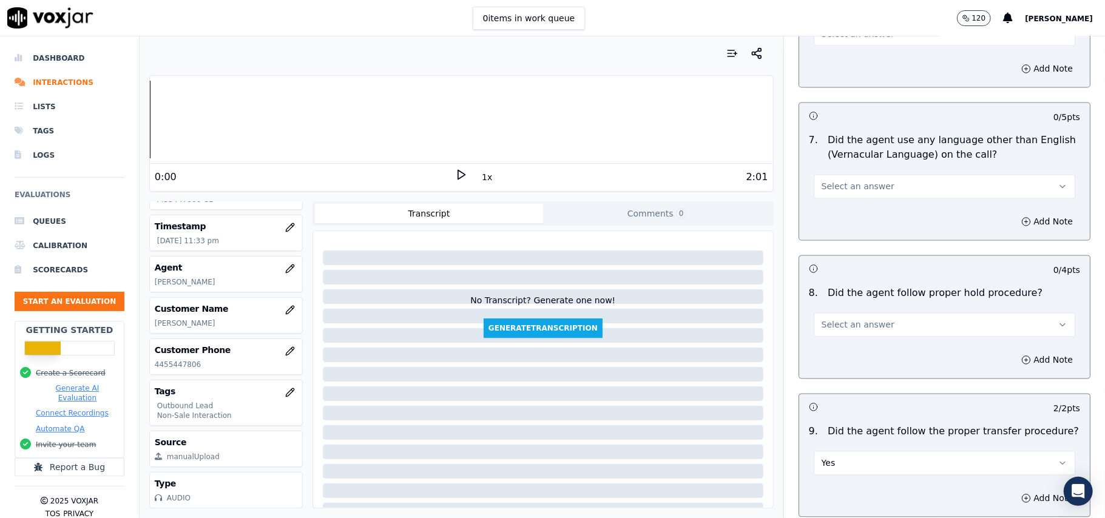
click at [849, 320] on span "Select an answer" at bounding box center [858, 325] width 73 height 12
click at [846, 338] on div "Yes" at bounding box center [918, 342] width 235 height 19
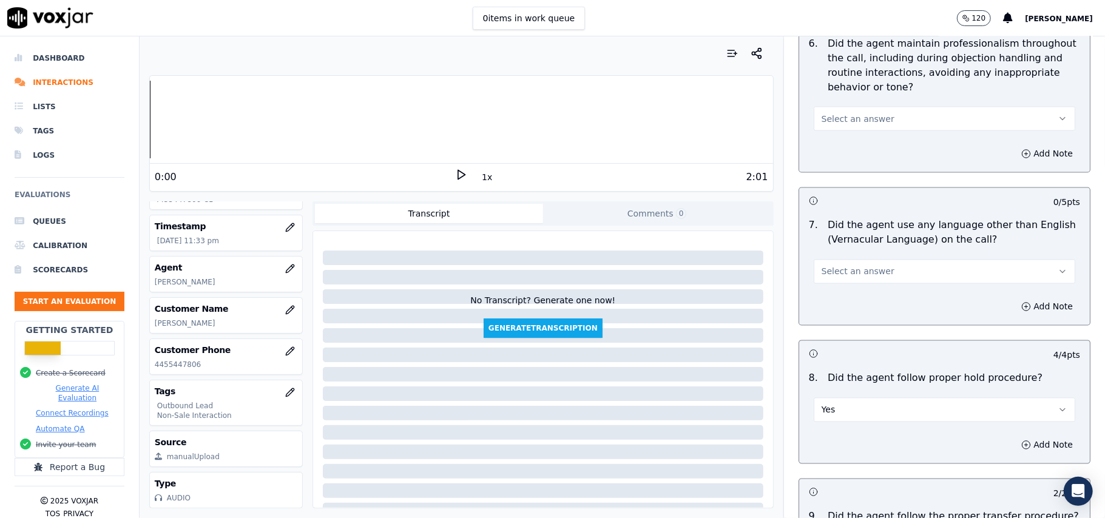
scroll to position [1490, 0]
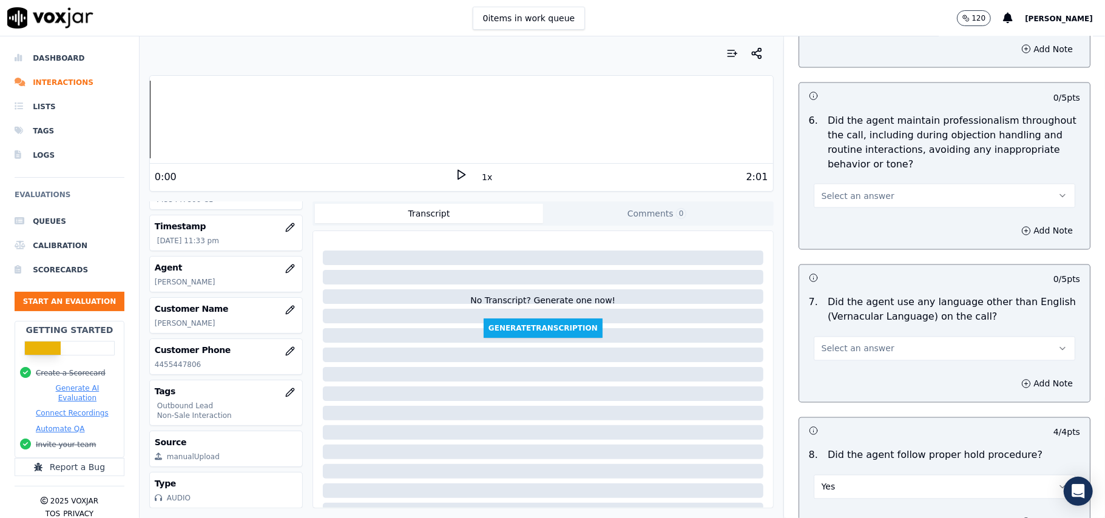
click at [842, 343] on span "Select an answer" at bounding box center [858, 349] width 73 height 12
click at [842, 382] on div "No" at bounding box center [918, 385] width 235 height 19
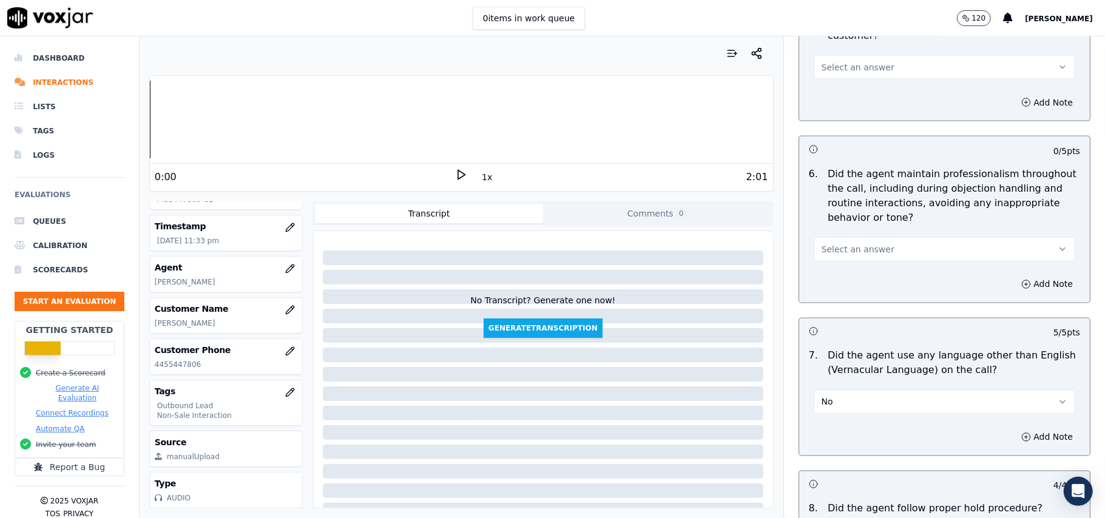
scroll to position [1409, 0]
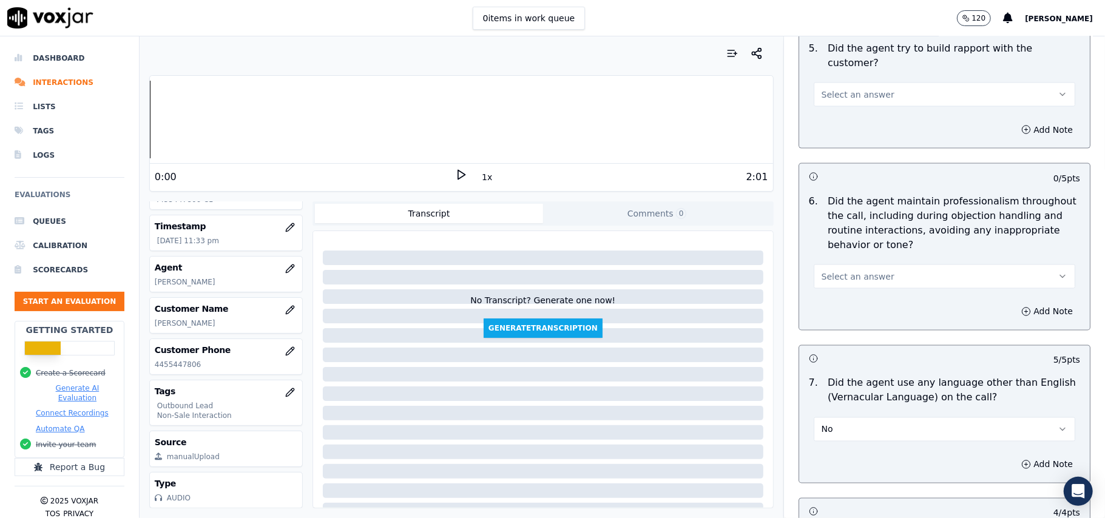
click at [862, 276] on button "Select an answer" at bounding box center [945, 277] width 262 height 24
click at [853, 292] on div "Yes" at bounding box center [918, 292] width 235 height 19
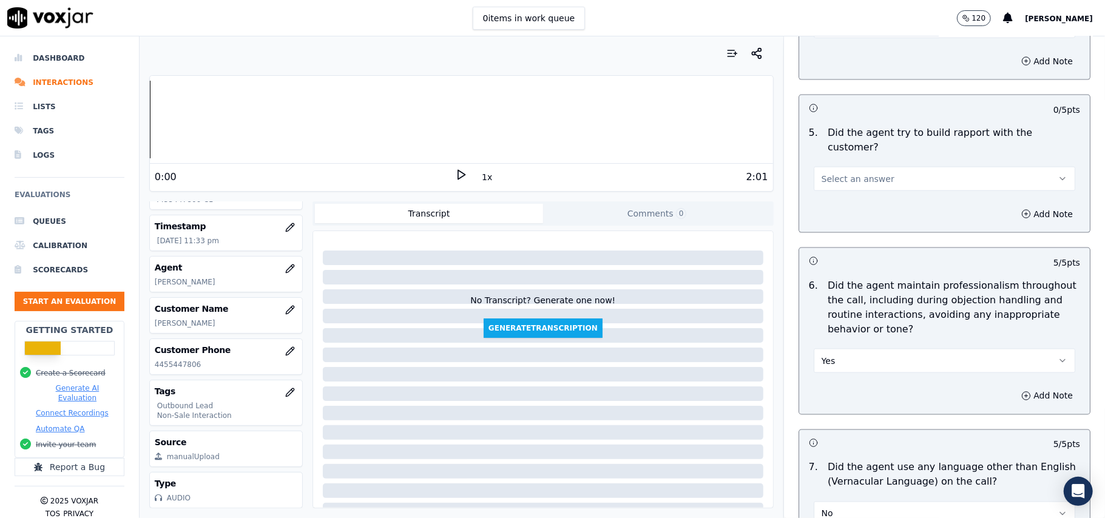
scroll to position [1247, 0]
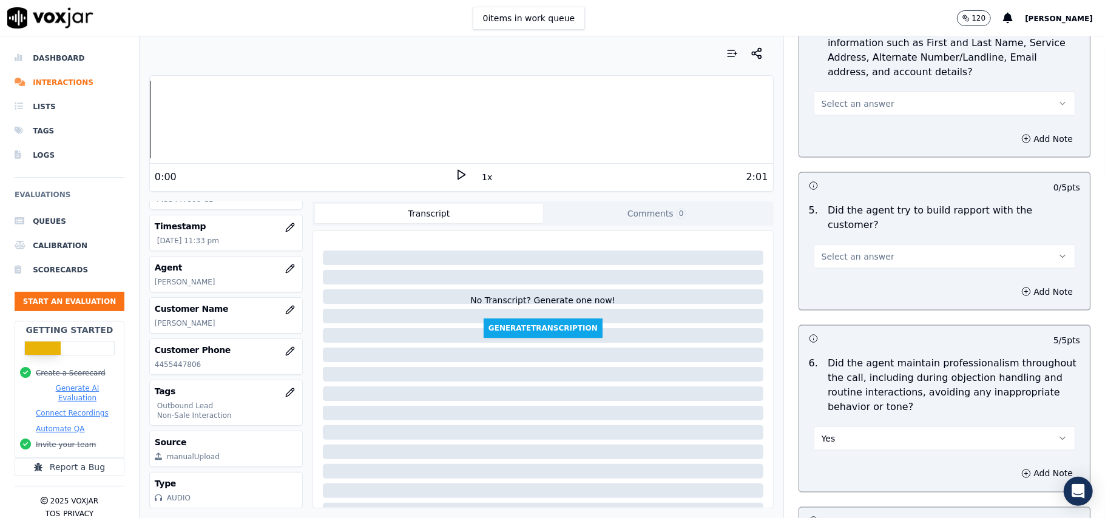
click at [858, 251] on span "Select an answer" at bounding box center [858, 257] width 73 height 12
click at [851, 273] on div "Yes" at bounding box center [918, 272] width 235 height 19
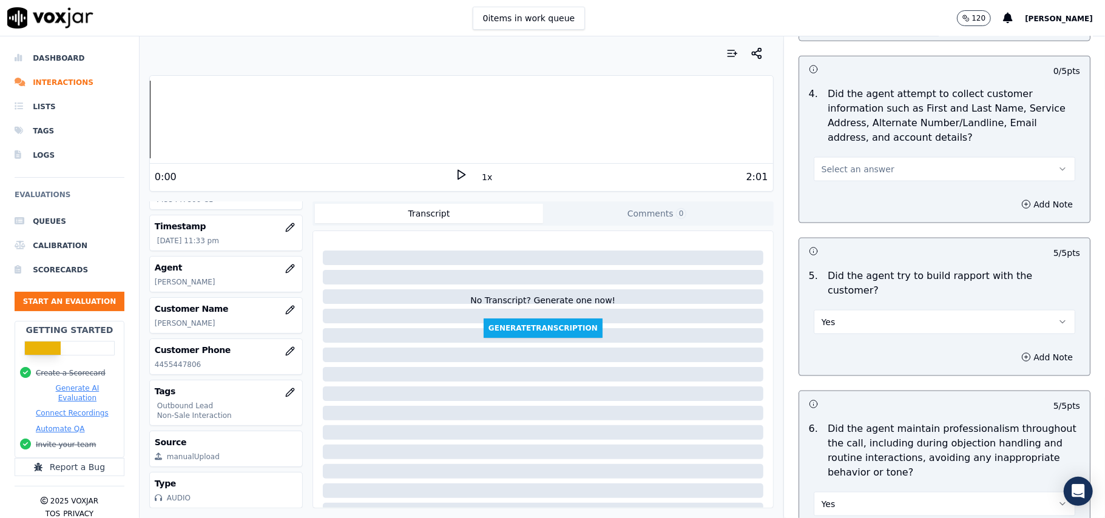
scroll to position [1085, 0]
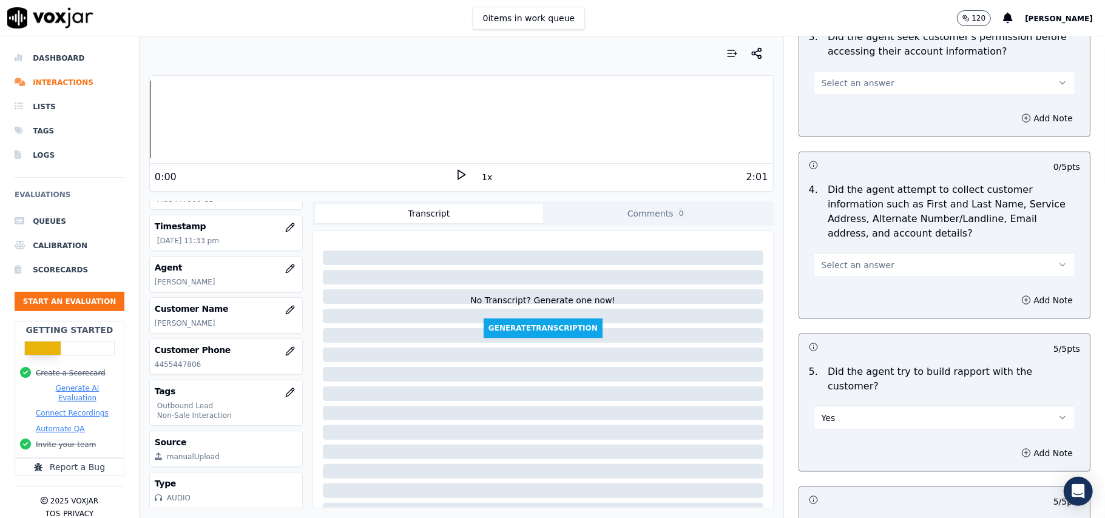
click at [855, 268] on span "Select an answer" at bounding box center [858, 265] width 73 height 12
click at [848, 331] on div "N/A" at bounding box center [918, 334] width 235 height 19
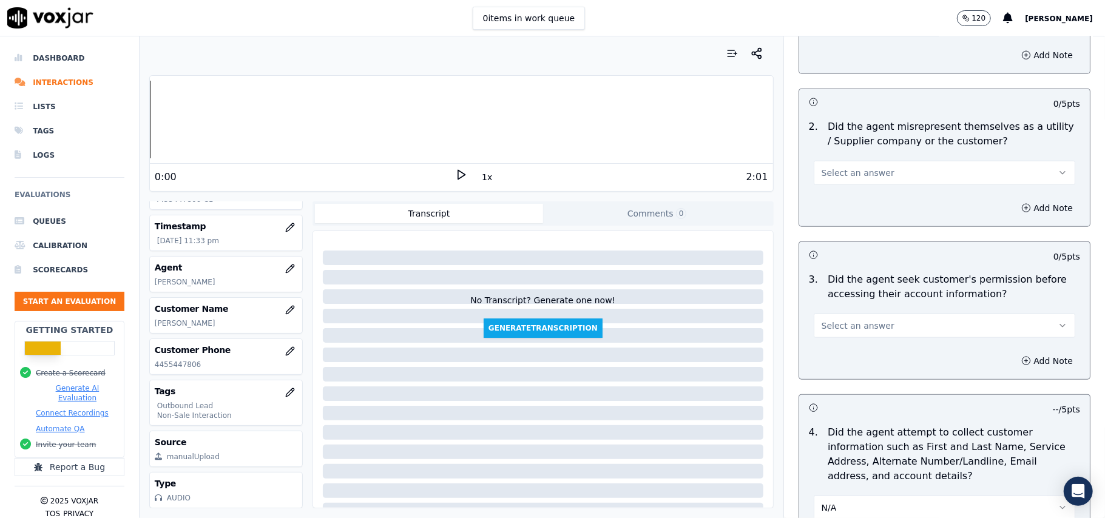
click at [842, 331] on span "Select an answer" at bounding box center [858, 326] width 73 height 12
click at [838, 356] on div "Yes" at bounding box center [918, 356] width 235 height 19
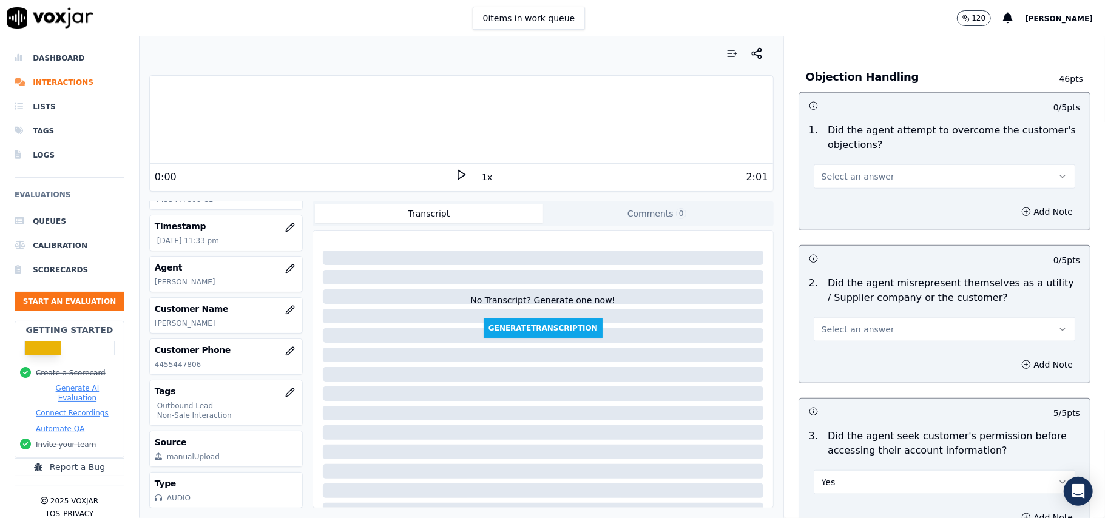
scroll to position [680, 0]
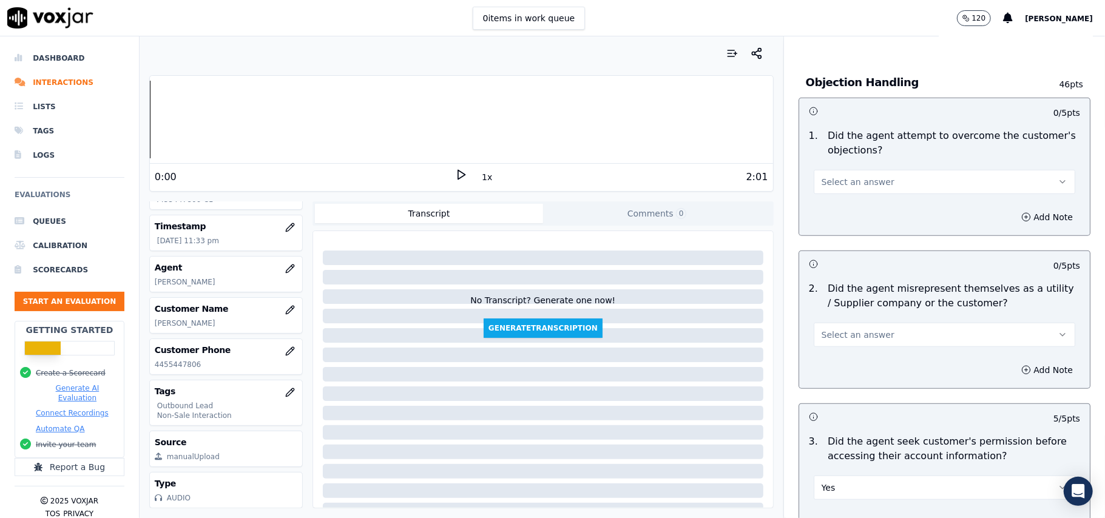
click at [835, 336] on span "Select an answer" at bounding box center [858, 335] width 73 height 12
click at [830, 384] on div "No" at bounding box center [918, 384] width 235 height 19
click at [869, 190] on button "Select an answer" at bounding box center [945, 182] width 262 height 24
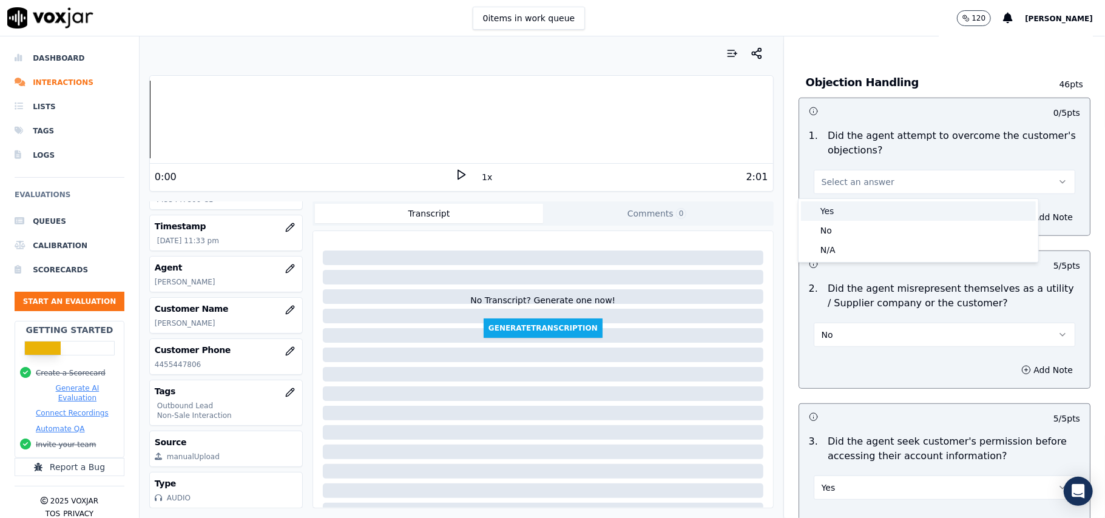
click at [853, 219] on div "Yes" at bounding box center [918, 211] width 235 height 19
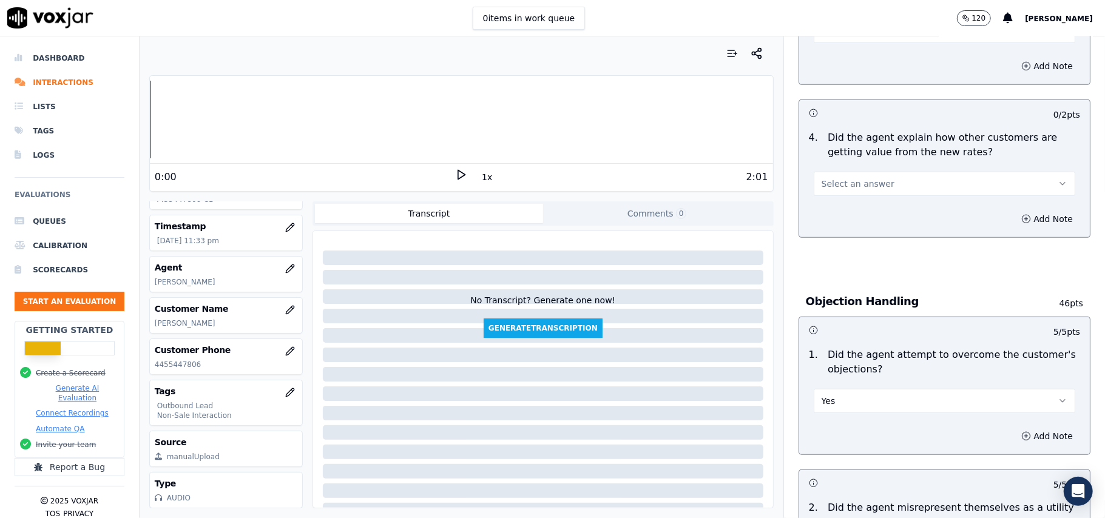
scroll to position [438, 0]
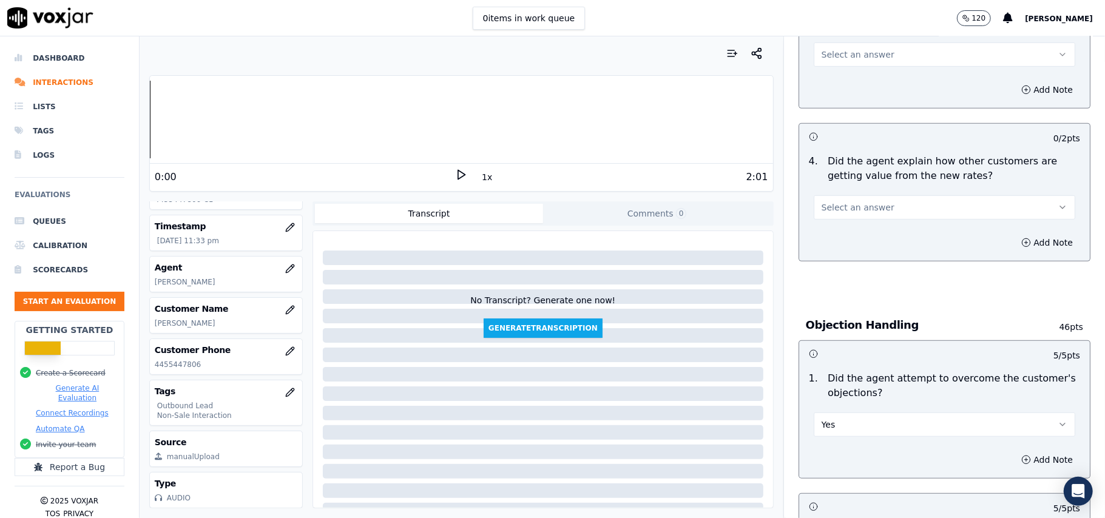
click at [861, 202] on button "Select an answer" at bounding box center [945, 207] width 262 height 24
click at [852, 239] on div "Yes" at bounding box center [918, 235] width 235 height 19
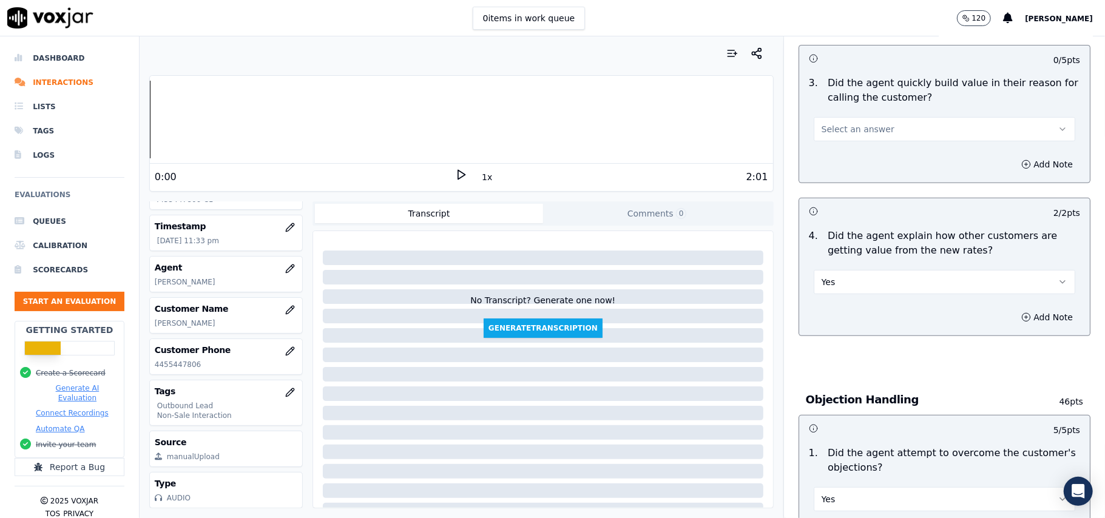
scroll to position [276, 0]
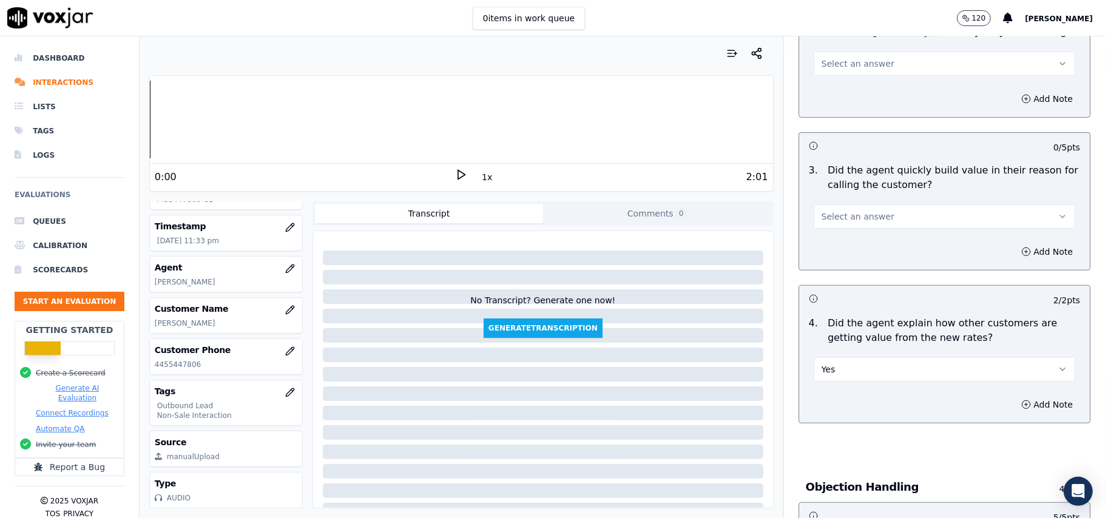
click at [847, 221] on span "Select an answer" at bounding box center [858, 217] width 73 height 12
click at [838, 241] on div "Yes" at bounding box center [918, 244] width 235 height 19
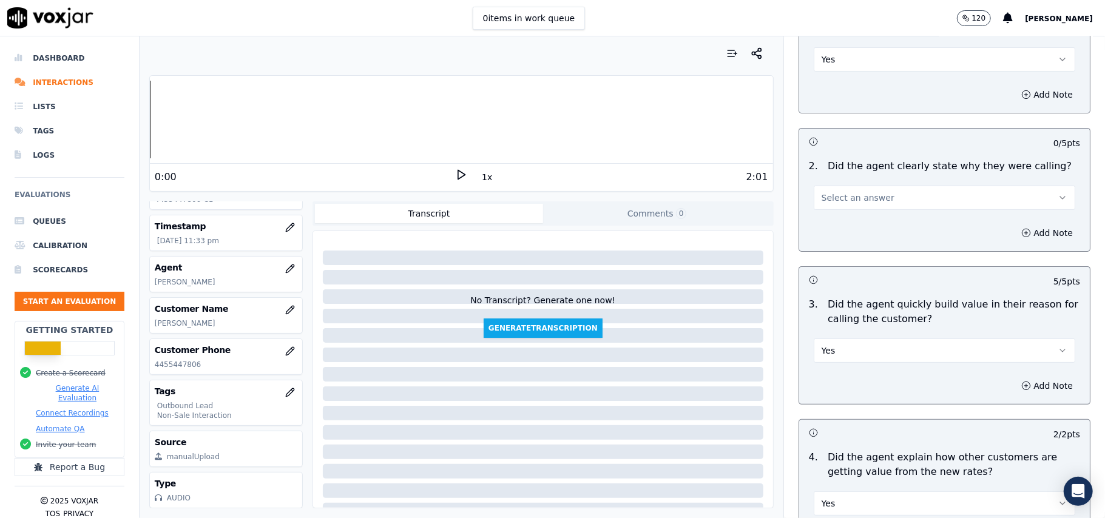
scroll to position [114, 0]
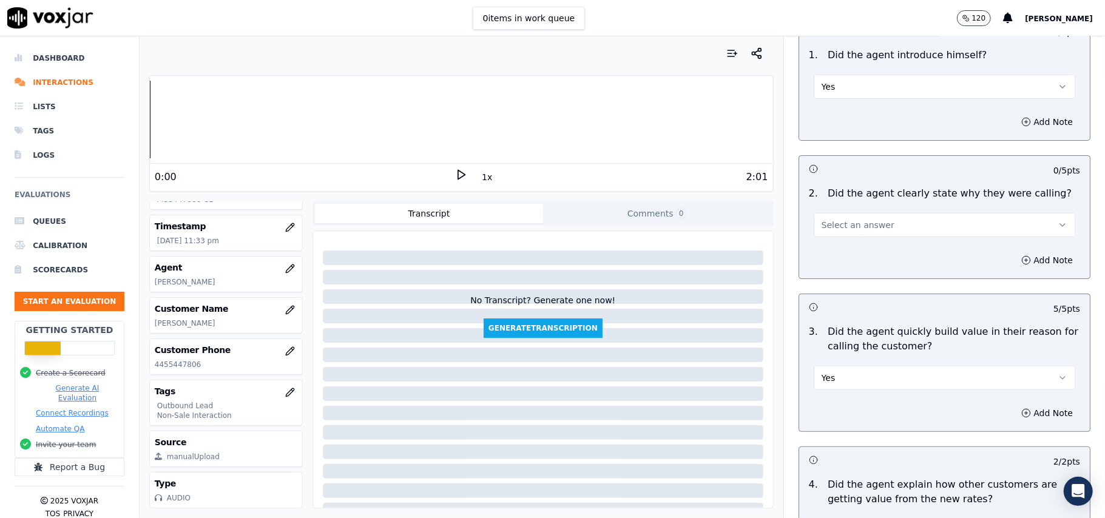
click at [846, 222] on span "Select an answer" at bounding box center [858, 225] width 73 height 12
click at [832, 246] on div "Yes" at bounding box center [918, 252] width 235 height 19
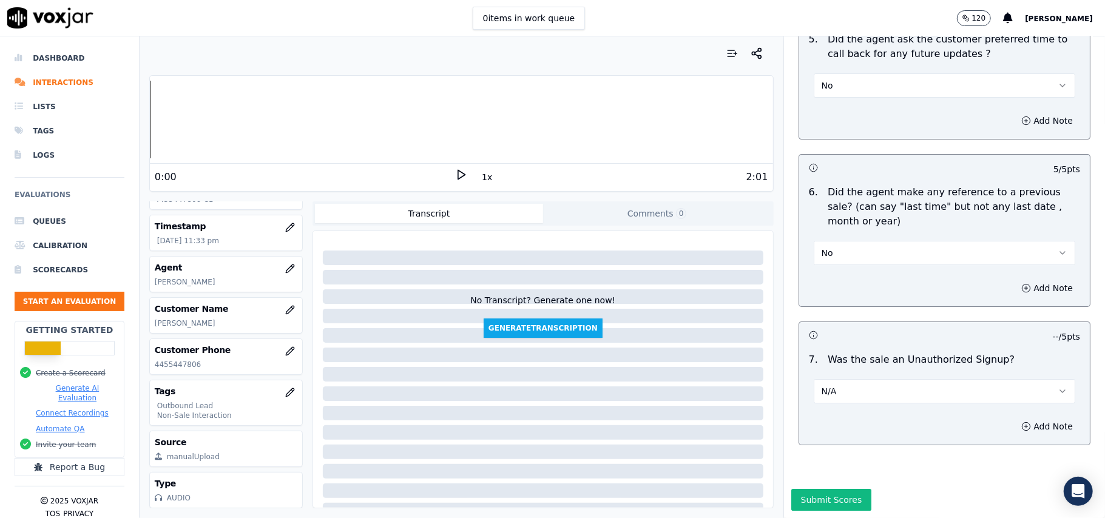
scroll to position [119, 0]
click at [796, 489] on button "Submit Scores" at bounding box center [831, 500] width 81 height 22
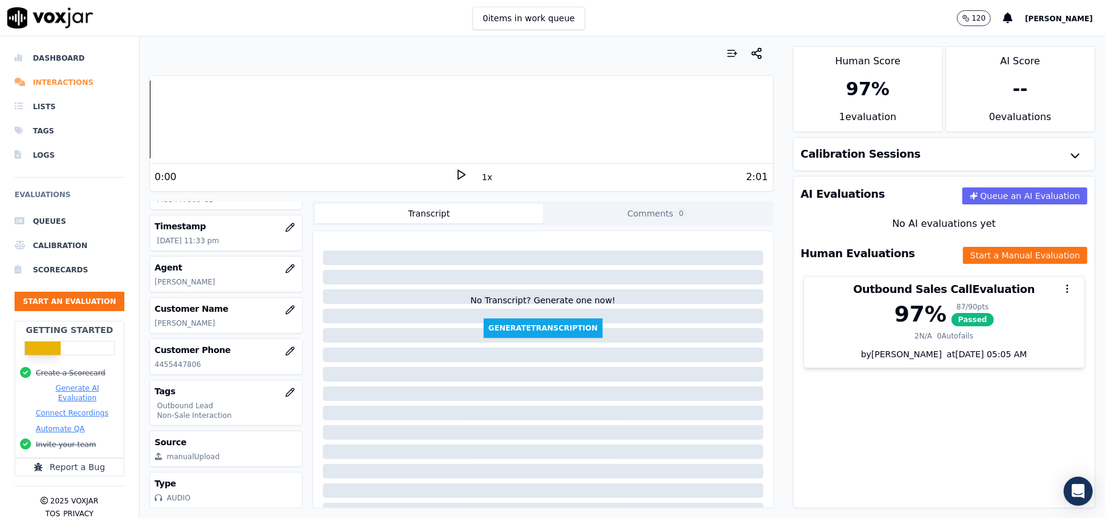
click at [86, 76] on li "Interactions" at bounding box center [70, 82] width 110 height 24
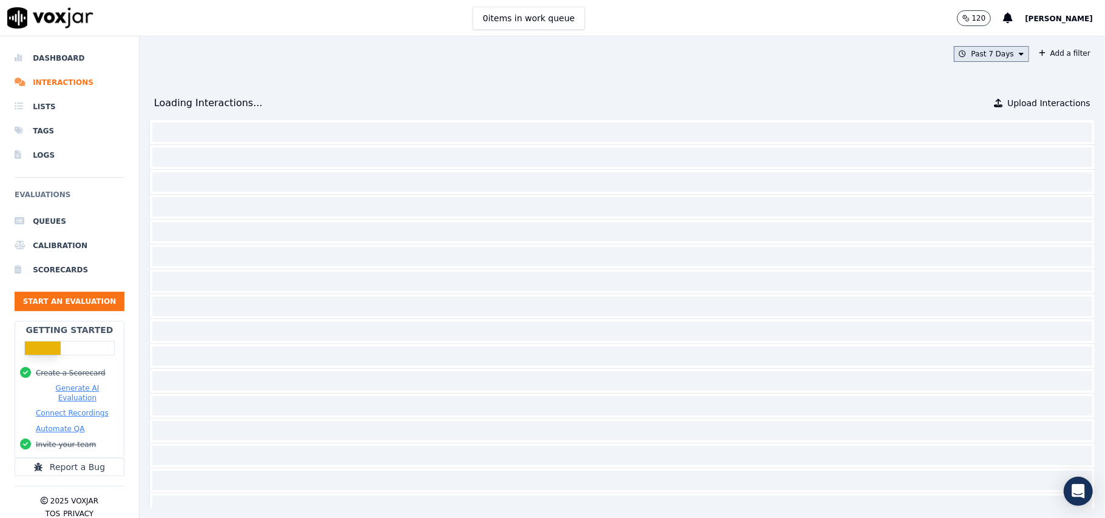
click at [972, 51] on button "Past 7 Days" at bounding box center [991, 54] width 75 height 16
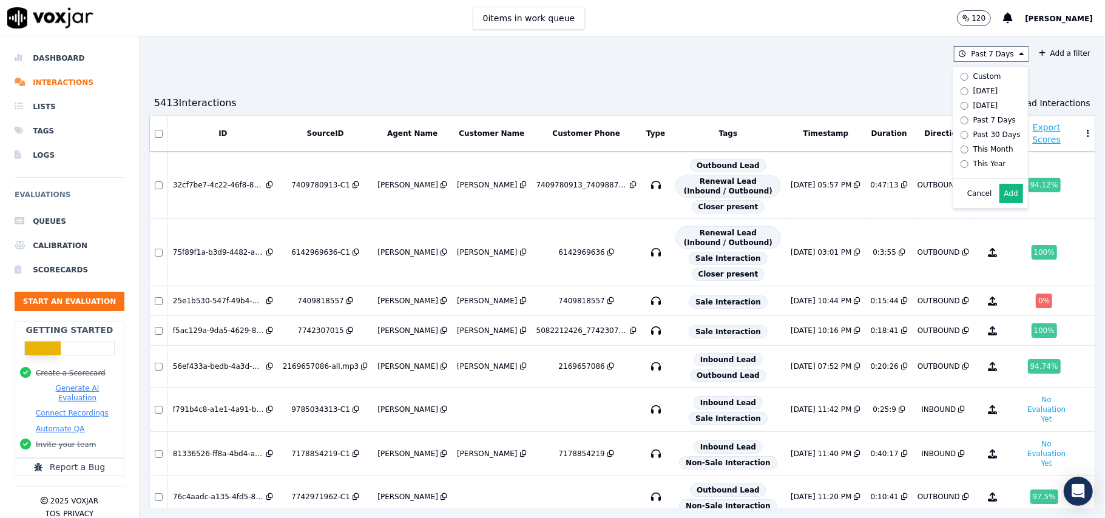
click at [870, 92] on div "5413 Interaction s Upload Interactions" at bounding box center [622, 103] width 946 height 24
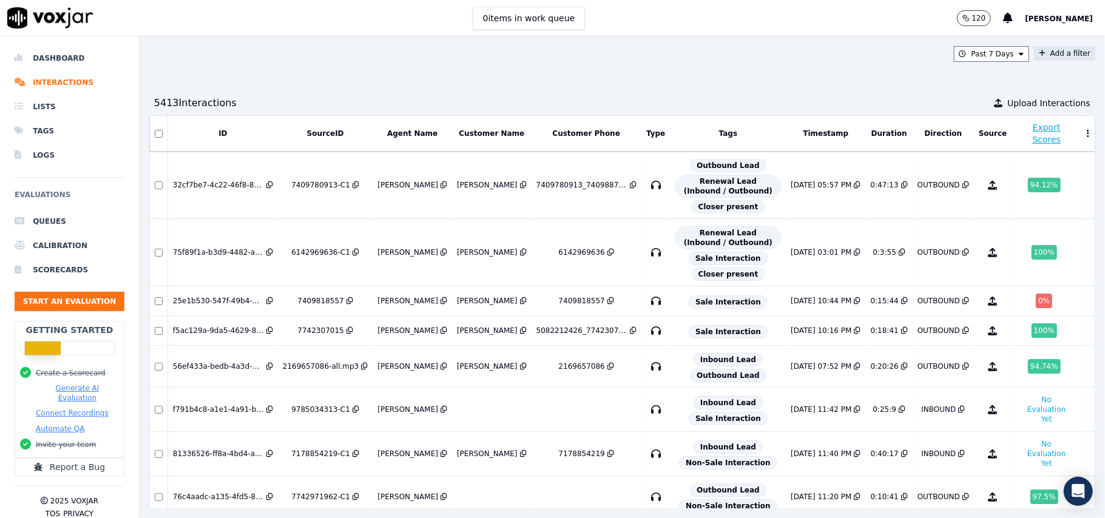
click at [1034, 55] on button "Add a filter" at bounding box center [1064, 53] width 61 height 15
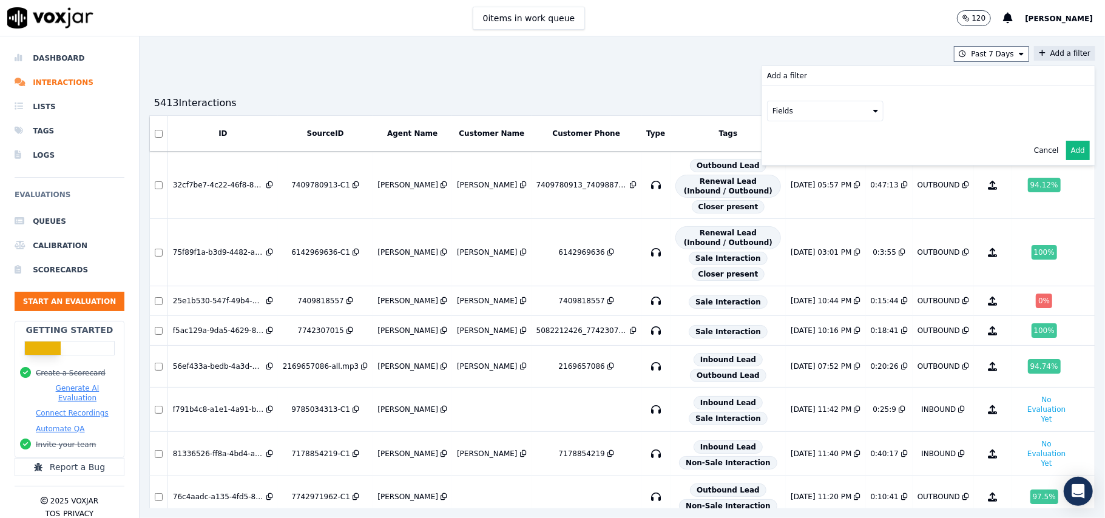
click at [790, 110] on button "Fields" at bounding box center [825, 111] width 117 height 21
click at [788, 229] on div "customers" at bounding box center [807, 234] width 38 height 10
click at [819, 141] on button "Fields" at bounding box center [840, 136] width 117 height 21
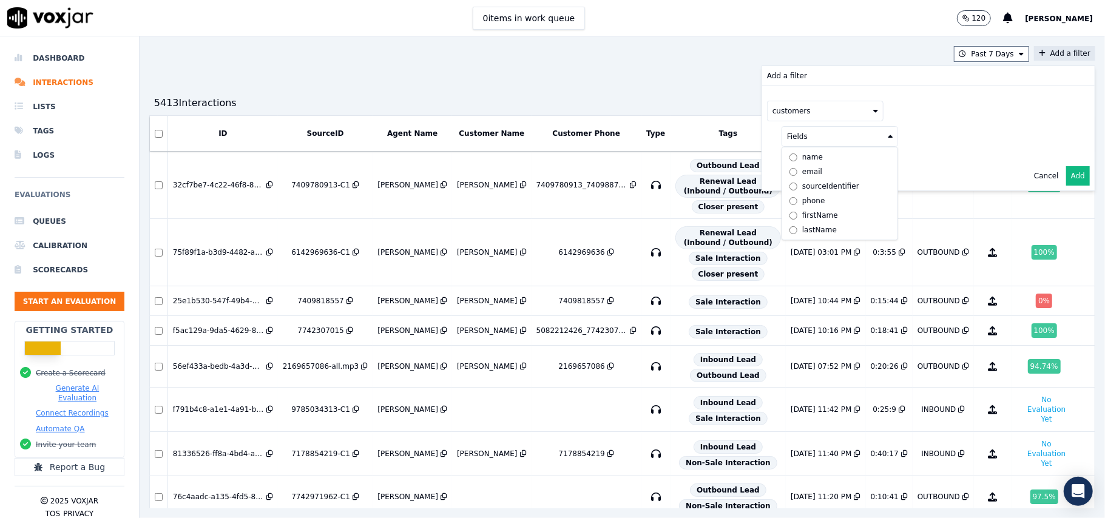
click at [802, 202] on div "phone" at bounding box center [813, 201] width 23 height 10
click at [946, 137] on button at bounding box center [990, 135] width 175 height 18
click at [926, 166] on input "text" at bounding box center [991, 160] width 164 height 21
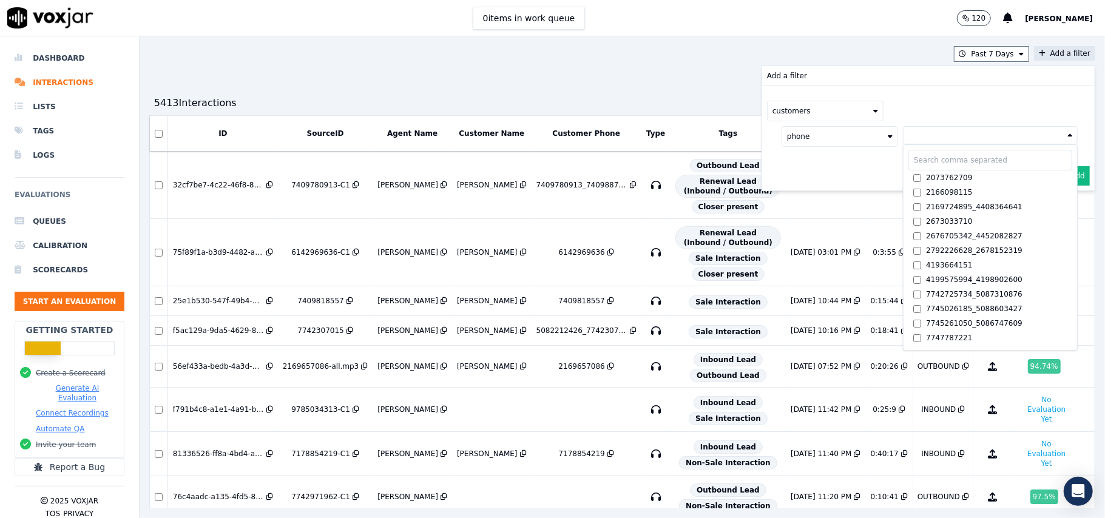
paste input "2074912966"
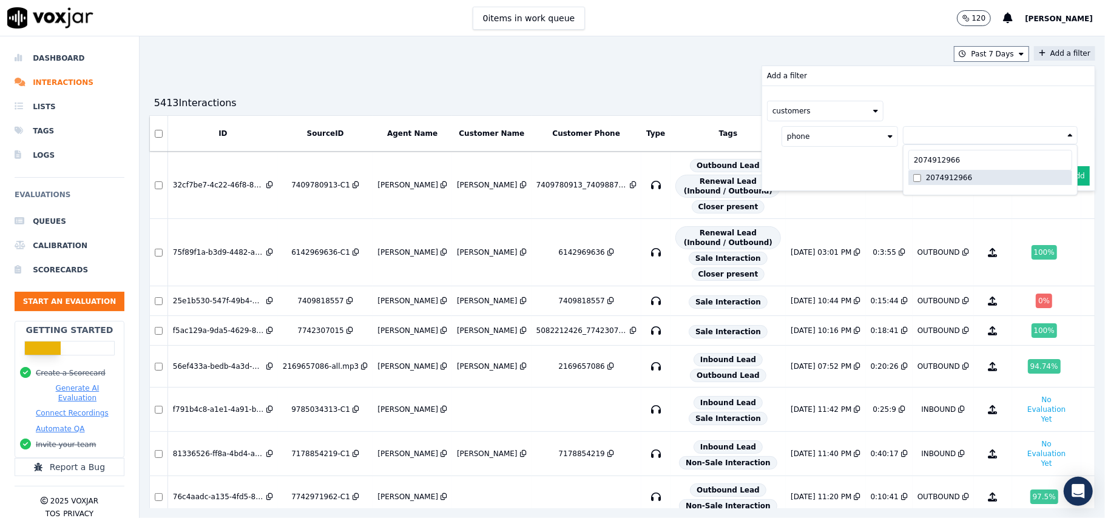
type input "2074912966"
click at [929, 182] on div "2074912966" at bounding box center [949, 178] width 46 height 10
click at [1066, 205] on button "Add" at bounding box center [1078, 204] width 24 height 19
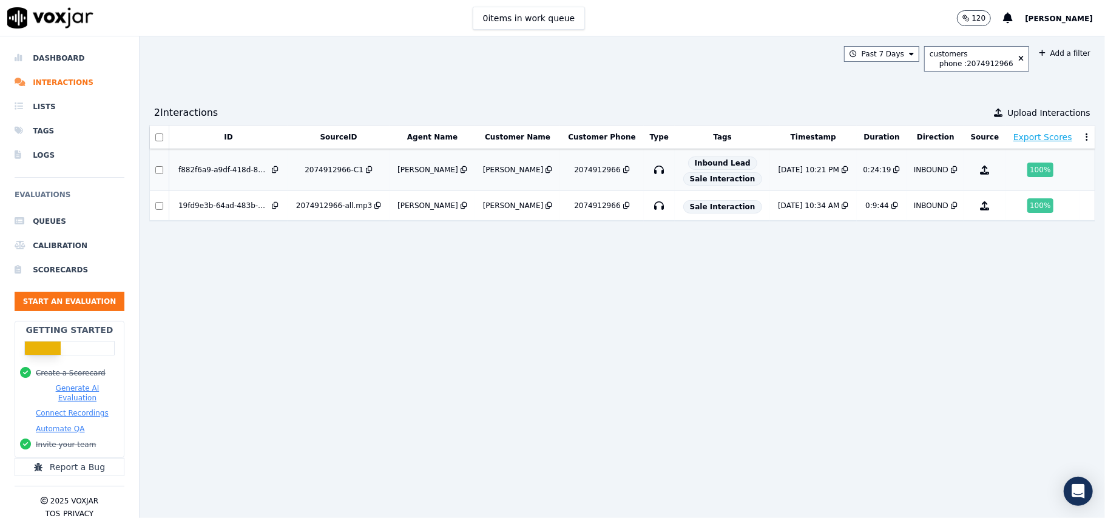
click at [914, 173] on div "INBOUND" at bounding box center [931, 170] width 35 height 10
click at [965, 68] on div "phone : 2074912966" at bounding box center [977, 64] width 74 height 10
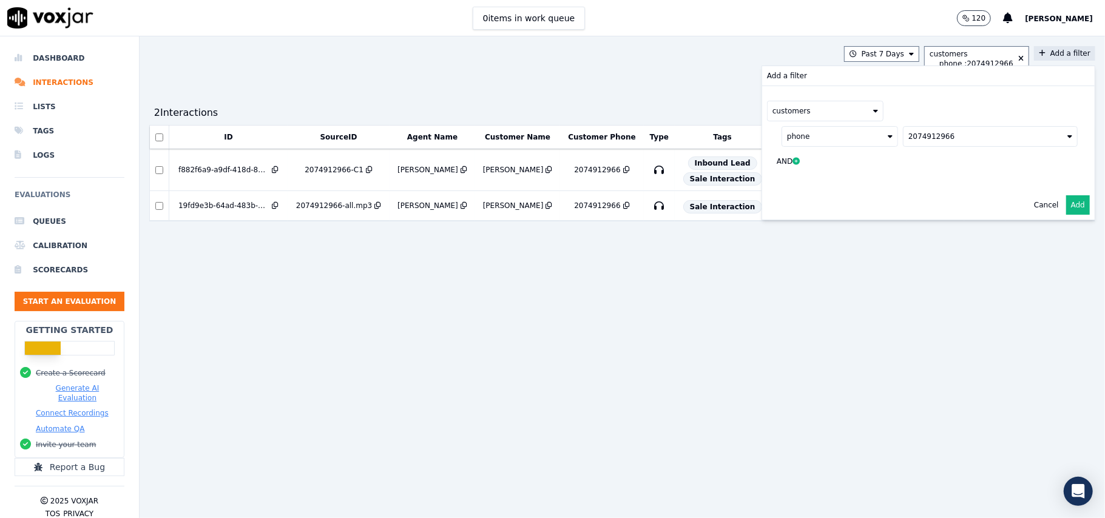
click at [931, 136] on button "2074912966" at bounding box center [990, 136] width 175 height 21
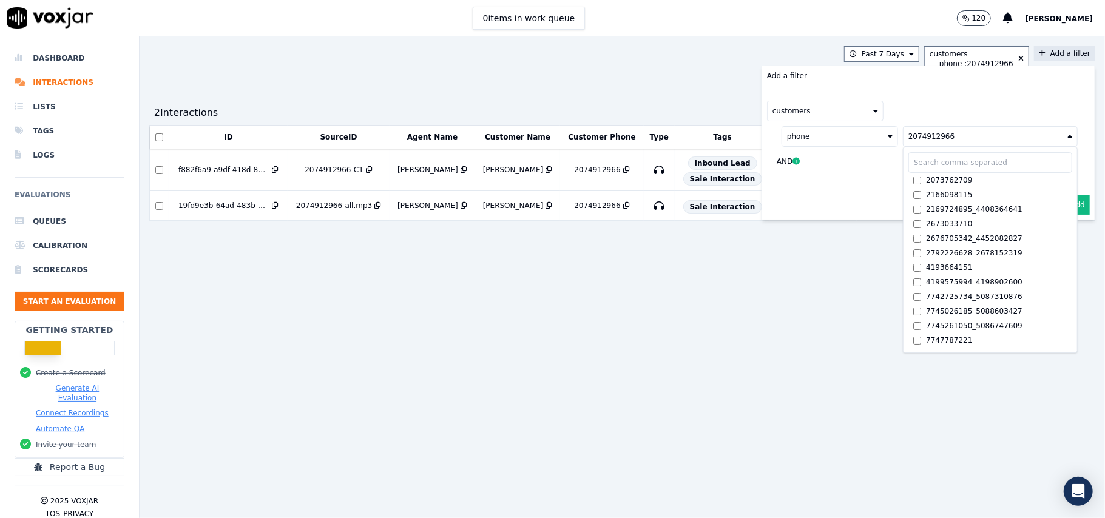
click at [911, 163] on input "text" at bounding box center [991, 162] width 164 height 21
paste input "8632585645"
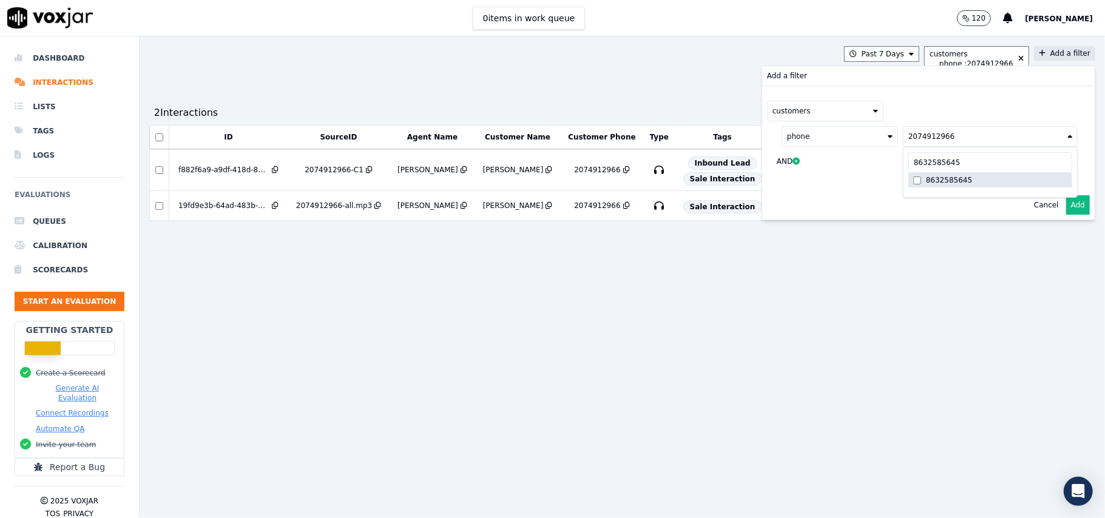
type input "8632585645"
click at [926, 185] on div "8632585645" at bounding box center [949, 180] width 46 height 10
click at [1066, 207] on button "Add" at bounding box center [1078, 204] width 24 height 19
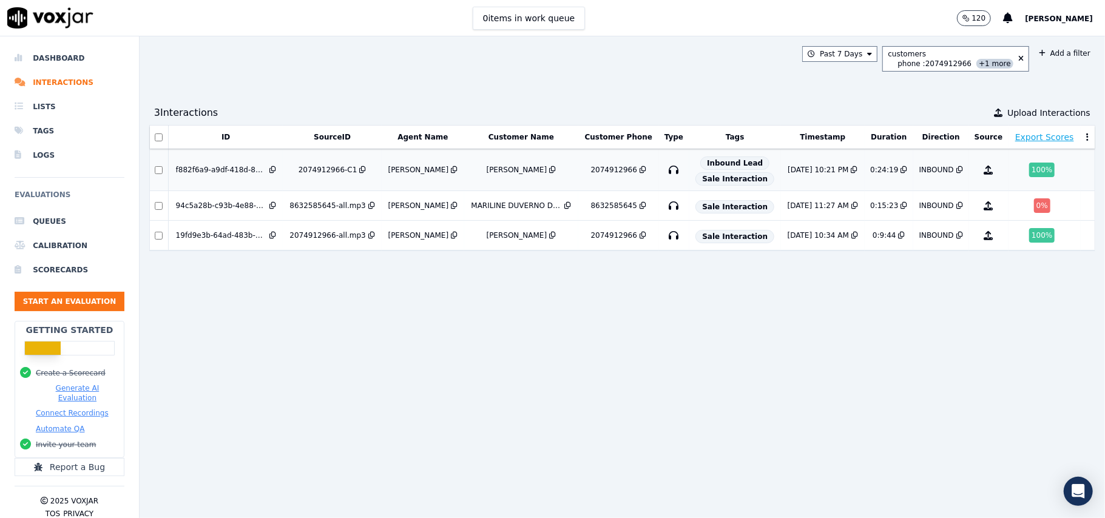
click at [793, 171] on div "9/4/25 10:21 PM" at bounding box center [818, 170] width 61 height 10
click at [63, 299] on button "Start an Evaluation" at bounding box center [70, 301] width 110 height 19
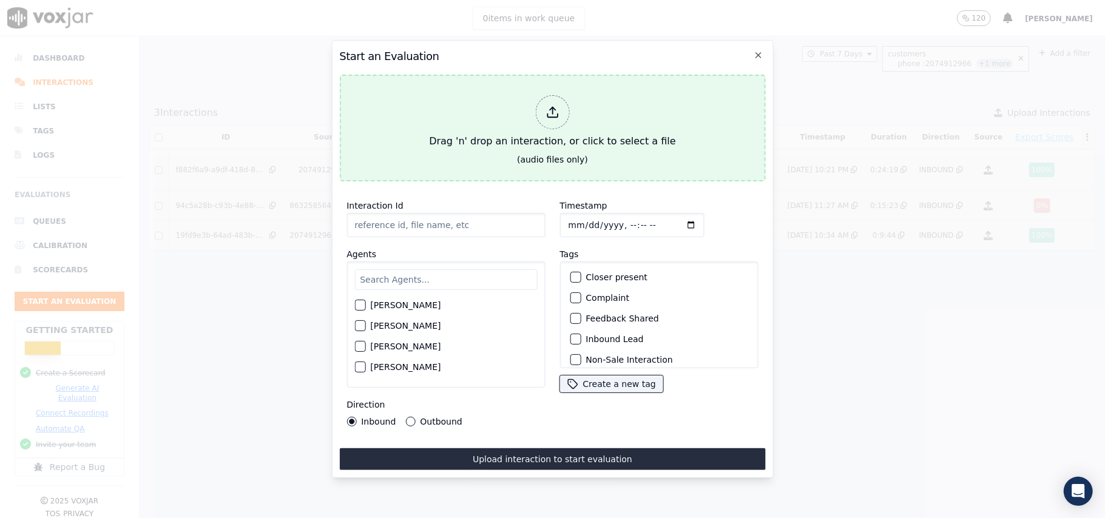
click at [552, 107] on polyline at bounding box center [552, 108] width 5 height 3
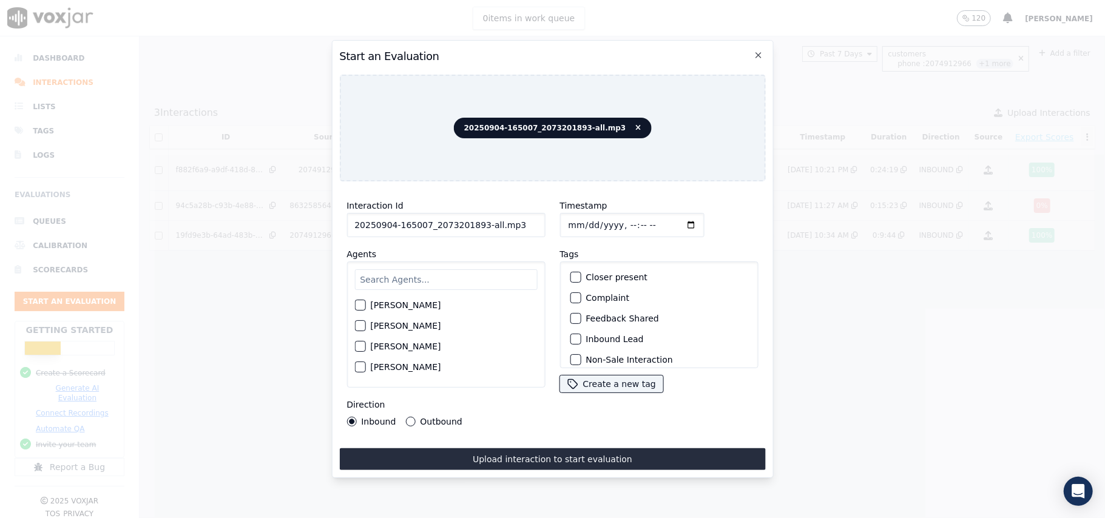
drag, startPoint x: 507, startPoint y: 226, endPoint x: 474, endPoint y: 229, distance: 33.5
click at [474, 229] on input "20250904-165007_2073201893-all.mp3" at bounding box center [446, 225] width 198 height 24
type input "20250904-165007_2073201893-C1"
click at [585, 219] on input "Timestamp" at bounding box center [632, 225] width 144 height 24
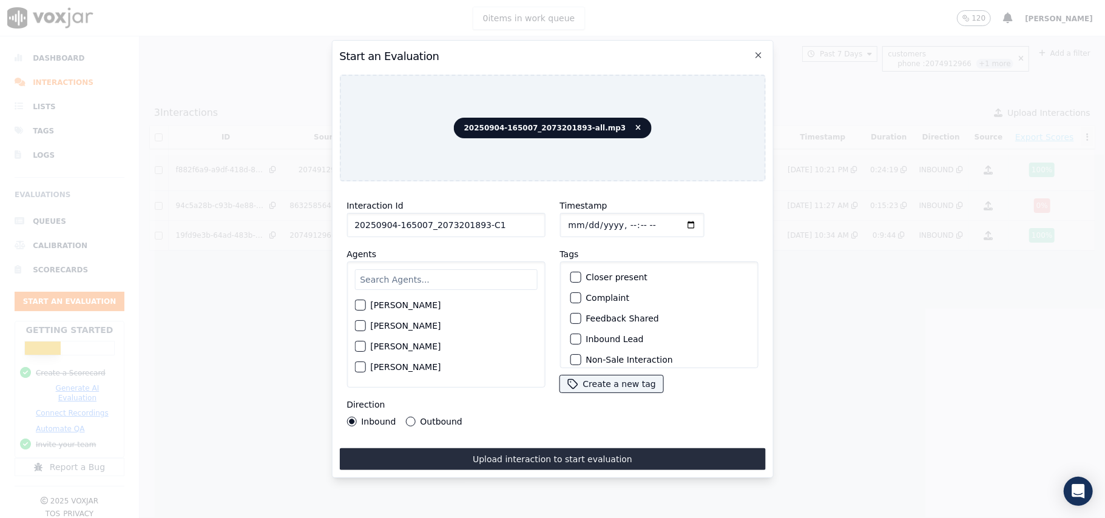
click at [583, 219] on input "Timestamp" at bounding box center [632, 225] width 144 height 24
type input "2025-09-04T23:47"
click at [397, 280] on input "text" at bounding box center [445, 279] width 183 height 21
type input "sam"
click at [372, 325] on label "Sam Lakra" at bounding box center [405, 329] width 70 height 8
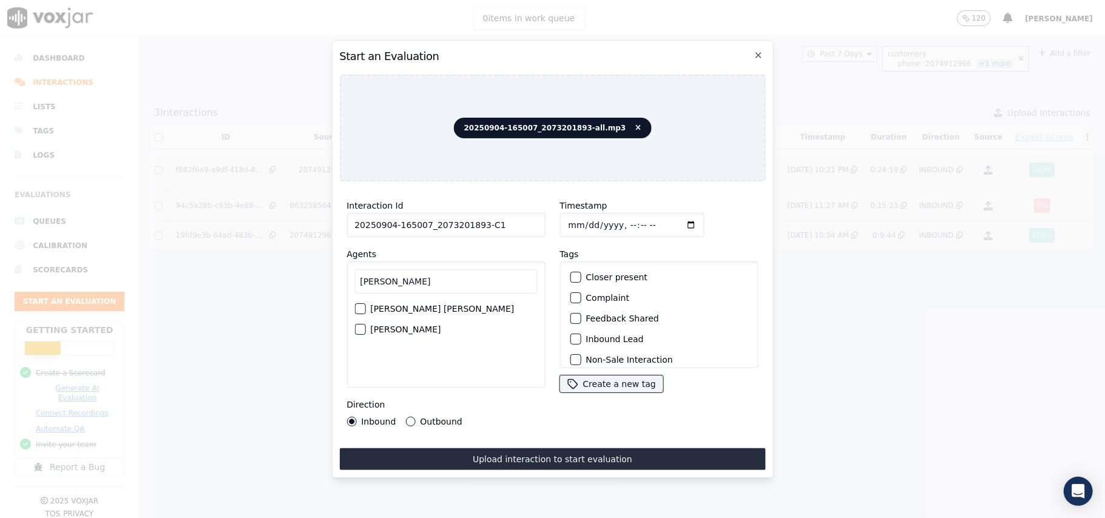
click at [365, 324] on button "Sam Lakra" at bounding box center [359, 329] width 11 height 11
click at [571, 296] on div "button" at bounding box center [575, 300] width 8 height 8
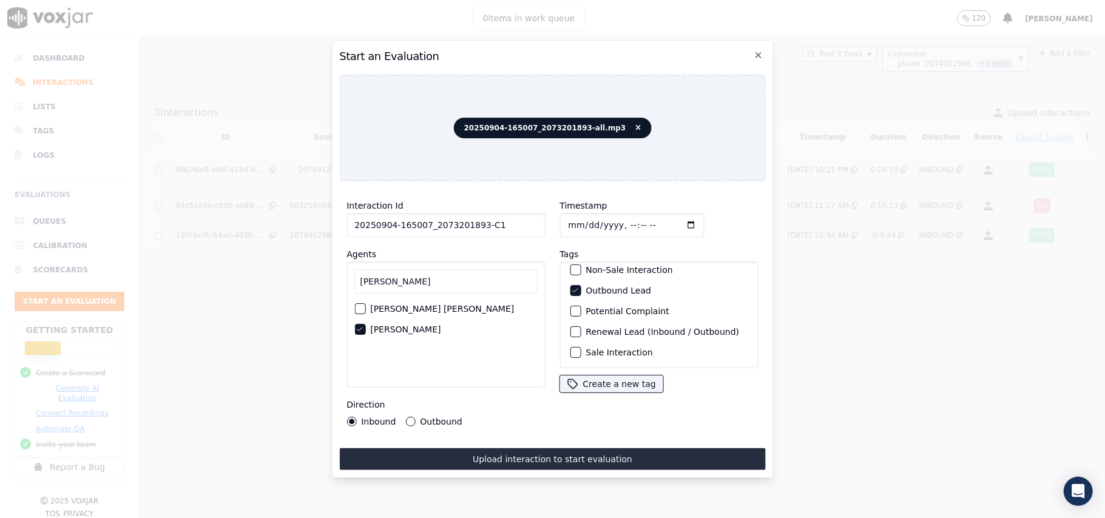
scroll to position [106, 0]
click at [571, 348] on div "button" at bounding box center [575, 352] width 8 height 8
click at [415, 417] on div "Outbound" at bounding box center [433, 422] width 56 height 10
click at [407, 417] on button "Outbound" at bounding box center [410, 422] width 10 height 10
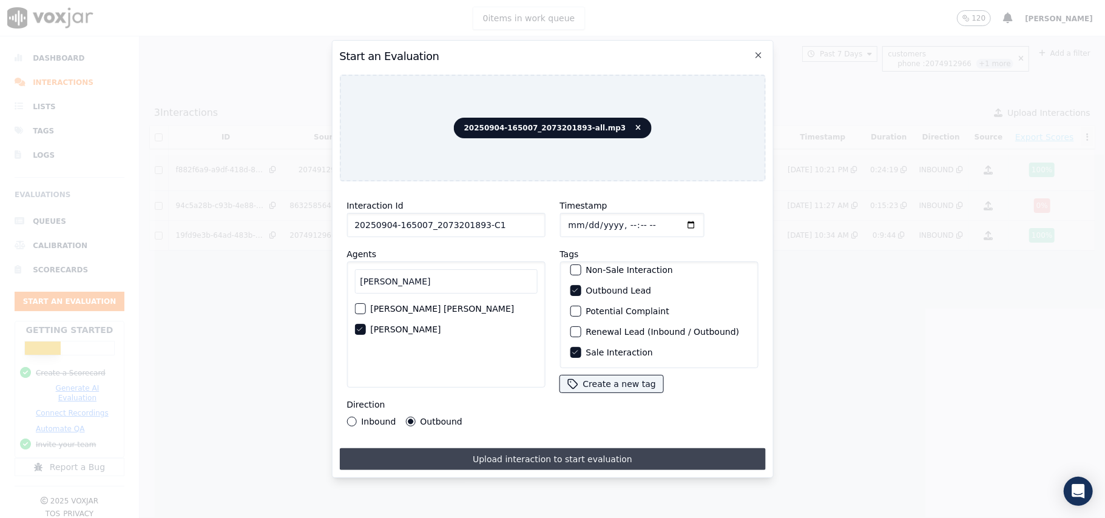
click at [435, 449] on button "Upload interaction to start evaluation" at bounding box center [552, 460] width 426 height 22
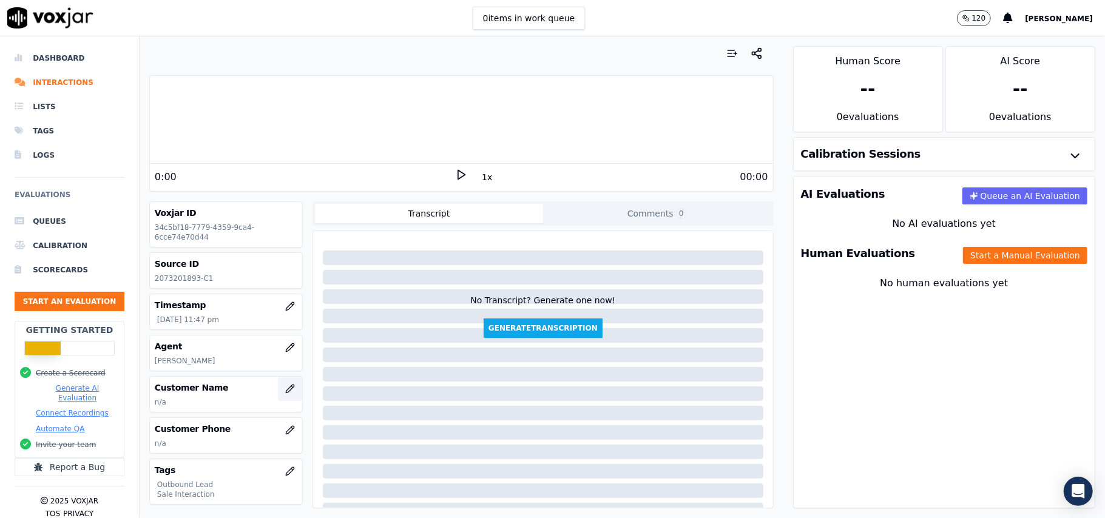
click at [278, 397] on button "button" at bounding box center [290, 389] width 24 height 24
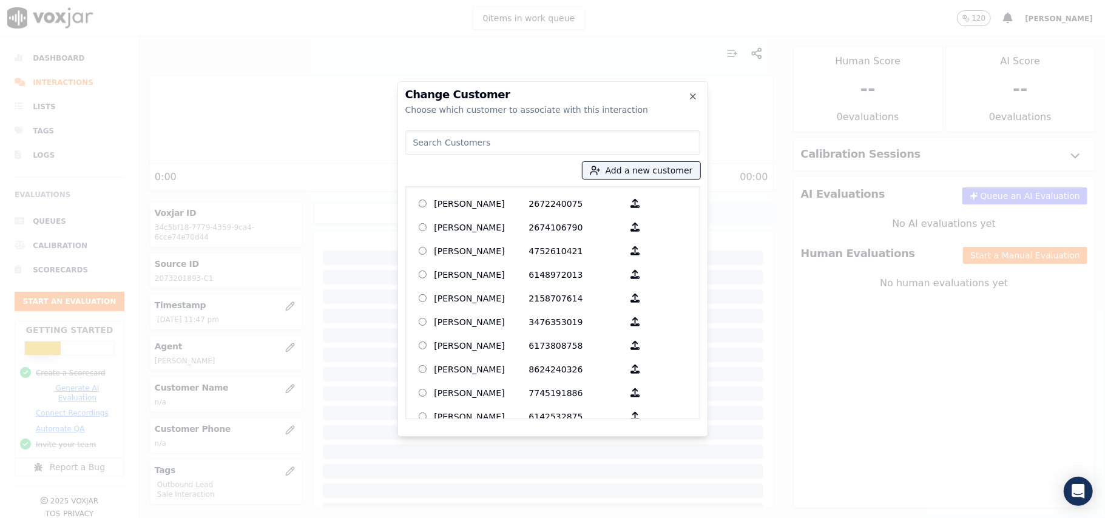
paste input "Dennis Howes"
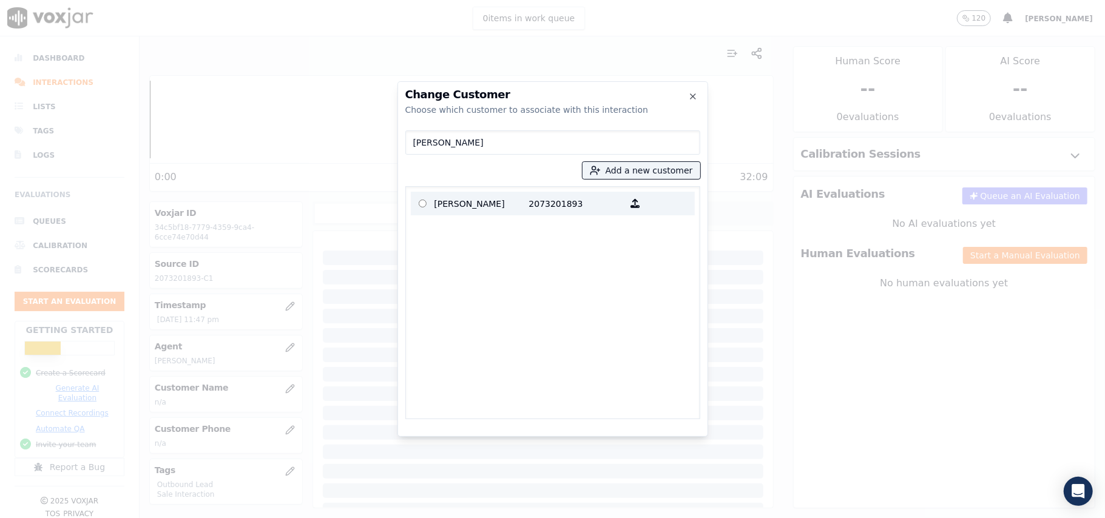
type input "Dennis Howes"
click at [499, 203] on p "Dennis Howes" at bounding box center [482, 203] width 95 height 19
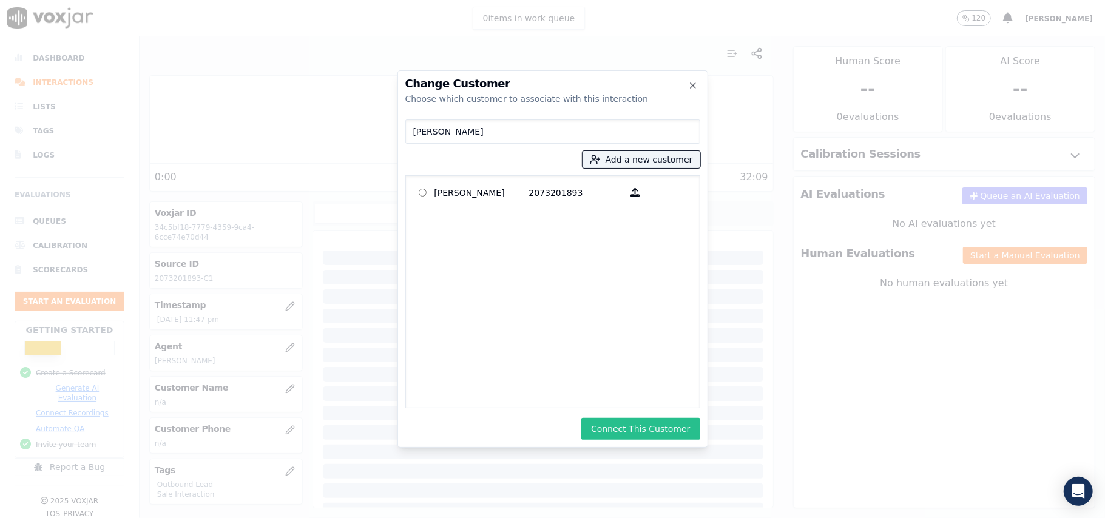
click at [615, 425] on button "Connect This Customer" at bounding box center [640, 429] width 118 height 22
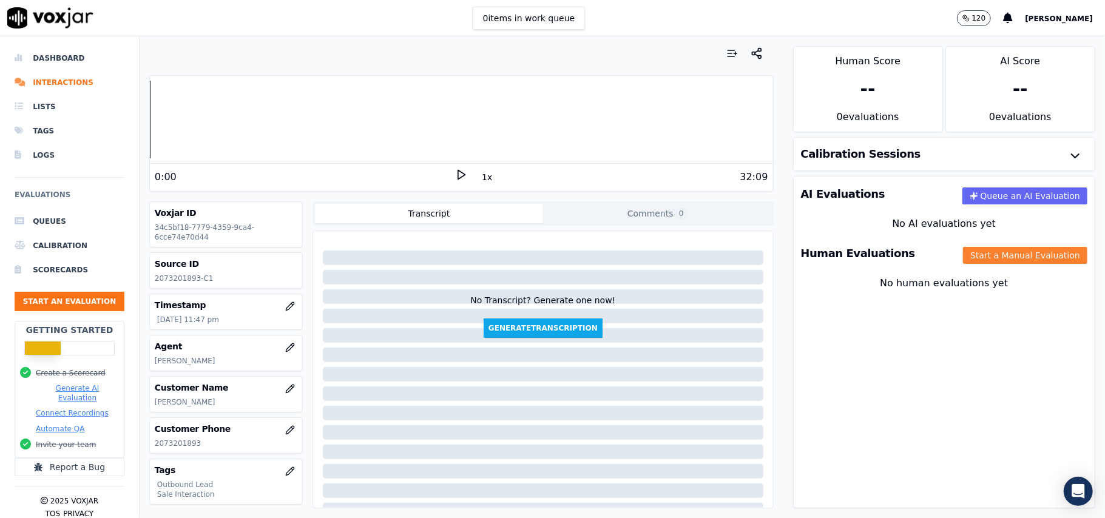
click at [974, 256] on button "Start a Manual Evaluation" at bounding box center [1025, 255] width 124 height 17
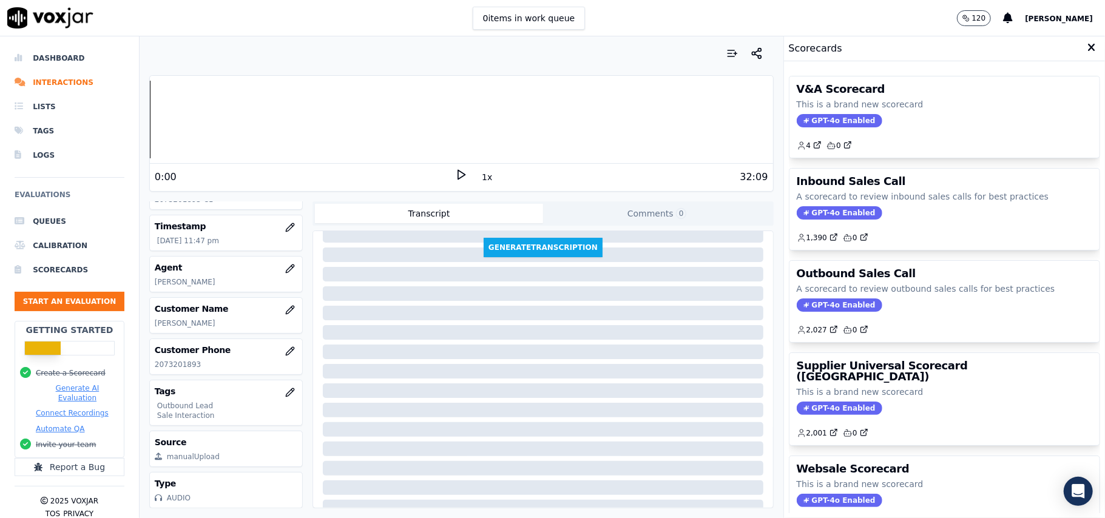
scroll to position [119, 0]
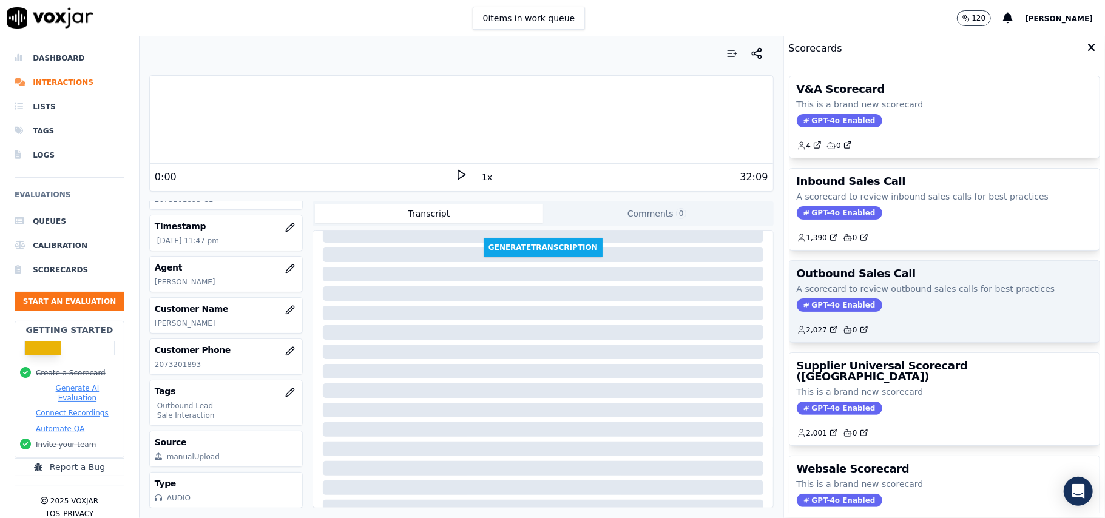
click at [819, 306] on span "GPT-4o Enabled" at bounding box center [840, 305] width 86 height 13
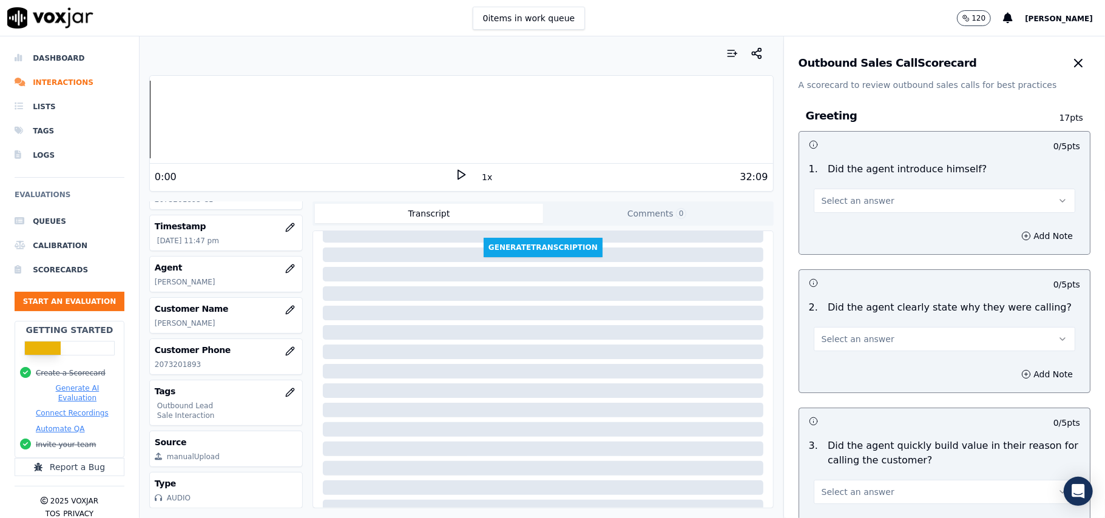
click at [833, 200] on span "Select an answer" at bounding box center [858, 201] width 73 height 12
click at [836, 226] on div "Yes" at bounding box center [918, 228] width 235 height 19
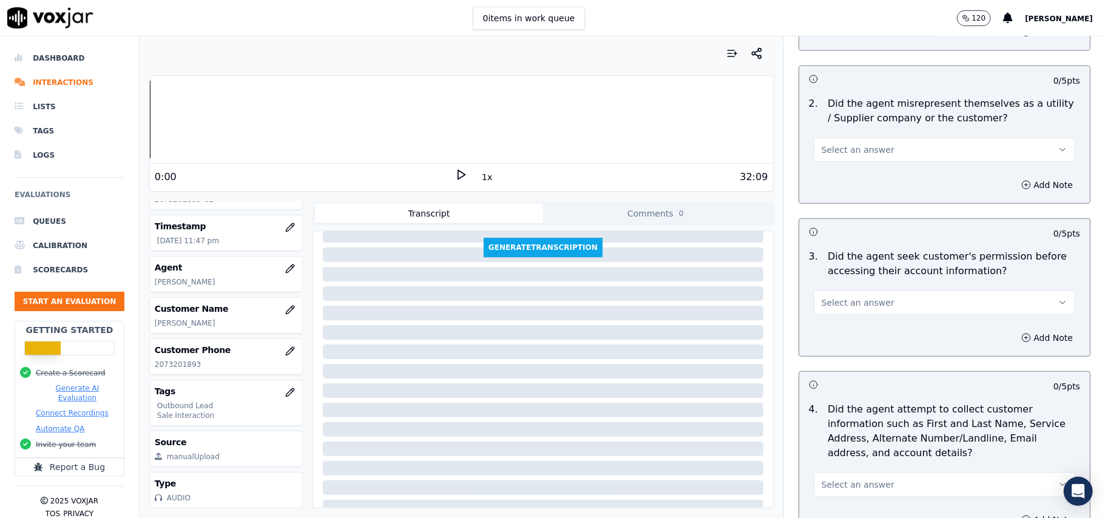
click at [909, 299] on button "Select an answer" at bounding box center [945, 303] width 262 height 24
click at [867, 348] on div "No" at bounding box center [918, 351] width 235 height 19
click at [1014, 341] on button "Add Note" at bounding box center [1047, 338] width 66 height 17
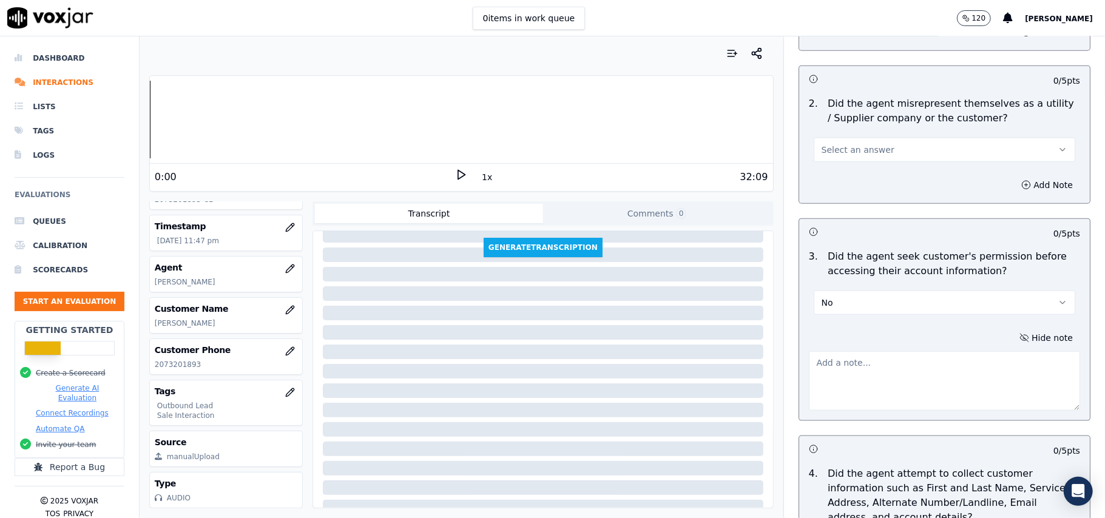
click at [865, 378] on textarea at bounding box center [944, 380] width 271 height 59
click at [881, 393] on textarea at bounding box center [944, 380] width 271 height 59
paste textarea "@2:44 - The agent did not take permission from the customer before accessing th…"
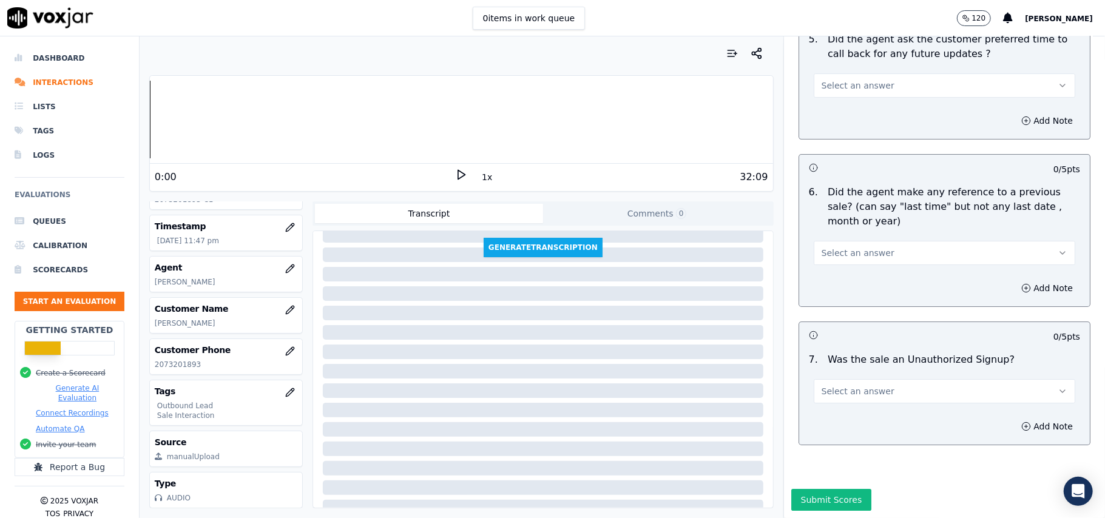
type textarea "@2:44 - The agent did not take permission from the customer before accessing th…"
click at [899, 377] on div "Select an answer" at bounding box center [945, 390] width 262 height 27
drag, startPoint x: 859, startPoint y: 353, endPoint x: 856, endPoint y: 365, distance: 12.7
click at [859, 385] on span "Select an answer" at bounding box center [858, 391] width 73 height 12
click at [841, 413] on div "N/A" at bounding box center [918, 421] width 235 height 19
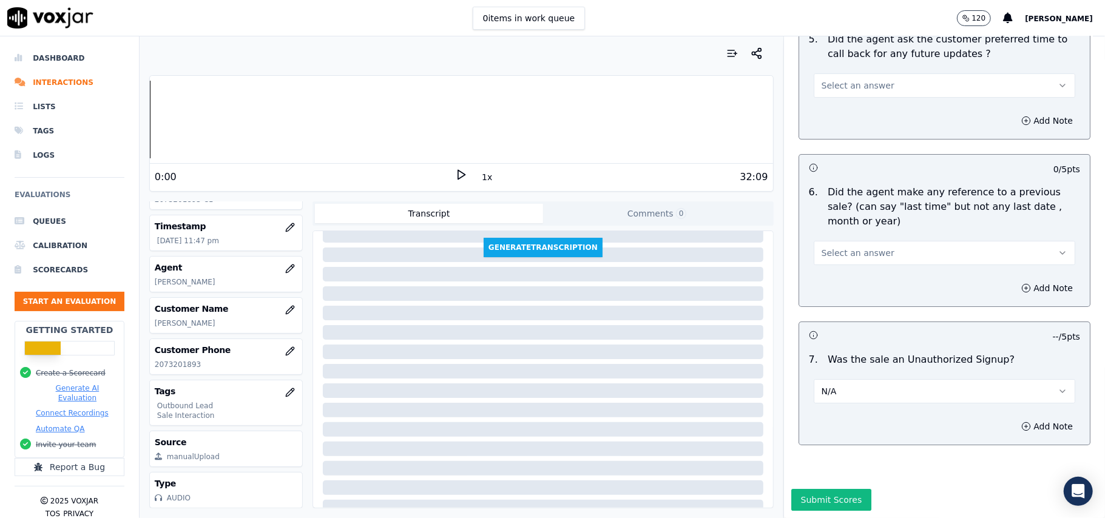
scroll to position [3011, 0]
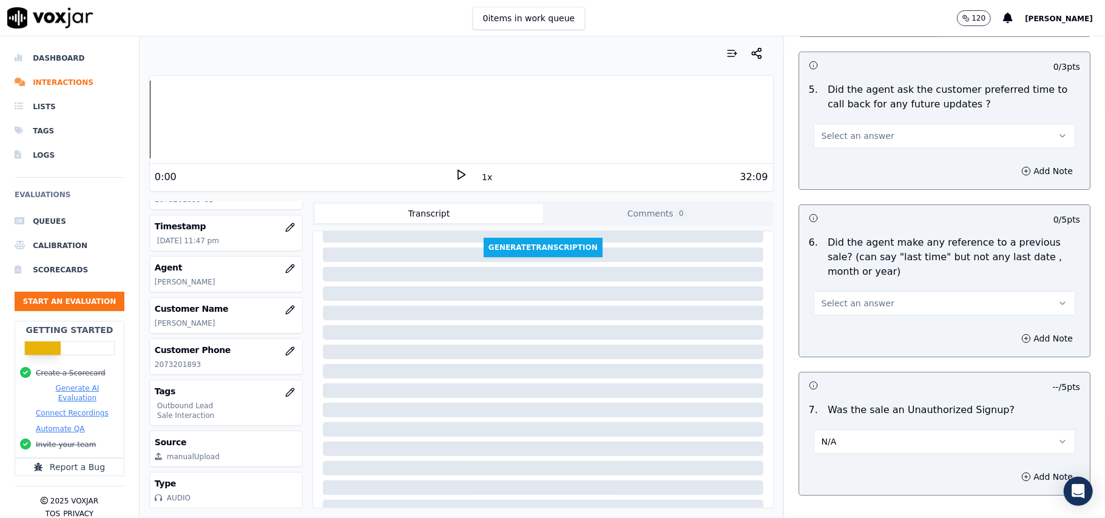
click at [852, 437] on button "N/A" at bounding box center [945, 442] width 262 height 24
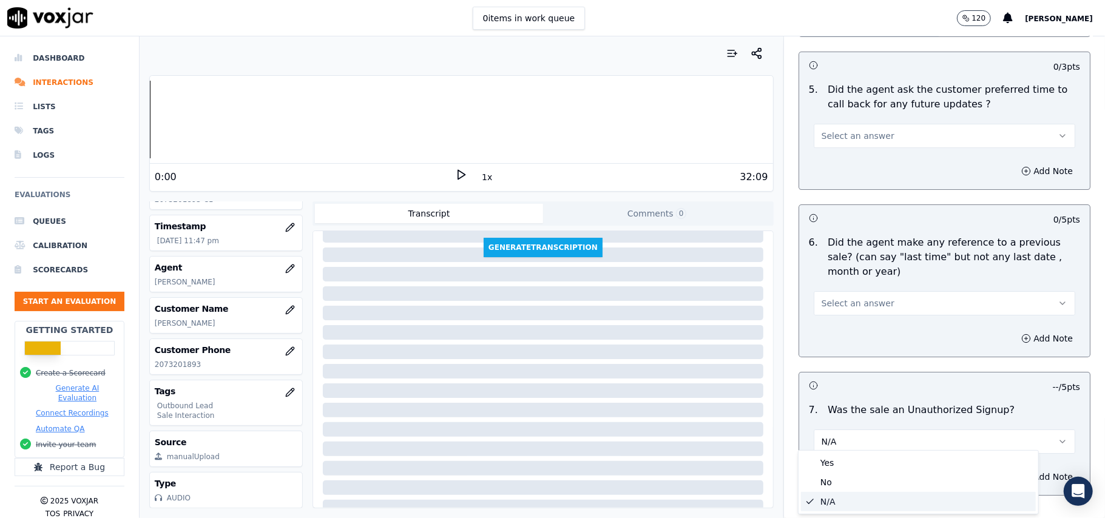
click at [831, 476] on div "No" at bounding box center [918, 482] width 235 height 19
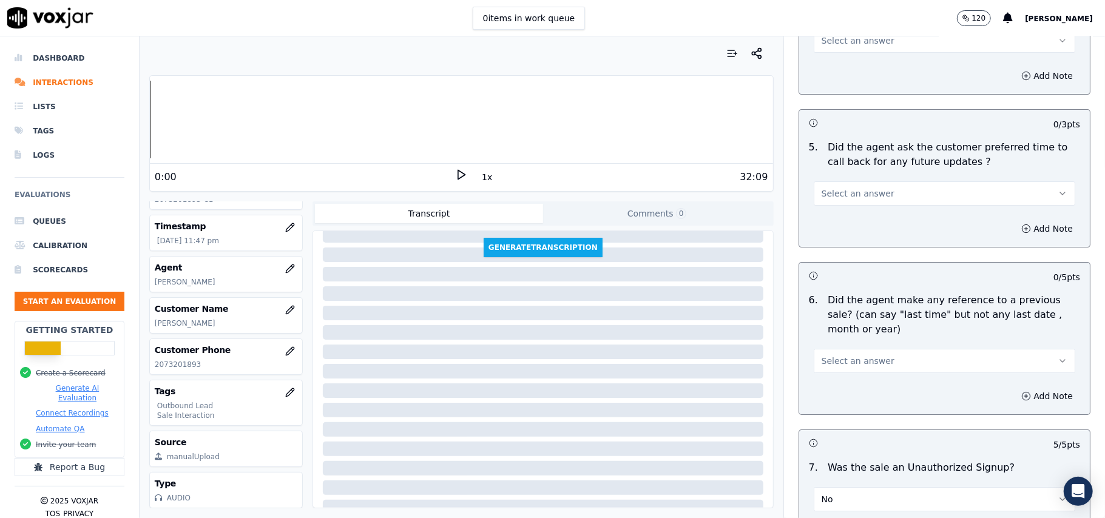
scroll to position [2930, 0]
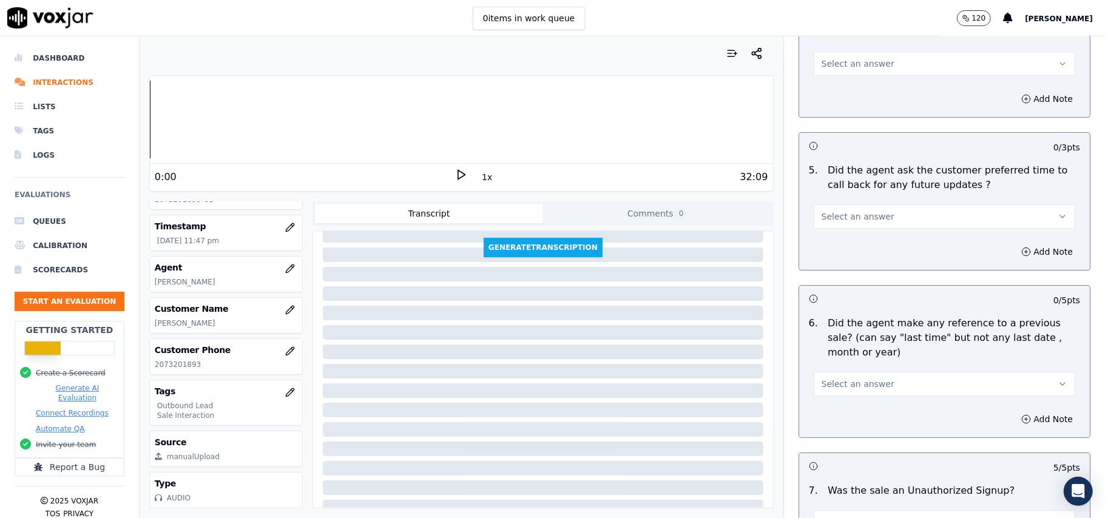
click at [852, 372] on button "Select an answer" at bounding box center [945, 384] width 262 height 24
click at [841, 424] on div "No" at bounding box center [918, 424] width 235 height 19
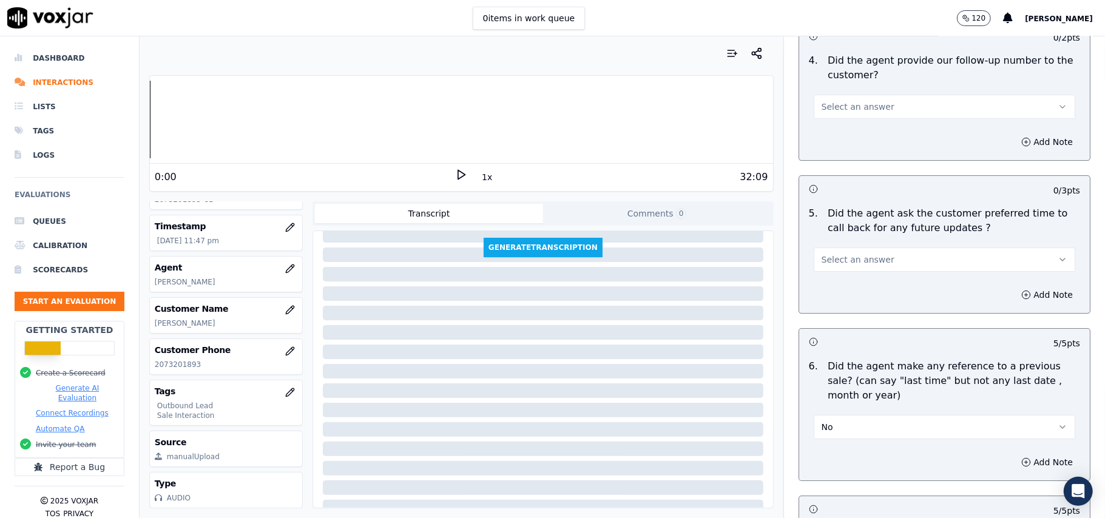
scroll to position [2849, 0]
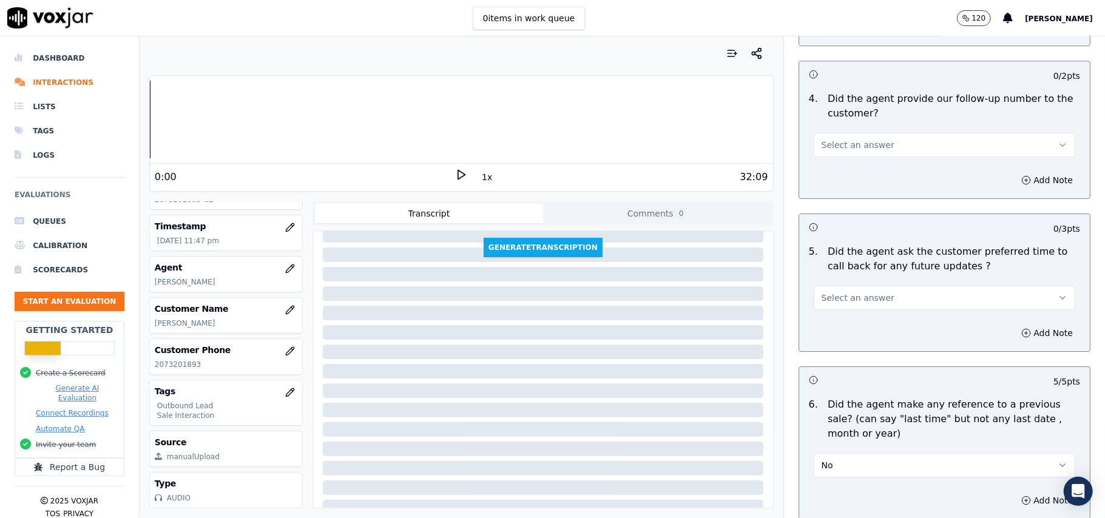
click at [873, 290] on button "Select an answer" at bounding box center [945, 298] width 262 height 24
click at [858, 316] on div "Yes" at bounding box center [918, 318] width 235 height 19
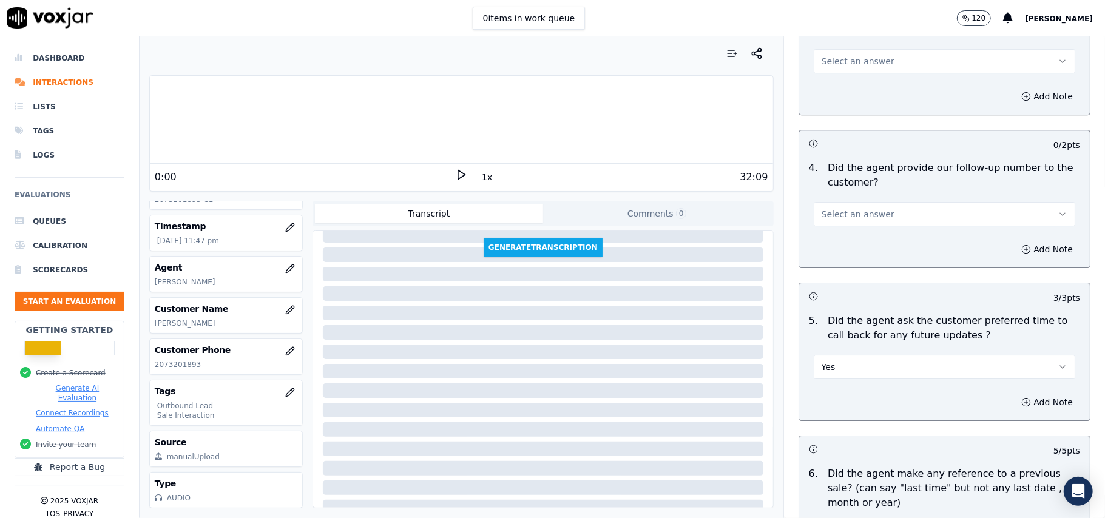
scroll to position [2688, 0]
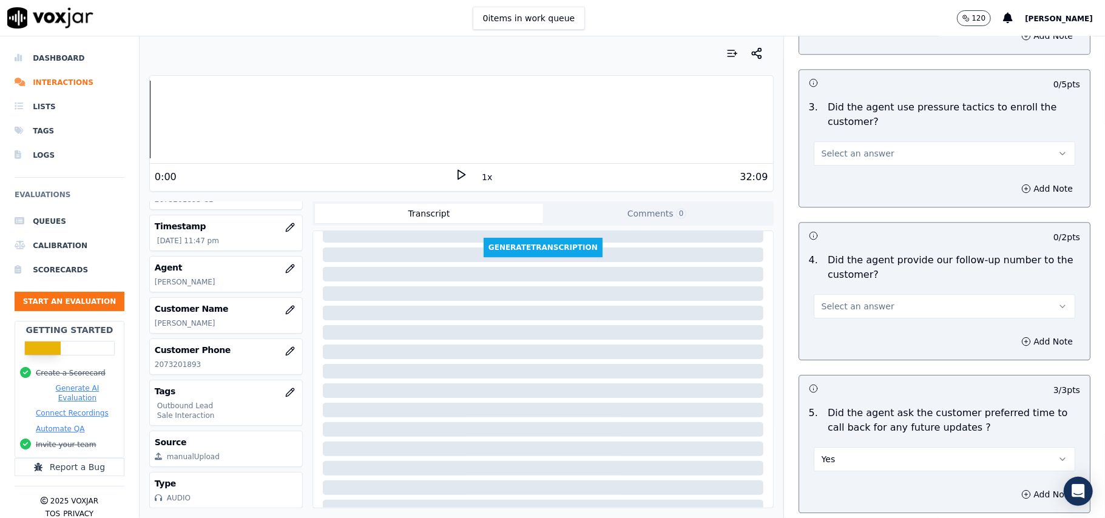
click at [860, 300] on span "Select an answer" at bounding box center [858, 306] width 73 height 12
click at [860, 328] on div "Yes" at bounding box center [918, 326] width 235 height 19
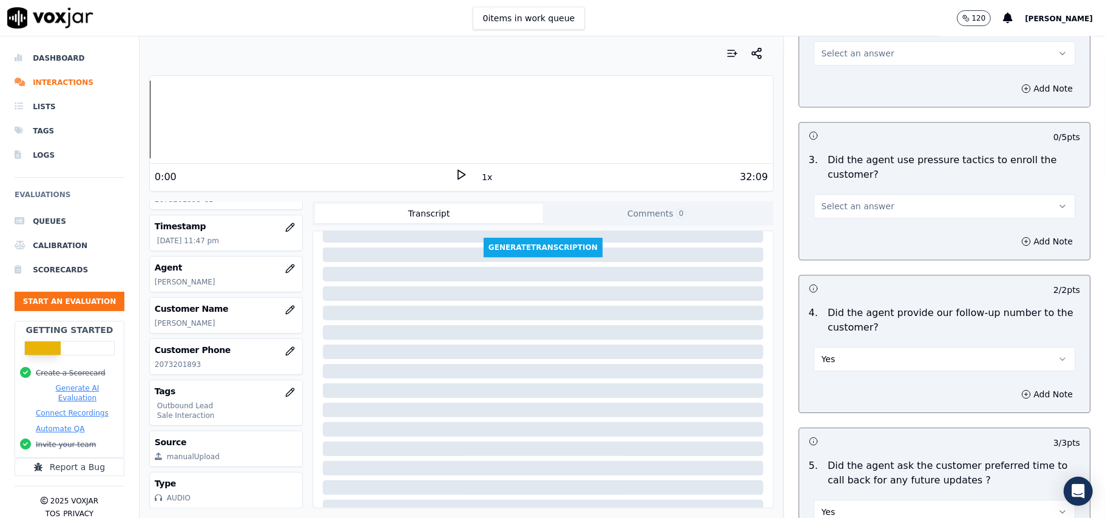
scroll to position [2526, 0]
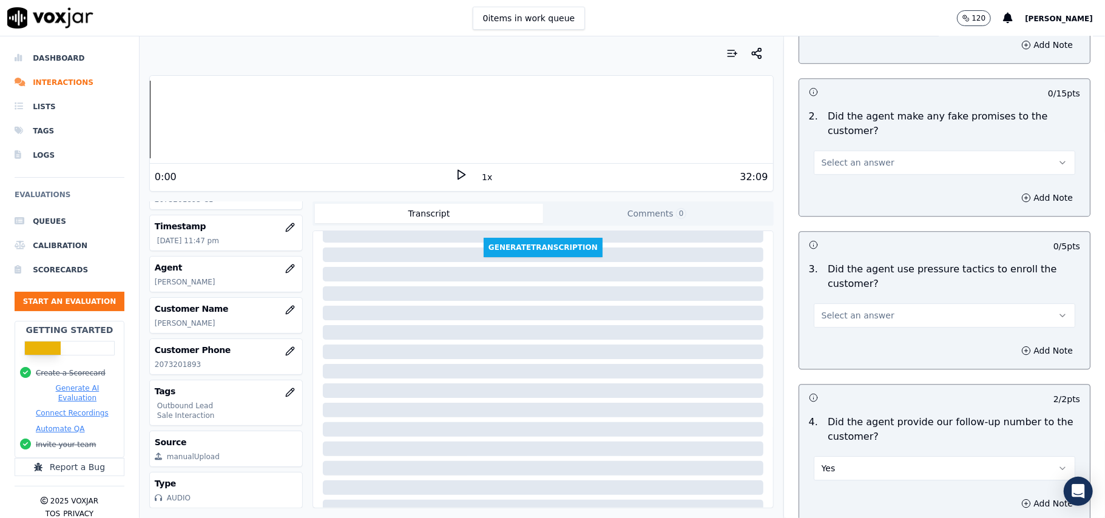
click at [870, 311] on button "Select an answer" at bounding box center [945, 315] width 262 height 24
click at [862, 353] on div "No" at bounding box center [918, 354] width 235 height 19
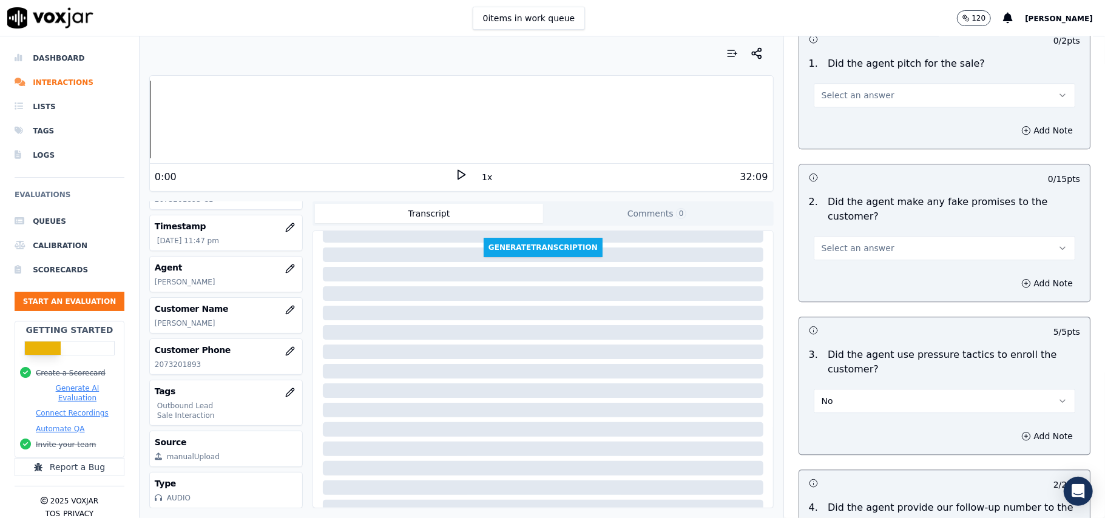
scroll to position [2364, 0]
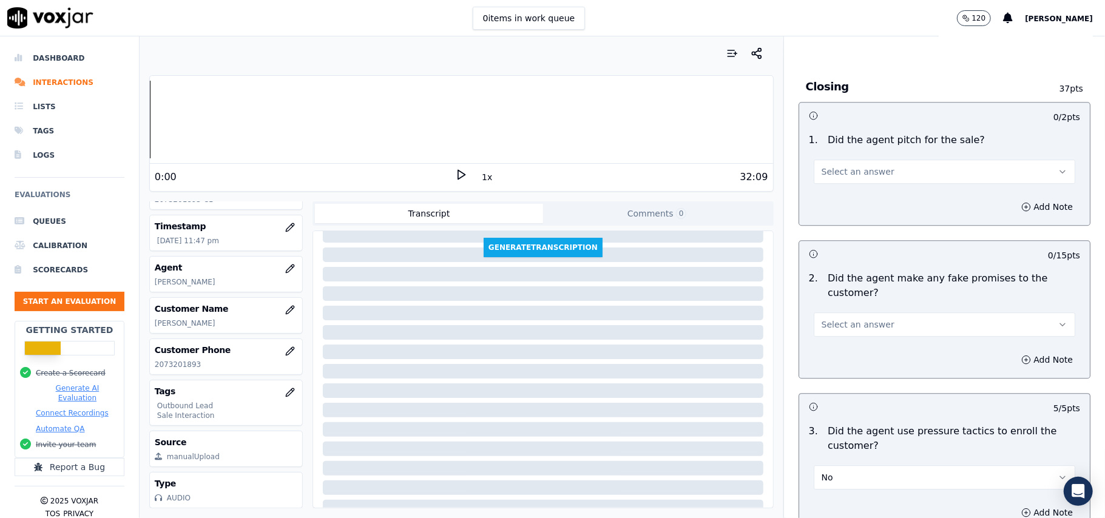
click at [861, 310] on div "Select an answer" at bounding box center [945, 323] width 262 height 27
click at [858, 319] on span "Select an answer" at bounding box center [858, 325] width 73 height 12
click at [858, 357] on div "No" at bounding box center [918, 363] width 235 height 19
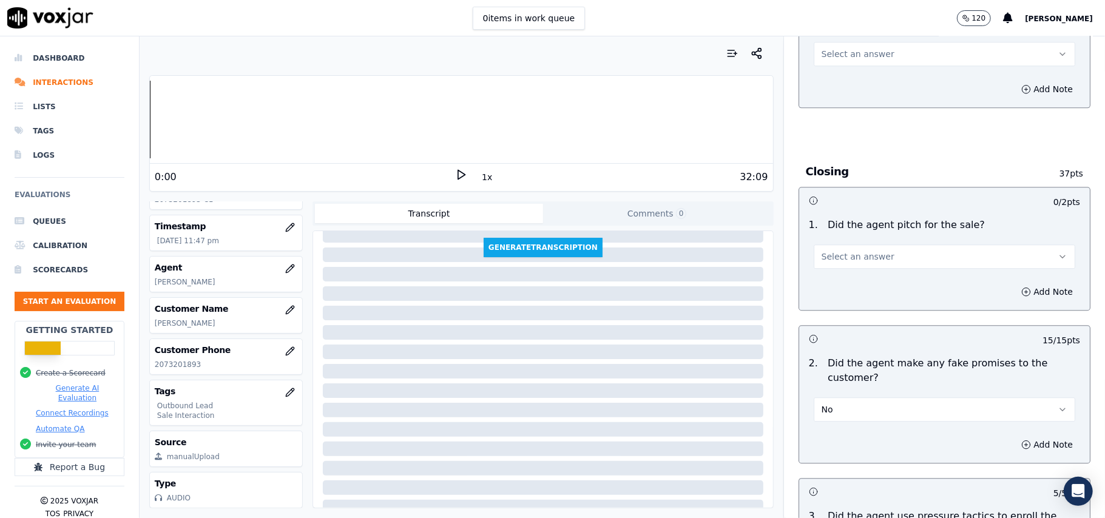
scroll to position [2202, 0]
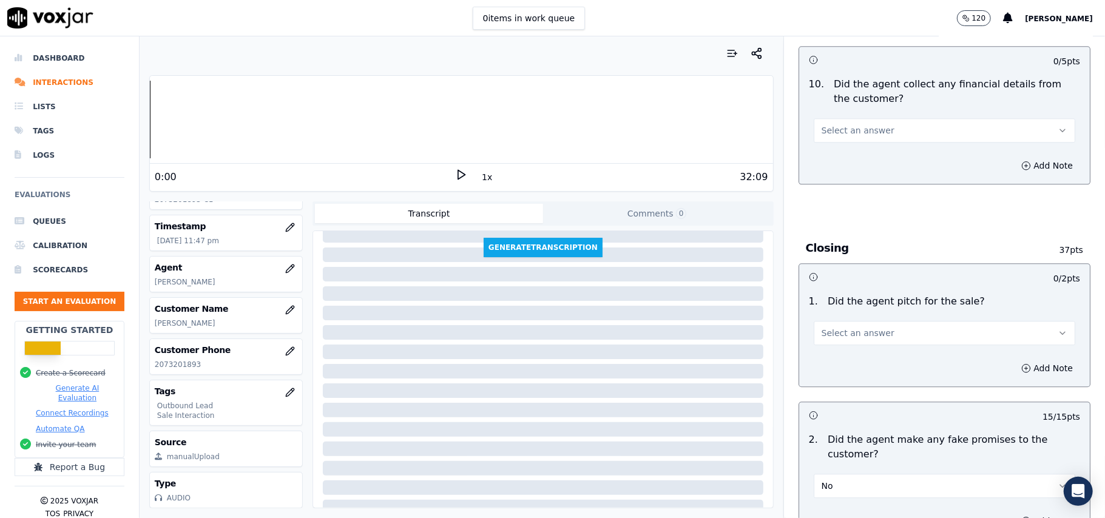
click at [845, 331] on span "Select an answer" at bounding box center [858, 333] width 73 height 12
click at [843, 345] on div "Yes" at bounding box center [918, 352] width 235 height 19
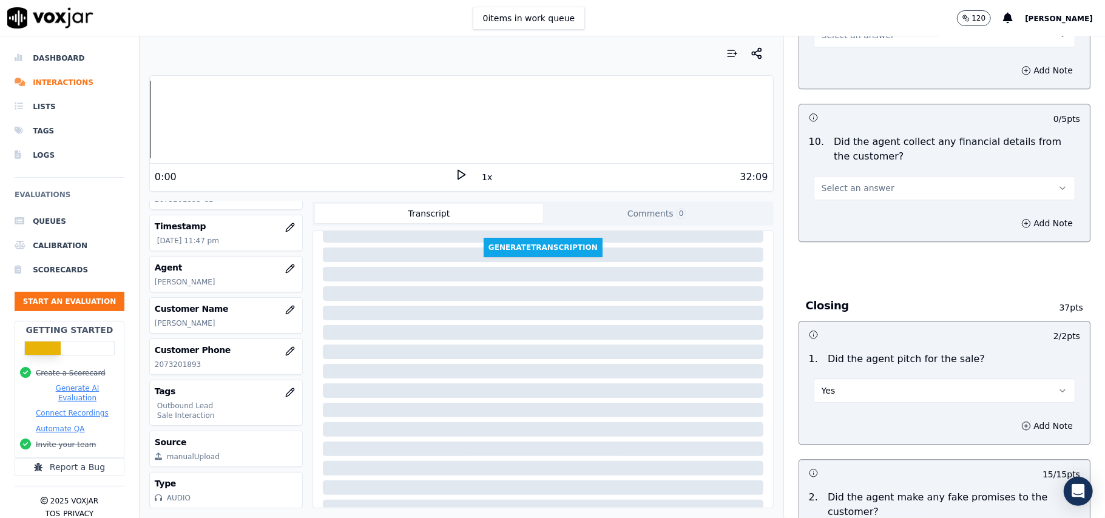
scroll to position [2040, 0]
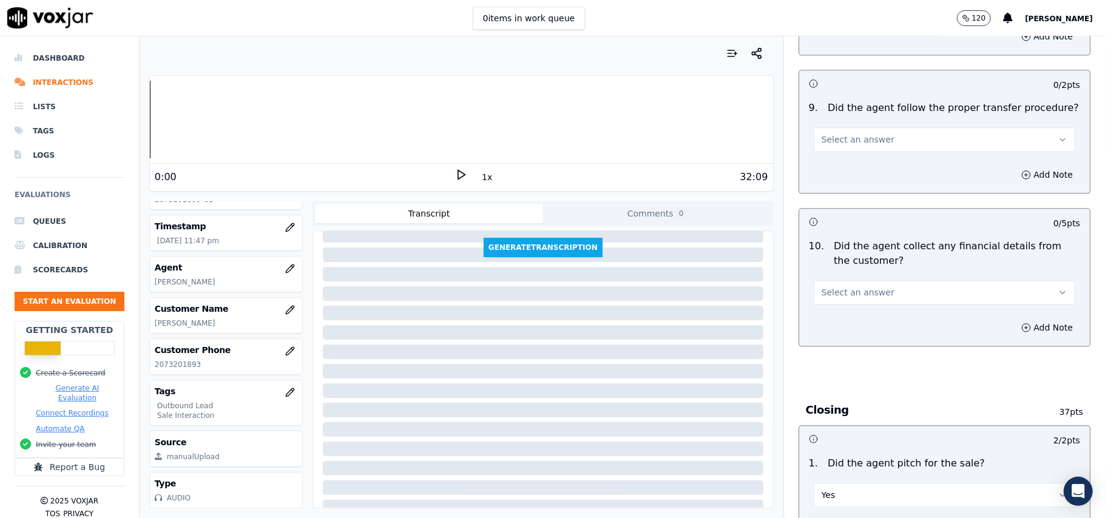
click at [868, 287] on span "Select an answer" at bounding box center [858, 292] width 73 height 12
click at [855, 331] on div "No" at bounding box center [918, 330] width 235 height 19
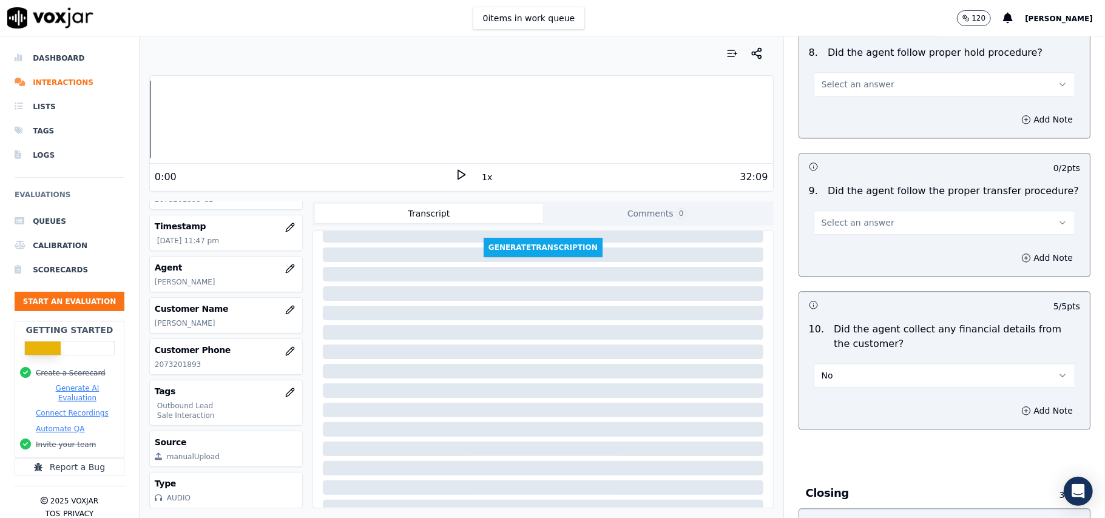
scroll to position [1878, 0]
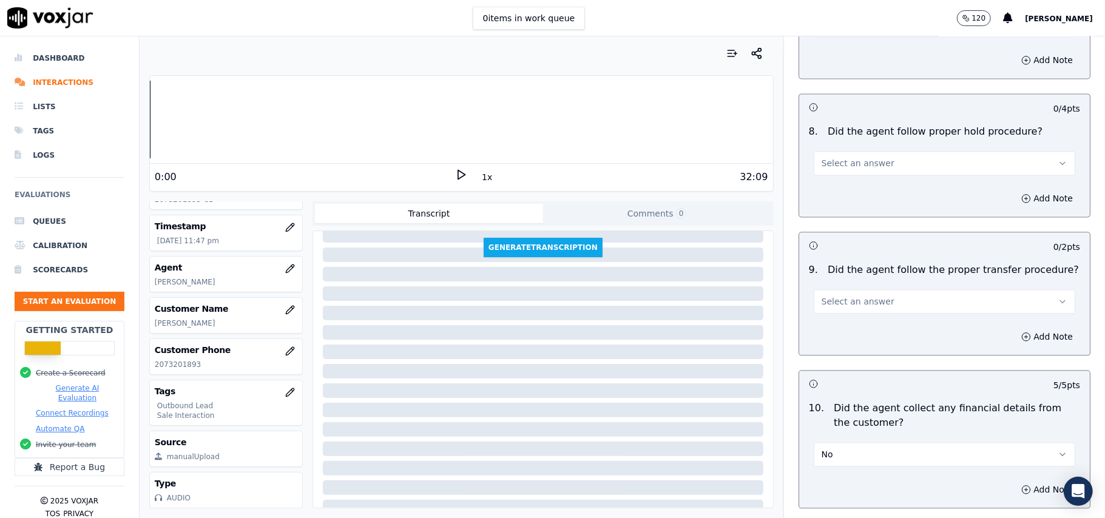
click at [867, 296] on span "Select an answer" at bounding box center [858, 302] width 73 height 12
click at [861, 316] on div "Yes" at bounding box center [918, 319] width 235 height 19
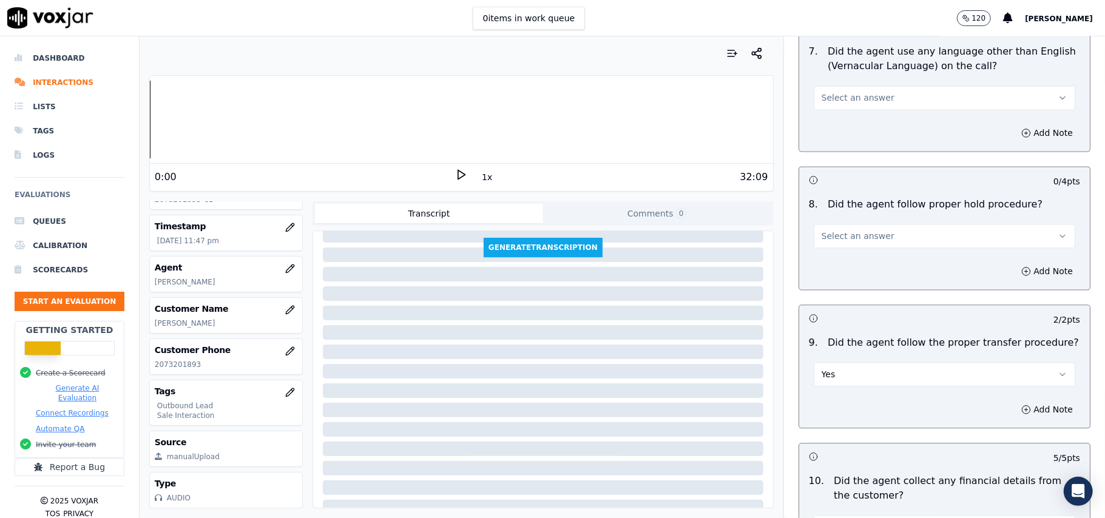
scroll to position [1717, 0]
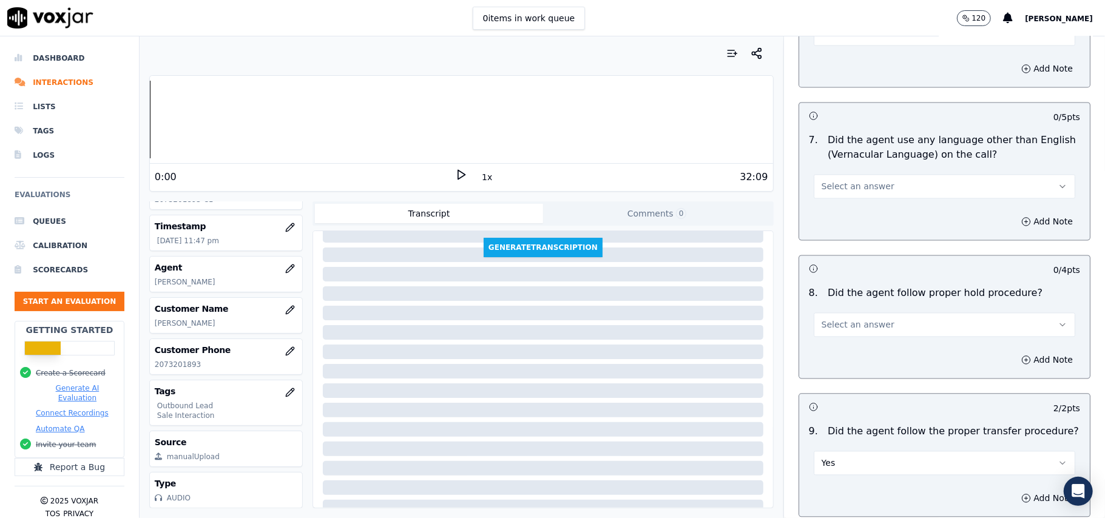
click at [892, 313] on button "Select an answer" at bounding box center [945, 325] width 262 height 24
click at [889, 335] on div "Yes" at bounding box center [918, 342] width 235 height 19
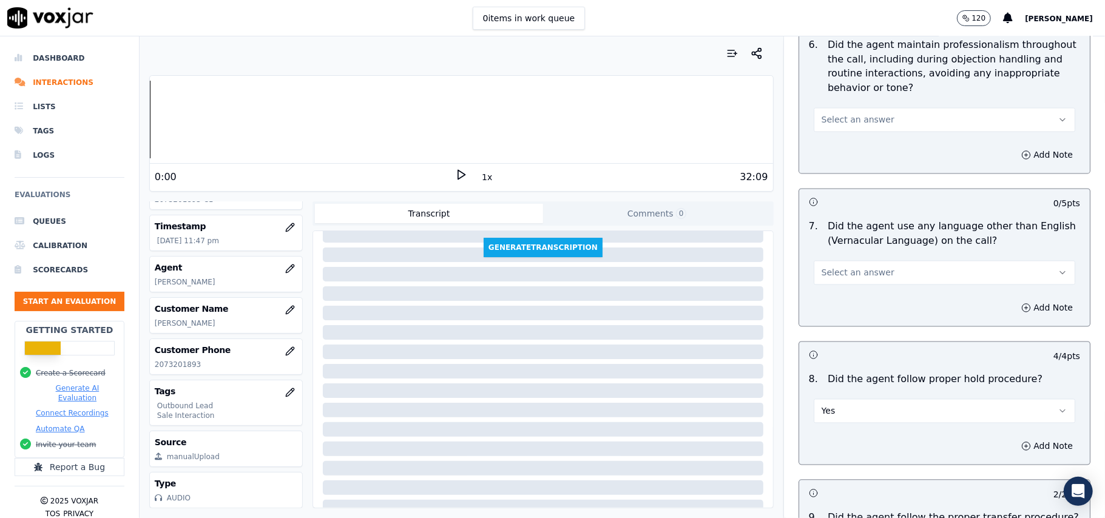
scroll to position [1554, 0]
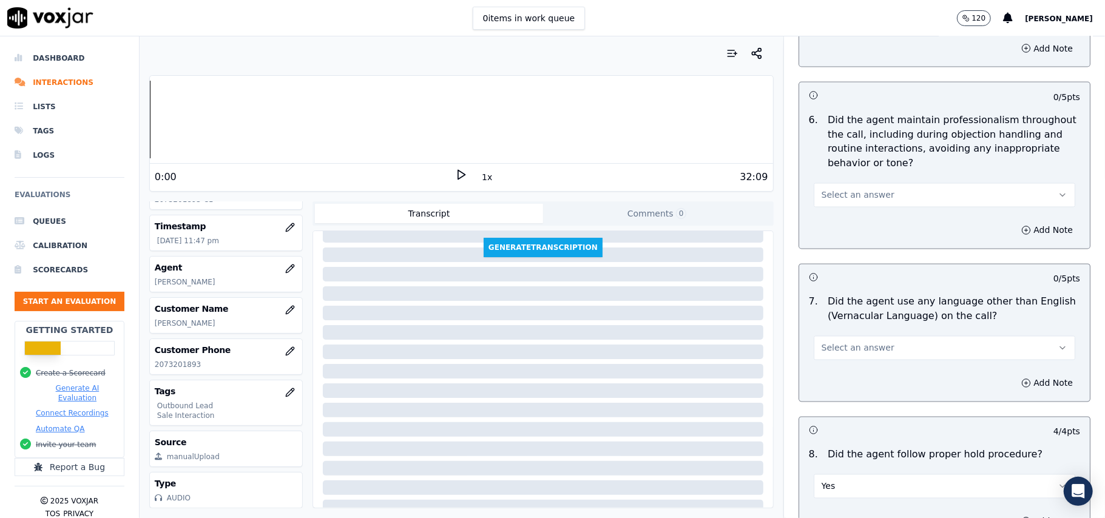
click at [880, 336] on button "Select an answer" at bounding box center [945, 348] width 262 height 24
click at [866, 388] on div "No" at bounding box center [918, 385] width 235 height 19
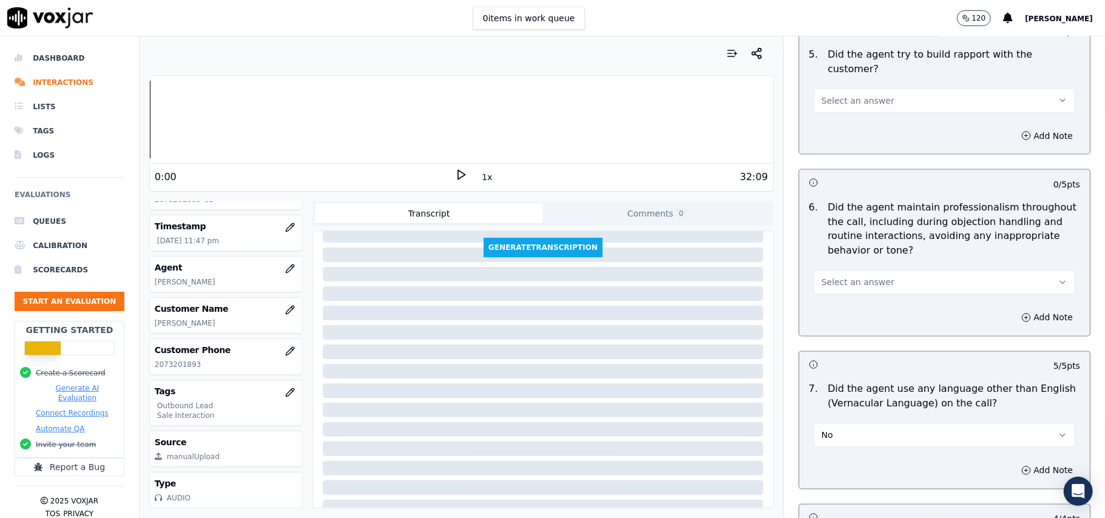
scroll to position [1392, 0]
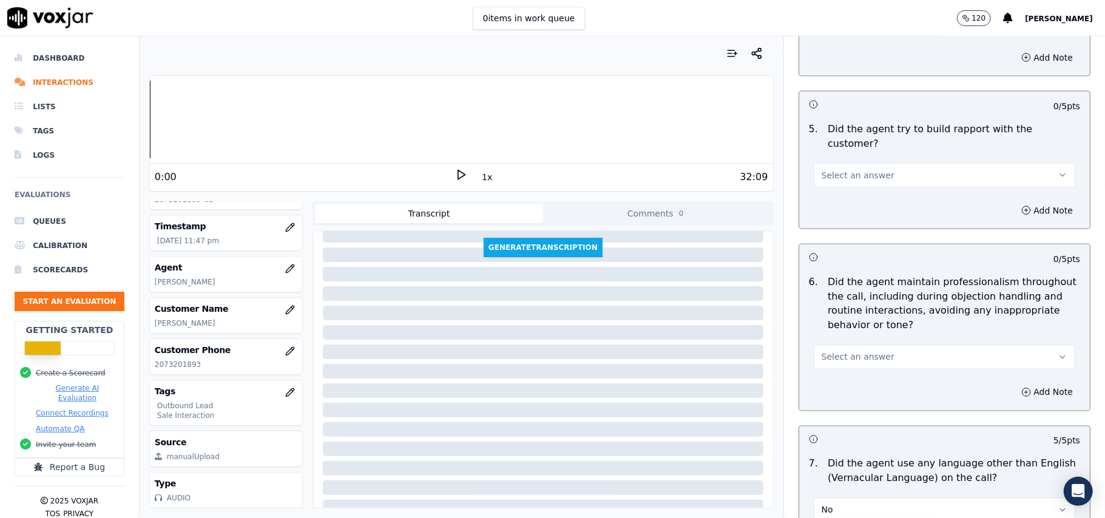
click at [872, 348] on button "Select an answer" at bounding box center [945, 357] width 262 height 24
click at [872, 378] on div "Yes" at bounding box center [918, 374] width 235 height 19
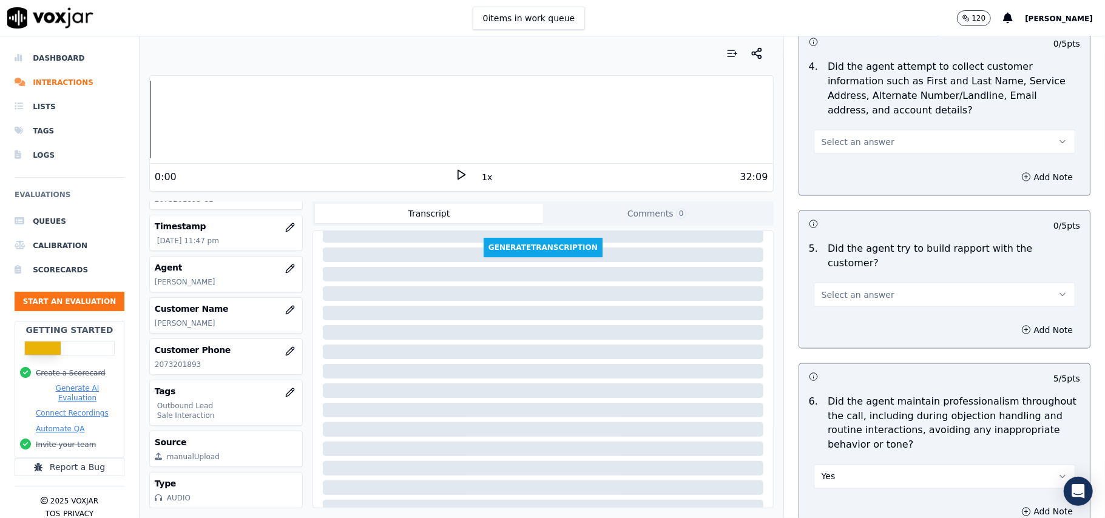
scroll to position [1150, 0]
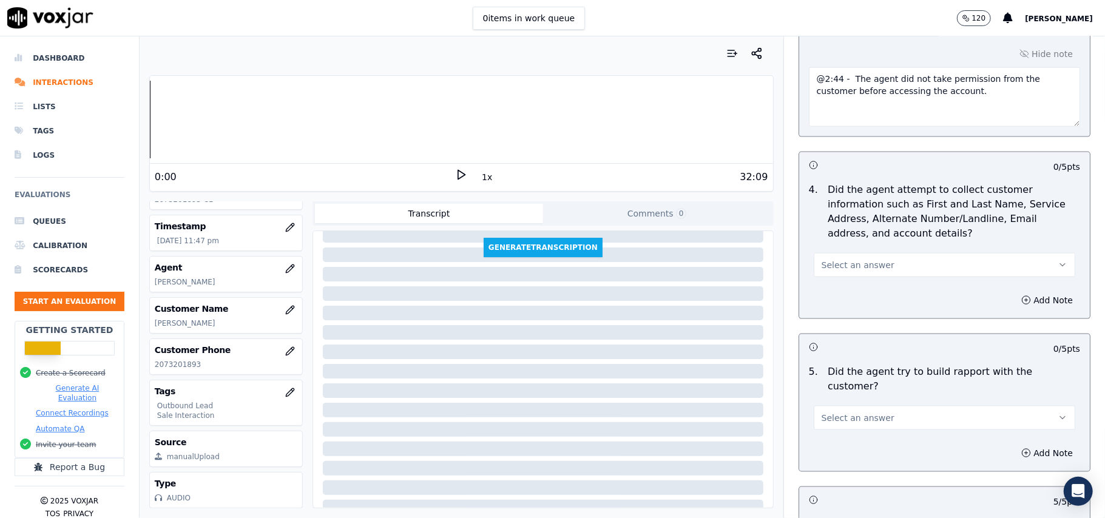
click at [855, 412] on span "Select an answer" at bounding box center [858, 418] width 73 height 12
click at [860, 430] on div "Yes" at bounding box center [918, 434] width 235 height 19
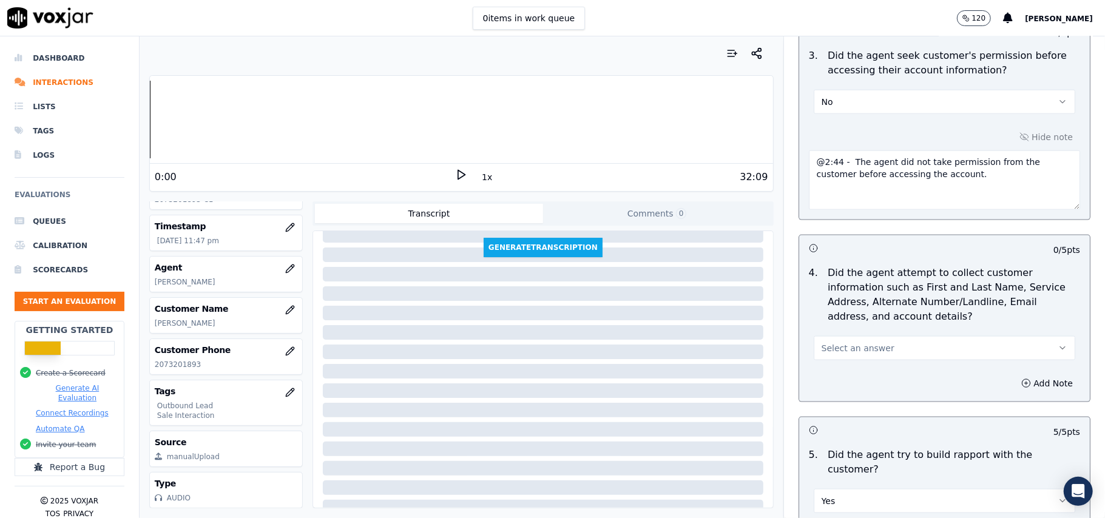
scroll to position [988, 0]
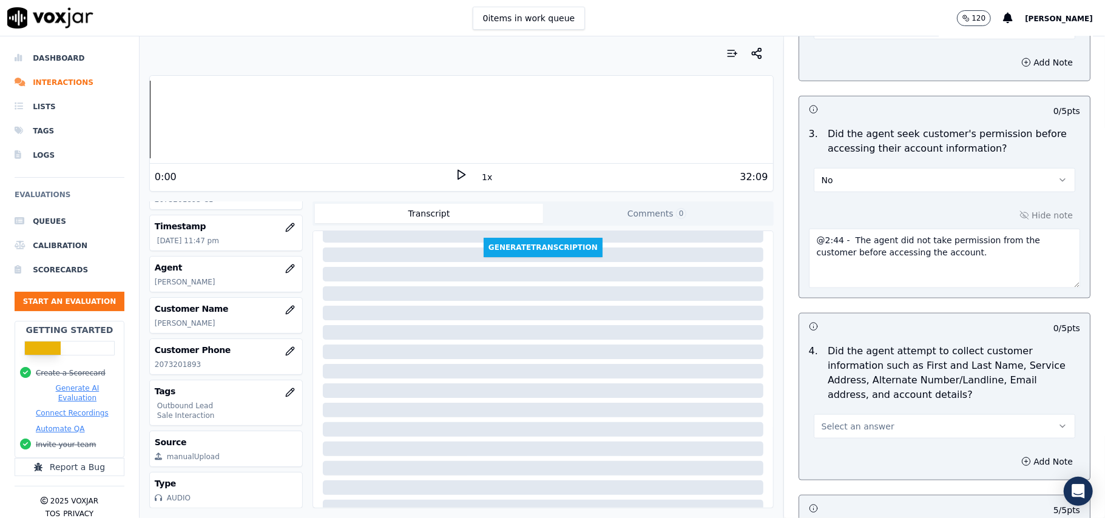
click at [846, 424] on span "Select an answer" at bounding box center [858, 427] width 73 height 12
click at [846, 497] on div "N/A" at bounding box center [918, 496] width 235 height 19
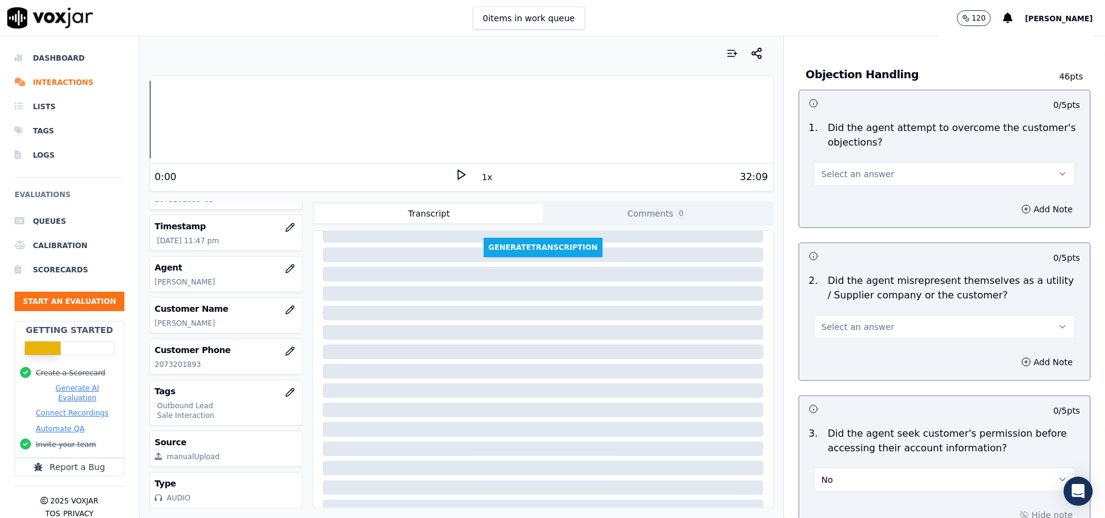
scroll to position [664, 0]
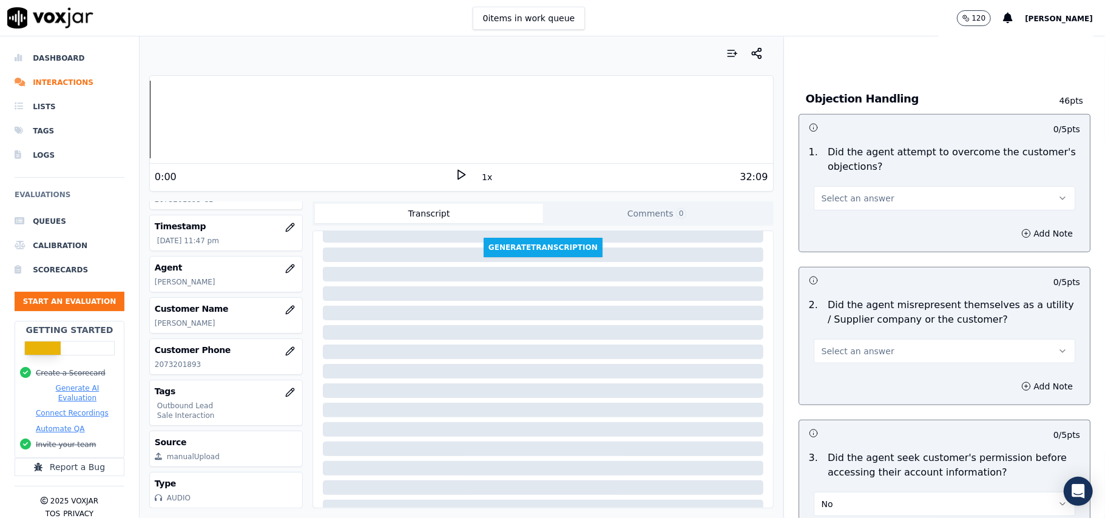
click at [859, 347] on span "Select an answer" at bounding box center [858, 351] width 73 height 12
click at [840, 399] on div "No" at bounding box center [918, 399] width 235 height 19
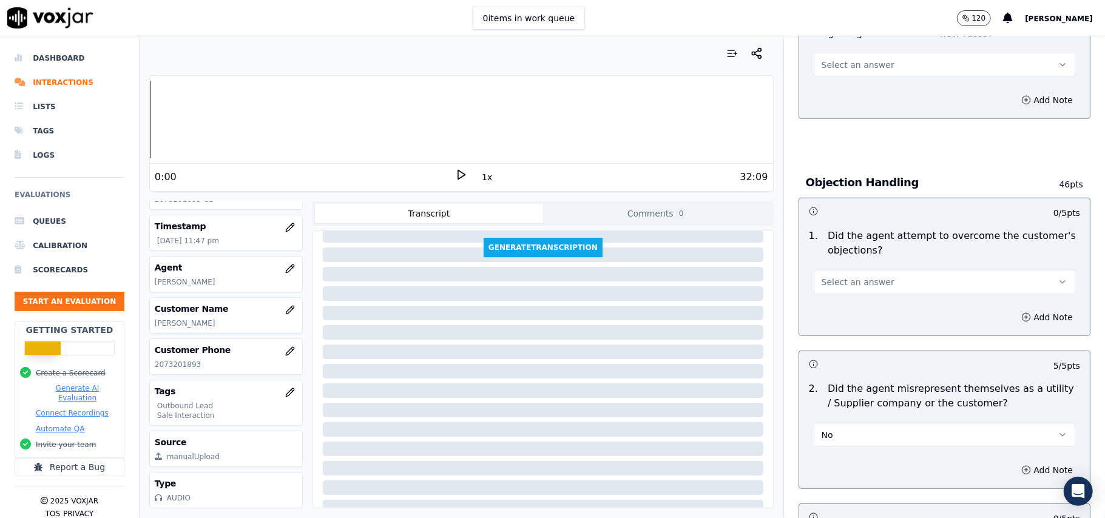
scroll to position [503, 0]
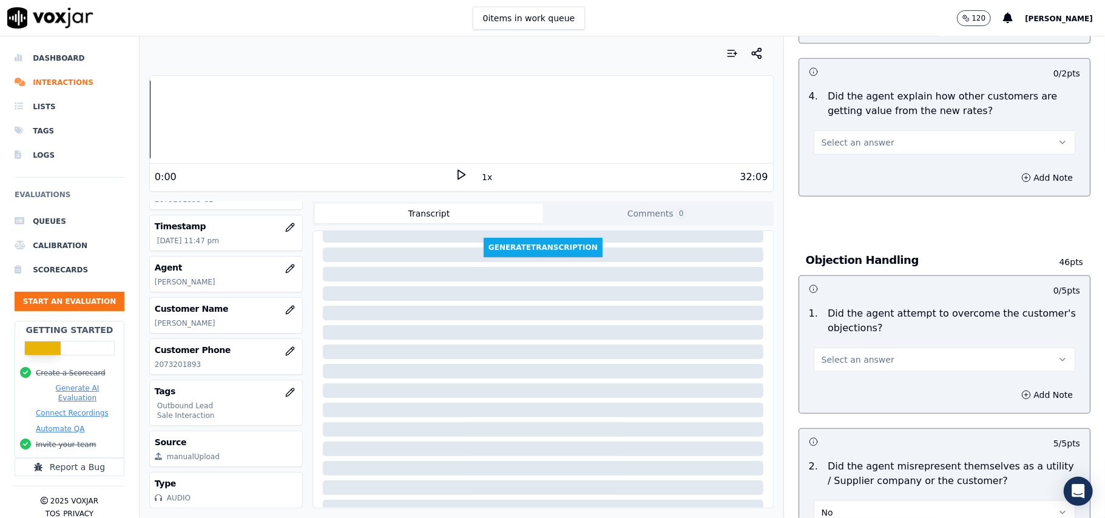
click at [843, 366] on span "Select an answer" at bounding box center [858, 360] width 73 height 12
click at [838, 393] on div "Yes" at bounding box center [918, 388] width 235 height 19
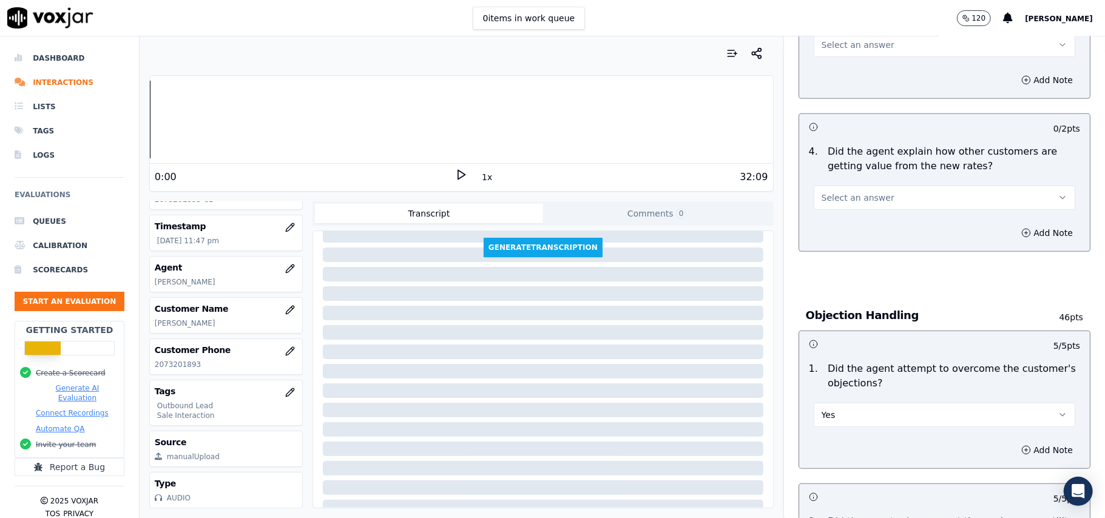
scroll to position [421, 0]
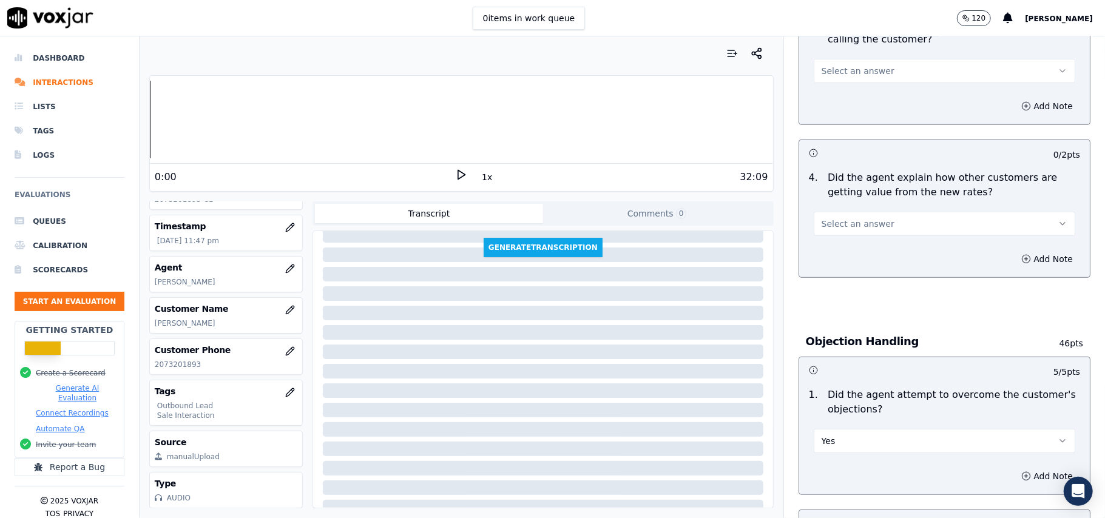
click at [881, 228] on button "Select an answer" at bounding box center [945, 224] width 262 height 24
click at [881, 254] on div "Yes" at bounding box center [918, 252] width 235 height 19
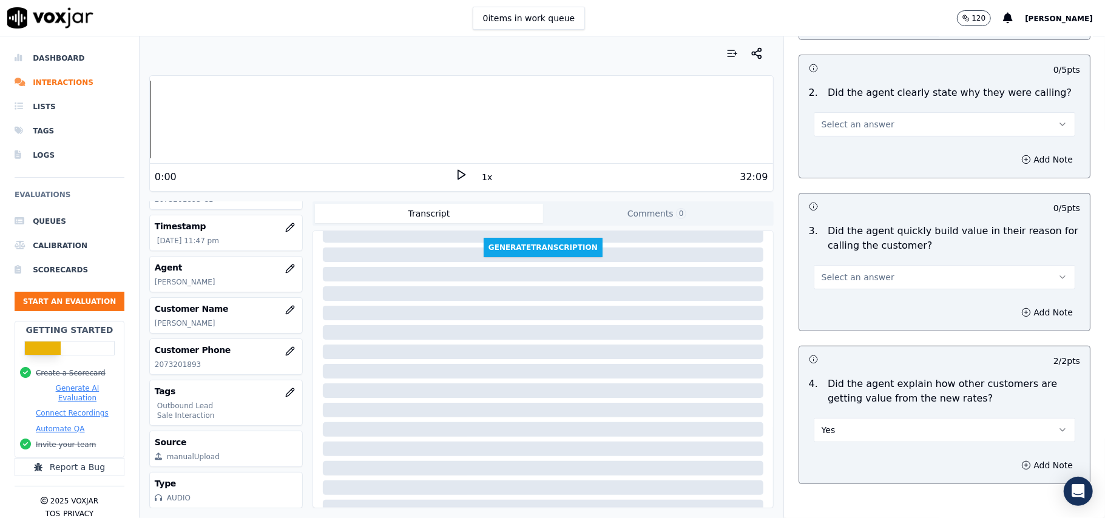
scroll to position [178, 0]
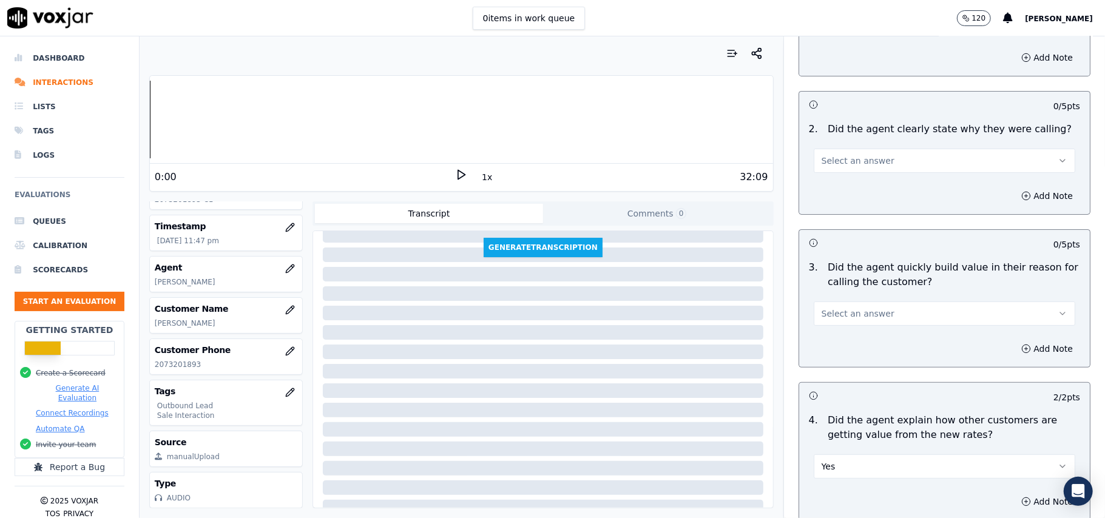
click at [849, 311] on span "Select an answer" at bounding box center [858, 314] width 73 height 12
click at [848, 340] on div "Yes" at bounding box center [918, 341] width 235 height 19
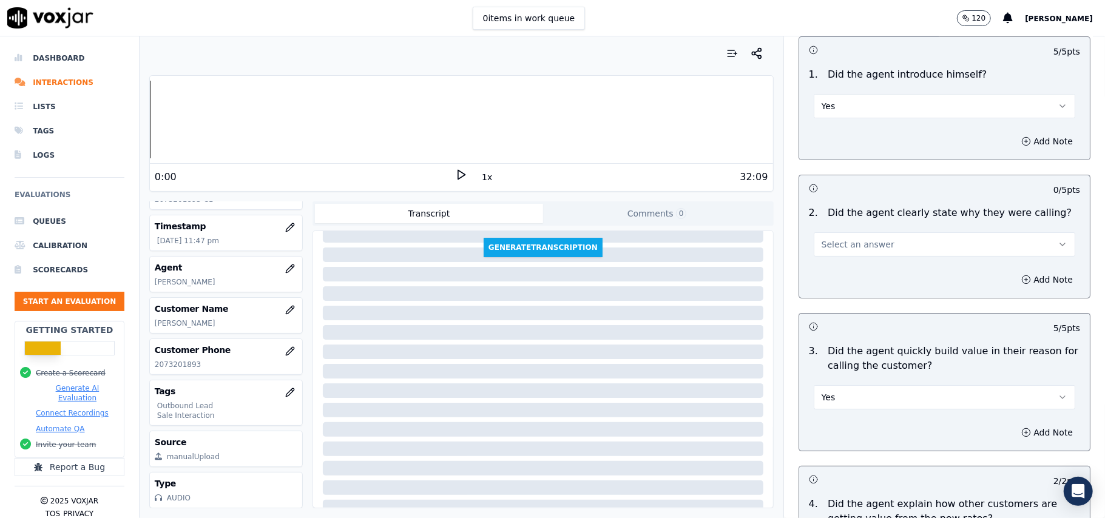
scroll to position [17, 0]
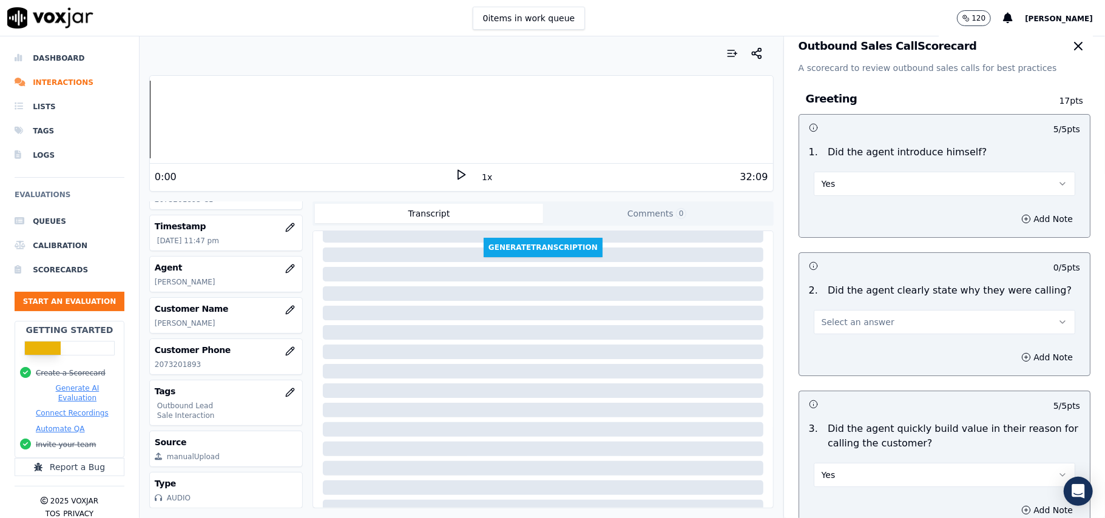
click at [850, 324] on span "Select an answer" at bounding box center [858, 322] width 73 height 12
click at [845, 347] on div "Yes" at bounding box center [918, 350] width 235 height 19
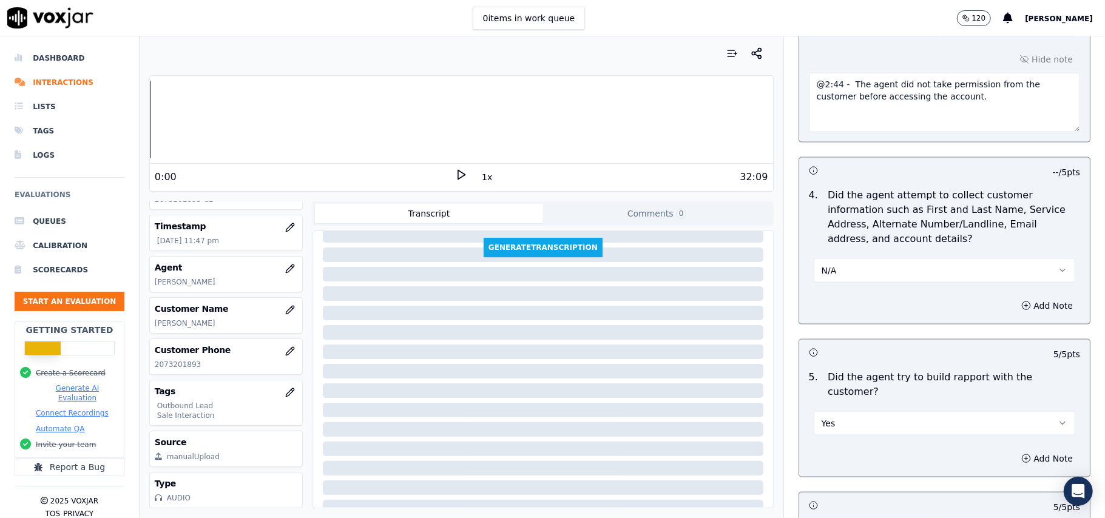
scroll to position [3092, 0]
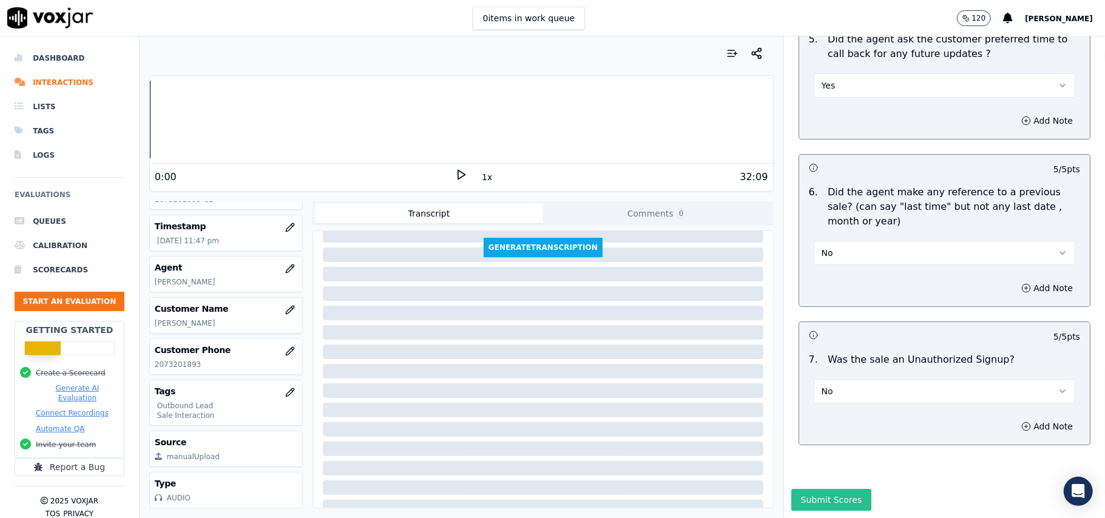
click at [829, 489] on button "Submit Scores" at bounding box center [831, 500] width 81 height 22
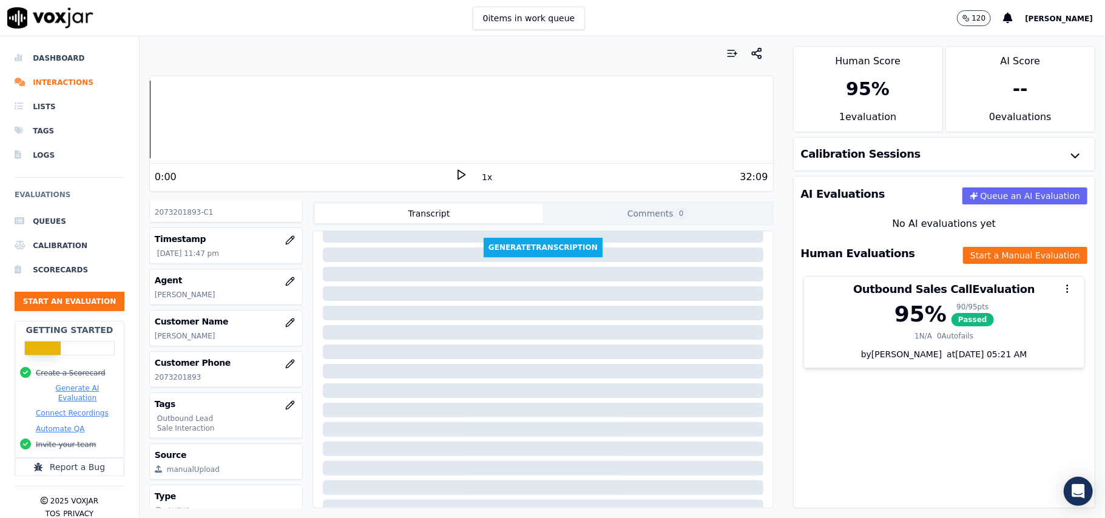
scroll to position [38, 0]
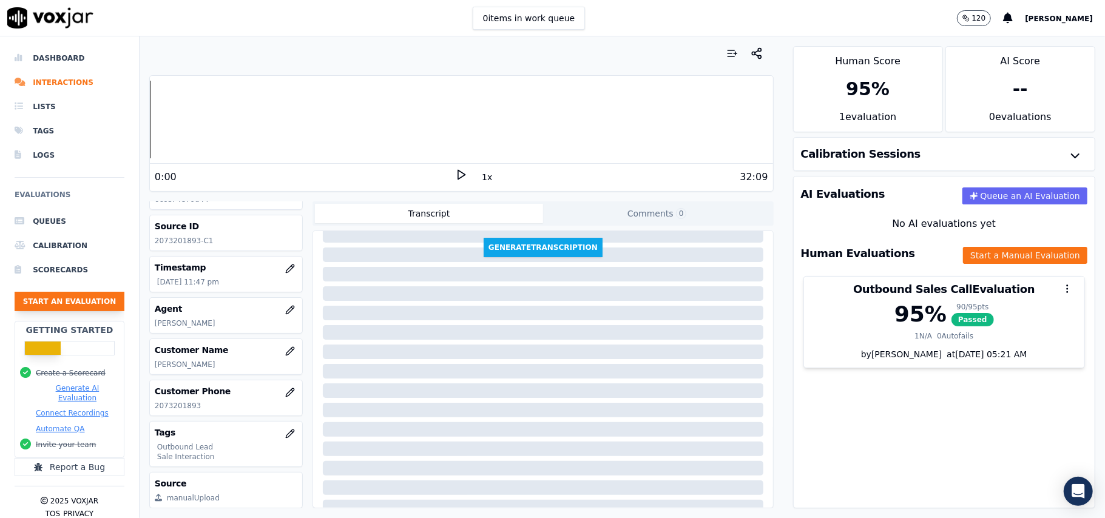
click at [54, 305] on button "Start an Evaluation" at bounding box center [70, 301] width 110 height 19
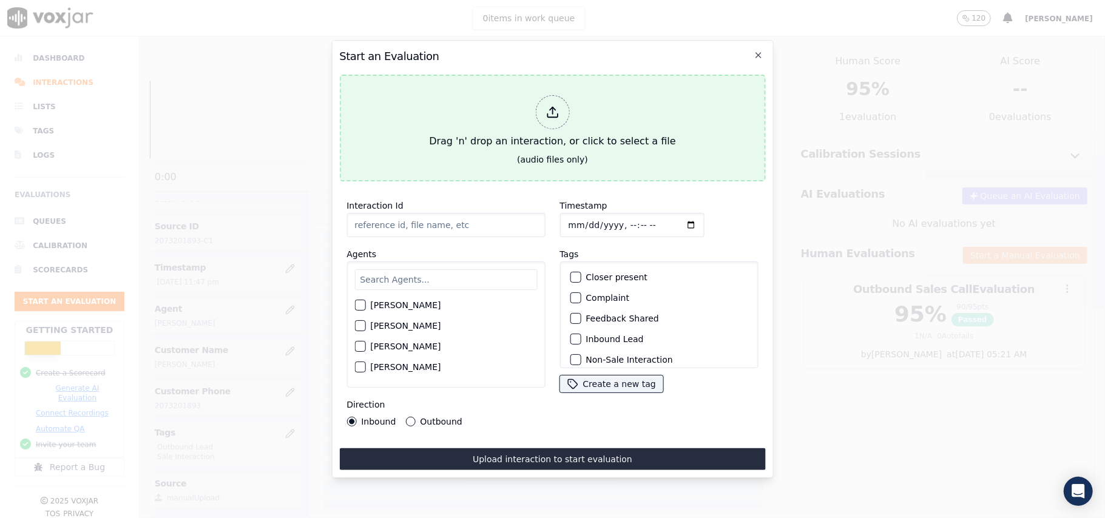
click at [542, 105] on div at bounding box center [552, 112] width 34 height 34
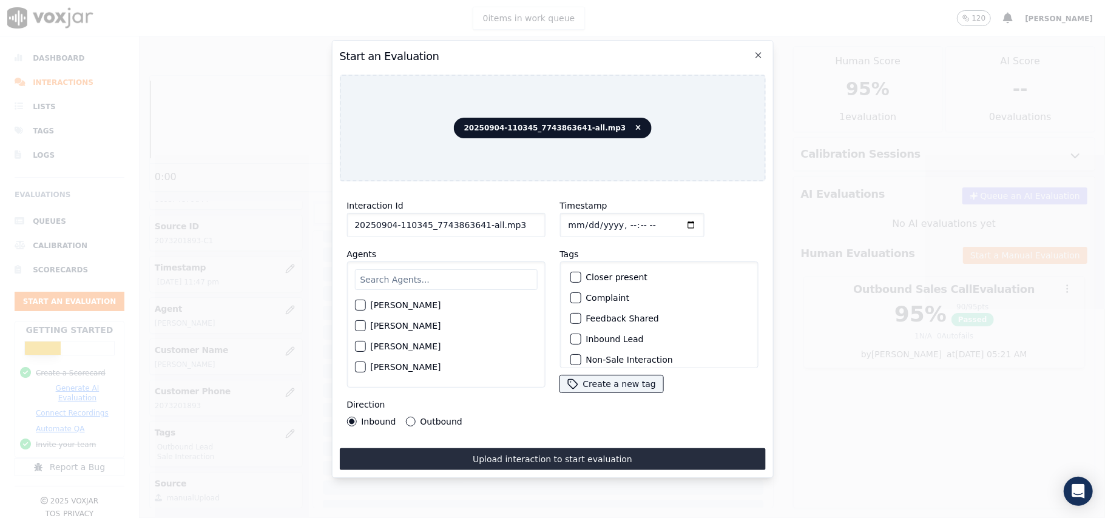
drag, startPoint x: 508, startPoint y: 217, endPoint x: 475, endPoint y: 220, distance: 33.5
click at [475, 220] on input "20250904-110345_7743863641-all.mp3" at bounding box center [446, 225] width 198 height 24
type input "20250904-110345_7743863641-C1"
click at [585, 219] on input "Timestamp" at bounding box center [632, 225] width 144 height 24
type input "2025-09-04T00:12"
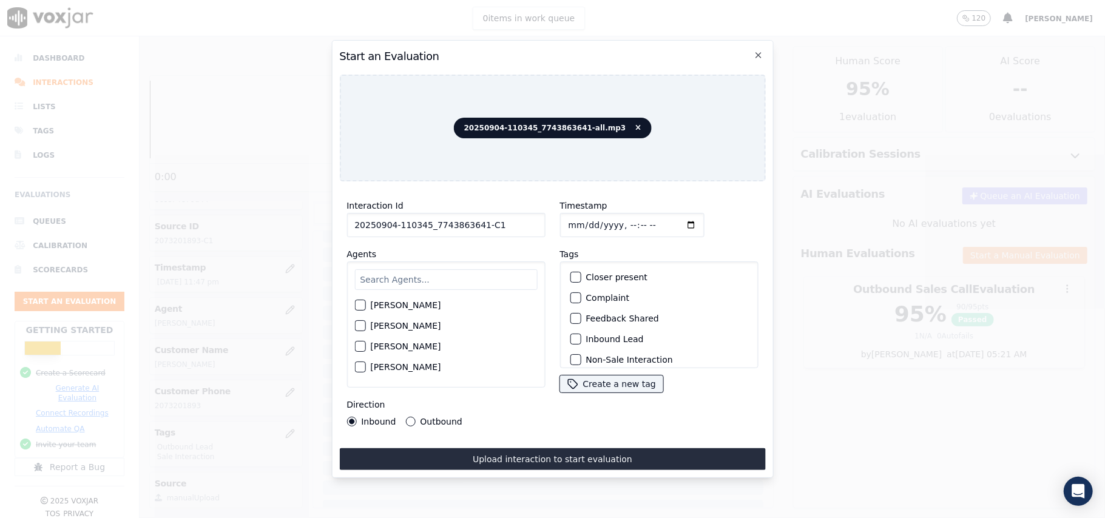
click at [457, 276] on input "text" at bounding box center [445, 279] width 183 height 21
type input "Ches"
click at [387, 305] on label "Chester Chatterjee" at bounding box center [405, 309] width 70 height 8
click at [365, 305] on button "Chester Chatterjee" at bounding box center [359, 308] width 11 height 11
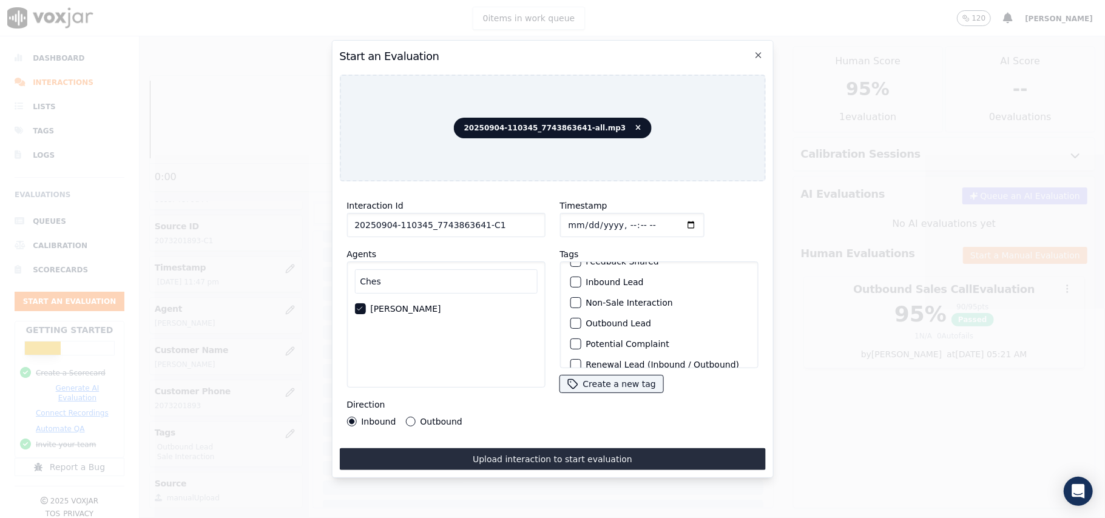
scroll to position [81, 0]
click at [571, 297] on div "button" at bounding box center [575, 300] width 8 height 8
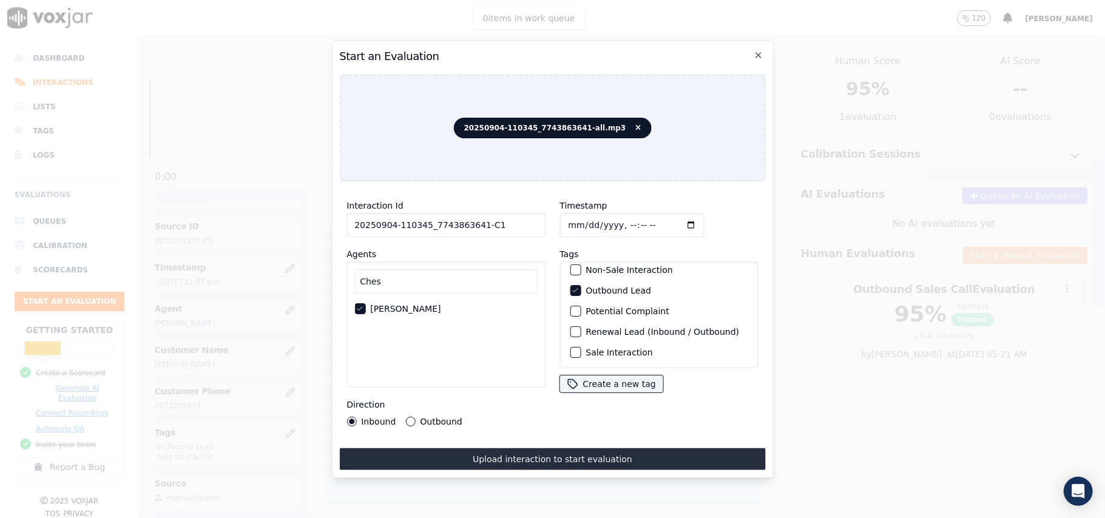
scroll to position [106, 0]
click at [572, 348] on div "button" at bounding box center [575, 352] width 8 height 8
click at [412, 417] on button "Outbound" at bounding box center [410, 422] width 10 height 10
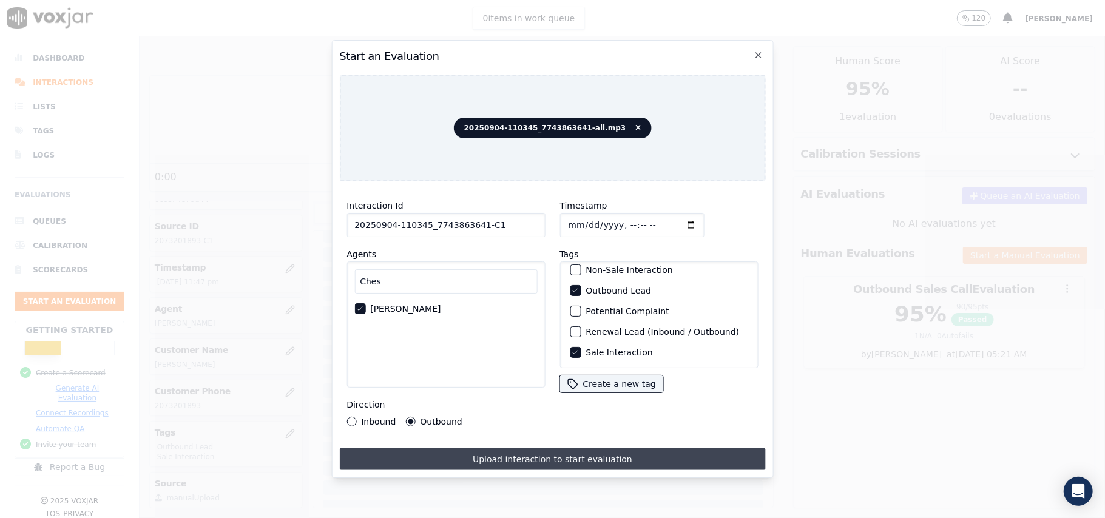
click at [450, 450] on button "Upload interaction to start evaluation" at bounding box center [552, 460] width 426 height 22
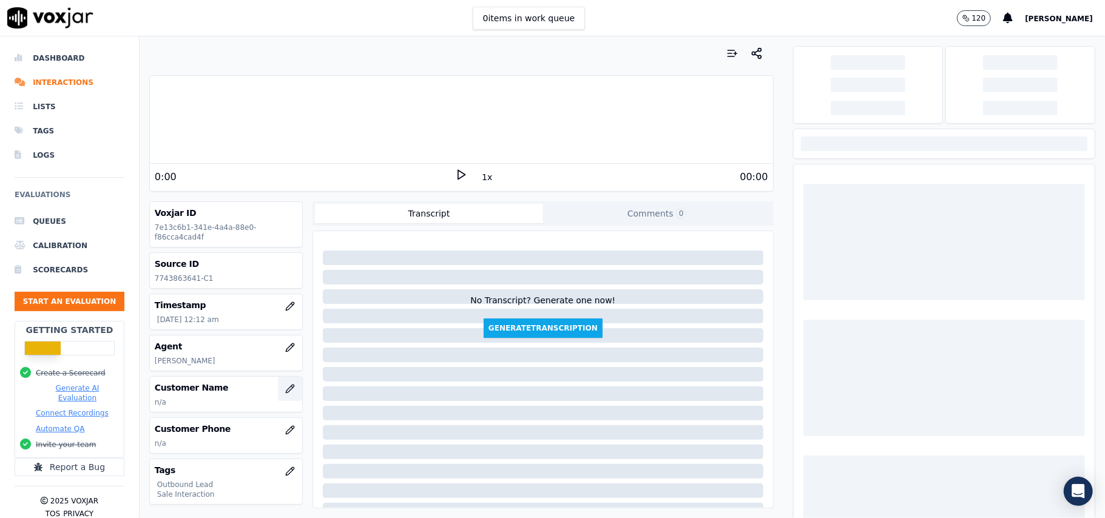
click at [286, 393] on icon "button" at bounding box center [290, 389] width 8 height 8
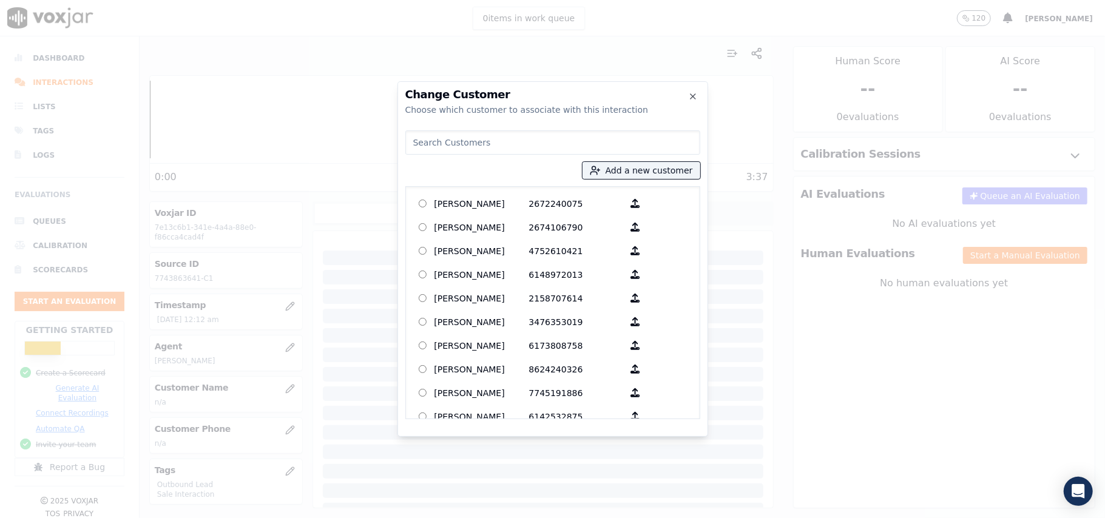
paste input "ROSEMARY GICHERU"
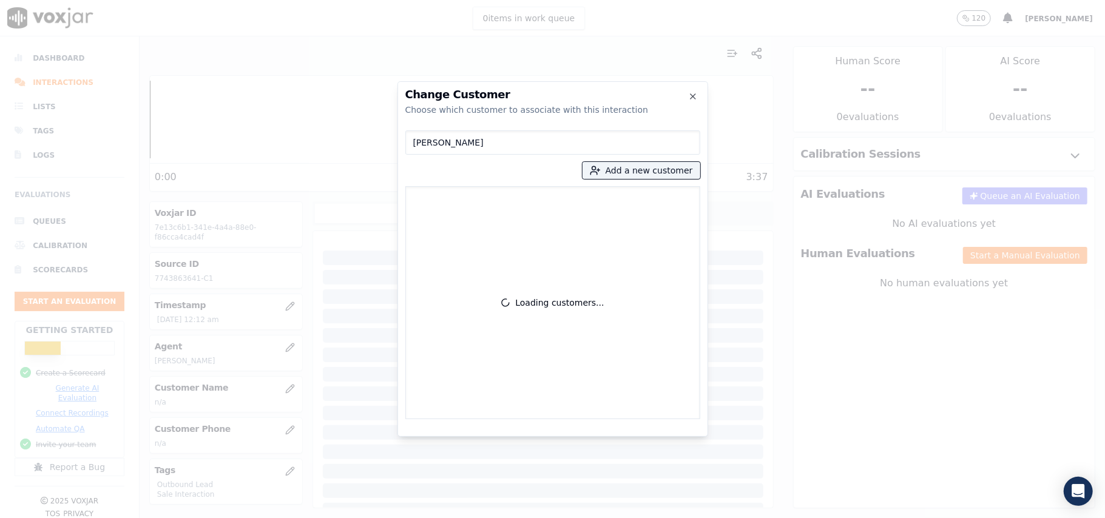
click at [413, 146] on input "ROSEMARY GICHERU" at bounding box center [552, 143] width 295 height 24
type input "ROSEMARY GICHERU"
click at [459, 208] on p "ROSEMARY GICHERU" at bounding box center [482, 203] width 95 height 19
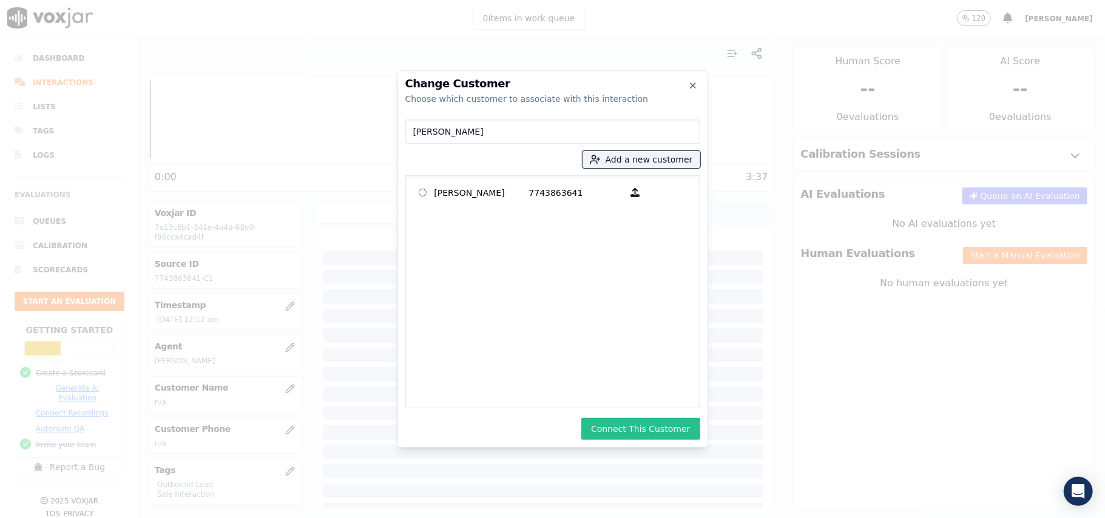
click at [614, 430] on button "Connect This Customer" at bounding box center [640, 429] width 118 height 22
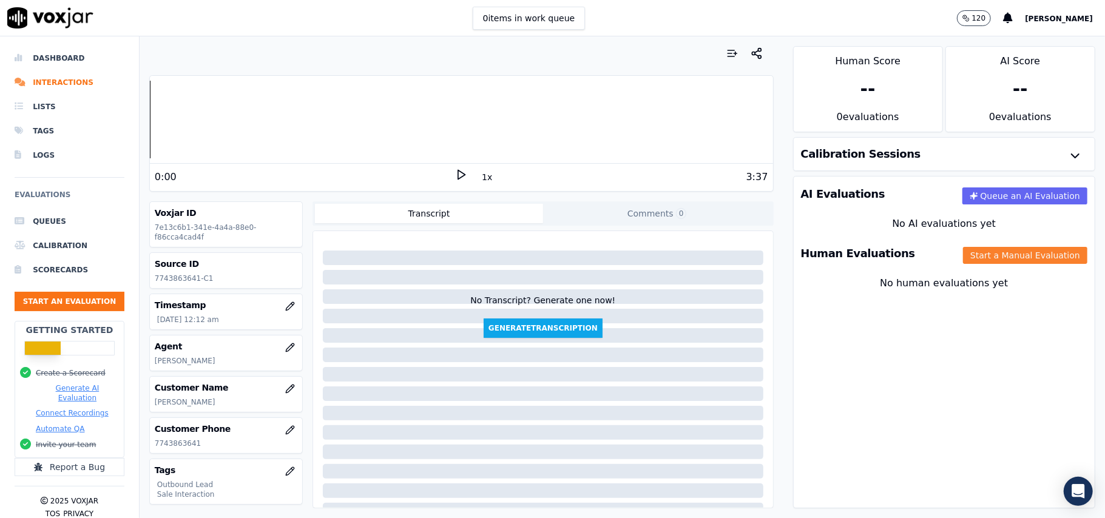
click at [963, 264] on button "Start a Manual Evaluation" at bounding box center [1025, 255] width 124 height 17
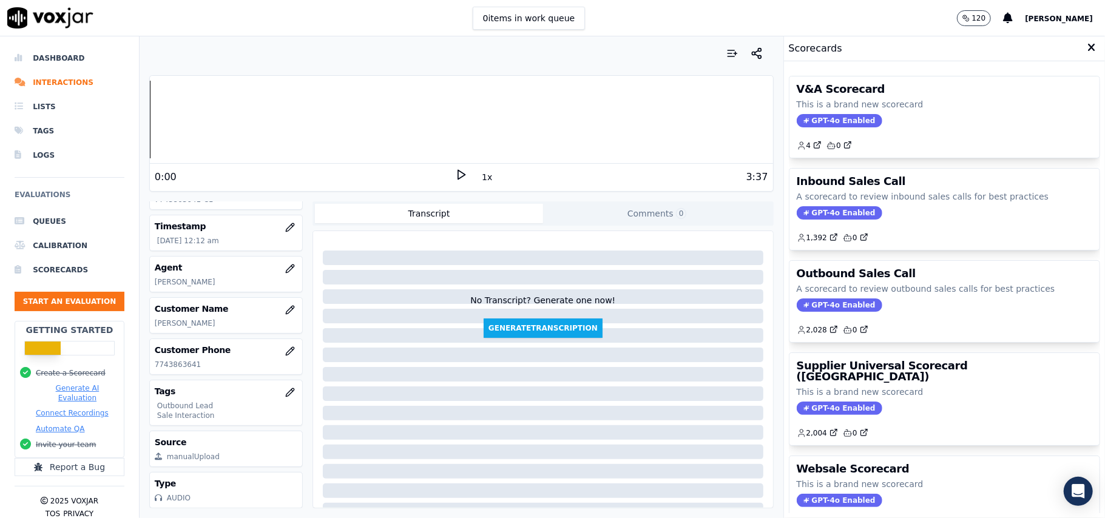
scroll to position [119, 0]
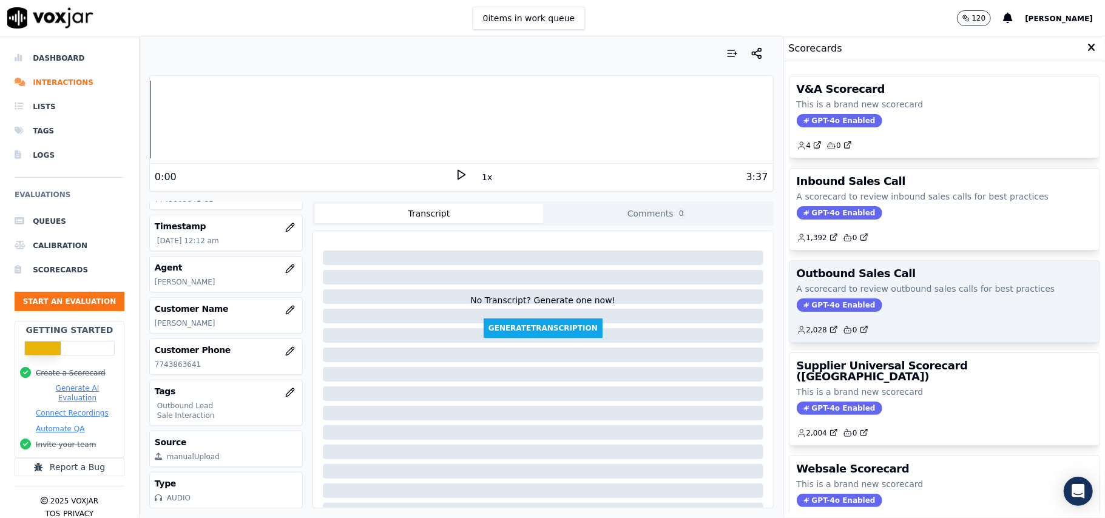
click at [802, 300] on span "GPT-4o Enabled" at bounding box center [840, 305] width 86 height 13
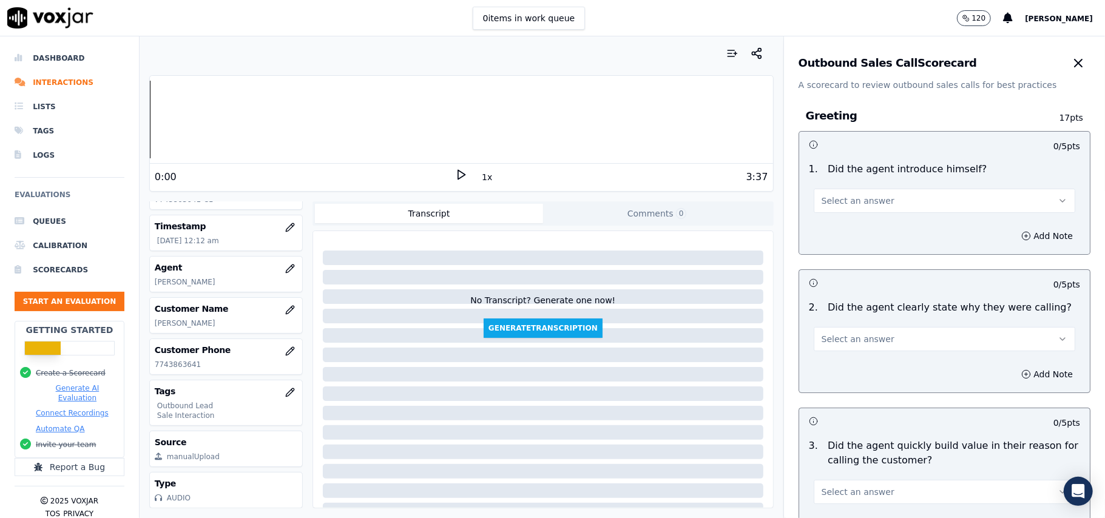
click at [829, 216] on div "1 . Did the agent introduce himself? Select an answer" at bounding box center [944, 187] width 291 height 61
click at [833, 209] on button "Select an answer" at bounding box center [945, 201] width 262 height 24
click at [831, 226] on div "Yes" at bounding box center [918, 228] width 235 height 19
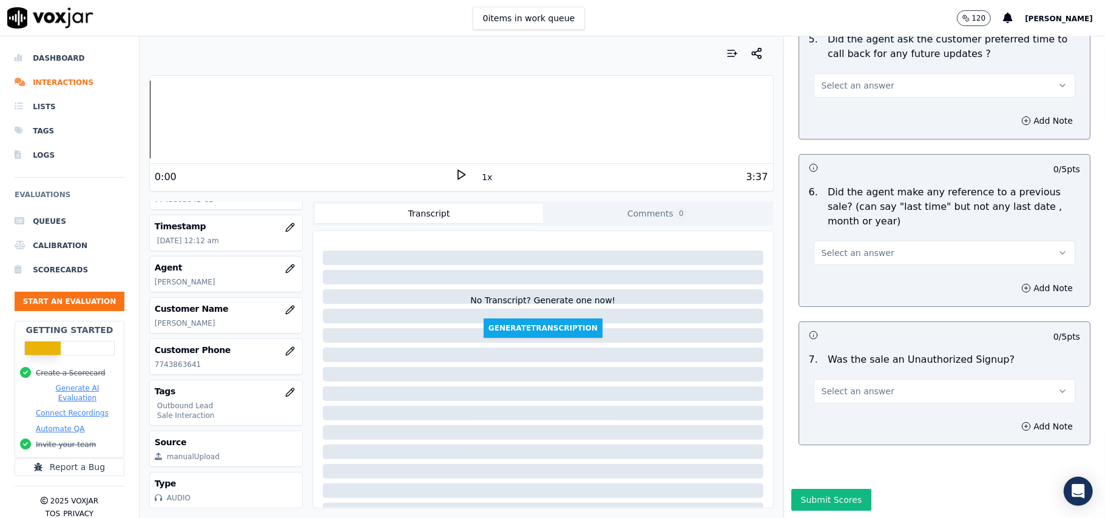
click at [870, 379] on button "Select an answer" at bounding box center [945, 391] width 262 height 24
click at [826, 401] on div "No" at bounding box center [918, 401] width 235 height 19
click at [840, 241] on button "Select an answer" at bounding box center [945, 253] width 262 height 24
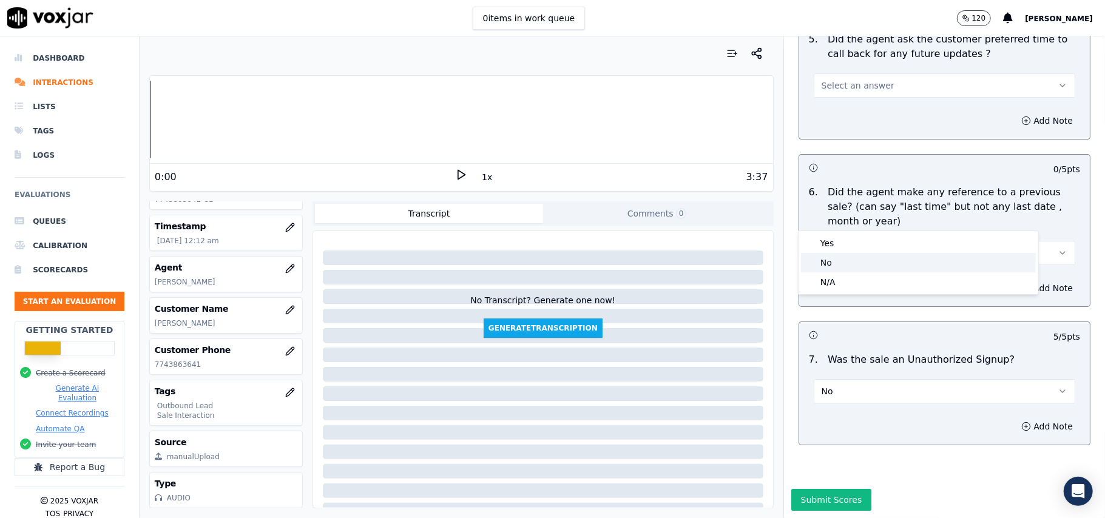
click at [834, 262] on div "No" at bounding box center [918, 262] width 235 height 19
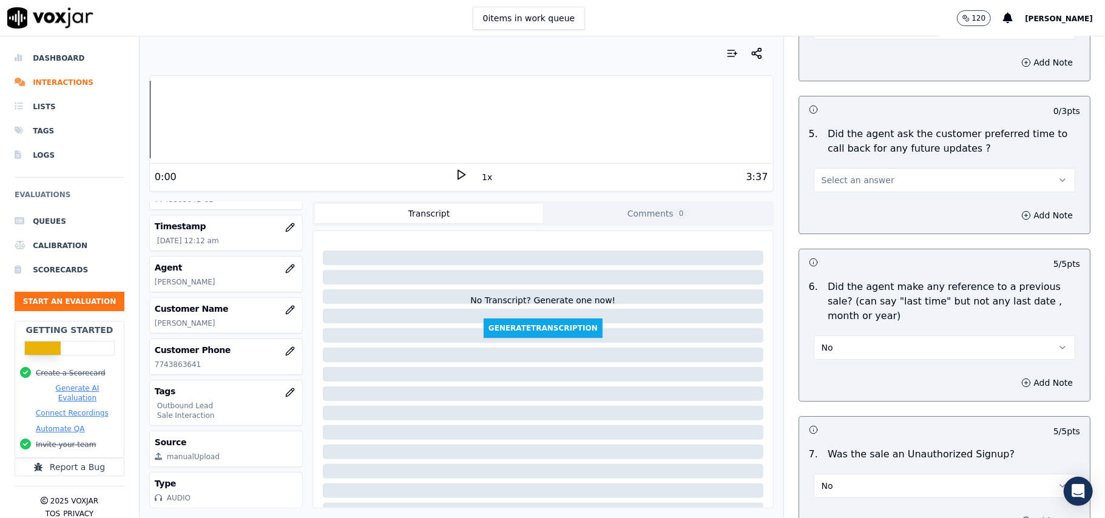
scroll to position [2785, 0]
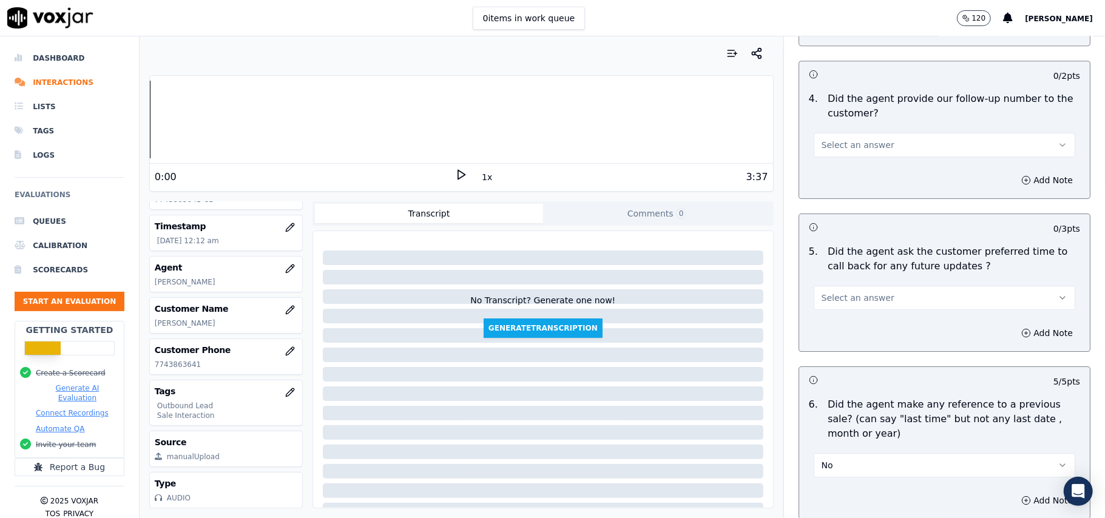
click at [843, 294] on span "Select an answer" at bounding box center [858, 298] width 73 height 12
click at [845, 318] on div "Yes" at bounding box center [918, 318] width 235 height 19
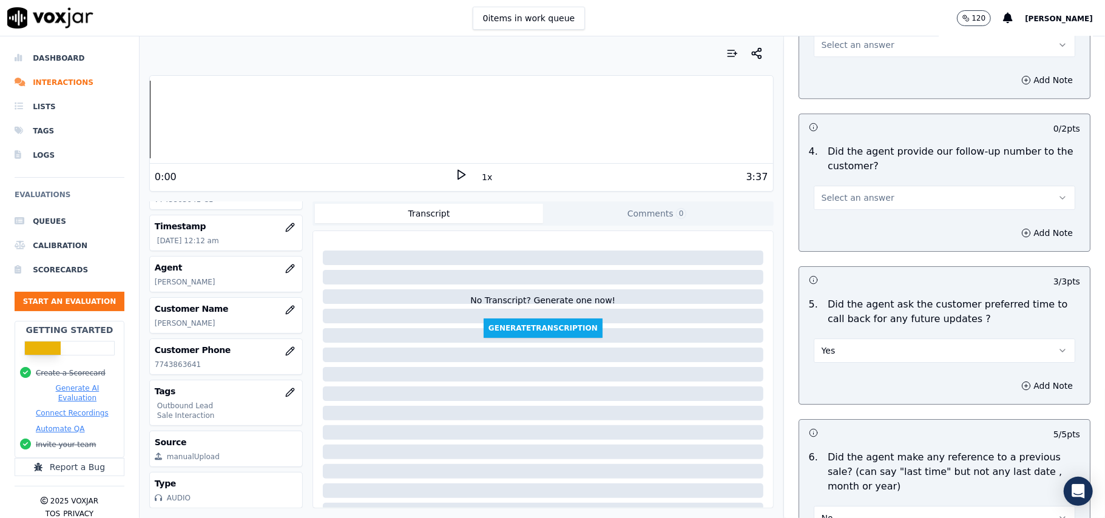
scroll to position [2703, 0]
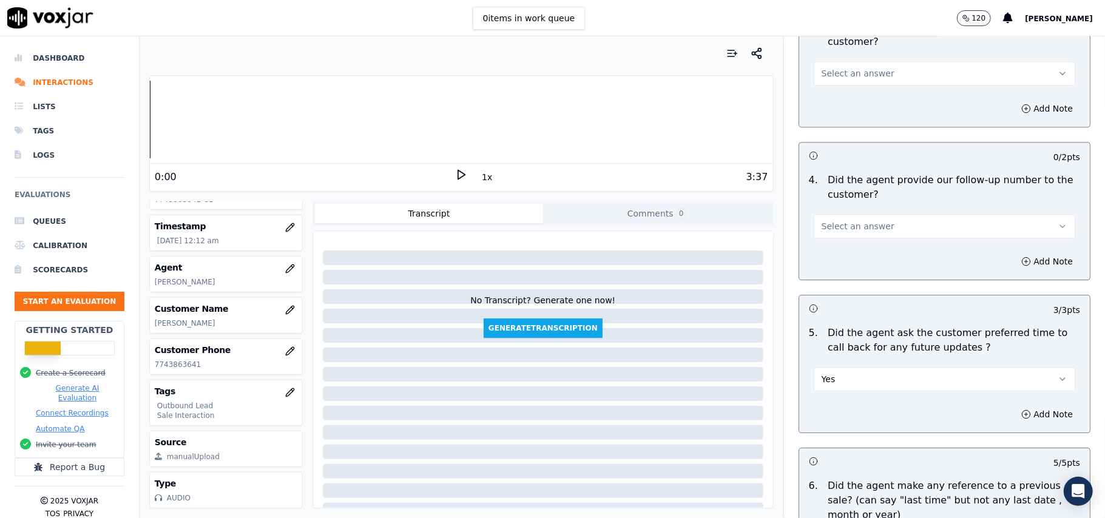
click at [841, 220] on span "Select an answer" at bounding box center [858, 226] width 73 height 12
click at [835, 245] on div "Yes" at bounding box center [918, 245] width 235 height 19
click at [893, 367] on button "Yes" at bounding box center [945, 379] width 262 height 24
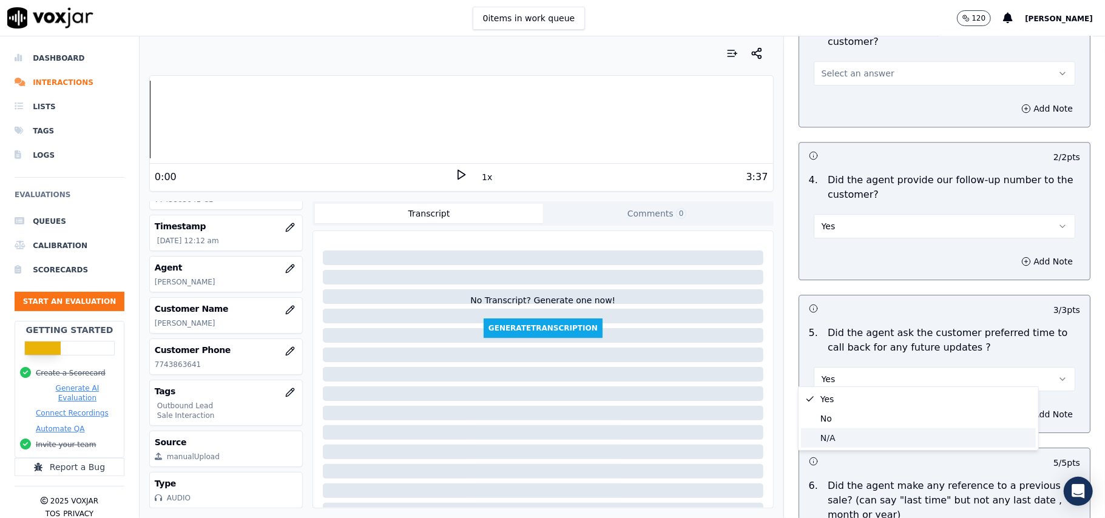
click at [834, 432] on div "N/A" at bounding box center [918, 438] width 235 height 19
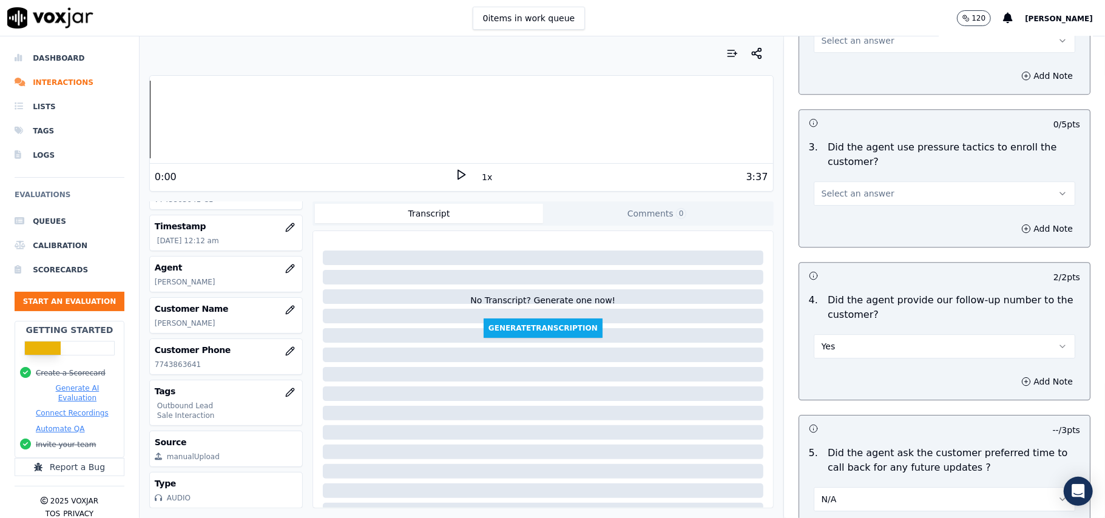
scroll to position [2461, 0]
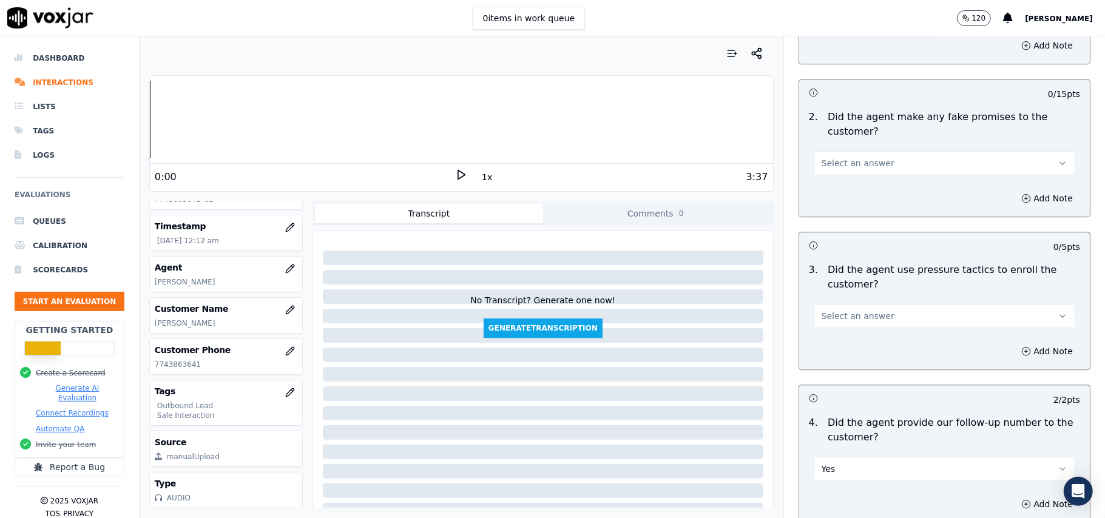
click at [836, 310] on span "Select an answer" at bounding box center [858, 316] width 73 height 12
click at [829, 360] on div "No" at bounding box center [918, 354] width 235 height 19
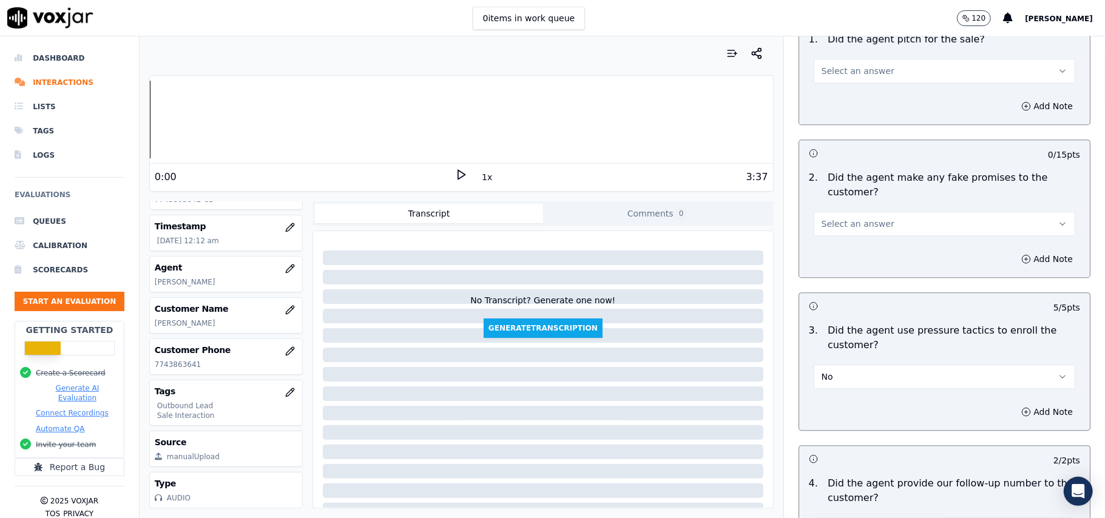
scroll to position [2299, 0]
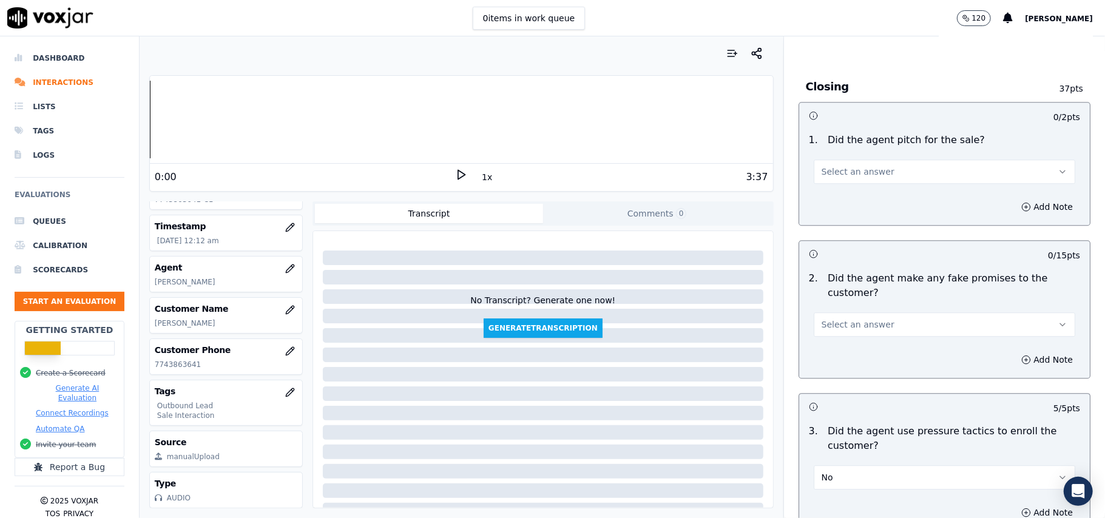
drag, startPoint x: 829, startPoint y: 317, endPoint x: 832, endPoint y: 326, distance: 9.4
click at [830, 319] on span "Select an answer" at bounding box center [858, 325] width 73 height 12
click at [832, 358] on div "No" at bounding box center [918, 363] width 235 height 19
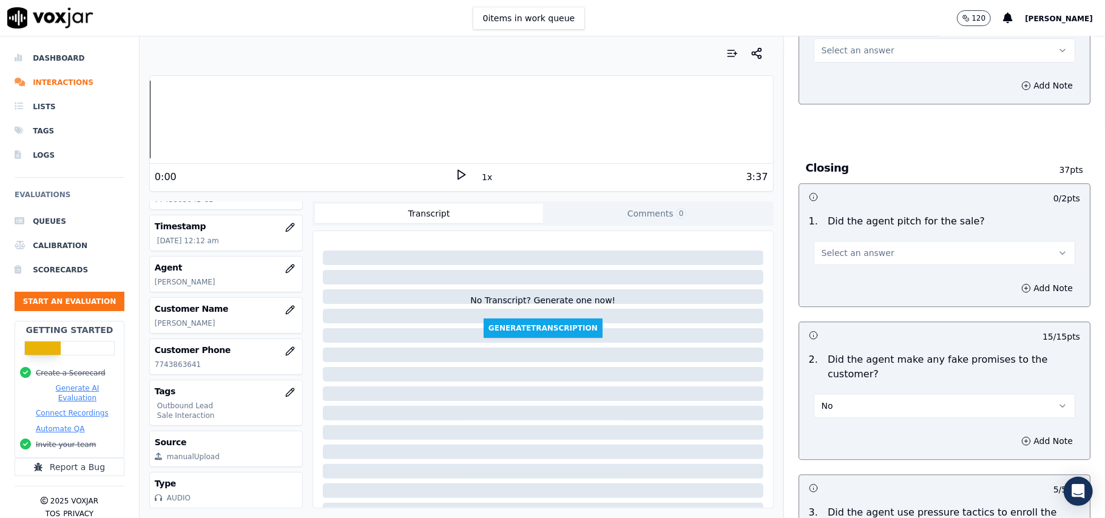
drag, startPoint x: 843, startPoint y: 245, endPoint x: 843, endPoint y: 253, distance: 7.3
click at [843, 247] on span "Select an answer" at bounding box center [858, 253] width 73 height 12
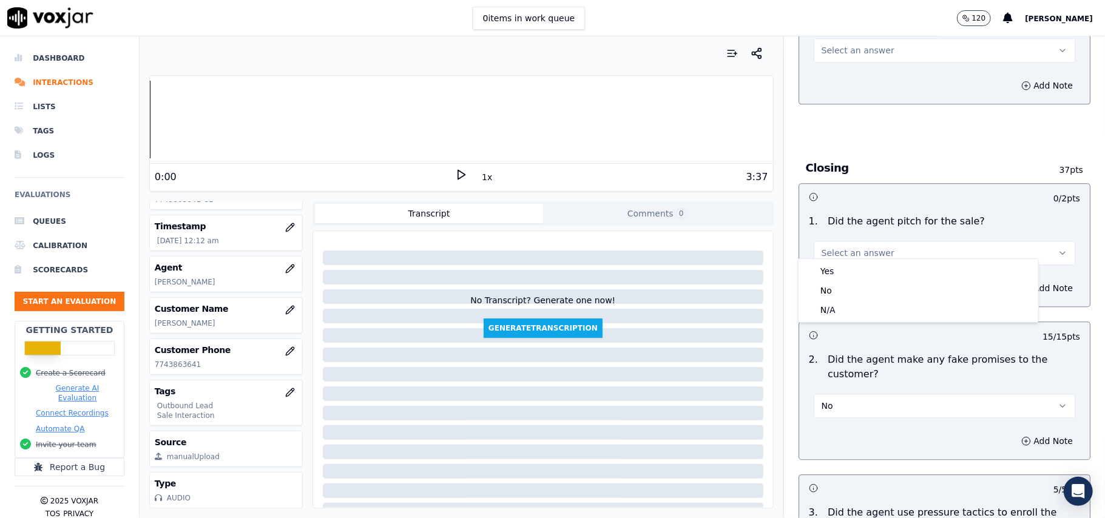
click at [843, 267] on div "Yes" at bounding box center [918, 271] width 235 height 19
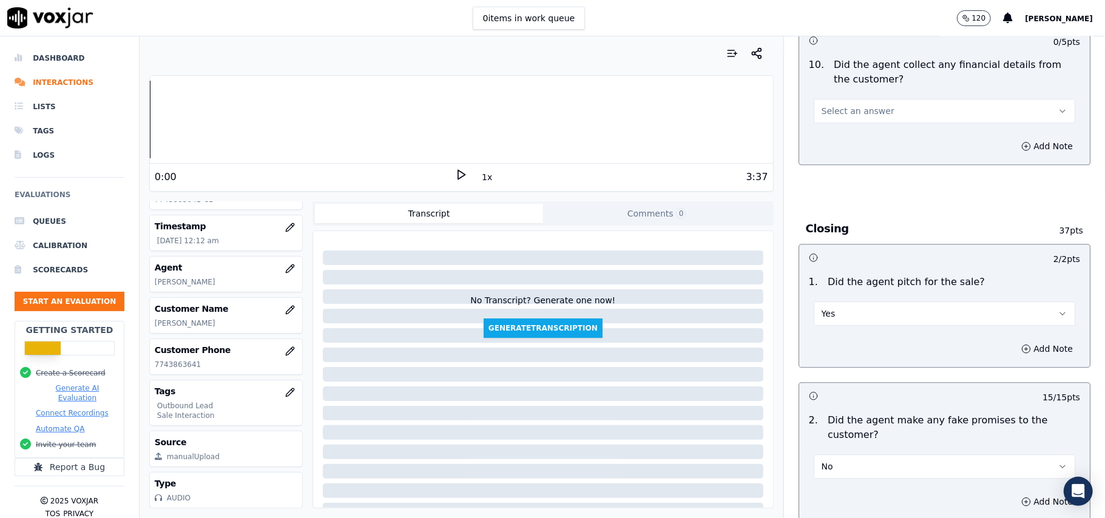
scroll to position [2056, 0]
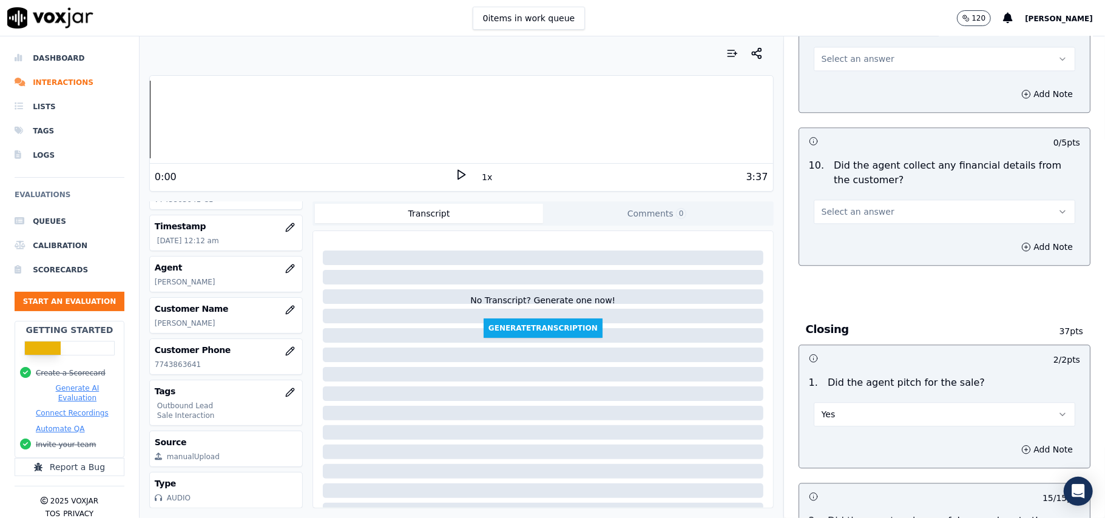
click at [855, 206] on span "Select an answer" at bounding box center [858, 212] width 73 height 12
click at [851, 253] on div "No" at bounding box center [918, 249] width 235 height 19
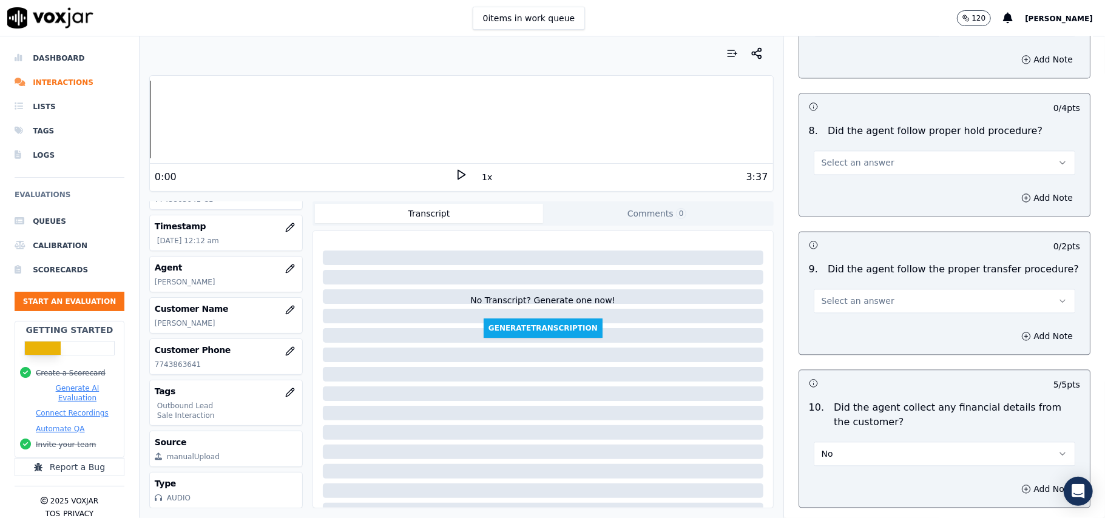
scroll to position [1814, 0]
click at [841, 297] on span "Select an answer" at bounding box center [858, 302] width 73 height 12
click at [850, 322] on div "Yes" at bounding box center [918, 319] width 235 height 19
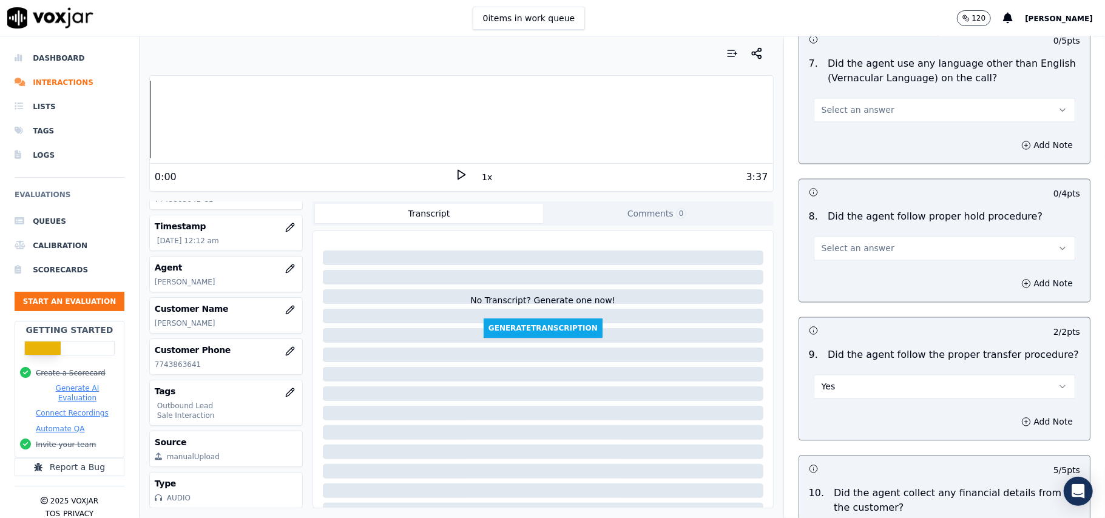
scroll to position [1652, 0]
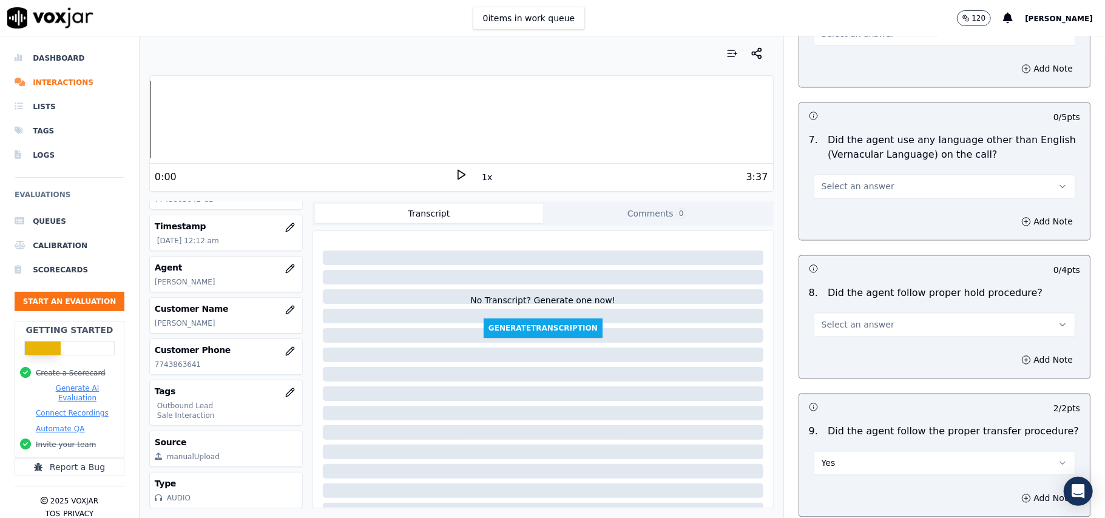
click at [833, 319] on span "Select an answer" at bounding box center [858, 325] width 73 height 12
click at [839, 344] on div "Yes" at bounding box center [918, 342] width 235 height 19
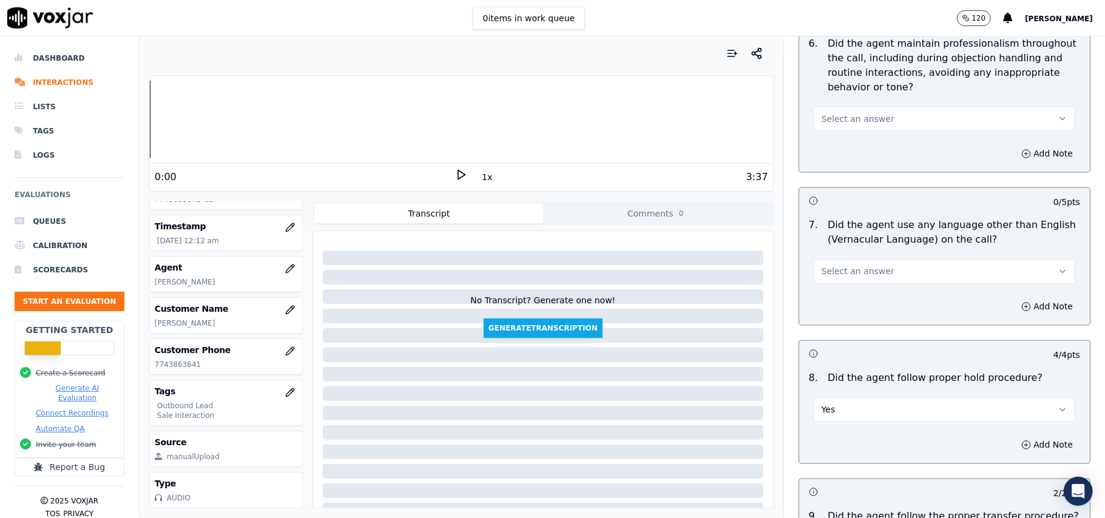
scroll to position [1490, 0]
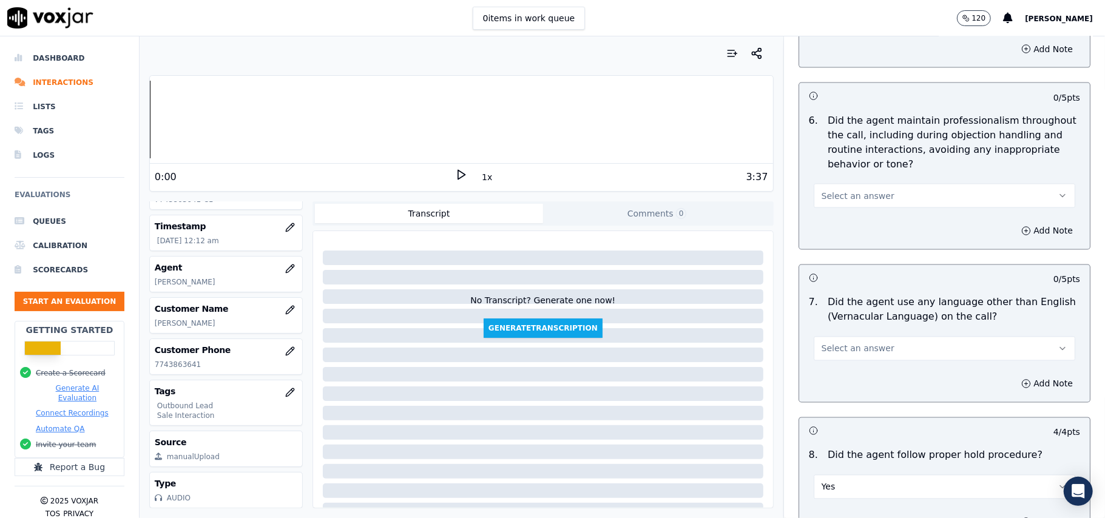
click at [839, 343] on span "Select an answer" at bounding box center [858, 349] width 73 height 12
click at [833, 392] on div "No" at bounding box center [918, 385] width 235 height 19
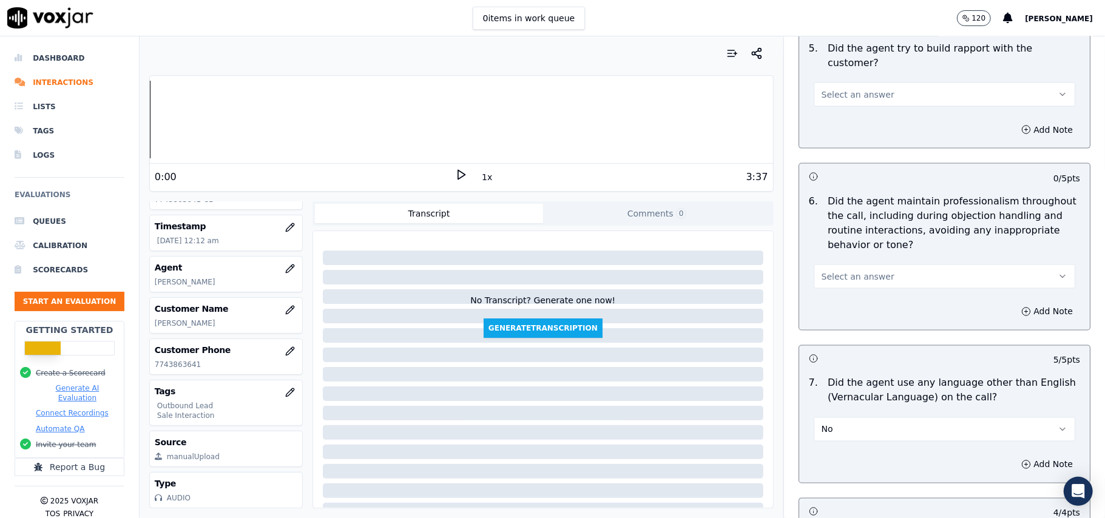
click at [822, 271] on span "Select an answer" at bounding box center [858, 277] width 73 height 12
click at [824, 297] on div "Yes" at bounding box center [918, 292] width 235 height 19
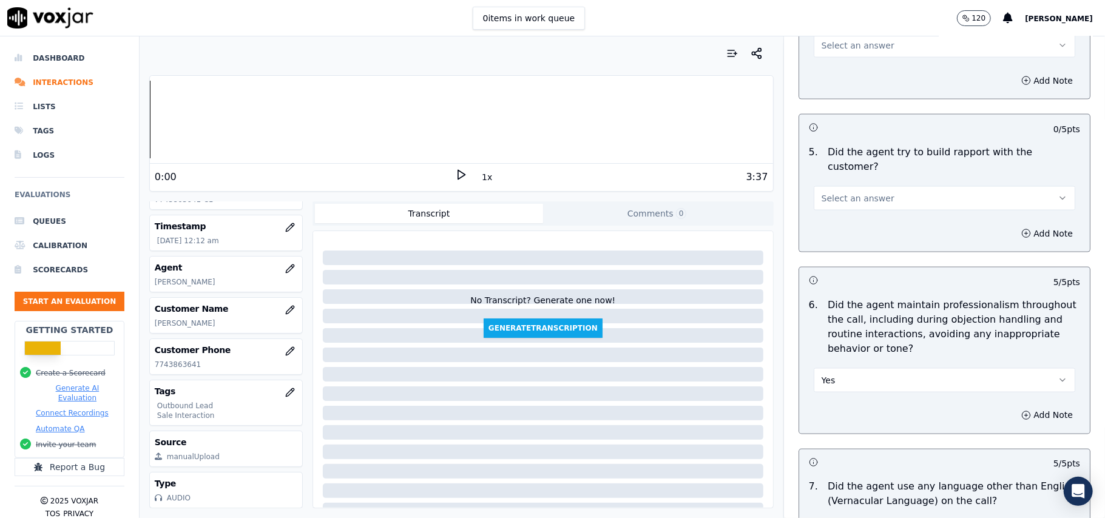
scroll to position [1247, 0]
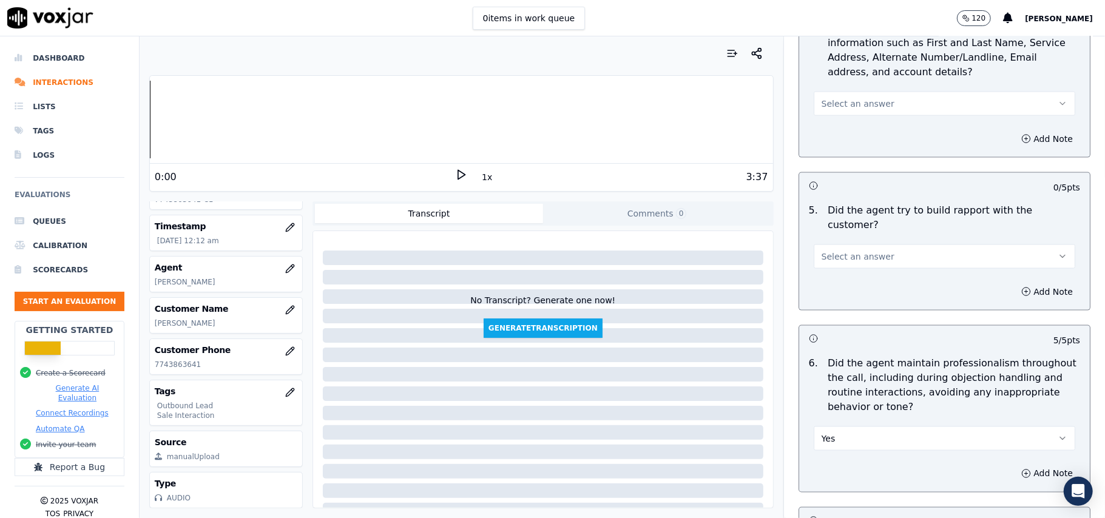
drag, startPoint x: 845, startPoint y: 246, endPoint x: 845, endPoint y: 256, distance: 9.7
click at [845, 251] on span "Select an answer" at bounding box center [858, 257] width 73 height 12
click at [851, 278] on div "Yes" at bounding box center [918, 272] width 235 height 19
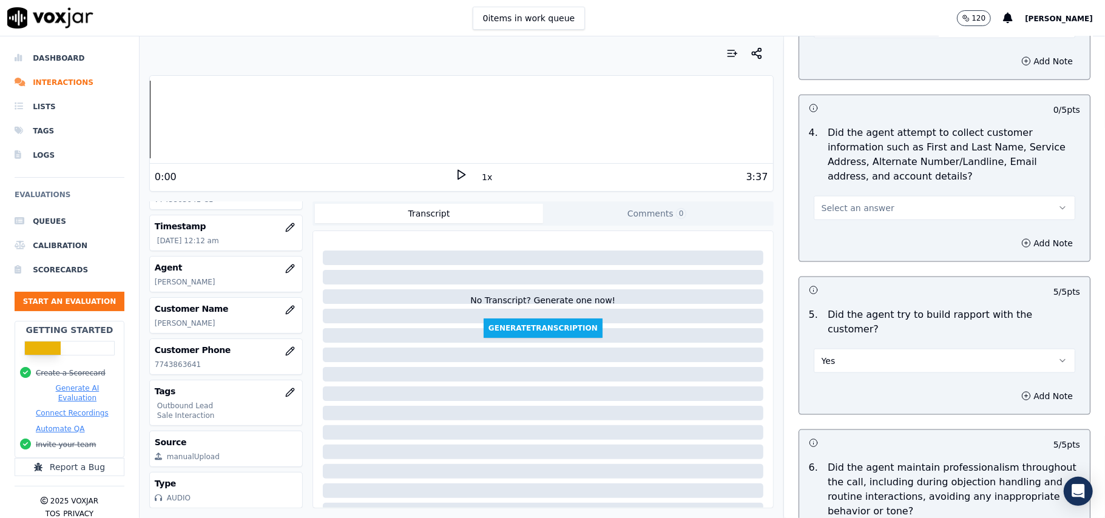
scroll to position [1085, 0]
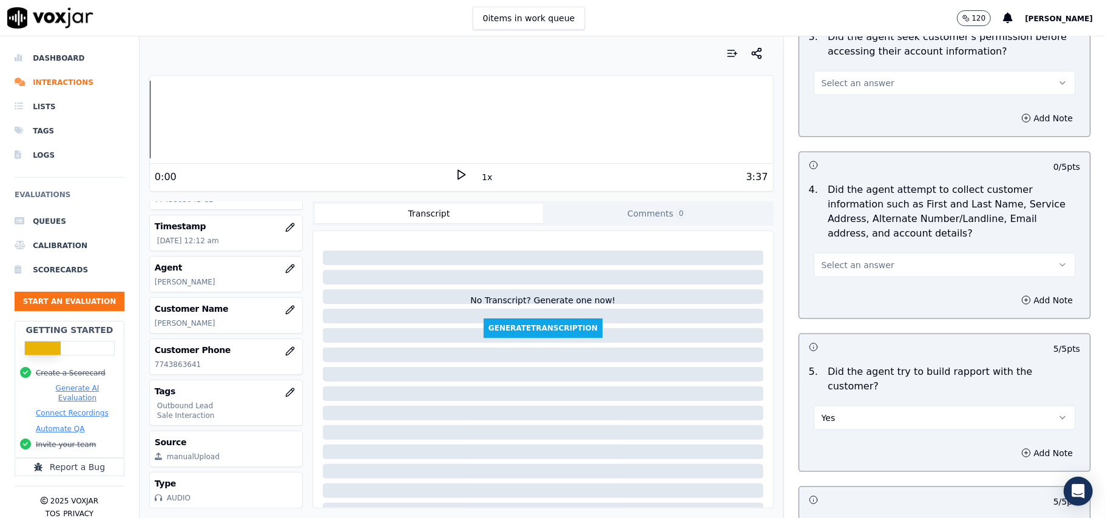
click at [850, 232] on p "Did the agent attempt to collect customer information such as First and Last Na…" at bounding box center [954, 212] width 253 height 58
click at [844, 267] on span "Select an answer" at bounding box center [858, 265] width 73 height 12
click at [844, 286] on div "Yes" at bounding box center [918, 295] width 235 height 19
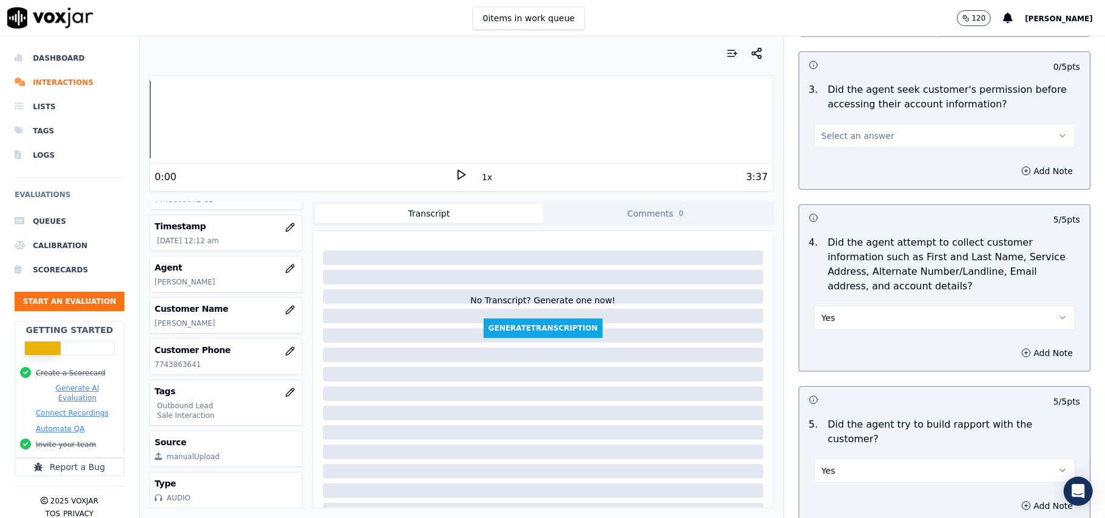
scroll to position [1004, 0]
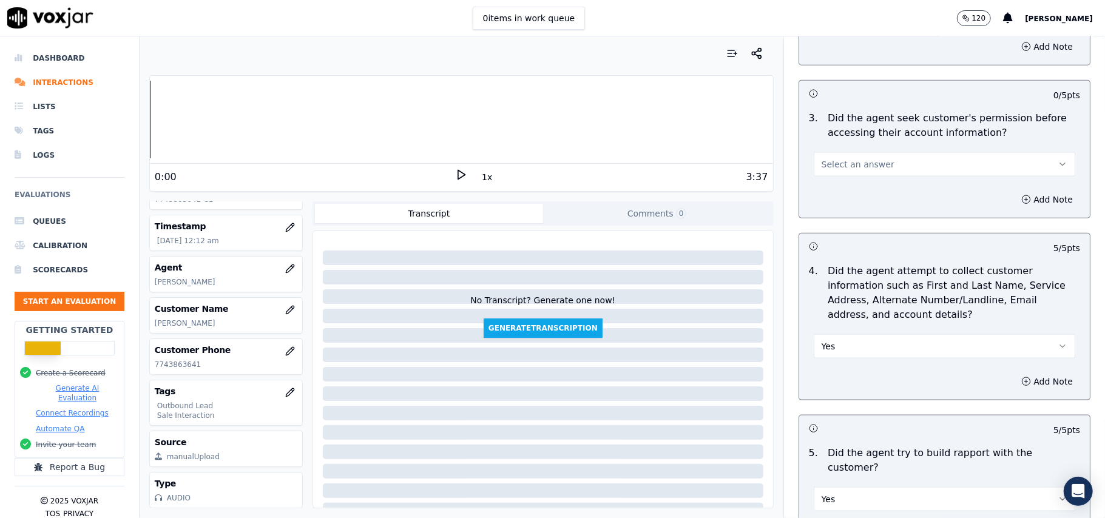
click at [822, 161] on span "Select an answer" at bounding box center [858, 164] width 73 height 12
click at [833, 200] on div "Yes" at bounding box center [918, 194] width 235 height 19
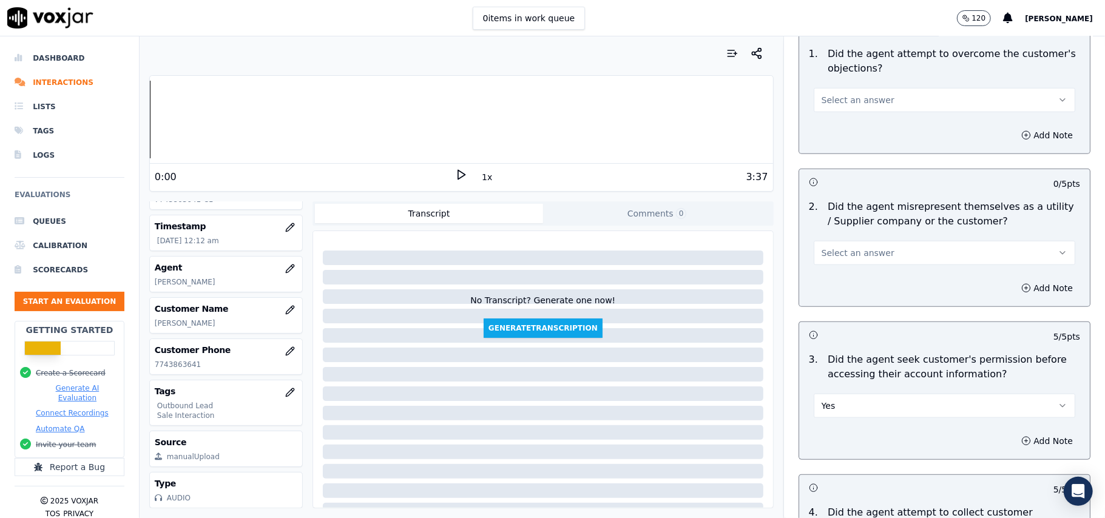
scroll to position [761, 0]
click at [857, 256] on span "Select an answer" at bounding box center [858, 254] width 73 height 12
click at [842, 293] on div "No" at bounding box center [918, 302] width 235 height 19
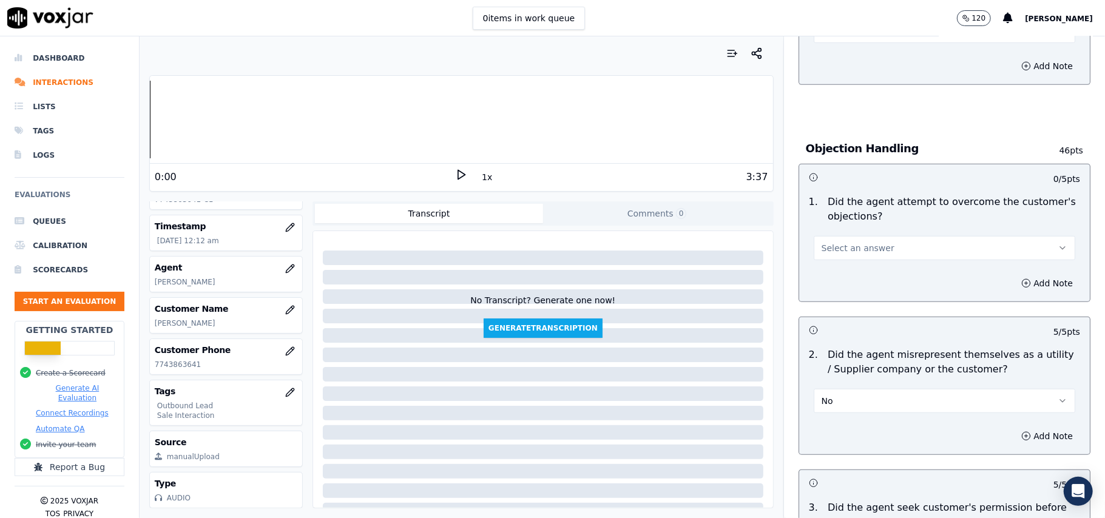
scroll to position [600, 0]
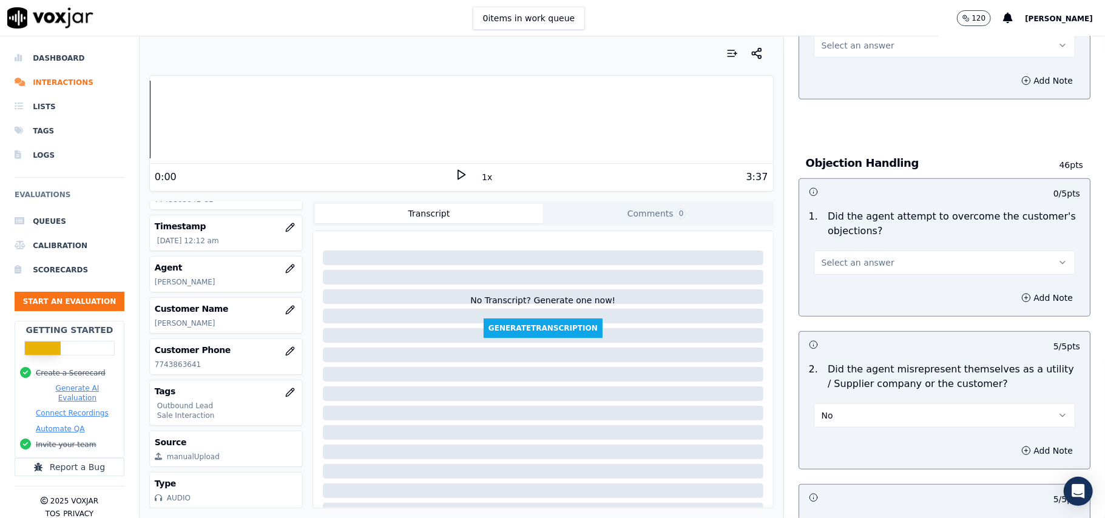
click at [845, 263] on span "Select an answer" at bounding box center [858, 263] width 73 height 12
click at [842, 286] on div "Yes" at bounding box center [918, 291] width 235 height 19
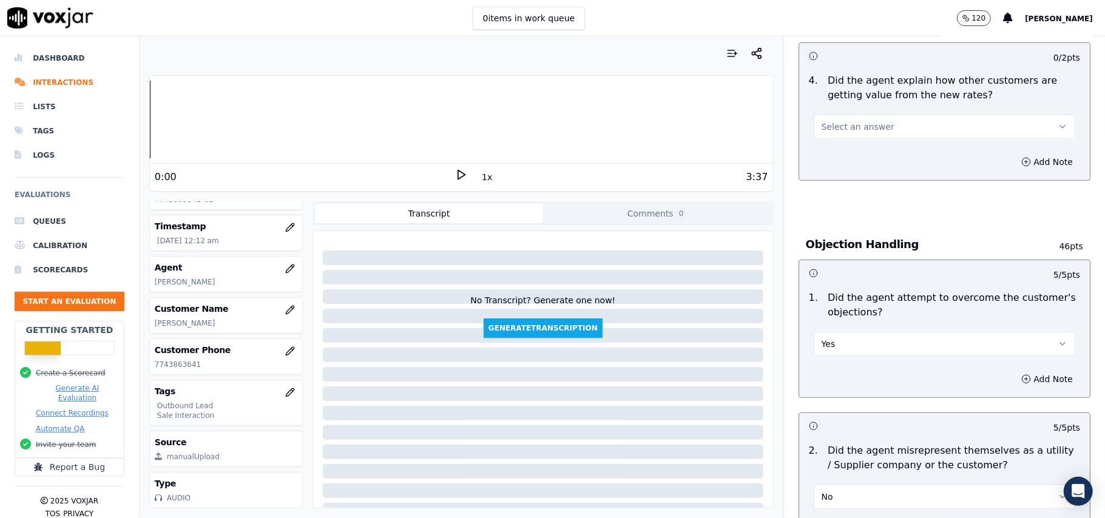
scroll to position [438, 0]
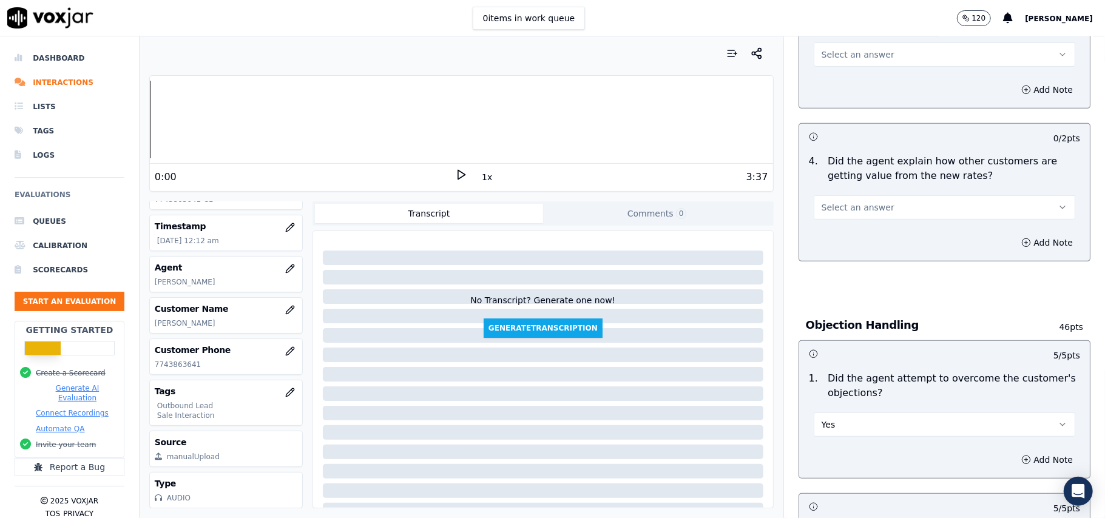
click at [829, 208] on span "Select an answer" at bounding box center [858, 208] width 73 height 12
click at [836, 234] on div "Yes" at bounding box center [918, 235] width 235 height 19
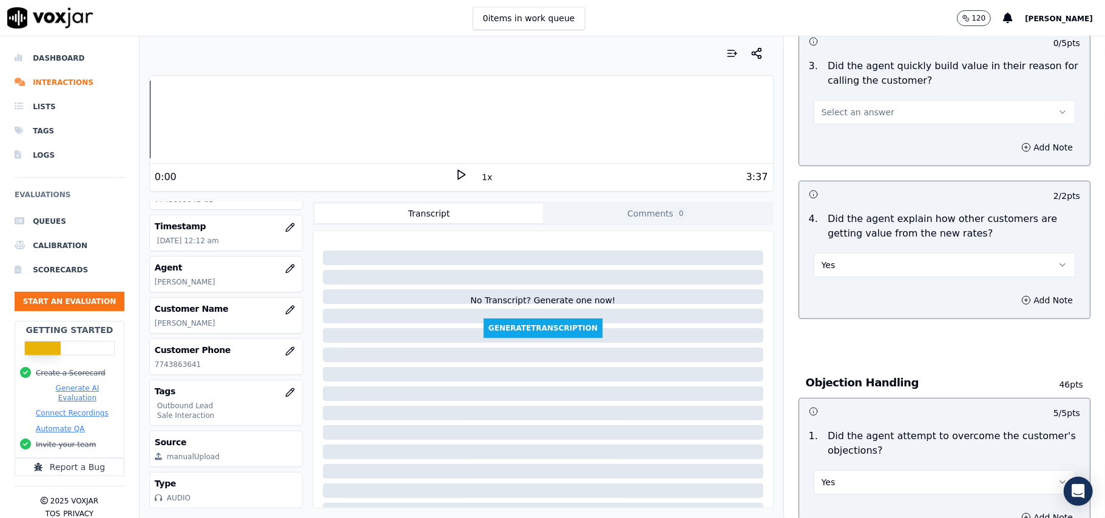
scroll to position [357, 0]
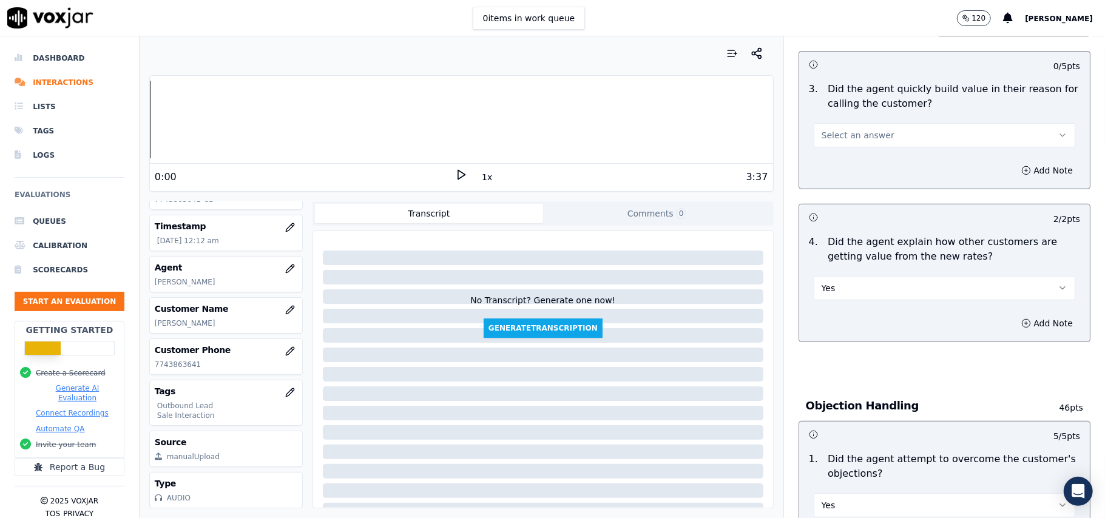
drag, startPoint x: 832, startPoint y: 119, endPoint x: 835, endPoint y: 149, distance: 30.6
click at [832, 121] on div "Select an answer" at bounding box center [944, 129] width 281 height 36
drag, startPoint x: 835, startPoint y: 134, endPoint x: 835, endPoint y: 146, distance: 12.1
click at [835, 135] on span "Select an answer" at bounding box center [858, 135] width 73 height 12
click at [835, 163] on div "Yes" at bounding box center [918, 163] width 235 height 19
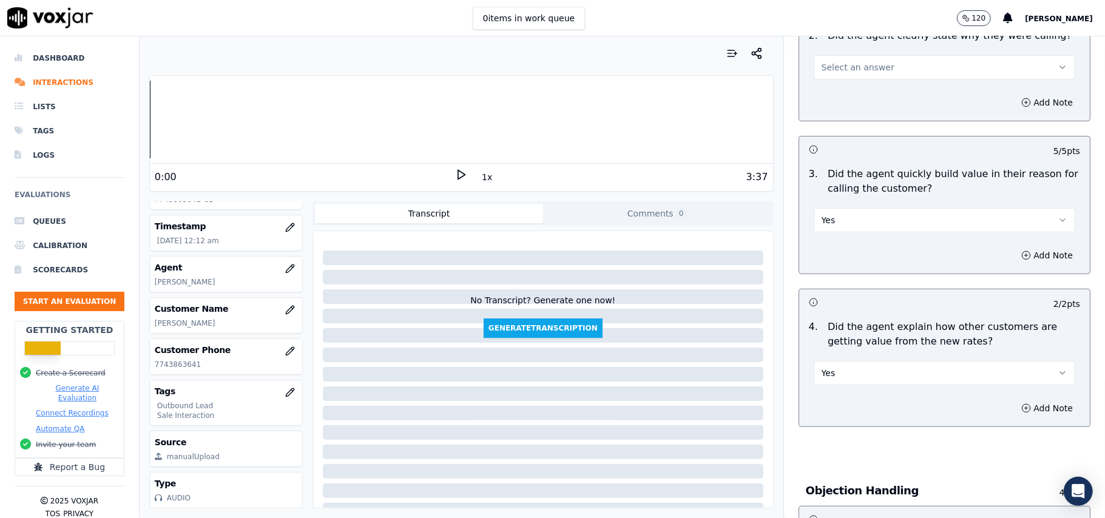
scroll to position [195, 0]
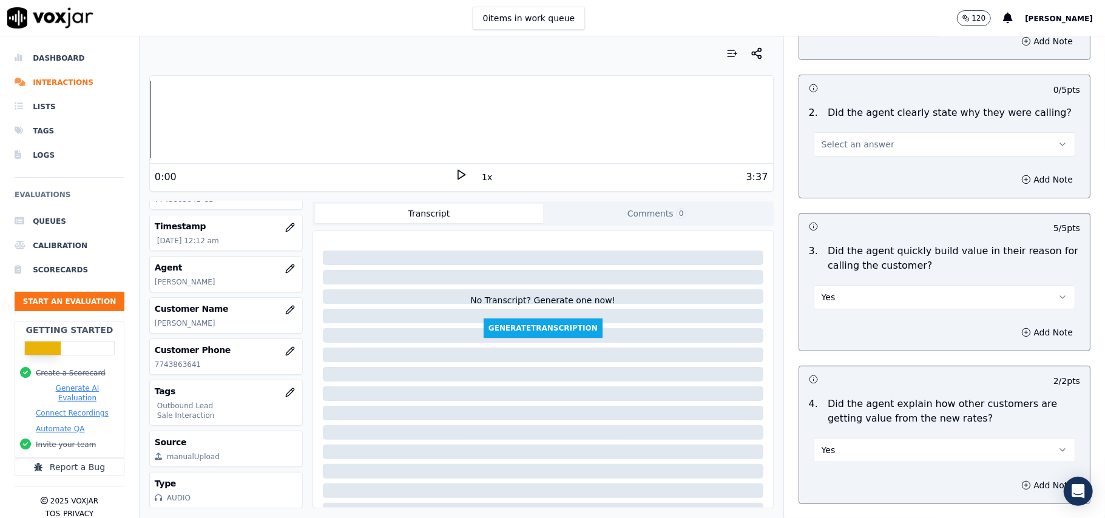
click at [814, 148] on button "Select an answer" at bounding box center [945, 144] width 262 height 24
click at [850, 168] on div "Yes" at bounding box center [918, 172] width 235 height 19
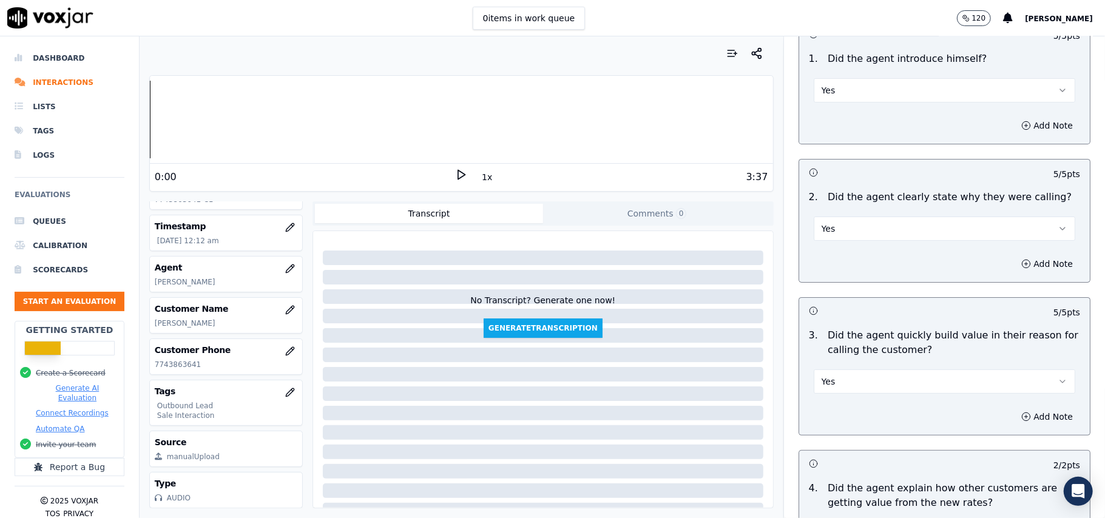
scroll to position [33, 0]
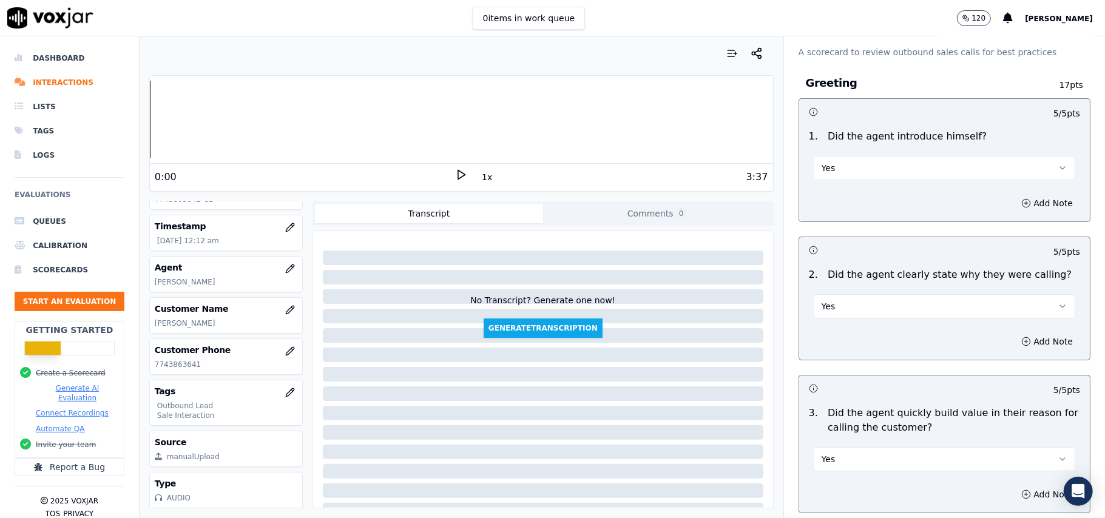
drag, startPoint x: 824, startPoint y: 168, endPoint x: 827, endPoint y: 178, distance: 10.6
click at [826, 173] on button "Yes" at bounding box center [945, 168] width 262 height 24
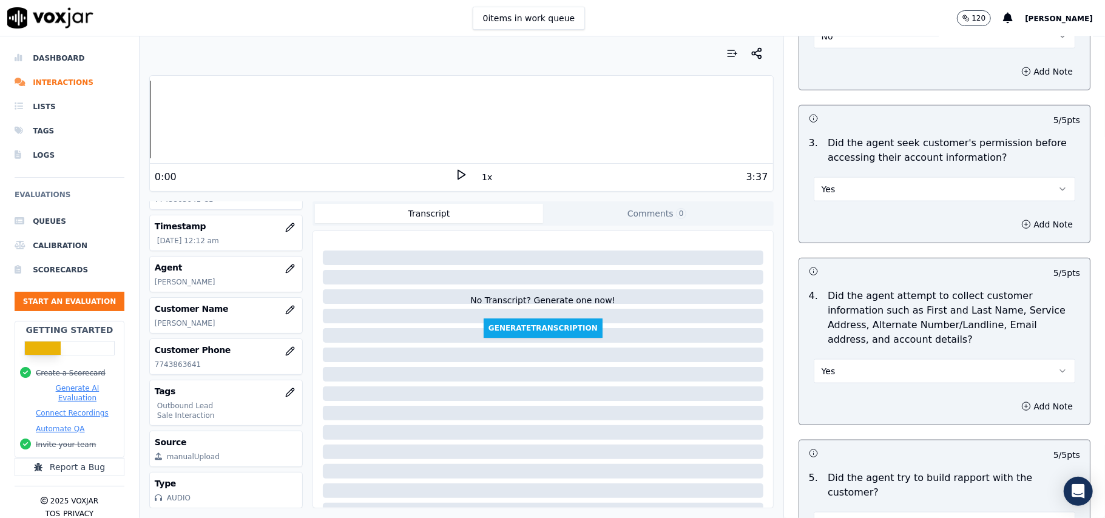
scroll to position [1004, 0]
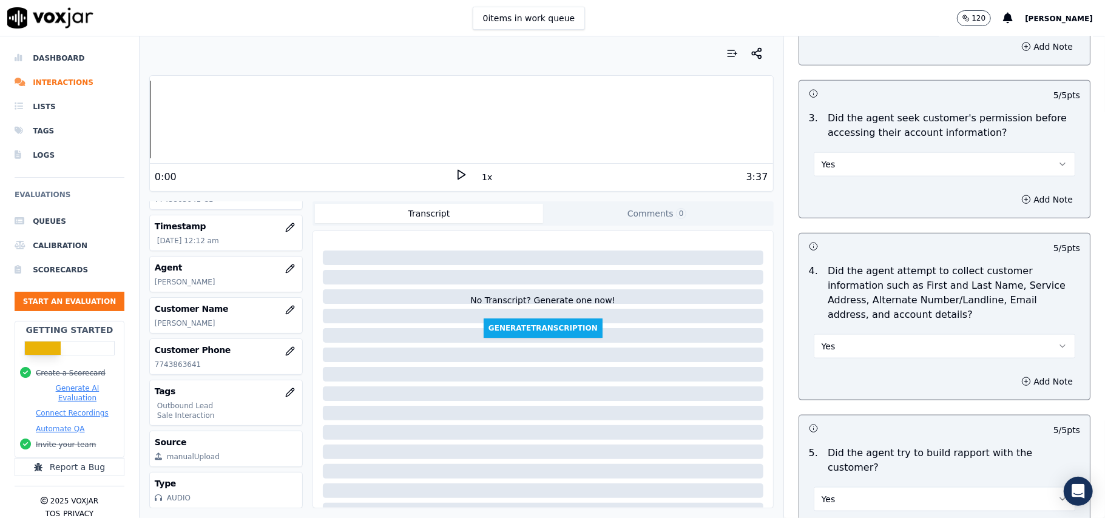
click at [826, 345] on button "Yes" at bounding box center [945, 346] width 262 height 24
click at [840, 418] on div "N/A" at bounding box center [918, 415] width 235 height 19
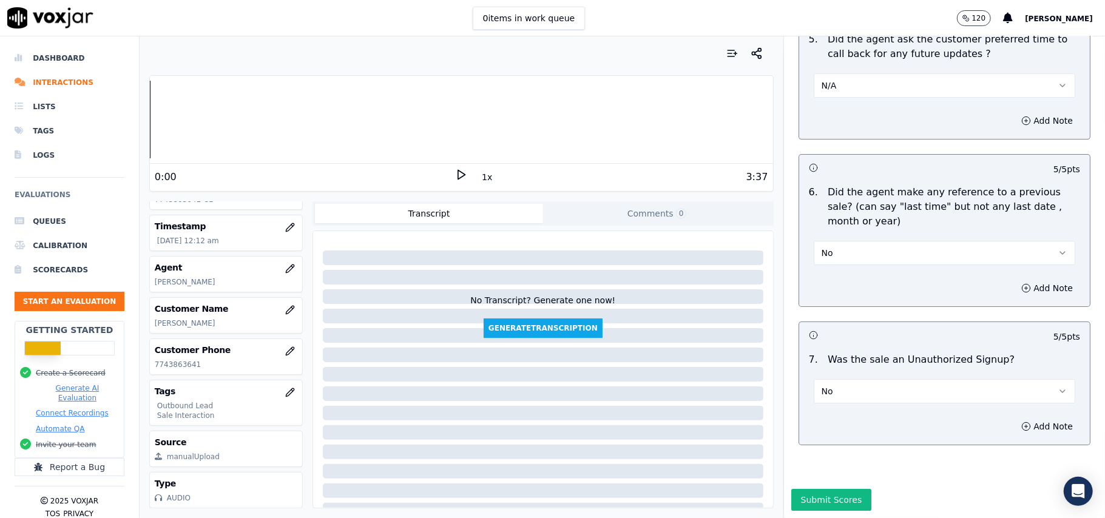
scroll to position [3028, 0]
click at [807, 489] on button "Submit Scores" at bounding box center [831, 500] width 81 height 22
